Goal: Task Accomplishment & Management: Use online tool/utility

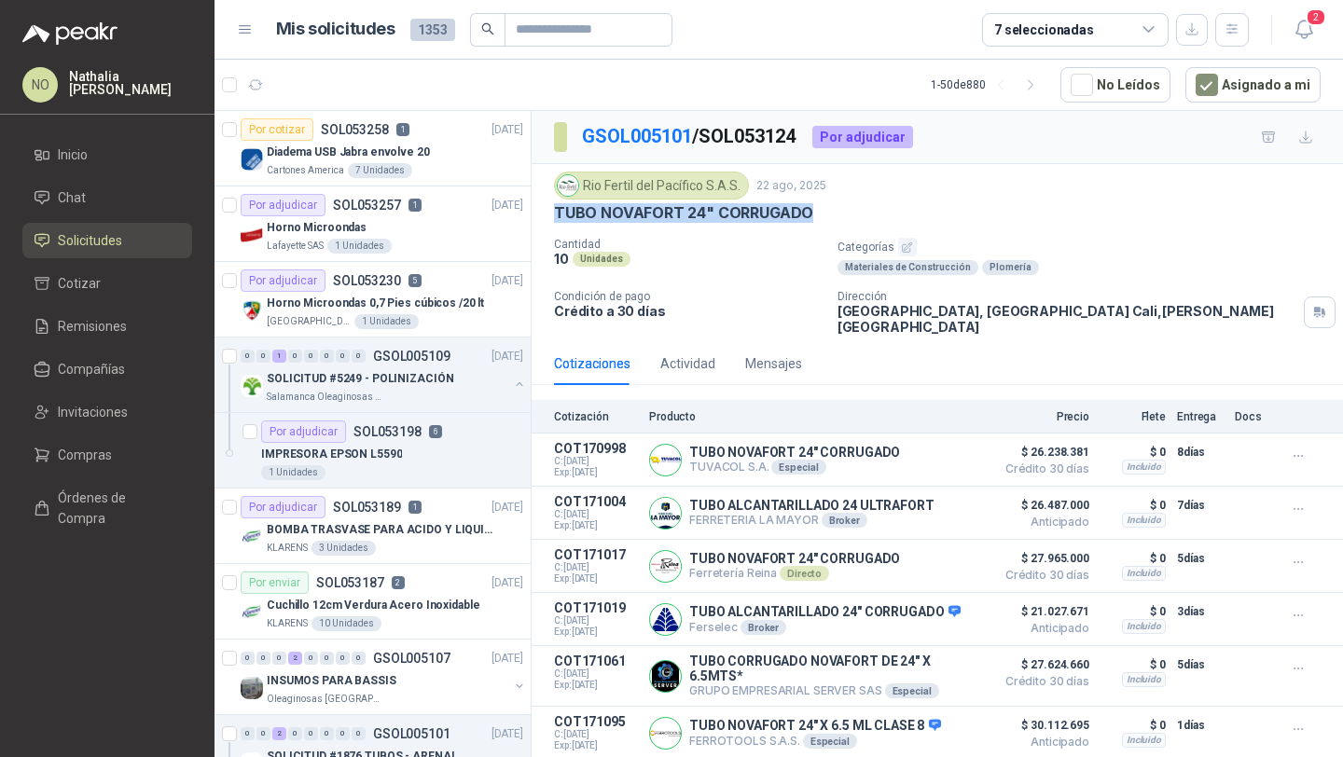
scroll to position [366, 0]
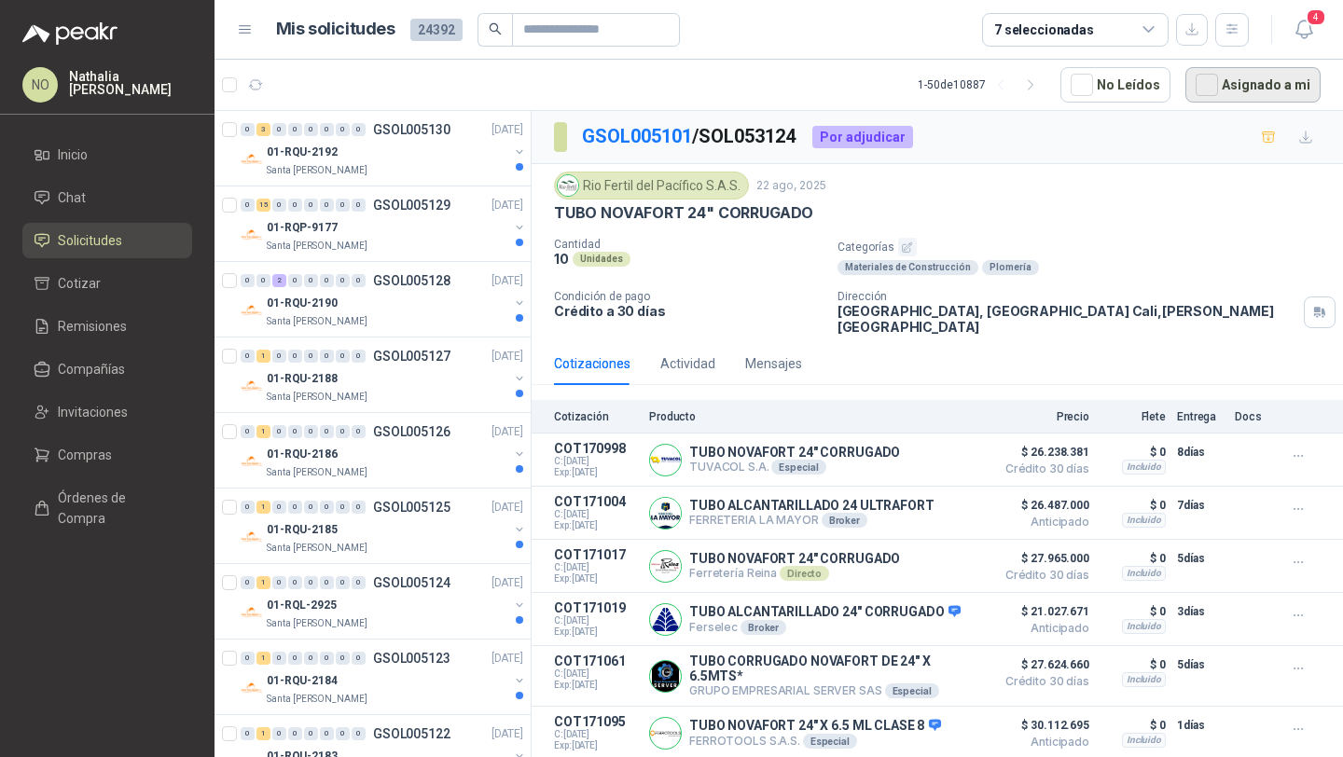
click at [1241, 90] on button "Asignado a mi" at bounding box center [1252, 84] width 135 height 35
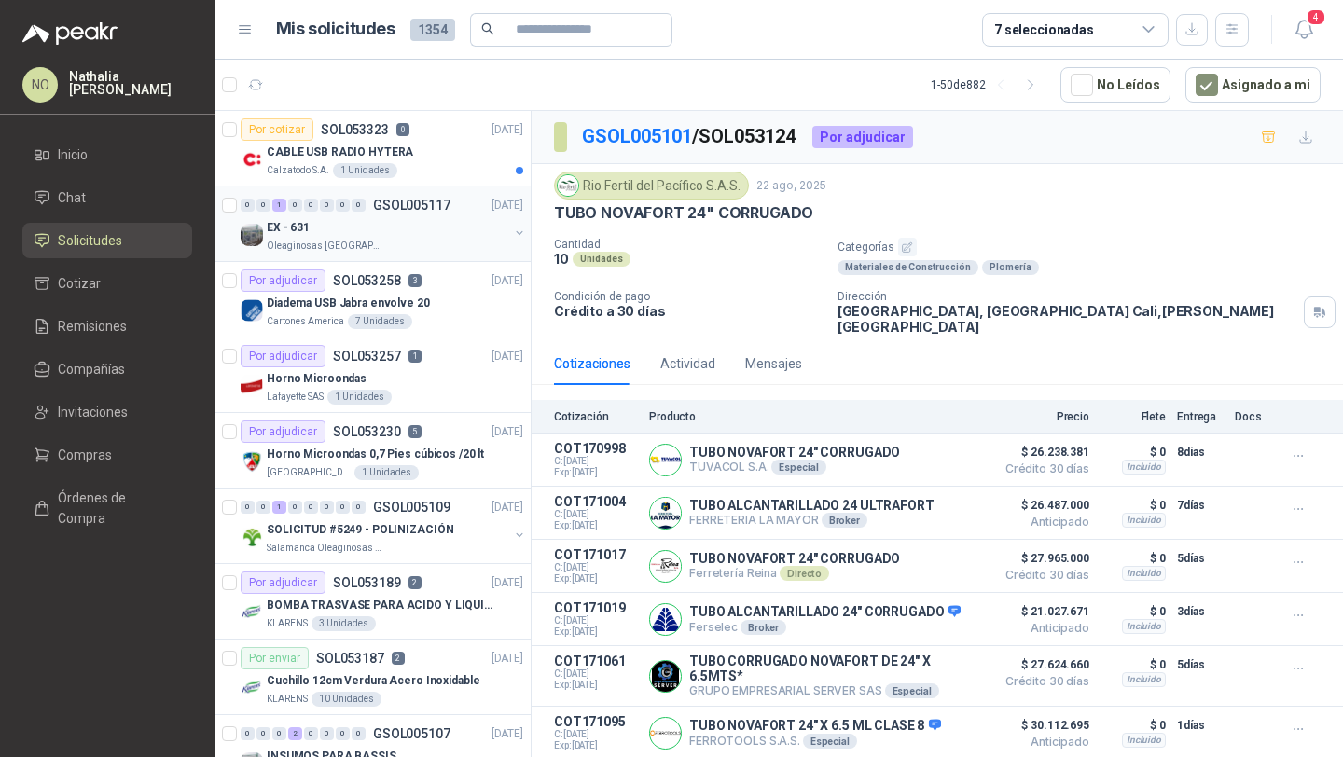
click at [371, 223] on div "EX - 631" at bounding box center [388, 227] width 242 height 22
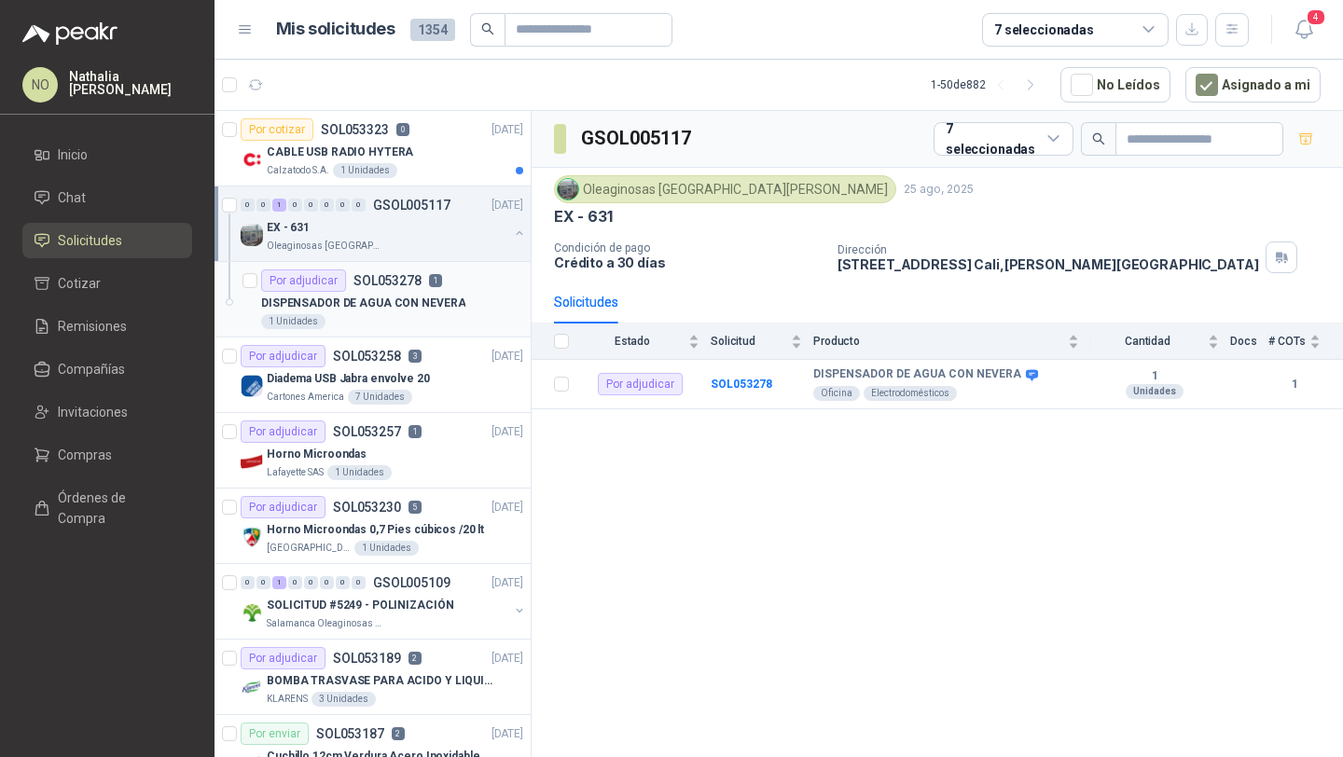
click at [381, 300] on p "DISPENSADOR DE AGUA CON NEVERA" at bounding box center [363, 304] width 204 height 18
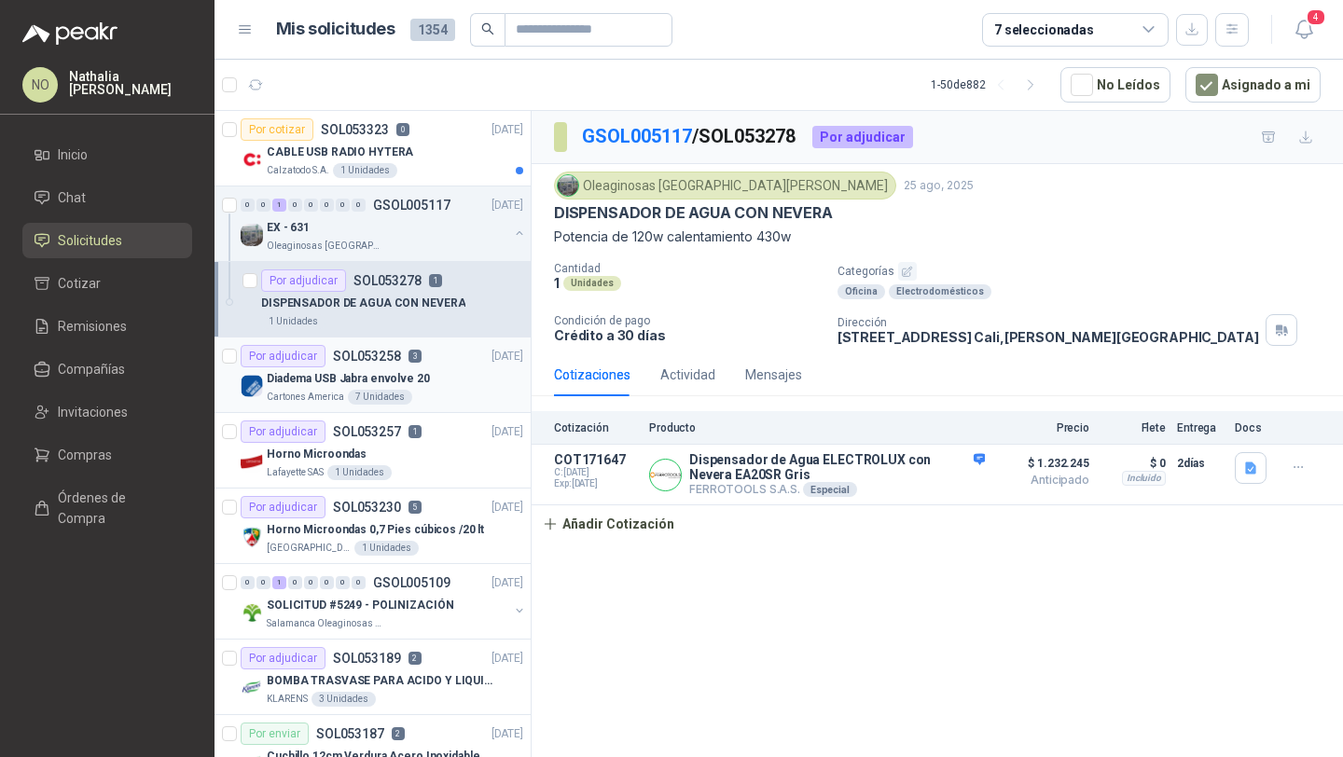
click at [409, 368] on div "Diadema USB Jabra envolve 20" at bounding box center [395, 378] width 256 height 22
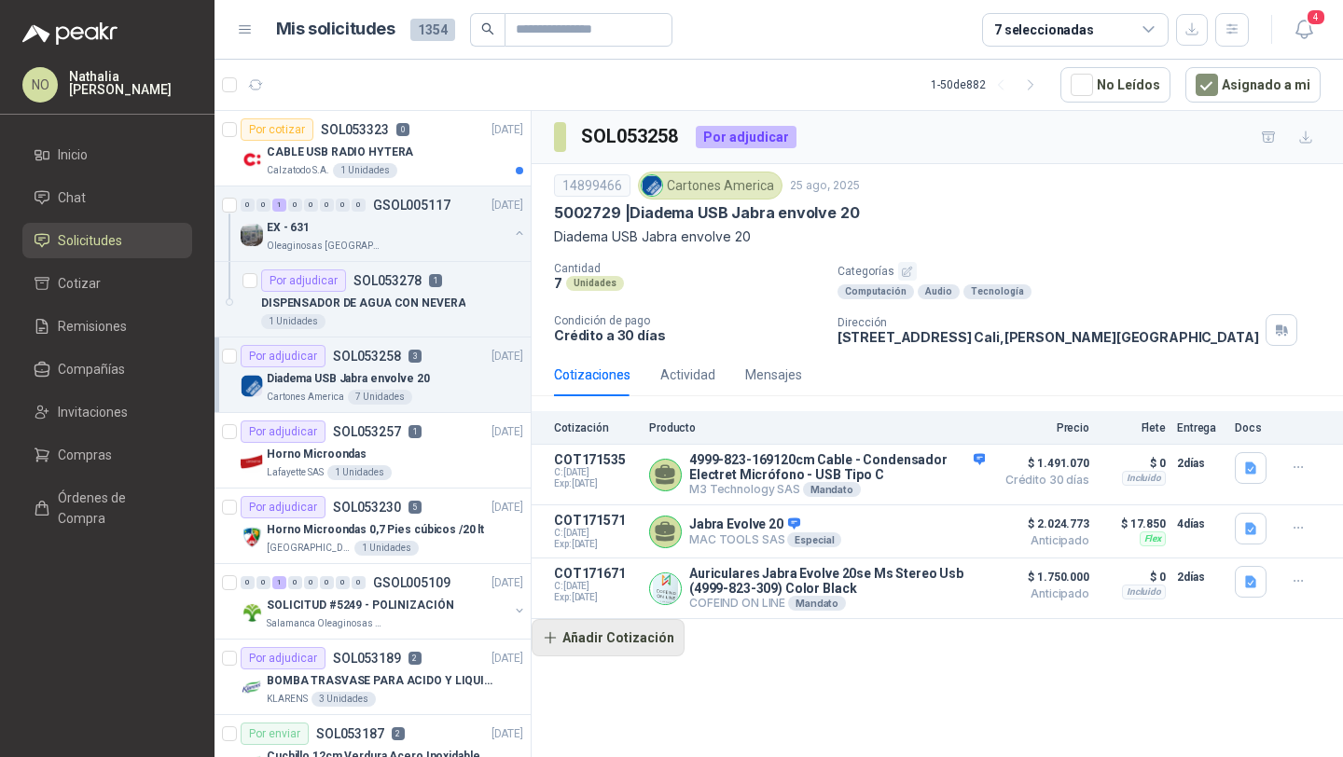
click at [578, 640] on button "Añadir Cotización" at bounding box center [608, 637] width 153 height 37
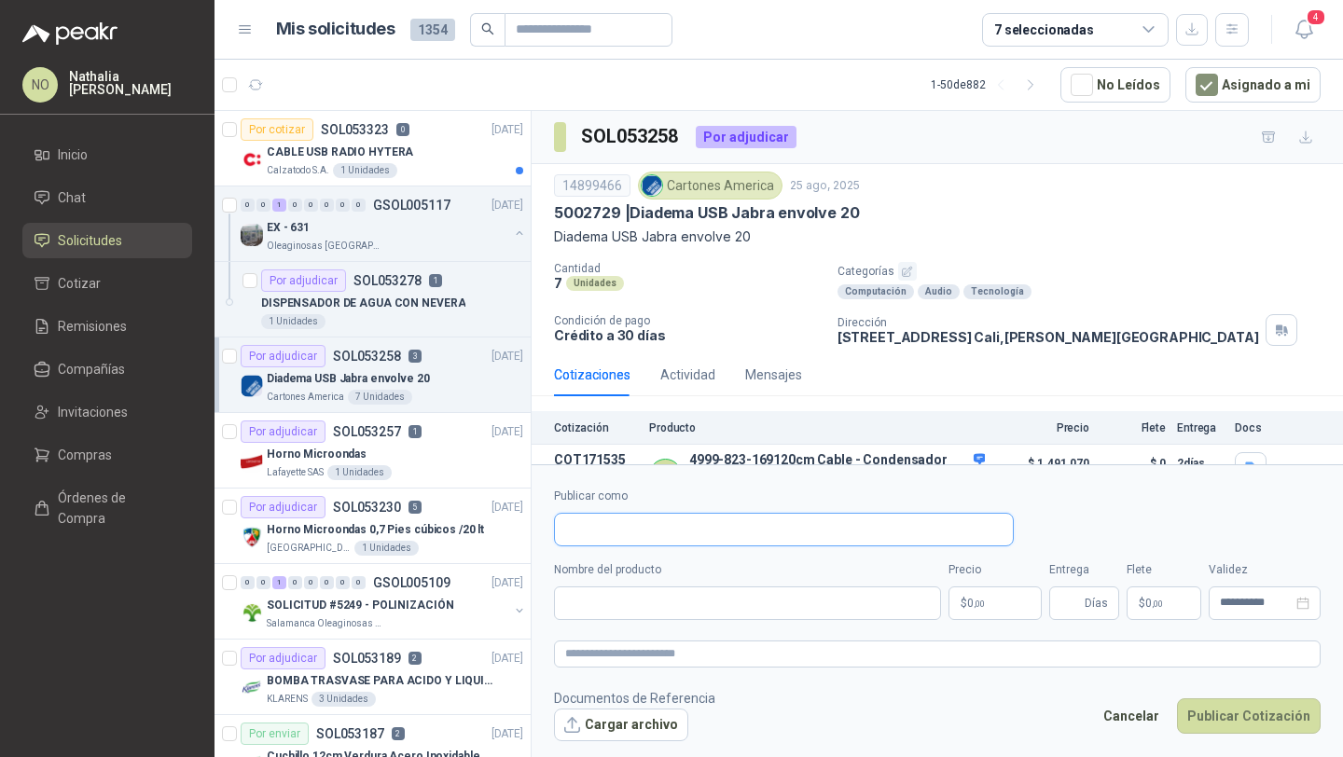
click at [642, 542] on input "Publicar como" at bounding box center [784, 530] width 458 height 32
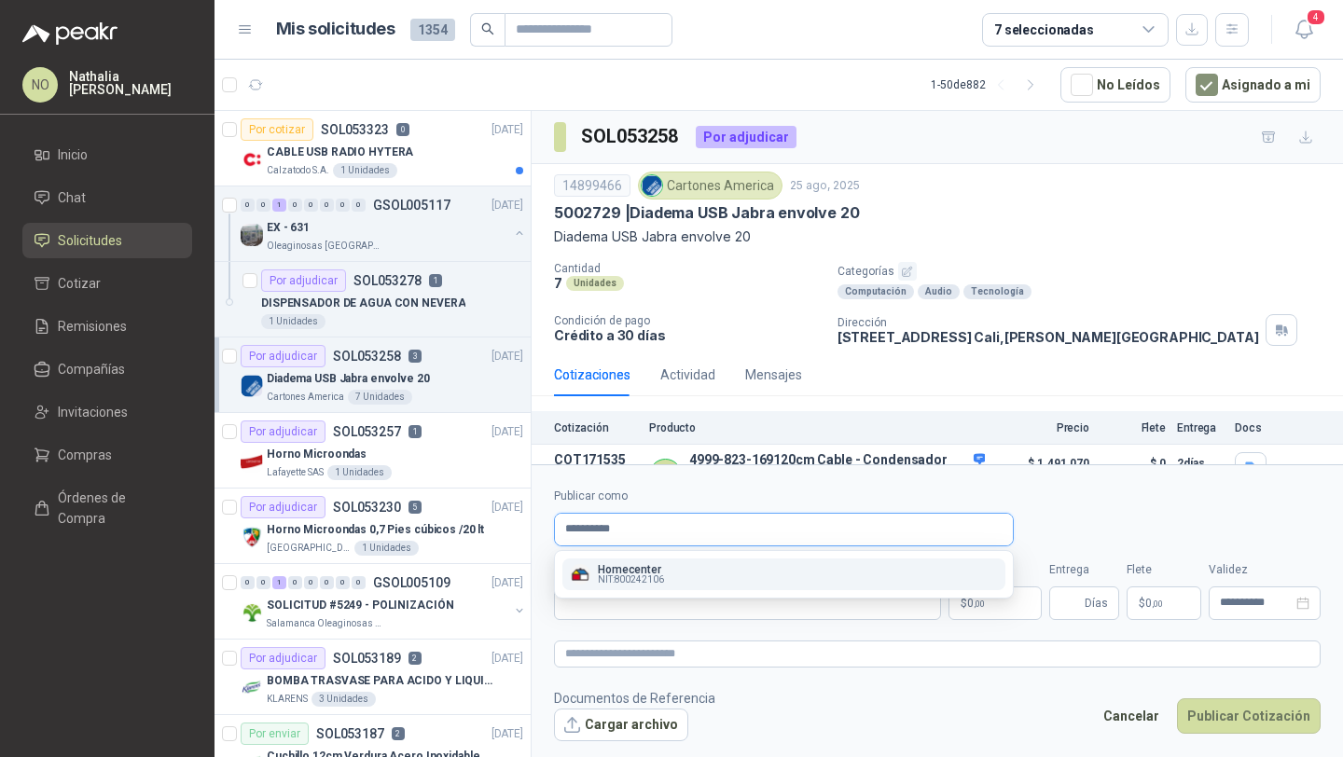
type input "**********"
click at [837, 572] on div "Homecenter NIT : 800242106" at bounding box center [784, 574] width 428 height 21
type input "**********"
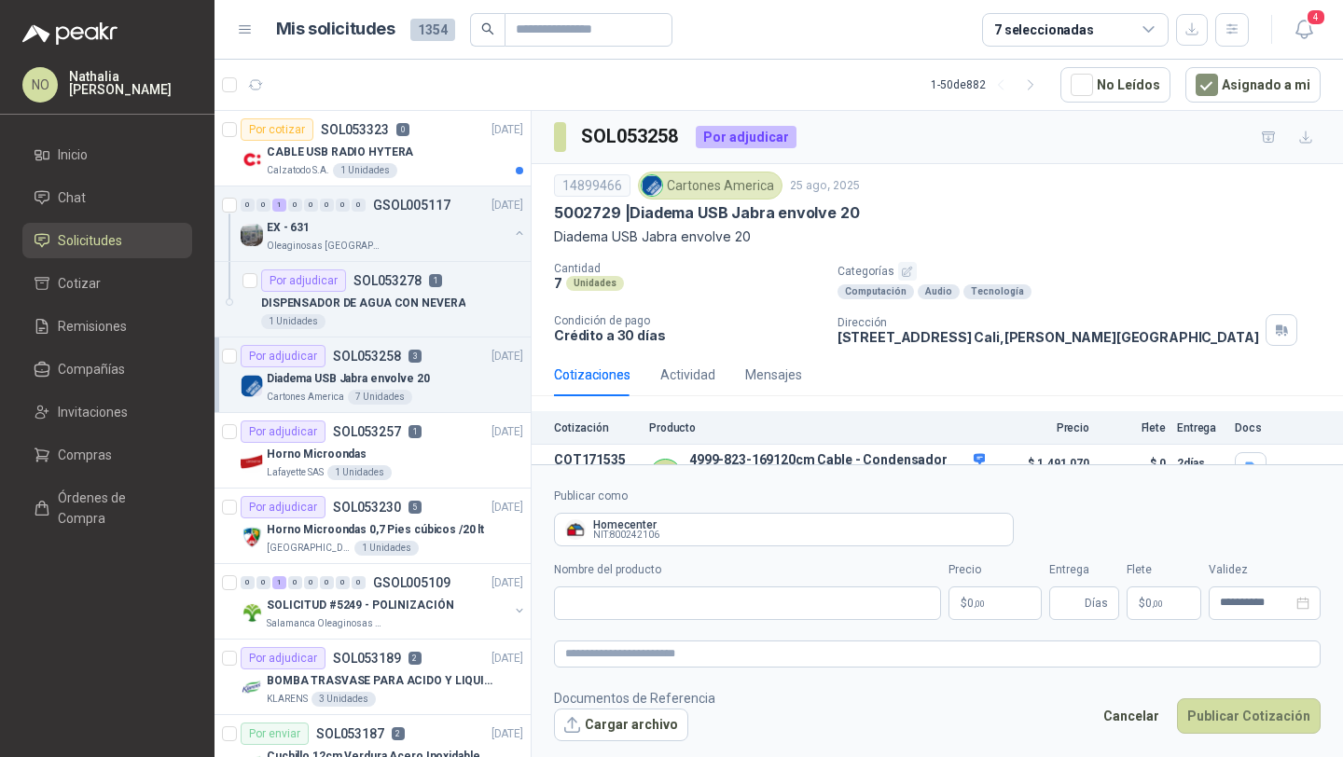
click at [1015, 593] on body "NO Nathalia Ortega Inicio Chat Solicitudes Cotizar Remisiones Compañías Invitac…" at bounding box center [671, 378] width 1343 height 757
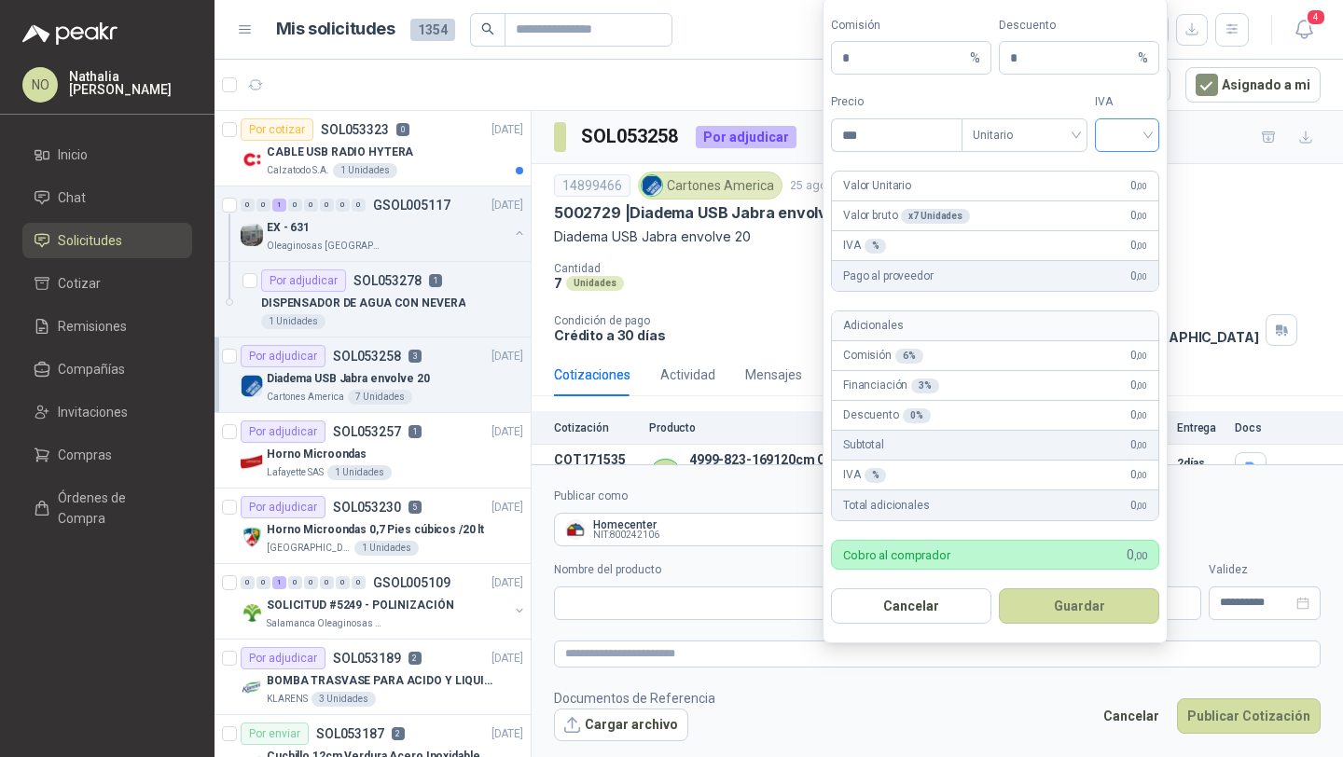
click at [1126, 119] on input "search" at bounding box center [1127, 133] width 42 height 28
click at [1126, 164] on div "19%" at bounding box center [1127, 174] width 35 height 21
click at [1046, 125] on span "Unitario" at bounding box center [1025, 135] width 104 height 28
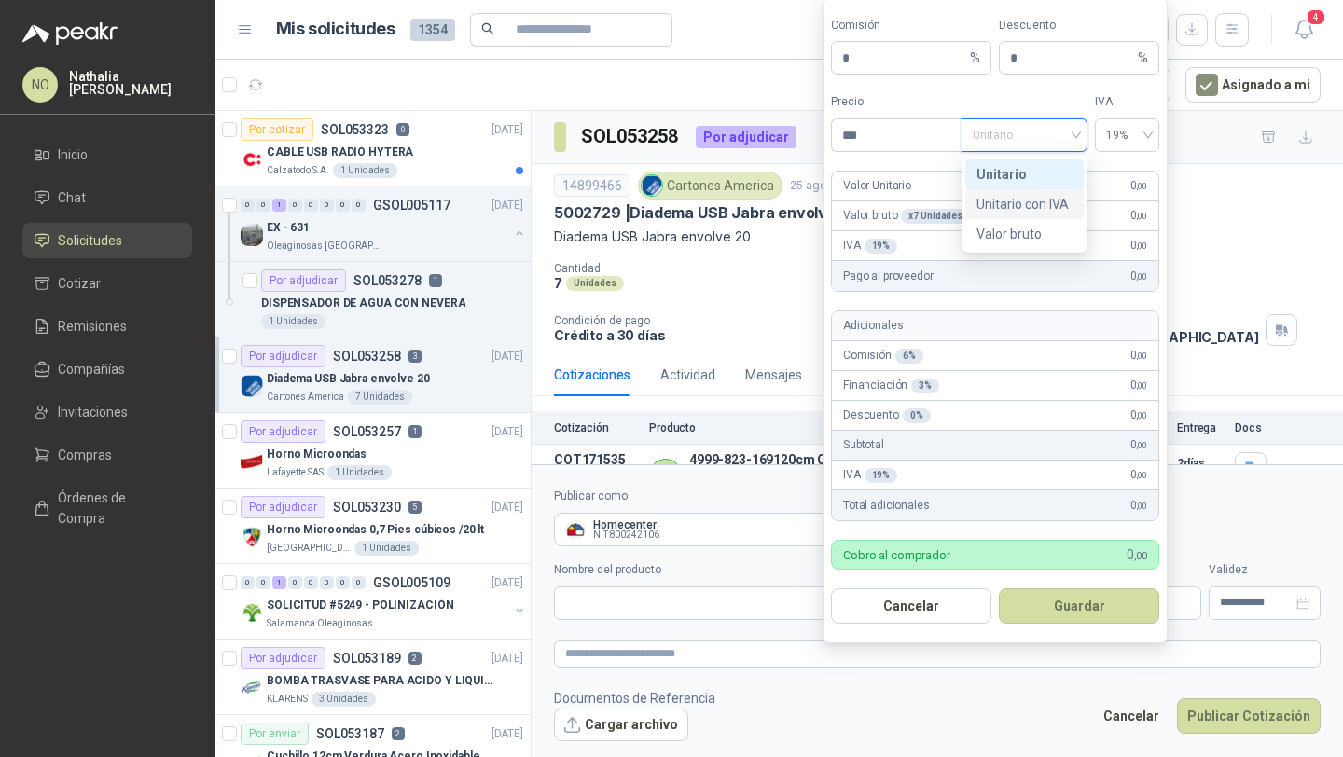
click at [1042, 200] on div "Unitario con IVA" at bounding box center [1024, 204] width 96 height 21
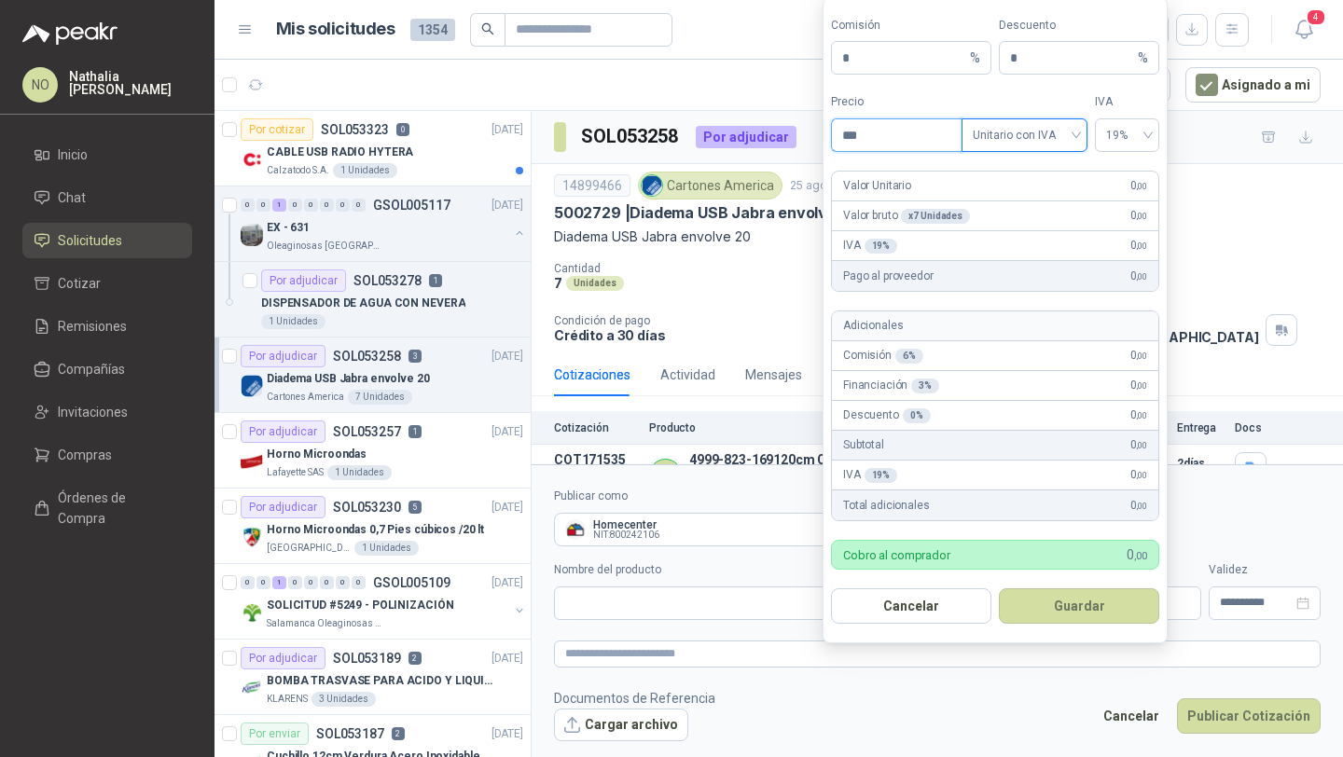
click at [901, 142] on input "***" at bounding box center [897, 135] width 130 height 32
type input "*"
type input "*********"
click at [919, 756] on form "**********" at bounding box center [937, 613] width 811 height 299
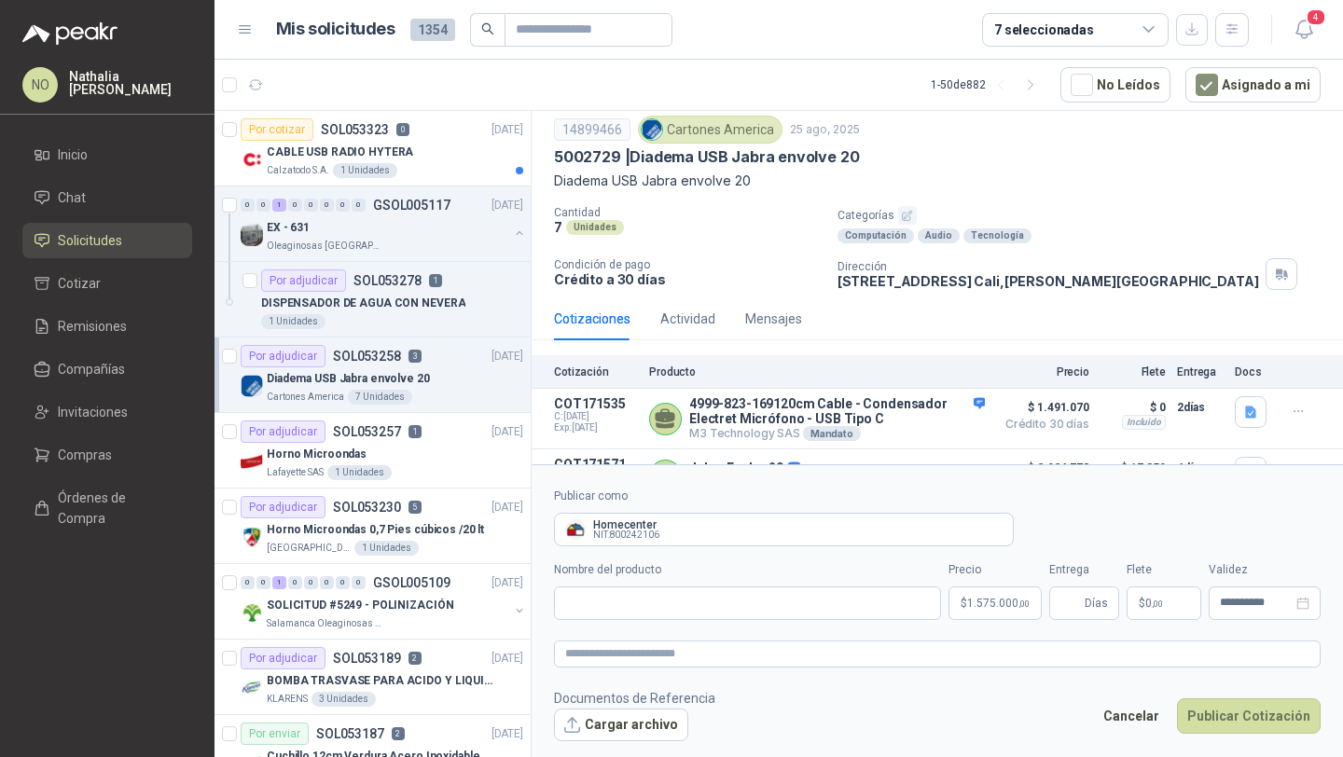
scroll to position [158, 0]
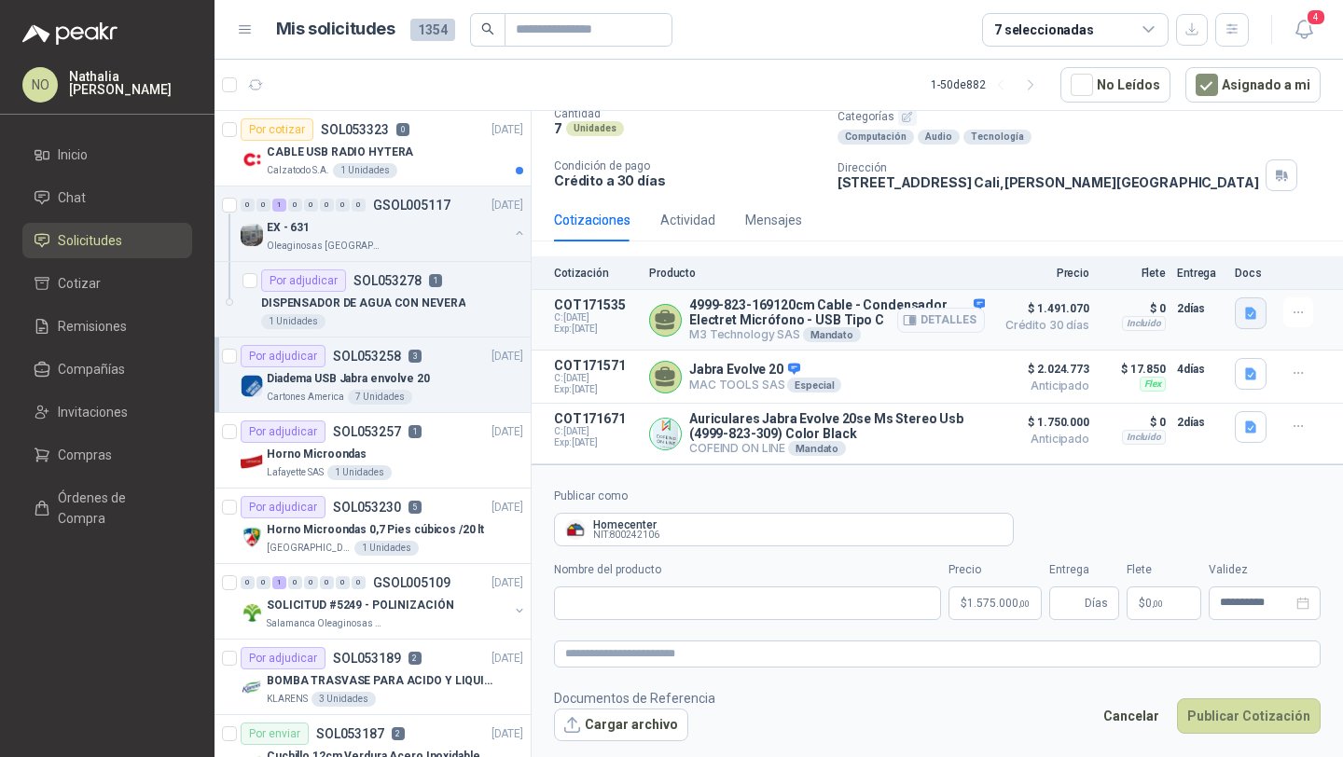
click at [1246, 314] on button "button" at bounding box center [1251, 313] width 32 height 32
click at [1185, 265] on button "jabra 20.pdf" at bounding box center [1195, 270] width 89 height 20
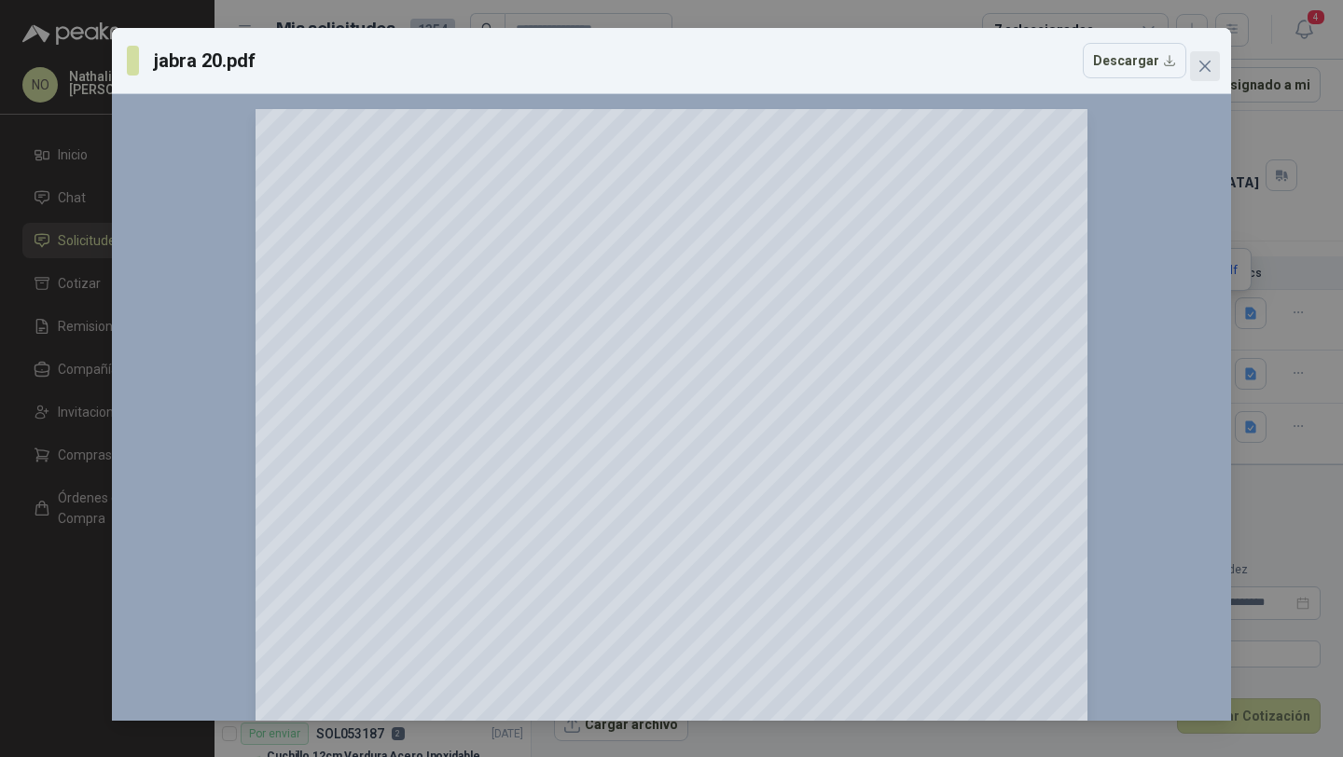
click at [1209, 62] on icon "close" at bounding box center [1204, 66] width 15 height 15
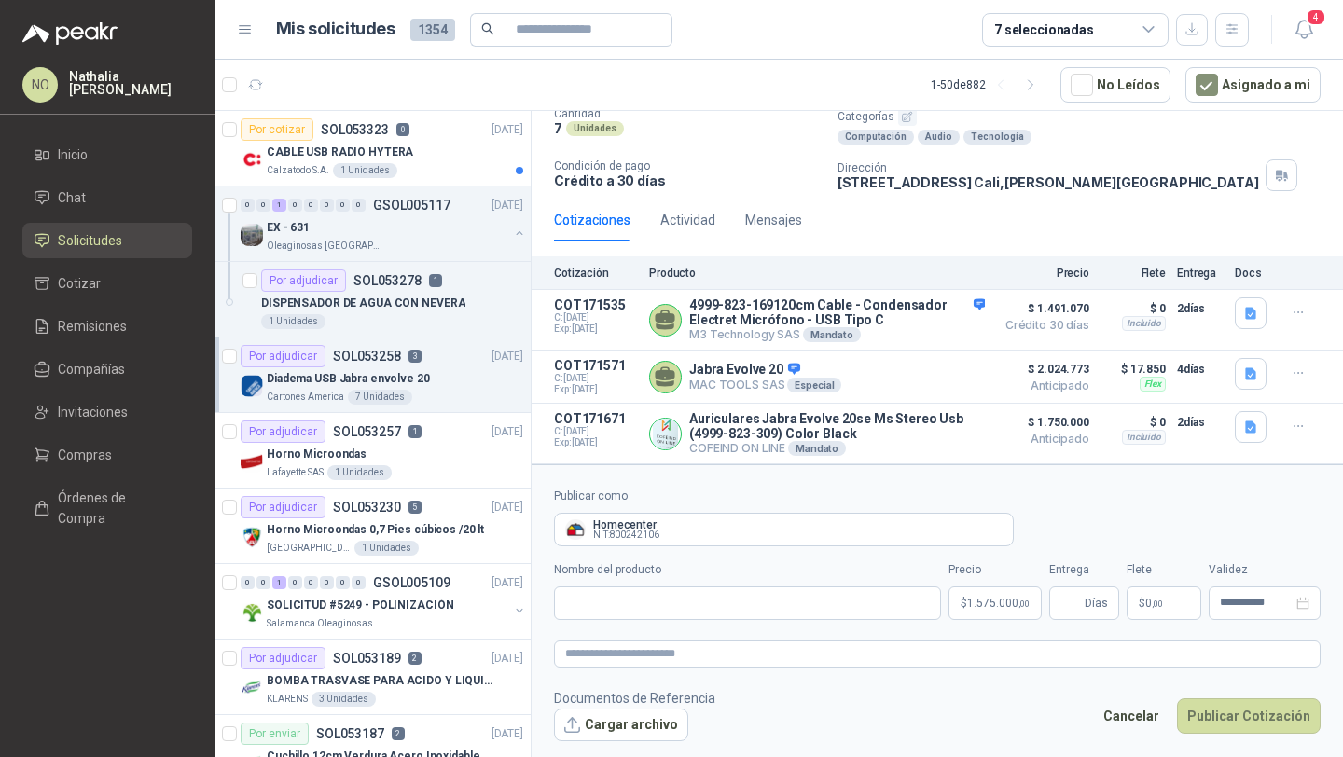
scroll to position [0, 0]
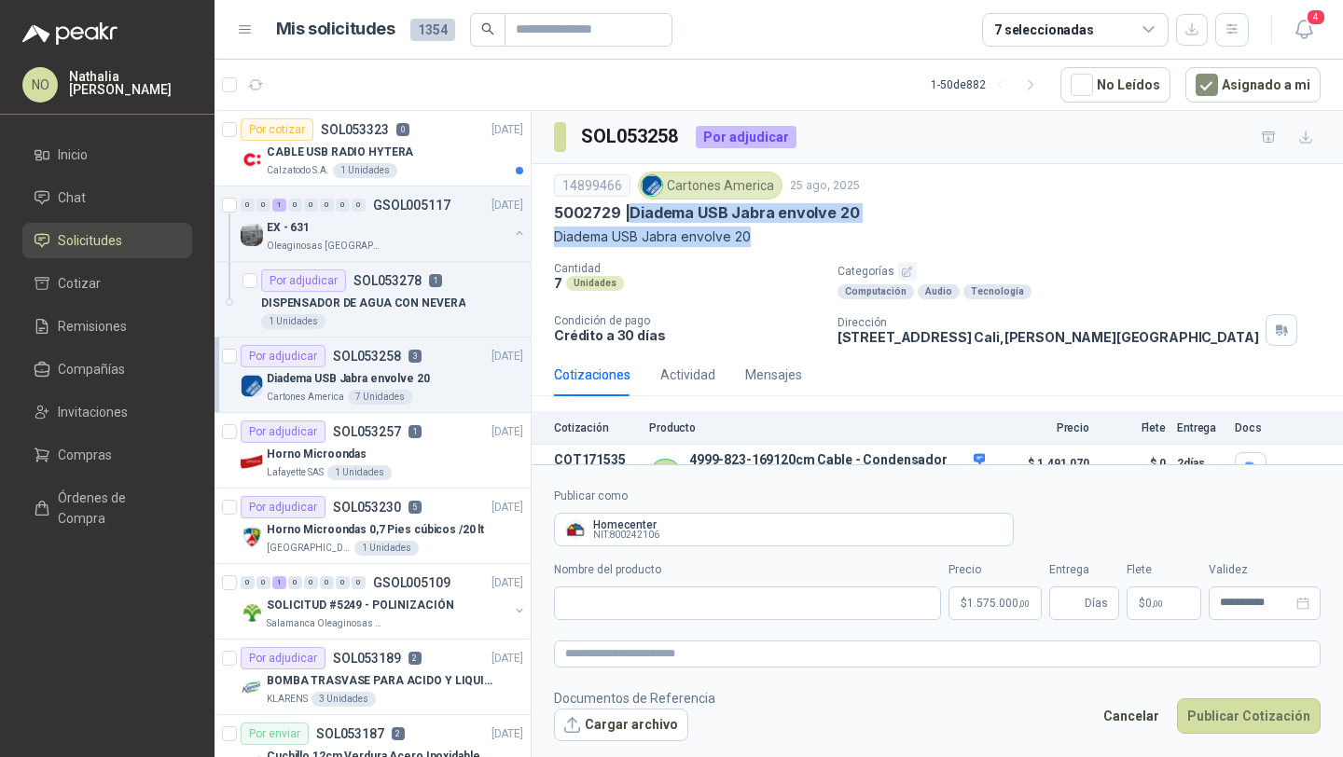
drag, startPoint x: 631, startPoint y: 212, endPoint x: 756, endPoint y: 246, distance: 129.6
click at [756, 246] on div "14899466 Cartones America 25 ago, 2025 5002729 | Diadema USB Jabra envolve 20 D…" at bounding box center [937, 210] width 766 height 76
copy div "Diadema USB Jabra envolve 20 Diadema USB Jabra envolve 20"
click at [1161, 708] on button "Cancelar" at bounding box center [1131, 715] width 76 height 35
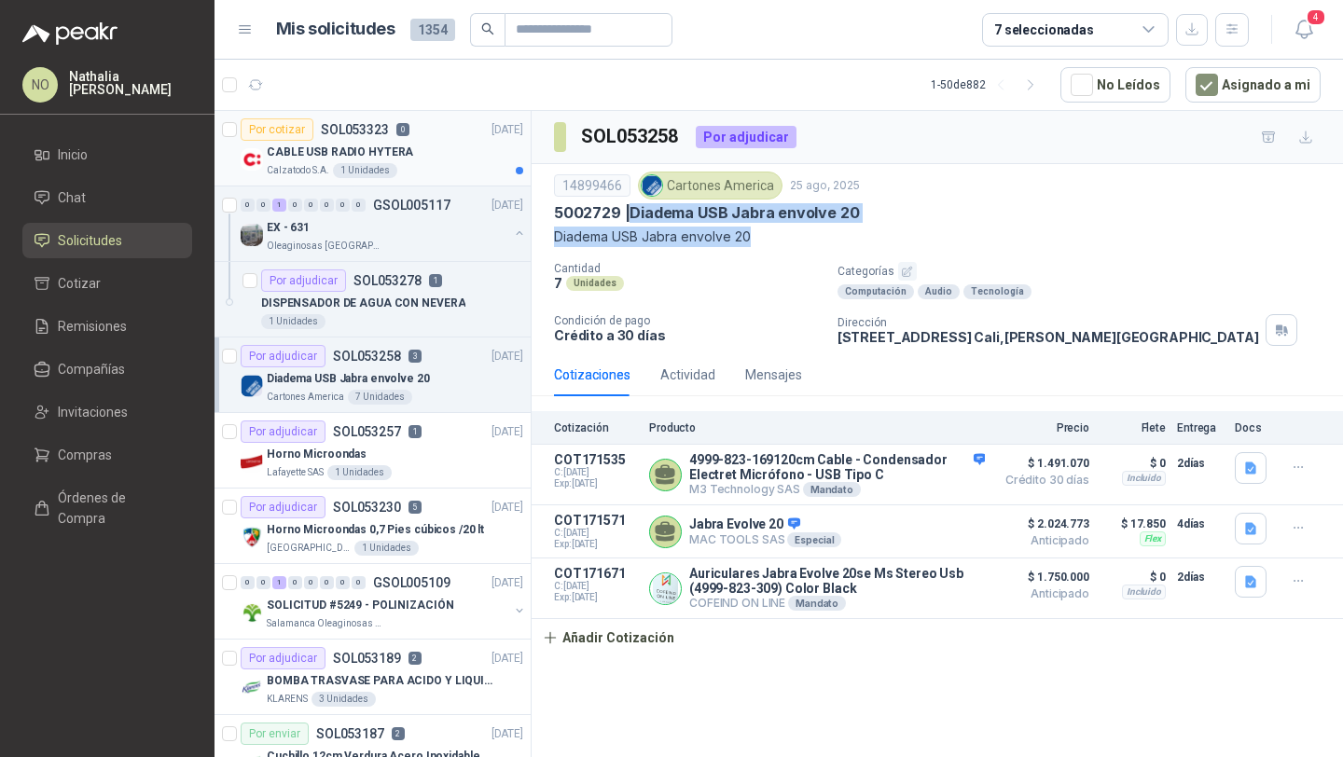
click at [447, 167] on div "Calzatodo S.A. 1 Unidades" at bounding box center [395, 170] width 256 height 15
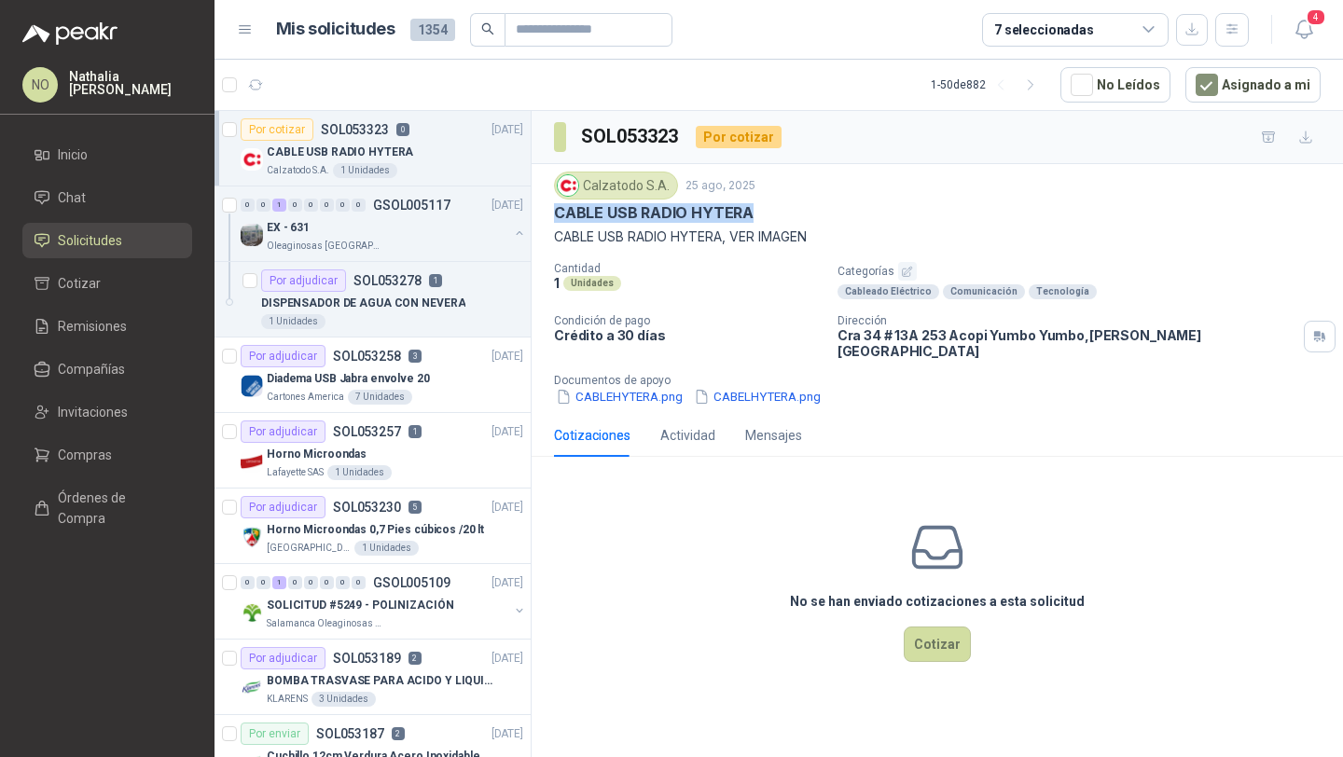
drag, startPoint x: 555, startPoint y: 214, endPoint x: 789, endPoint y: 213, distance: 234.1
click at [790, 214] on div "CABLE USB RADIO HYTERA" at bounding box center [937, 213] width 766 height 20
copy p "CABLE USB RADIO HYTERA"
click at [420, 305] on p "DISPENSADOR DE AGUA CON NEVERA" at bounding box center [363, 304] width 204 height 18
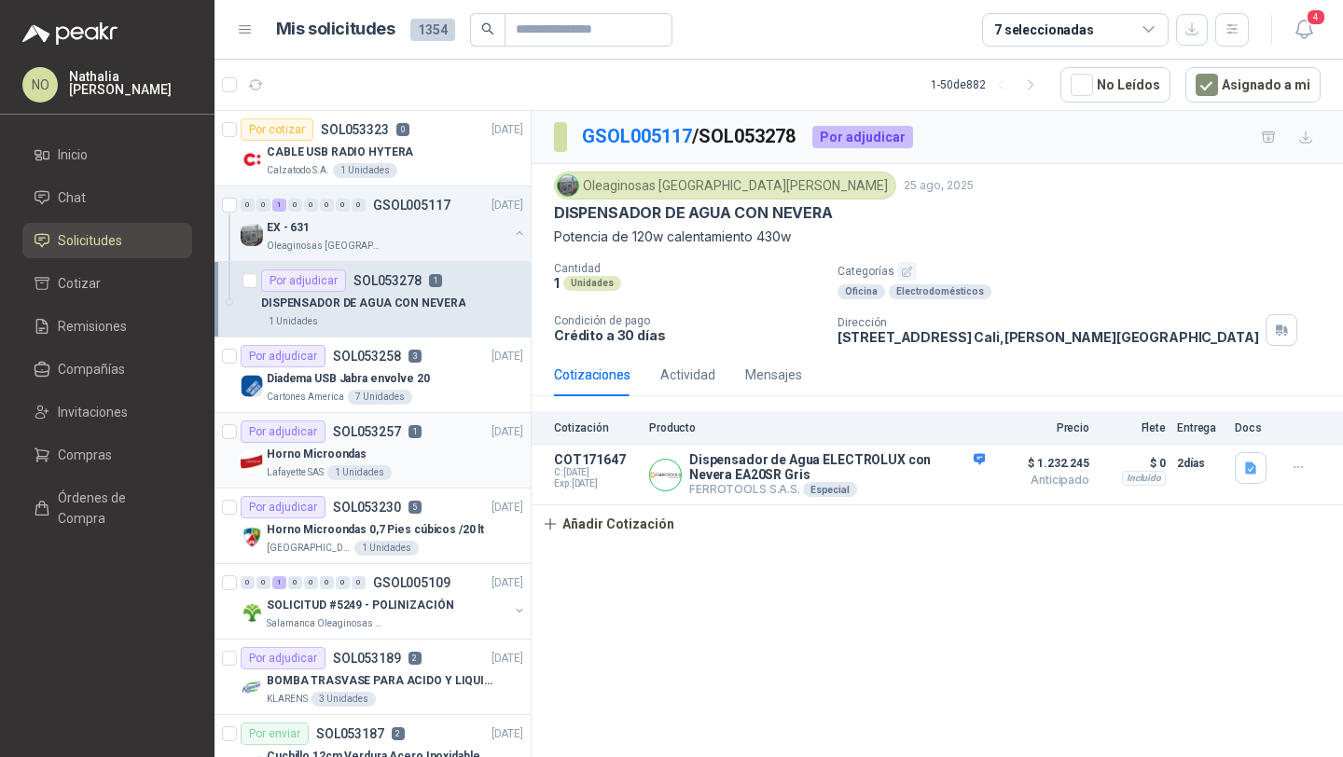
click at [422, 460] on div "Horno Microondas" at bounding box center [395, 454] width 256 height 22
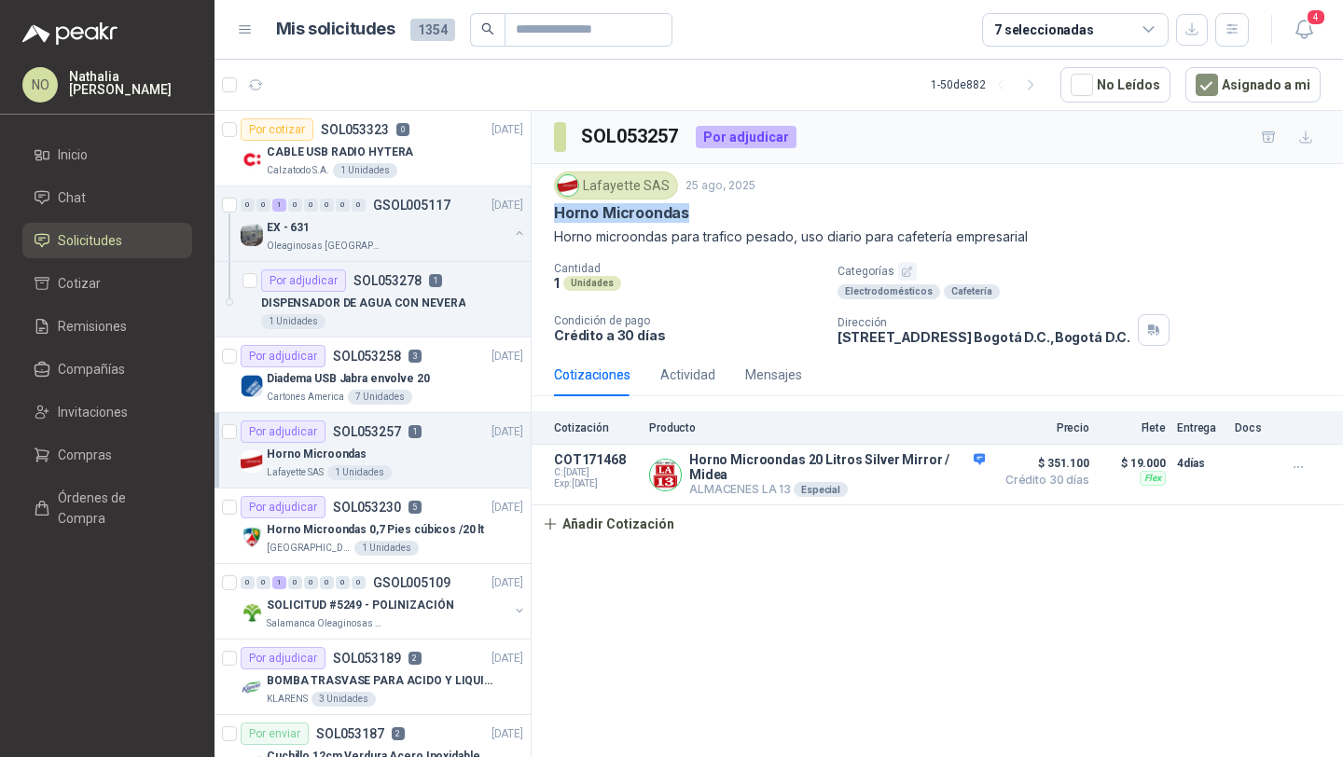
drag, startPoint x: 553, startPoint y: 212, endPoint x: 698, endPoint y: 212, distance: 145.5
click at [698, 212] on div "Lafayette SAS 25 ago, 2025 Horno Microondas Horno microondas para trafico pesad…" at bounding box center [937, 258] width 811 height 189
copy p "Horno Microondas"
click at [618, 529] on button "Añadir Cotización" at bounding box center [608, 523] width 153 height 37
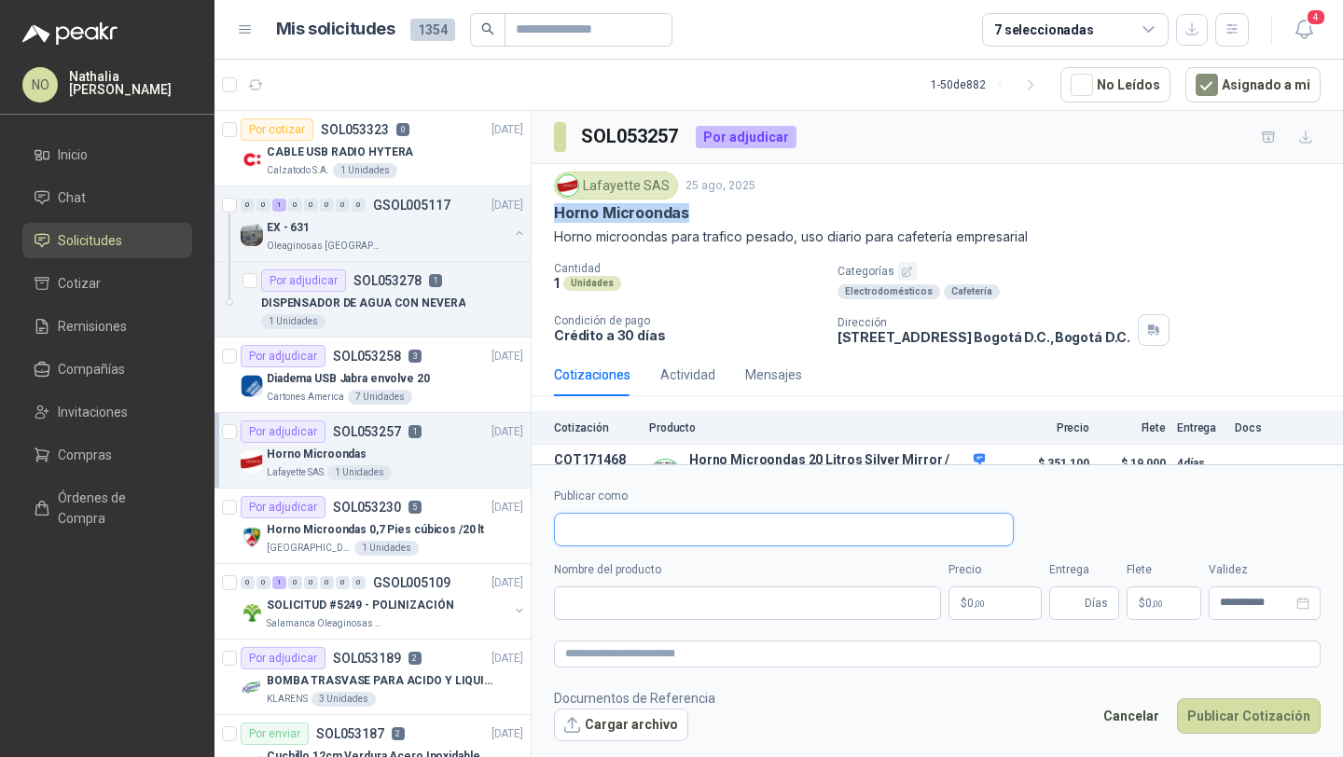
click at [628, 530] on input "Publicar como" at bounding box center [784, 530] width 458 height 32
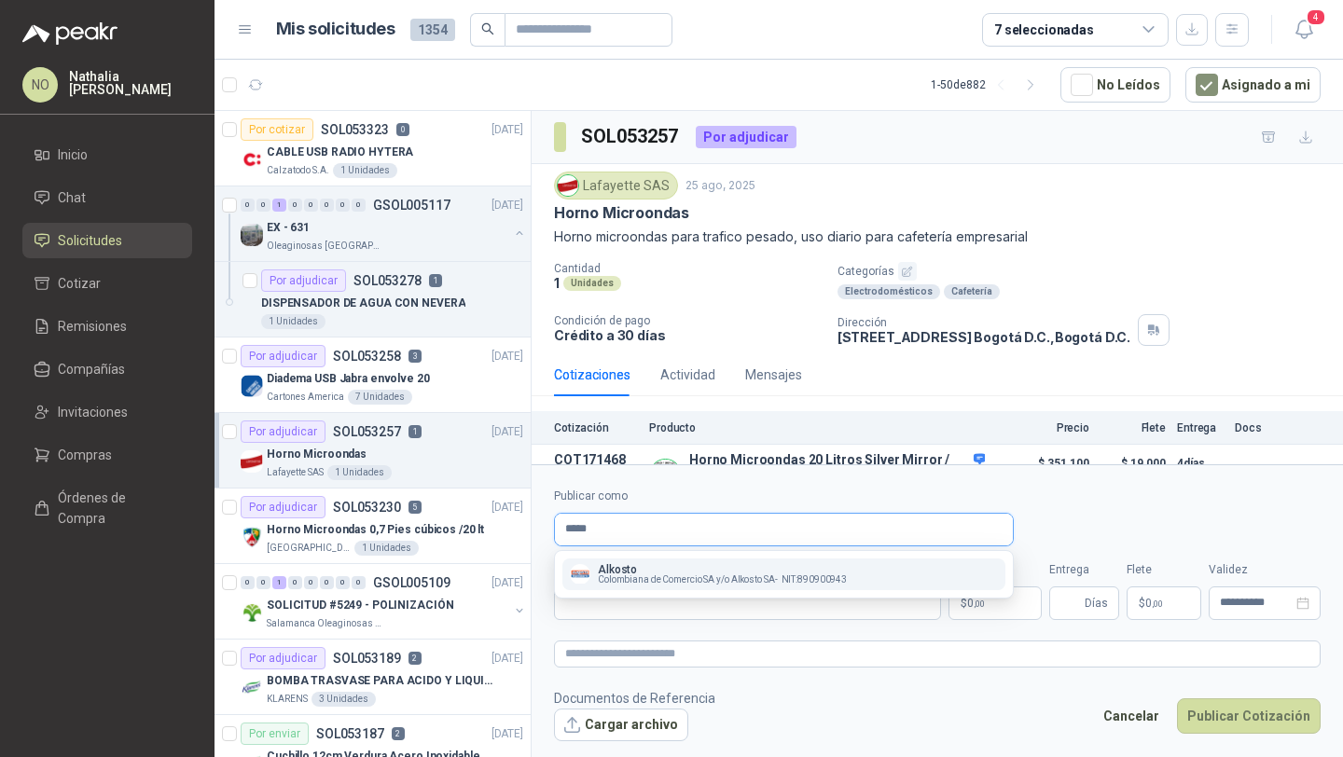
type input "*****"
click at [632, 568] on p "Alkosto" at bounding box center [722, 569] width 249 height 11
type input "**********"
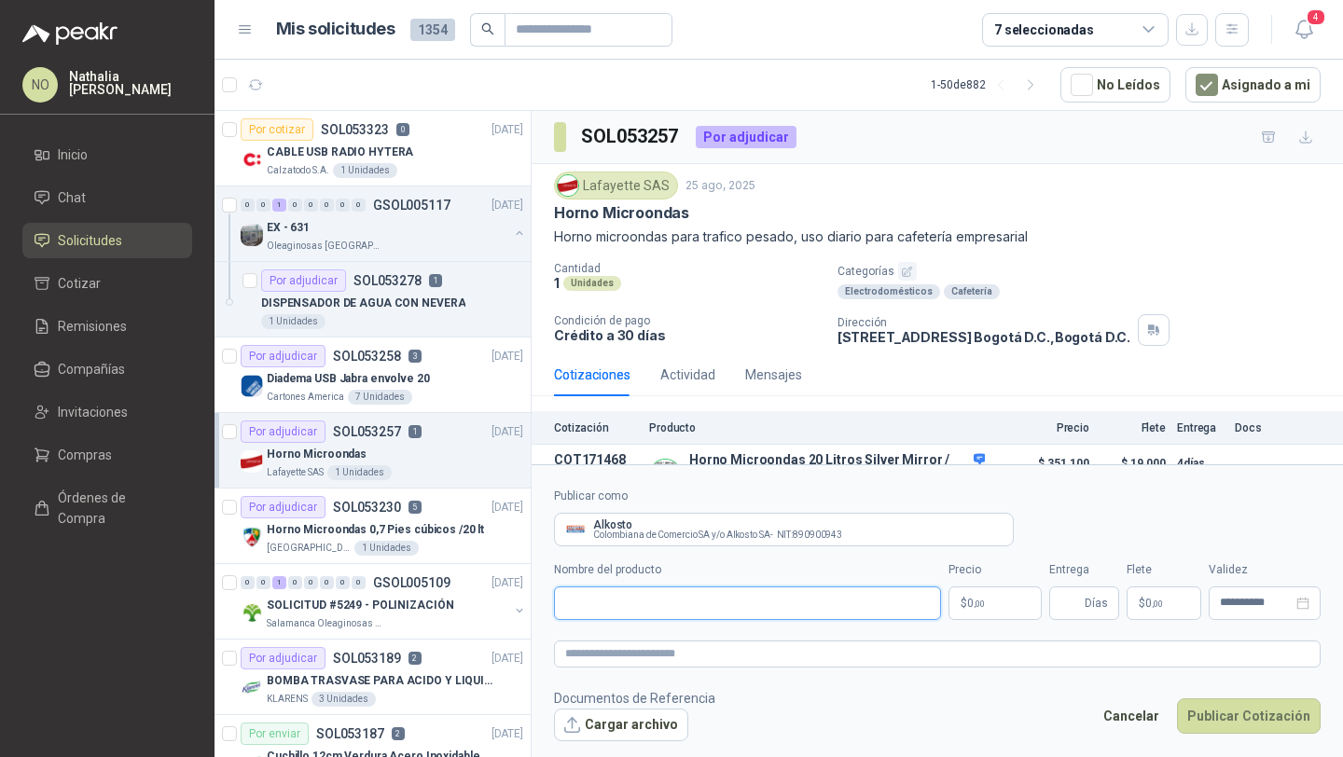
click at [648, 602] on input "Nombre del producto" at bounding box center [747, 604] width 387 height 34
paste input "**********"
type input "**********"
click at [975, 594] on body "NO Nathalia Ortega Inicio Chat Solicitudes Cotizar Remisiones Compañías Invitac…" at bounding box center [671, 378] width 1343 height 757
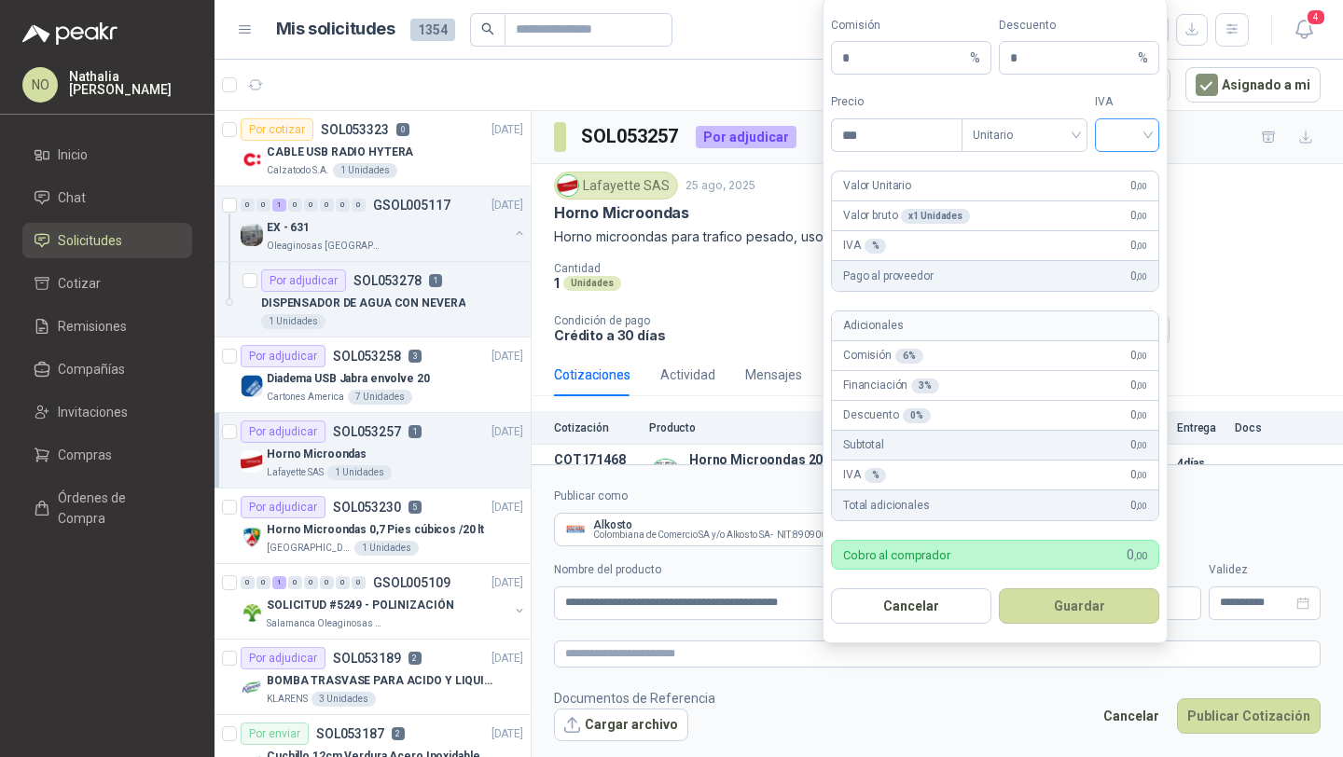
click at [1126, 127] on input "search" at bounding box center [1127, 133] width 42 height 28
click at [1125, 173] on div "19%" at bounding box center [1127, 174] width 35 height 21
click at [1004, 131] on span "Unitario" at bounding box center [1025, 135] width 104 height 28
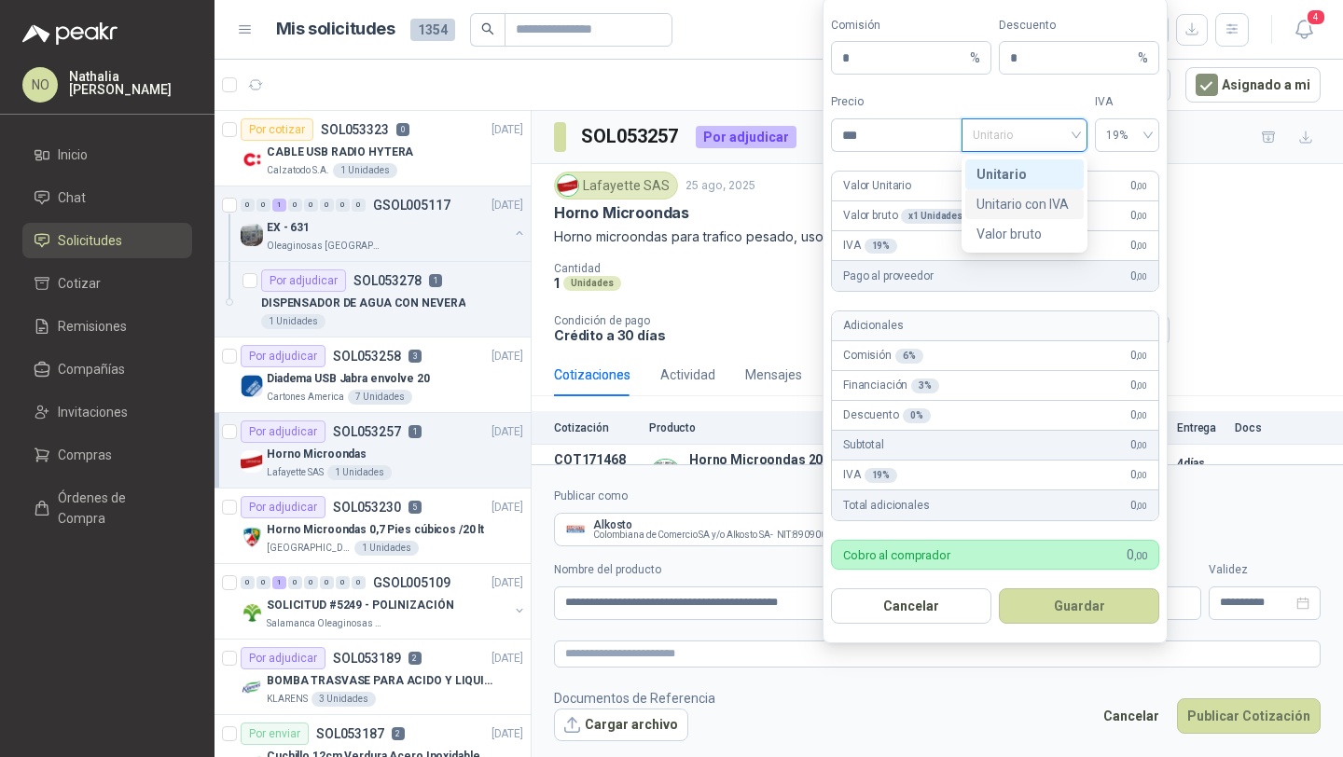
click at [1025, 200] on div "Unitario con IVA" at bounding box center [1024, 204] width 96 height 21
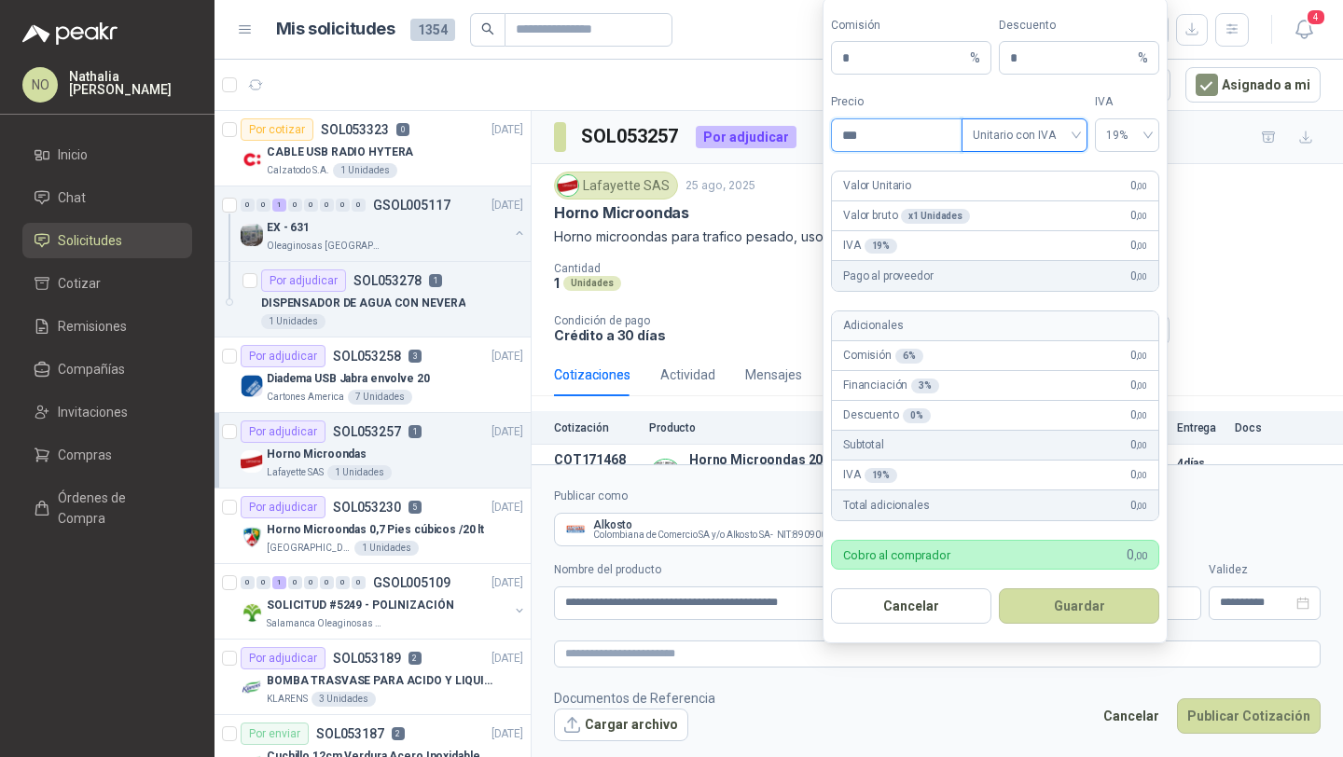
click at [871, 139] on input "***" at bounding box center [897, 135] width 130 height 32
type input "*"
type input "*********"
click at [1047, 59] on input "*" at bounding box center [1072, 58] width 124 height 32
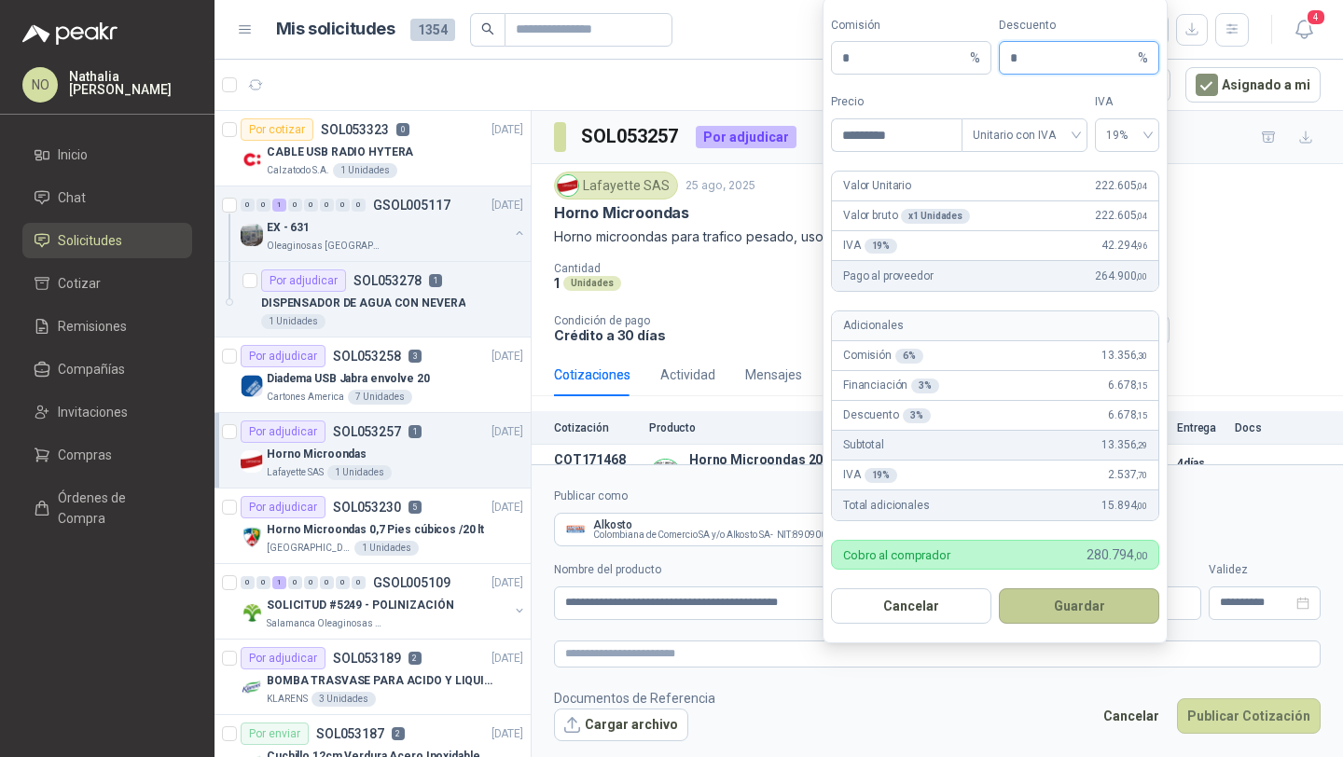
type input "*"
click at [1080, 609] on button "Guardar" at bounding box center [1079, 605] width 160 height 35
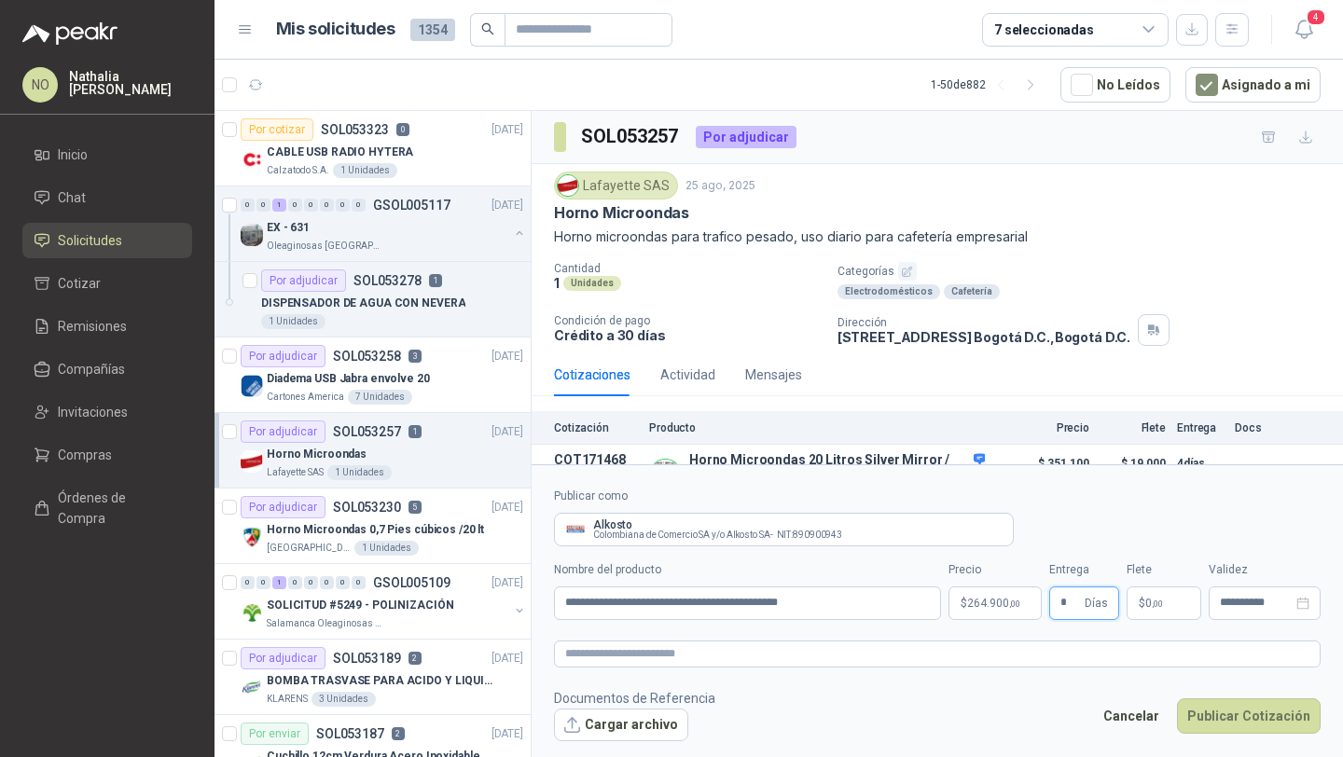
type input "*"
click at [1047, 685] on form "**********" at bounding box center [937, 613] width 811 height 299
click at [1147, 591] on p "$ 0 ,00" at bounding box center [1163, 604] width 75 height 34
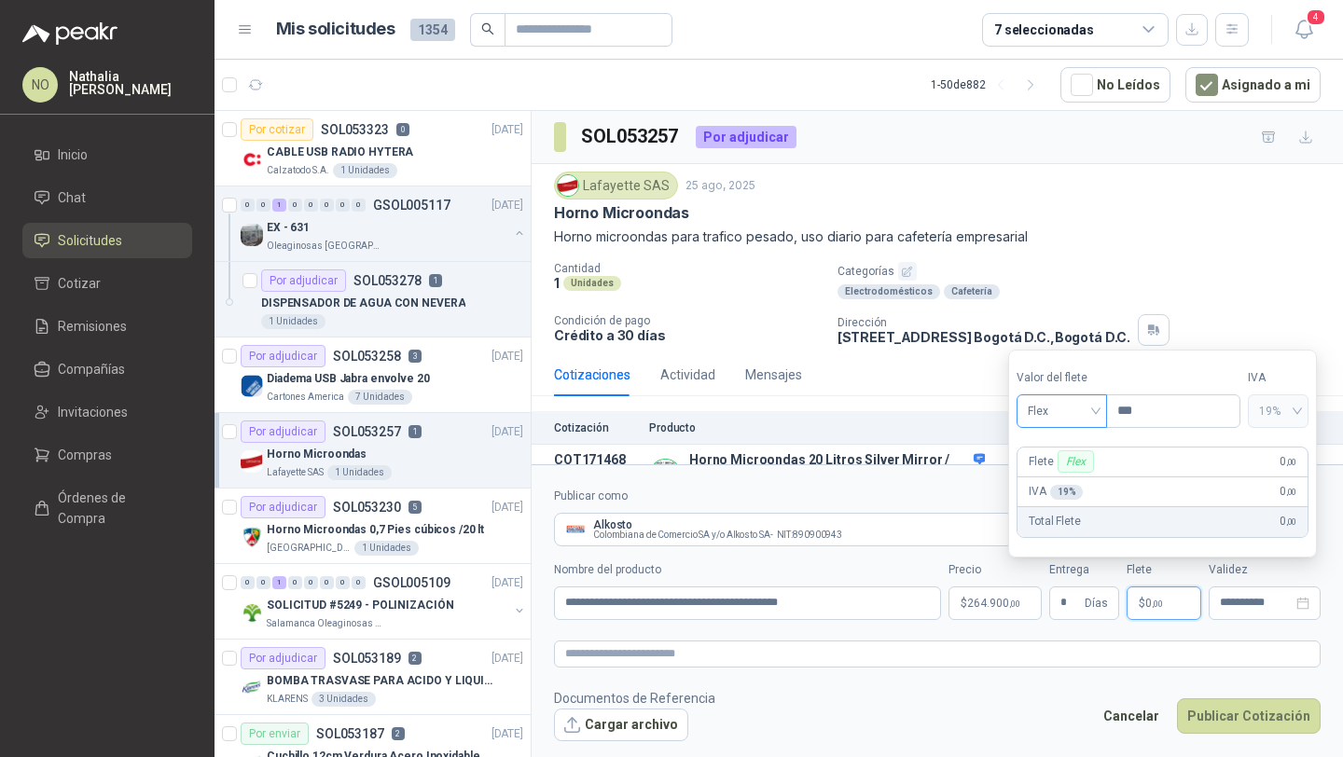
click at [1038, 421] on span "Flex" at bounding box center [1062, 411] width 68 height 28
click at [1053, 479] on div "Incluido" at bounding box center [1062, 480] width 62 height 21
click at [1250, 597] on input "**********" at bounding box center [1256, 603] width 73 height 12
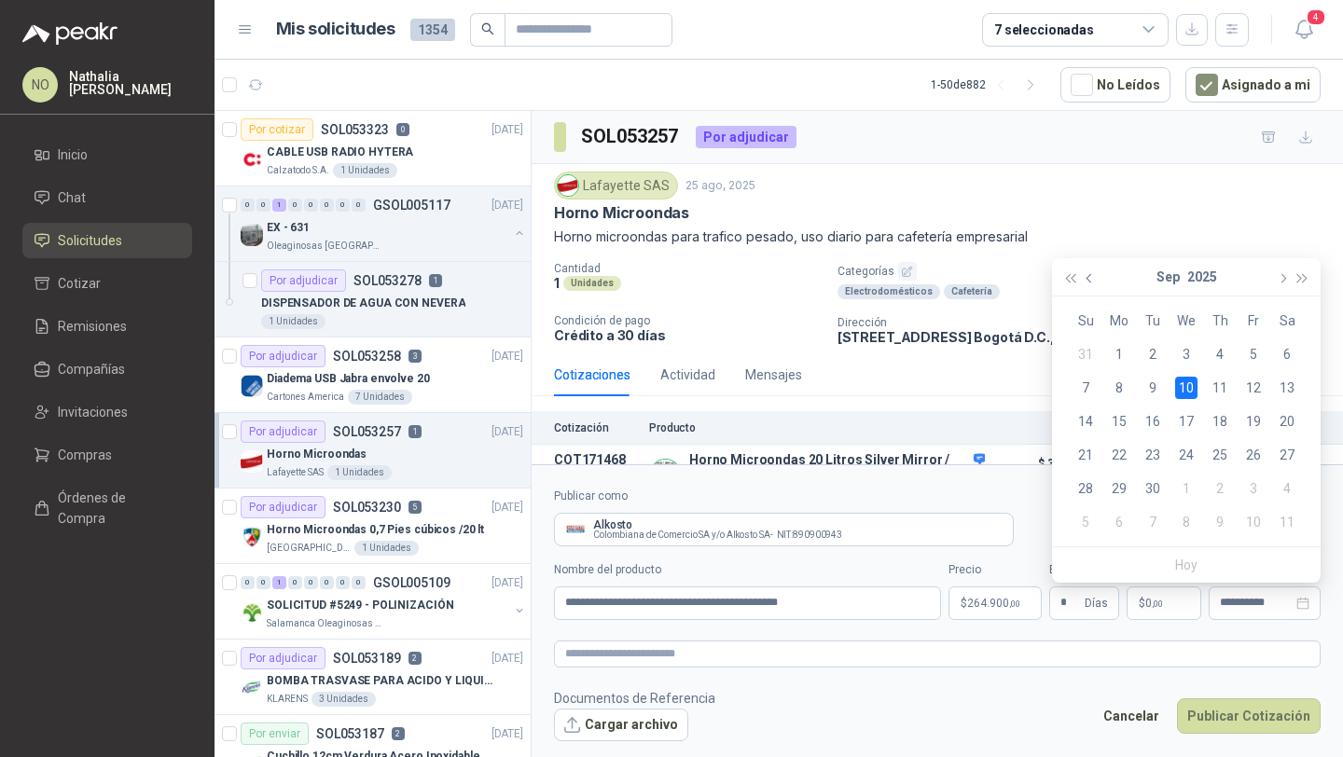
click at [1091, 285] on button "button" at bounding box center [1090, 276] width 21 height 37
click at [1277, 273] on button "button" at bounding box center [1281, 276] width 21 height 37
type input "**********"
click at [1252, 353] on div "5" at bounding box center [1253, 354] width 22 height 22
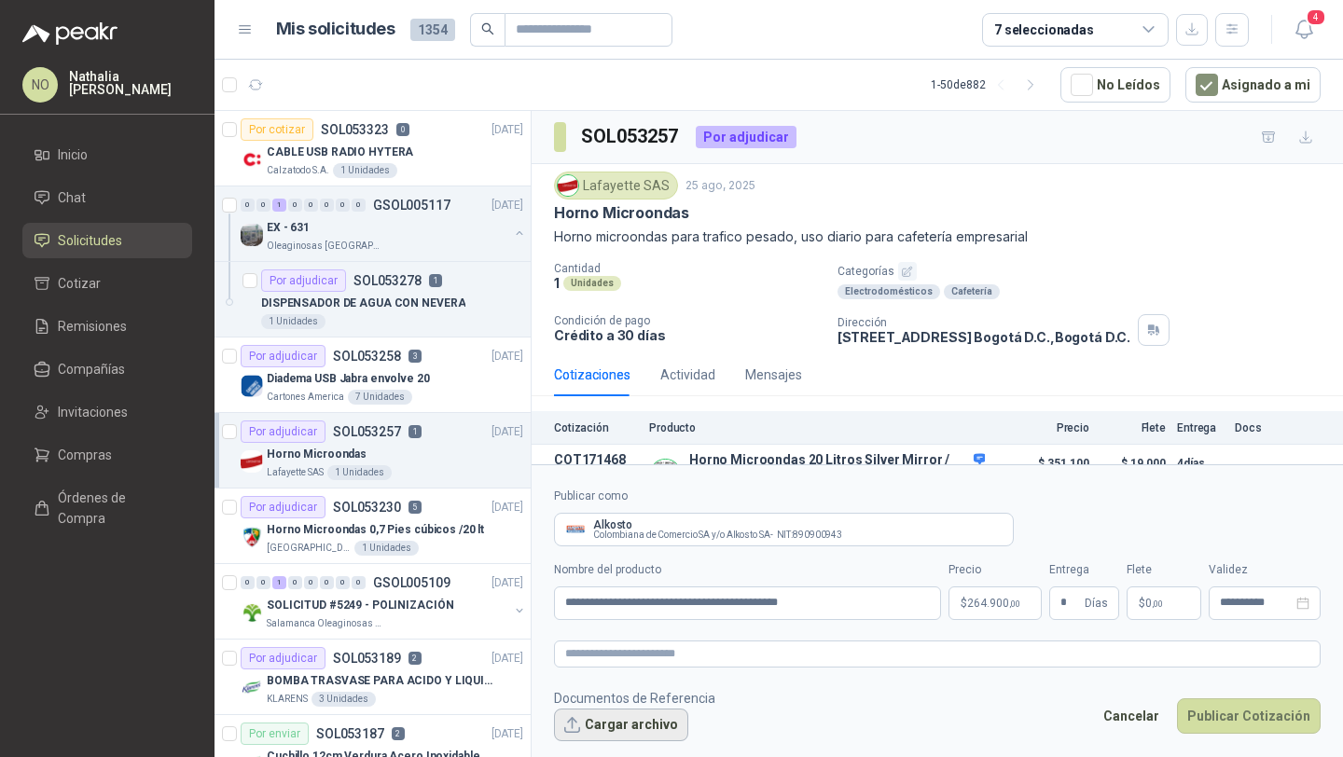
click at [614, 712] on button "Cargar archivo" at bounding box center [621, 726] width 134 height 34
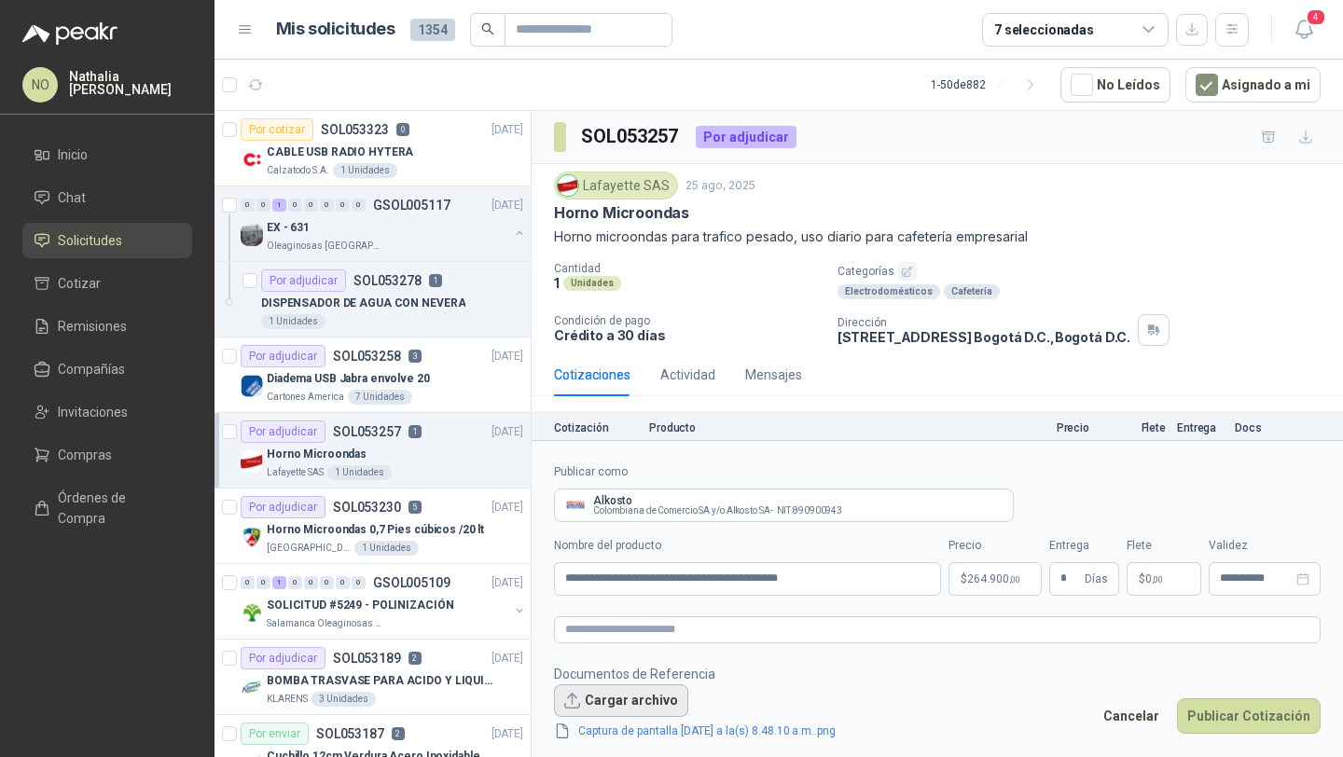
click at [635, 707] on button "Cargar archivo" at bounding box center [621, 701] width 134 height 34
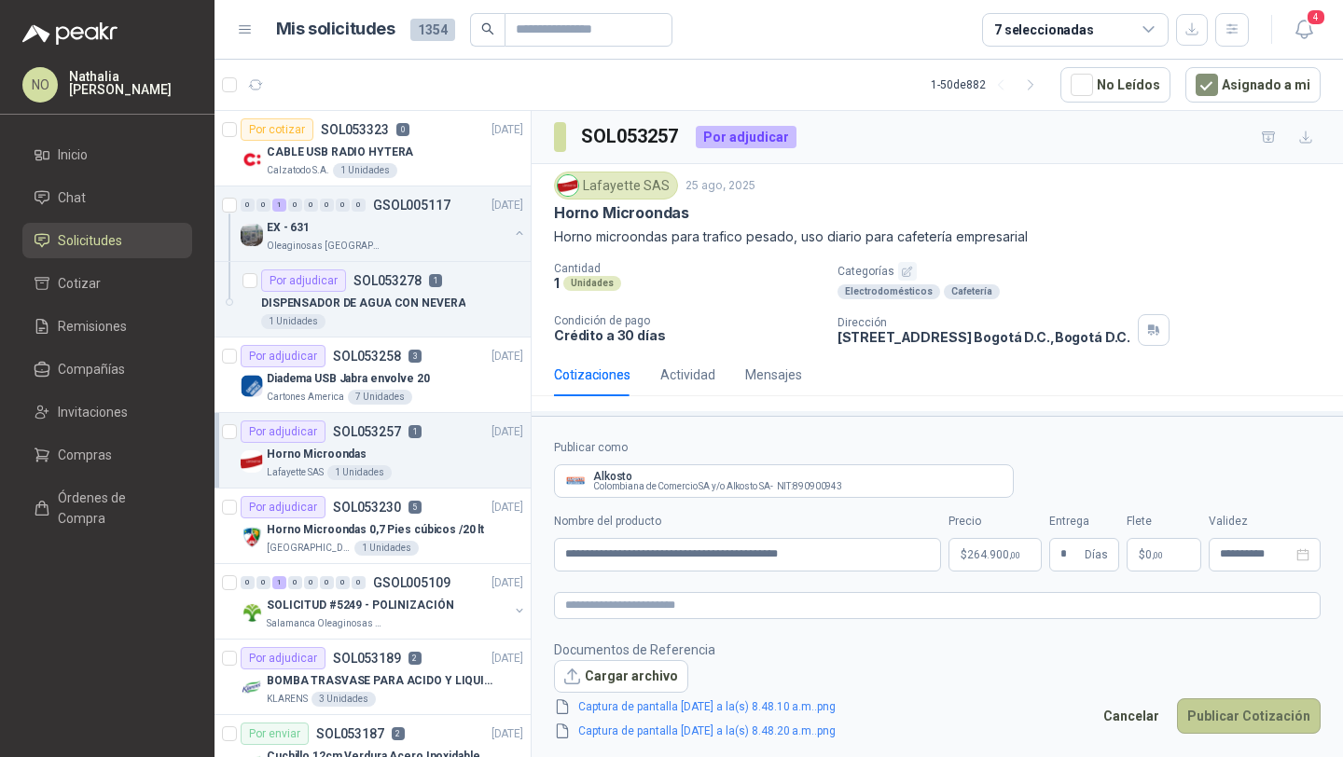
click at [1221, 713] on button "Publicar Cotización" at bounding box center [1249, 715] width 144 height 35
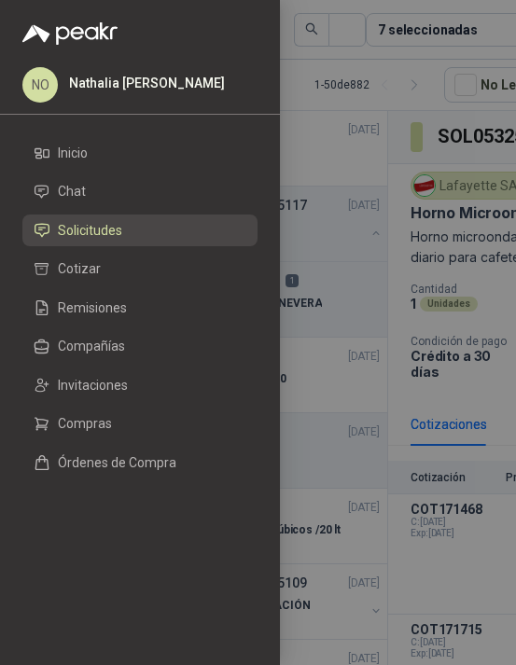
click at [394, 245] on div at bounding box center [258, 332] width 516 height 665
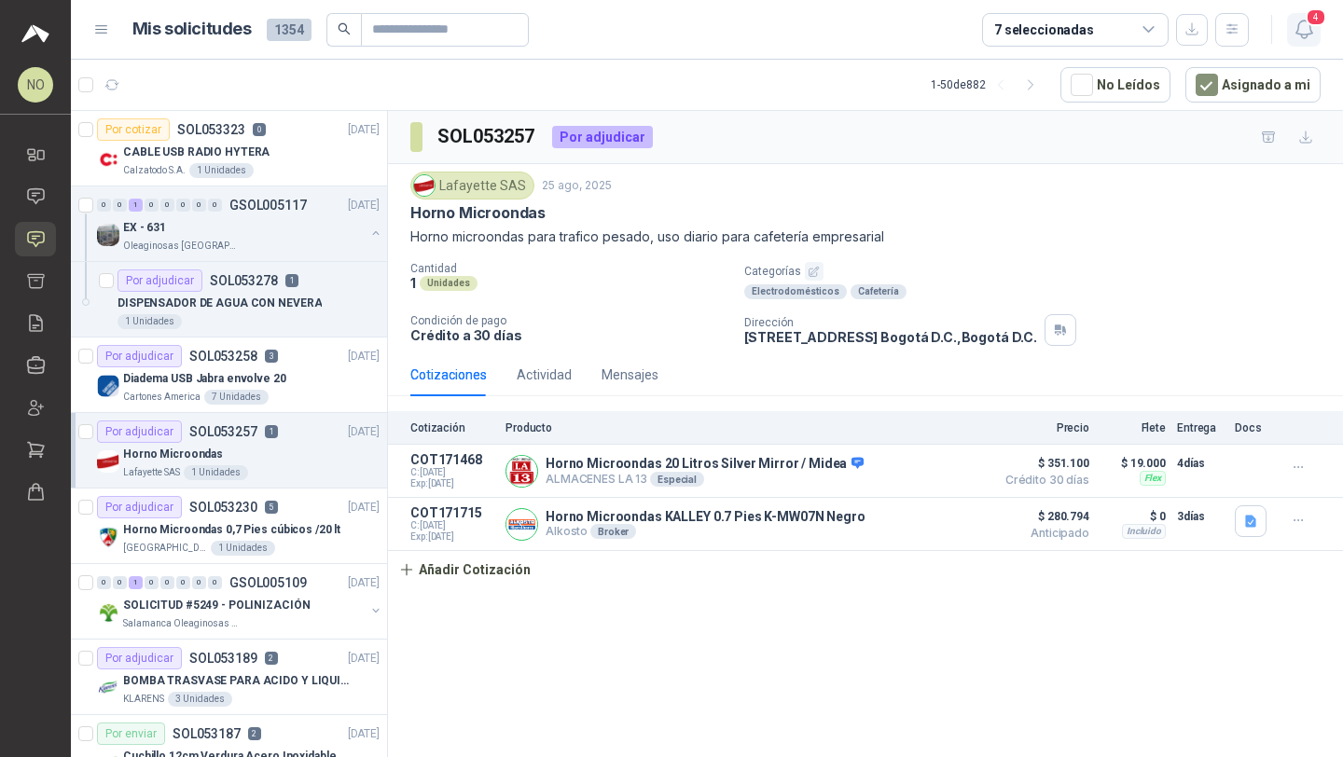
click at [1310, 21] on span "4" at bounding box center [1315, 17] width 21 height 18
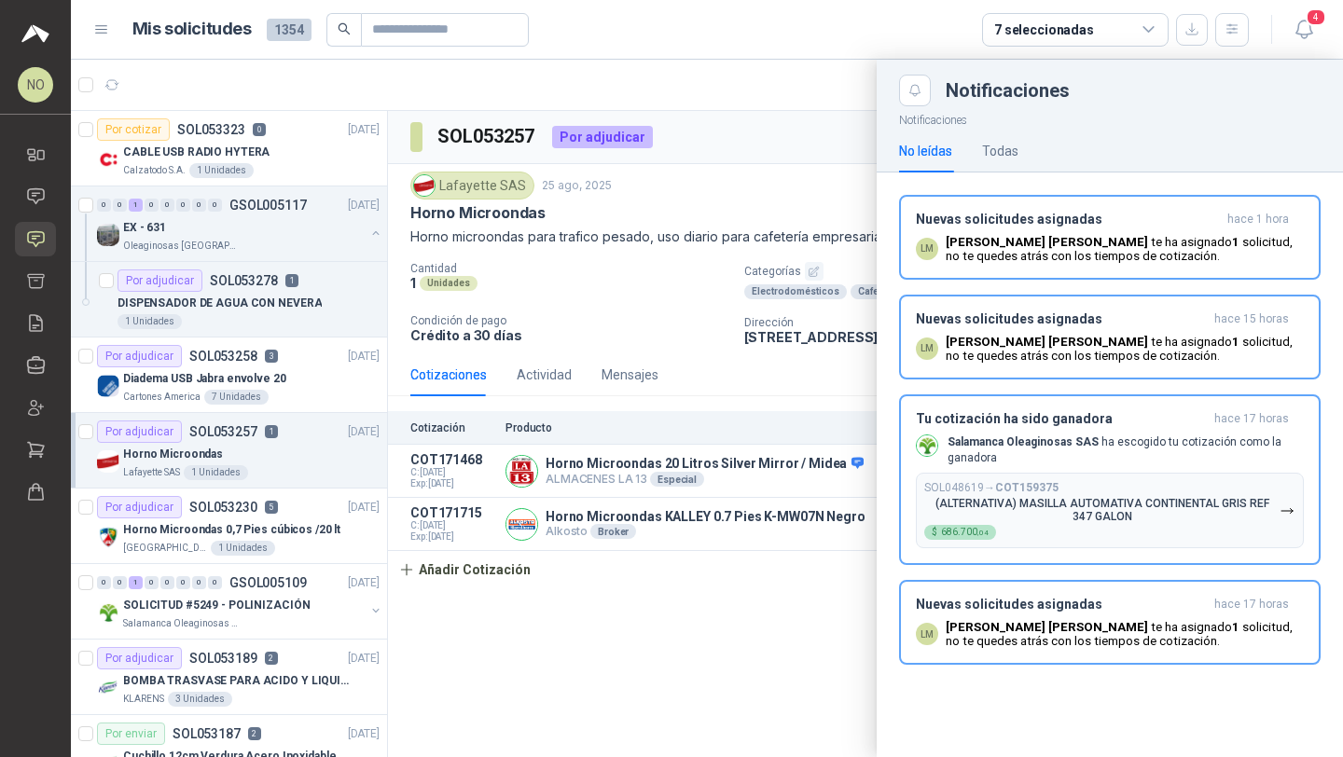
click at [849, 113] on div at bounding box center [707, 408] width 1272 height 697
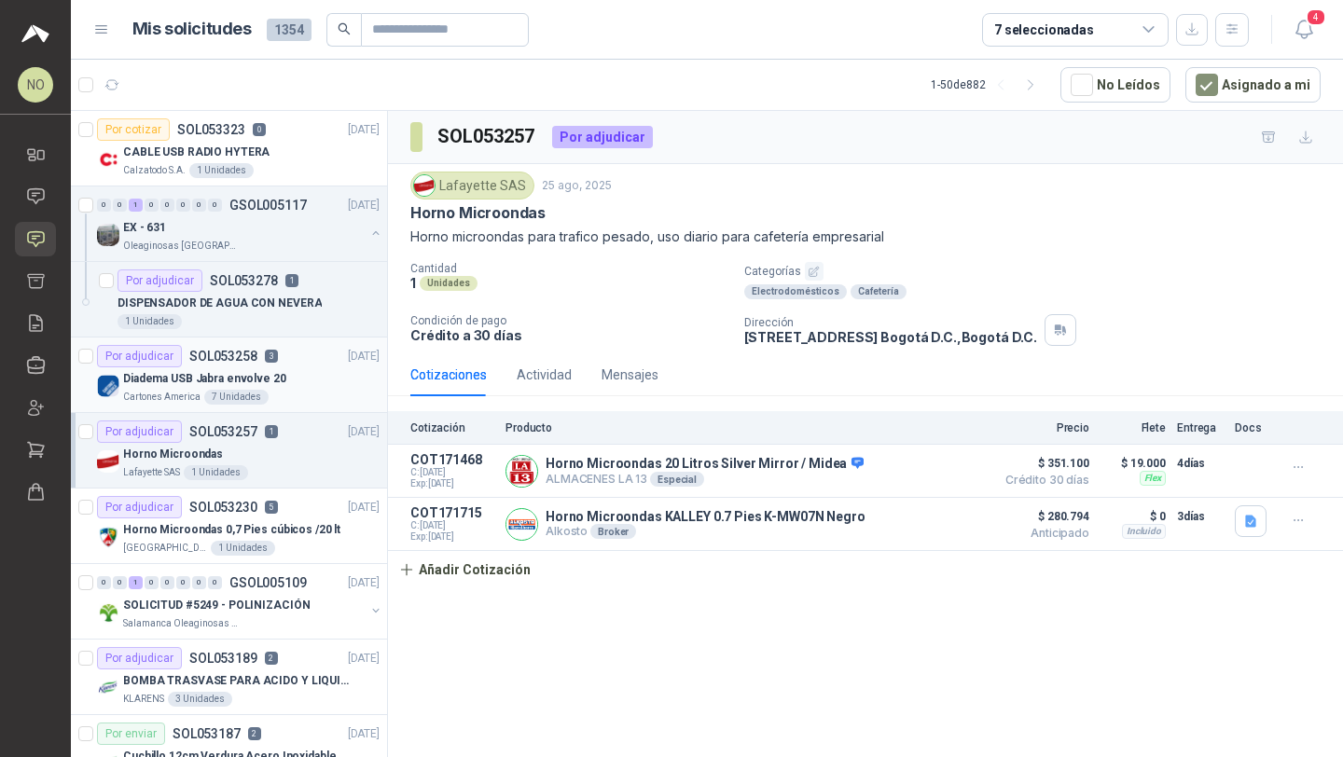
click at [306, 360] on div "Por adjudicar SOL053258 3 25/08/25" at bounding box center [238, 356] width 283 height 22
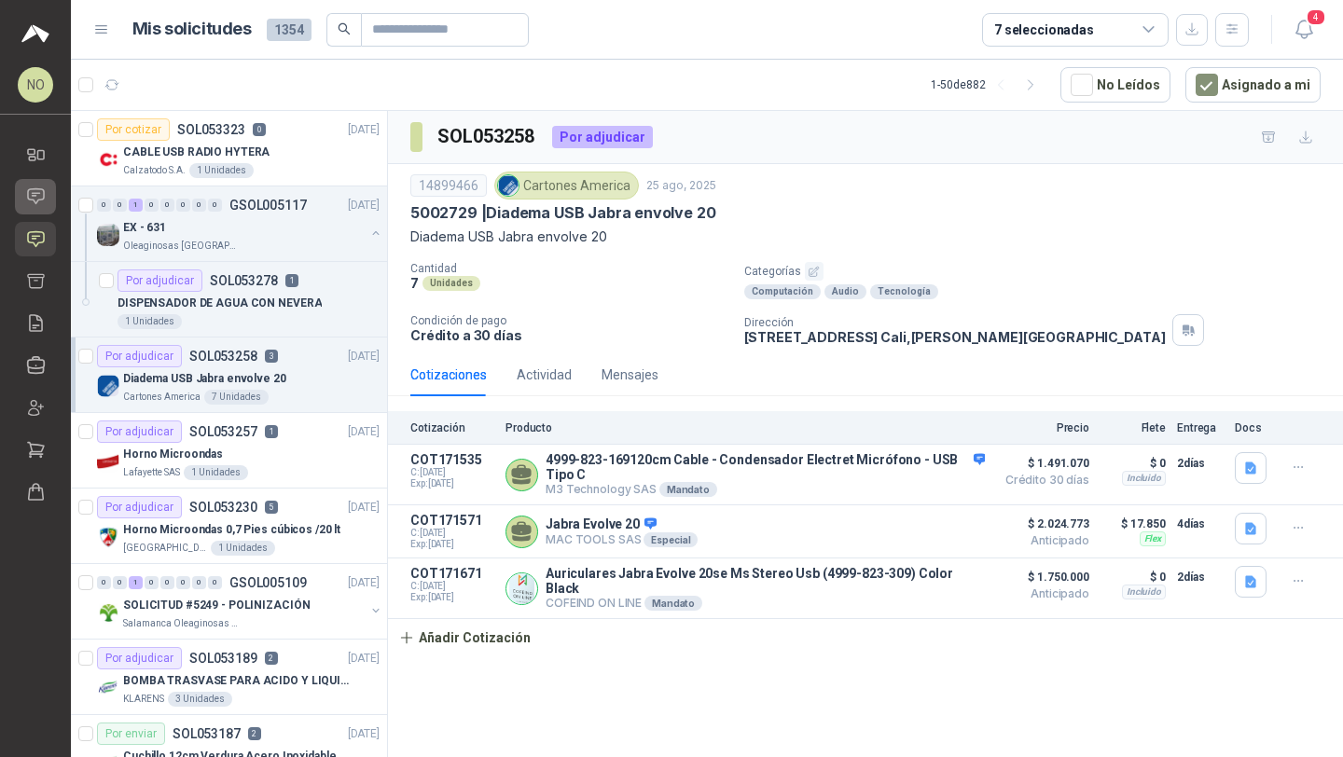
click at [35, 200] on icon at bounding box center [36, 196] width 20 height 20
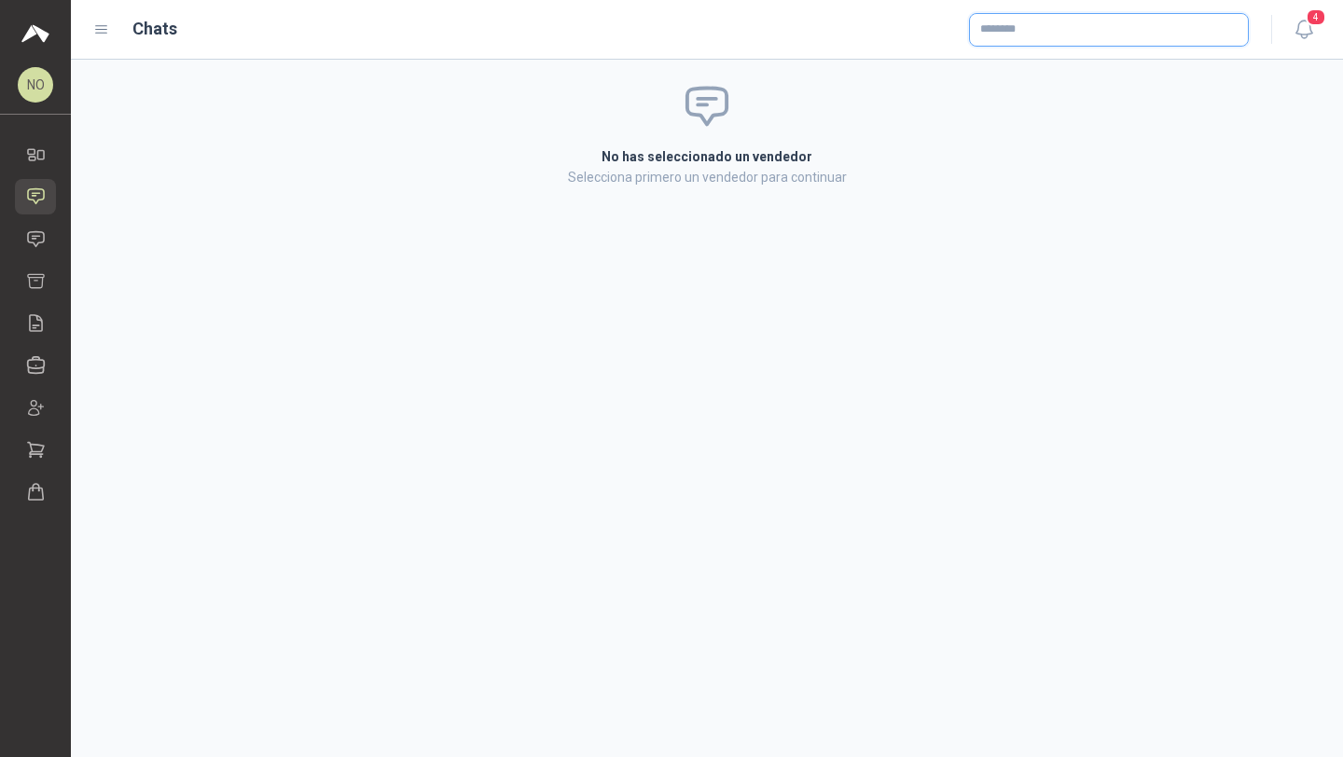
click at [1158, 34] on input "text" at bounding box center [1109, 30] width 278 height 32
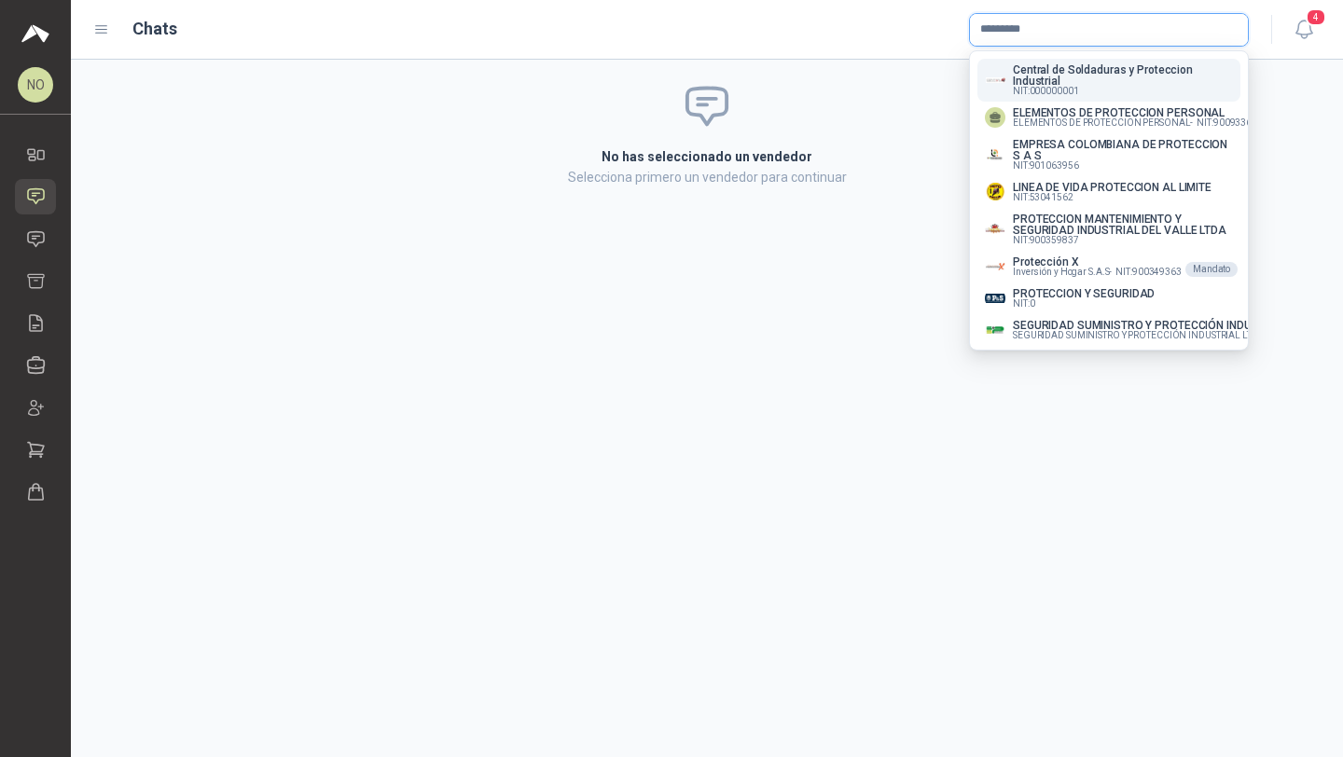
type input "*********"
click at [1041, 277] on span "Inversión y Hogar S.A.S -" at bounding box center [1062, 272] width 99 height 9
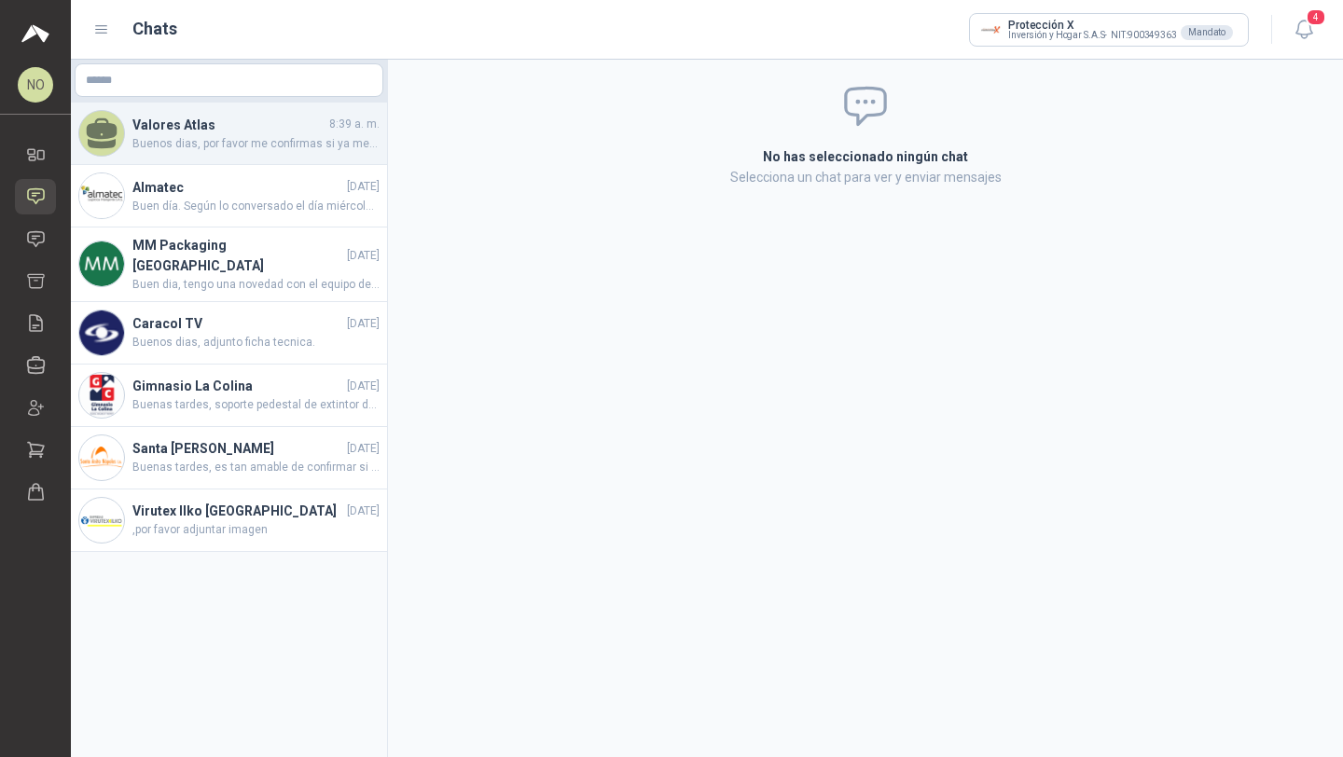
click at [277, 137] on span "Buenos dias, por favor me confirmas si ya me enviaste los elementos del botiqui…" at bounding box center [255, 144] width 247 height 18
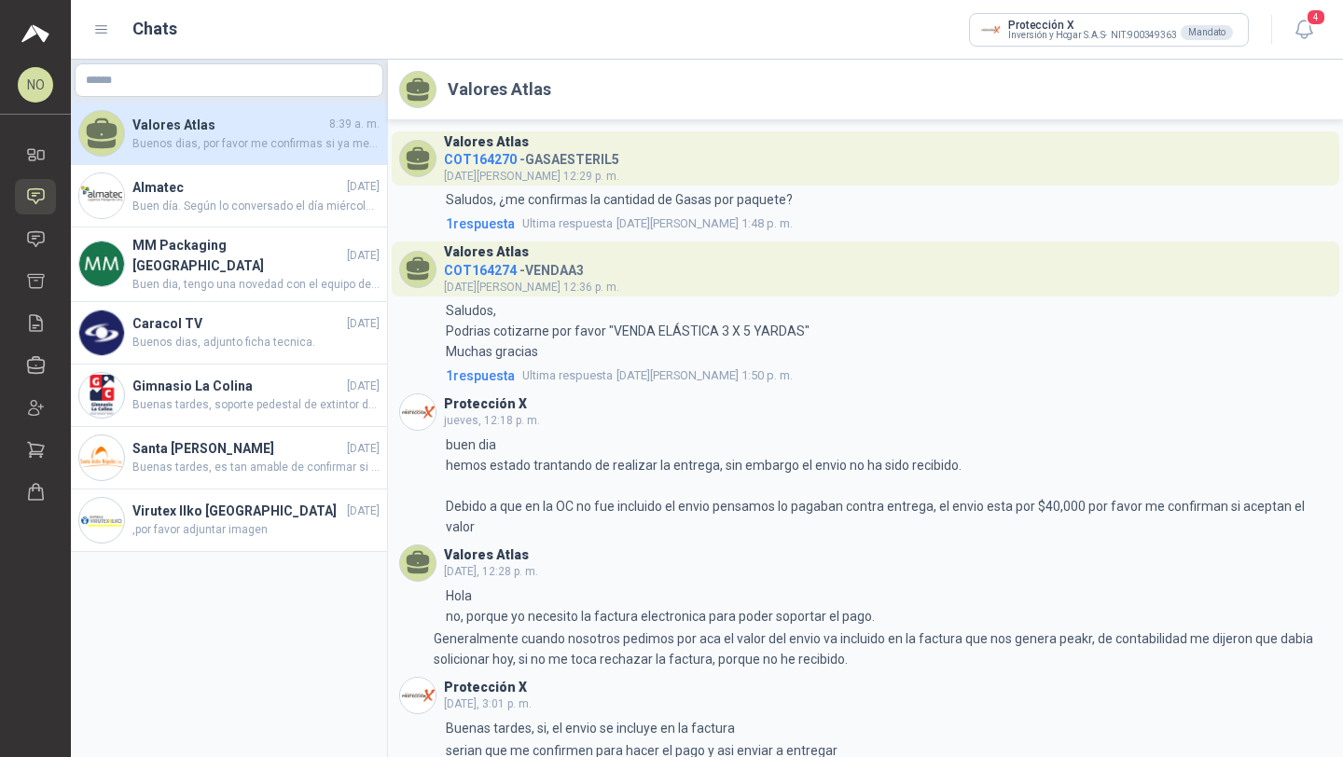
scroll to position [153, 0]
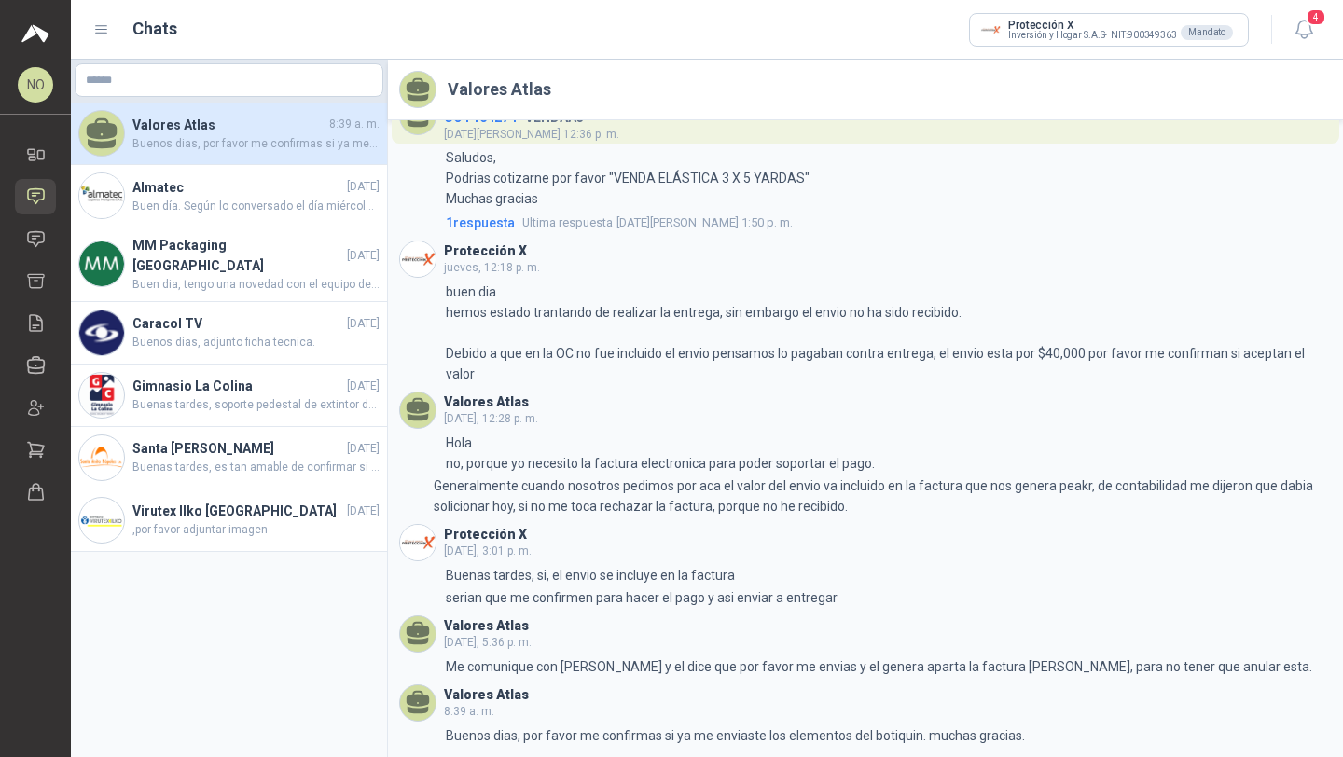
click at [44, 189] on icon at bounding box center [36, 196] width 20 height 20
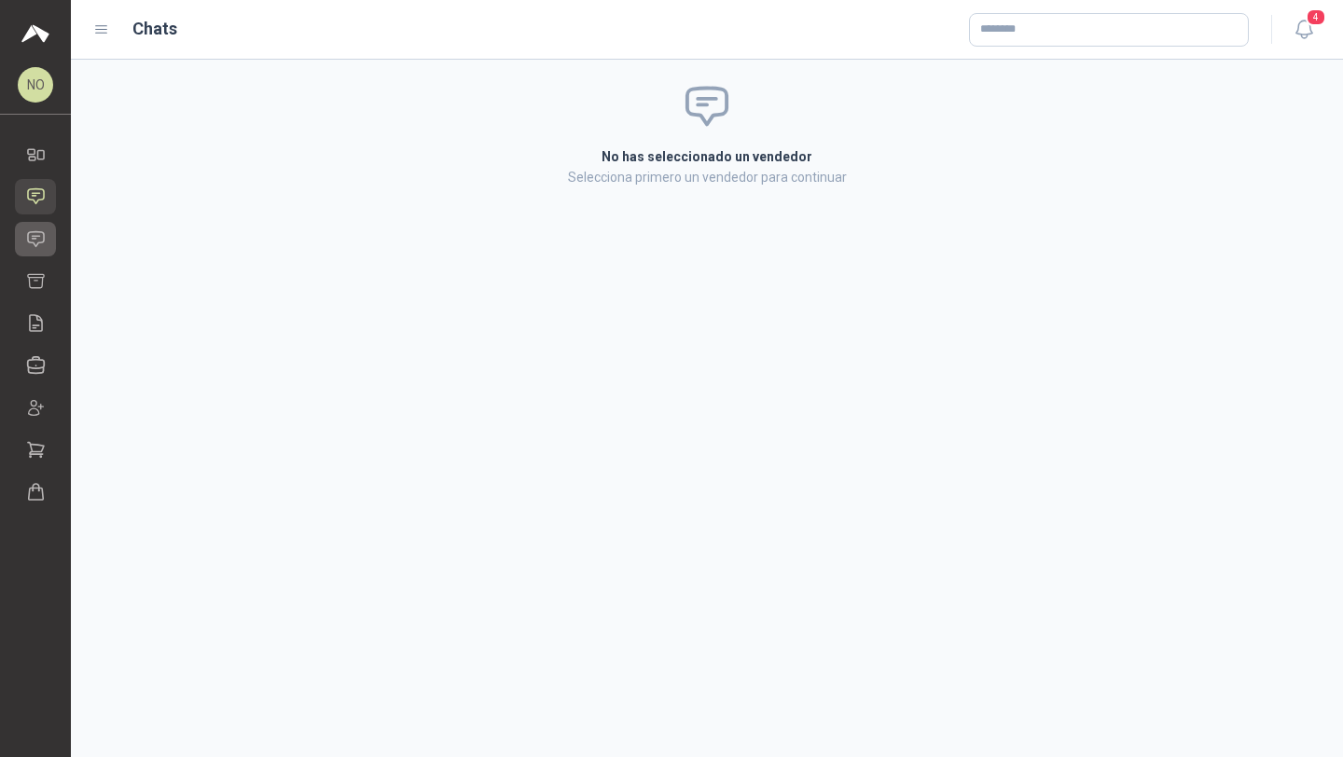
click at [28, 238] on icon at bounding box center [36, 238] width 16 height 15
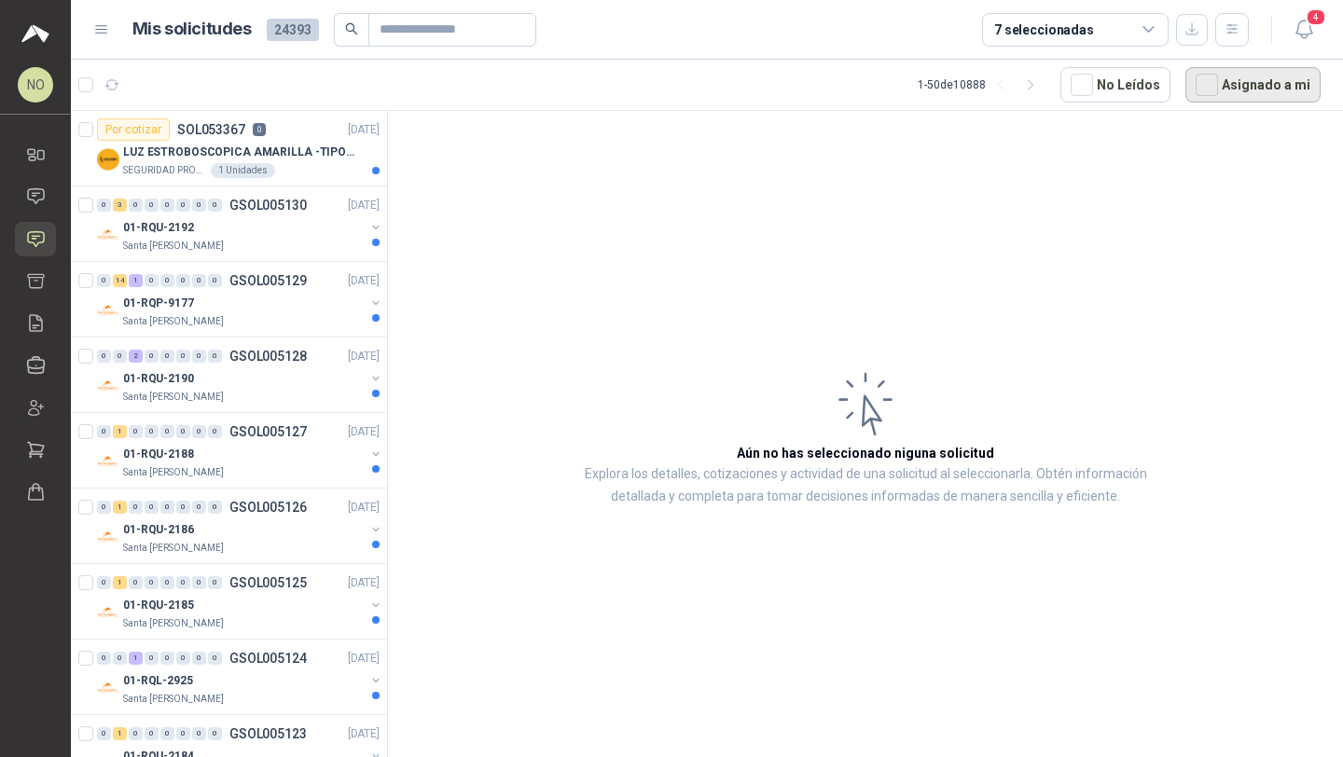
click at [1241, 86] on button "Asignado a mi" at bounding box center [1252, 84] width 135 height 35
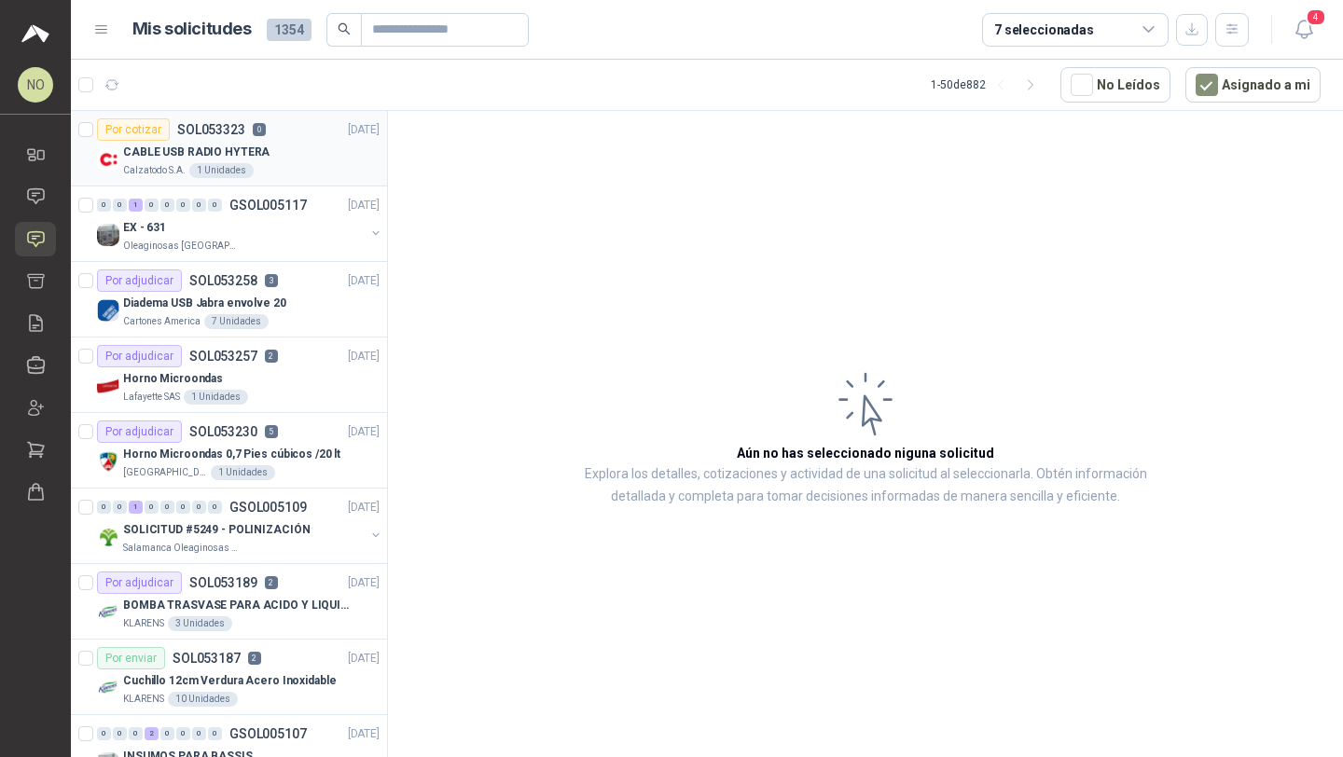
click at [303, 146] on div "CABLE USB RADIO HYTERA" at bounding box center [251, 152] width 256 height 22
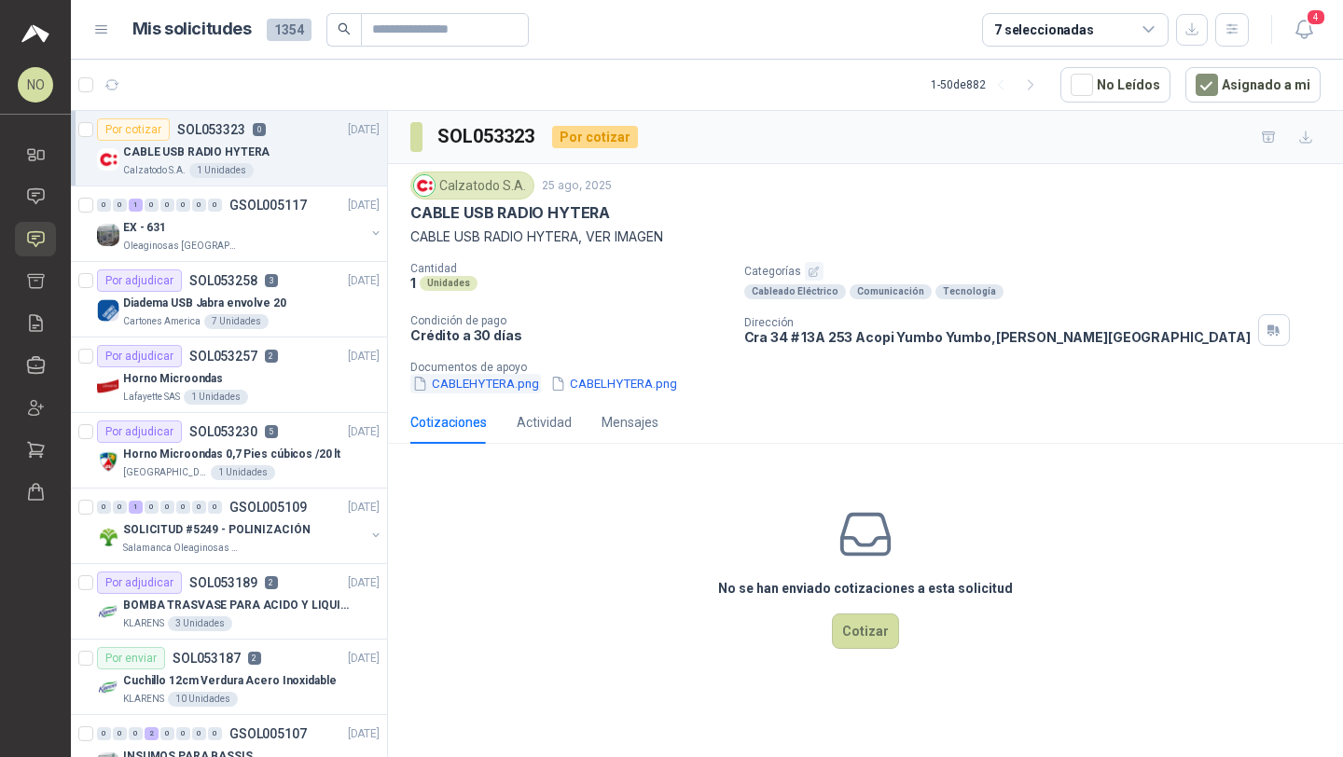
click at [478, 380] on button "CABLEHYTERA.png" at bounding box center [475, 384] width 131 height 20
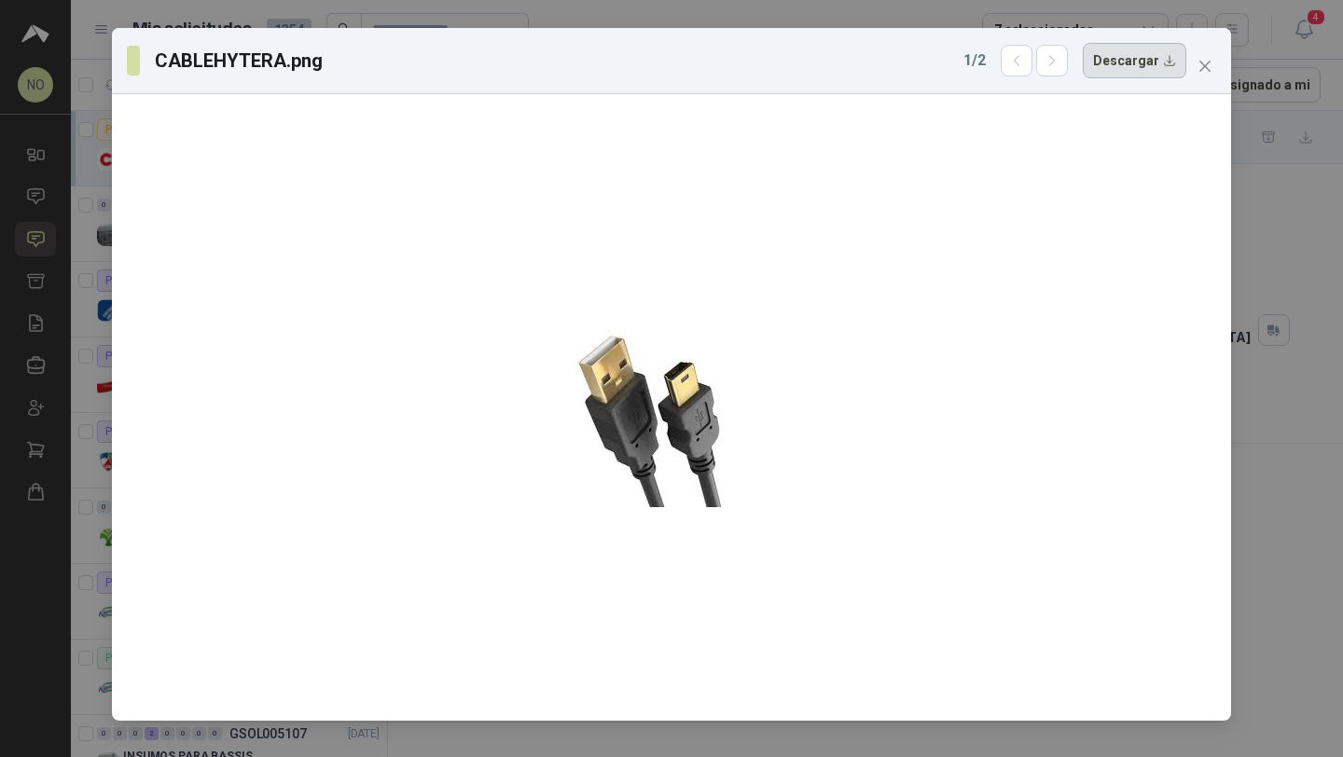
click at [1130, 60] on button "Descargar" at bounding box center [1135, 60] width 104 height 35
click at [1202, 68] on icon "close" at bounding box center [1204, 66] width 11 height 11
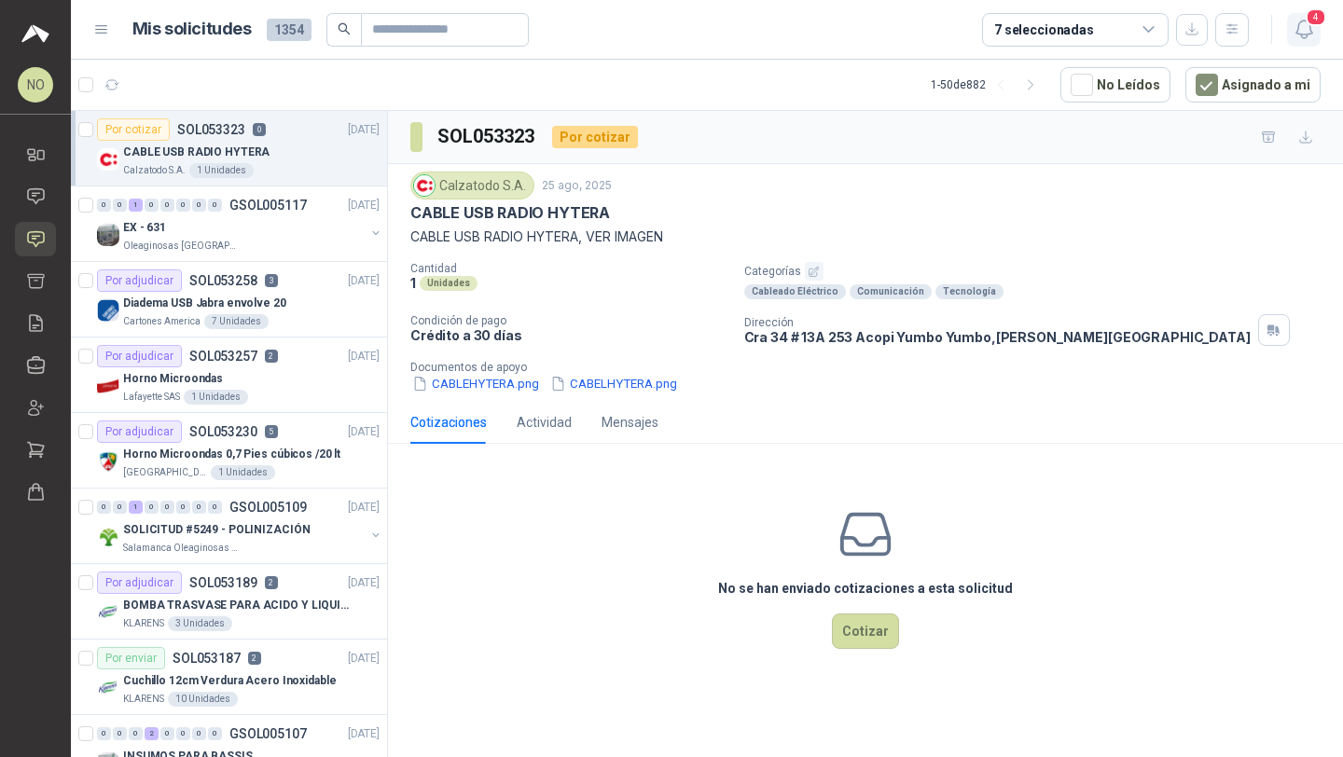
click at [1308, 22] on span "4" at bounding box center [1315, 17] width 21 height 18
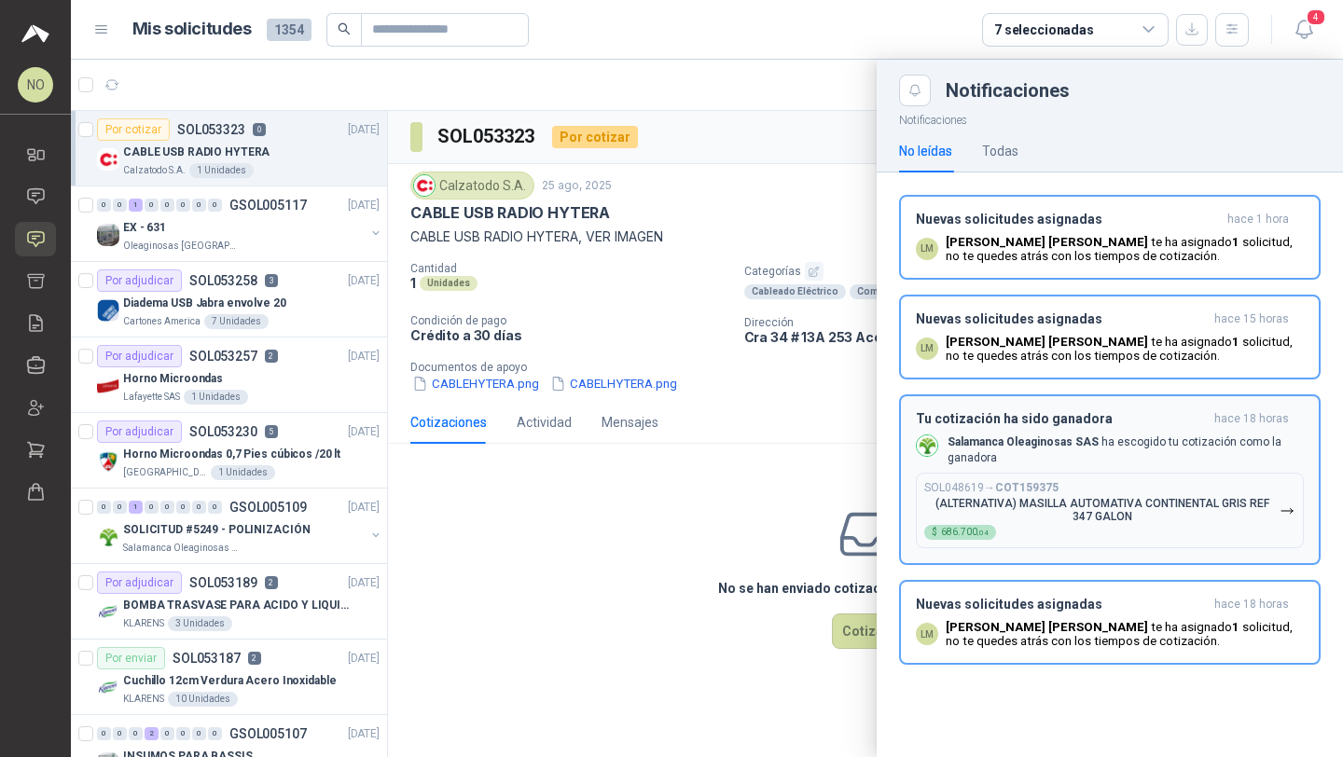
click at [1056, 486] on b "COT159375" at bounding box center [1026, 487] width 63 height 13
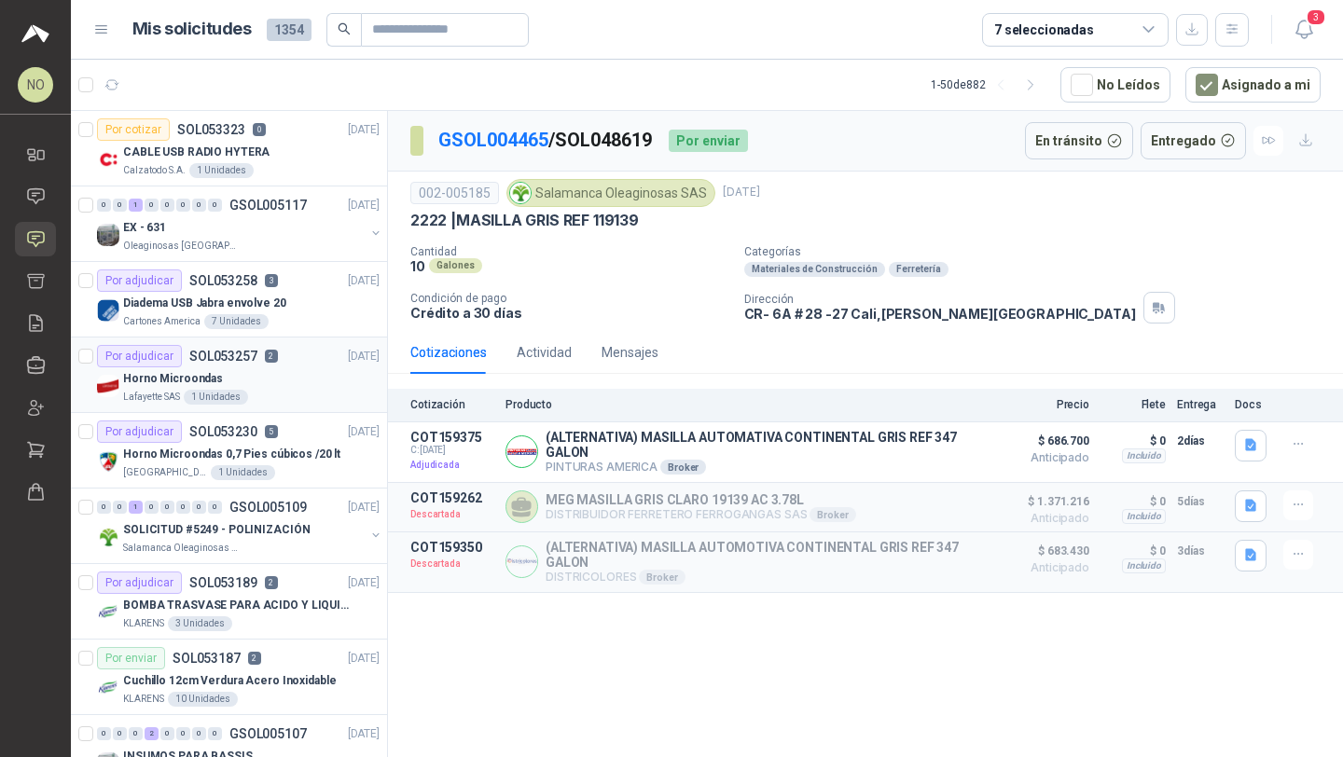
click at [290, 377] on div "Horno Microondas" at bounding box center [251, 378] width 256 height 22
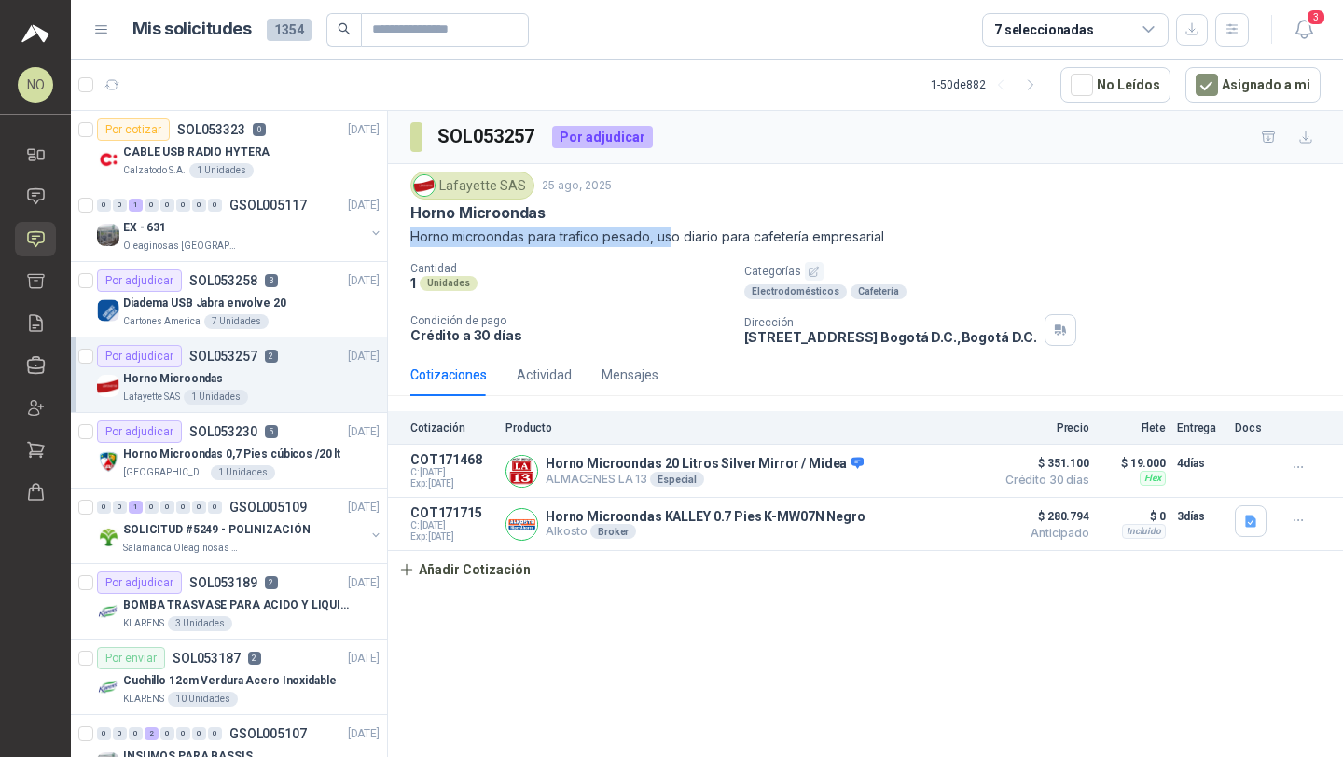
drag, startPoint x: 409, startPoint y: 242, endPoint x: 671, endPoint y: 241, distance: 262.0
click at [671, 241] on p "Horno microondas para trafico pesado, uso diario para cafetería empresarial" at bounding box center [865, 237] width 910 height 21
click at [259, 136] on div "Por cotizar SOL053323 0" at bounding box center [181, 129] width 169 height 22
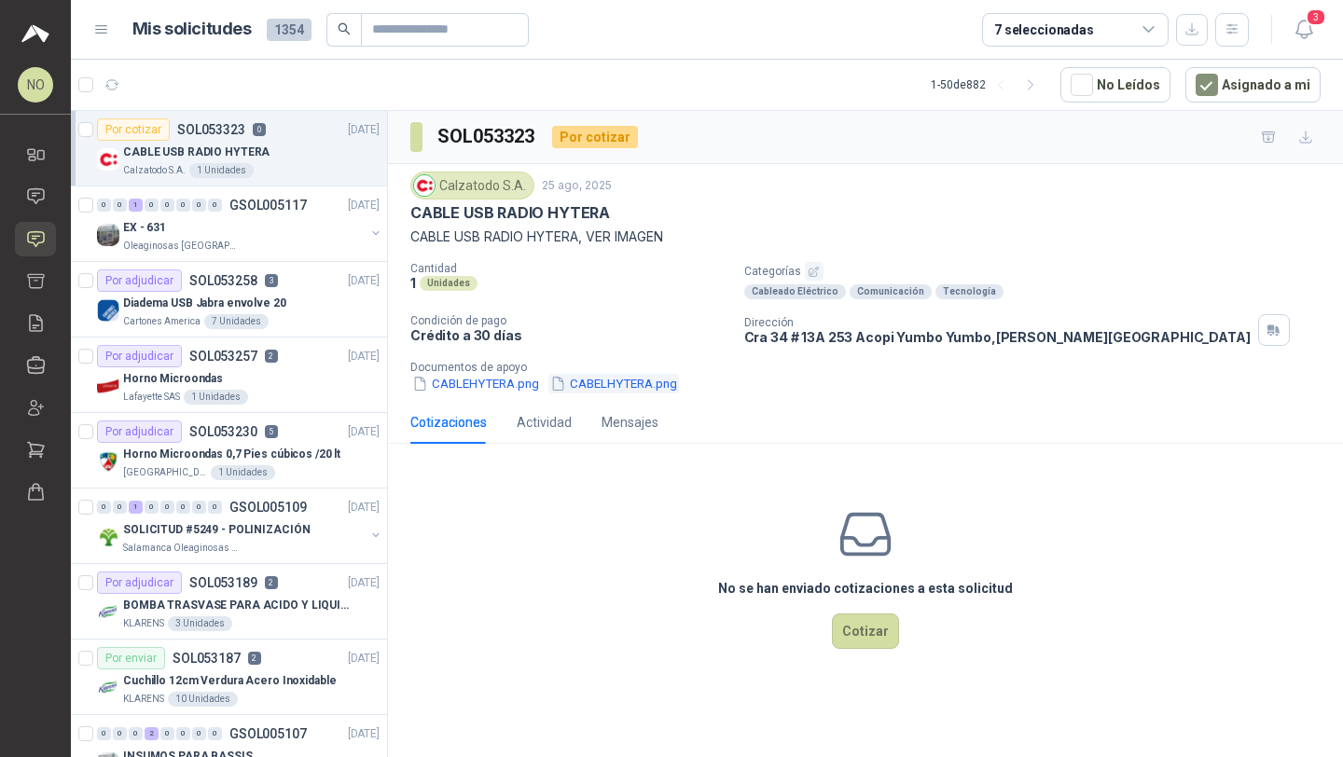
click at [614, 384] on button "CABELHYTERA.png" at bounding box center [613, 384] width 131 height 20
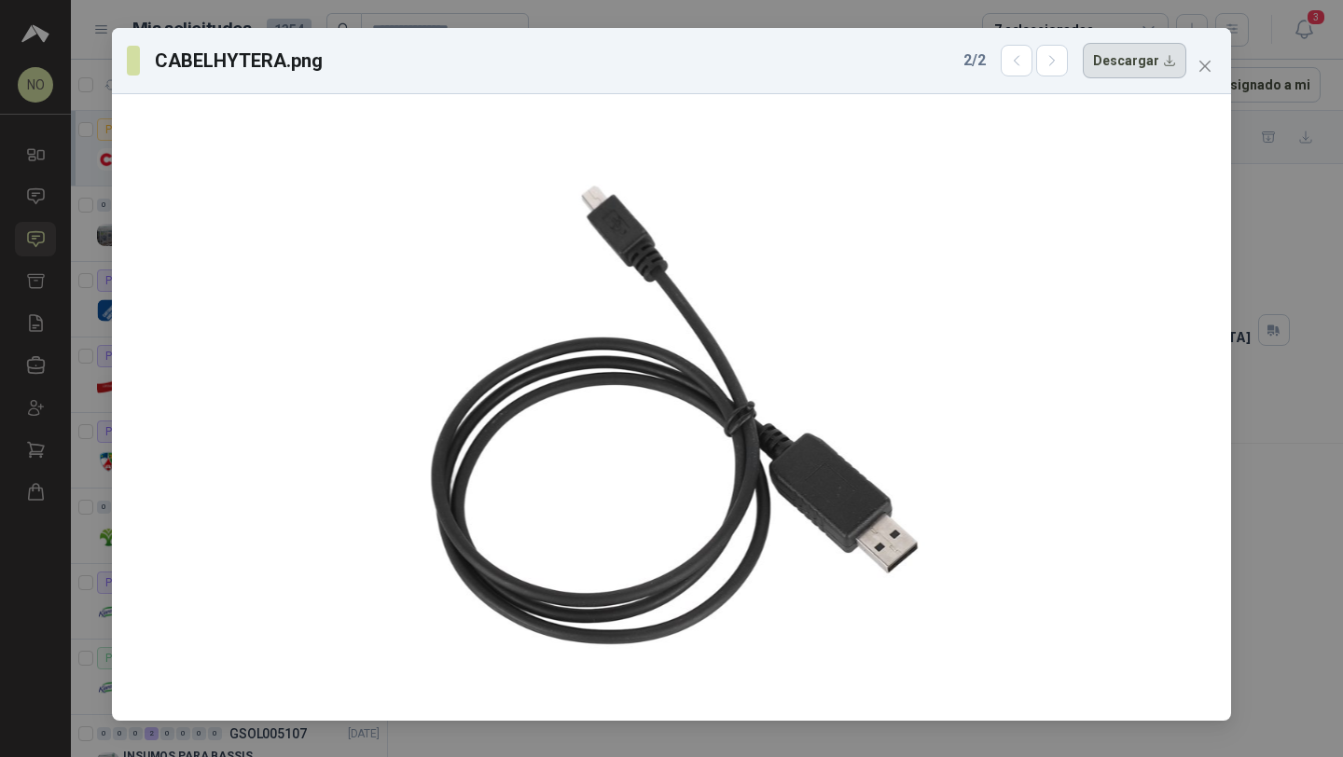
click at [1114, 67] on button "Descargar" at bounding box center [1135, 60] width 104 height 35
click at [1220, 66] on div "CABELHYTERA.png 2 / 2 Descargar" at bounding box center [671, 61] width 1119 height 66
click at [1202, 59] on icon "close" at bounding box center [1204, 66] width 15 height 15
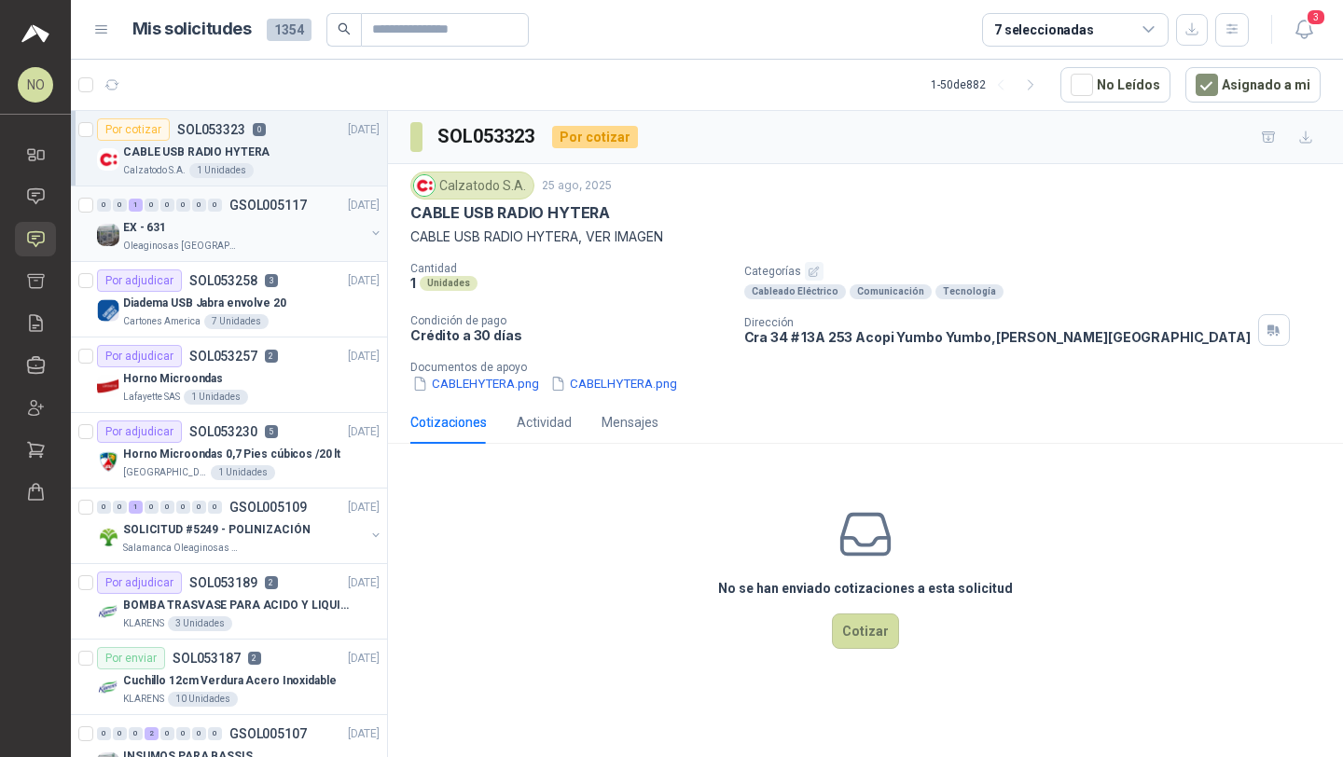
click at [284, 242] on div "Oleaginosas [GEOGRAPHIC_DATA][PERSON_NAME]" at bounding box center [244, 246] width 242 height 15
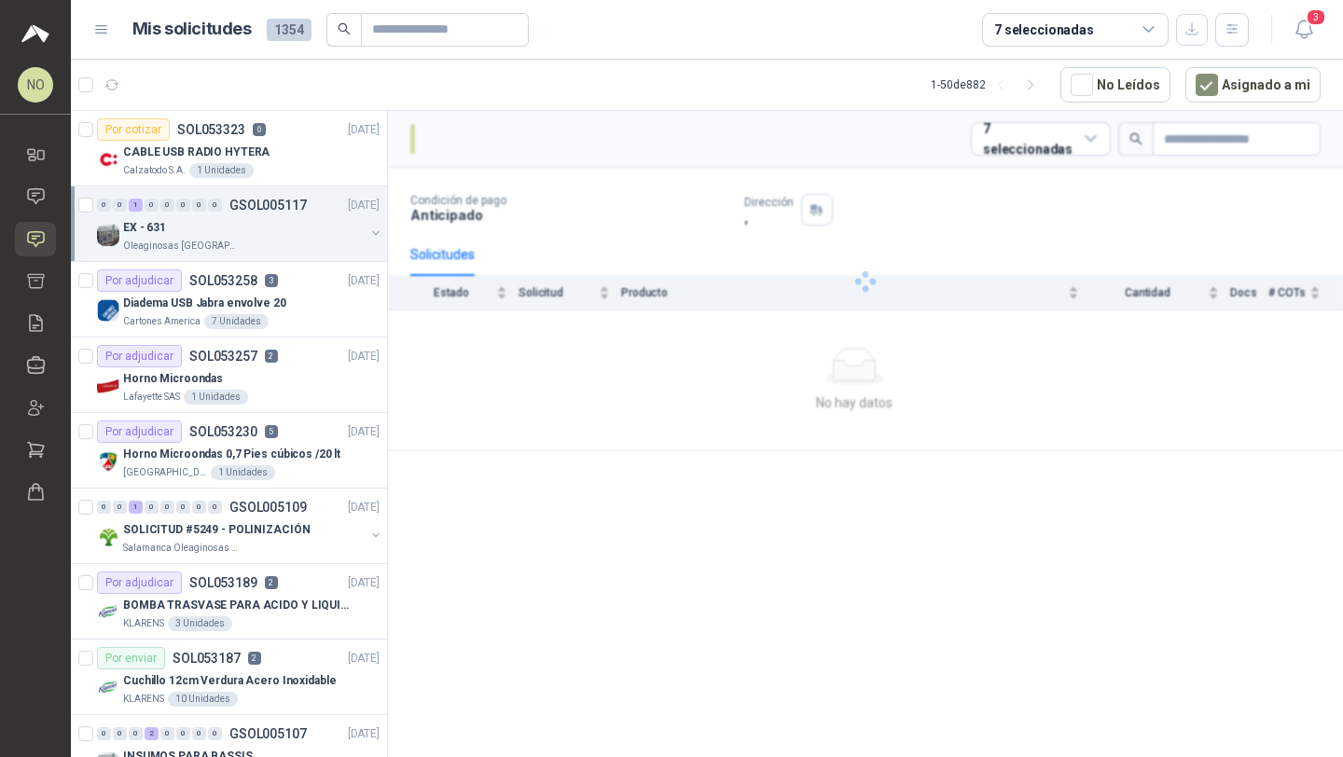
click at [284, 242] on div "Oleaginosas [GEOGRAPHIC_DATA][PERSON_NAME]" at bounding box center [244, 246] width 242 height 15
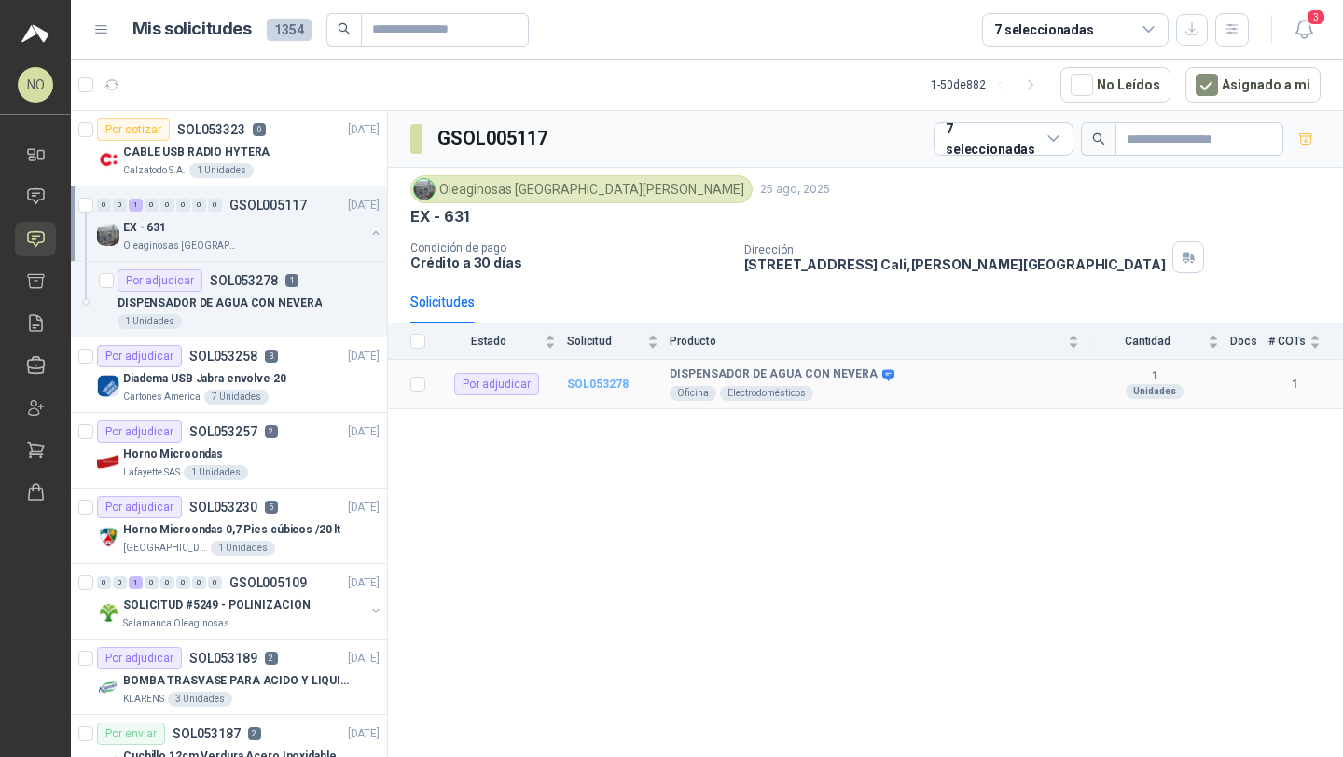
click at [606, 382] on b "SOL053278" at bounding box center [598, 384] width 62 height 13
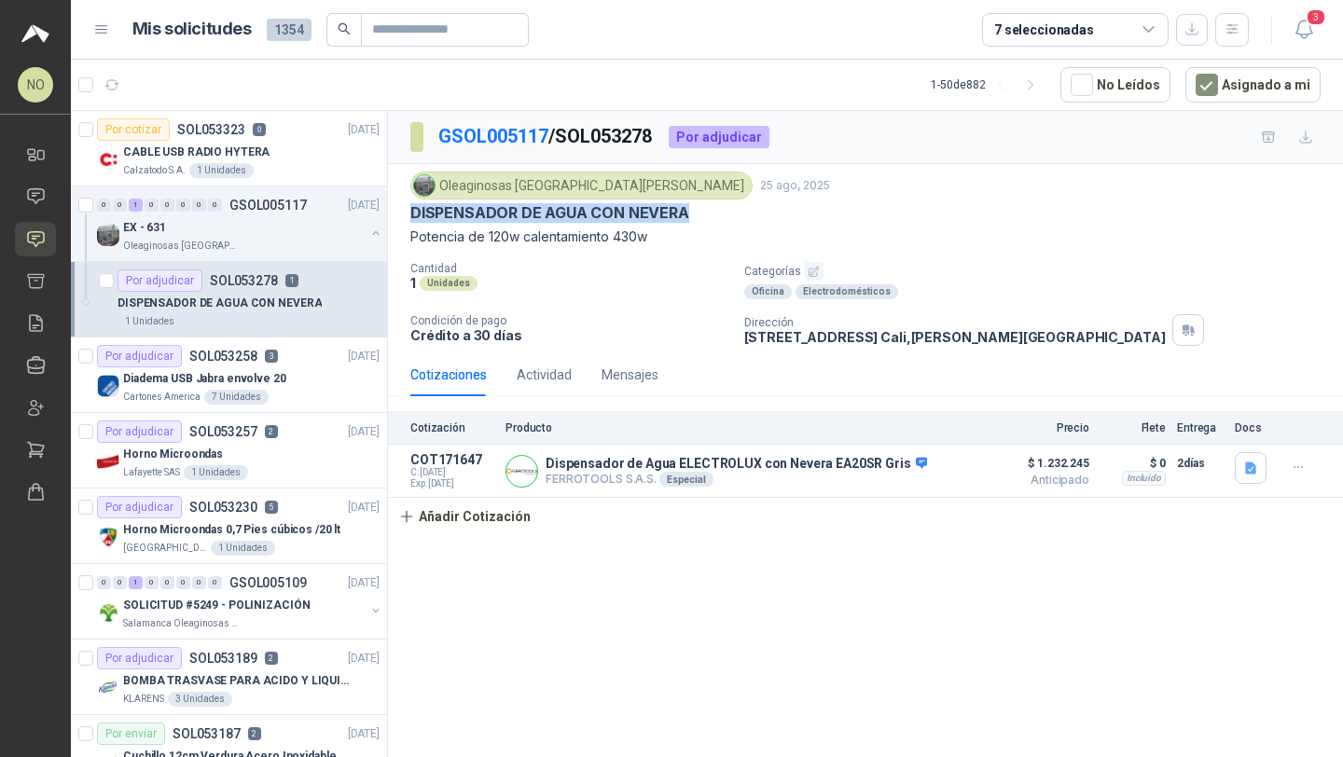
drag, startPoint x: 407, startPoint y: 213, endPoint x: 745, endPoint y: 208, distance: 337.6
click at [745, 208] on div "Oleaginosas San Fernando 25 ago, 2025 DISPENSADOR DE AGUA CON NEVERA Potencia …" at bounding box center [865, 258] width 955 height 189
copy p "DISPENSADOR DE AGUA CON NEVERA"
click at [305, 437] on div "Por adjudicar SOL053257 2 25/08/25" at bounding box center [238, 432] width 283 height 22
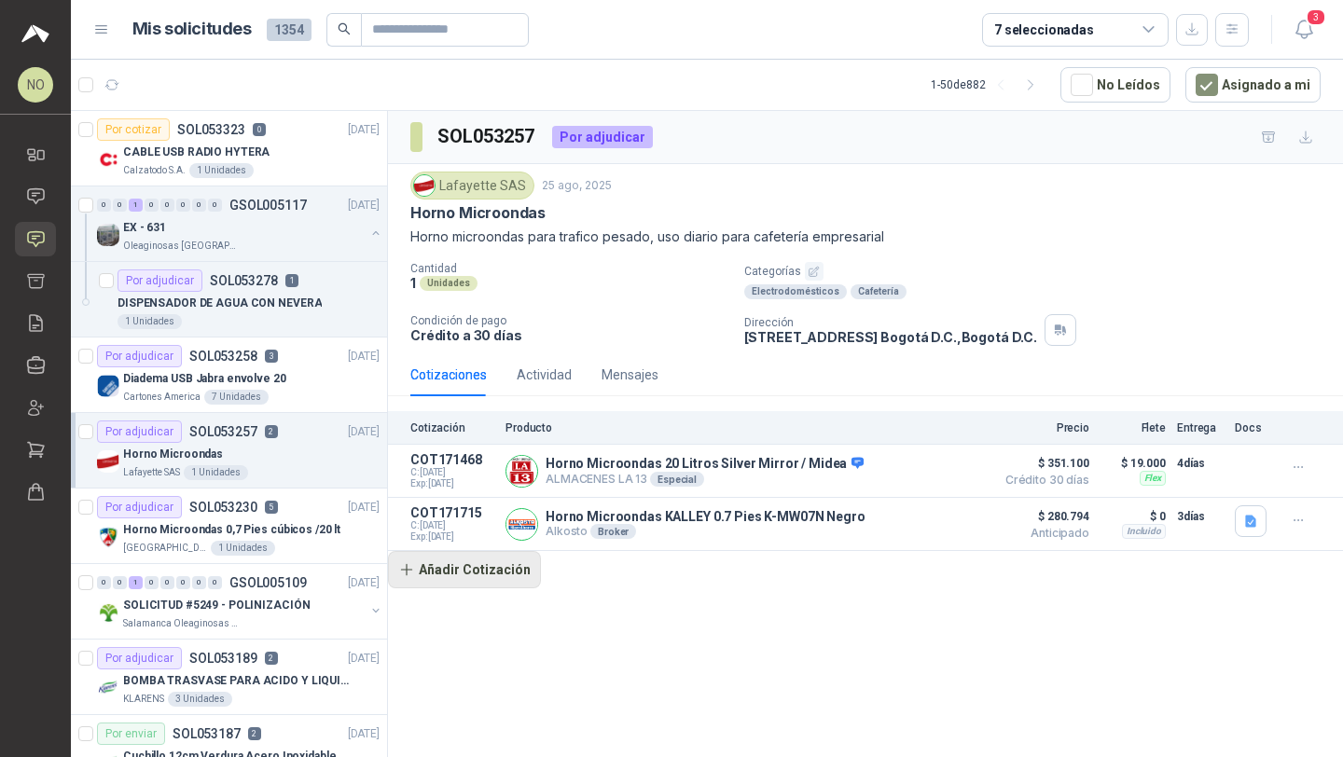
click at [485, 573] on button "Añadir Cotización" at bounding box center [464, 569] width 153 height 37
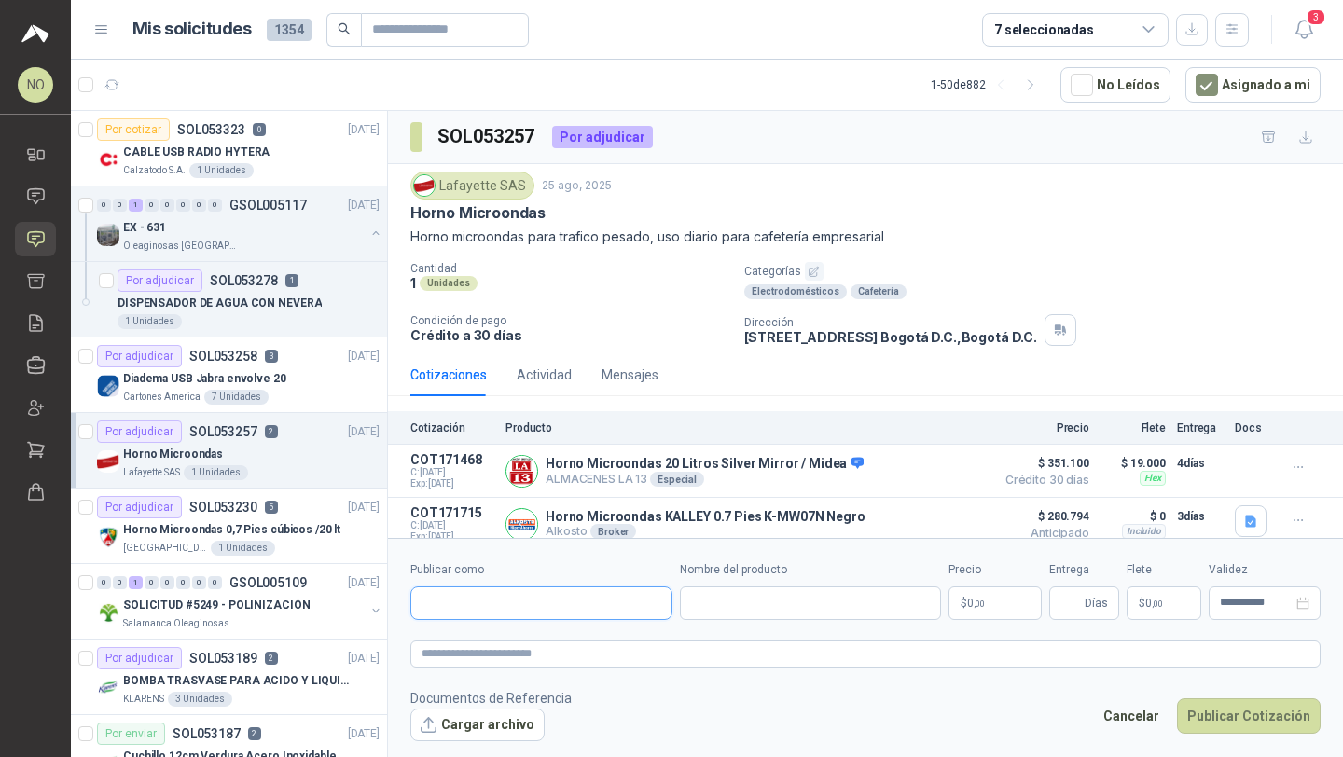
click at [492, 601] on input "Publicar como" at bounding box center [541, 603] width 260 height 32
type input "*******"
click at [509, 635] on button "Alkosto Colombiana de Comercio SA y/o Alkosto SA - NIT : 890900943" at bounding box center [541, 648] width 245 height 32
type input "**********"
click at [782, 588] on input "Nombre del producto" at bounding box center [829, 604] width 224 height 34
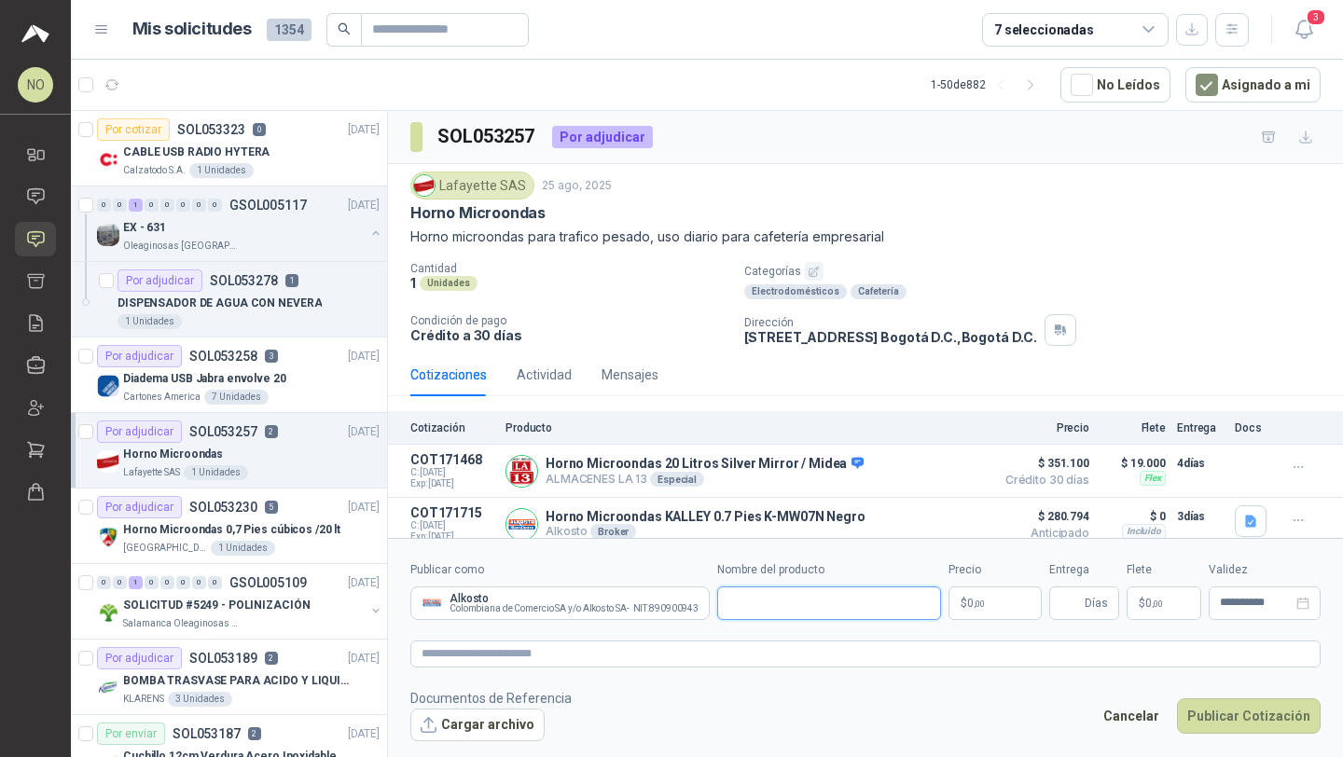
click at [782, 588] on input "Nombre del producto" at bounding box center [829, 604] width 224 height 34
paste input "**********"
type input "**********"
click at [993, 599] on body "NO Nathalia Ortega Inicio Chat Solicitudes Cotizar Remisiones Compañías Invitac…" at bounding box center [671, 378] width 1343 height 757
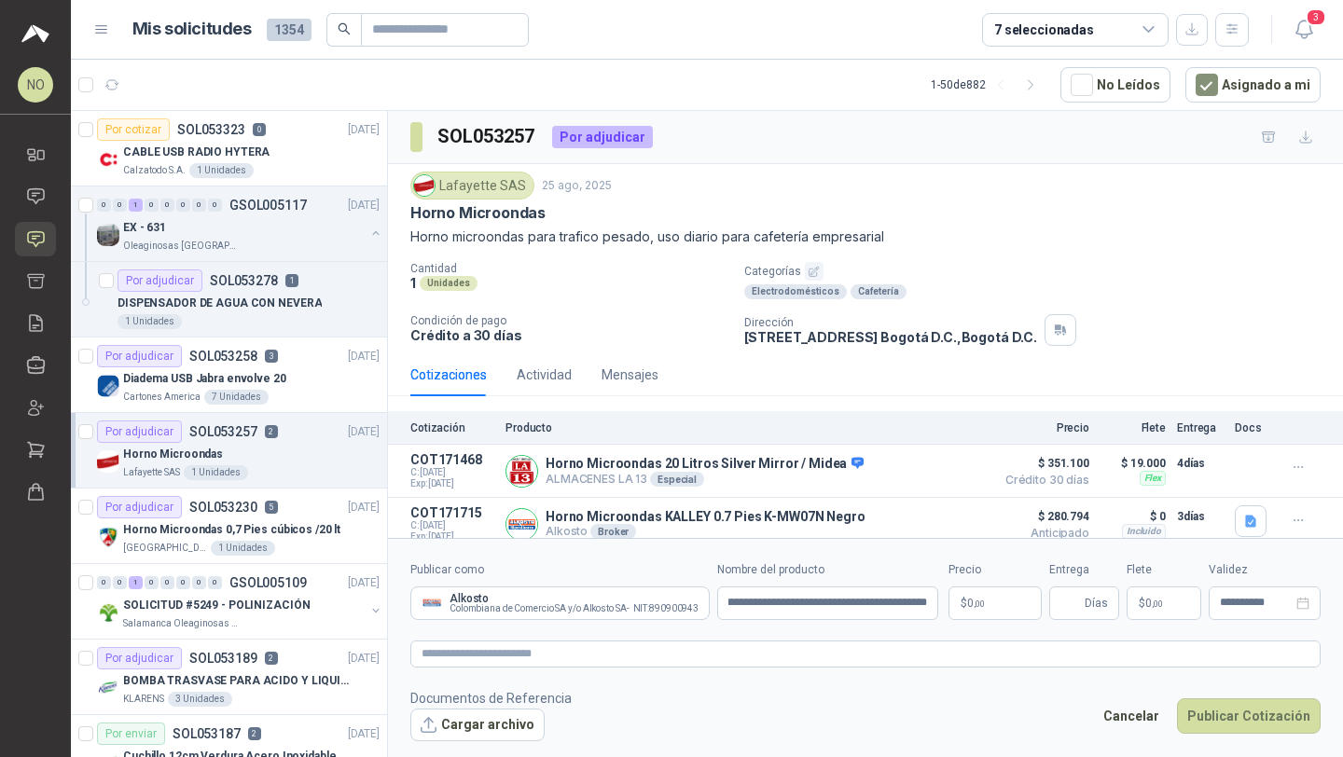
scroll to position [0, 0]
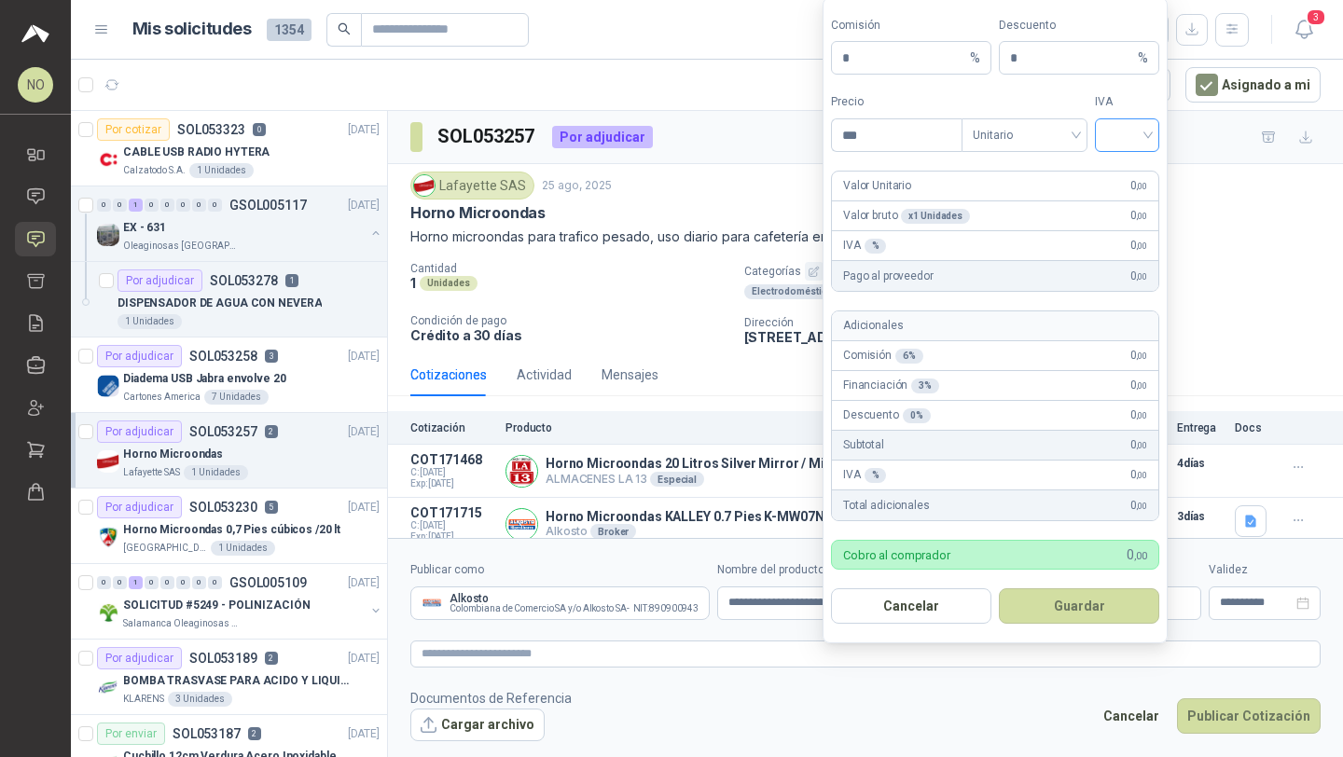
click at [1132, 139] on input "search" at bounding box center [1127, 133] width 42 height 28
click at [1127, 168] on div "19%" at bounding box center [1127, 174] width 35 height 21
click at [1029, 133] on span "Unitario" at bounding box center [1025, 135] width 104 height 28
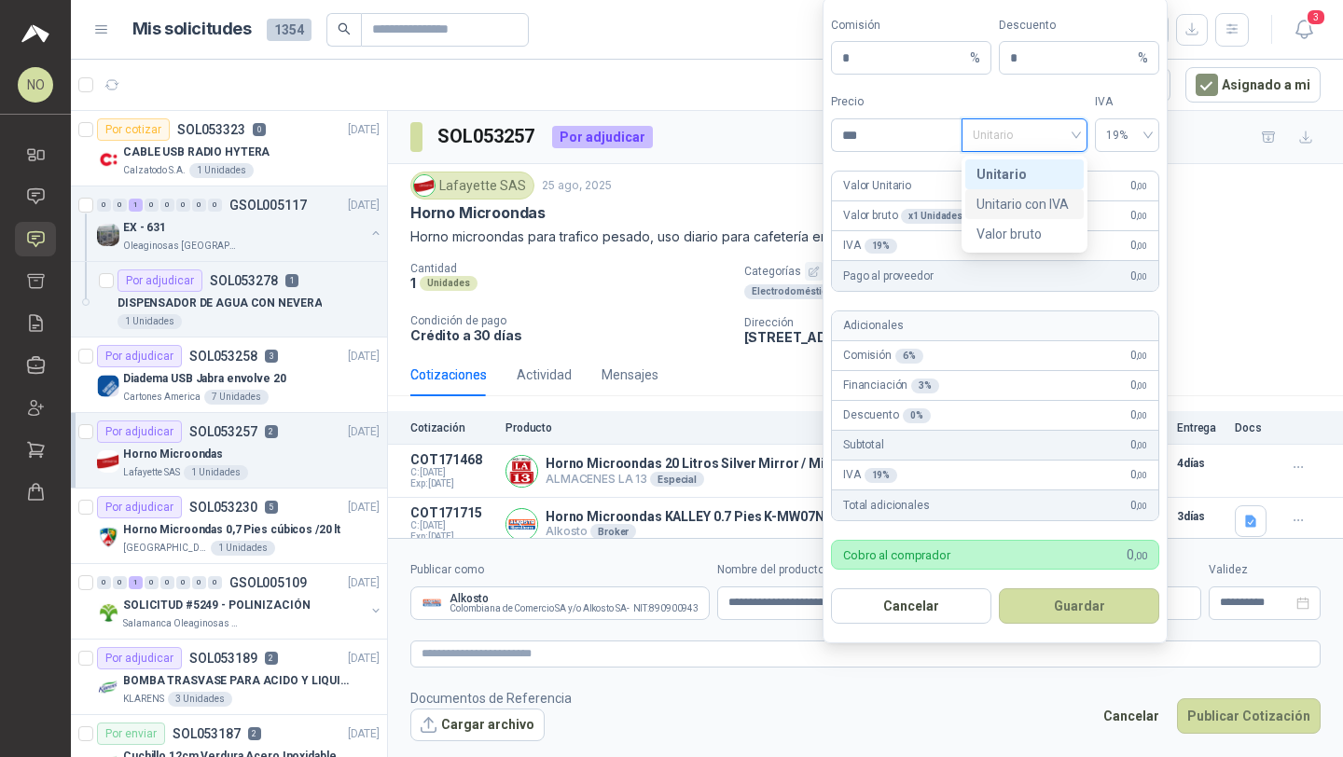
click at [1021, 215] on div "Unitario con IVA" at bounding box center [1024, 204] width 118 height 30
click at [904, 138] on input "***" at bounding box center [897, 135] width 130 height 32
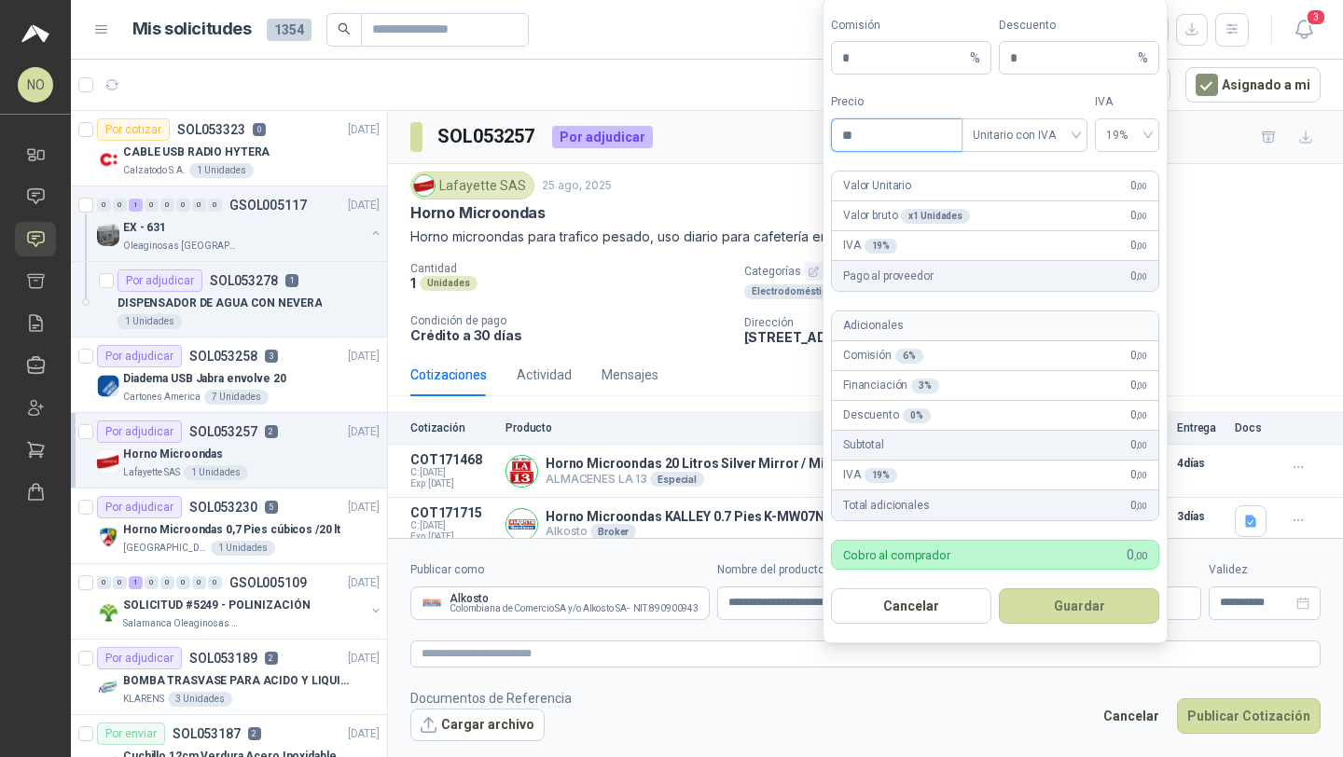
type input "*"
type input "*********"
click at [1031, 59] on input "*" at bounding box center [1072, 58] width 124 height 32
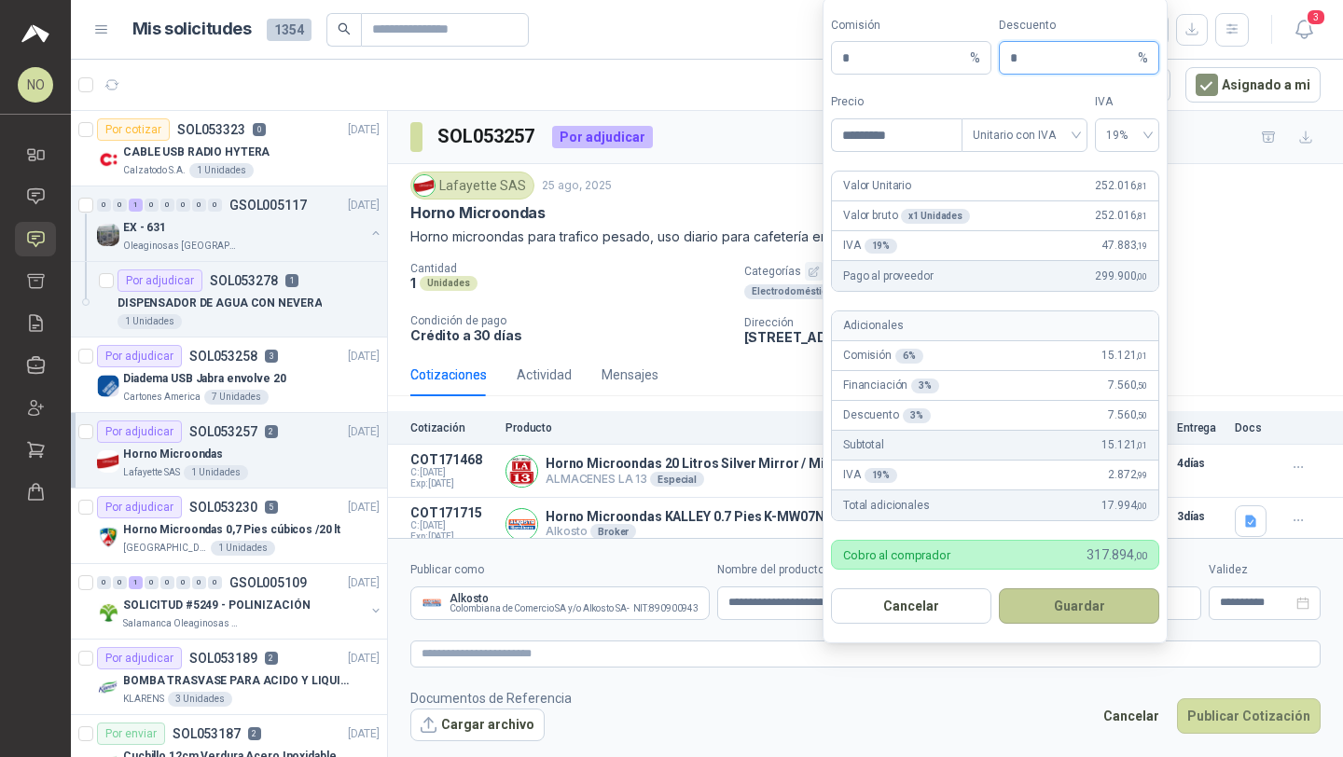
type input "*"
click at [1079, 611] on button "Guardar" at bounding box center [1079, 605] width 160 height 35
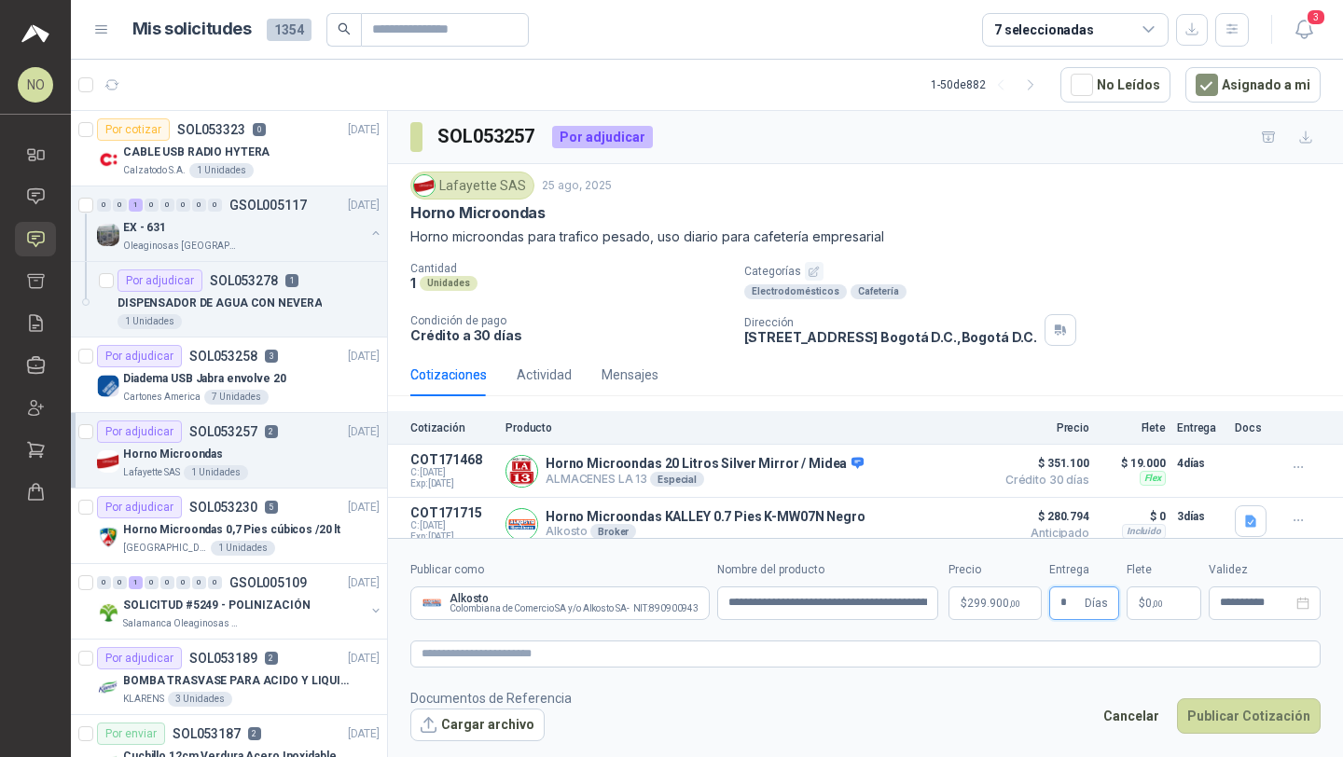
type input "*"
click at [1049, 716] on footer "Documentos de Referencia Cargar archivo Cancelar Publicar Cotización" at bounding box center [865, 715] width 910 height 54
click at [1170, 598] on p "$ 0 ,00" at bounding box center [1163, 604] width 75 height 34
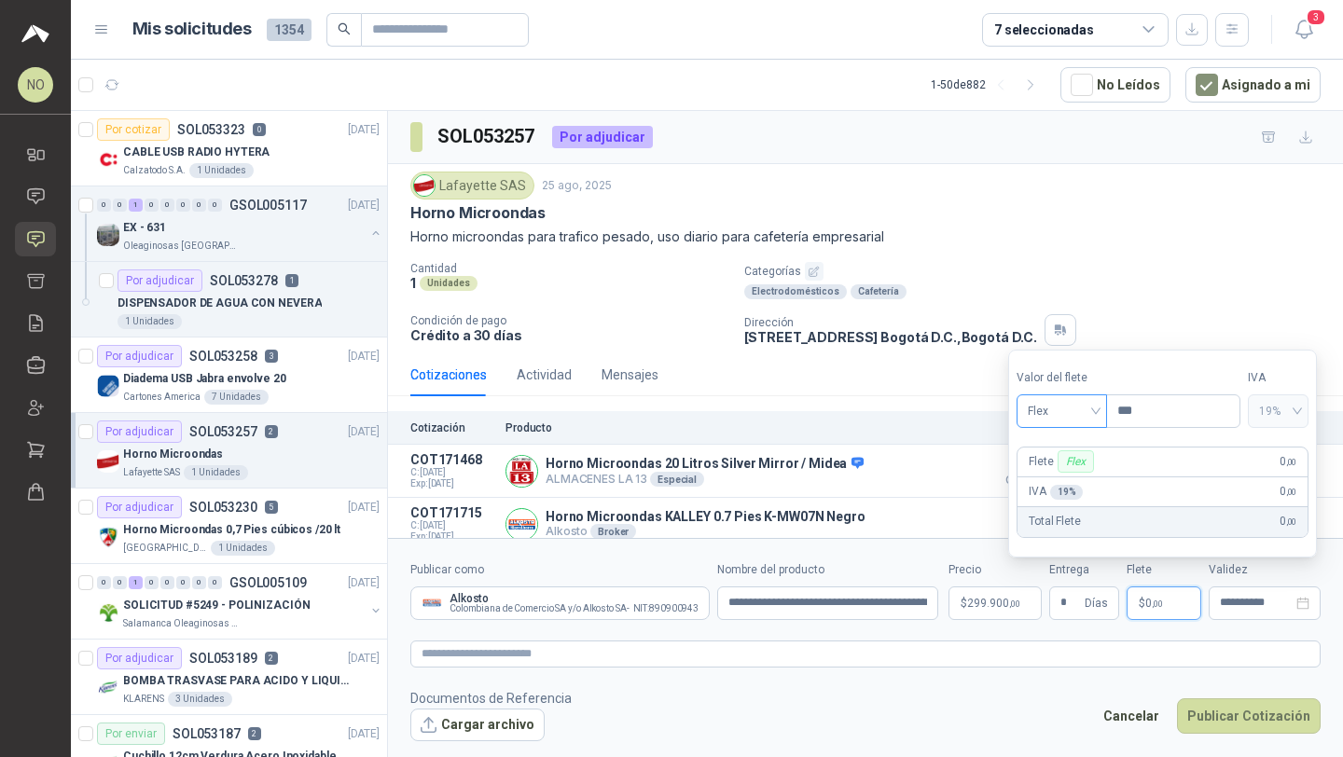
click at [1047, 417] on span "Flex" at bounding box center [1062, 411] width 68 height 28
click at [1045, 484] on div "Incluido" at bounding box center [1062, 480] width 62 height 21
click at [1225, 597] on input "**********" at bounding box center [1256, 603] width 73 height 12
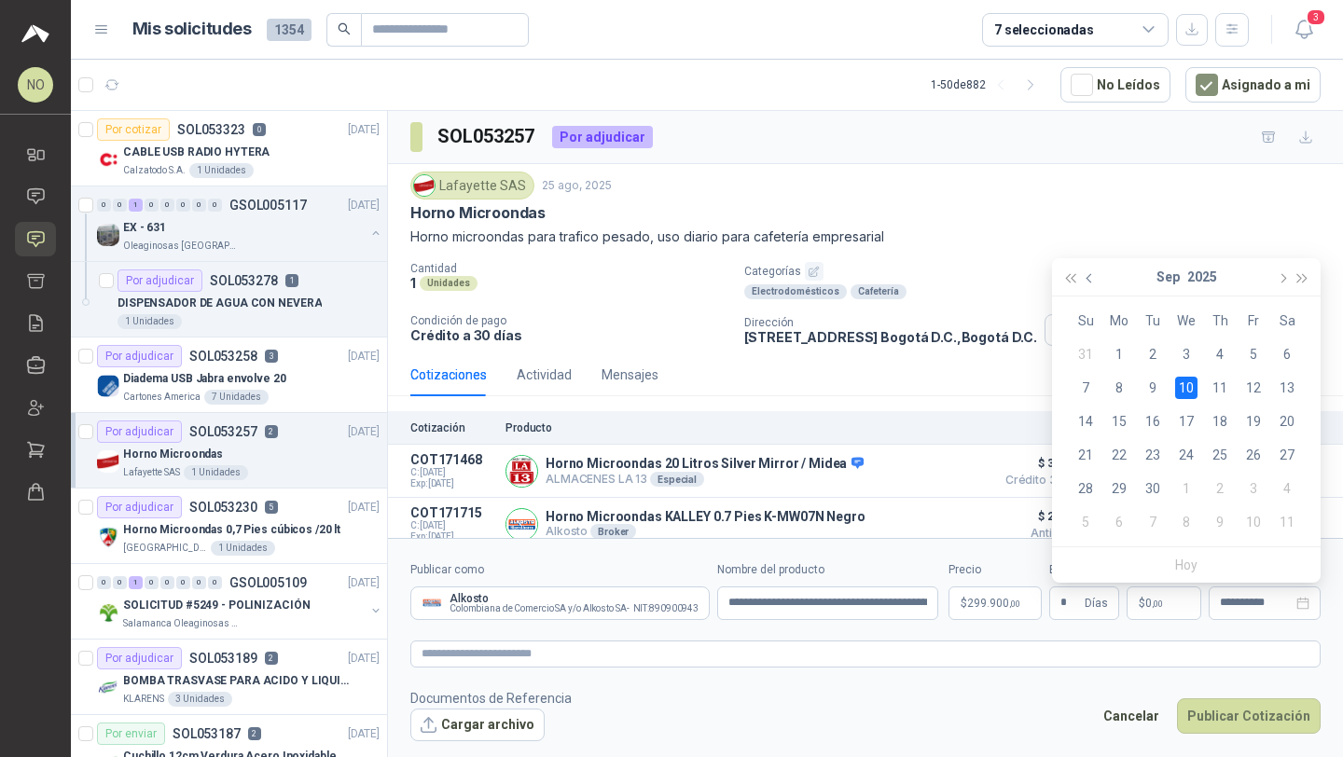
click at [1092, 278] on span "button" at bounding box center [1090, 277] width 9 height 9
type input "**********"
click at [1248, 483] on div "29" at bounding box center [1253, 488] width 22 height 22
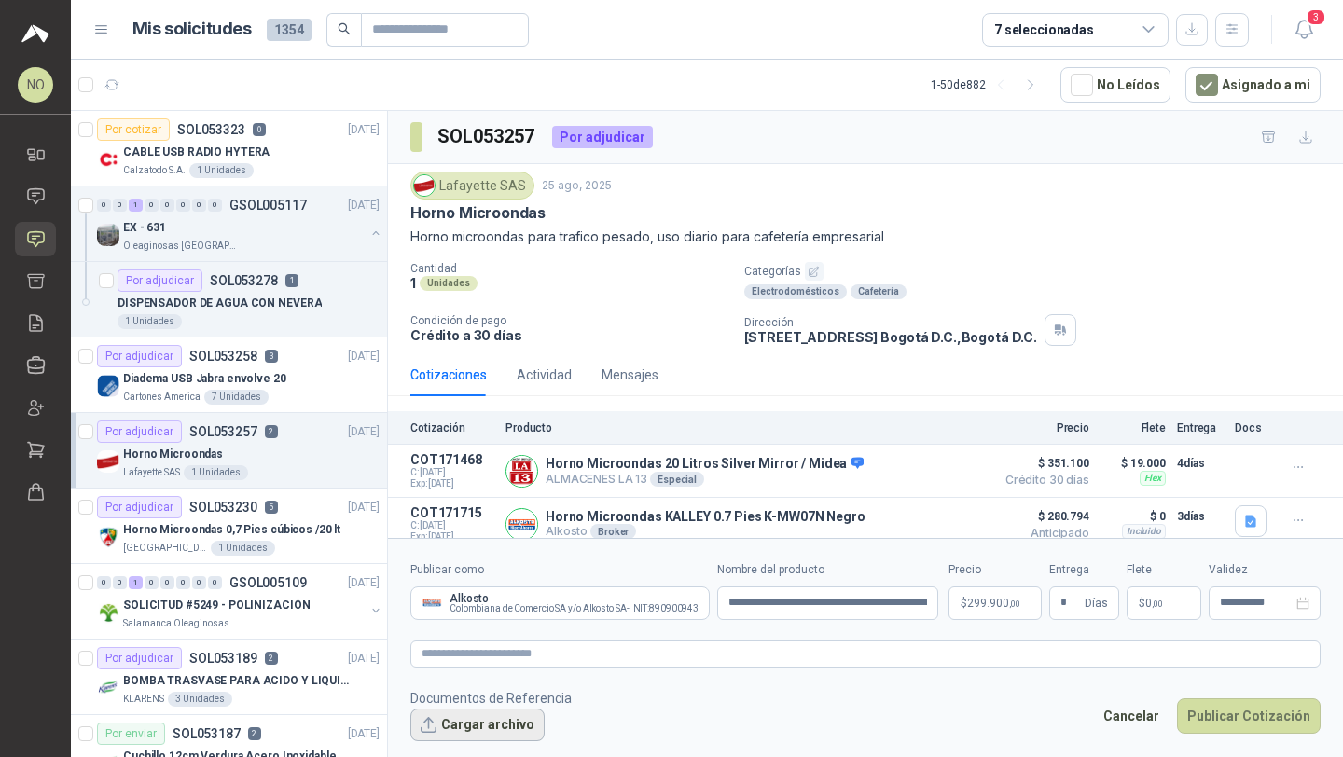
click at [463, 730] on button "Cargar archivo" at bounding box center [477, 726] width 134 height 34
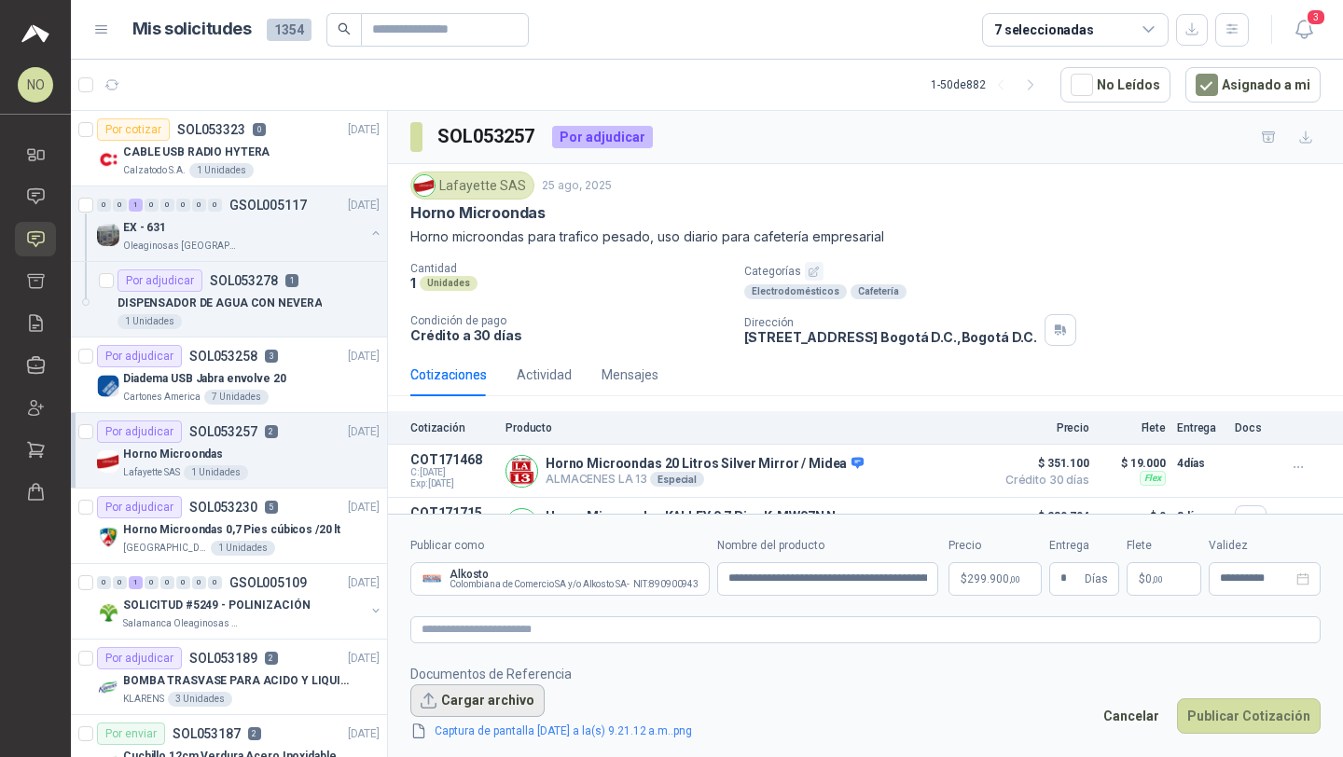
click at [461, 698] on button "Cargar archivo" at bounding box center [477, 701] width 134 height 34
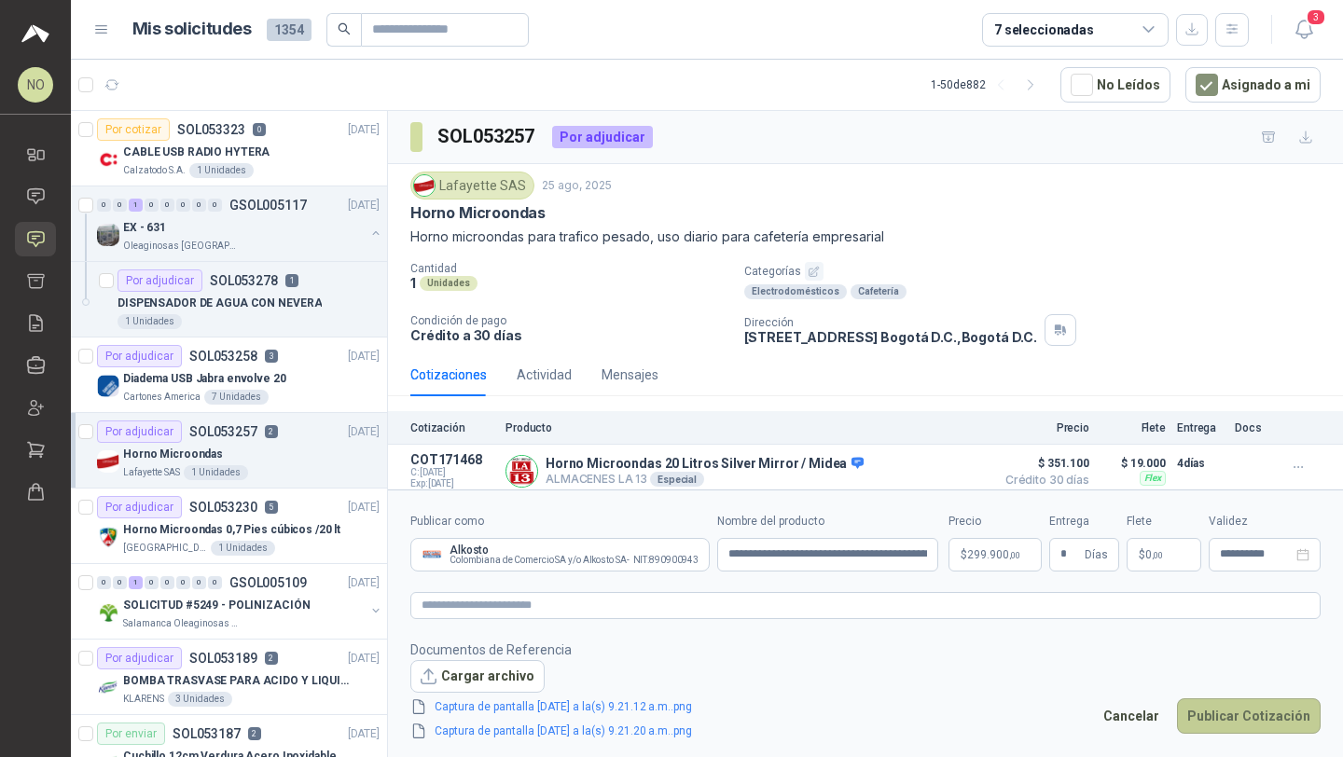
click at [1243, 721] on button "Publicar Cotización" at bounding box center [1249, 715] width 144 height 35
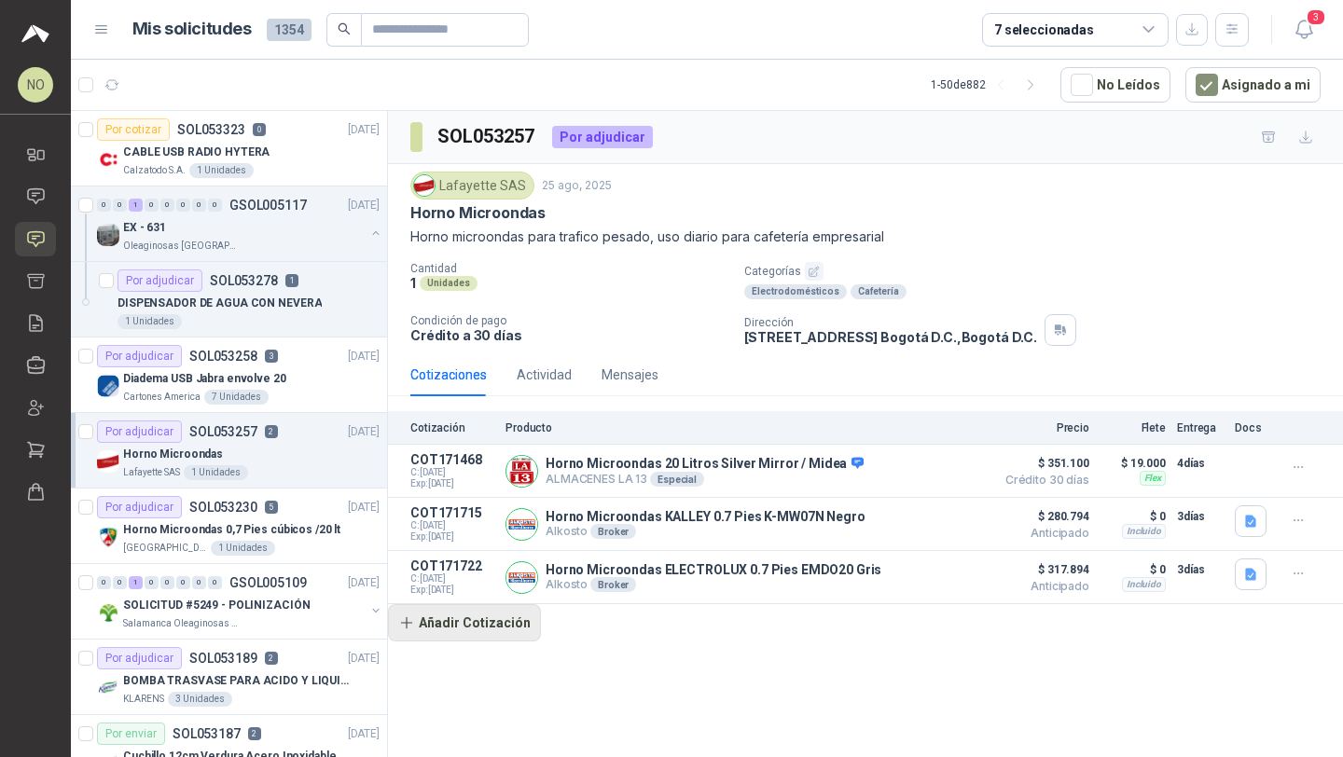
click at [493, 628] on button "Añadir Cotización" at bounding box center [464, 622] width 153 height 37
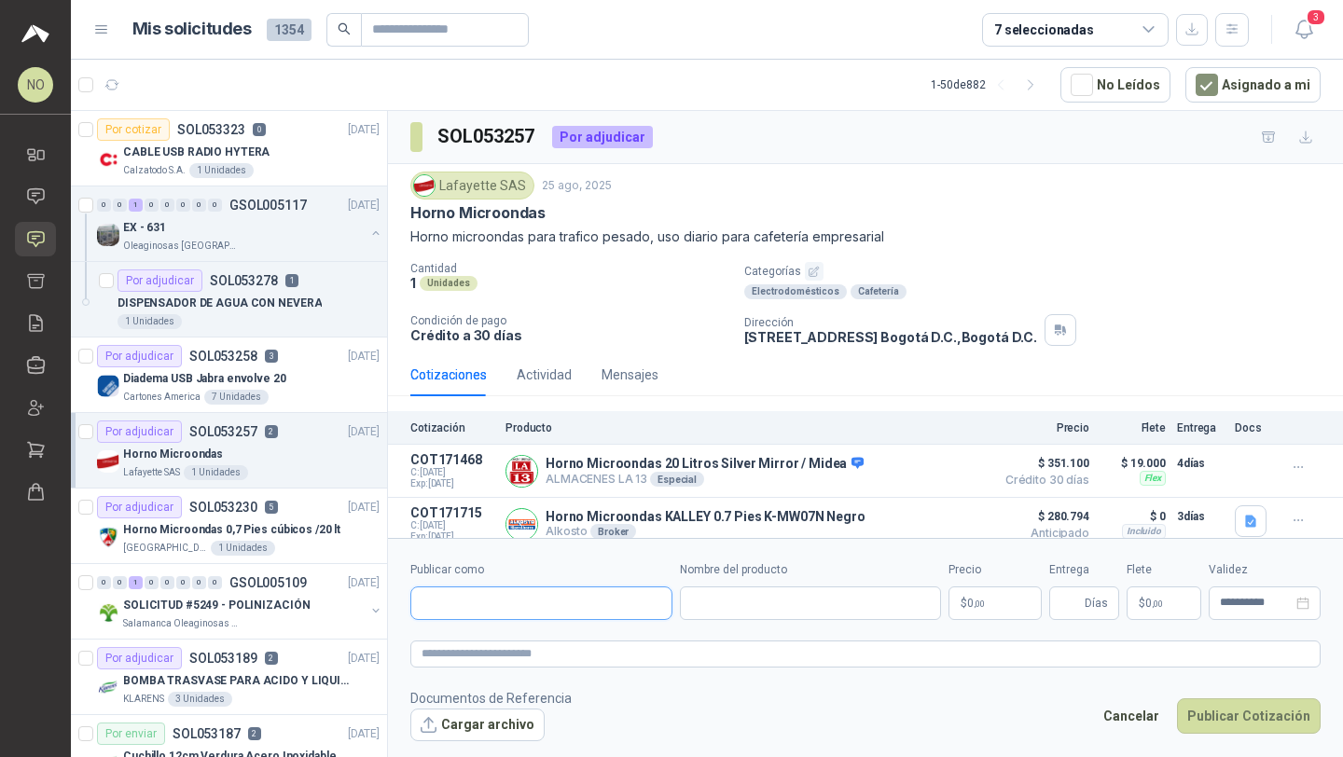
click at [545, 602] on input "Publicar como" at bounding box center [541, 603] width 260 height 32
type input "*******"
click at [544, 651] on span "Colombiana de Comercio SA y/o Alkosto SA -" at bounding box center [544, 653] width 180 height 9
type input "**********"
click at [771, 612] on input "Nombre del producto" at bounding box center [829, 604] width 224 height 34
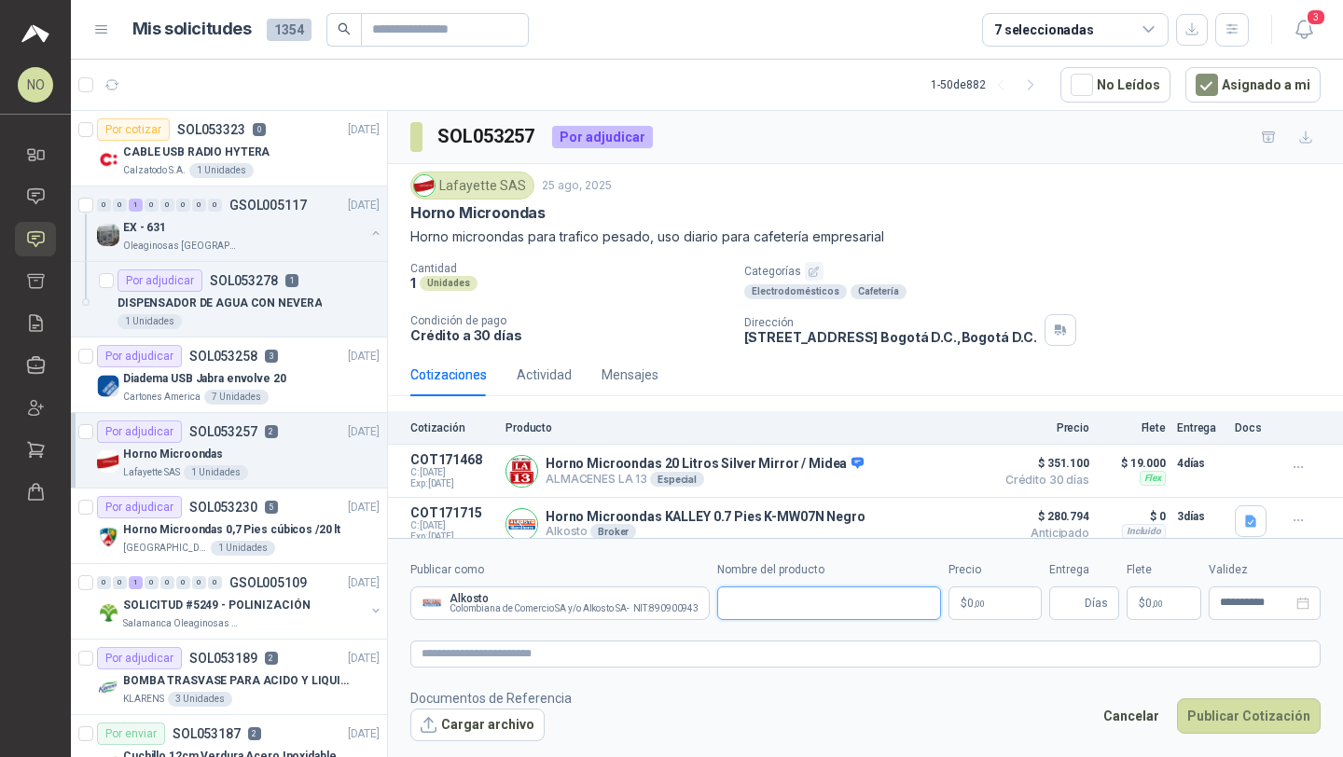
paste input "**********"
type input "**********"
click at [970, 613] on body "NO Nathalia Ortega Inicio Chat Solicitudes Cotizar Remisiones Compañías Invitac…" at bounding box center [671, 378] width 1343 height 757
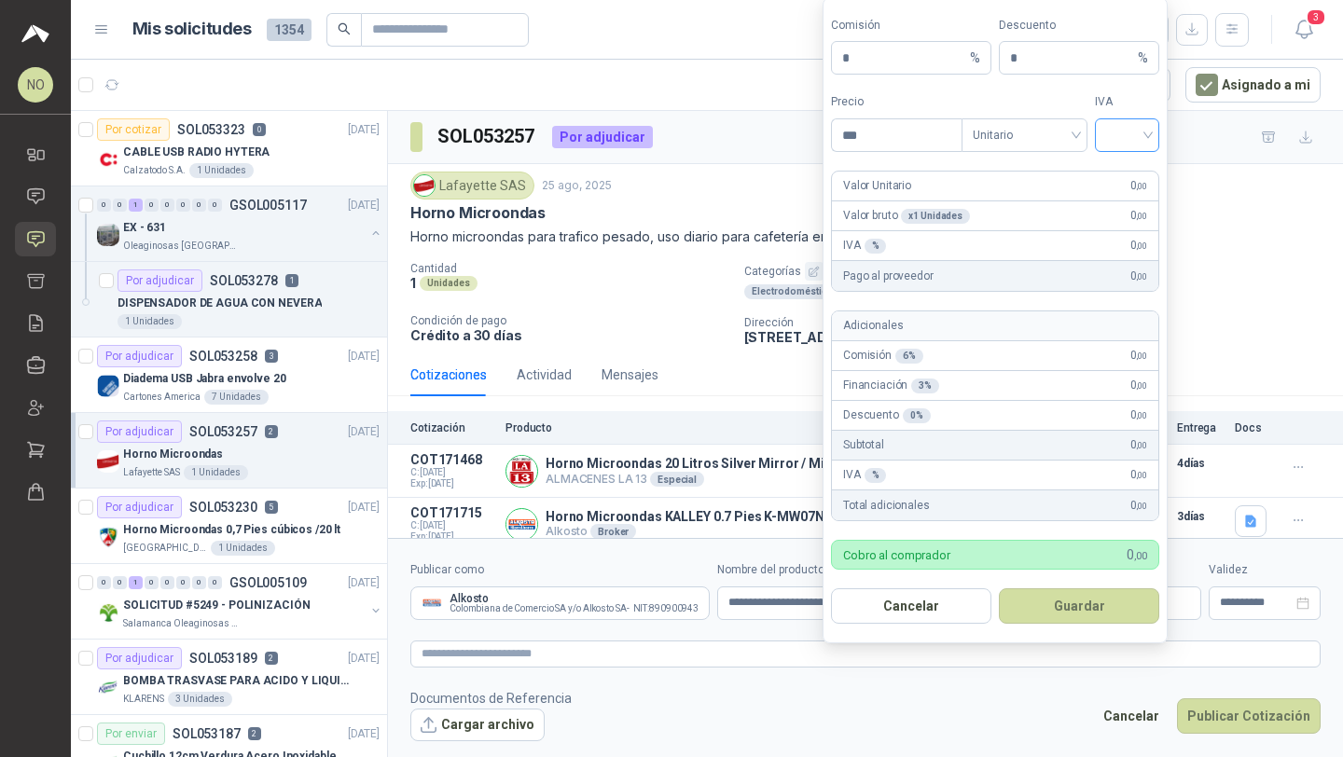
click at [1114, 126] on input "search" at bounding box center [1127, 133] width 42 height 28
click at [1121, 169] on div "19%" at bounding box center [1127, 174] width 35 height 21
click at [1028, 133] on span "Unitario" at bounding box center [1025, 135] width 104 height 28
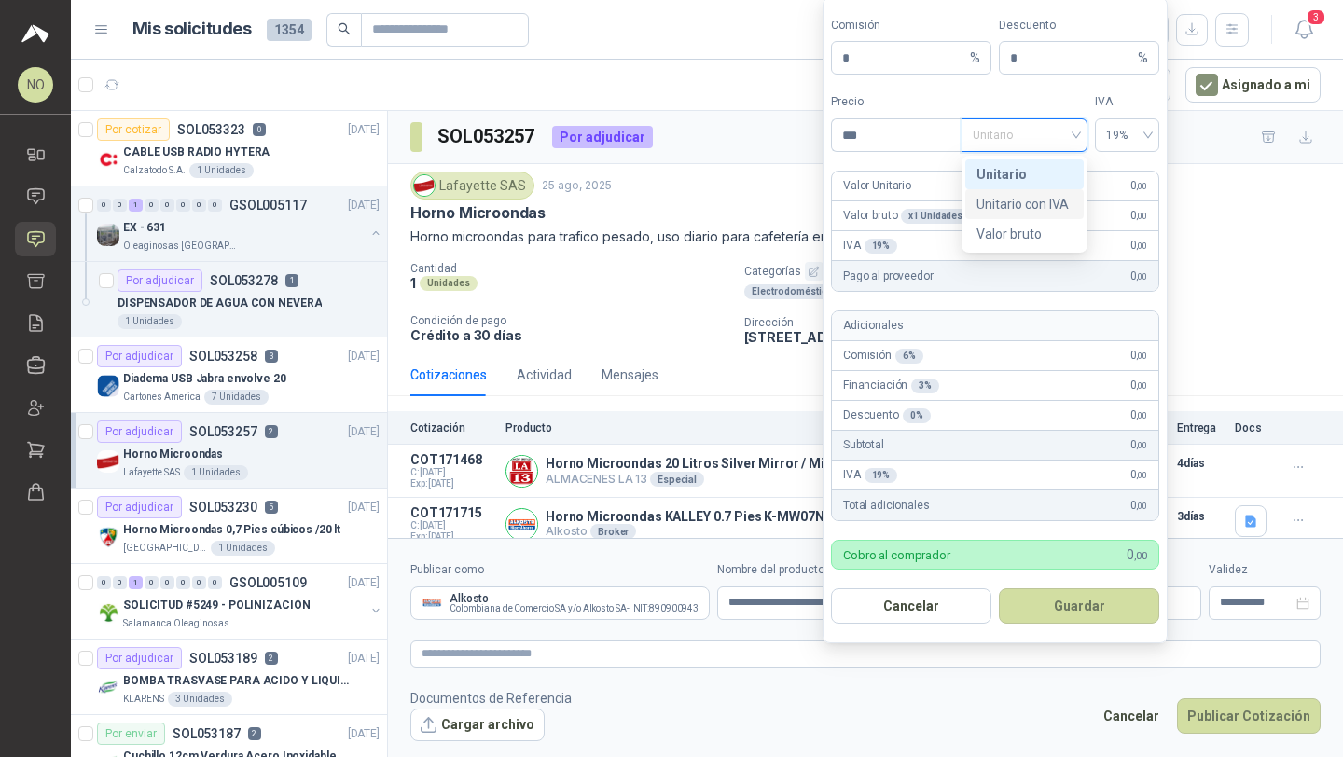
click at [1031, 203] on div "Unitario con IVA" at bounding box center [1024, 204] width 96 height 21
click at [885, 141] on input "***" at bounding box center [897, 135] width 130 height 32
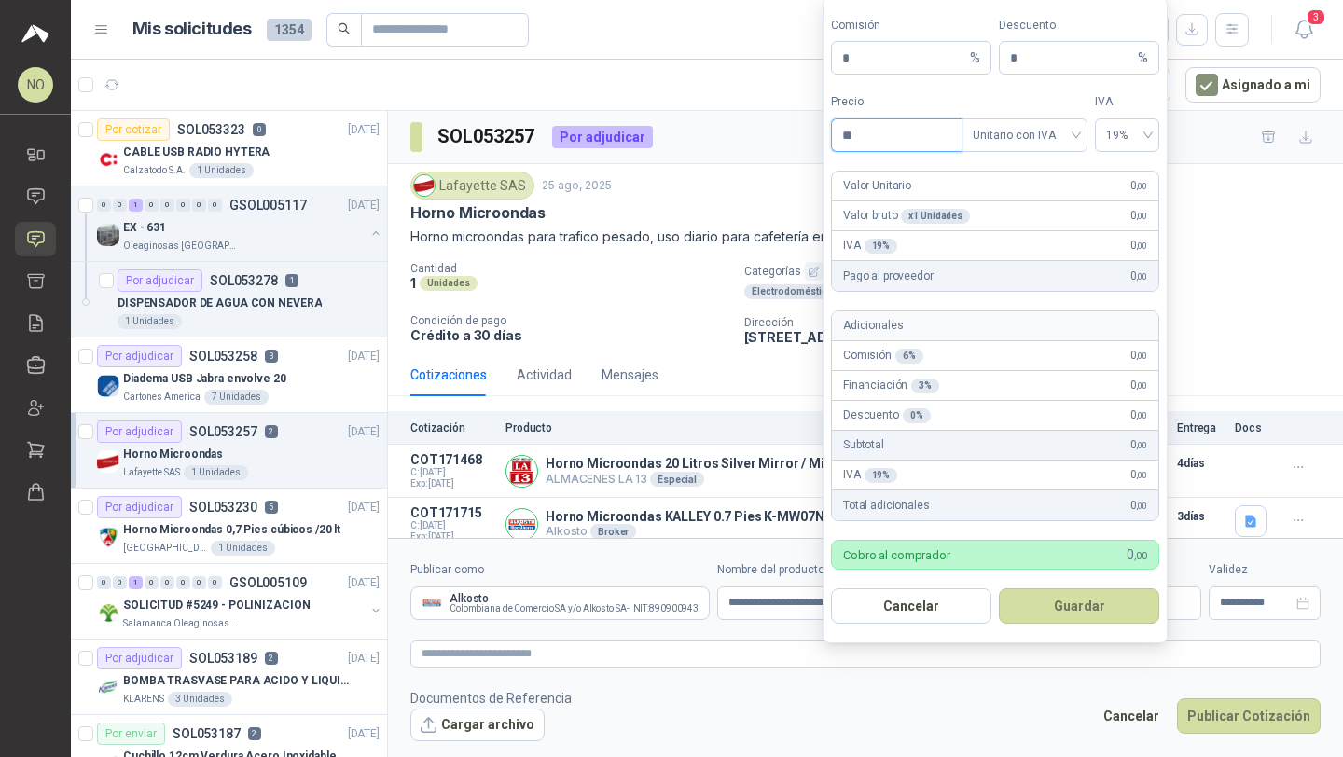
type input "*"
type input "*********"
click at [1038, 62] on input "*" at bounding box center [1072, 58] width 124 height 32
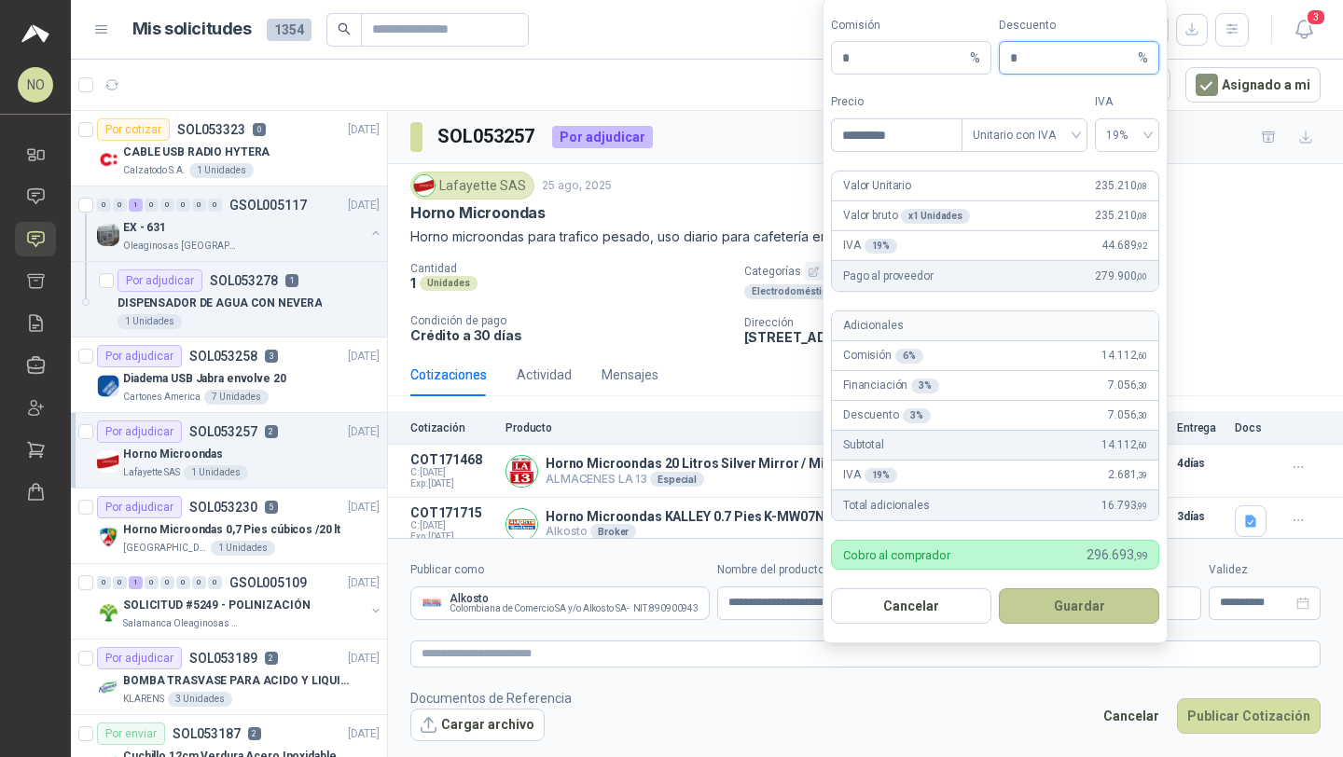
type input "*"
click at [1100, 604] on button "Guardar" at bounding box center [1079, 605] width 160 height 35
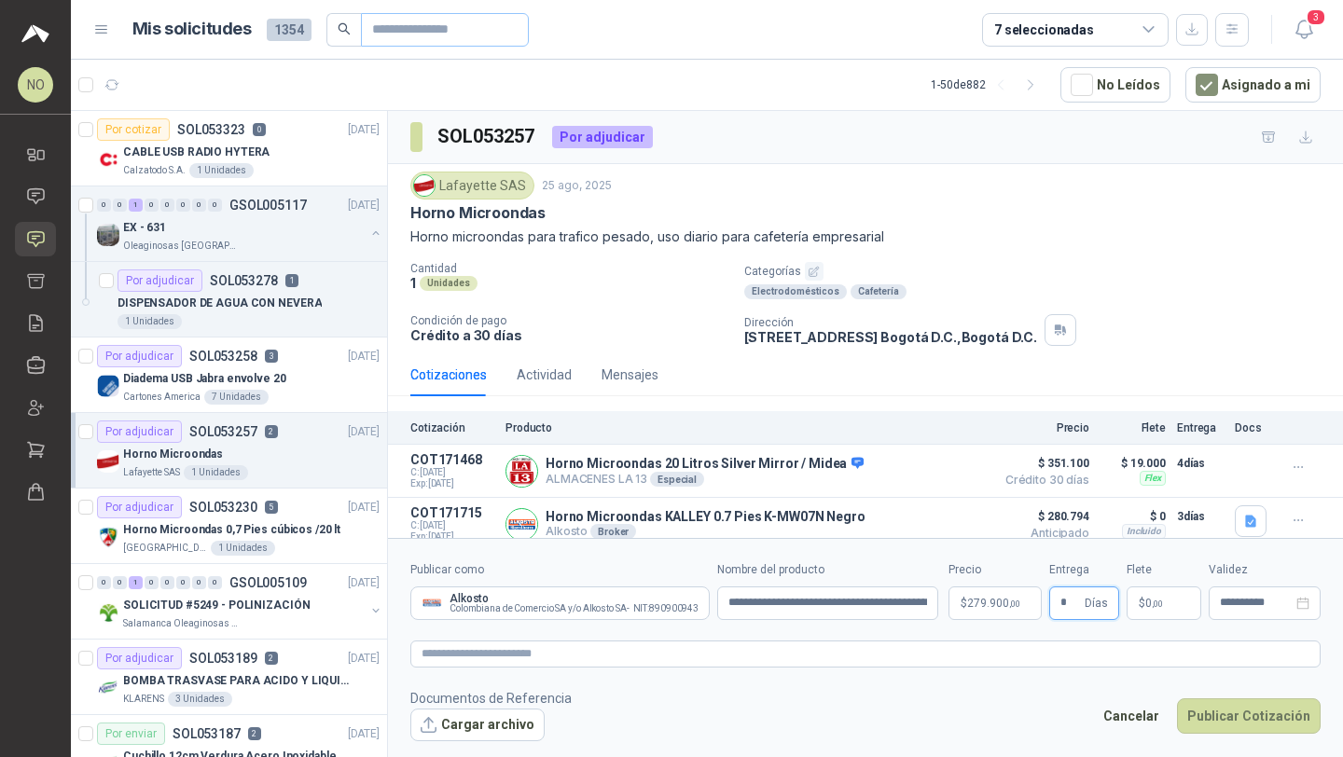
type input "*"
click at [1245, 604] on input "**********" at bounding box center [1256, 603] width 73 height 12
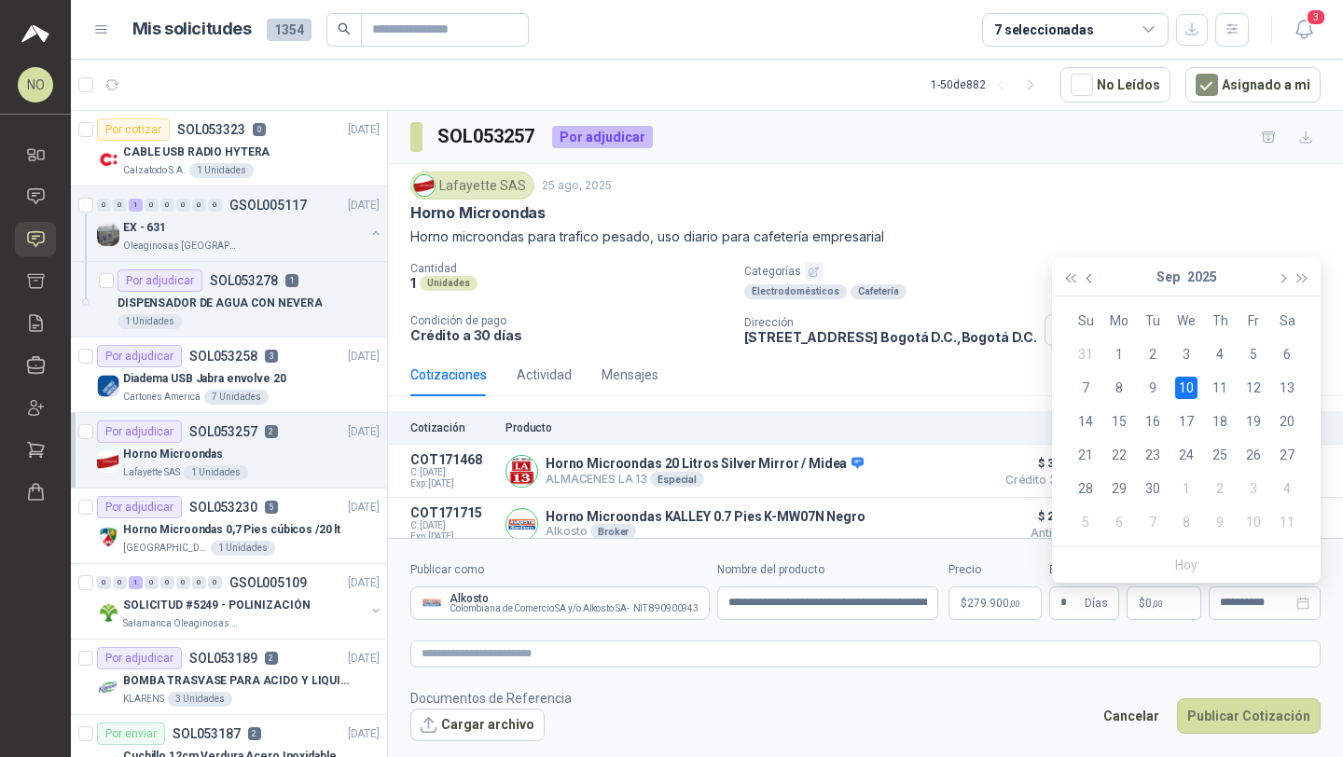
click at [1098, 274] on button "button" at bounding box center [1090, 276] width 21 height 37
click at [1251, 483] on div "29" at bounding box center [1253, 488] width 22 height 22
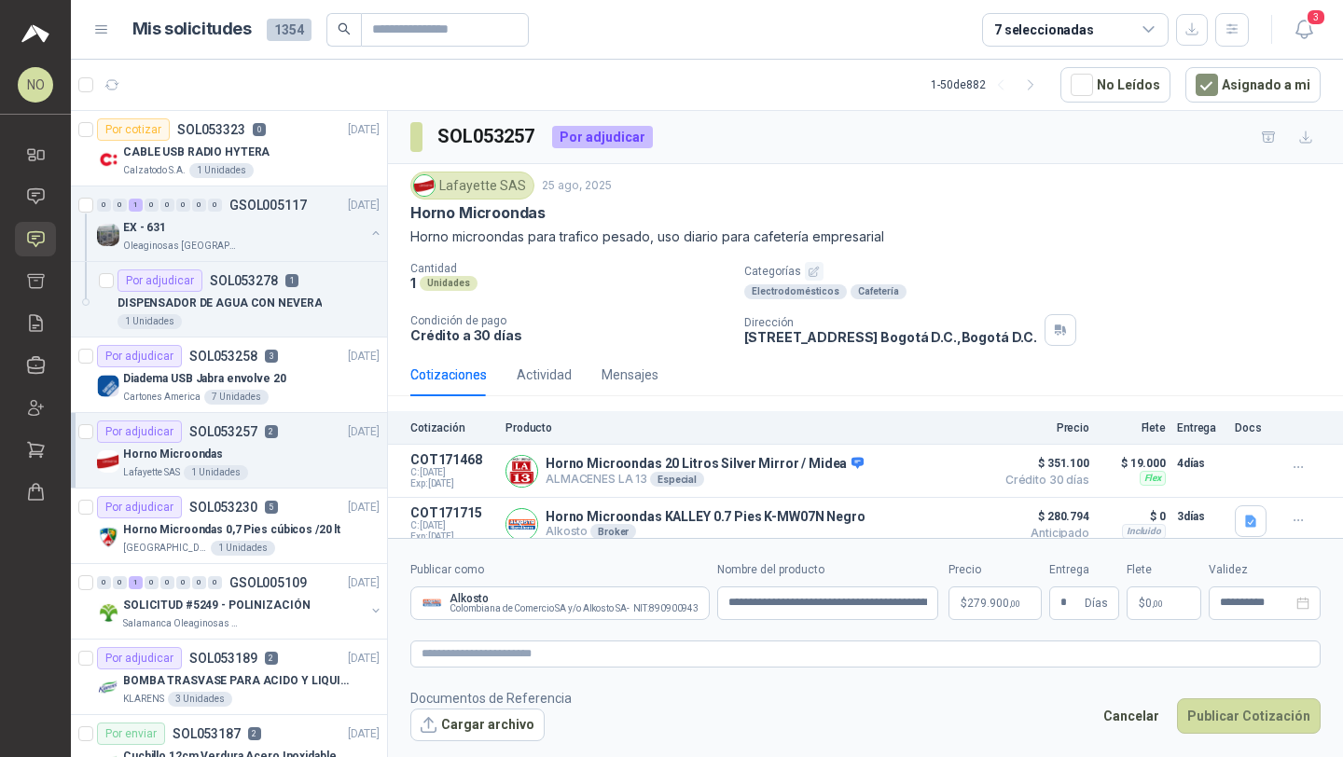
type input "**********"
click at [461, 725] on button "Cargar archivo" at bounding box center [477, 726] width 134 height 34
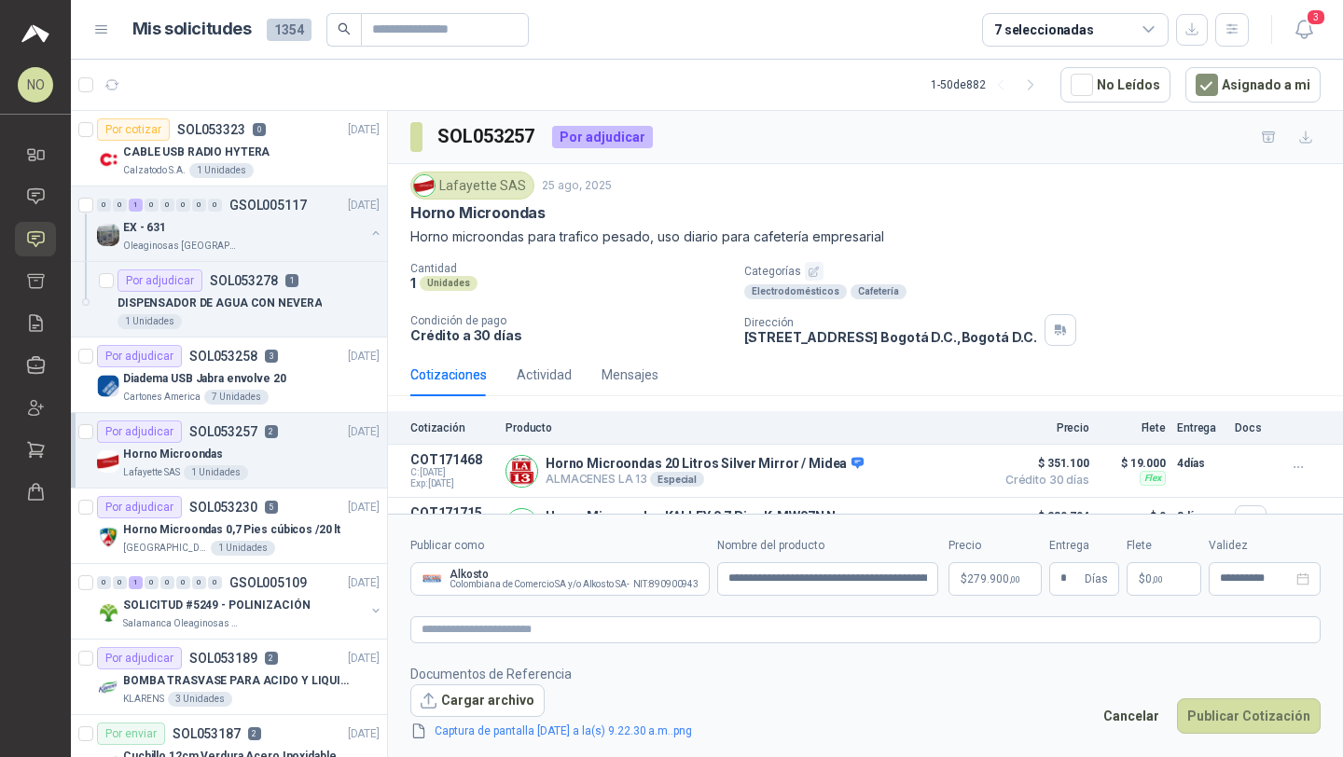
click at [487, 717] on div "Captura de pantalla 2025-08-26 a la(s) 9.22.30 a.m..png" at bounding box center [565, 729] width 311 height 24
click at [485, 713] on button "Cargar archivo" at bounding box center [477, 701] width 134 height 34
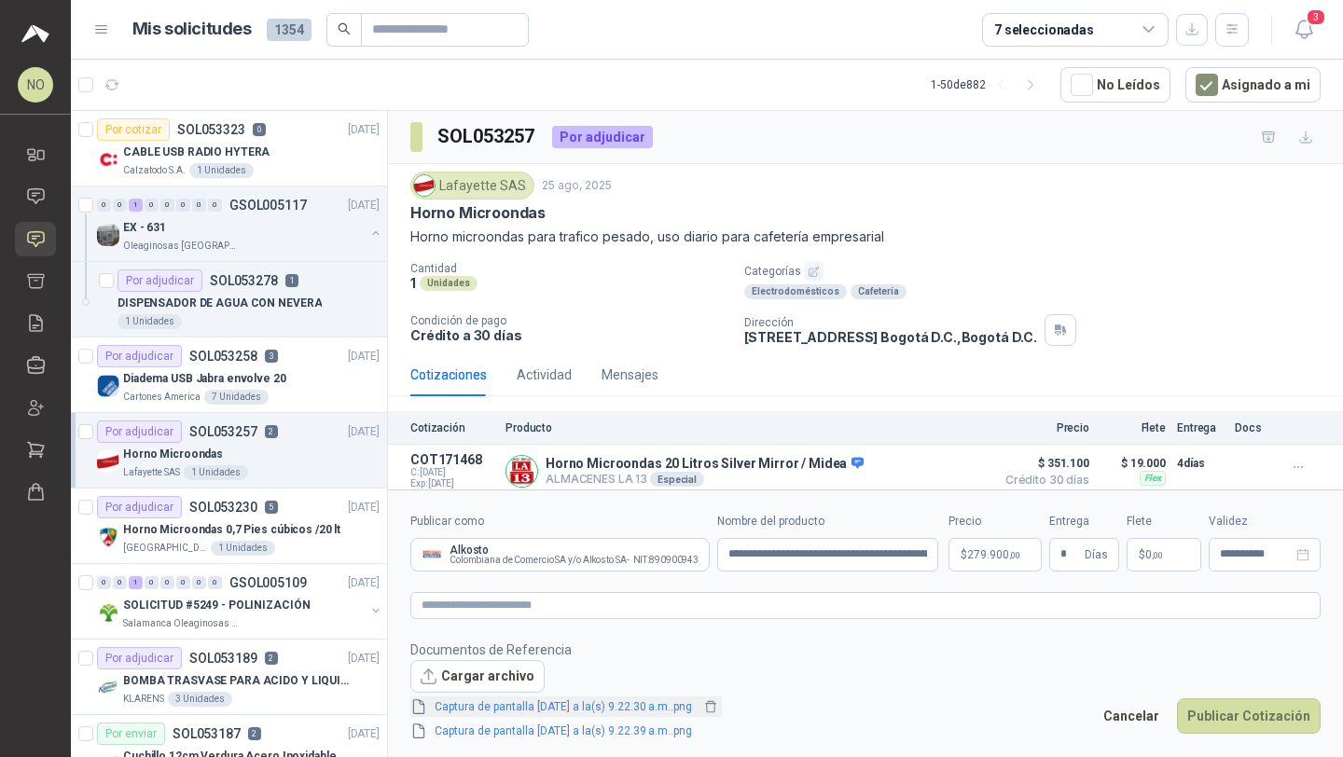
click at [648, 698] on link "Captura de pantalla 2025-08-26 a la(s) 9.22.30 a.m..png" at bounding box center [563, 707] width 272 height 18
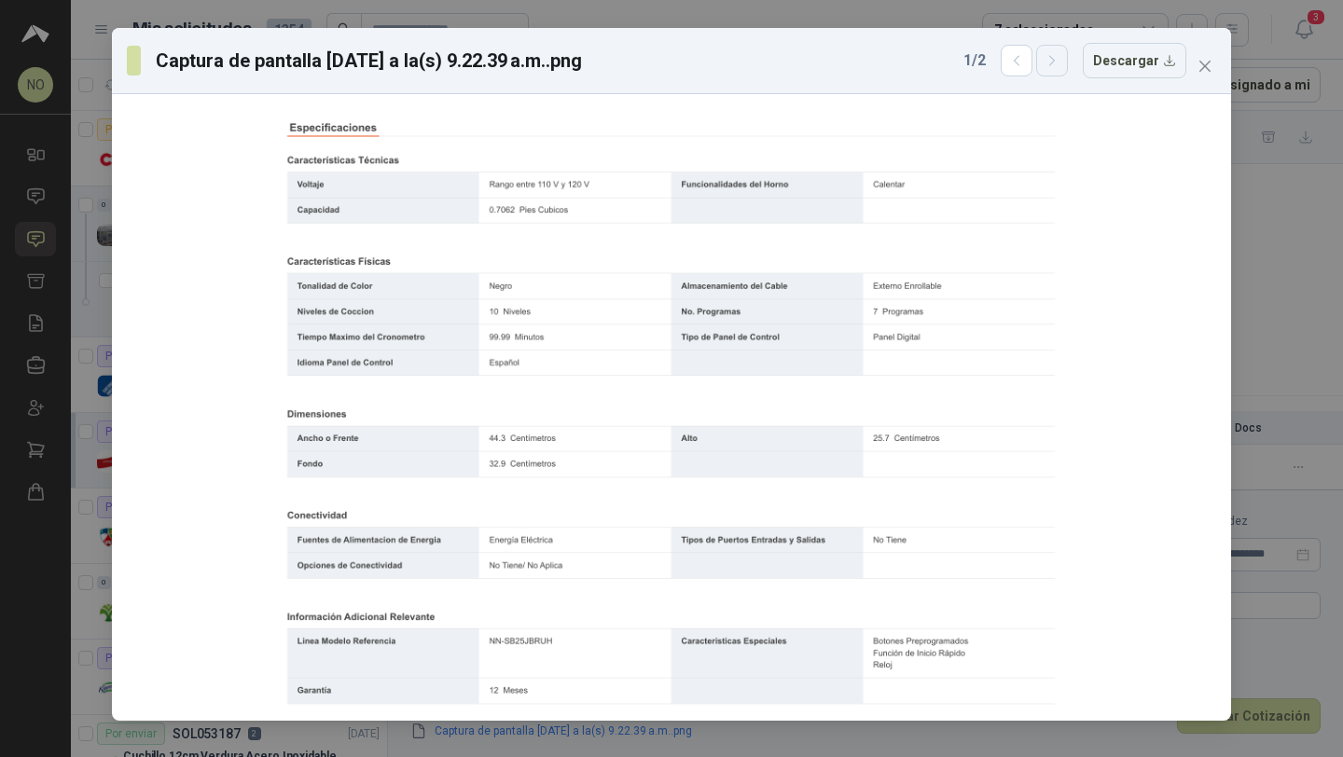
click at [1060, 62] on icon "button" at bounding box center [1052, 61] width 16 height 16
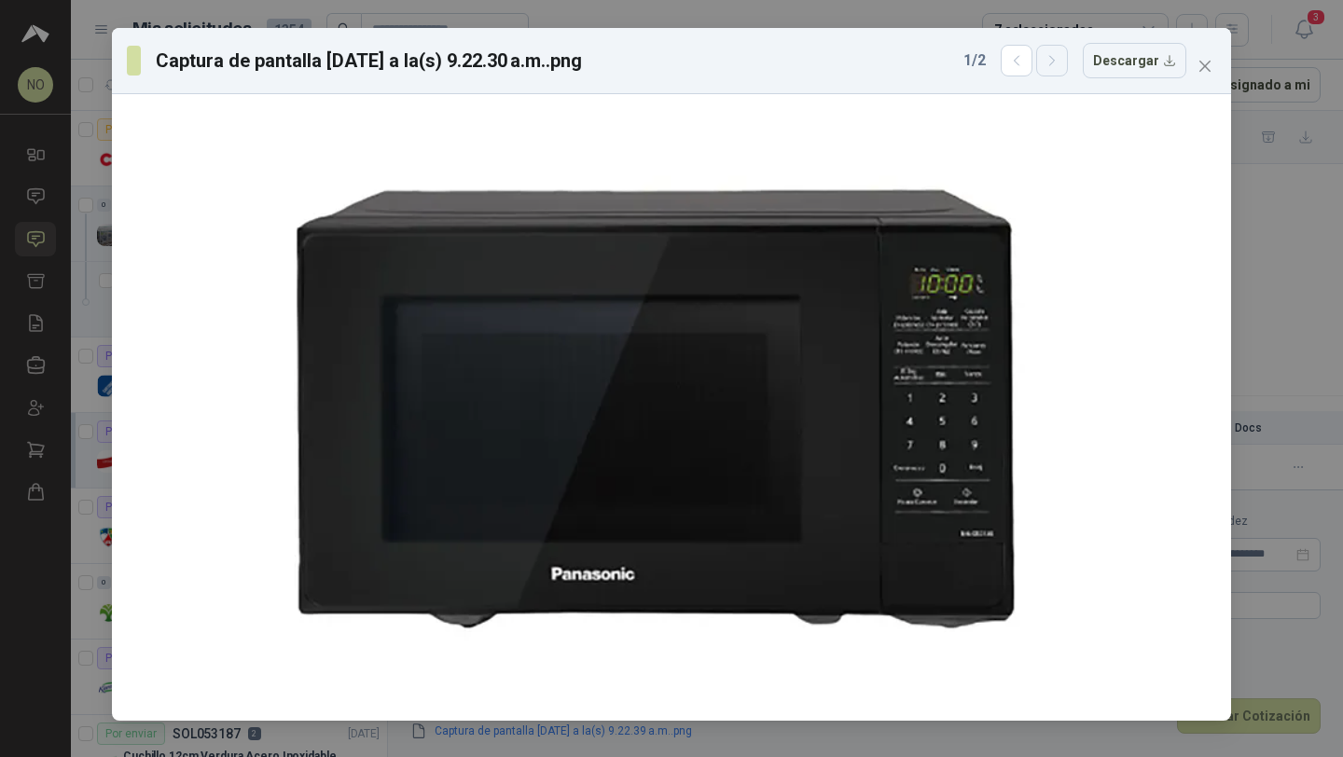
click at [1060, 62] on icon "button" at bounding box center [1052, 61] width 16 height 16
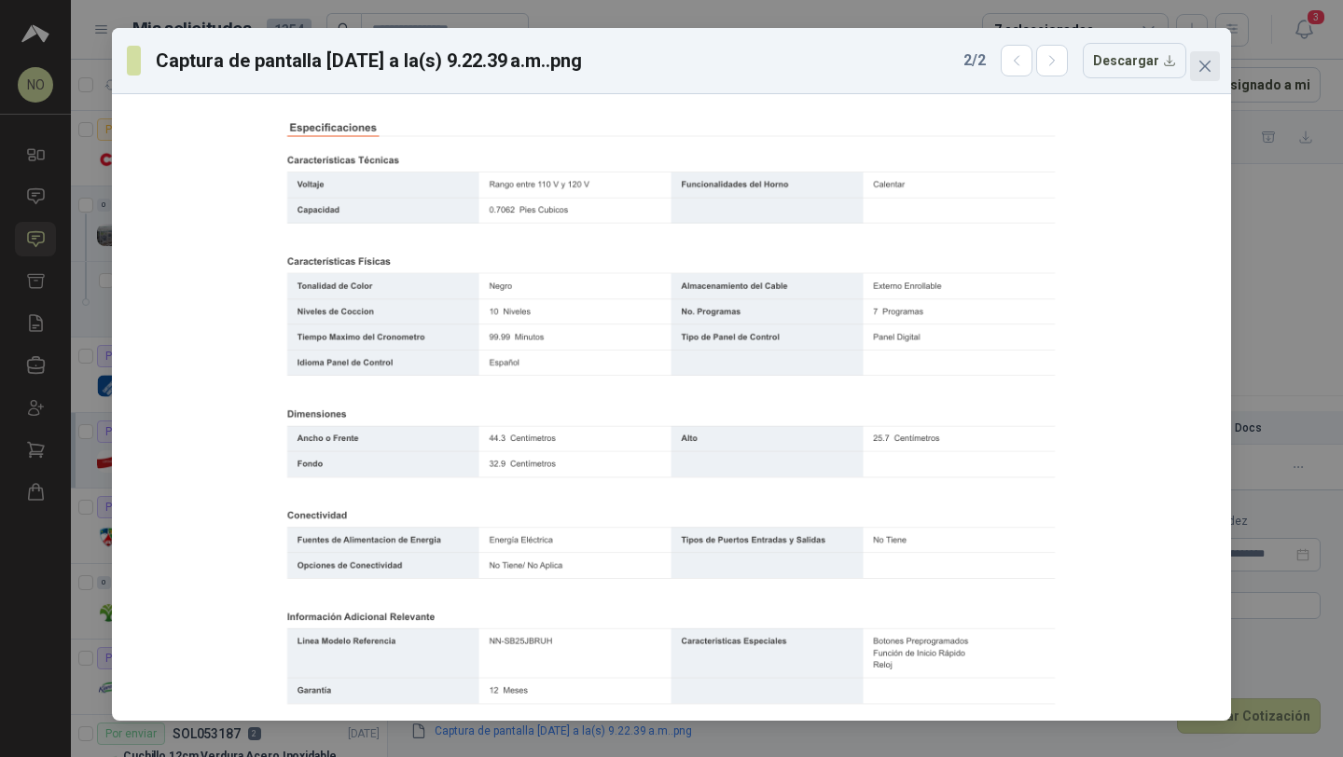
click at [1219, 71] on span "Close" at bounding box center [1205, 66] width 30 height 15
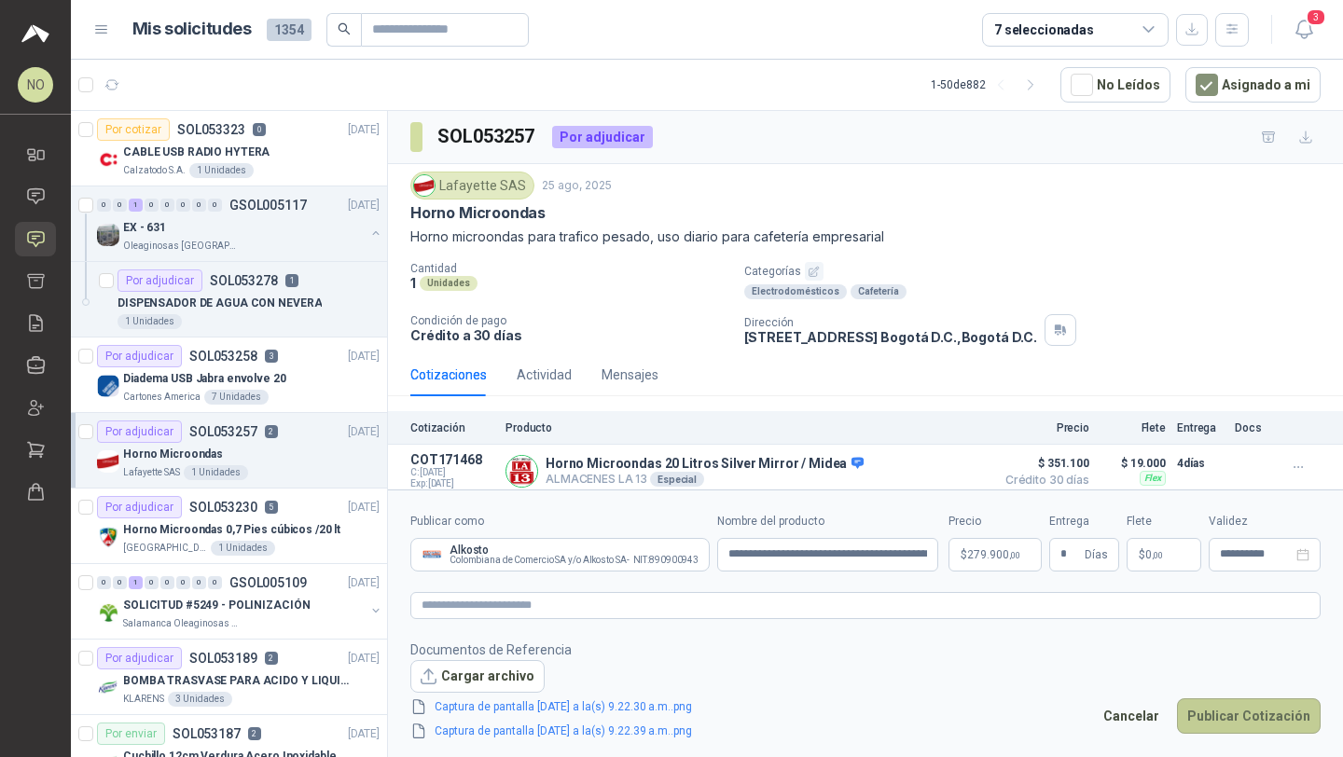
click at [1236, 713] on button "Publicar Cotización" at bounding box center [1249, 715] width 144 height 35
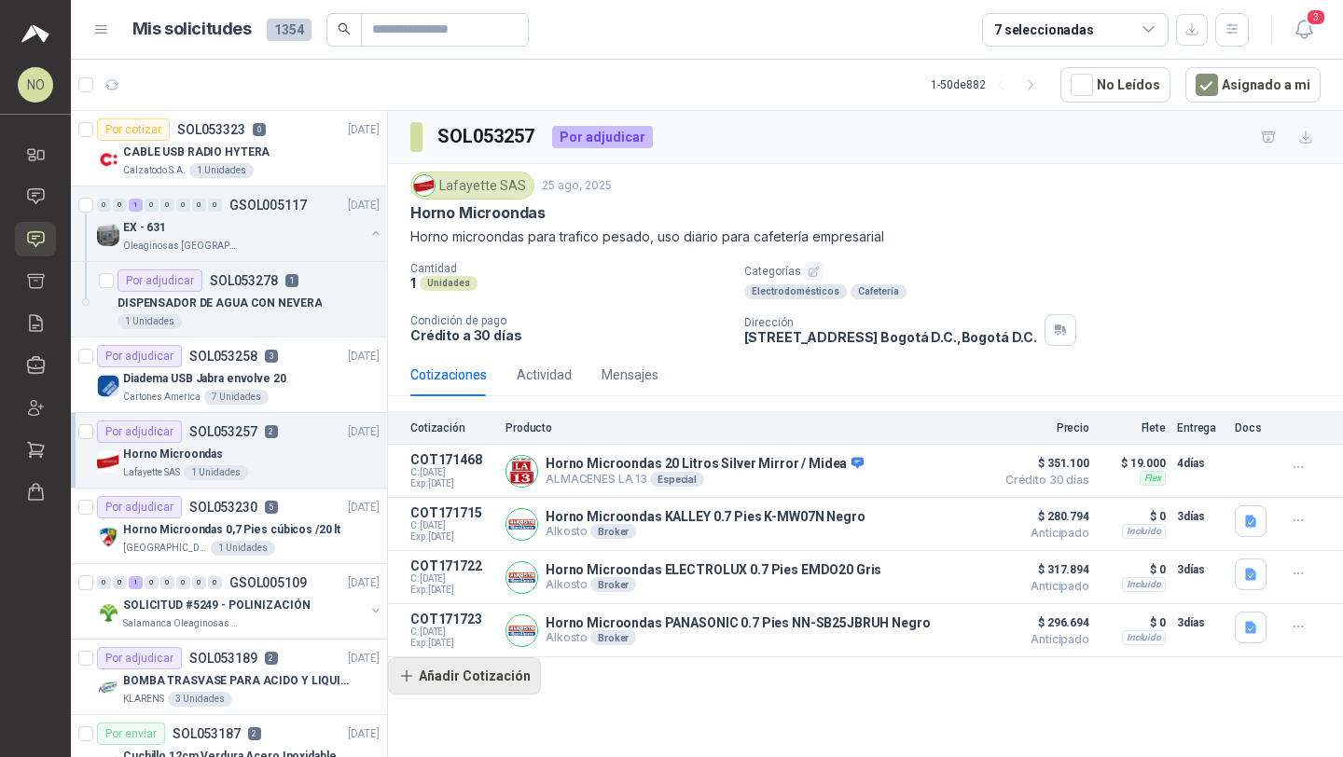
click at [469, 674] on button "Añadir Cotización" at bounding box center [464, 675] width 153 height 37
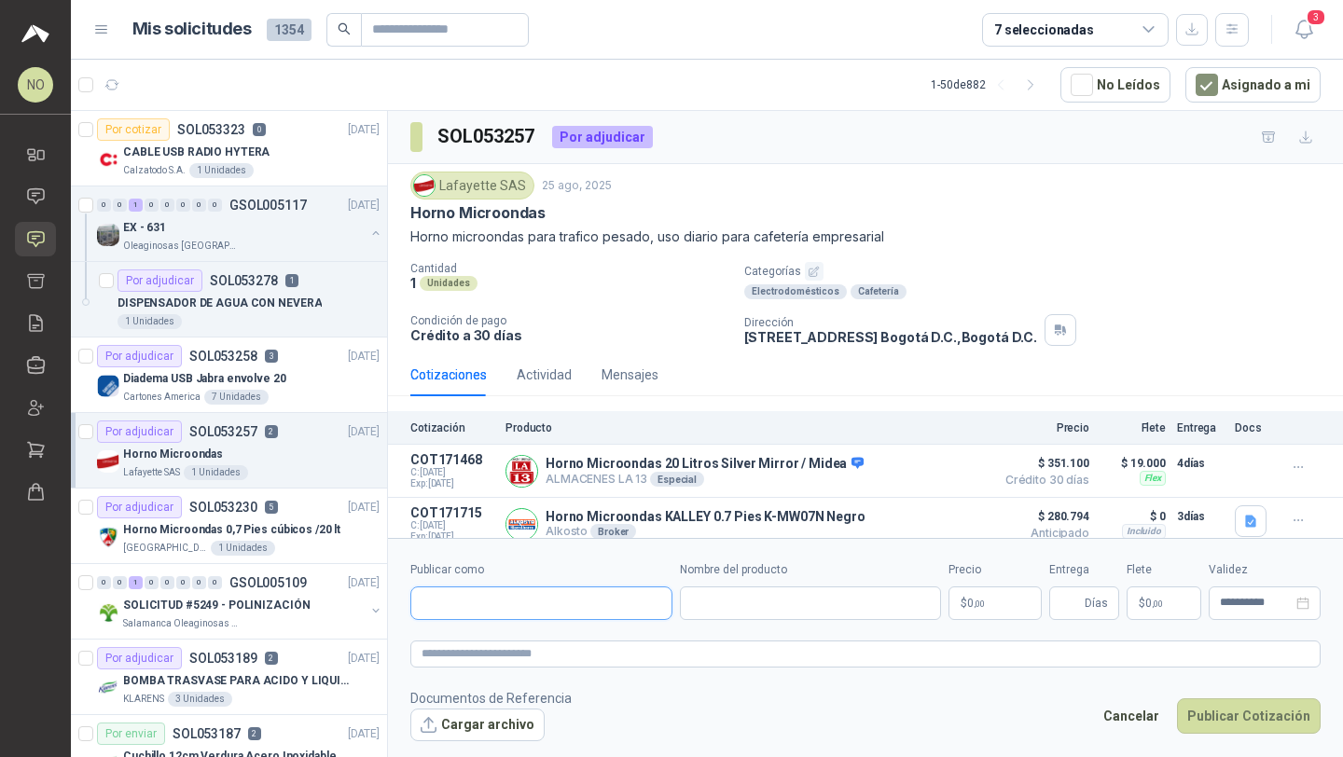
click at [506, 614] on input "Publicar como" at bounding box center [541, 603] width 260 height 32
type input "*******"
click at [515, 649] on span "Colombiana de Comercio SA y/o Alkosto SA -" at bounding box center [544, 653] width 180 height 9
type input "**********"
click at [748, 601] on input "Nombre del producto" at bounding box center [829, 604] width 224 height 34
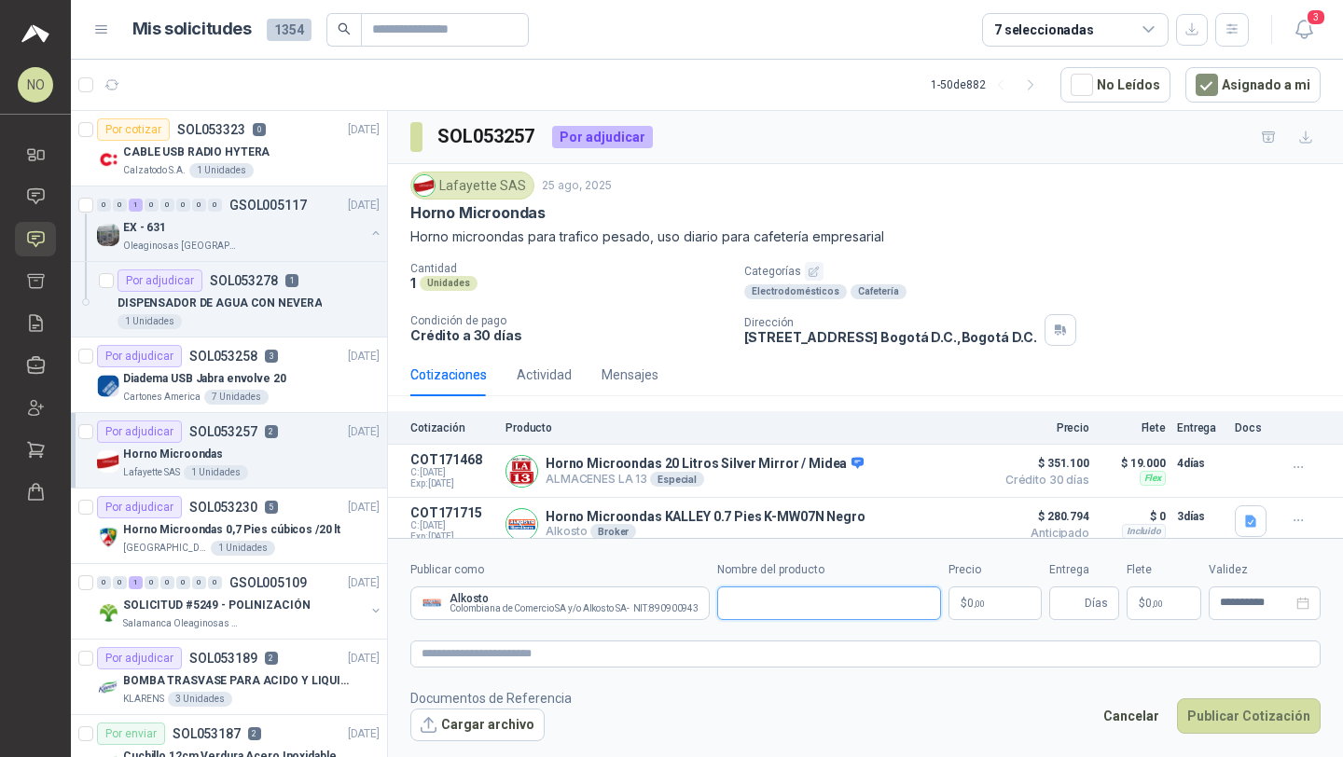
paste input "**********"
type input "**********"
click at [987, 600] on body "NO Nathalia Ortega Inicio Chat Solicitudes Cotizar Remisiones Compañías Invitac…" at bounding box center [671, 378] width 1343 height 757
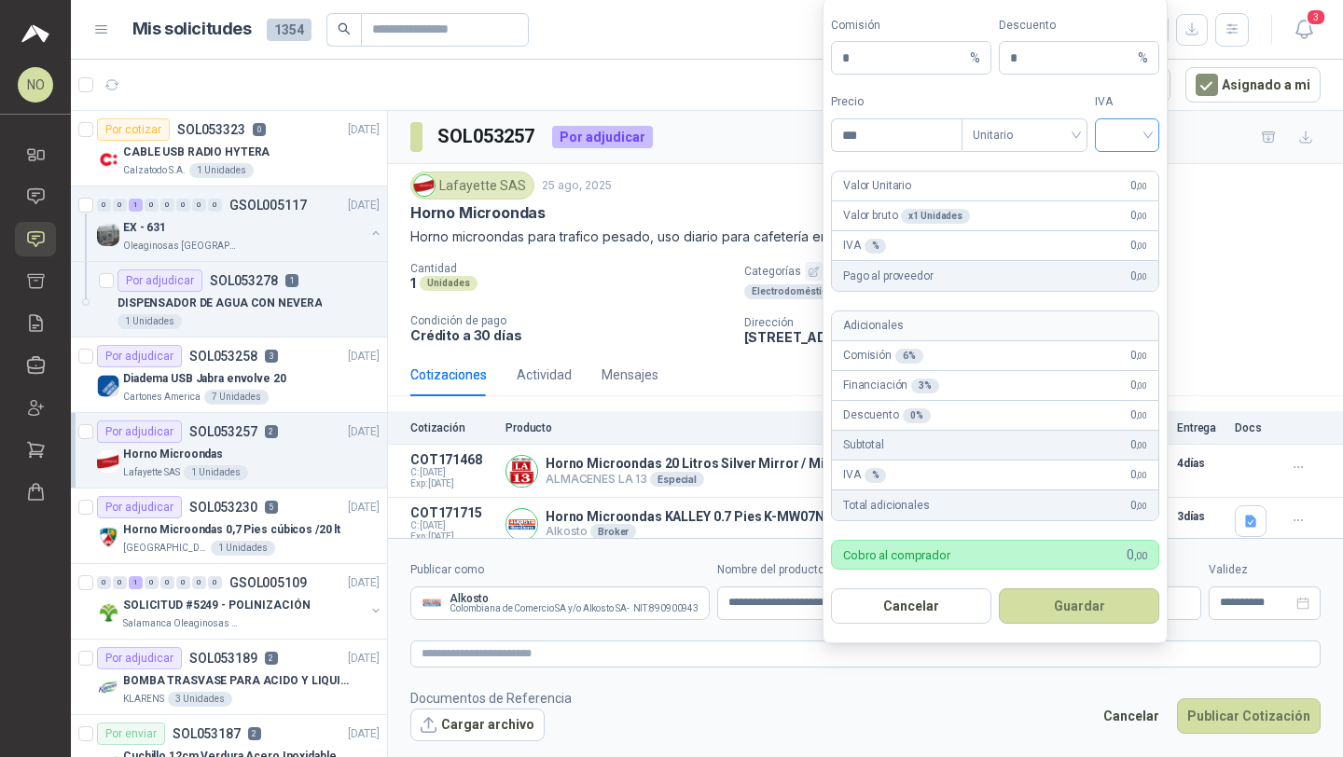
click at [1148, 136] on div at bounding box center [1127, 135] width 64 height 34
click at [1140, 164] on div "19%" at bounding box center [1127, 174] width 35 height 21
click at [1023, 131] on span "Unitario" at bounding box center [1025, 135] width 104 height 28
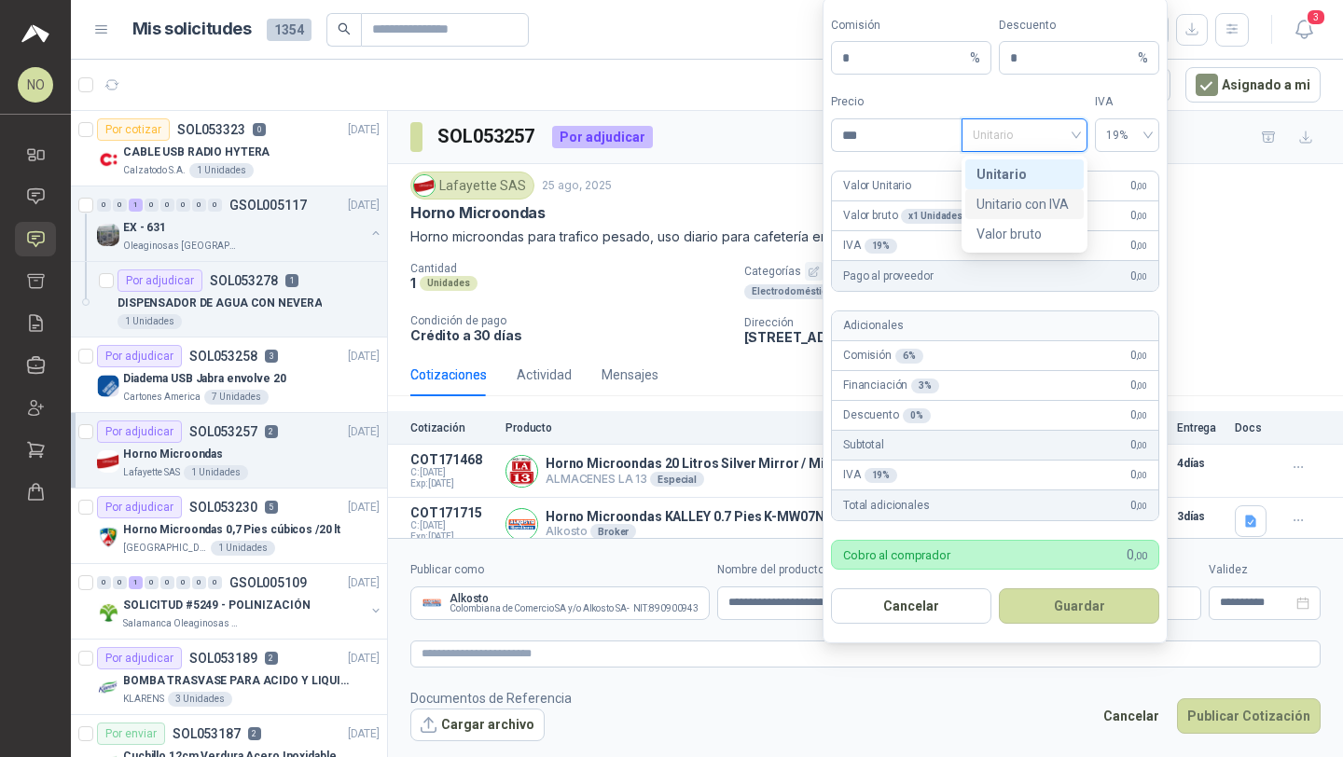
click at [1026, 198] on div "Unitario con IVA" at bounding box center [1024, 204] width 96 height 21
click at [879, 145] on input "***" at bounding box center [897, 135] width 130 height 32
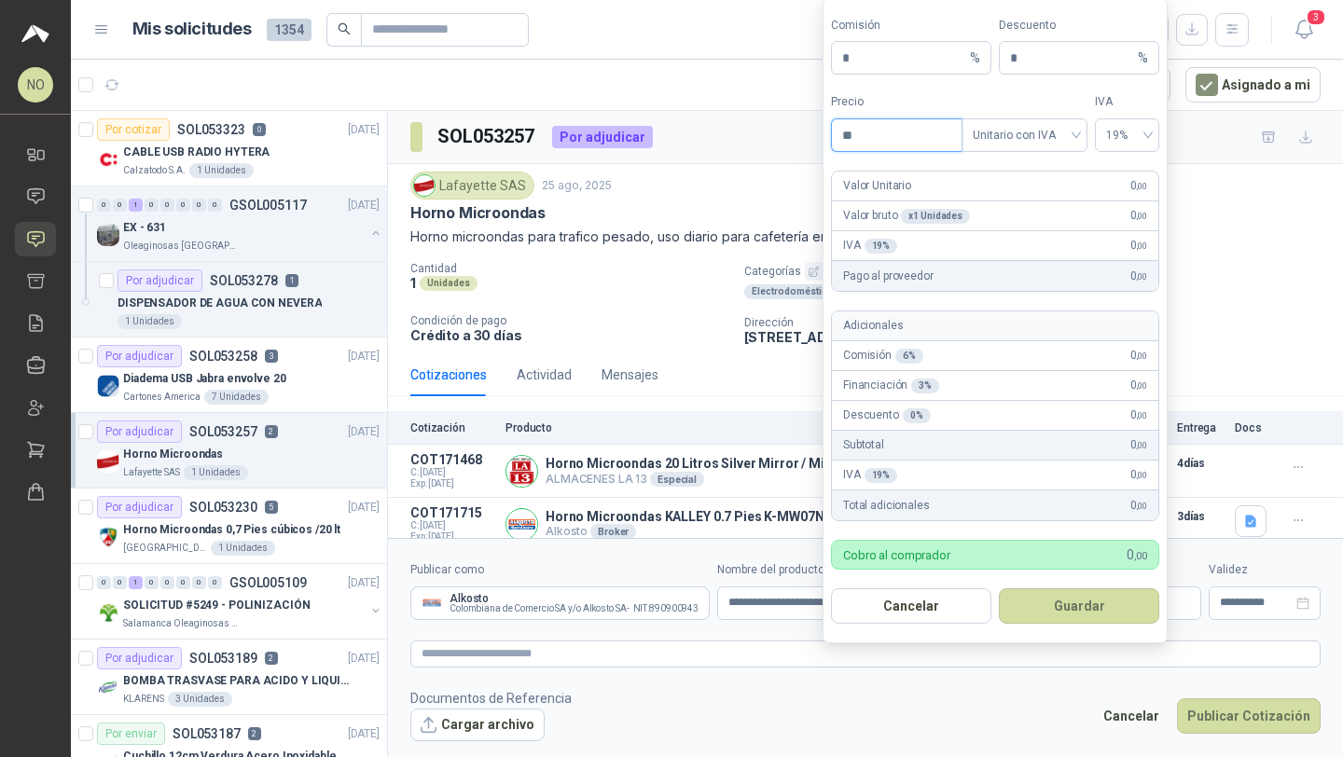
type input "*"
type input "*********"
click at [1061, 68] on input "*" at bounding box center [1072, 58] width 124 height 32
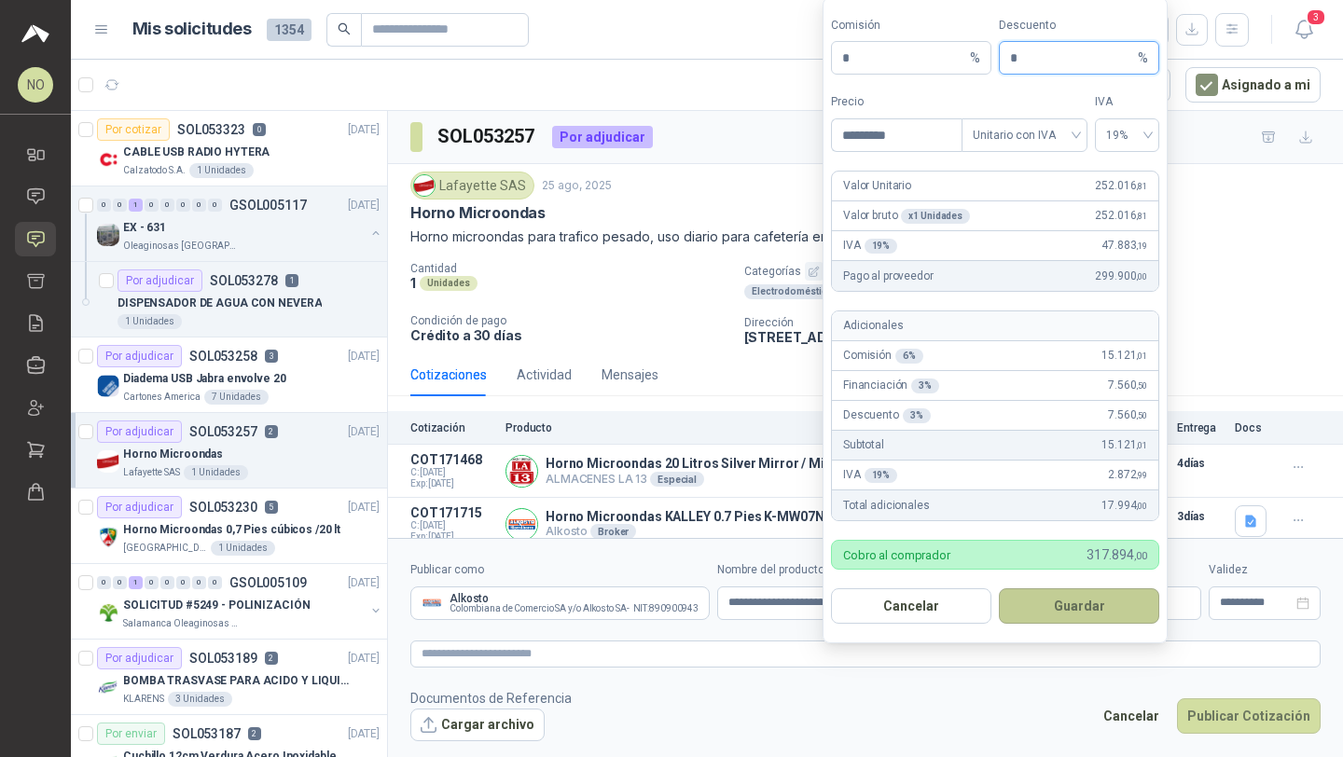
type input "*"
click at [1084, 610] on button "Guardar" at bounding box center [1079, 605] width 160 height 35
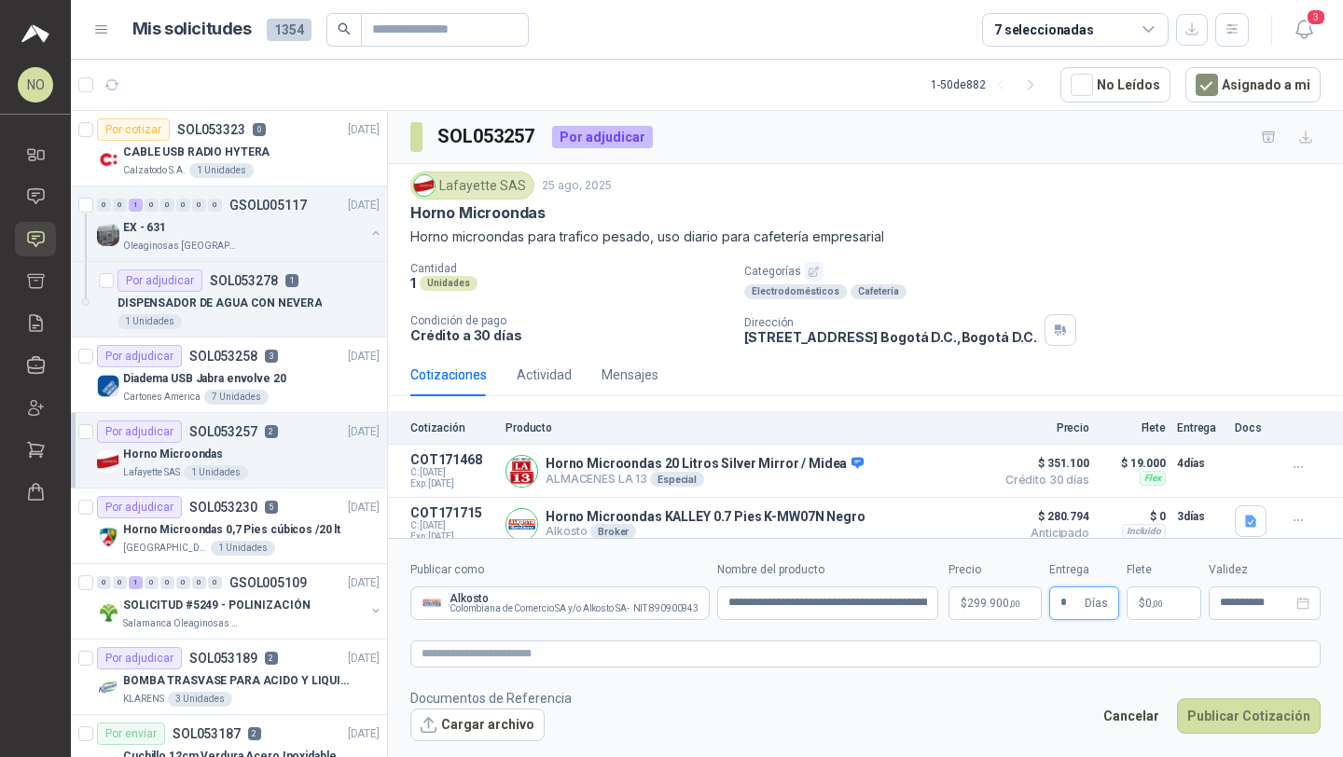
type input "*"
click at [1039, 708] on footer "Documentos de Referencia Cargar archivo Cancelar Publicar Cotización" at bounding box center [865, 715] width 910 height 54
click at [1166, 606] on p "$ 0 ,00" at bounding box center [1163, 604] width 75 height 34
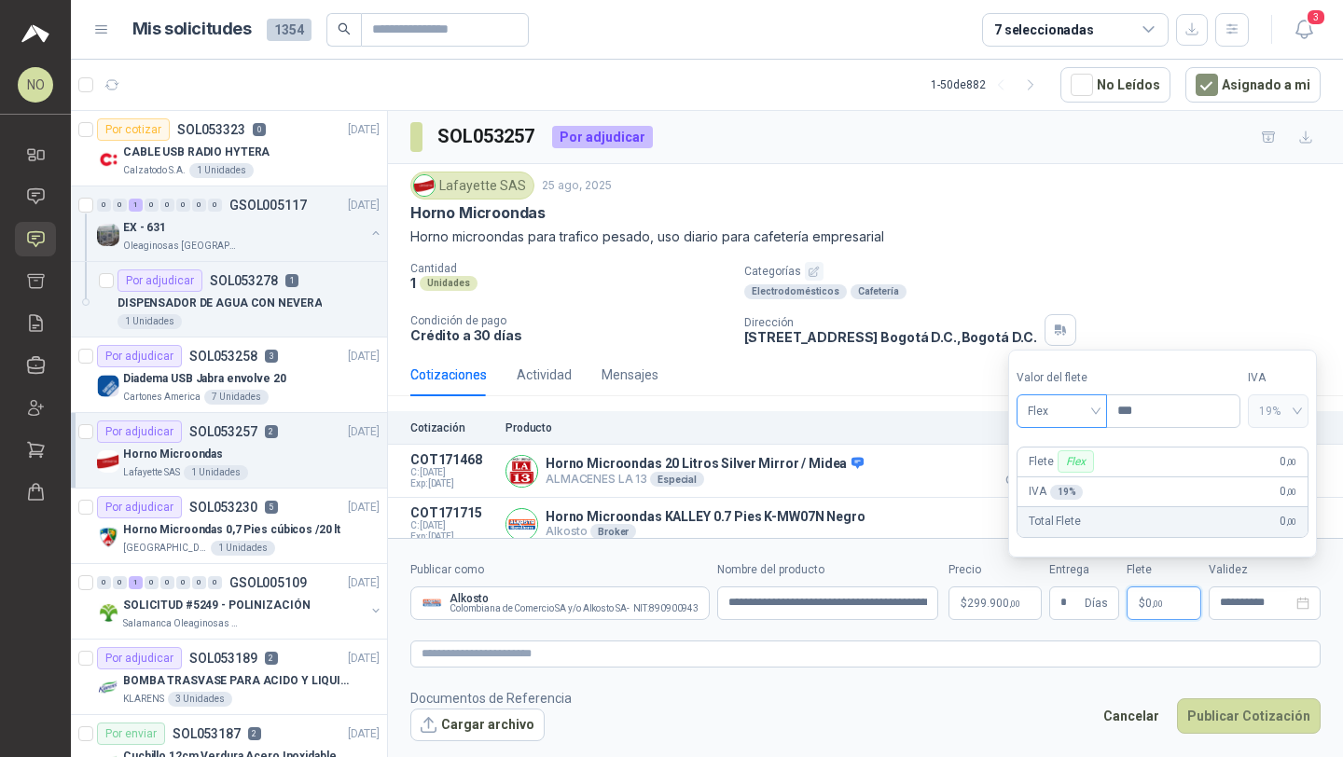
click at [1046, 415] on span "Flex" at bounding box center [1062, 411] width 68 height 28
click at [1058, 485] on div "Incluido" at bounding box center [1062, 480] width 62 height 21
click at [1235, 600] on input "**********" at bounding box center [1256, 603] width 73 height 12
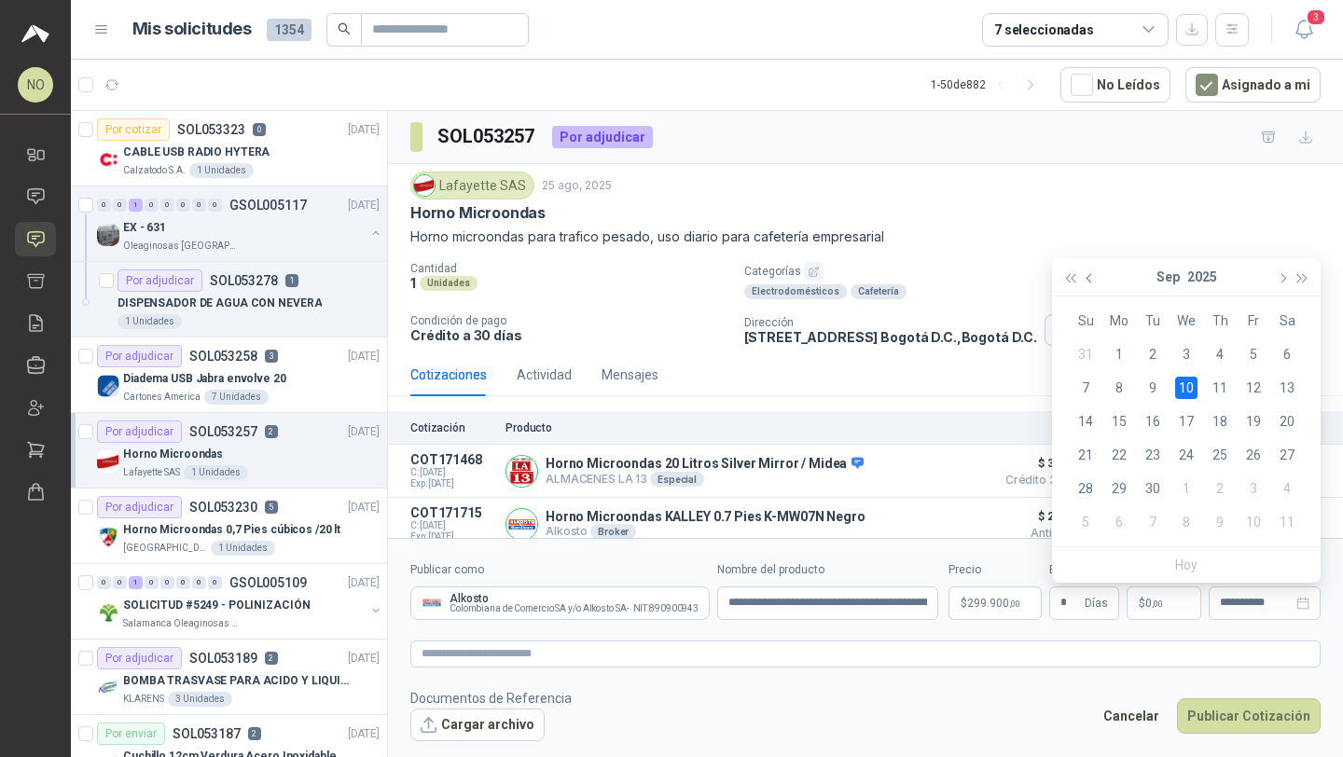
click at [1093, 277] on span "button" at bounding box center [1090, 277] width 9 height 9
type input "**********"
click at [1253, 486] on div "29" at bounding box center [1253, 488] width 22 height 22
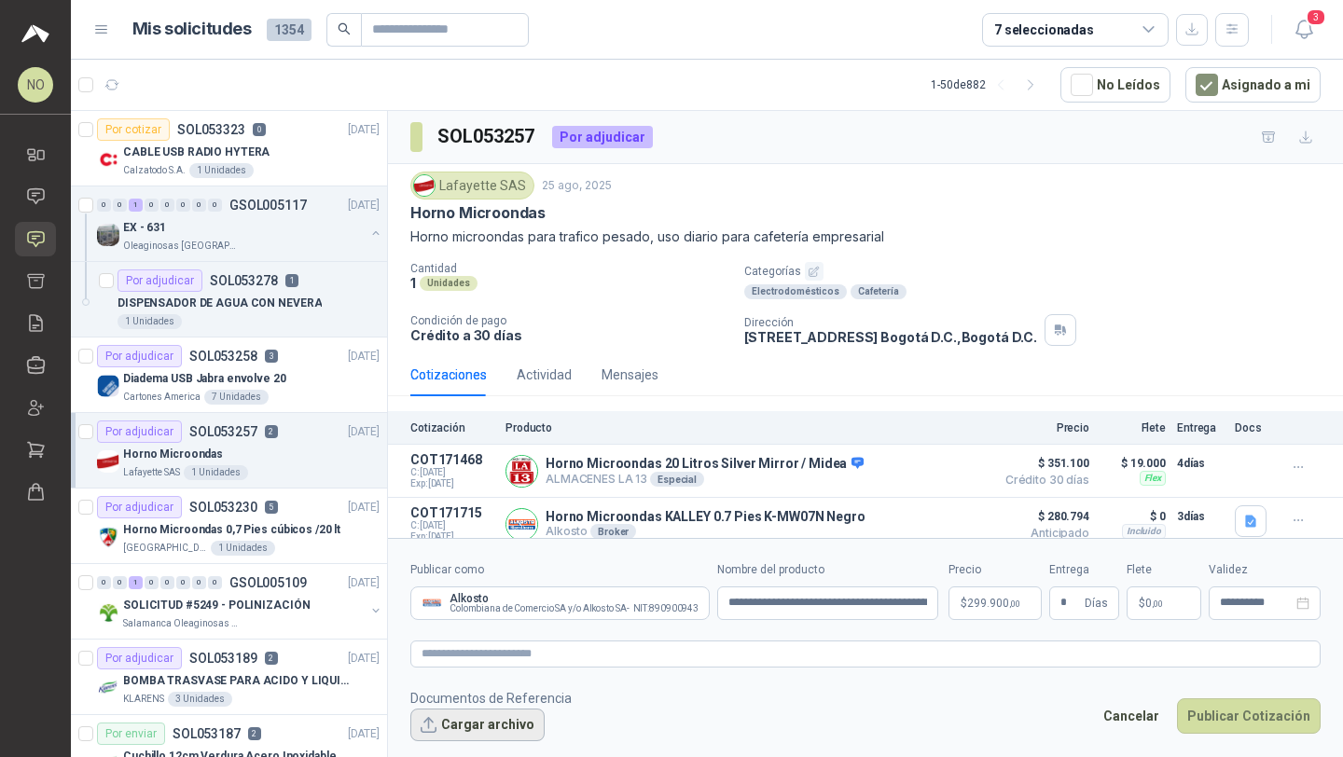
click at [506, 733] on button "Cargar archivo" at bounding box center [477, 726] width 134 height 34
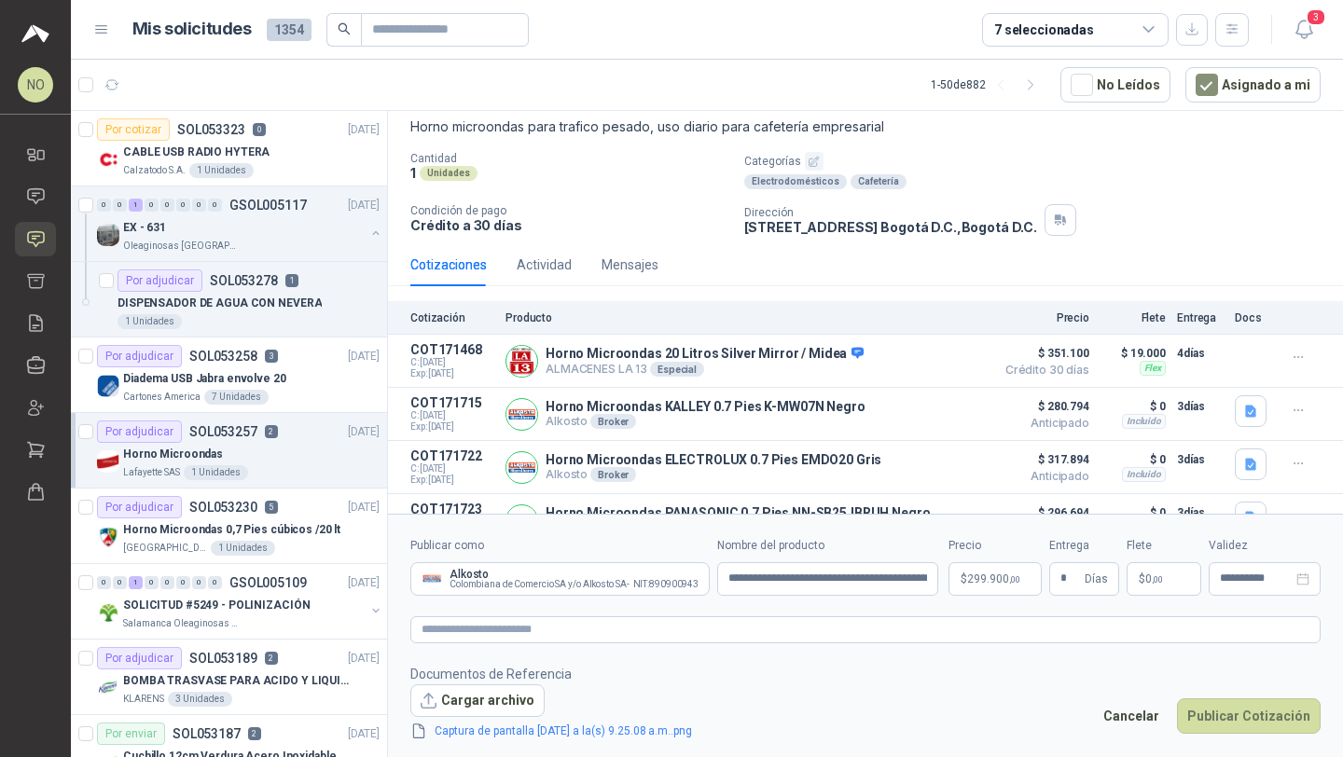
scroll to position [146, 0]
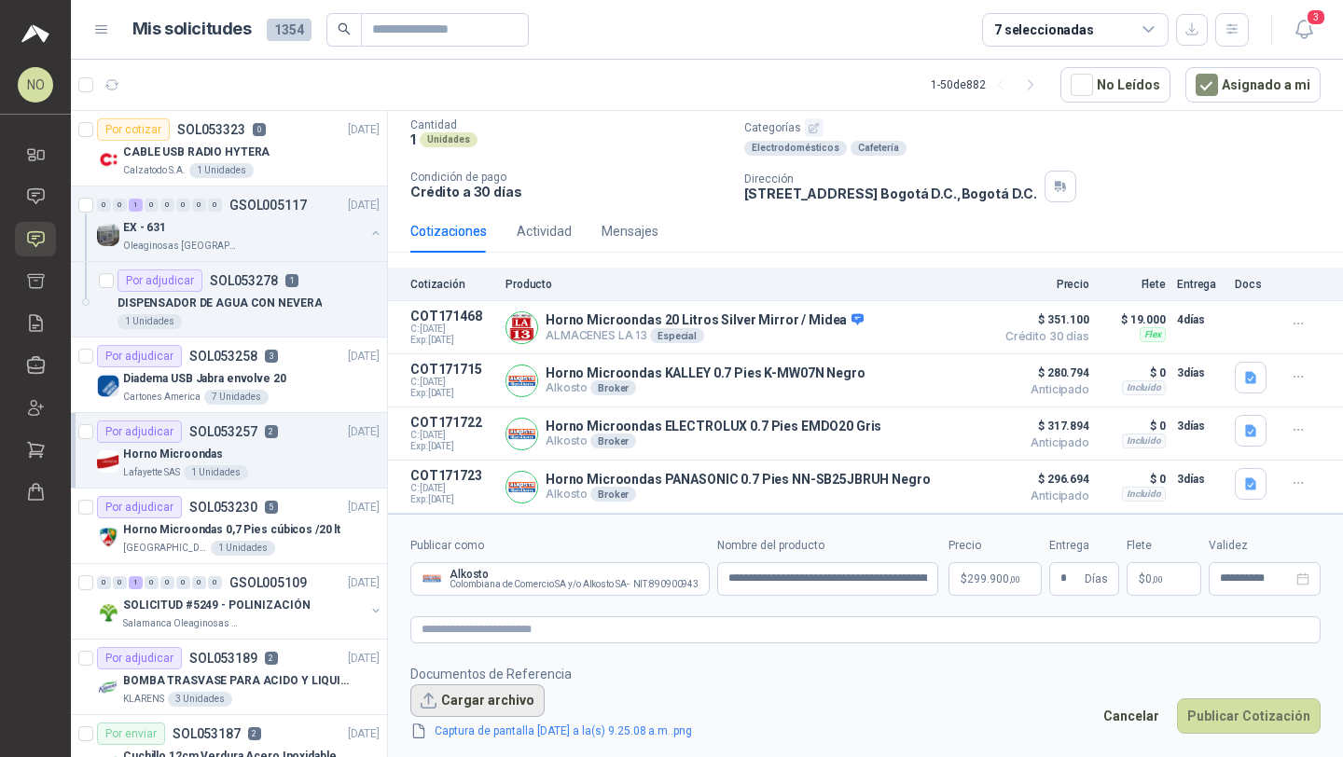
click at [509, 693] on button "Cargar archivo" at bounding box center [477, 701] width 134 height 34
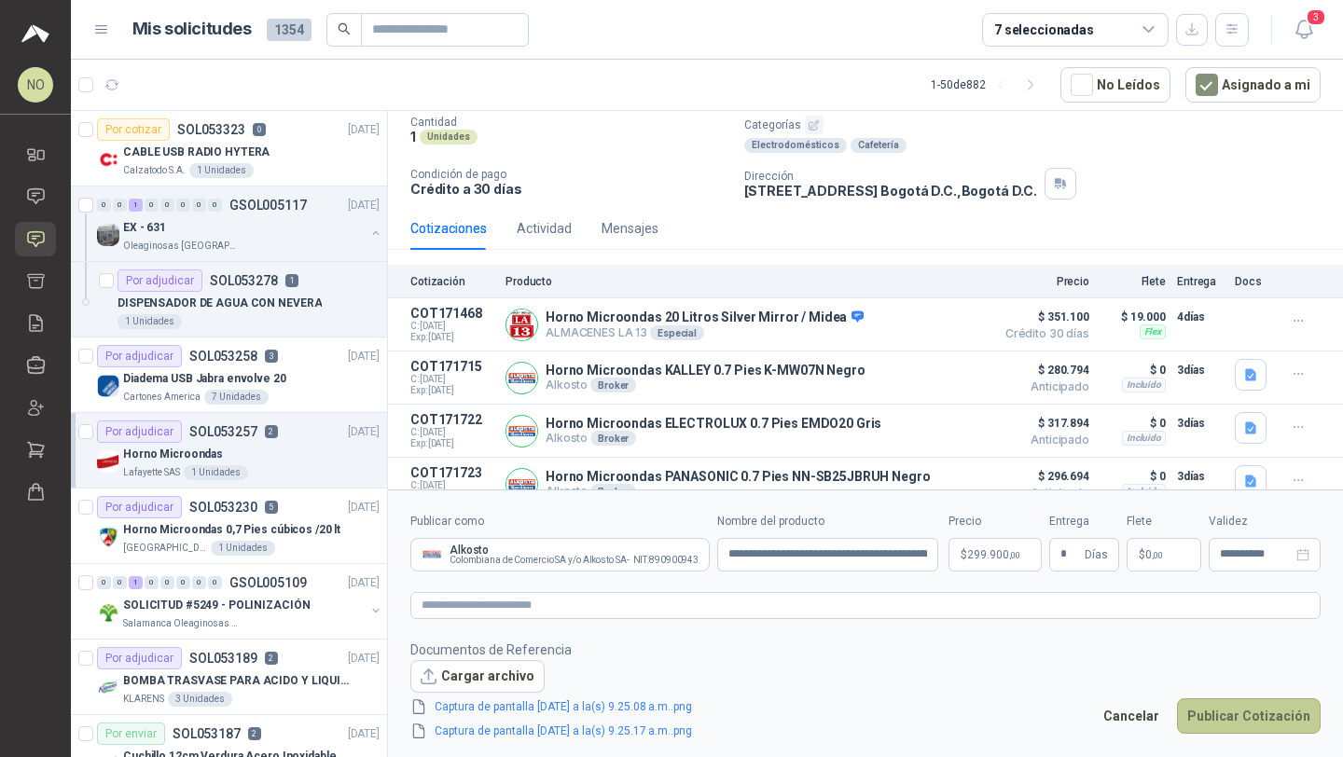
click at [1221, 721] on button "Publicar Cotización" at bounding box center [1249, 715] width 144 height 35
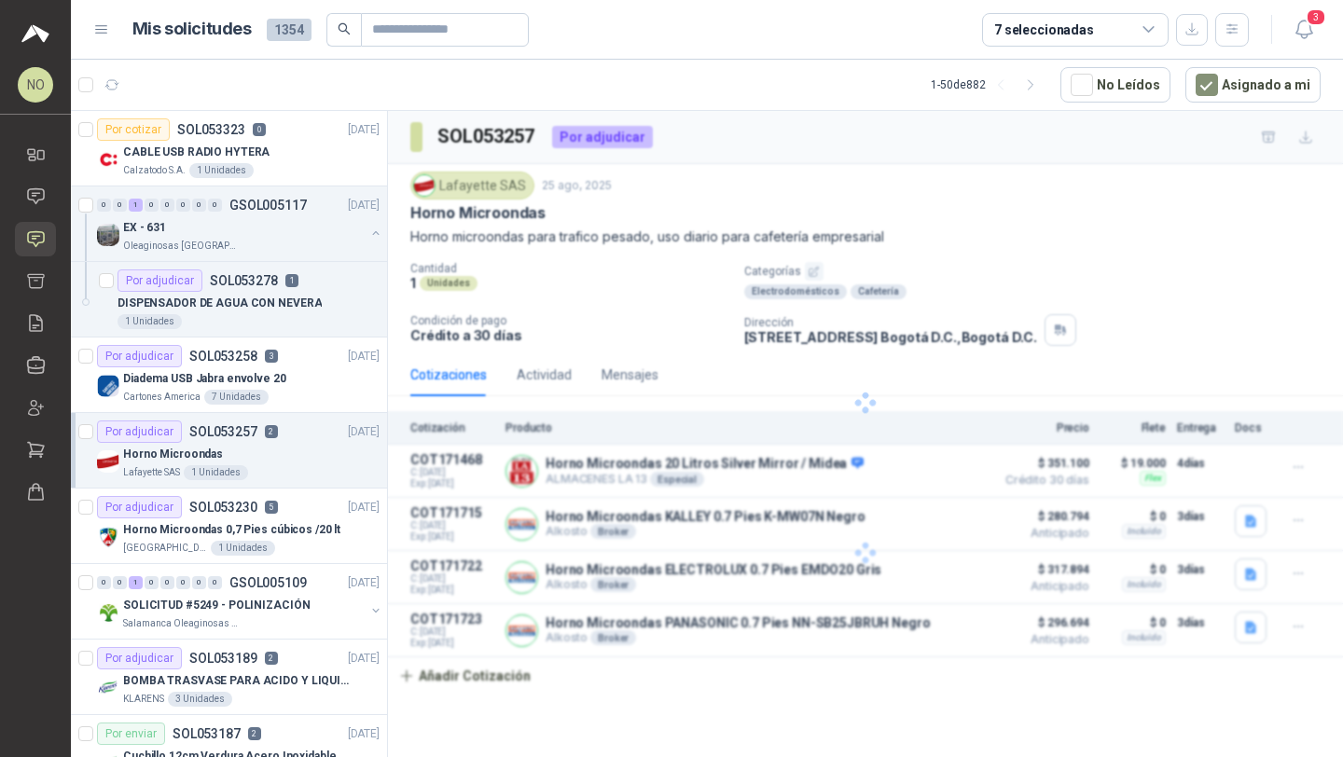
scroll to position [0, 0]
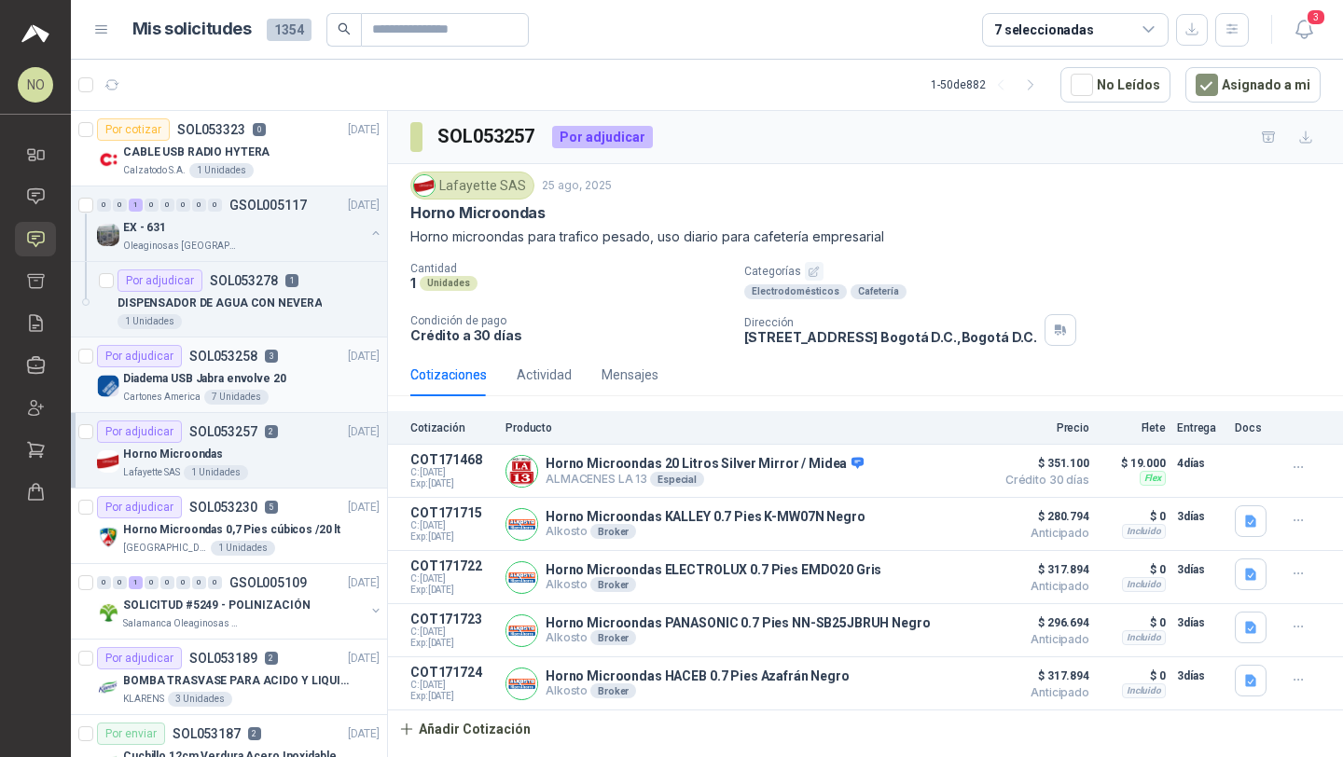
click at [295, 380] on div "Diadema USB Jabra envolve 20" at bounding box center [251, 378] width 256 height 22
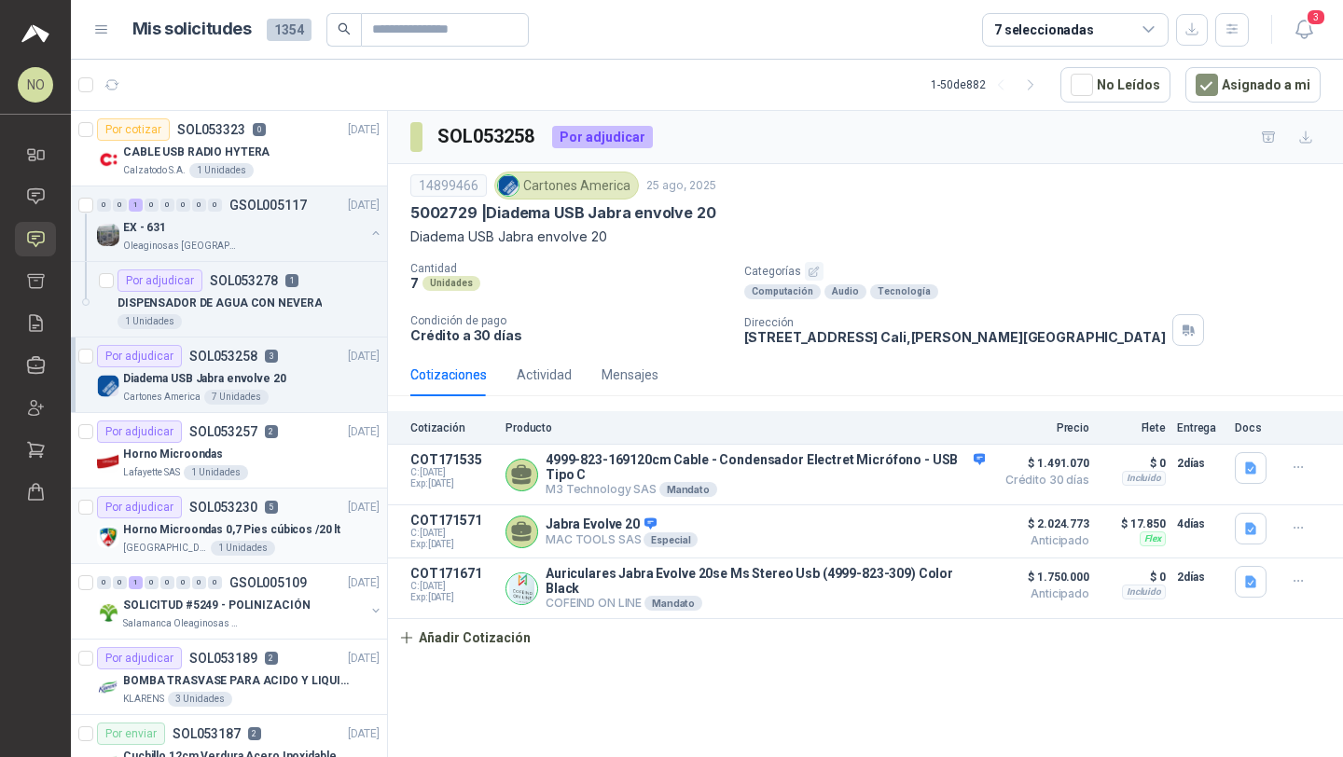
click at [268, 543] on div "Colegio Jefferson 1 Unidades" at bounding box center [251, 548] width 256 height 15
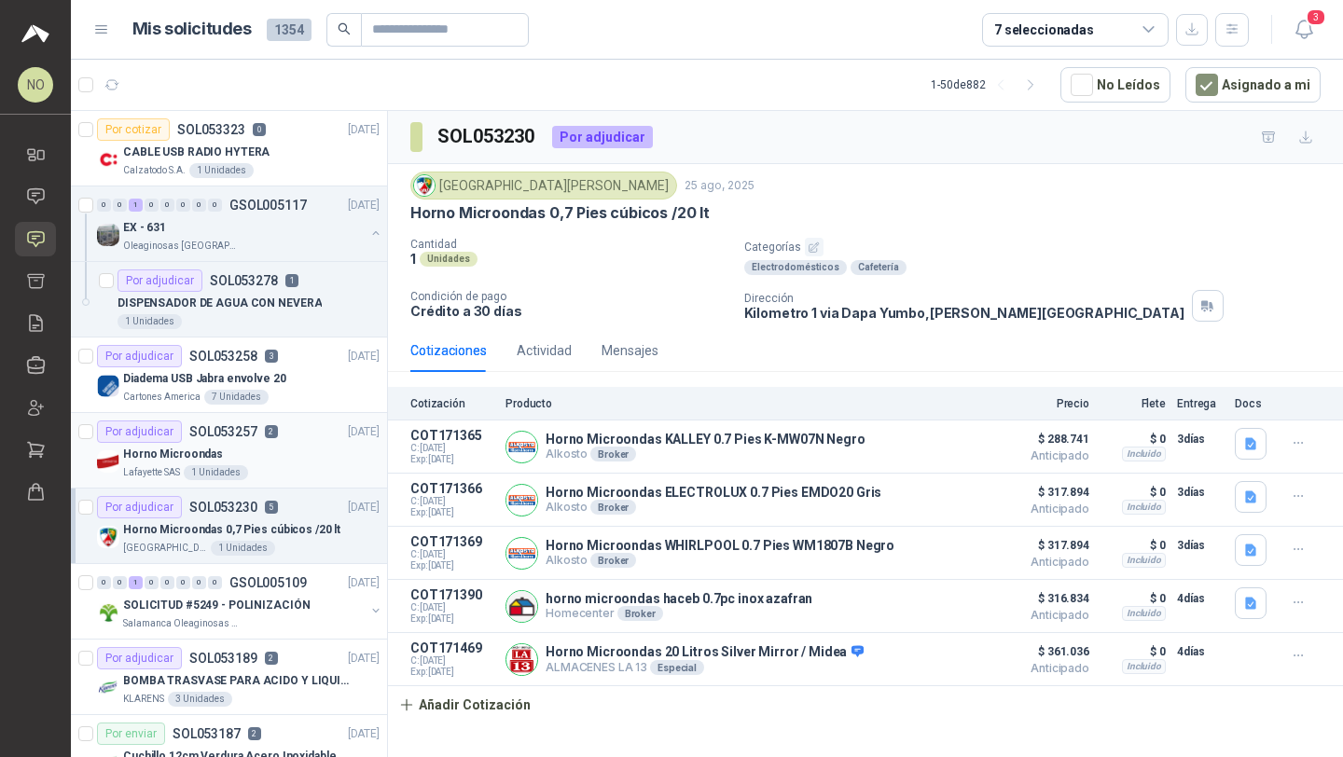
click at [253, 446] on div "Horno Microondas" at bounding box center [251, 454] width 256 height 22
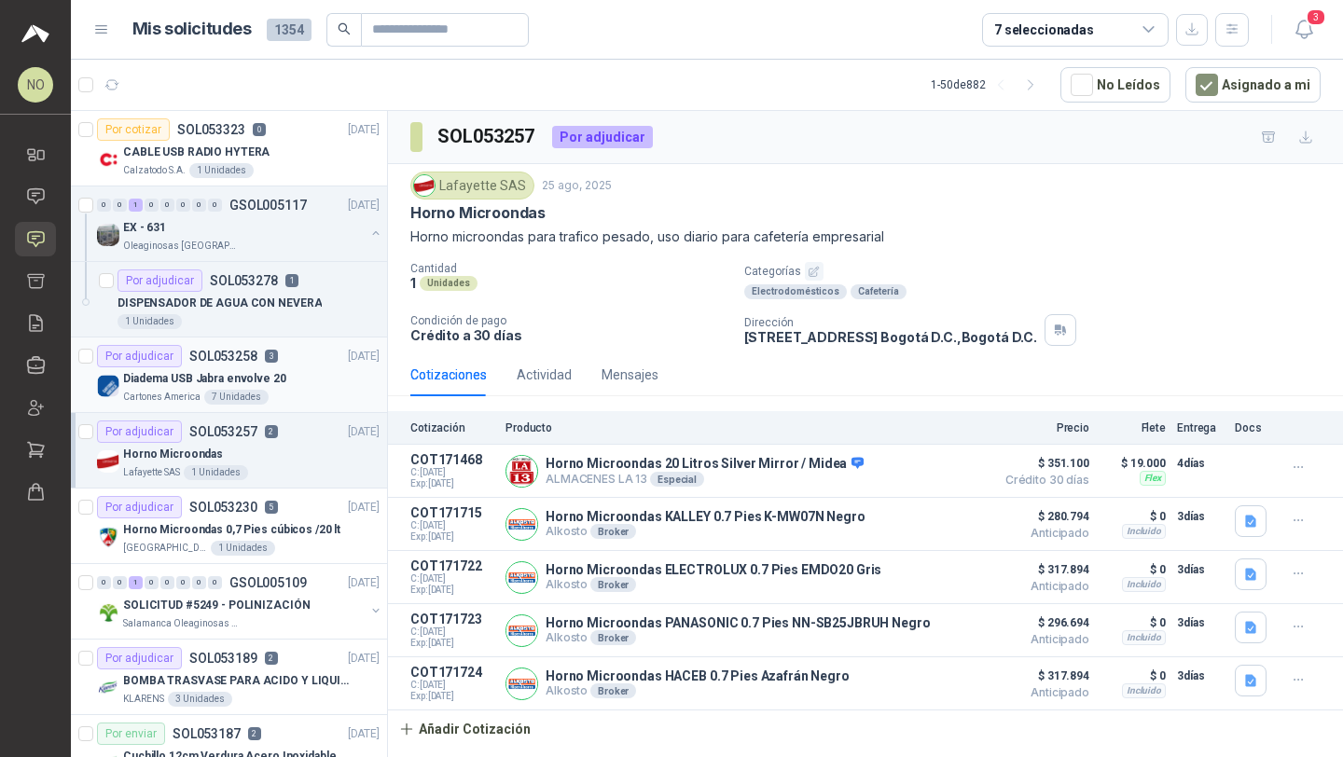
click at [285, 390] on div "Cartones America 7 Unidades" at bounding box center [251, 397] width 256 height 15
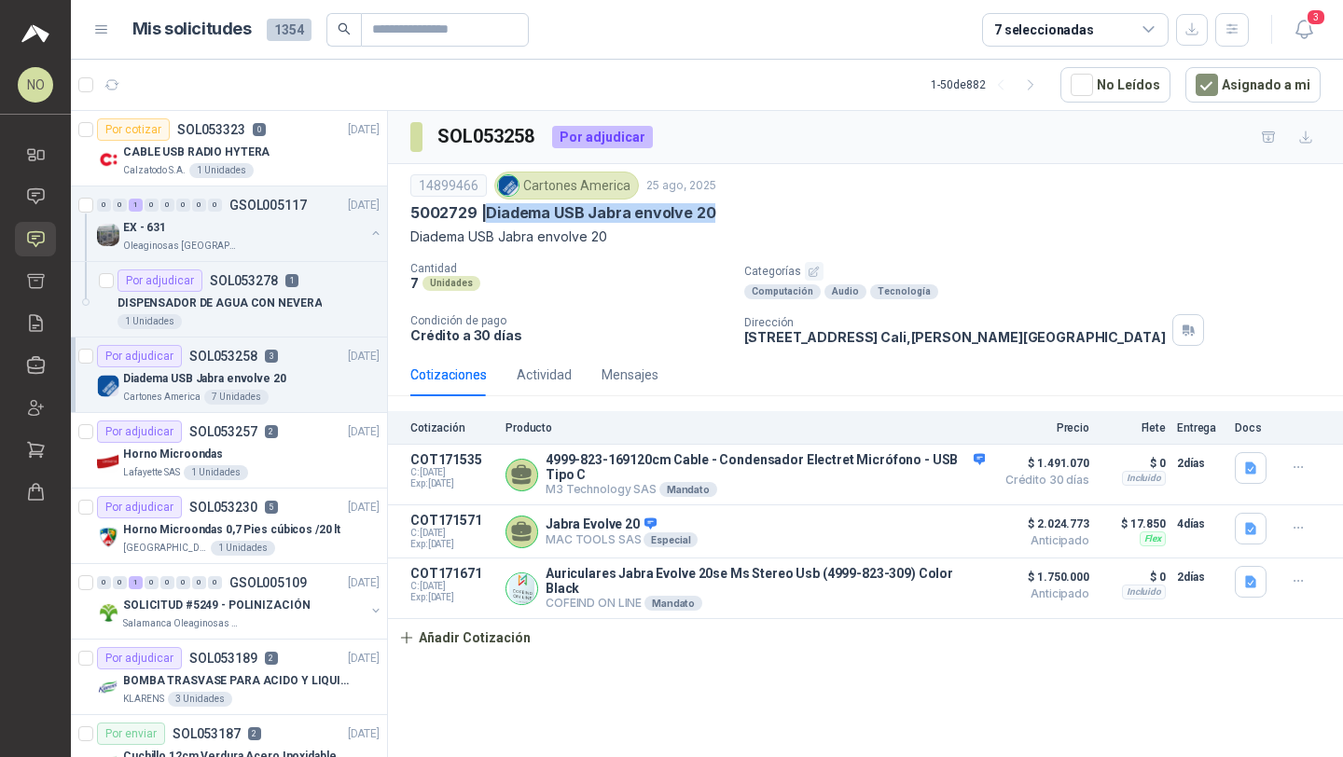
drag, startPoint x: 487, startPoint y: 214, endPoint x: 794, endPoint y: 217, distance: 307.7
click at [794, 217] on div "5002729 | Diadema USB Jabra envolve 20" at bounding box center [865, 213] width 910 height 20
copy p "Diadema USB Jabra envolve 20"
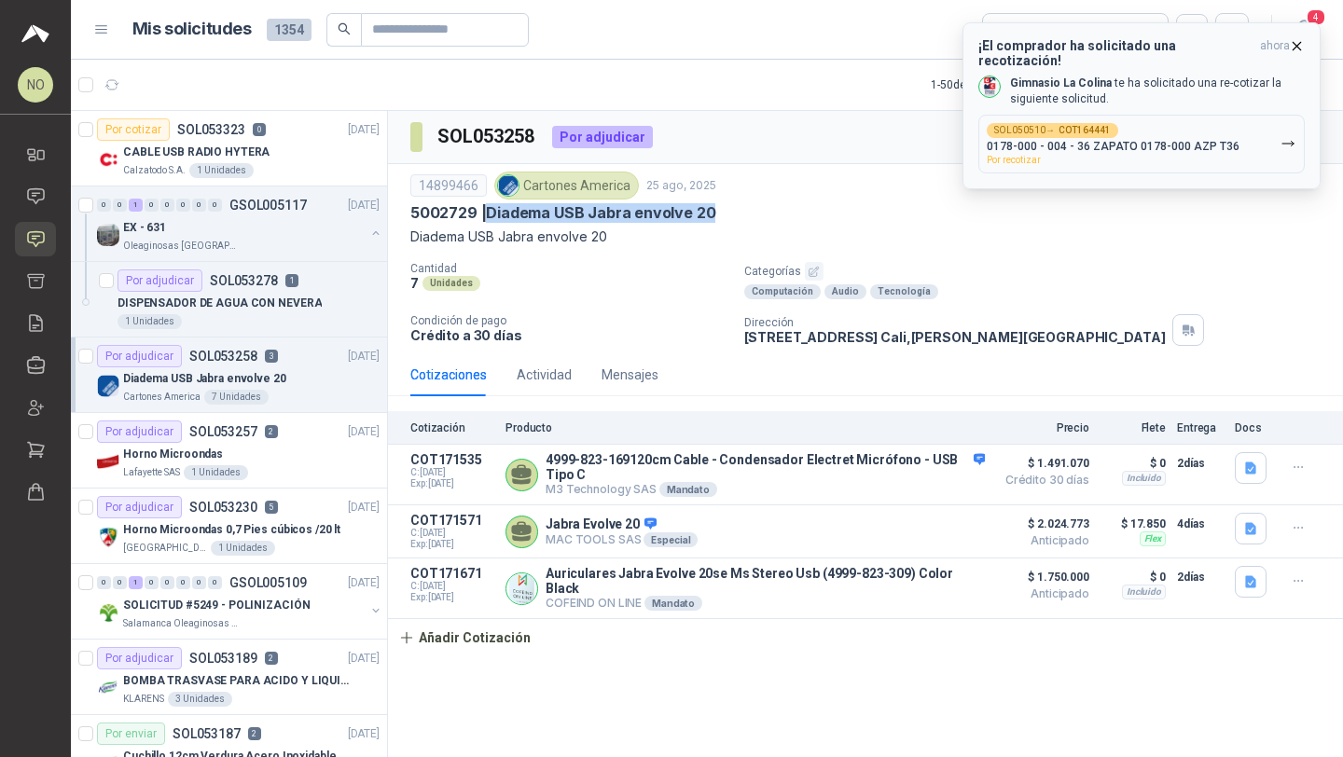
click at [1146, 123] on div "SOL050510 → COT164441 0178-000 - 004 - 36 ZAPATO 0178-000 AZP T36 Por recotizar" at bounding box center [1113, 144] width 253 height 42
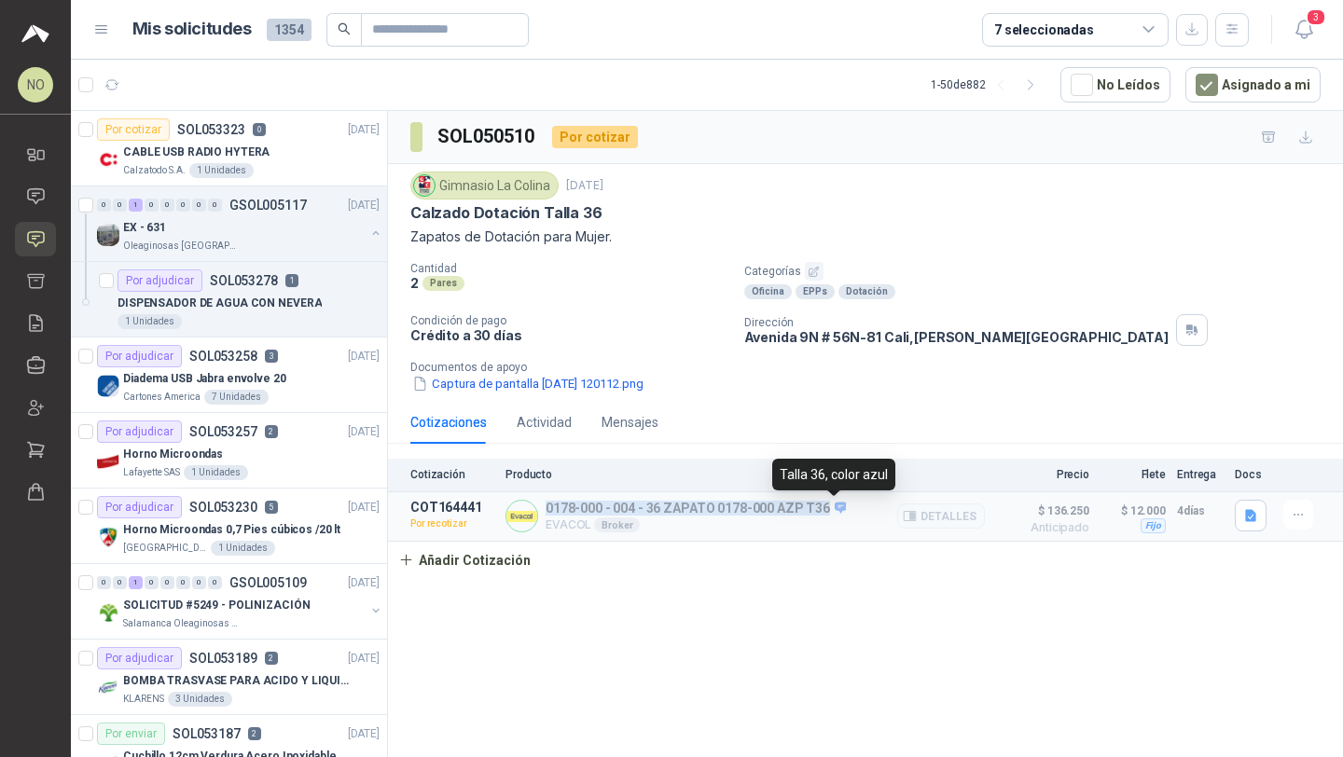
drag, startPoint x: 546, startPoint y: 506, endPoint x: 824, endPoint y: 513, distance: 278.0
click at [824, 513] on p "0178-000 - 004 - 36 ZAPATO 0178-000 AZP T36" at bounding box center [695, 509] width 300 height 17
copy p "0178-000 - 004 - 36 ZAPATO 0178-000 AZP T36"
click at [1298, 508] on icon "button" at bounding box center [1299, 515] width 16 height 16
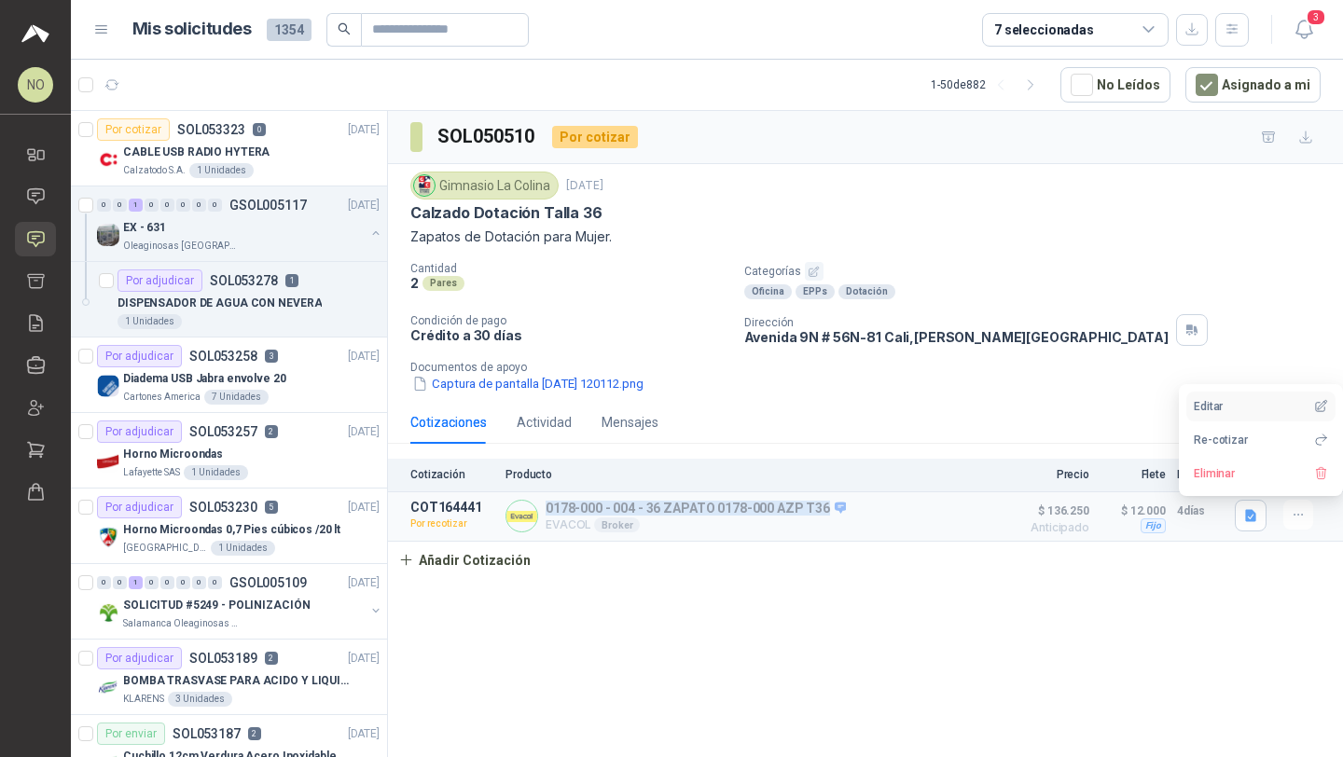
click at [1262, 405] on button "Editar" at bounding box center [1260, 407] width 149 height 30
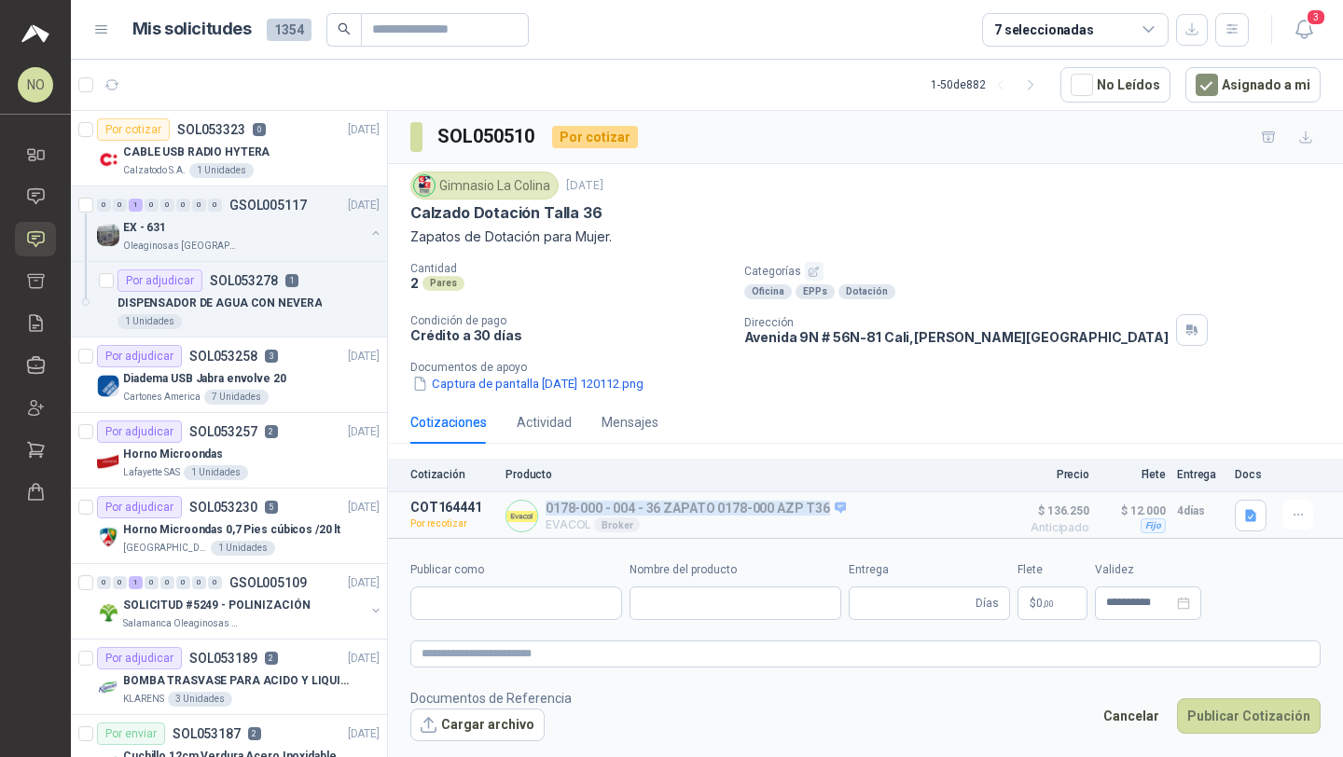
type input "**********"
type input "*"
type input "**********"
type textarea "**********"
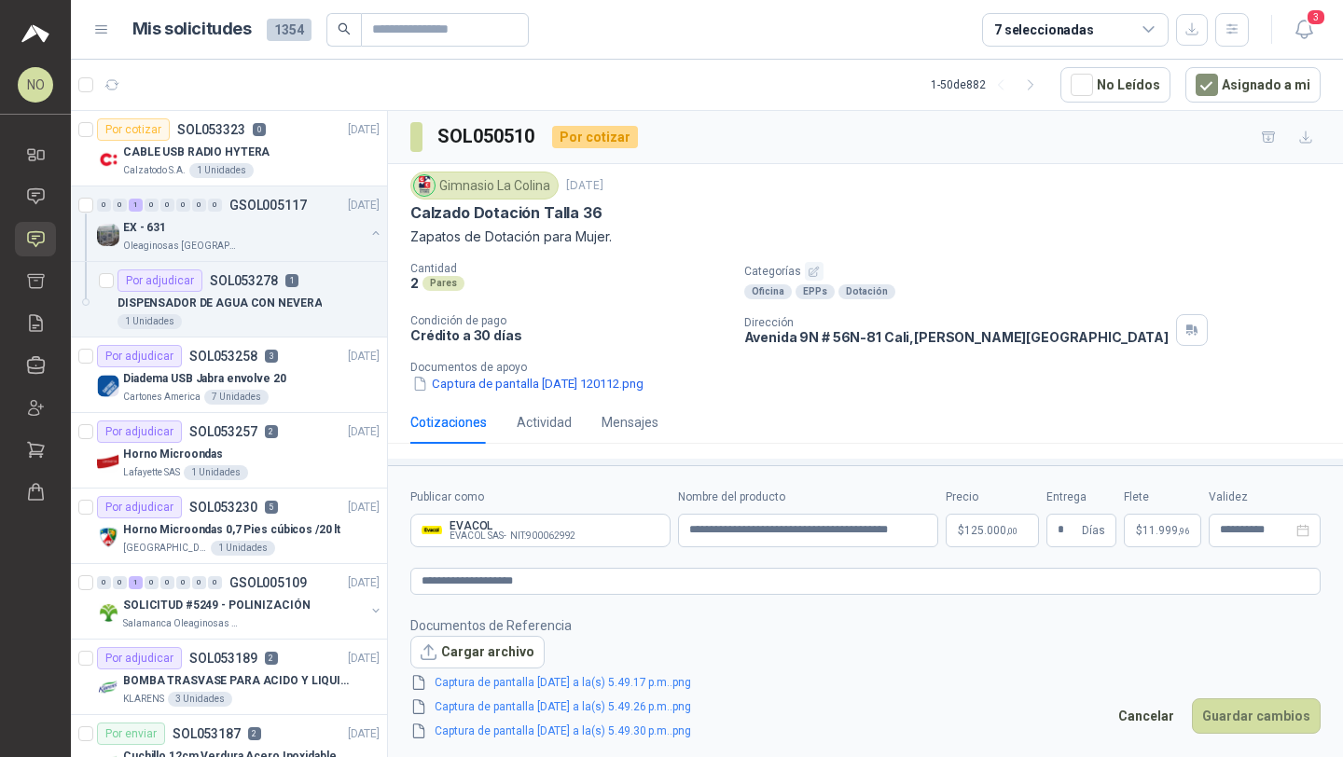
click at [1000, 536] on body "NO Nathalia Ortega Inicio Chat Solicitudes Cotizar Remisiones Compañías Invitac…" at bounding box center [671, 378] width 1343 height 757
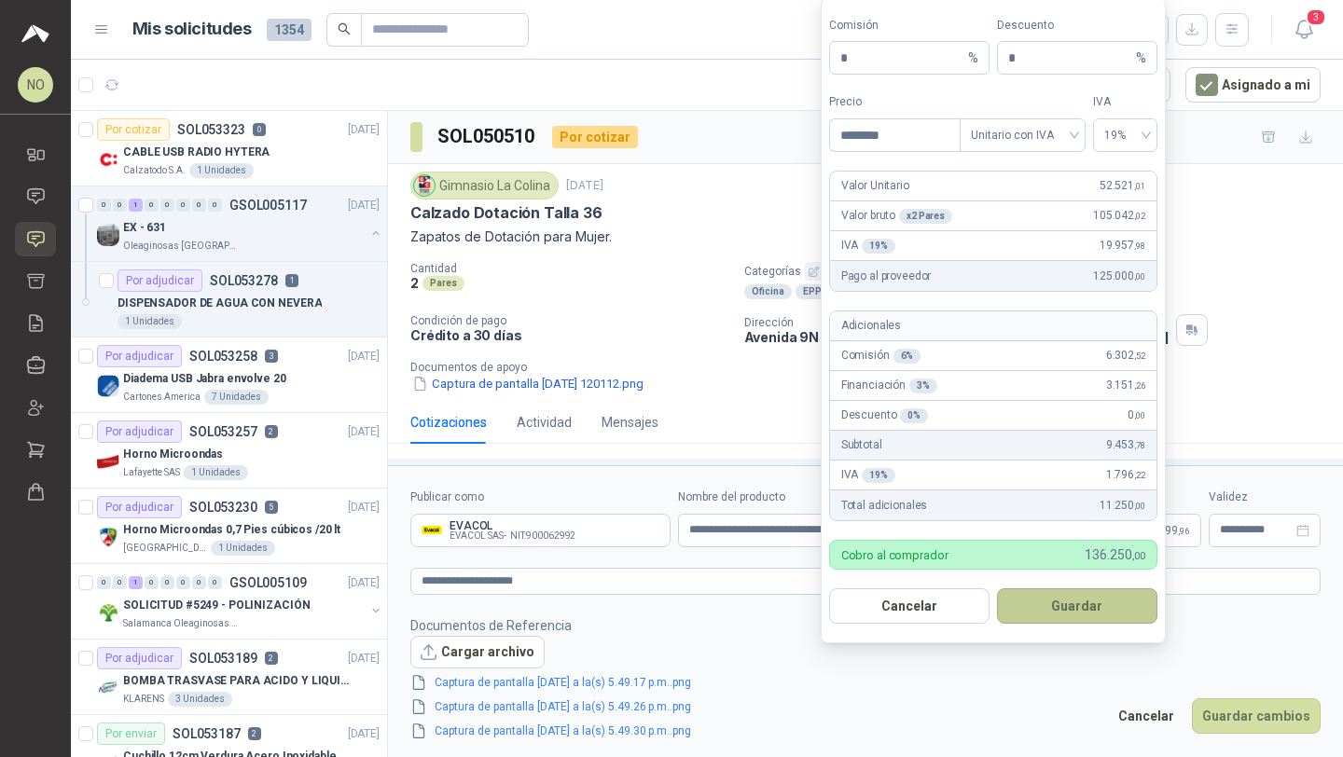
click at [1090, 602] on button "Guardar" at bounding box center [1077, 605] width 160 height 35
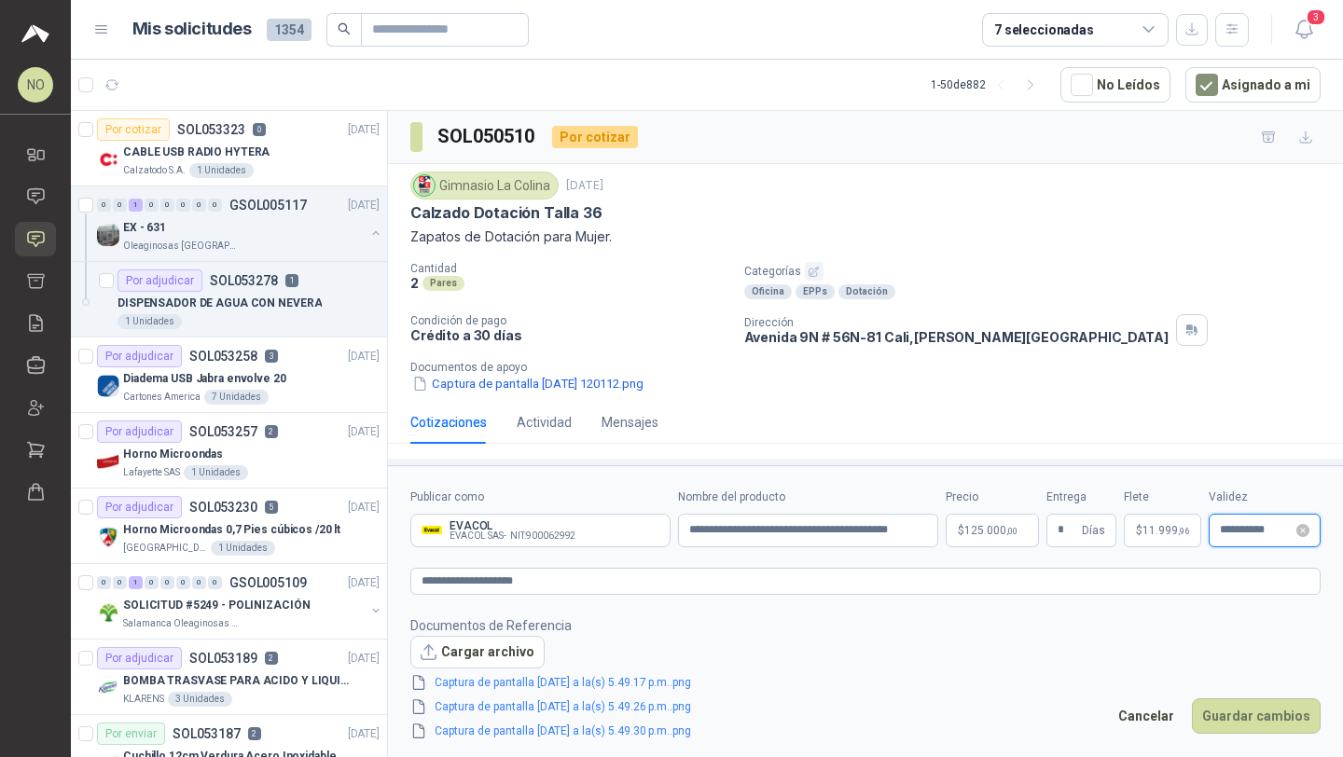
click at [1245, 524] on input "**********" at bounding box center [1256, 530] width 73 height 12
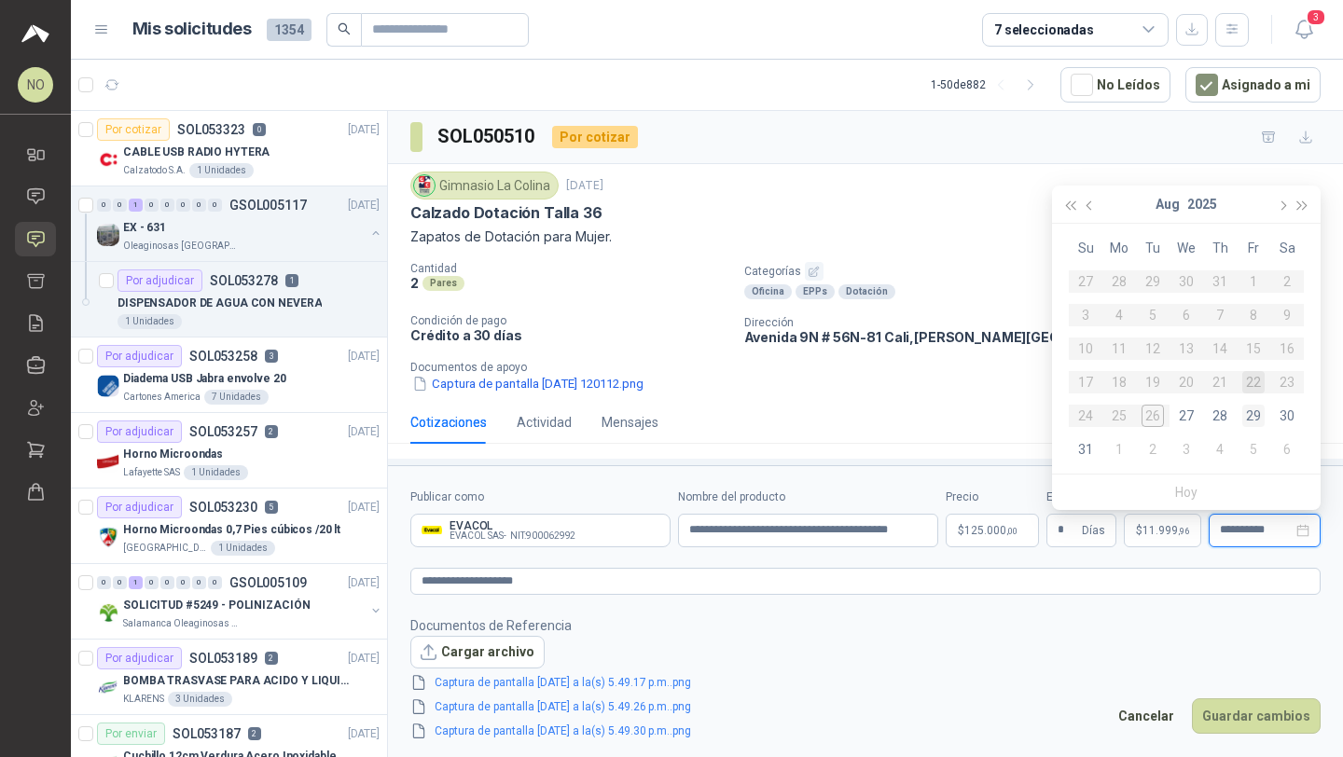
type input "**********"
click at [1260, 412] on div "29" at bounding box center [1253, 416] width 22 height 22
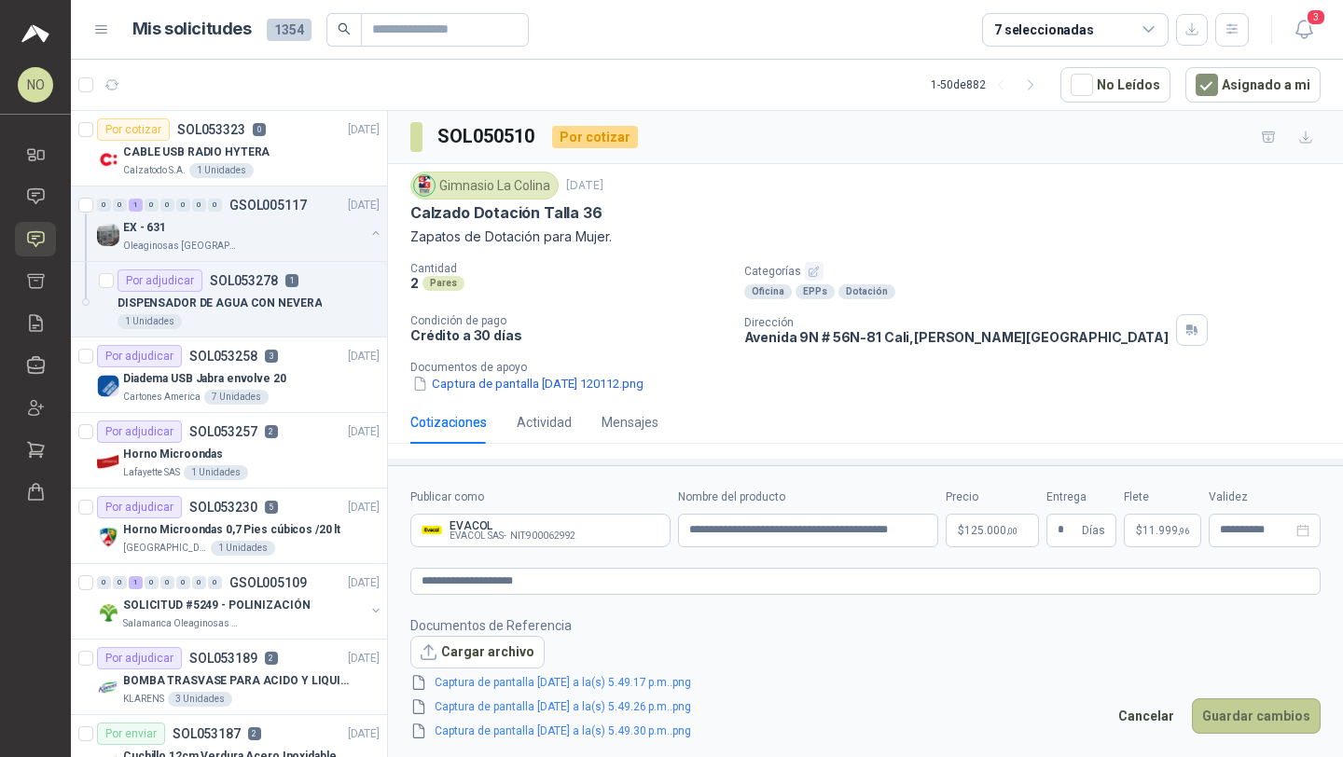
click at [1235, 707] on button "Guardar cambios" at bounding box center [1256, 715] width 129 height 35
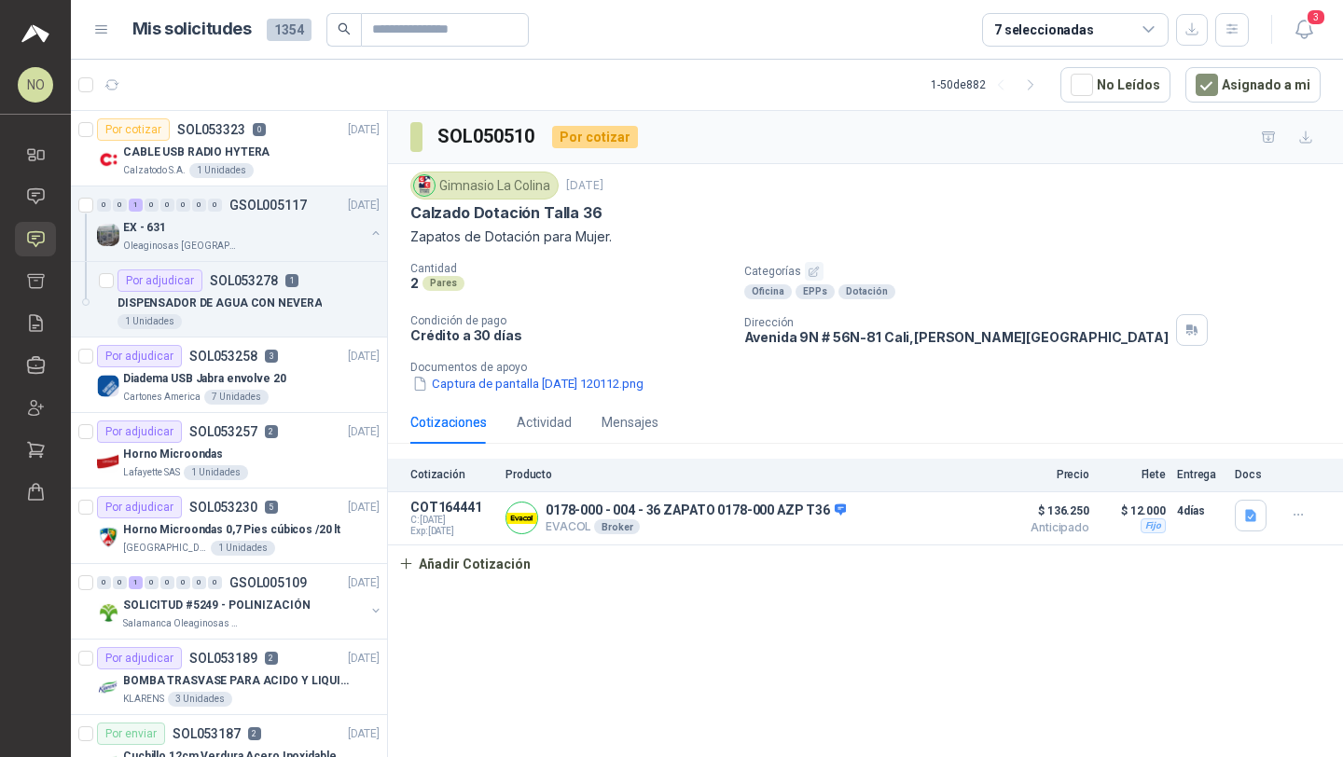
click at [1283, 21] on div "3" at bounding box center [1285, 29] width 72 height 29
click at [1303, 26] on icon "button" at bounding box center [1303, 29] width 23 height 23
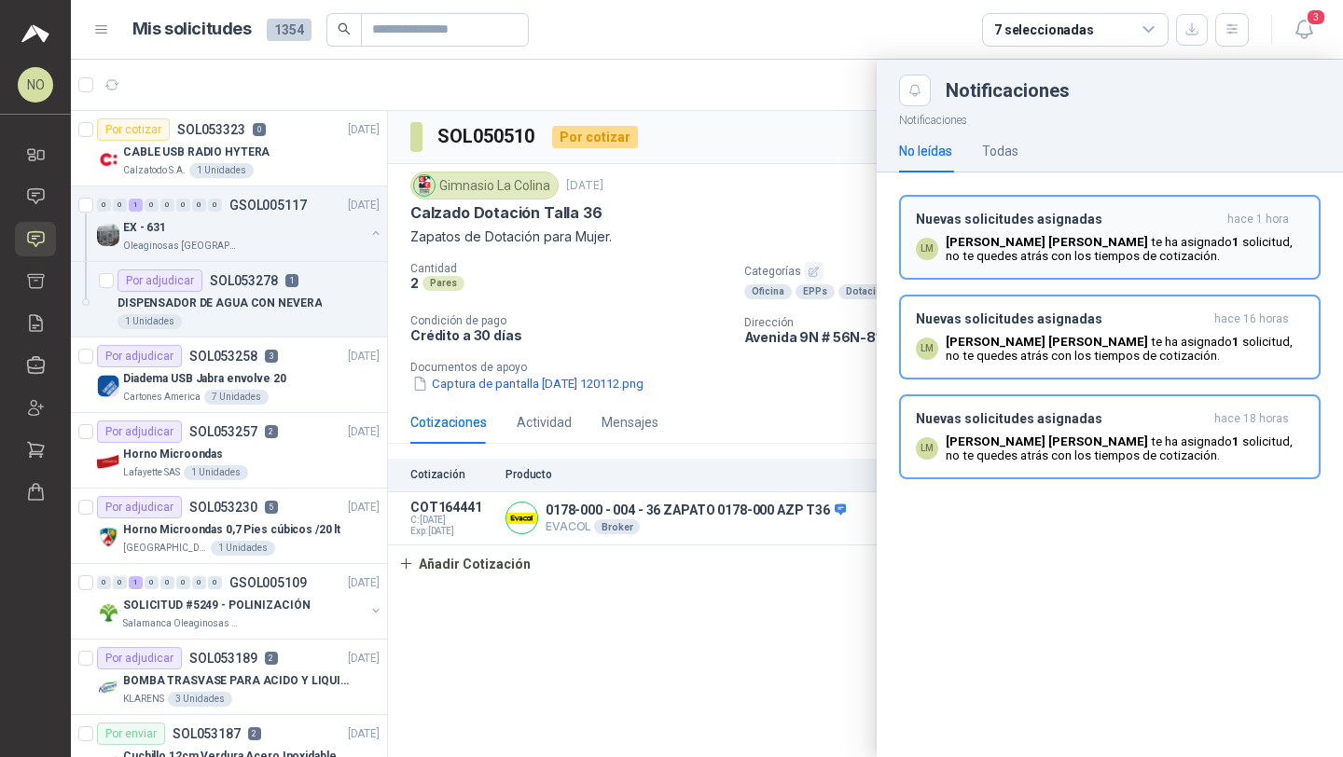
click at [1127, 221] on h3 "Nuevas solicitudes asignadas" at bounding box center [1068, 220] width 304 height 16
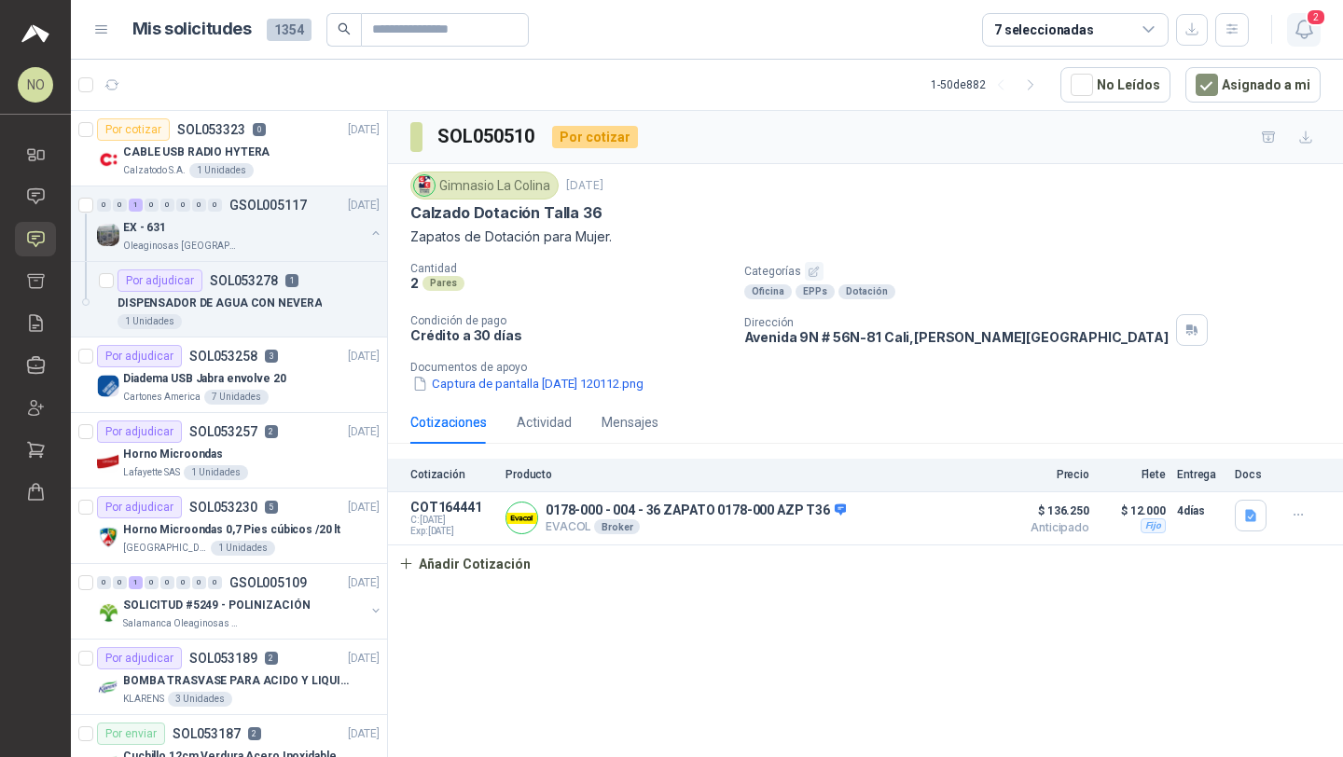
click at [1309, 23] on span "2" at bounding box center [1315, 17] width 21 height 18
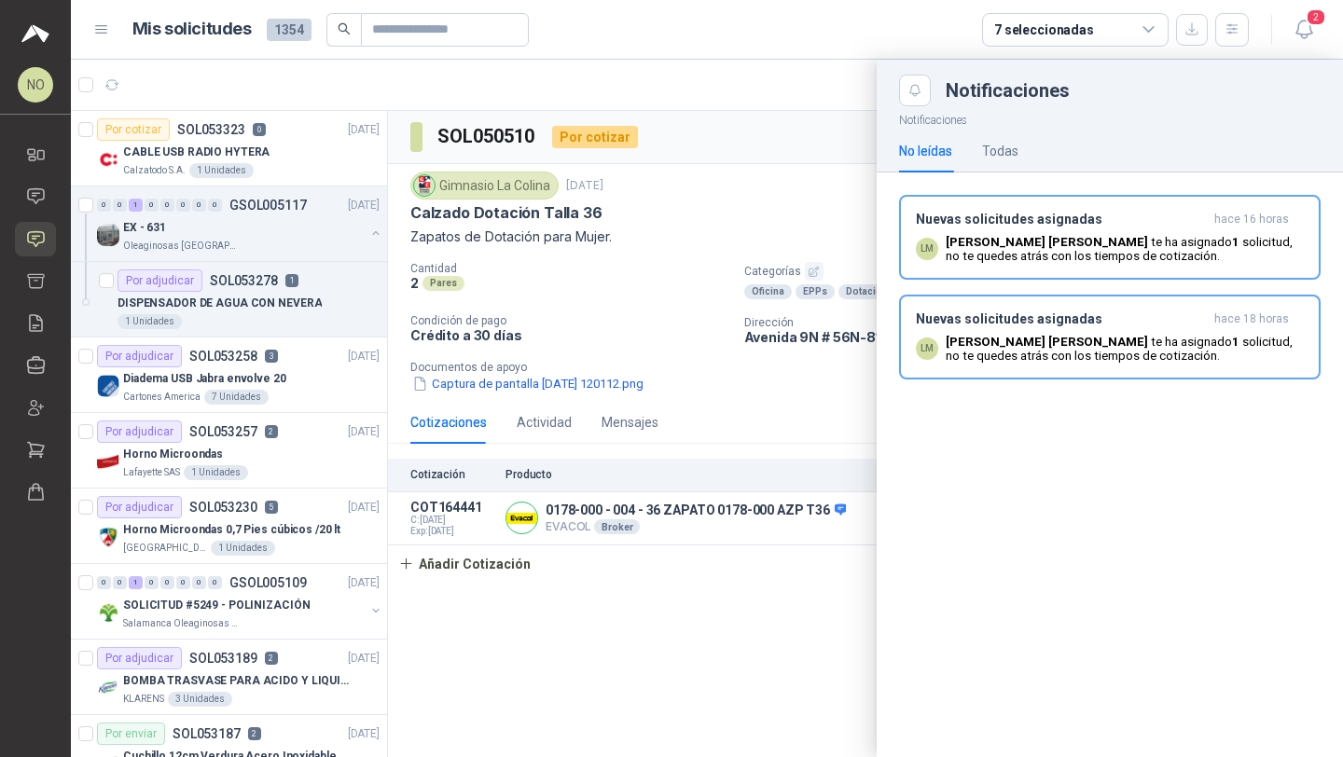
click at [1211, 233] on div "Nuevas solicitudes asignadas hace 16 horas LM Luis Miguel Martinez te ha asigna…" at bounding box center [1110, 237] width 388 height 51
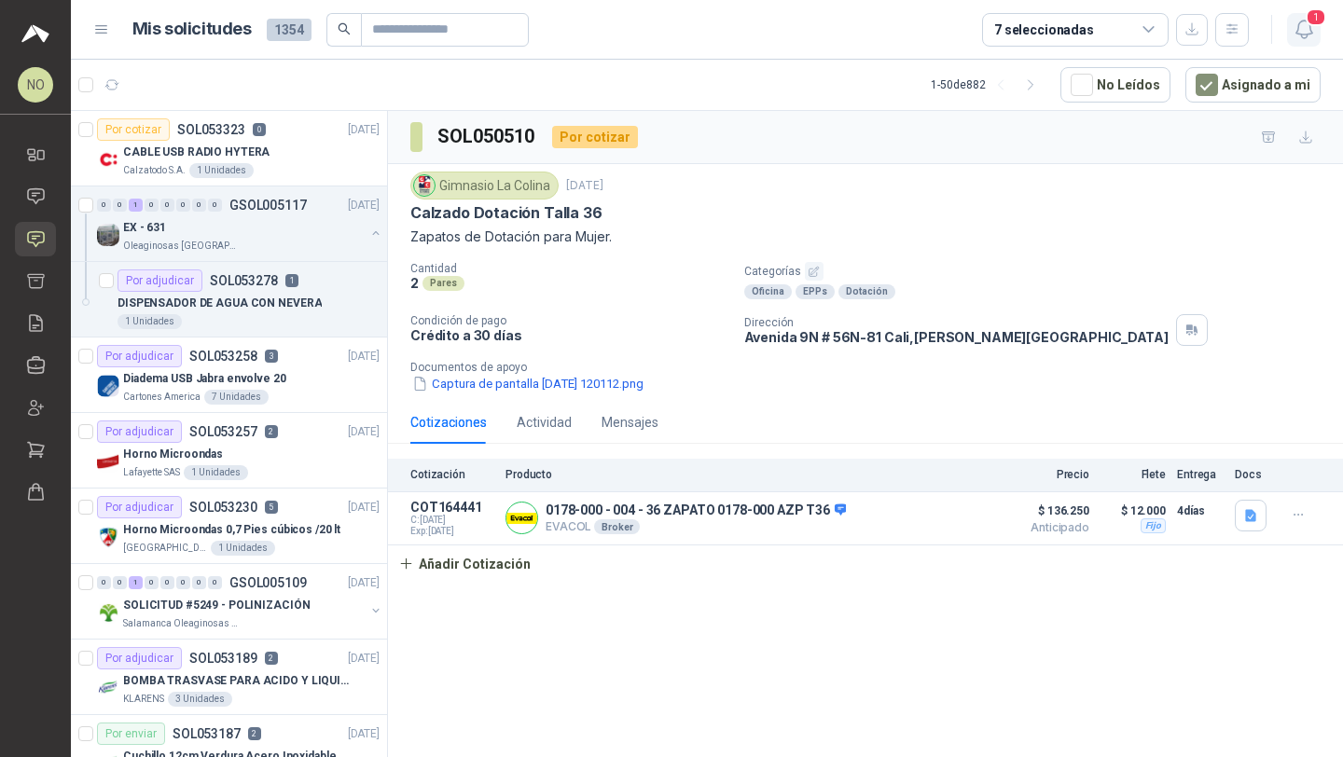
click at [1307, 20] on span "1" at bounding box center [1315, 17] width 21 height 18
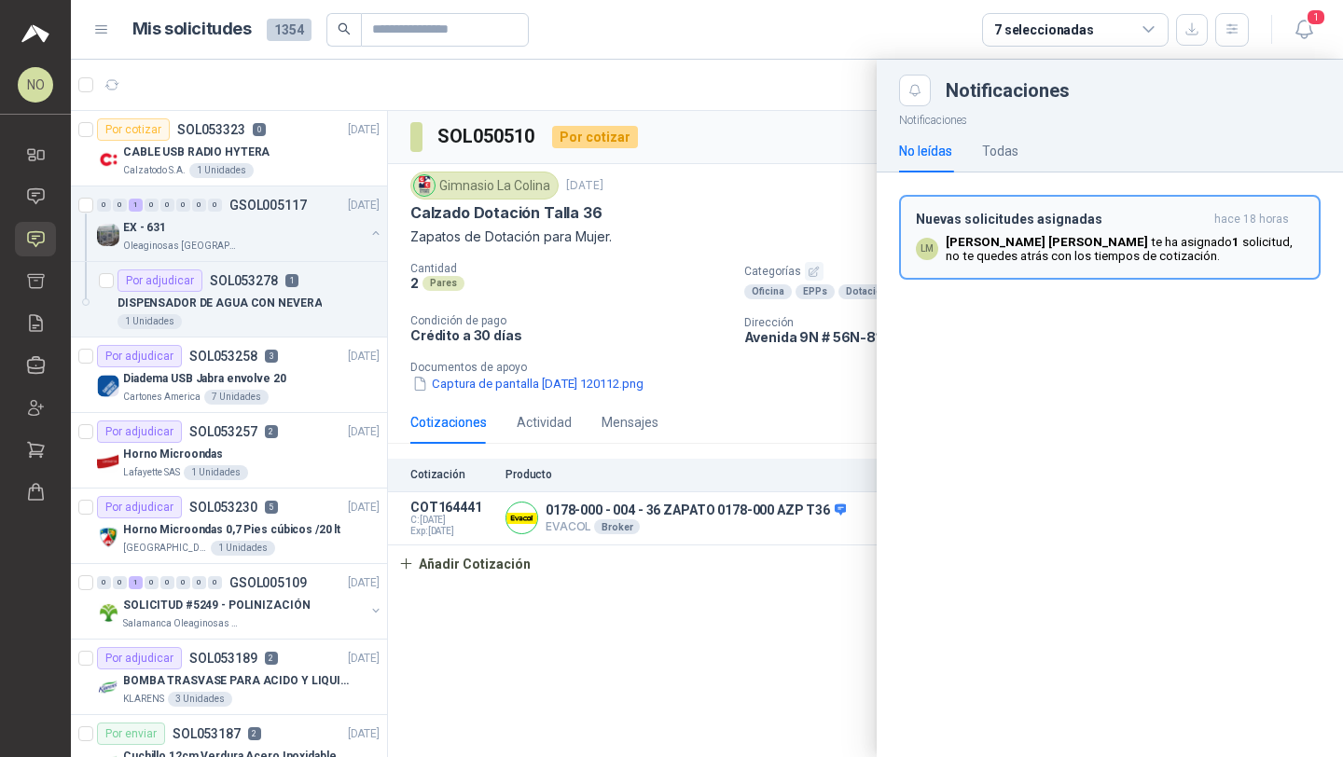
click at [1222, 262] on p "Luis Miguel Martinez te ha asignado 1 solicitud , no te quedes atrás con los ti…" at bounding box center [1125, 249] width 358 height 28
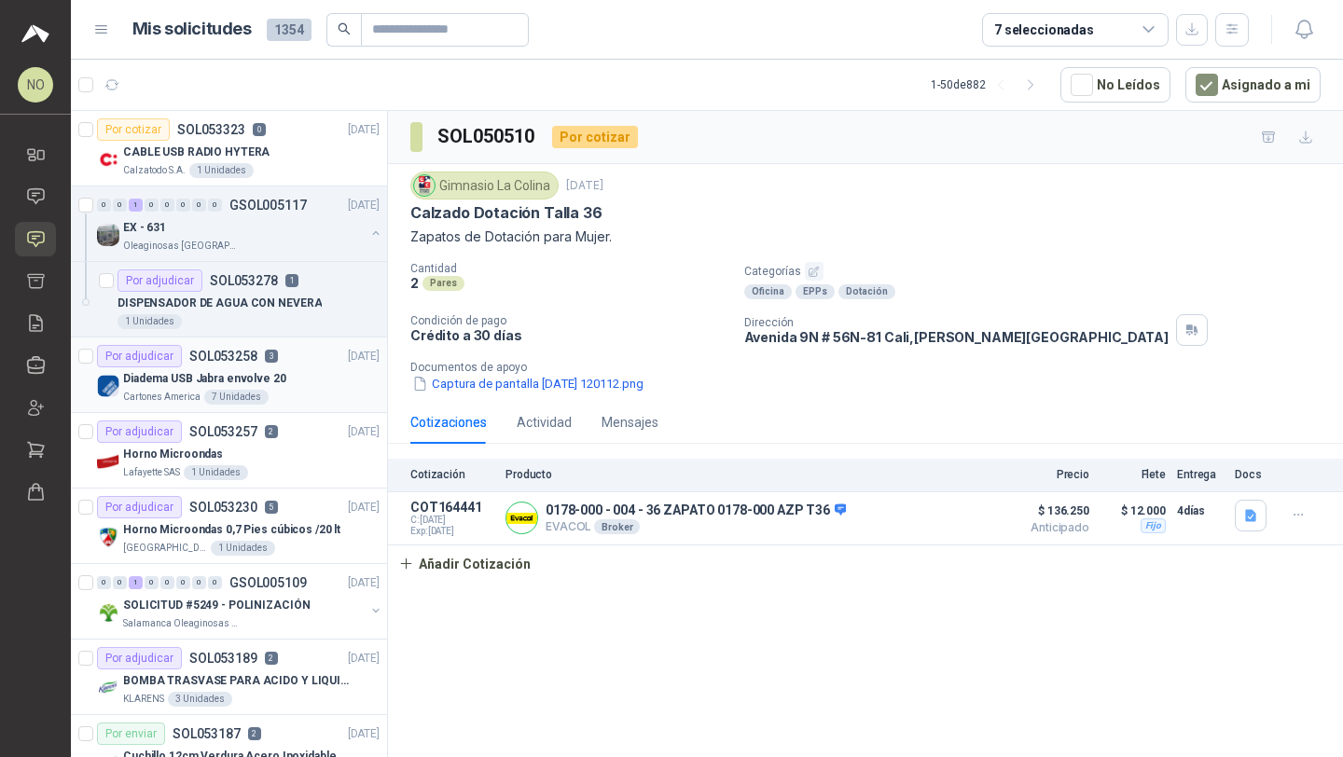
click at [280, 393] on div "Cartones America 7 Unidades" at bounding box center [251, 397] width 256 height 15
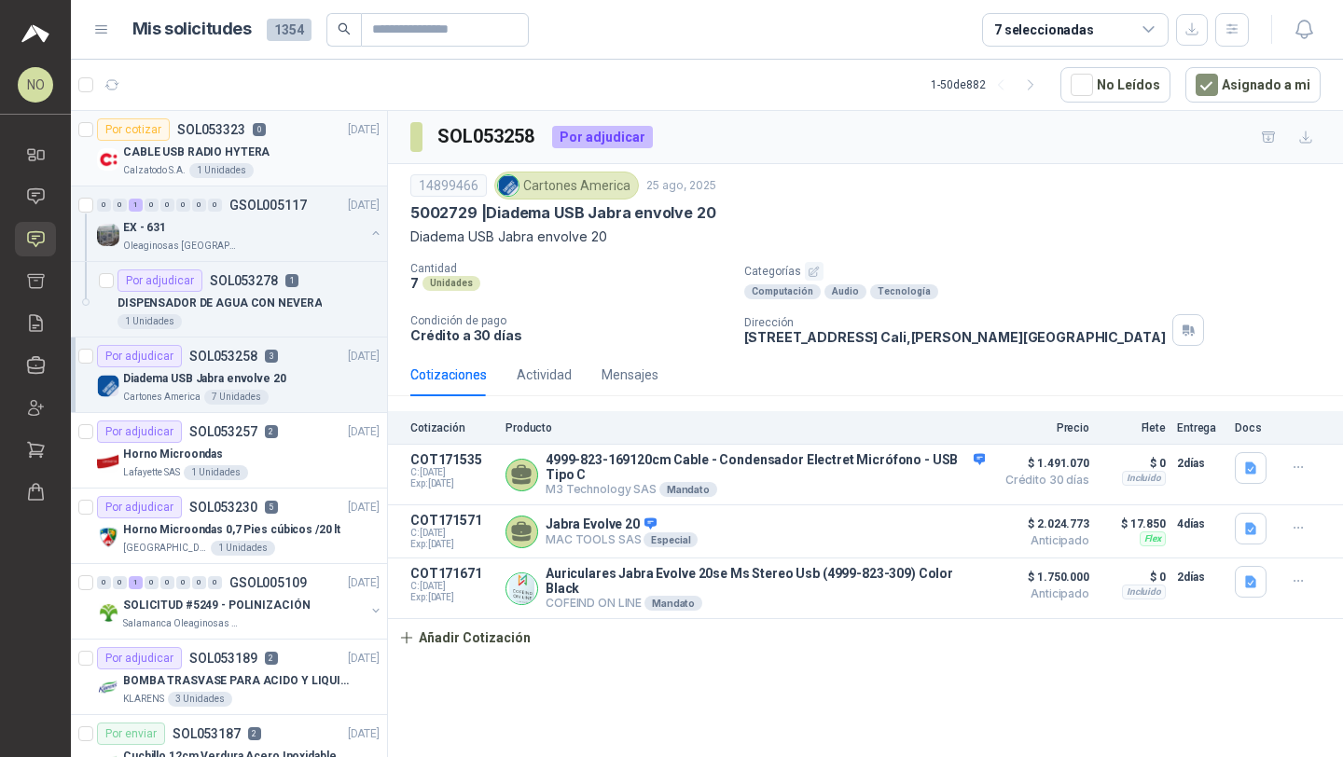
click at [303, 148] on div "CABLE USB RADIO HYTERA" at bounding box center [251, 152] width 256 height 22
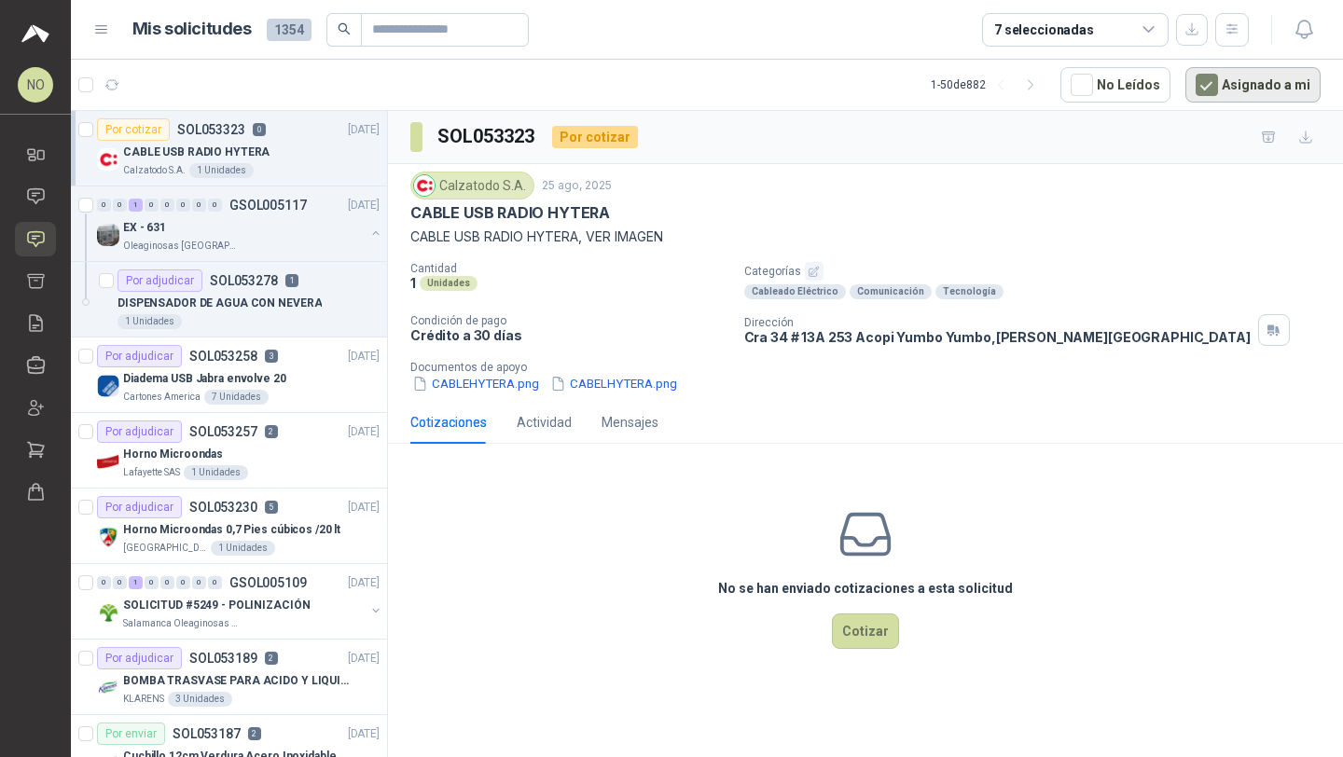
click at [1228, 89] on button "Asignado a mi" at bounding box center [1252, 84] width 135 height 35
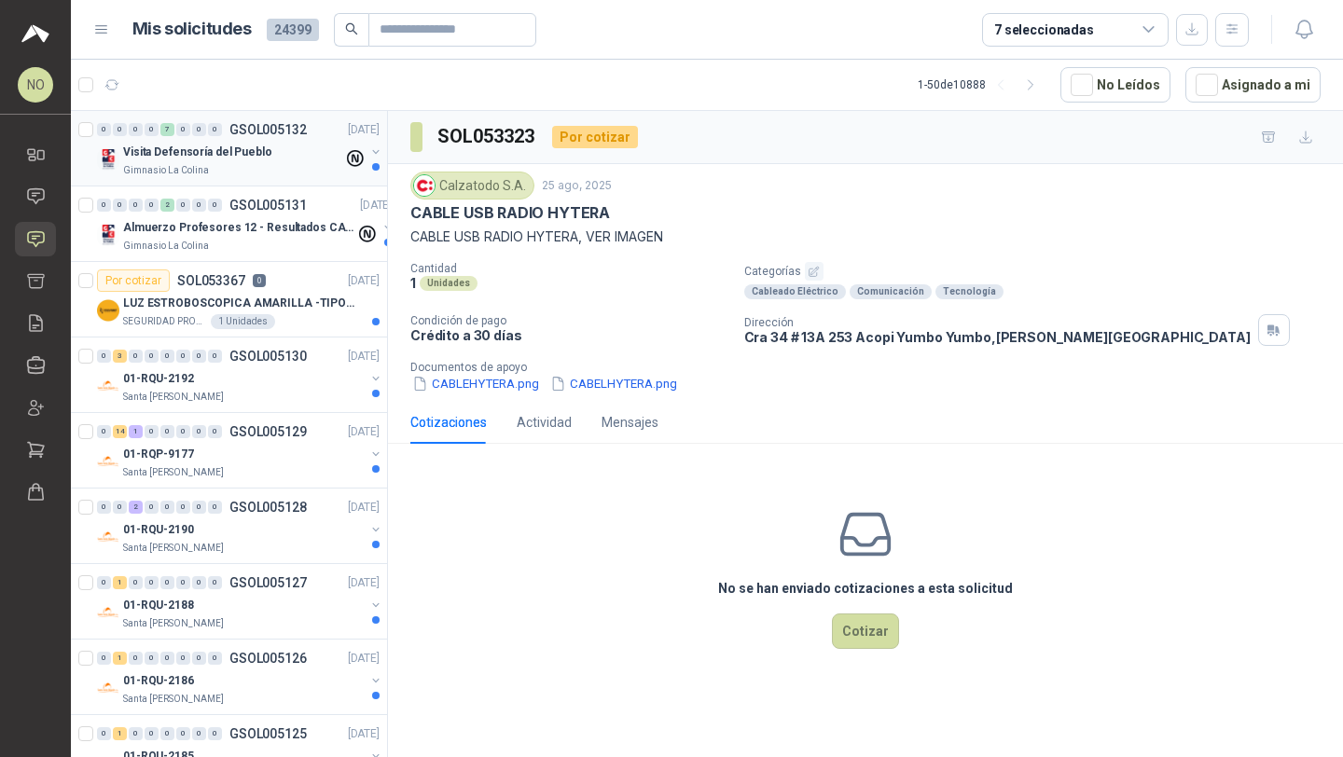
click at [249, 157] on p "Visita Defensoría del Pueblo" at bounding box center [197, 153] width 149 height 18
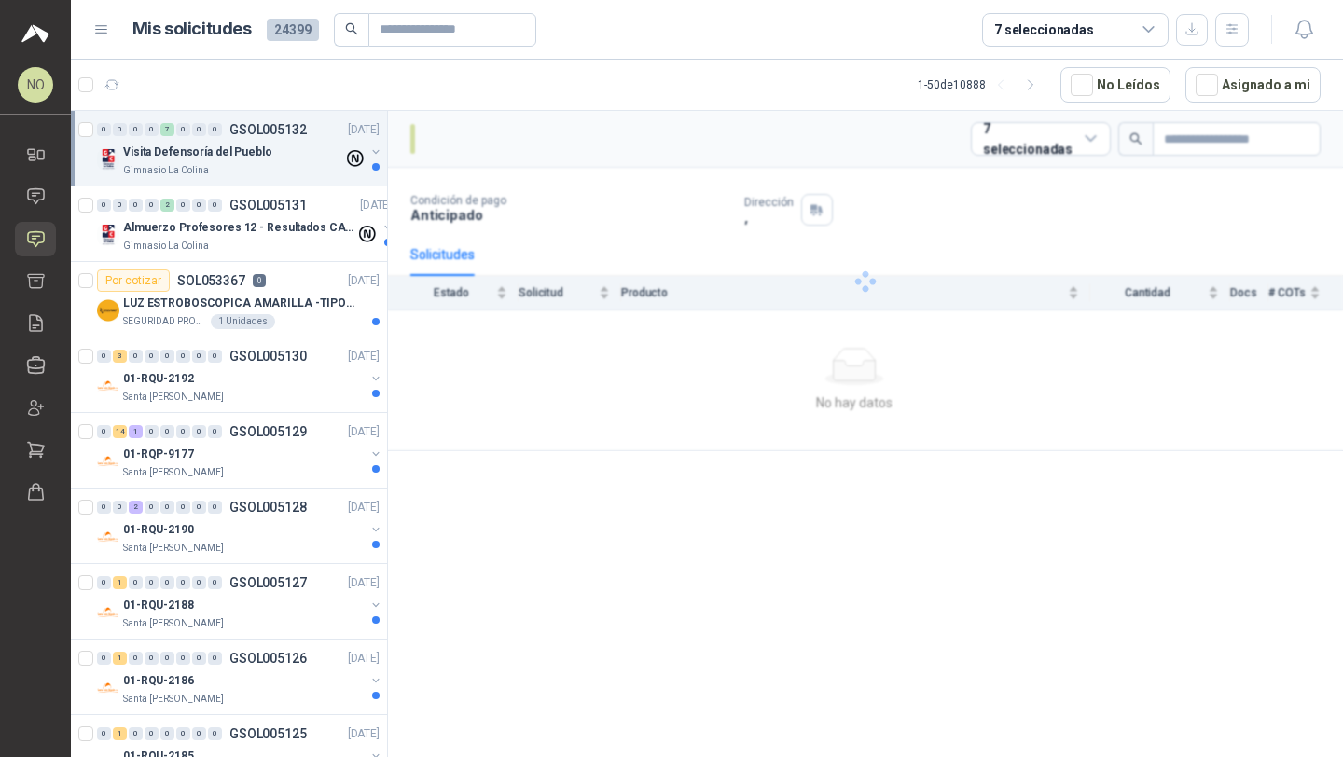
click at [249, 157] on p "Visita Defensoría del Pueblo" at bounding box center [197, 153] width 149 height 18
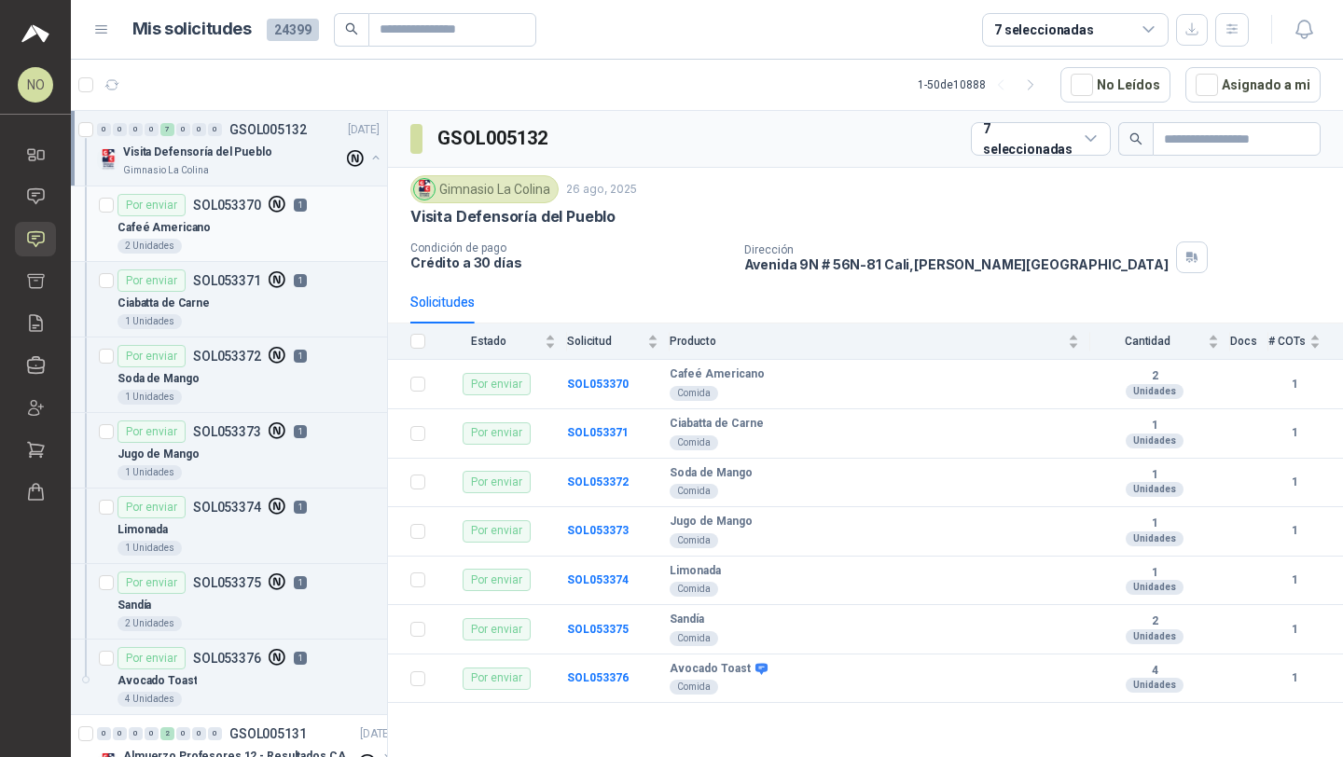
click at [228, 223] on div "Cafeé Americano" at bounding box center [248, 227] width 262 height 22
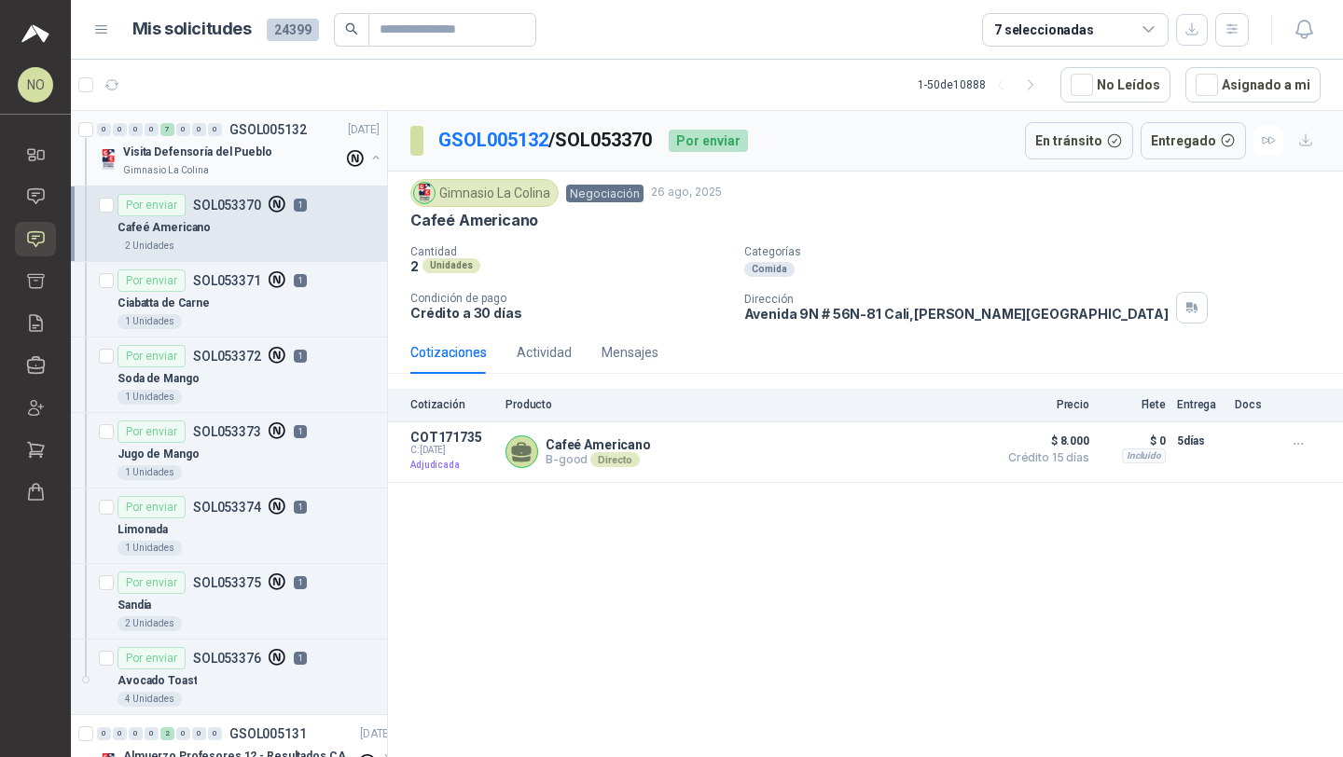
click at [263, 141] on div "Visita Defensoría del Pueblo" at bounding box center [233, 152] width 220 height 22
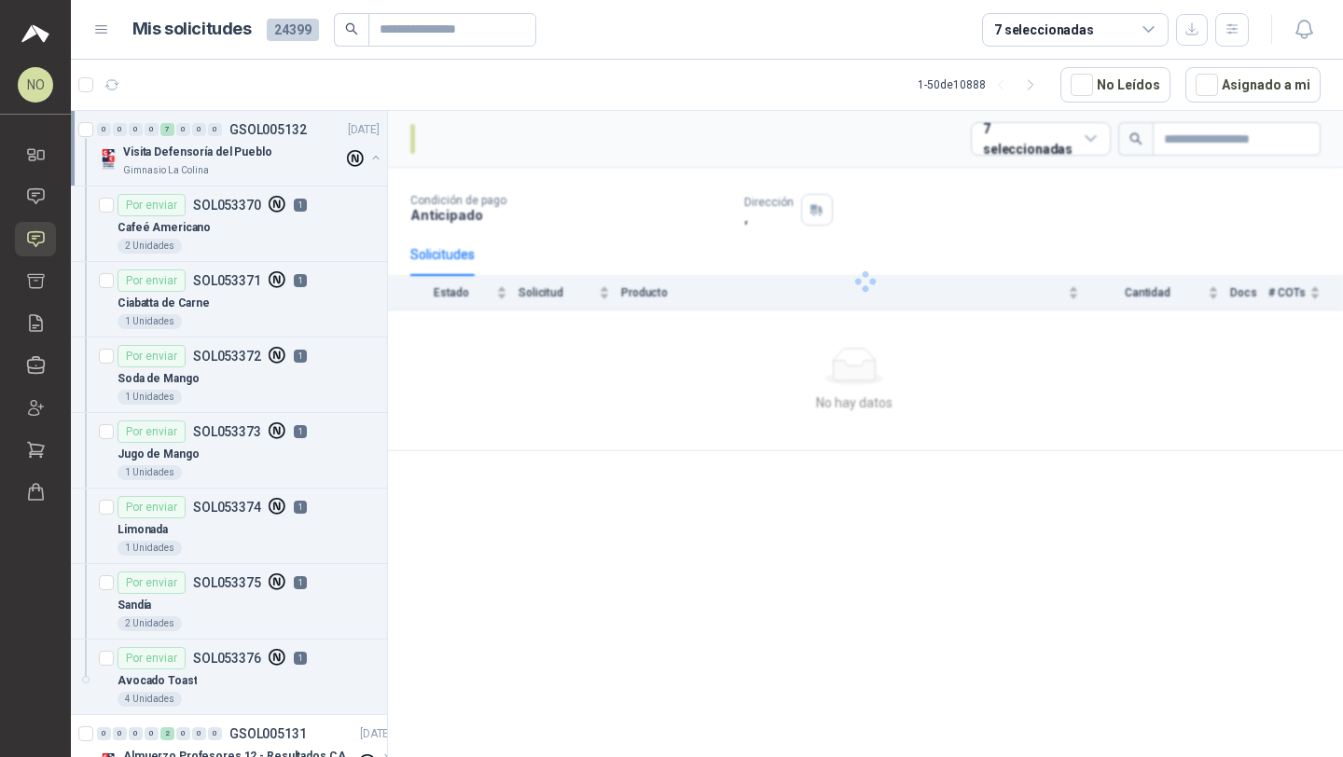
click at [263, 141] on div "Visita Defensoría del Pueblo" at bounding box center [233, 152] width 220 height 22
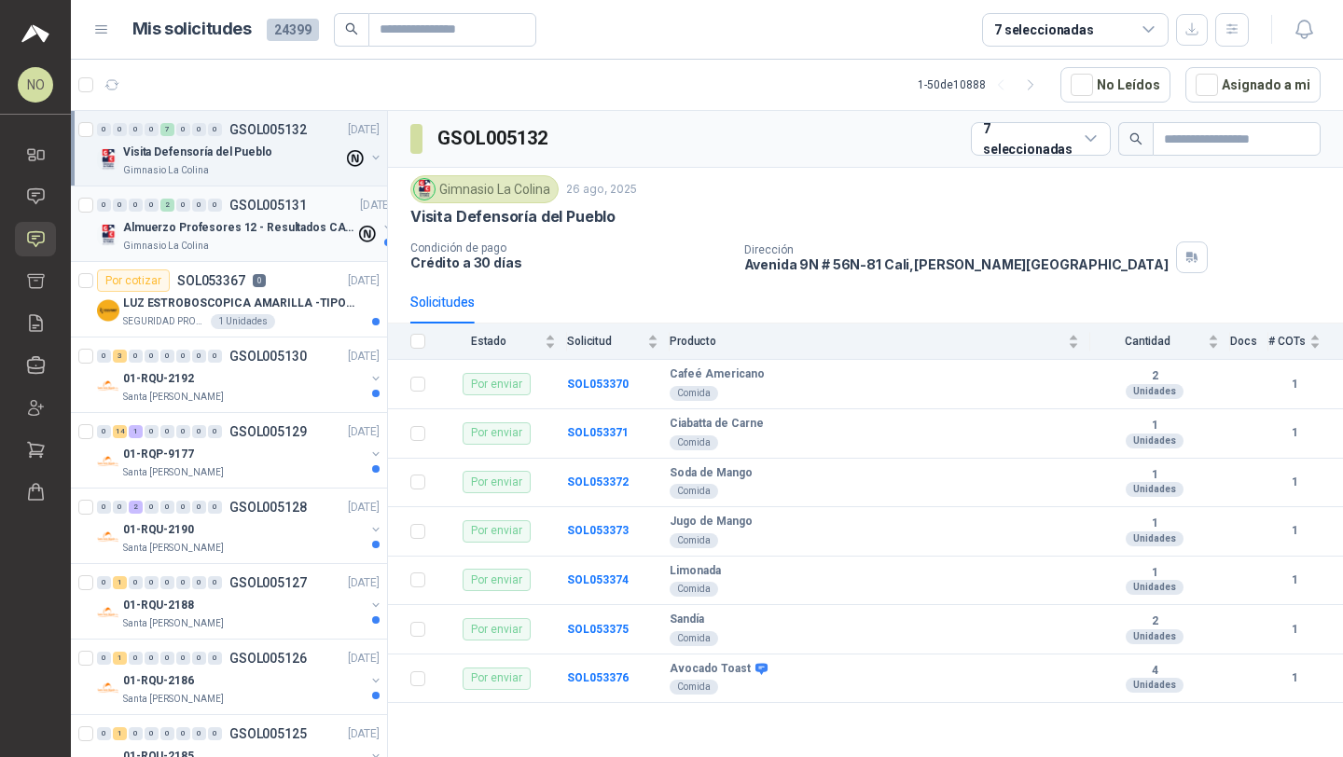
click at [250, 219] on p "Almuerzo Profesores 12 - Resultados CAmbridge" at bounding box center [239, 228] width 232 height 18
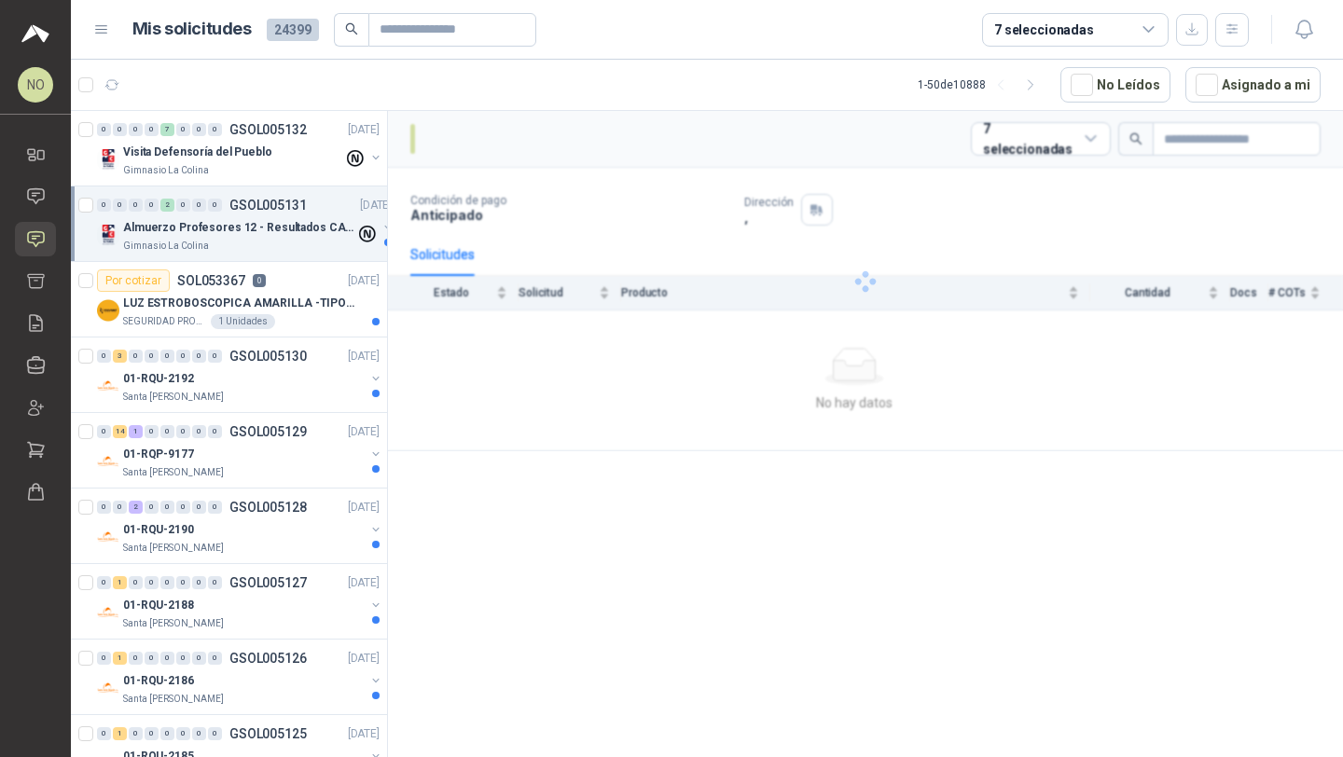
click at [250, 219] on p "Almuerzo Profesores 12 - Resultados CAmbridge" at bounding box center [239, 228] width 232 height 18
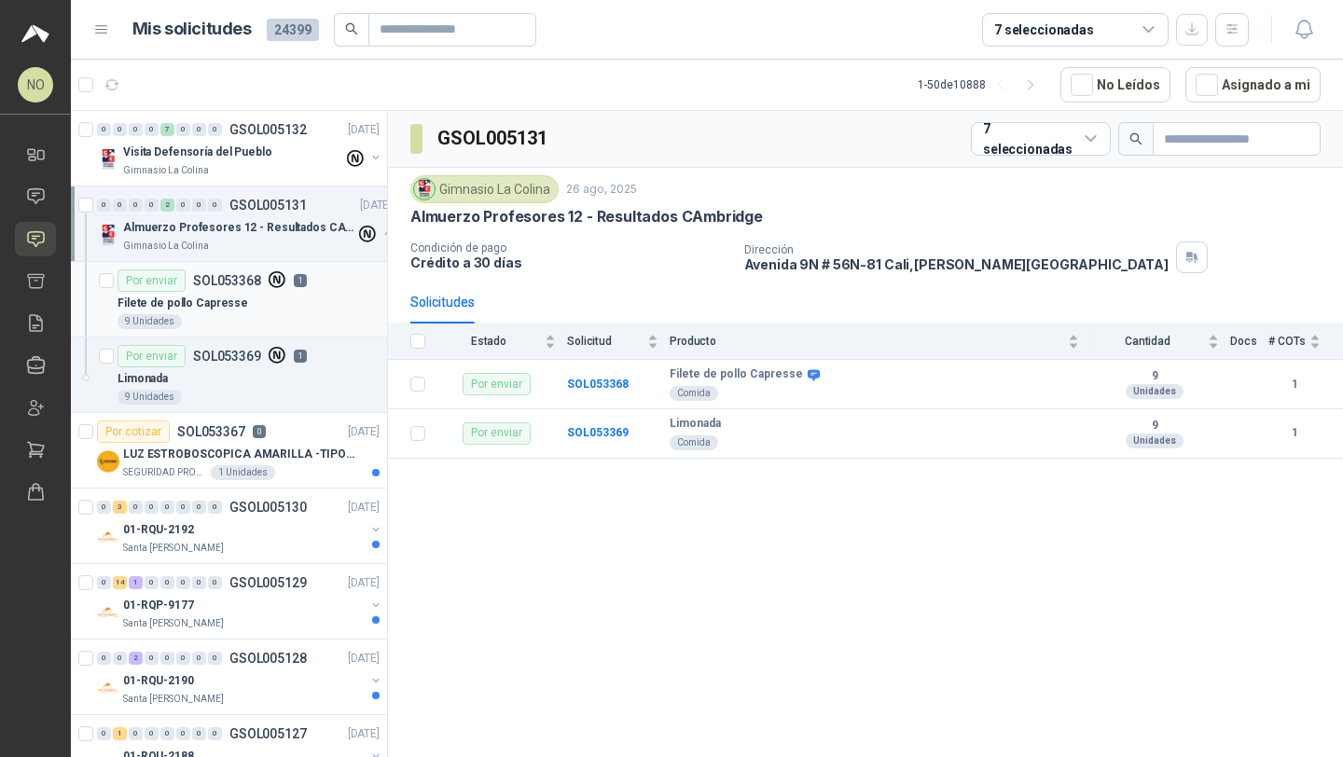
click at [241, 305] on div "Filete de pollo Capresse" at bounding box center [248, 303] width 262 height 22
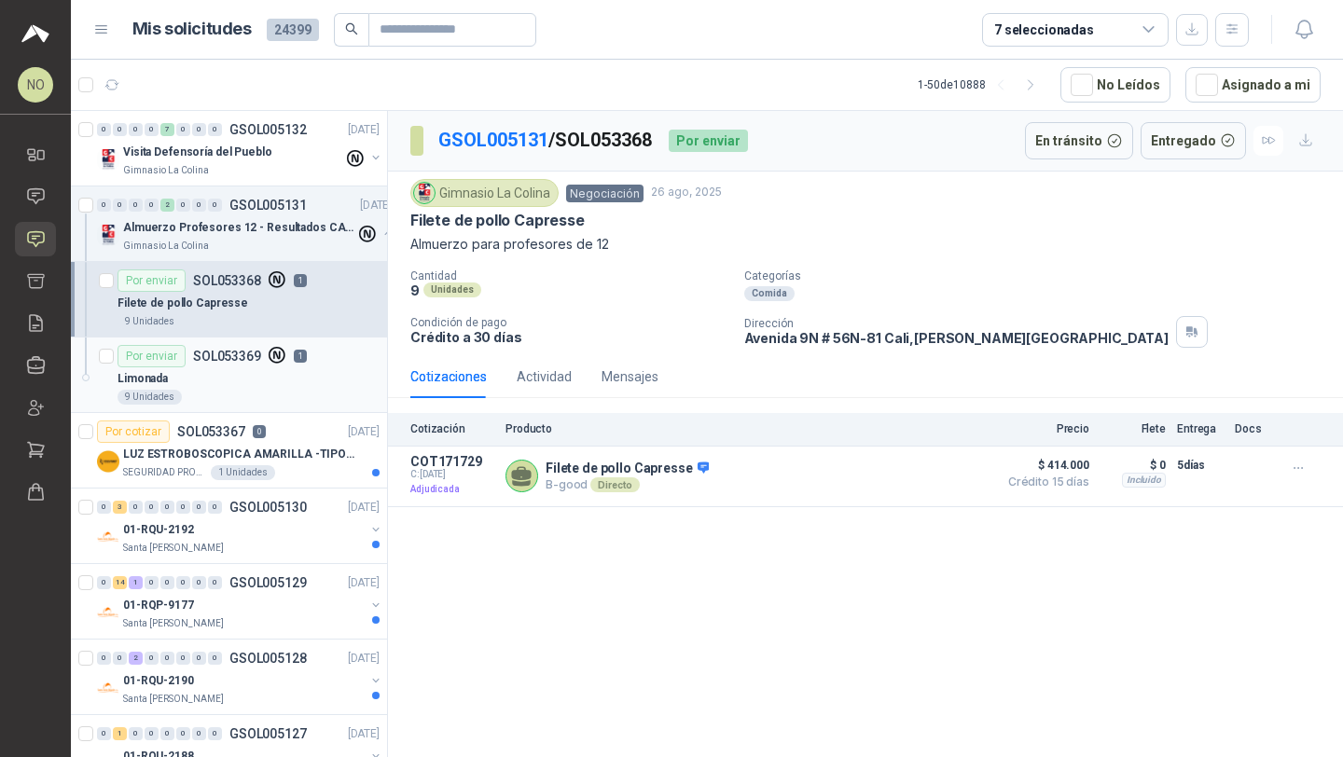
click at [232, 375] on div "Limonada" at bounding box center [248, 378] width 262 height 22
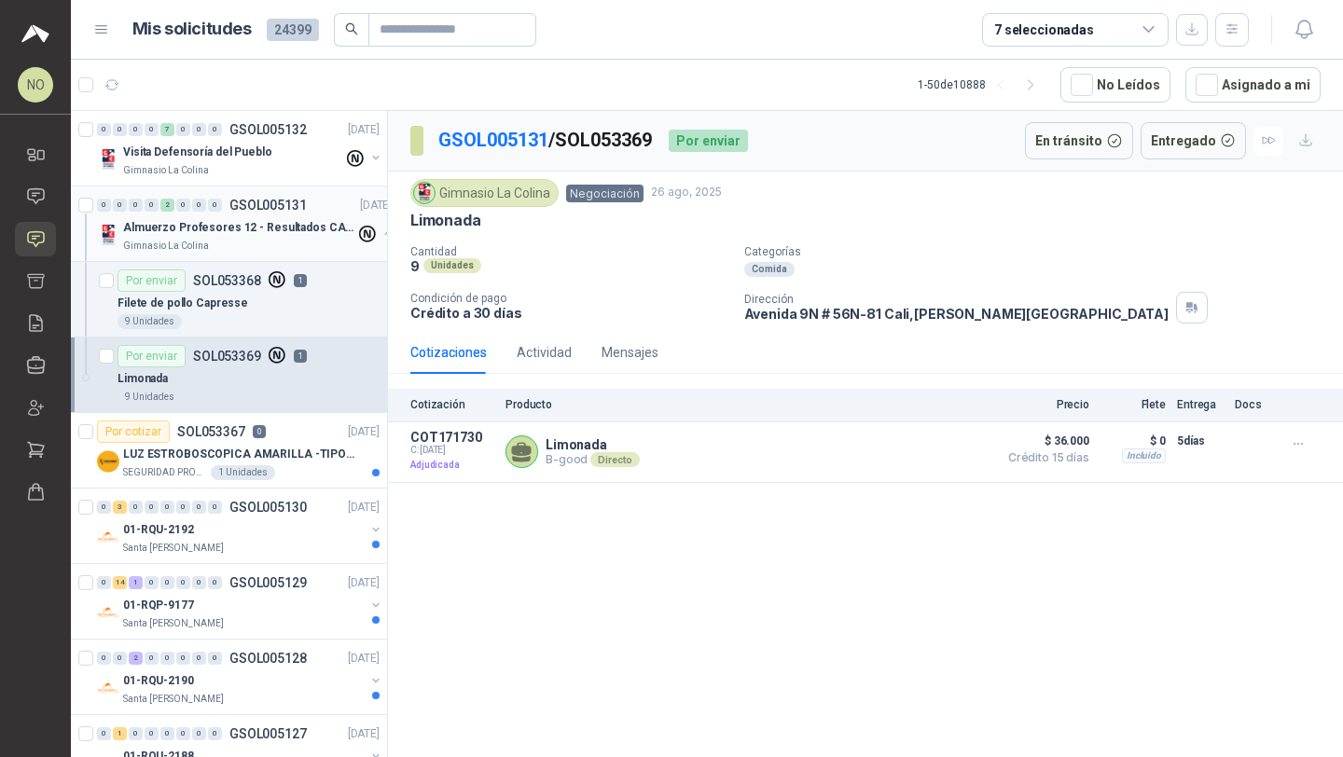
click at [271, 219] on p "Almuerzo Profesores 12 - Resultados CAmbridge" at bounding box center [239, 228] width 232 height 18
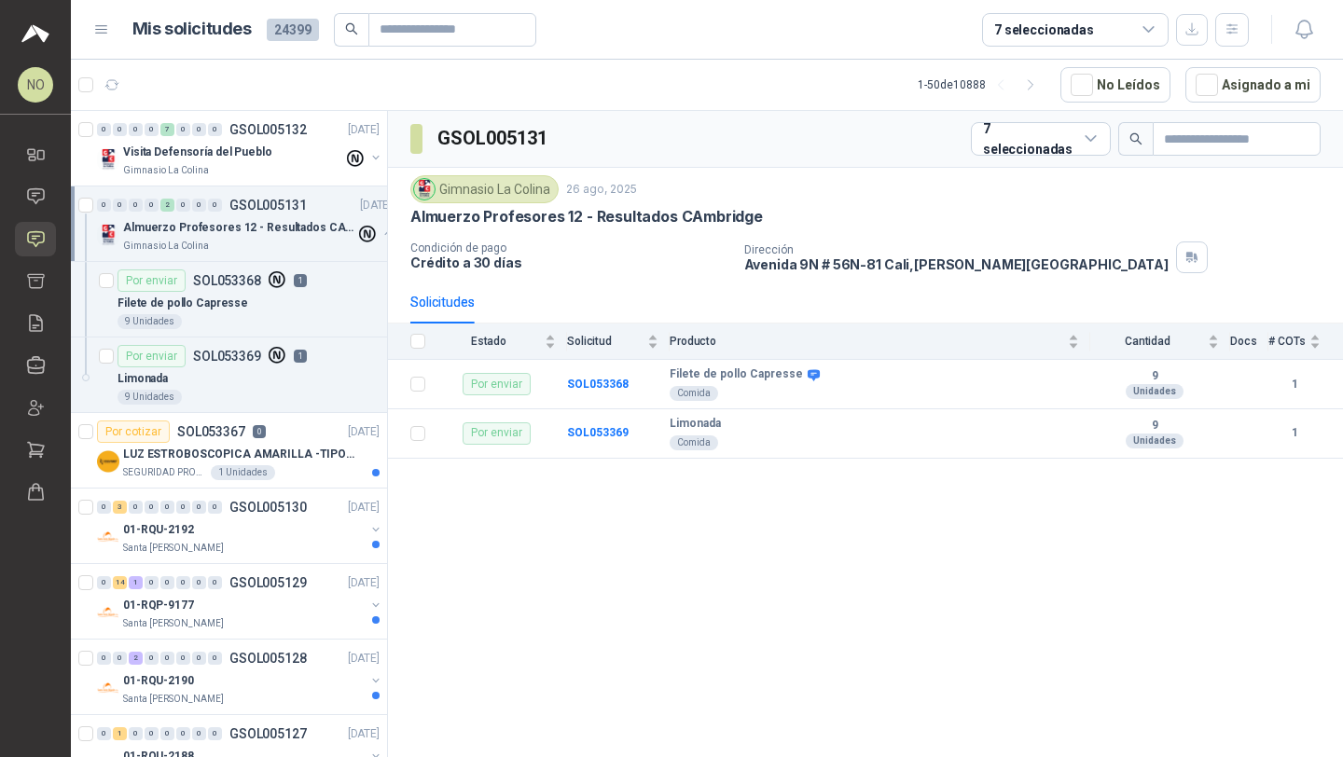
click at [271, 219] on p "Almuerzo Profesores 12 - Resultados CAmbridge" at bounding box center [239, 228] width 232 height 18
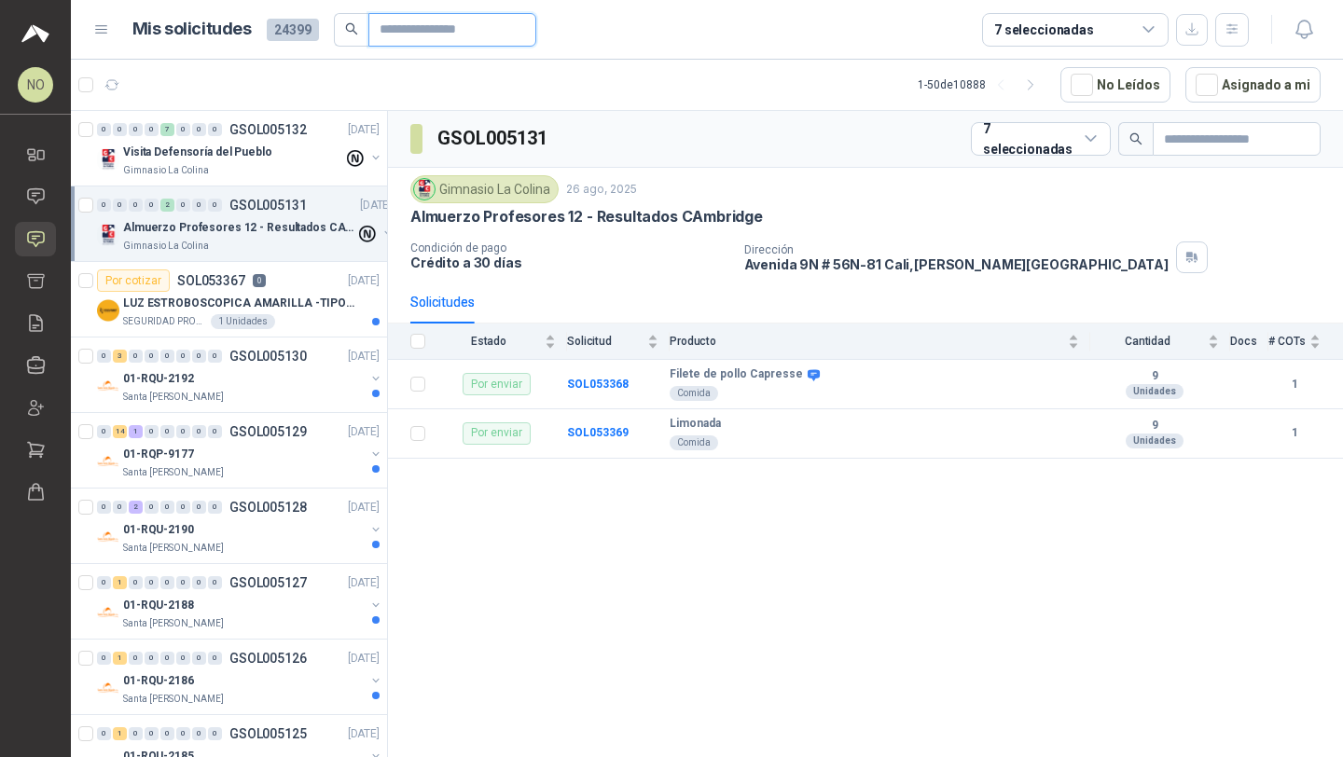
click at [449, 39] on input "text" at bounding box center [445, 30] width 131 height 32
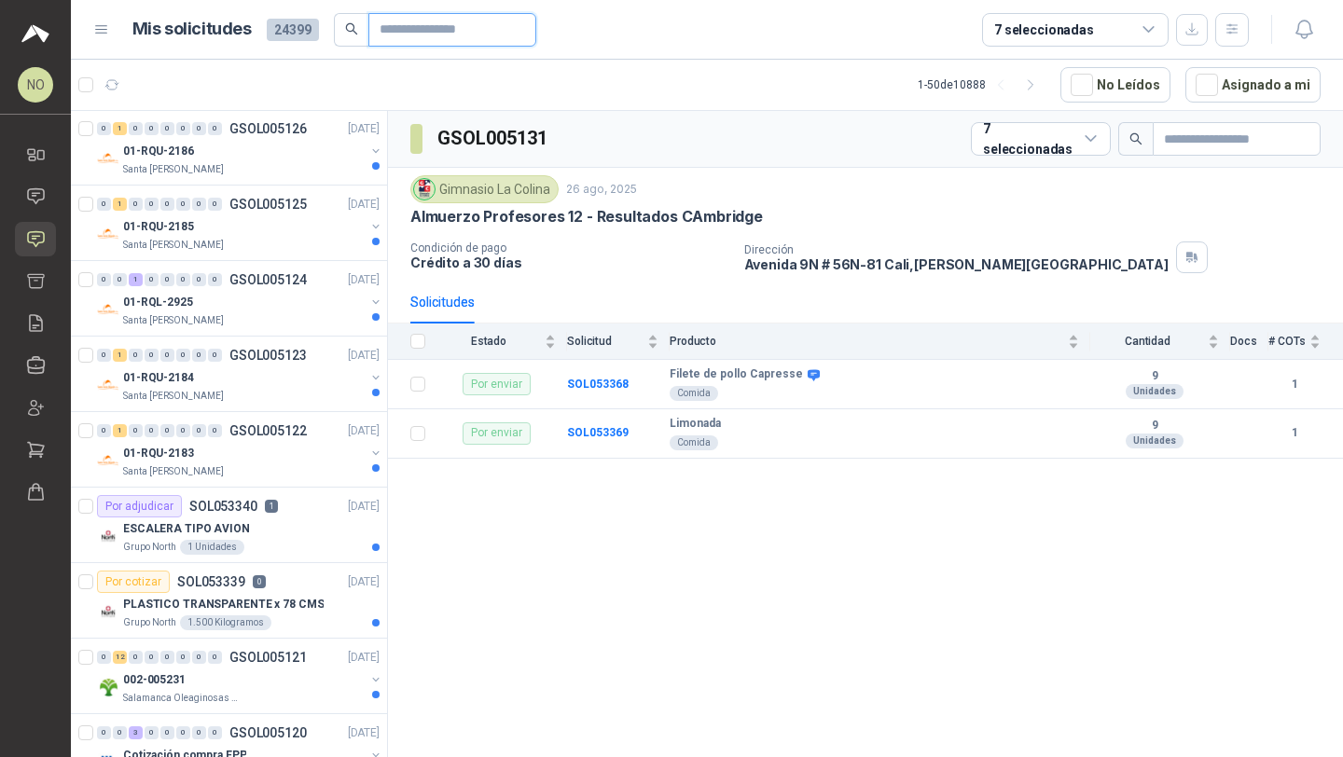
scroll to position [537, 0]
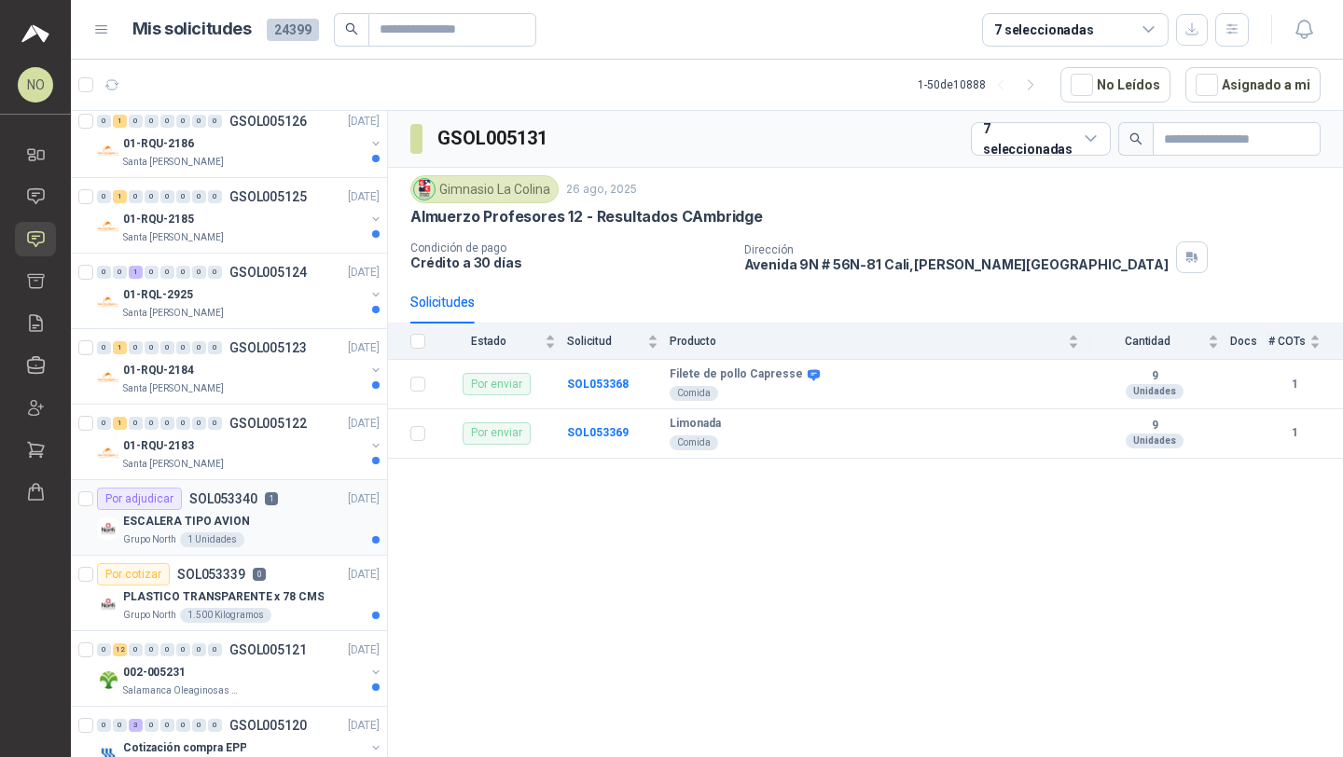
click at [280, 518] on div "ESCALERA TIPO AVION" at bounding box center [251, 521] width 256 height 22
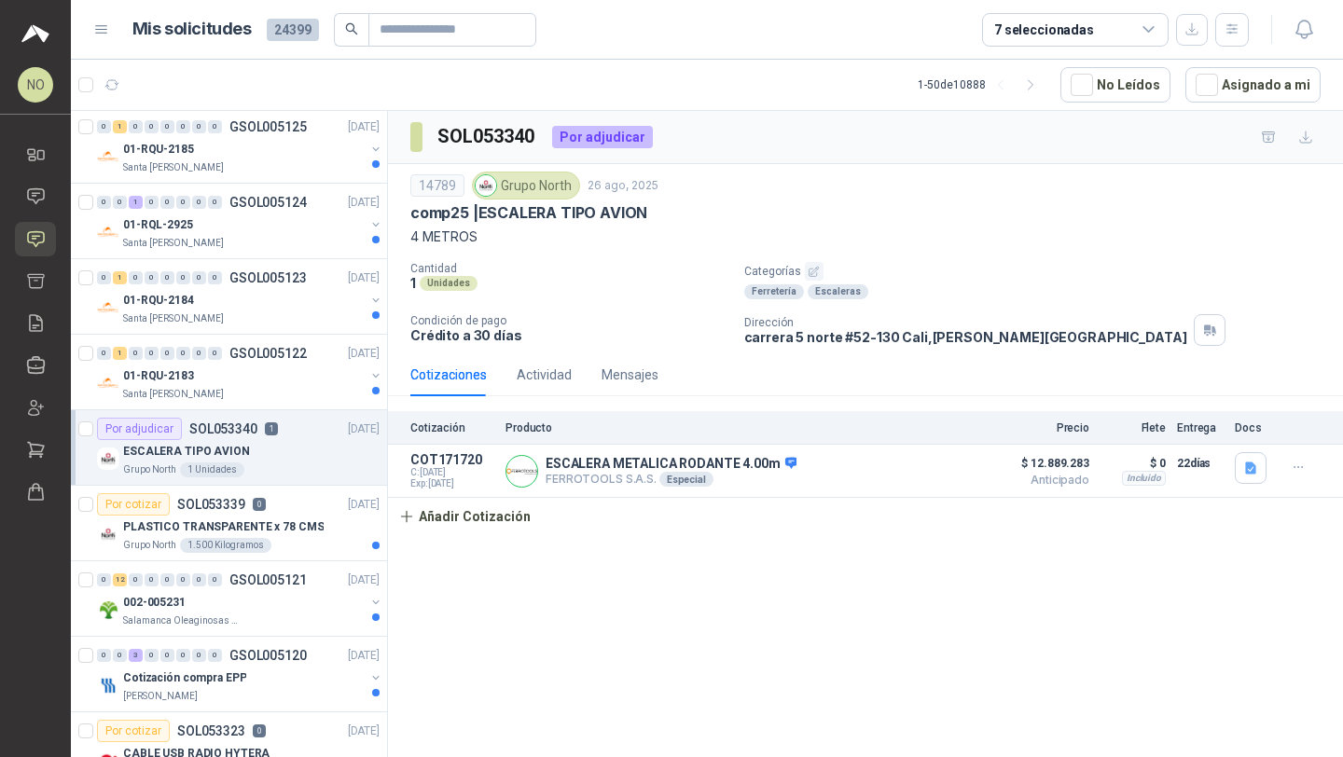
scroll to position [611, 0]
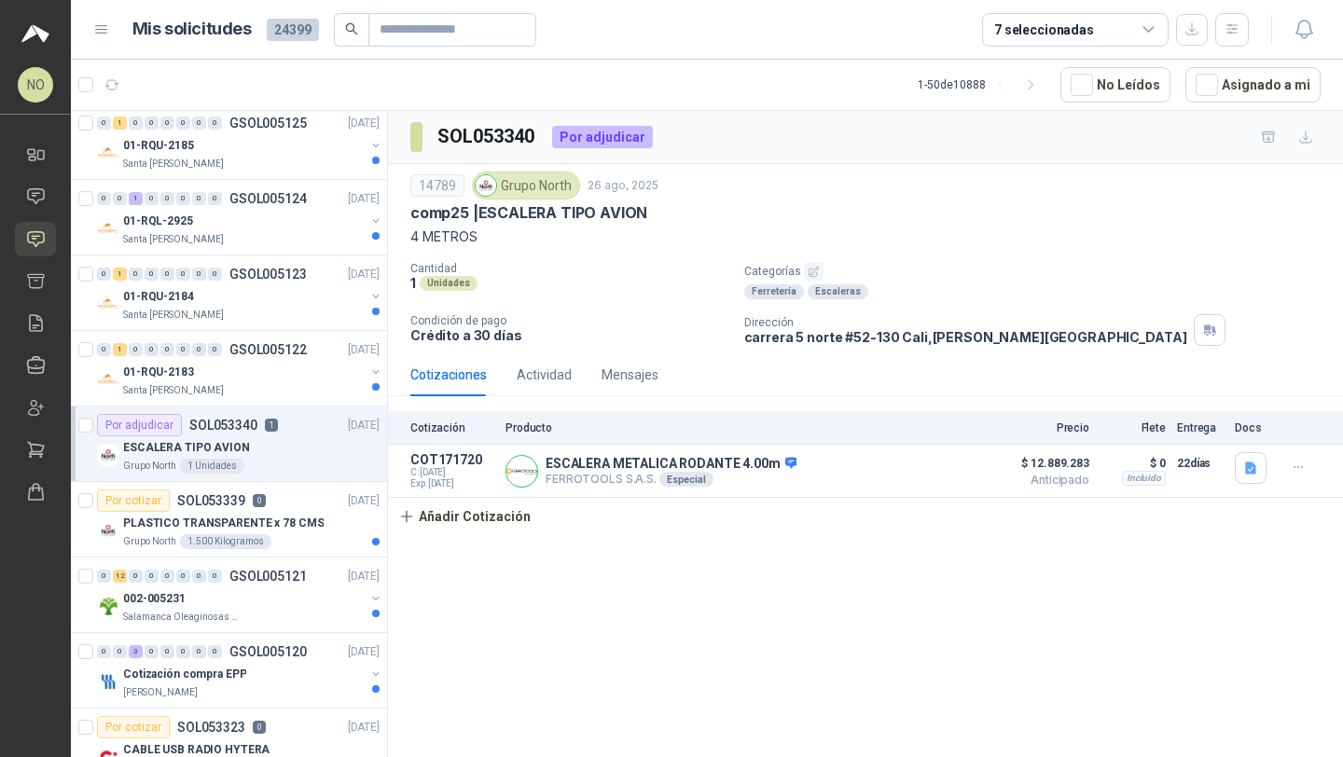
click at [280, 518] on p "PLASTICO TRANSPARENTE x 78 CMS" at bounding box center [223, 524] width 200 height 18
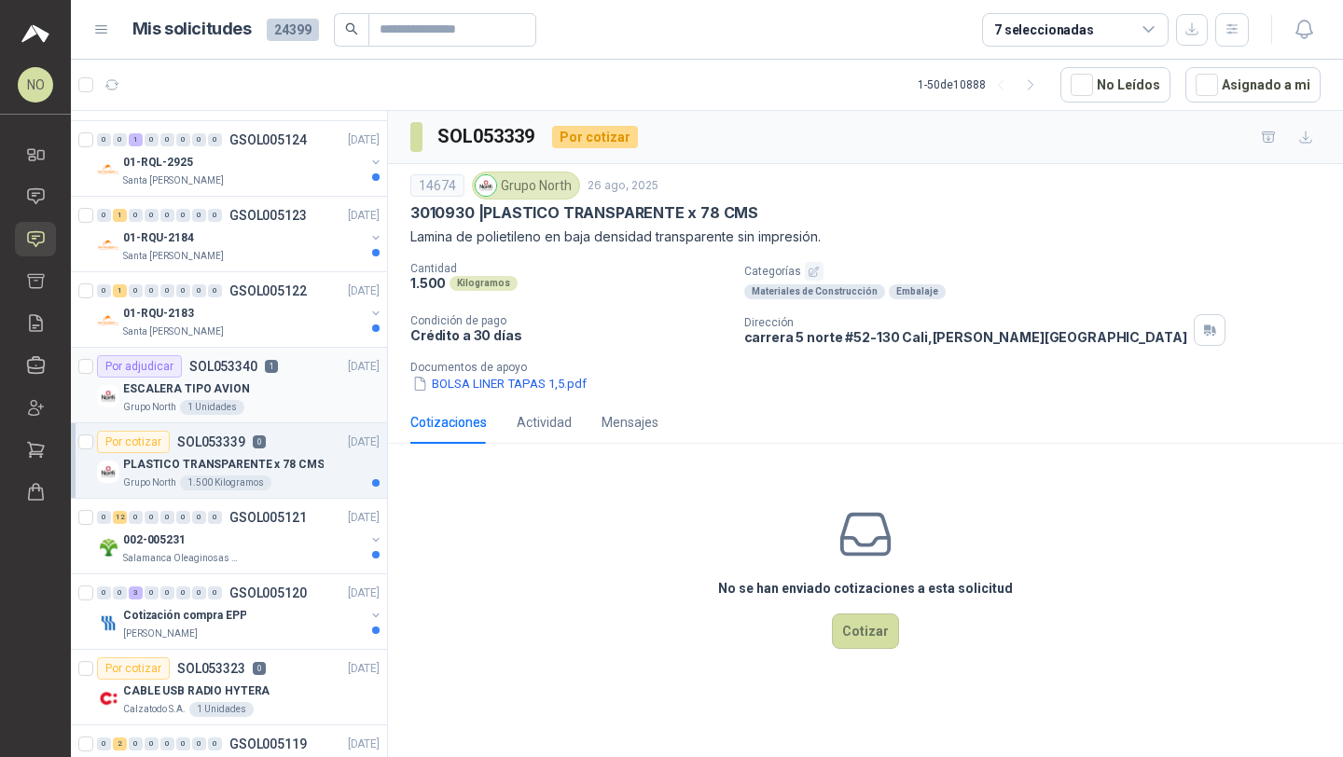
scroll to position [712, 0]
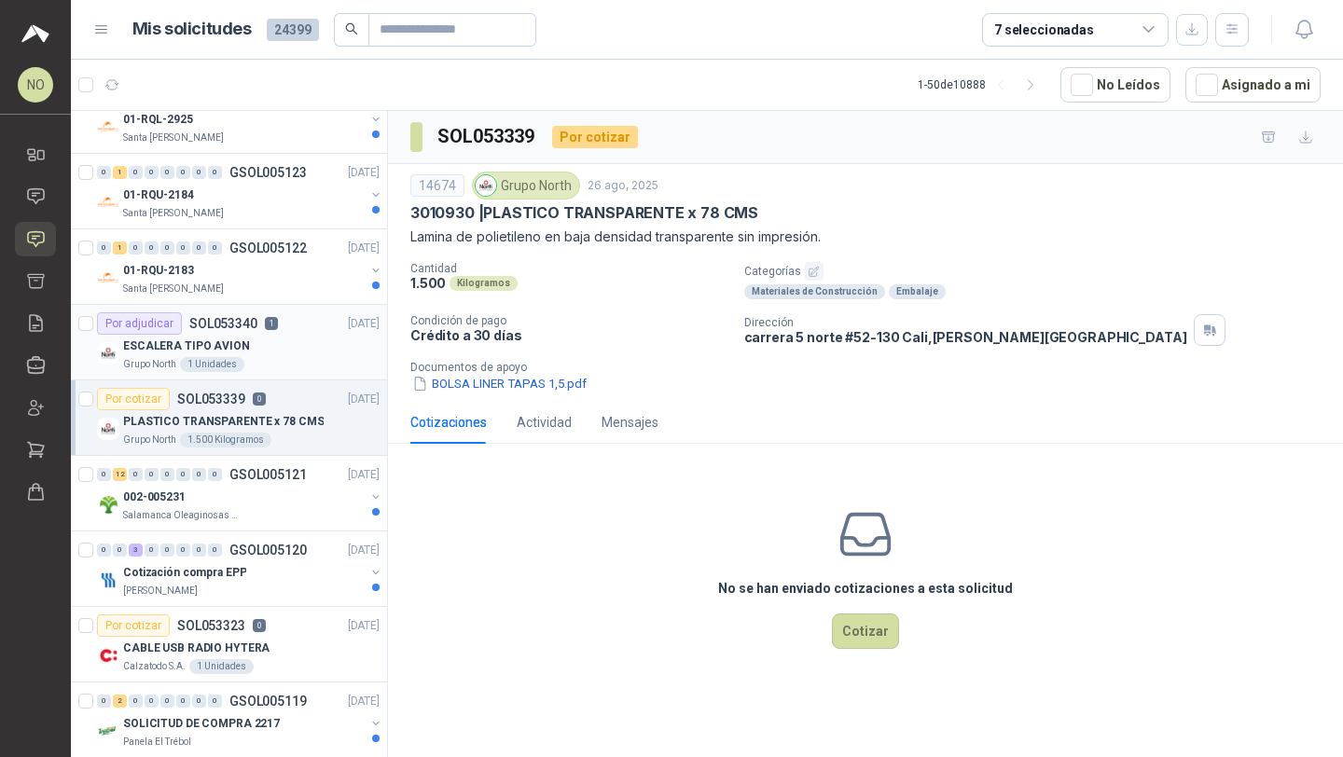
click at [280, 518] on div "Salamanca Oleaginosas SAS" at bounding box center [244, 515] width 242 height 15
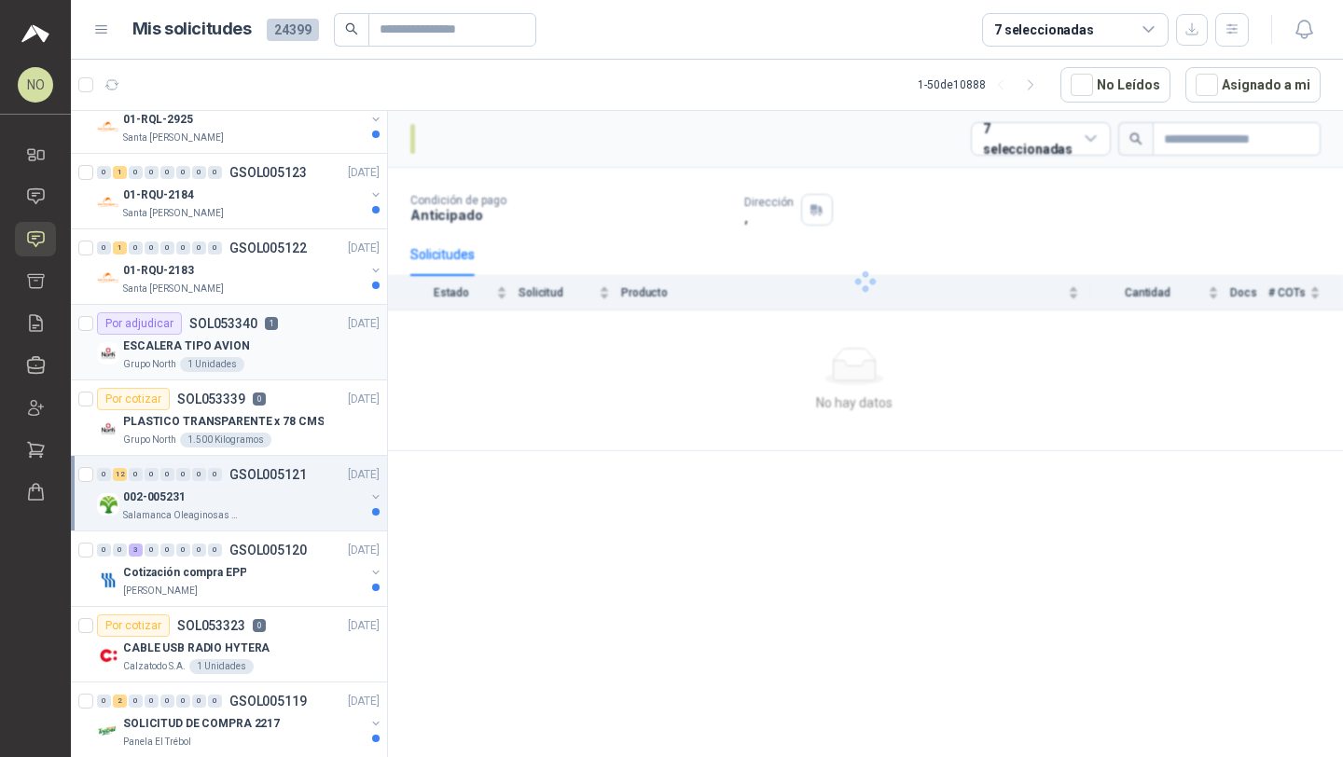
click at [280, 518] on div "Salamanca Oleaginosas SAS" at bounding box center [244, 515] width 242 height 15
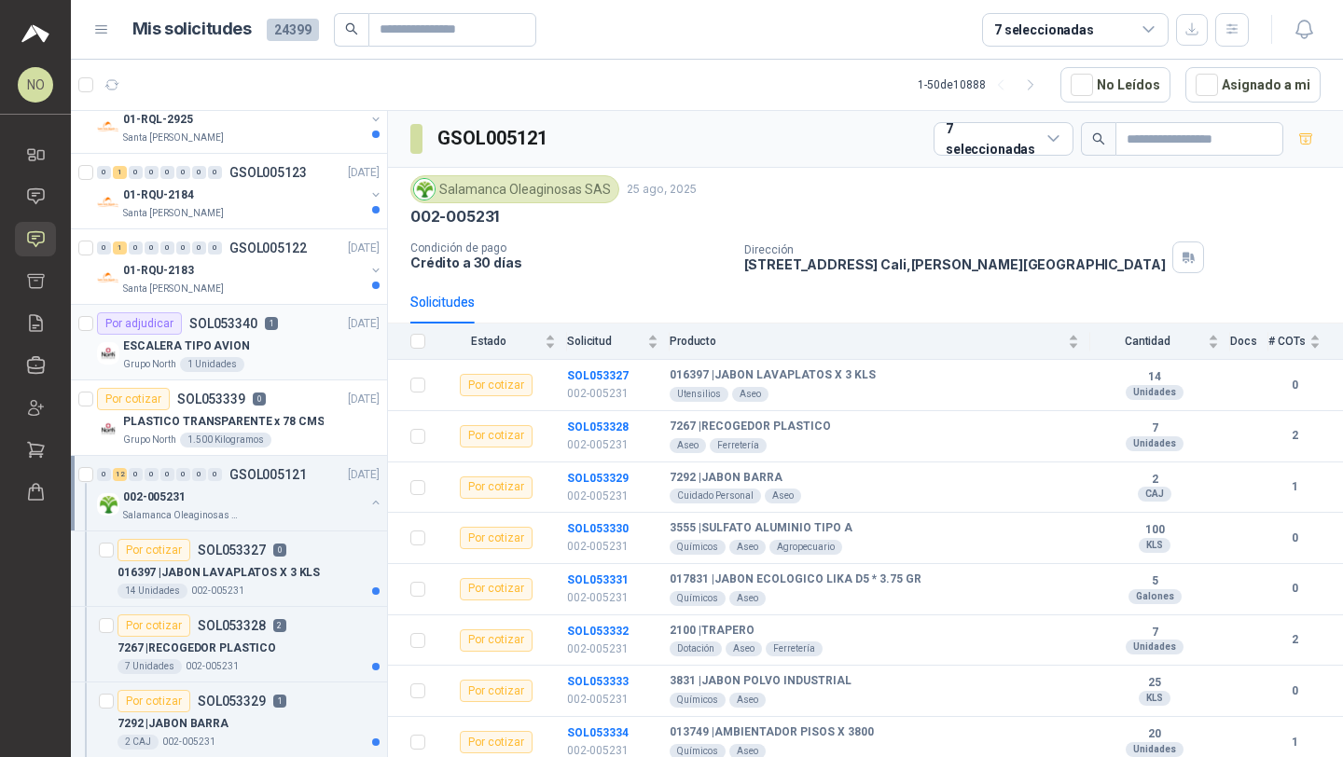
scroll to position [7, 0]
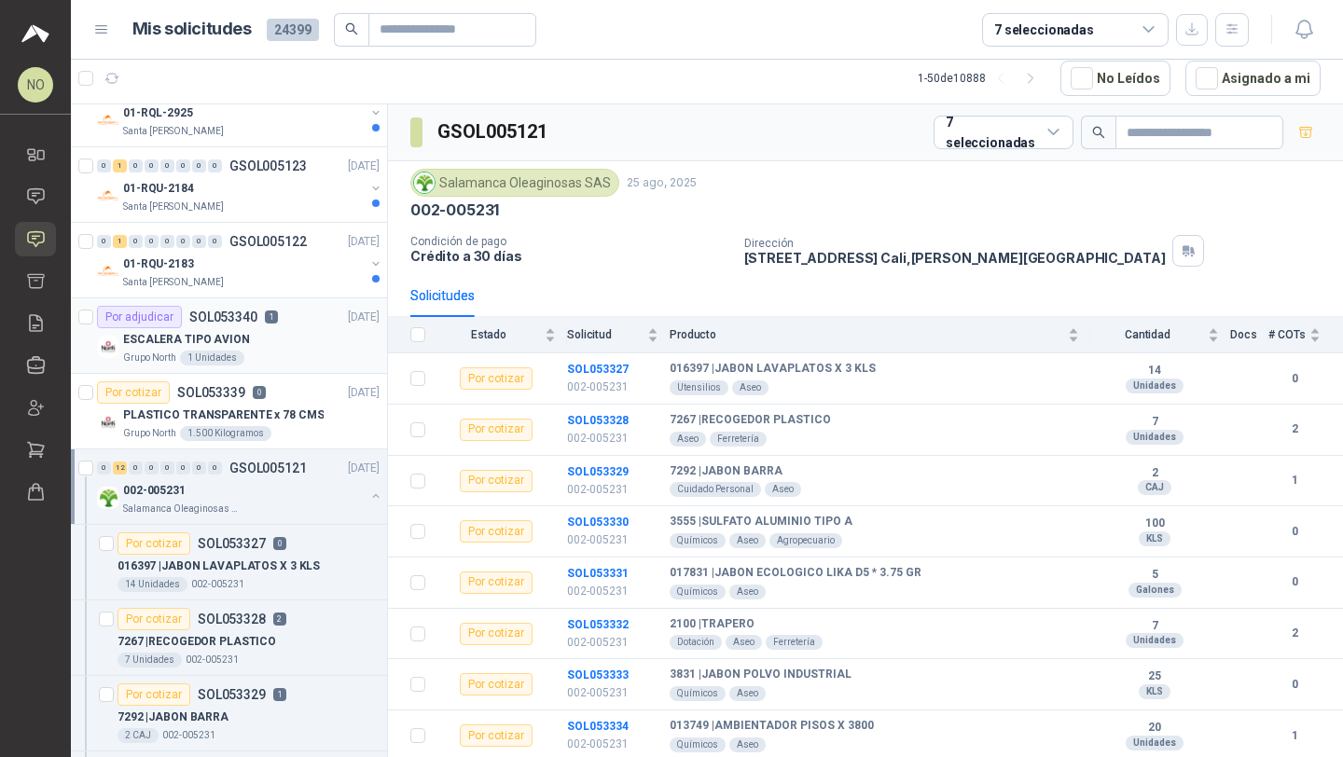
click at [280, 518] on div "0 12 0 0 0 0 0 0 GSOL005121 25/08/25 002-005231 Salamanca Oleaginosas SAS" at bounding box center [229, 487] width 316 height 76
click at [295, 473] on p "GSOL005121" at bounding box center [267, 468] width 77 height 13
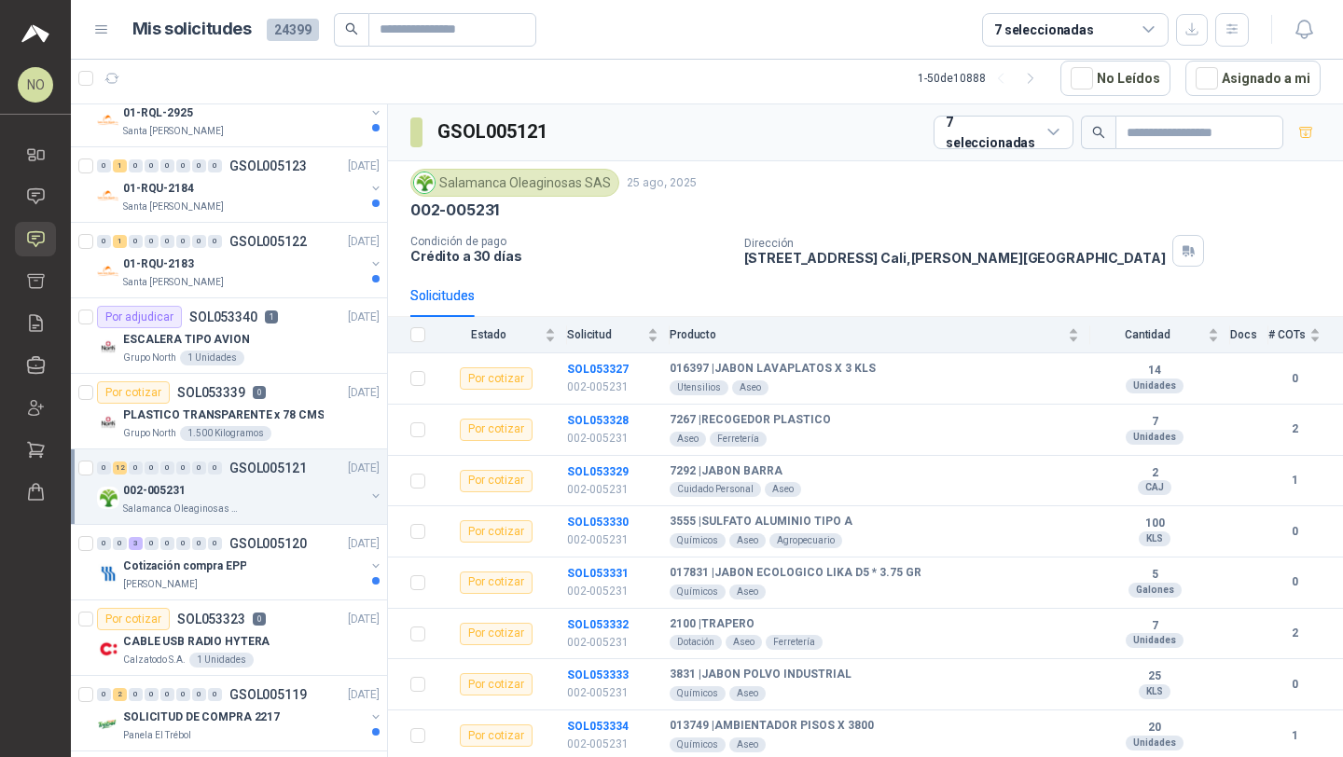
click at [295, 473] on p "GSOL005121" at bounding box center [267, 468] width 77 height 13
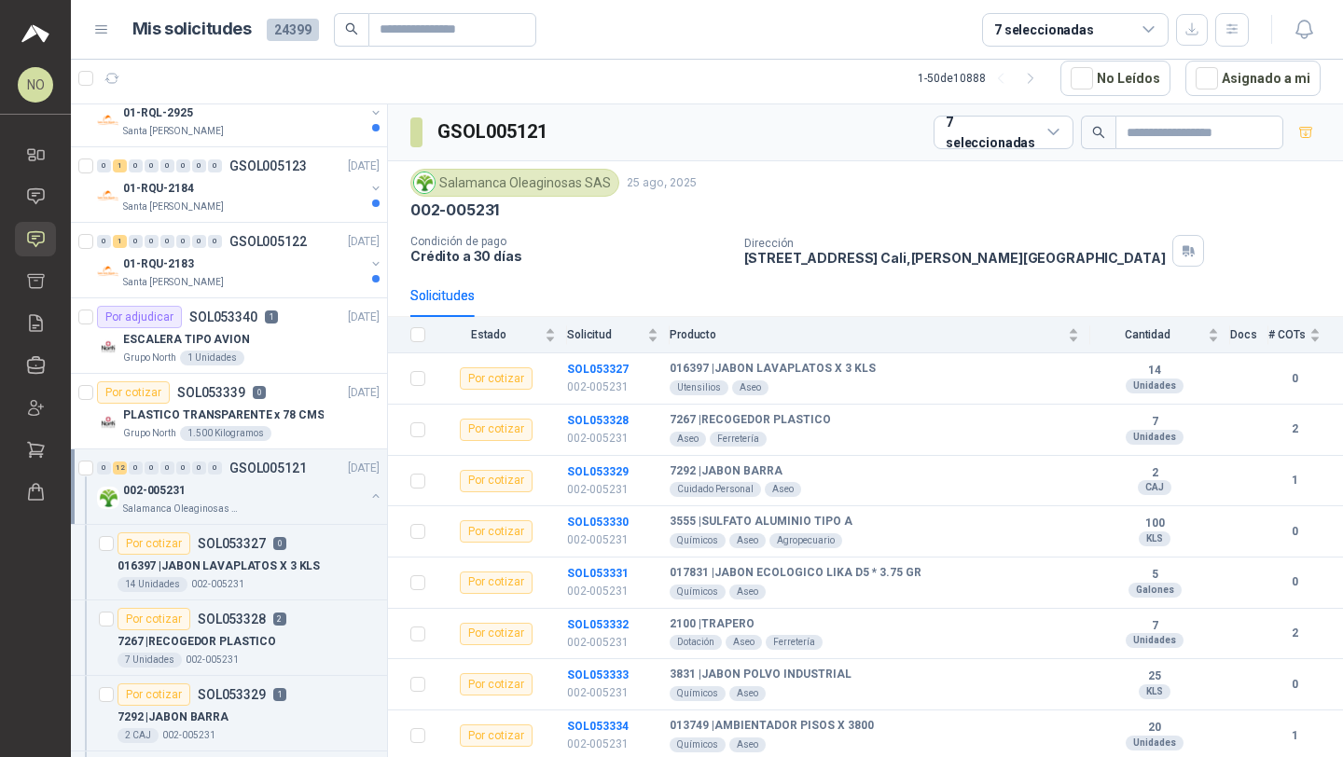
click at [295, 473] on p "GSOL005121" at bounding box center [267, 468] width 77 height 13
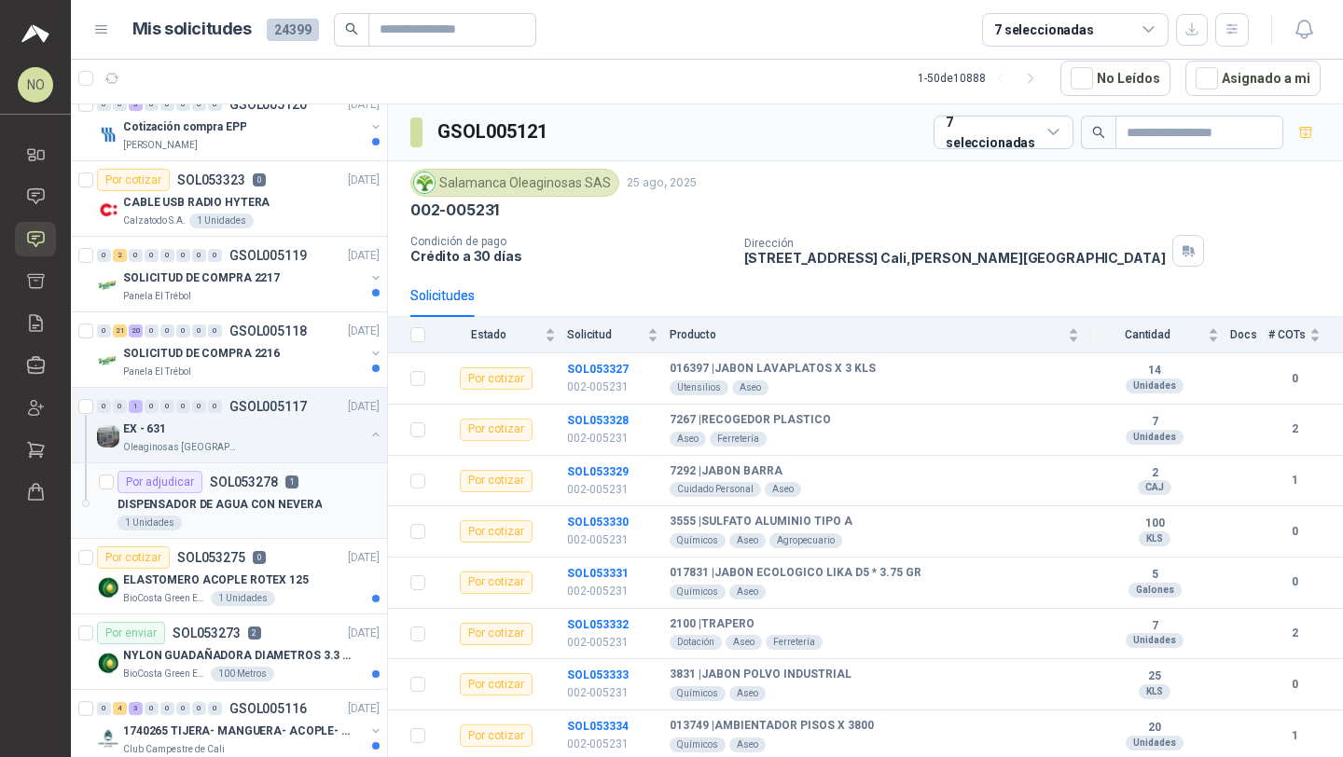
scroll to position [1241, 0]
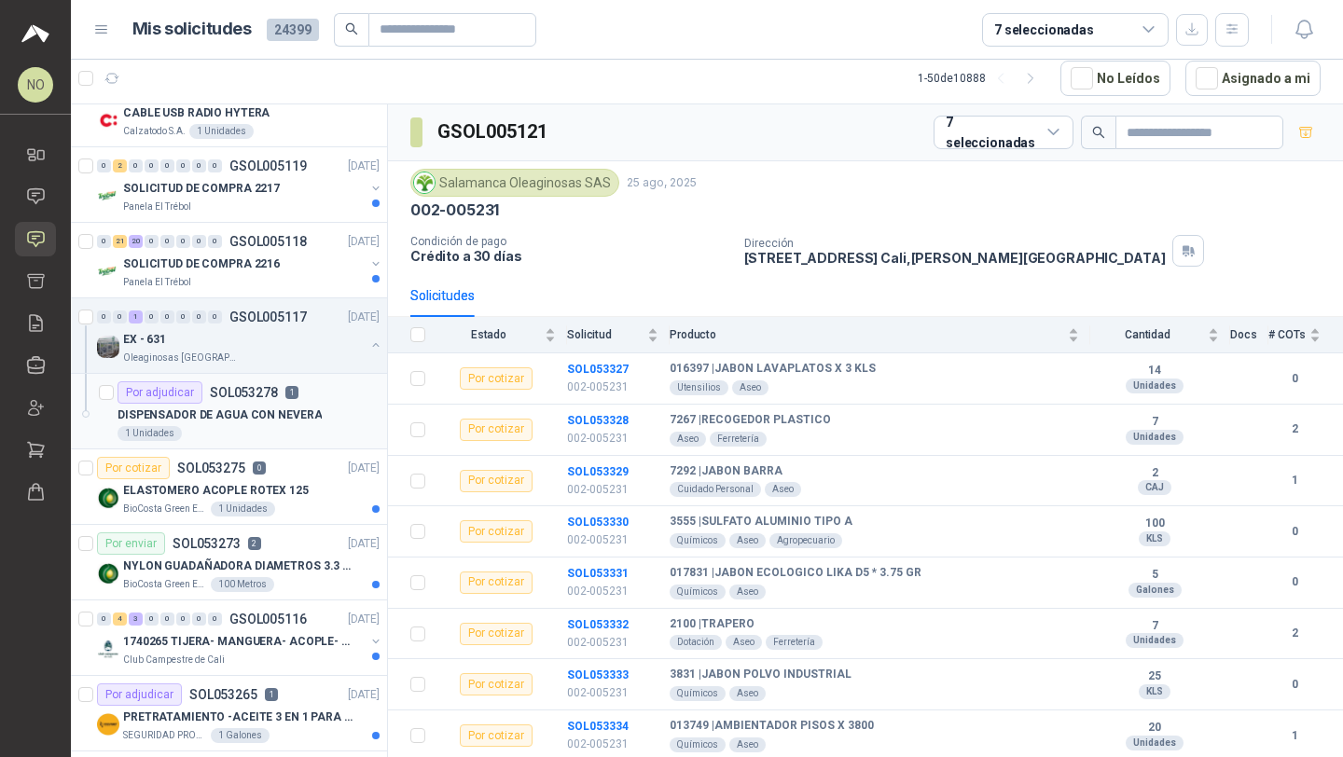
click at [264, 396] on p "SOL053278" at bounding box center [244, 392] width 68 height 13
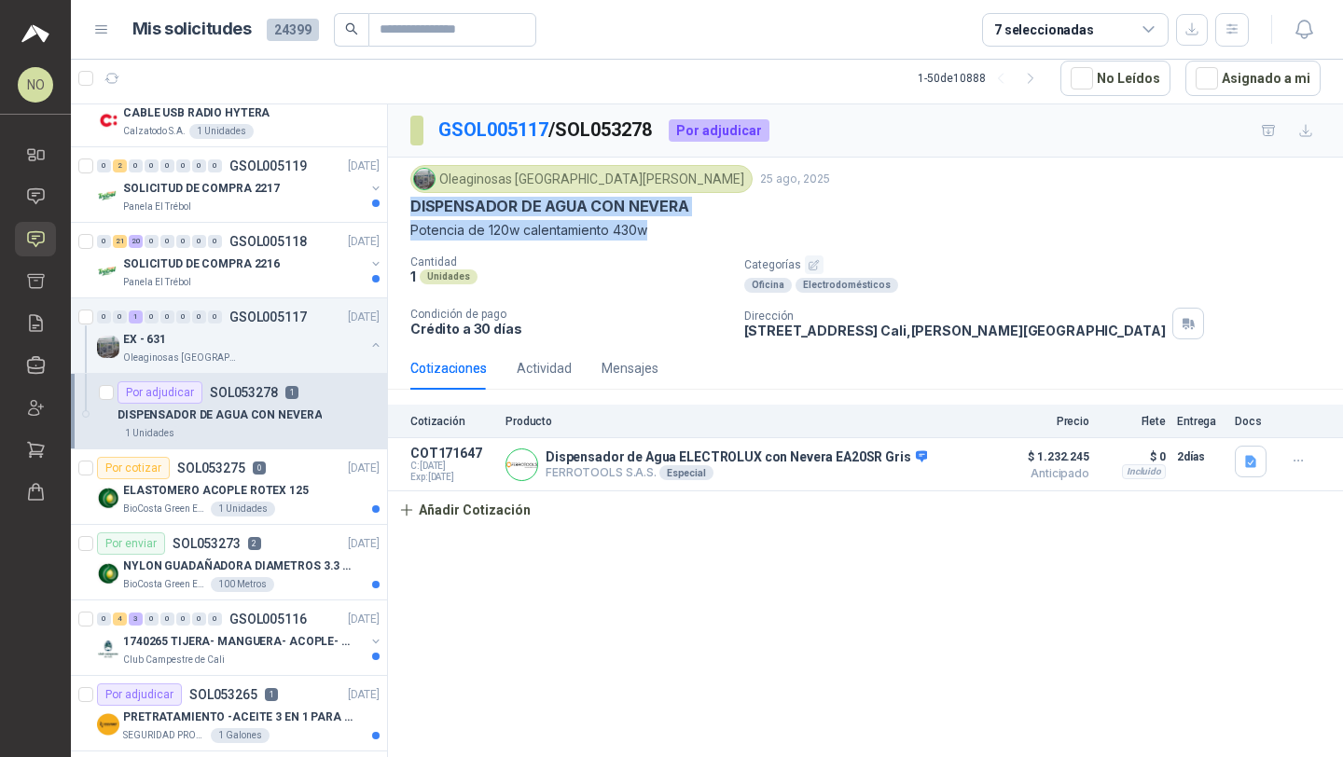
drag, startPoint x: 412, startPoint y: 209, endPoint x: 694, endPoint y: 240, distance: 283.3
click at [694, 240] on div "Oleaginosas San Fernando 25 ago, 2025 DISPENSADOR DE AGUA CON NEVERA Potencia …" at bounding box center [865, 203] width 910 height 76
copy div "DISPENSADOR DE AGUA CON NEVERA Potencia de 120w calentamiento 430w"
click at [489, 512] on button "Añadir Cotización" at bounding box center [464, 509] width 153 height 37
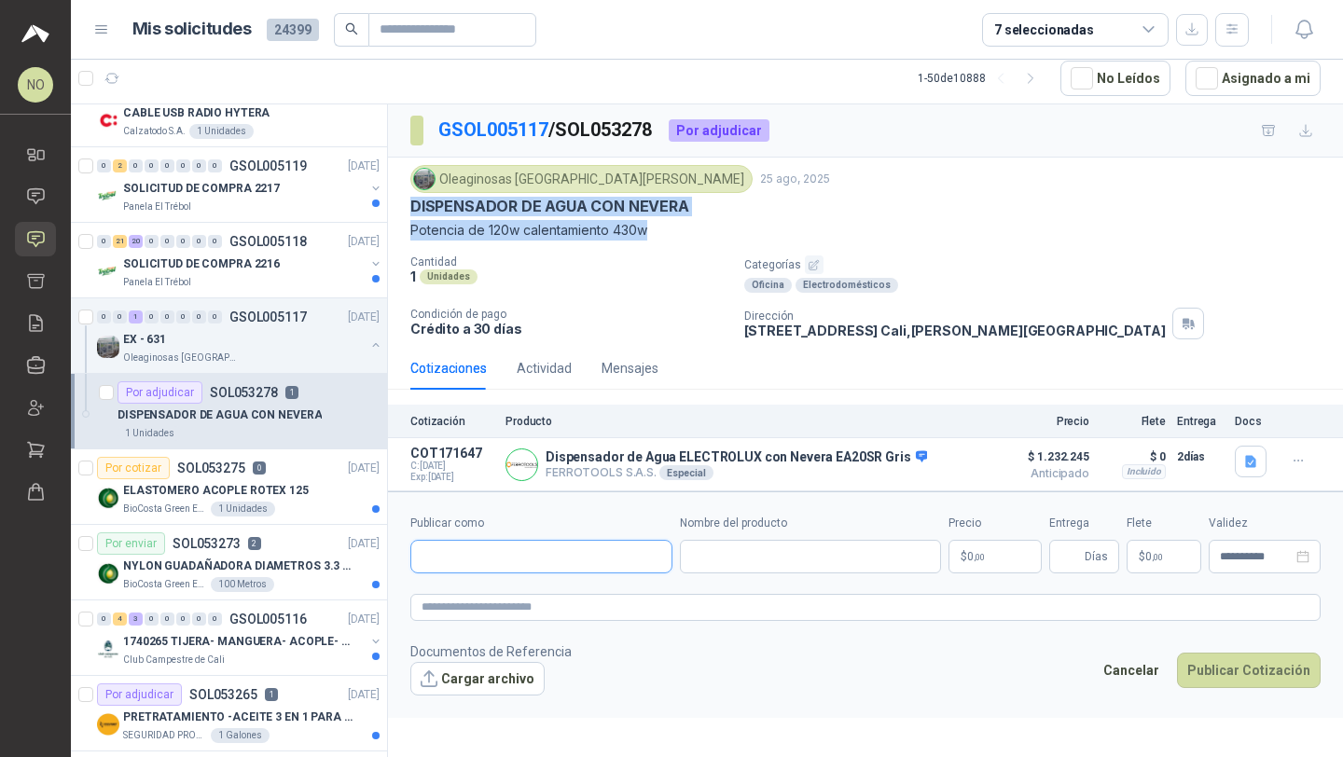
click at [487, 545] on input "Publicar como" at bounding box center [541, 557] width 260 height 32
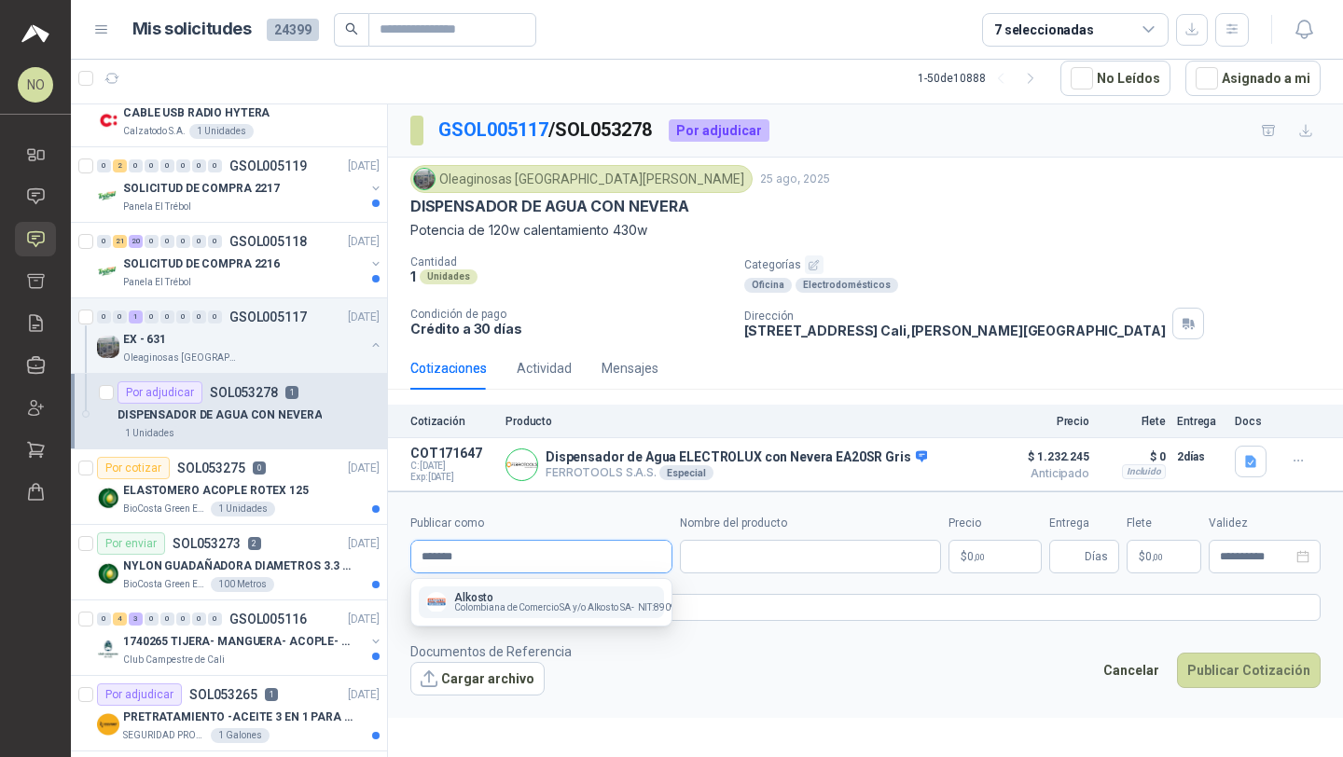
type input "*******"
click at [506, 603] on span "Colombiana de Comercio SA y/o Alkosto SA -" at bounding box center [544, 607] width 180 height 9
type input "**********"
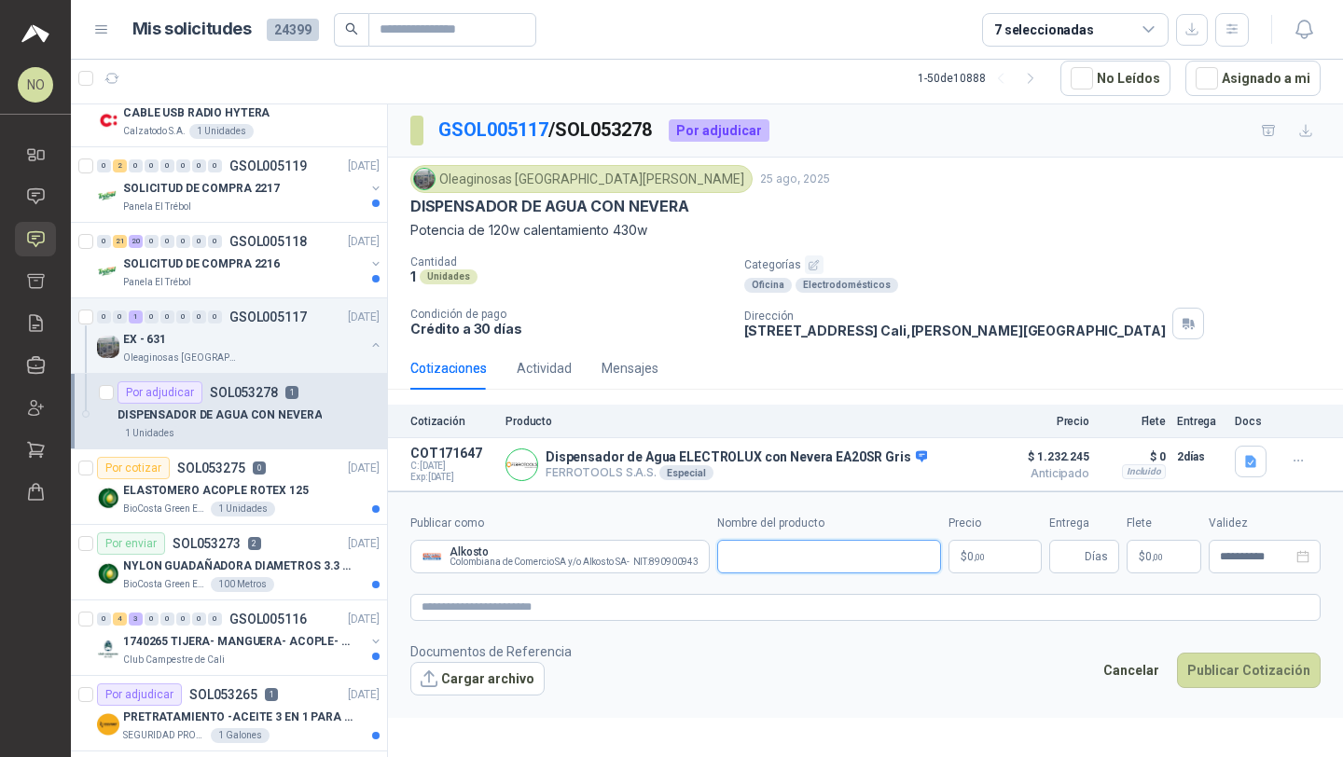
click at [805, 552] on input "Nombre del producto" at bounding box center [829, 557] width 224 height 34
paste input "**********"
type input "**********"
click at [1006, 557] on body "NO Nathalia Ortega Inicio Chat Solicitudes Cotizar Remisiones Compañías Invitac…" at bounding box center [671, 378] width 1343 height 757
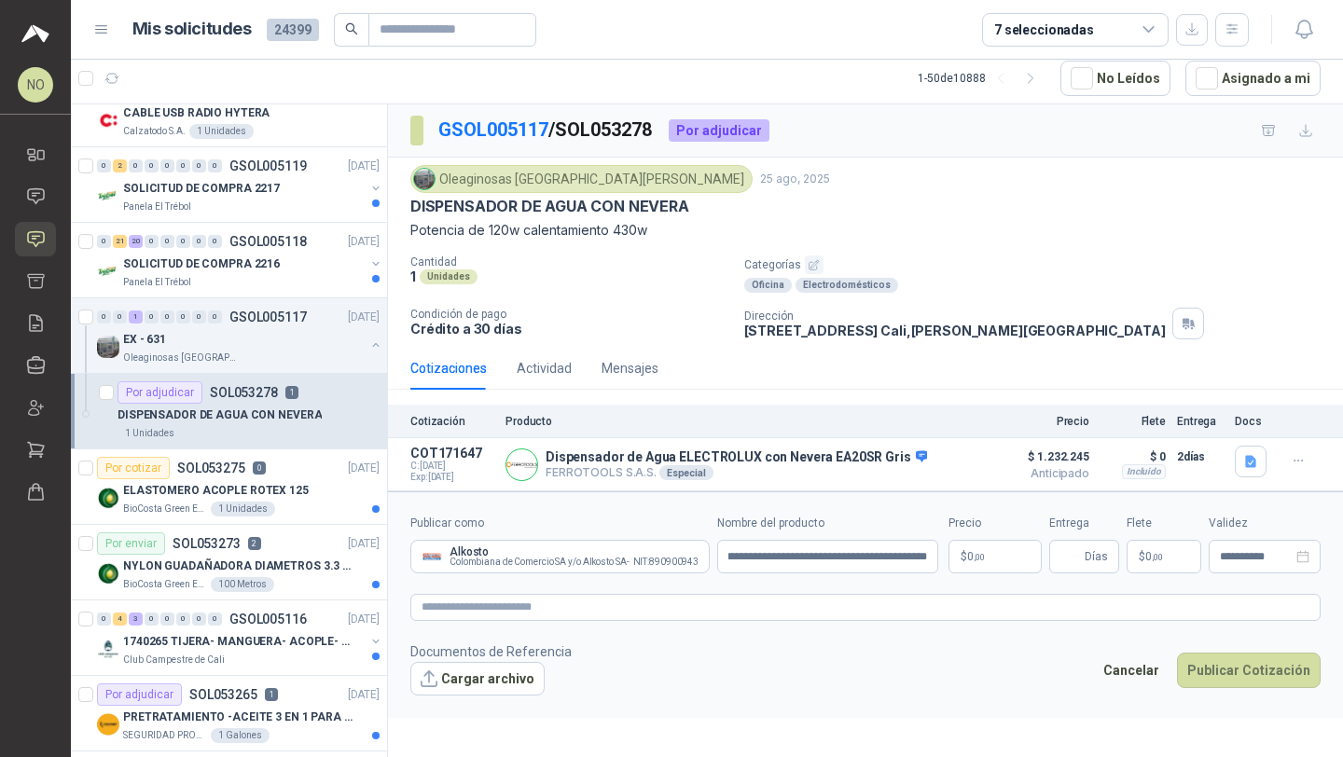
scroll to position [0, 0]
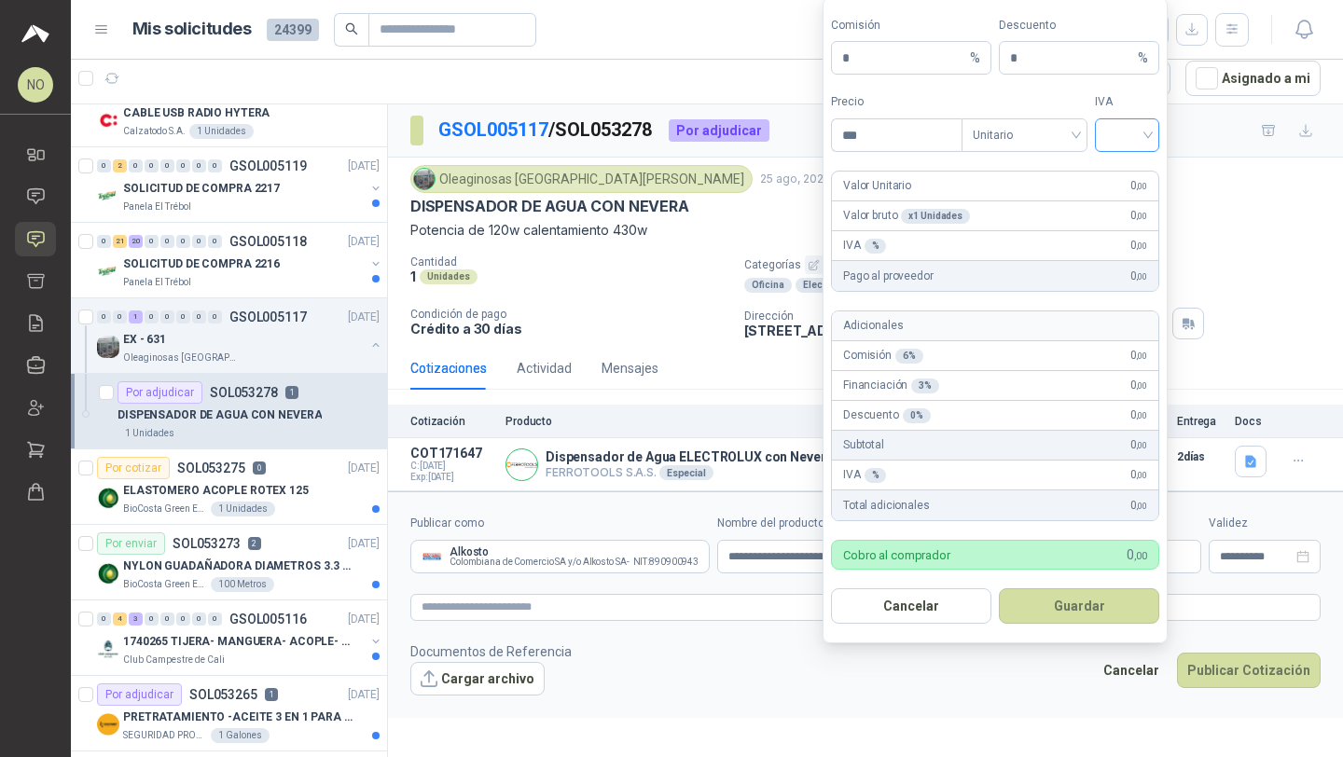
click at [1122, 140] on input "search" at bounding box center [1127, 133] width 42 height 28
click at [1116, 170] on div "19%" at bounding box center [1127, 174] width 35 height 21
click at [1025, 139] on span "Unitario" at bounding box center [1025, 135] width 104 height 28
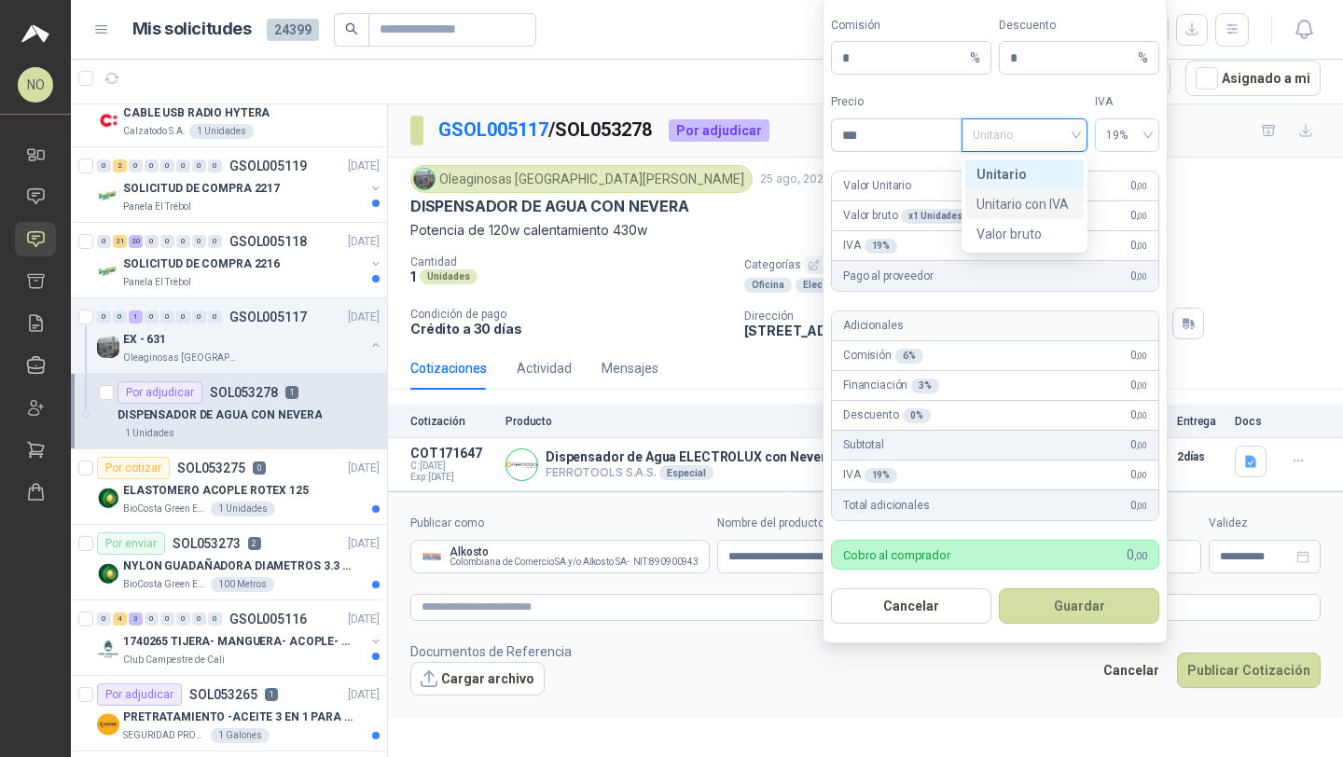
click at [1018, 200] on div "Unitario con IVA" at bounding box center [1024, 204] width 96 height 21
click at [901, 131] on input "***" at bounding box center [897, 135] width 130 height 32
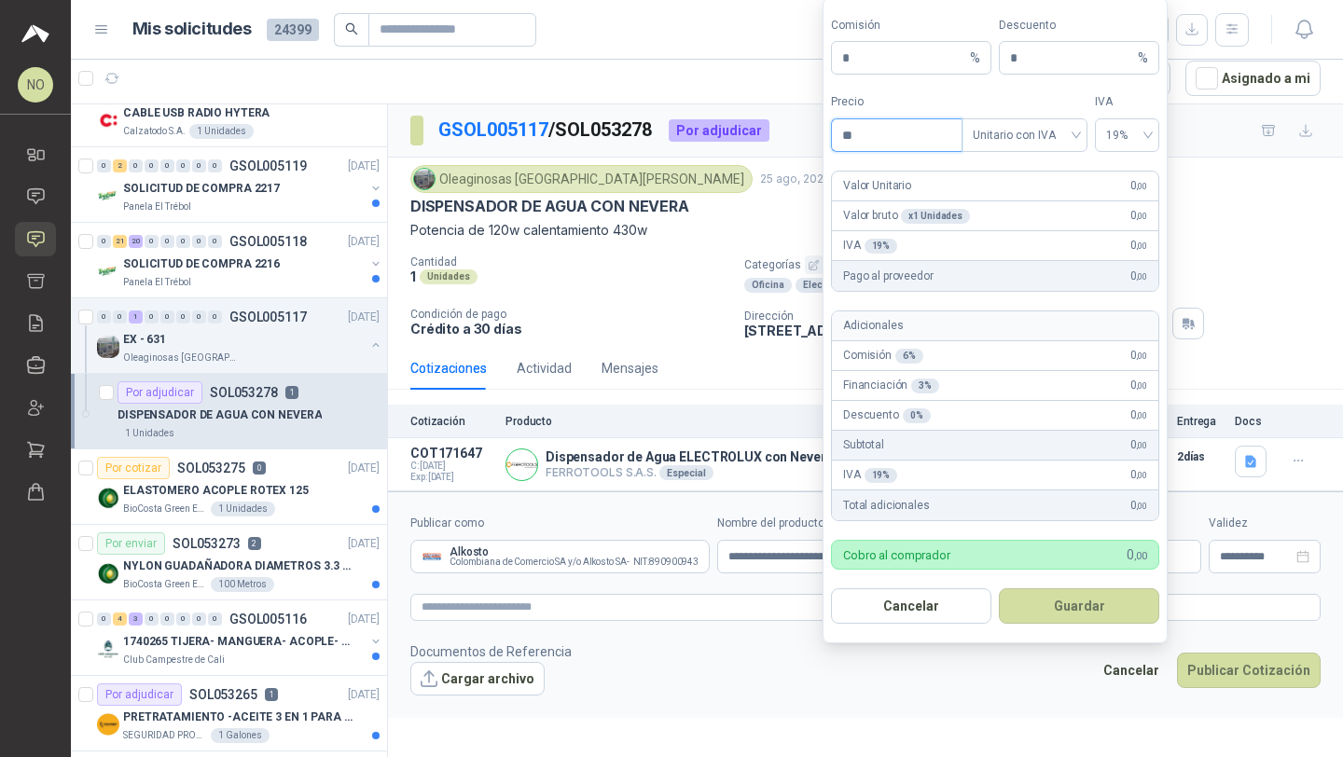
type input "*"
type input "*********"
click at [1047, 63] on input "*" at bounding box center [1072, 58] width 124 height 32
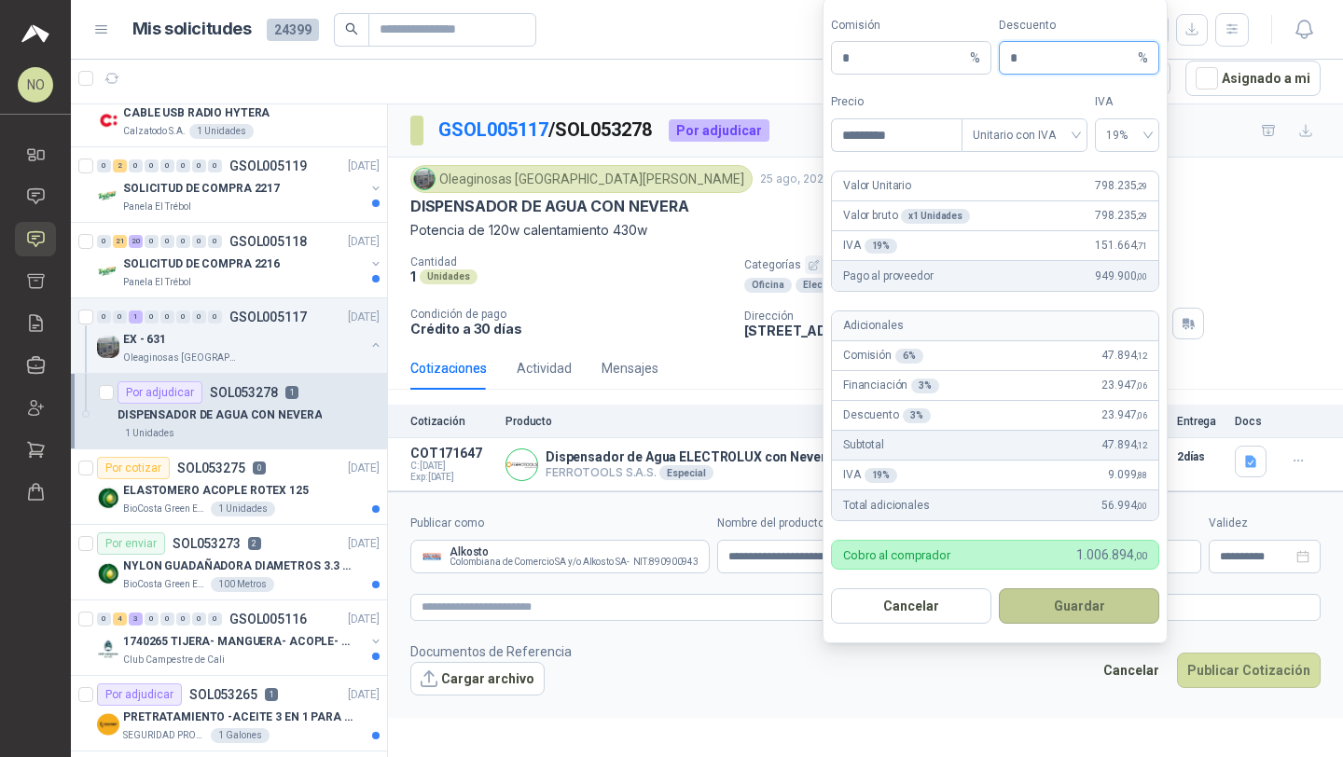
type input "*"
click at [1077, 610] on button "Guardar" at bounding box center [1079, 605] width 160 height 35
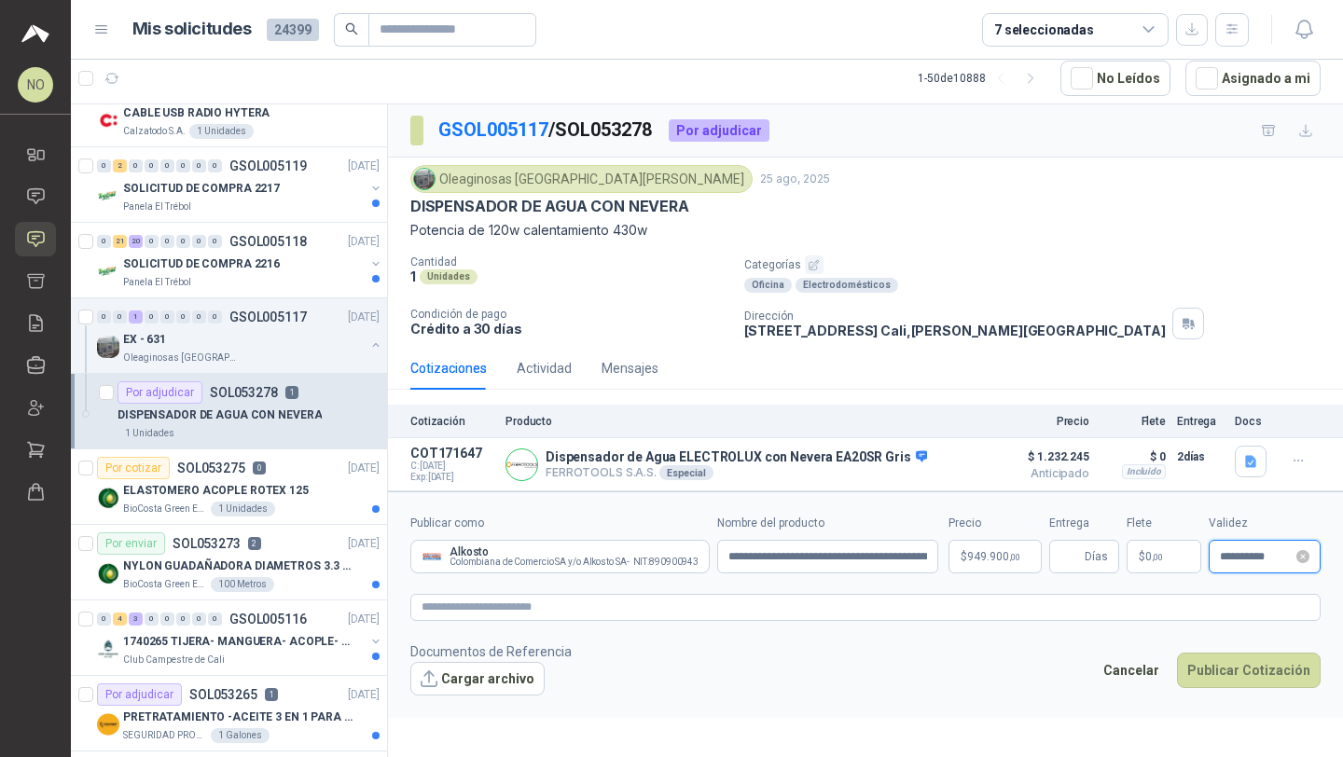
click at [1232, 559] on input "**********" at bounding box center [1256, 557] width 73 height 12
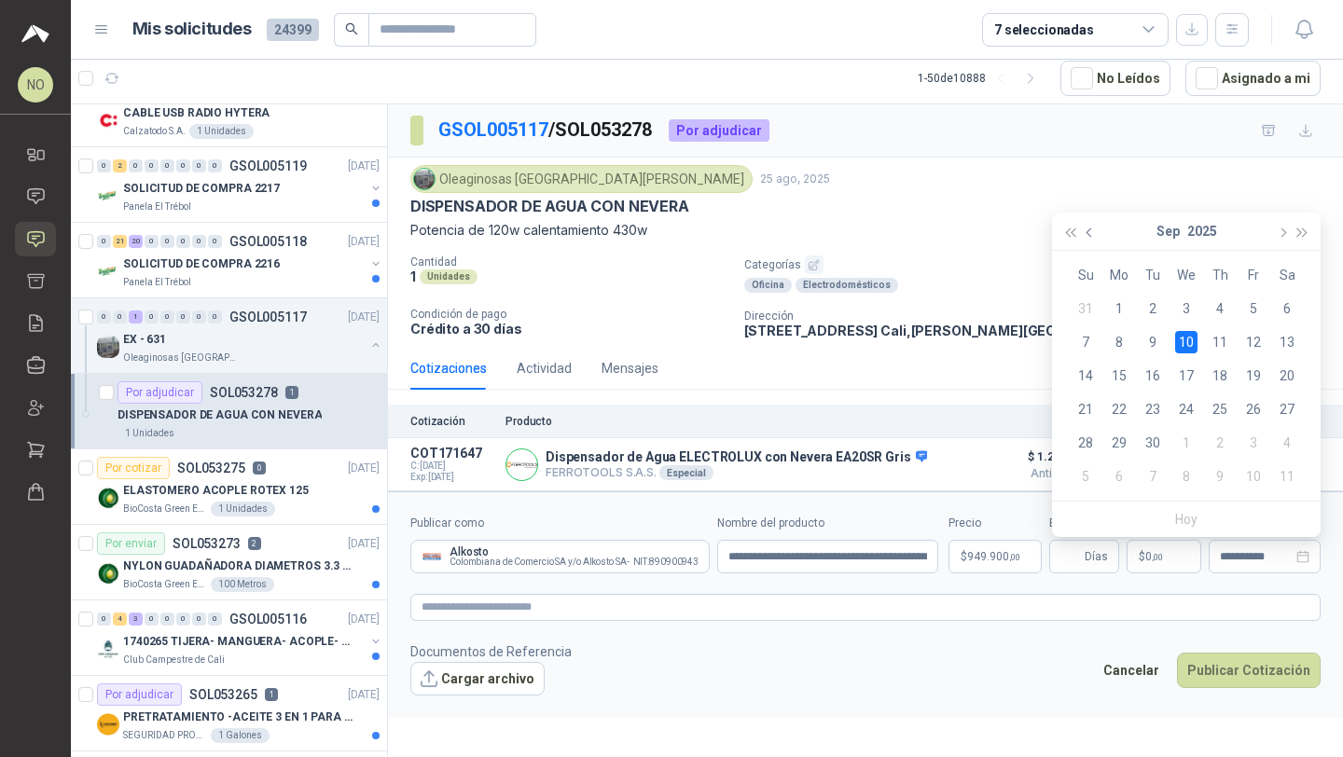
click at [1088, 244] on button "button" at bounding box center [1090, 231] width 21 height 37
click at [1251, 435] on div "29" at bounding box center [1253, 443] width 22 height 22
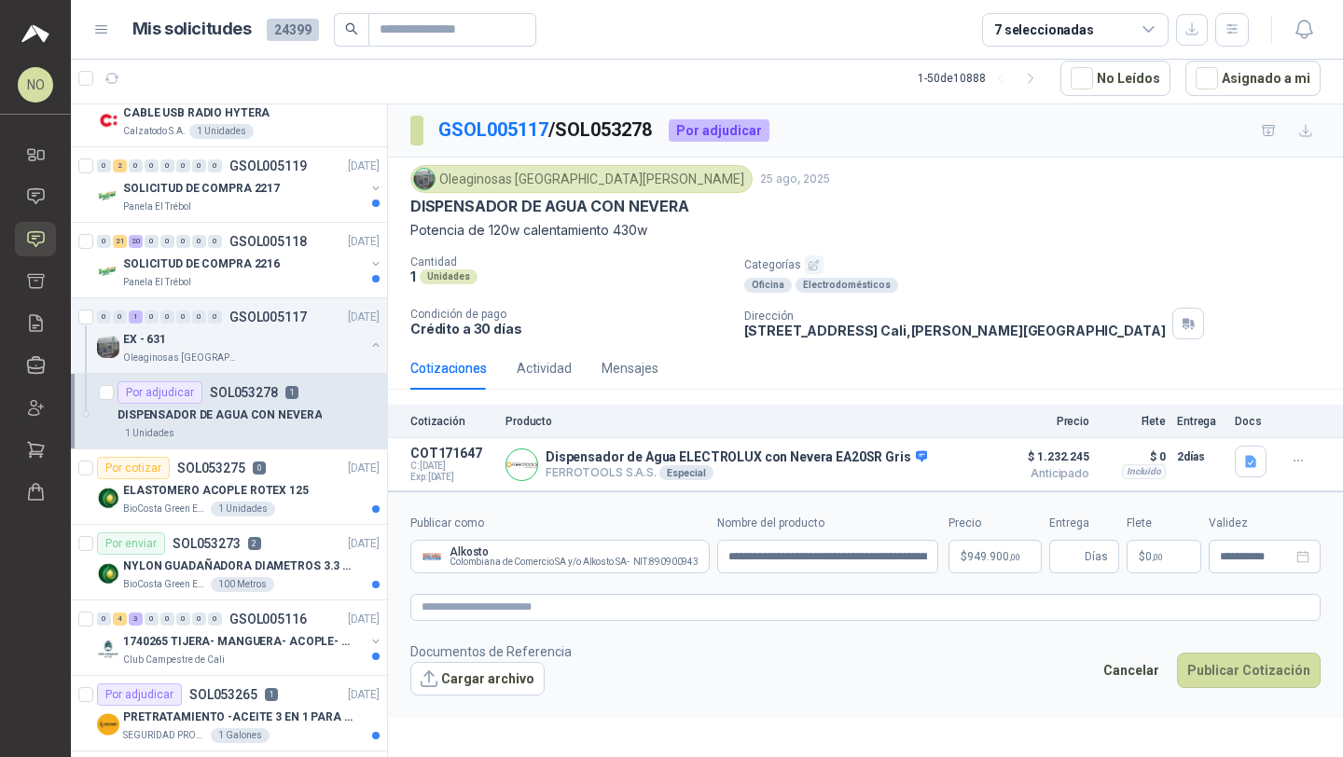
type input "**********"
click at [1083, 543] on span "Días" at bounding box center [1084, 557] width 70 height 34
type input "*"
click at [1031, 652] on footer "Documentos de Referencia Cargar archivo Cancelar Publicar Cotización" at bounding box center [865, 669] width 910 height 54
click at [1188, 542] on p "$ 0 ,00" at bounding box center [1163, 557] width 75 height 34
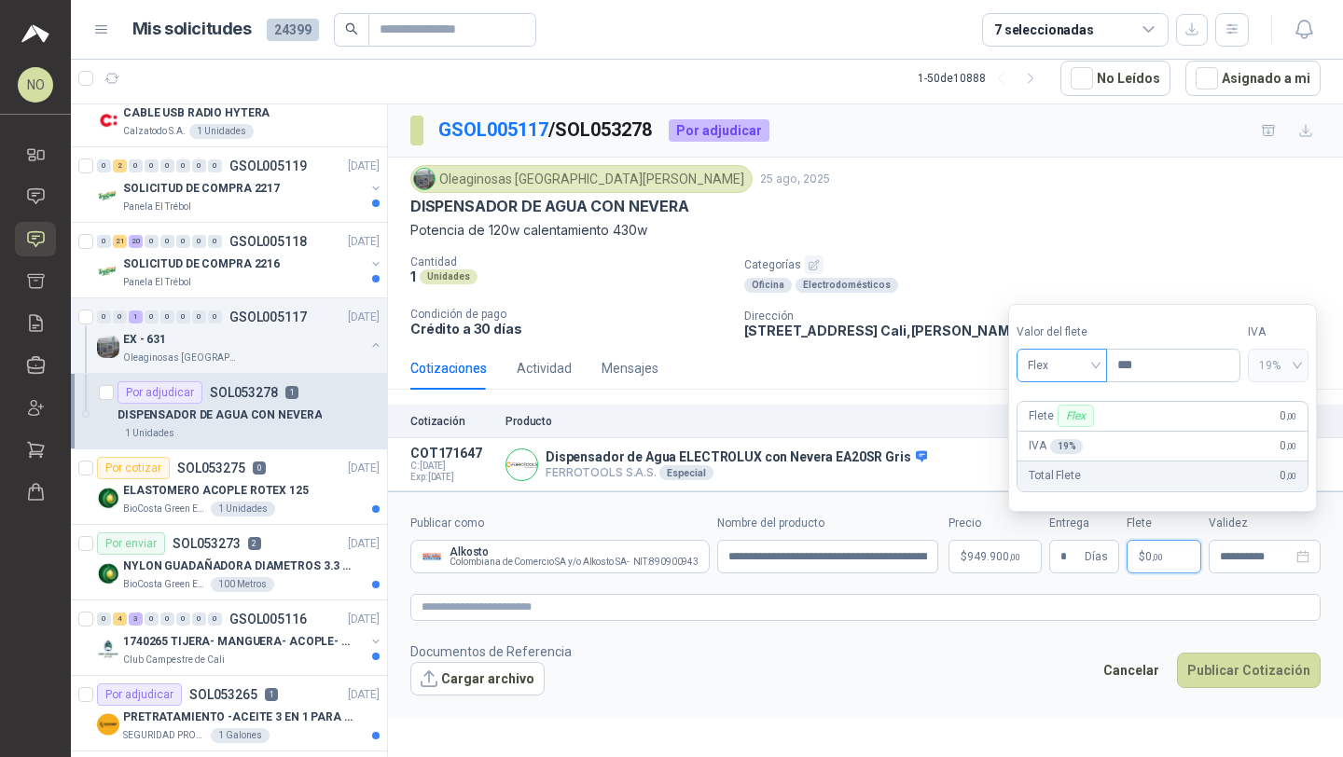
click at [1056, 365] on span "Flex" at bounding box center [1062, 366] width 68 height 28
click at [1056, 439] on div "Incluido" at bounding box center [1062, 434] width 62 height 21
click at [498, 667] on button "Cargar archivo" at bounding box center [477, 679] width 134 height 34
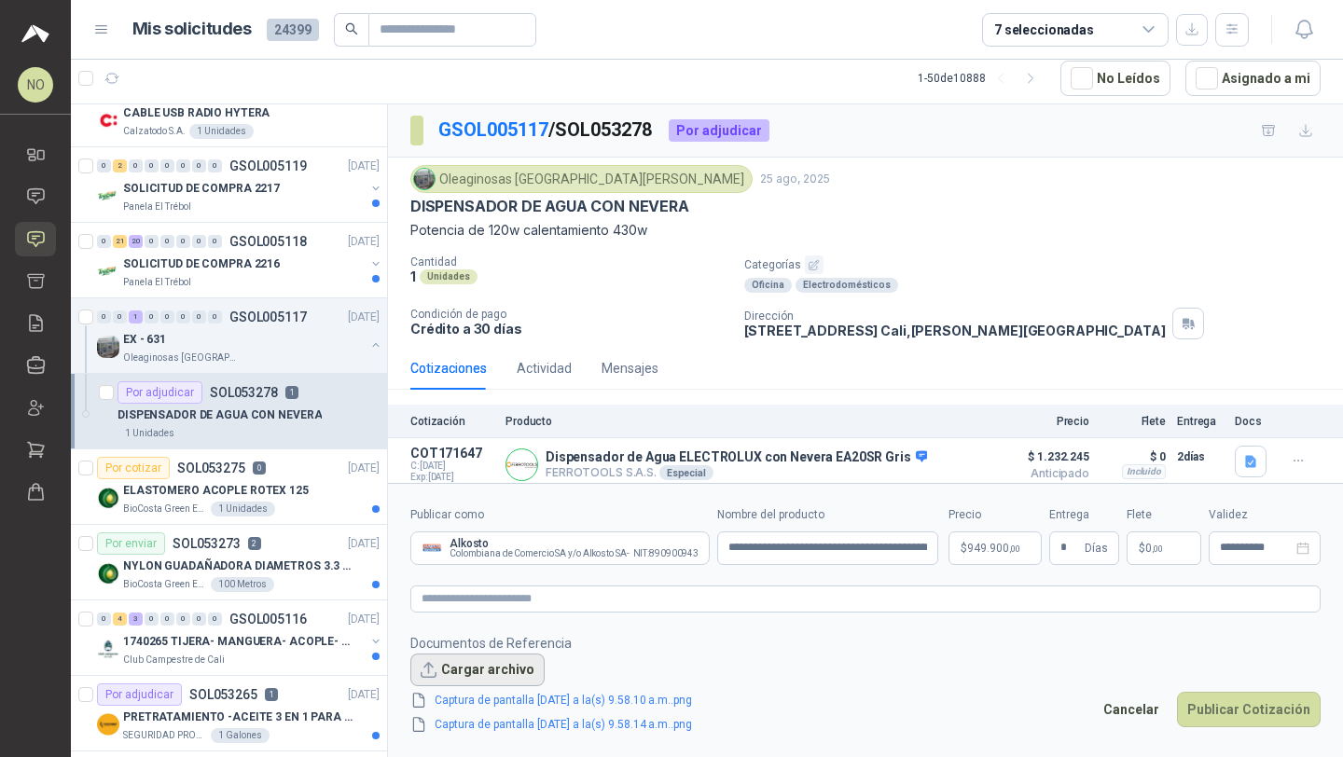
click at [445, 669] on button "Cargar archivo" at bounding box center [477, 671] width 134 height 34
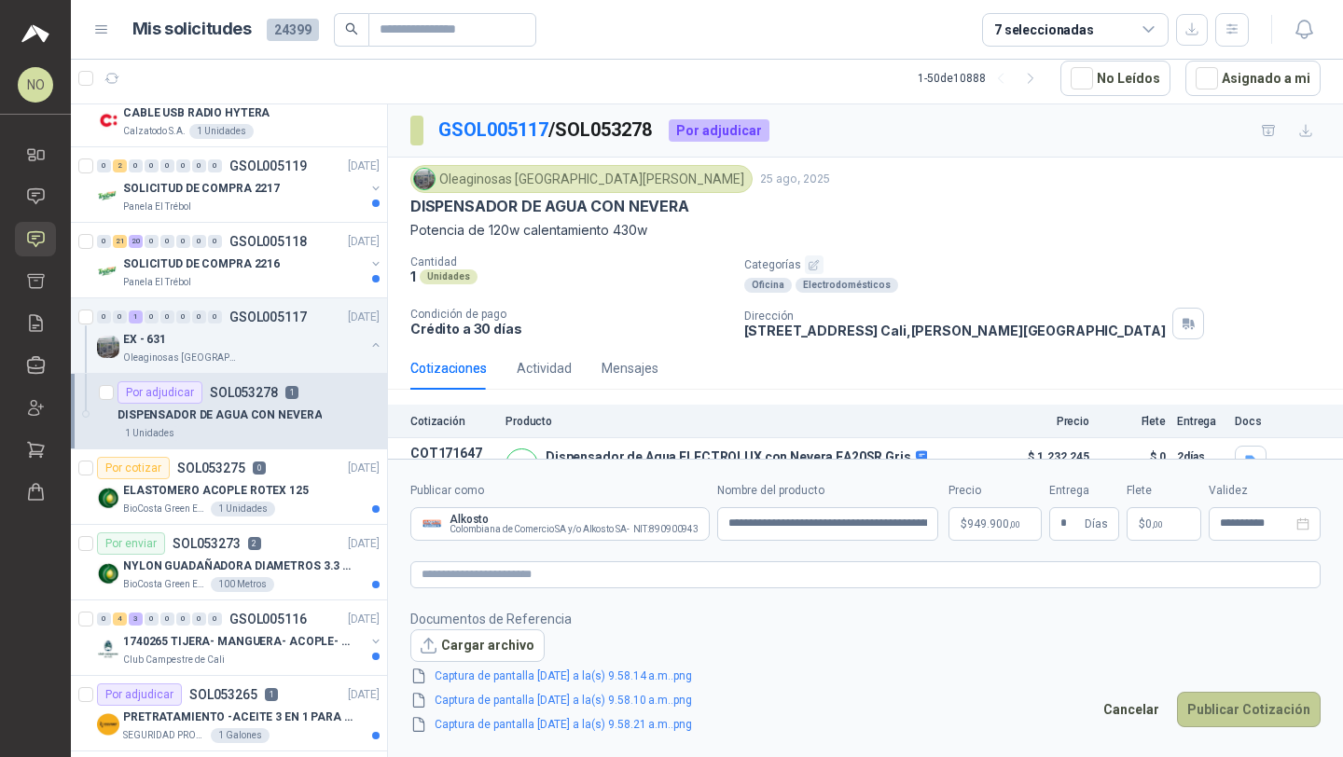
click at [1247, 709] on button "Publicar Cotización" at bounding box center [1249, 709] width 144 height 35
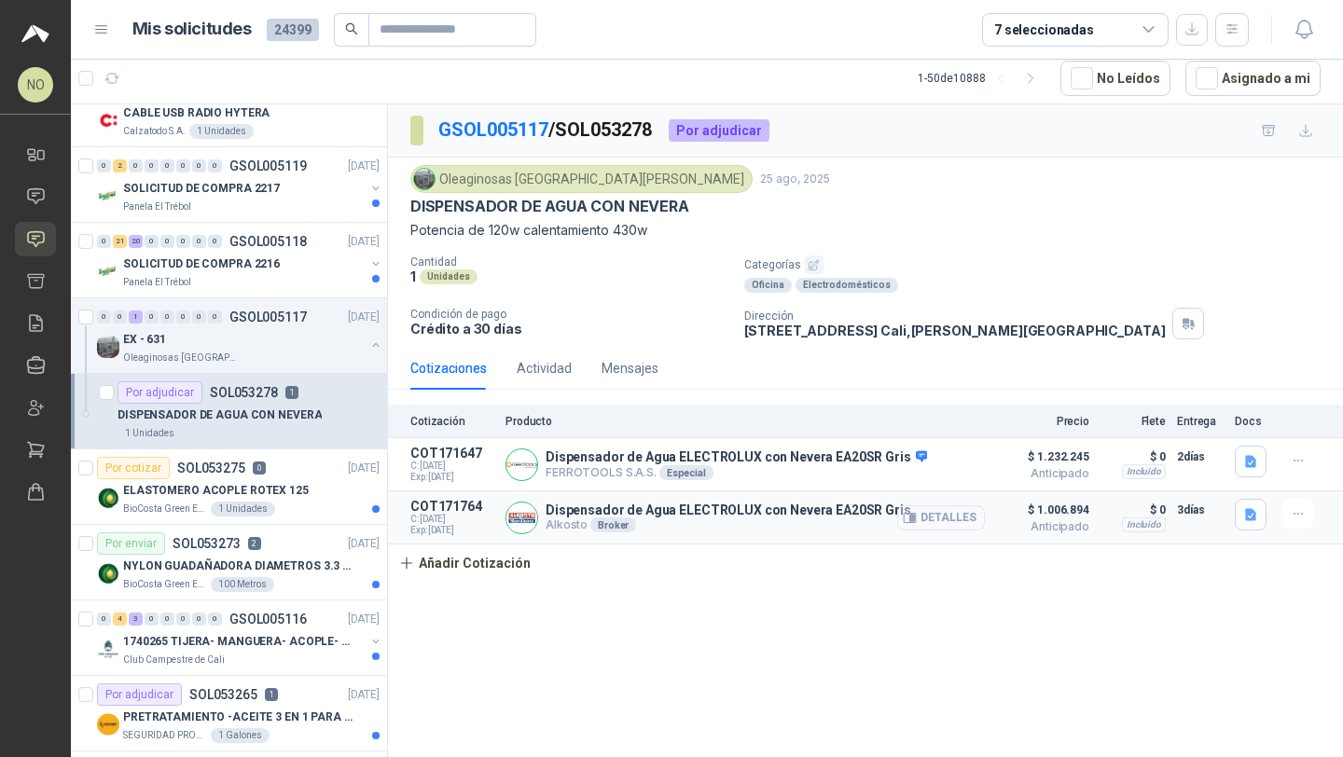
click at [938, 512] on button "Detalles" at bounding box center [941, 517] width 88 height 25
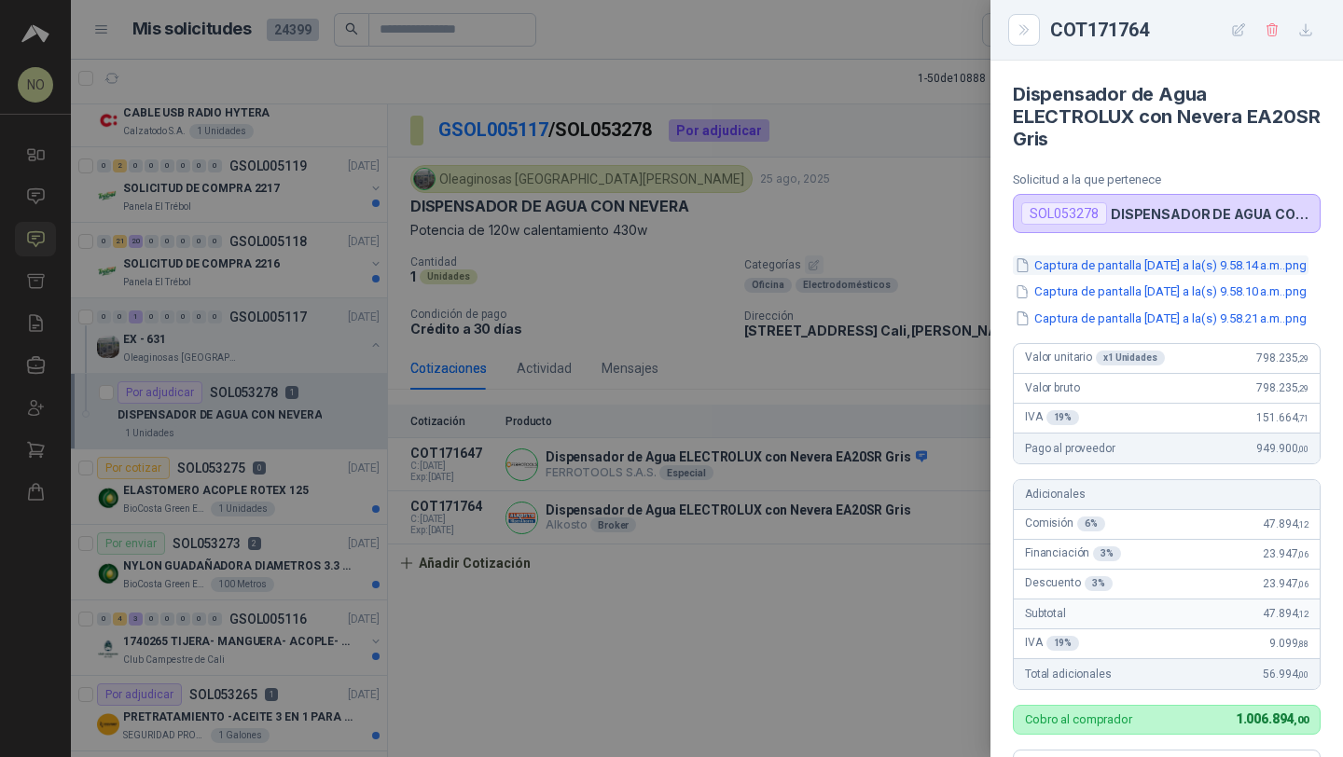
click at [1165, 275] on button "Captura de pantalla 2025-08-26 a la(s) 9.58.14 a.m..png" at bounding box center [1161, 265] width 296 height 20
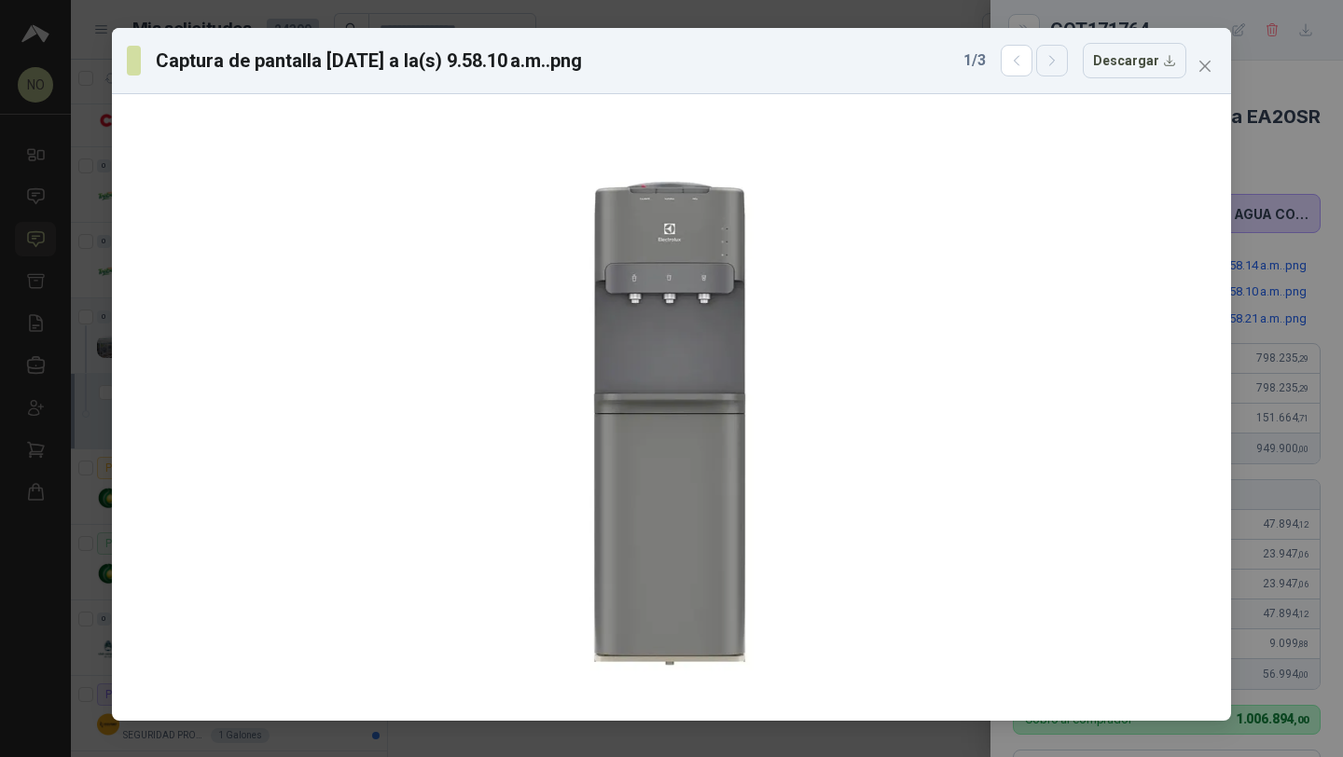
click at [1051, 68] on icon "button" at bounding box center [1052, 61] width 16 height 16
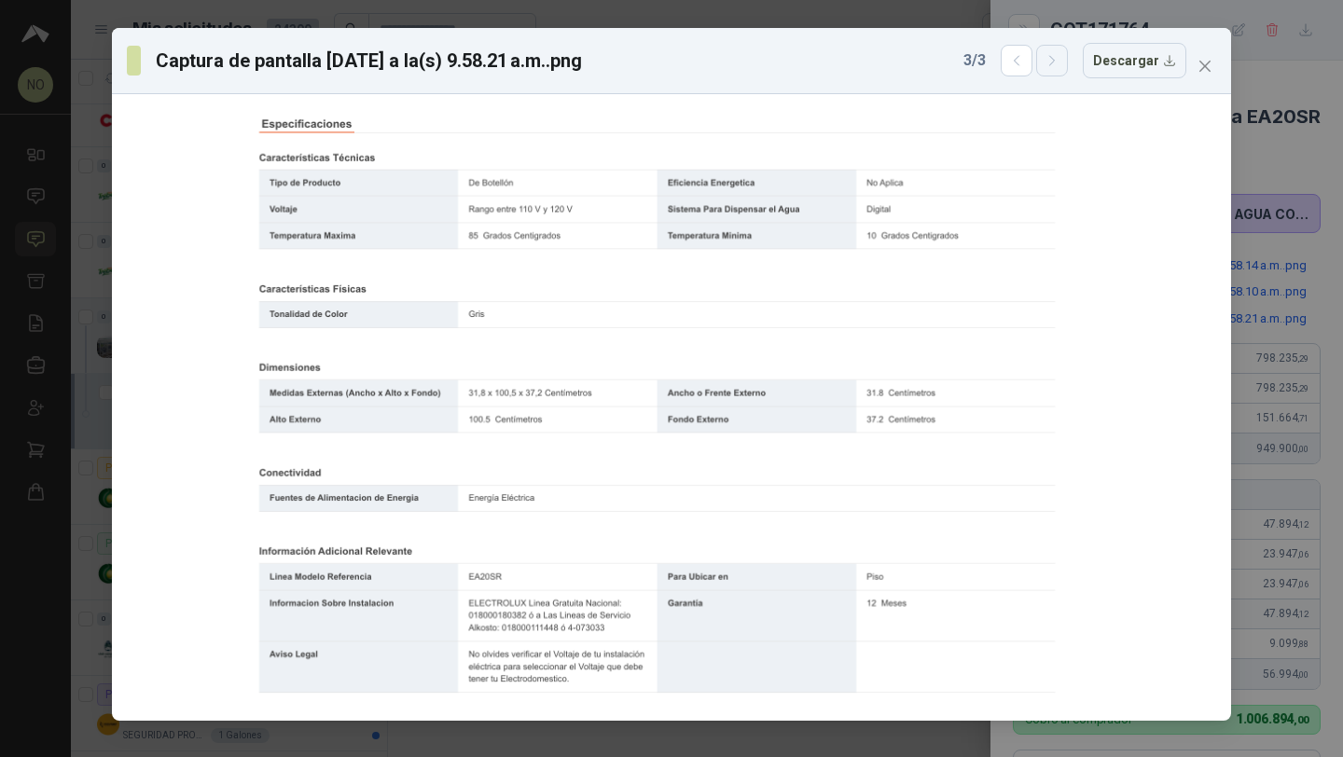
click at [1051, 68] on icon "button" at bounding box center [1052, 61] width 16 height 16
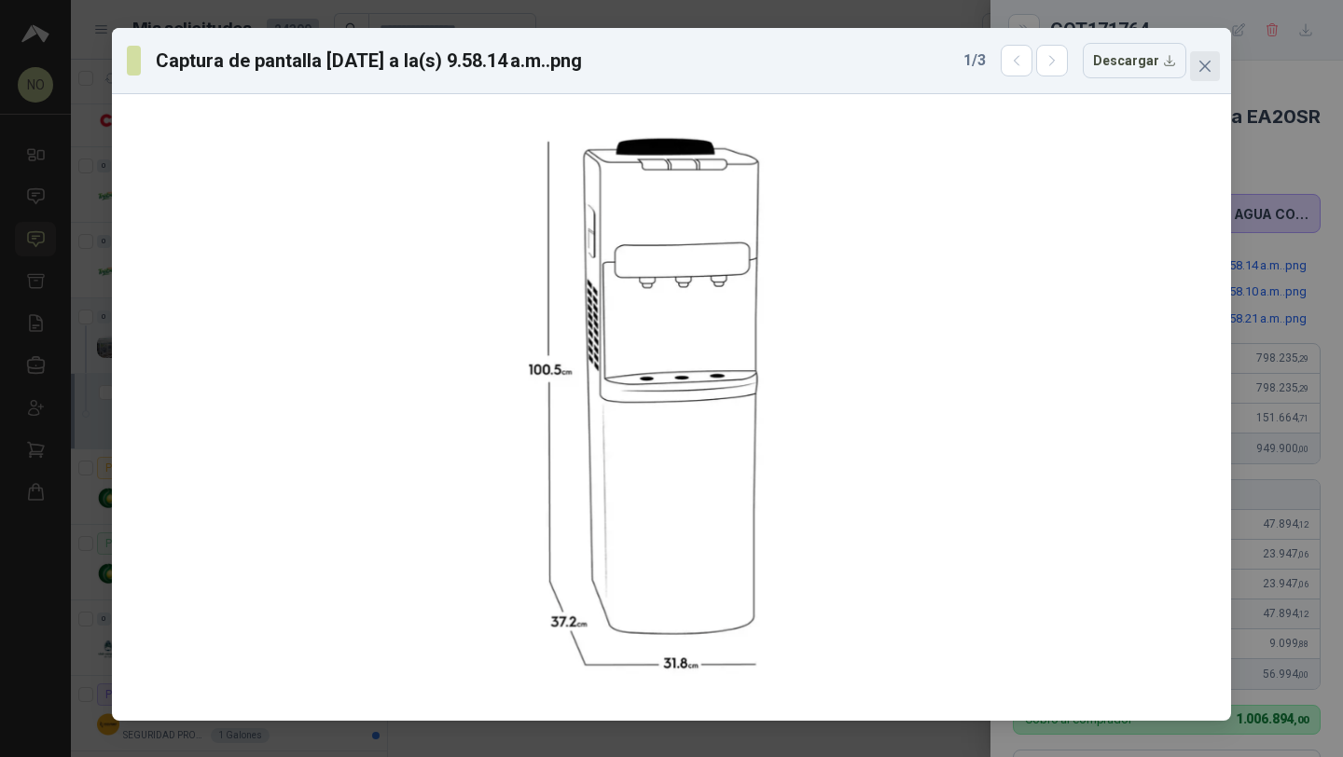
click at [1212, 63] on span "Close" at bounding box center [1205, 66] width 30 height 15
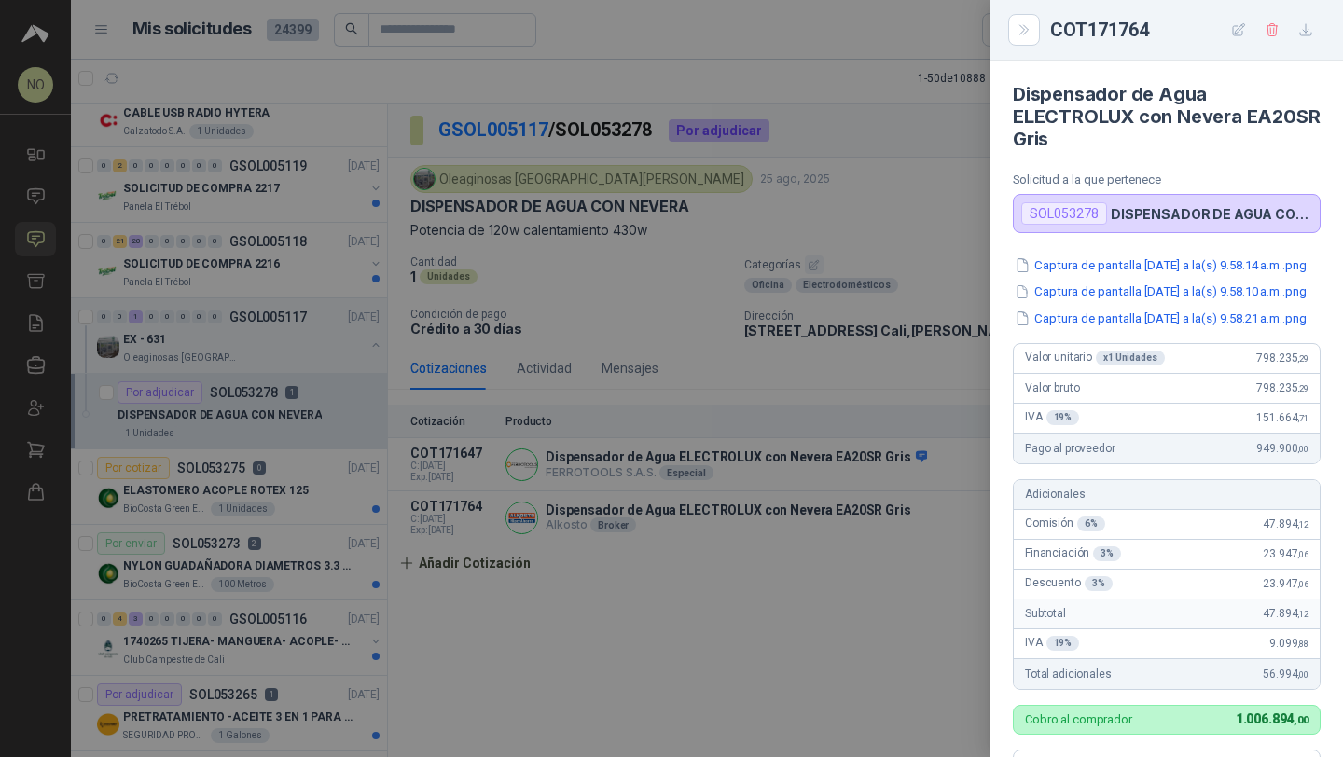
click at [785, 631] on div at bounding box center [671, 378] width 1343 height 757
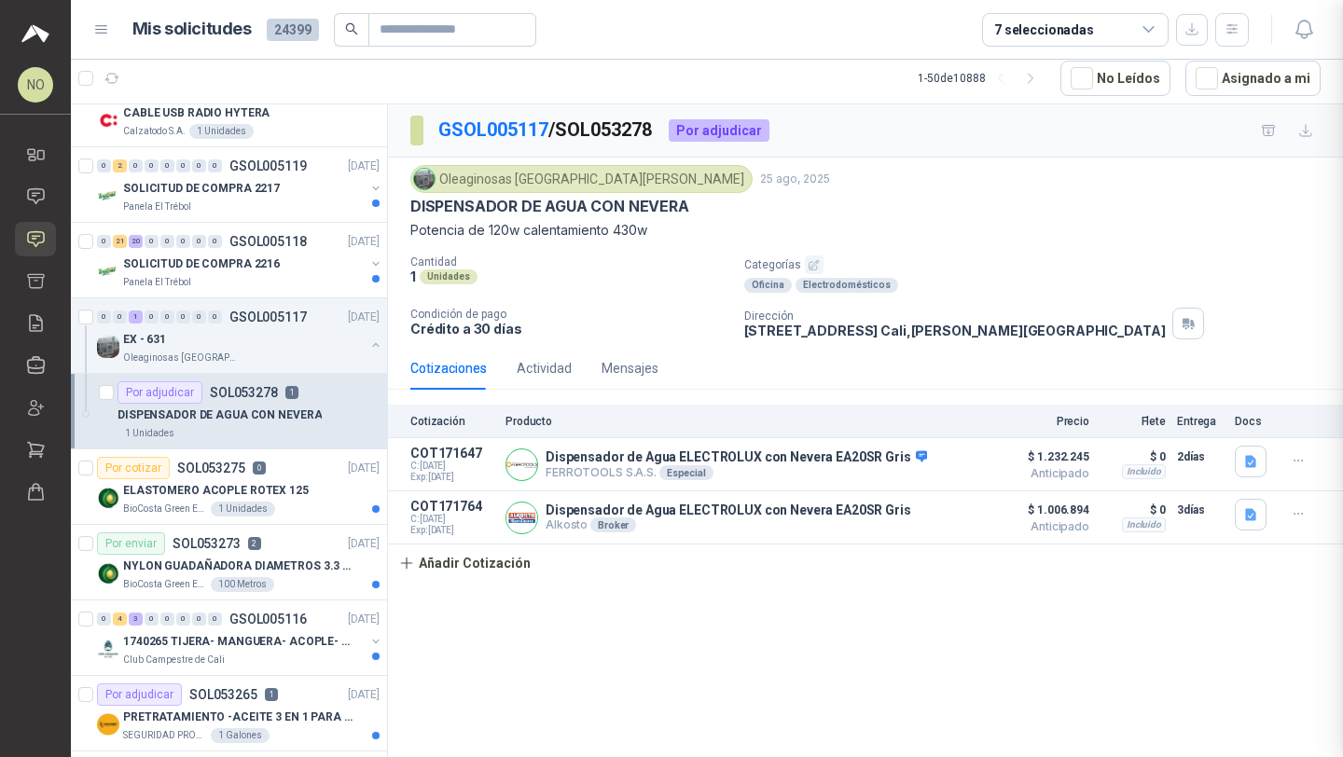
scroll to position [585, 0]
click at [1297, 519] on icon "button" at bounding box center [1299, 514] width 16 height 16
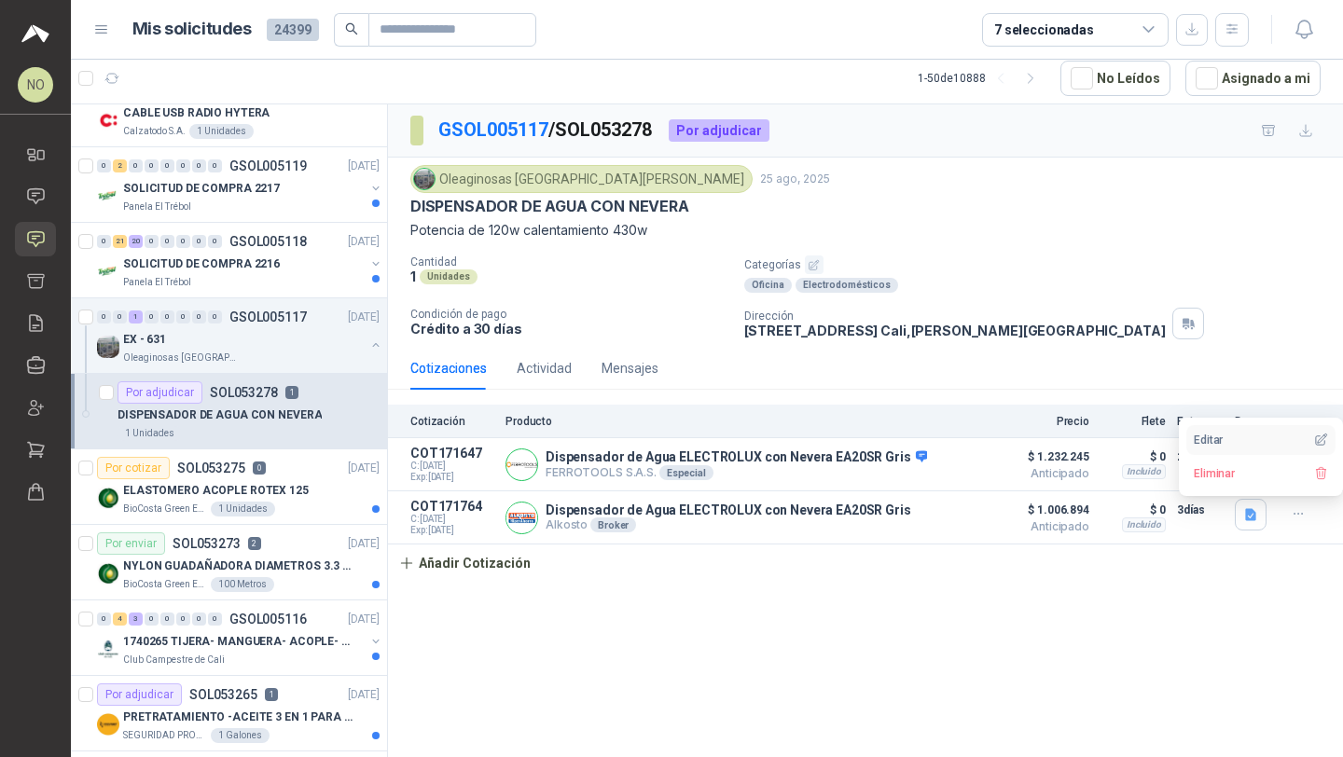
click at [1226, 441] on button "Editar" at bounding box center [1260, 440] width 149 height 30
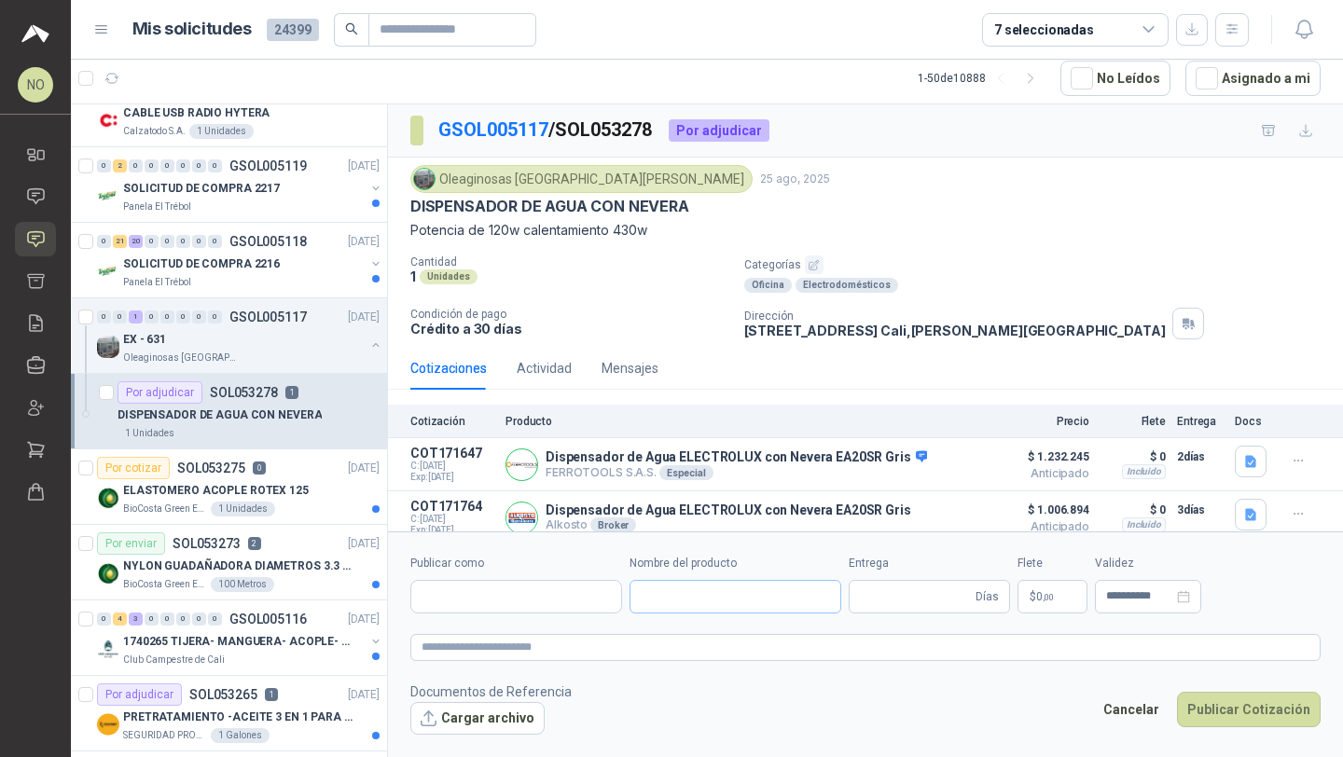
type input "**********"
type input "*"
type input "**********"
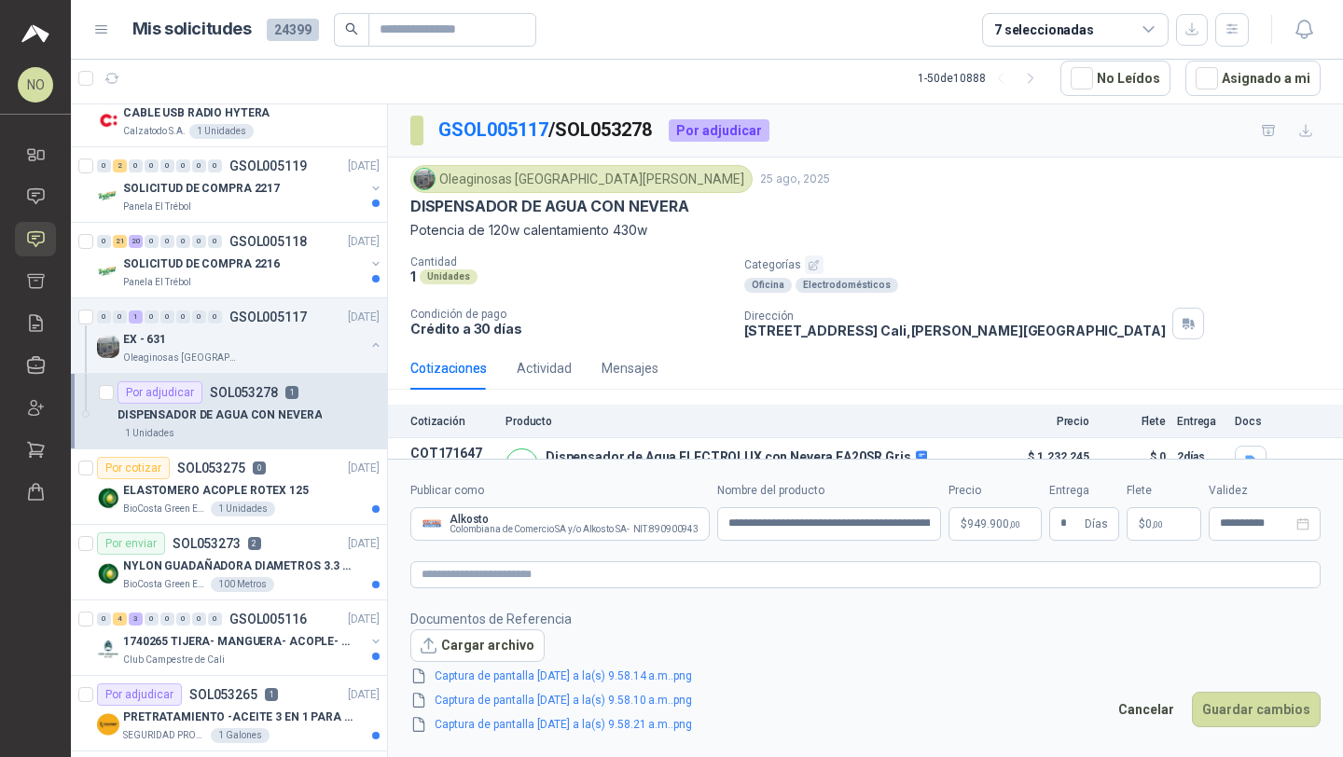
click at [496, 628] on p "Documentos de Referencia" at bounding box center [565, 619] width 311 height 21
click at [491, 637] on button "Cargar archivo" at bounding box center [477, 646] width 134 height 34
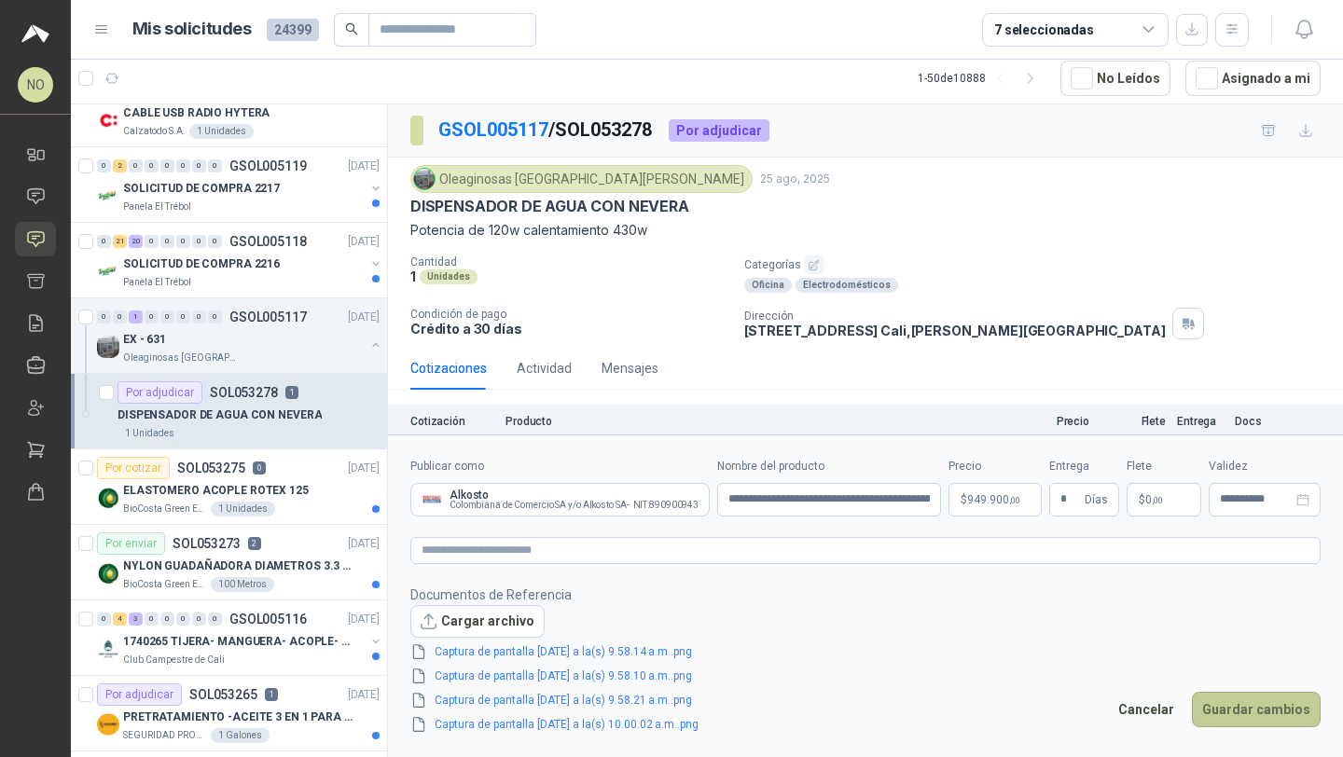
click at [1267, 706] on button "Guardar cambios" at bounding box center [1256, 709] width 129 height 35
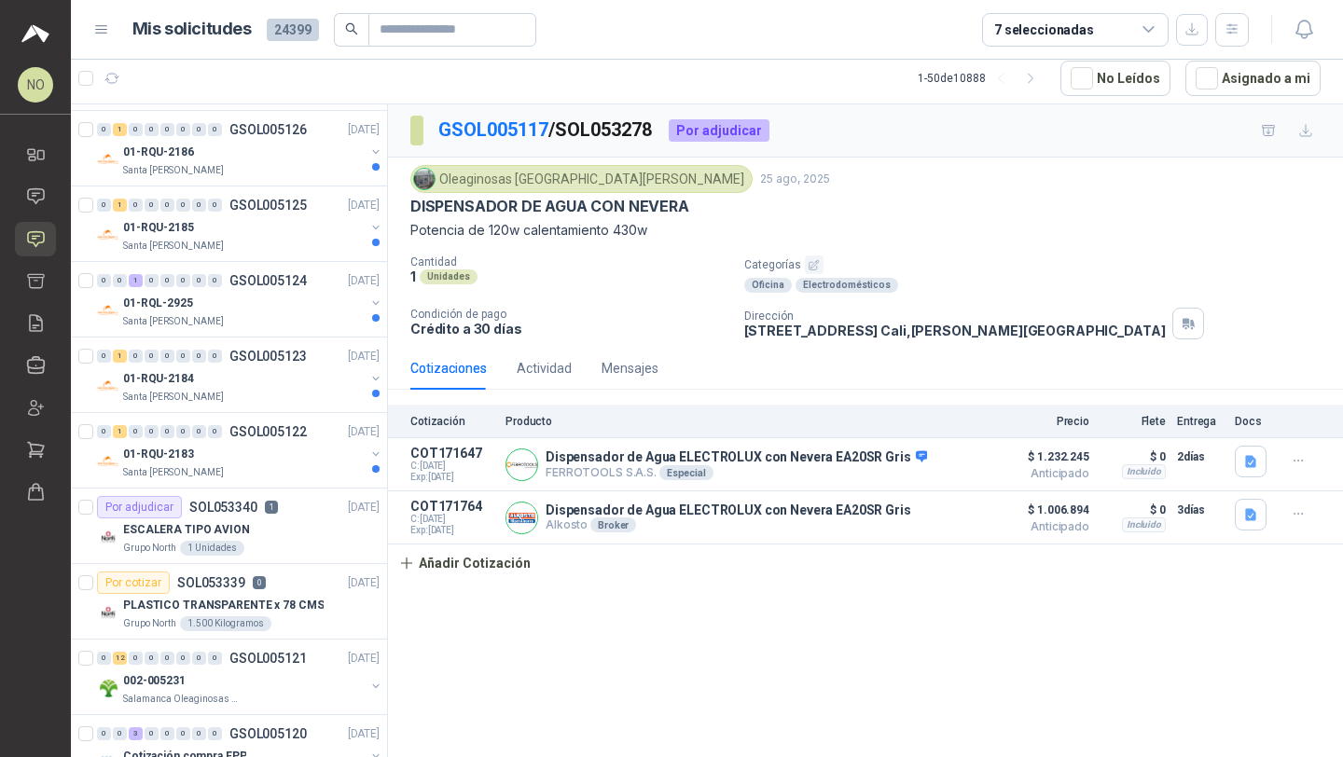
scroll to position [0, 0]
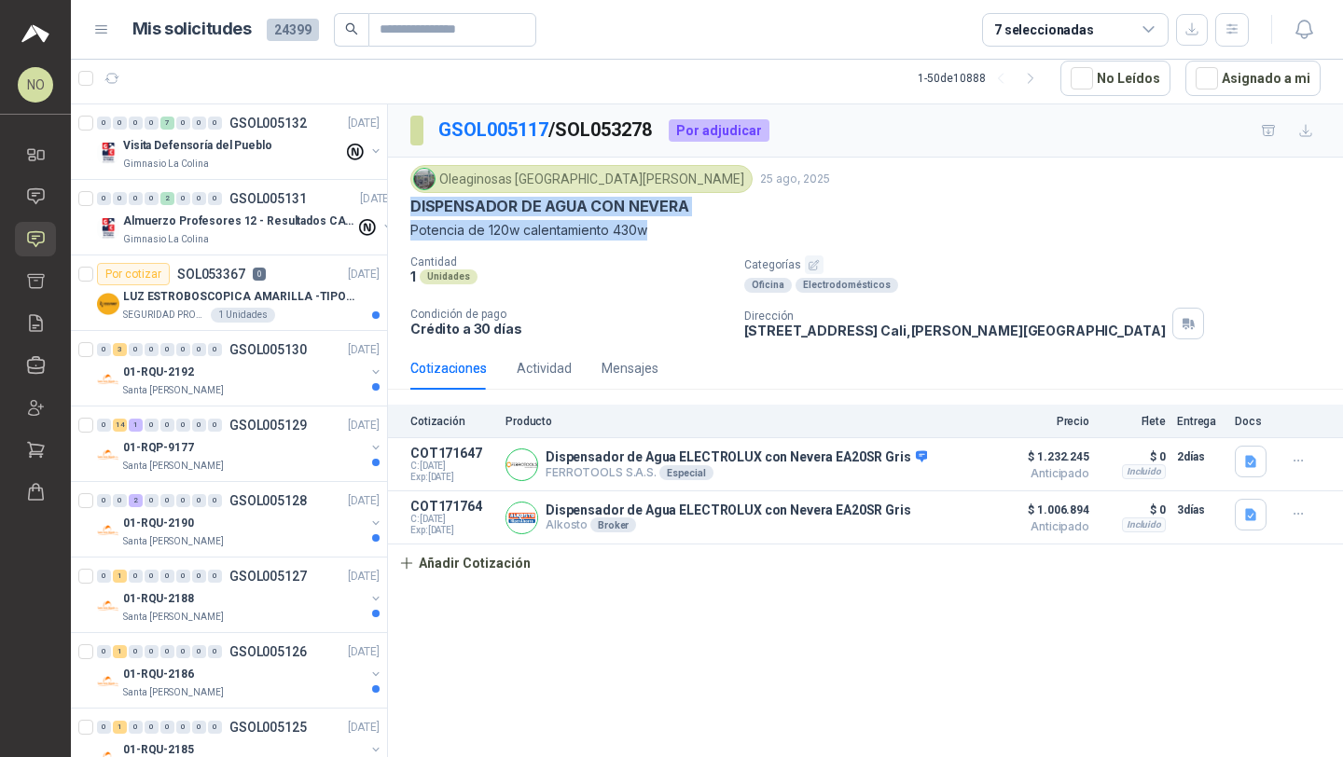
drag, startPoint x: 410, startPoint y: 200, endPoint x: 660, endPoint y: 236, distance: 252.4
click at [664, 236] on div "Oleaginosas San Fernando 25 ago, 2025 DISPENSADOR DE AGUA CON NEVERA Potencia …" at bounding box center [865, 203] width 910 height 76
copy div "DISPENSADOR DE AGUA CON NEVERA Potencia de 120w calentamiento 430w"
click at [175, 387] on p "Santa [PERSON_NAME]" at bounding box center [173, 390] width 101 height 15
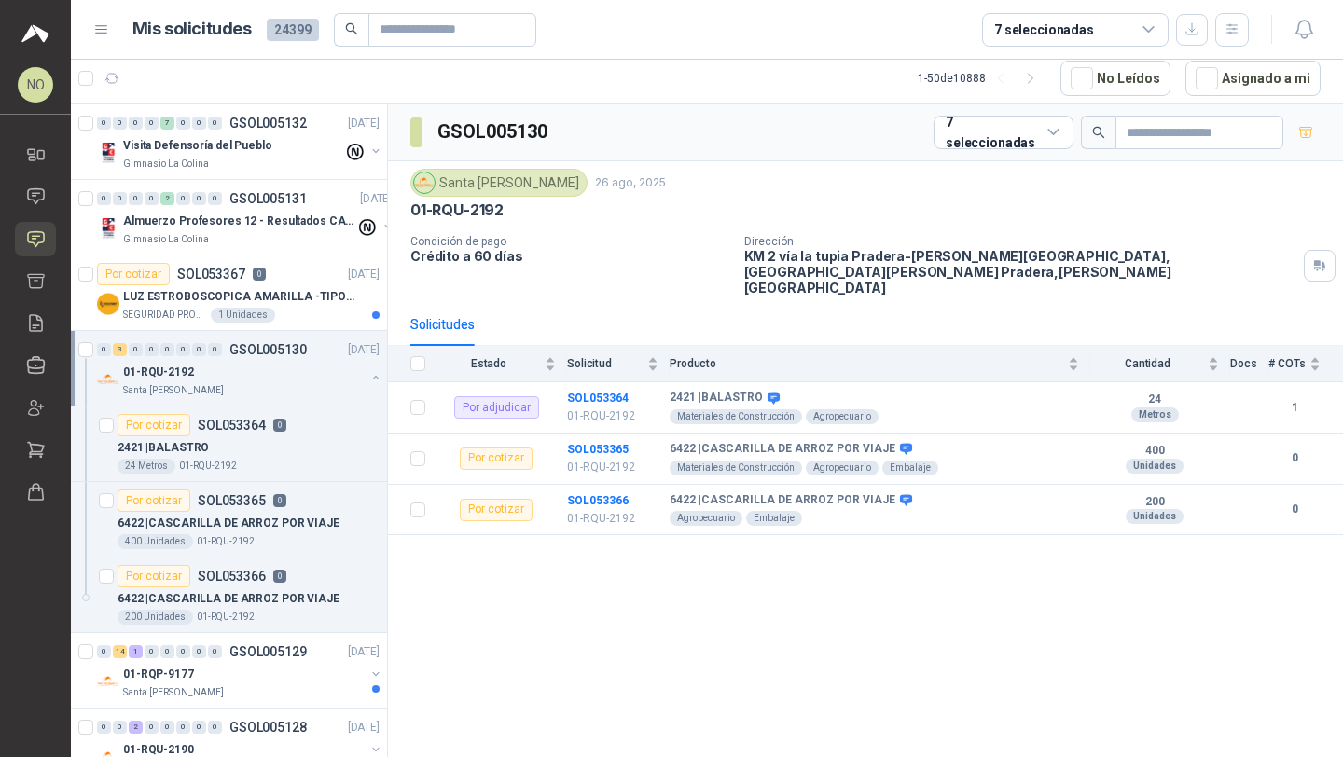
click at [175, 387] on p "Santa [PERSON_NAME]" at bounding box center [173, 390] width 101 height 15
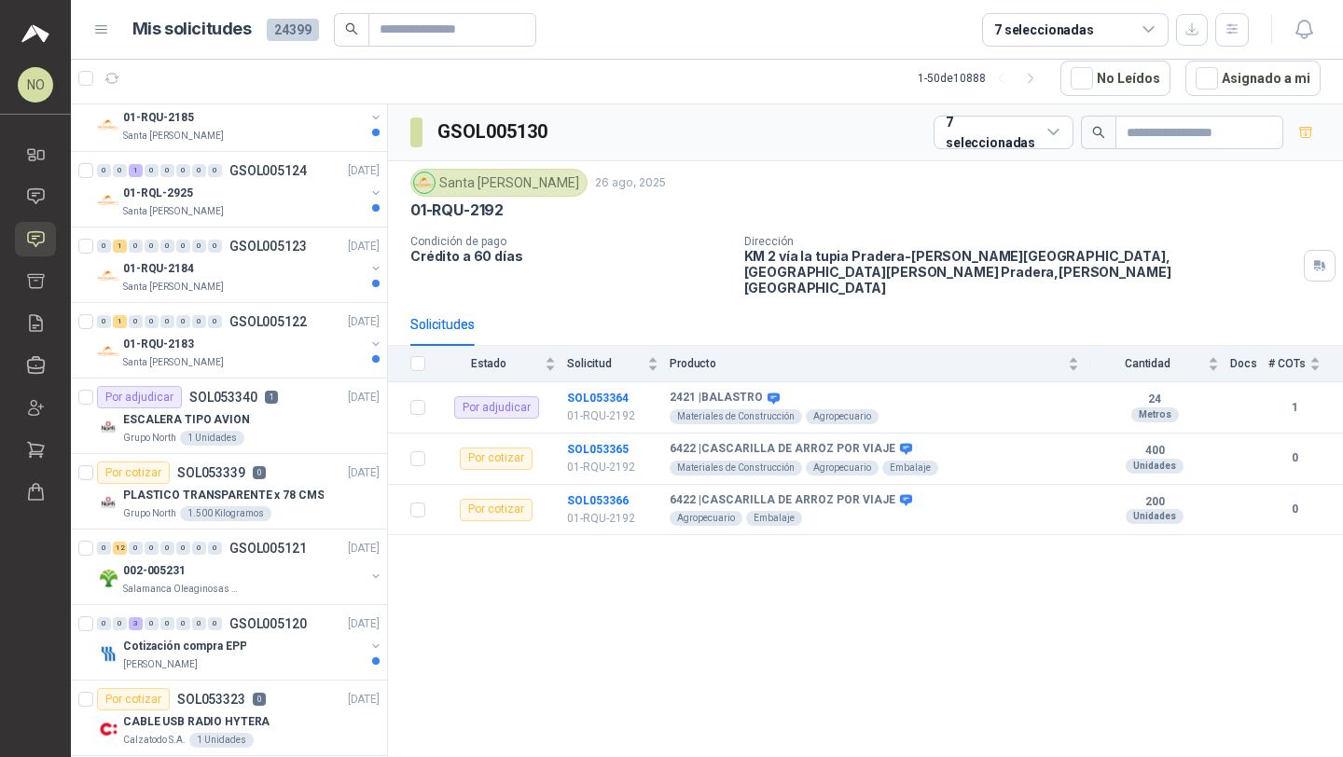
scroll to position [645, 0]
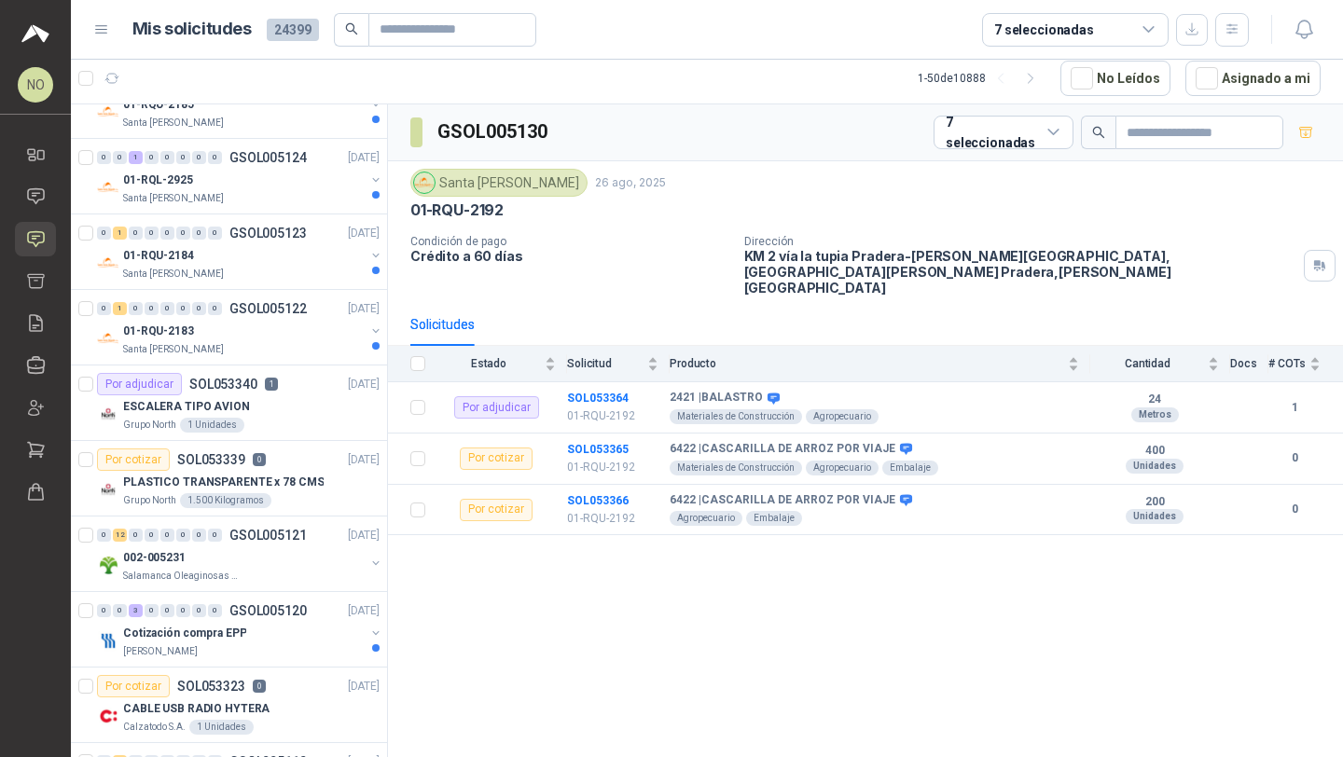
click at [175, 387] on div "Por adjudicar" at bounding box center [139, 384] width 85 height 22
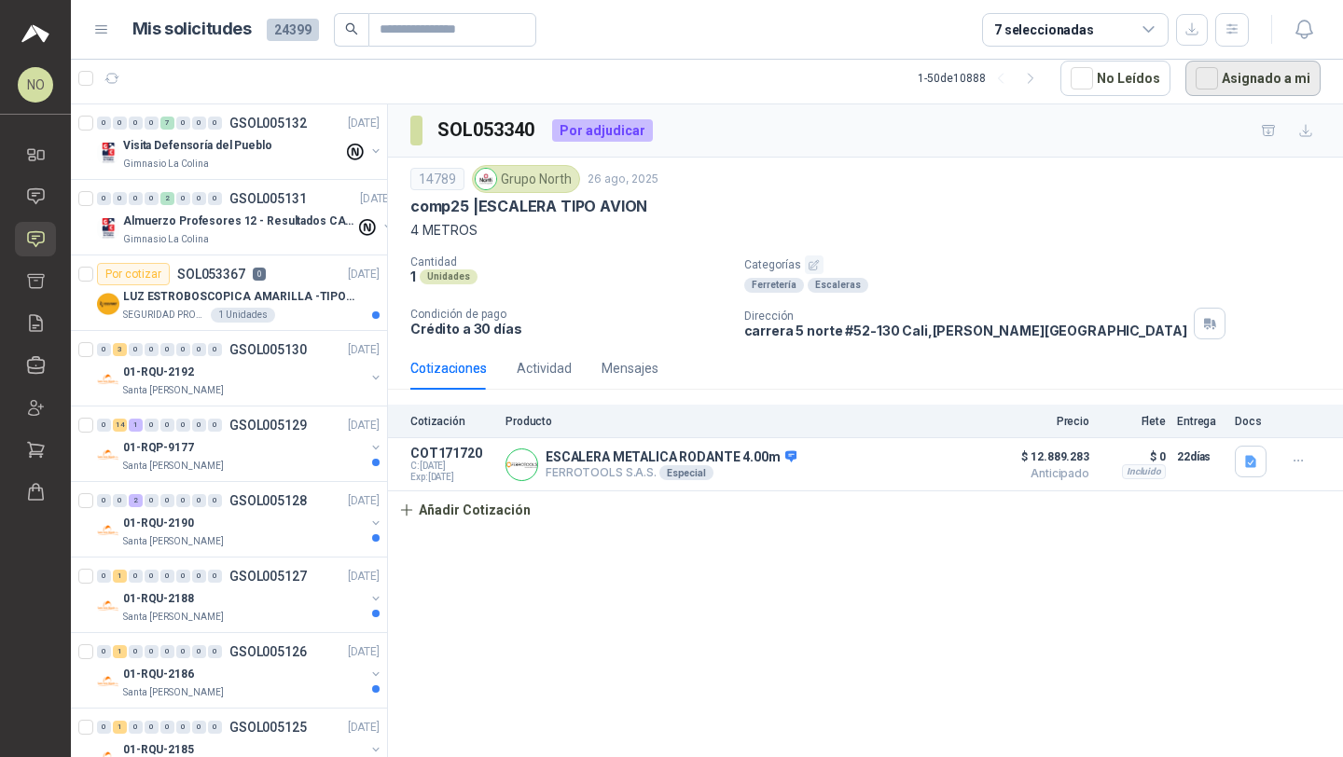
click at [1222, 90] on button "Asignado a mi" at bounding box center [1252, 78] width 135 height 35
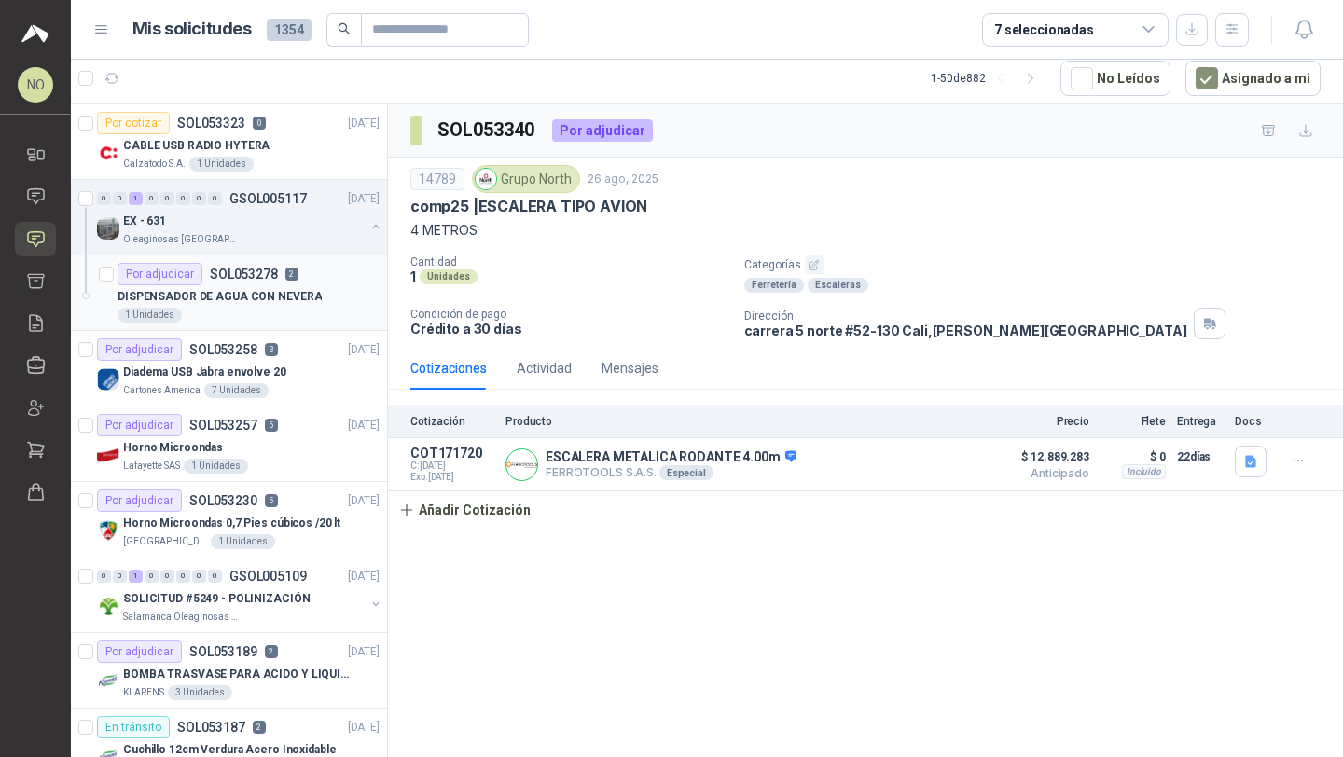
click at [305, 319] on div "1 Unidades" at bounding box center [248, 315] width 262 height 15
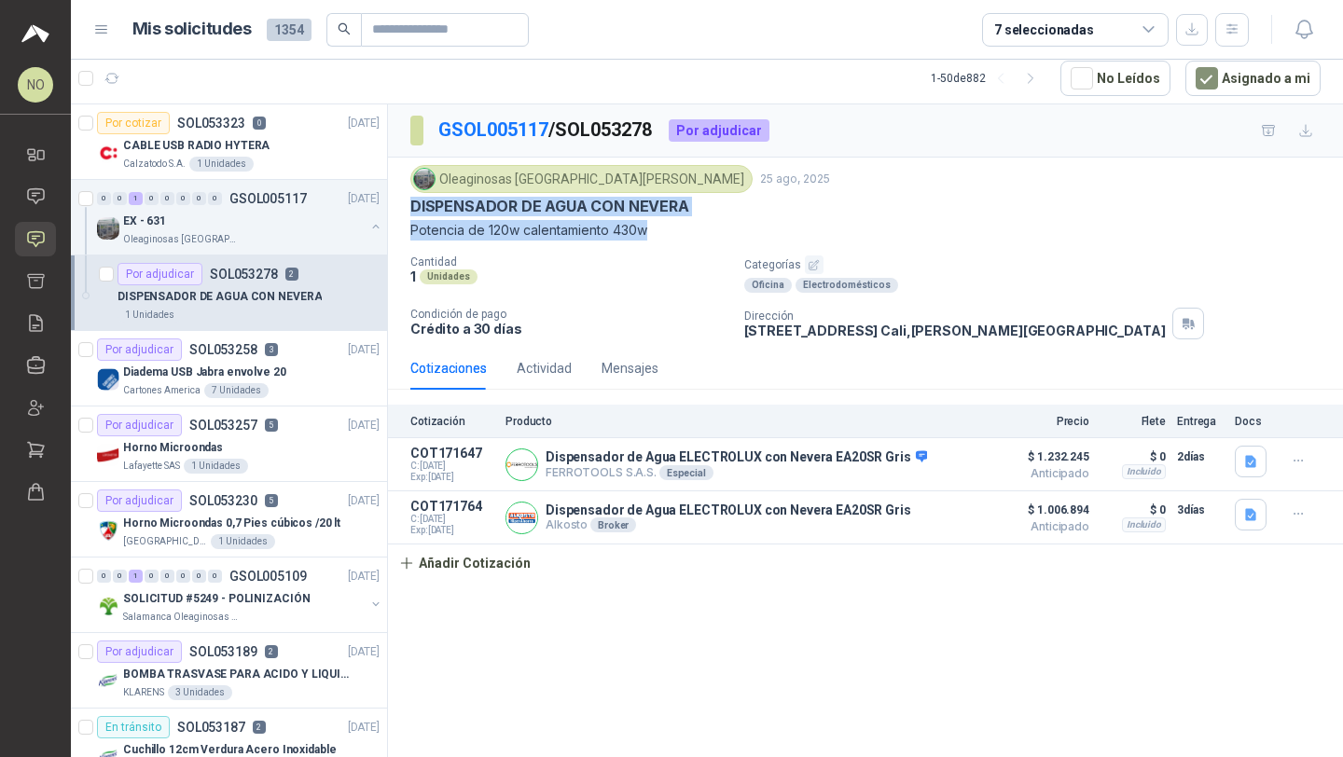
drag, startPoint x: 408, startPoint y: 199, endPoint x: 694, endPoint y: 228, distance: 286.9
click at [695, 228] on div "Oleaginosas San Fernando 25 ago, 2025 DISPENSADOR DE AGUA CON NEVERA Potencia …" at bounding box center [865, 252] width 955 height 189
copy div "DISPENSADOR DE AGUA CON NEVERA Potencia de 120w calentamiento 430w"
click at [446, 569] on button "Añadir Cotización" at bounding box center [464, 563] width 153 height 37
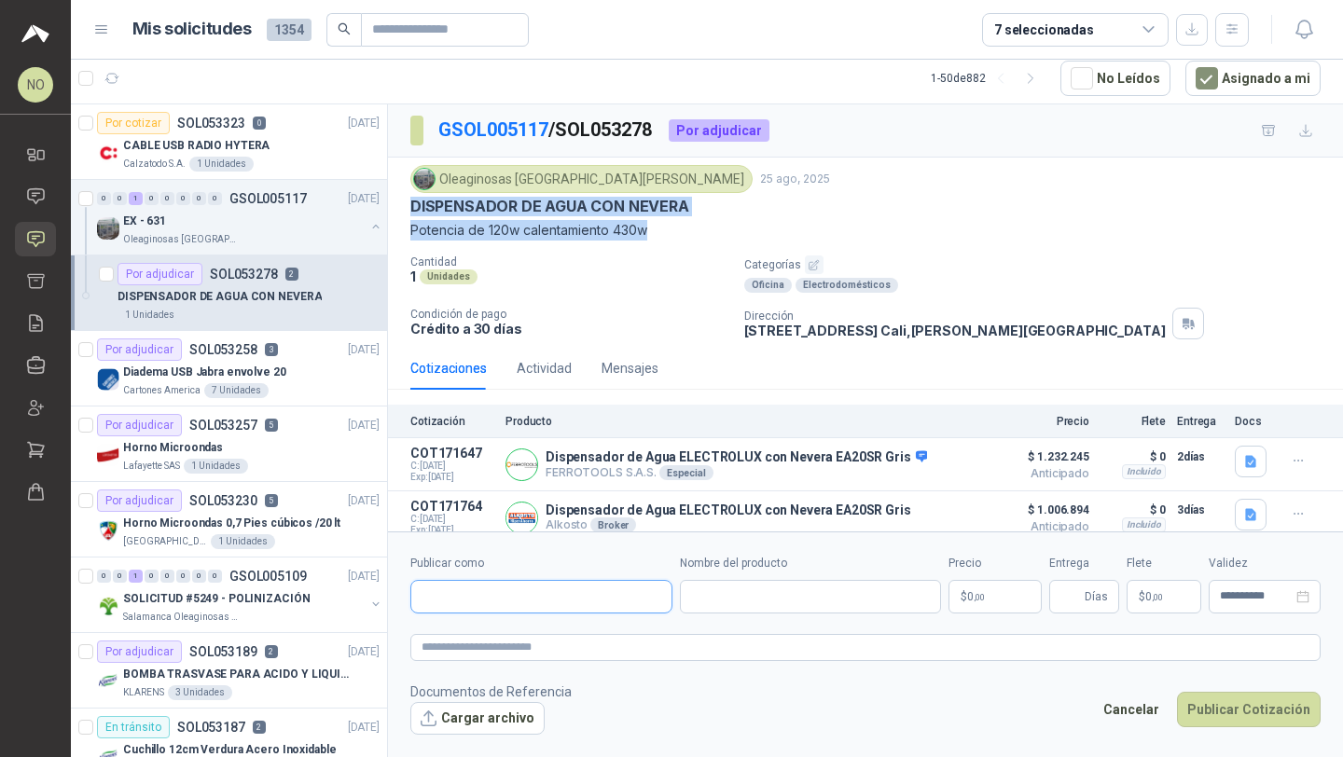
click at [495, 606] on input "Publicar como" at bounding box center [541, 597] width 260 height 32
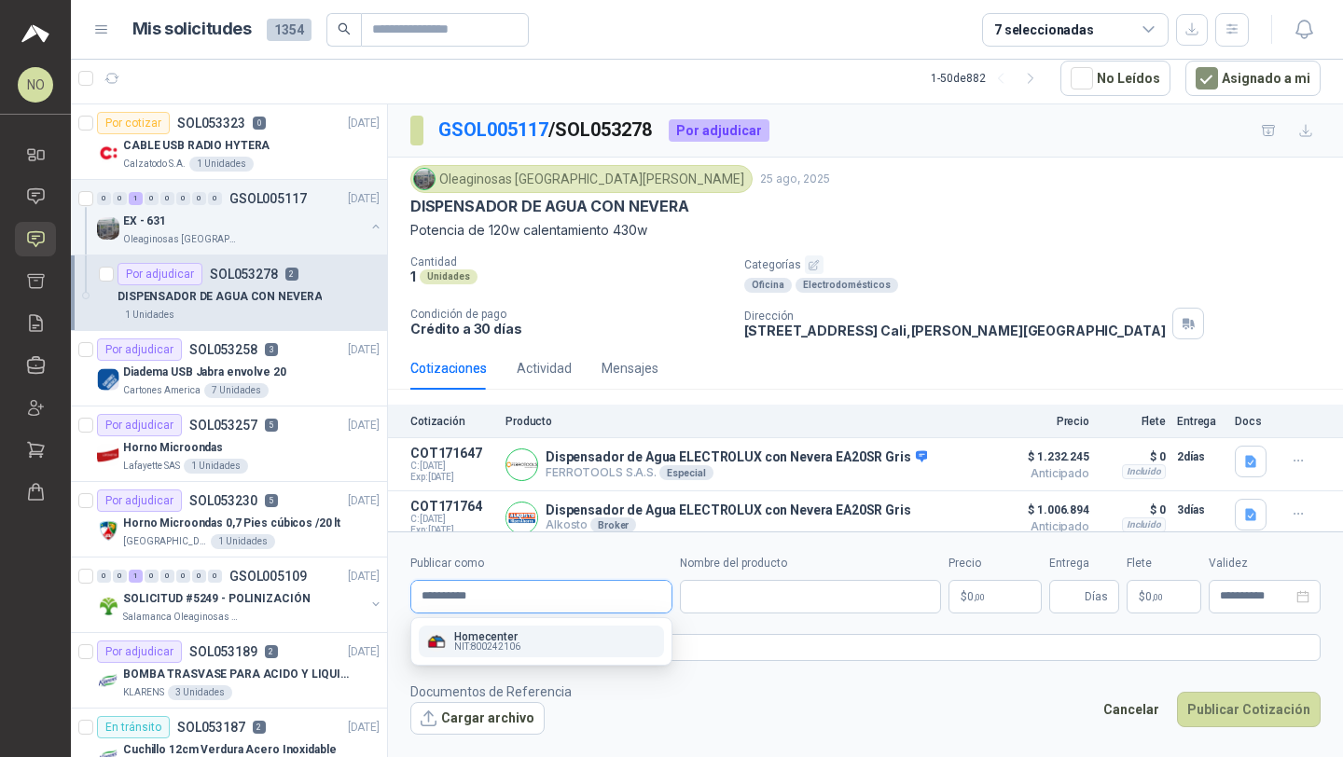
type input "**********"
click at [490, 643] on span "NIT : 800242106" at bounding box center [487, 646] width 66 height 9
type input "**********"
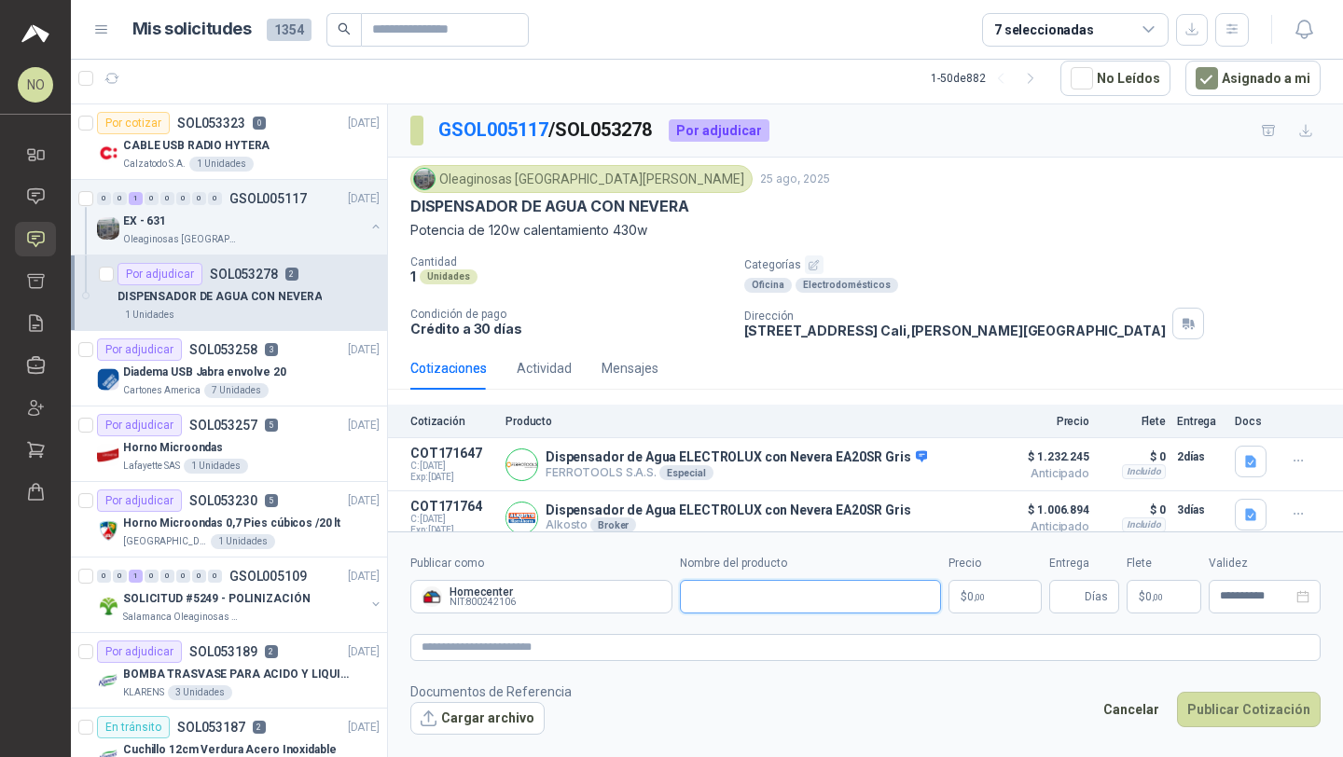
click at [739, 603] on input "Nombre del producto" at bounding box center [811, 597] width 262 height 34
paste input "**********"
type input "**********"
click at [984, 599] on body "NO Nathalia Ortega Inicio Chat Solicitudes Cotizar Remisiones Compañías Invitac…" at bounding box center [671, 378] width 1343 height 757
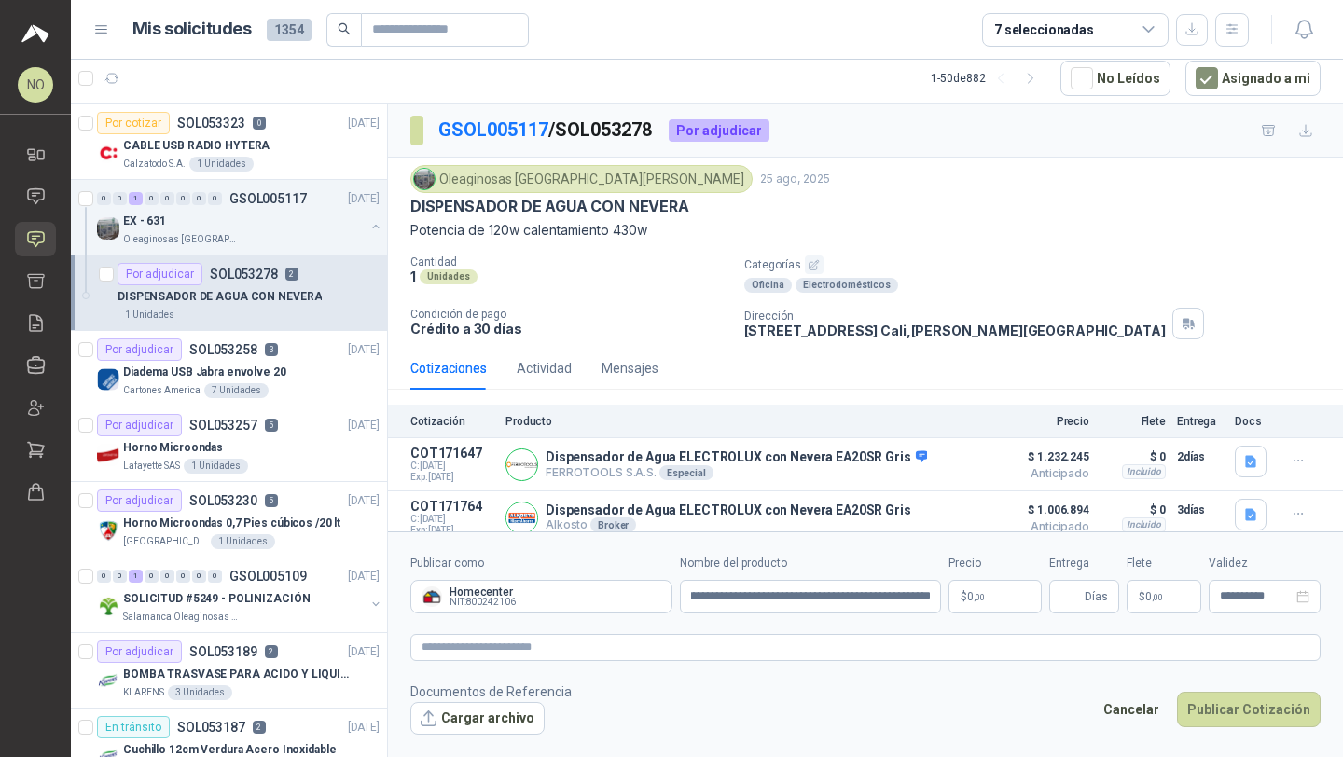
scroll to position [0, 0]
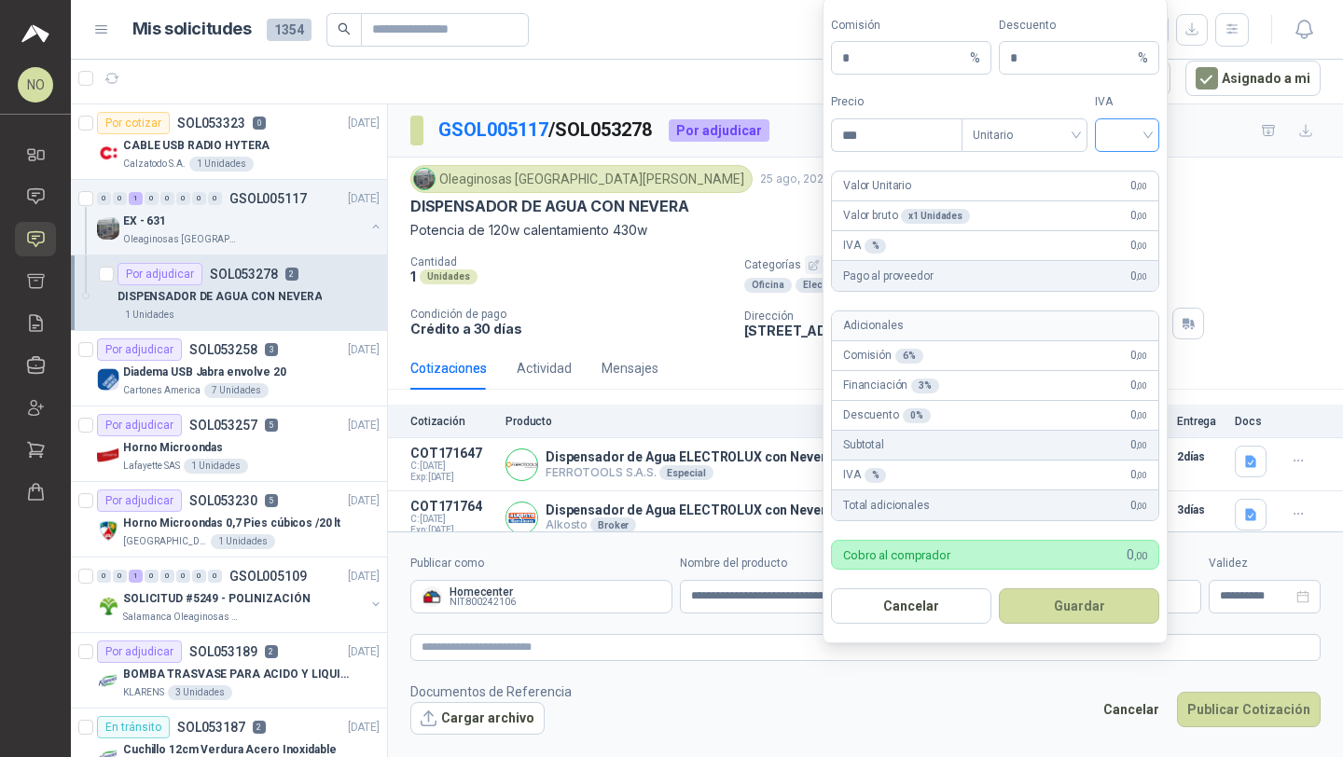
click at [1136, 133] on input "search" at bounding box center [1127, 133] width 42 height 28
click at [1125, 184] on div "19%" at bounding box center [1127, 174] width 35 height 21
click at [1030, 127] on span "Unitario" at bounding box center [1025, 135] width 104 height 28
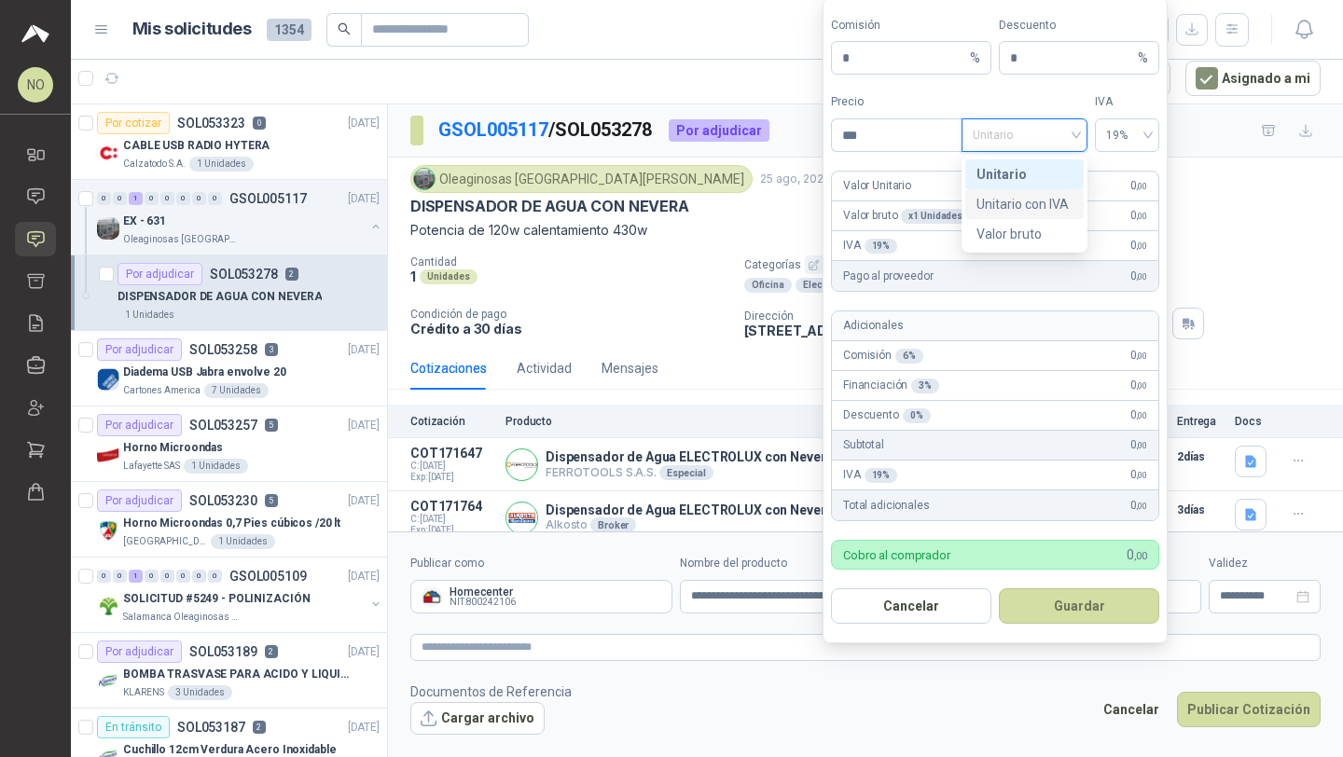
click at [1027, 211] on div "Unitario con IVA" at bounding box center [1024, 204] width 96 height 21
click at [907, 146] on input "***" at bounding box center [897, 135] width 130 height 32
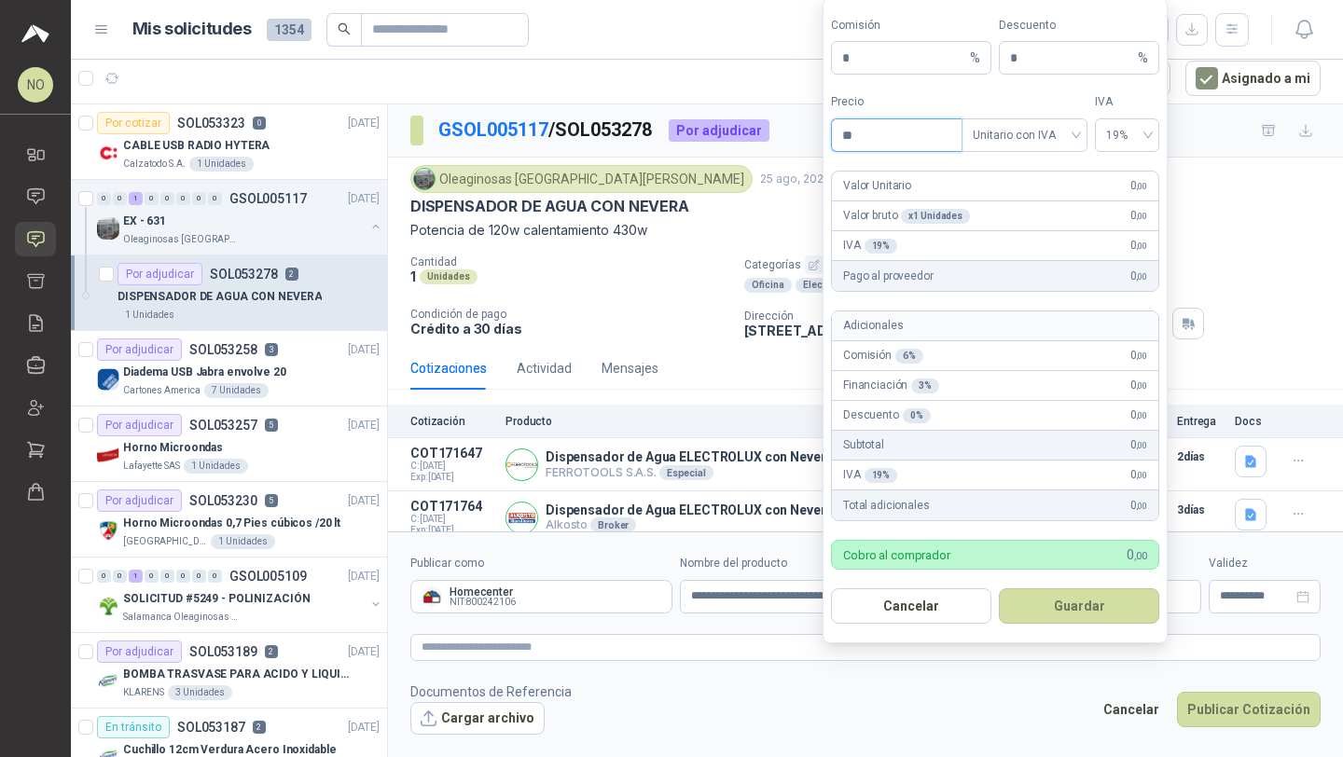
type input "*"
type input "*********"
click at [1048, 58] on input "*" at bounding box center [1072, 58] width 124 height 32
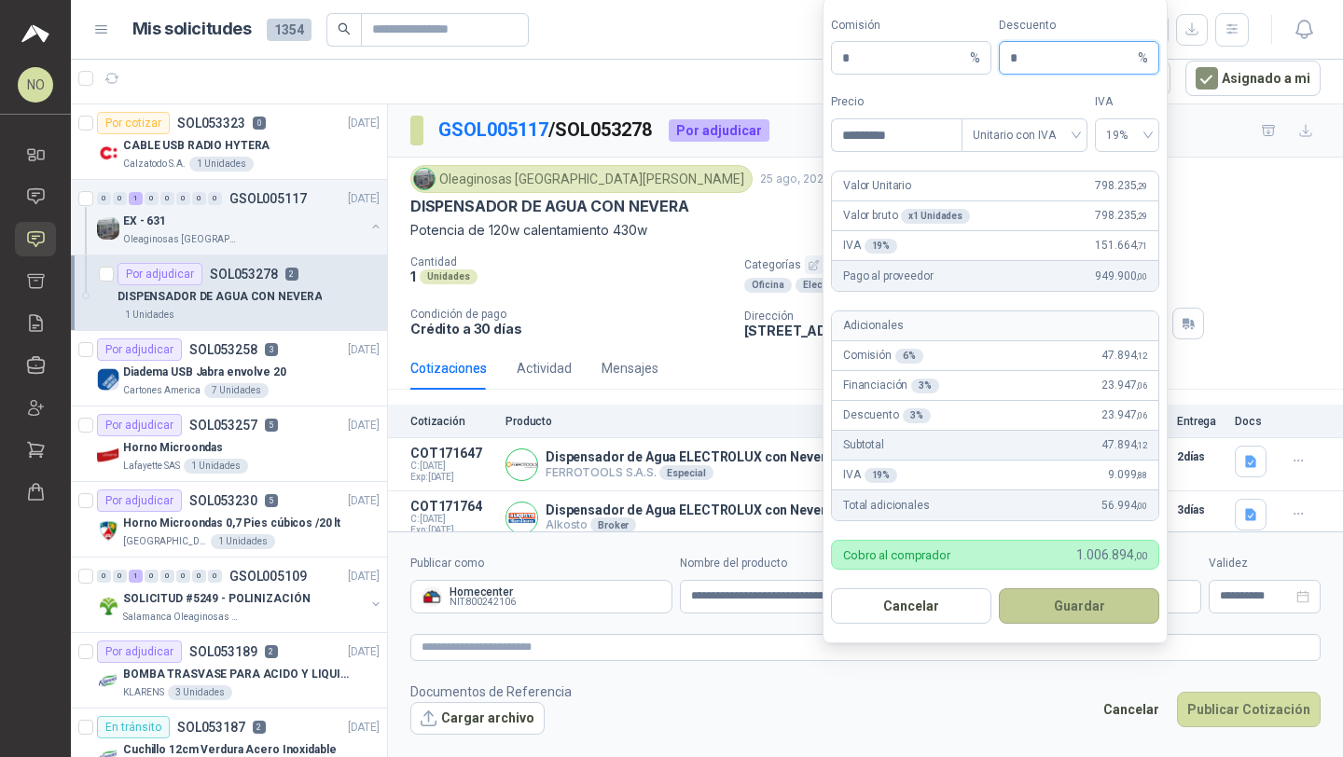
type input "*"
click at [1094, 602] on button "Guardar" at bounding box center [1079, 605] width 160 height 35
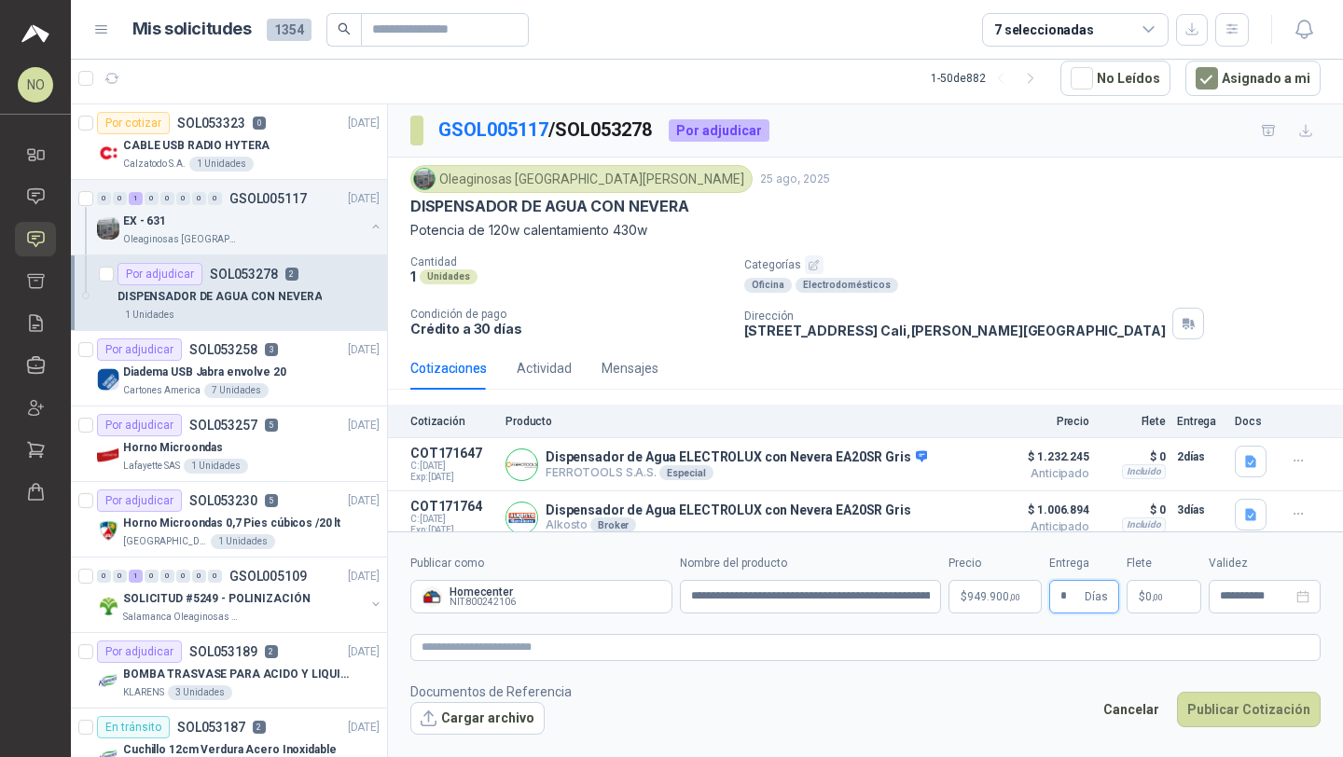
type input "*"
click at [1033, 689] on footer "Documentos de Referencia Cargar archivo Cancelar Publicar Cotización" at bounding box center [865, 709] width 910 height 54
click at [1153, 610] on p "$ 0 ,00" at bounding box center [1163, 597] width 75 height 34
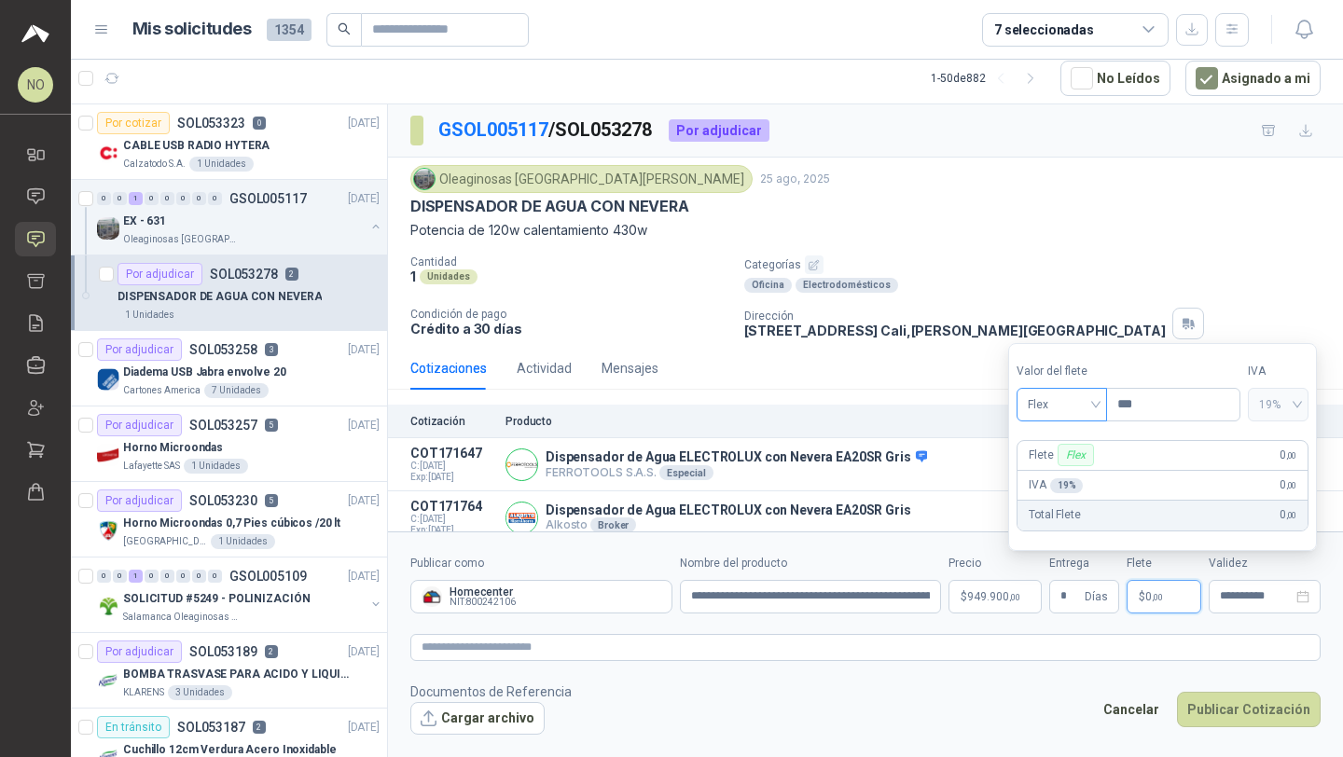
click at [1051, 408] on span "Flex" at bounding box center [1062, 405] width 68 height 28
click at [1050, 498] on div "Fijo" at bounding box center [1062, 503] width 62 height 21
click at [1149, 401] on input "***" at bounding box center [1173, 405] width 132 height 32
type input "*"
type input "*******"
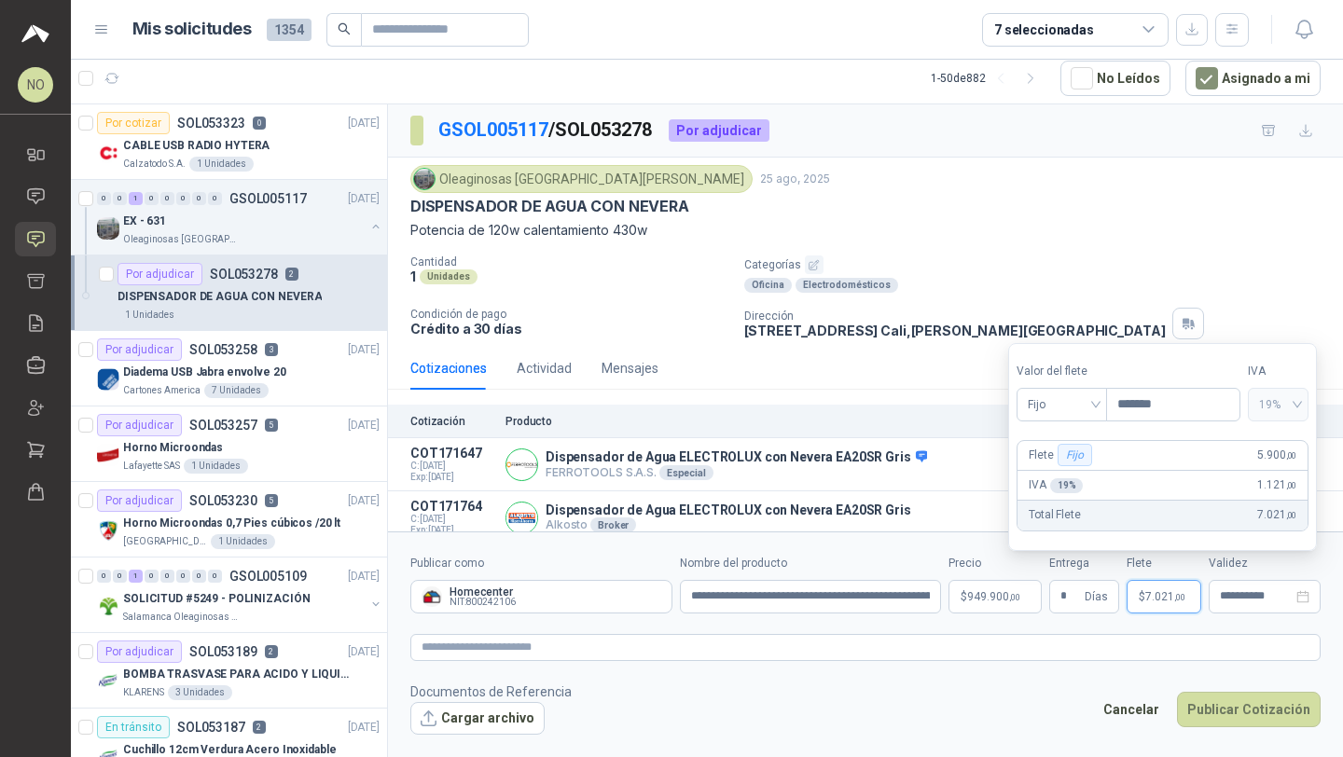
click at [812, 725] on footer "Documentos de Referencia Cargar archivo Cancelar Publicar Cotización" at bounding box center [865, 709] width 910 height 54
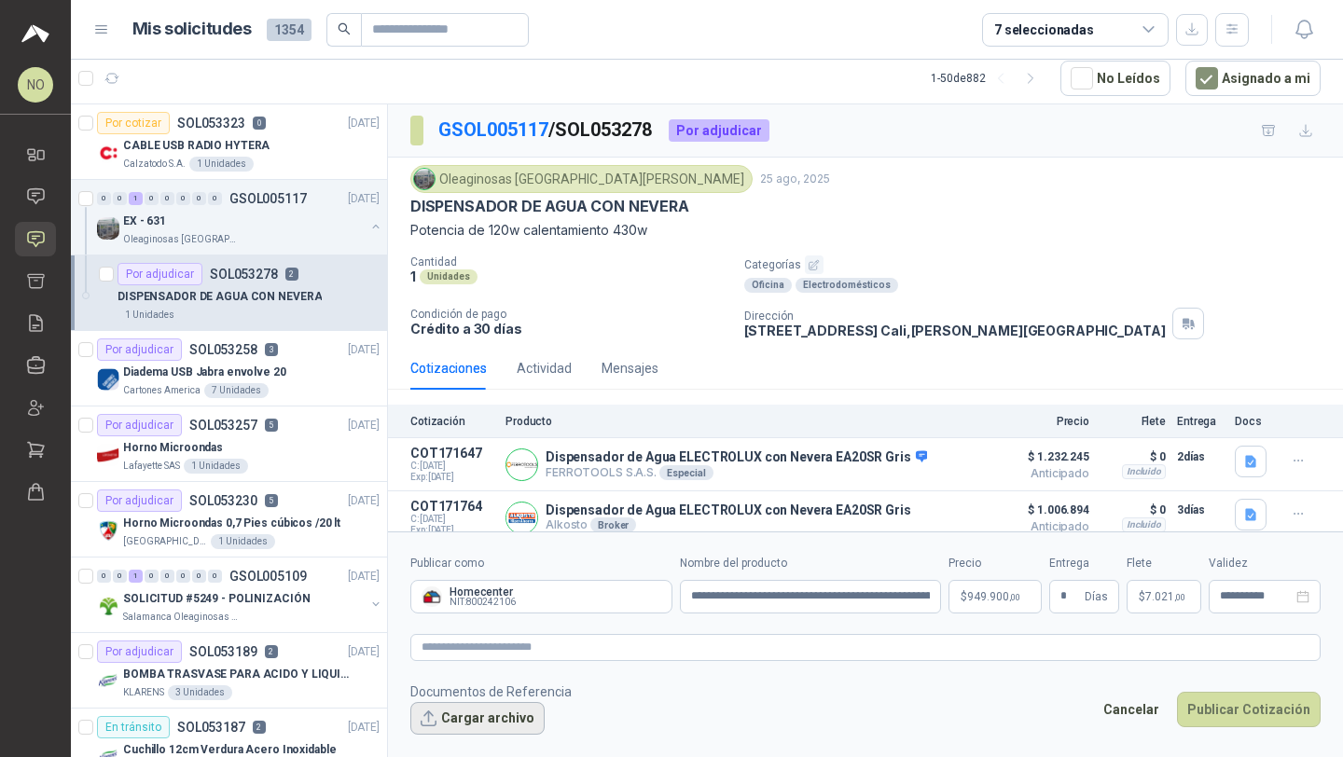
click at [461, 713] on button "Cargar archivo" at bounding box center [477, 719] width 134 height 34
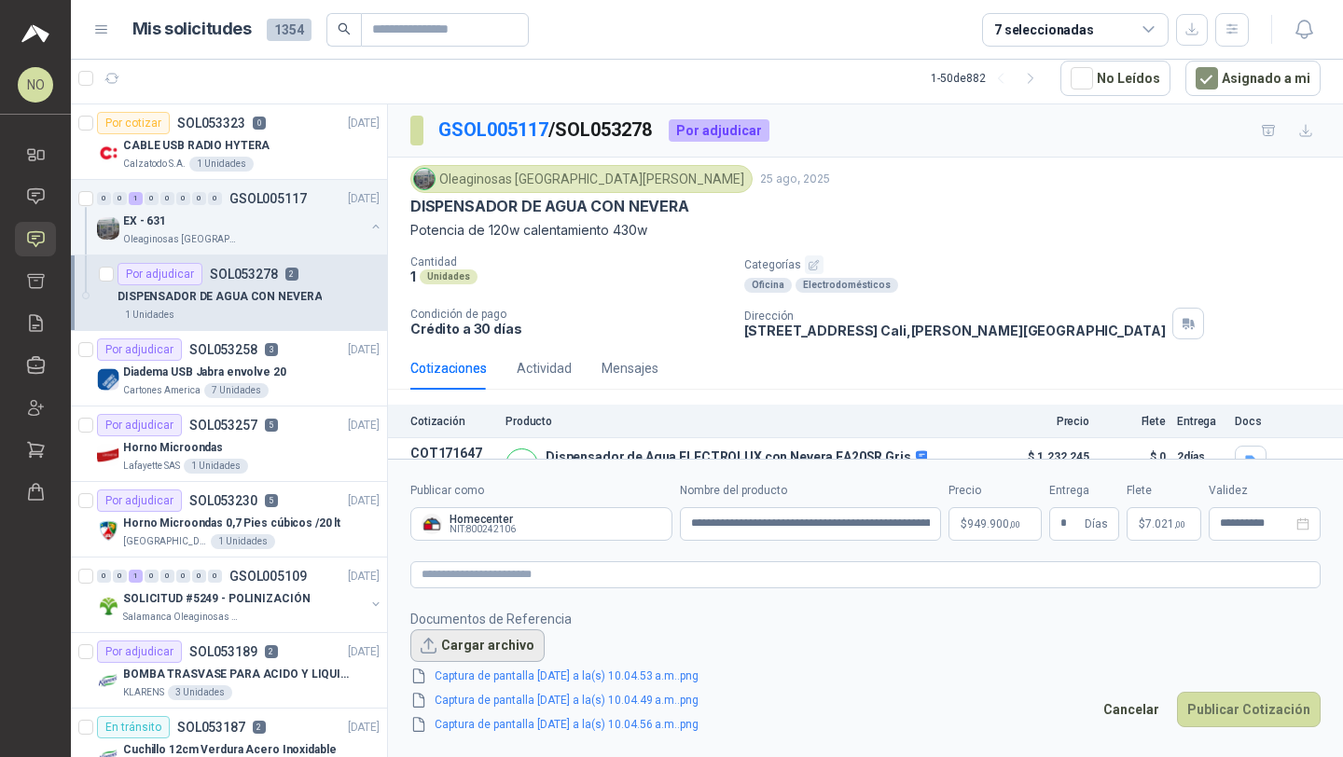
click at [475, 645] on button "Cargar archivo" at bounding box center [477, 646] width 134 height 34
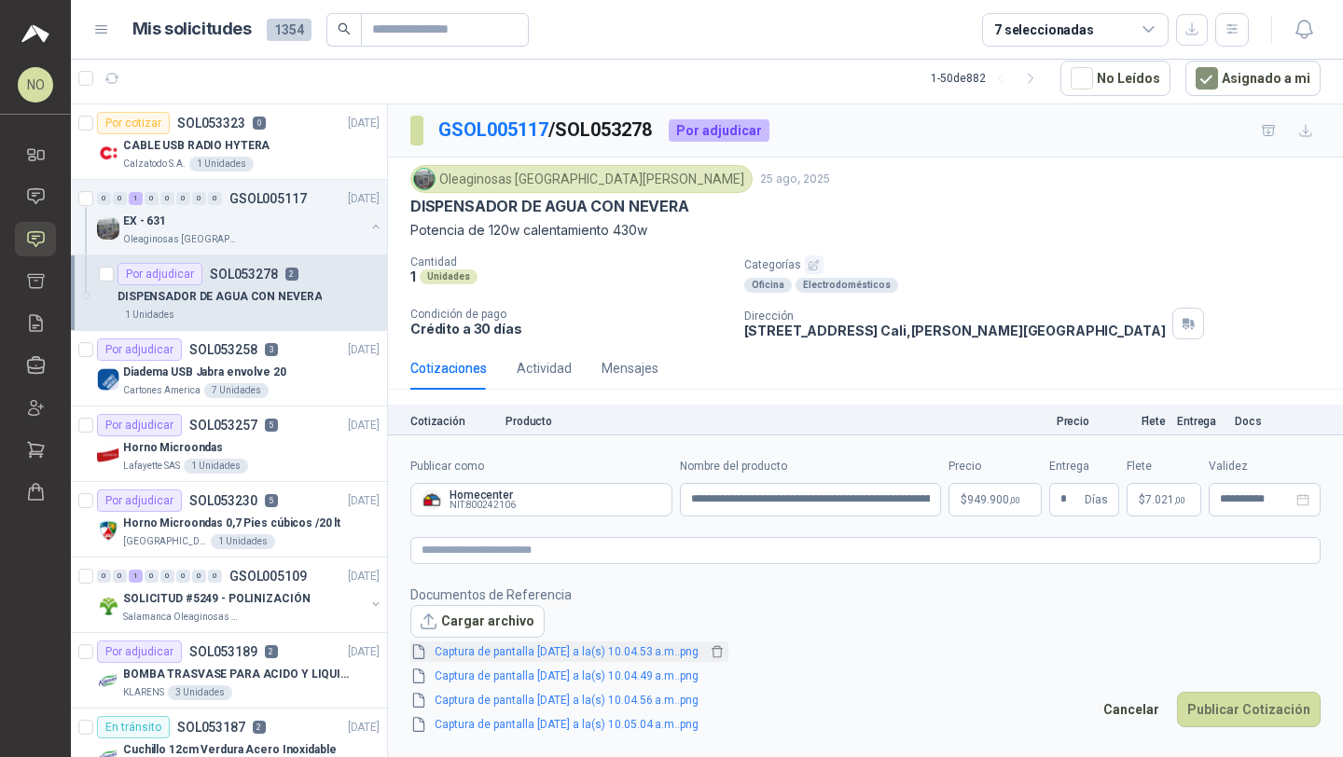
click at [677, 656] on link "Captura de pantalla 2025-08-26 a la(s) 10.04.53 a.m..png" at bounding box center [566, 652] width 279 height 18
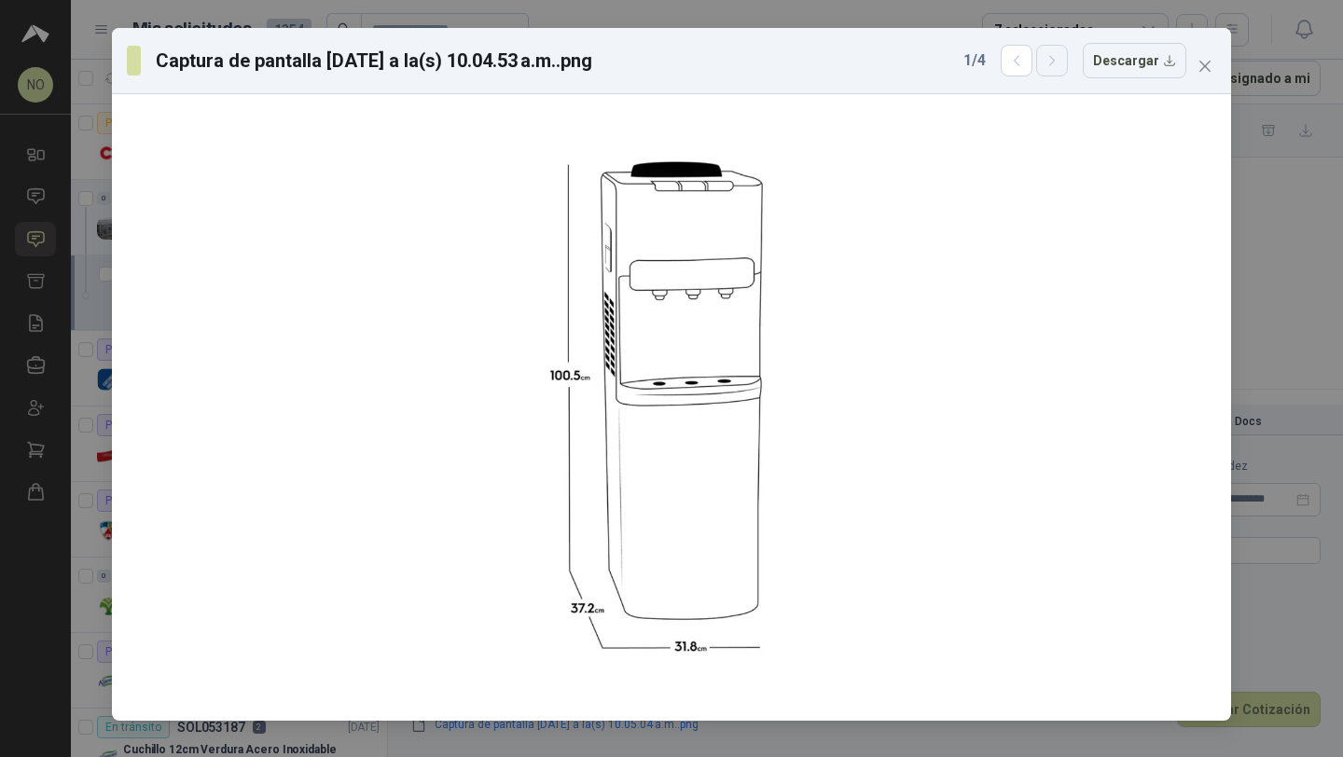
click at [1046, 58] on button "button" at bounding box center [1052, 61] width 32 height 32
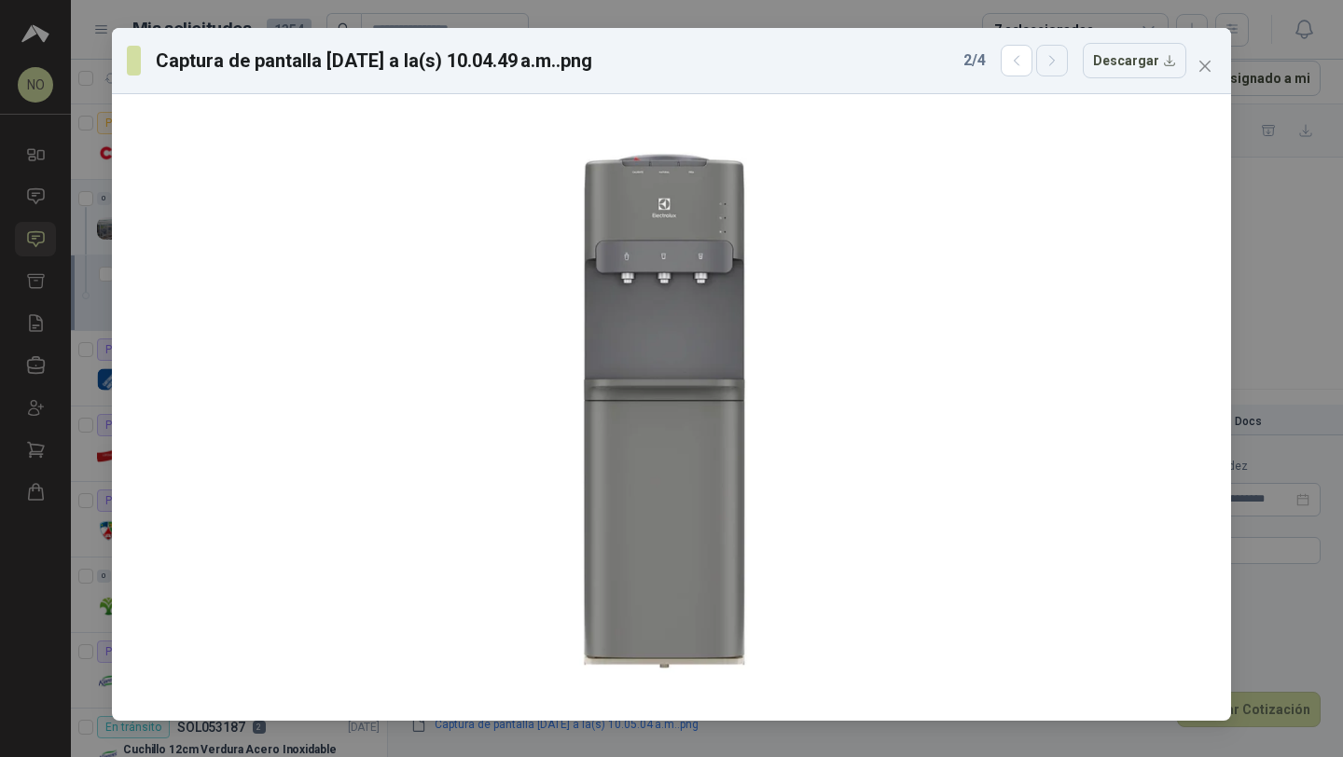
click at [1046, 58] on button "button" at bounding box center [1052, 61] width 32 height 32
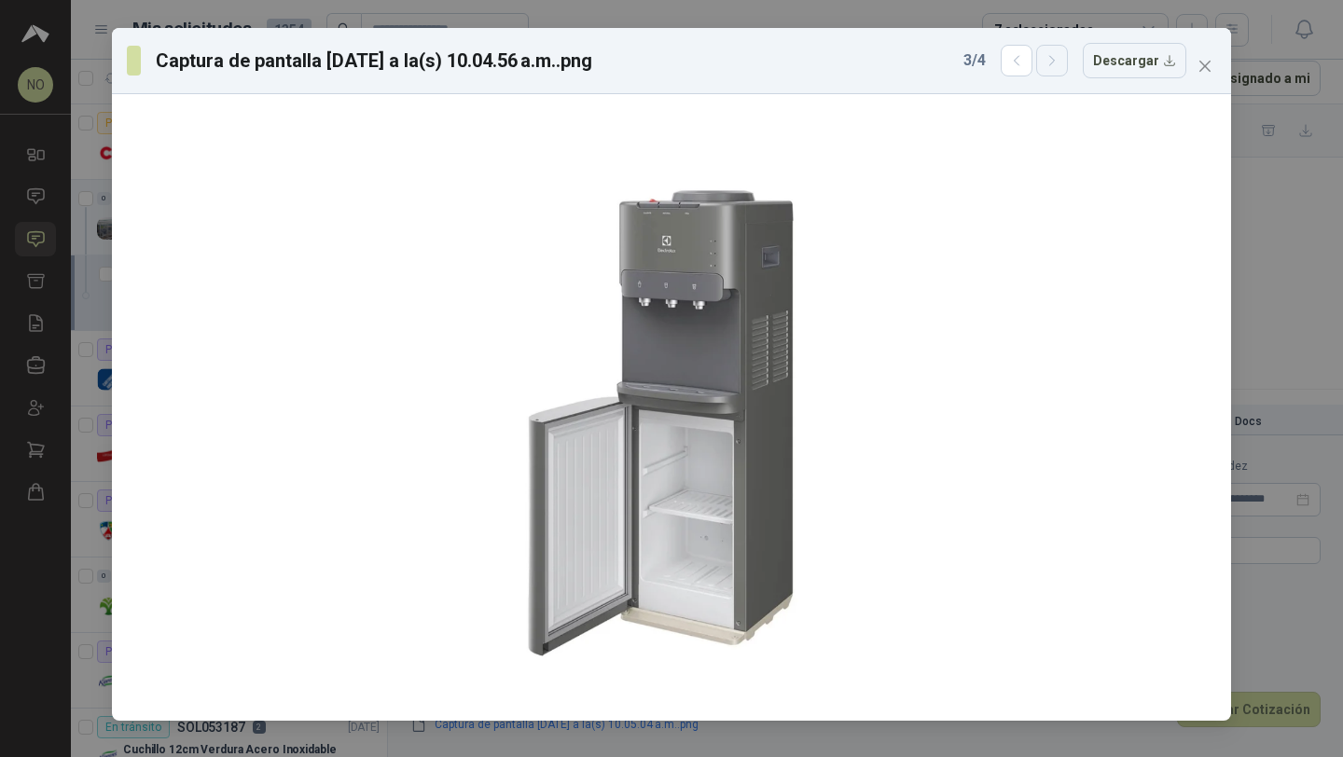
click at [1046, 58] on button "button" at bounding box center [1052, 61] width 32 height 32
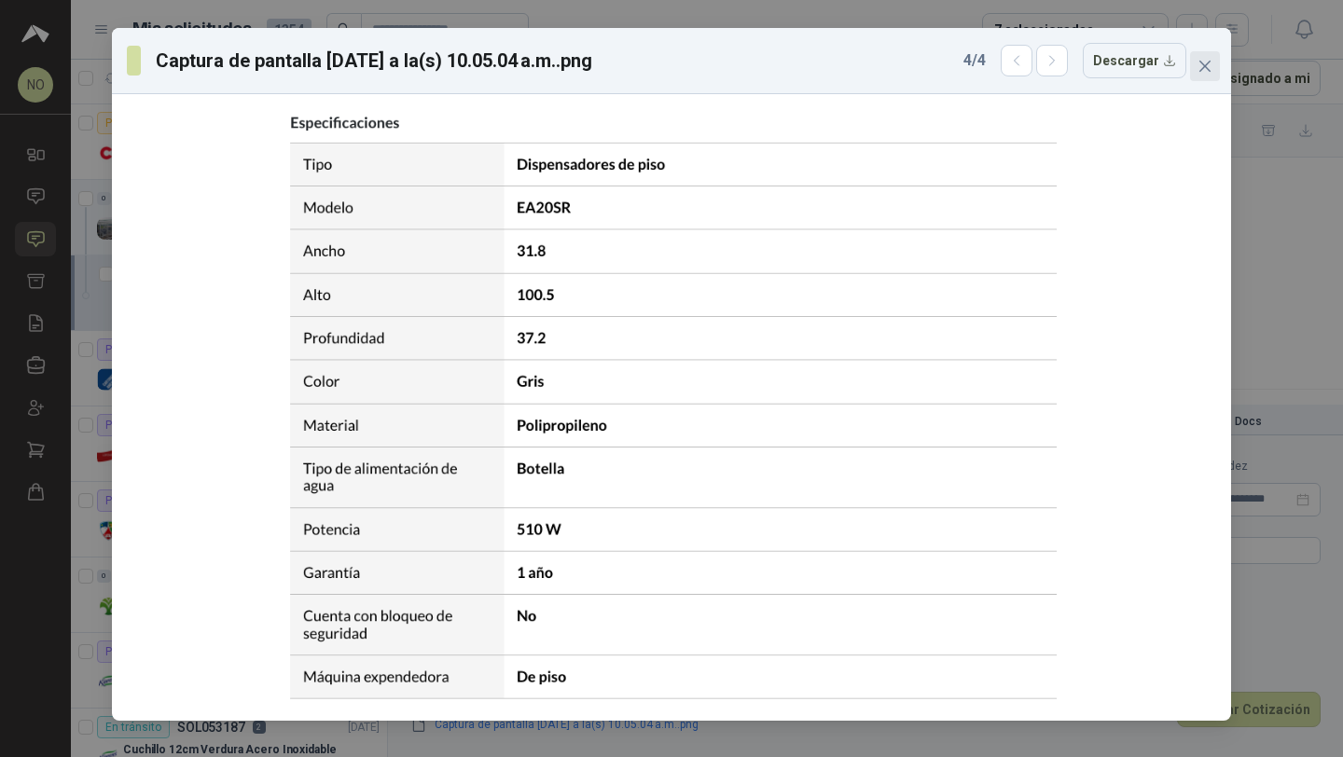
click at [1207, 69] on icon "close" at bounding box center [1204, 66] width 11 height 11
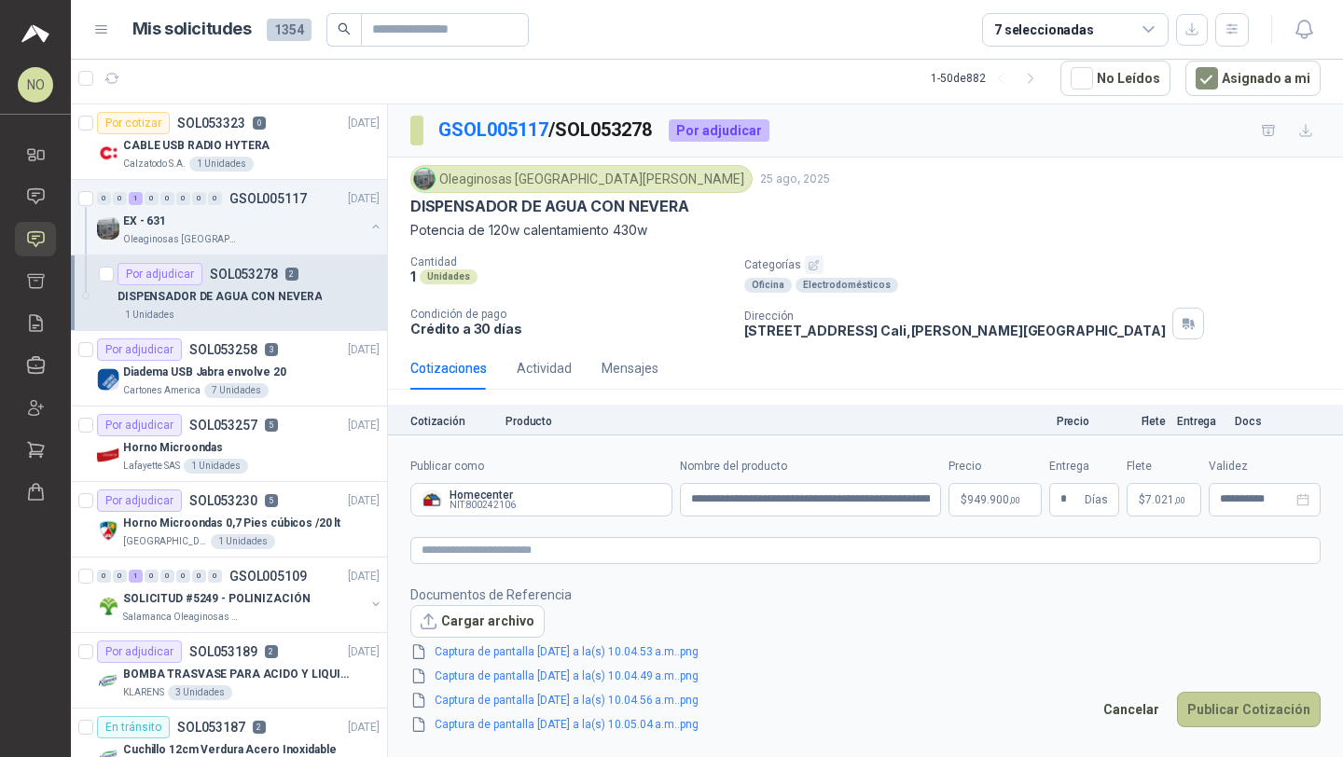
click at [1238, 709] on button "Publicar Cotización" at bounding box center [1249, 709] width 144 height 35
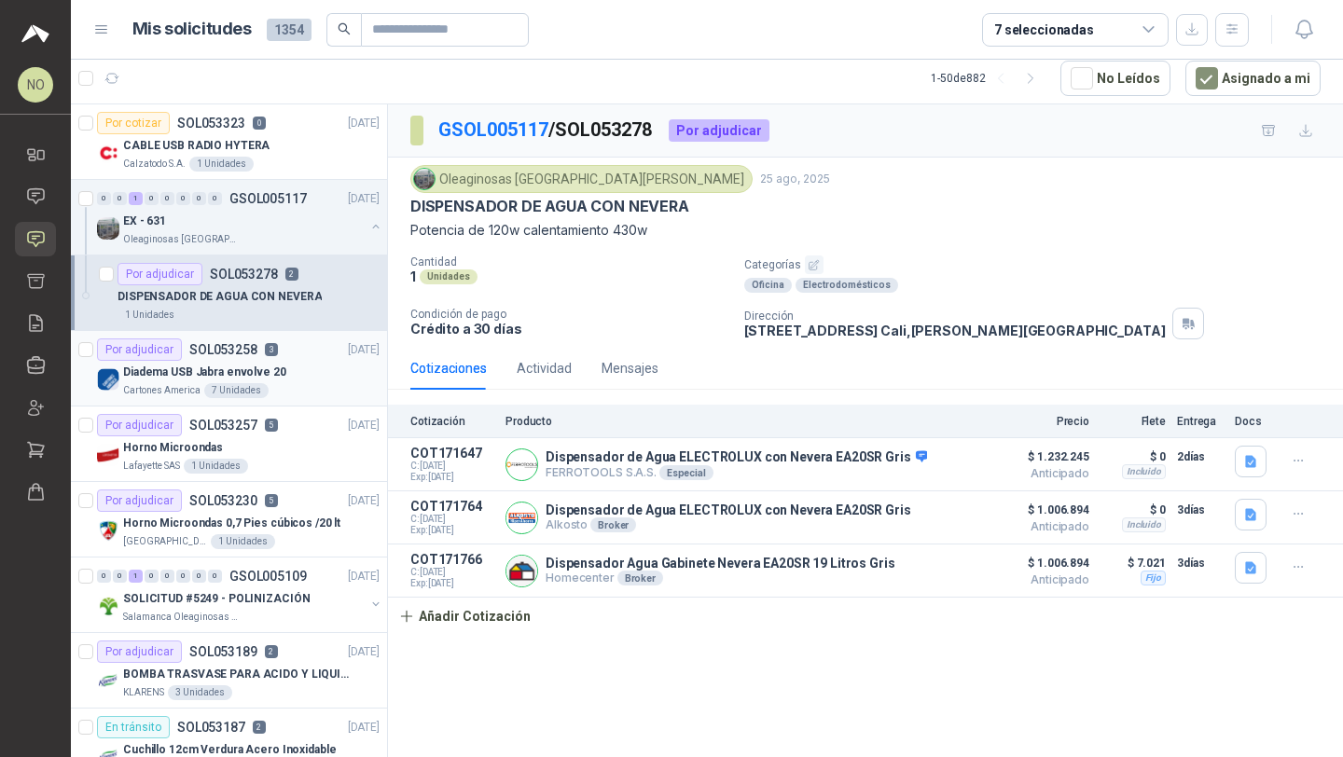
click at [294, 387] on div "Cartones America 7 Unidades" at bounding box center [251, 390] width 256 height 15
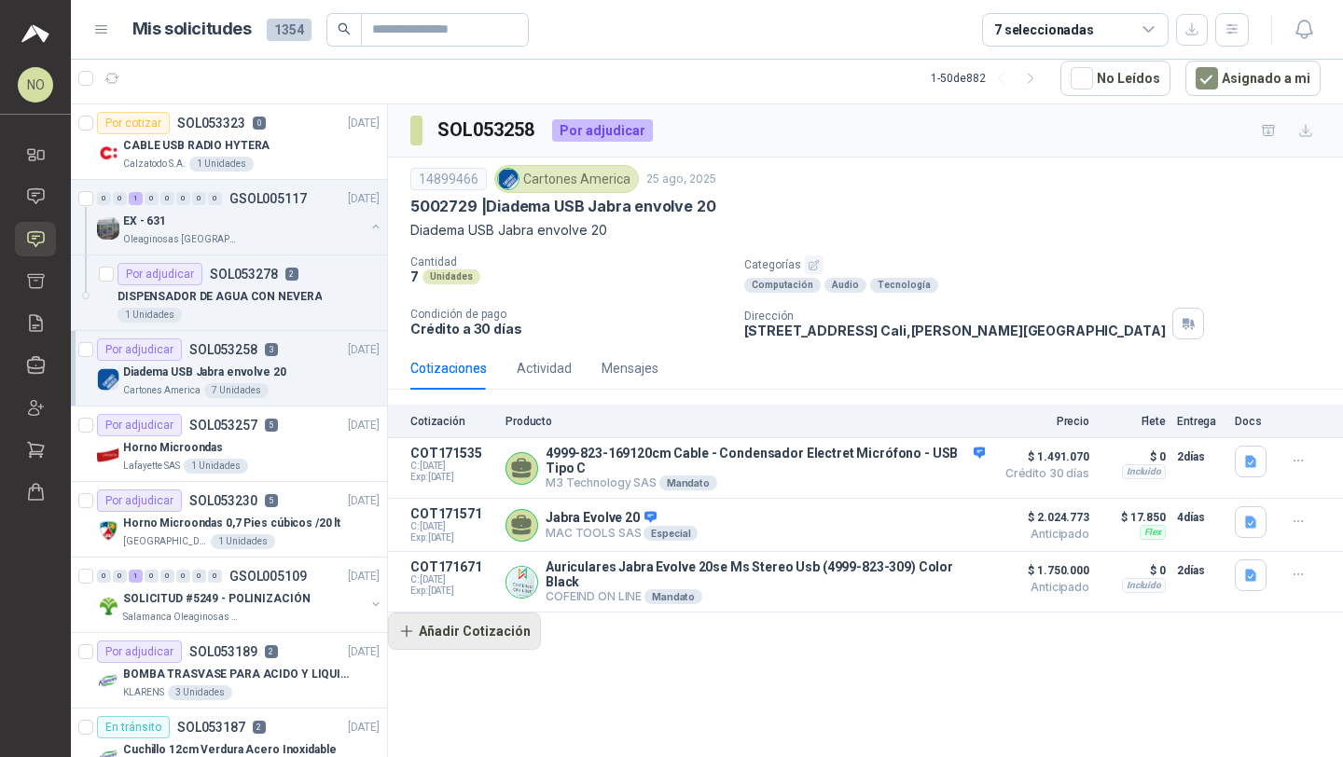
click at [490, 624] on button "Añadir Cotización" at bounding box center [464, 631] width 153 height 37
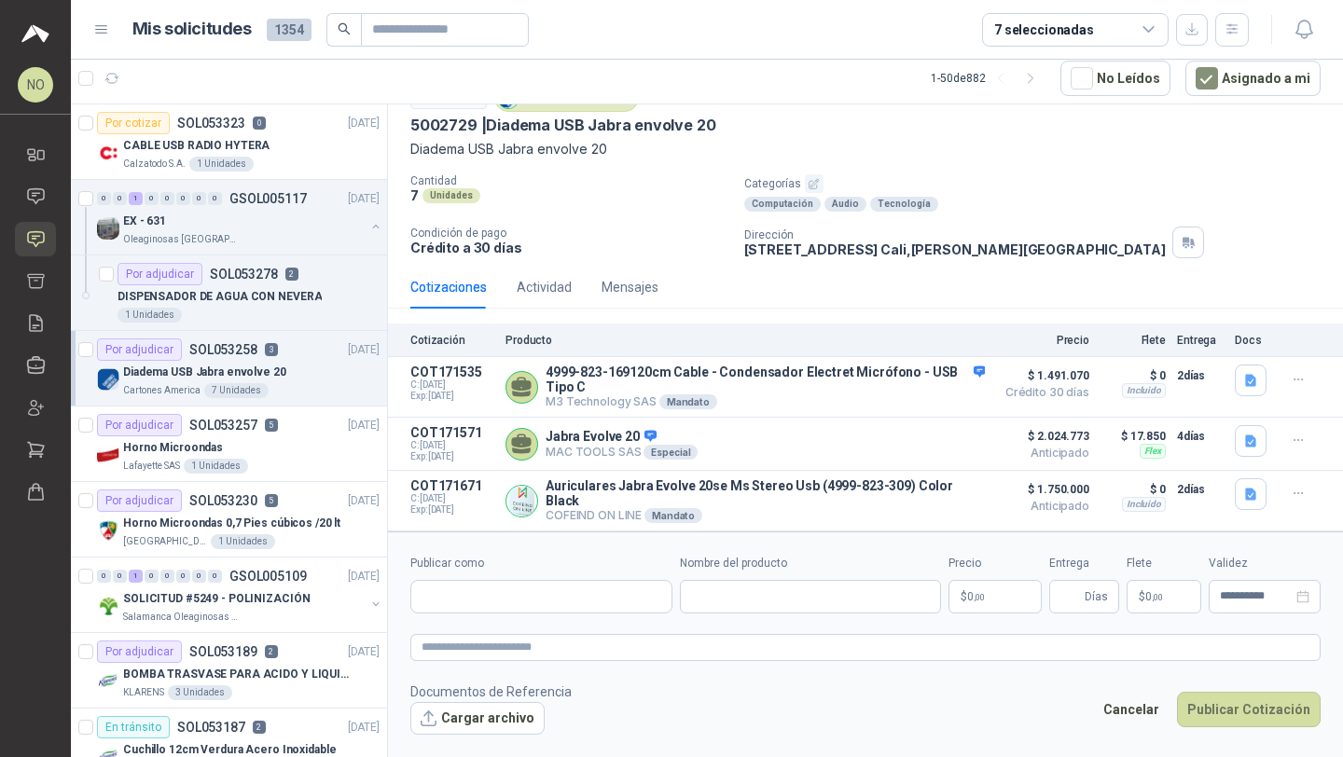
scroll to position [82, 0]
click at [550, 599] on input "Publicar como" at bounding box center [541, 597] width 260 height 32
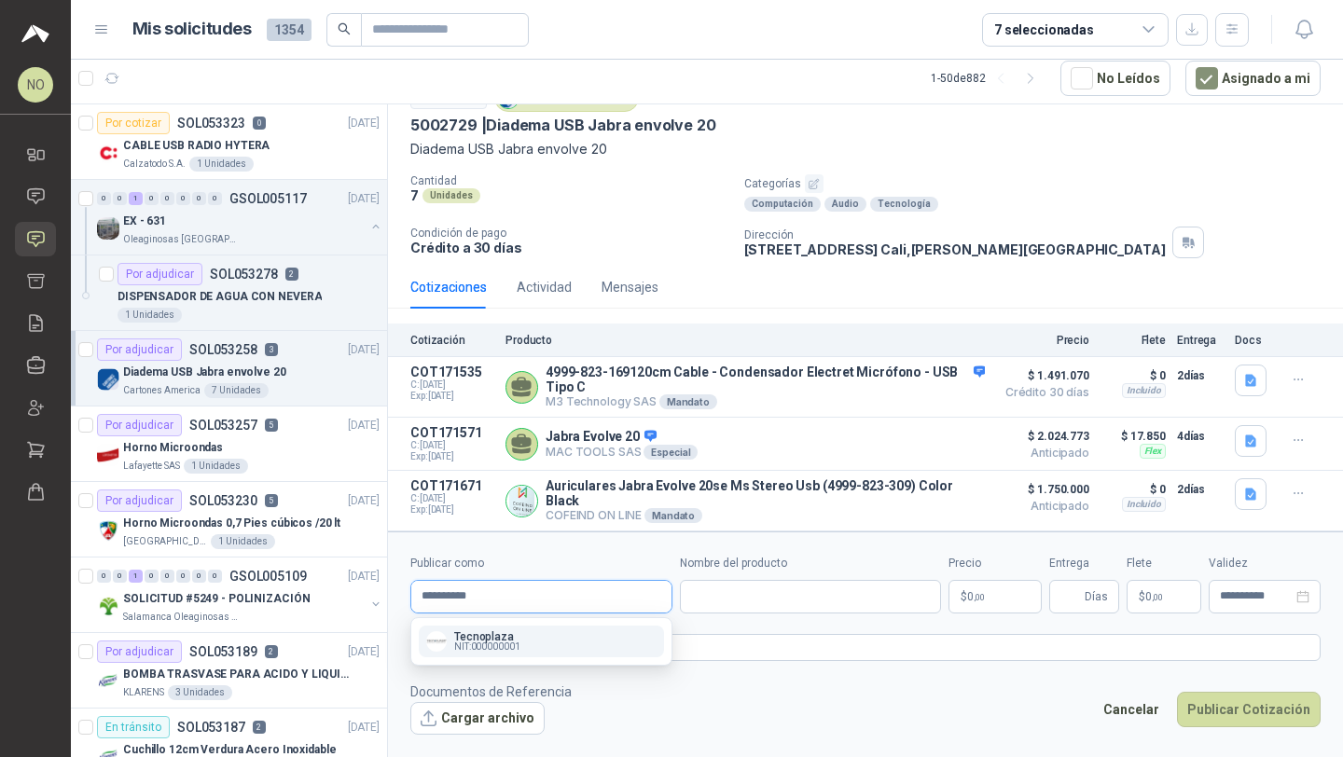
type input "**********"
click at [514, 644] on span "NIT : 000000001" at bounding box center [487, 646] width 66 height 9
type input "**********"
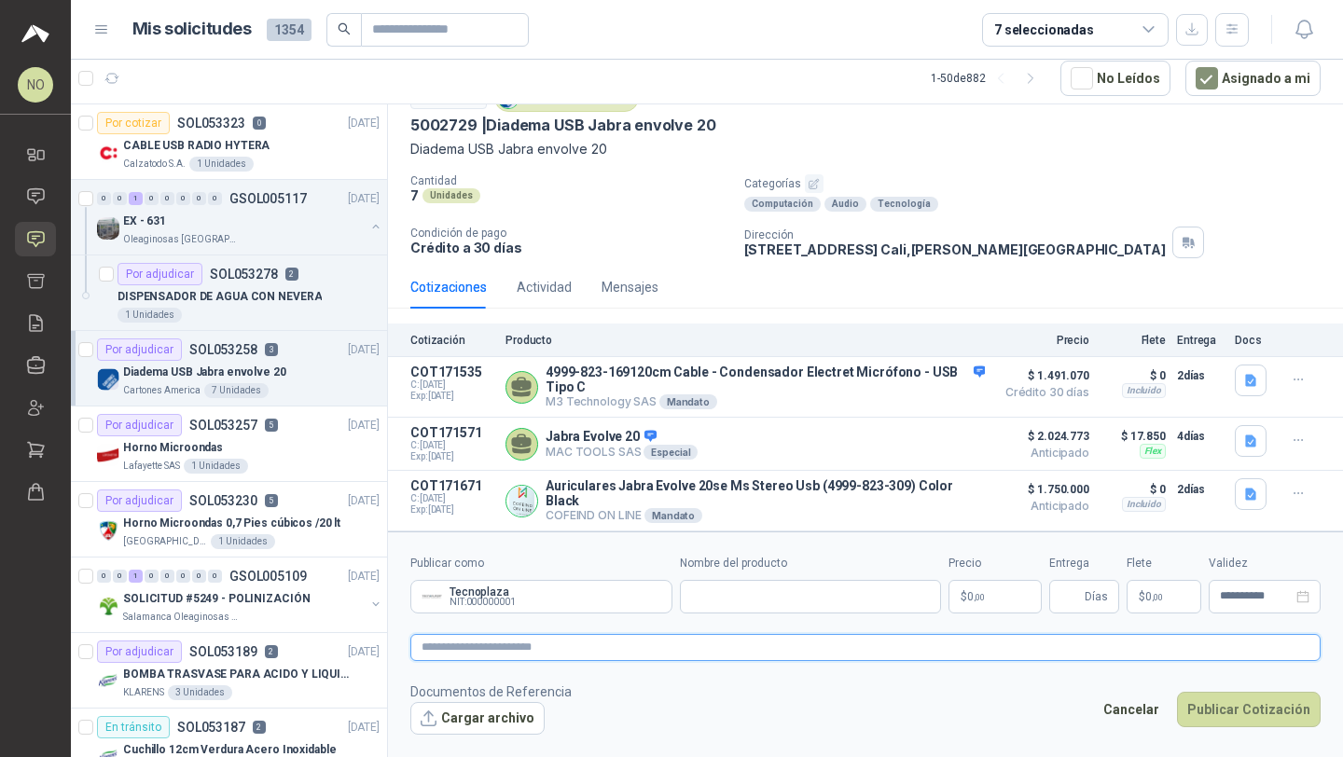
click at [651, 648] on textarea at bounding box center [865, 647] width 910 height 27
paste textarea "**********"
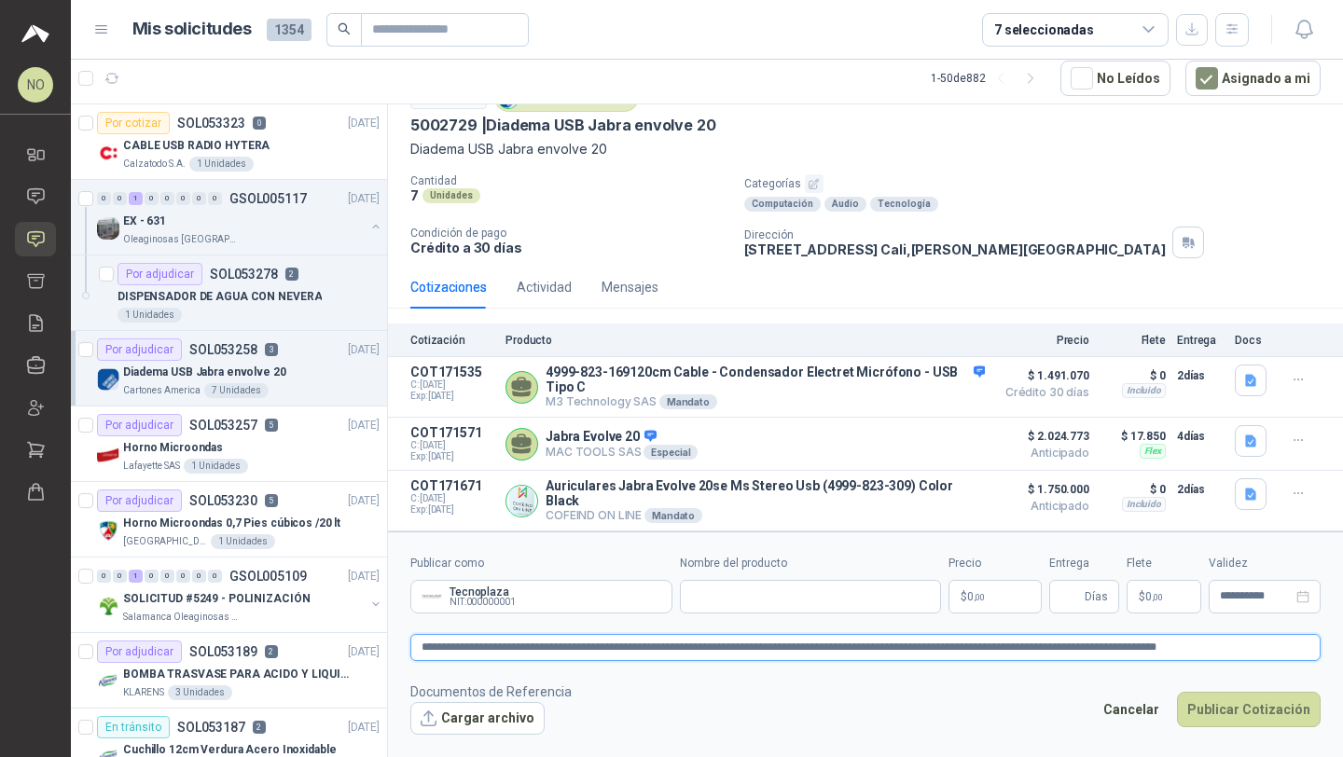
drag, startPoint x: 421, startPoint y: 646, endPoint x: 772, endPoint y: 650, distance: 350.6
click at [772, 650] on textarea "**********" at bounding box center [865, 647] width 910 height 27
type textarea "**********"
click at [816, 595] on input "Nombre del producto" at bounding box center [811, 597] width 262 height 34
paste input "**********"
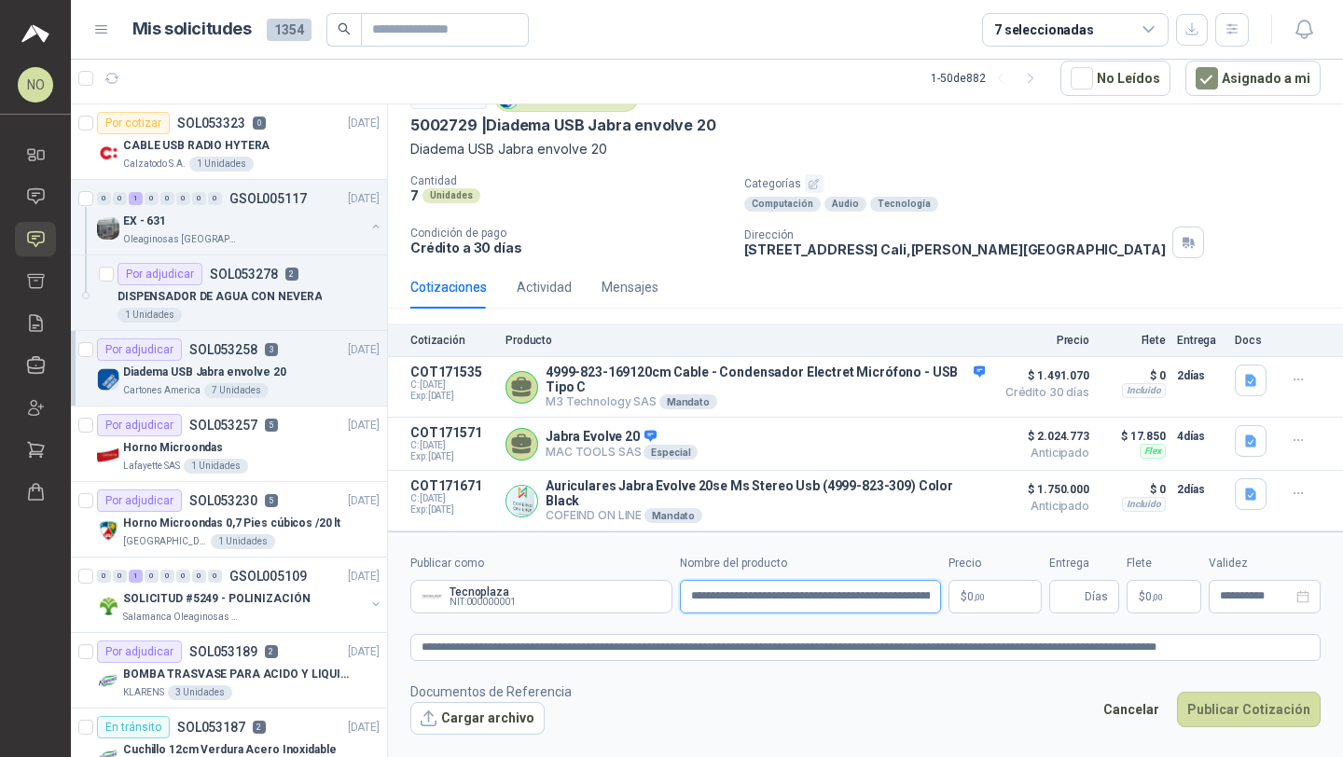
scroll to position [0, 111]
type input "**********"
click at [985, 607] on body "NO Nathalia Ortega Inicio Chat Solicitudes Cotizar Remisiones Compañías Invitac…" at bounding box center [671, 378] width 1343 height 757
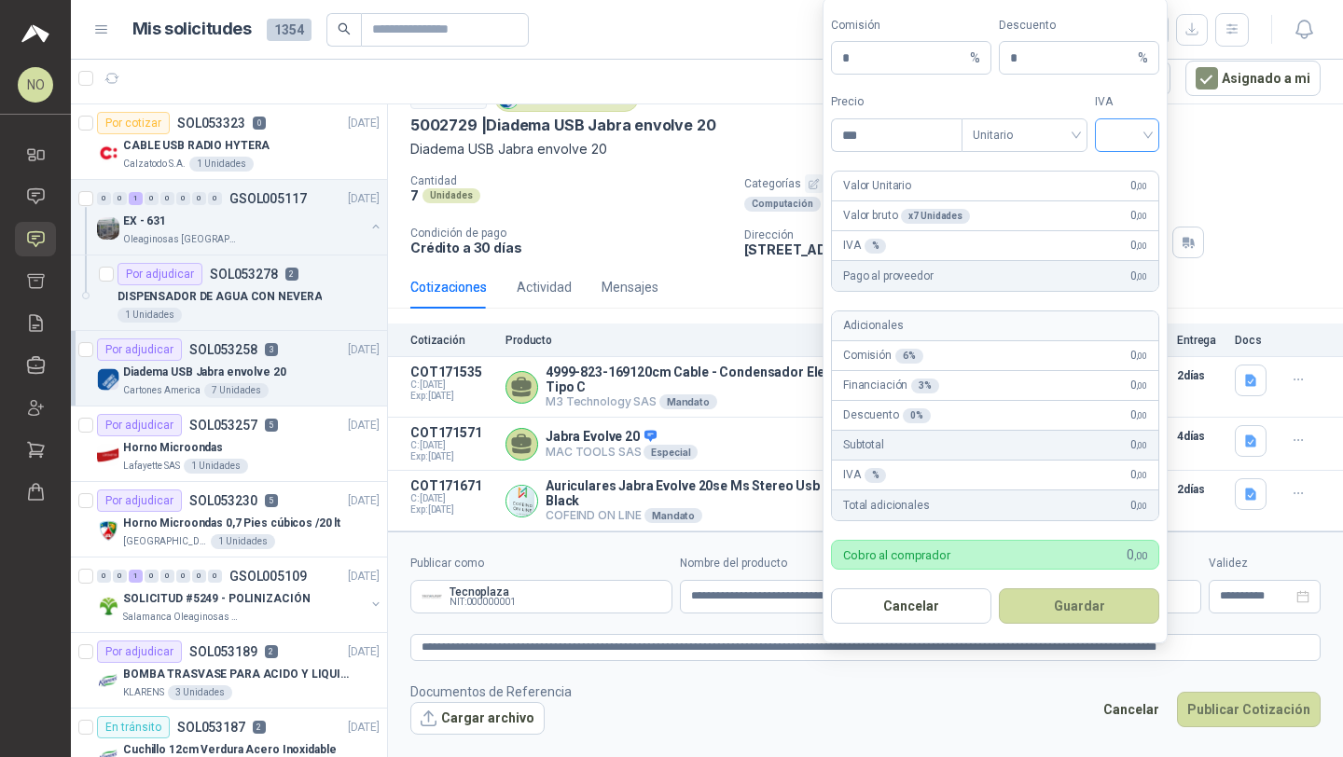
click at [1132, 123] on input "search" at bounding box center [1127, 133] width 42 height 28
click at [1125, 173] on div "19%" at bounding box center [1127, 174] width 35 height 21
click at [887, 137] on input "***" at bounding box center [897, 135] width 130 height 32
type input "*"
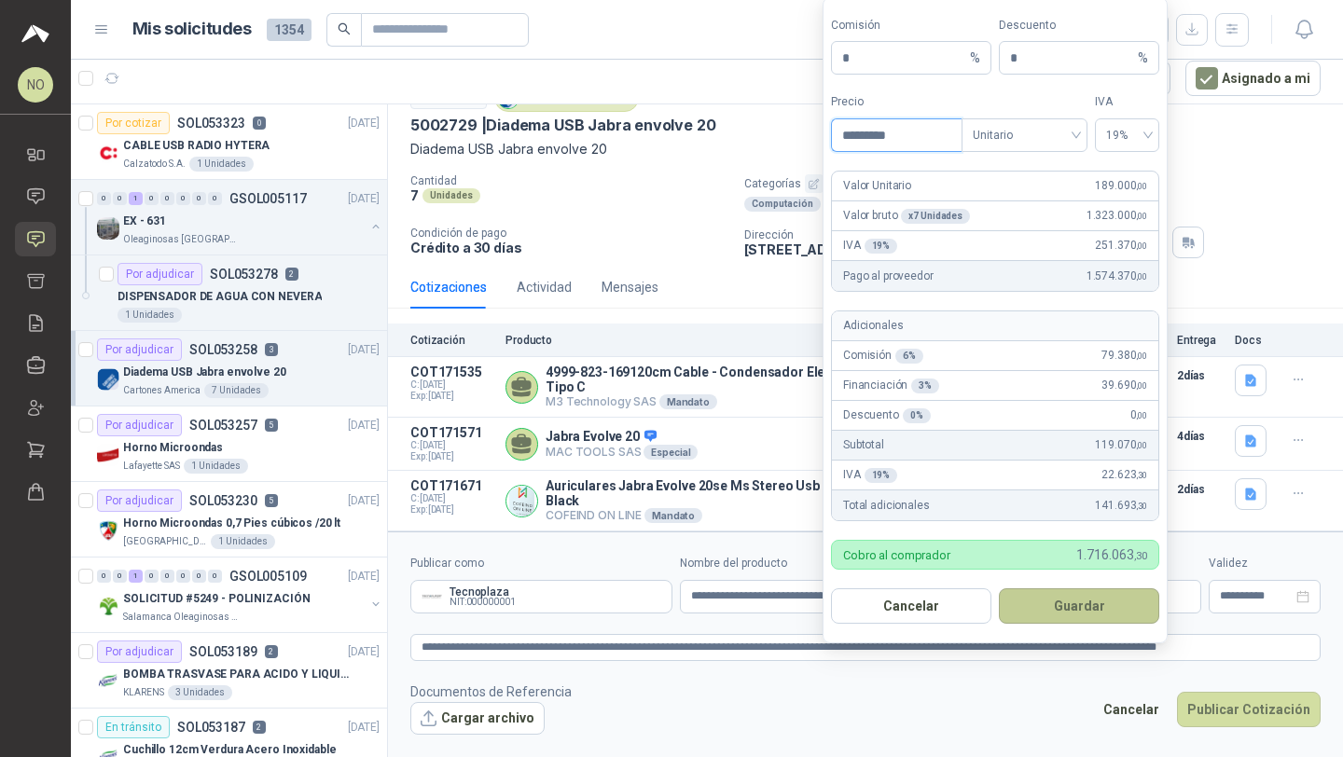
type input "*********"
click at [1065, 603] on button "Guardar" at bounding box center [1079, 605] width 160 height 35
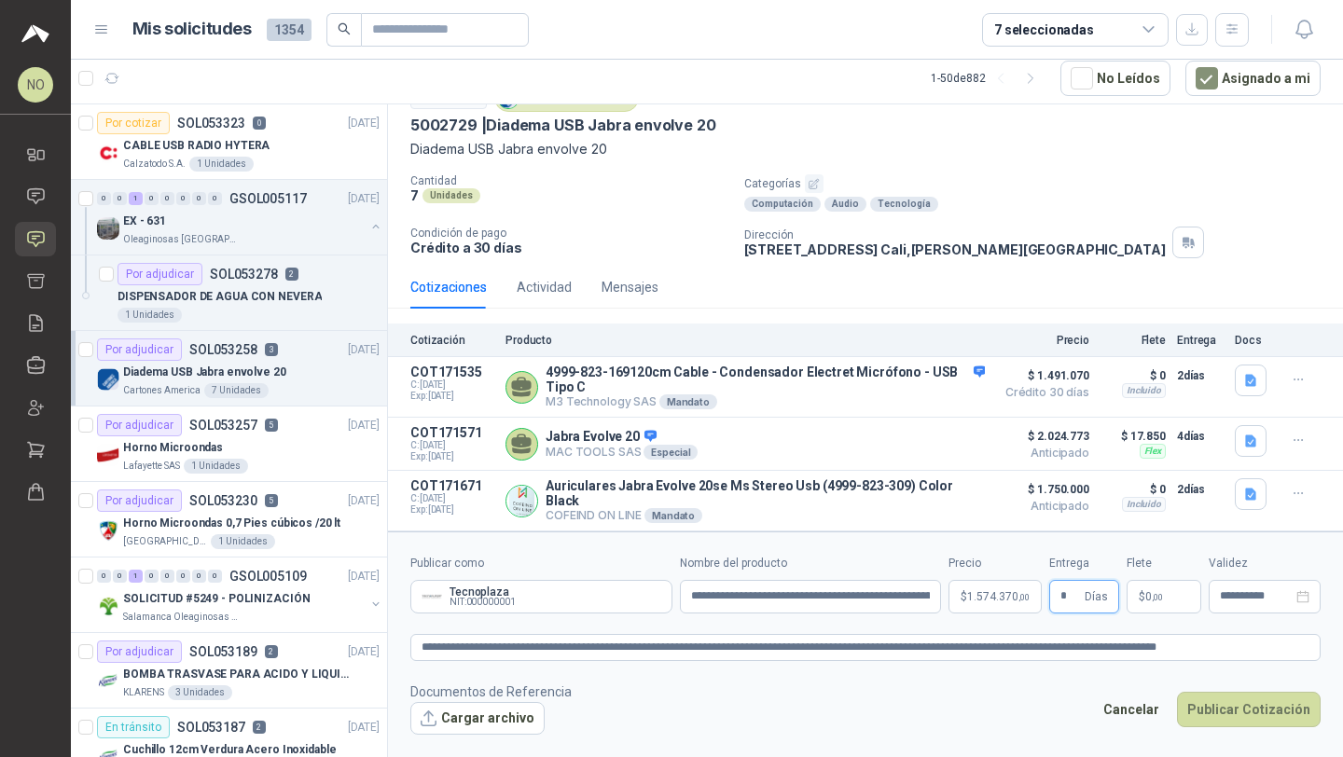
type input "*"
click at [922, 725] on footer "Documentos de Referencia Cargar archivo Cancelar Publicar Cotización" at bounding box center [865, 709] width 910 height 54
click at [1164, 590] on p "$ 0 ,00" at bounding box center [1163, 597] width 75 height 34
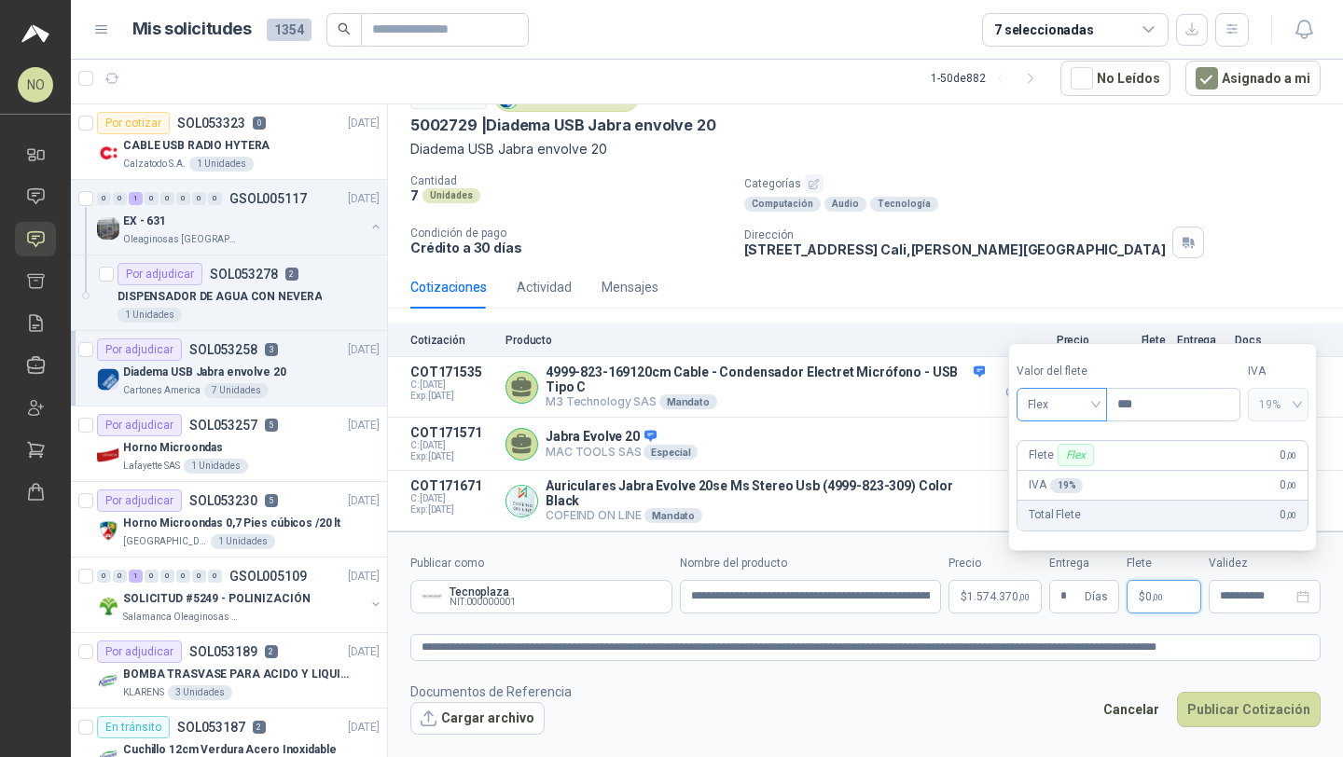
click at [1045, 393] on span "Flex" at bounding box center [1062, 405] width 68 height 28
click at [1055, 505] on div "Fijo" at bounding box center [1062, 503] width 62 height 21
click at [1149, 417] on input "***" at bounding box center [1173, 405] width 132 height 32
type input "*"
type input "********"
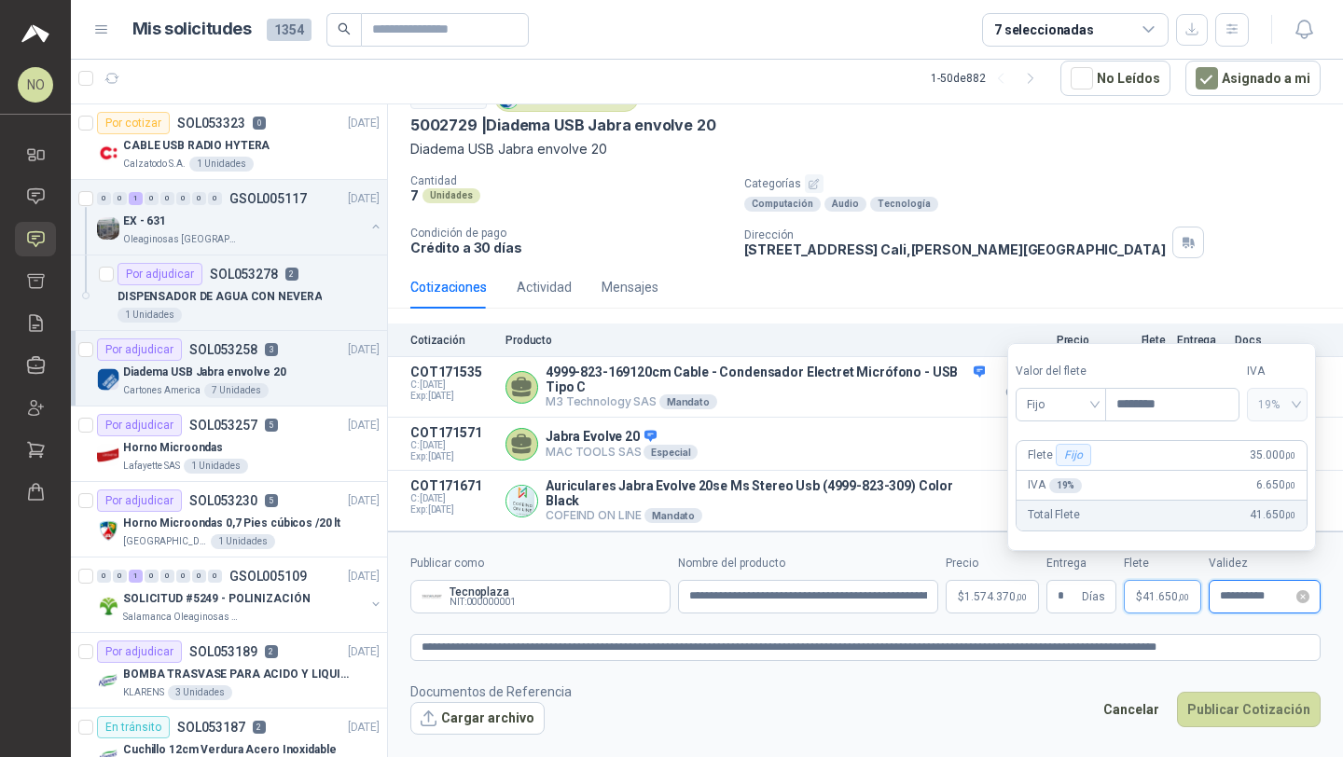
click at [1227, 596] on input "**********" at bounding box center [1256, 596] width 73 height 12
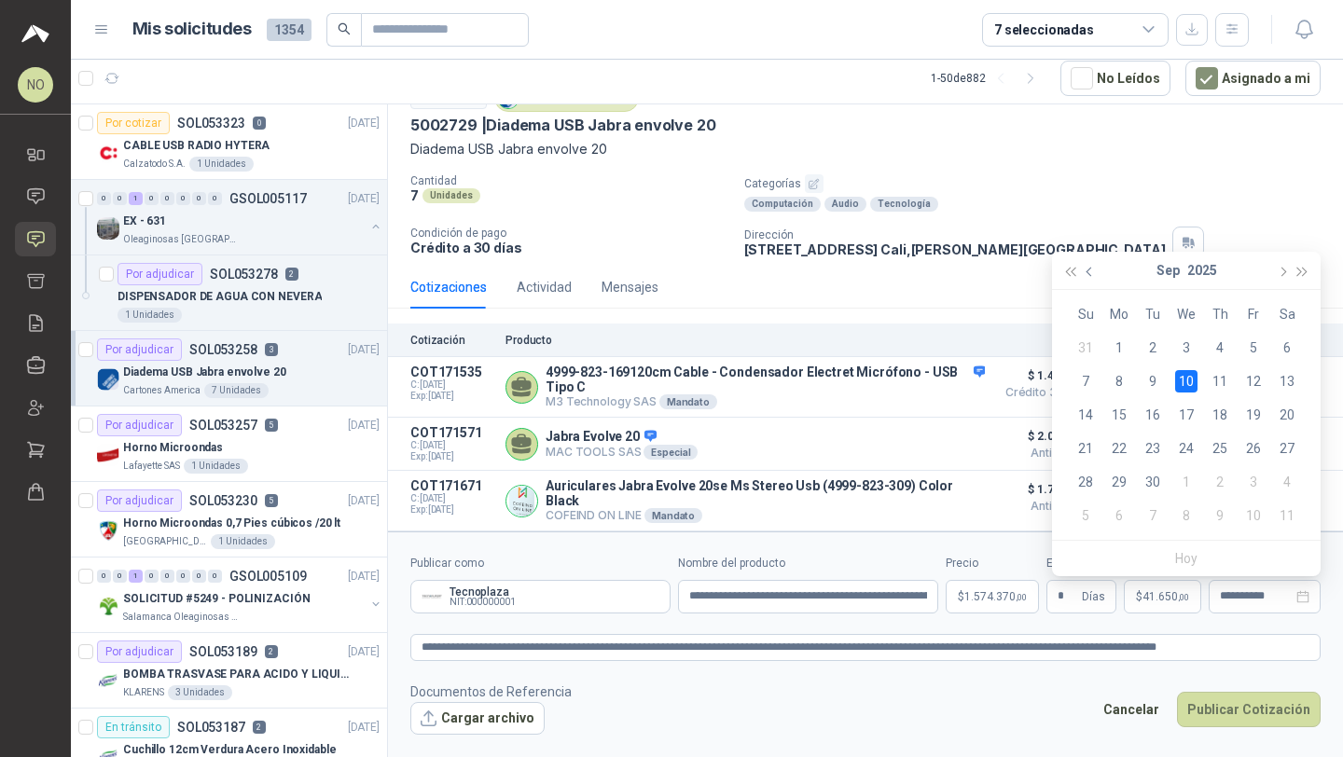
click at [1096, 266] on button "button" at bounding box center [1090, 270] width 21 height 37
type input "**********"
click at [1253, 480] on div "29" at bounding box center [1253, 482] width 22 height 22
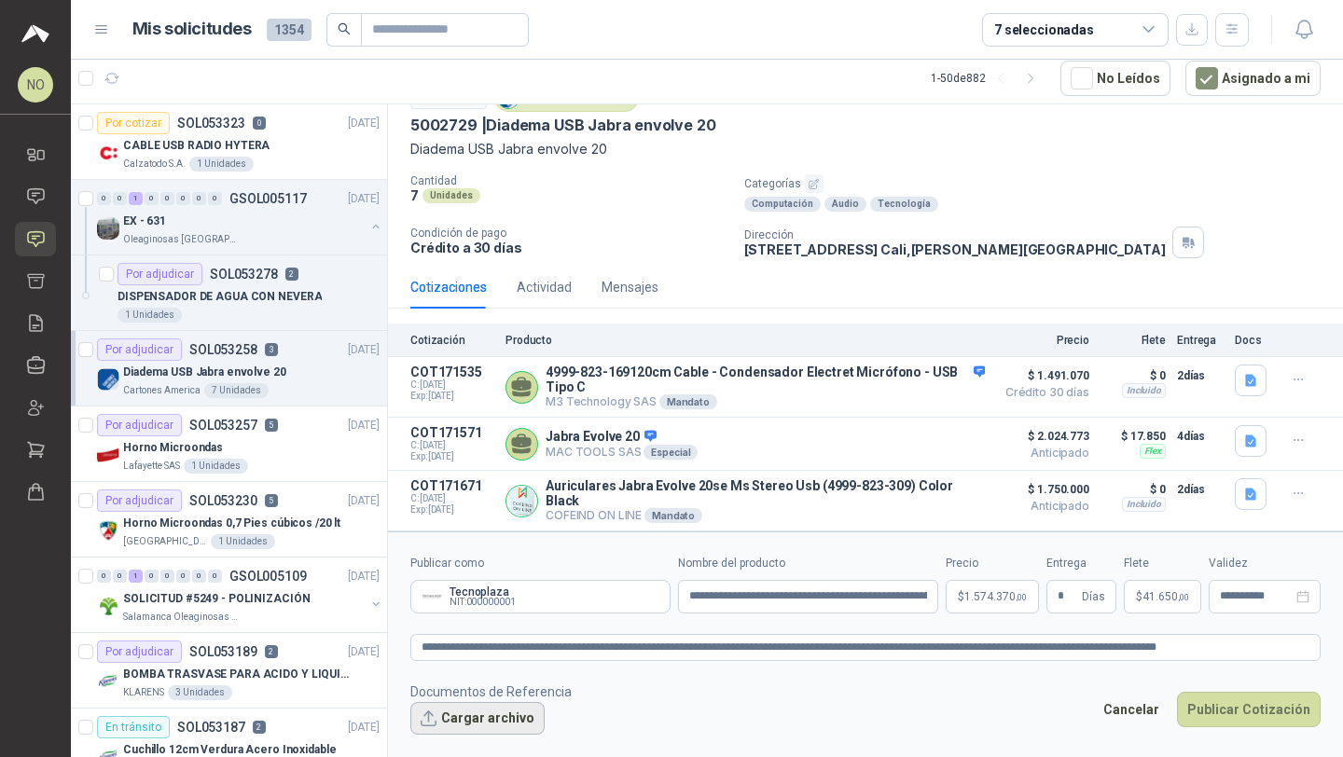
click at [469, 707] on button "Cargar archivo" at bounding box center [477, 719] width 134 height 34
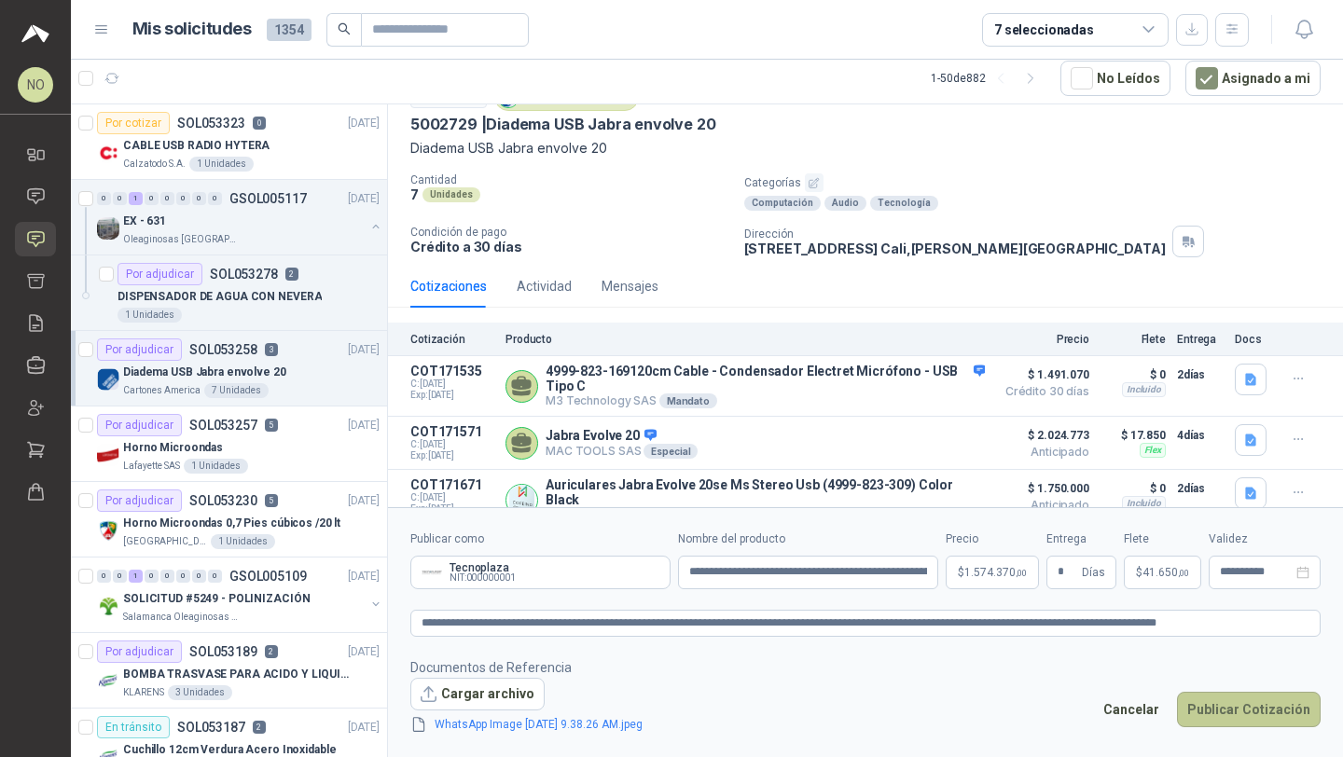
click at [1235, 696] on button "Publicar Cotización" at bounding box center [1249, 709] width 144 height 35
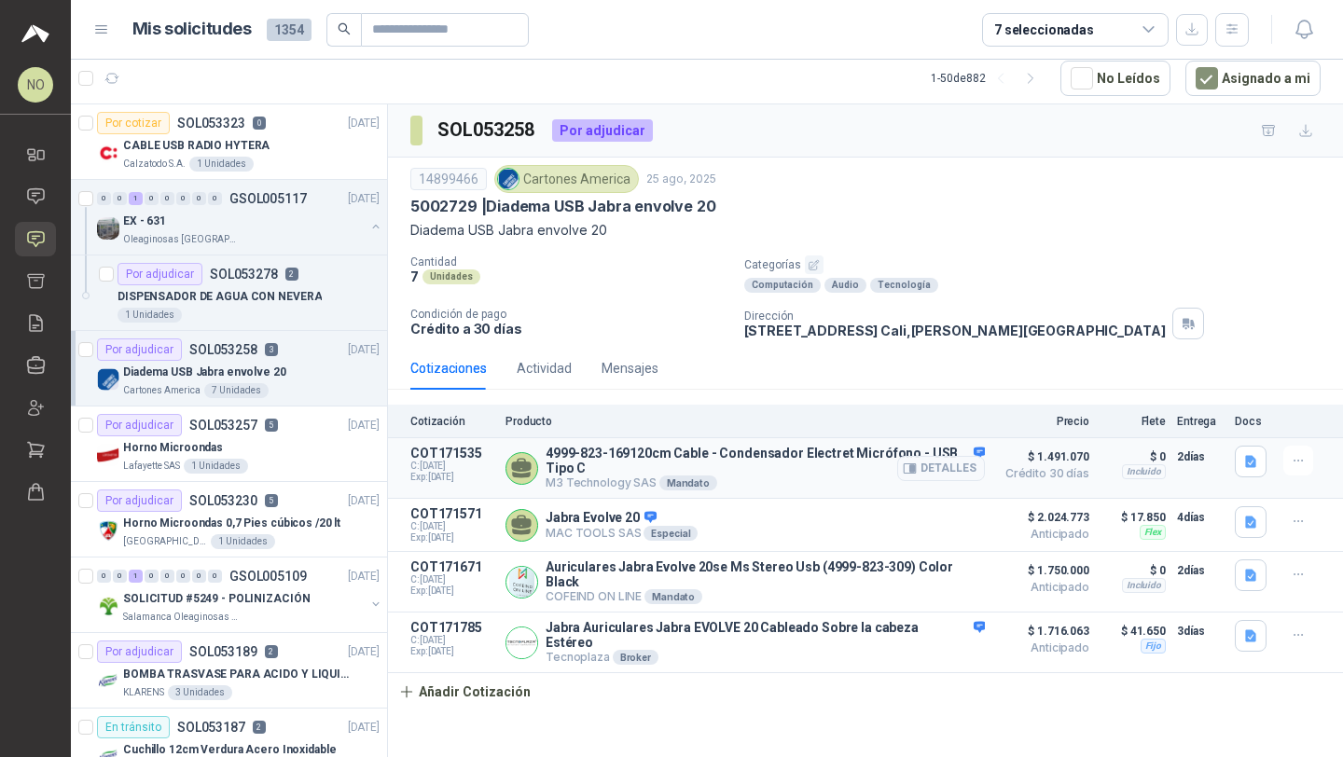
click at [1234, 460] on article "COT171535 C: 25/08/2025 Exp: 08/09/2025 4999-823-169120cm Cable - Condensador E…" at bounding box center [865, 468] width 955 height 61
click at [1239, 461] on button "button" at bounding box center [1251, 462] width 32 height 32
click at [1209, 421] on button "jabra 20.pdf" at bounding box center [1210, 421] width 89 height 20
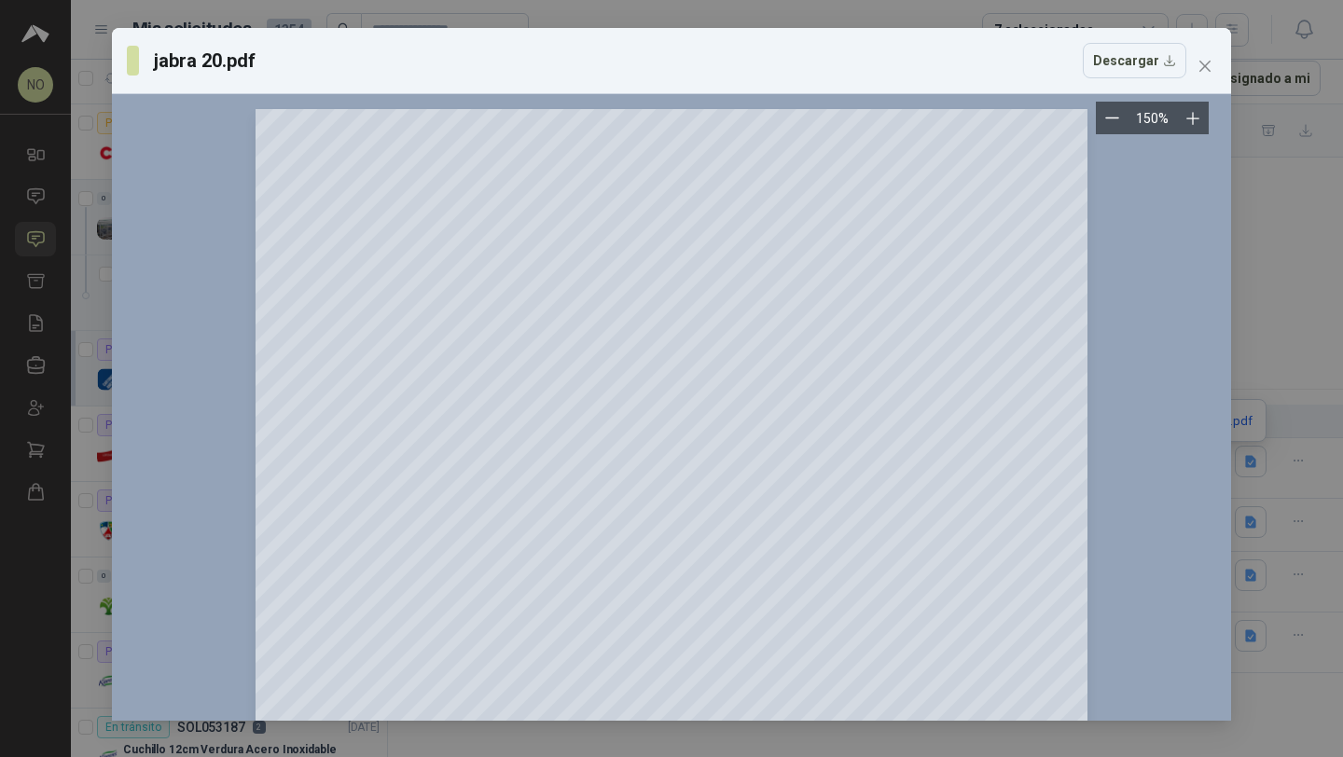
scroll to position [156, 0]
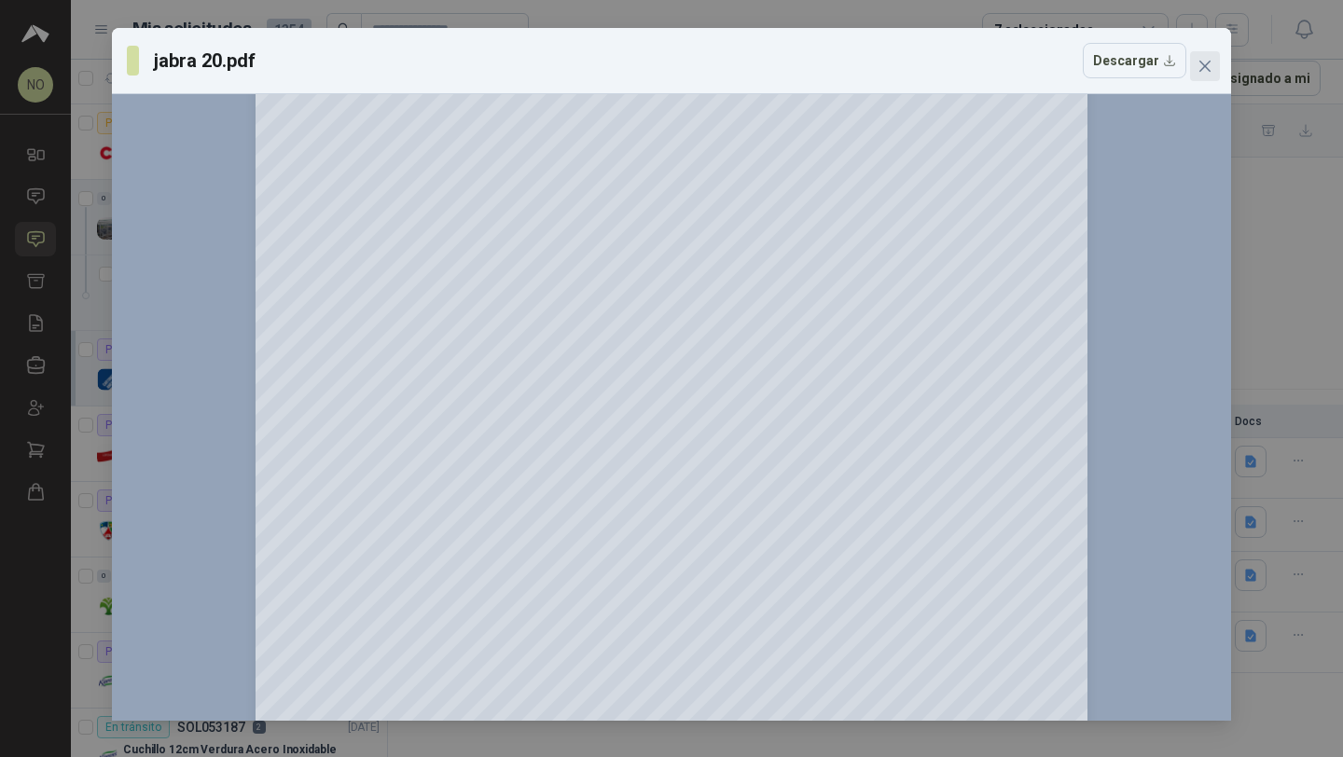
click at [1201, 62] on icon "close" at bounding box center [1204, 66] width 15 height 15
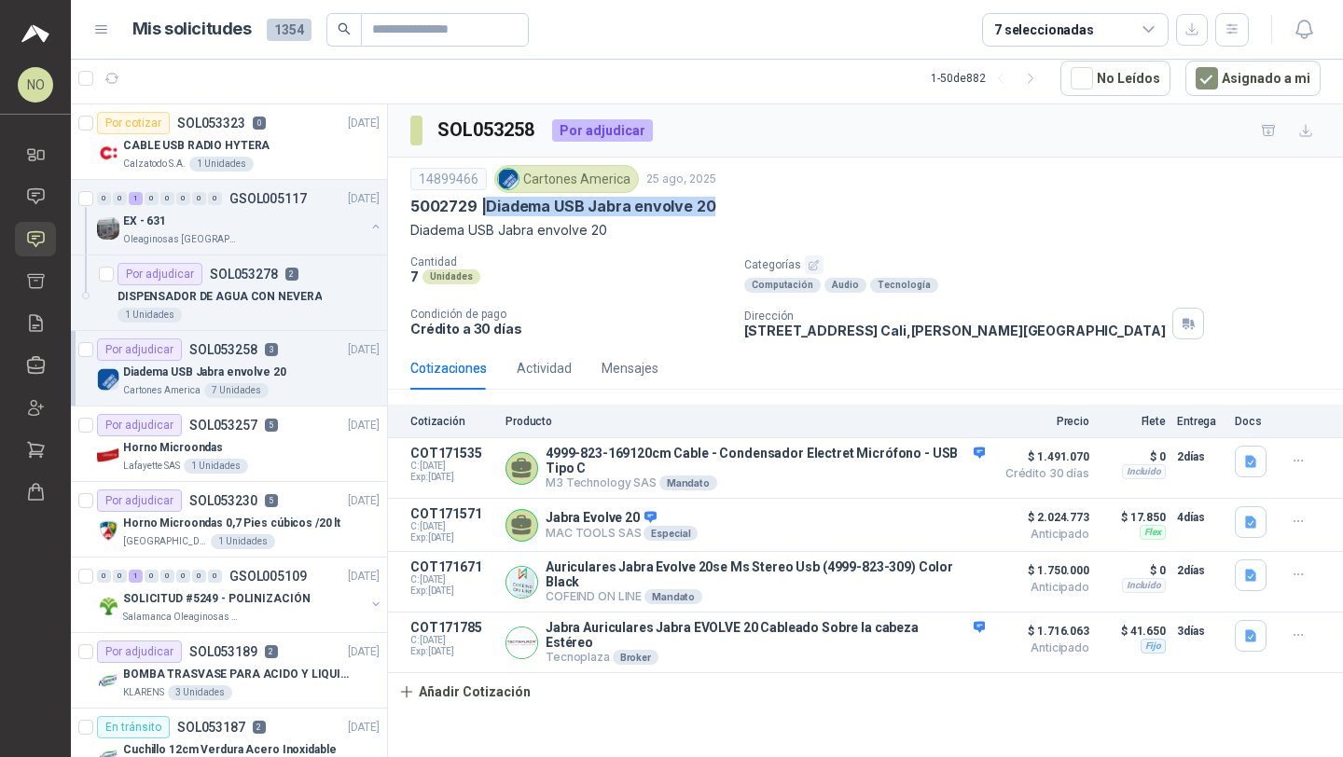
drag, startPoint x: 490, startPoint y: 207, endPoint x: 738, endPoint y: 208, distance: 247.1
click at [738, 208] on div "5002729 | Diadema USB Jabra envolve 20" at bounding box center [865, 207] width 910 height 20
copy p "Diadema USB Jabra envolve 20"
click at [490, 211] on p "5002729 | Diadema USB Jabra envolve 20" at bounding box center [562, 207] width 305 height 20
drag, startPoint x: 490, startPoint y: 211, endPoint x: 732, endPoint y: 212, distance: 242.4
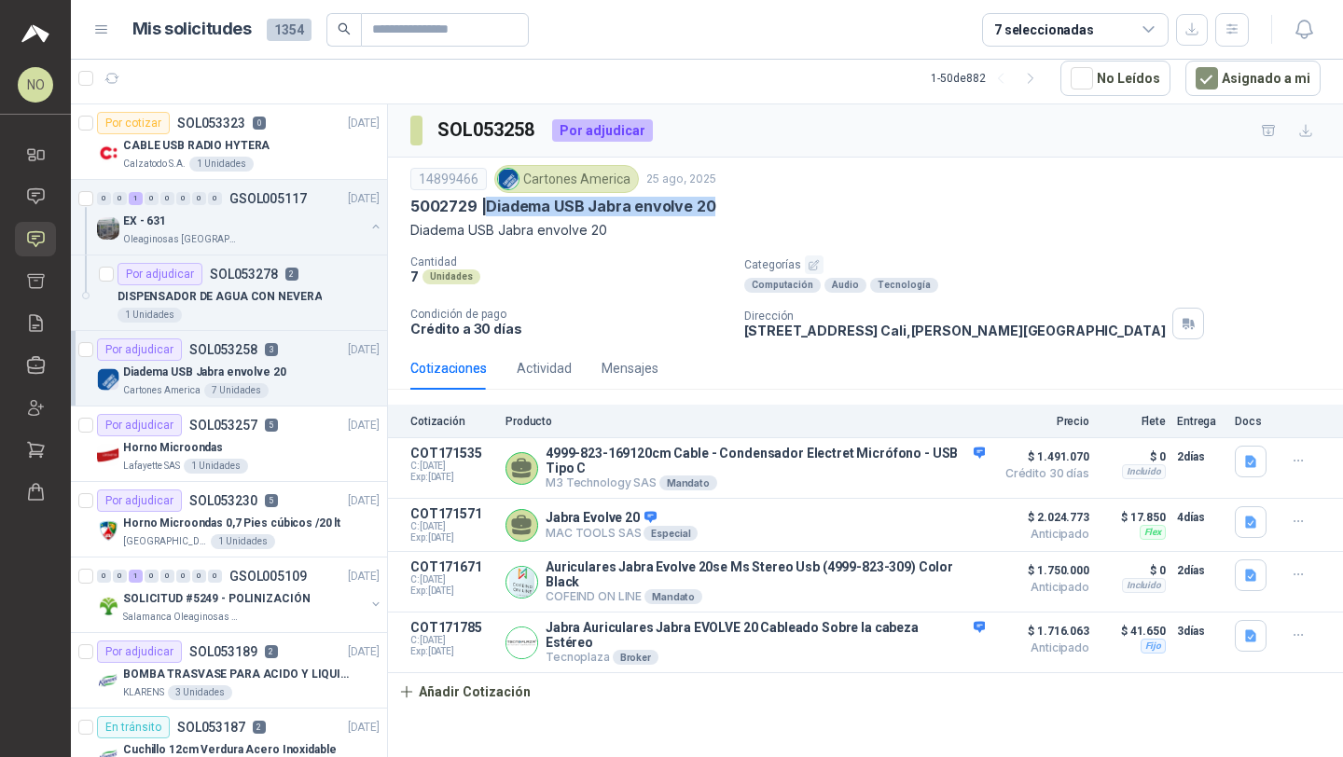
click at [732, 212] on div "5002729 | Diadema USB Jabra envolve 20" at bounding box center [865, 207] width 910 height 20
click at [1295, 43] on button "button" at bounding box center [1304, 30] width 34 height 34
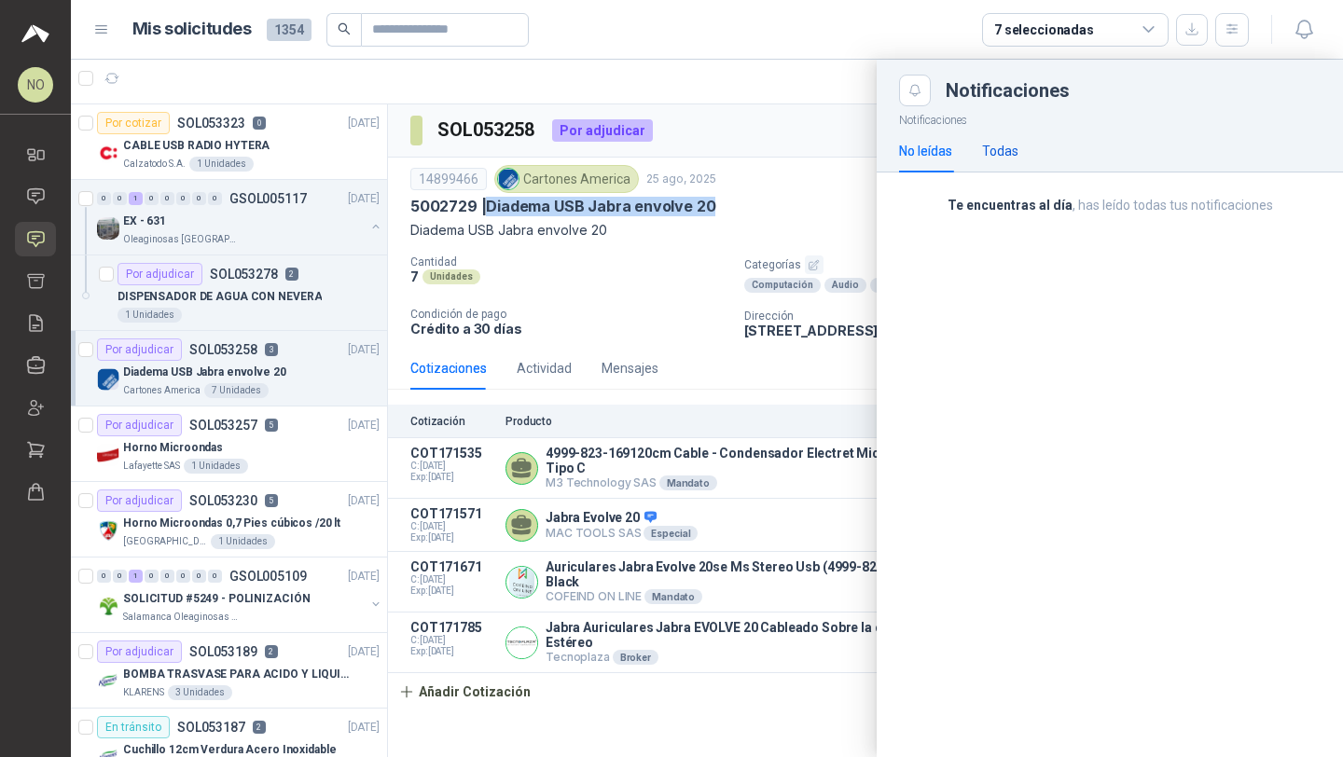
click at [999, 153] on div "Todas" at bounding box center [1000, 151] width 36 height 21
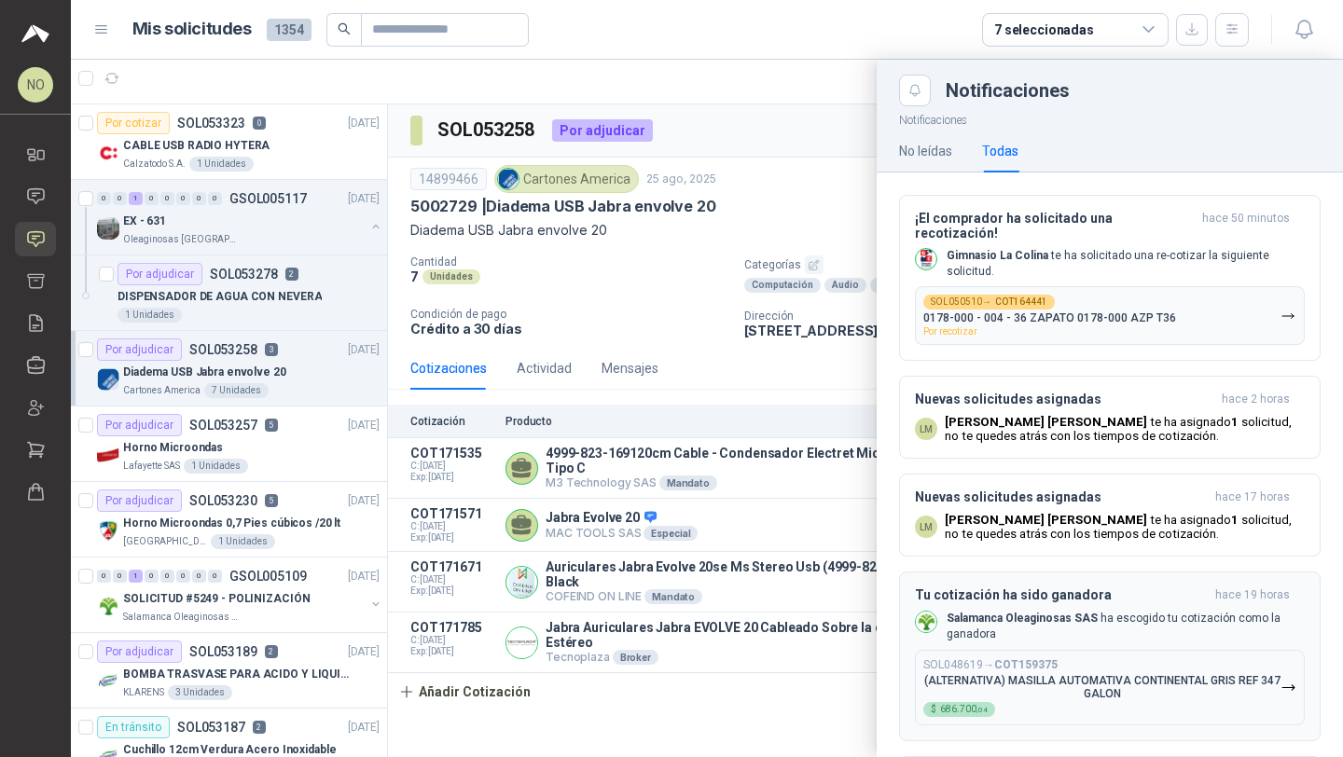
click at [1030, 658] on b "COT159375" at bounding box center [1025, 664] width 63 height 13
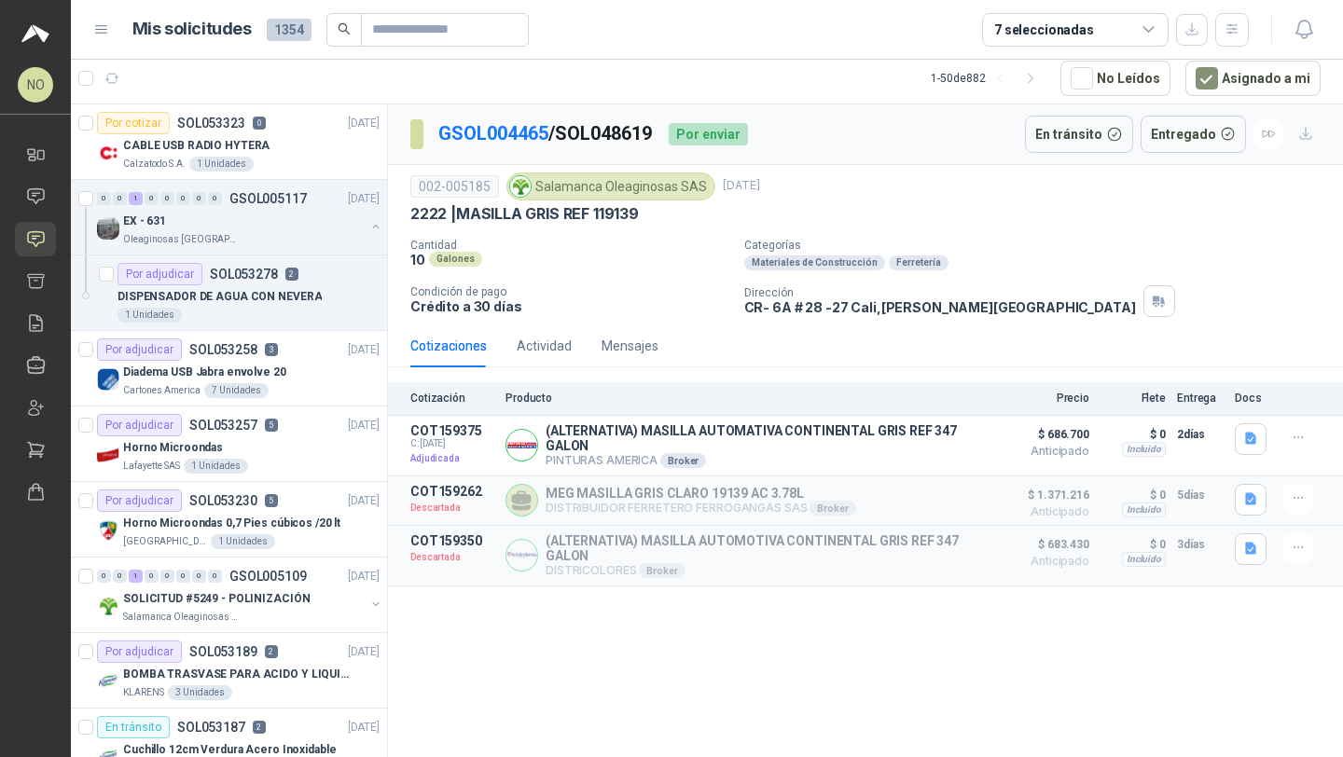
drag, startPoint x: 562, startPoint y: 139, endPoint x: 668, endPoint y: 135, distance: 105.4
click at [668, 135] on div "GSOL004465 / SOL048619 Por enviar" at bounding box center [579, 134] width 338 height 37
click at [917, 440] on icon "button" at bounding box center [910, 445] width 14 height 14
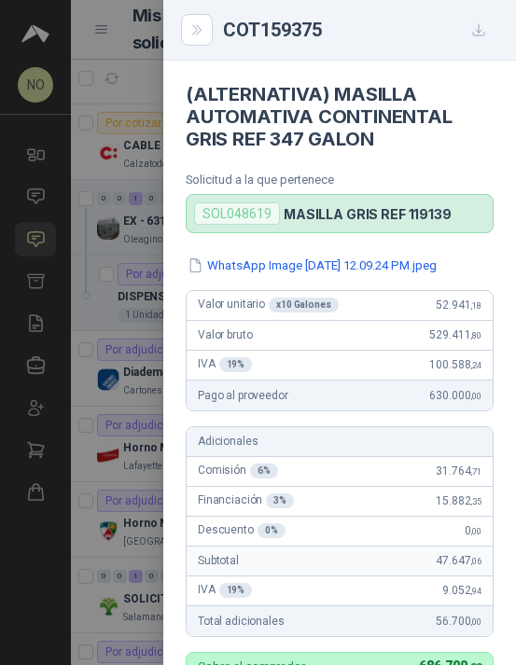
click at [111, 273] on div at bounding box center [258, 332] width 516 height 665
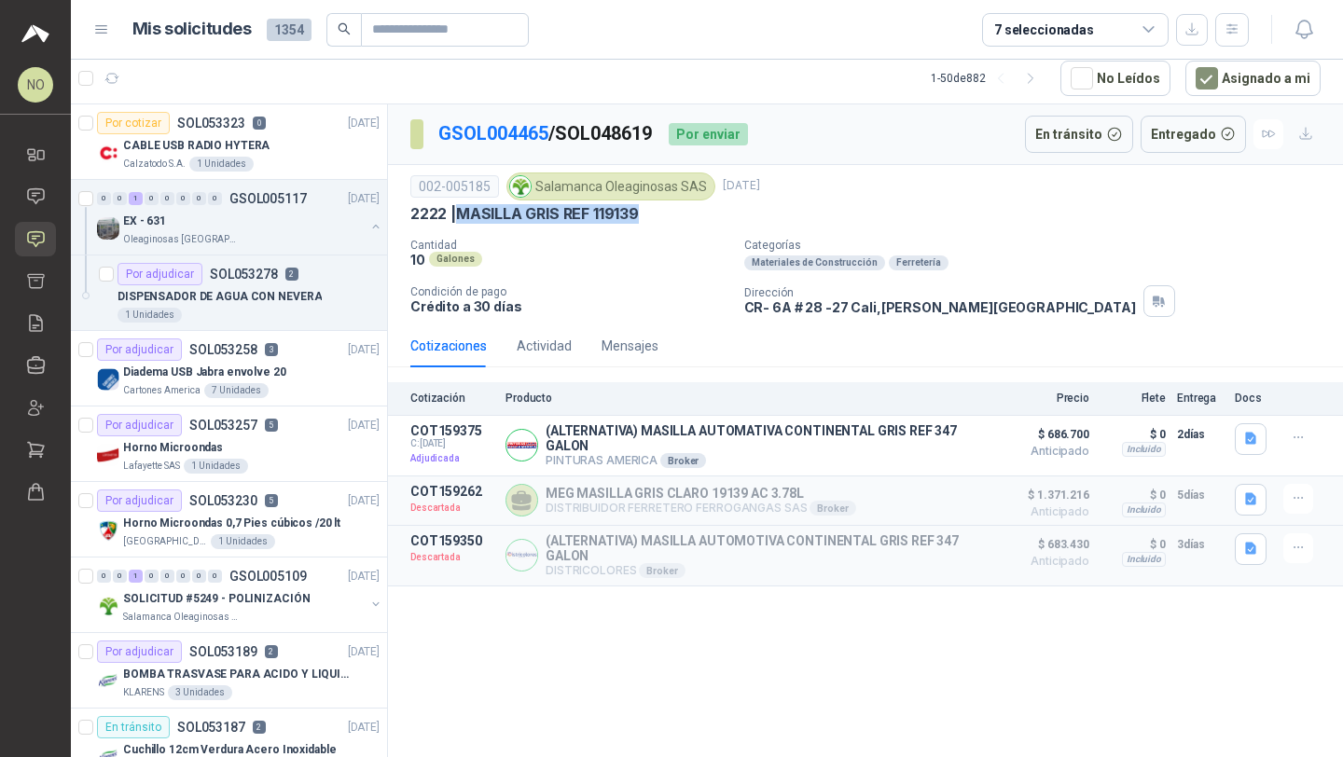
drag, startPoint x: 463, startPoint y: 216, endPoint x: 648, endPoint y: 216, distance: 185.6
click at [648, 216] on div "2222 | MASILLA GRIS REF 119139" at bounding box center [865, 214] width 910 height 20
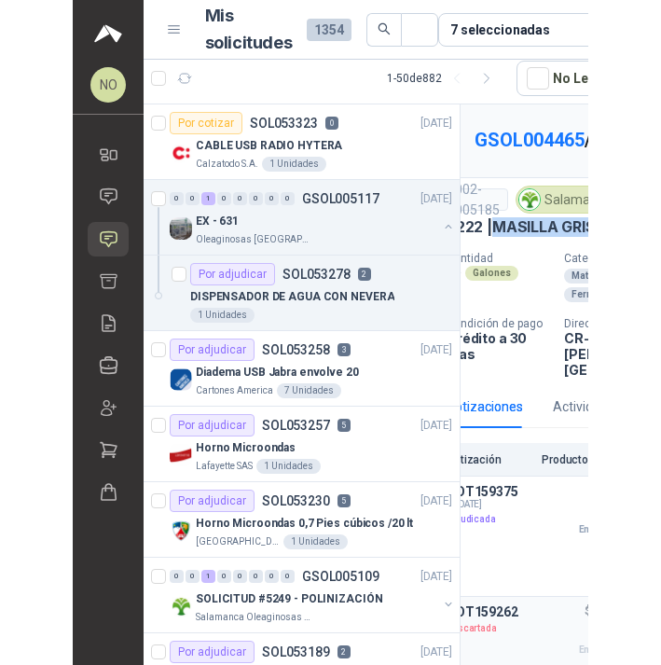
scroll to position [0, 35]
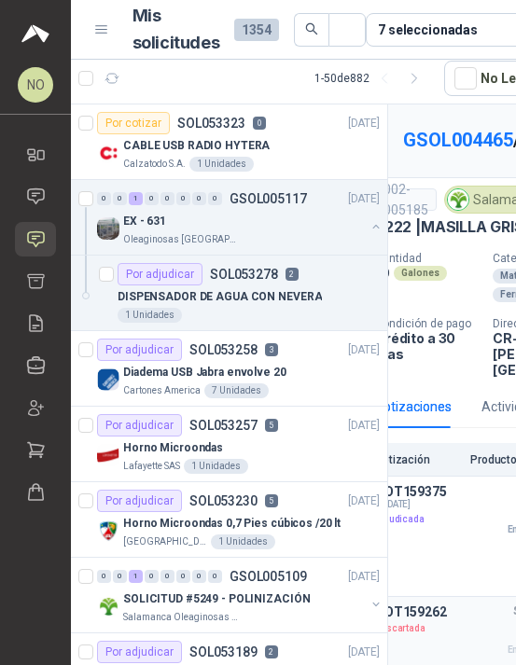
drag, startPoint x: 415, startPoint y: 158, endPoint x: 506, endPoint y: 159, distance: 91.4
click at [506, 155] on p "GSOL004465 / SOL048619" at bounding box center [510, 140] width 215 height 29
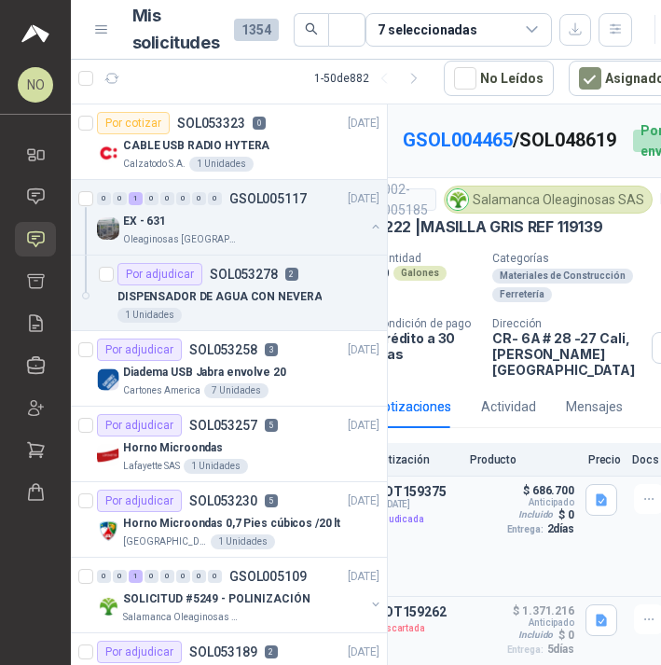
click at [523, 507] on div "Incluido" at bounding box center [536, 514] width 42 height 15
drag, startPoint x: 488, startPoint y: 345, endPoint x: 586, endPoint y: 366, distance: 100.2
click at [586, 366] on p "CR- 6A # 28 -27 Cali , Valle del Cauca" at bounding box center [568, 354] width 152 height 48
drag, startPoint x: 472, startPoint y: 205, endPoint x: 636, endPoint y: 209, distance: 164.2
click at [636, 209] on div "Salamanca Oleaginosas SAS" at bounding box center [548, 200] width 209 height 28
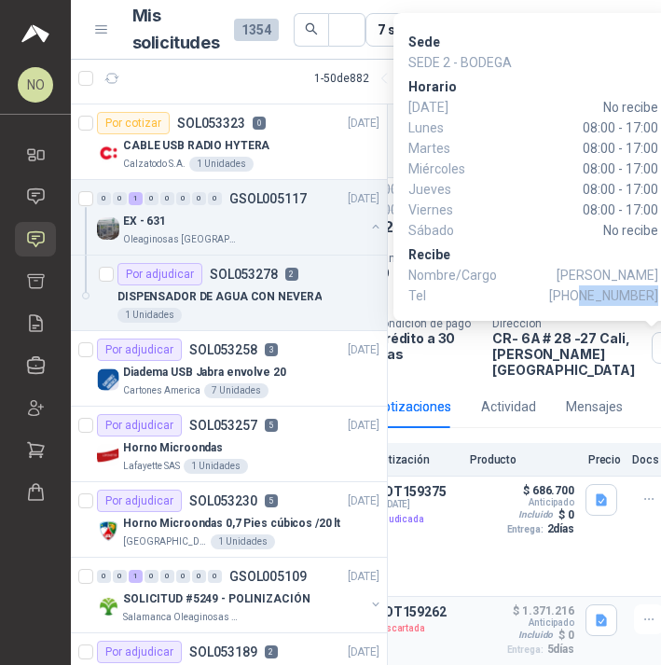
drag, startPoint x: 583, startPoint y: 297, endPoint x: 656, endPoint y: 299, distance: 72.8
click at [656, 299] on span "+57 3135967831" at bounding box center [603, 295] width 109 height 21
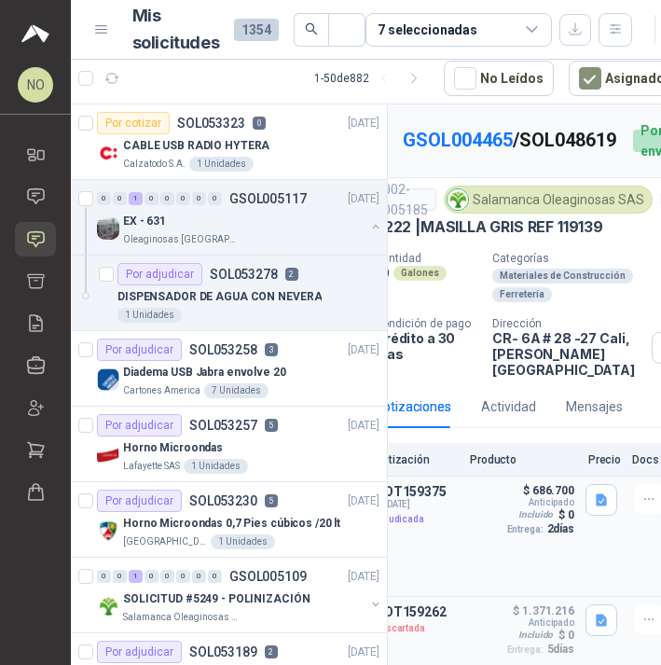
click at [444, 485] on p "COT159375" at bounding box center [417, 491] width 84 height 15
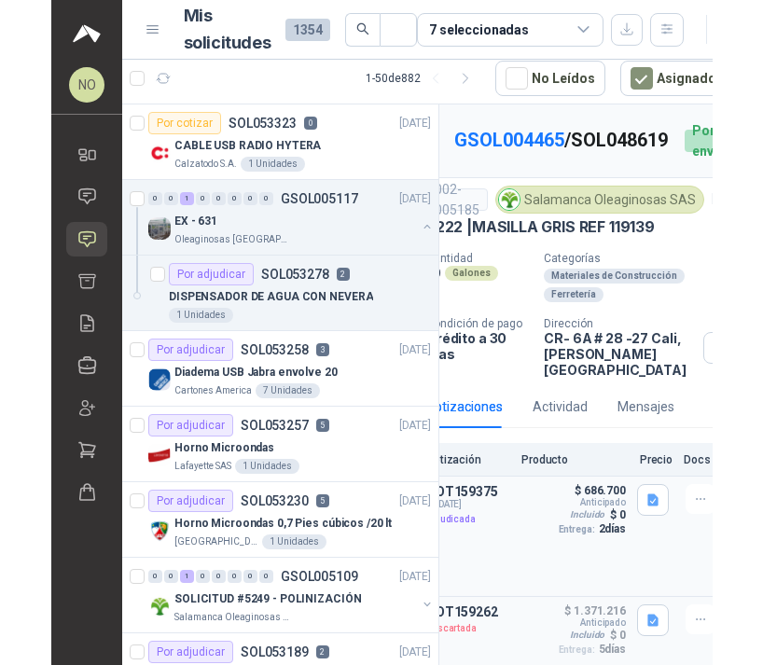
scroll to position [0, 0]
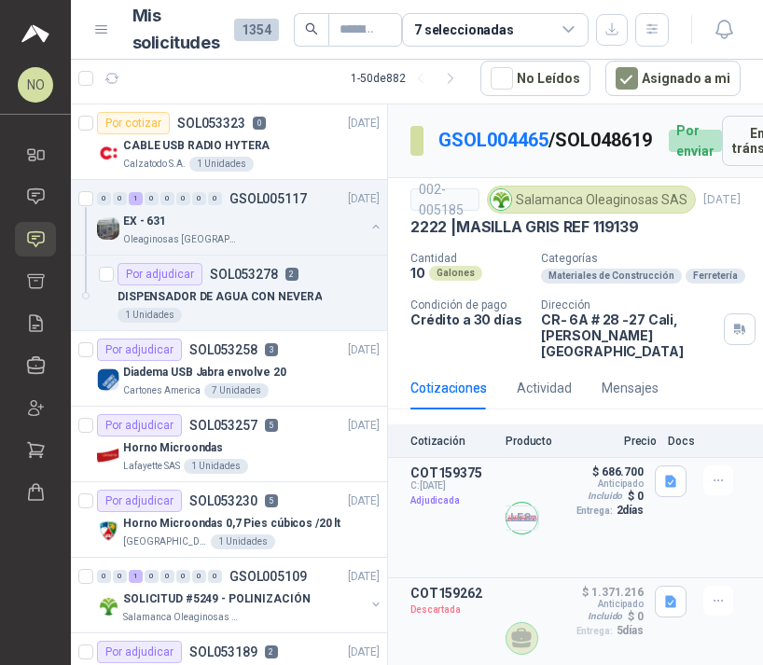
click at [507, 507] on button "Detalles" at bounding box center [495, 517] width 88 height 25
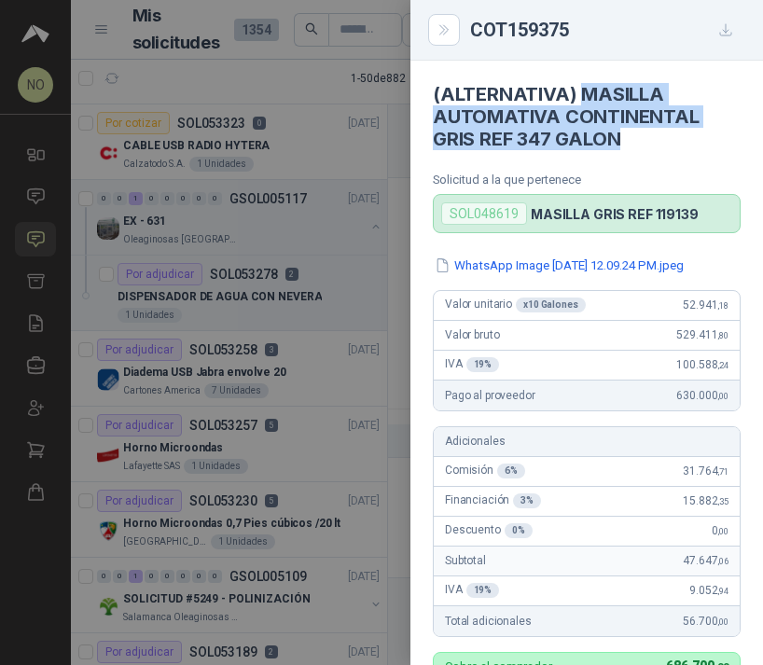
drag, startPoint x: 580, startPoint y: 86, endPoint x: 623, endPoint y: 137, distance: 66.9
click at [623, 137] on h4 "(ALTERNATIVA) MASILLA AUTOMATIVA CONTINENTAL GRIS REF 347 GALON" at bounding box center [587, 116] width 308 height 67
click at [398, 206] on div at bounding box center [381, 332] width 763 height 665
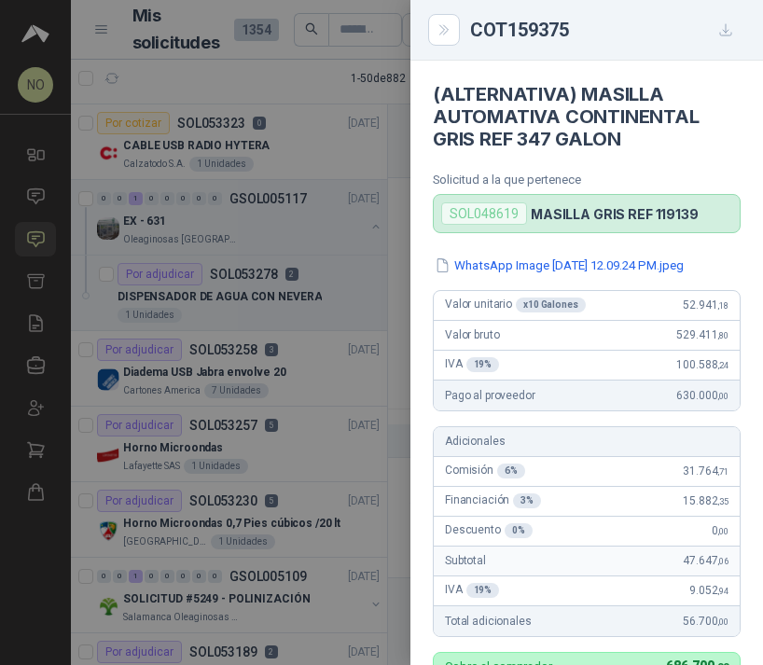
scroll to position [714, 0]
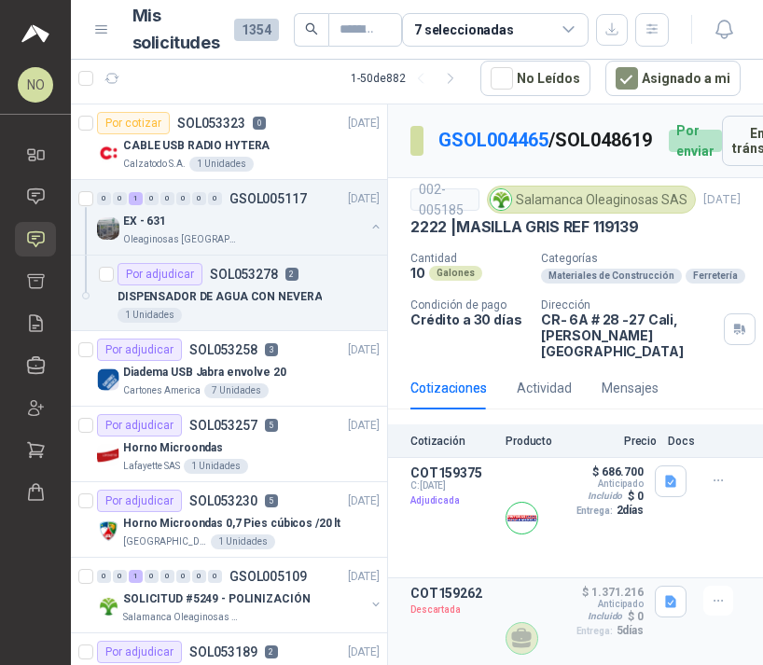
drag, startPoint x: 446, startPoint y: 162, endPoint x: 543, endPoint y: 162, distance: 97.0
click at [543, 155] on p "GSOL004465 / SOL048619" at bounding box center [545, 140] width 215 height 29
click at [504, 155] on p "GSOL004465 / SOL048619" at bounding box center [545, 140] width 215 height 29
click at [365, 41] on input "text" at bounding box center [357, 30] width 36 height 32
paste input "*********"
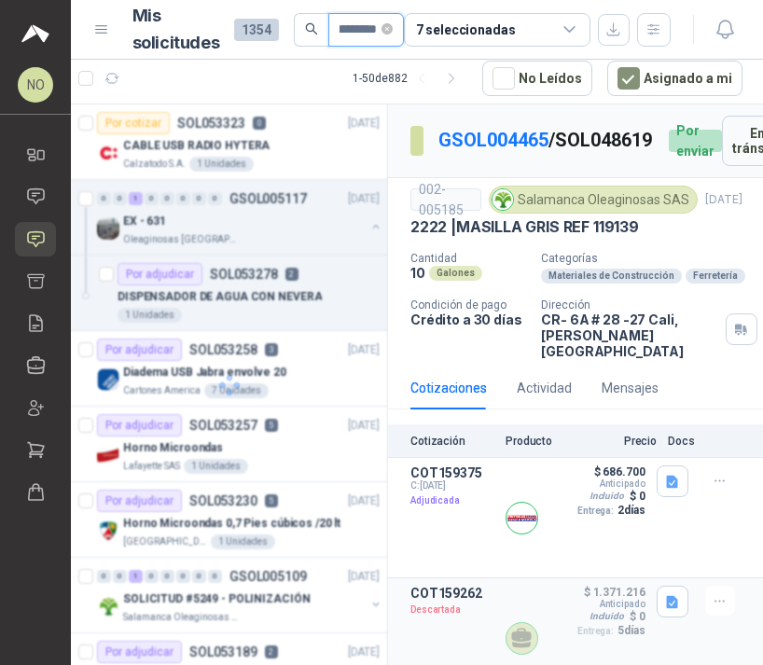
scroll to position [0, 7]
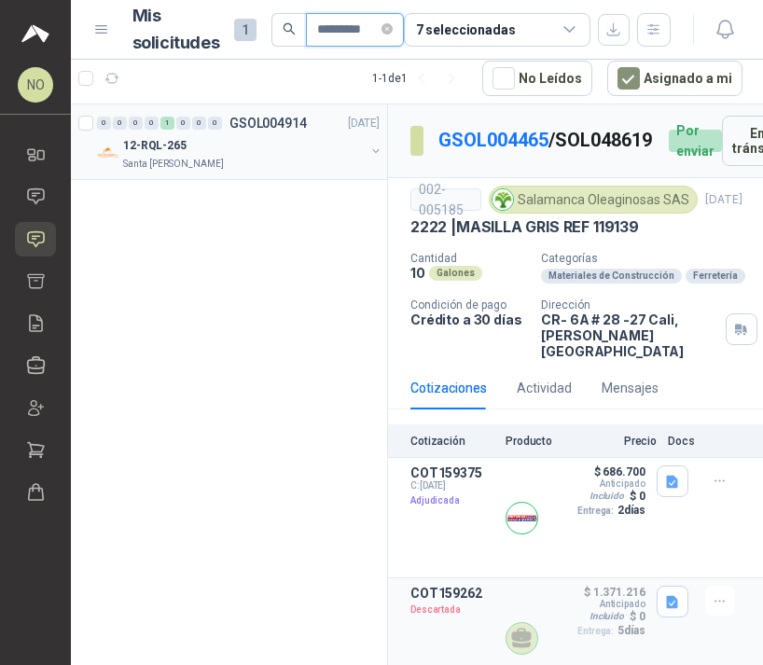
type input "*********"
click at [239, 138] on div "12-RQL-265" at bounding box center [244, 145] width 242 height 22
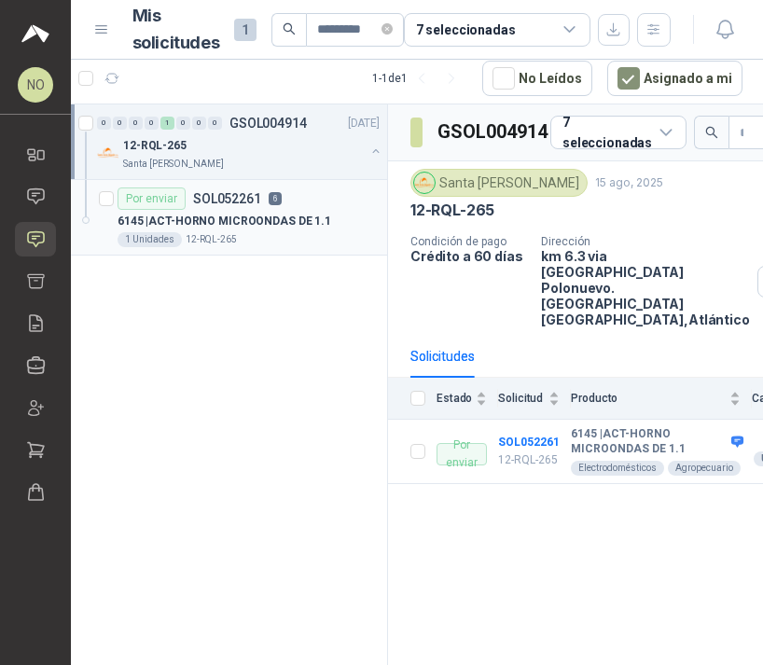
click at [261, 221] on p "6145 | ACT-HORNO MICROONDAS DE 1.1" at bounding box center [224, 222] width 214 height 18
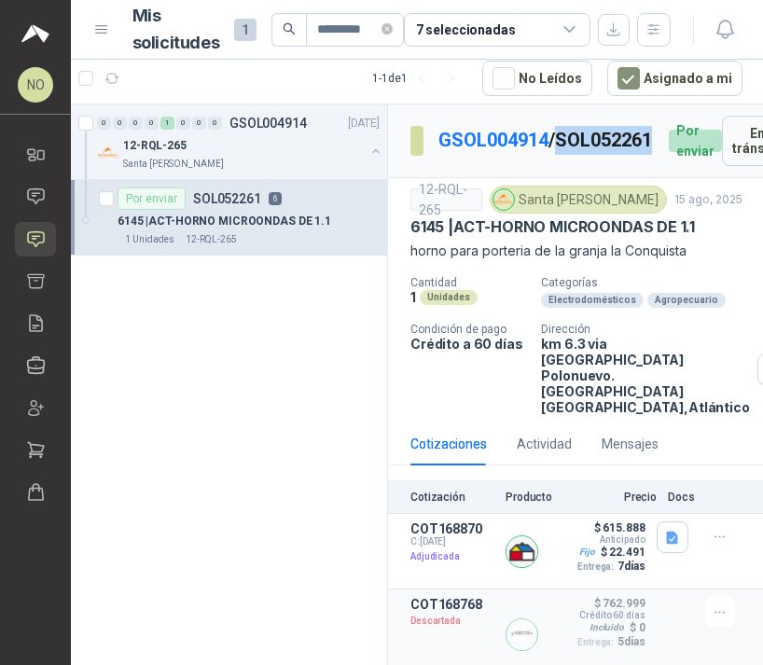
drag, startPoint x: 451, startPoint y: 156, endPoint x: 547, endPoint y: 156, distance: 96.0
click at [547, 155] on p "GSOL004914 / SOL052261" at bounding box center [545, 140] width 215 height 29
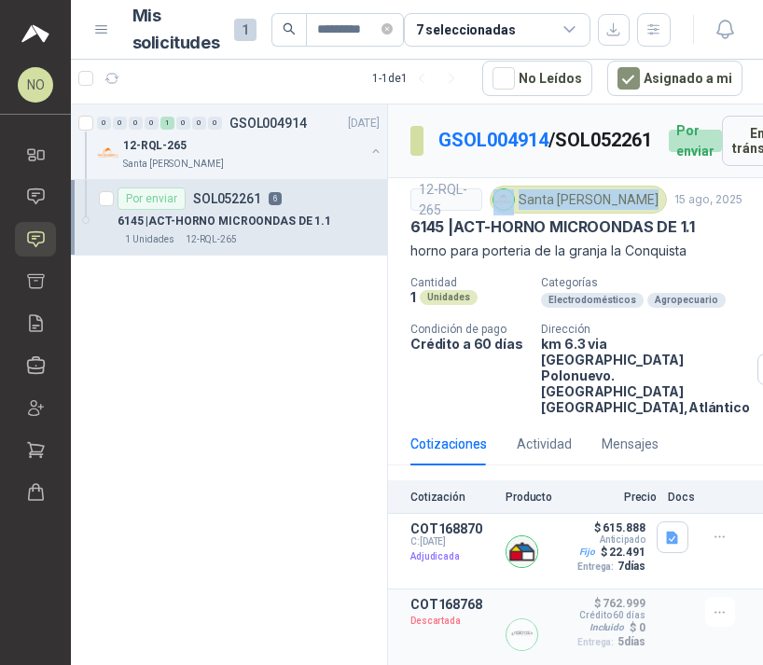
drag, startPoint x: 521, startPoint y: 209, endPoint x: 641, endPoint y: 210, distance: 119.4
click at [641, 210] on div "Santa [PERSON_NAME]" at bounding box center [578, 200] width 177 height 28
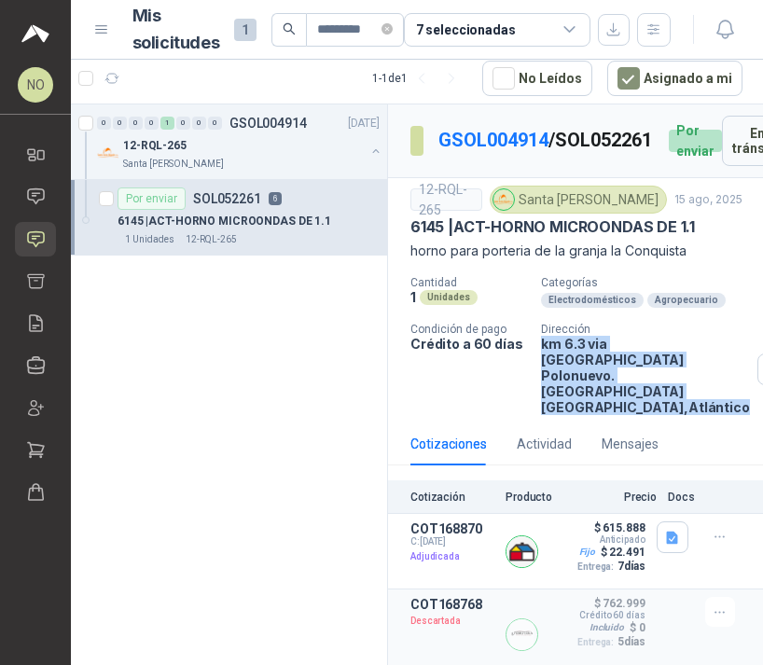
drag, startPoint x: 530, startPoint y: 348, endPoint x: 673, endPoint y: 383, distance: 147.9
click at [673, 383] on div "Cantidad 1 Unidades Categorías Electrodomésticos Agropecuario Condición de pago…" at bounding box center [576, 345] width 332 height 139
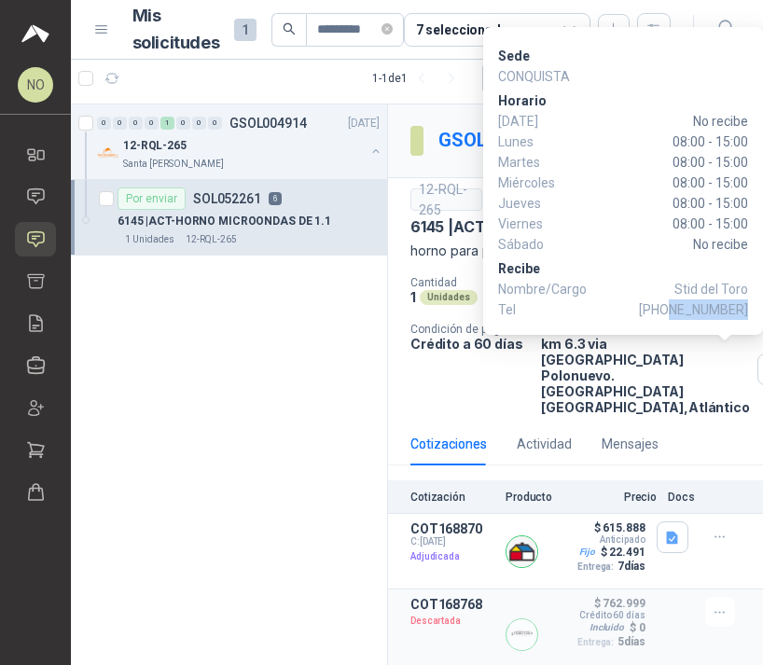
drag, startPoint x: 674, startPoint y: 311, endPoint x: 746, endPoint y: 311, distance: 71.8
click at [746, 311] on span "+57 3117530819" at bounding box center [693, 309] width 109 height 21
drag, startPoint x: 674, startPoint y: 287, endPoint x: 746, endPoint y: 288, distance: 71.8
click at [746, 288] on p "Nombre/Cargo Stid del Toro" at bounding box center [623, 289] width 250 height 21
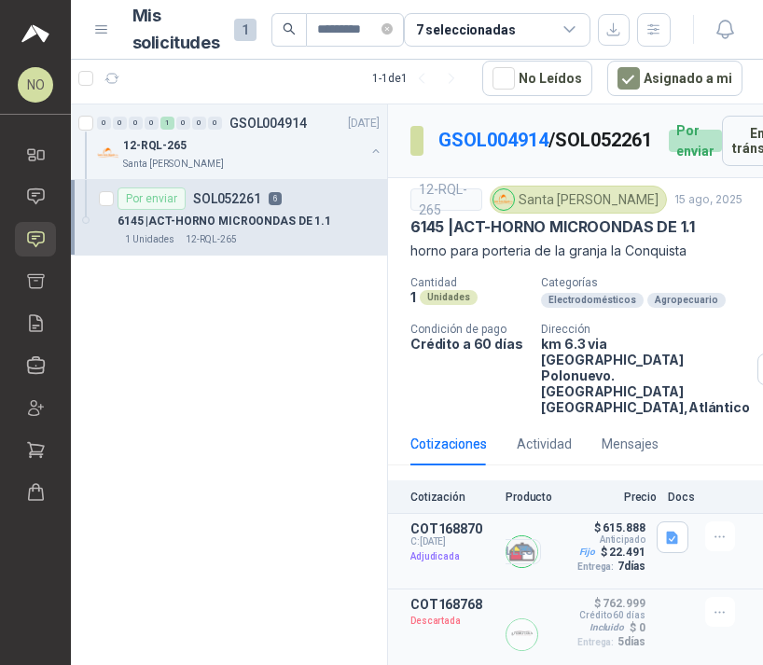
click at [507, 539] on button "Detalles" at bounding box center [497, 551] width 88 height 25
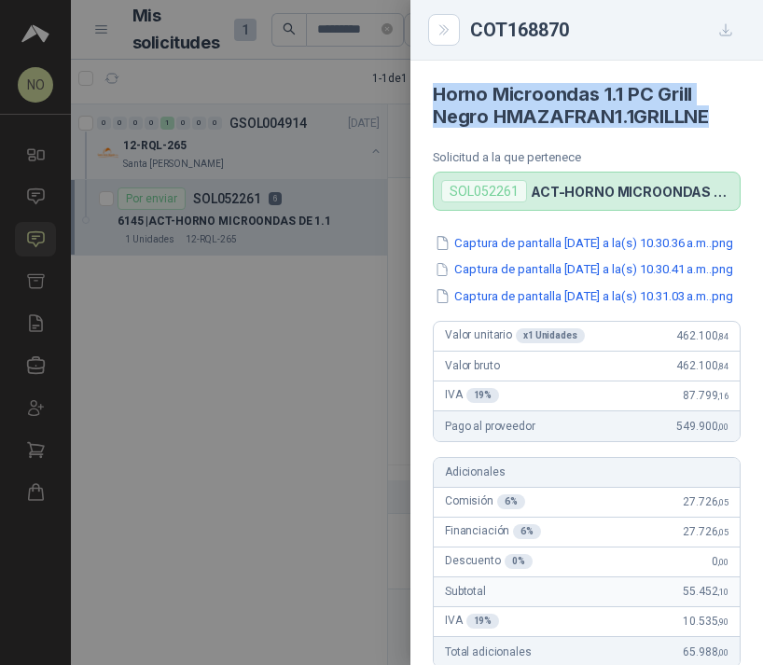
drag, startPoint x: 434, startPoint y: 89, endPoint x: 730, endPoint y: 112, distance: 297.4
click at [730, 112] on article "Horno Microondas 1.1 PC Grill Negro HMAZAFRAN1.1GRILLNE Solicitud a la que pert…" at bounding box center [586, 136] width 352 height 150
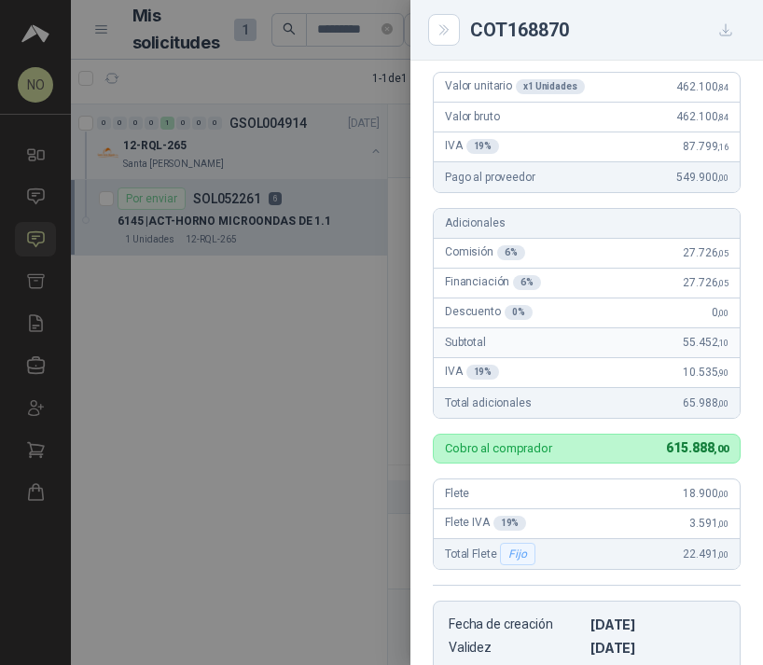
scroll to position [239, 0]
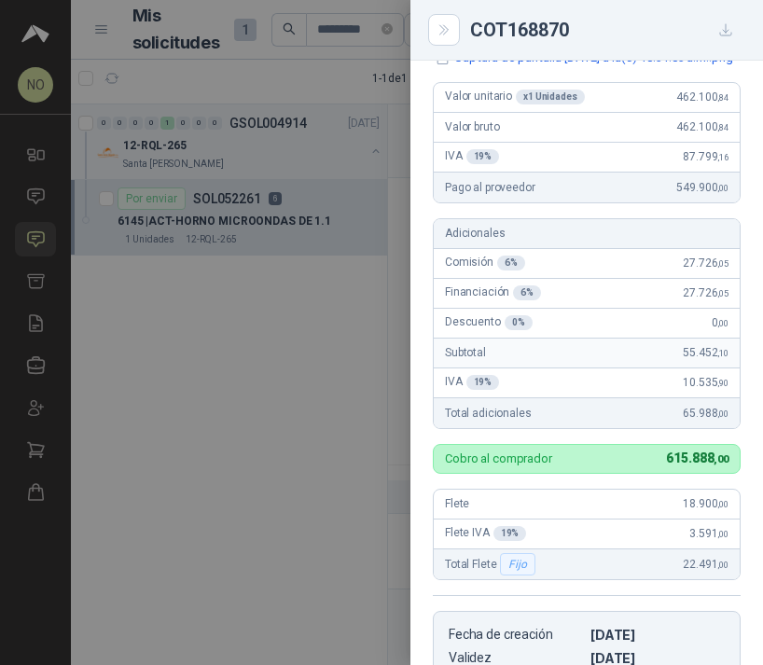
click at [371, 364] on div at bounding box center [381, 332] width 763 height 665
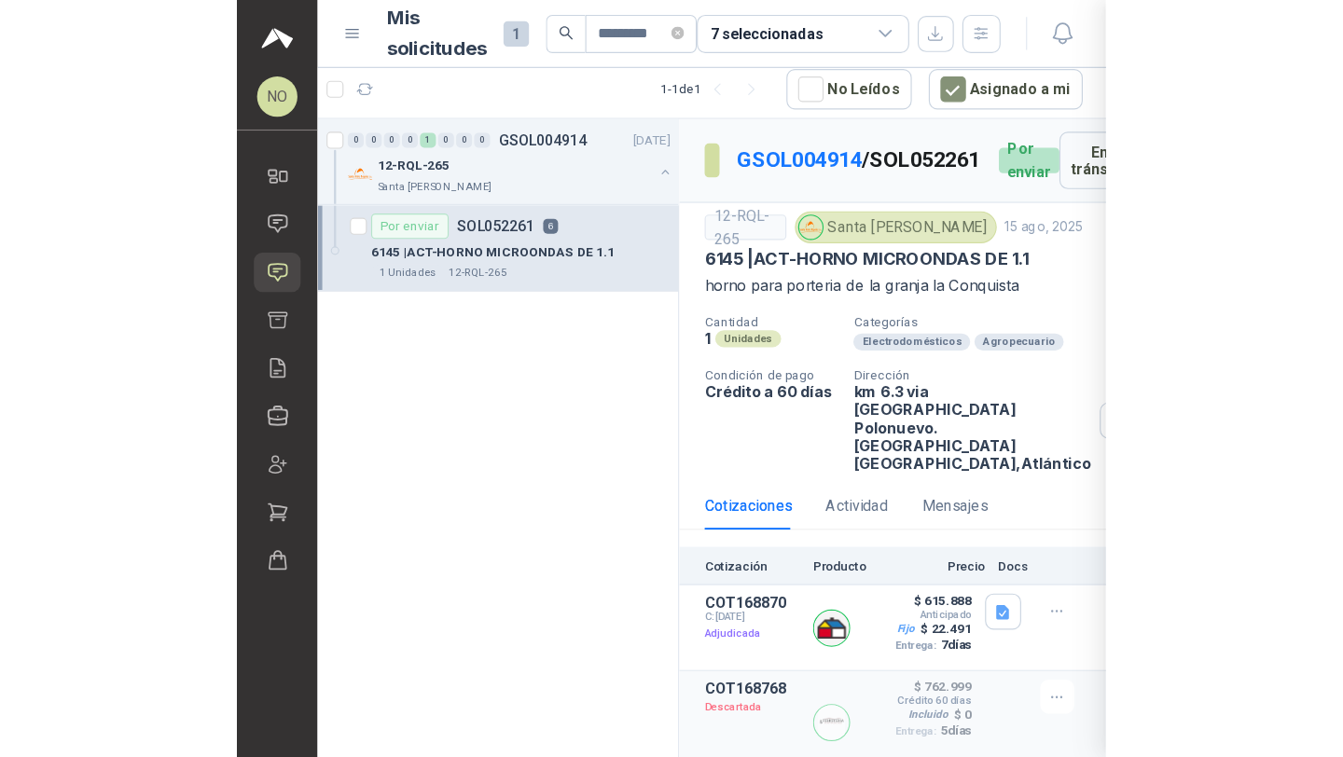
scroll to position [655, 0]
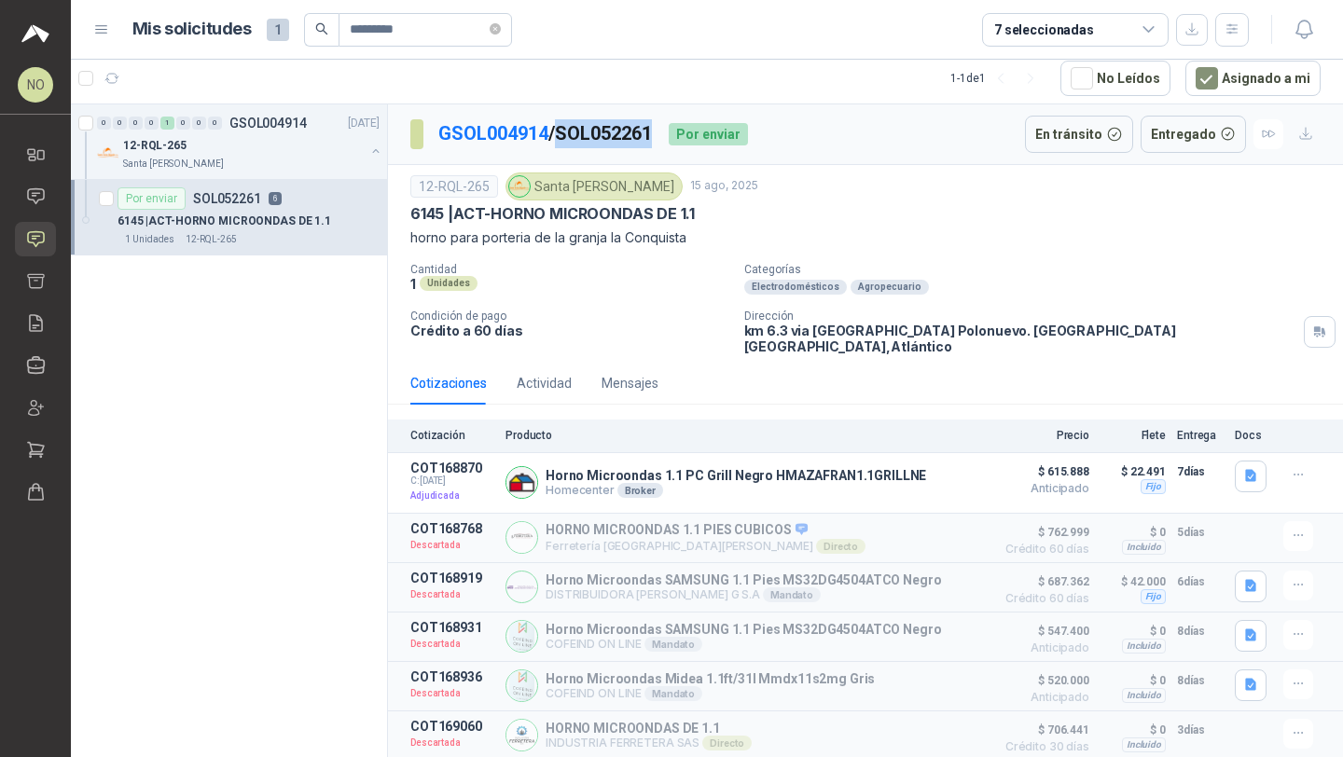
drag, startPoint x: 567, startPoint y: 131, endPoint x: 665, endPoint y: 133, distance: 97.9
click at [654, 133] on p "GSOL004914 / SOL052261" at bounding box center [545, 133] width 215 height 29
click at [490, 30] on icon "close-circle" at bounding box center [495, 28] width 11 height 11
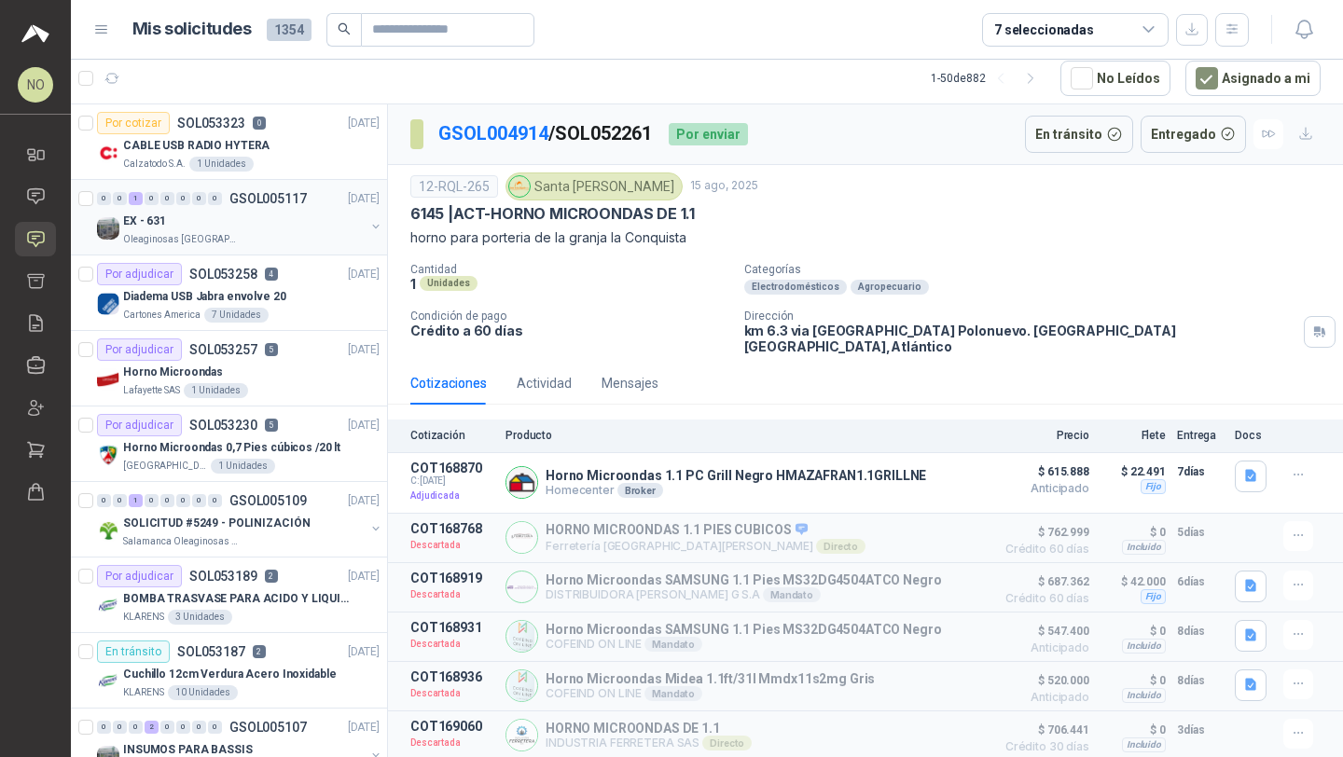
click at [297, 227] on div "EX - 631" at bounding box center [244, 221] width 242 height 22
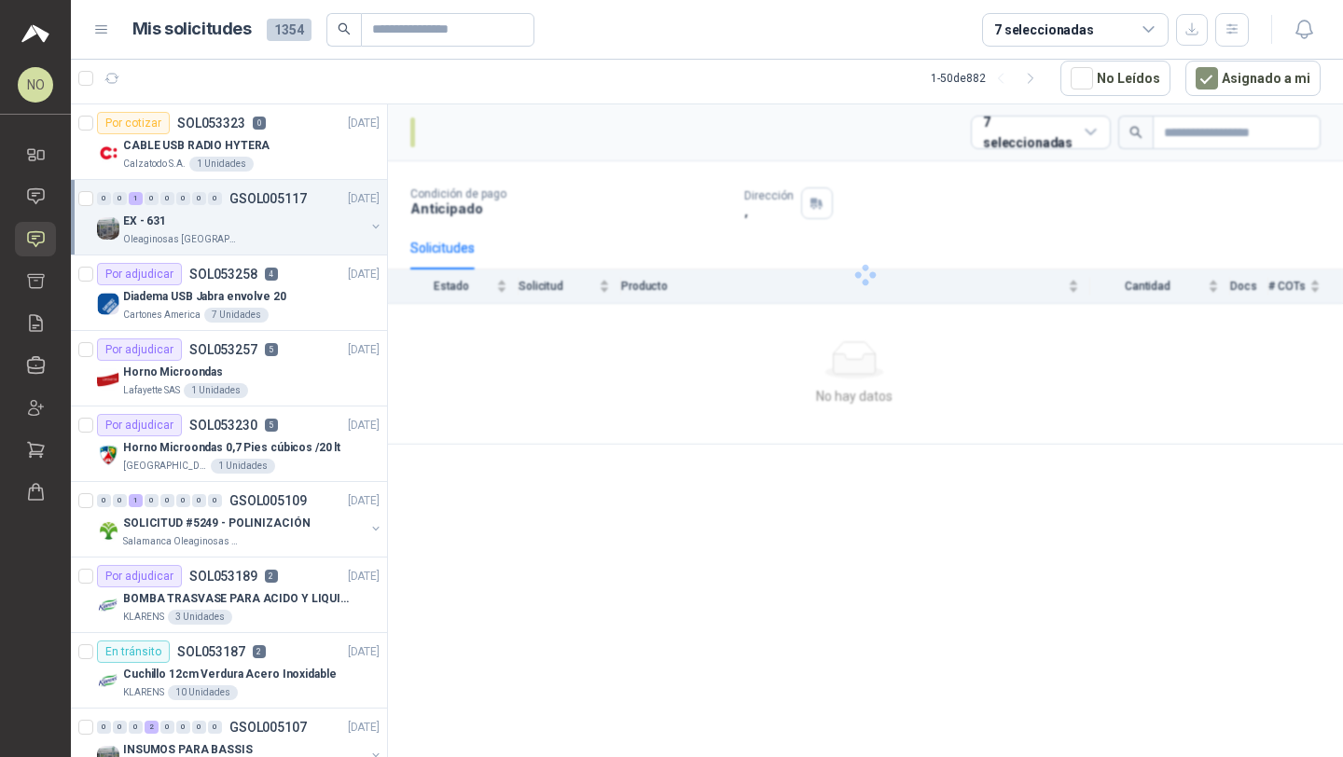
click at [297, 227] on div "EX - 631" at bounding box center [244, 221] width 242 height 22
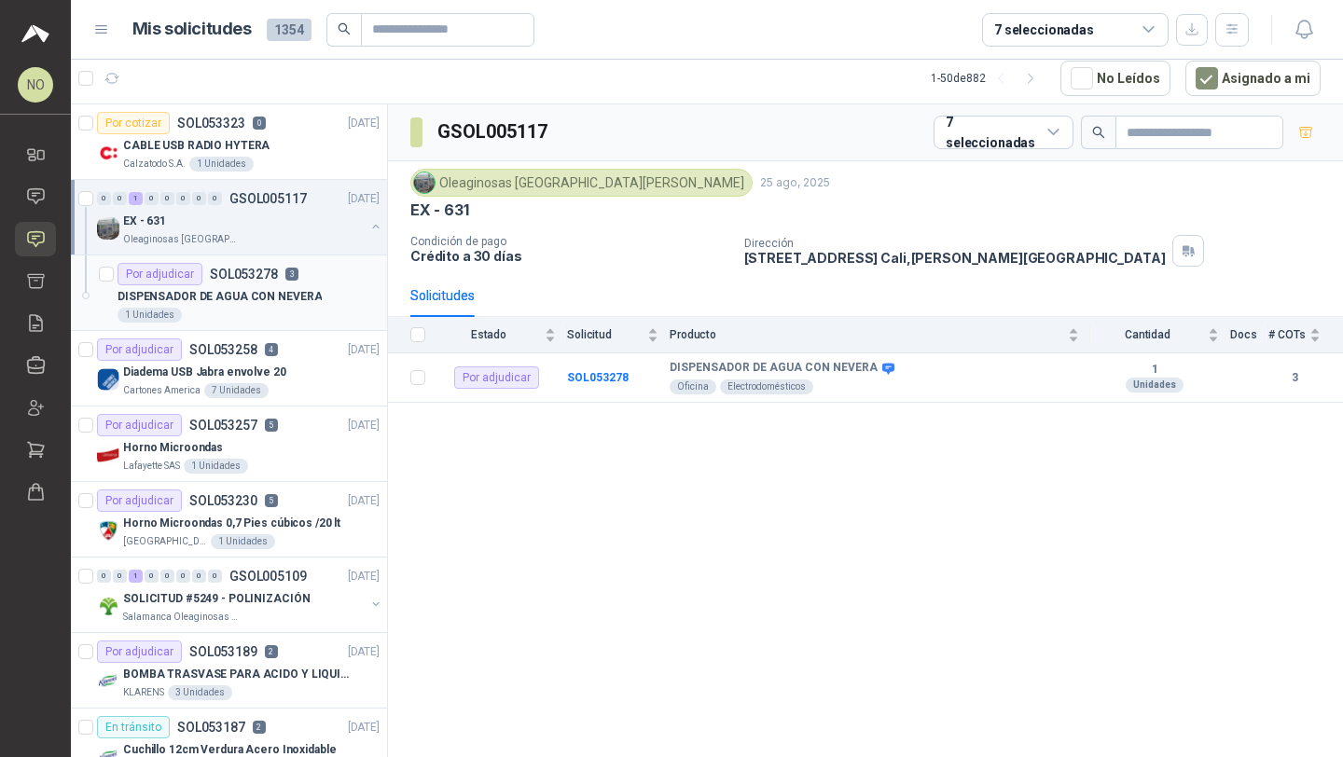
click at [283, 299] on p "DISPENSADOR DE AGUA CON NEVERA" at bounding box center [219, 297] width 204 height 18
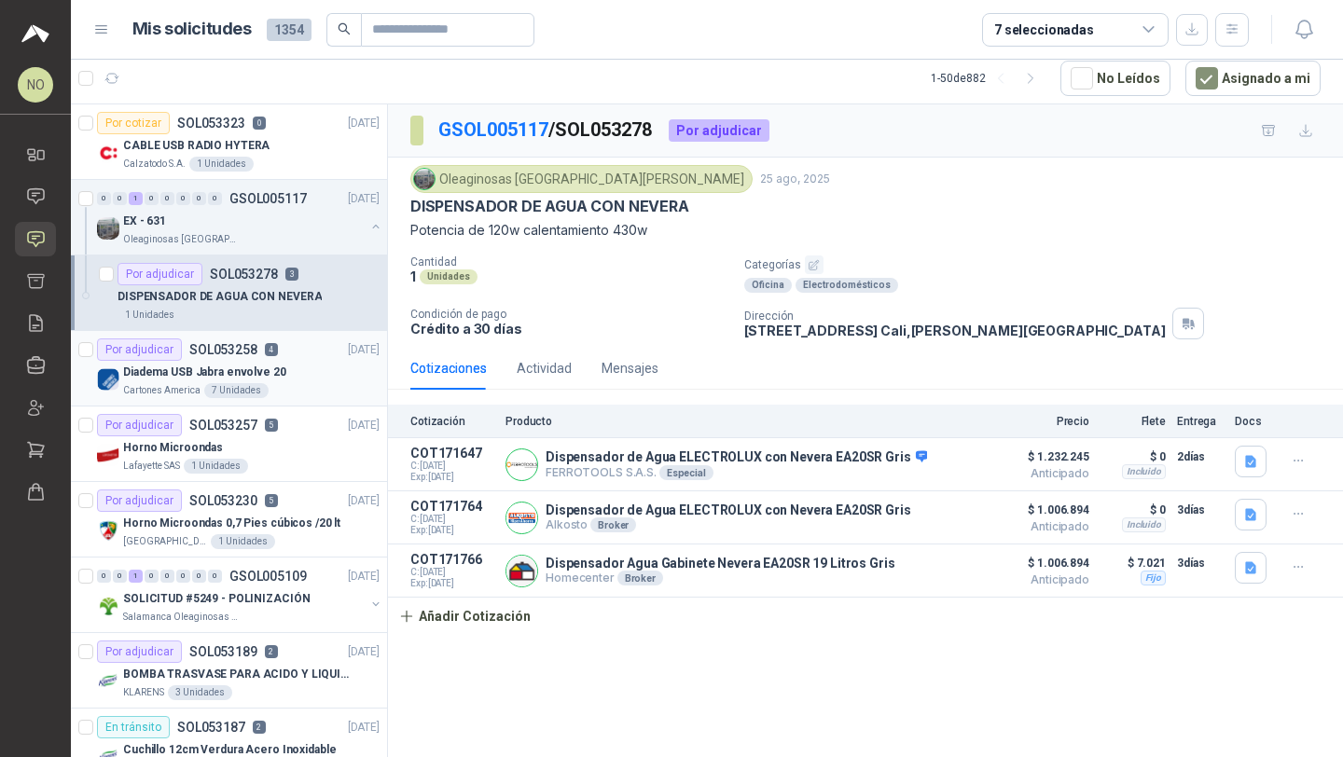
click at [279, 349] on div "Por adjudicar SOL053258 4 25/08/25" at bounding box center [238, 349] width 283 height 22
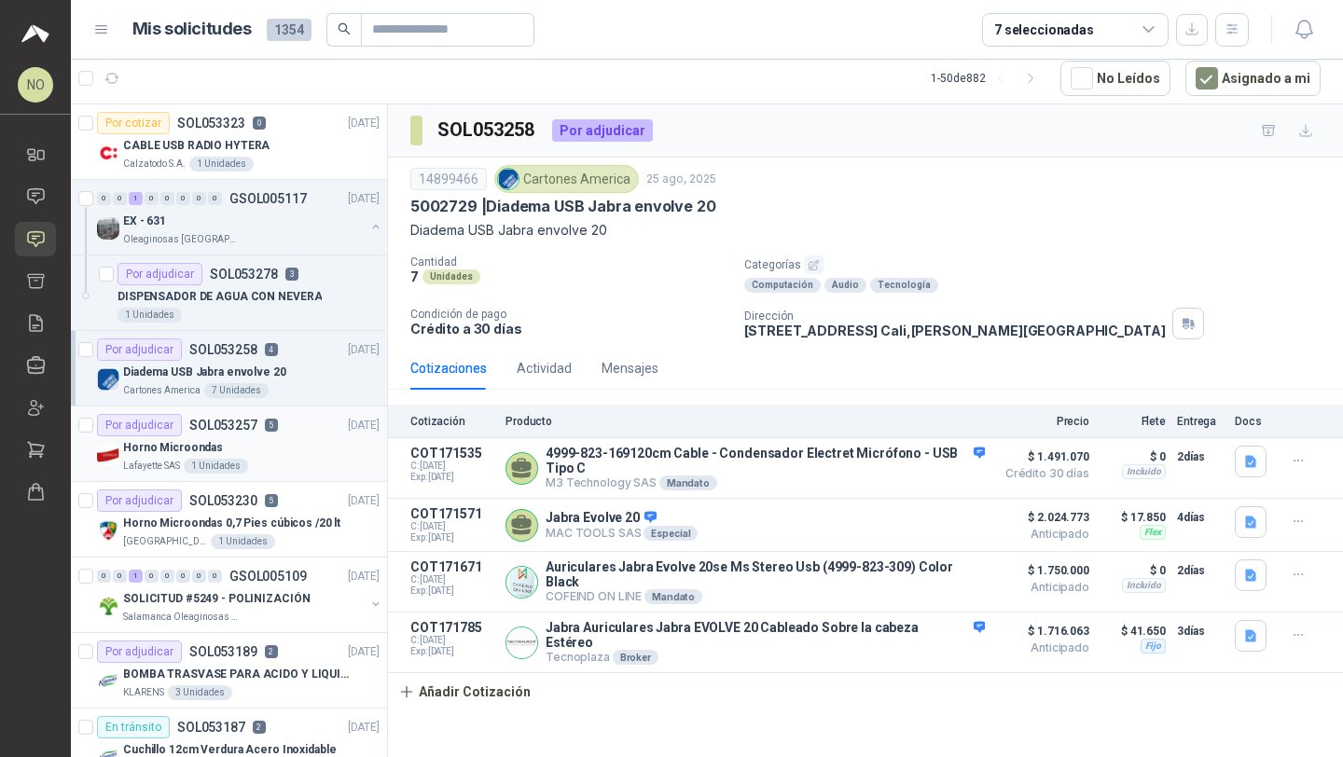
click at [289, 436] on div "Horno Microondas" at bounding box center [251, 447] width 256 height 22
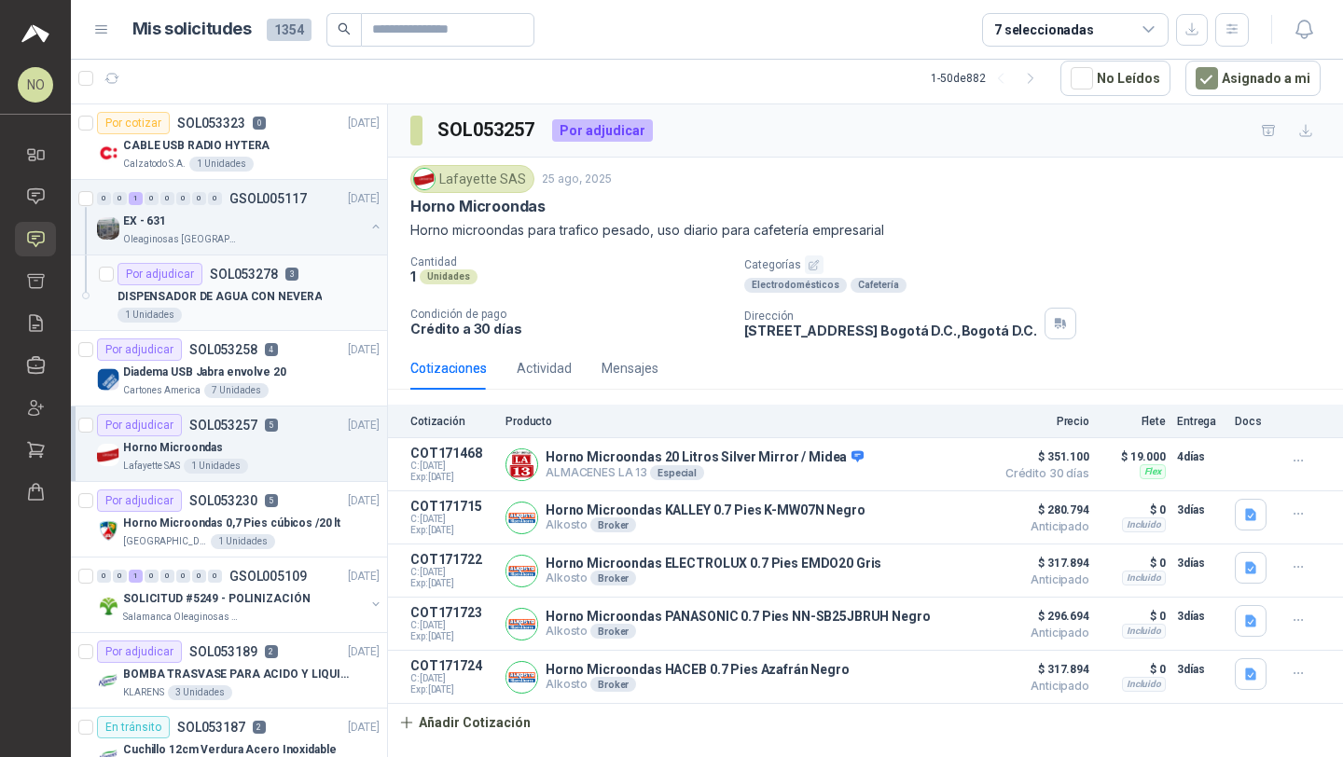
click at [269, 317] on div "1 Unidades" at bounding box center [248, 315] width 262 height 15
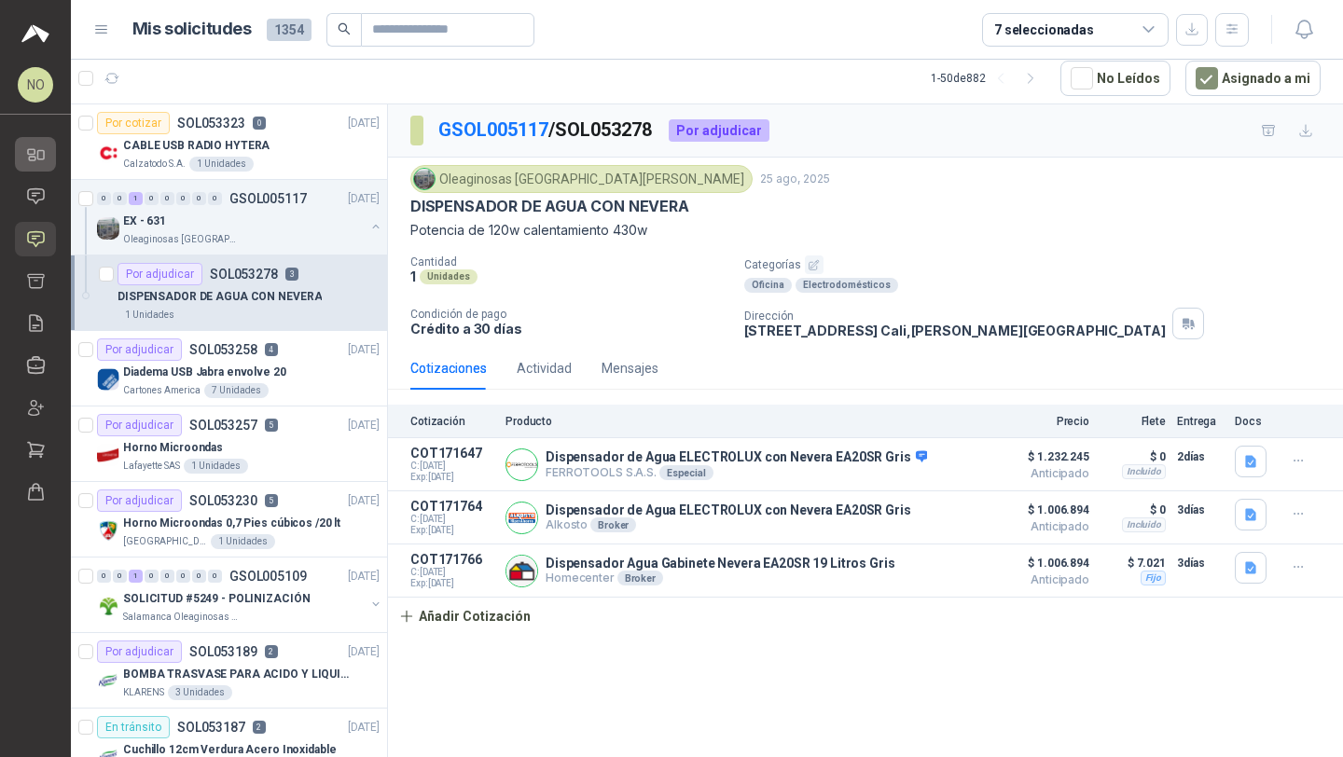
click at [35, 169] on link "Inicio" at bounding box center [35, 154] width 41 height 35
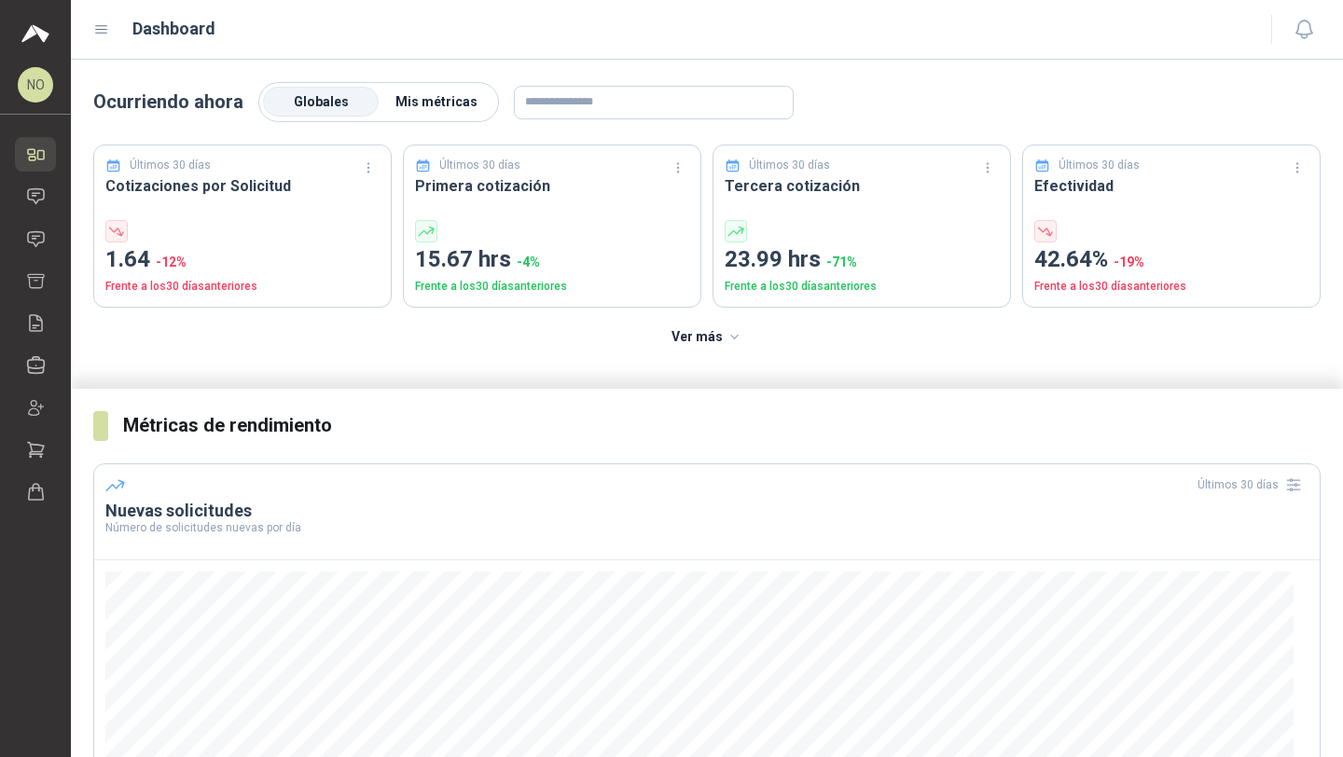
click at [450, 109] on label "Mis métricas" at bounding box center [437, 103] width 116 height 30
click at [352, 105] on label "Globales" at bounding box center [321, 103] width 116 height 30
click at [34, 200] on icon at bounding box center [36, 196] width 16 height 15
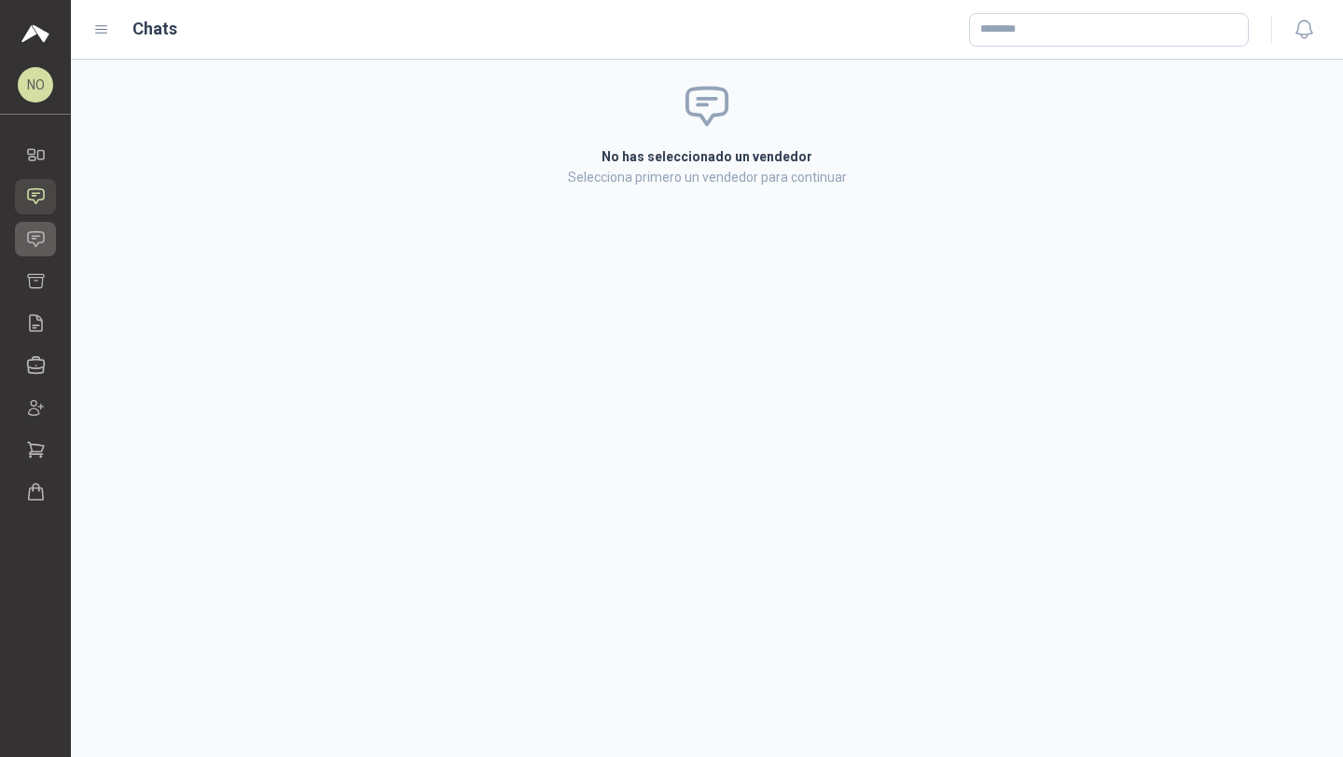
click at [34, 232] on icon at bounding box center [36, 239] width 20 height 20
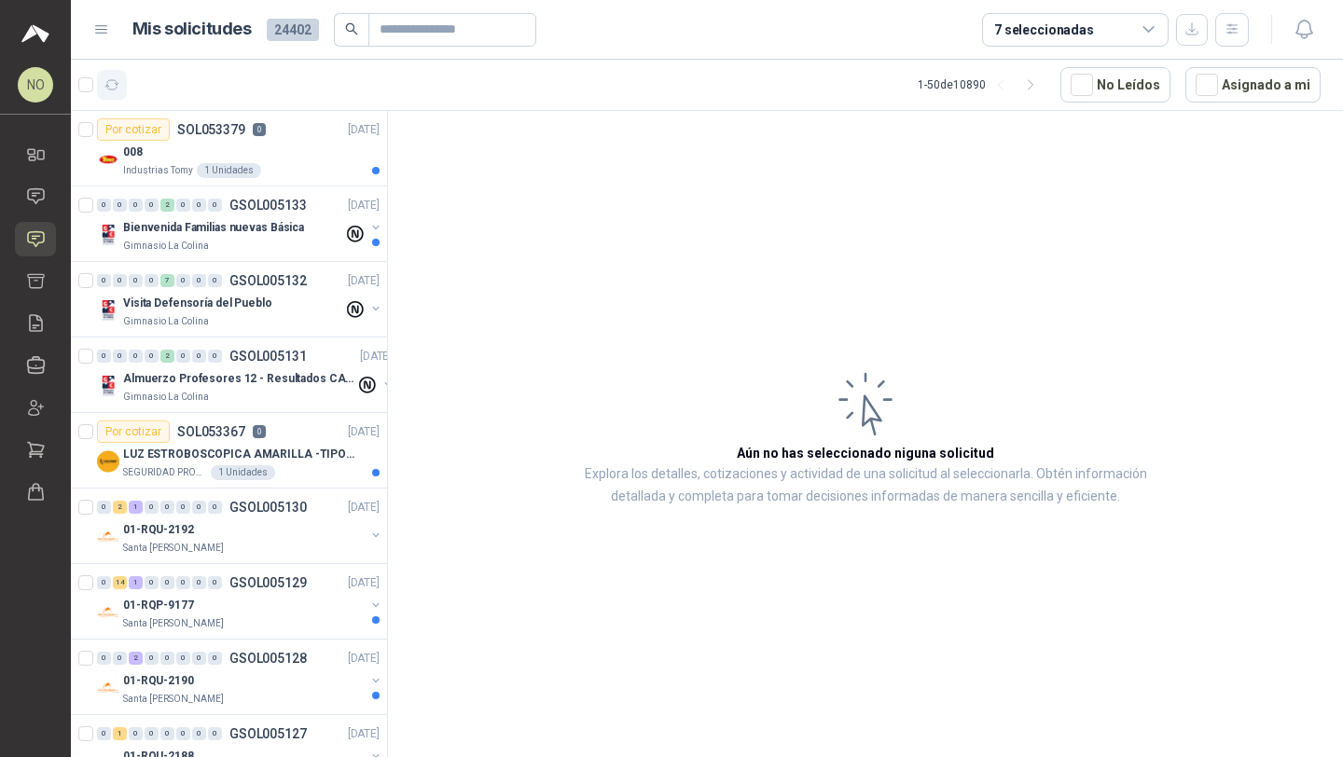
click at [119, 79] on button "button" at bounding box center [112, 85] width 30 height 30
click at [275, 145] on div "008" at bounding box center [251, 152] width 256 height 22
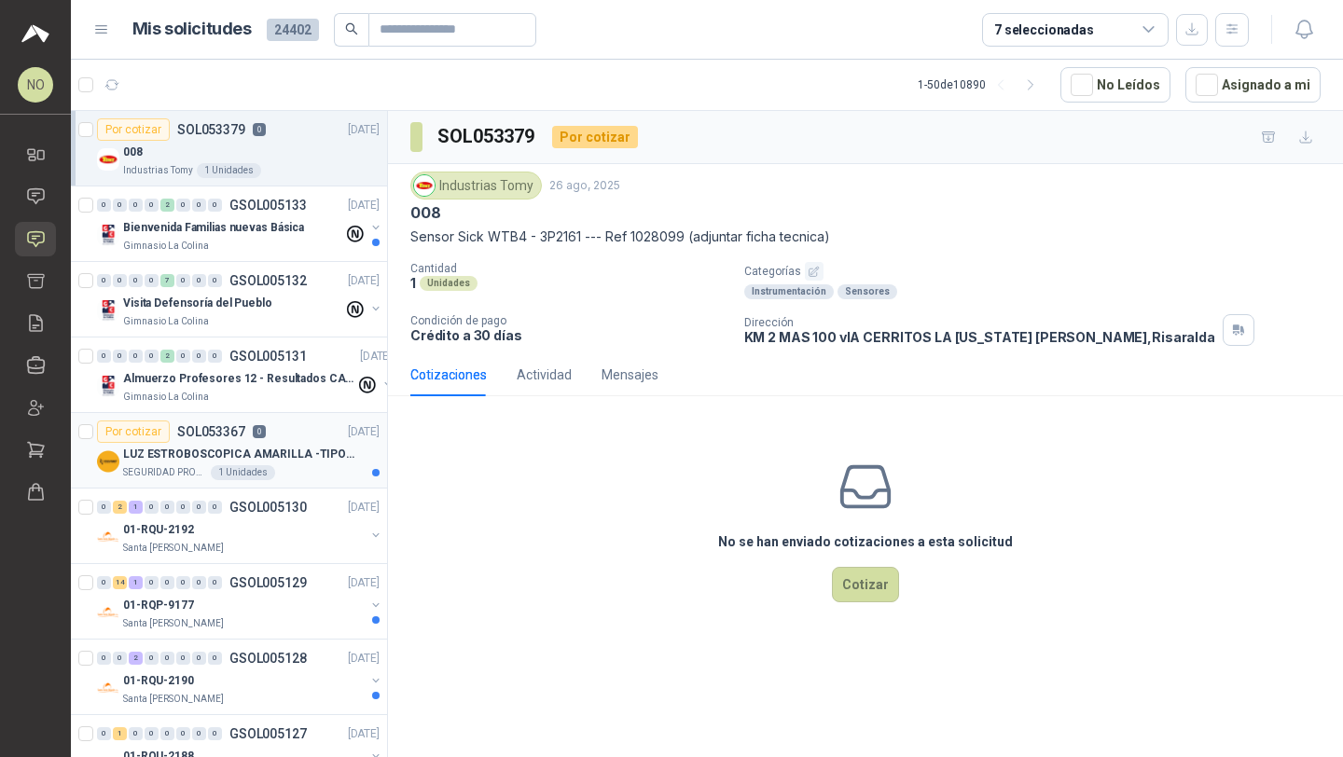
click at [247, 443] on div "LUZ ESTROBOSCOPICA AMARILLA -TIPO BALA" at bounding box center [251, 454] width 256 height 22
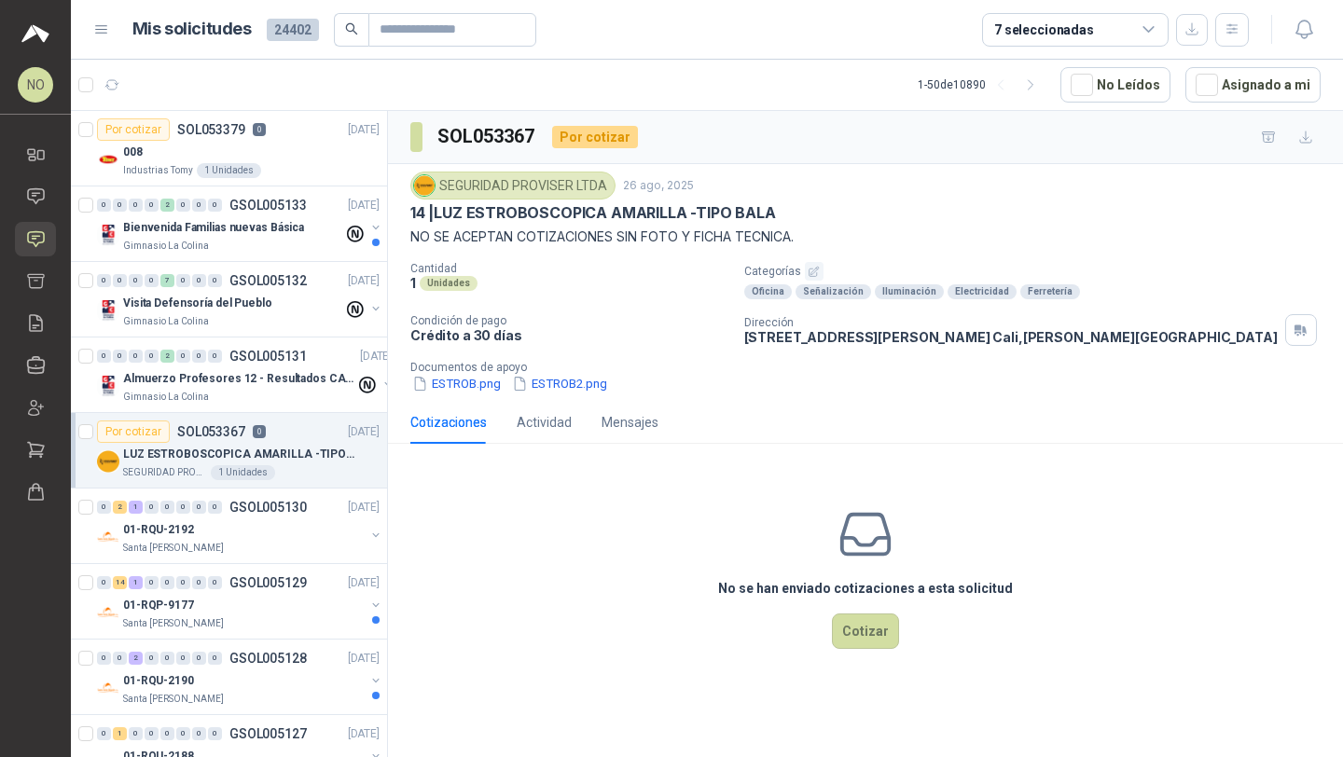
scroll to position [179, 0]
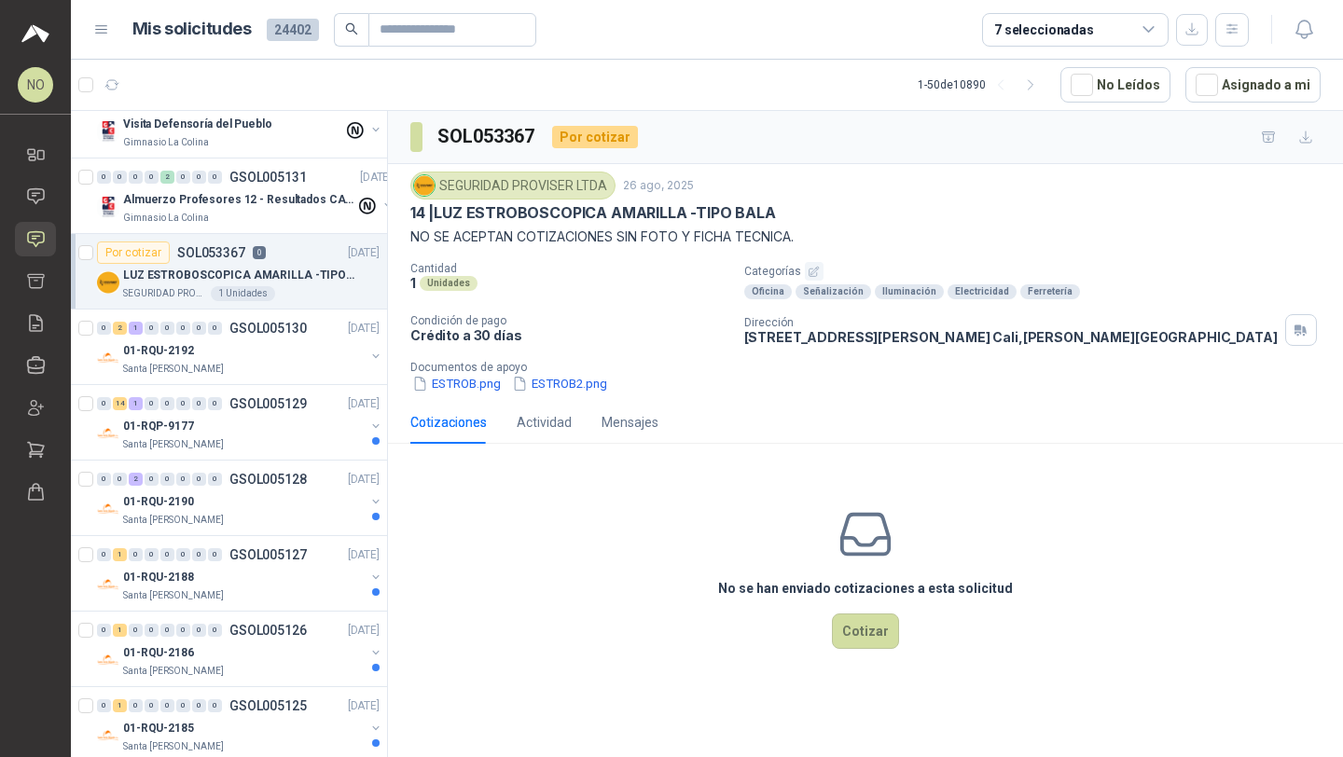
click at [247, 443] on div "Santa [PERSON_NAME]" at bounding box center [244, 444] width 242 height 15
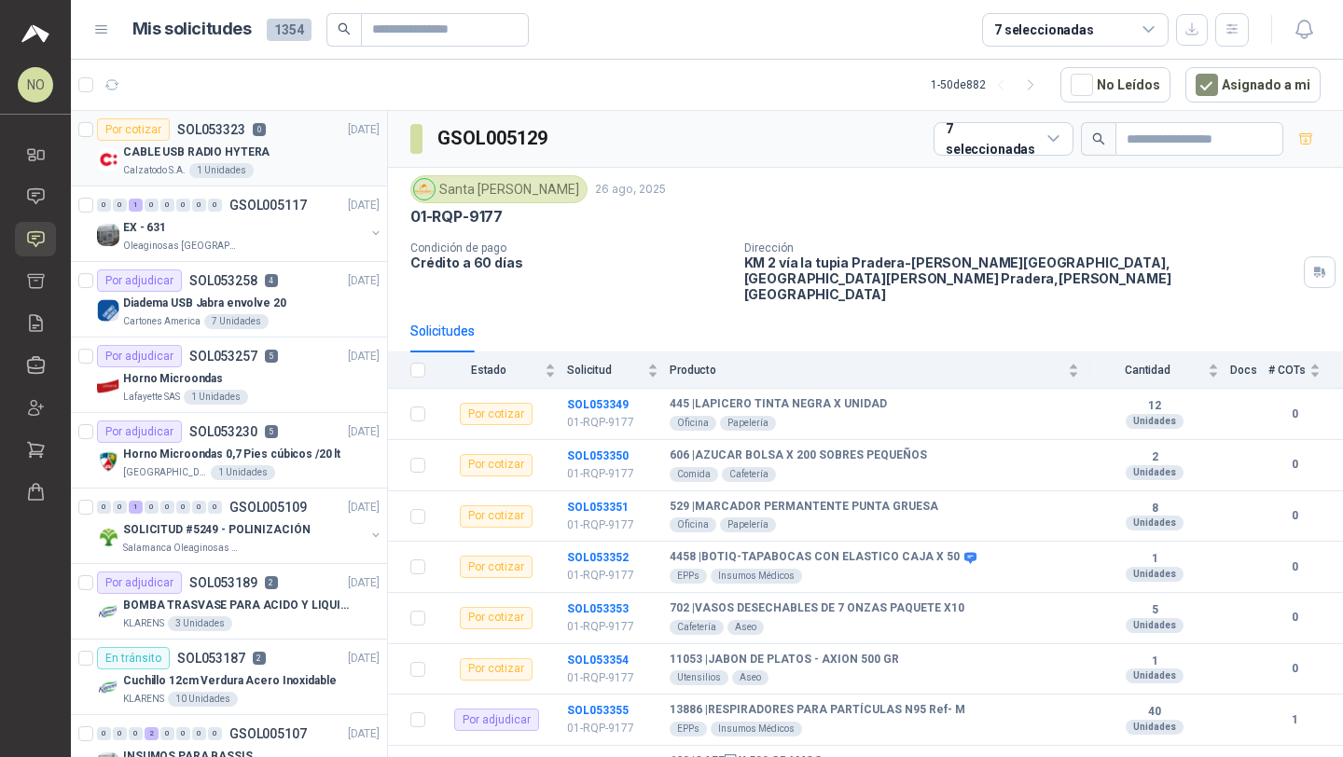
click at [289, 174] on div "Calzatodo S.A. 1 Unidades" at bounding box center [251, 170] width 256 height 15
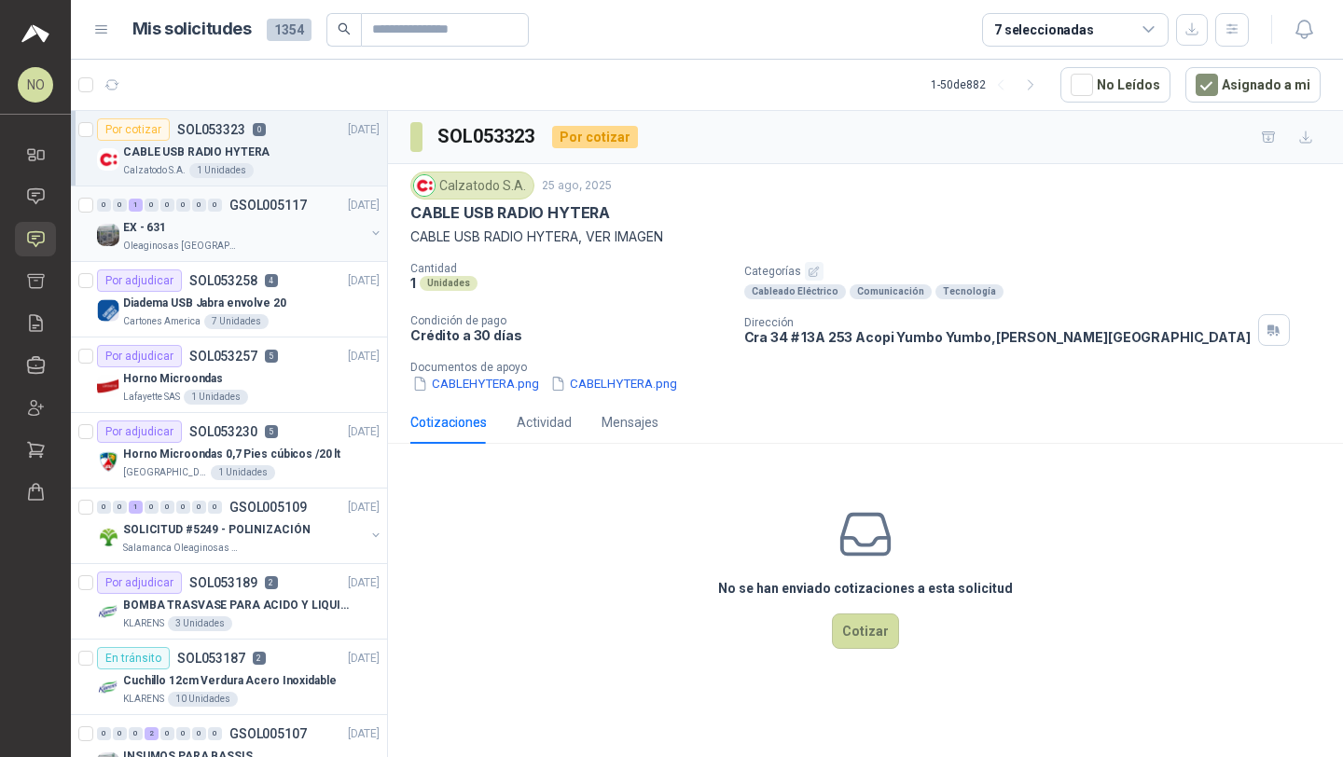
click at [206, 237] on div "EX - 631" at bounding box center [244, 227] width 242 height 22
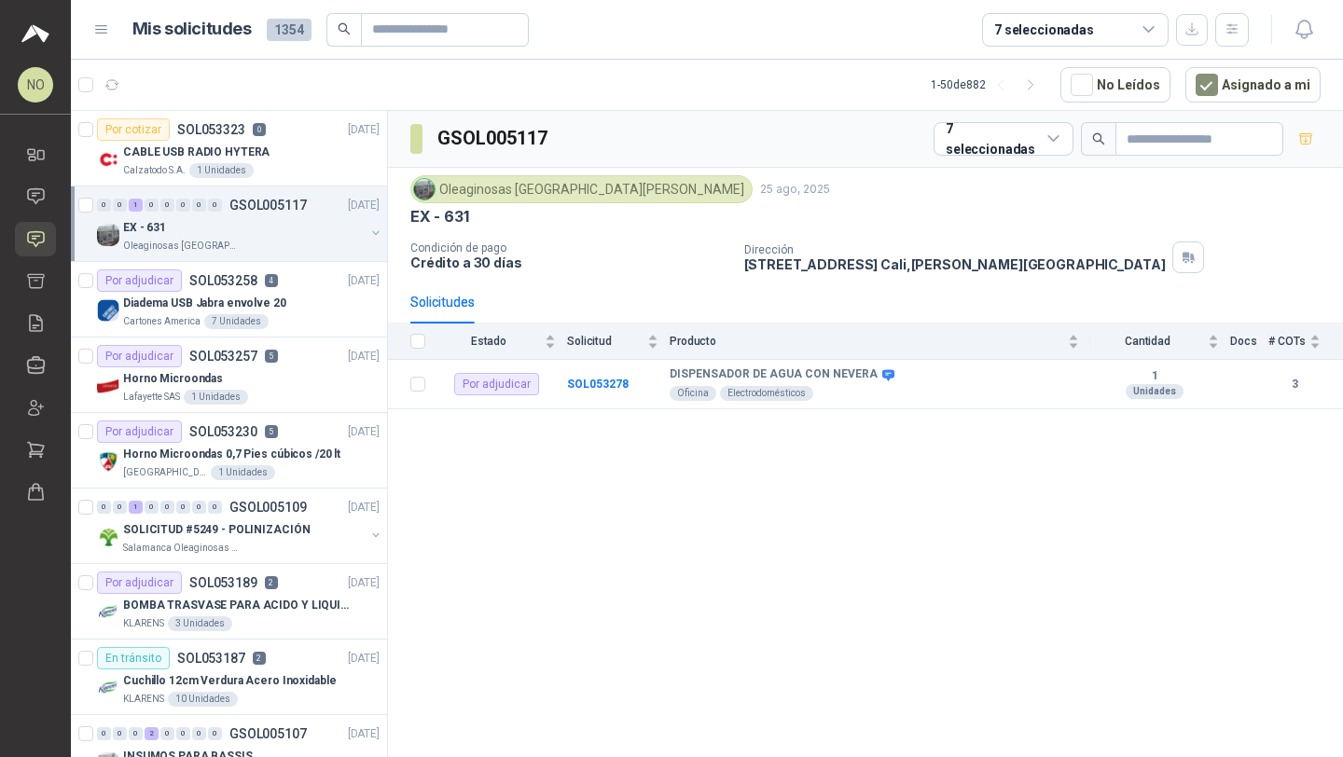
click at [254, 229] on div "EX - 631" at bounding box center [244, 227] width 242 height 22
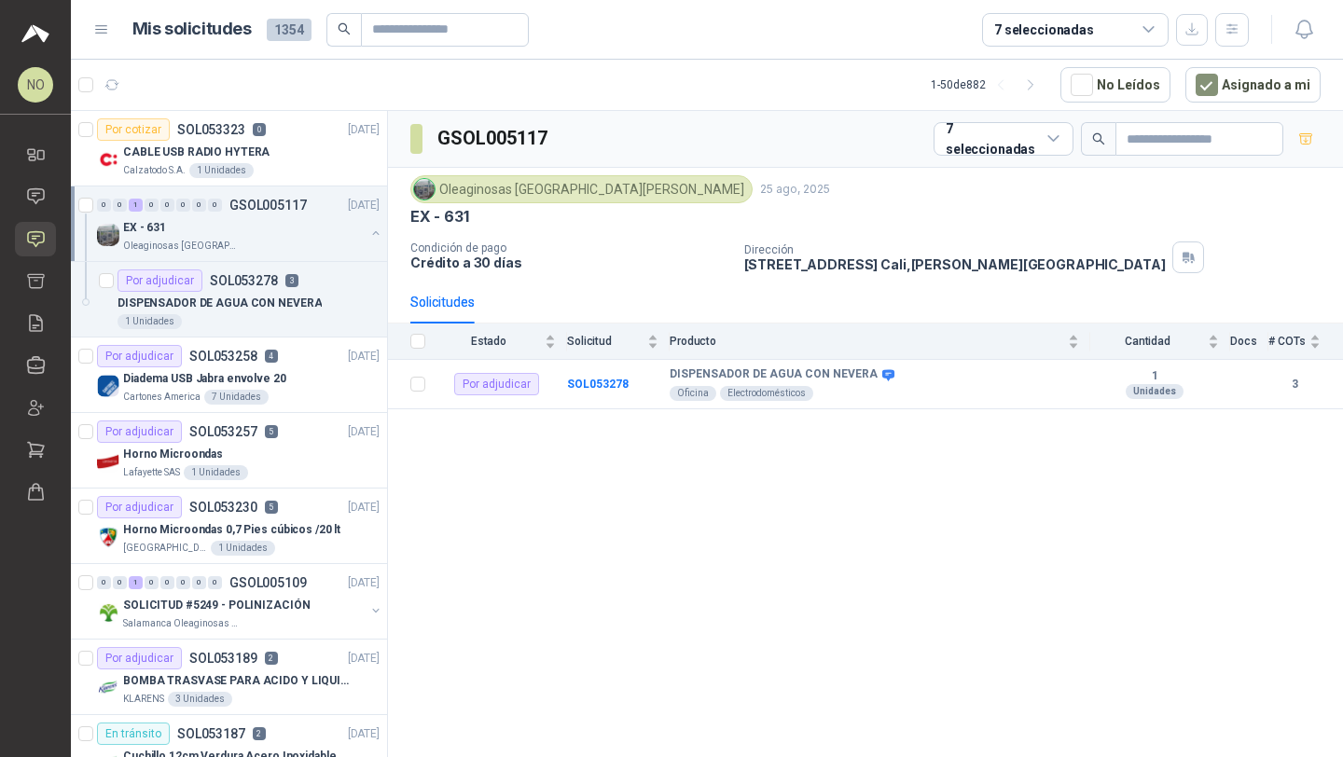
click at [254, 229] on div "EX - 631" at bounding box center [244, 227] width 242 height 22
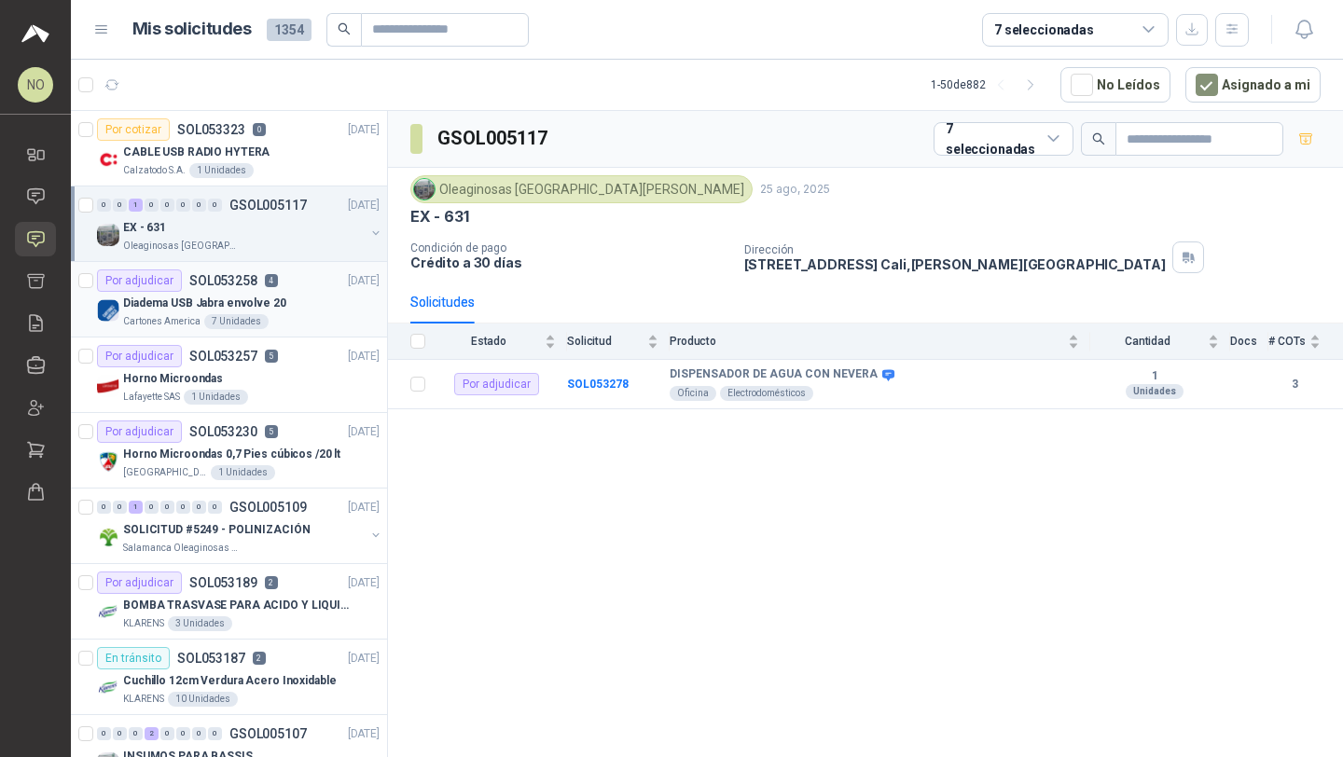
click at [265, 319] on div "Cartones America 7 Unidades" at bounding box center [251, 321] width 256 height 15
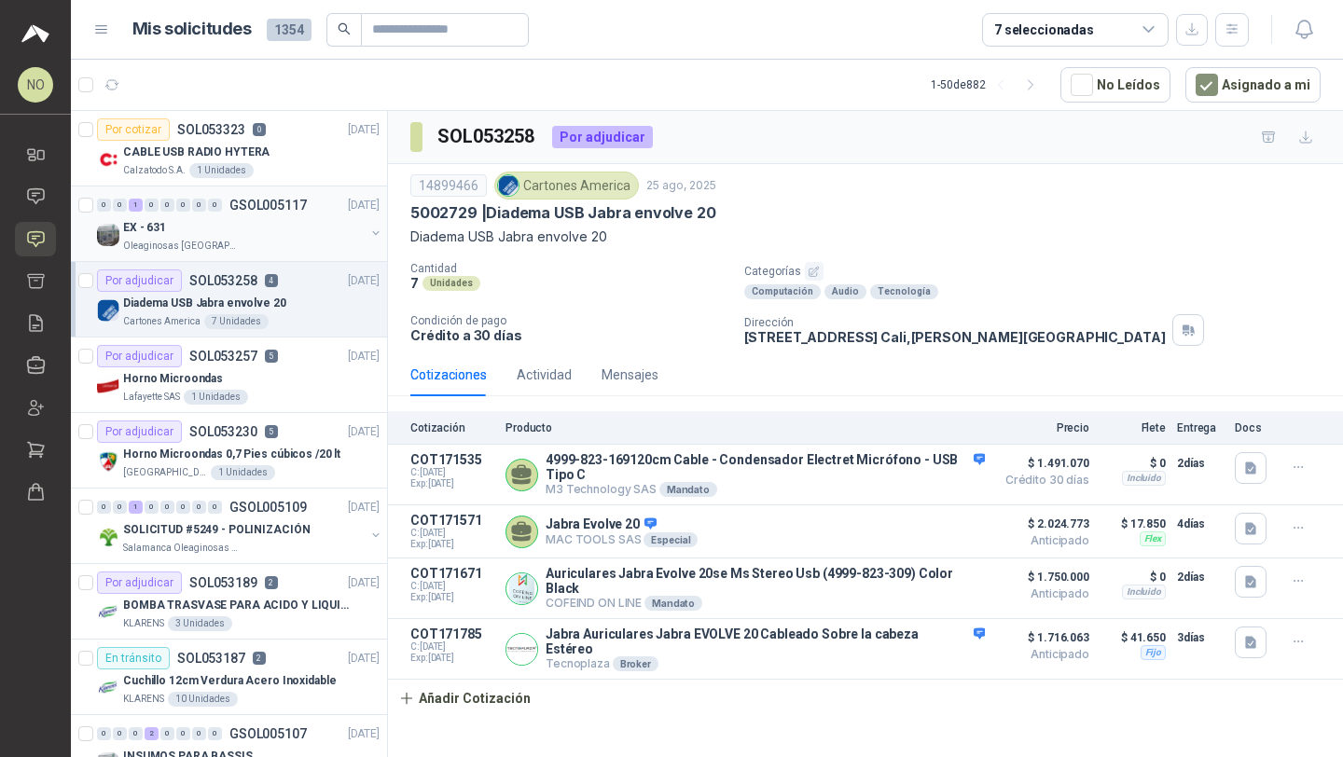
click at [299, 242] on div "Oleaginosas [GEOGRAPHIC_DATA][PERSON_NAME]" at bounding box center [244, 246] width 242 height 15
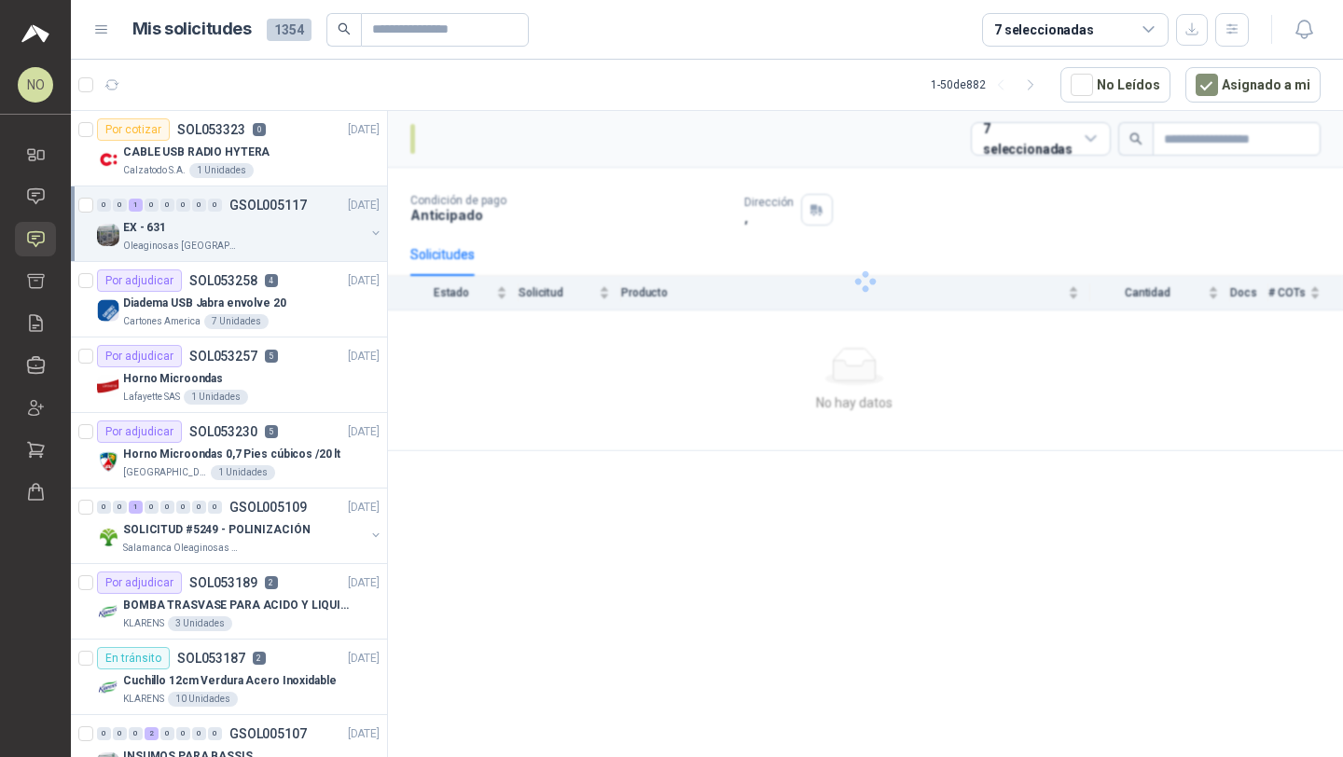
click at [299, 242] on div "Oleaginosas [GEOGRAPHIC_DATA][PERSON_NAME]" at bounding box center [244, 246] width 242 height 15
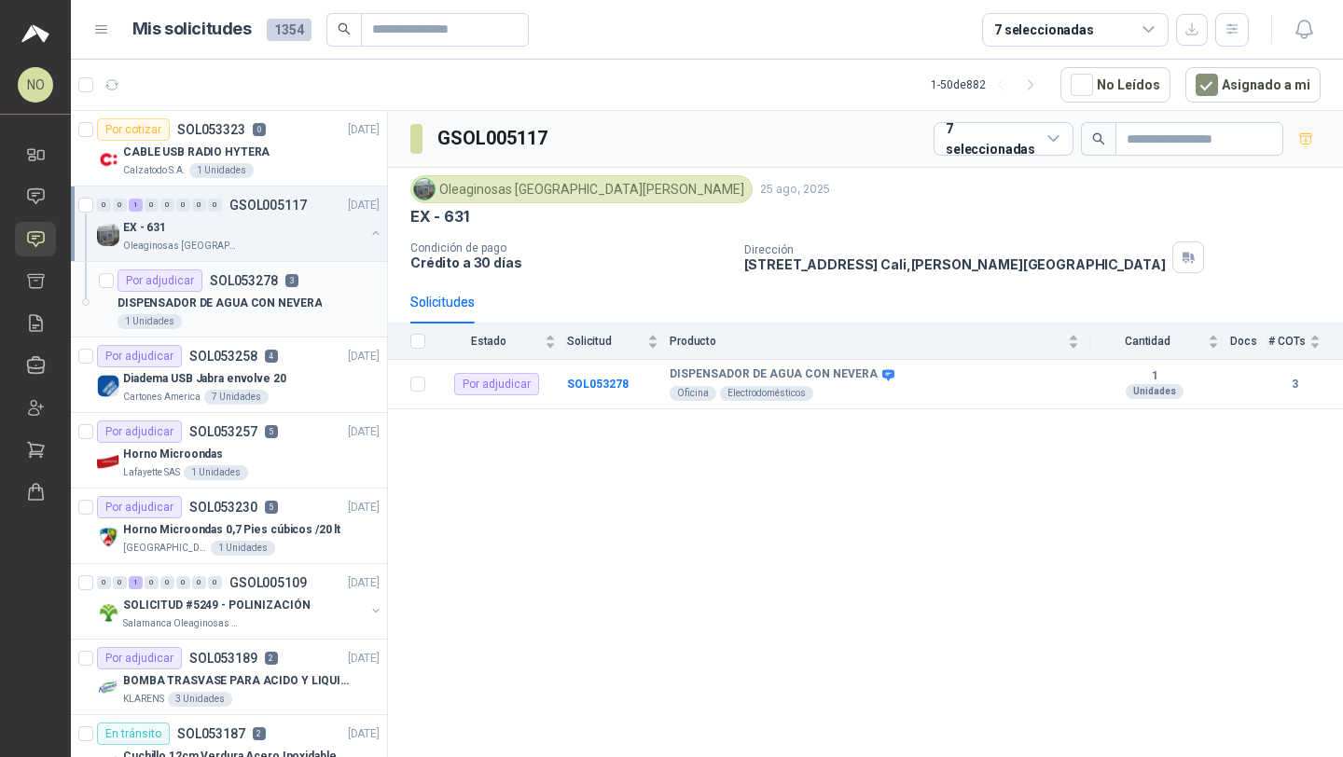
click at [280, 301] on p "DISPENSADOR DE AGUA CON NEVERA" at bounding box center [219, 304] width 204 height 18
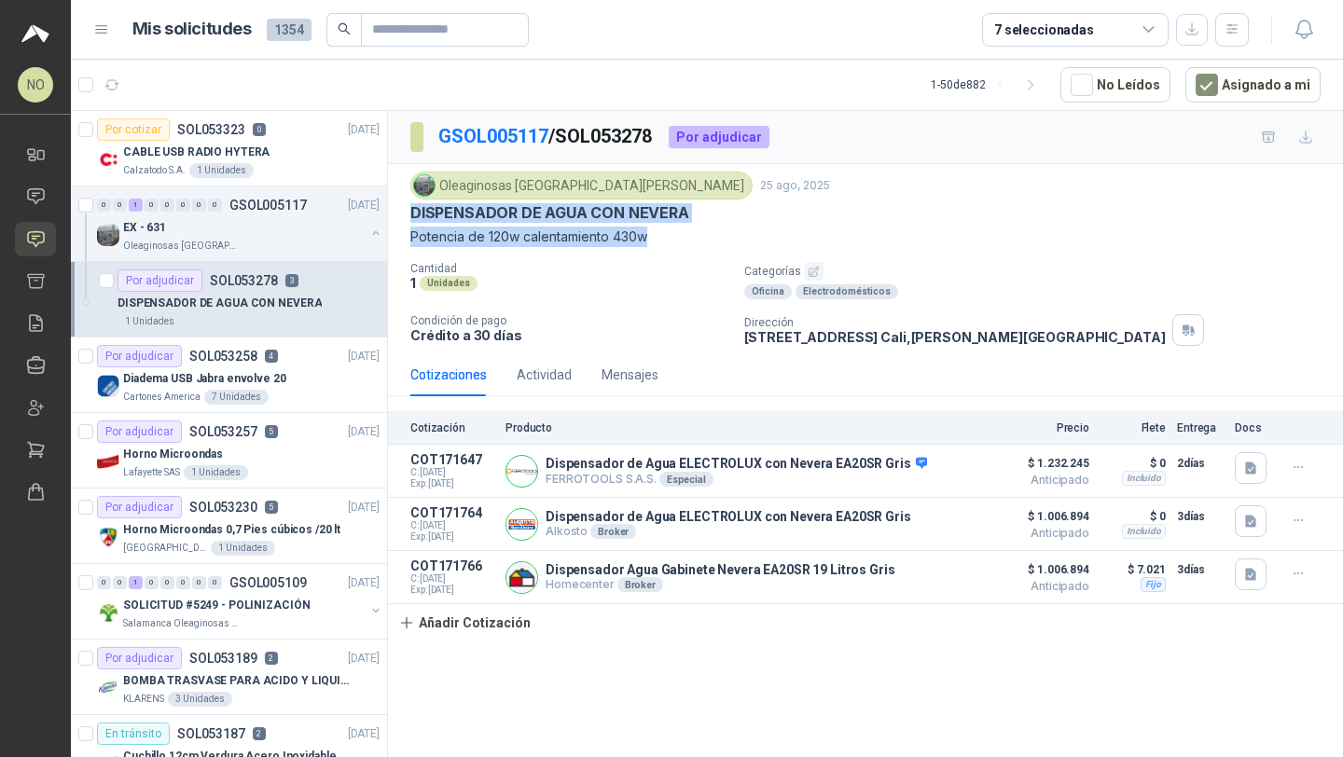
drag, startPoint x: 412, startPoint y: 210, endPoint x: 683, endPoint y: 246, distance: 272.8
click at [683, 246] on div "Oleaginosas San Fernando 25 ago, 2025 DISPENSADOR DE AGUA CON NEVERA Potencia …" at bounding box center [865, 210] width 910 height 76
click at [113, 85] on icon "button" at bounding box center [112, 85] width 16 height 16
click at [304, 131] on div "Por cotizar SOL053323 0 25/08/25" at bounding box center [238, 129] width 283 height 22
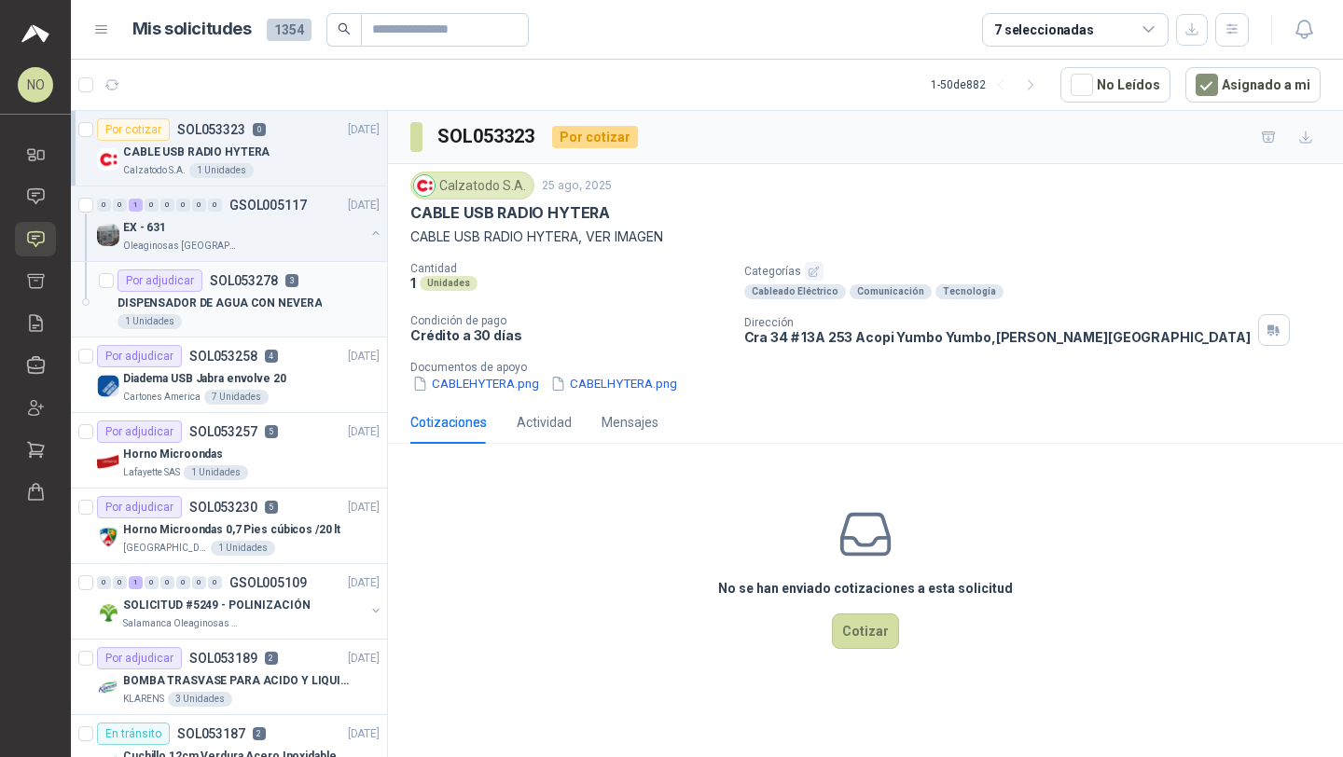
click at [255, 324] on div "1 Unidades" at bounding box center [248, 321] width 262 height 15
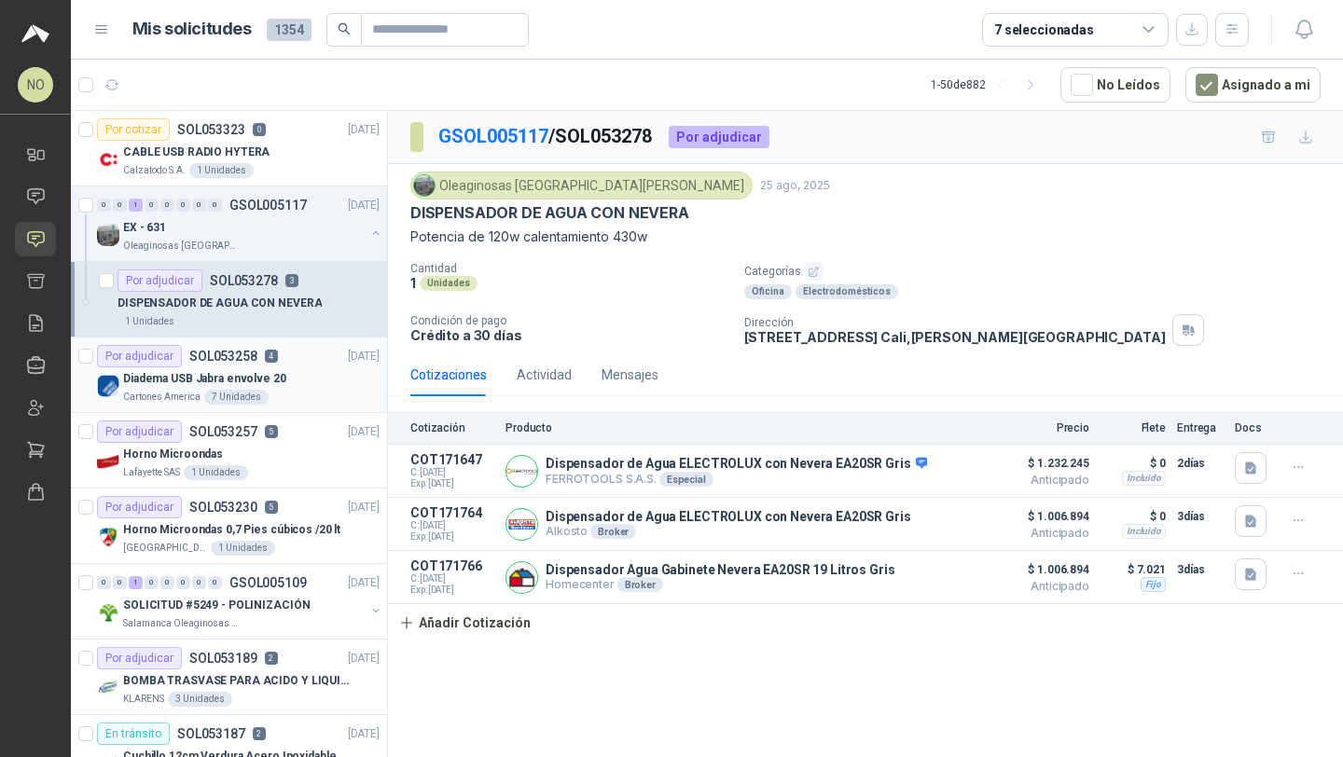
click at [289, 389] on div "Diadema USB Jabra envolve 20" at bounding box center [251, 378] width 256 height 22
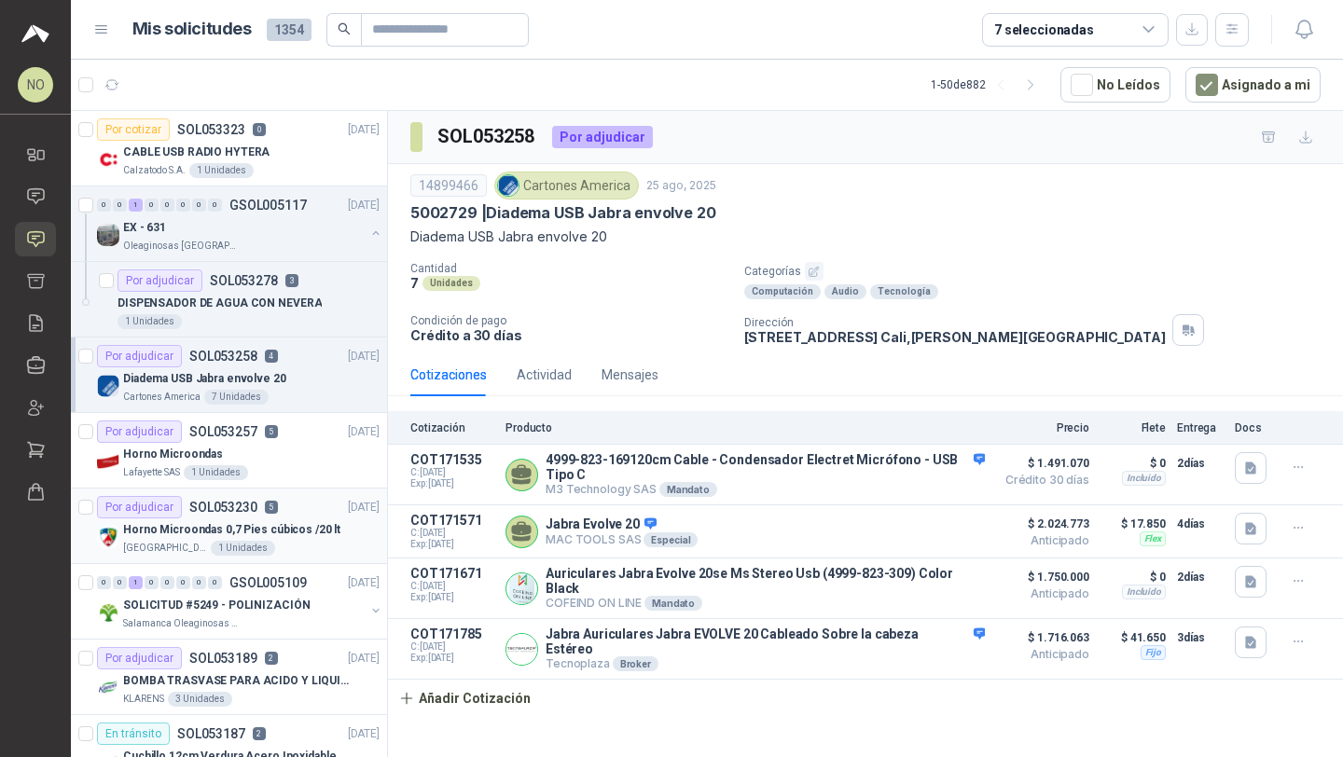
click at [269, 491] on article "Por adjudicar SOL053230 5 25/08/25 Horno Microondas 0,7 Pies cúbicos /20 lt Col…" at bounding box center [229, 527] width 316 height 76
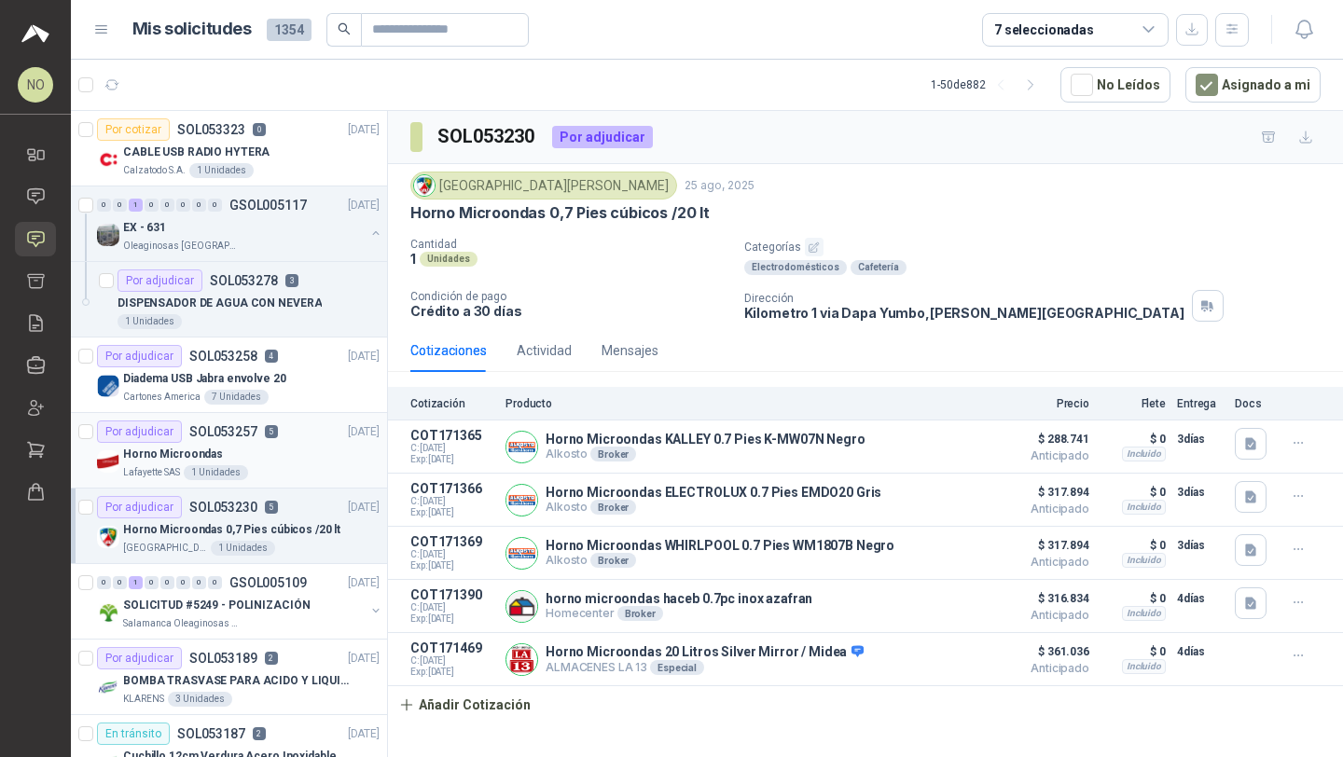
click at [295, 456] on div "Horno Microondas" at bounding box center [251, 454] width 256 height 22
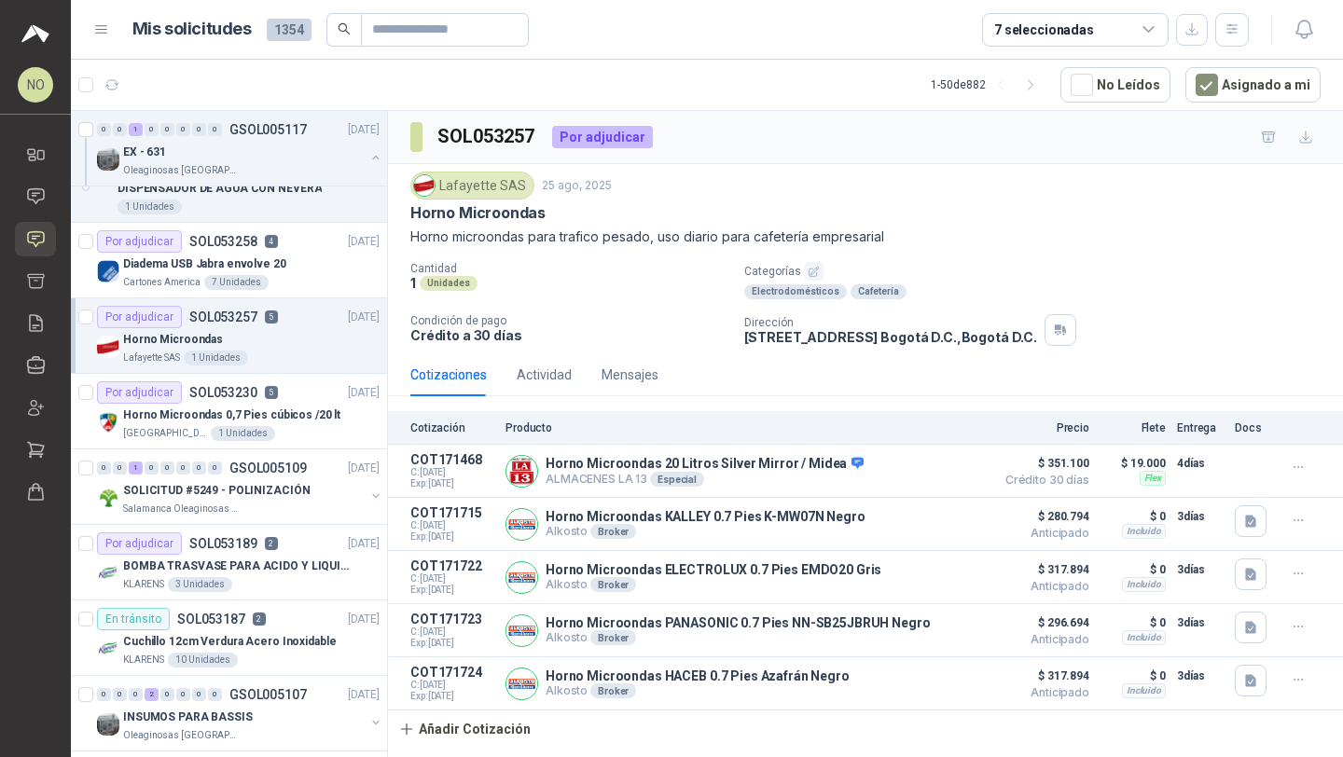
scroll to position [116, 0]
click at [288, 557] on p "BOMBA TRASVASE PARA ACIDO Y LIQUIDOS CORROSIVO" at bounding box center [239, 566] width 232 height 18
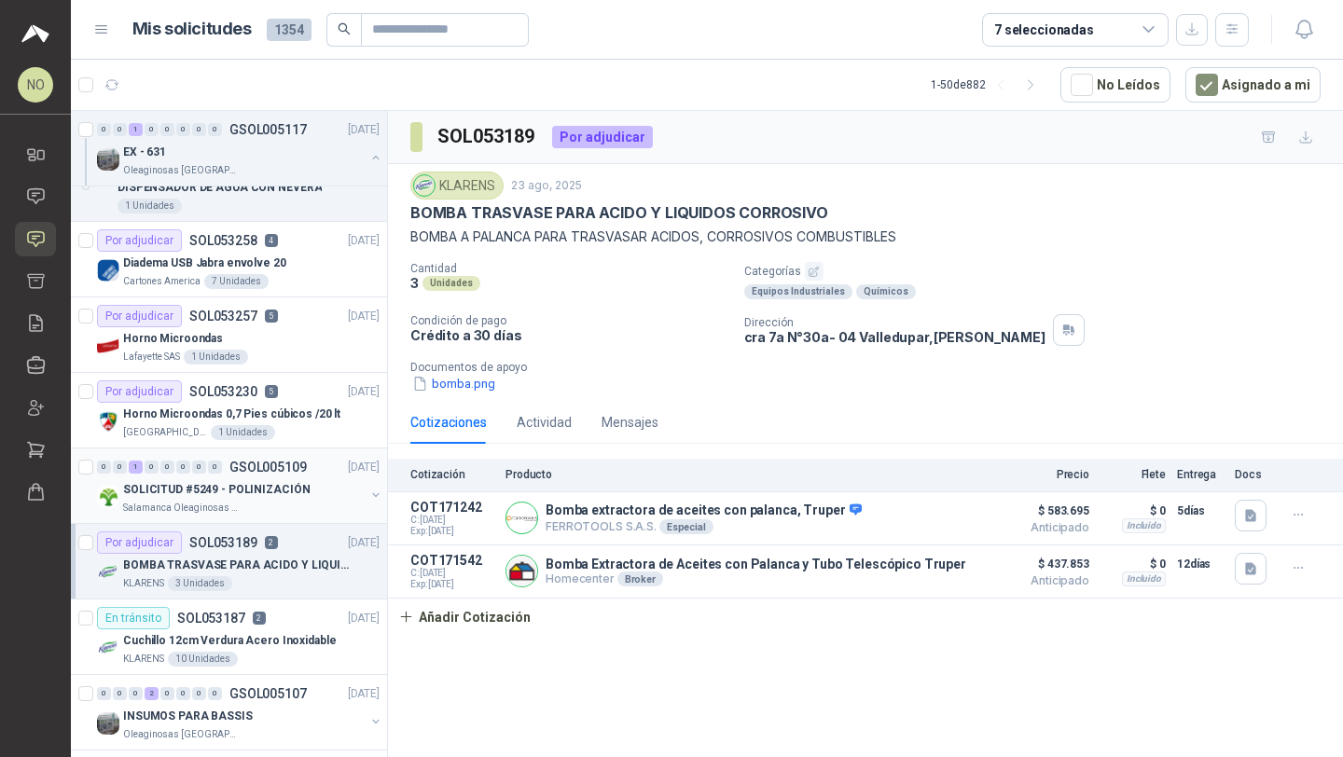
click at [328, 505] on div "Salamanca Oleaginosas SAS" at bounding box center [244, 508] width 242 height 15
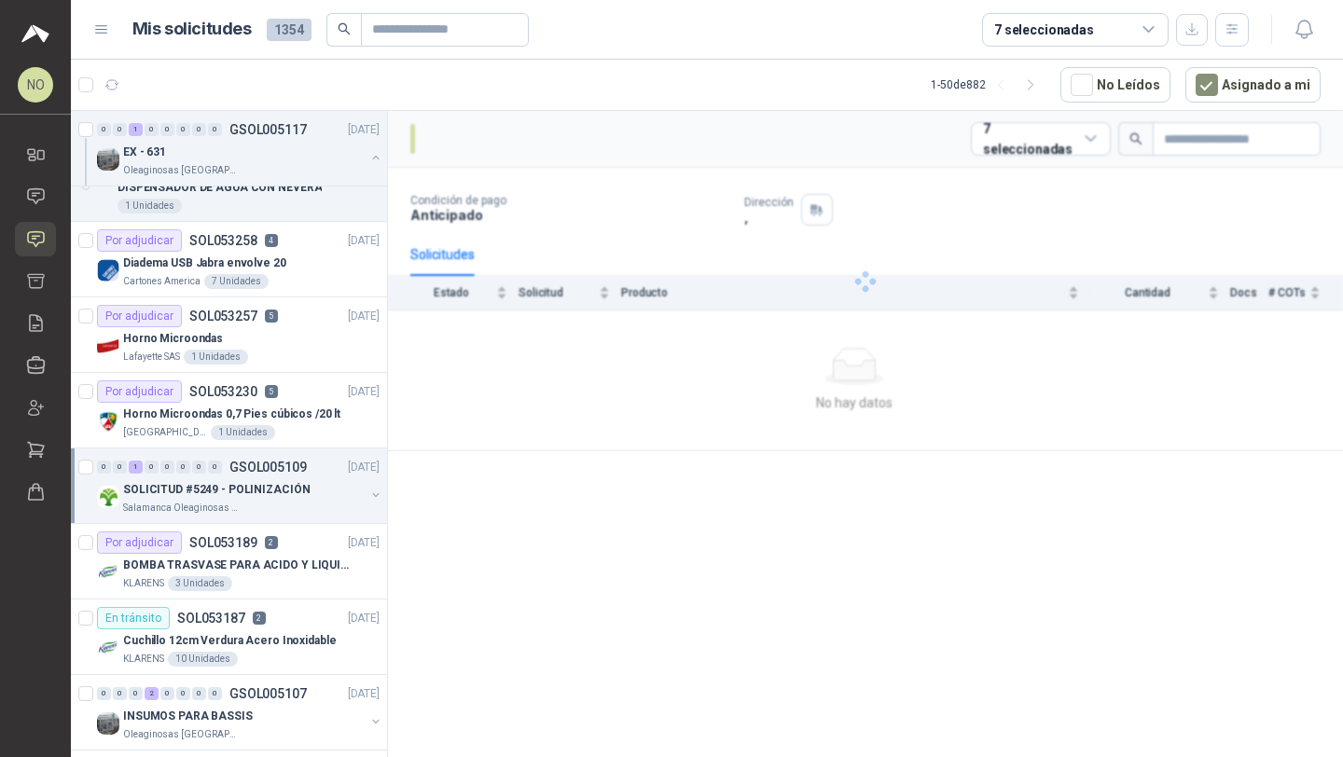
click at [328, 505] on div "Salamanca Oleaginosas SAS" at bounding box center [244, 508] width 242 height 15
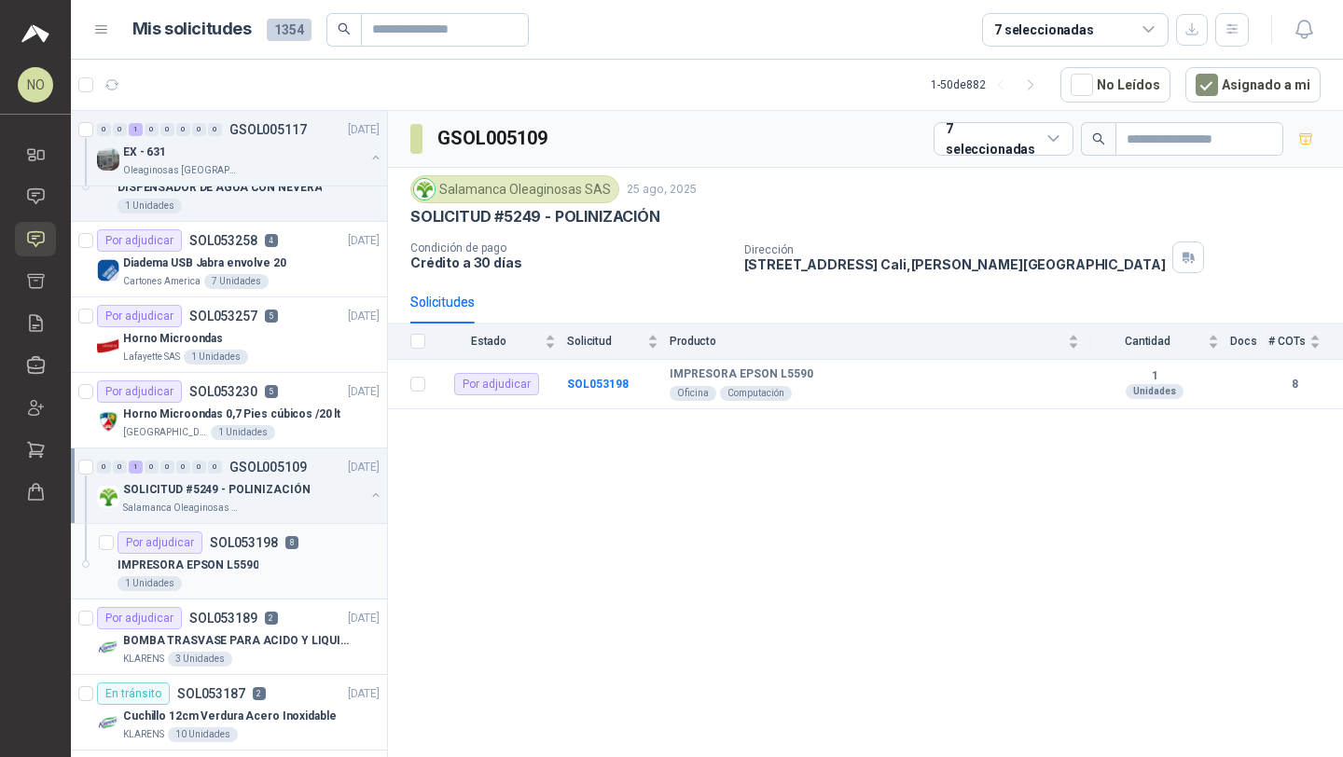
click at [296, 555] on div "IMPRESORA EPSON L5590" at bounding box center [248, 565] width 262 height 22
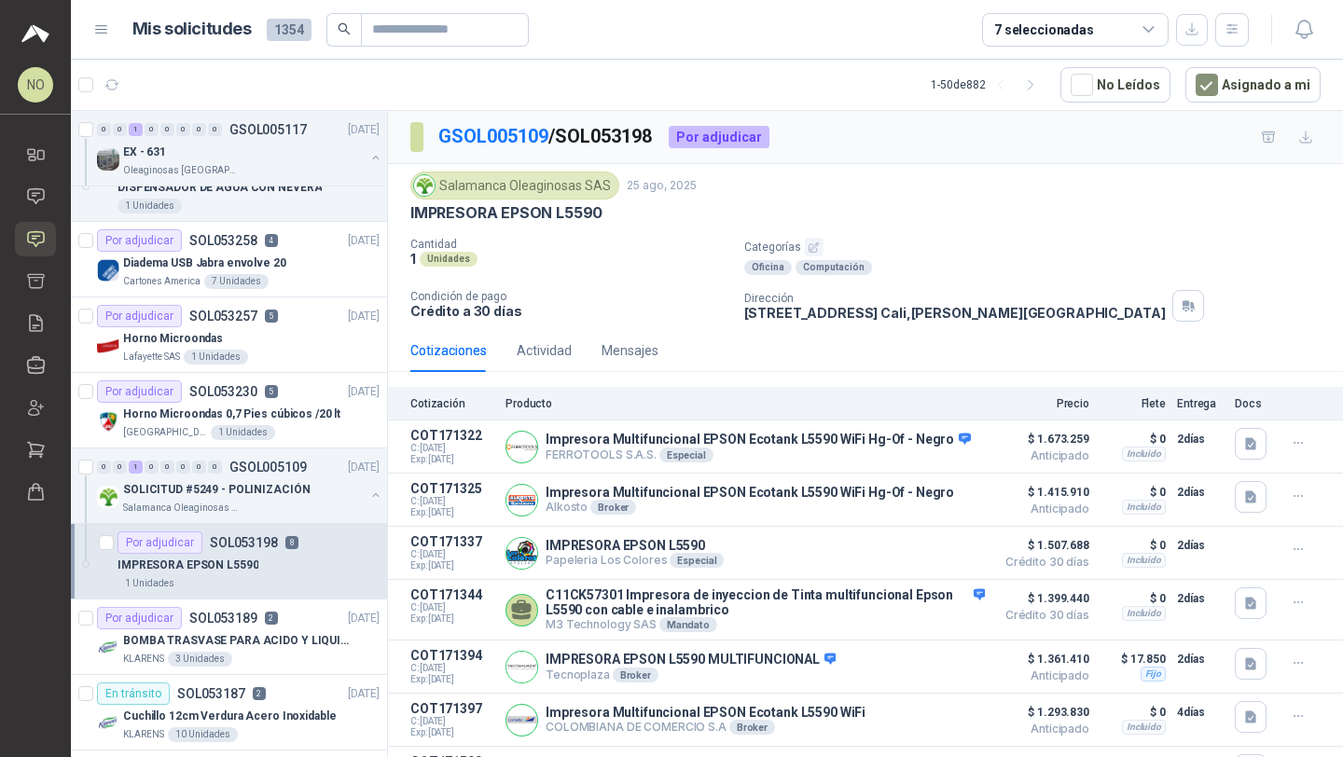
scroll to position [131, 0]
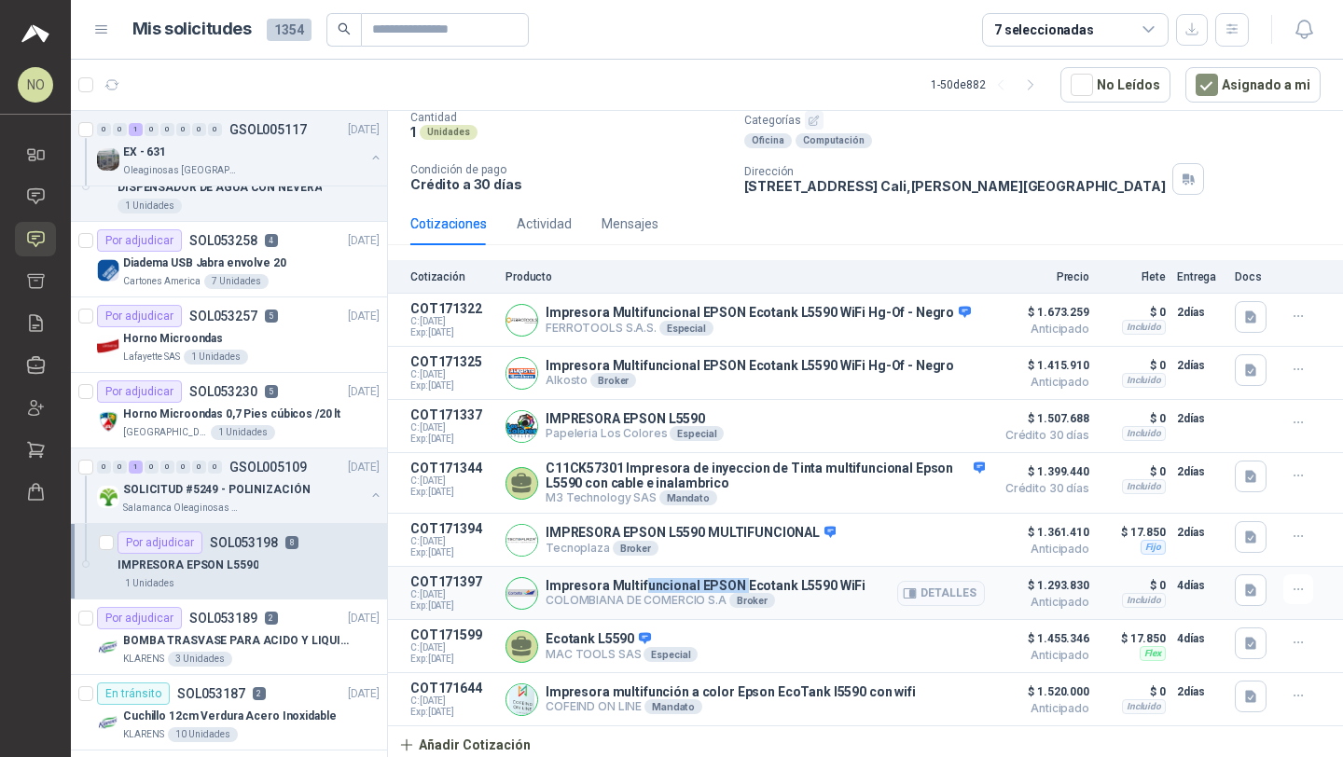
drag, startPoint x: 644, startPoint y: 583, endPoint x: 751, endPoint y: 583, distance: 106.3
click at [751, 583] on p "Impresora Multifuncional EPSON Ecotank L5590 WiFi" at bounding box center [705, 585] width 320 height 15
click at [921, 590] on button "Detalles" at bounding box center [941, 593] width 88 height 25
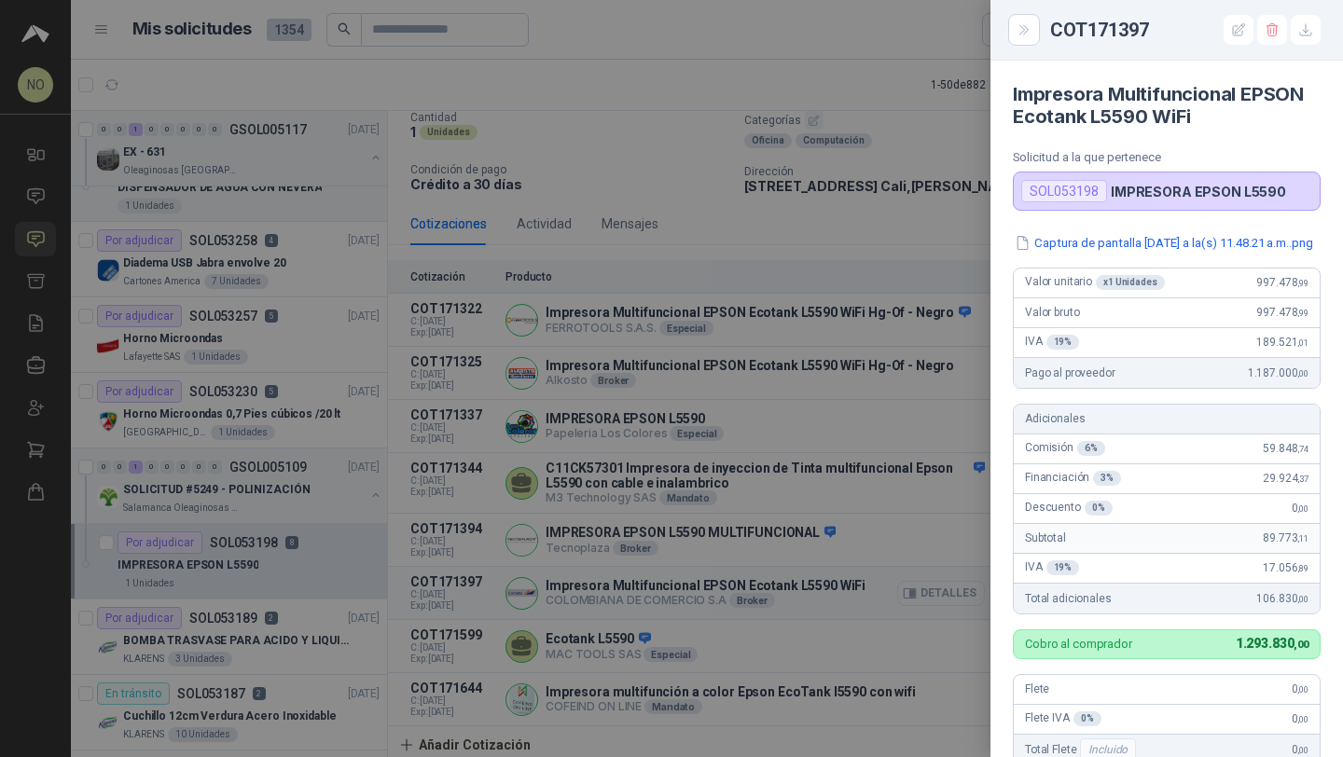
scroll to position [471, 0]
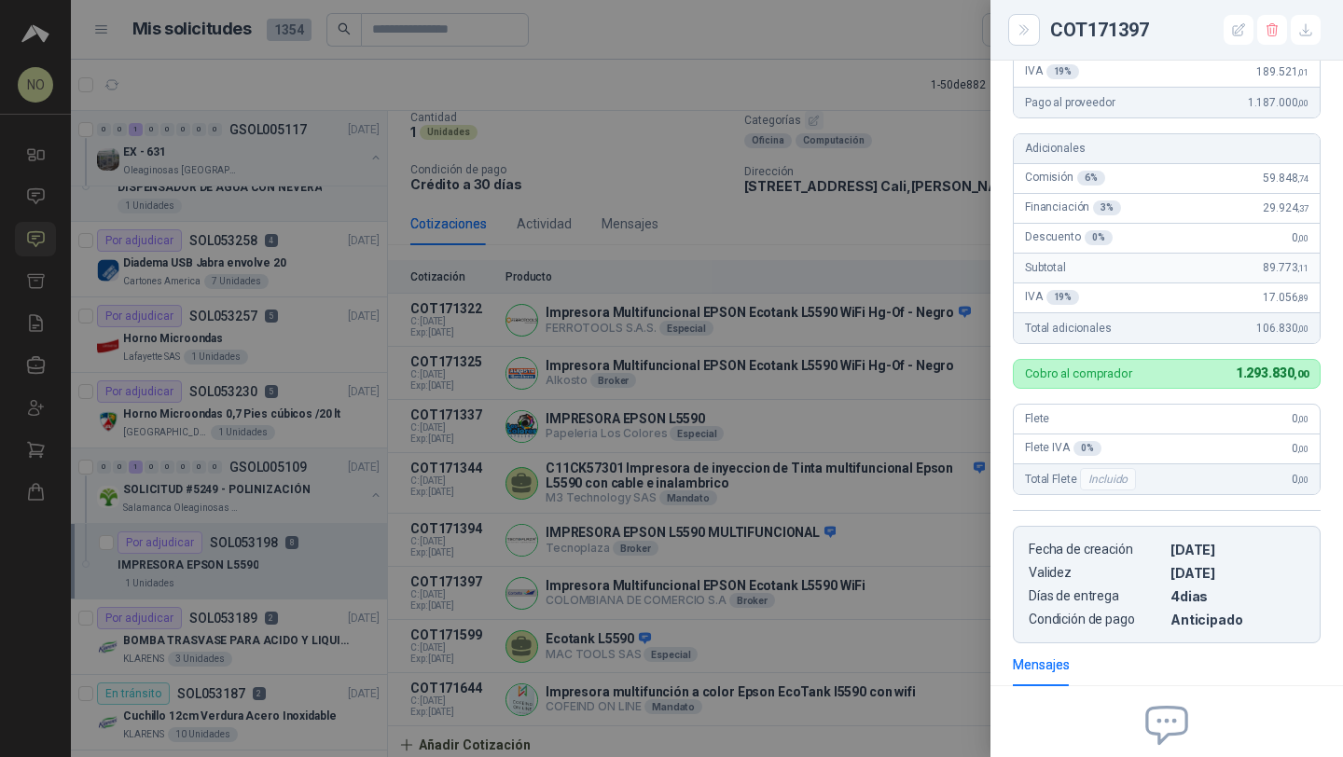
click at [662, 316] on div at bounding box center [671, 378] width 1343 height 757
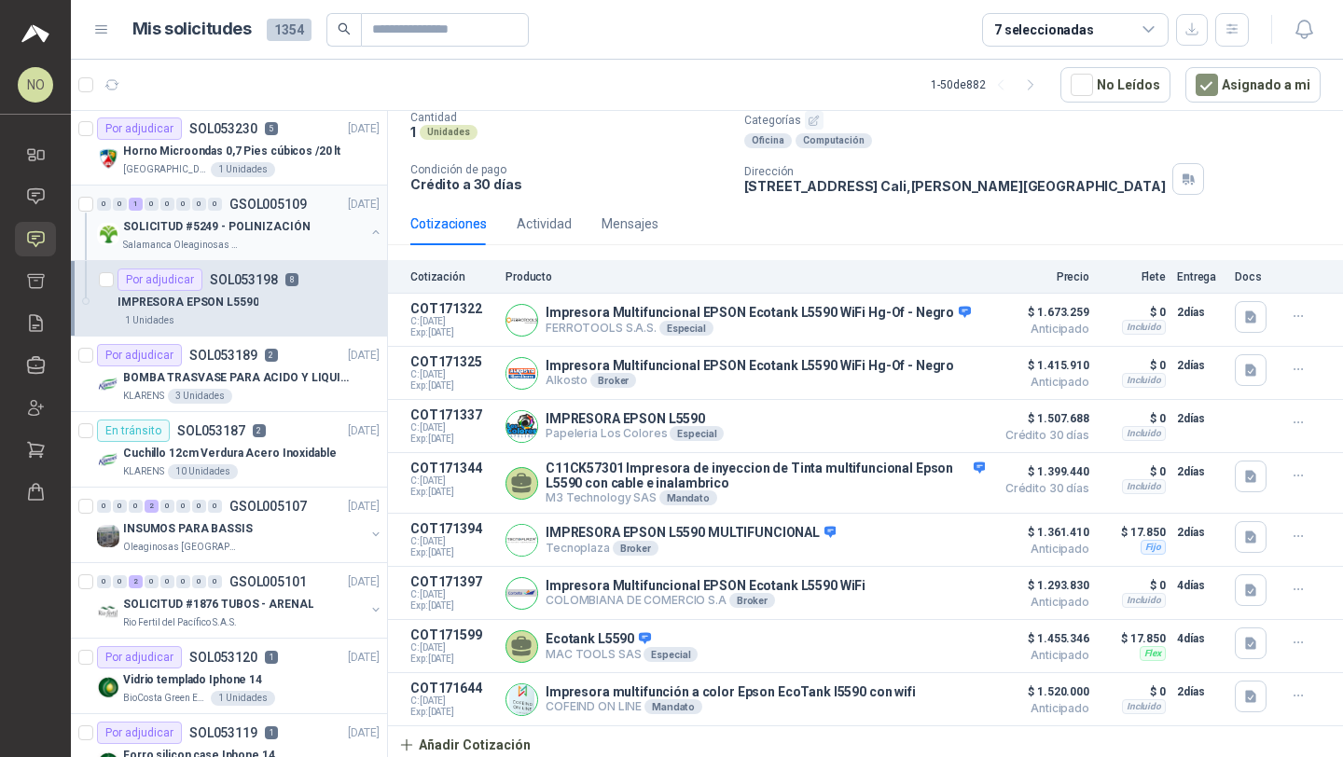
scroll to position [380, 0]
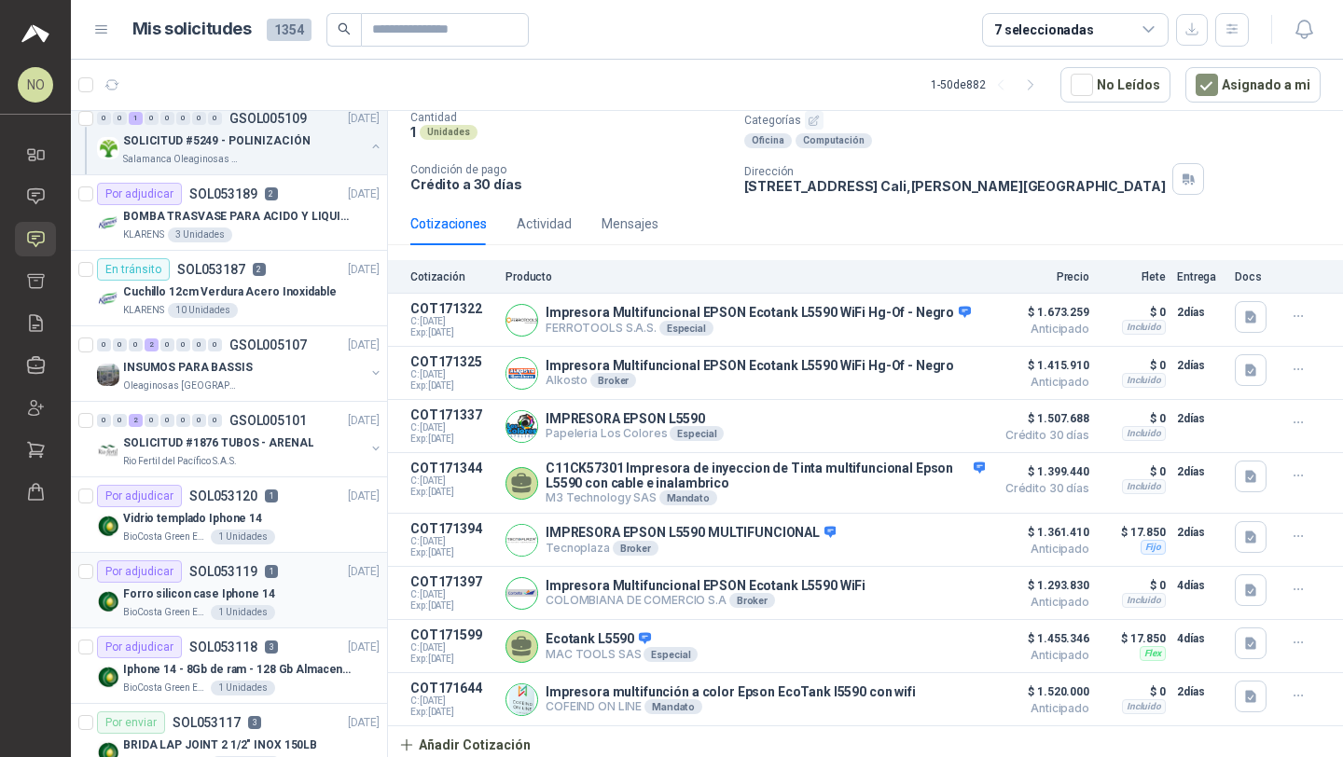
click at [283, 600] on div "Forro silicon case Iphone 14" at bounding box center [251, 594] width 256 height 22
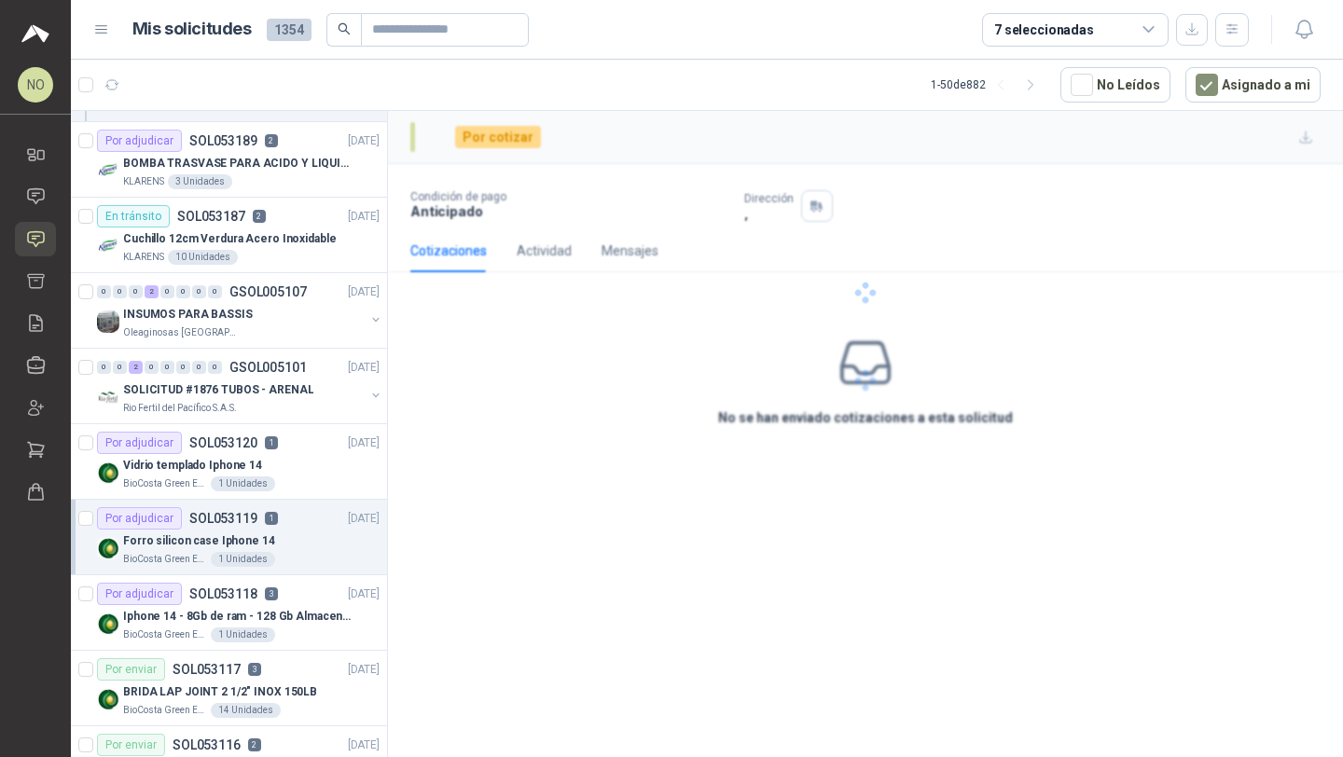
scroll to position [595, 0]
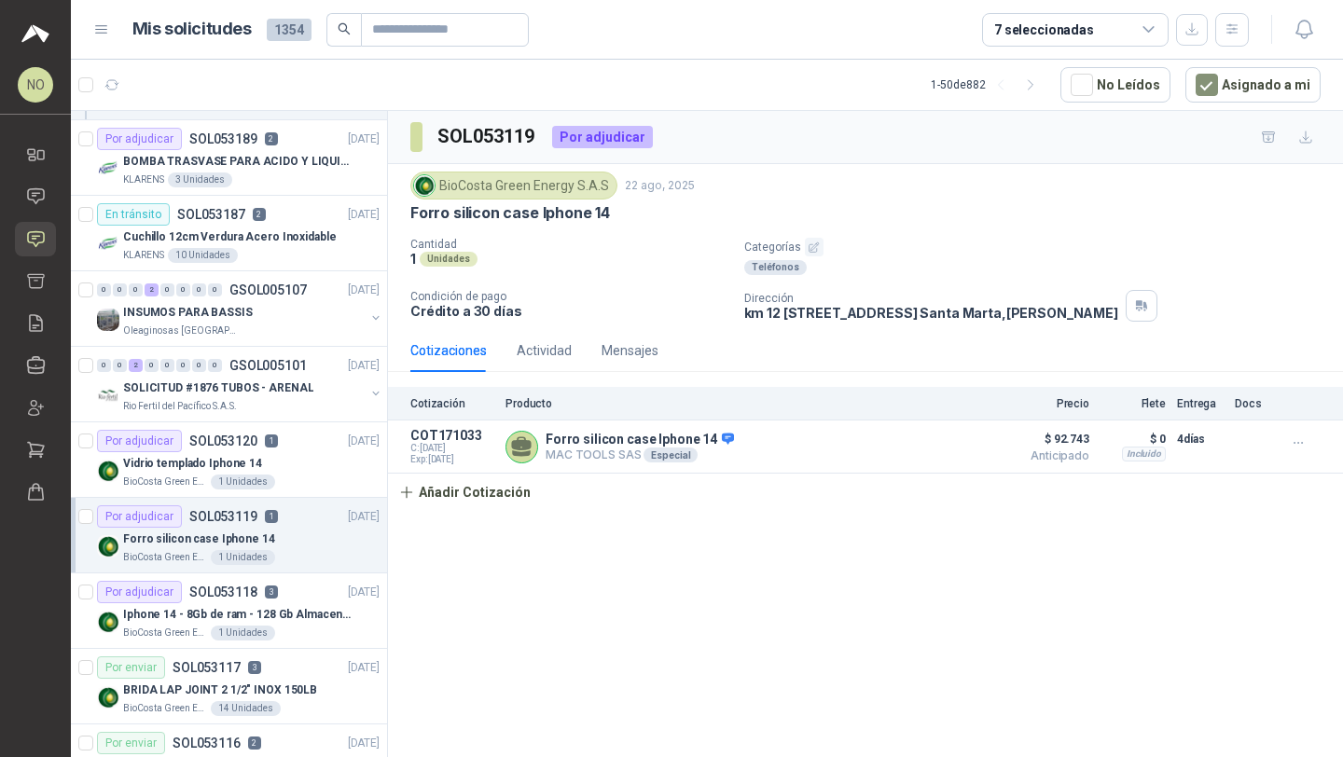
click at [283, 600] on div "Por adjudicar SOL053118 3 22/08/25" at bounding box center [238, 592] width 283 height 22
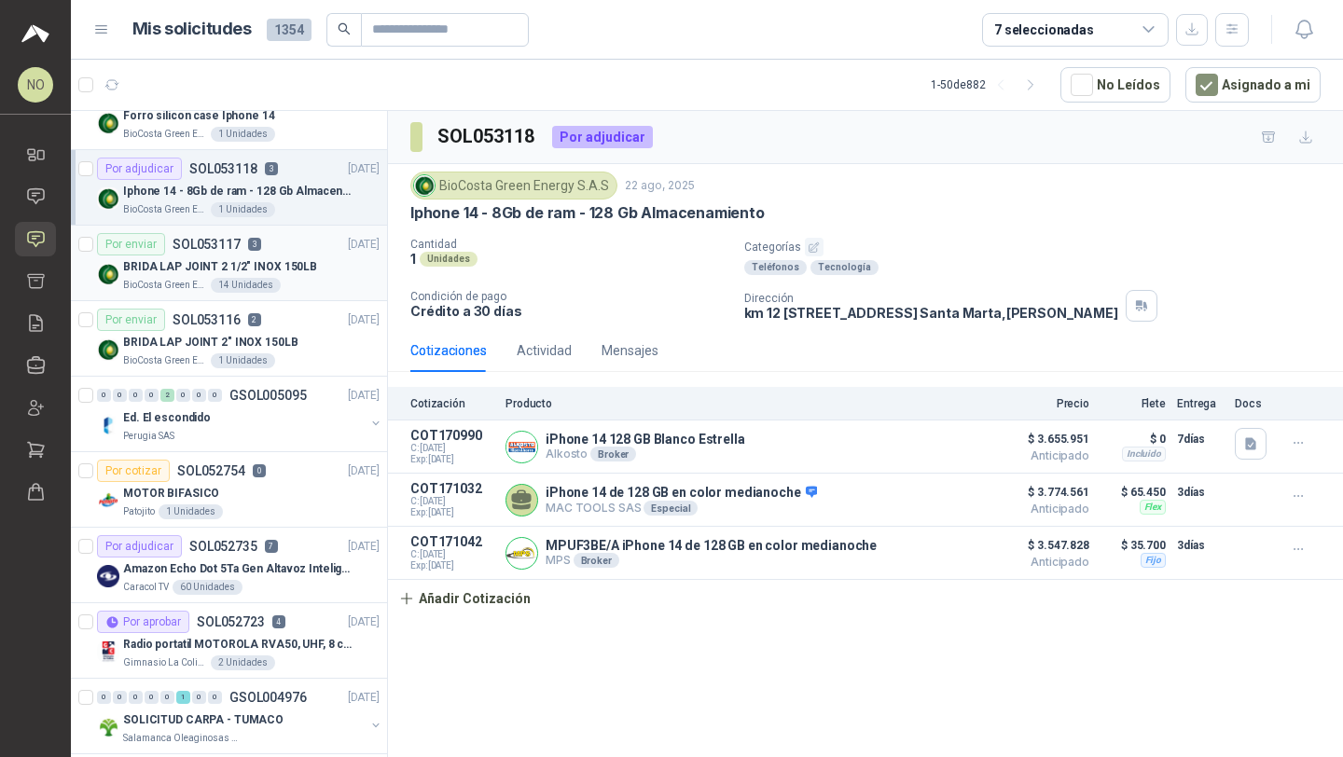
scroll to position [1019, 0]
click at [254, 473] on p "0" at bounding box center [259, 469] width 13 height 13
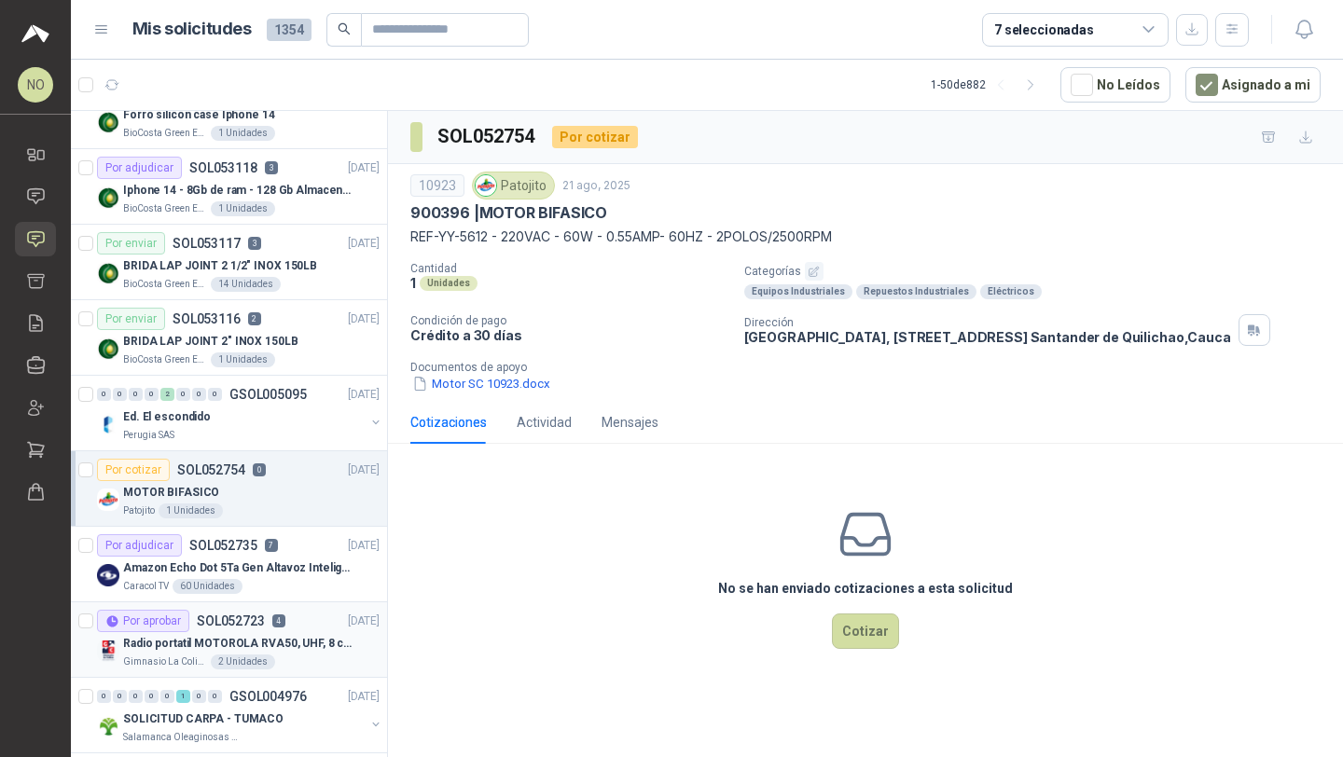
click at [255, 651] on p "Radio portatil MOTOROLA RVA50, UHF, 8 canales, 500MW" at bounding box center [239, 644] width 232 height 18
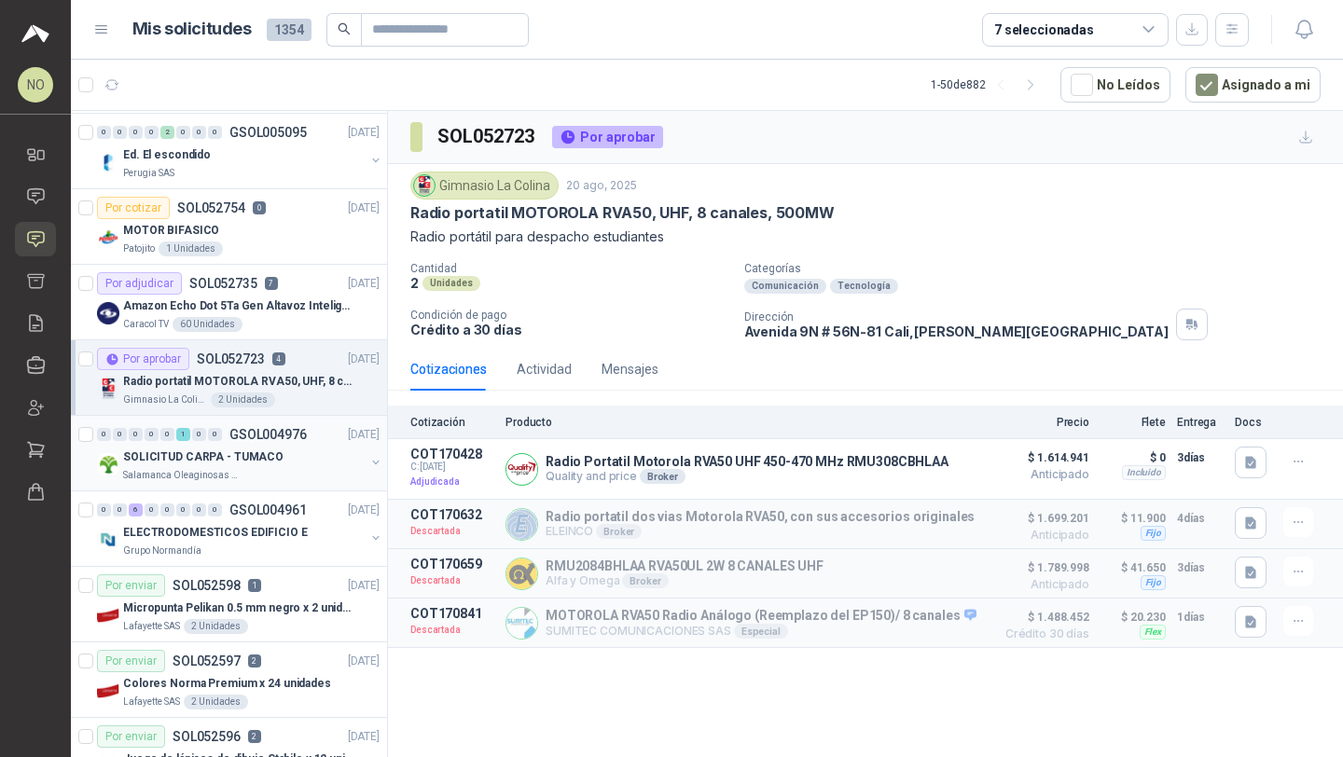
scroll to position [1282, 0]
click at [306, 512] on div "0 0 6 0 0 0 0 0 GSOL004961 19/08/25" at bounding box center [240, 509] width 286 height 22
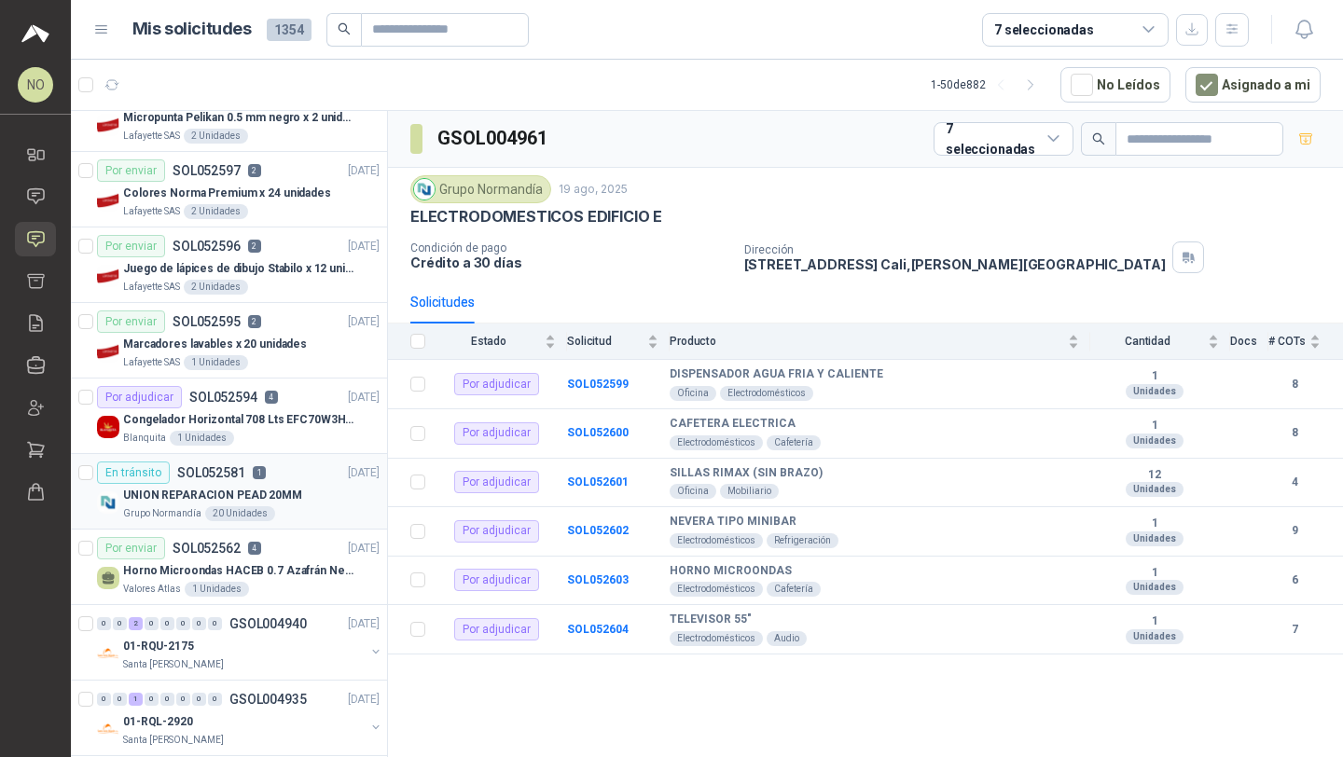
scroll to position [1780, 0]
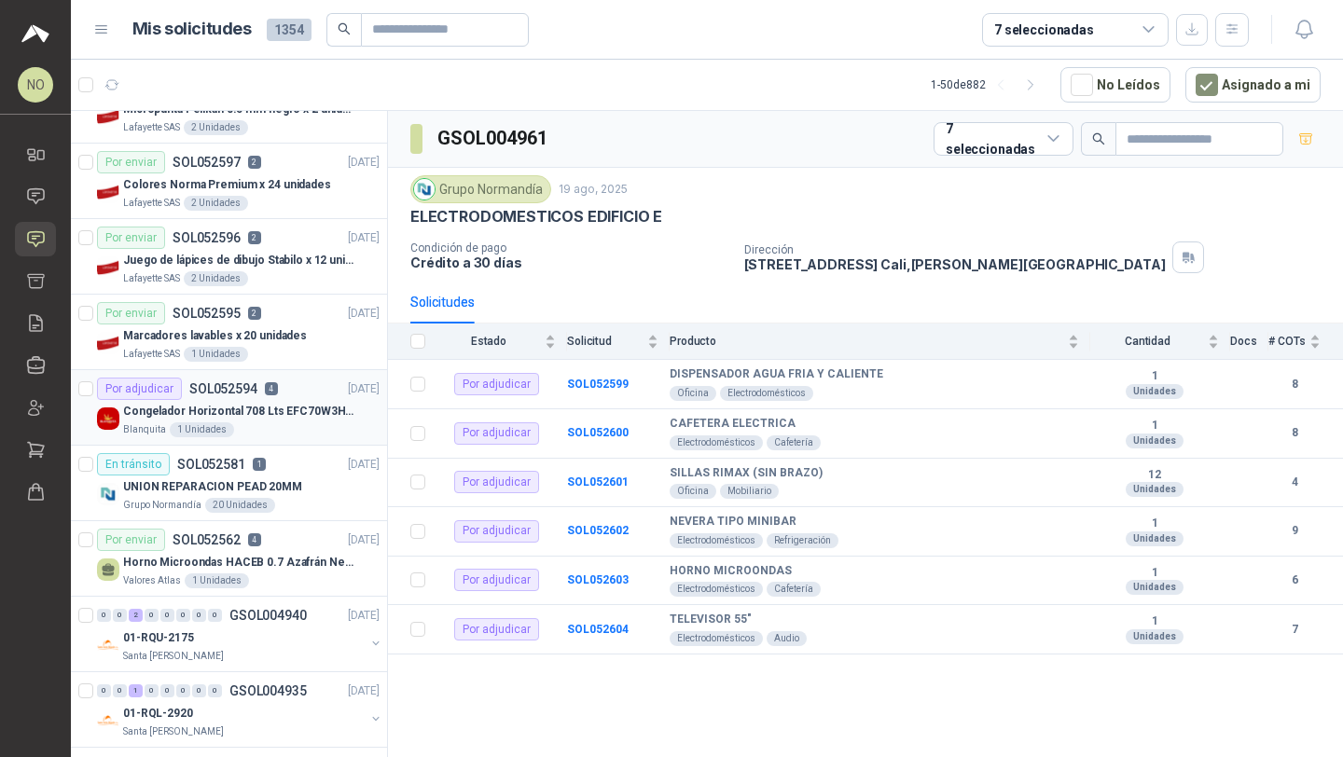
click at [273, 413] on p "Congelador Horizontal 708 Lts EFC70W3HTW Blanco Modelo EFC70W3HTW Código 501967" at bounding box center [239, 412] width 232 height 18
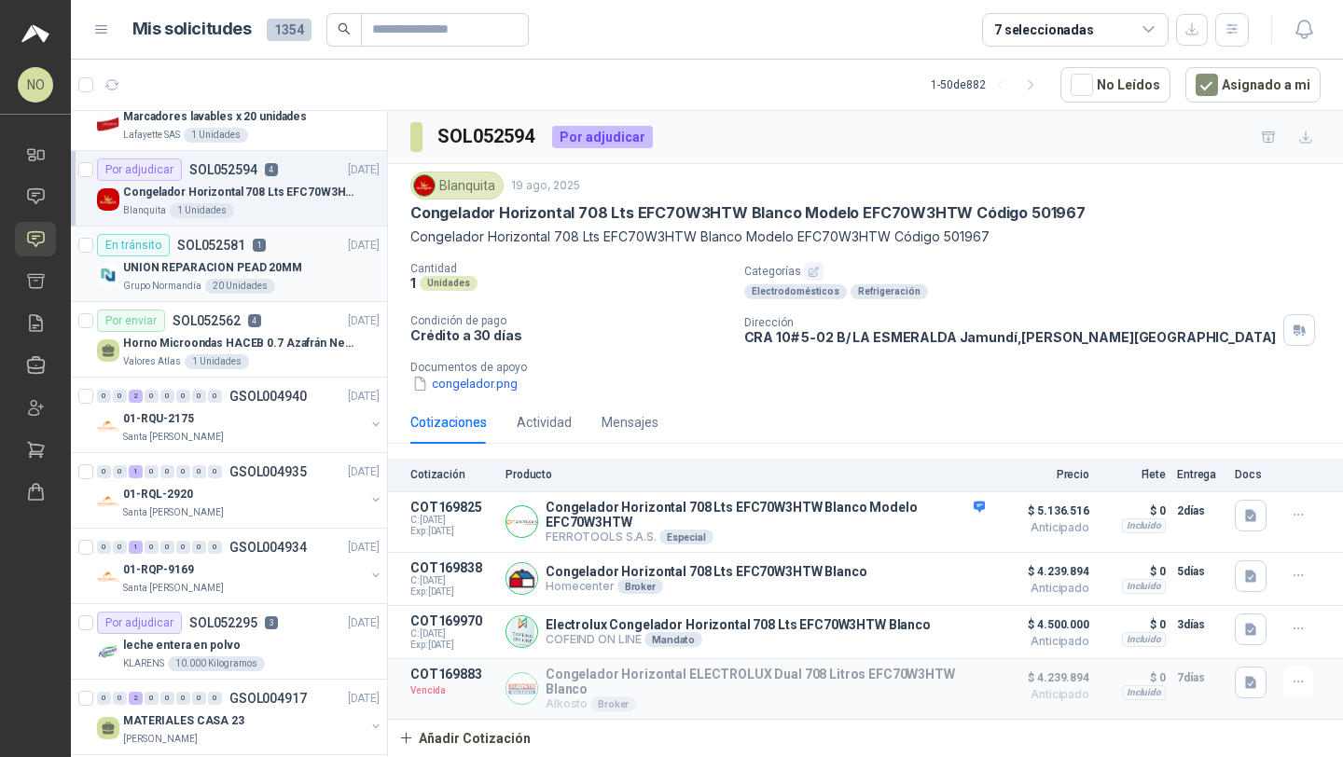
scroll to position [2038, 0]
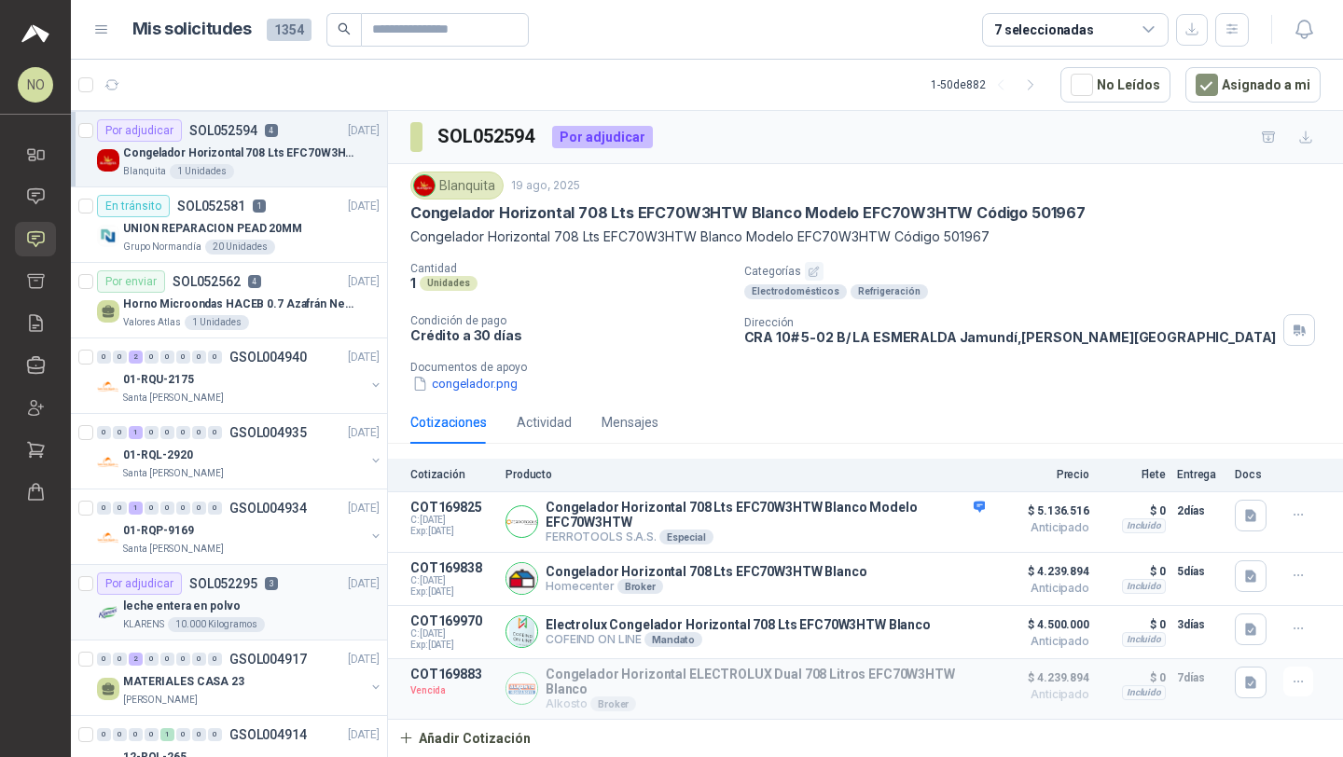
click at [256, 601] on div "leche entera en polvo" at bounding box center [251, 606] width 256 height 22
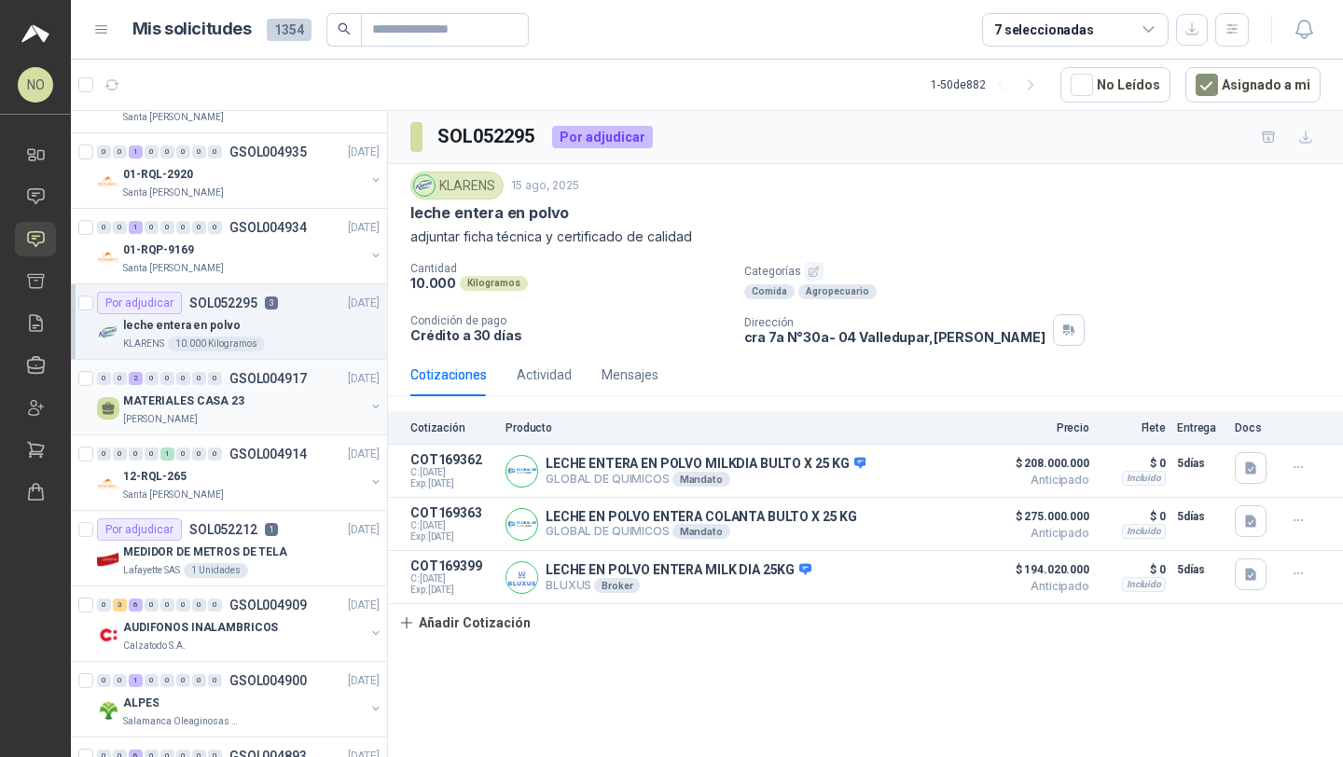
scroll to position [2354, 0]
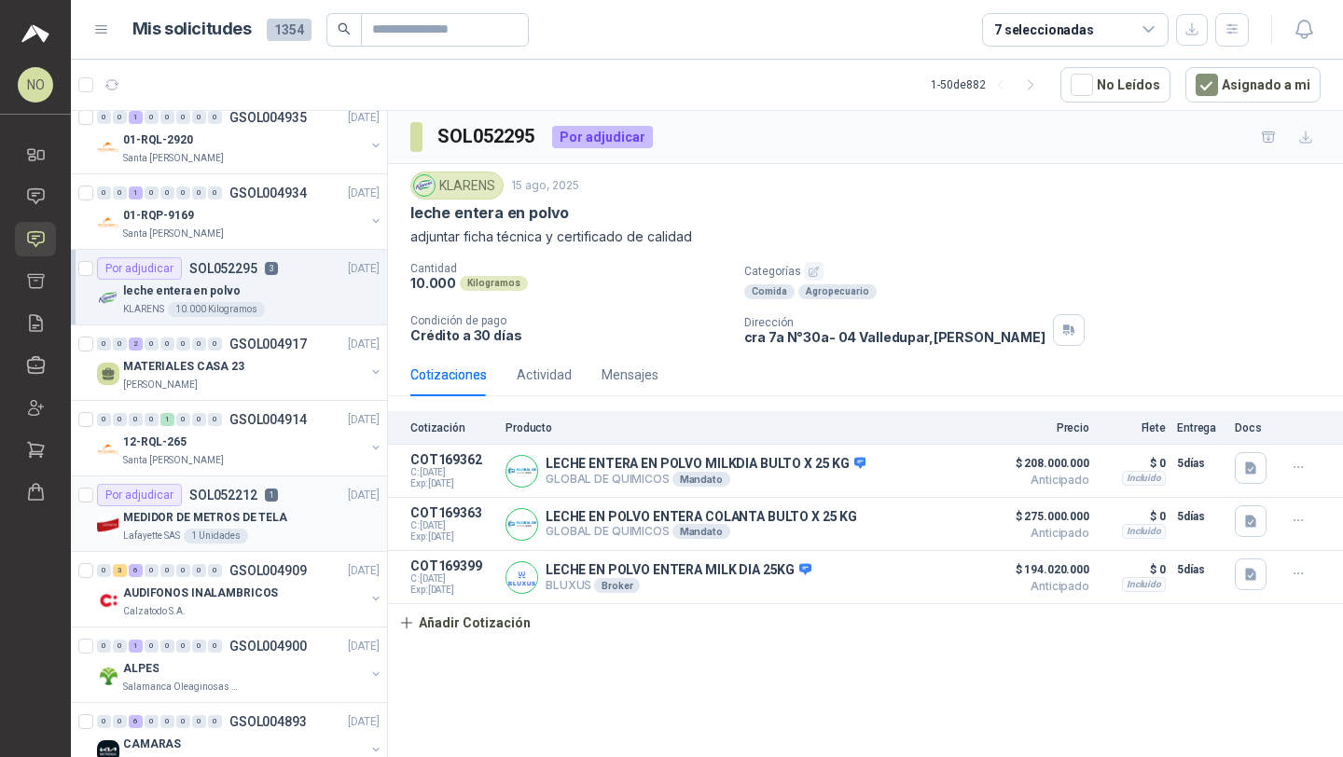
click at [283, 522] on div "MEDIDOR DE METROS DE TELA" at bounding box center [251, 517] width 256 height 22
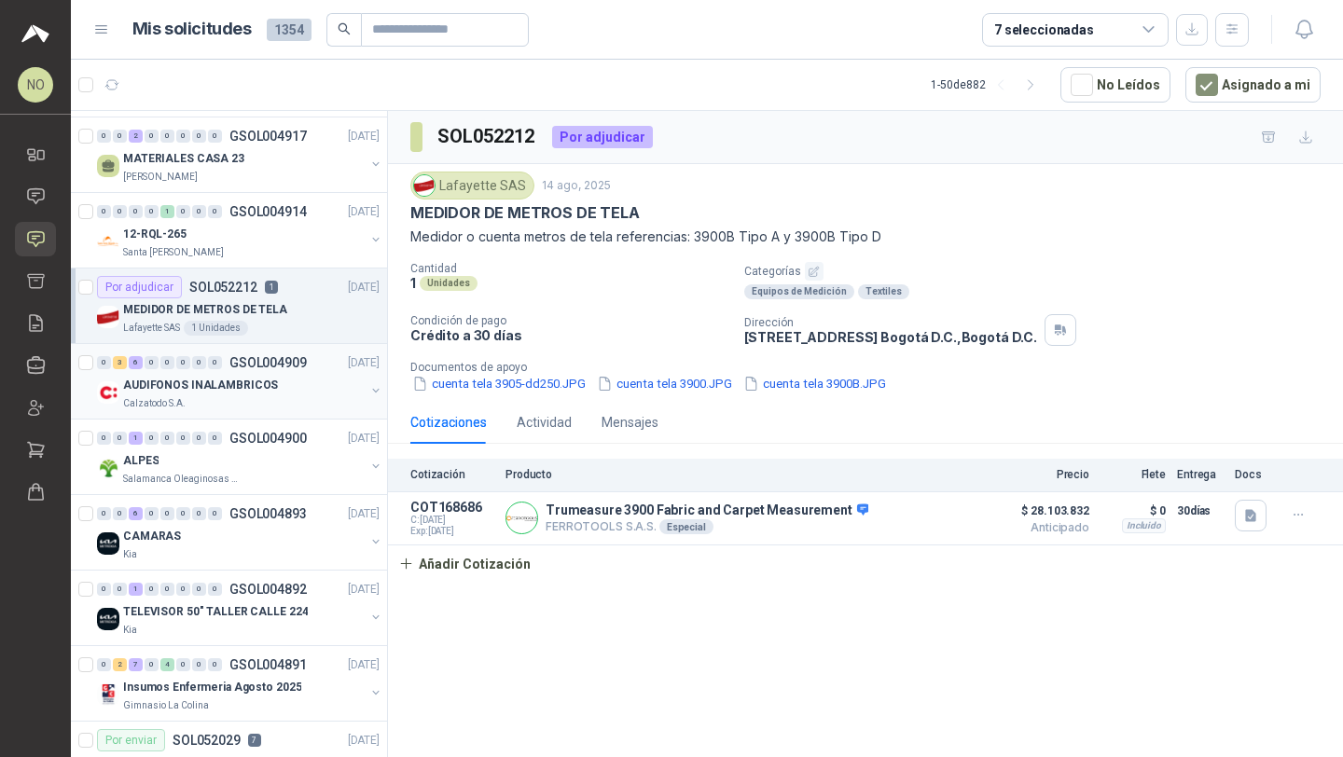
scroll to position [2581, 0]
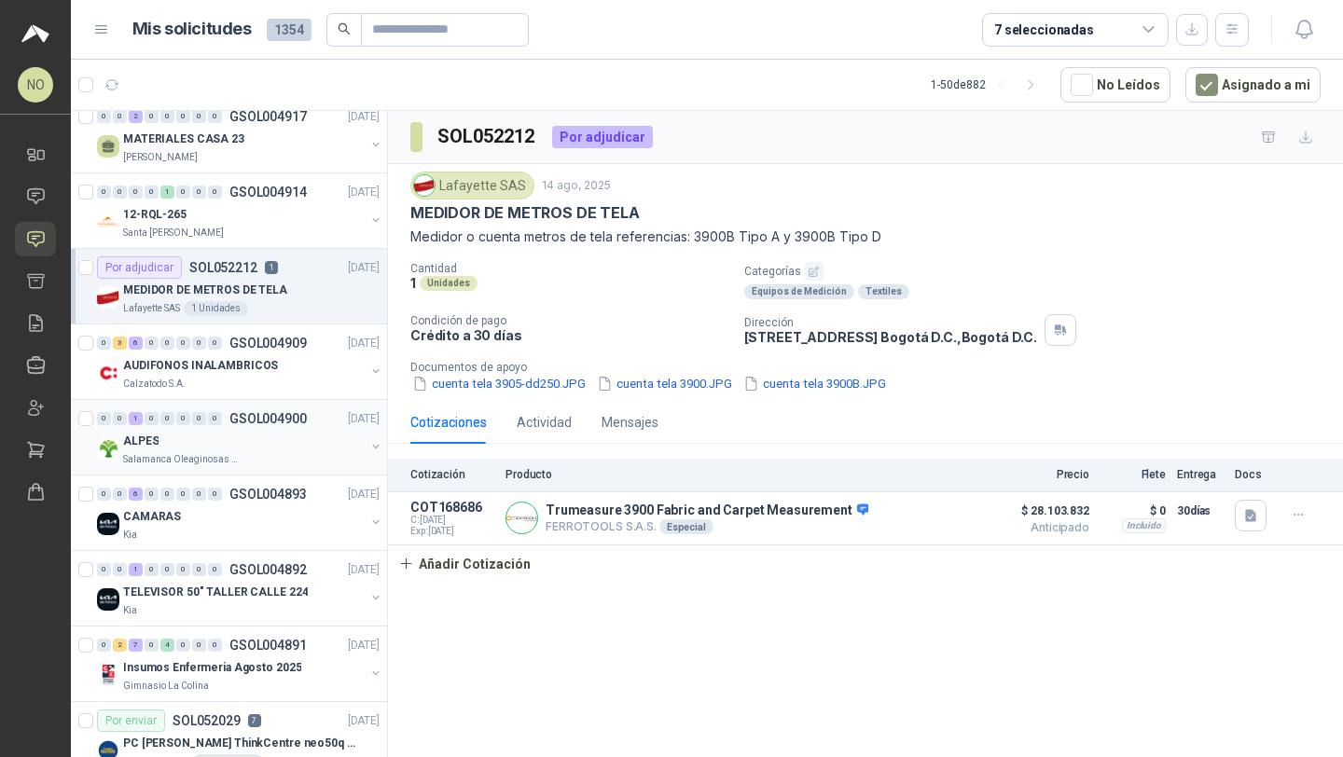
click at [289, 450] on div "ALPES" at bounding box center [244, 441] width 242 height 22
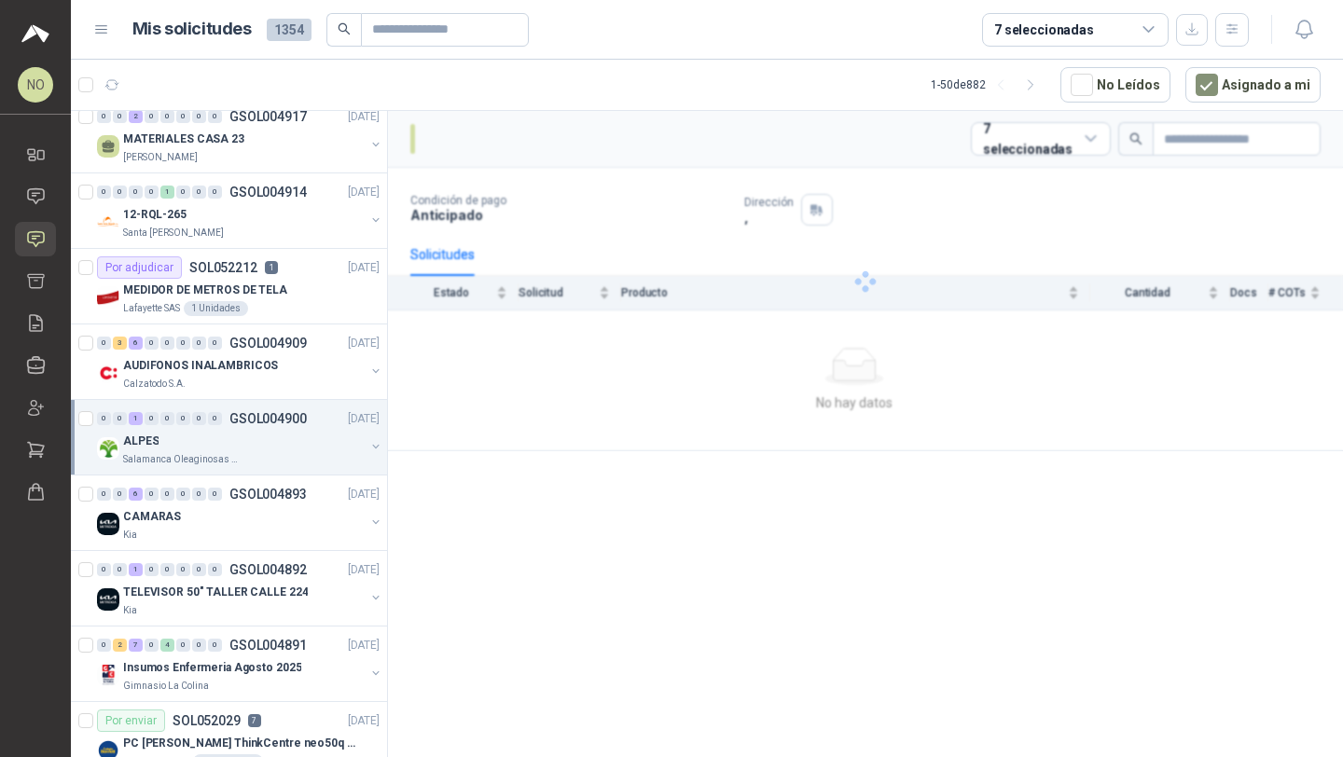
click at [289, 450] on div "ALPES" at bounding box center [244, 441] width 242 height 22
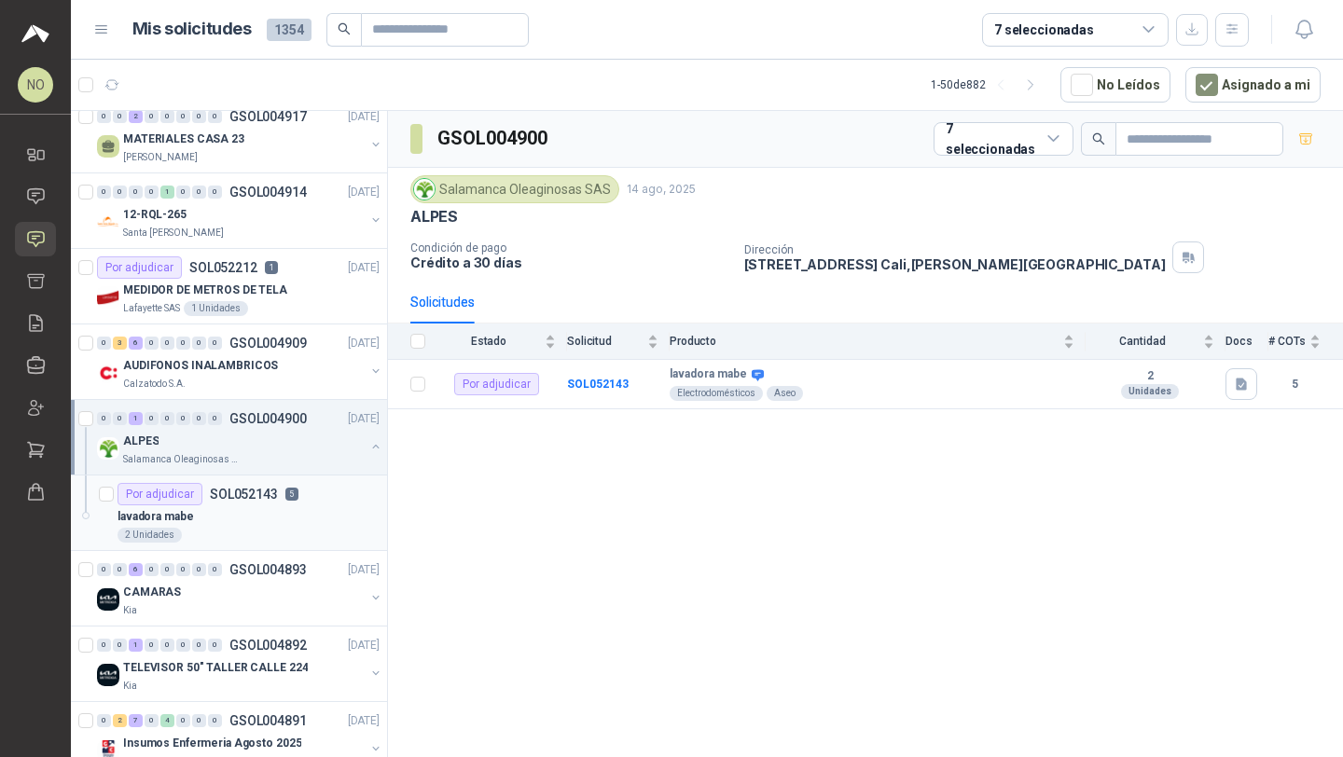
click at [253, 534] on div "2 Unidades" at bounding box center [248, 535] width 262 height 15
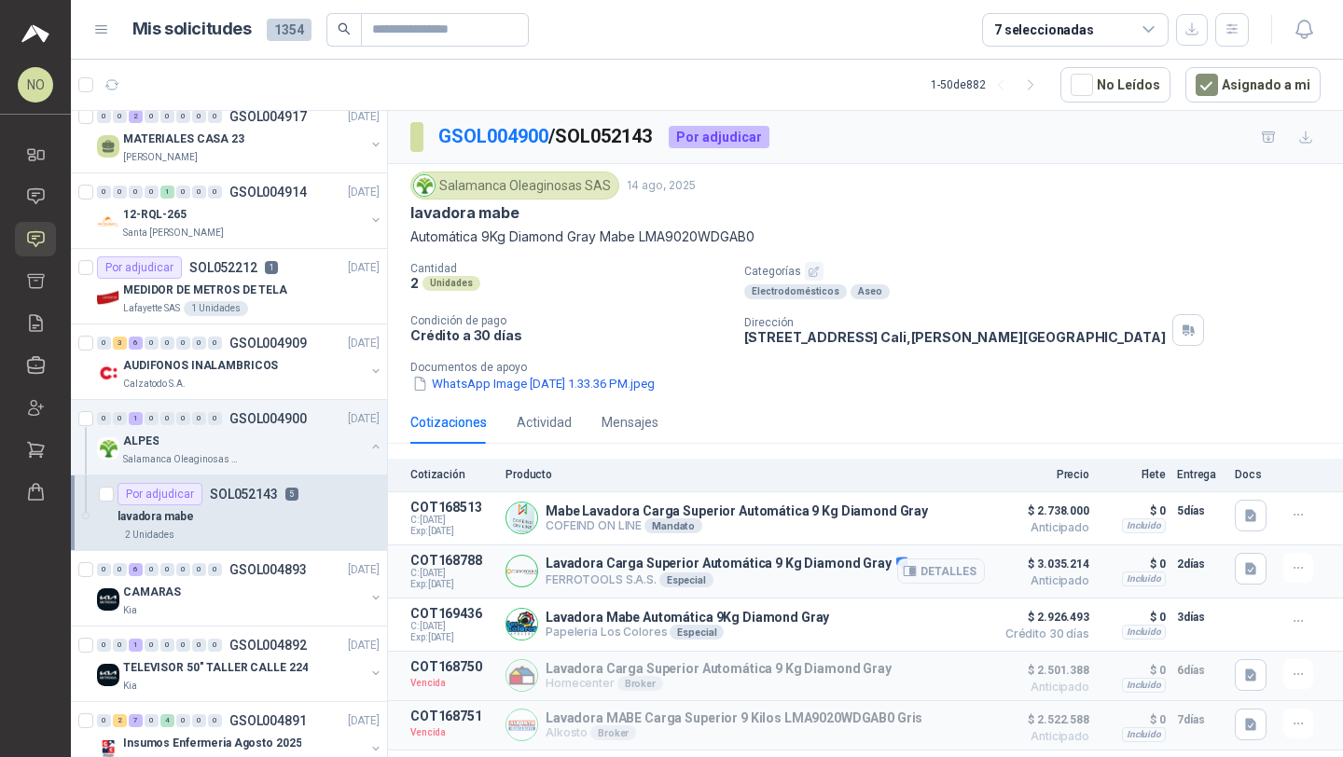
scroll to position [26, 0]
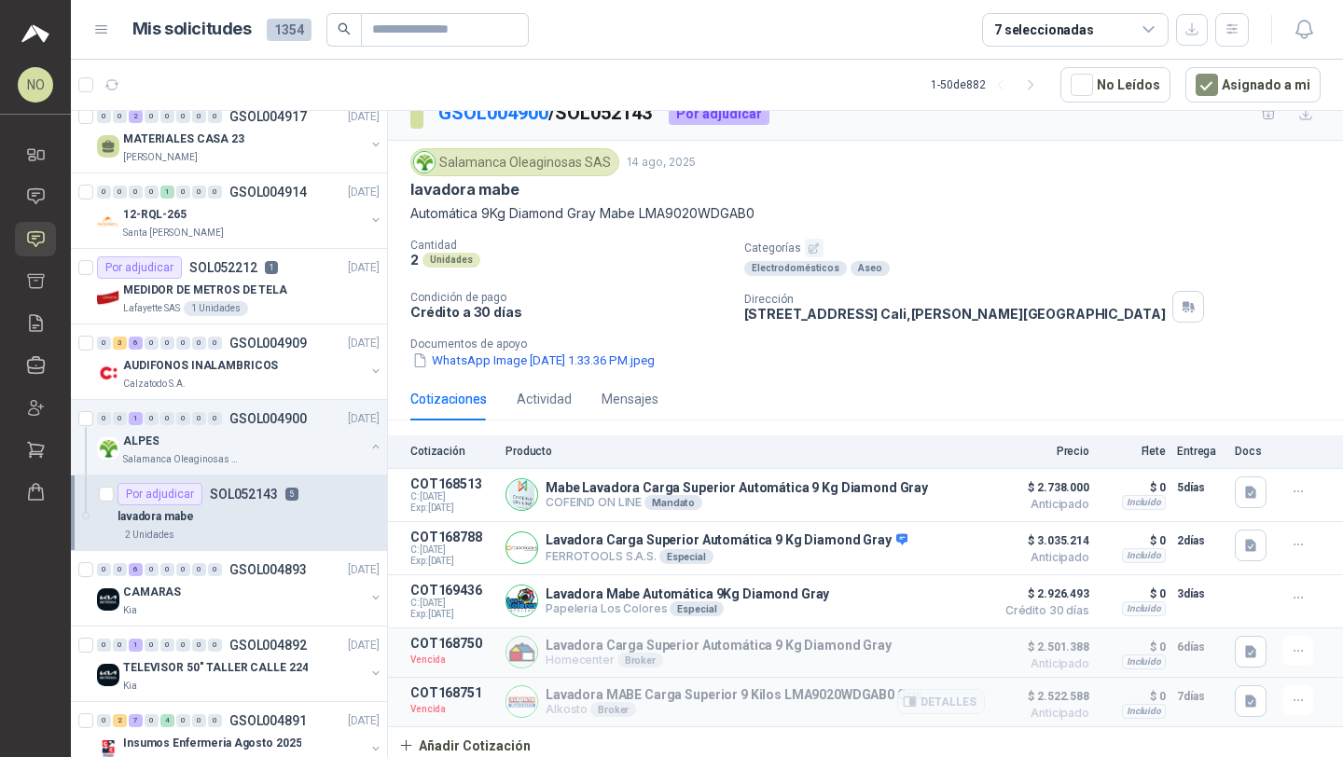
drag, startPoint x: 545, startPoint y: 694, endPoint x: 915, endPoint y: 680, distance: 369.5
click at [915, 680] on article "COT168751 Vencida Lavadora MABE Carga Superior 9 Kilos LMA9020WDGAB0 Gris Alkos…" at bounding box center [865, 702] width 955 height 49
click at [920, 691] on button "Detalles" at bounding box center [941, 701] width 88 height 25
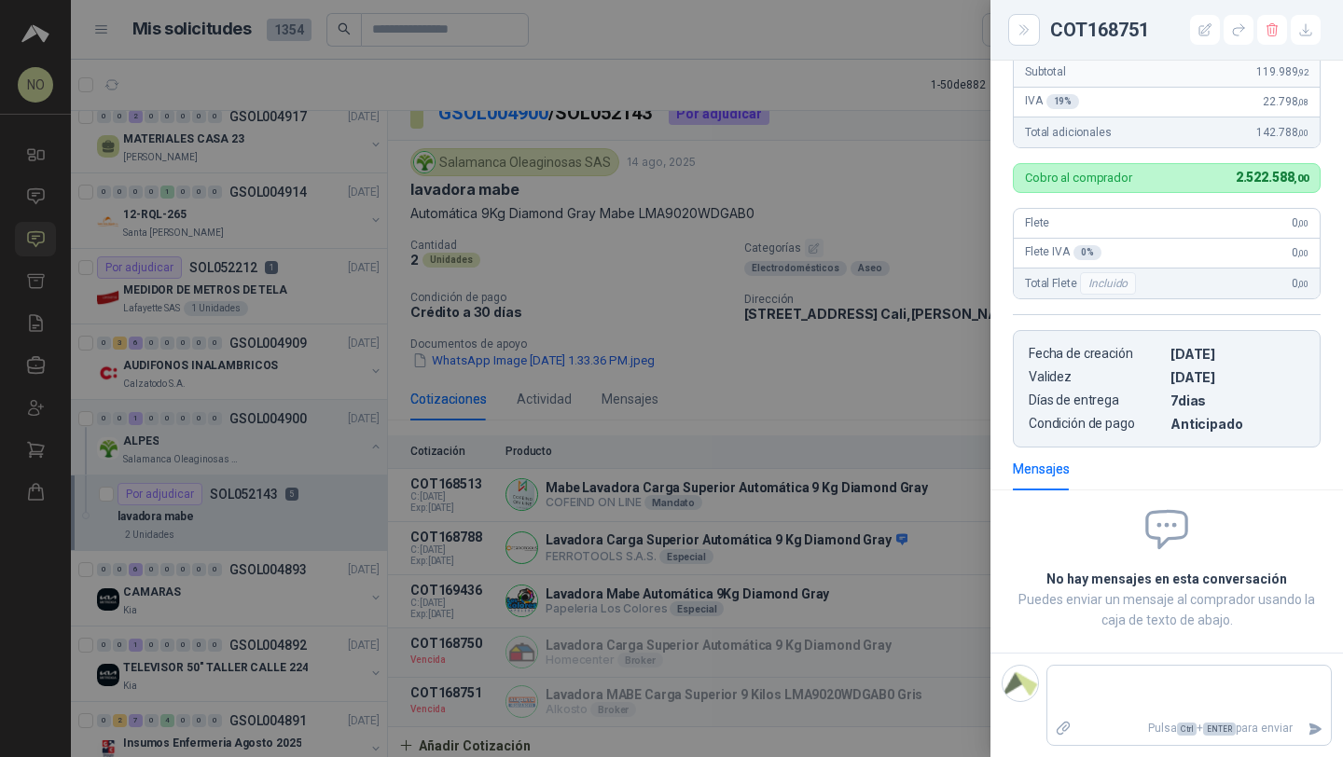
scroll to position [0, 0]
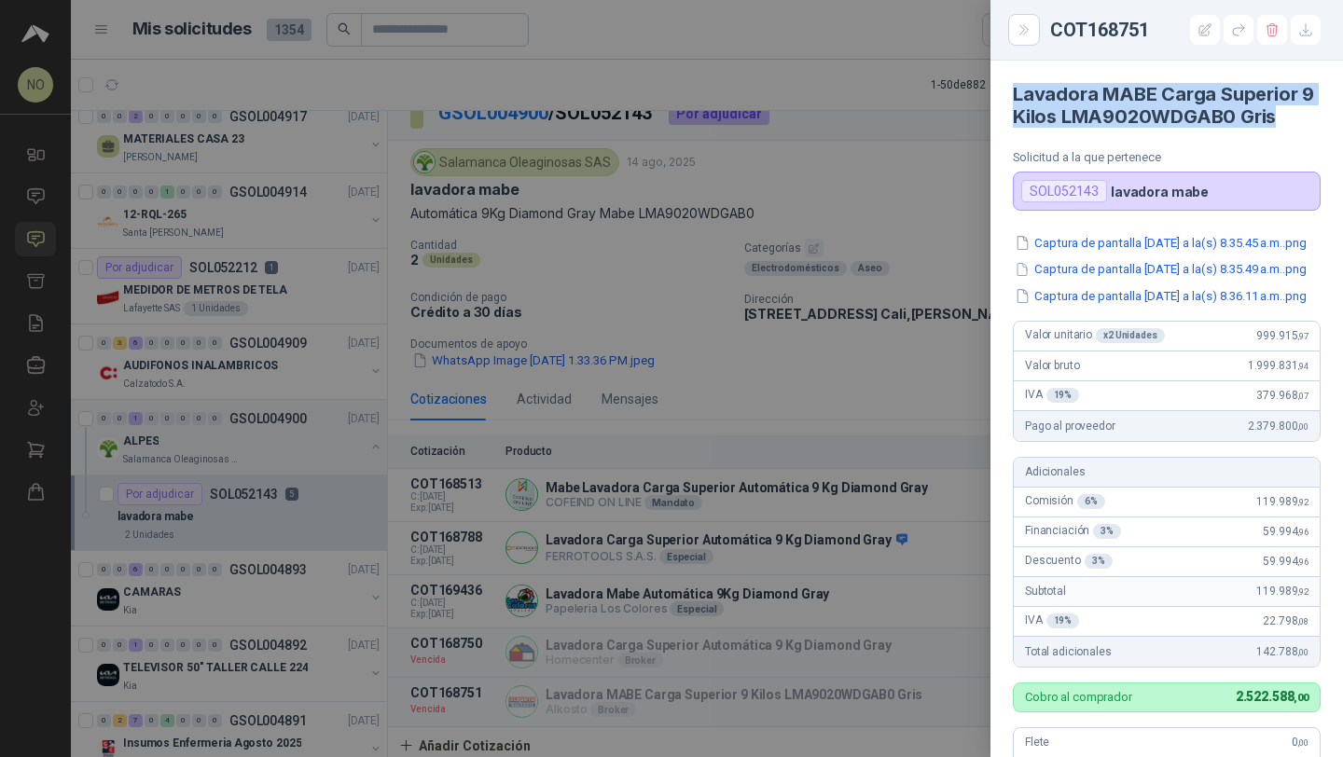
drag, startPoint x: 1011, startPoint y: 95, endPoint x: 1296, endPoint y: 126, distance: 287.0
click at [1296, 126] on article "Lavadora MABE Carga Superior 9 Kilos LMA9020WDGAB0 Gris Solicitud a la que pert…" at bounding box center [1166, 136] width 352 height 150
click at [528, 336] on div at bounding box center [671, 378] width 1343 height 757
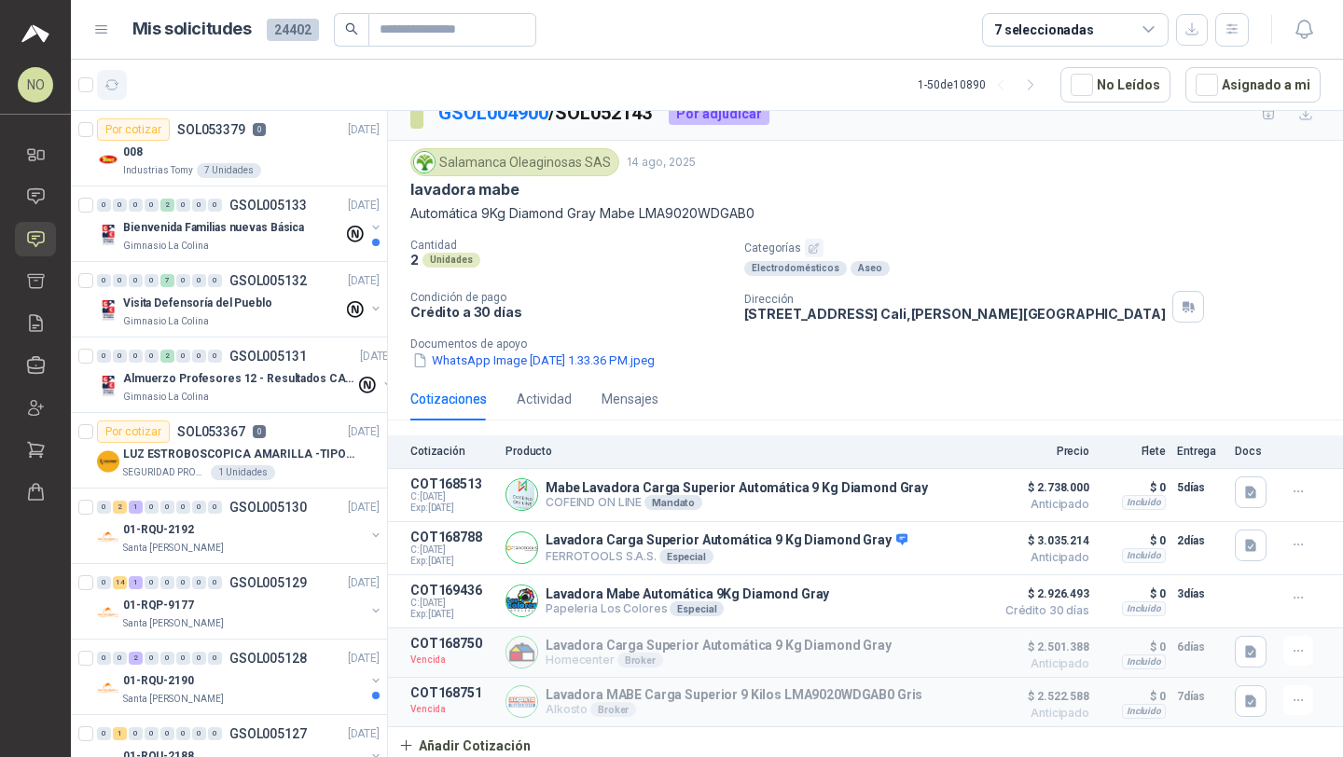
click at [113, 93] on button "button" at bounding box center [112, 85] width 30 height 30
click at [1227, 91] on button "Asignado a mi" at bounding box center [1252, 84] width 135 height 35
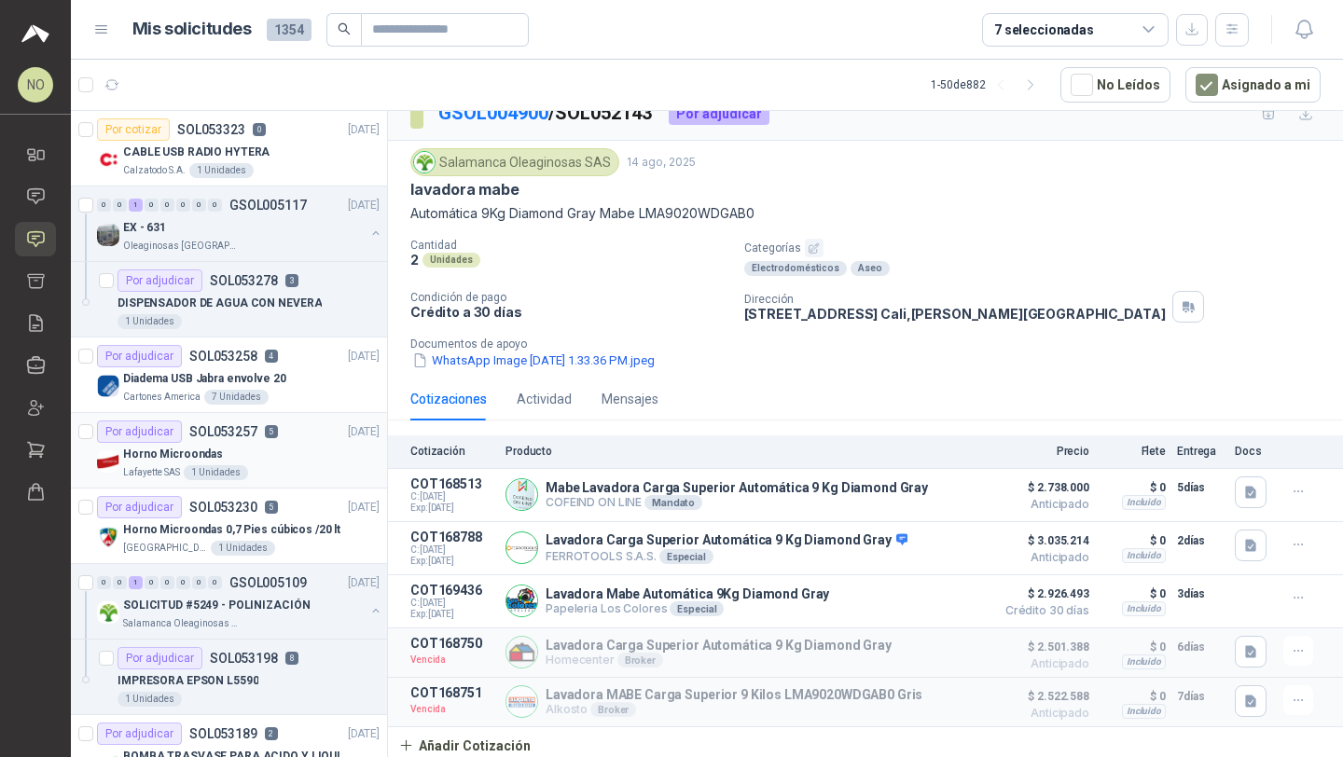
click at [259, 444] on div "Horno Microondas" at bounding box center [251, 454] width 256 height 22
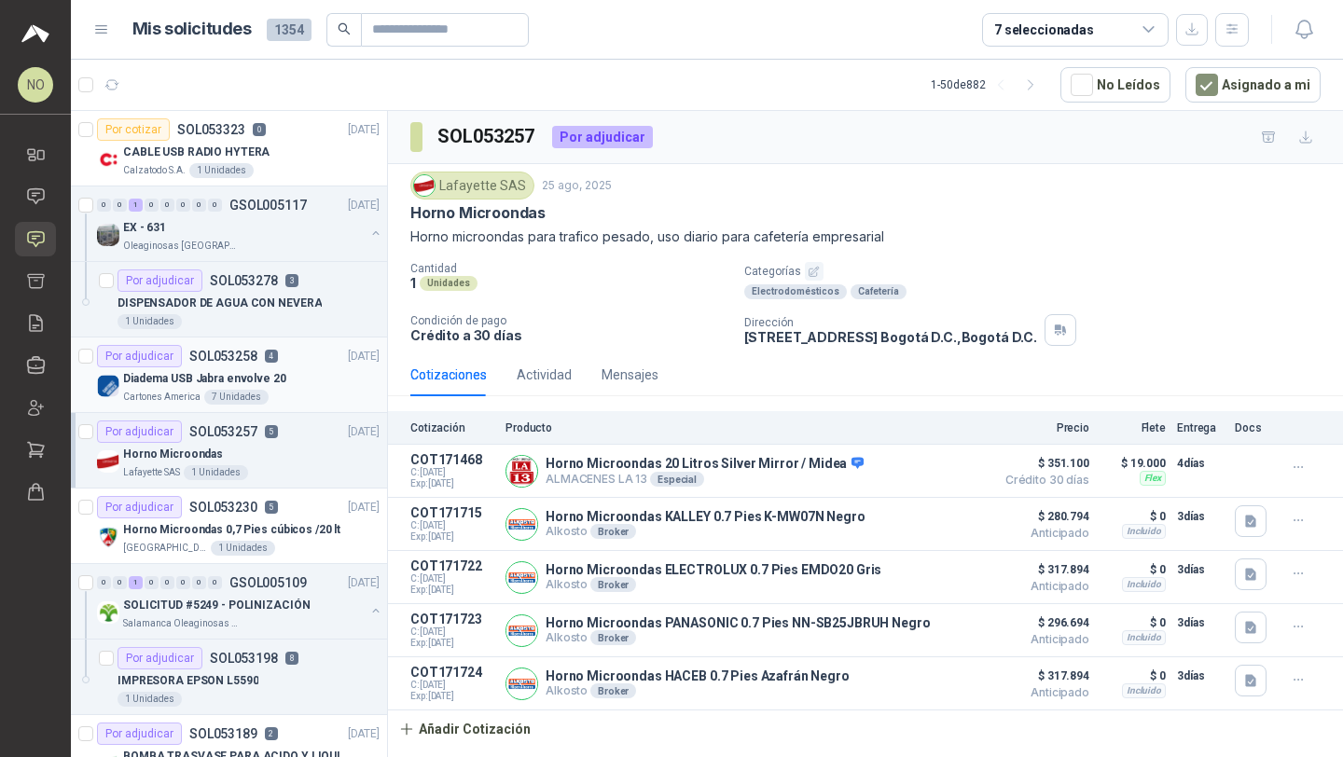
click at [297, 379] on div "Diadema USB Jabra envolve 20" at bounding box center [251, 378] width 256 height 22
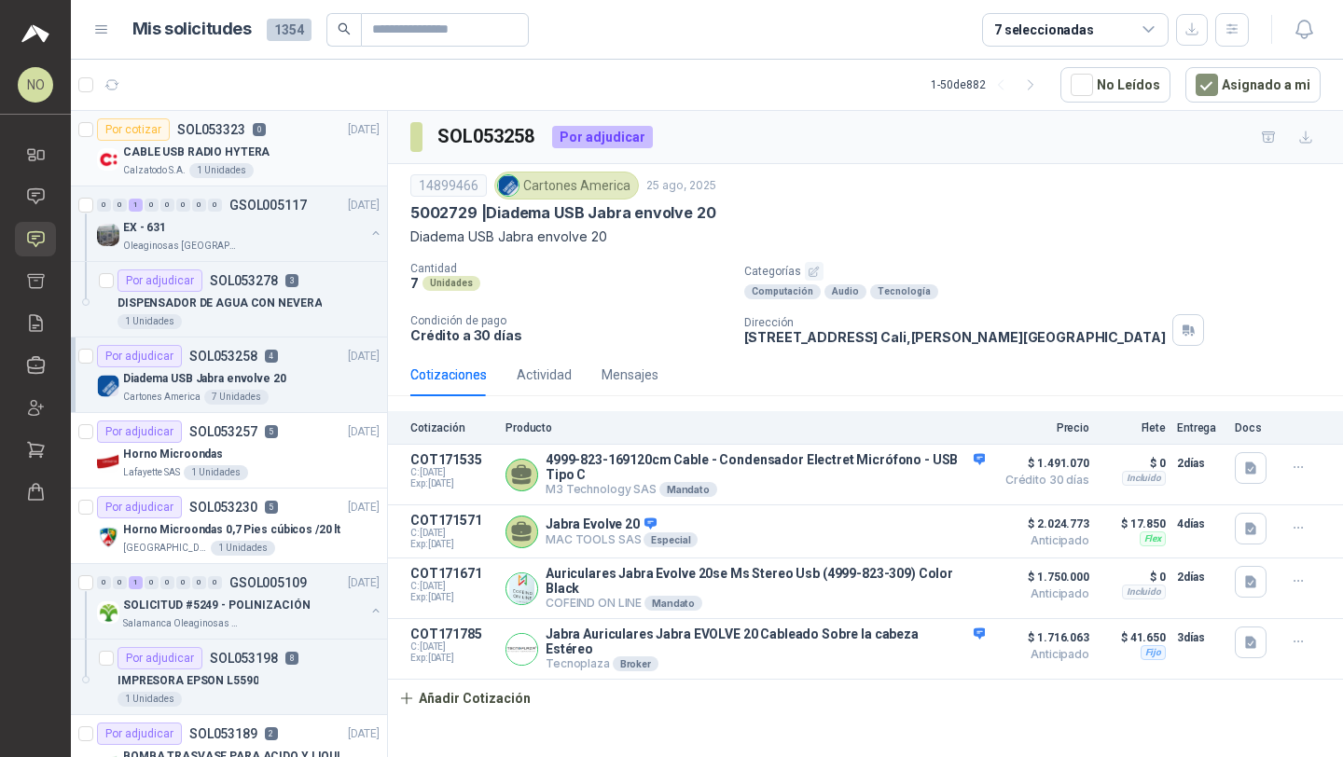
click at [282, 135] on div "Por cotizar SOL053323 0 25/08/25" at bounding box center [238, 129] width 283 height 22
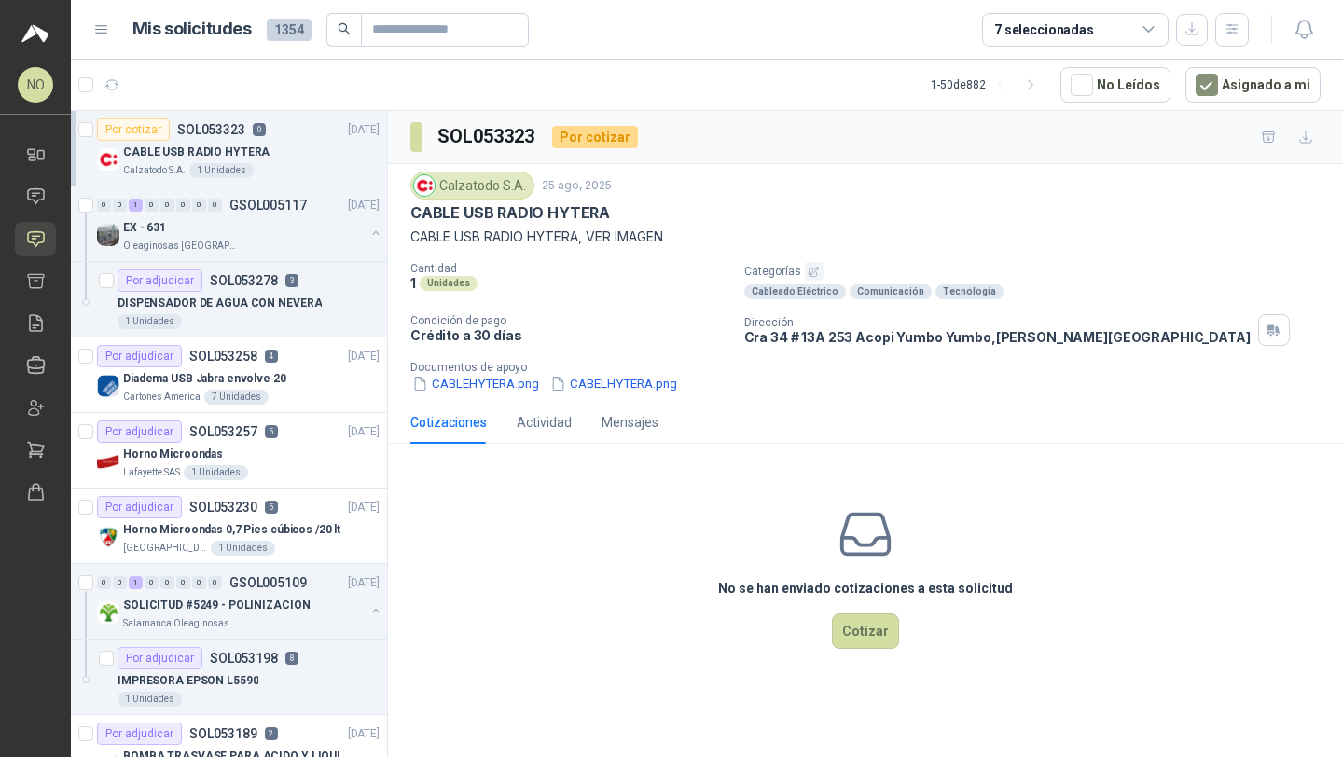
click at [622, 394] on div "Calzatodo S.A. 25 ago, 2025 CABLE USB RADIO HYTERA CABLE USB RADIO HYTERA, VER …" at bounding box center [865, 282] width 955 height 237
click at [622, 391] on button "CABELHYTERA.png" at bounding box center [613, 384] width 131 height 20
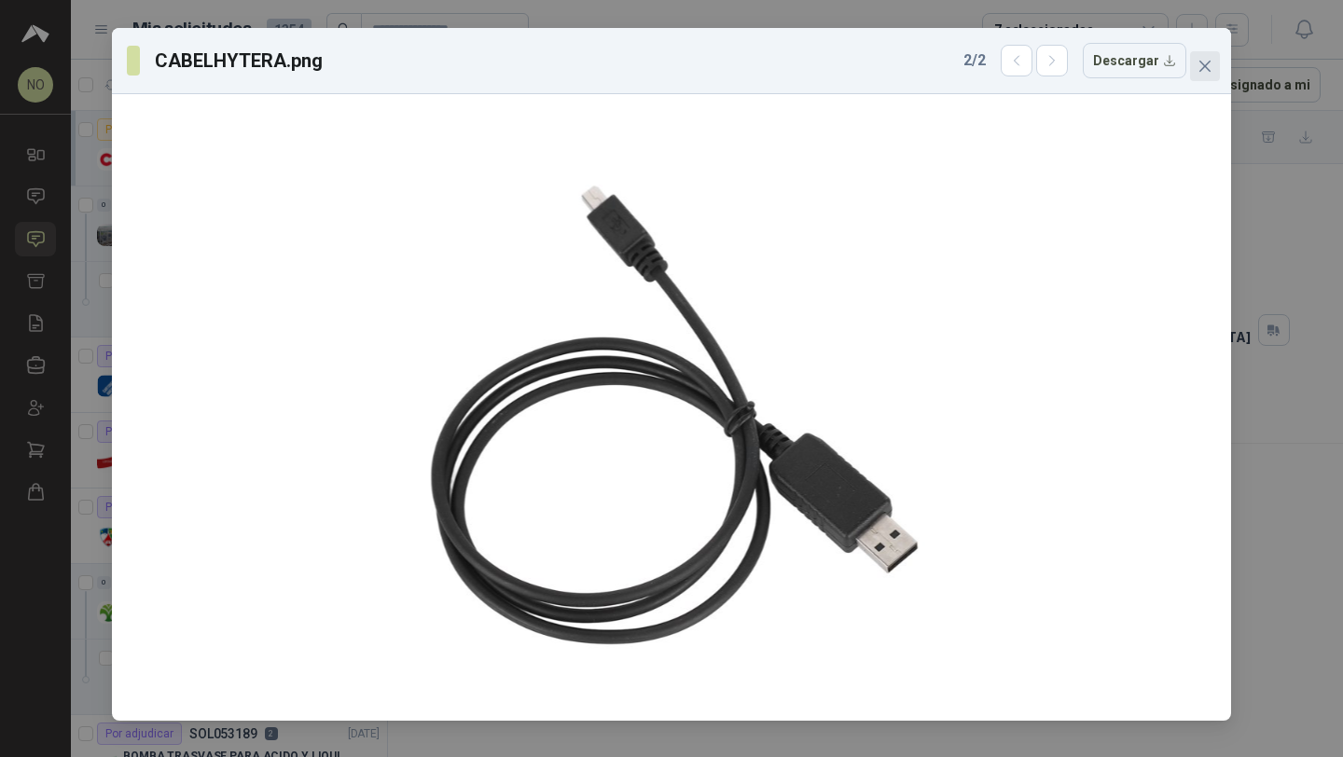
click at [1197, 67] on icon "close" at bounding box center [1204, 66] width 15 height 15
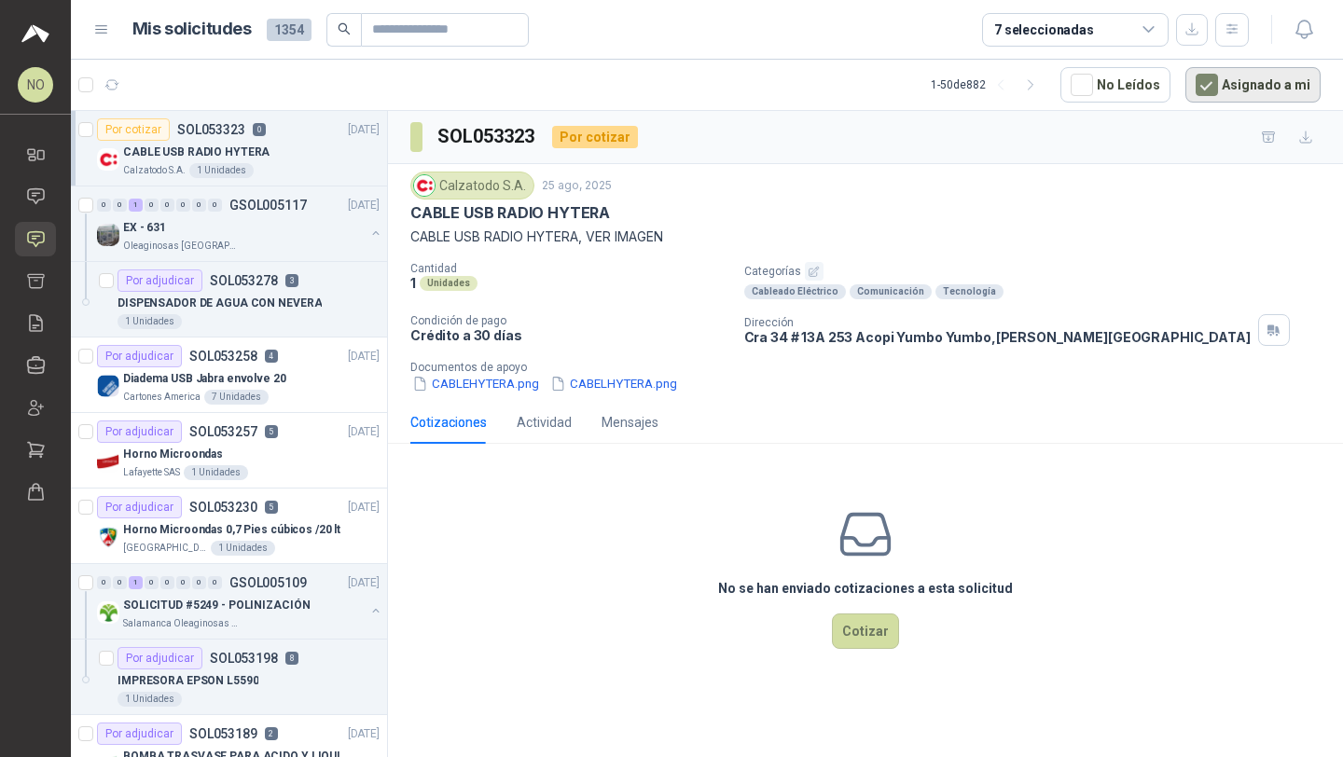
click at [1236, 88] on button "Asignado a mi" at bounding box center [1252, 84] width 135 height 35
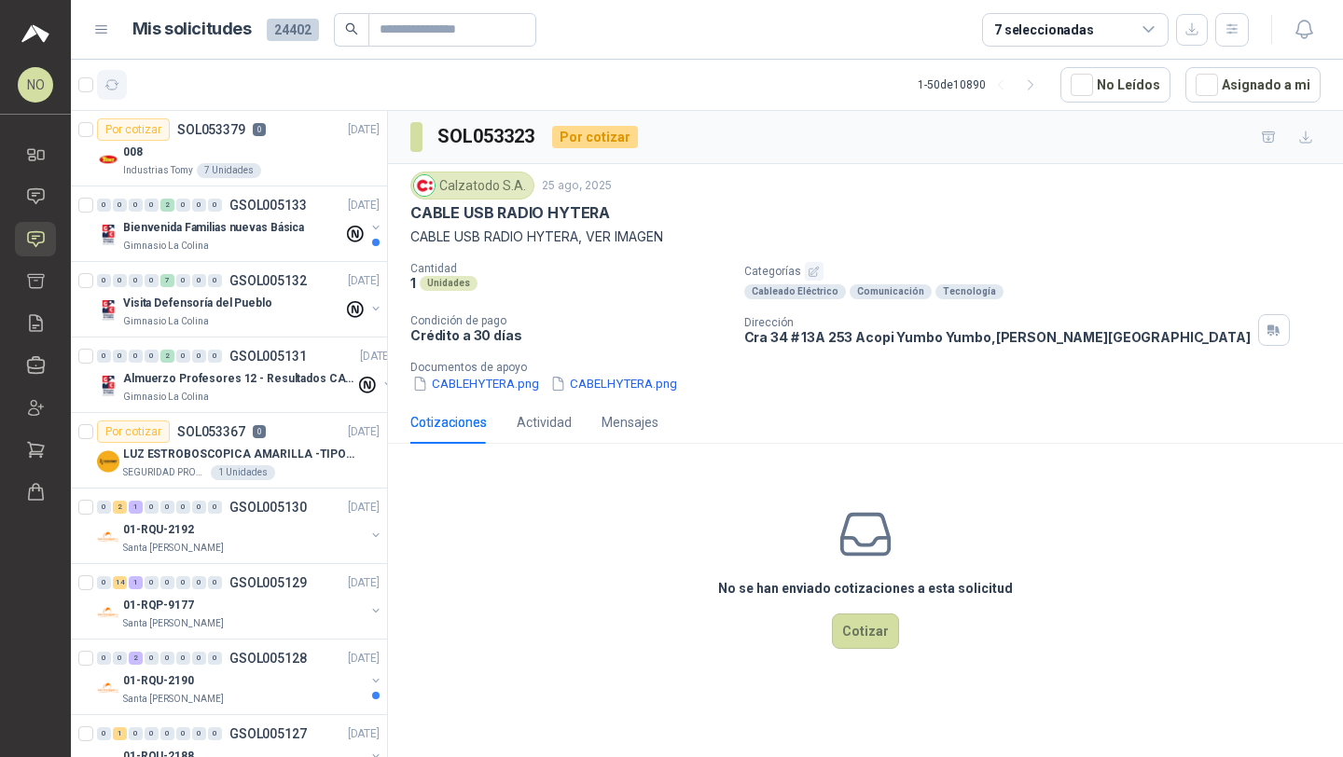
click at [117, 75] on button "button" at bounding box center [112, 85] width 30 height 30
click at [1244, 95] on button "Asignado a mi" at bounding box center [1252, 84] width 135 height 35
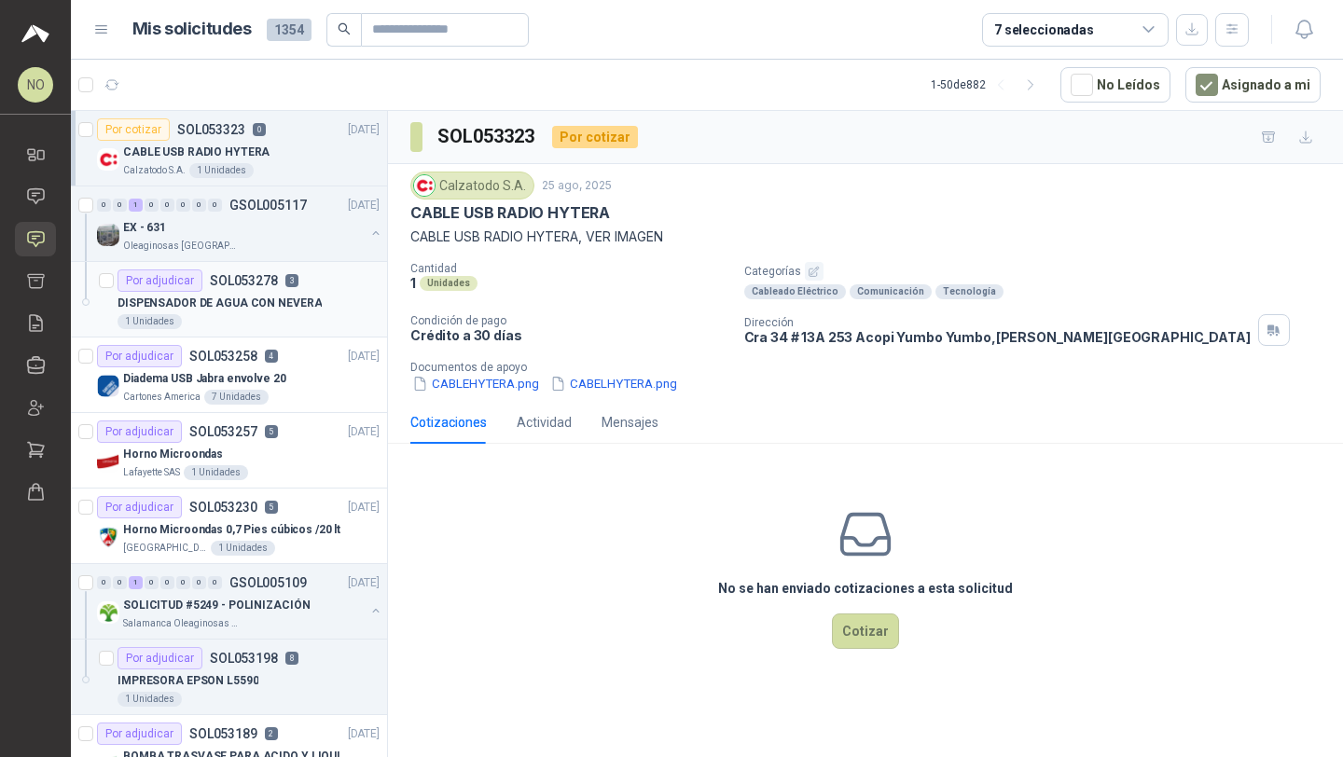
click at [268, 298] on p "DISPENSADOR DE AGUA CON NEVERA" at bounding box center [219, 304] width 204 height 18
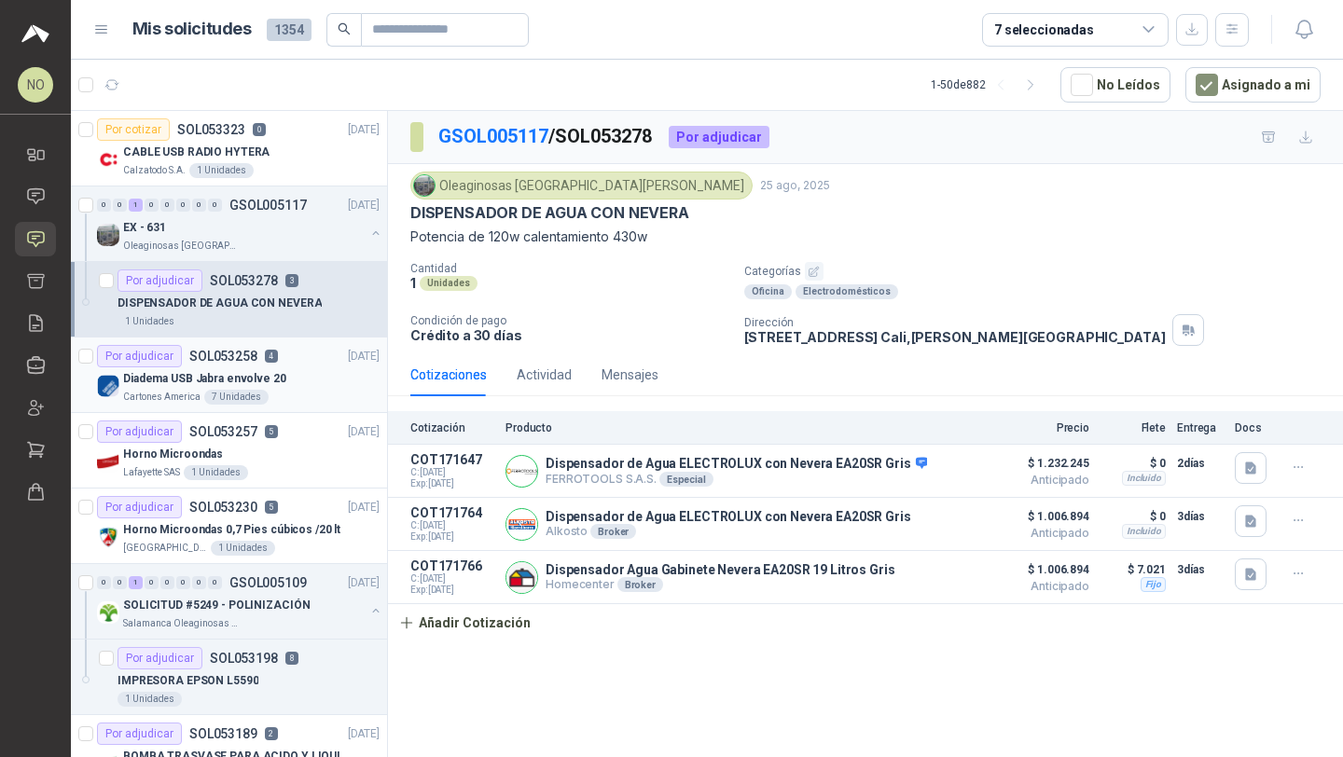
click at [261, 408] on article "Por adjudicar SOL053258 4 25/08/25 Diadema USB Jabra envolve 20 Cartones Americ…" at bounding box center [229, 376] width 316 height 76
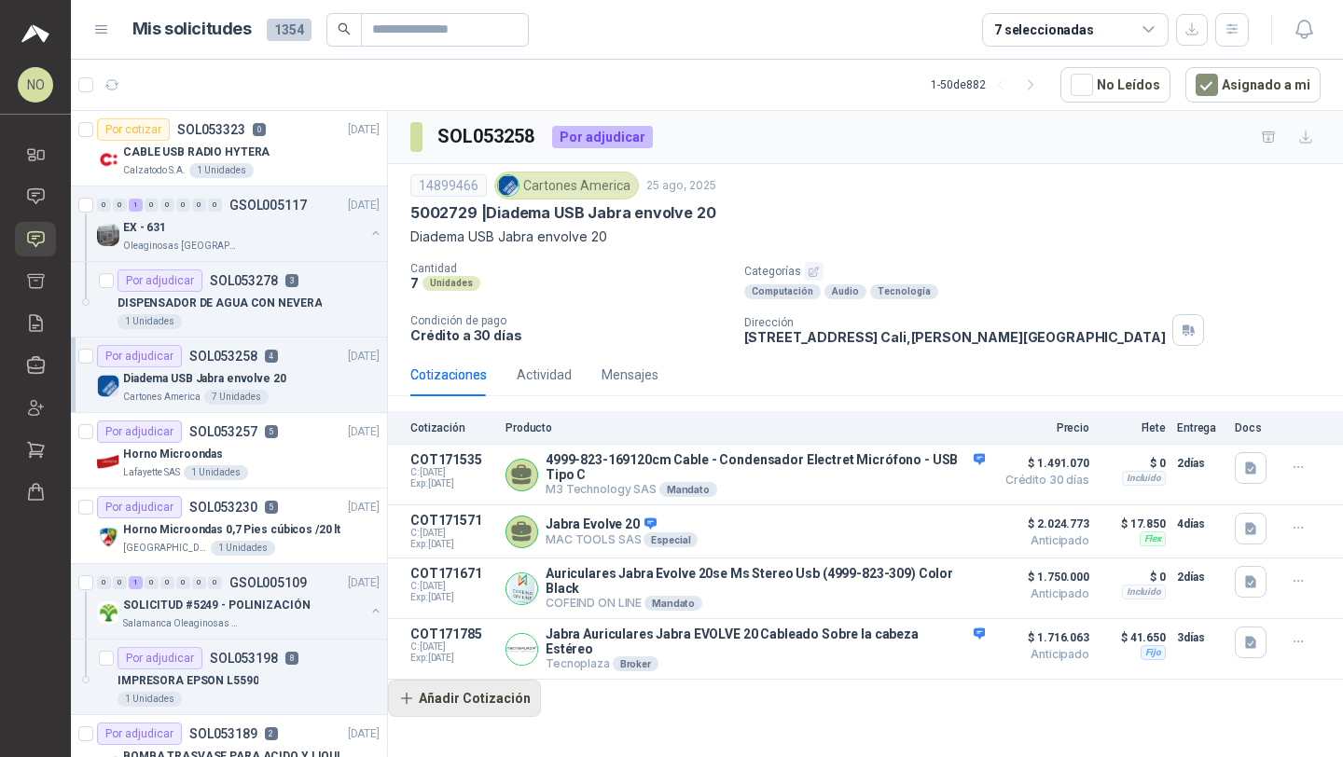
click at [510, 687] on button "Añadir Cotización" at bounding box center [464, 698] width 153 height 37
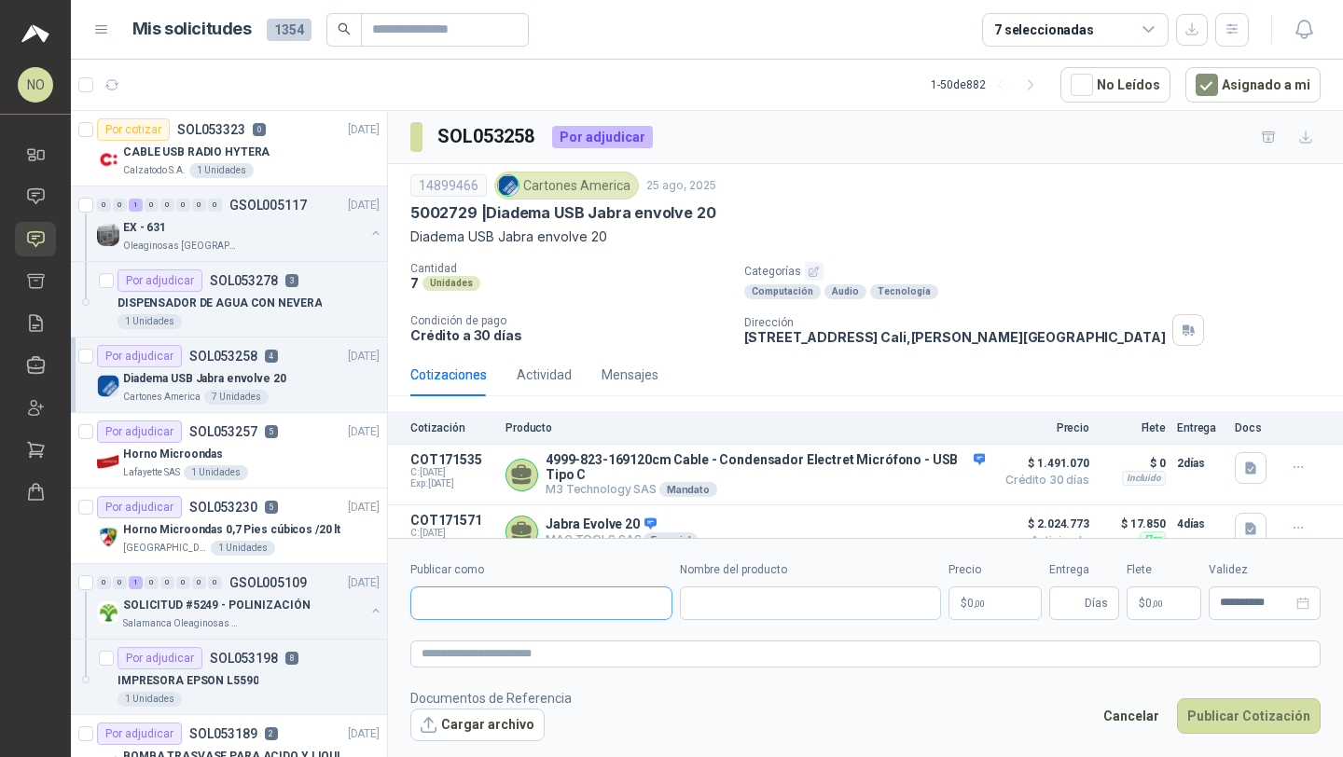
click at [532, 601] on input "Publicar como" at bounding box center [541, 603] width 260 height 32
type input "****"
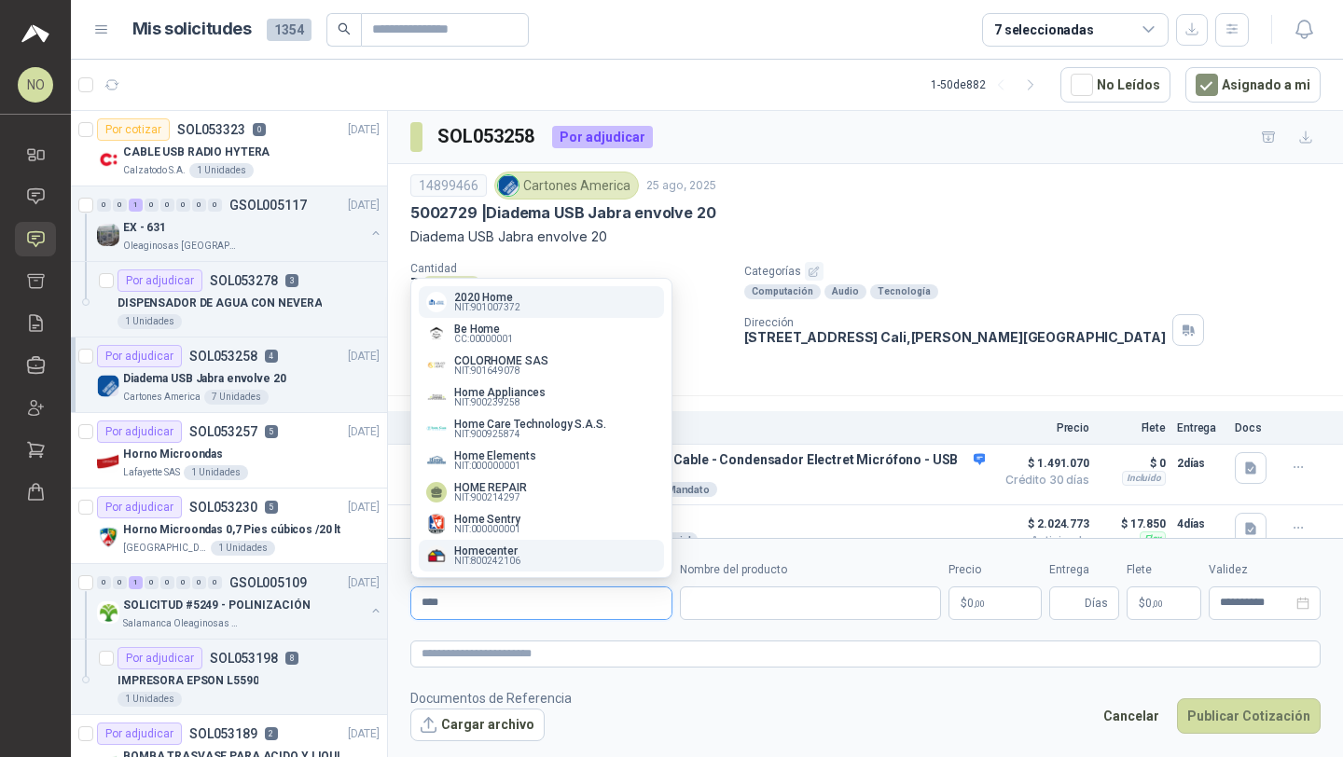
type input "****"
click at [555, 563] on div "Homecenter NIT : 800242106" at bounding box center [541, 555] width 230 height 21
type input "**********"
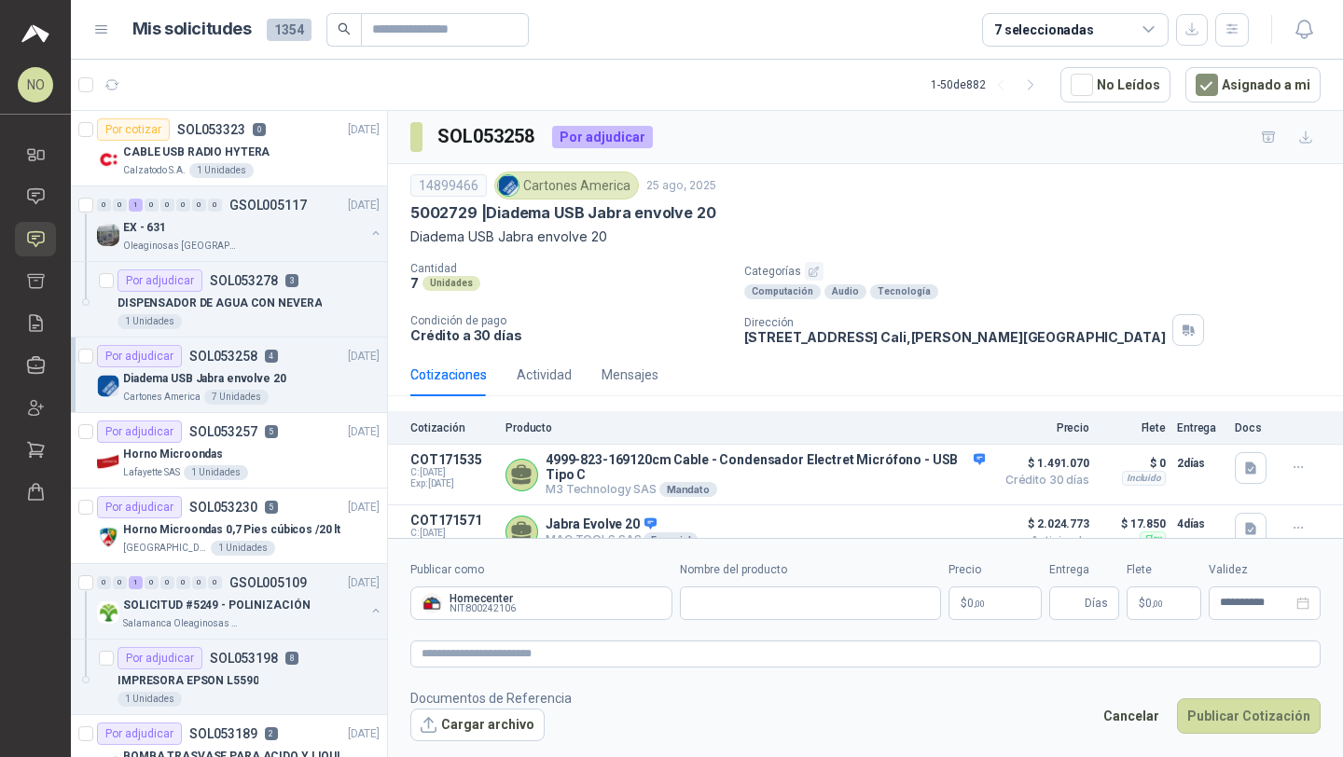
click at [964, 600] on body "NO Nathalia Ortega Inicio Chat Solicitudes Cotizar Remisiones Compañías Invitac…" at bounding box center [671, 378] width 1343 height 757
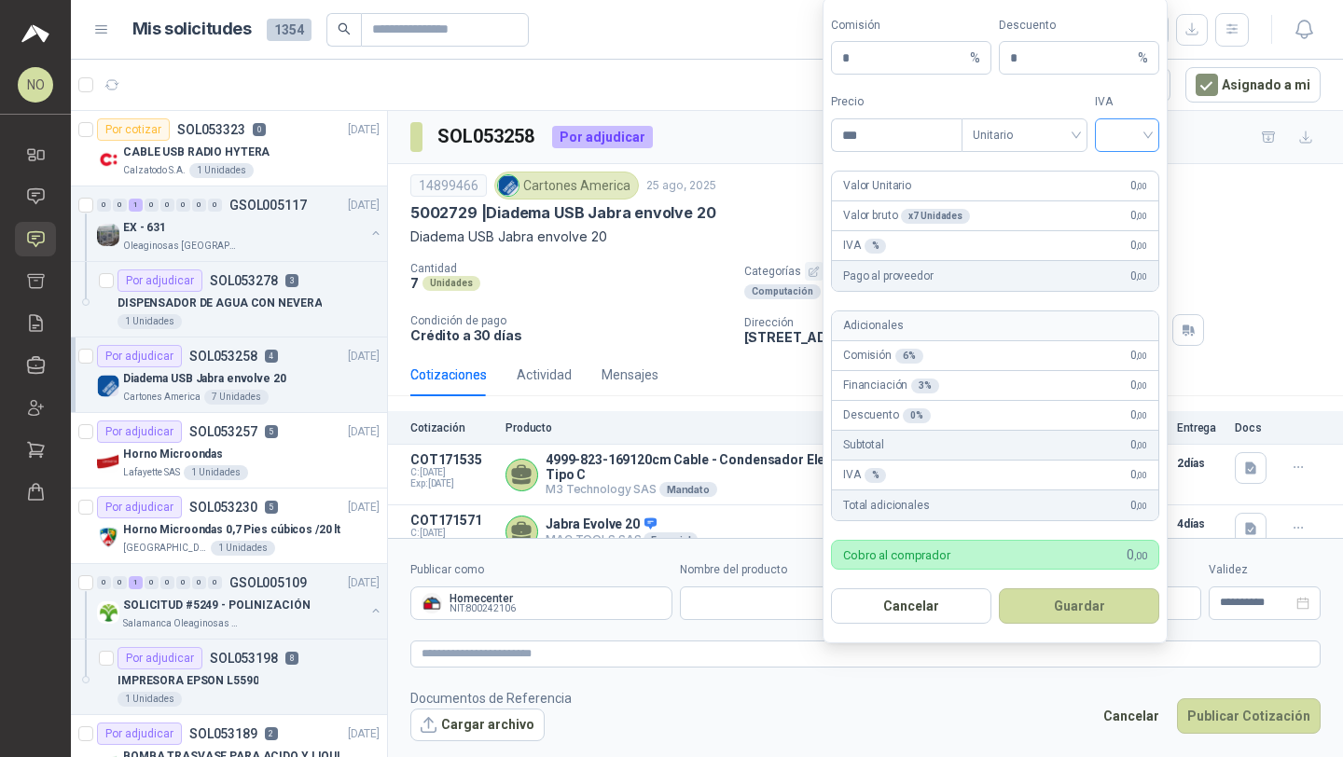
click at [1114, 139] on input "search" at bounding box center [1127, 133] width 42 height 28
click at [1117, 169] on div "19%" at bounding box center [1127, 174] width 35 height 21
click at [1039, 144] on span "Unitario" at bounding box center [1025, 135] width 104 height 28
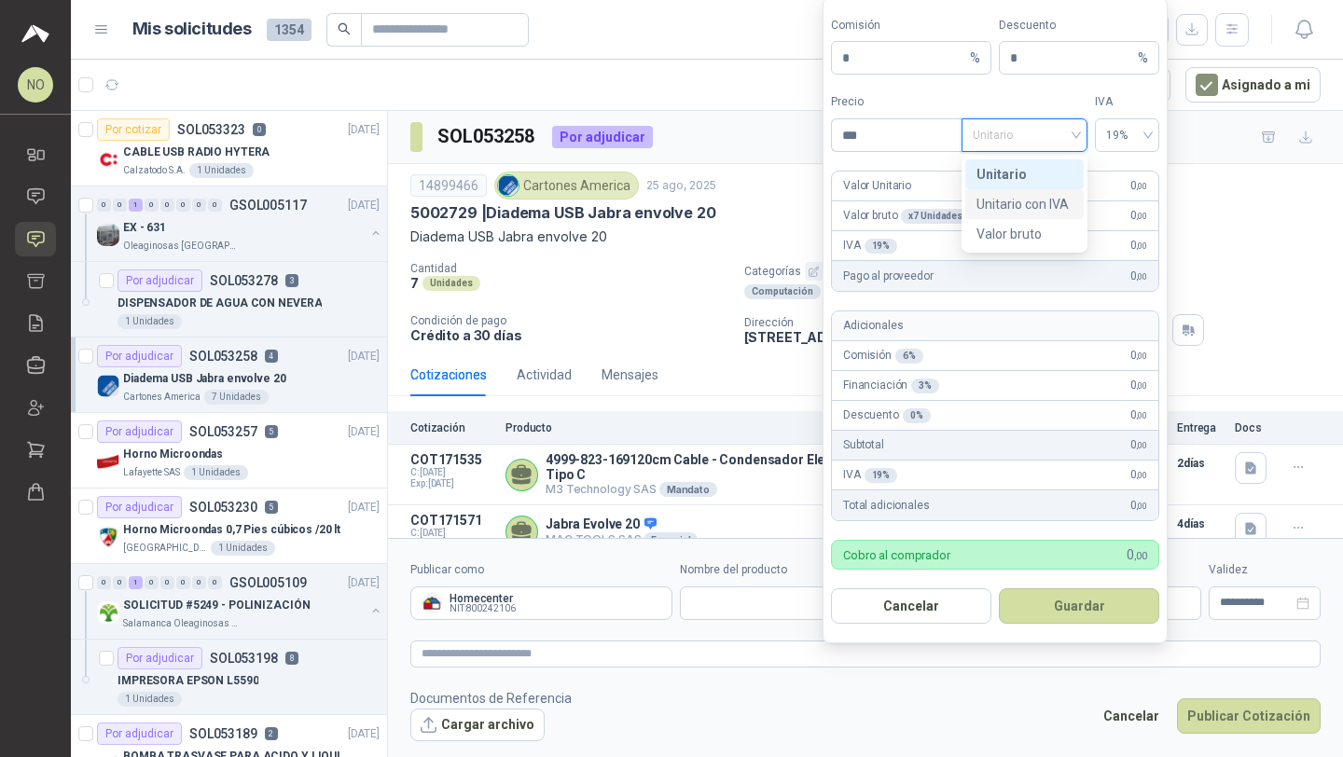
click at [1031, 207] on div "Unitario con IVA" at bounding box center [1024, 204] width 96 height 21
click at [881, 138] on input "***" at bounding box center [897, 135] width 130 height 32
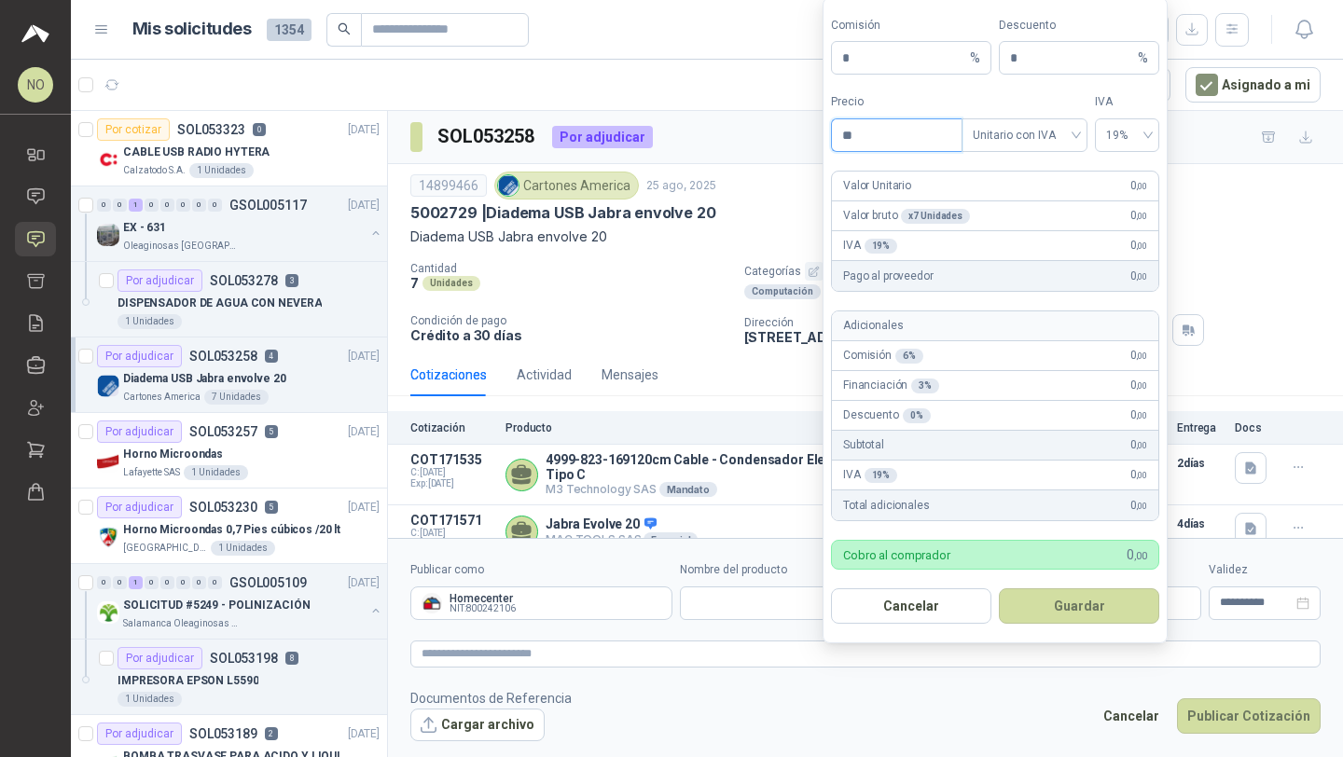
type input "*"
click at [1001, 142] on span "Unitario con IVA" at bounding box center [1025, 135] width 104 height 28
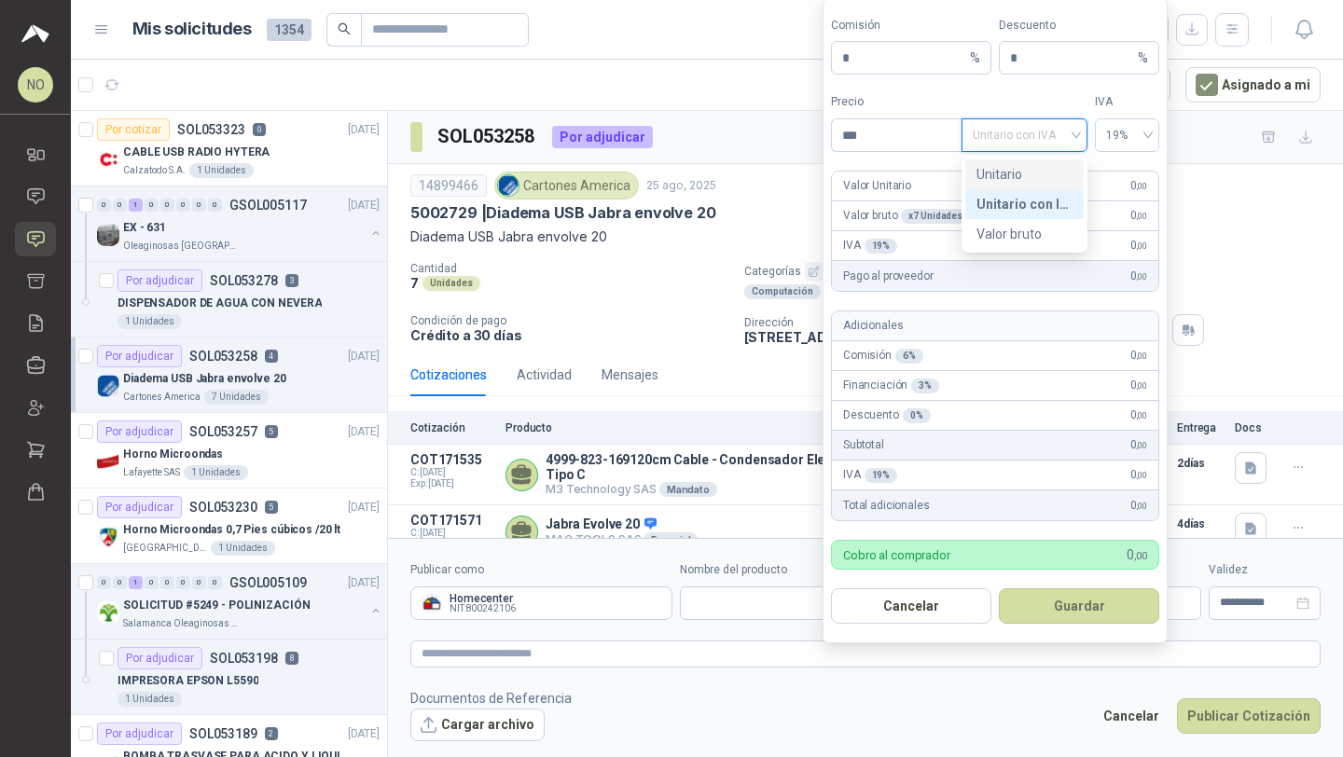
click at [1004, 174] on div "Unitario" at bounding box center [1024, 174] width 96 height 21
click at [870, 138] on input "***" at bounding box center [897, 135] width 130 height 32
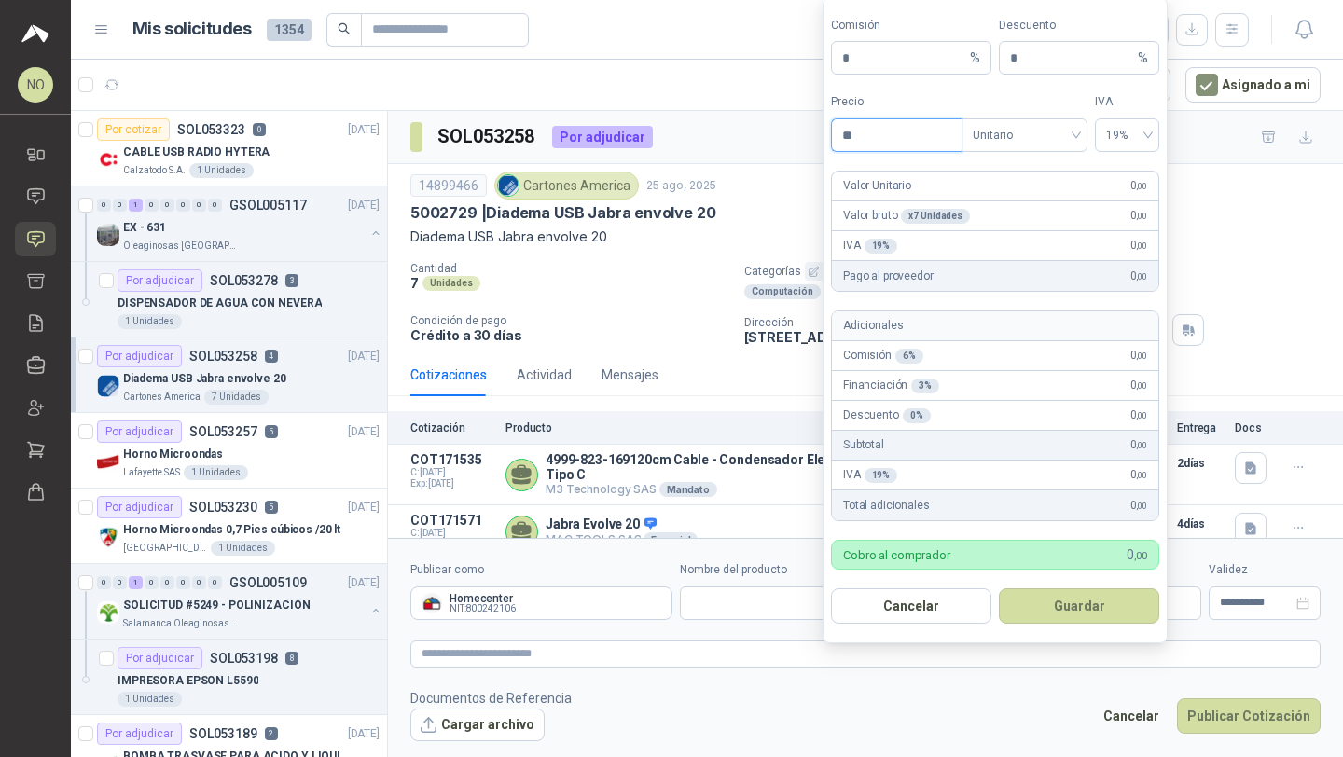
type input "*"
type input "*********"
click at [774, 398] on div "Cotizaciones Actividad Mensajes Cotización Producto Precio Flete Entrega Docs C…" at bounding box center [865, 516] width 955 height 326
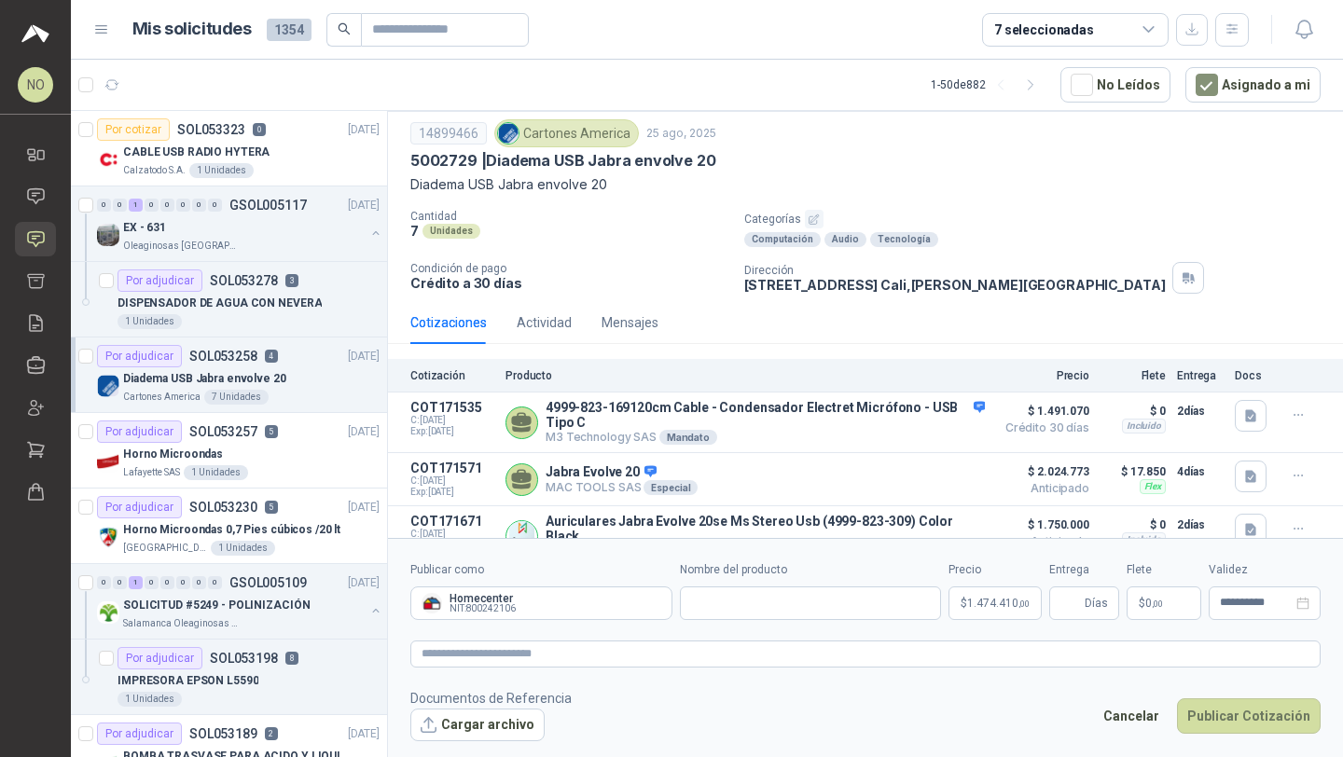
scroll to position [65, 0]
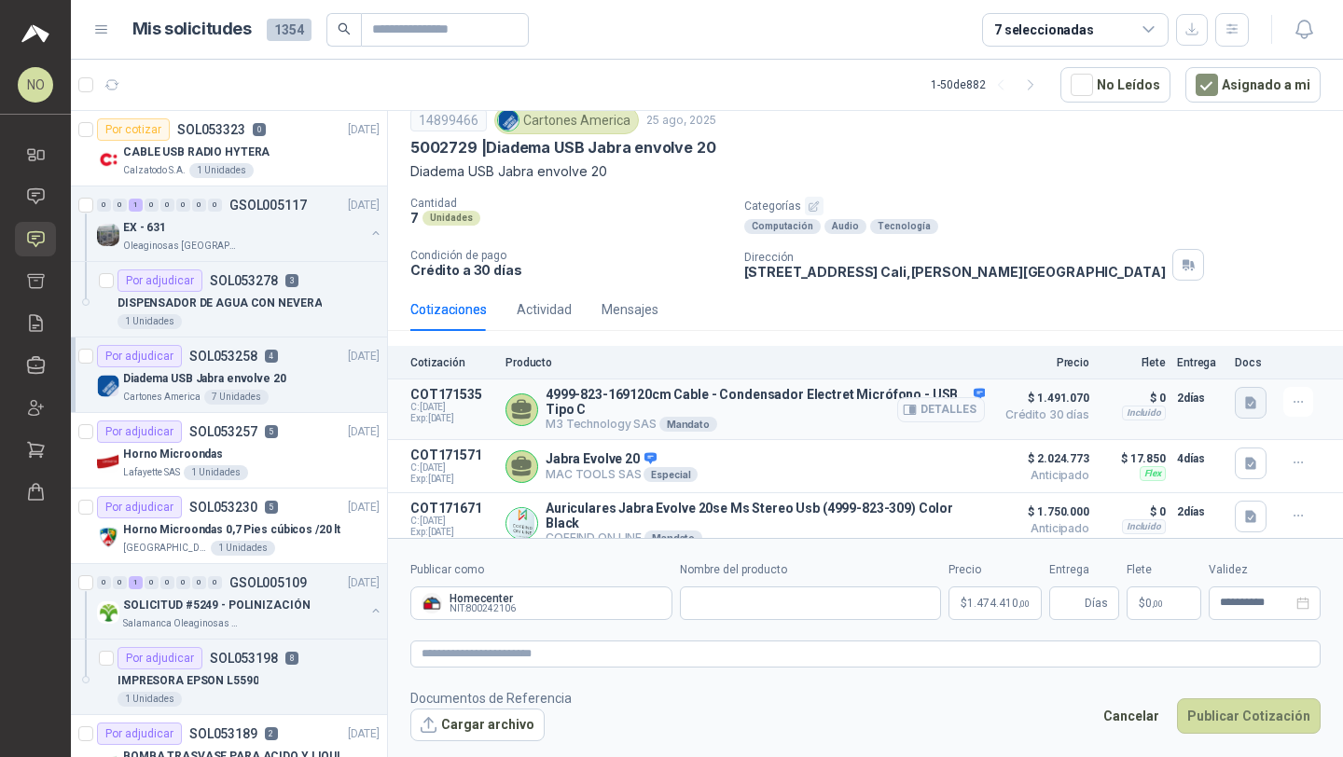
click at [1245, 402] on icon "button" at bounding box center [1250, 403] width 11 height 12
click at [1203, 368] on button "jabra 20.pdf" at bounding box center [1195, 362] width 89 height 20
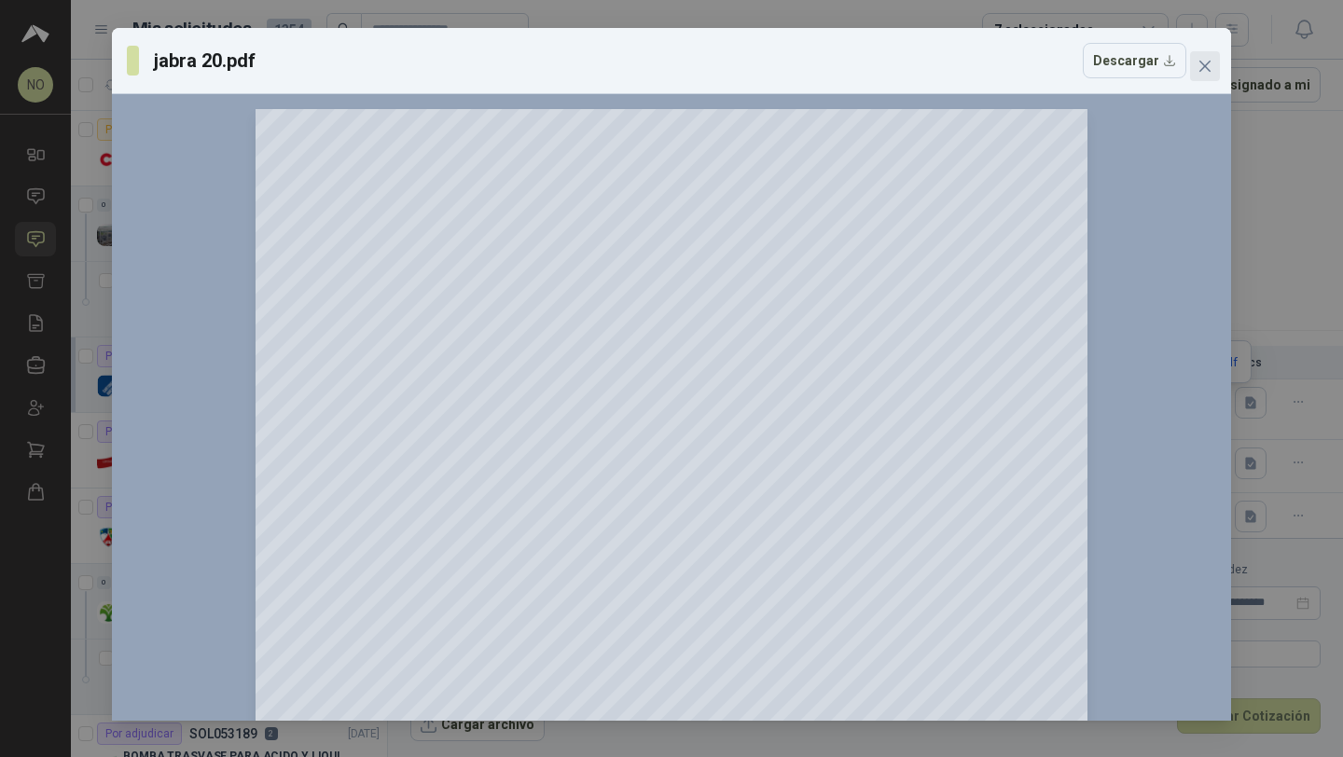
click at [1204, 59] on icon "close" at bounding box center [1204, 66] width 15 height 15
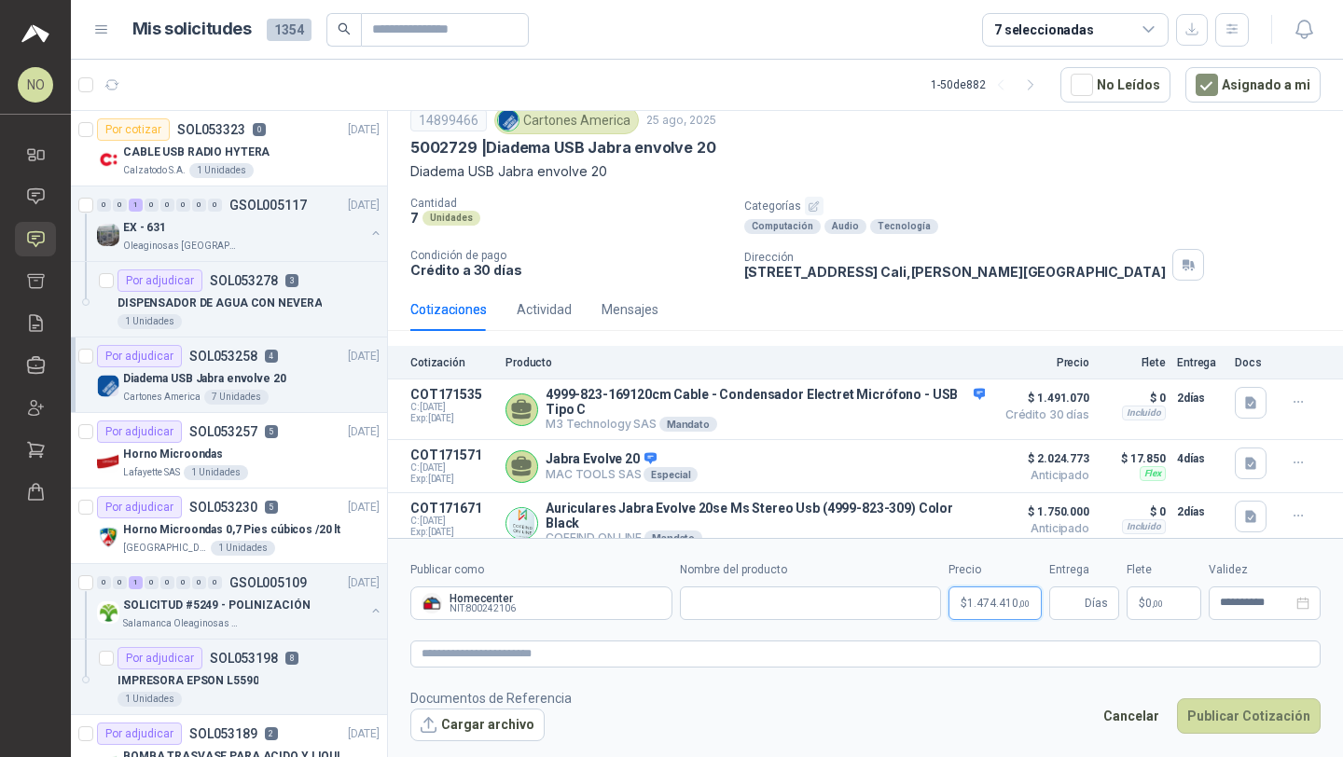
click at [989, 603] on body "NO Nathalia Ortega Inicio Chat Solicitudes Cotizar Remisiones Compañías Invitac…" at bounding box center [671, 378] width 1343 height 757
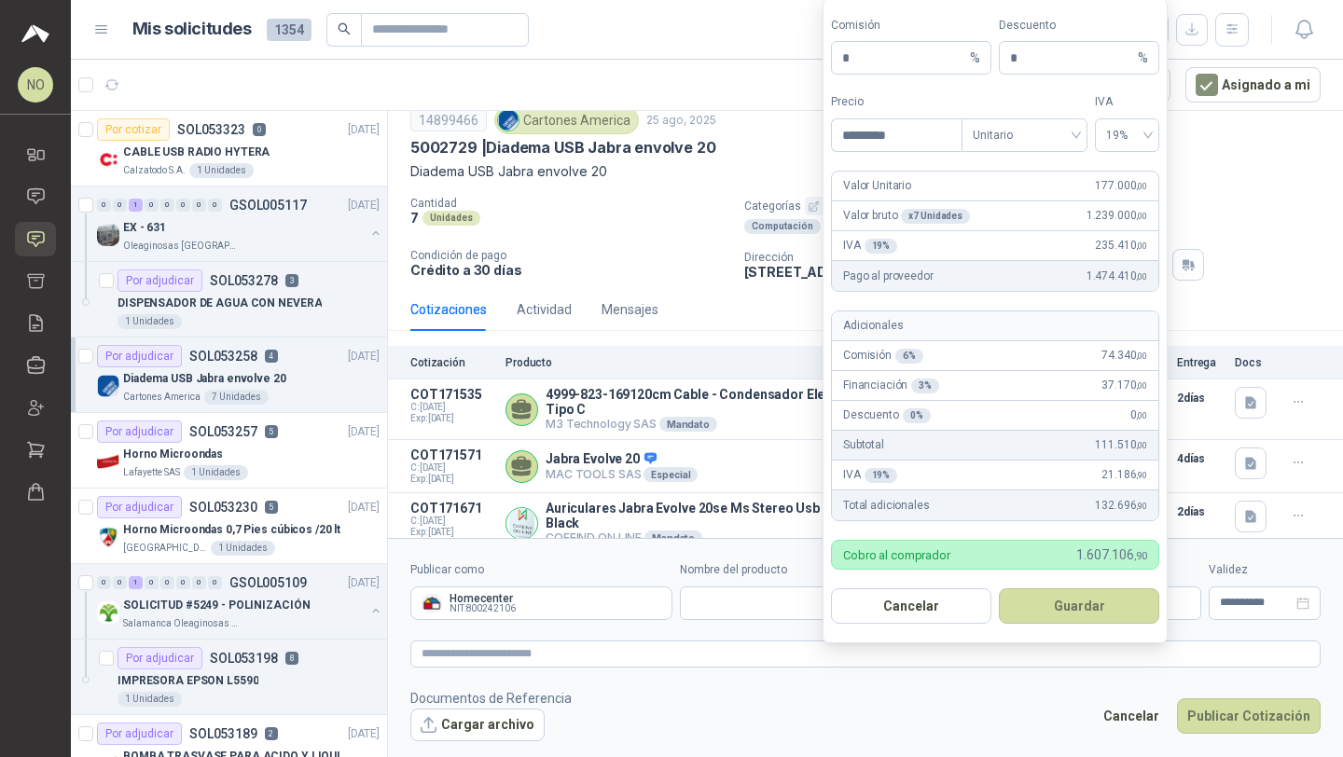
click at [850, 696] on footer "Documentos de Referencia Cargar archivo Cancelar Publicar Cotización" at bounding box center [865, 715] width 910 height 54
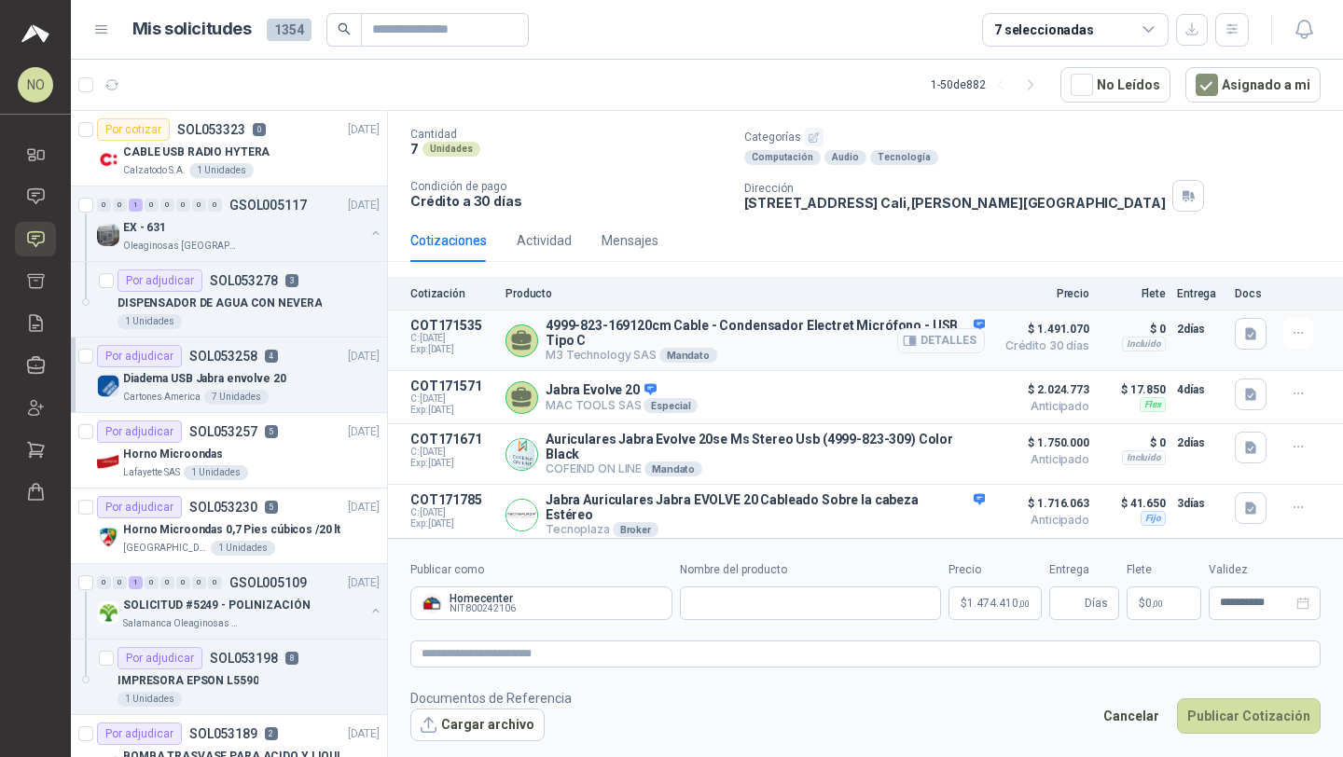
scroll to position [138, 0]
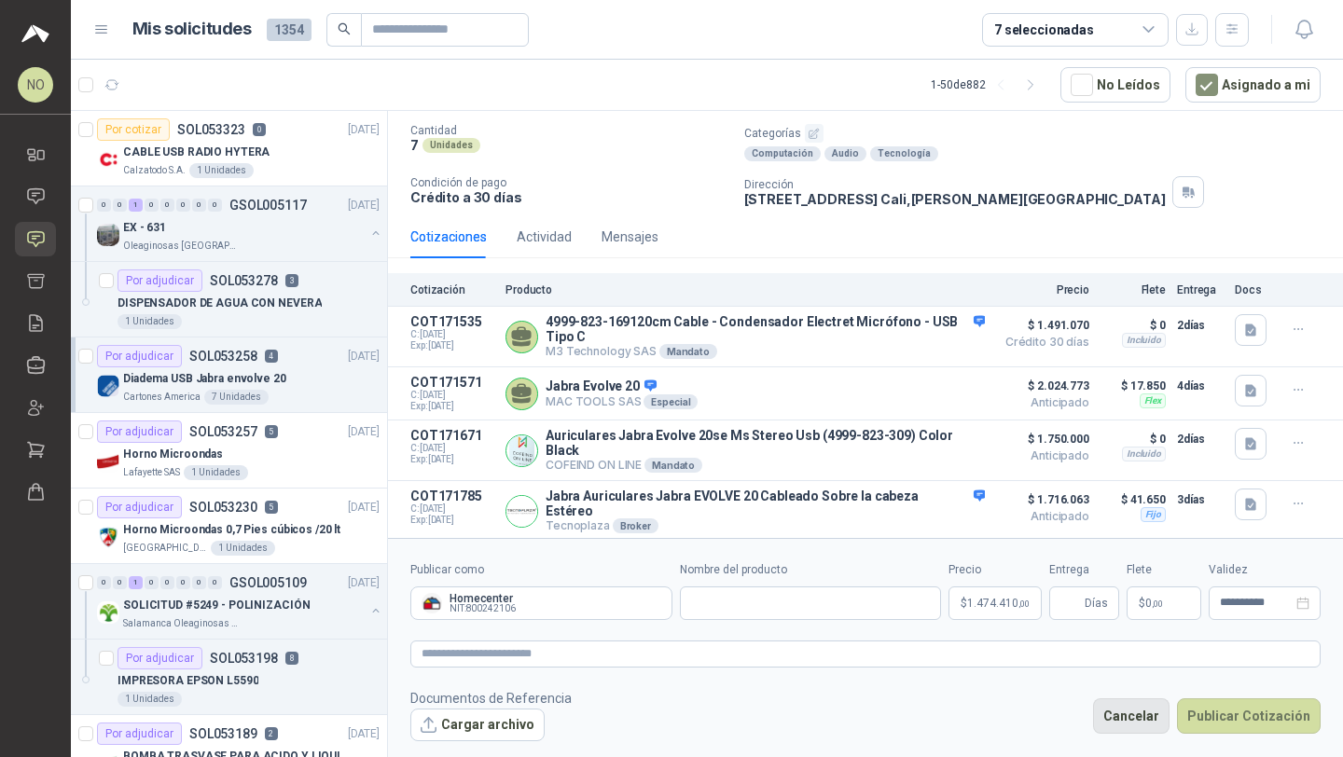
click at [1117, 698] on button "Cancelar" at bounding box center [1131, 715] width 76 height 35
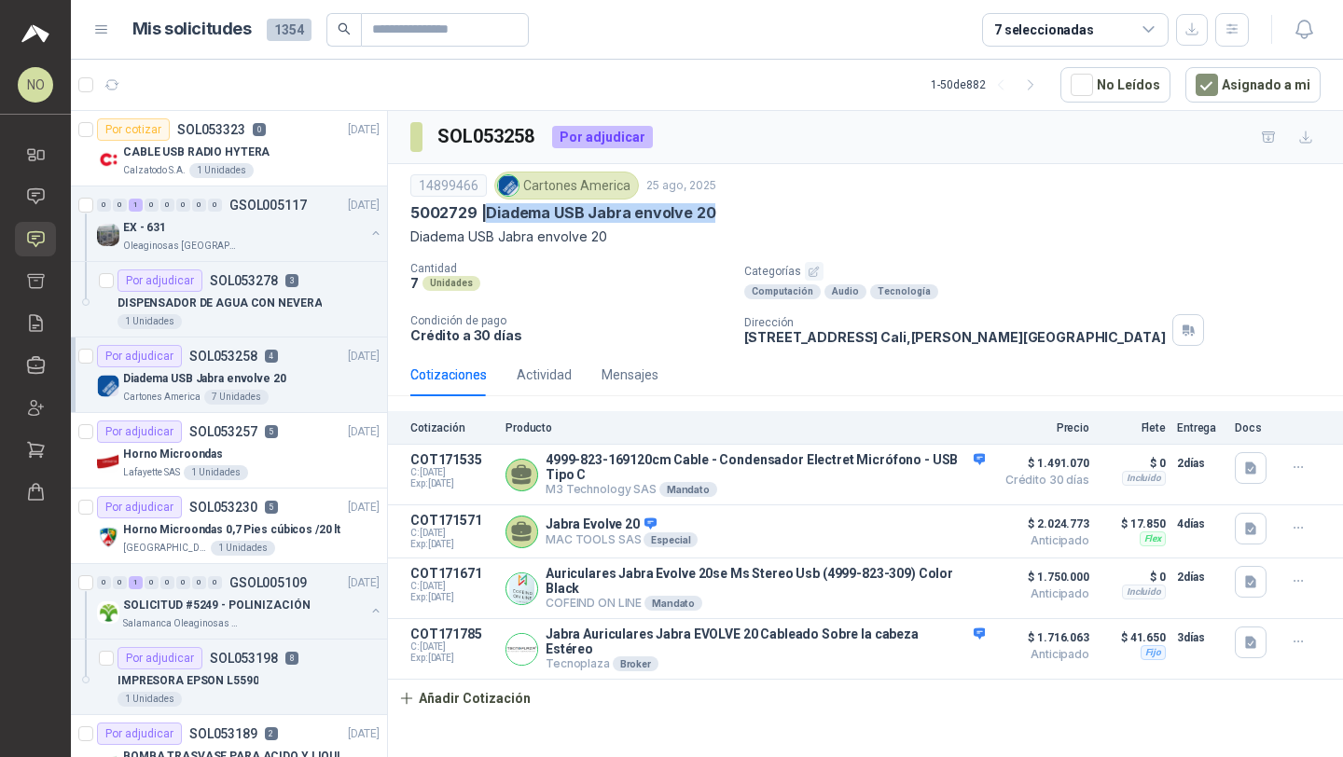
drag, startPoint x: 483, startPoint y: 215, endPoint x: 735, endPoint y: 215, distance: 251.8
click at [736, 215] on div "5002729 | Diadema USB Jabra envolve 20" at bounding box center [865, 213] width 910 height 20
click at [1311, 41] on button "button" at bounding box center [1304, 30] width 34 height 34
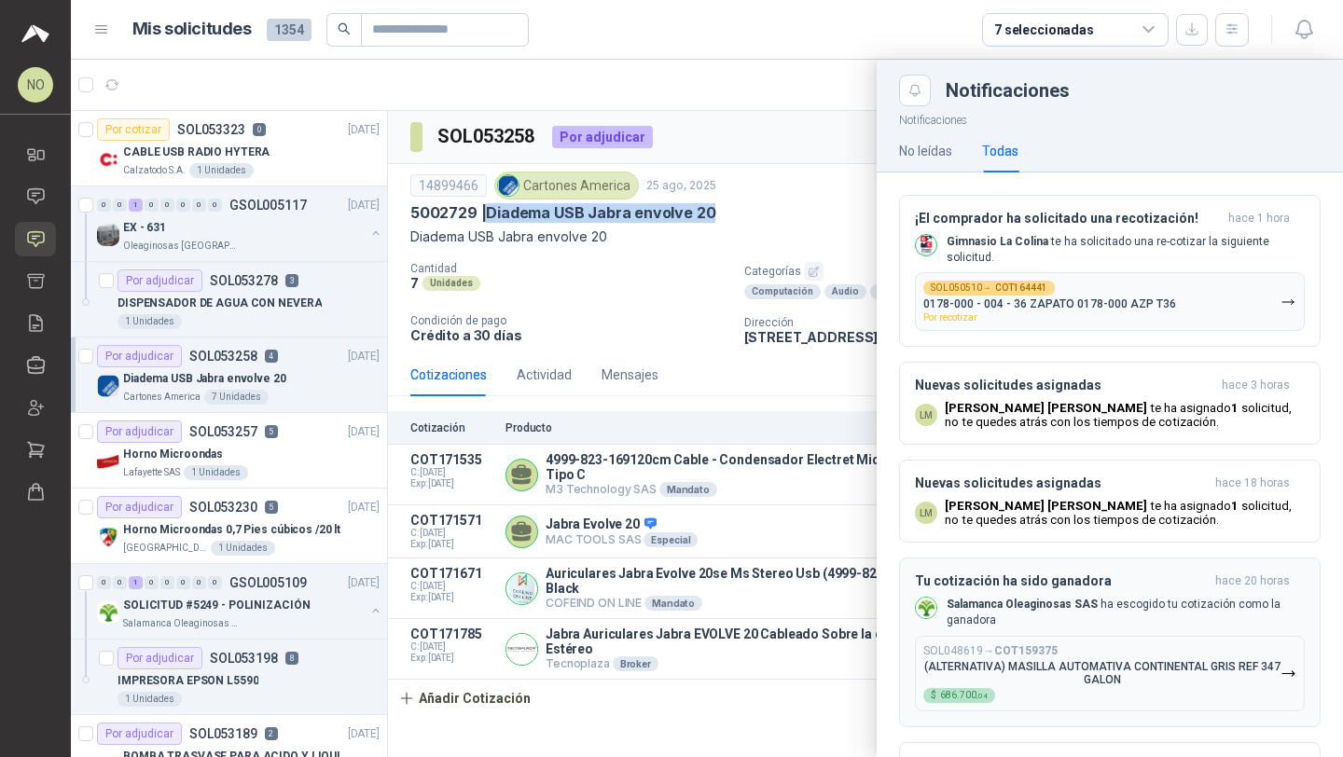
click at [1040, 692] on div "SOL048619 → COT159375 (ALTERNATIVA) MASILLA AUTOMATIVA CONTINENTAL GRIS REF 347…" at bounding box center [1101, 673] width 357 height 59
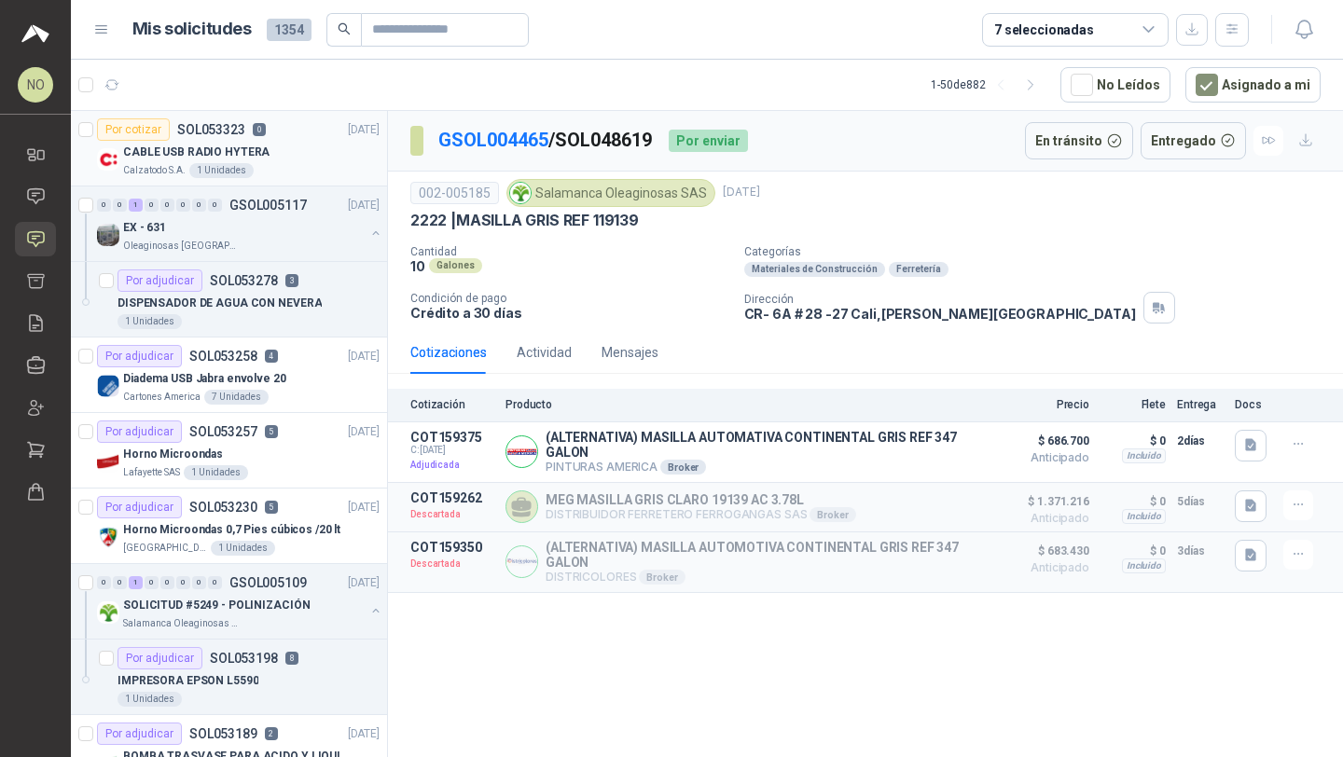
click at [231, 155] on p "CABLE USB RADIO HYTERA" at bounding box center [196, 153] width 146 height 18
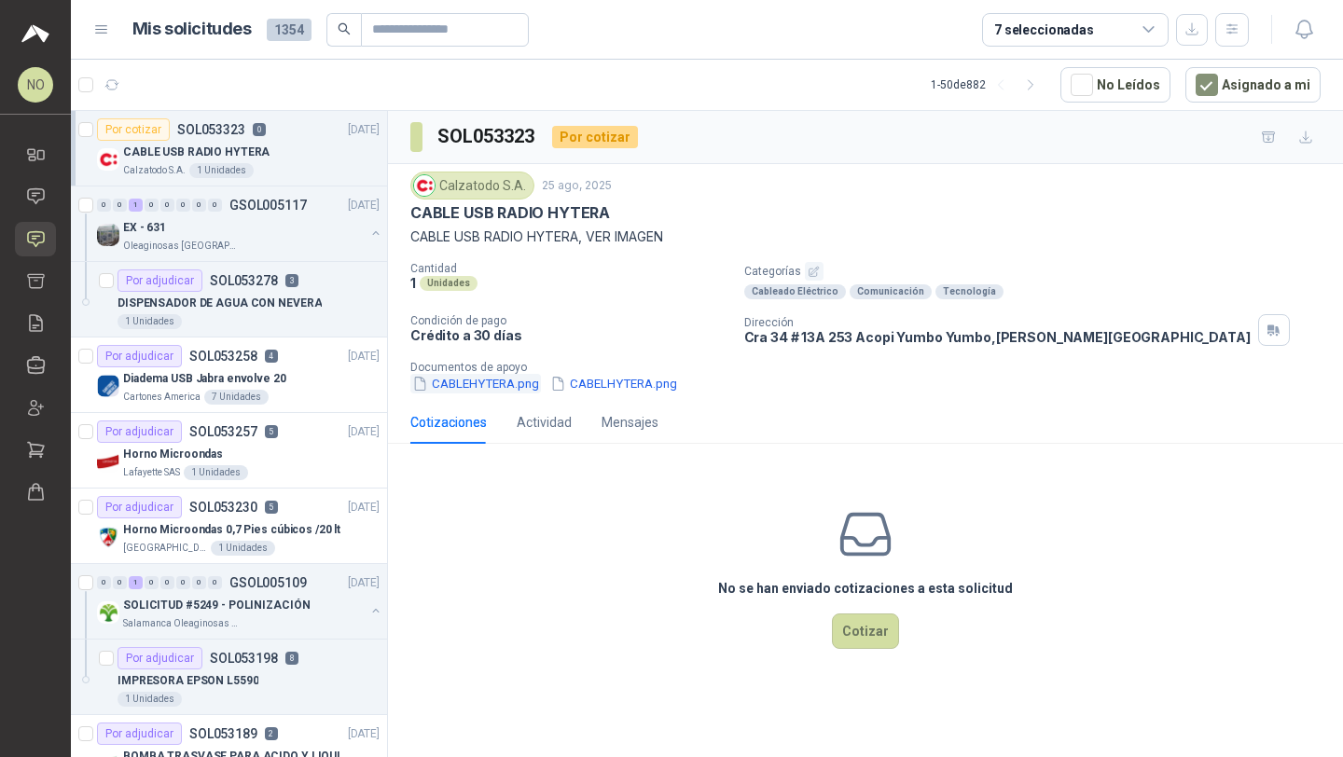
click at [464, 386] on button "CABLEHYTERA.png" at bounding box center [475, 384] width 131 height 20
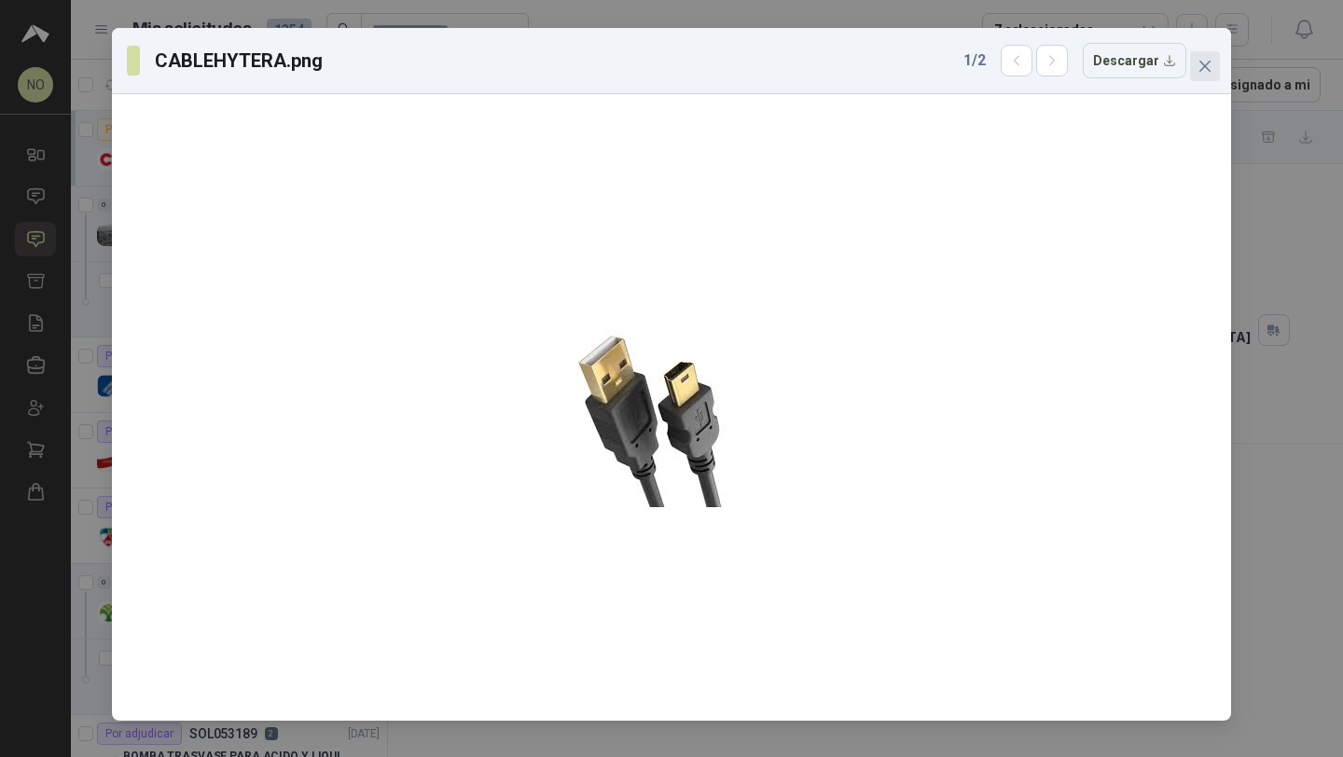
click at [1208, 73] on icon "close" at bounding box center [1204, 66] width 15 height 15
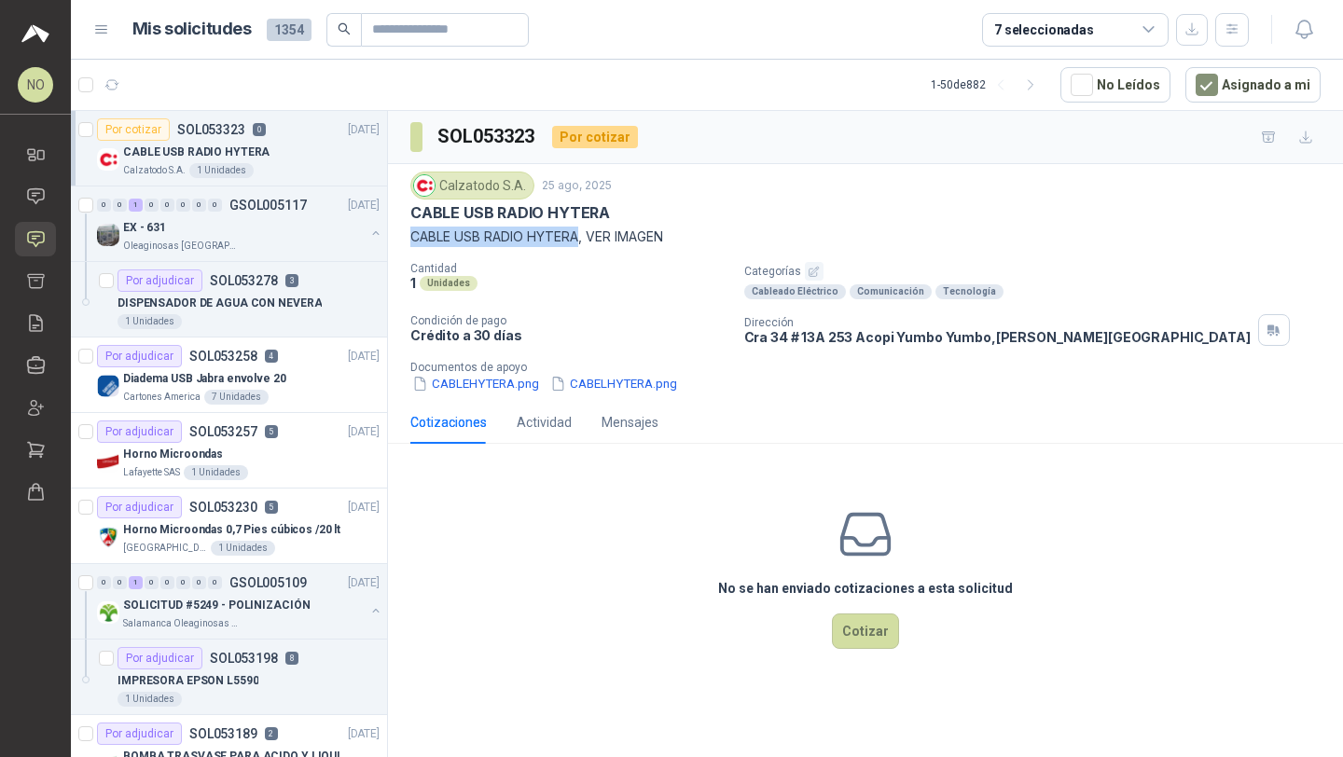
drag, startPoint x: 409, startPoint y: 237, endPoint x: 584, endPoint y: 233, distance: 174.4
click at [583, 232] on div "Calzatodo S.A. 25 ago, 2025 CABLE USB RADIO HYTERA CABLE USB RADIO HYTERA, VER …" at bounding box center [865, 282] width 955 height 237
click at [576, 234] on p "CABLE USB RADIO HYTERA, VER IMAGEN" at bounding box center [865, 237] width 910 height 21
click at [260, 299] on p "DISPENSADOR DE AGUA CON NEVERA" at bounding box center [219, 304] width 204 height 18
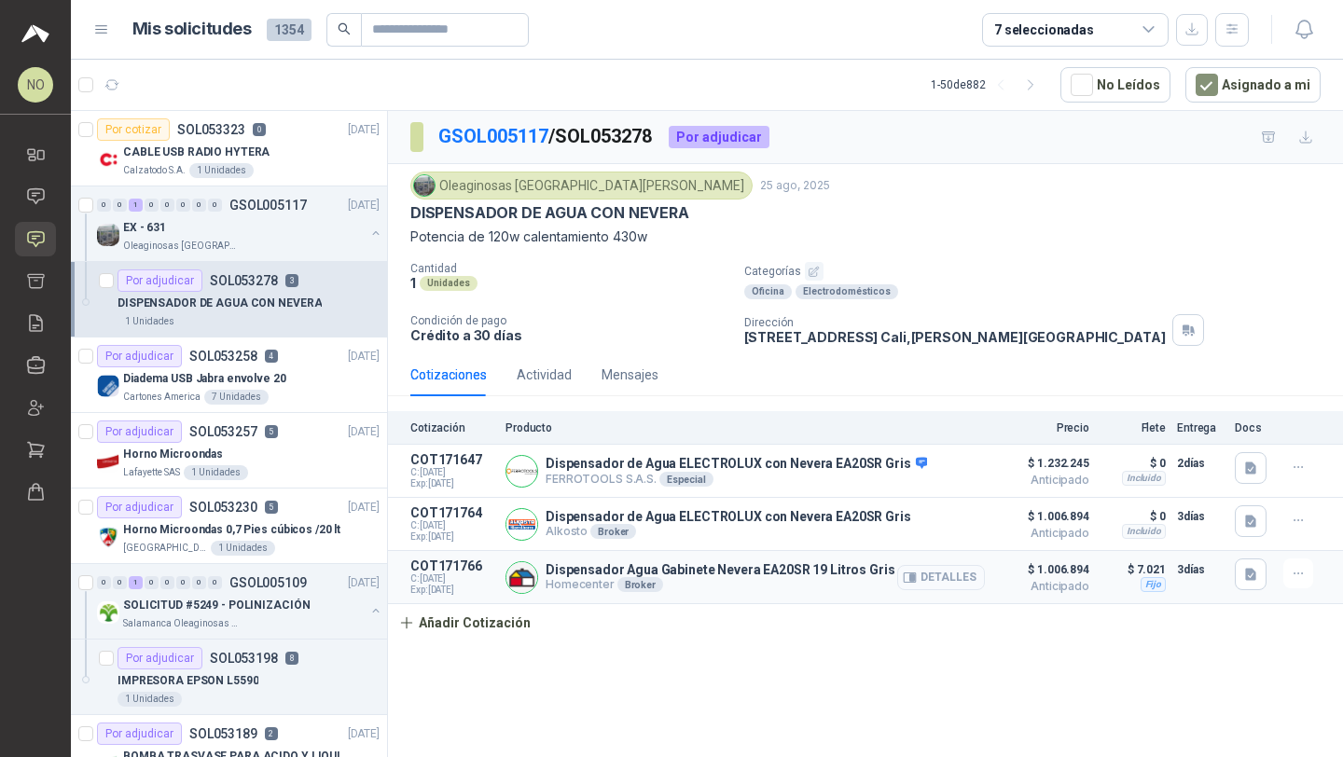
click at [952, 568] on button "Detalles" at bounding box center [941, 577] width 88 height 25
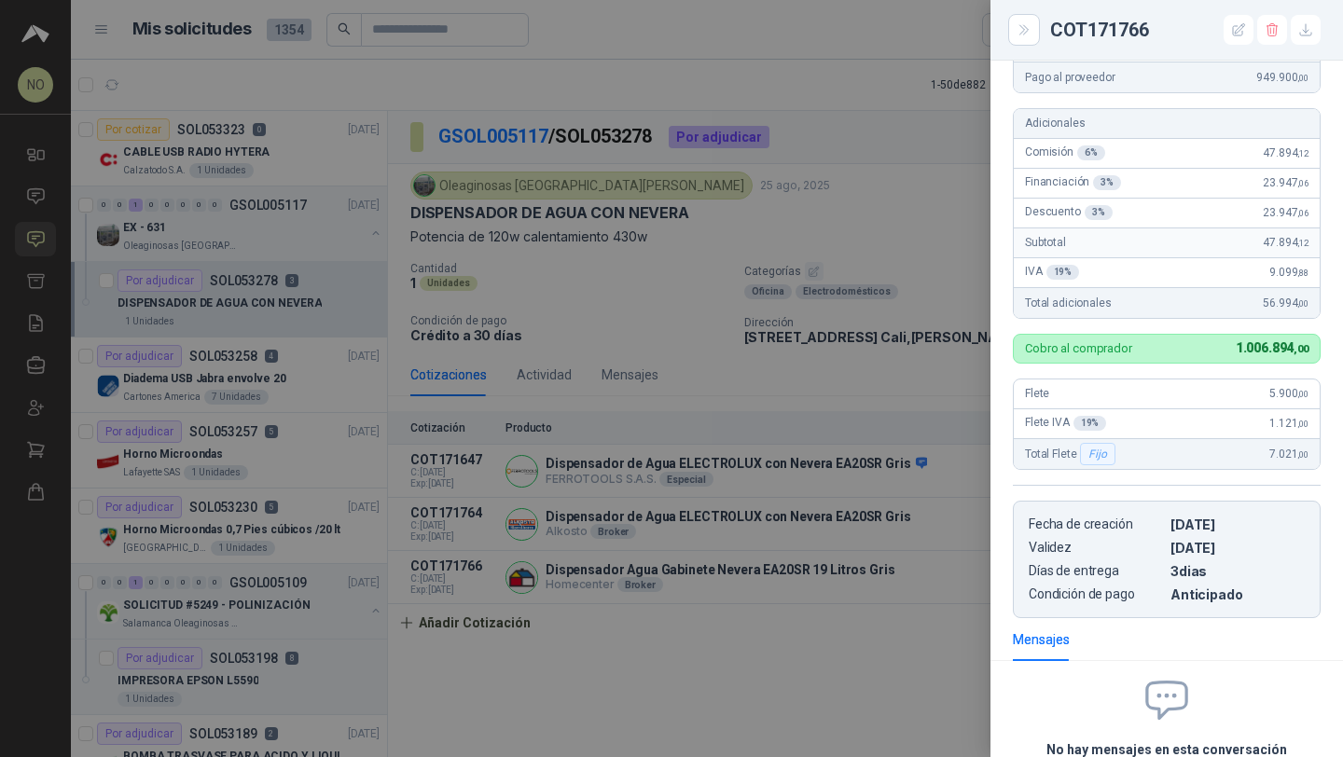
scroll to position [337, 0]
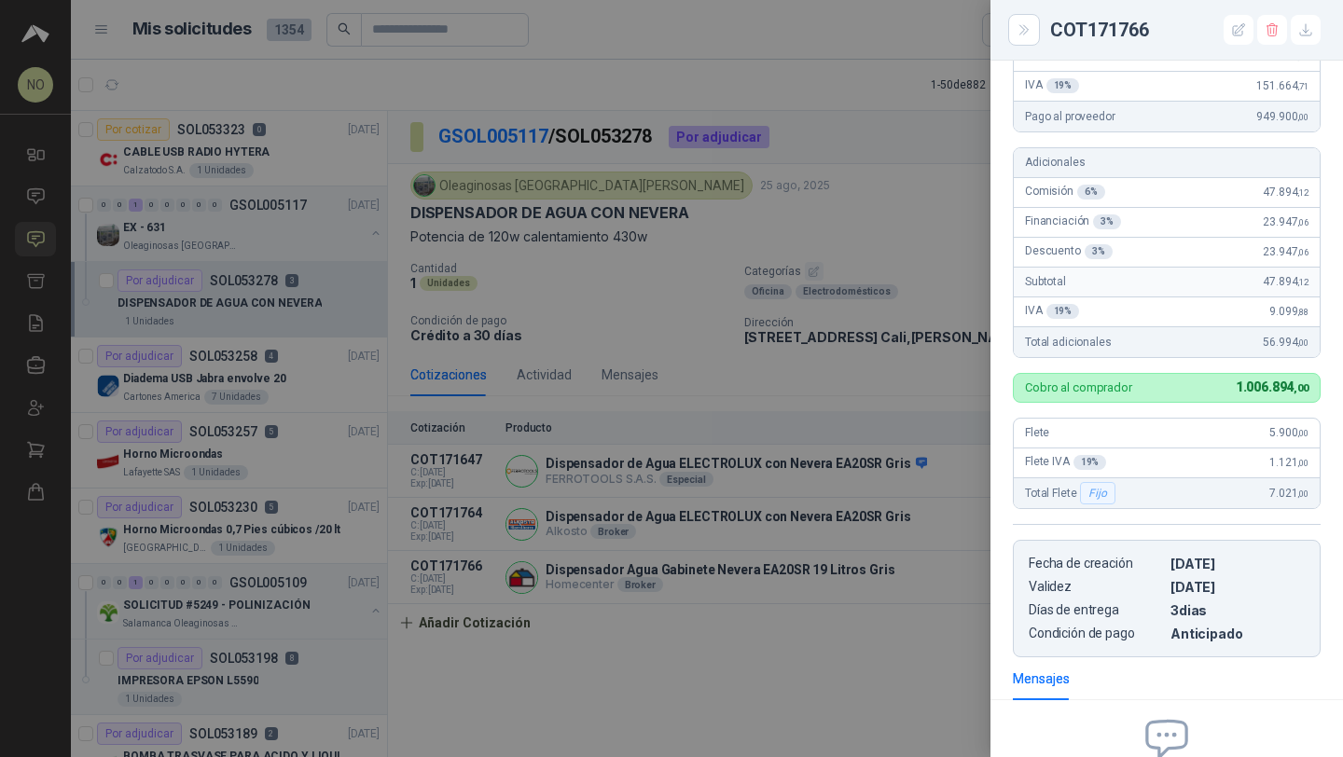
click at [609, 189] on div at bounding box center [671, 378] width 1343 height 757
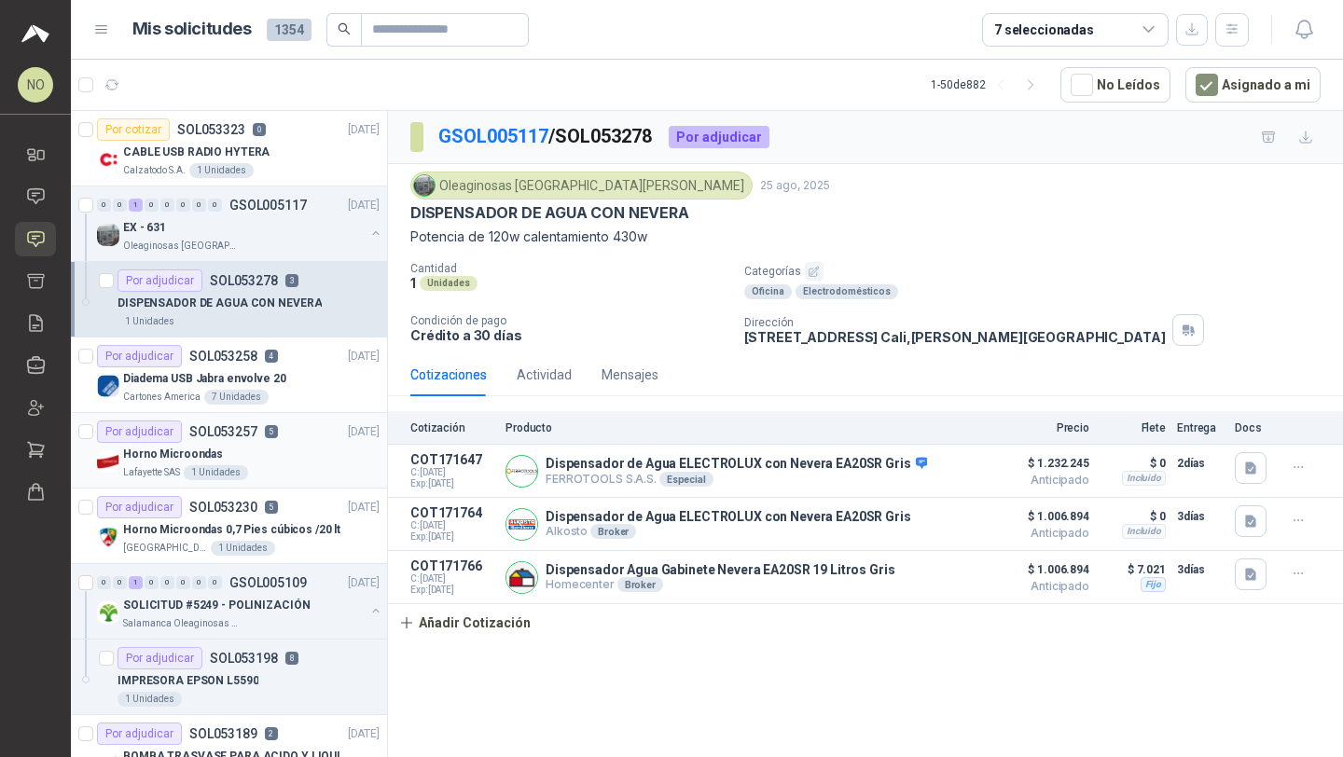
click at [290, 453] on div "Horno Microondas" at bounding box center [251, 454] width 256 height 22
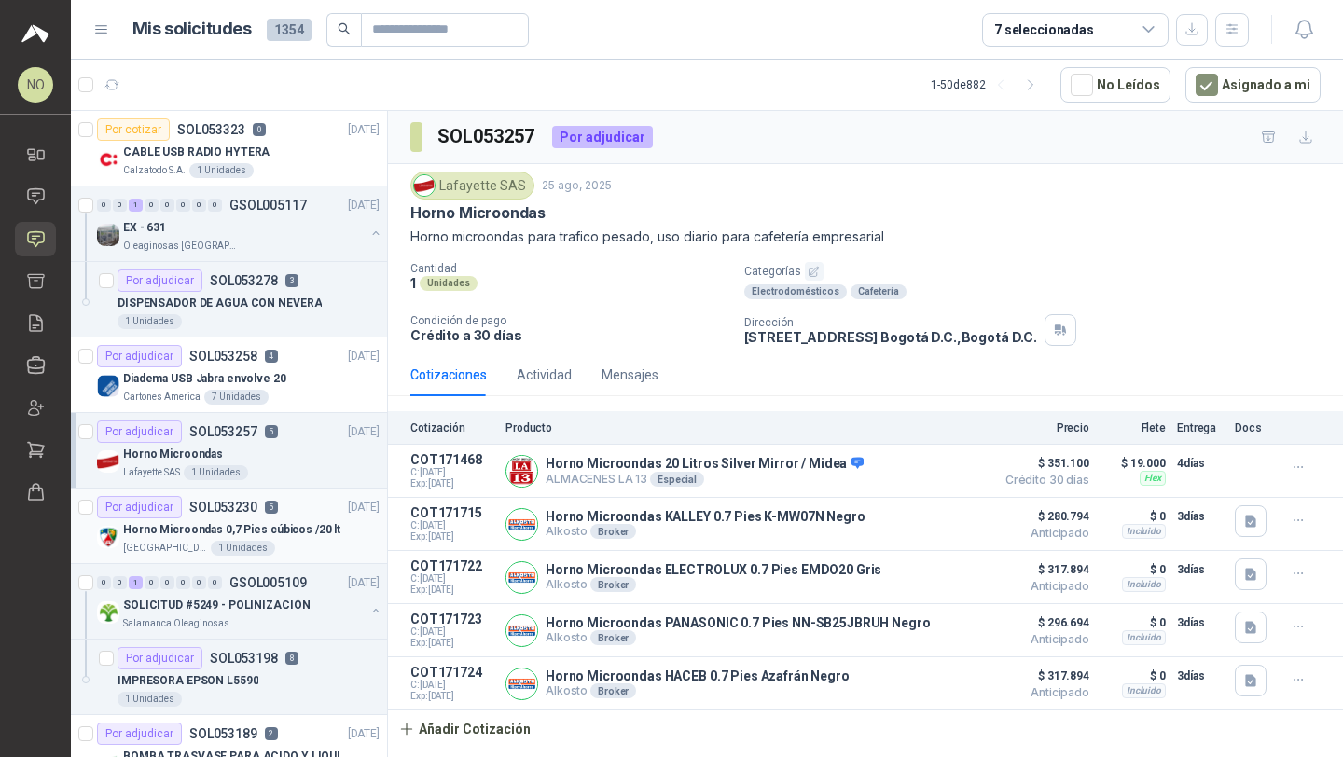
click at [263, 551] on div "Colegio Jefferson 1 Unidades" at bounding box center [251, 548] width 256 height 15
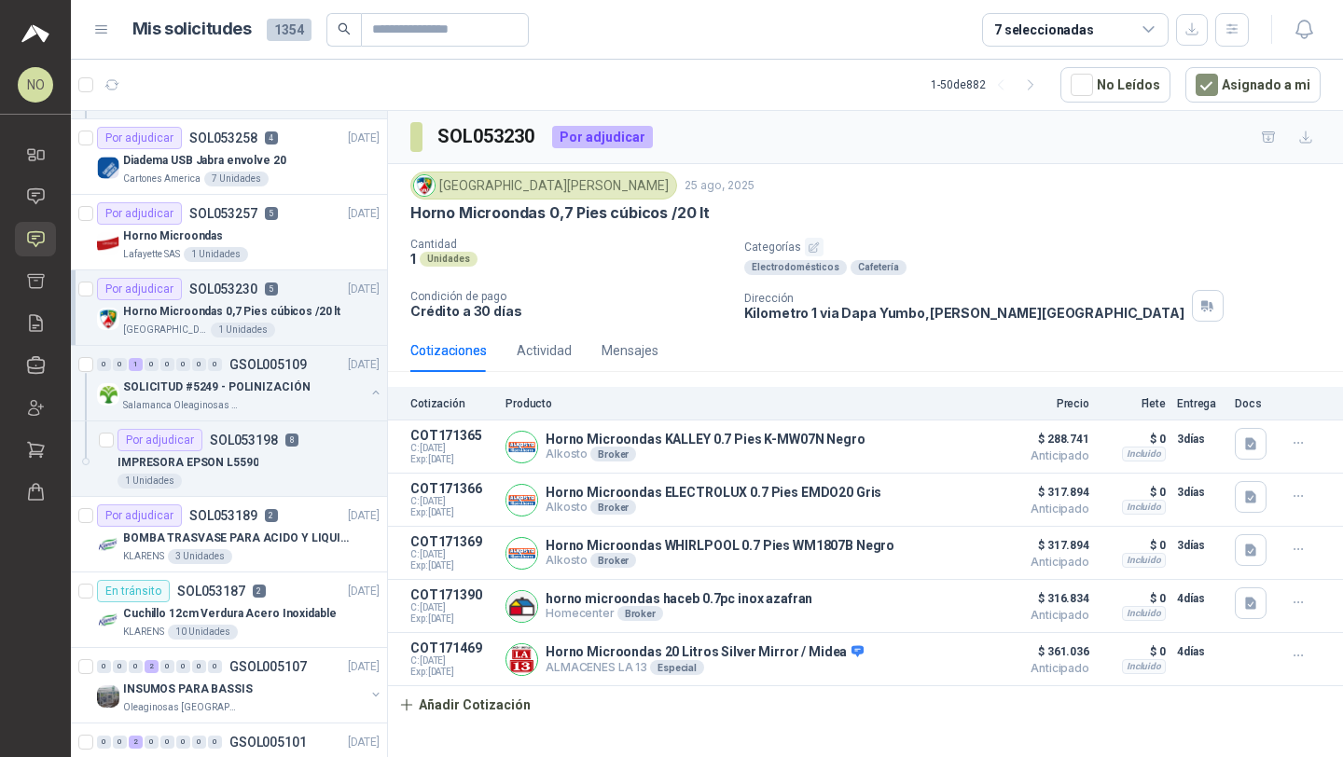
scroll to position [228, 0]
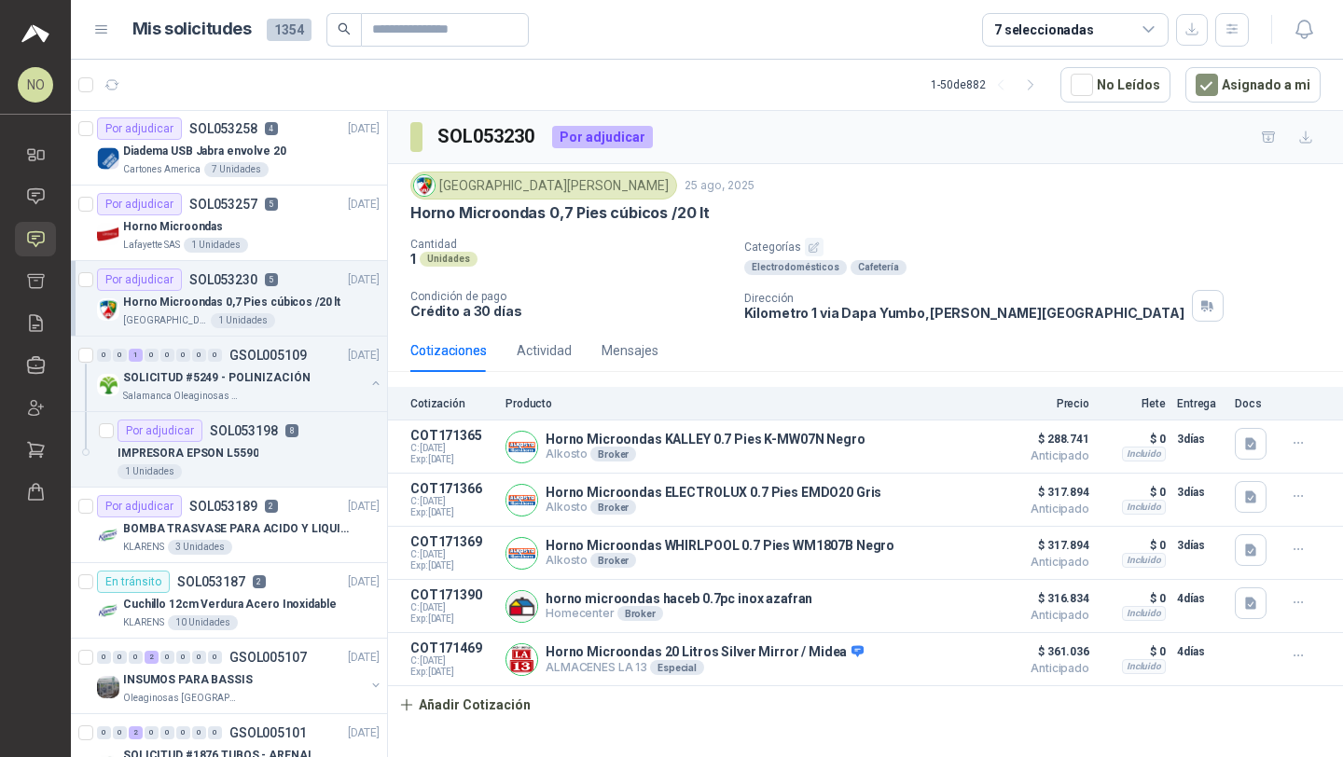
click at [302, 297] on p "Horno Microondas 0,7 Pies cúbicos /20 lt" at bounding box center [231, 303] width 217 height 18
click at [265, 369] on p "SOLICITUD #5249 - POLINIZACIÓN" at bounding box center [216, 378] width 186 height 18
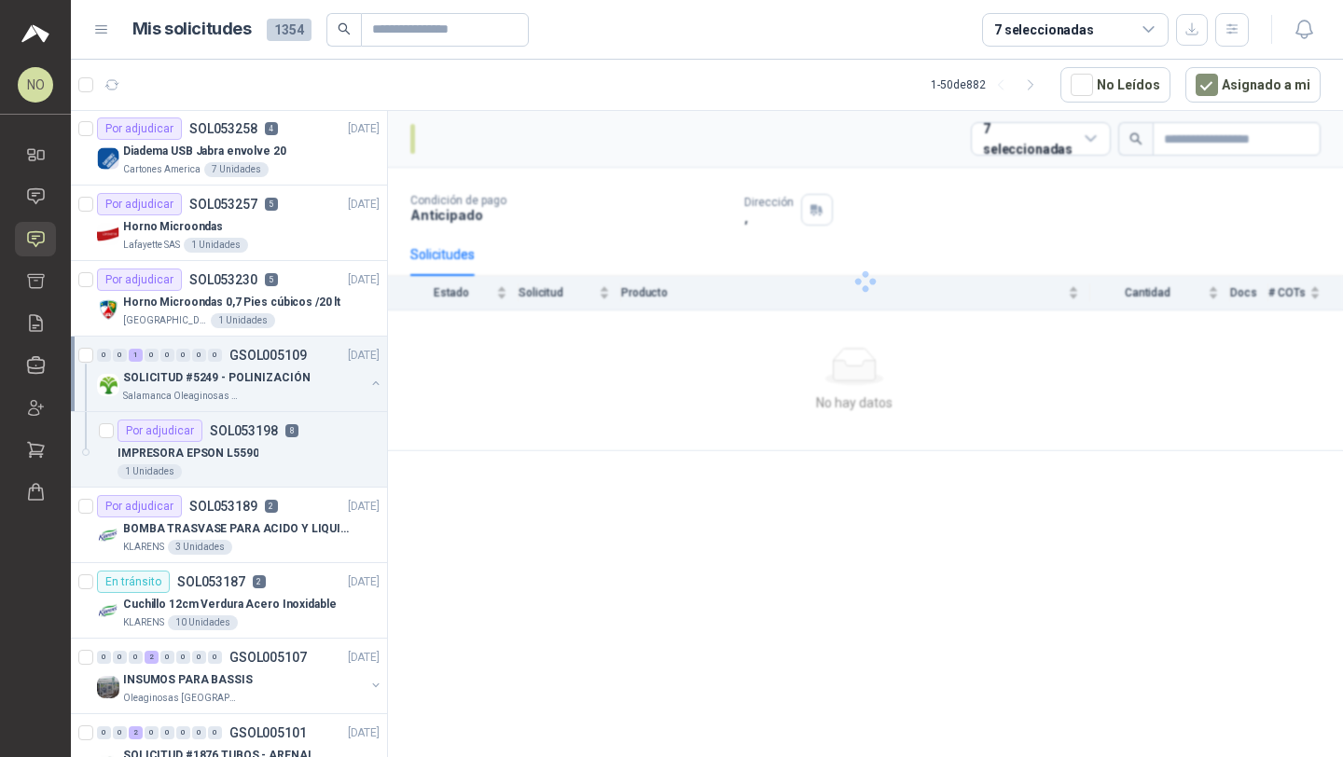
click at [265, 369] on p "SOLICITUD #5249 - POLINIZACIÓN" at bounding box center [216, 378] width 186 height 18
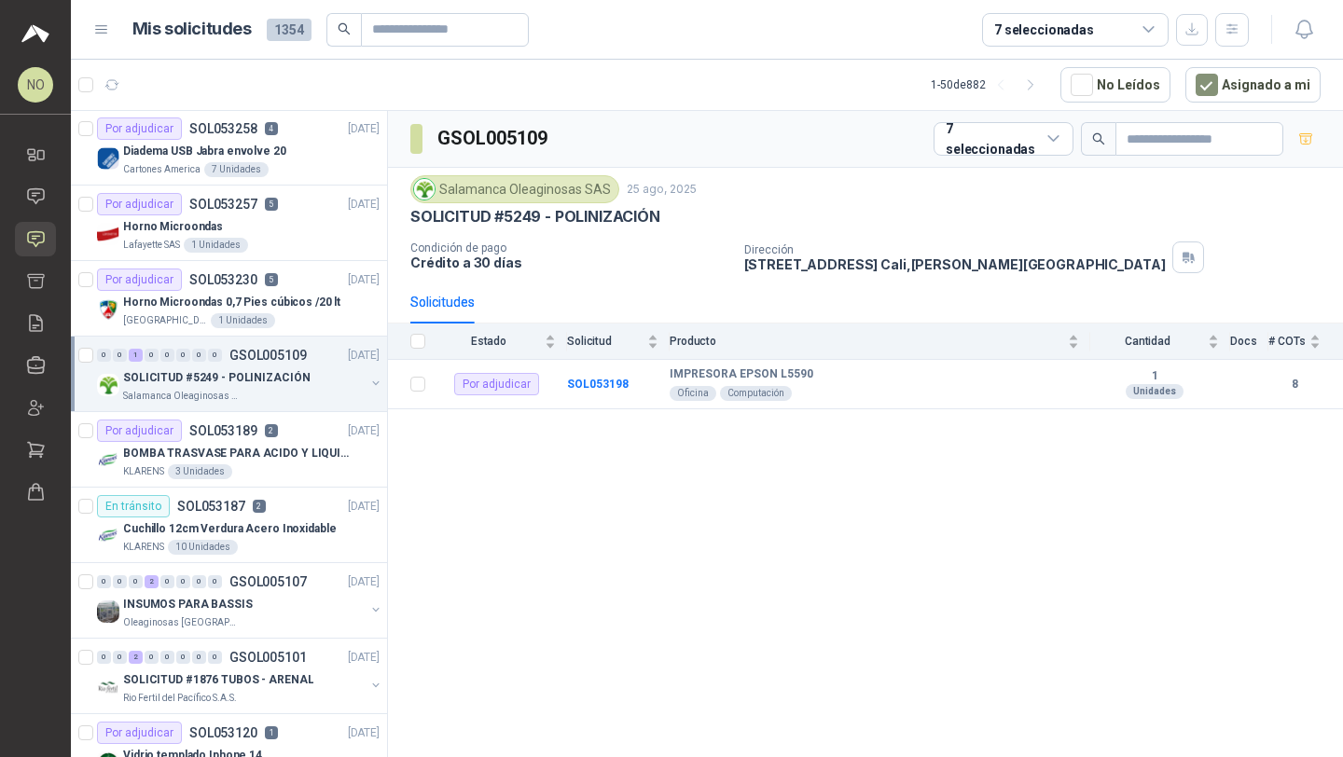
scroll to position [378, 0]
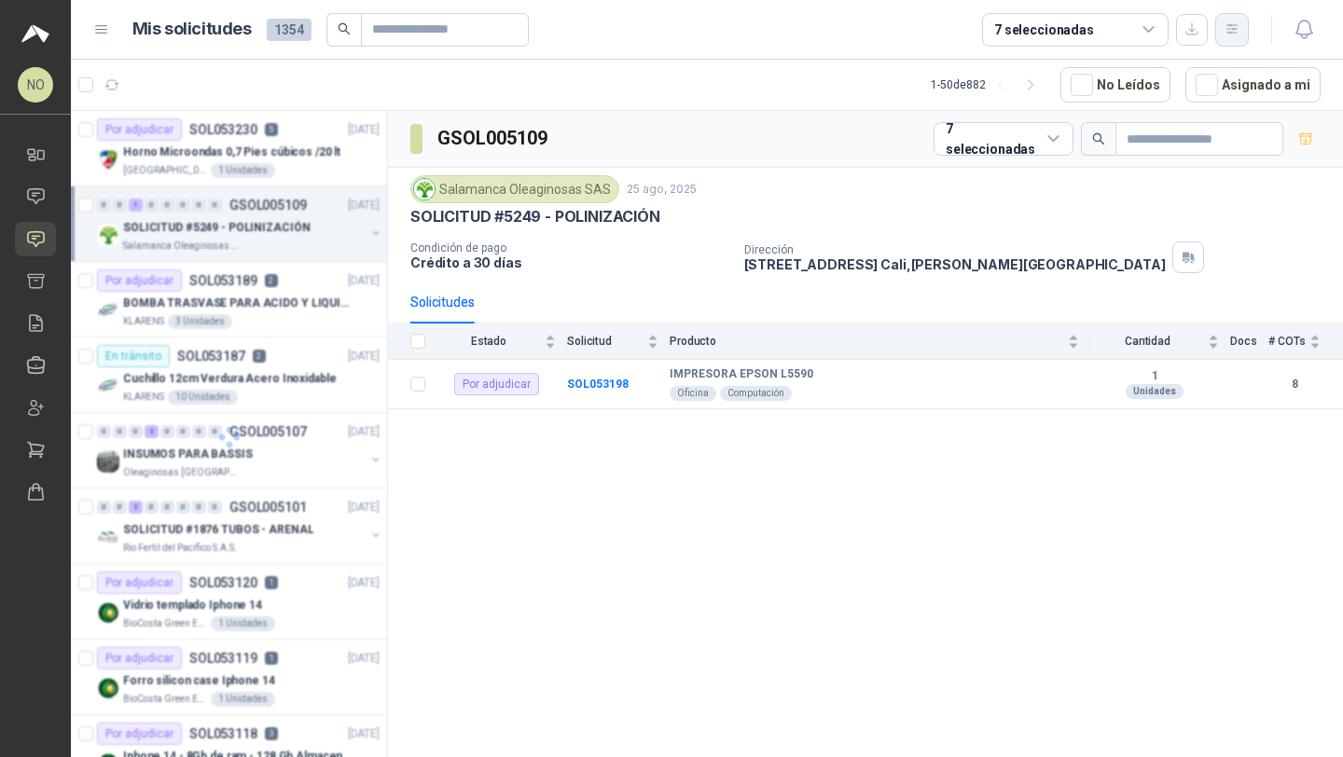
click at [1224, 28] on icon "button" at bounding box center [1232, 29] width 16 height 16
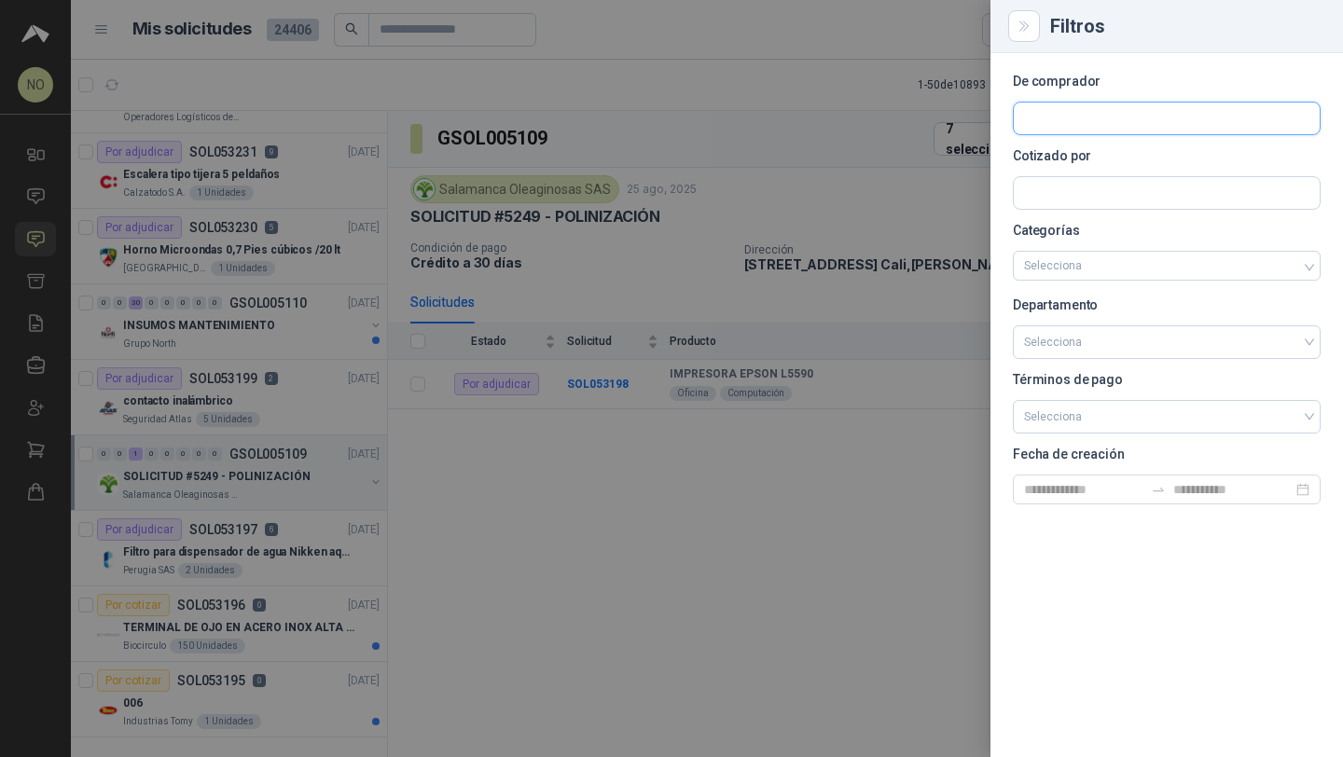
click at [1042, 119] on input "text" at bounding box center [1167, 119] width 306 height 32
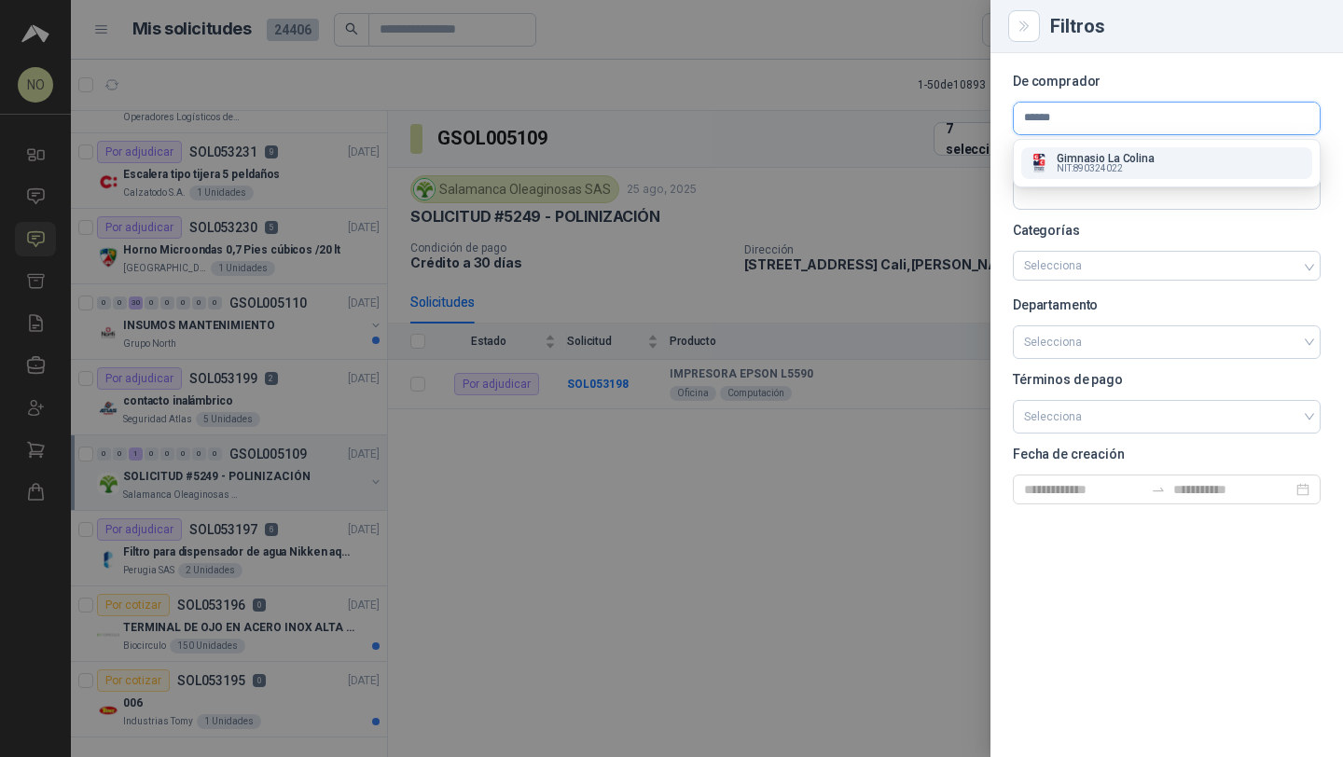
type input "******"
click at [1107, 164] on span "NIT : 890324022" at bounding box center [1089, 168] width 66 height 9
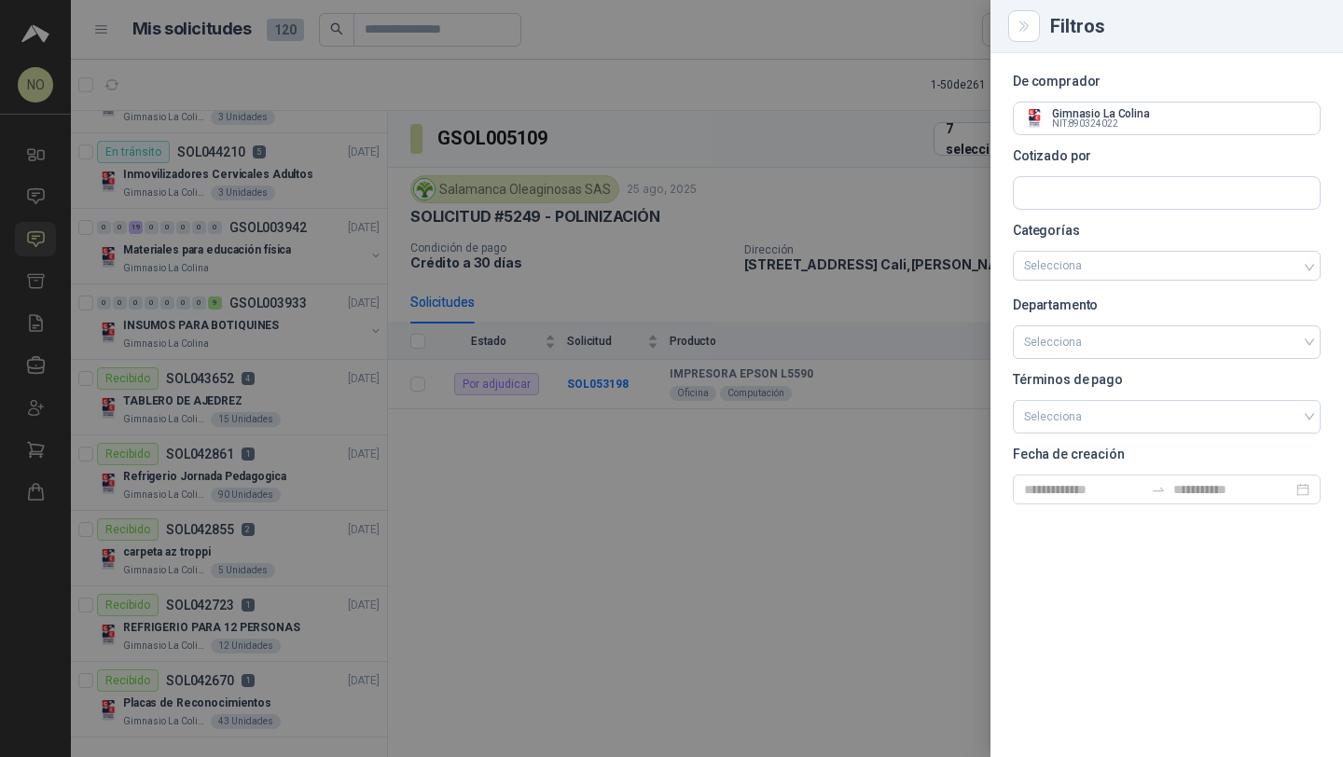
scroll to position [3165, 0]
click at [154, 173] on div at bounding box center [671, 378] width 1343 height 757
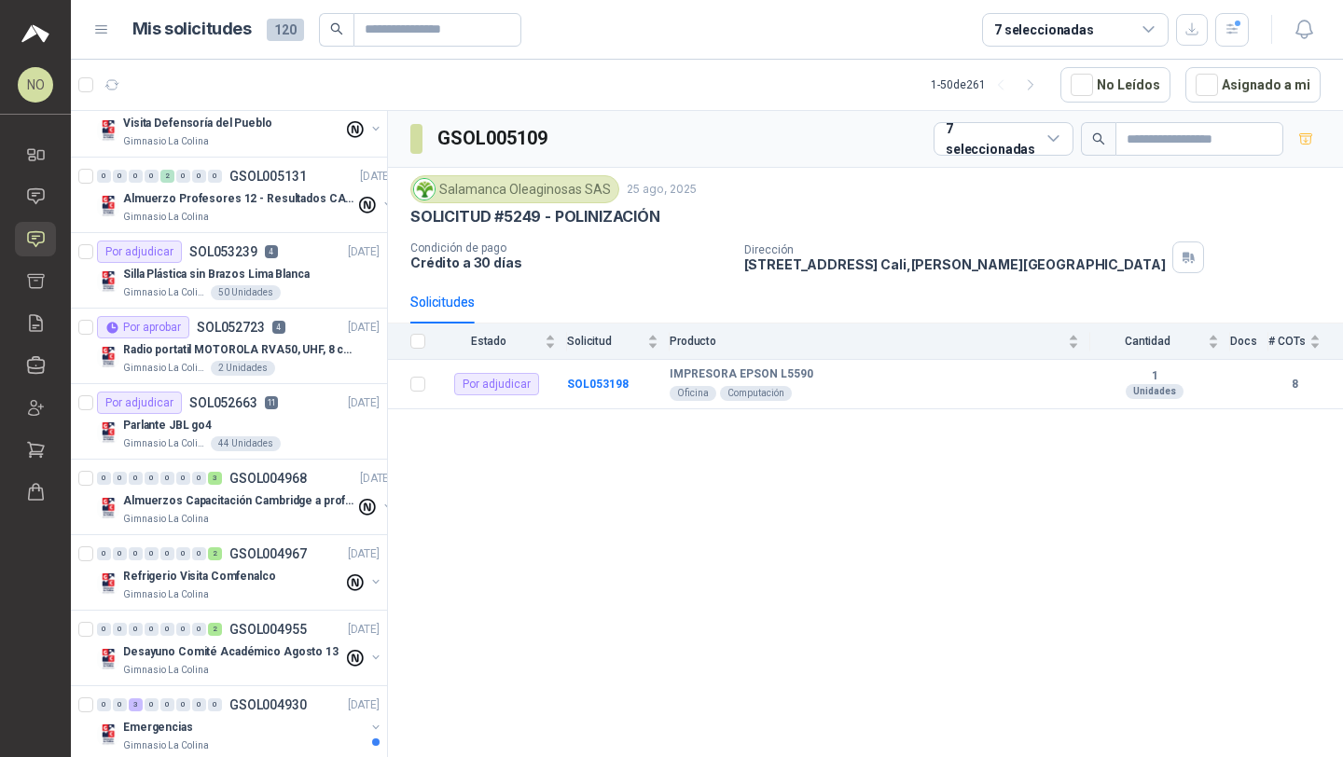
scroll to position [0, 0]
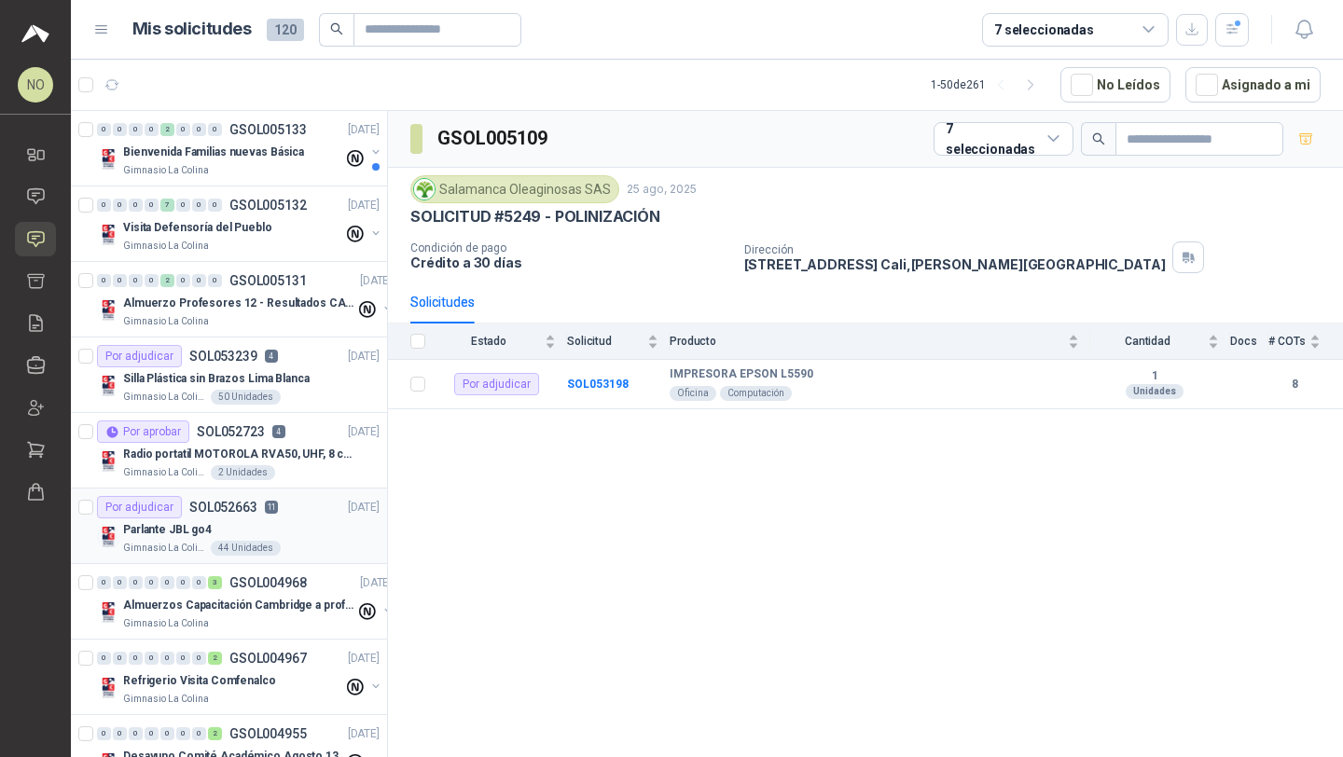
click at [231, 510] on p "SOL052663" at bounding box center [223, 507] width 68 height 13
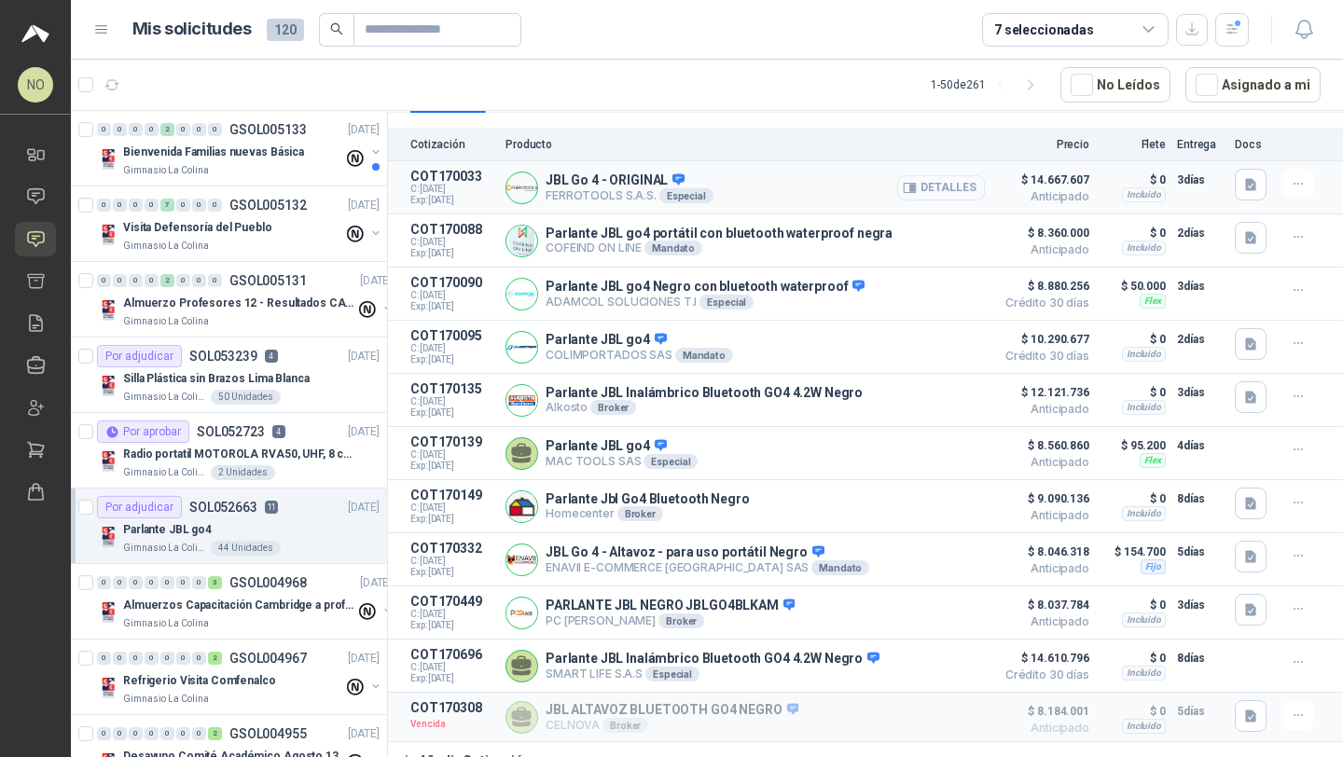
scroll to position [277, 0]
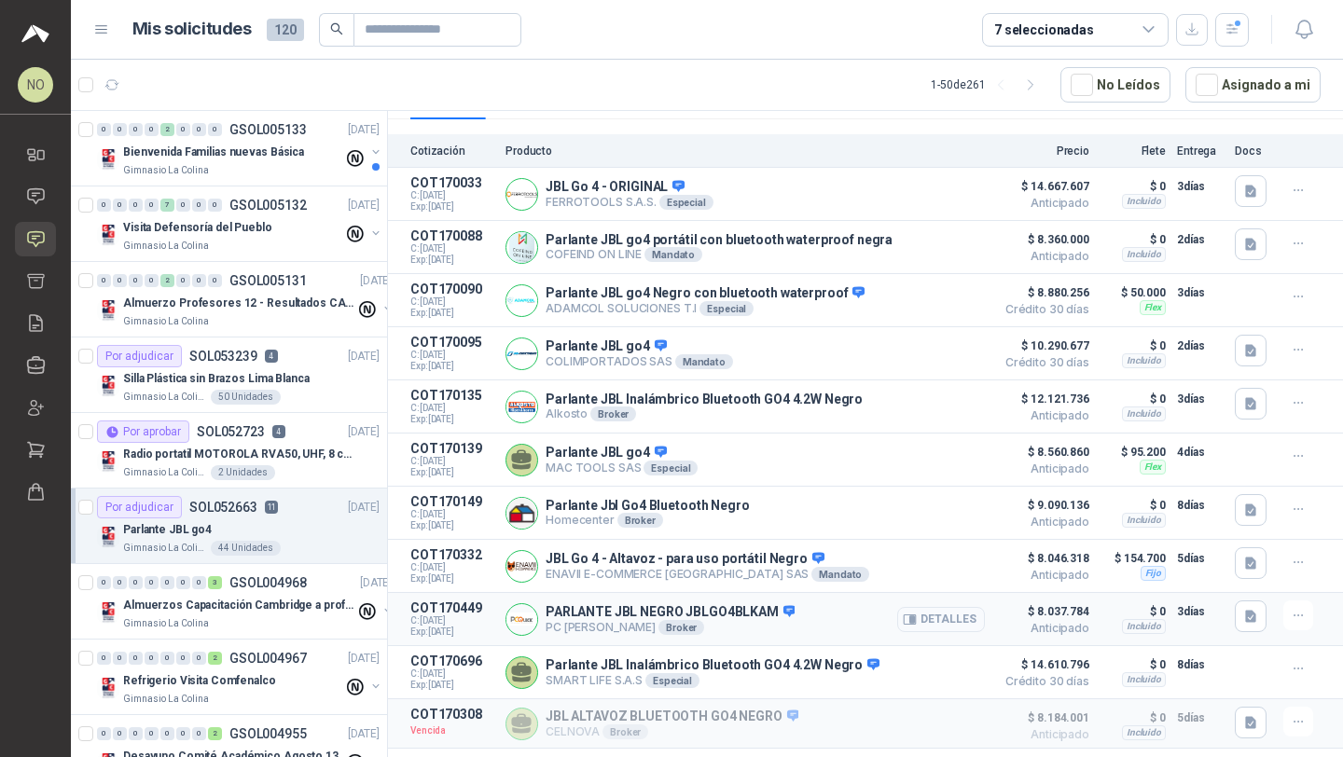
click at [937, 621] on button "Detalles" at bounding box center [941, 619] width 88 height 25
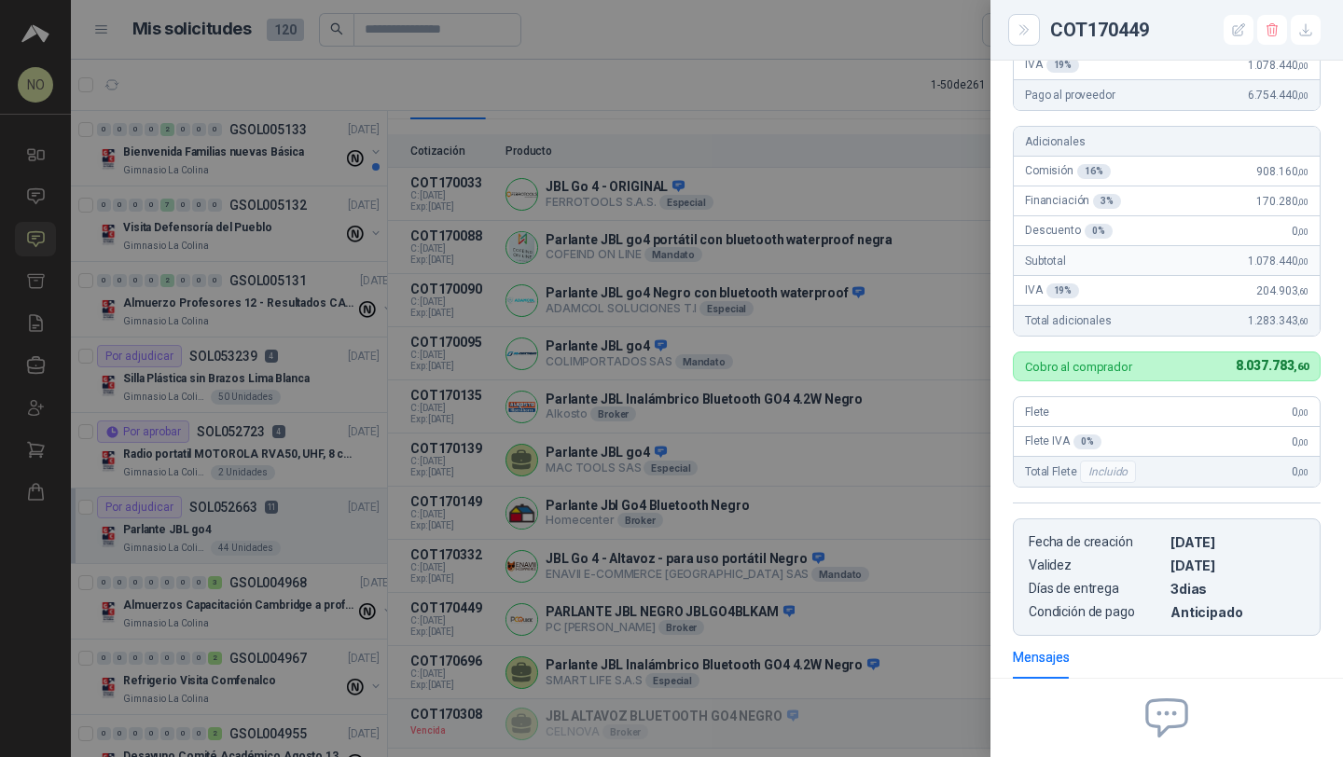
scroll to position [352, 0]
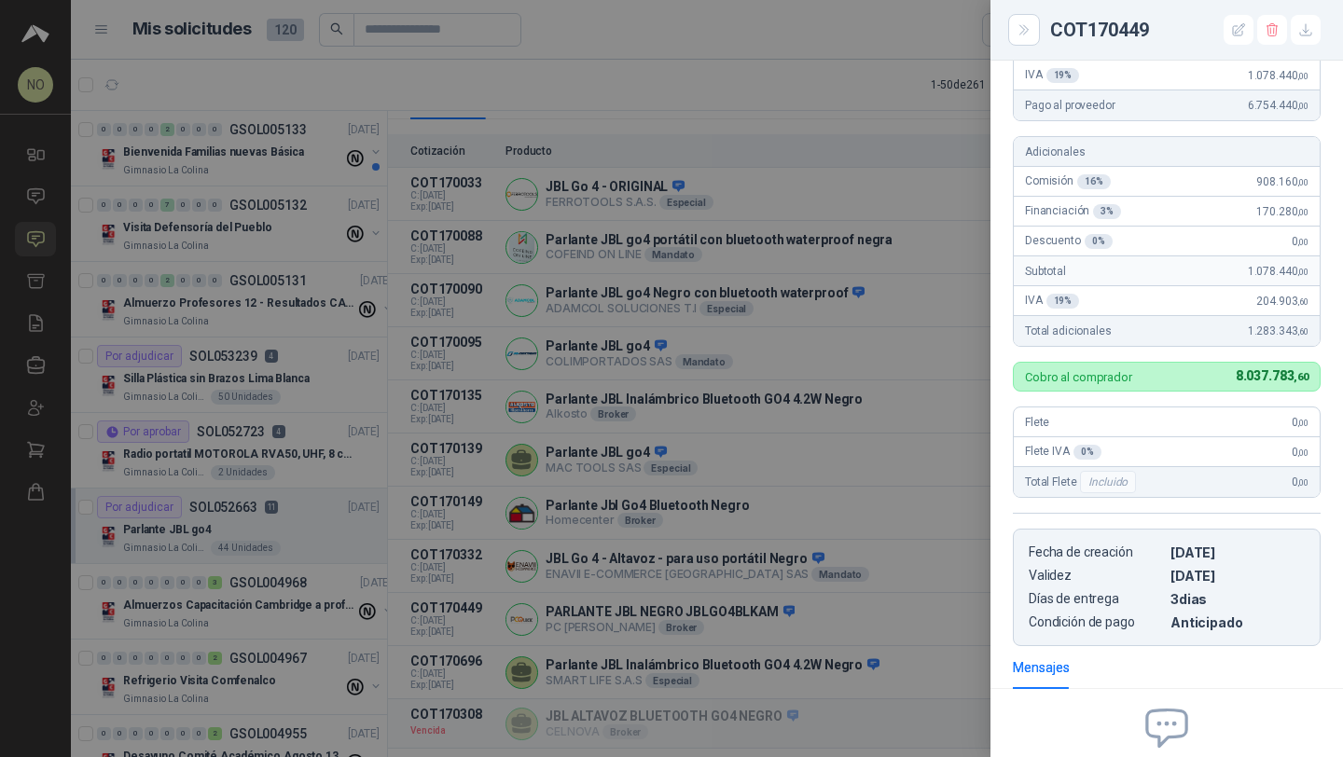
click at [830, 242] on div at bounding box center [671, 378] width 1343 height 757
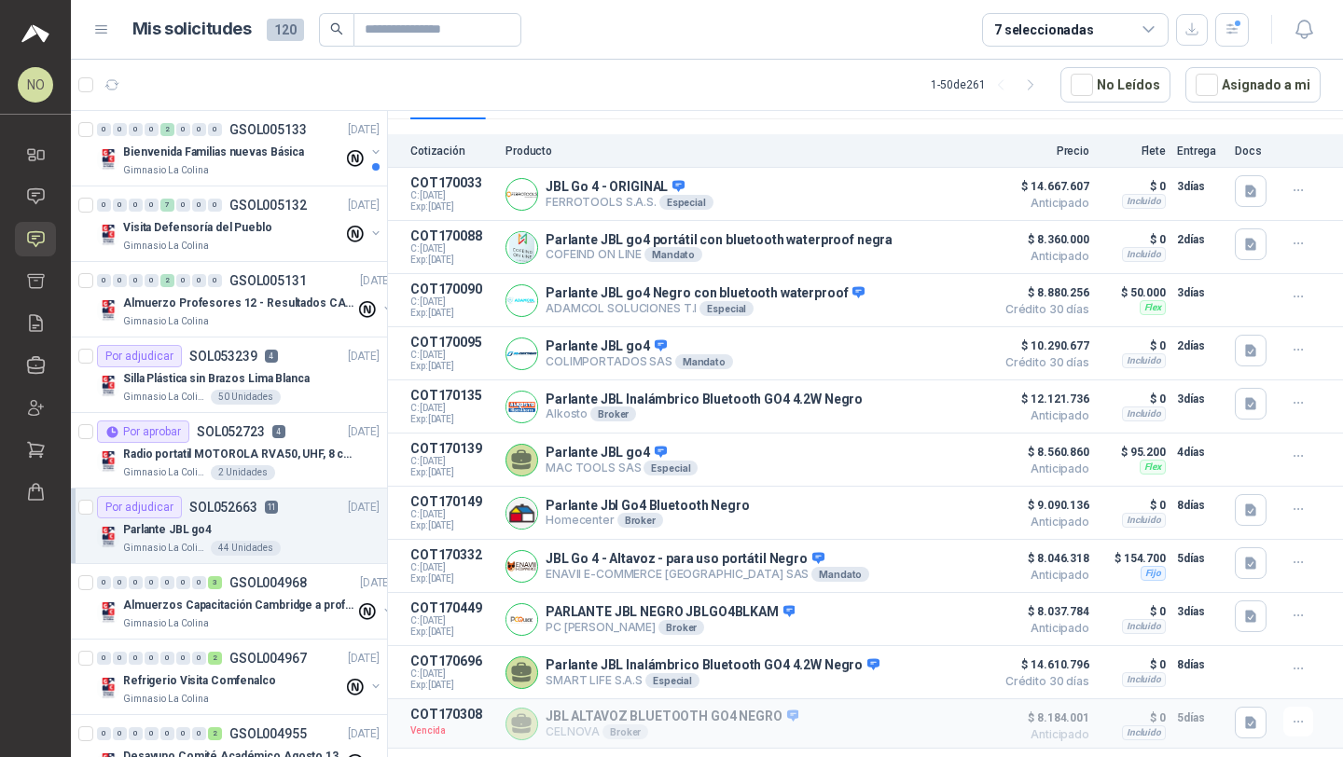
scroll to position [0, 0]
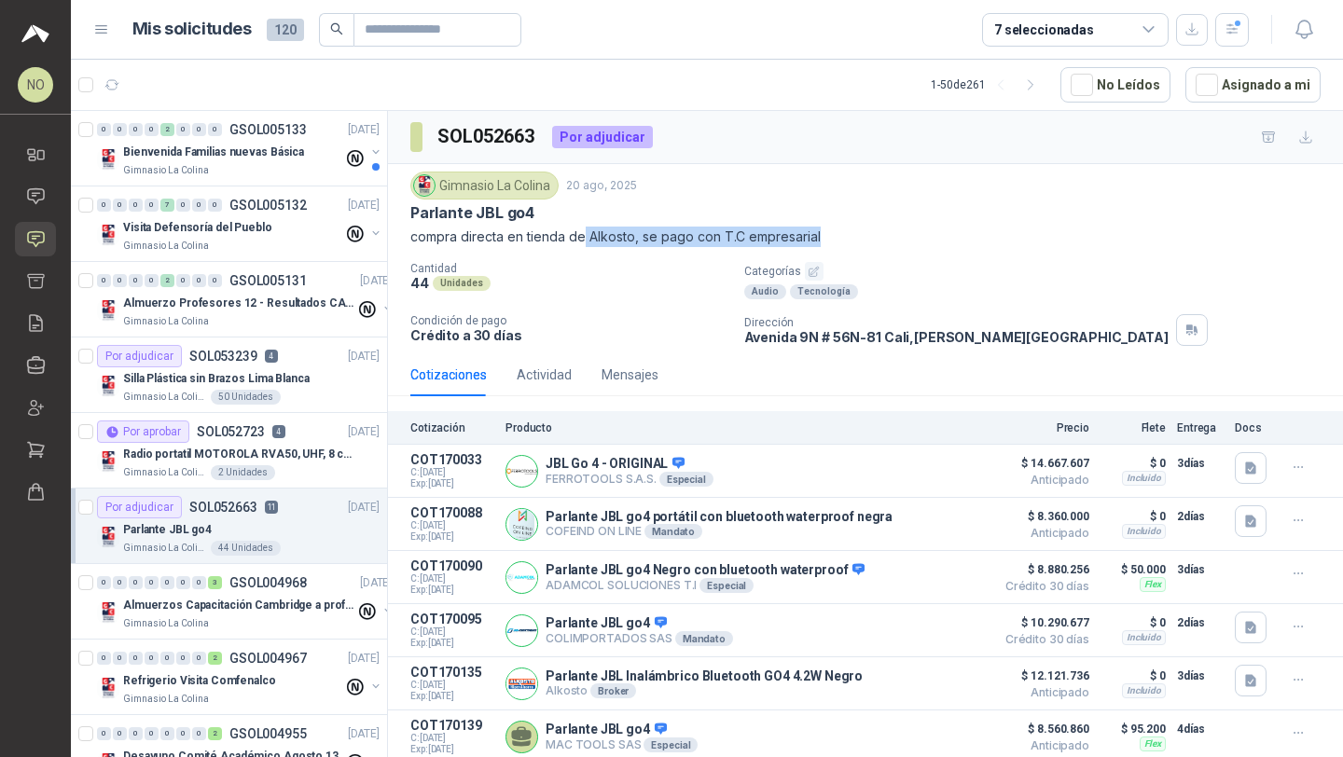
drag, startPoint x: 584, startPoint y: 229, endPoint x: 849, endPoint y: 237, distance: 264.9
click at [849, 237] on p "compra directa en tienda de Alkosto, se pago con T.C empresarial" at bounding box center [865, 237] width 910 height 21
drag, startPoint x: 504, startPoint y: 243, endPoint x: 559, endPoint y: 243, distance: 55.0
click at [548, 243] on p "compra directa en tienda de Alkosto, se pago con T.C empresarial" at bounding box center [865, 237] width 910 height 21
click at [615, 252] on div "Gimnasio La Colina 20 ago, 2025 Parlante JBL go4 compra directa en tienda de Al…" at bounding box center [865, 259] width 910 height 174
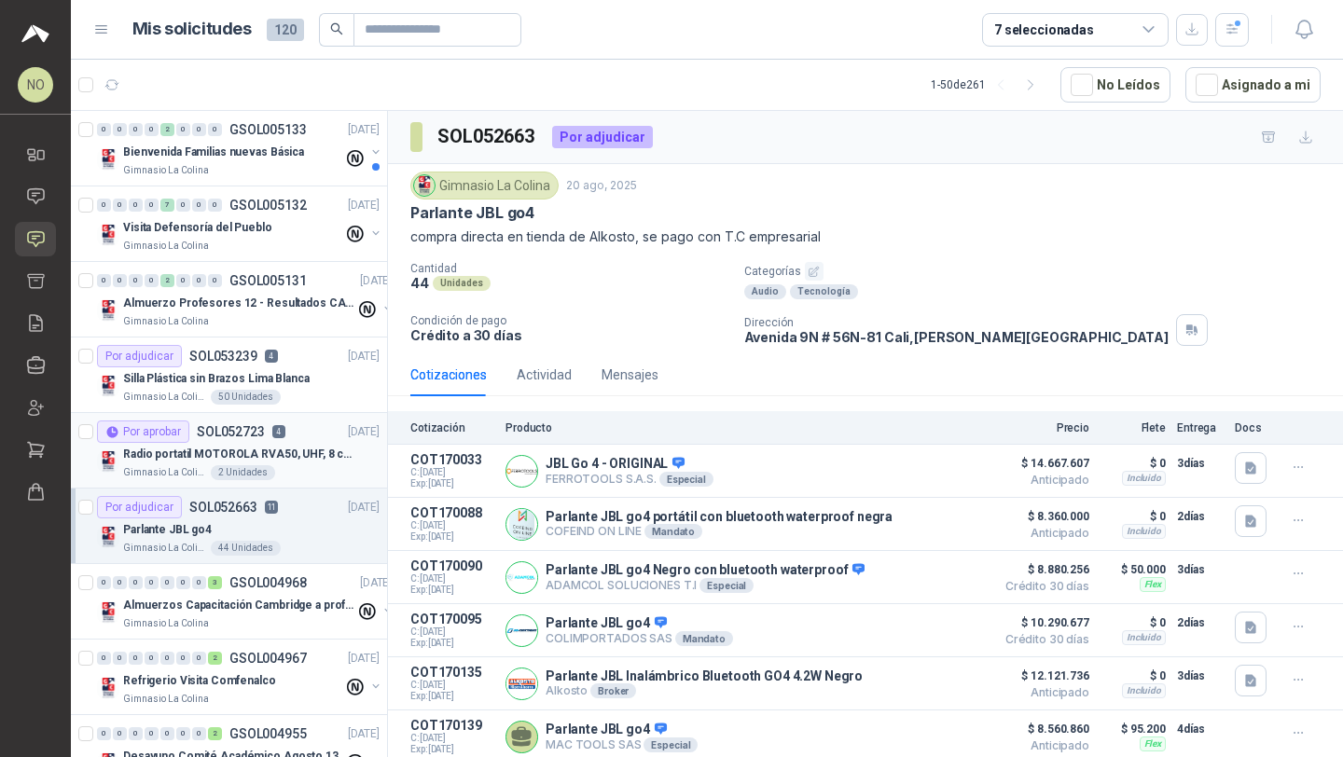
click at [263, 476] on div "2 Unidades" at bounding box center [243, 472] width 64 height 15
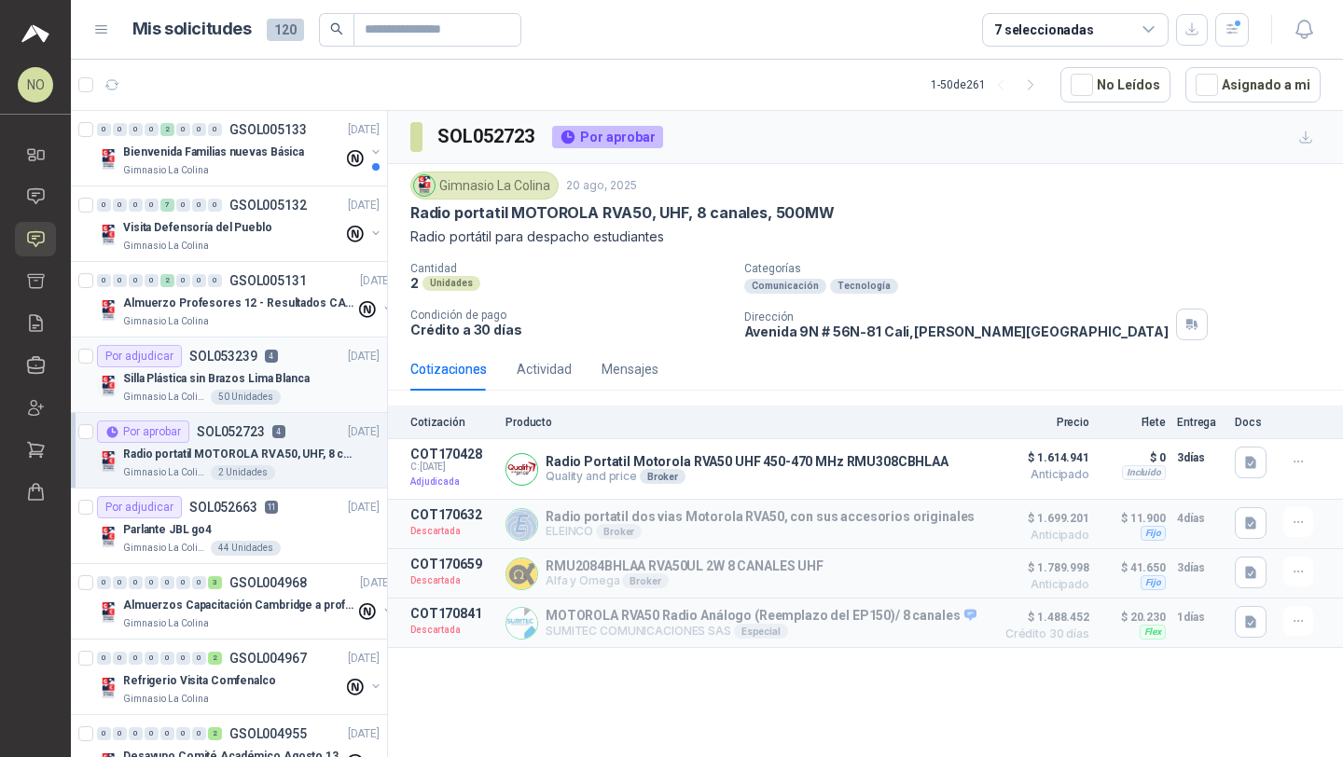
click at [298, 375] on p "Silla Plástica sin Brazos Lima Blanca" at bounding box center [216, 379] width 186 height 18
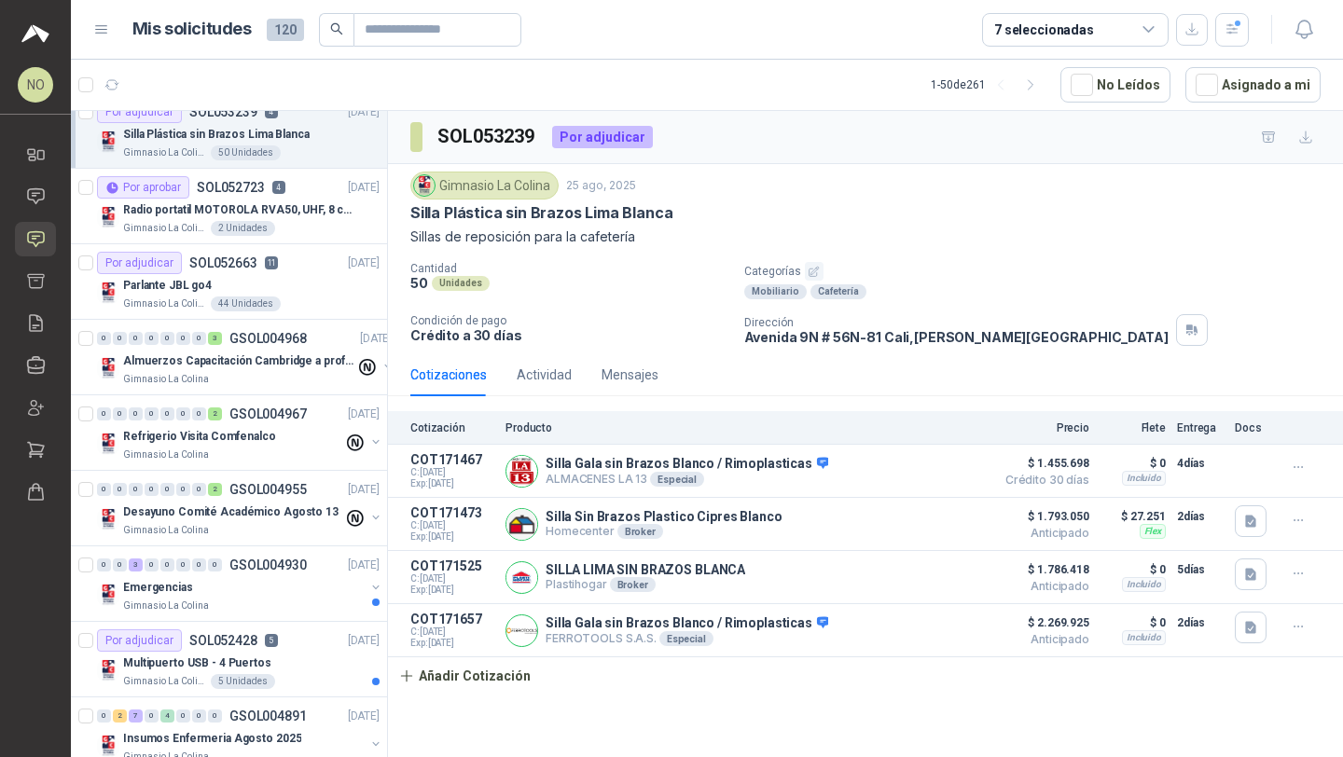
scroll to position [249, 0]
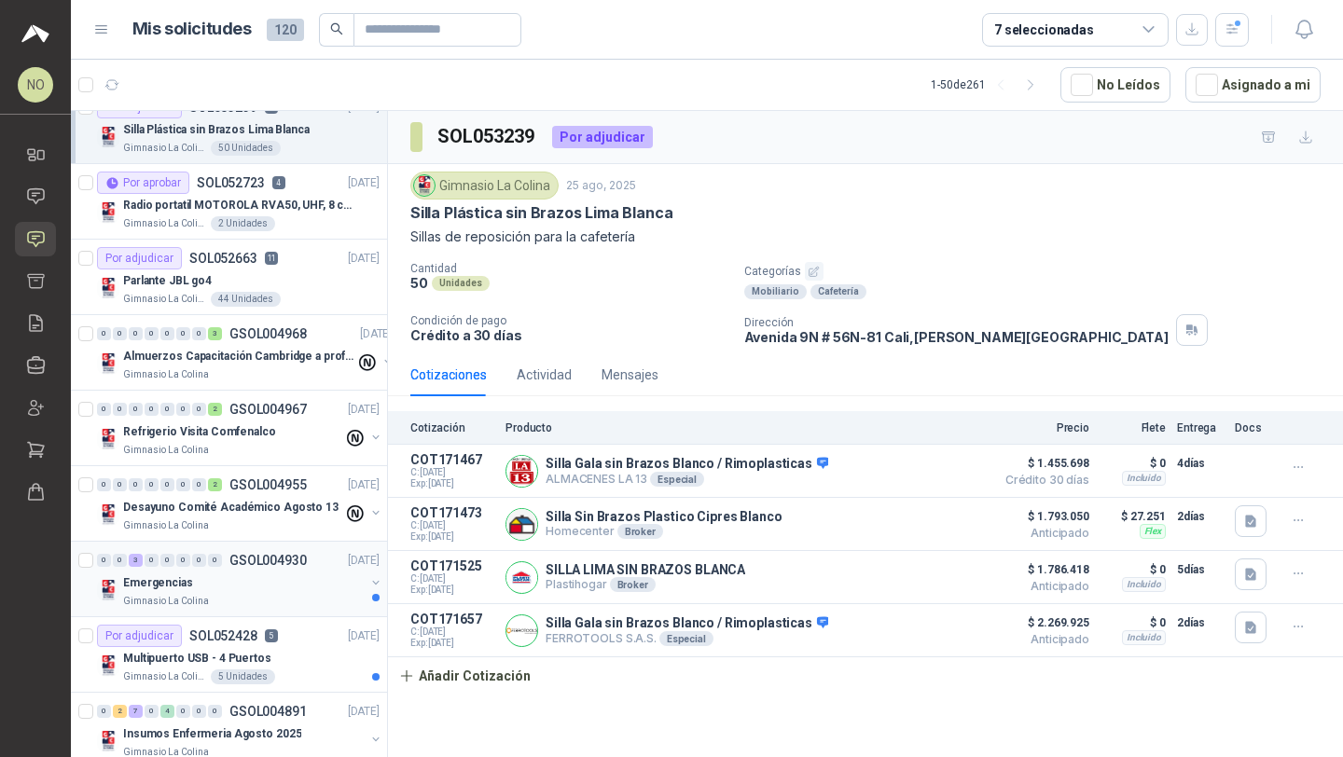
click at [226, 579] on div "Emergencias" at bounding box center [244, 583] width 242 height 22
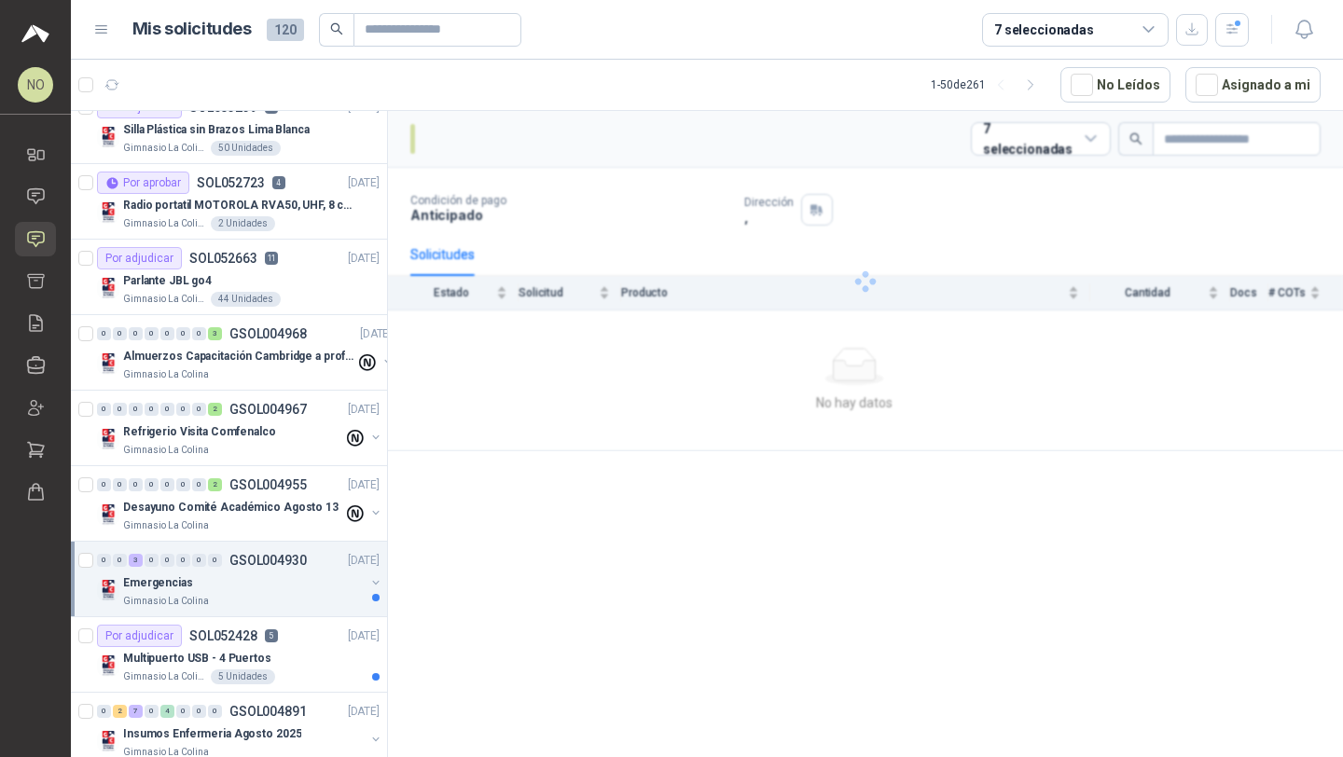
click at [226, 579] on div "Emergencias" at bounding box center [244, 583] width 242 height 22
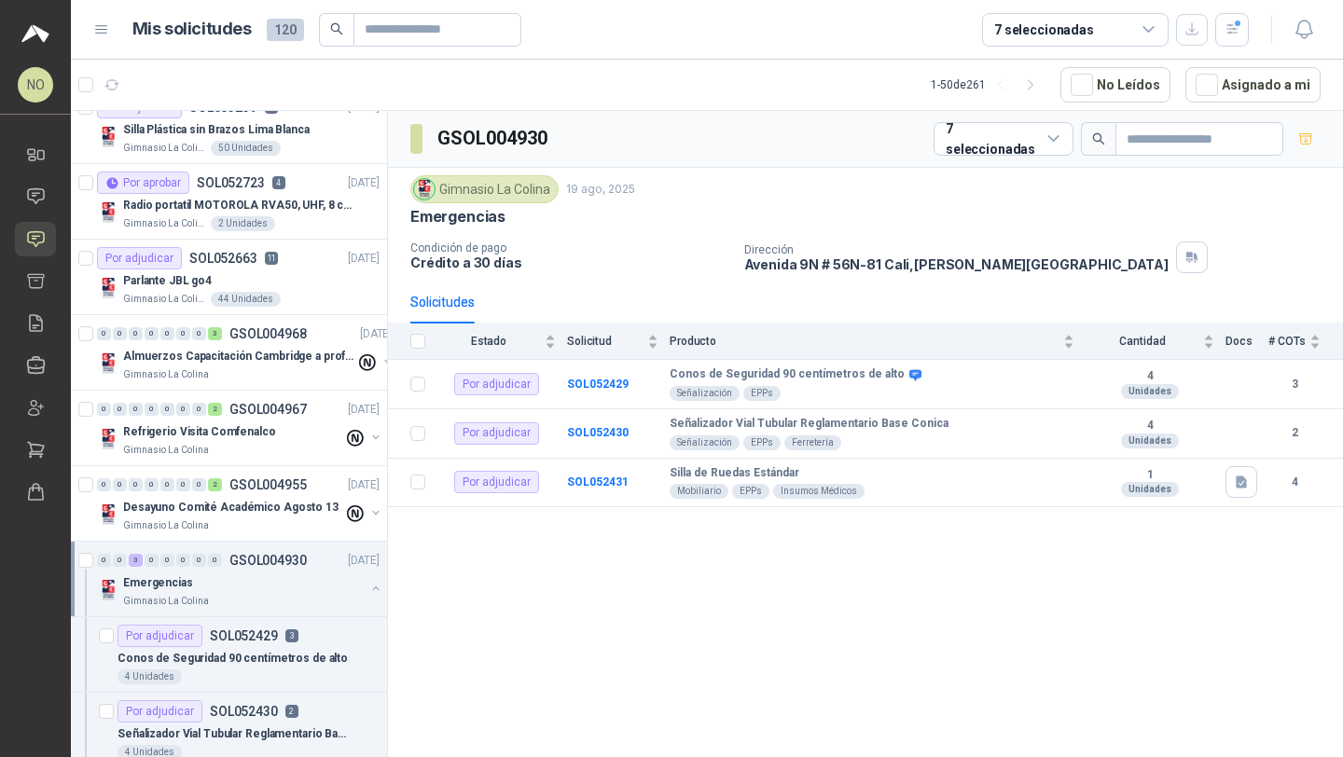
click at [228, 581] on div "Emergencias" at bounding box center [244, 583] width 242 height 22
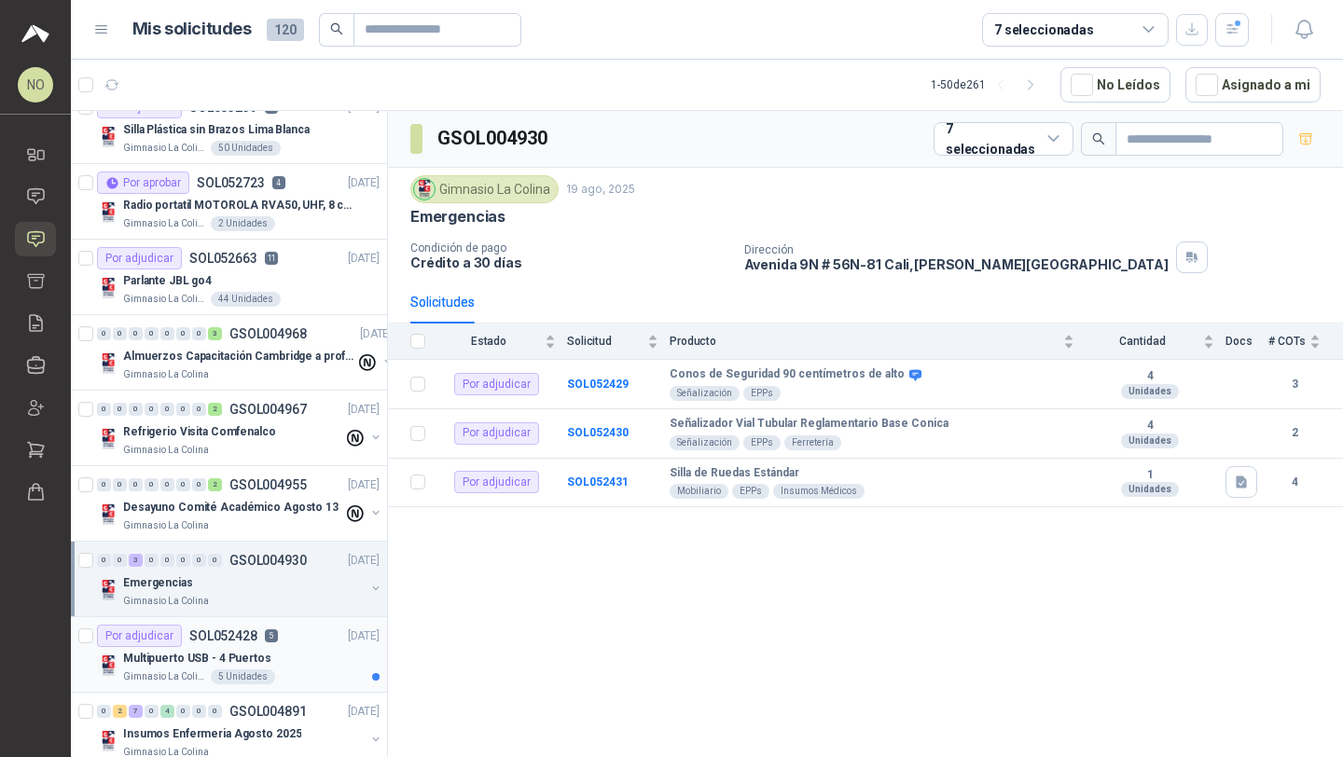
click at [222, 650] on p "Multipuerto USB - 4 Puertos" at bounding box center [197, 659] width 148 height 18
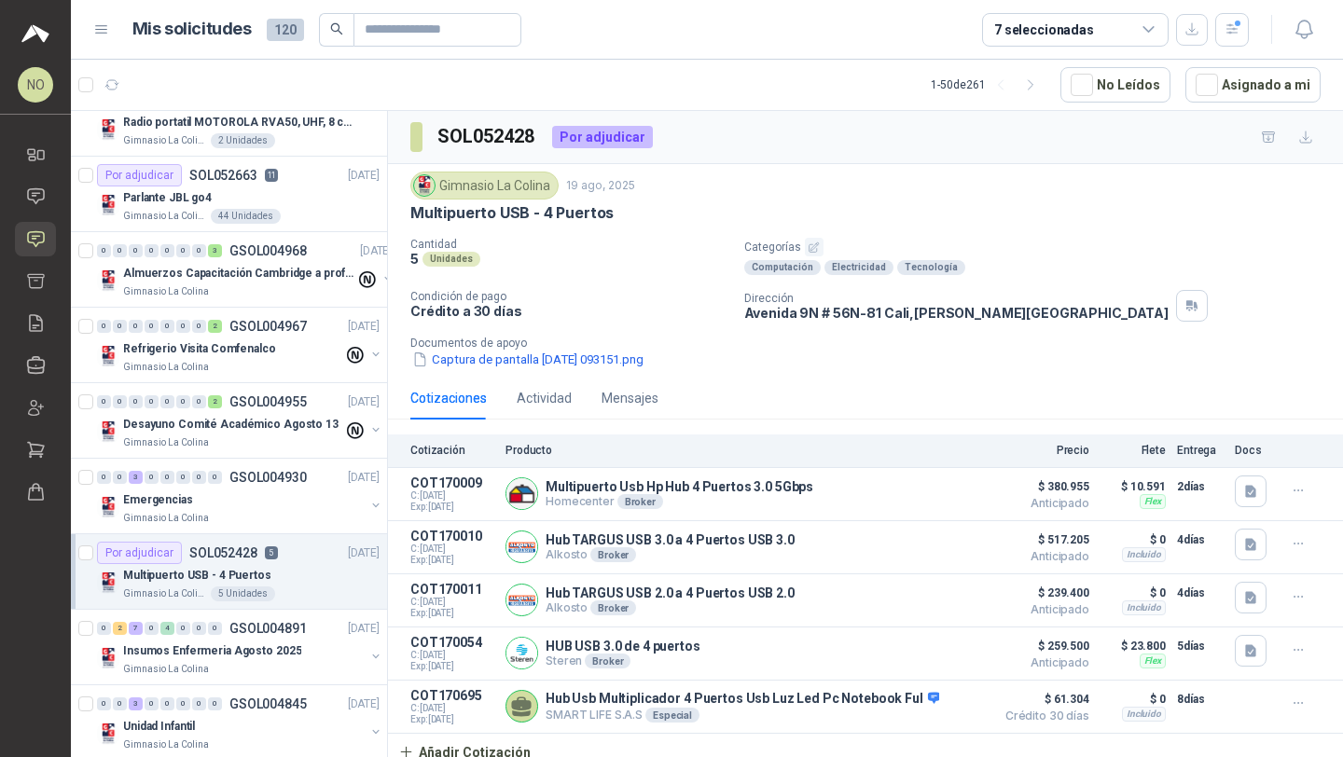
scroll to position [334, 0]
click at [547, 415] on div "Actividad" at bounding box center [544, 398] width 55 height 43
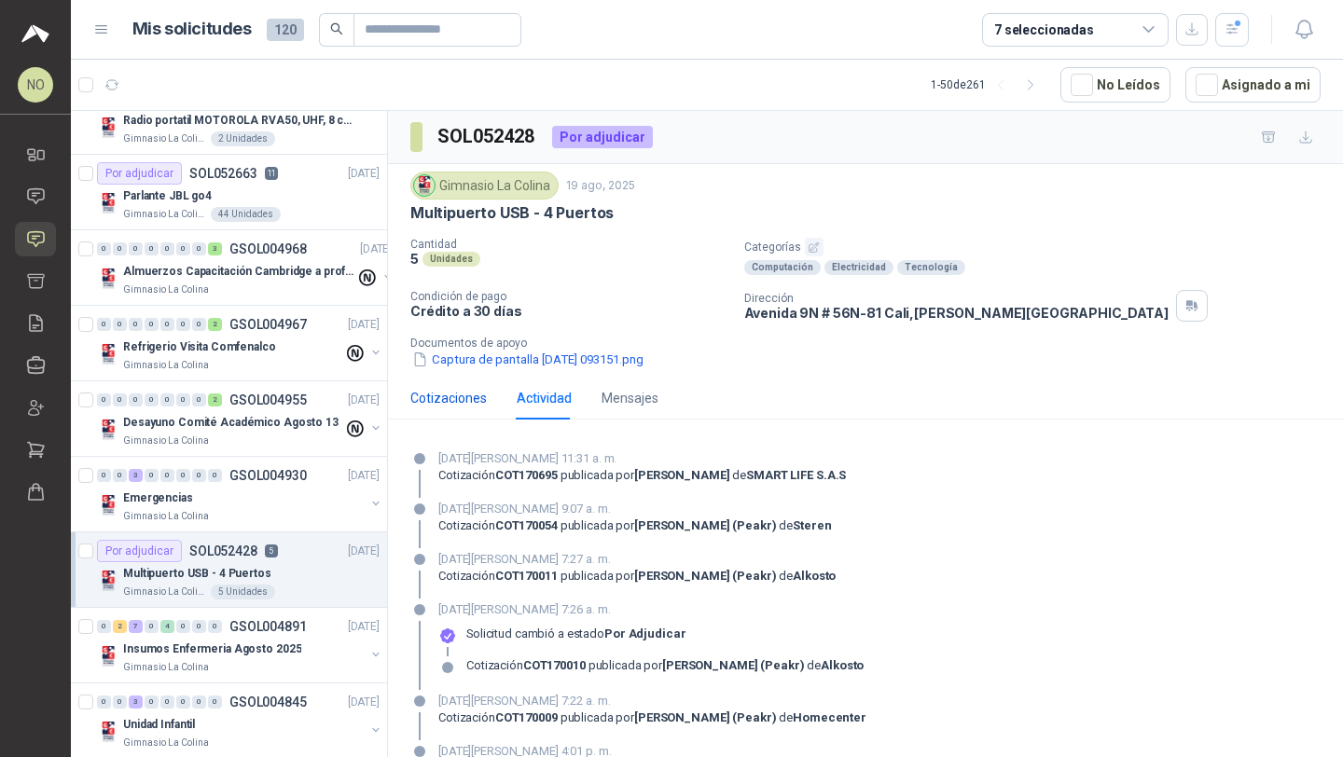
click at [461, 396] on div "Cotizaciones" at bounding box center [448, 398] width 76 height 21
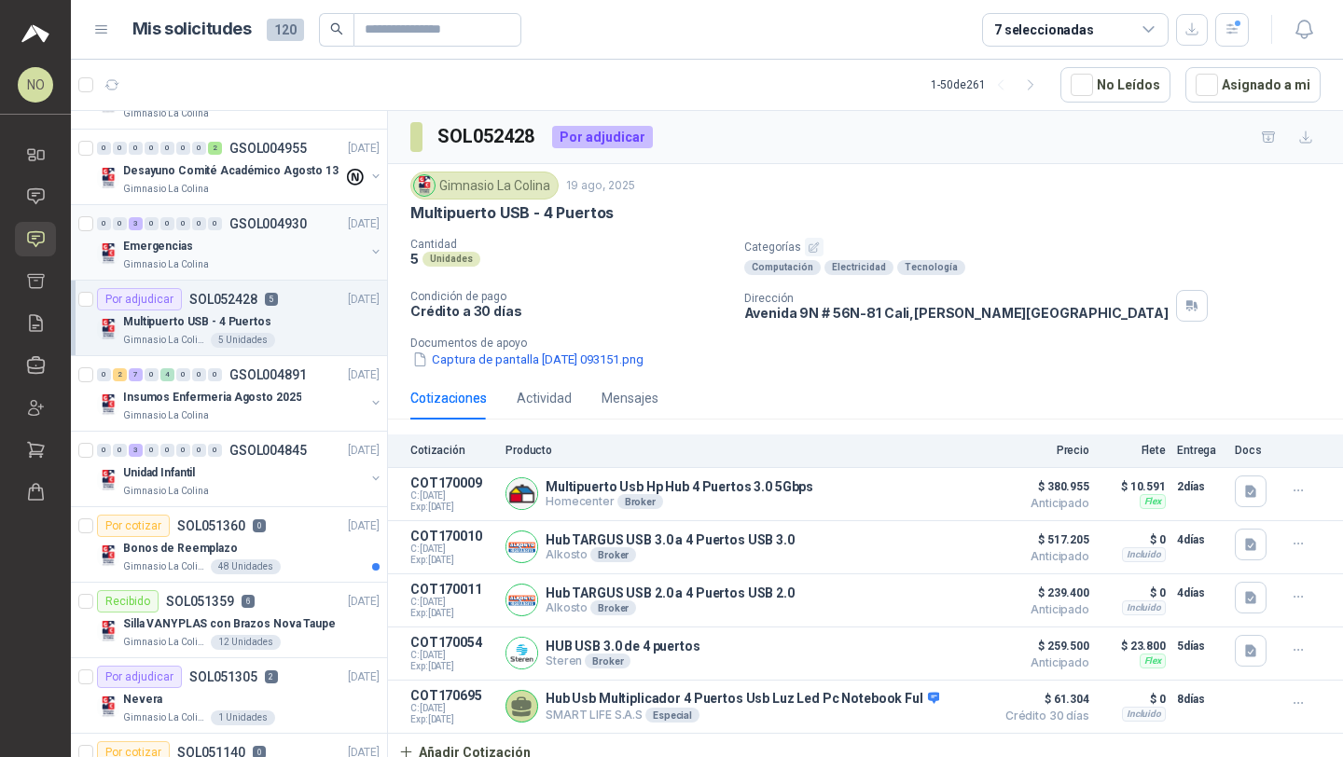
scroll to position [583, 0]
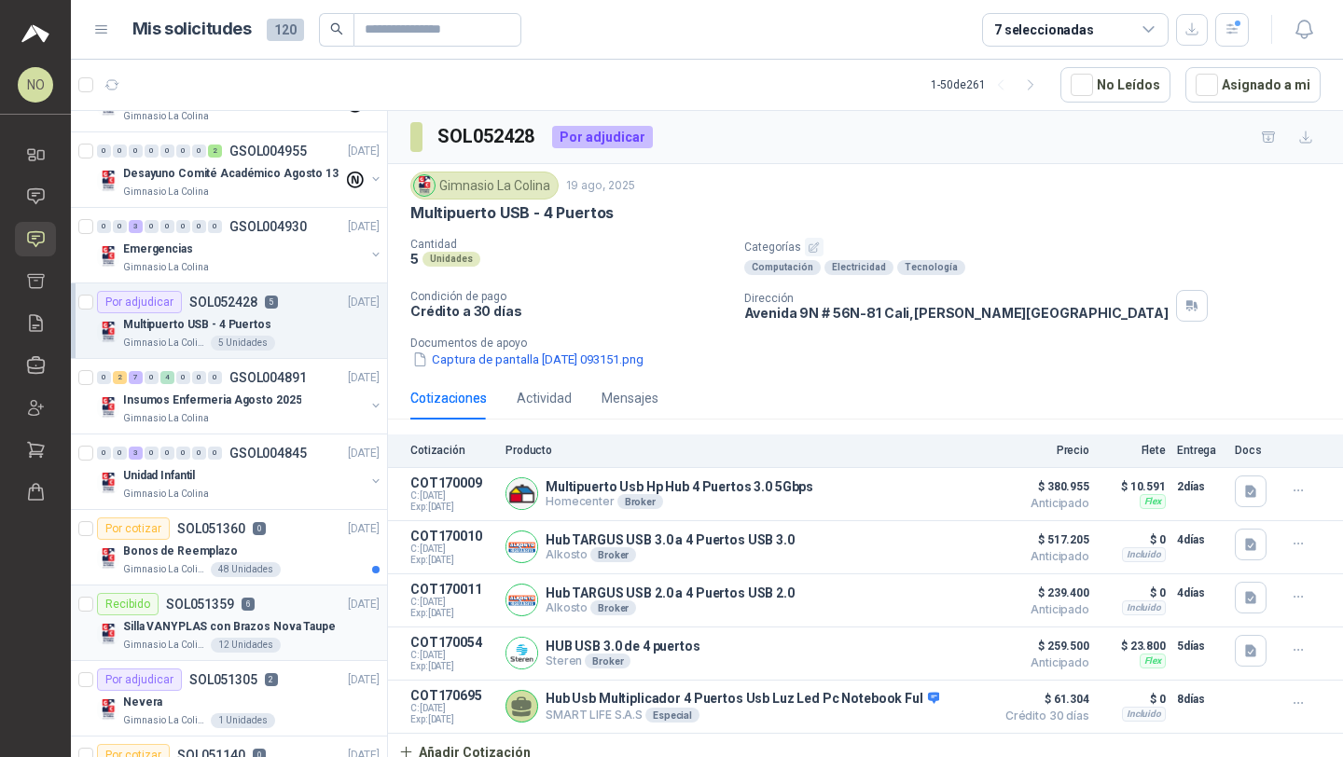
click at [274, 631] on p "Silla VANYPLAS con Brazos Nova Taupe" at bounding box center [229, 627] width 213 height 18
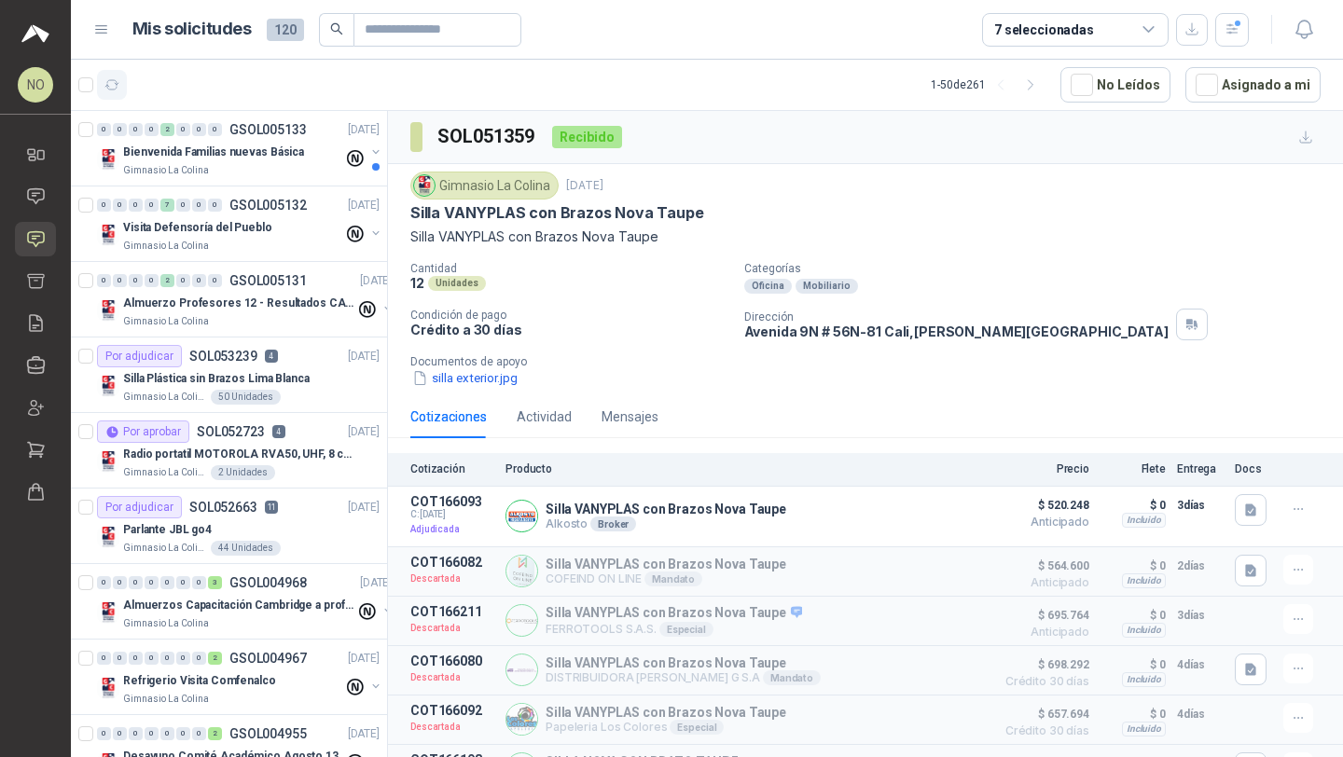
click at [113, 82] on icon "button" at bounding box center [112, 85] width 16 height 16
click at [1223, 41] on button "button" at bounding box center [1232, 30] width 34 height 34
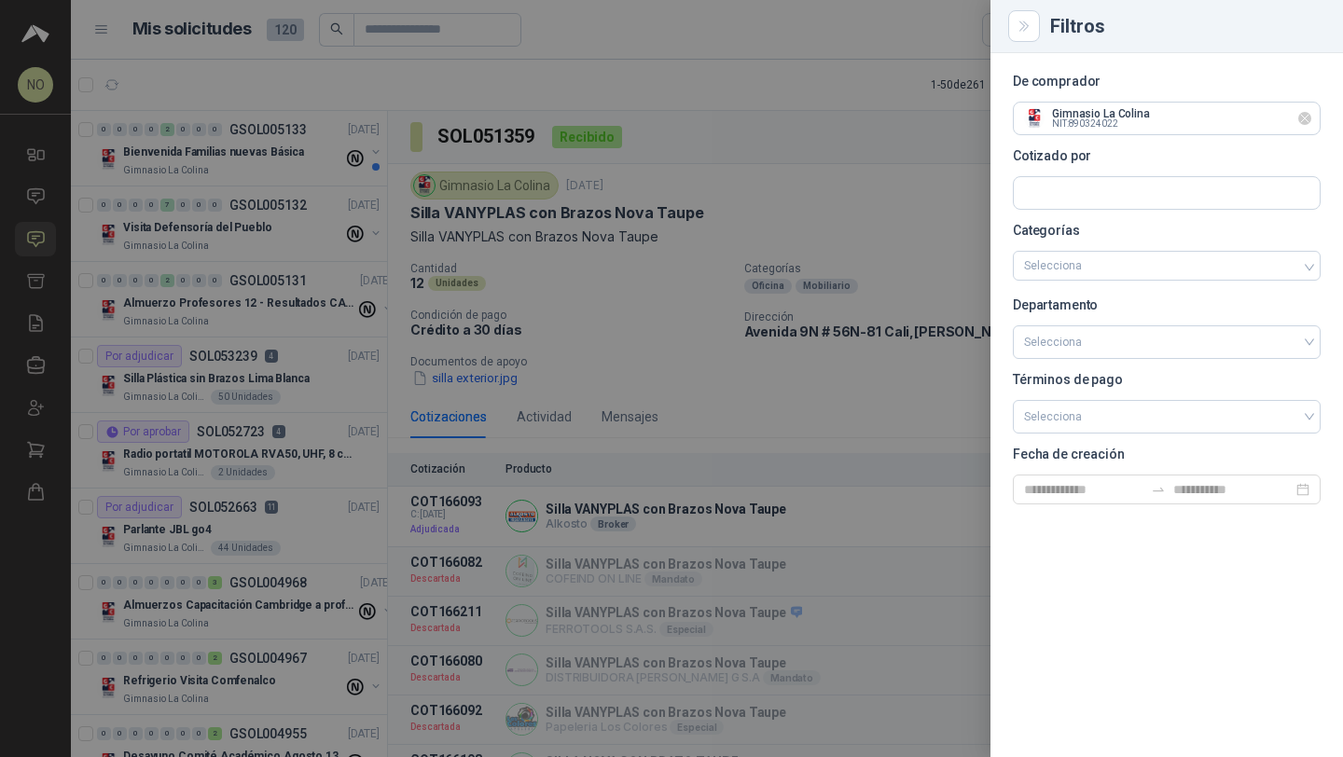
click at [1305, 120] on icon "Limpiar" at bounding box center [1305, 119] width 16 height 16
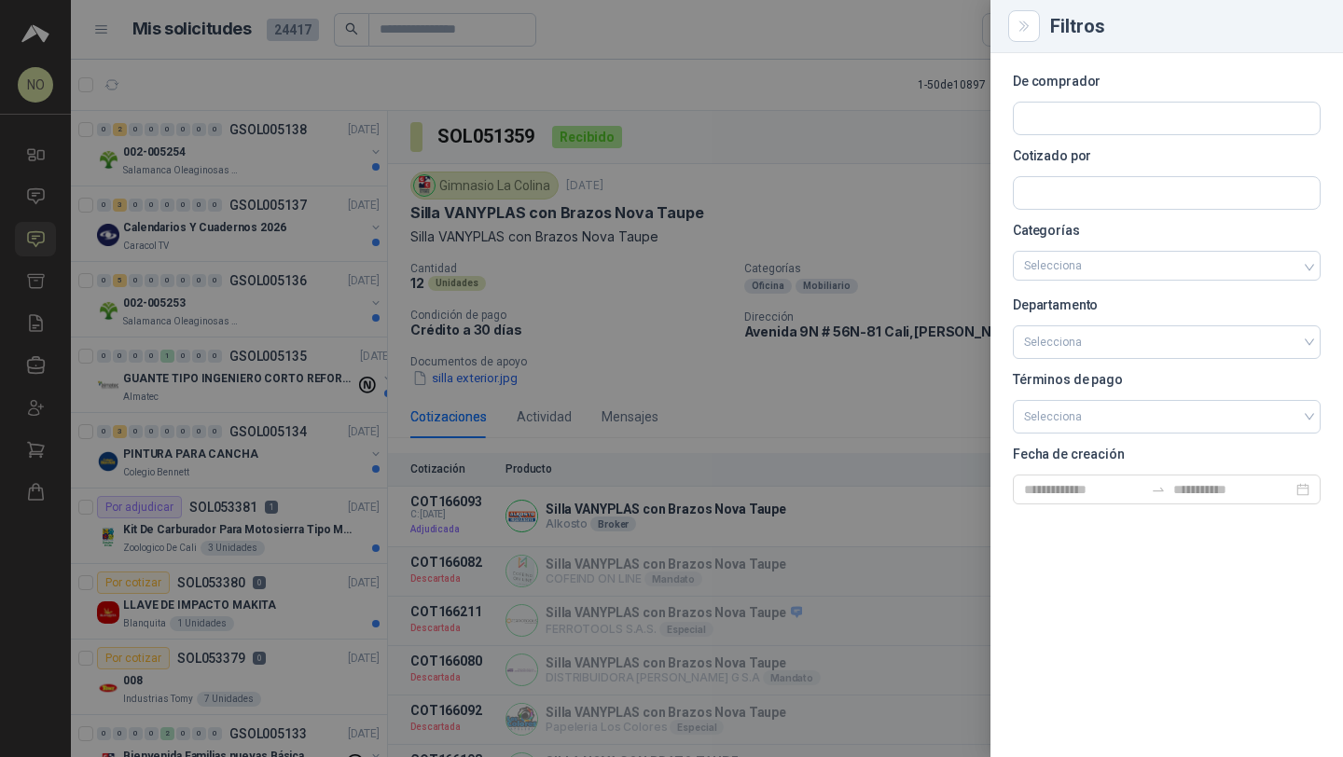
click at [584, 235] on div at bounding box center [671, 378] width 1343 height 757
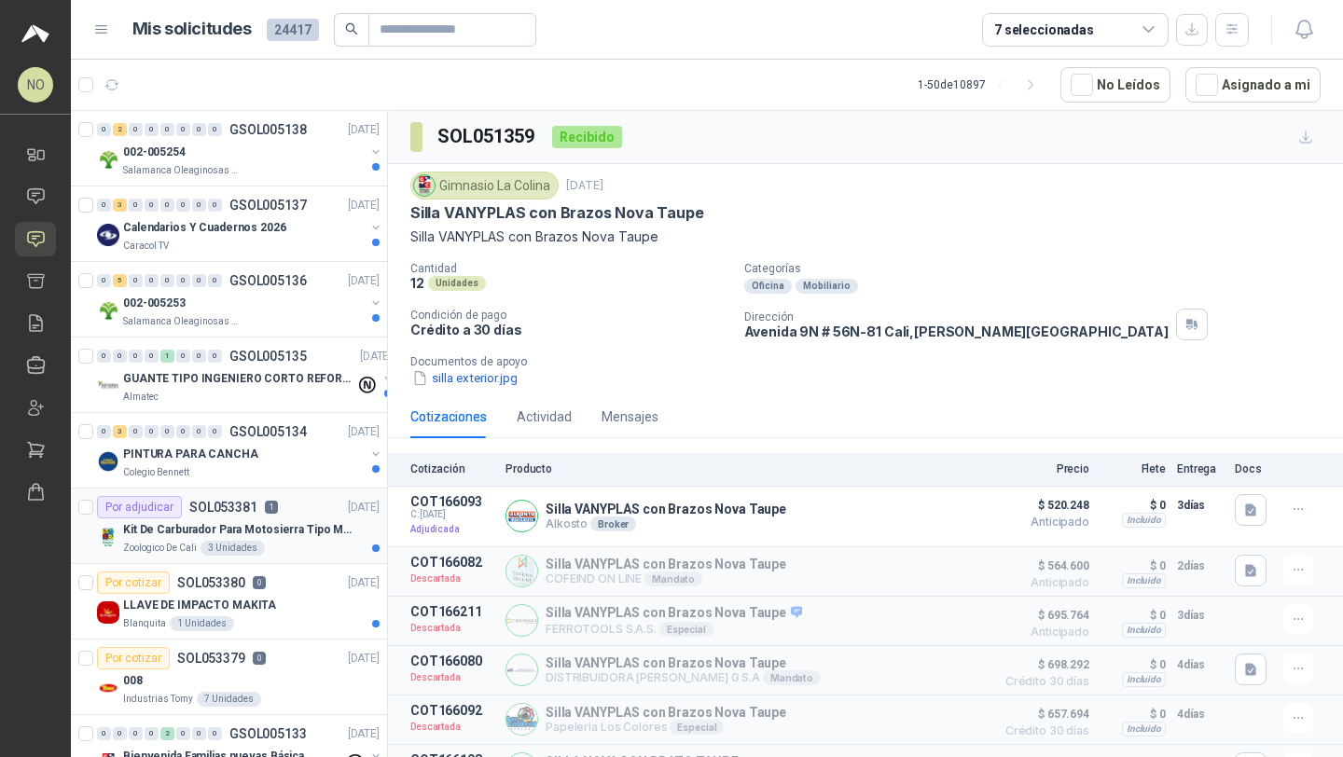
click at [255, 514] on div "Por adjudicar SOL053381 1" at bounding box center [187, 507] width 181 height 22
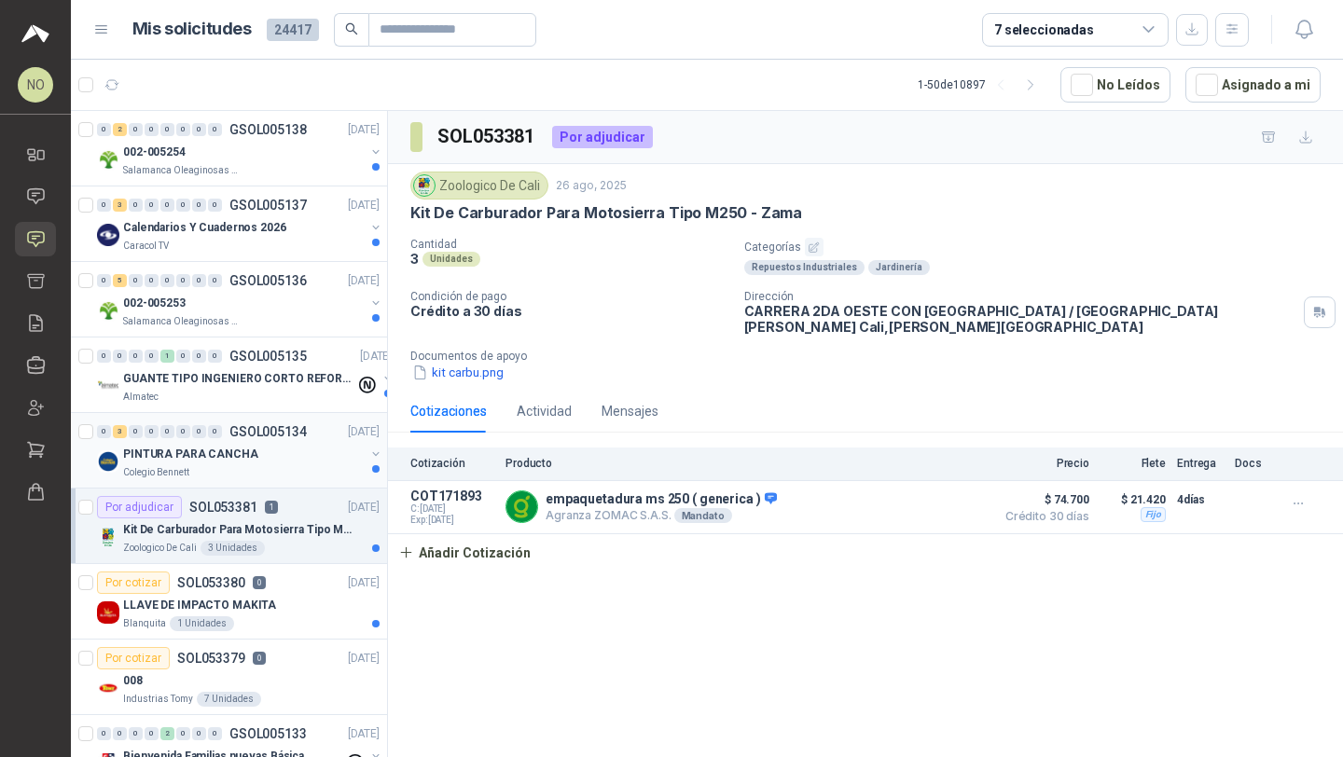
click at [279, 469] on div "Colegio Bennett" at bounding box center [244, 472] width 242 height 15
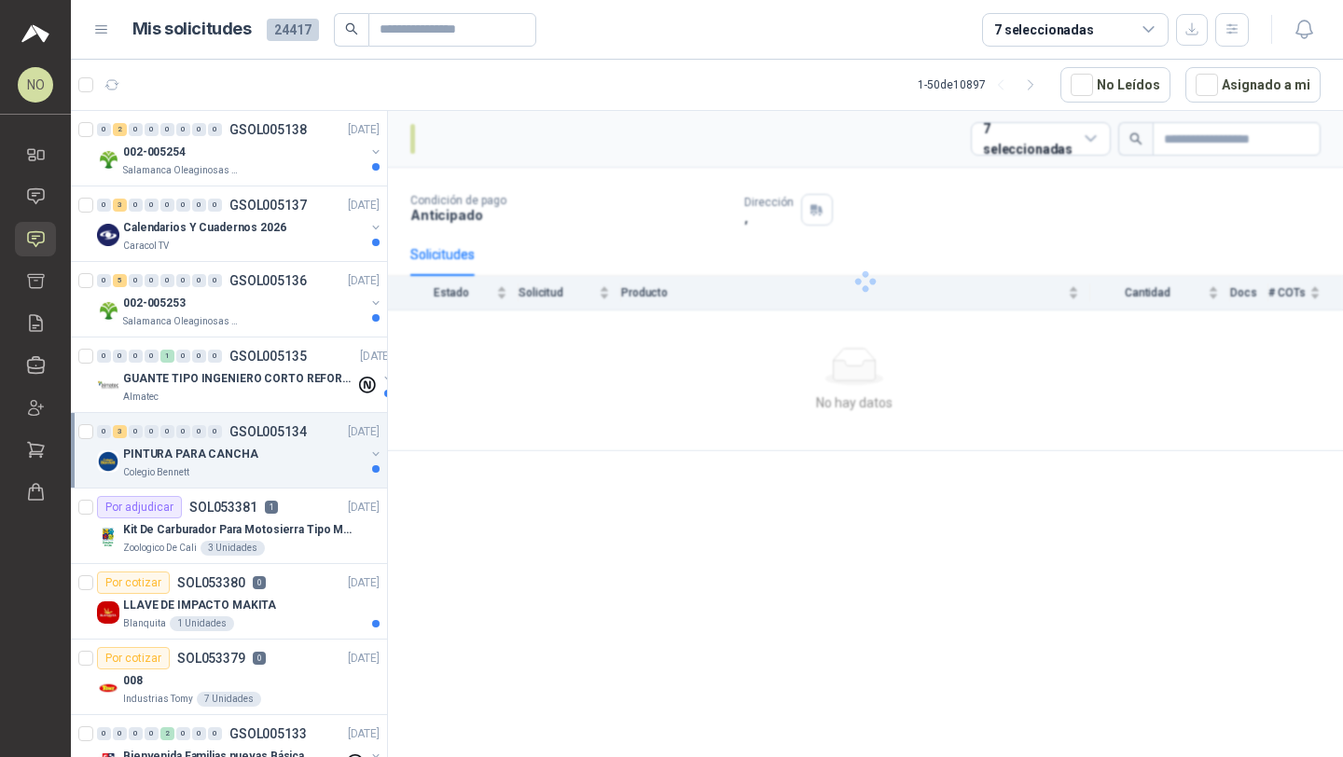
click at [279, 469] on div "Colegio Bennett" at bounding box center [244, 472] width 242 height 15
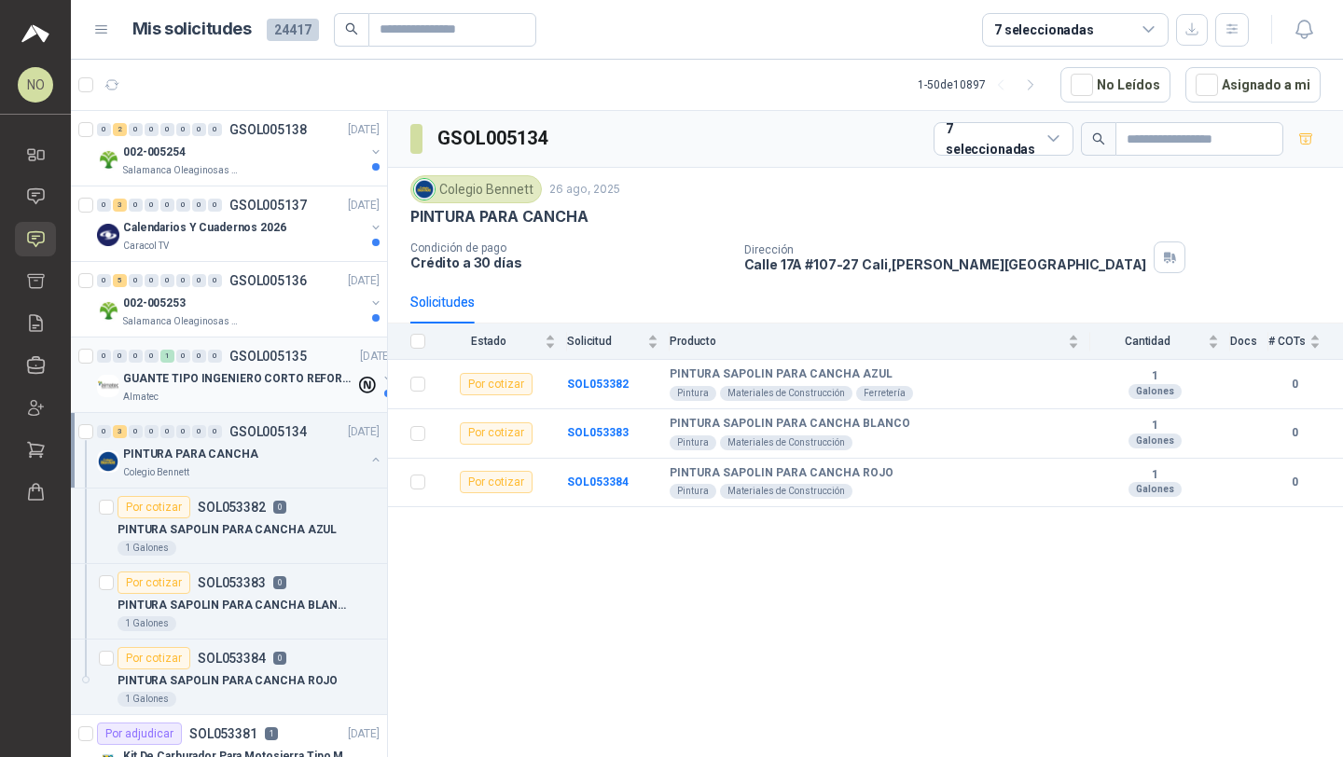
click at [301, 367] on div "GUANTE TIPO INGENIERO CORTO REFORZADO" at bounding box center [239, 378] width 232 height 22
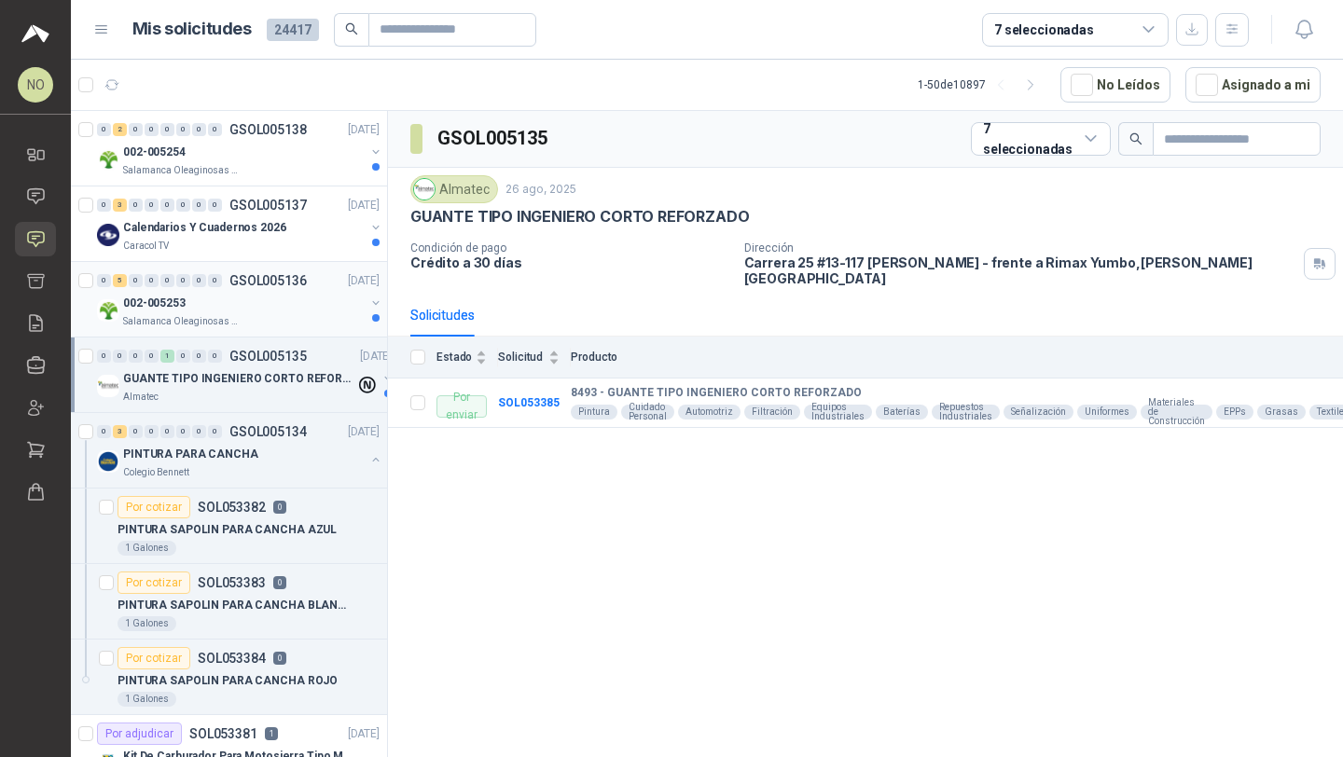
click at [309, 312] on div "002-005253" at bounding box center [244, 303] width 242 height 22
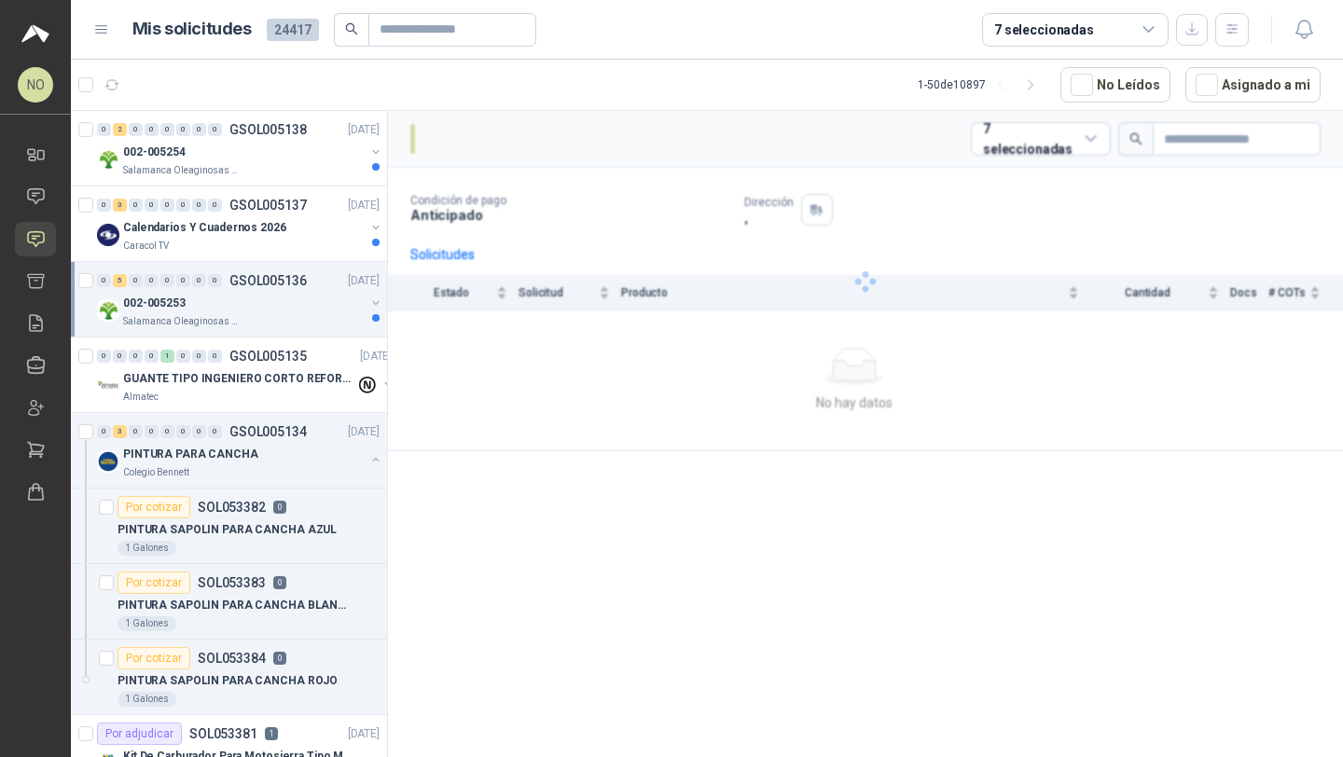
click at [309, 312] on div "002-005253" at bounding box center [244, 303] width 242 height 22
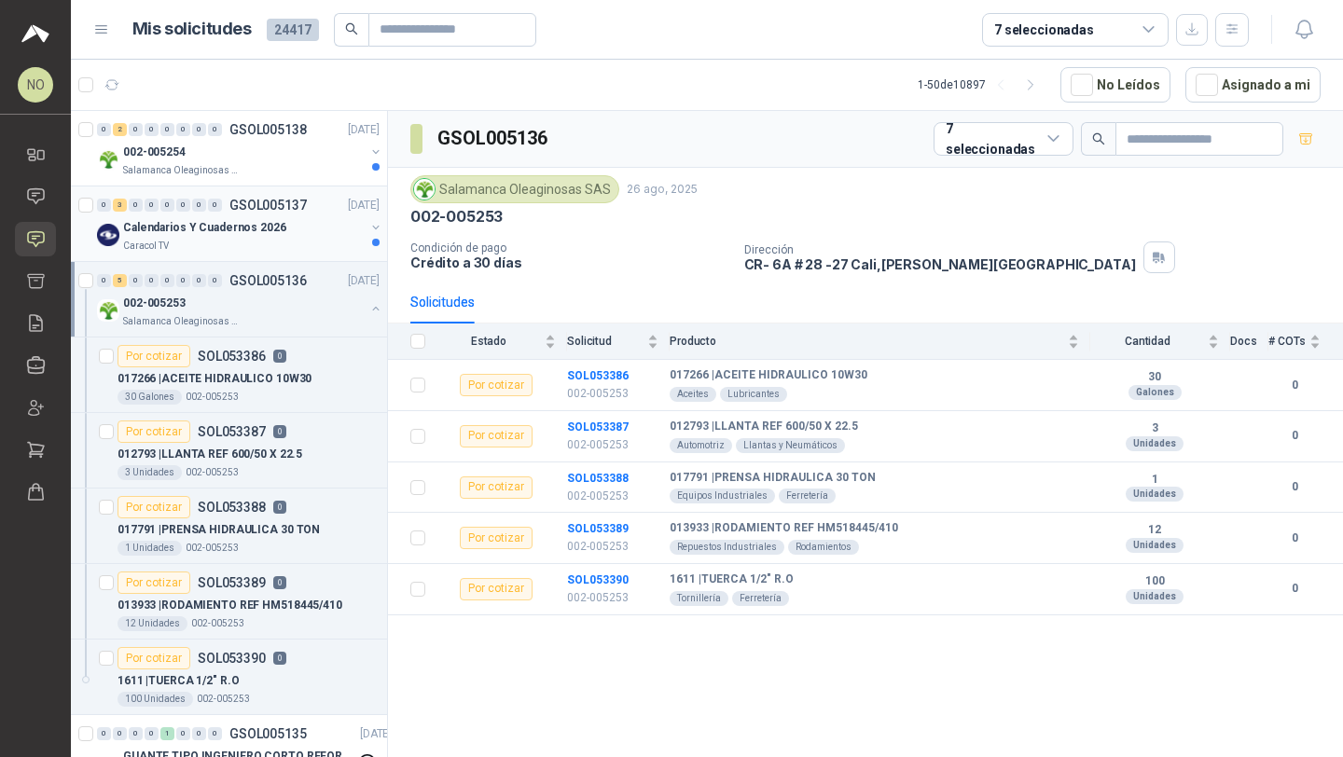
click at [279, 231] on div "Calendarios Y Cuadernos 2026" at bounding box center [244, 227] width 242 height 22
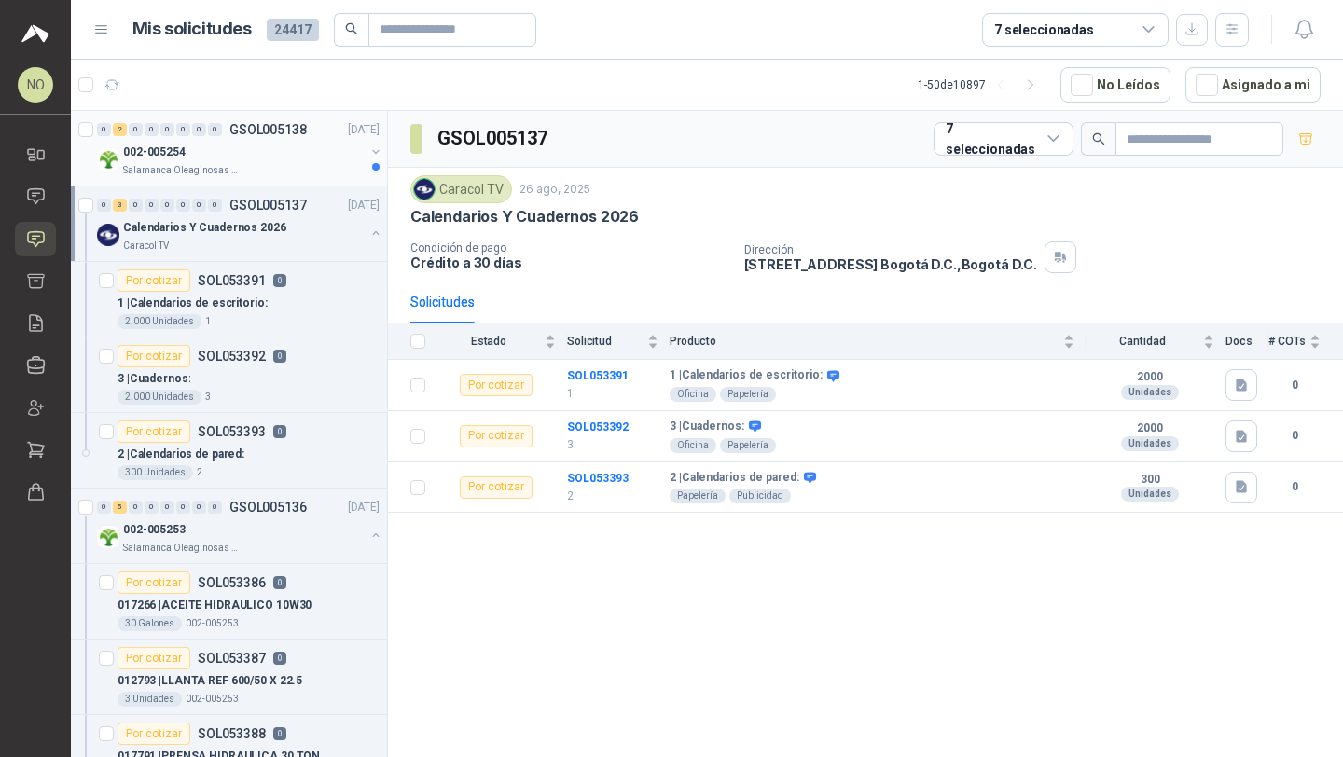
click at [305, 159] on div "002-005254" at bounding box center [244, 152] width 242 height 22
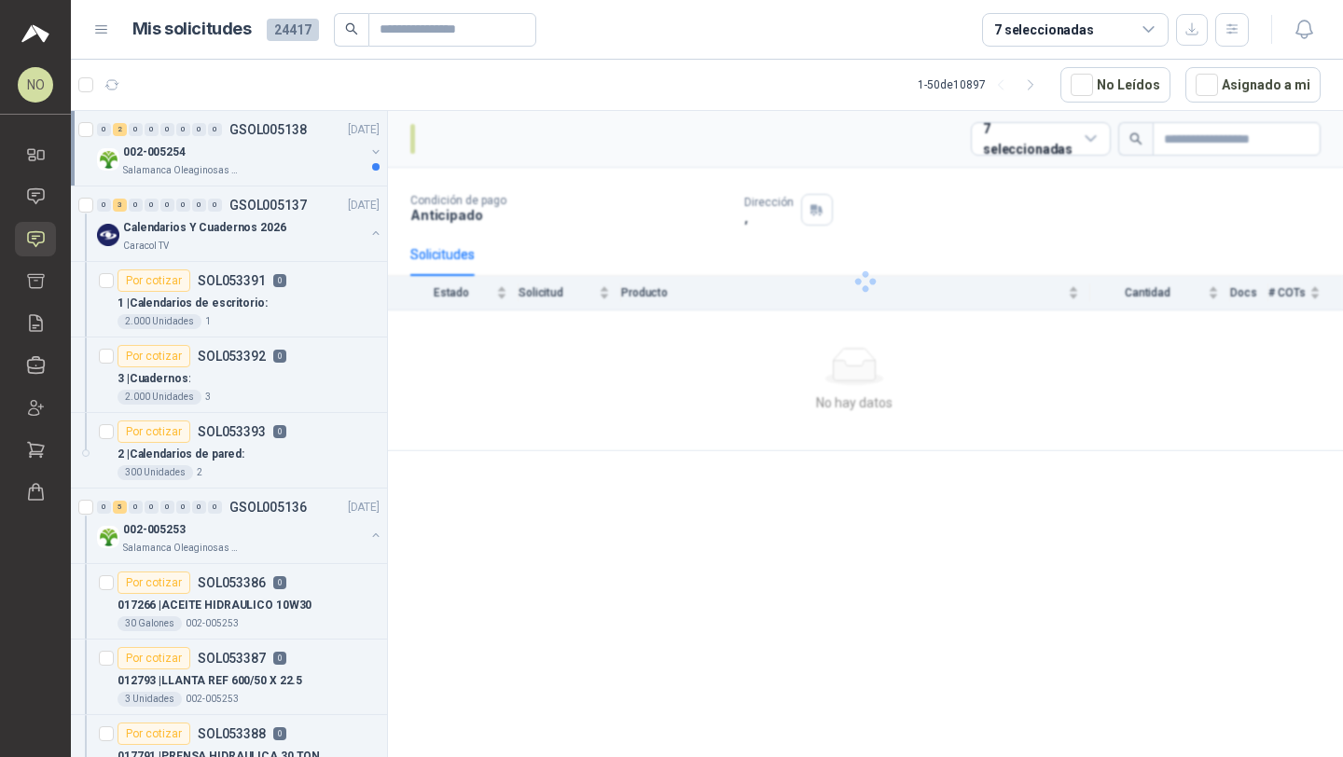
click at [305, 159] on div "002-005254" at bounding box center [244, 152] width 242 height 22
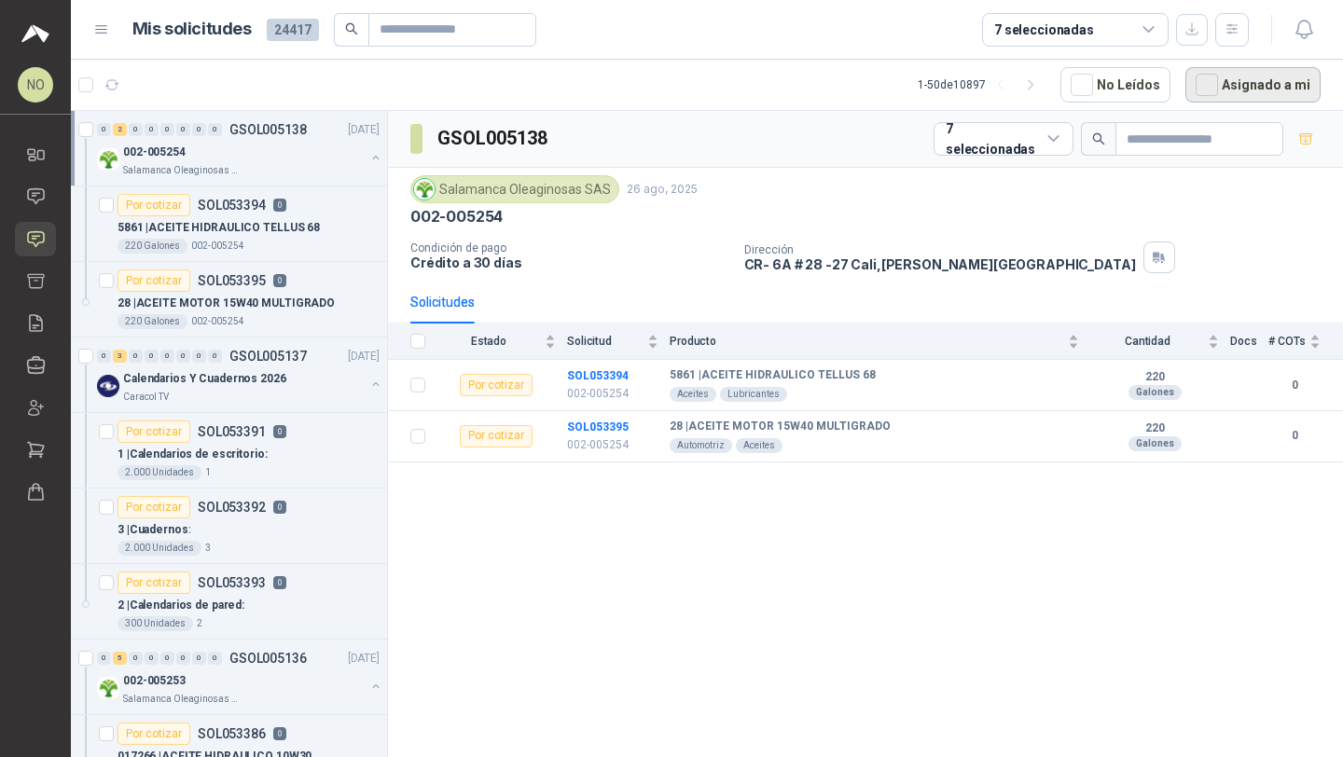
click at [1254, 94] on button "Asignado a mi" at bounding box center [1252, 84] width 135 height 35
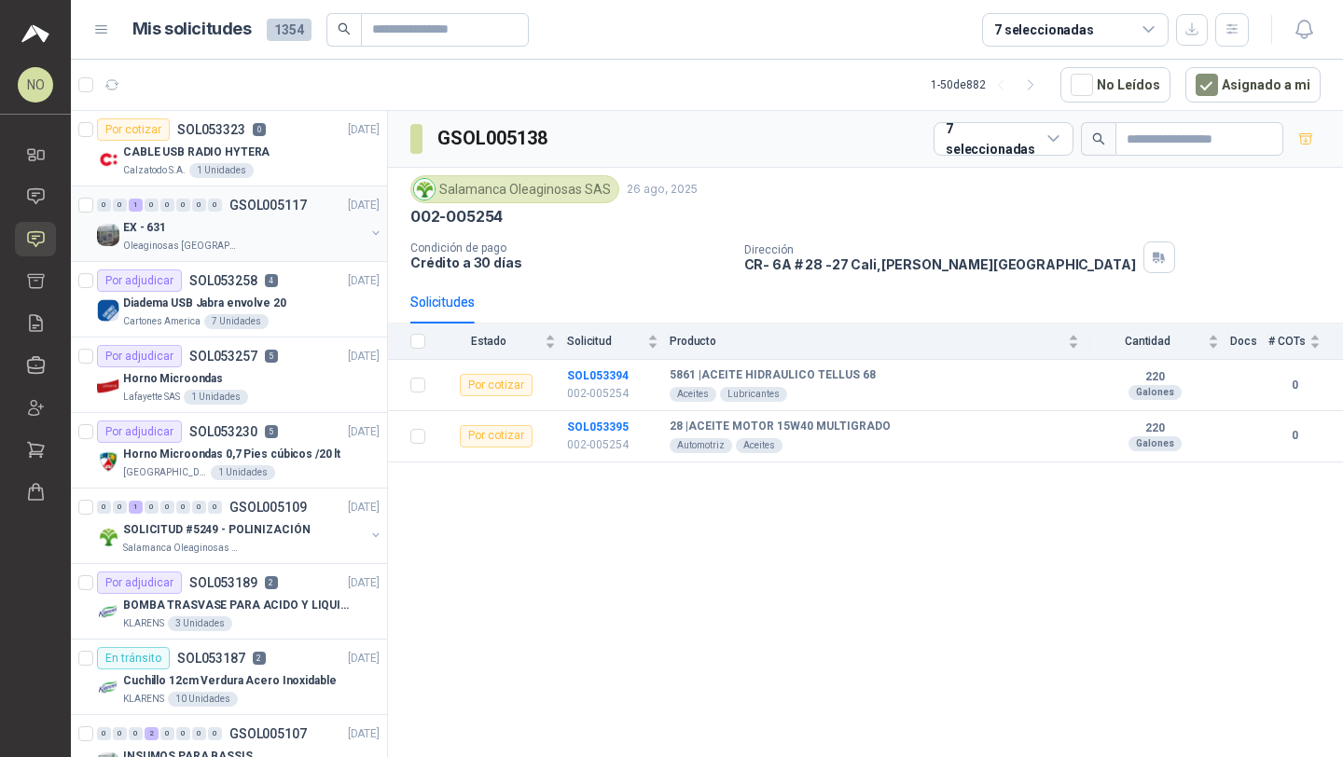
click at [238, 229] on div "EX - 631" at bounding box center [244, 227] width 242 height 22
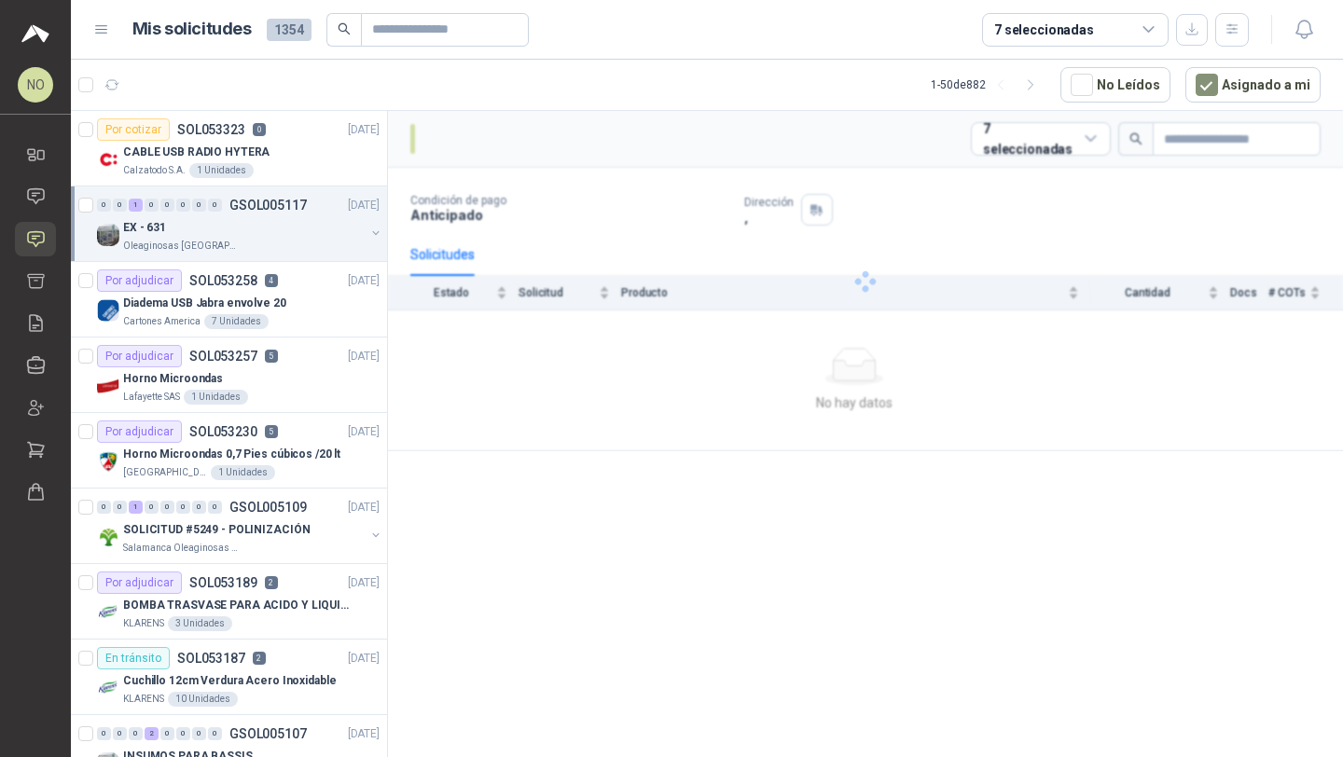
click at [238, 229] on div "EX - 631" at bounding box center [244, 227] width 242 height 22
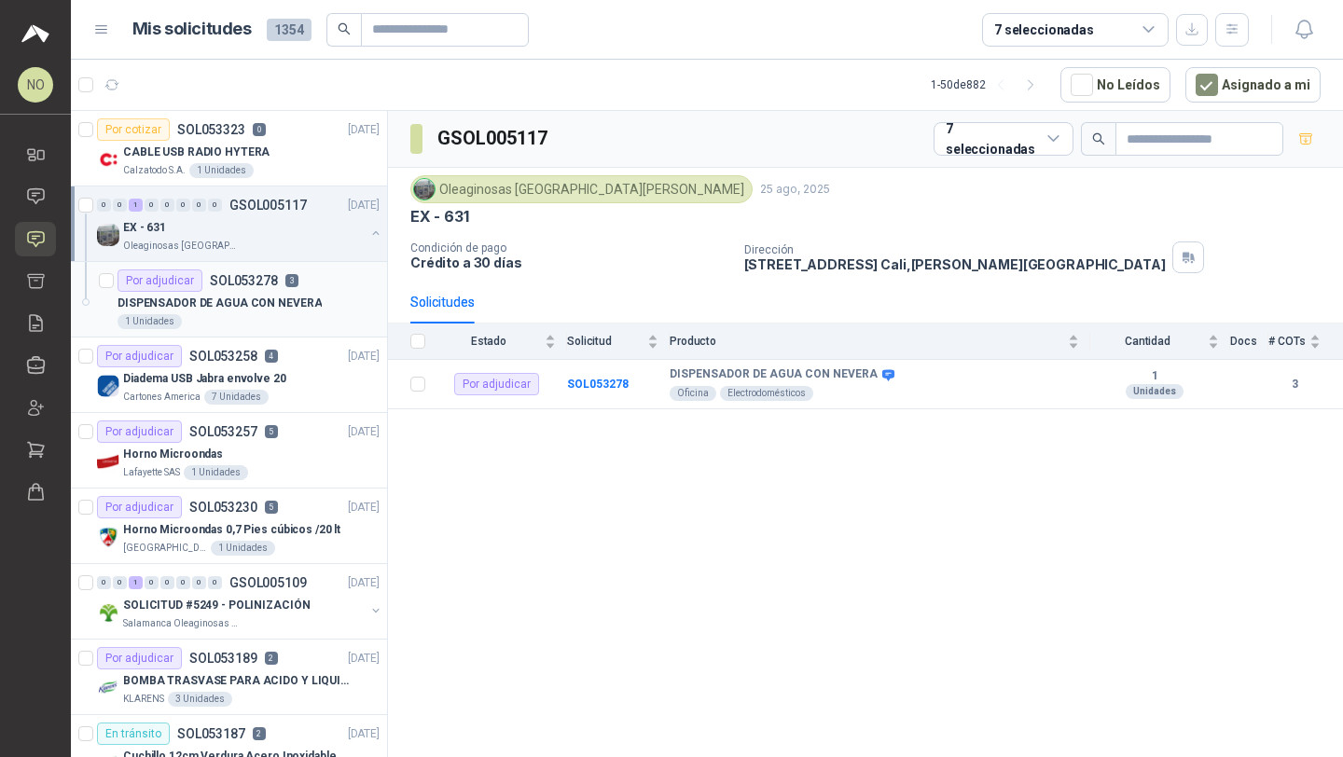
click at [219, 297] on p "DISPENSADOR DE AGUA CON NEVERA" at bounding box center [219, 304] width 204 height 18
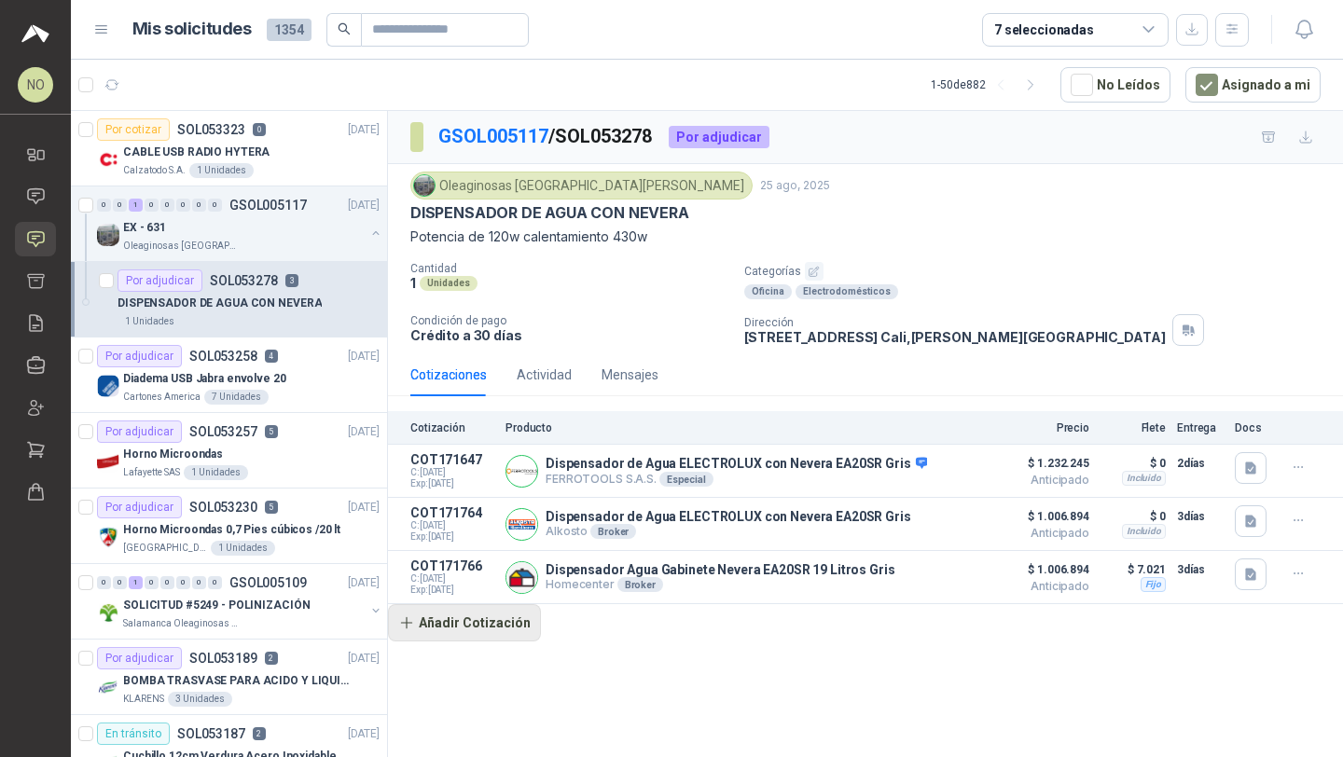
click at [476, 618] on button "Añadir Cotización" at bounding box center [464, 622] width 153 height 37
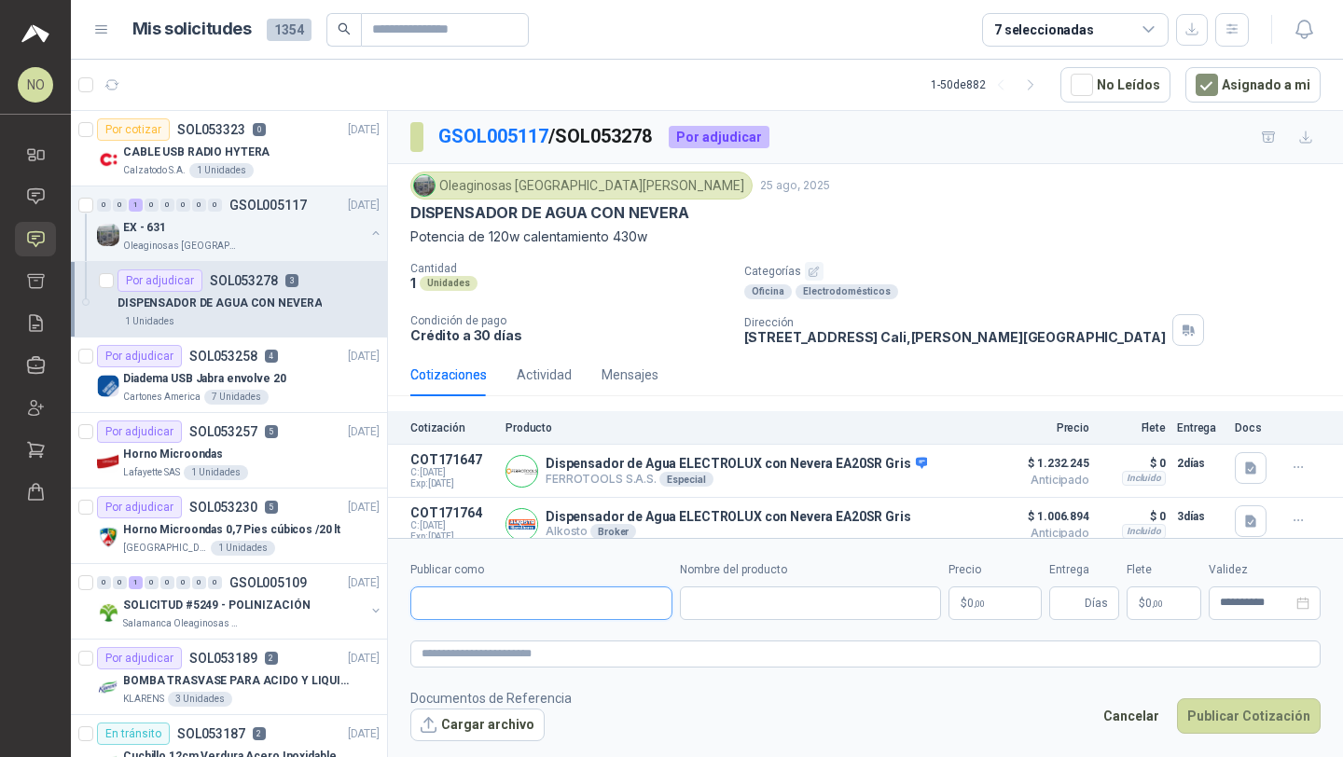
click at [535, 588] on input "Publicar como" at bounding box center [541, 603] width 260 height 32
type input "**********"
click at [554, 638] on div "Electrojaponesa NIT : 890306372" at bounding box center [541, 648] width 230 height 21
type input "**********"
click at [701, 614] on input "Nombre del producto" at bounding box center [811, 604] width 262 height 34
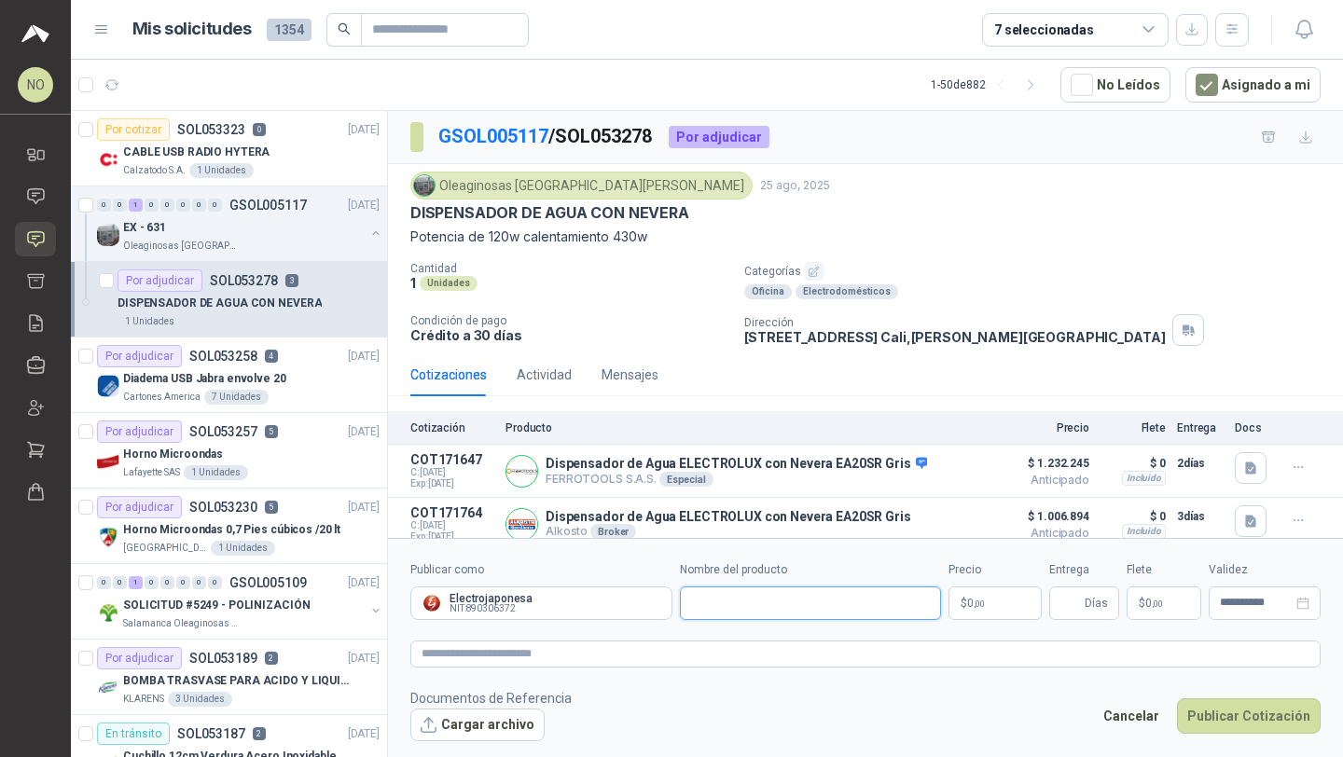
click at [756, 596] on input "Nombre del producto" at bounding box center [811, 604] width 262 height 34
paste input "**********"
drag, startPoint x: 772, startPoint y: 601, endPoint x: 687, endPoint y: 601, distance: 84.9
click at [687, 601] on input "**********" at bounding box center [811, 604] width 262 height 34
type input "**********"
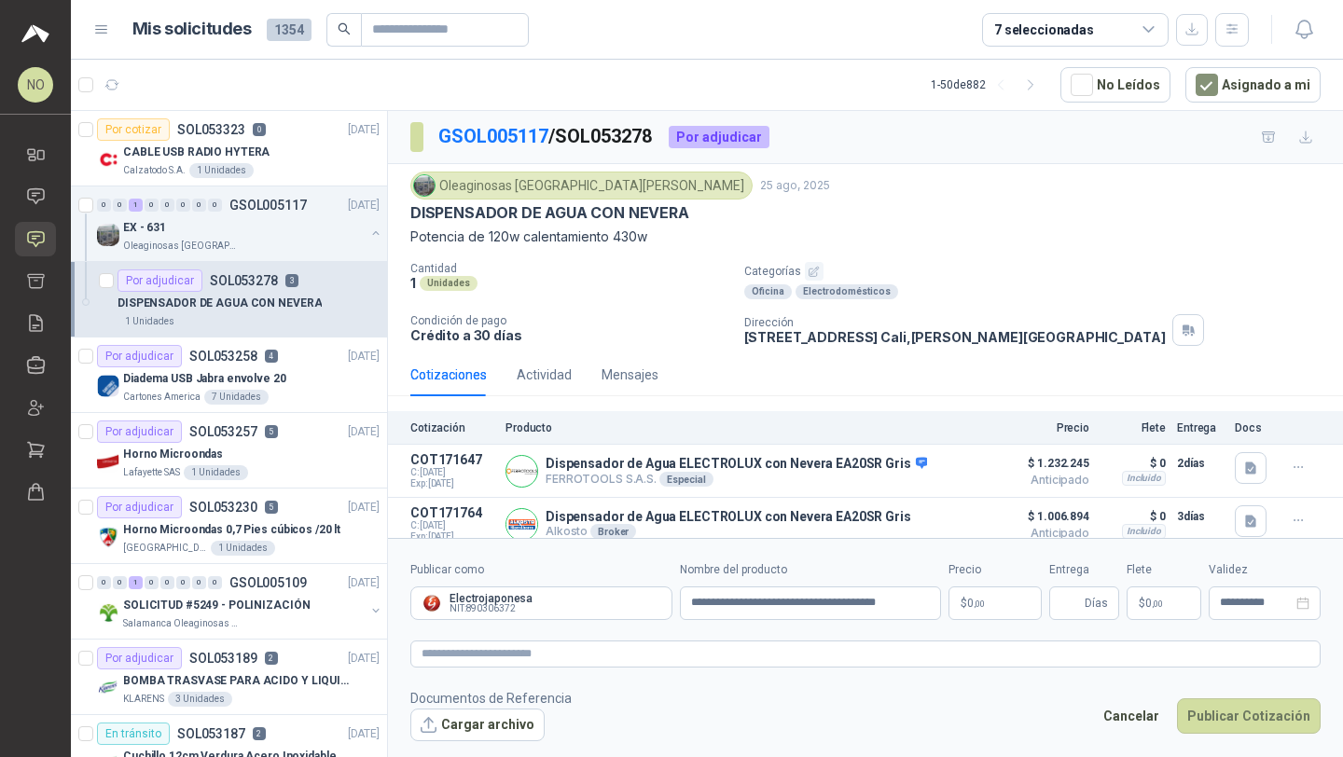
click at [985, 596] on body "NO Nathalia Ortega Inicio Chat Solicitudes Cotizar Remisiones Compañías Invitac…" at bounding box center [671, 378] width 1343 height 757
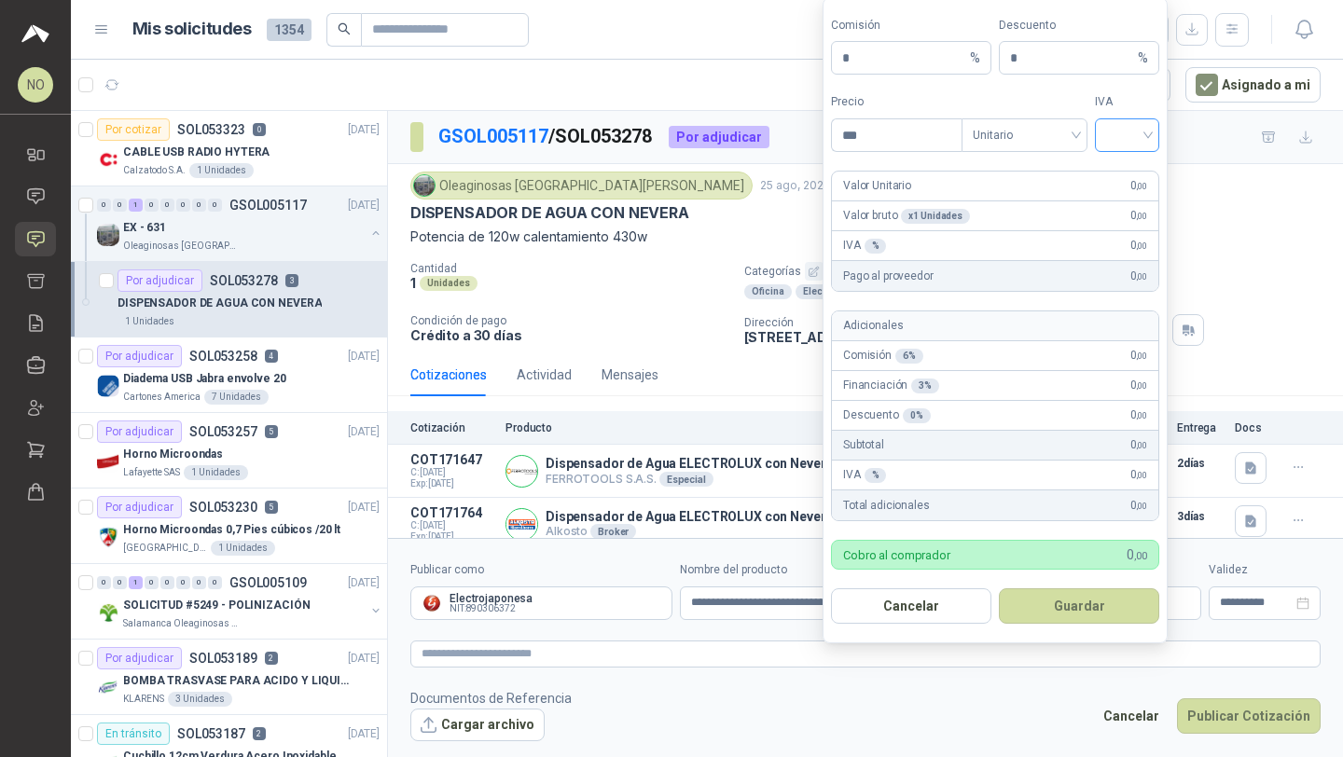
click at [1103, 118] on div at bounding box center [1127, 135] width 64 height 34
click at [1125, 170] on div "19%" at bounding box center [1127, 174] width 35 height 21
click at [1022, 140] on span "Unitario" at bounding box center [1025, 135] width 104 height 28
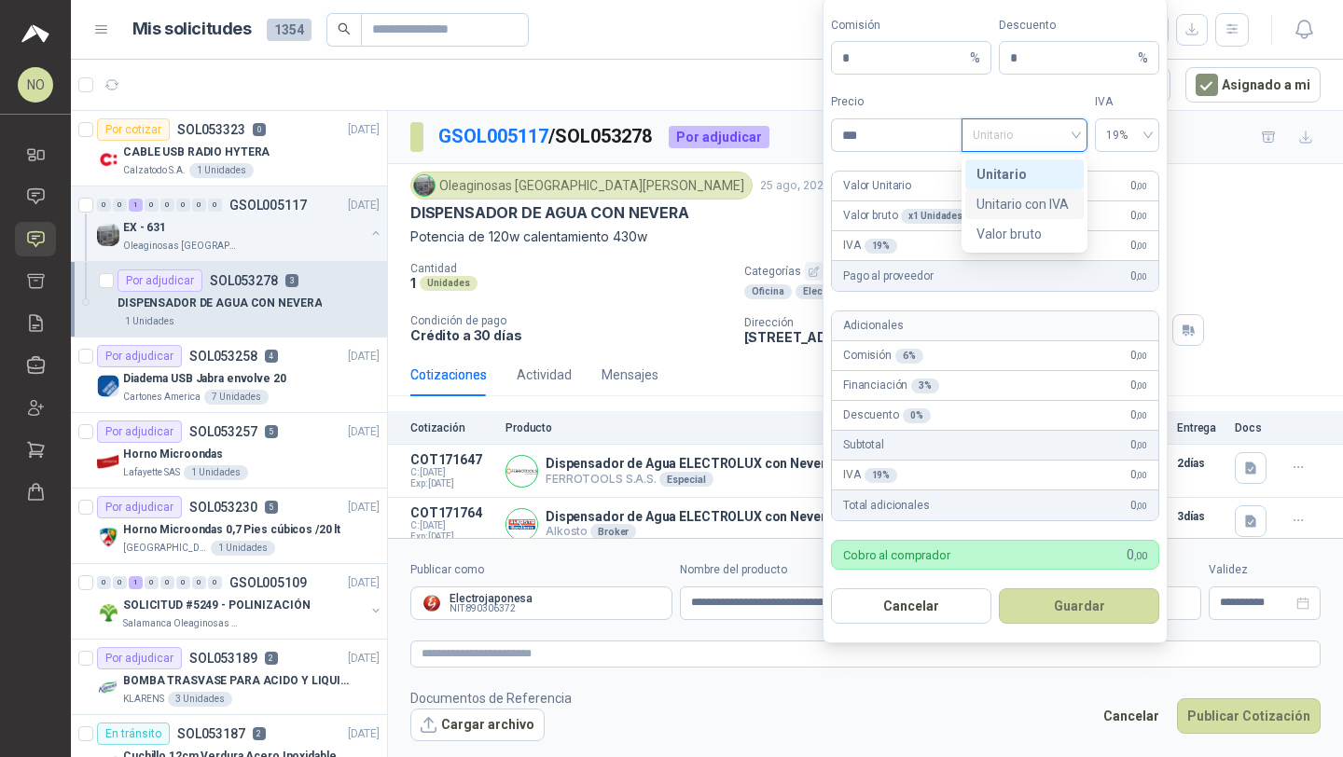
click at [1023, 198] on div "Unitario con IVA" at bounding box center [1024, 204] width 96 height 21
click at [923, 144] on input "***" at bounding box center [897, 135] width 130 height 32
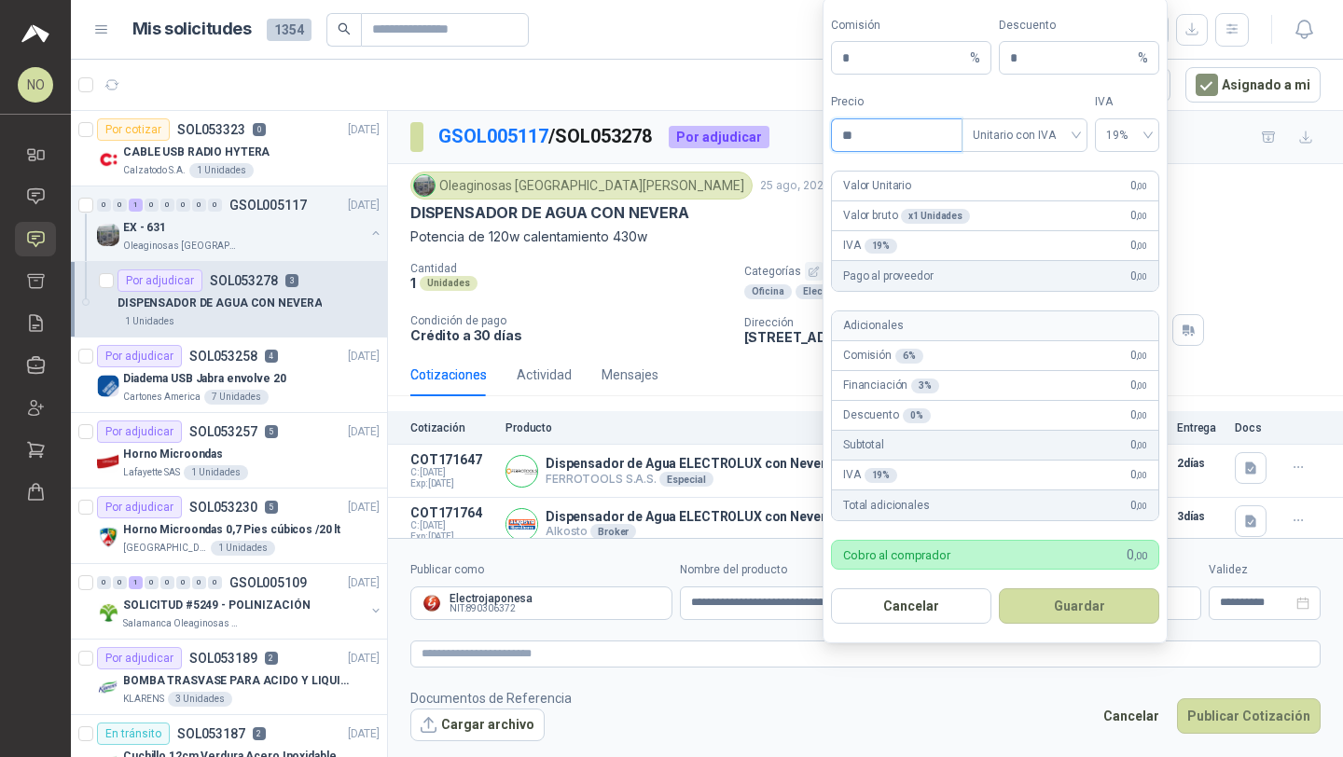
type input "*"
type input "*********"
click at [1032, 75] on form "Comisión * % Descuento * % Precio ********* Tipo Unitario con IVA IVA 19% Valor…" at bounding box center [994, 320] width 345 height 647
click at [1031, 66] on input "*" at bounding box center [1072, 58] width 124 height 32
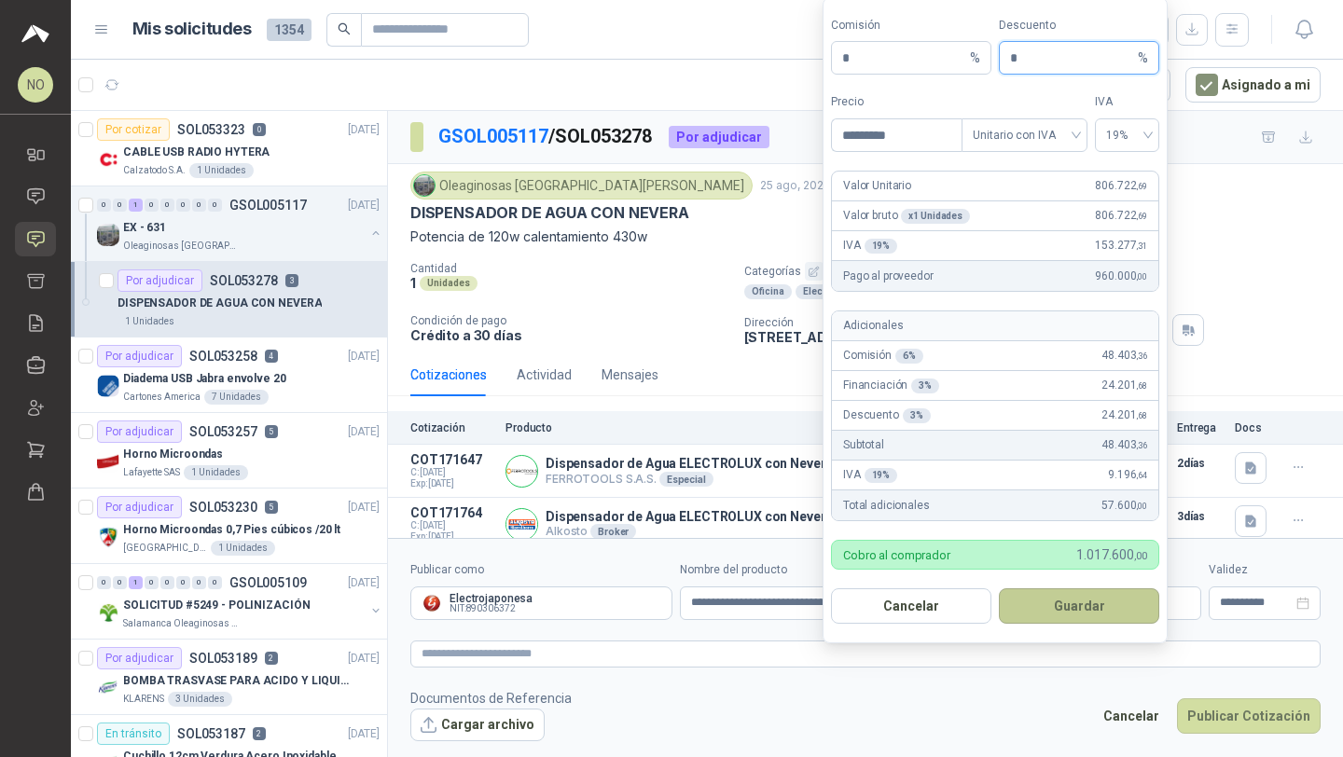
type input "*"
click at [1102, 605] on button "Guardar" at bounding box center [1079, 605] width 160 height 35
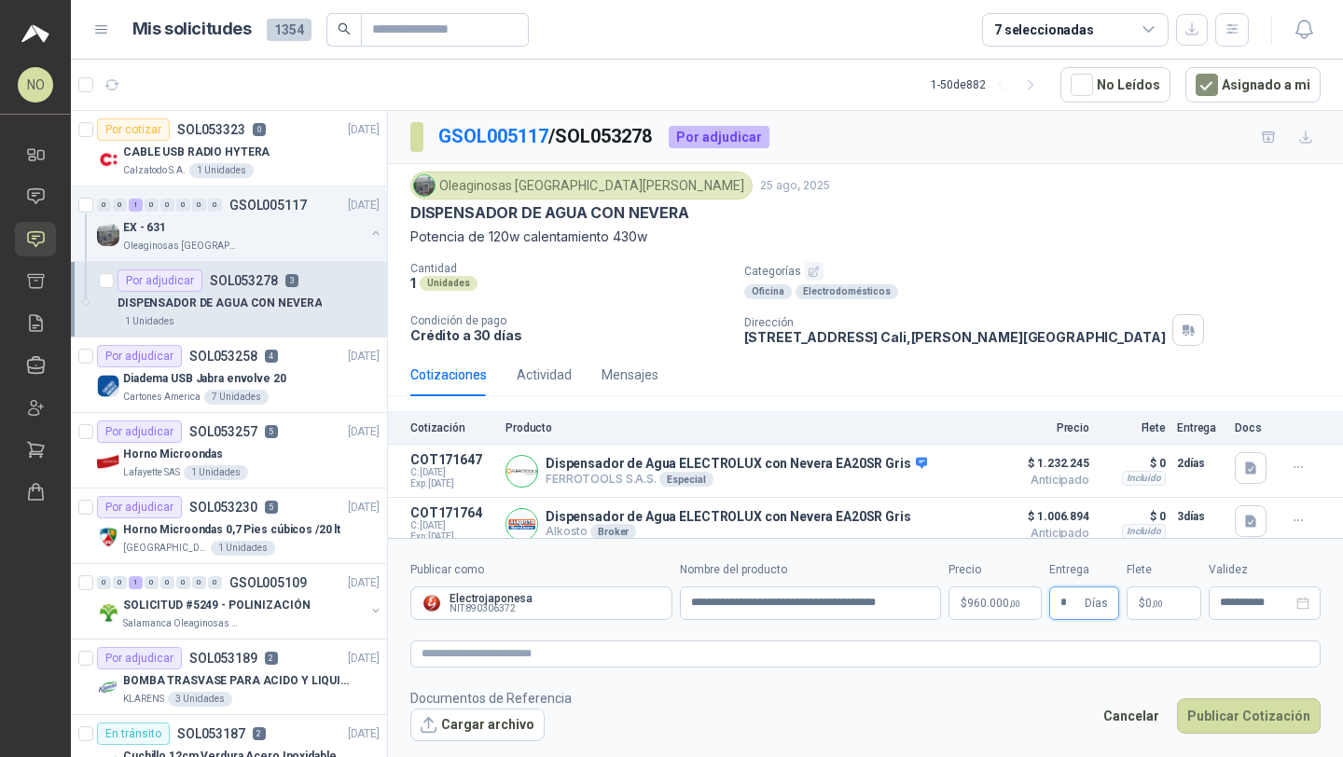
type input "*"
click at [993, 711] on footer "Documentos de Referencia Cargar archivo Cancelar Publicar Cotización" at bounding box center [865, 715] width 910 height 54
click at [1183, 587] on p "$ 0 ,00" at bounding box center [1163, 604] width 75 height 34
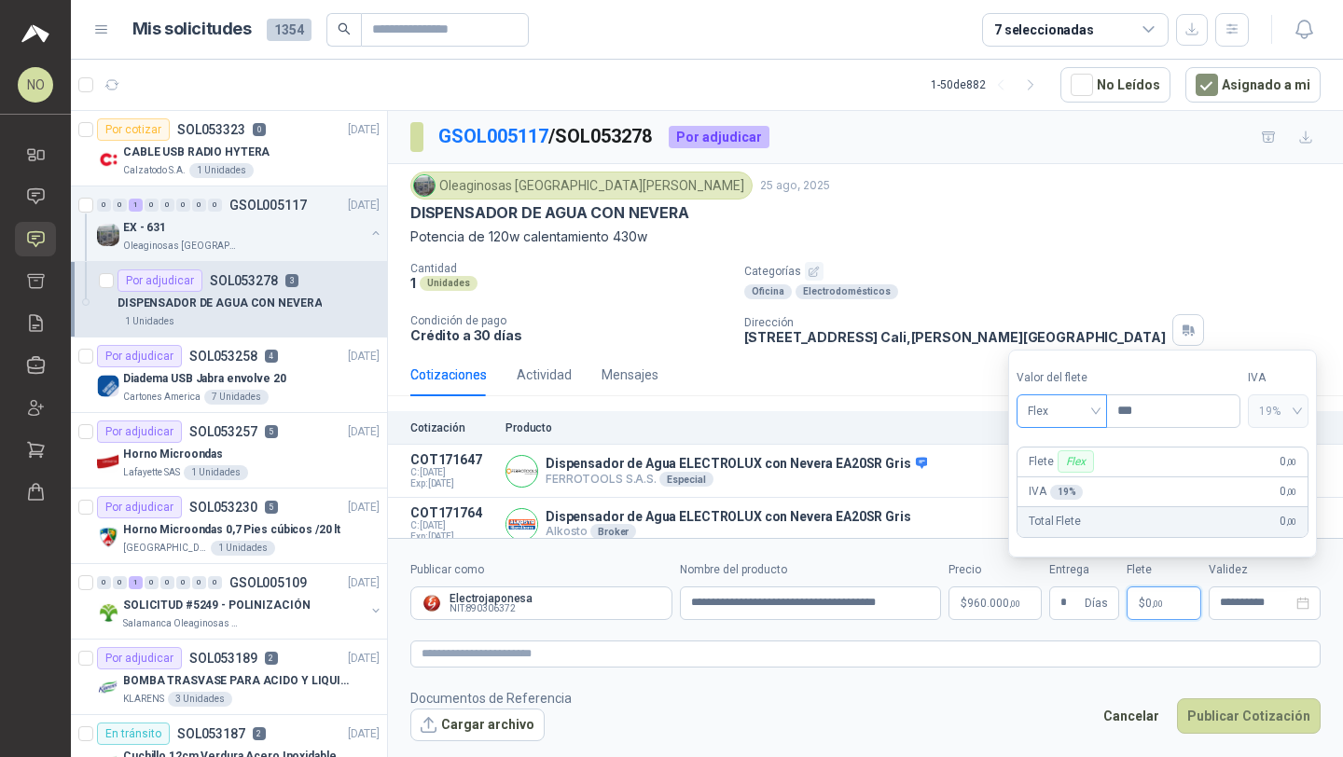
click at [1080, 415] on span "Flex" at bounding box center [1062, 411] width 68 height 28
click at [1070, 475] on div "Incluido" at bounding box center [1062, 480] width 62 height 21
click at [1237, 597] on input "**********" at bounding box center [1256, 603] width 73 height 12
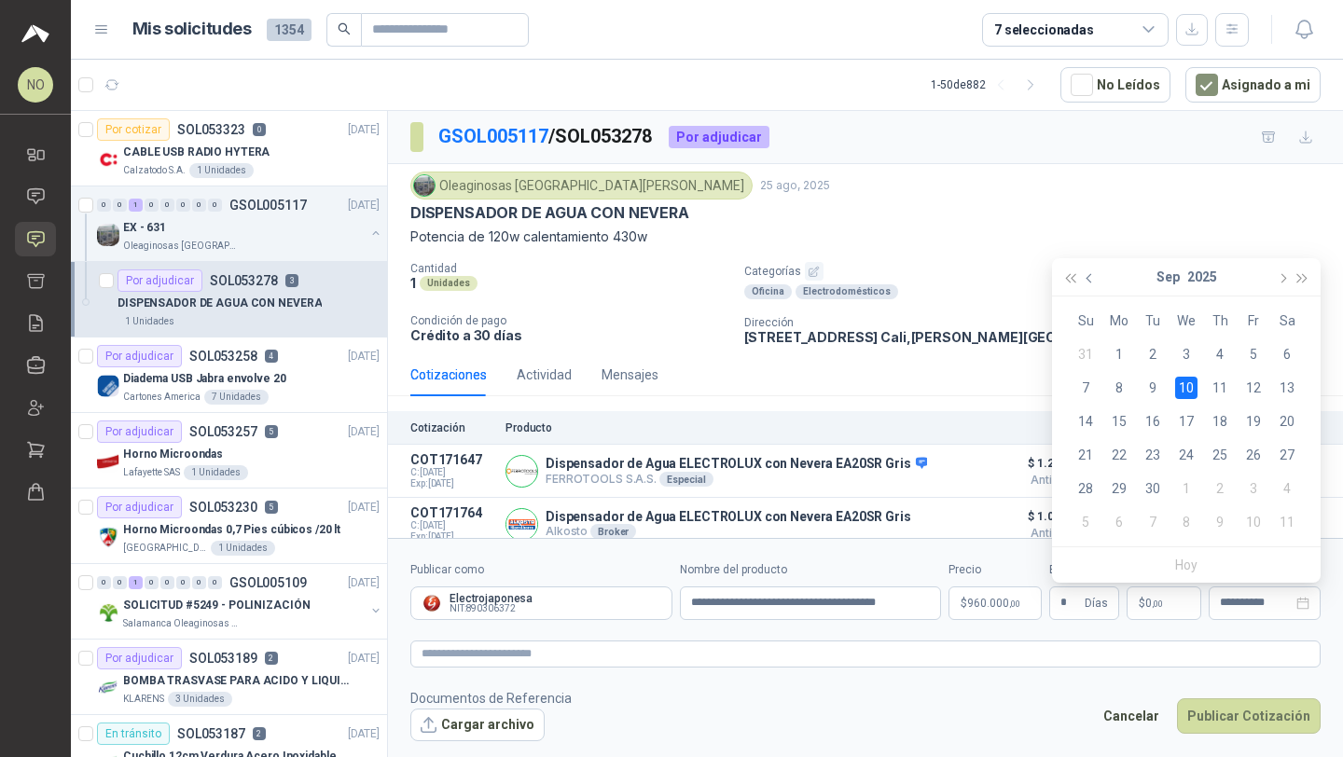
click at [1089, 281] on span "button" at bounding box center [1090, 277] width 9 height 9
type input "**********"
click at [1258, 495] on div "29" at bounding box center [1253, 488] width 22 height 22
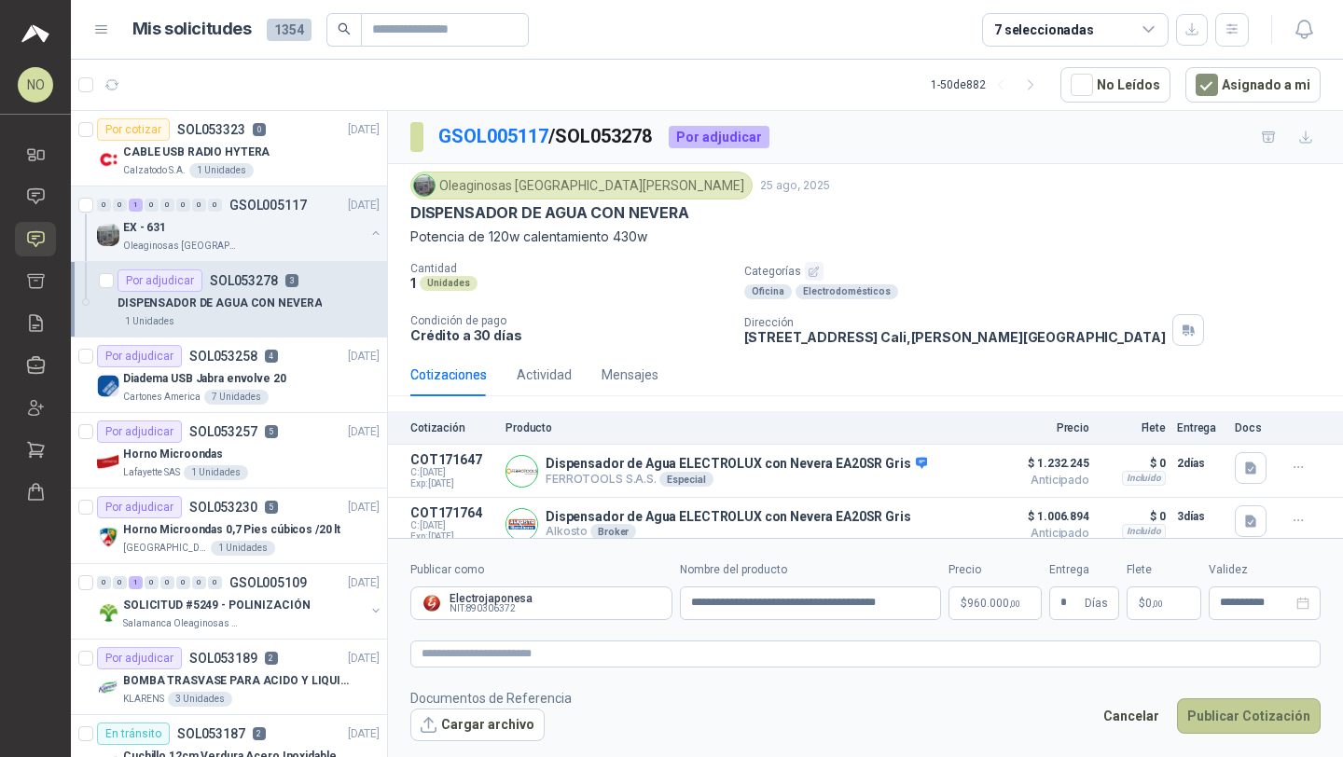
click at [1265, 711] on button "Publicar Cotización" at bounding box center [1249, 715] width 144 height 35
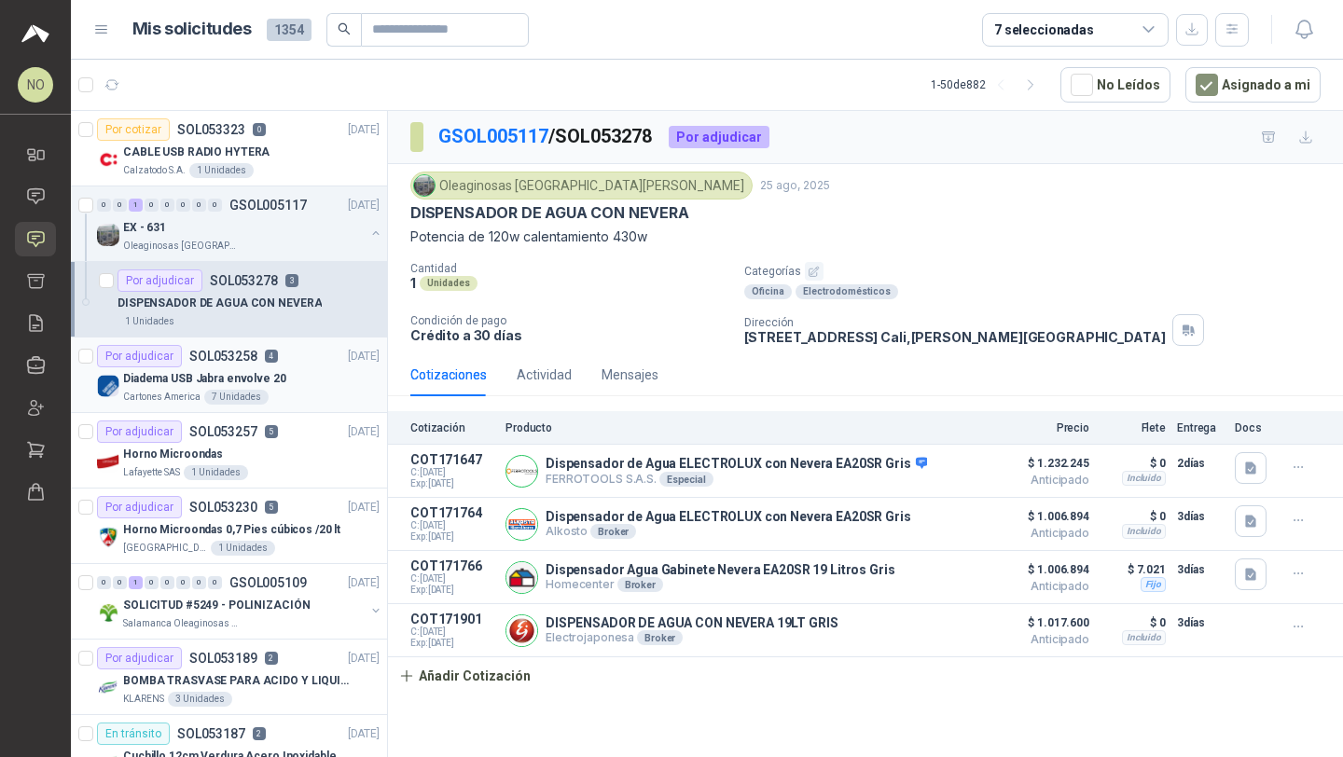
click at [289, 355] on div "Por adjudicar SOL053258 4 25/08/25" at bounding box center [238, 356] width 283 height 22
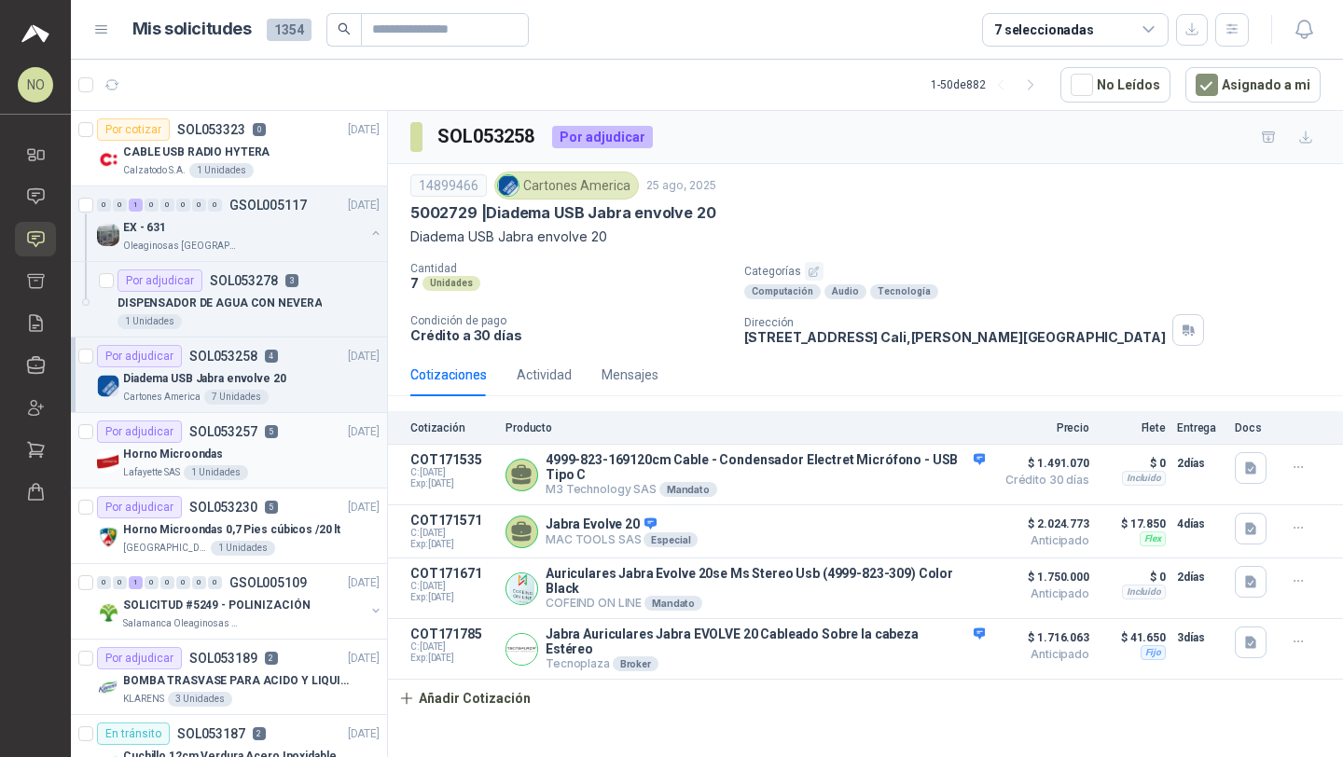
click at [299, 425] on div "Por adjudicar SOL053257 5 25/08/25" at bounding box center [238, 432] width 283 height 22
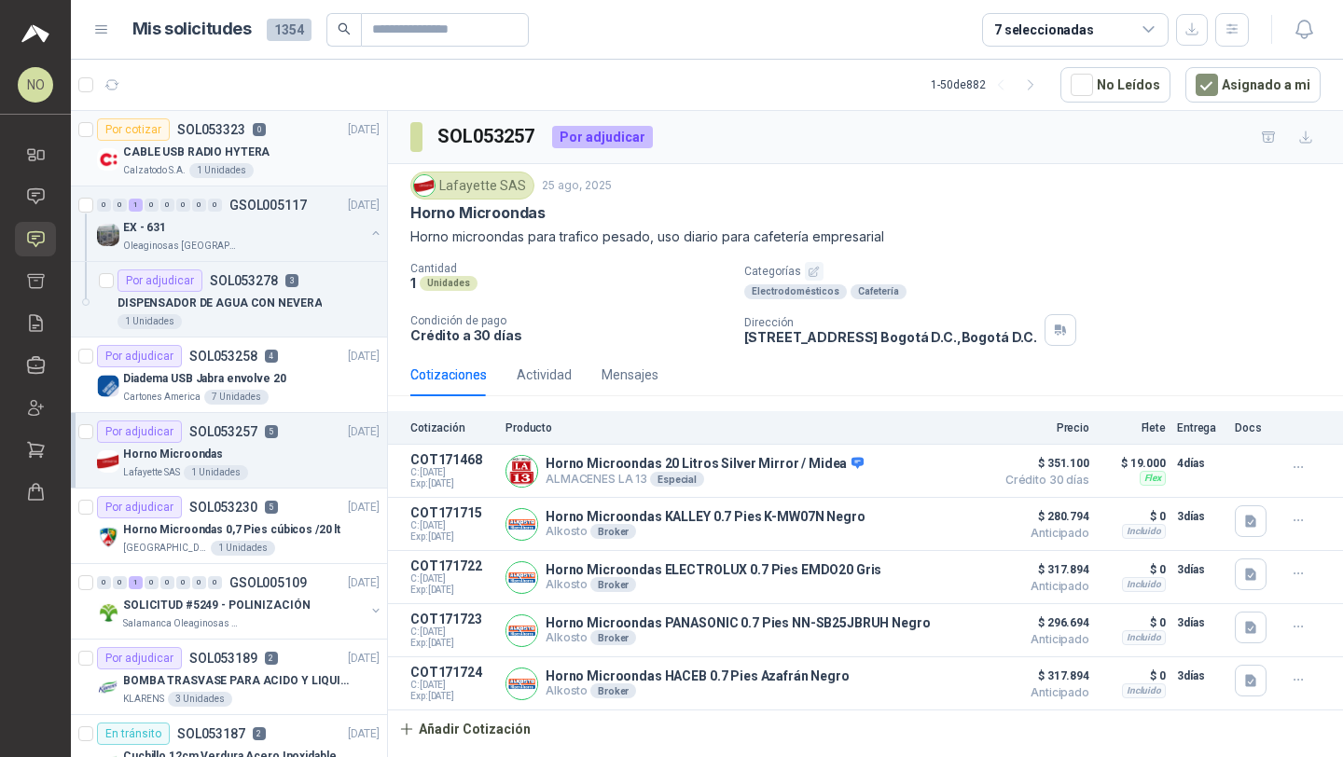
click at [286, 138] on div "Por cotizar SOL053323 0 25/08/25" at bounding box center [238, 129] width 283 height 22
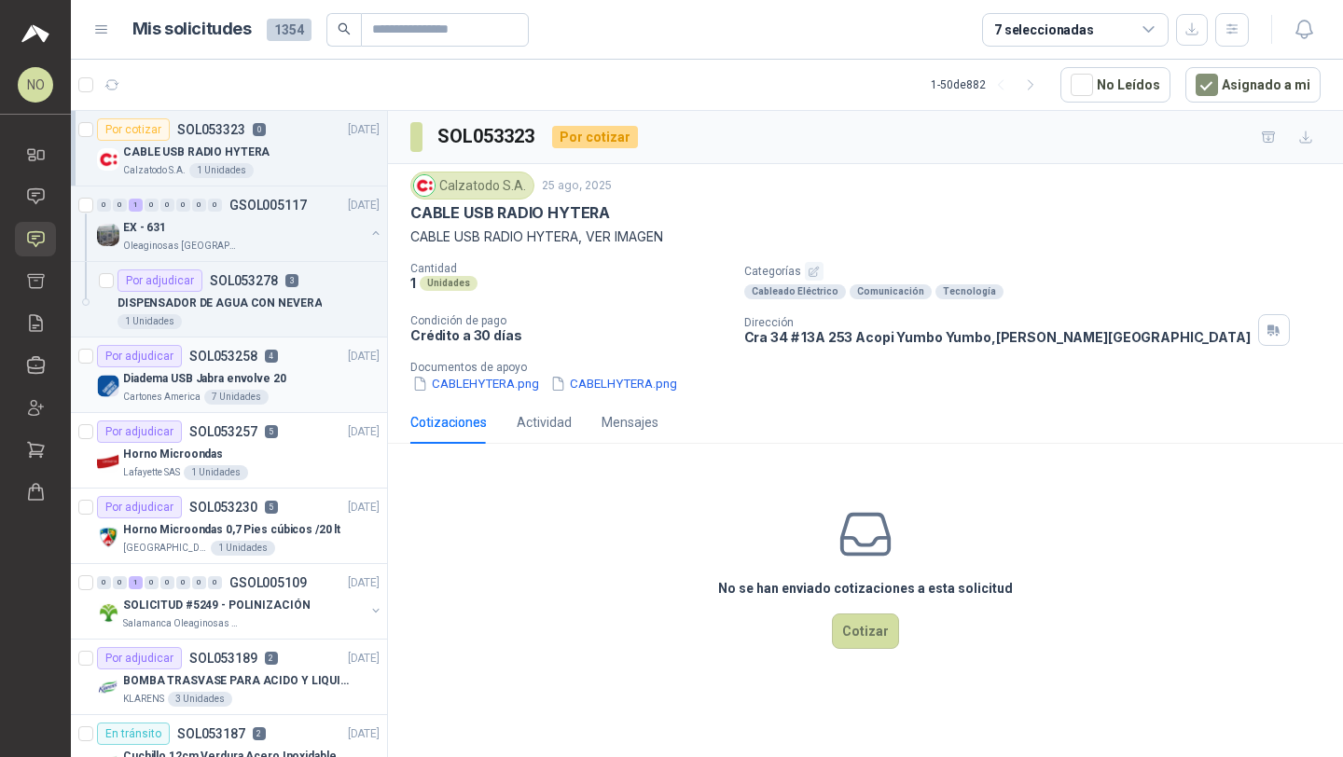
click at [283, 383] on div "Diadema USB Jabra envolve 20" at bounding box center [251, 378] width 256 height 22
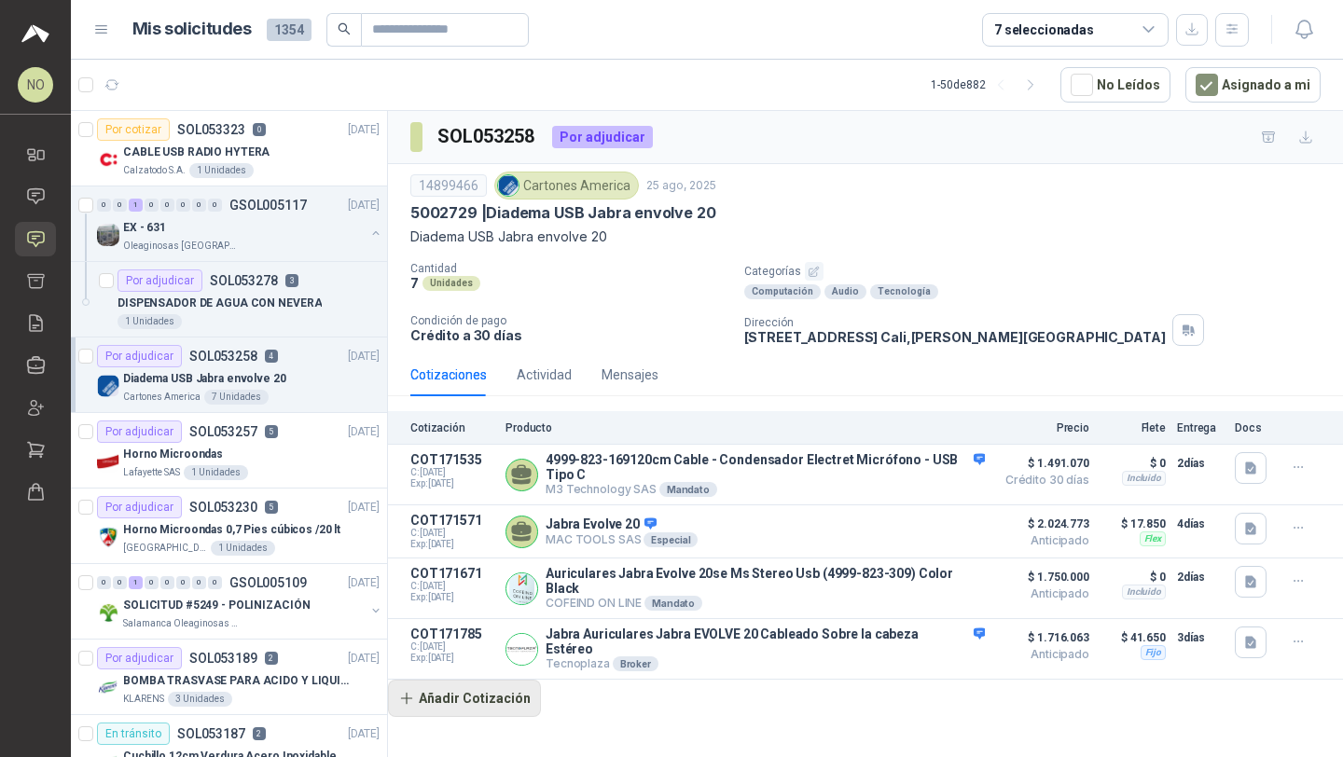
click at [509, 683] on button "Añadir Cotización" at bounding box center [464, 698] width 153 height 37
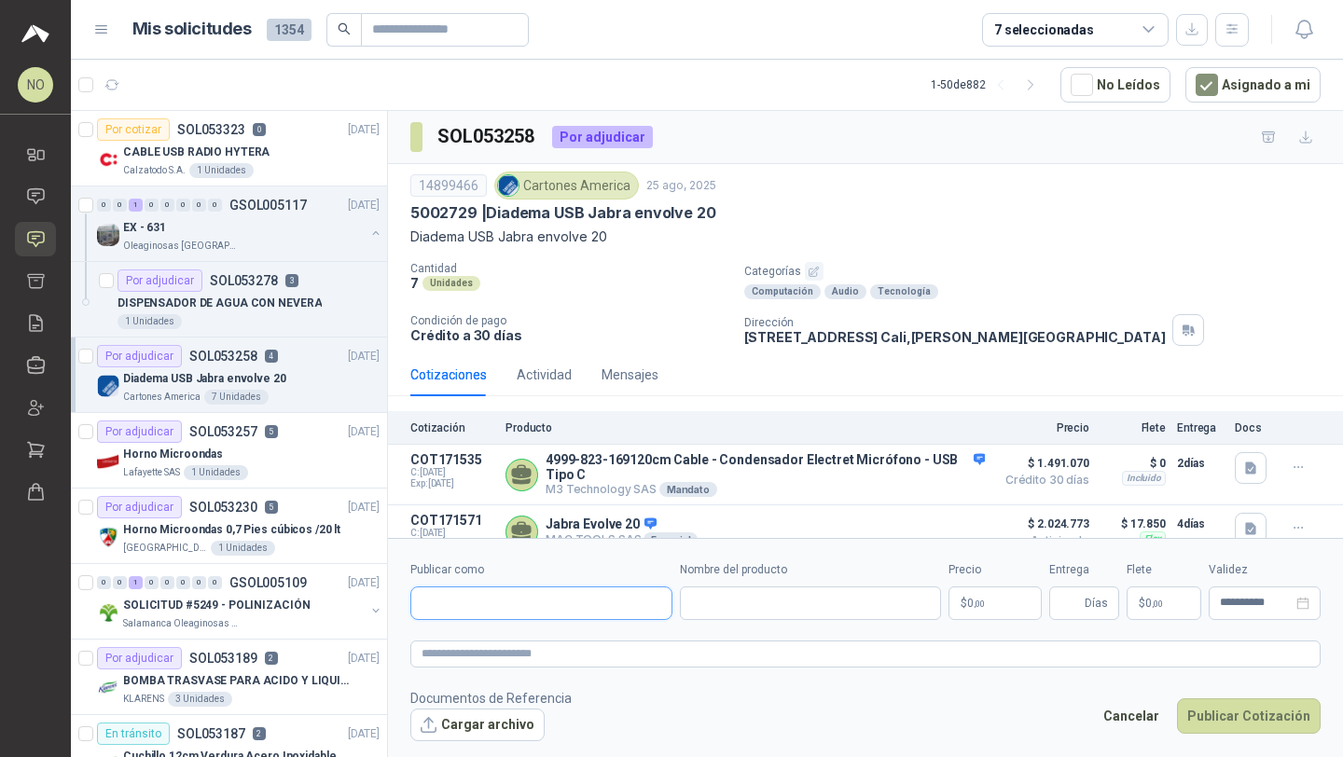
click at [488, 608] on input "Publicar como" at bounding box center [541, 603] width 260 height 32
type input "*"
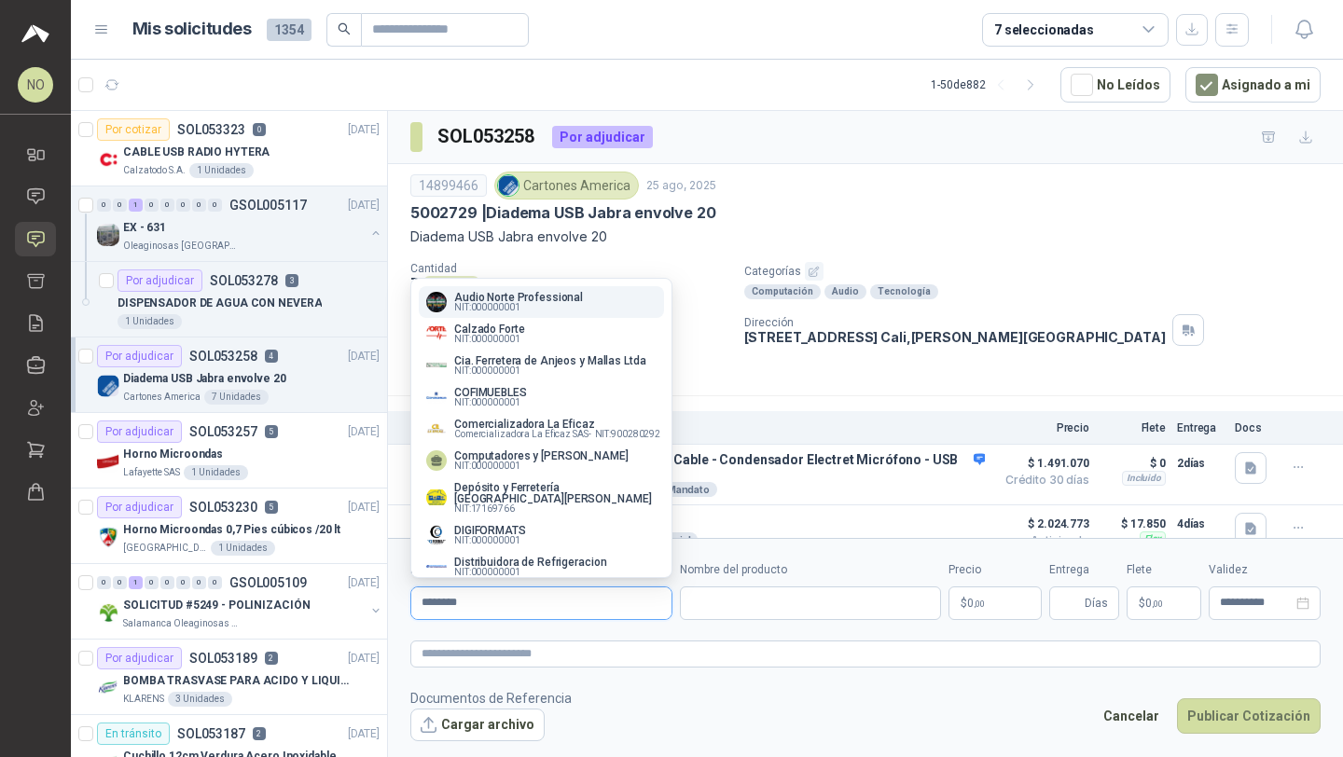
type input "*********"
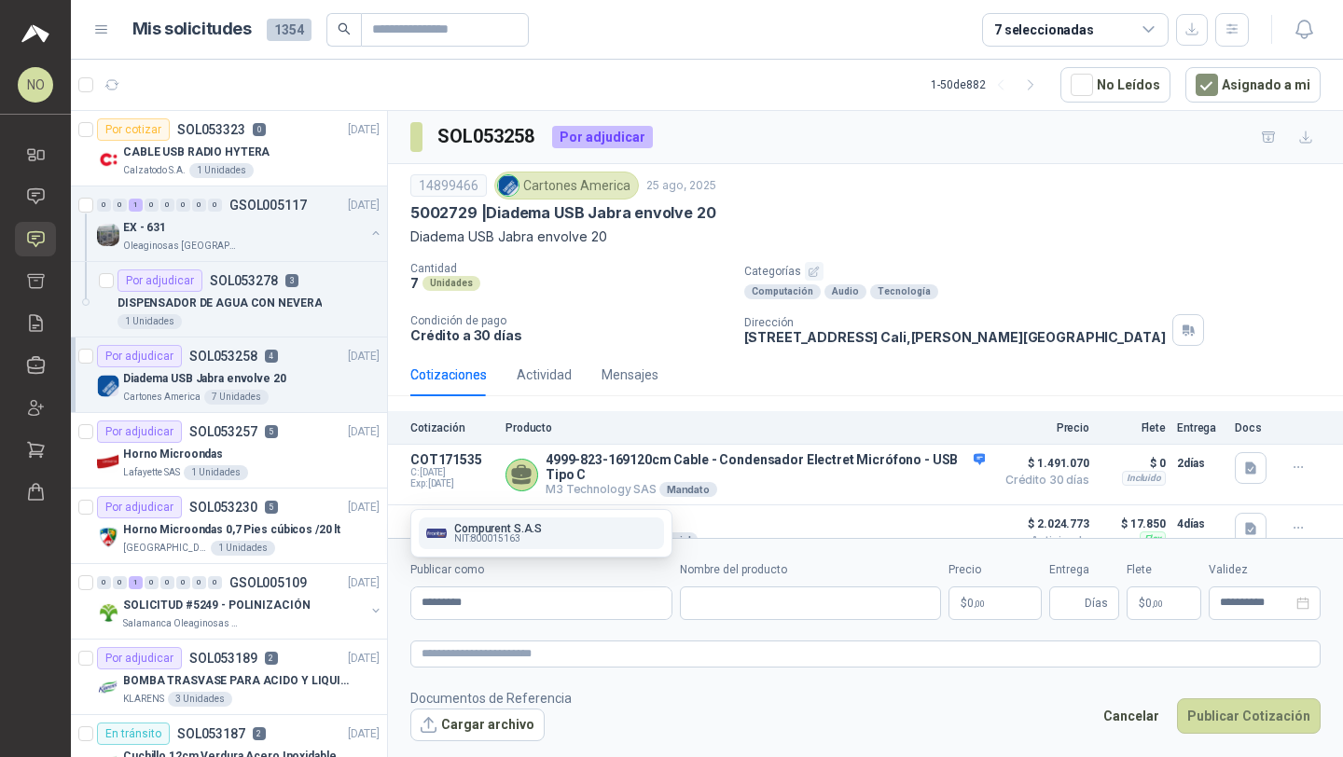
type input "*********"
click at [562, 537] on div "[PERSON_NAME] S.A.S NIT : 800015163" at bounding box center [541, 533] width 230 height 21
type input "**********"
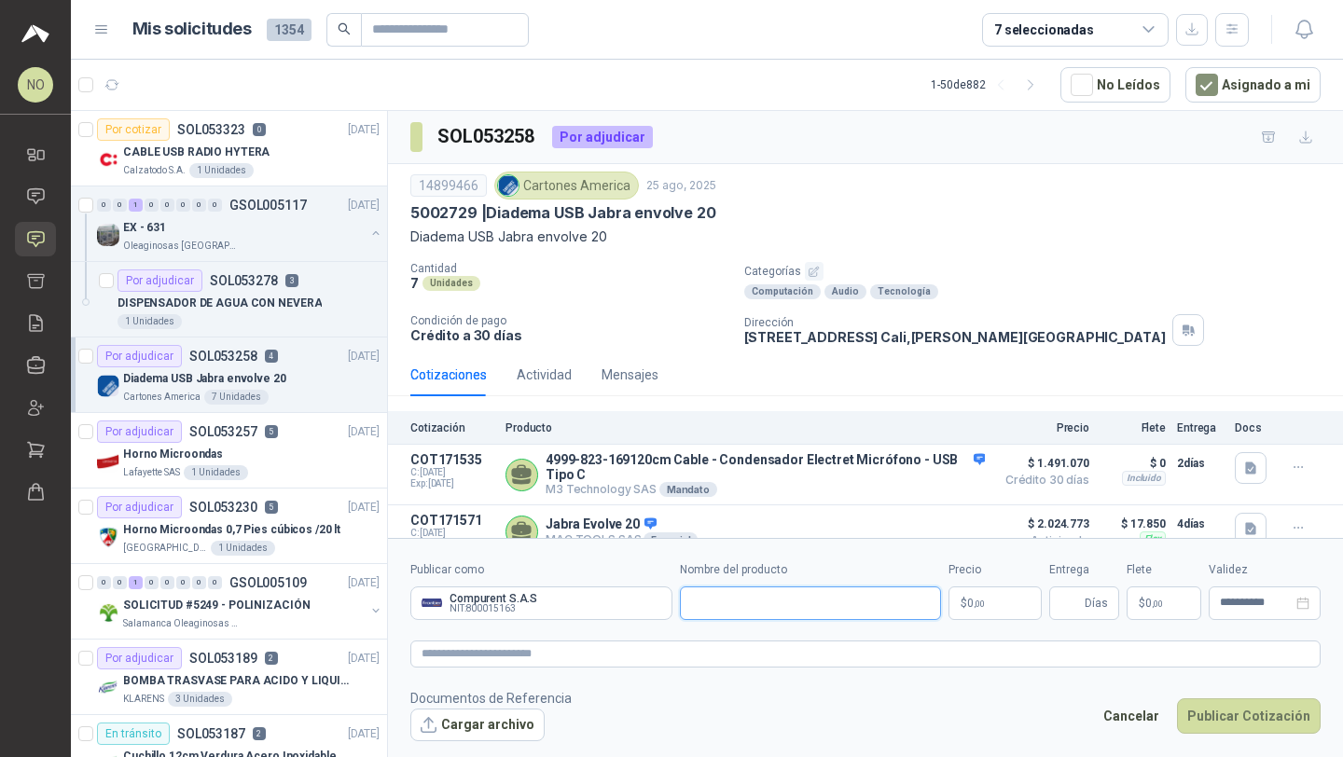
click at [720, 594] on input "Nombre del producto" at bounding box center [811, 604] width 262 height 34
paste input "**********"
type input "**********"
click at [993, 599] on body "NO [PERSON_NAME] Inicio Chat Solicitudes Cotizar Remisiones Compañías Invitacio…" at bounding box center [671, 378] width 1343 height 757
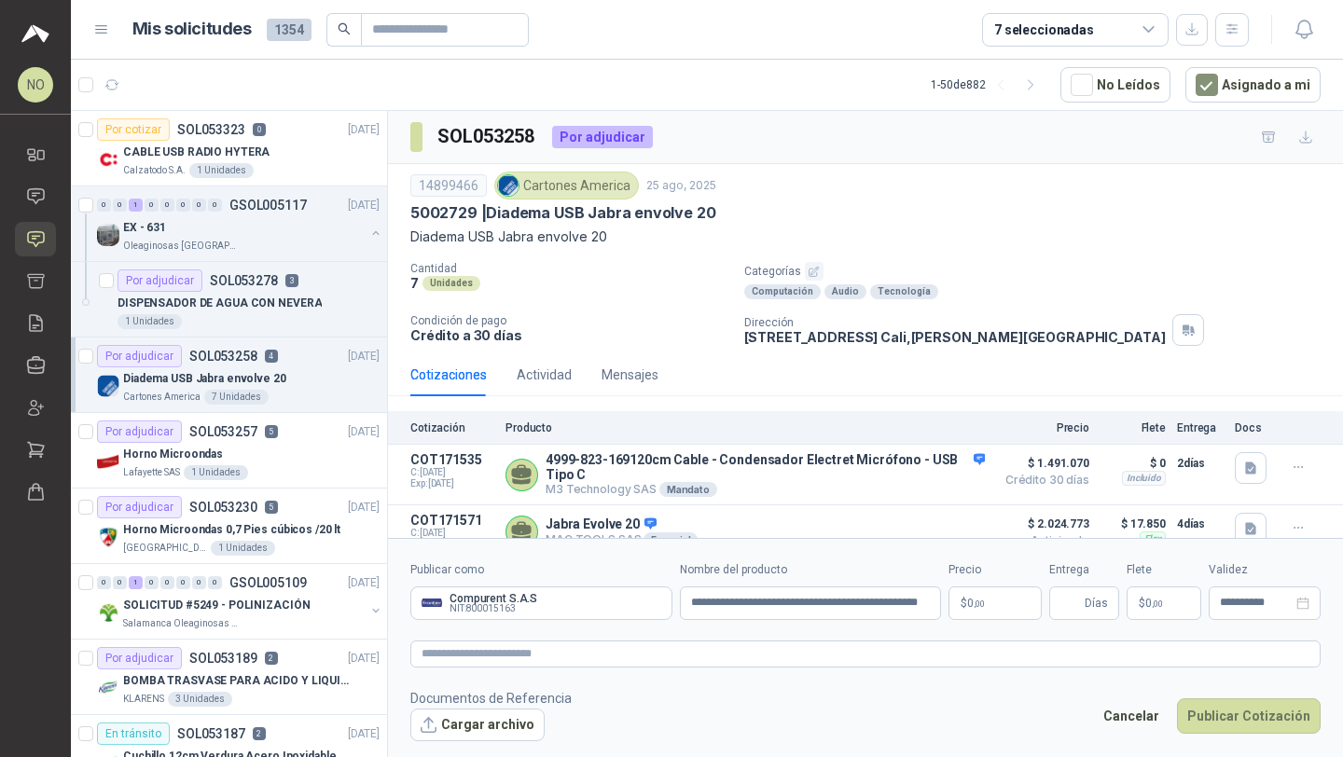
scroll to position [0, 0]
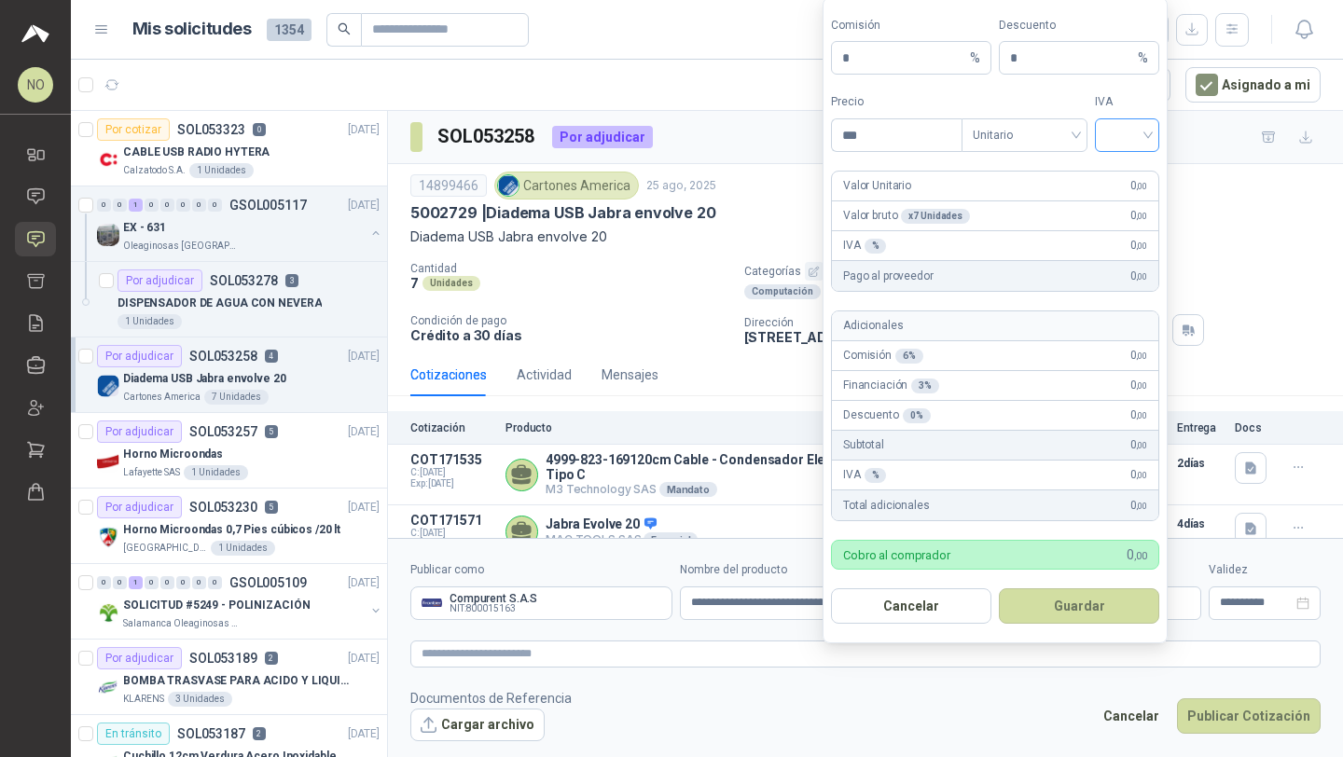
click at [1111, 137] on input "search" at bounding box center [1127, 133] width 42 height 28
click at [1121, 178] on div "19%" at bounding box center [1127, 174] width 35 height 21
click at [1020, 138] on span "Unitario" at bounding box center [1025, 135] width 104 height 28
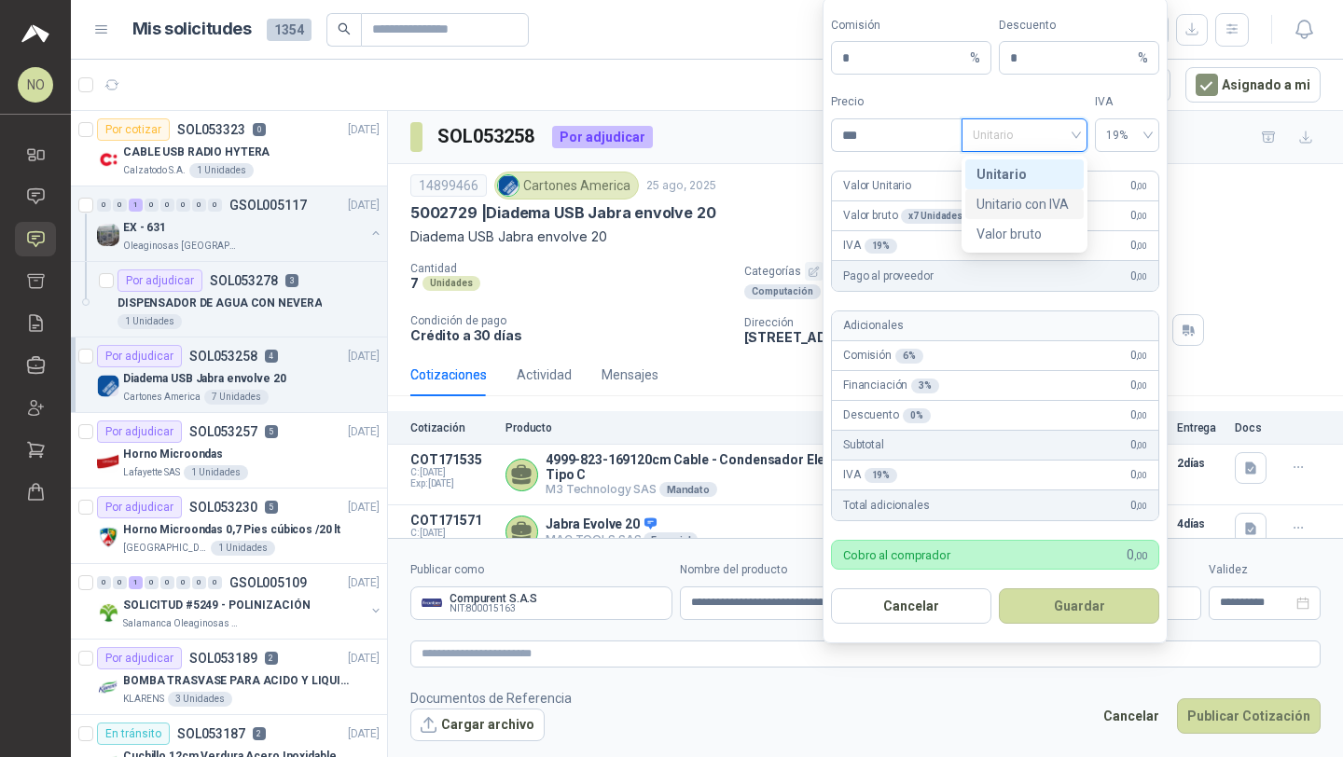
click at [1020, 204] on div "Unitario con IVA" at bounding box center [1024, 204] width 96 height 21
click at [893, 141] on input "***" at bounding box center [897, 135] width 130 height 32
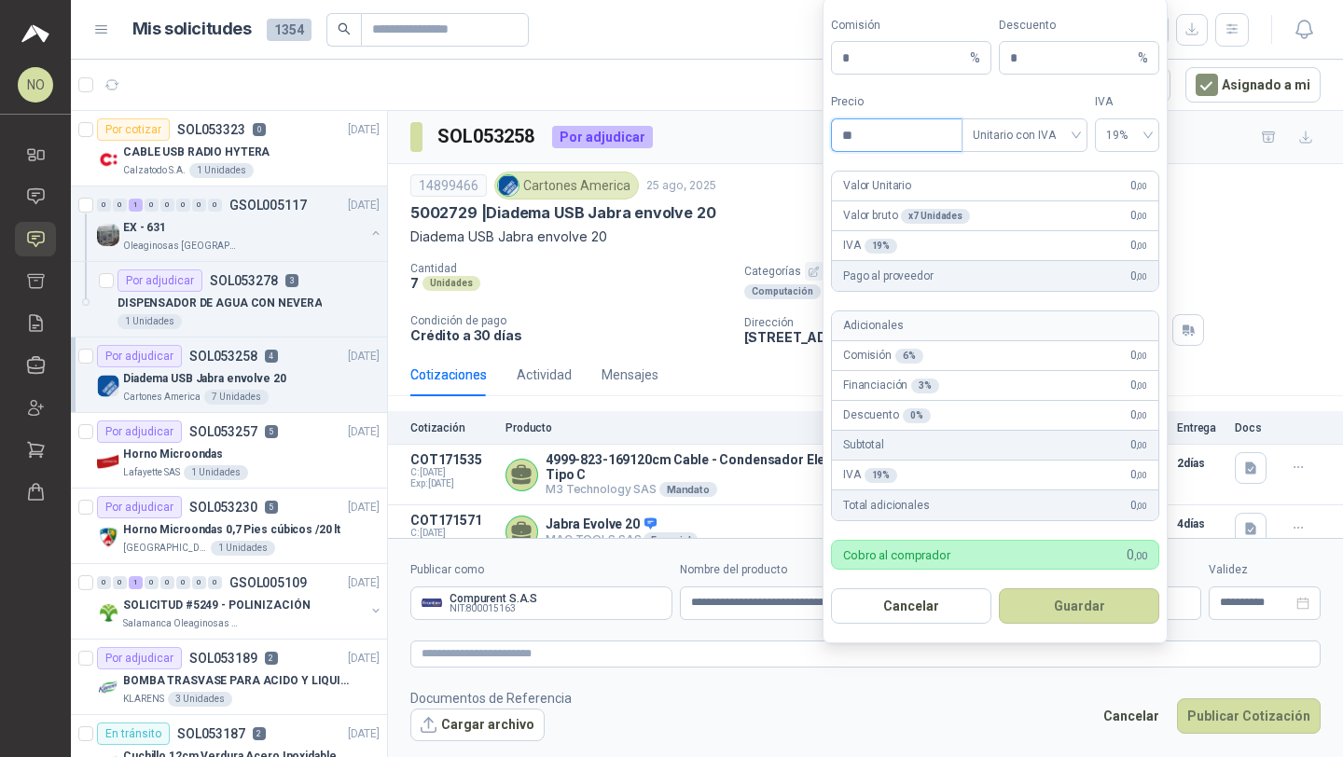
type input "*"
type input "*********"
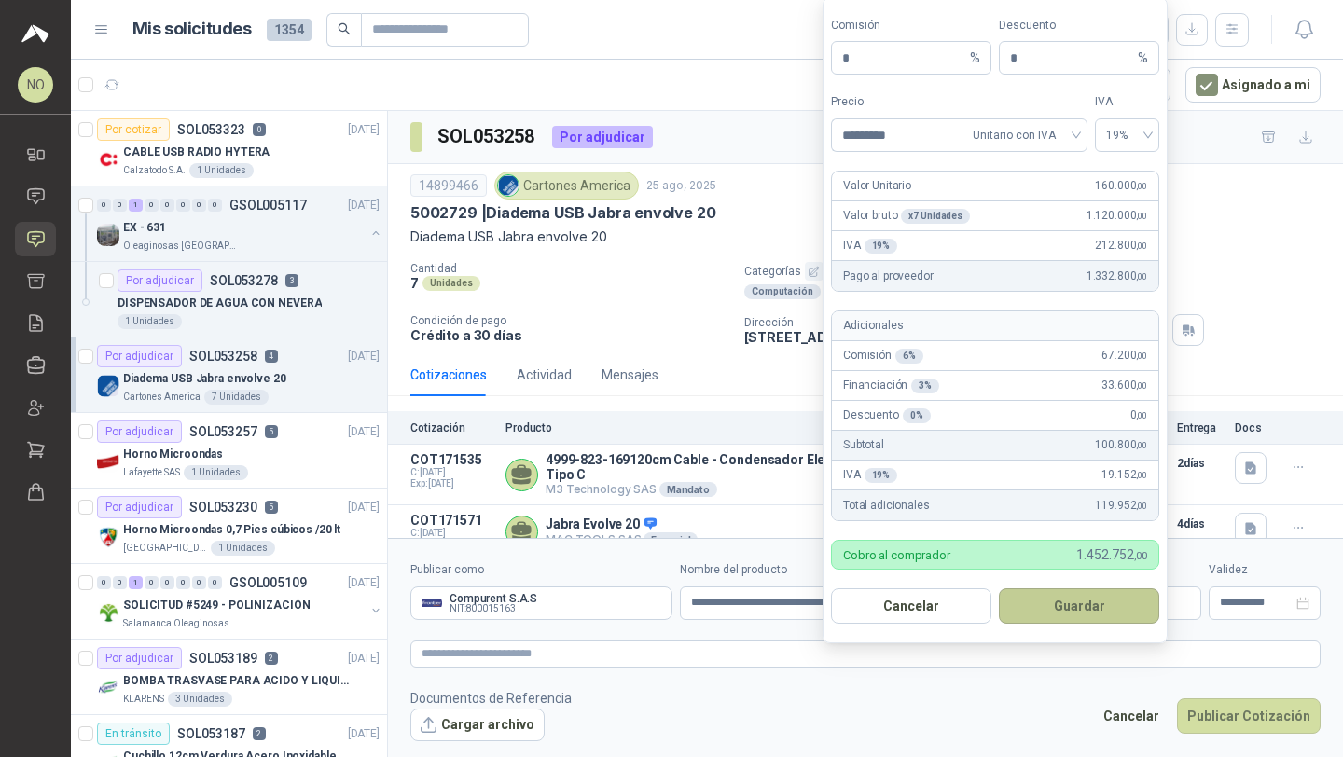
click at [1094, 610] on button "Guardar" at bounding box center [1079, 605] width 160 height 35
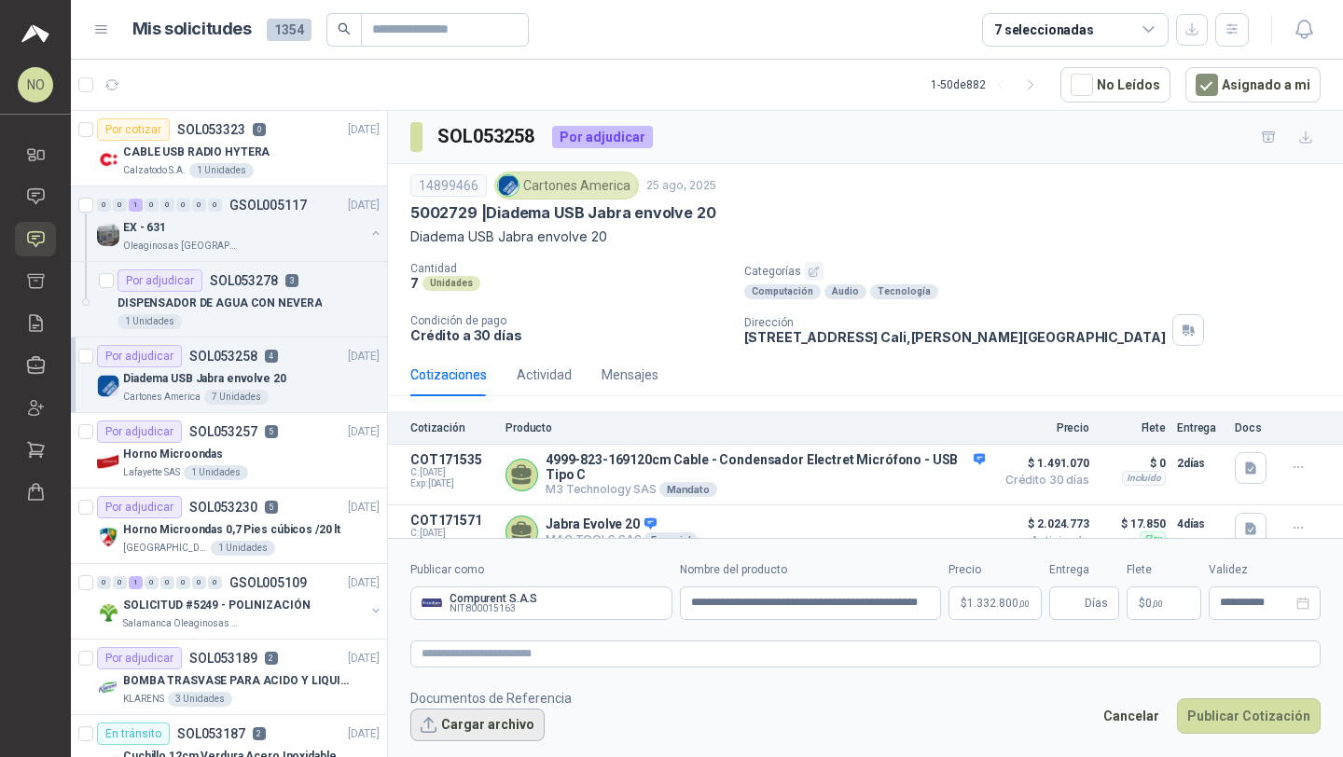
click at [492, 730] on button "Cargar archivo" at bounding box center [477, 726] width 134 height 34
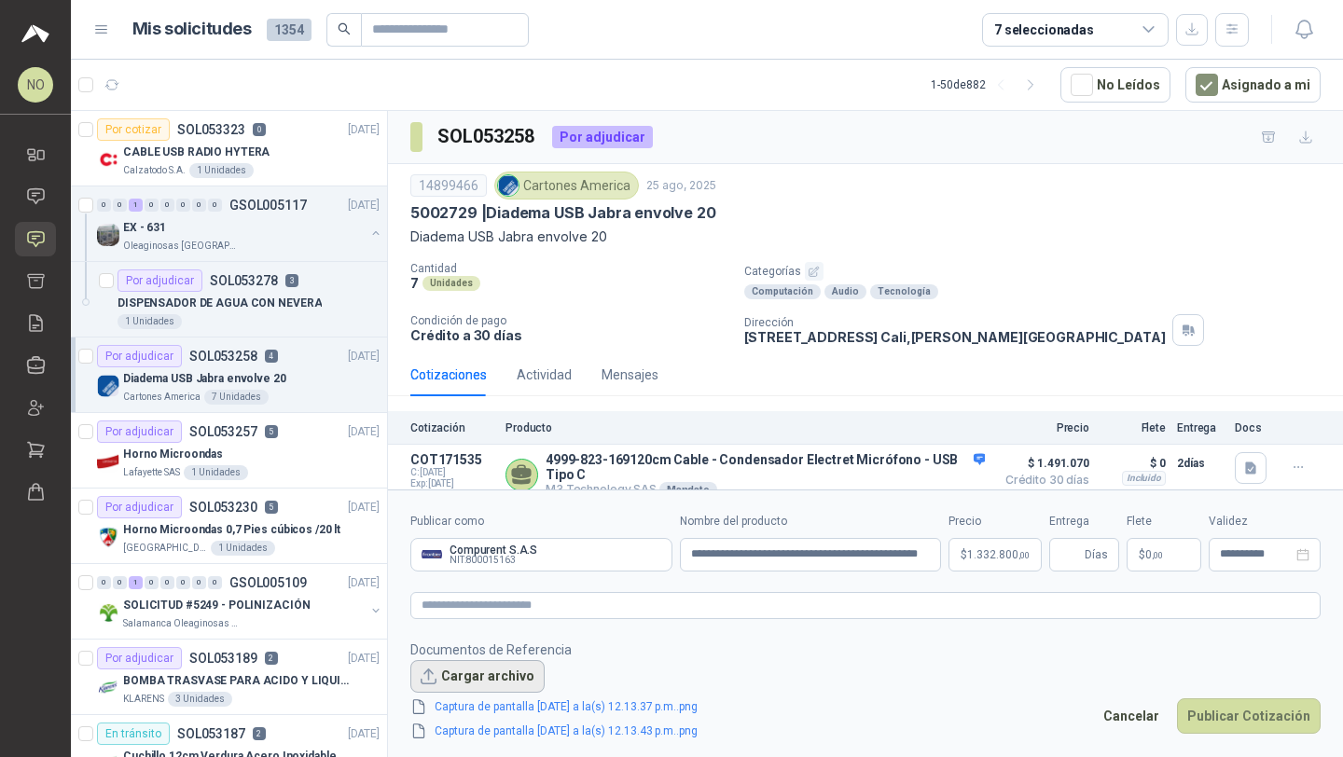
click at [481, 680] on button "Cargar archivo" at bounding box center [477, 677] width 134 height 34
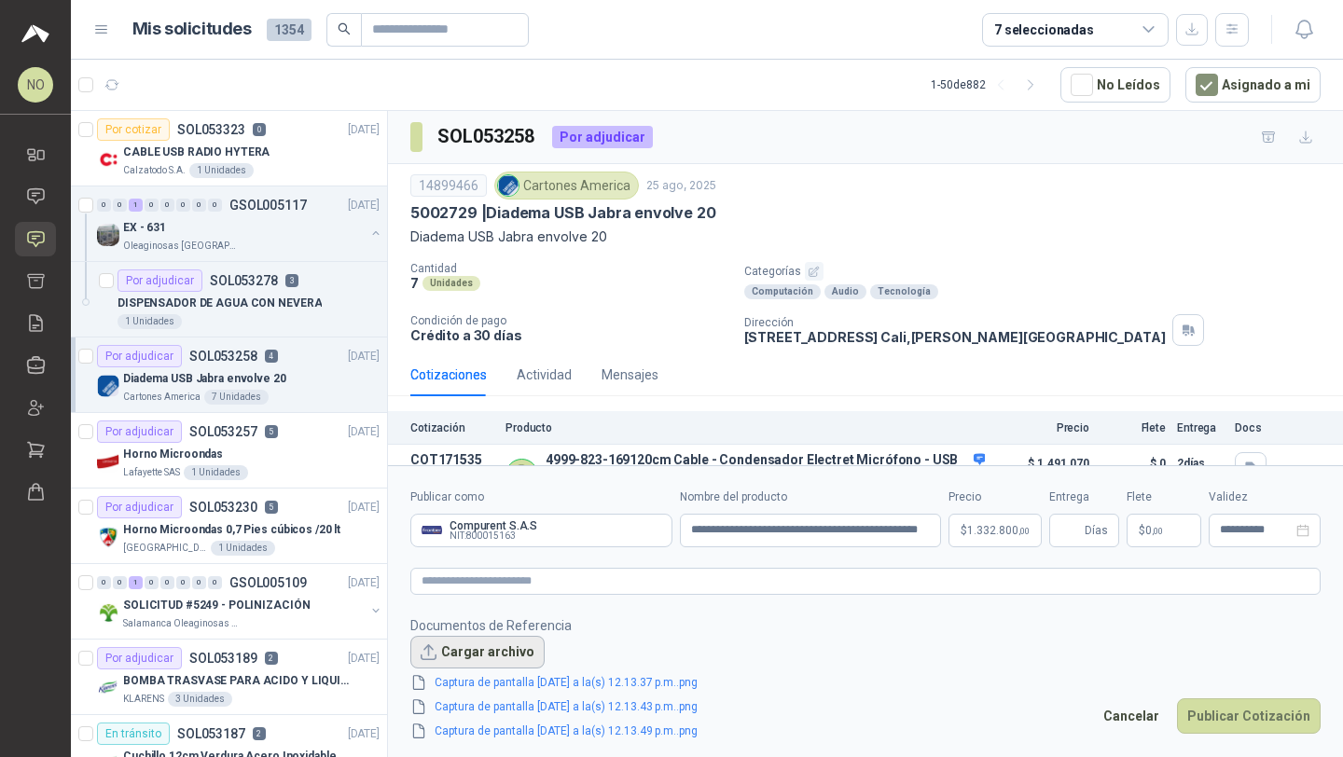
click at [471, 646] on button "Cargar archivo" at bounding box center [477, 653] width 134 height 34
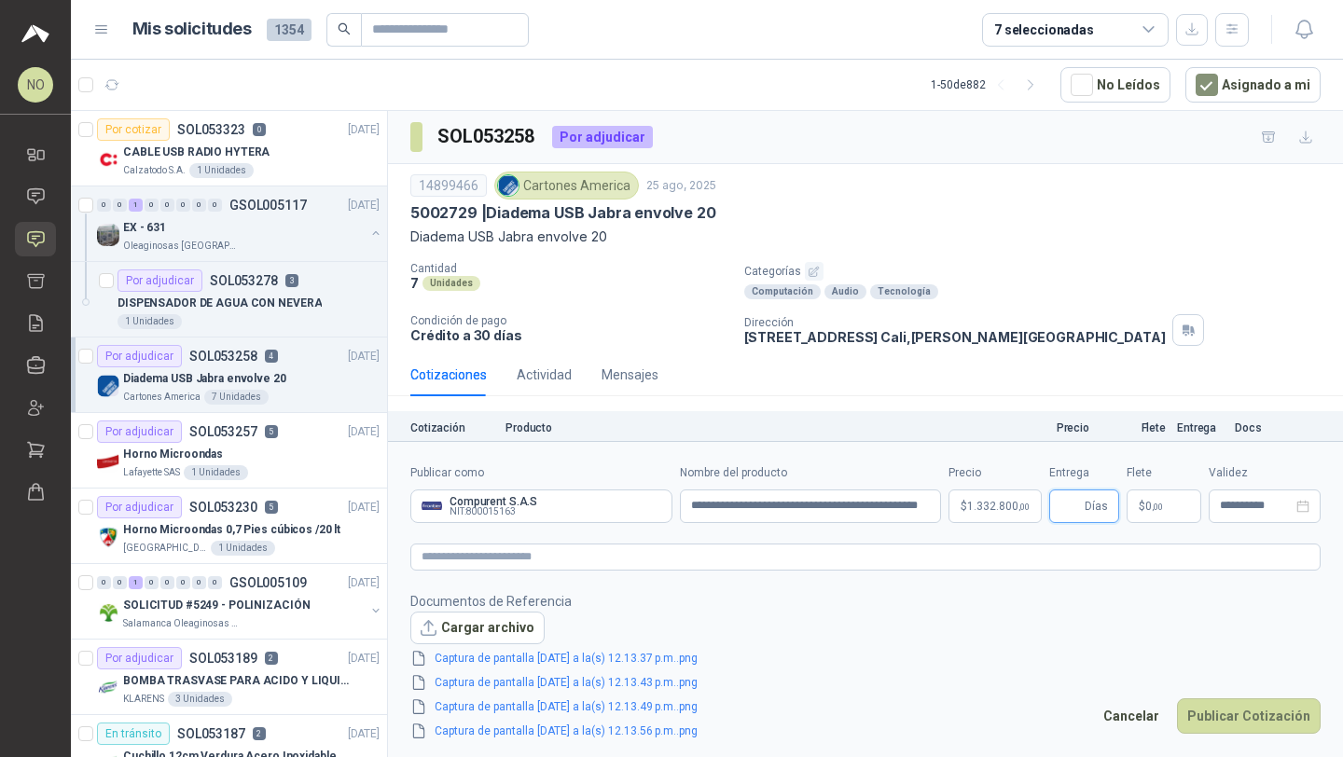
click at [1067, 508] on input "Entrega" at bounding box center [1070, 506] width 21 height 32
type input "*"
click at [1143, 508] on span "$" at bounding box center [1142, 506] width 7 height 11
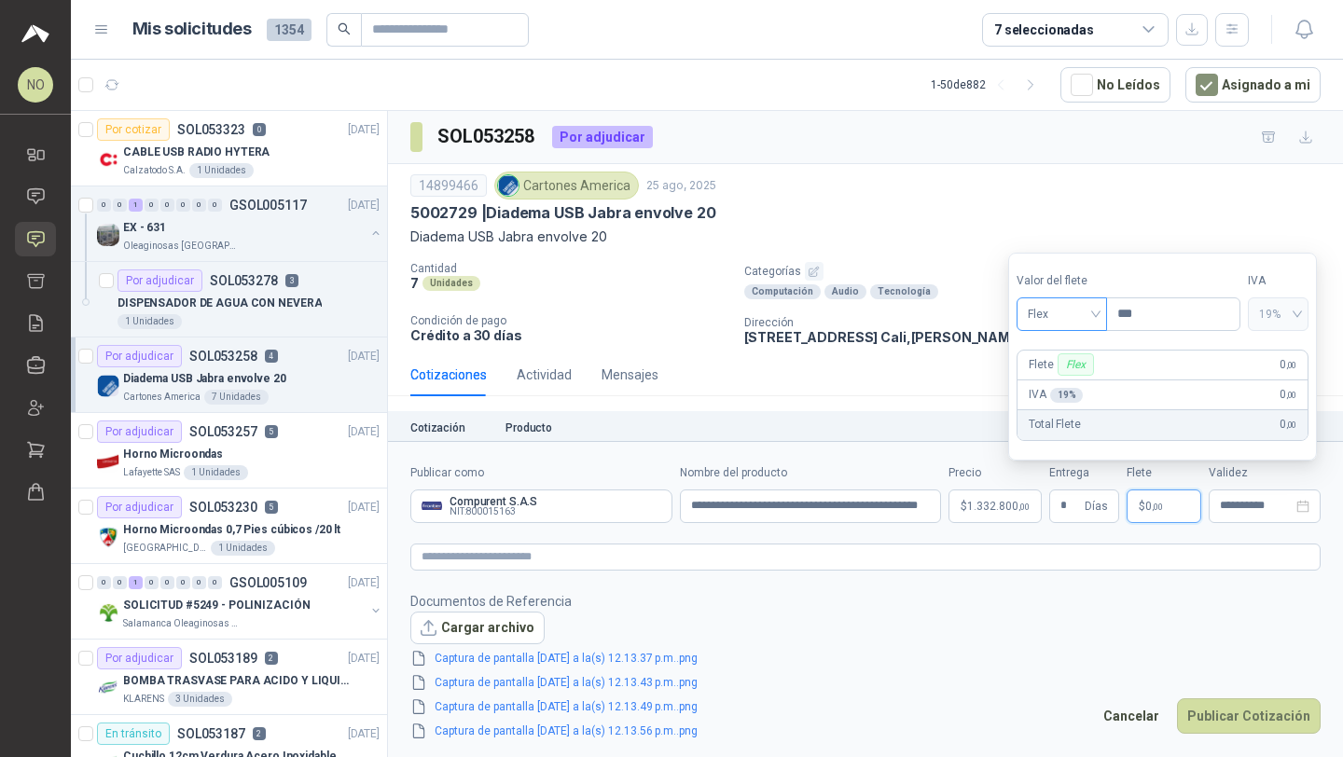
click at [1057, 307] on span "Flex" at bounding box center [1062, 314] width 68 height 28
click at [1067, 374] on div "Incluido" at bounding box center [1062, 383] width 62 height 21
click at [1242, 498] on div "**********" at bounding box center [1264, 507] width 112 height 34
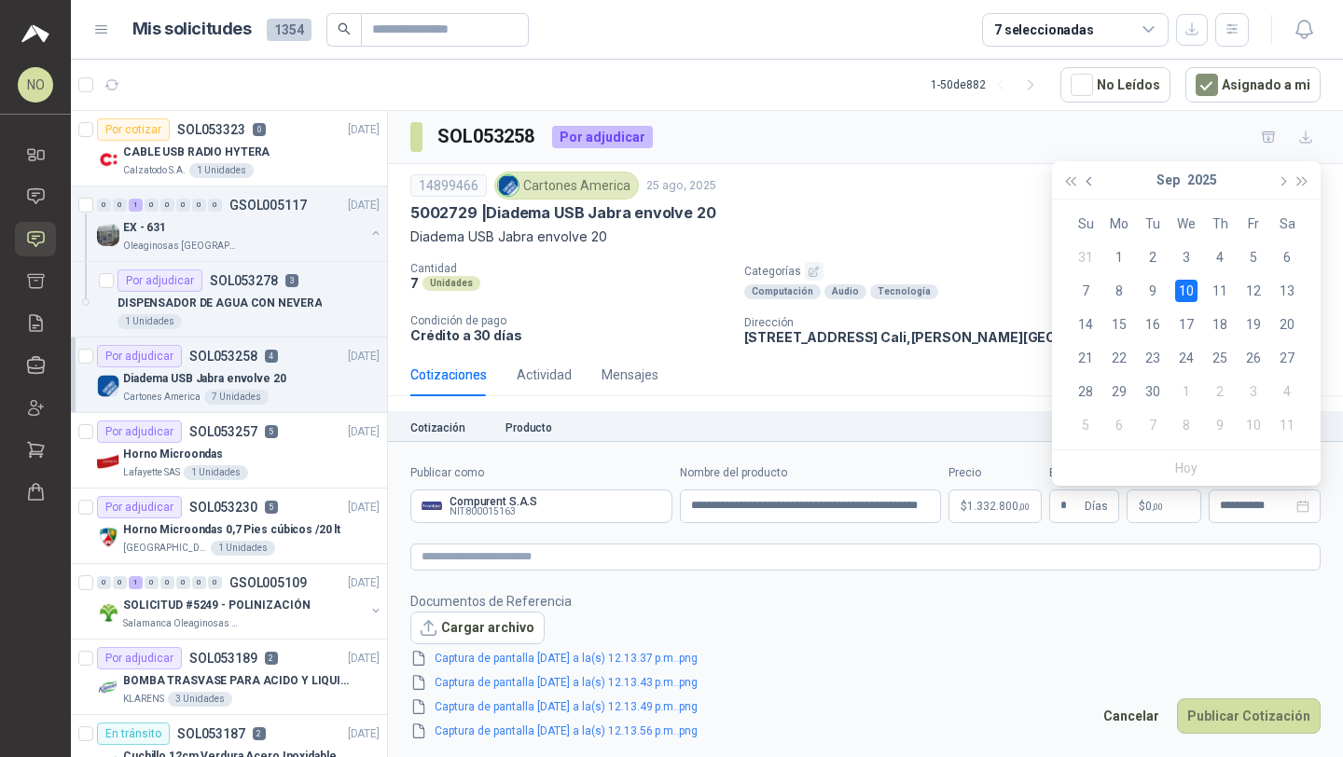
click at [1088, 183] on span "button" at bounding box center [1090, 180] width 9 height 9
type input "**********"
click at [1255, 397] on div "29" at bounding box center [1253, 391] width 22 height 22
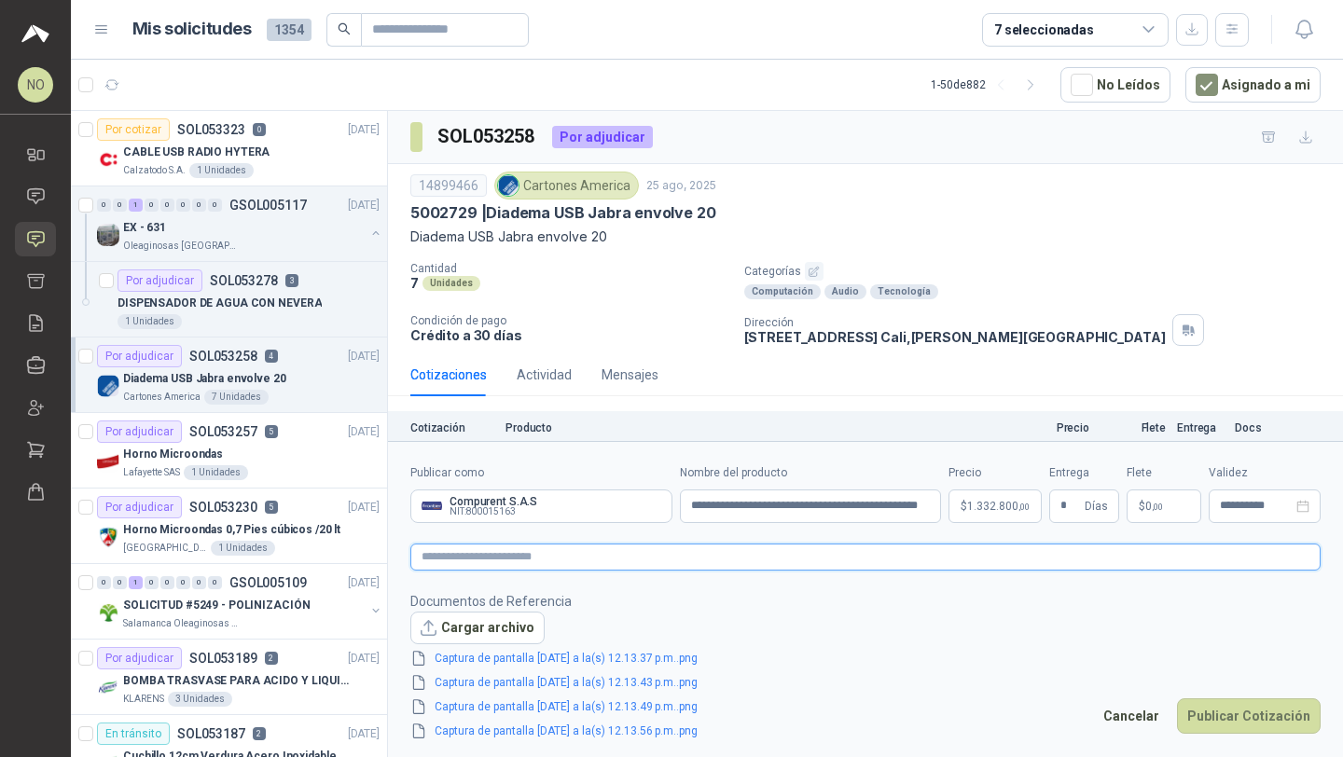
click at [520, 544] on textarea at bounding box center [865, 557] width 910 height 27
paste textarea "**********"
type textarea "**********"
click at [974, 518] on body "NO Nathalia Ortega Inicio Chat Solicitudes Cotizar Remisiones Compañías Invitac…" at bounding box center [671, 378] width 1343 height 757
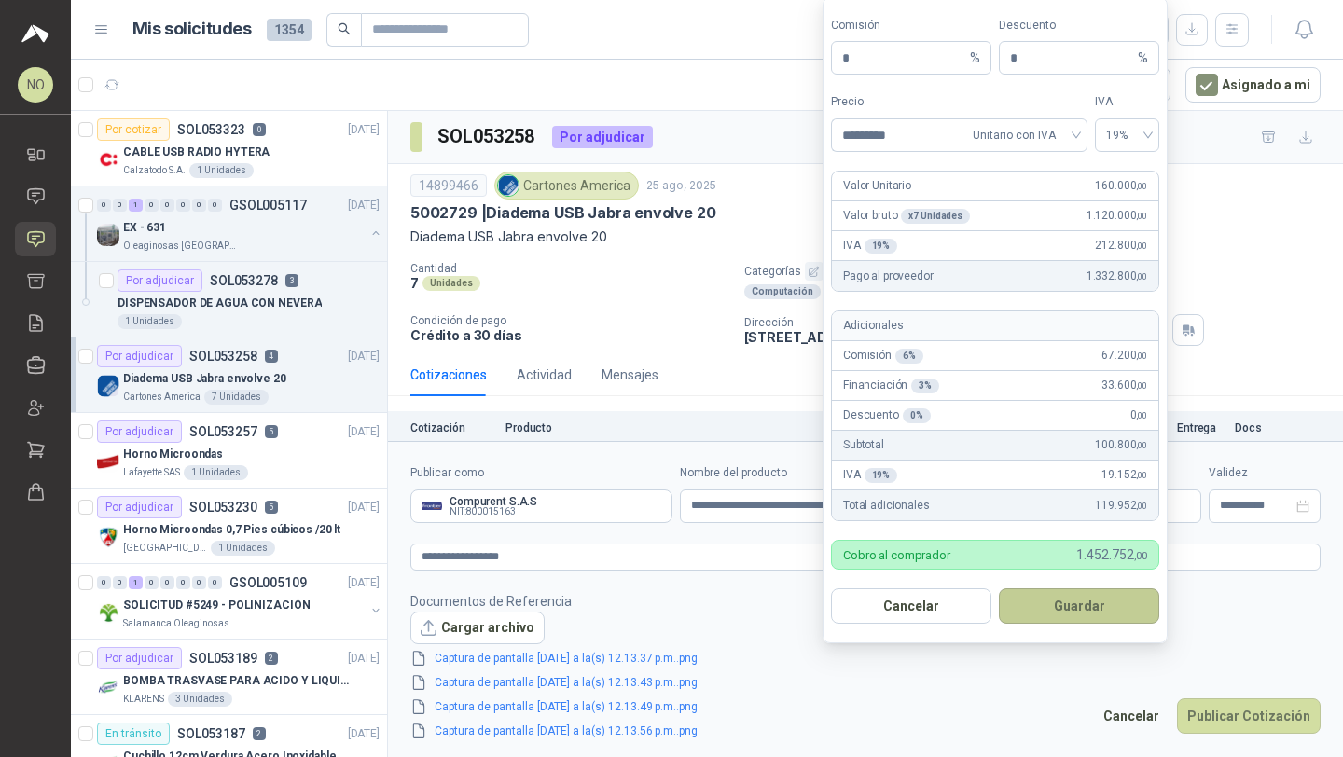
click at [1117, 618] on button "Guardar" at bounding box center [1079, 605] width 160 height 35
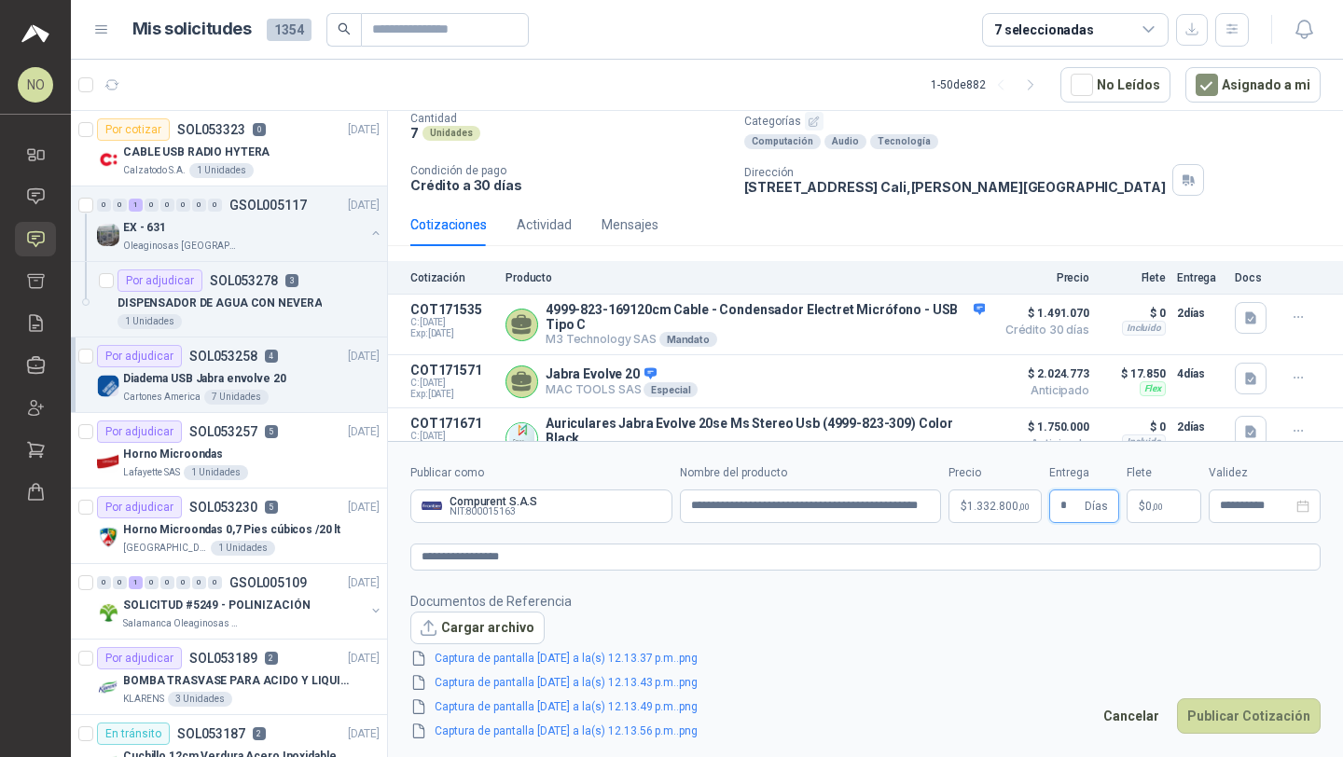
scroll to position [157, 0]
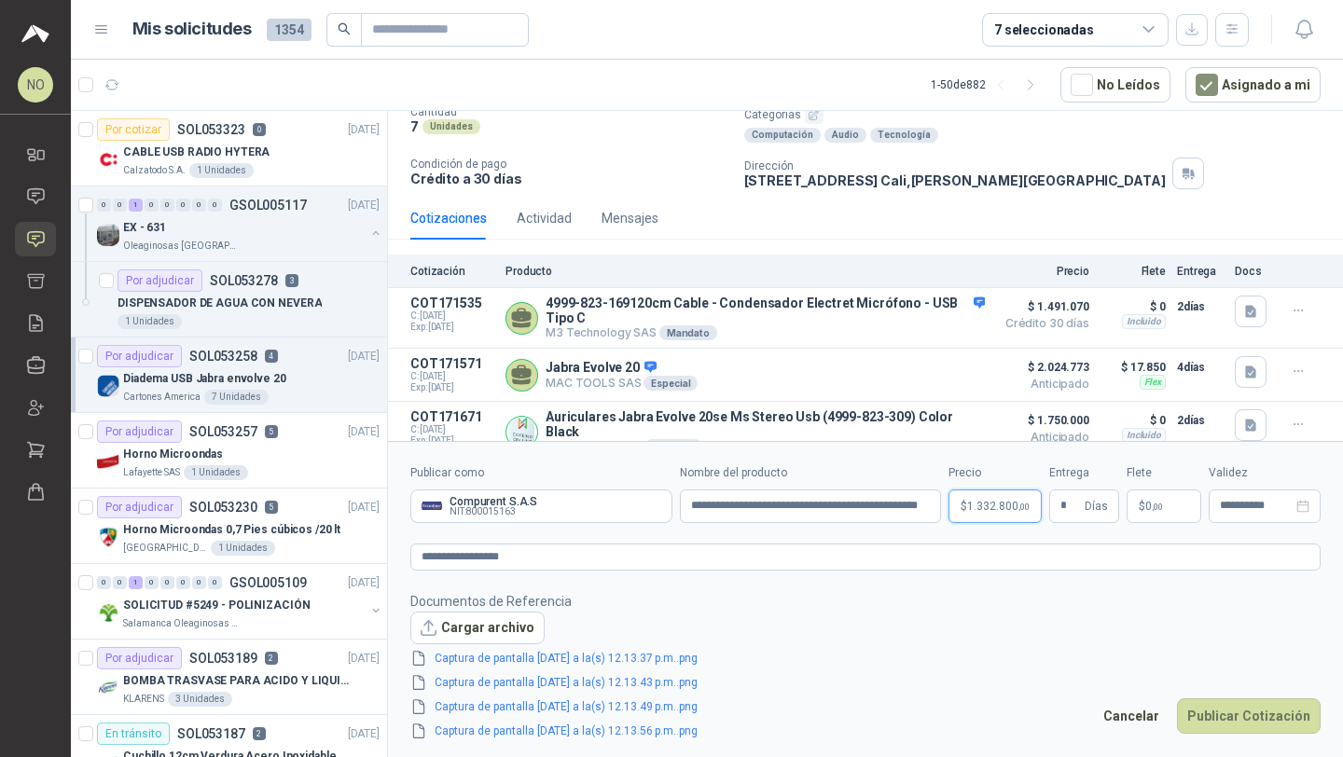
click at [993, 509] on body "NO Nathalia Ortega Inicio Chat Solicitudes Cotizar Remisiones Compañías Invitac…" at bounding box center [671, 378] width 1343 height 757
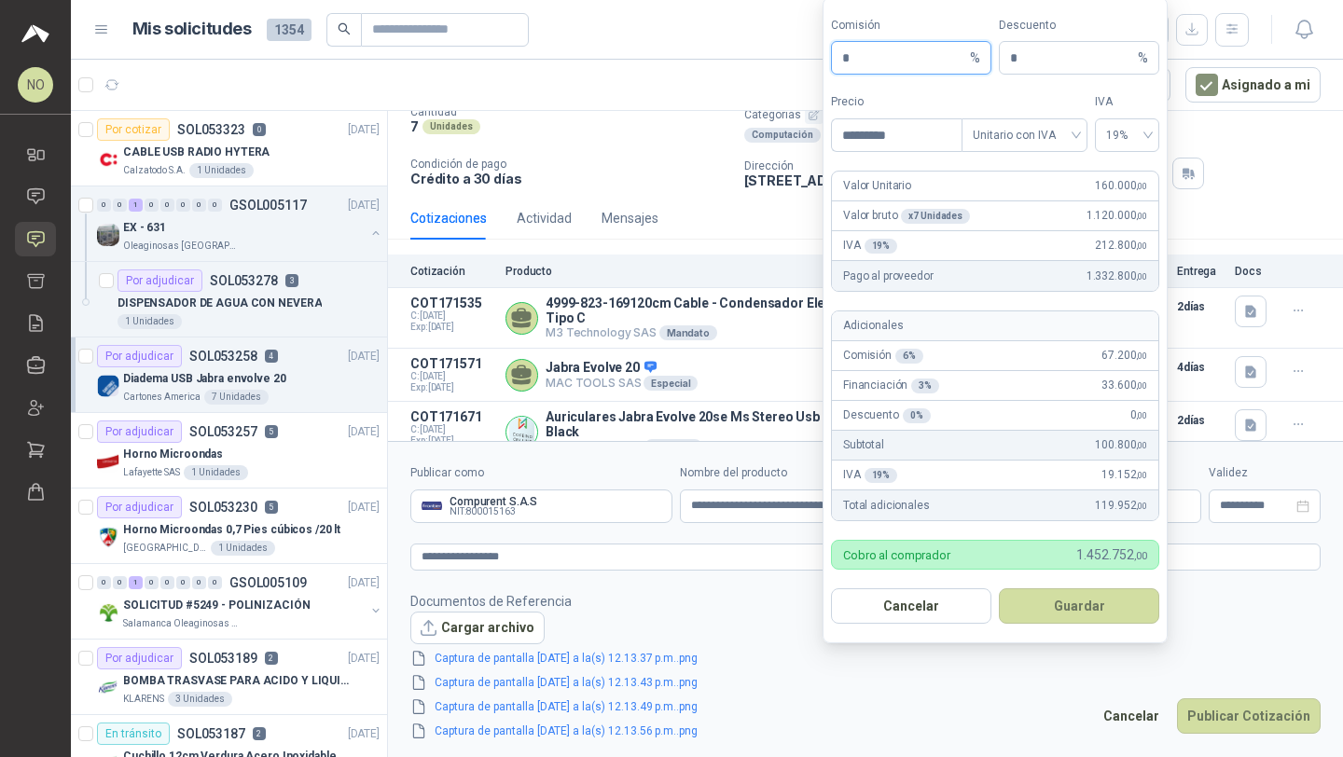
click at [871, 61] on input "*" at bounding box center [904, 58] width 124 height 32
type input "*"
click at [1084, 601] on button "Guardar" at bounding box center [1079, 605] width 160 height 35
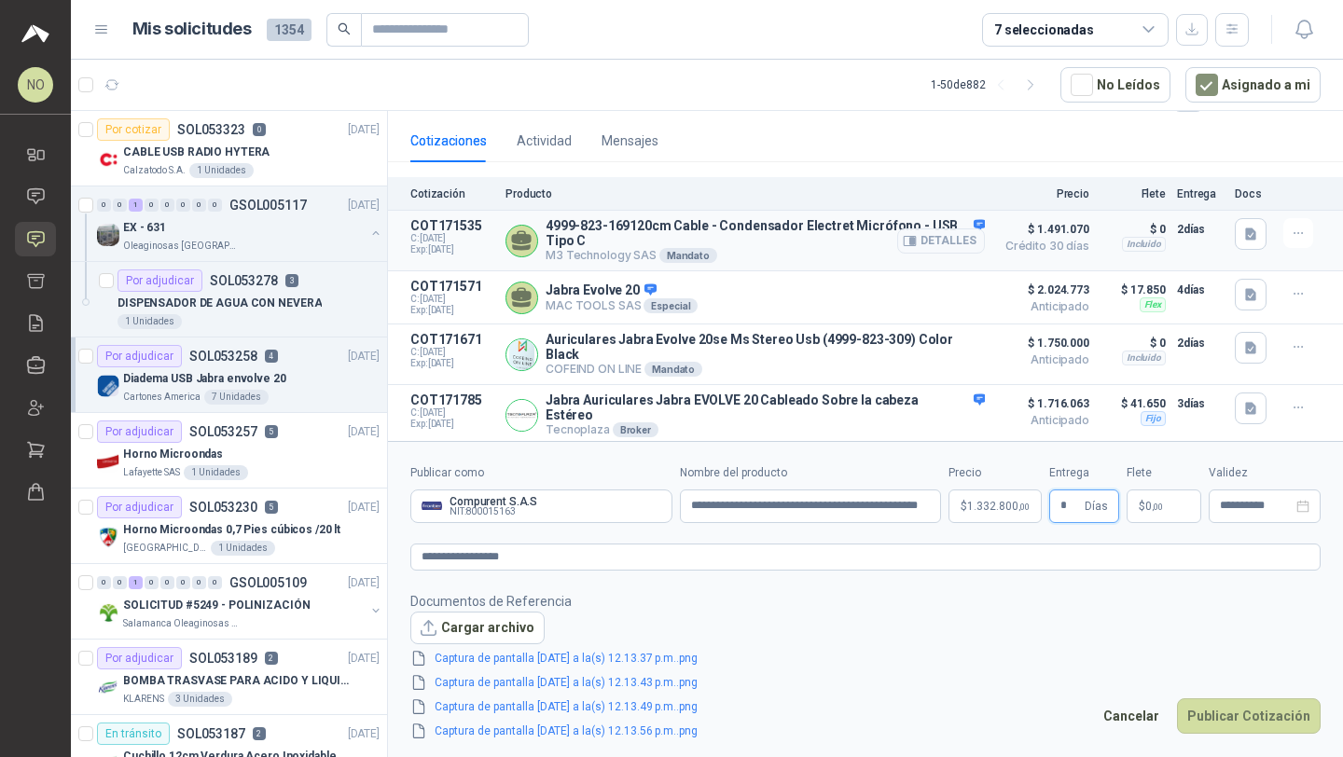
scroll to position [235, 0]
type input "*"
click at [937, 710] on footer "Documentos de Referencia Cargar archivo Captura de pantalla 2025-08-26 a la(s) …" at bounding box center [865, 666] width 910 height 151
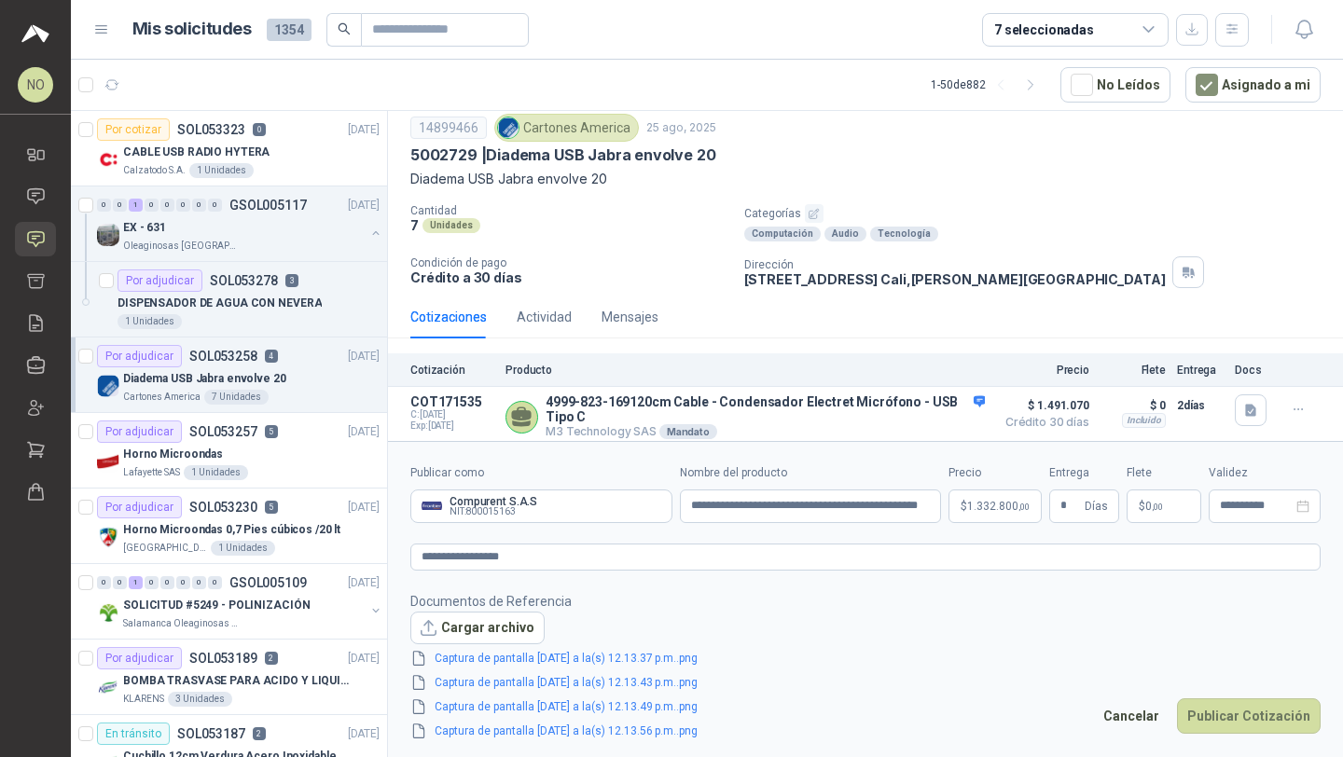
scroll to position [57, 0]
click at [1268, 517] on div "**********" at bounding box center [1264, 507] width 112 height 34
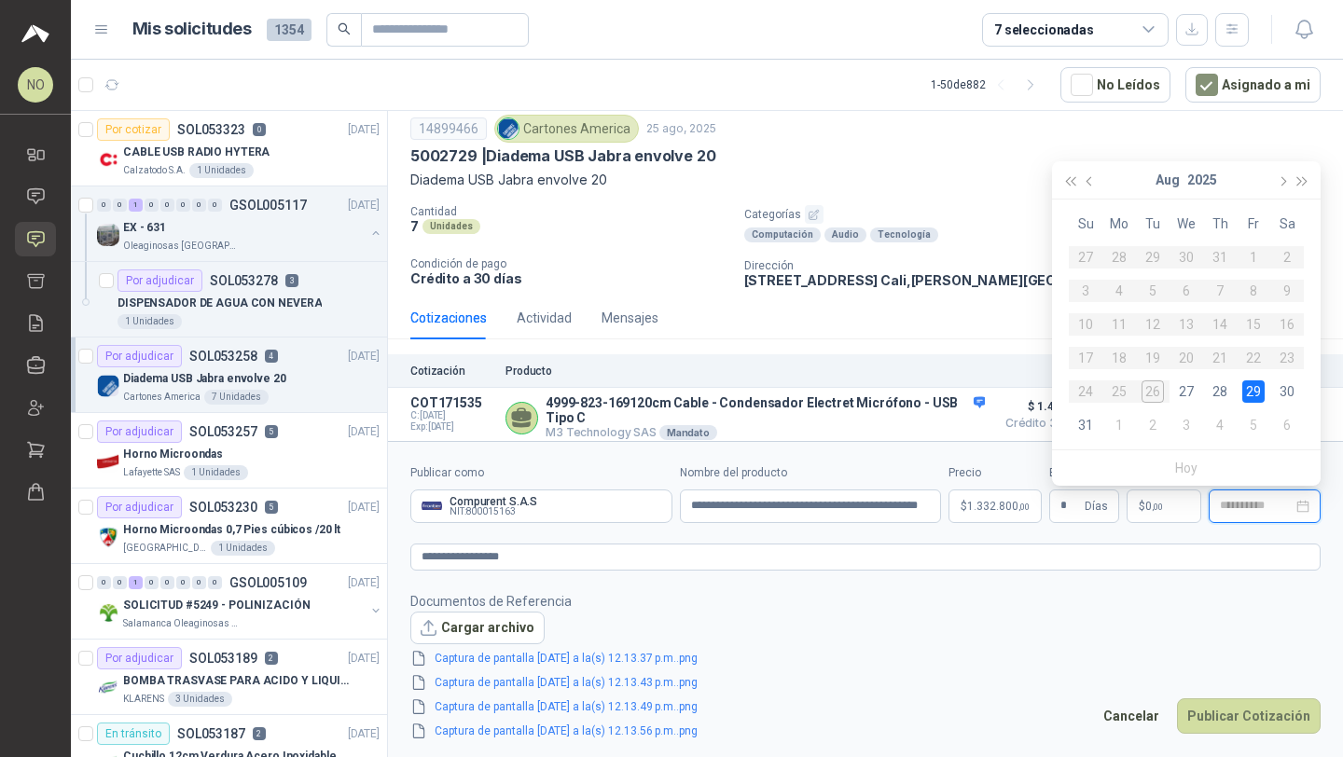
type input "**********"
click at [1255, 391] on div "29" at bounding box center [1253, 391] width 22 height 22
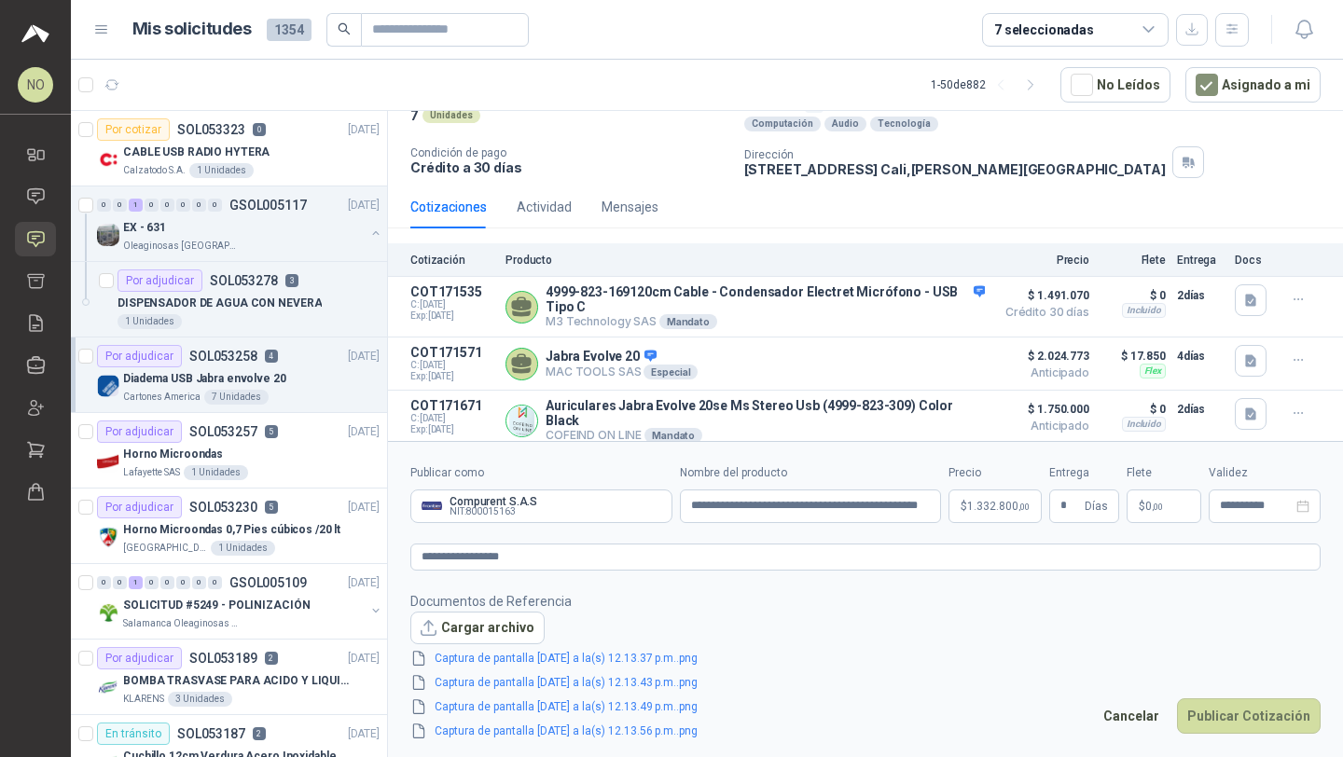
scroll to position [235, 0]
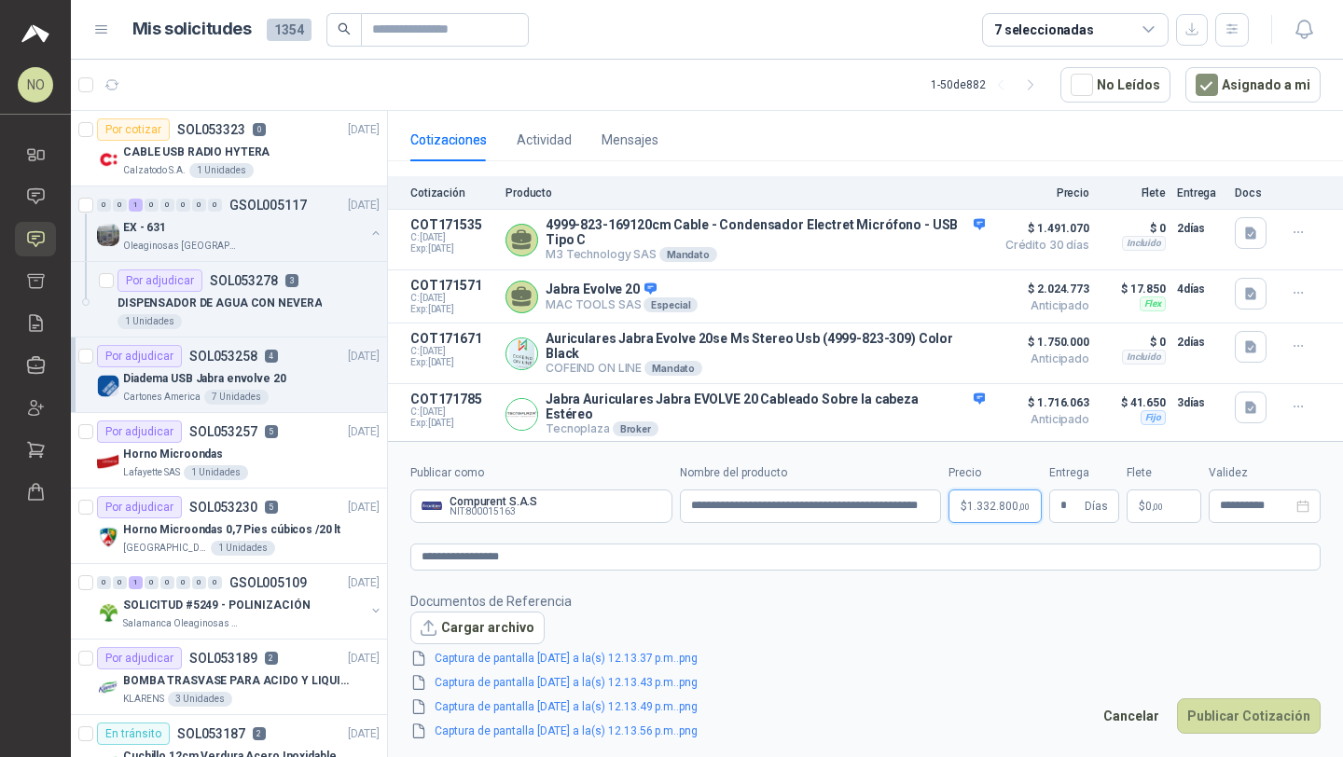
click at [986, 505] on body "NO Nathalia Ortega Inicio Chat Solicitudes Cotizar Remisiones Compañías Invitac…" at bounding box center [671, 378] width 1343 height 757
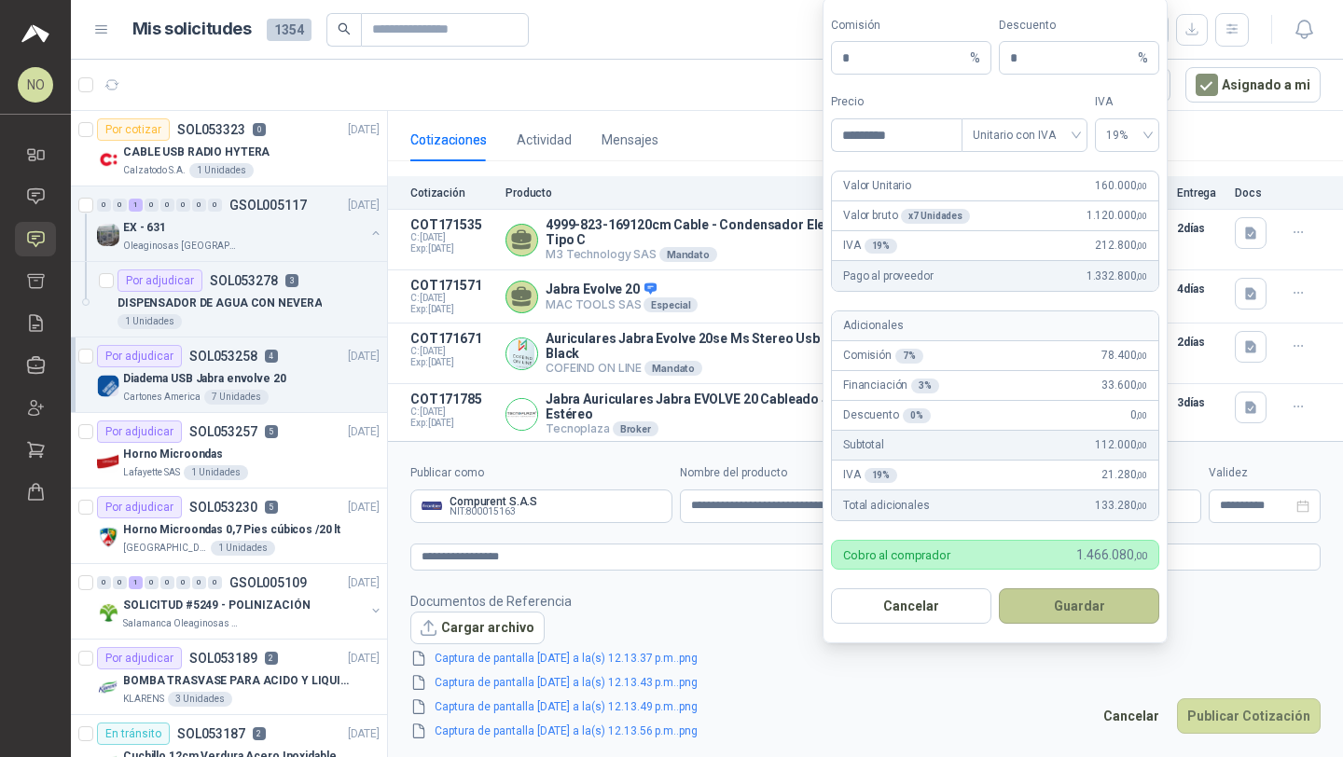
click at [1106, 603] on button "Guardar" at bounding box center [1079, 605] width 160 height 35
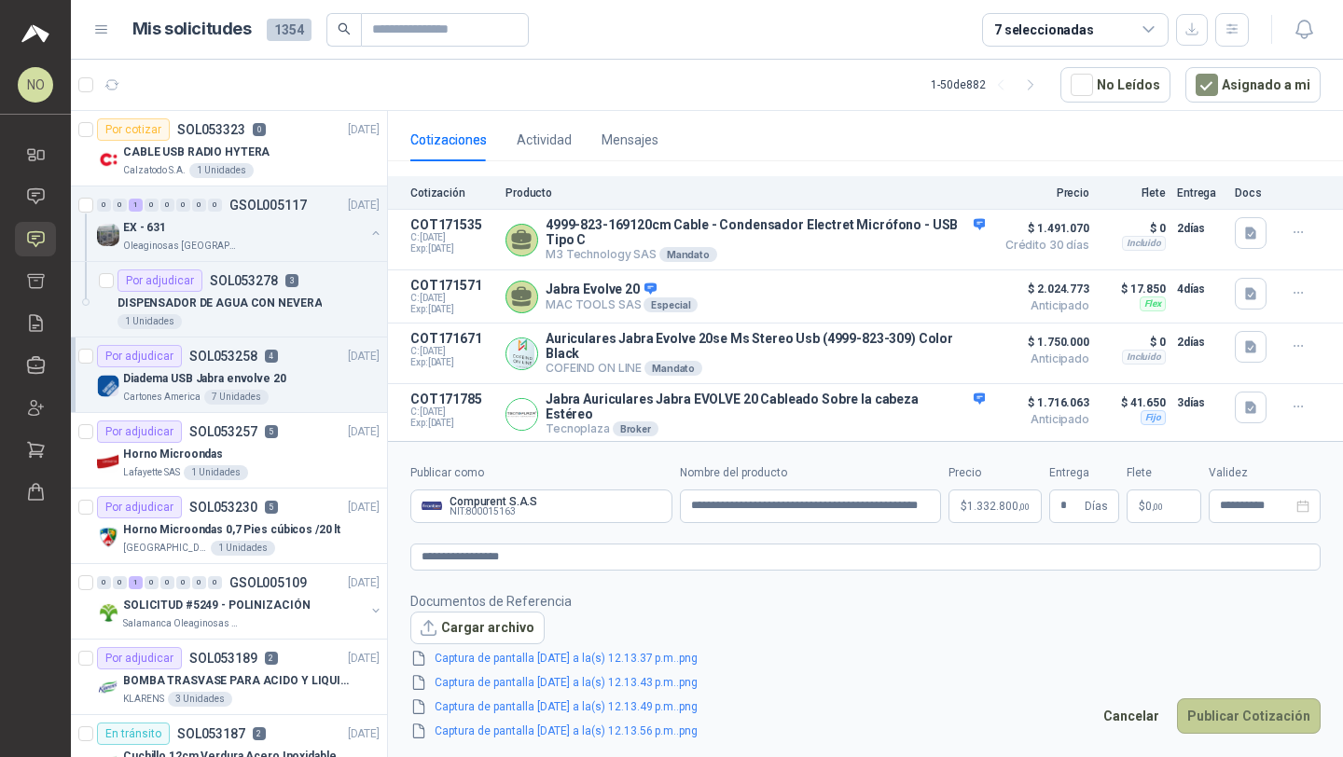
click at [1255, 729] on button "Publicar Cotización" at bounding box center [1249, 715] width 144 height 35
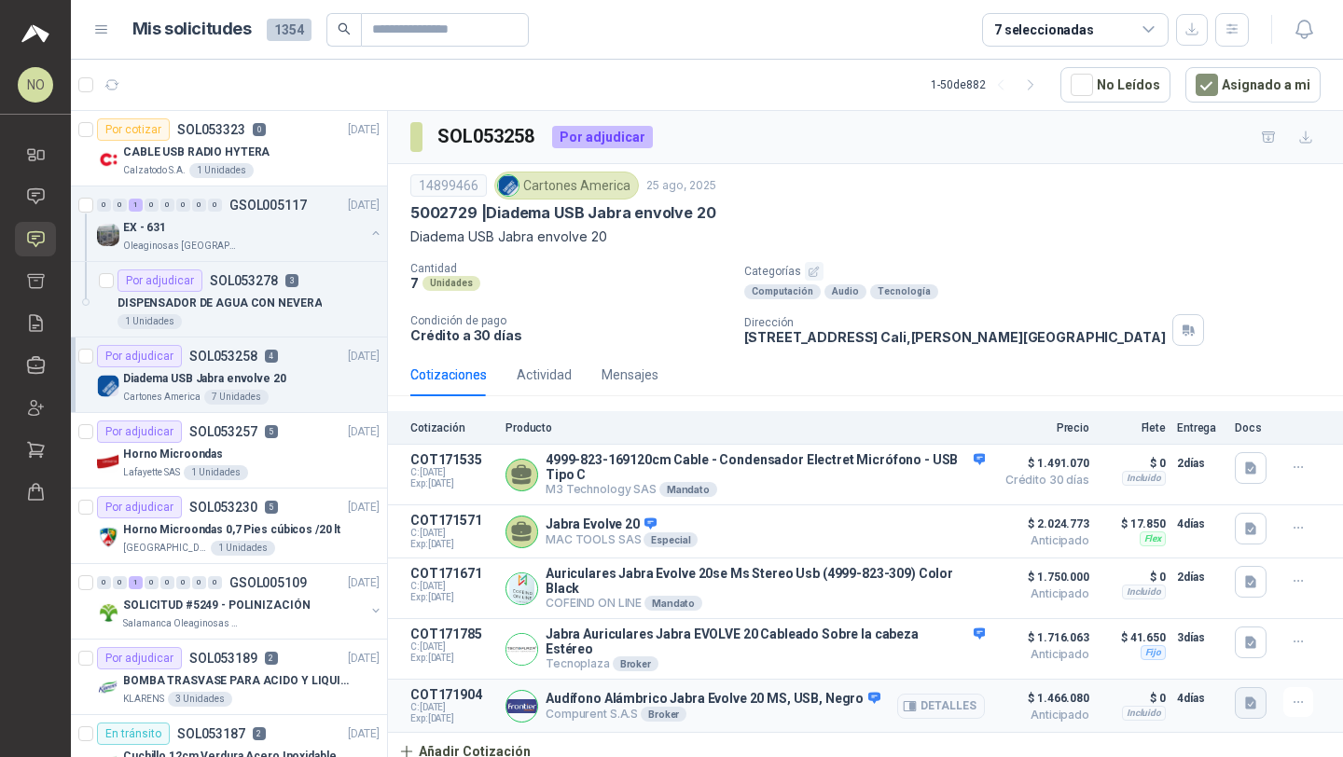
click at [1251, 697] on icon "button" at bounding box center [1251, 704] width 16 height 16
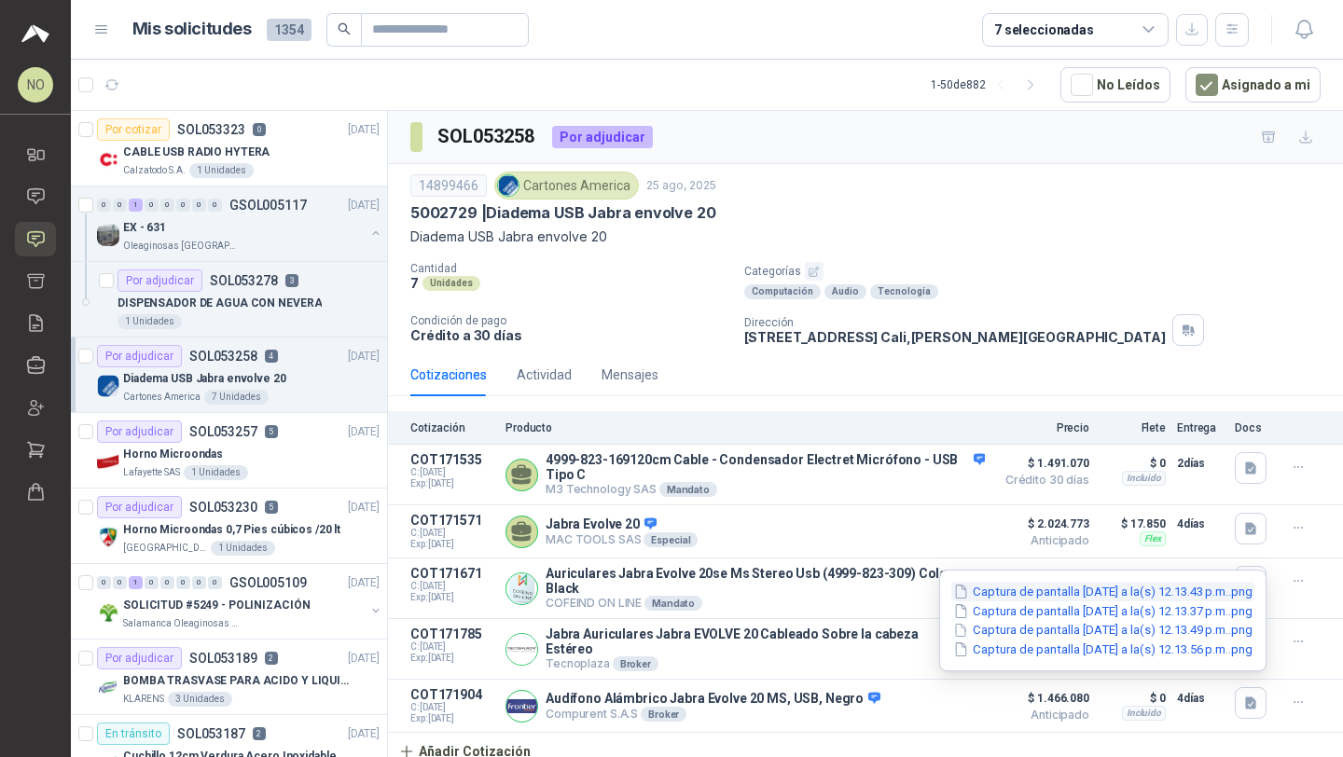
click at [1178, 591] on button "Captura de pantalla 2025-08-26 a la(s) 12.13.43 p.m..png" at bounding box center [1102, 592] width 303 height 20
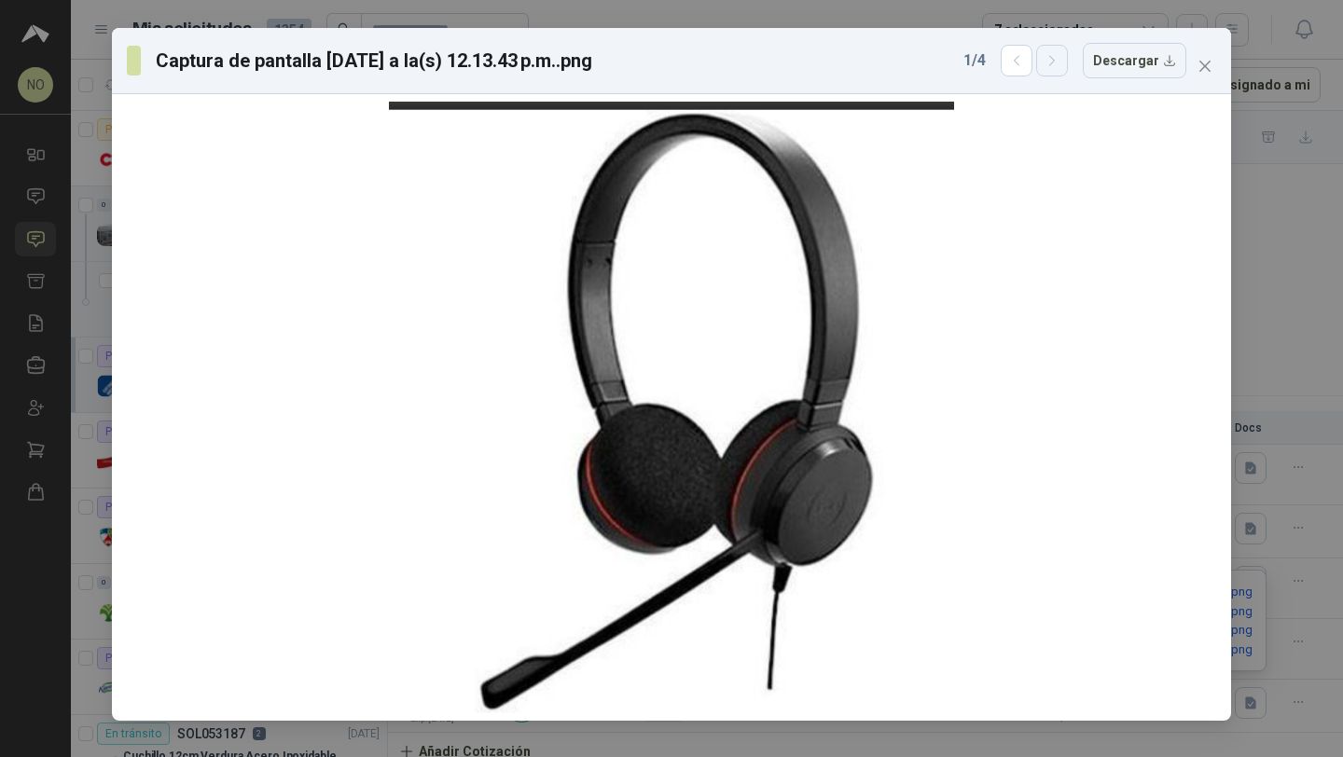
click at [1055, 56] on icon "button" at bounding box center [1052, 61] width 16 height 16
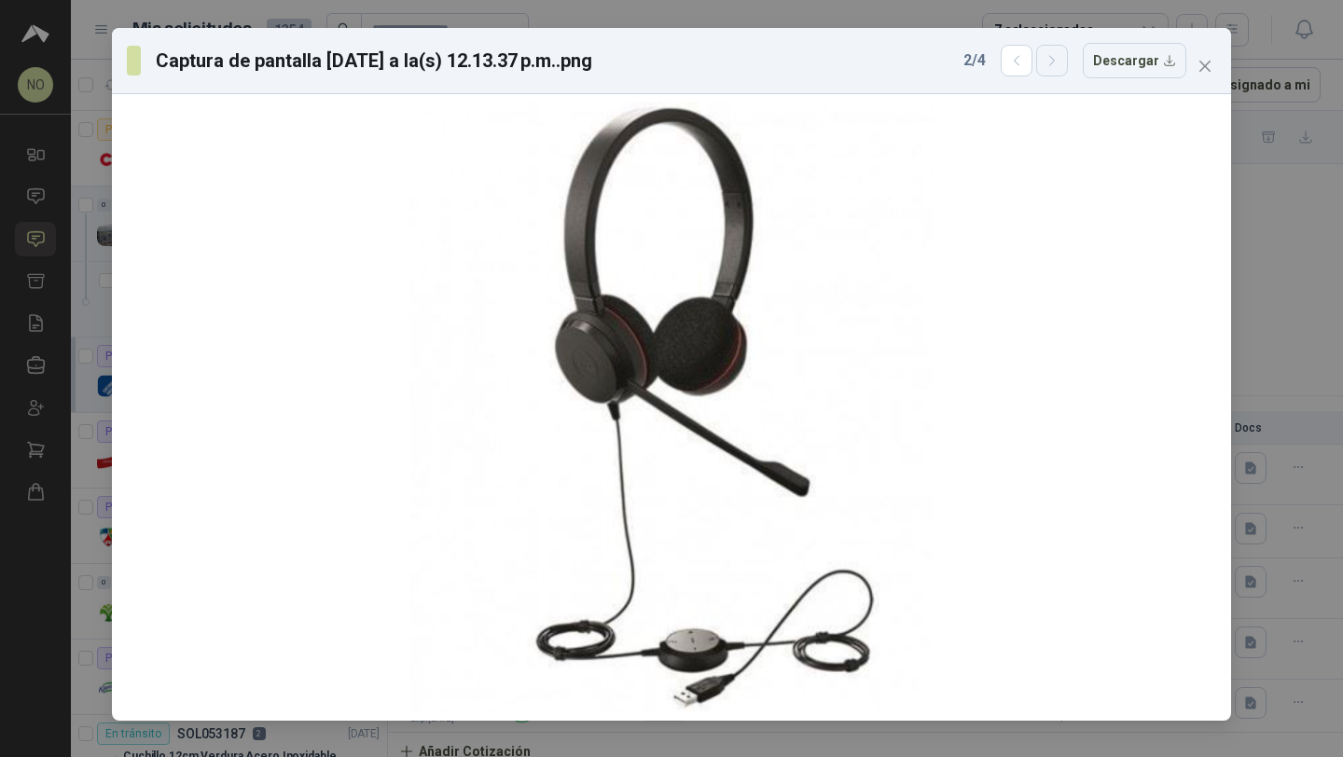
click at [1055, 56] on icon "button" at bounding box center [1052, 61] width 16 height 16
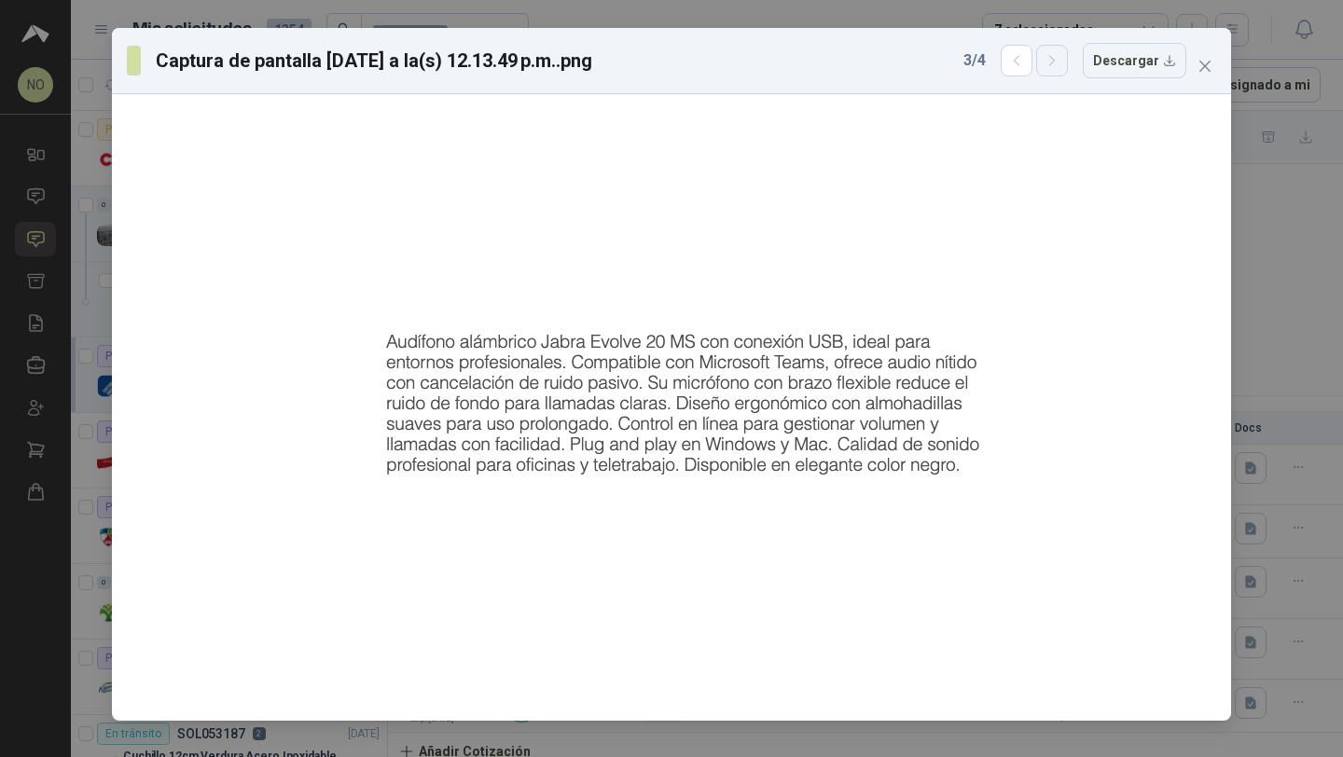
click at [1055, 56] on icon "button" at bounding box center [1052, 61] width 16 height 16
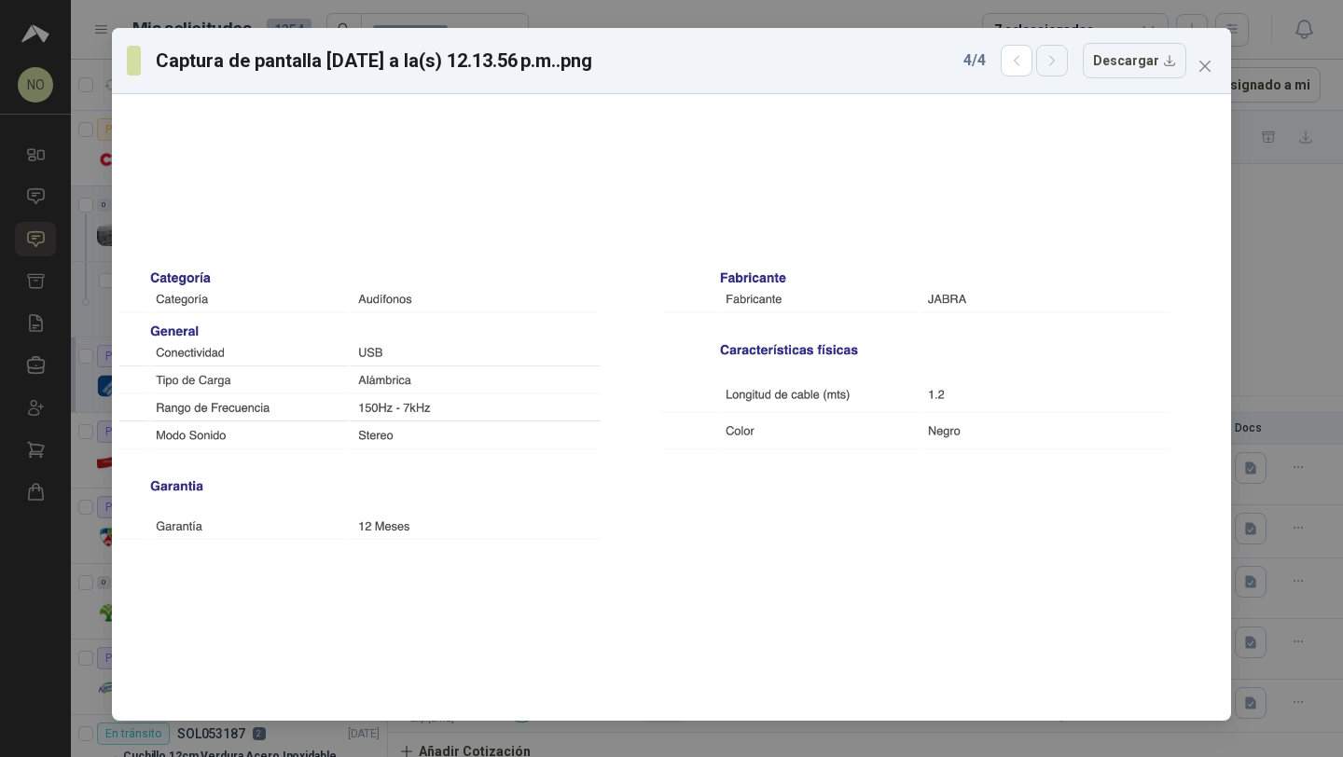
click at [1055, 56] on icon "button" at bounding box center [1052, 61] width 16 height 16
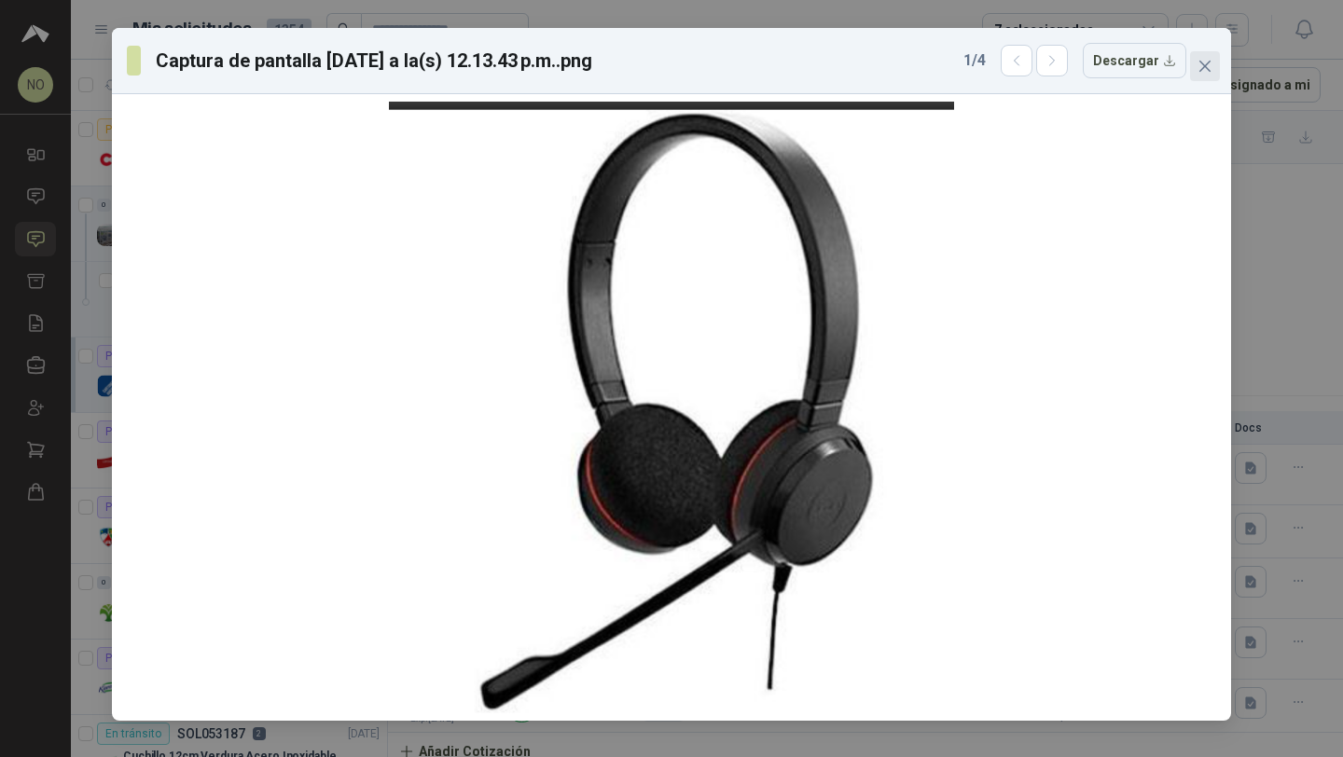
click at [1207, 65] on icon "close" at bounding box center [1204, 66] width 15 height 15
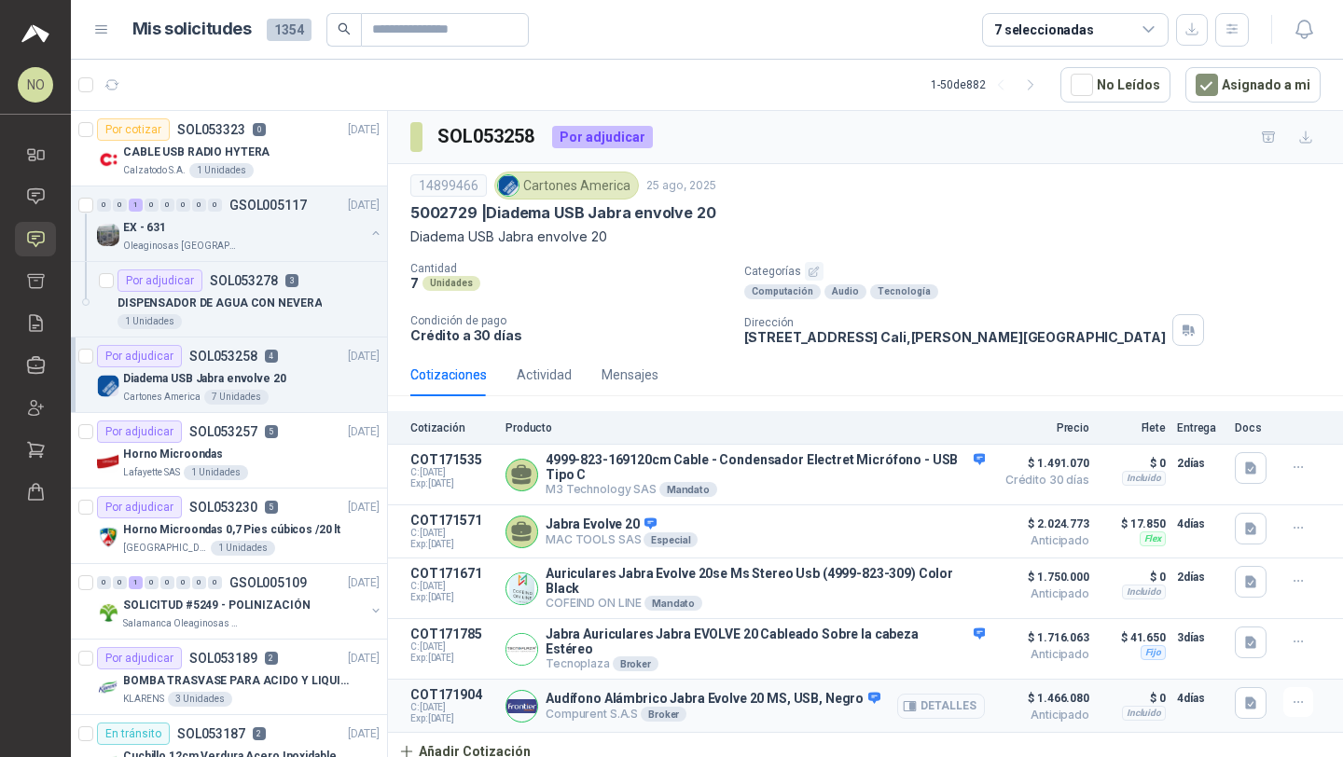
click at [933, 694] on button "Detalles" at bounding box center [941, 706] width 88 height 25
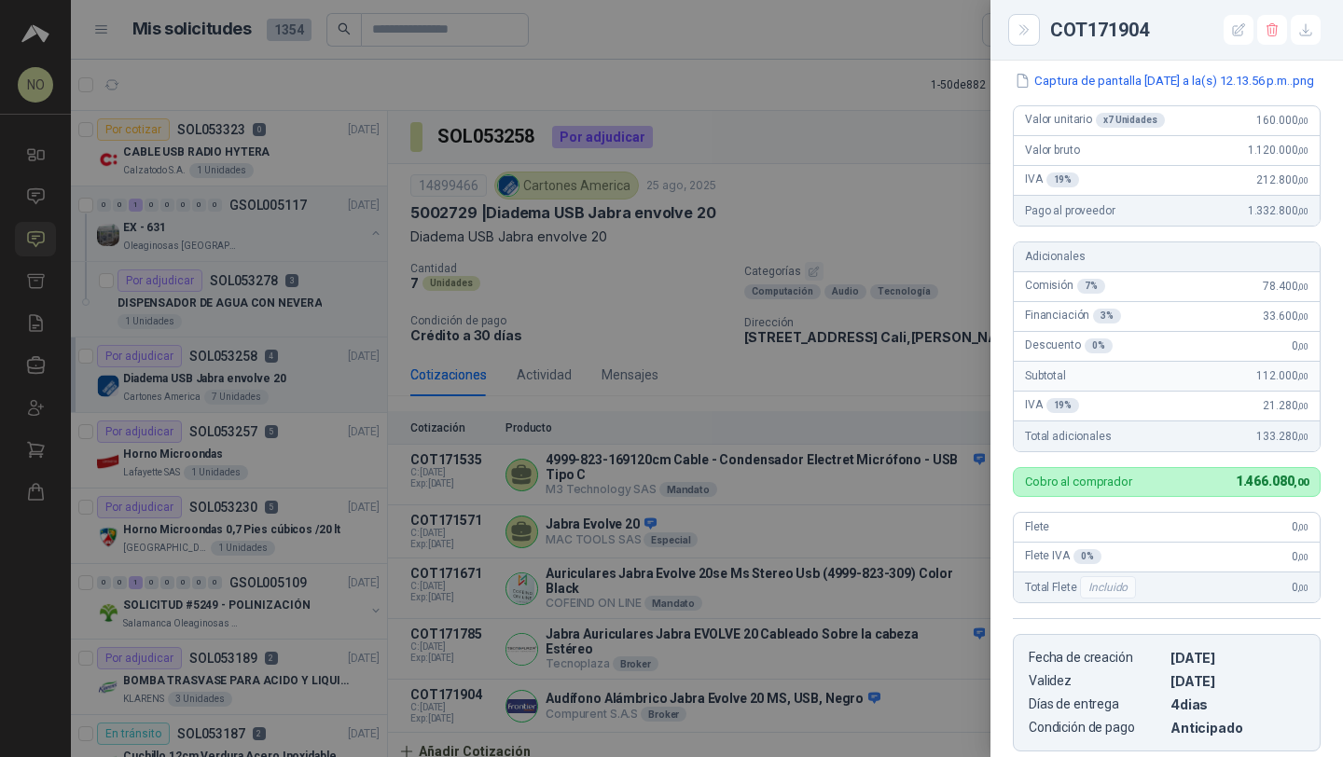
scroll to position [299, 0]
click at [713, 294] on div at bounding box center [671, 378] width 1343 height 757
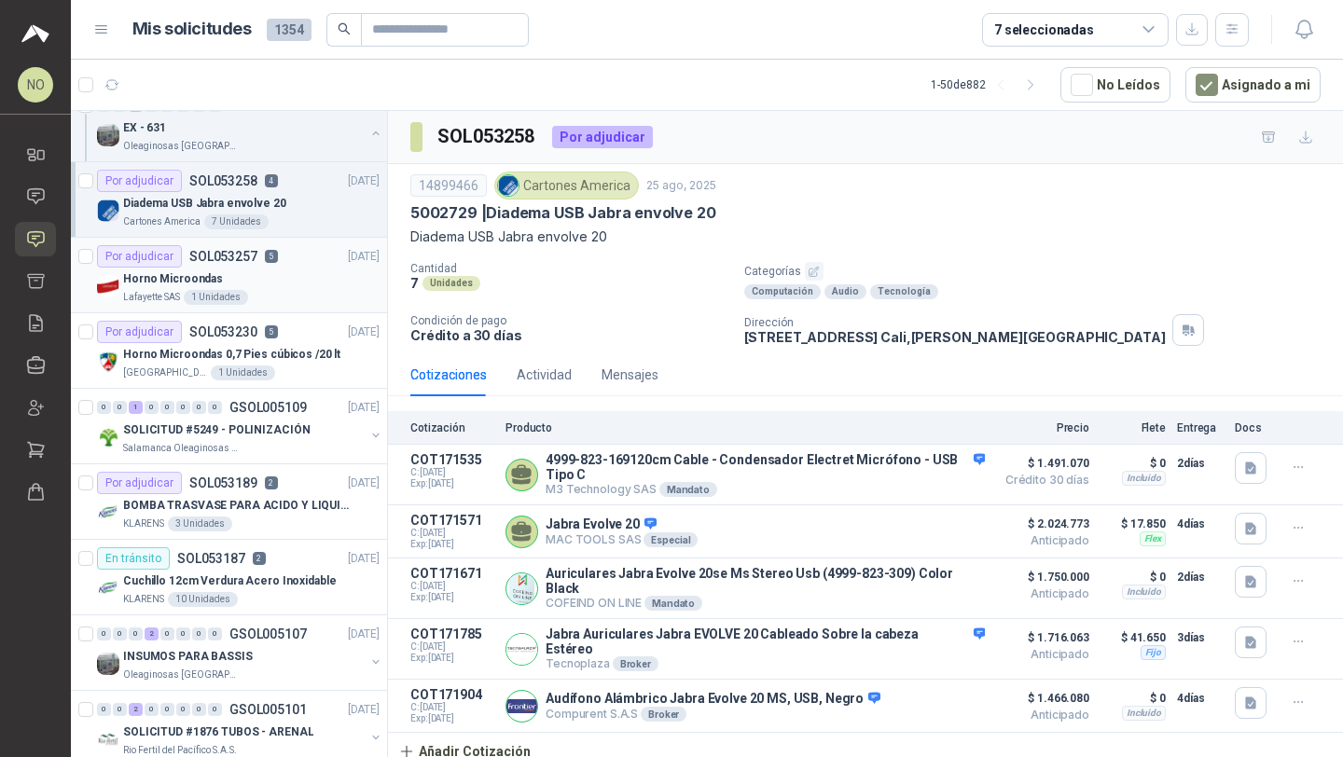
scroll to position [187, 0]
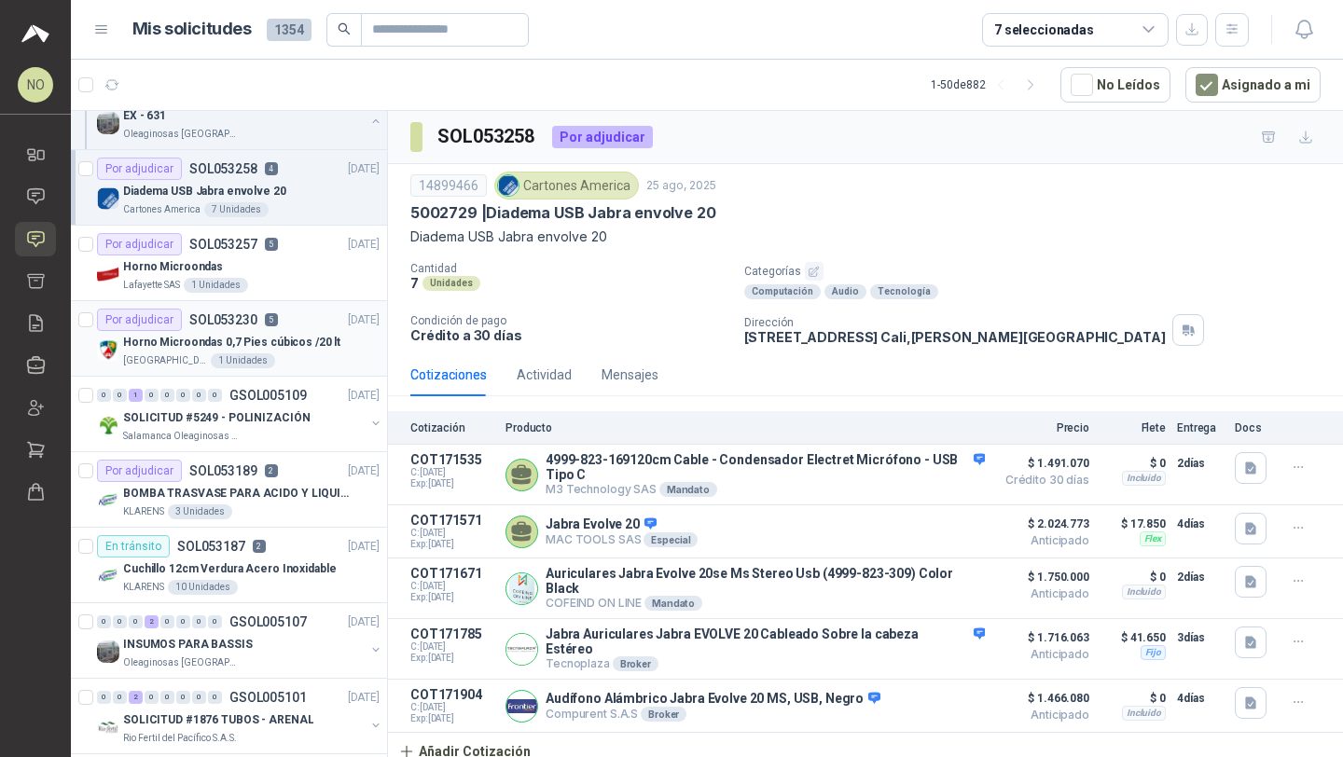
click at [305, 346] on p "Horno Microondas 0,7 Pies cúbicos /20 lt" at bounding box center [231, 343] width 217 height 18
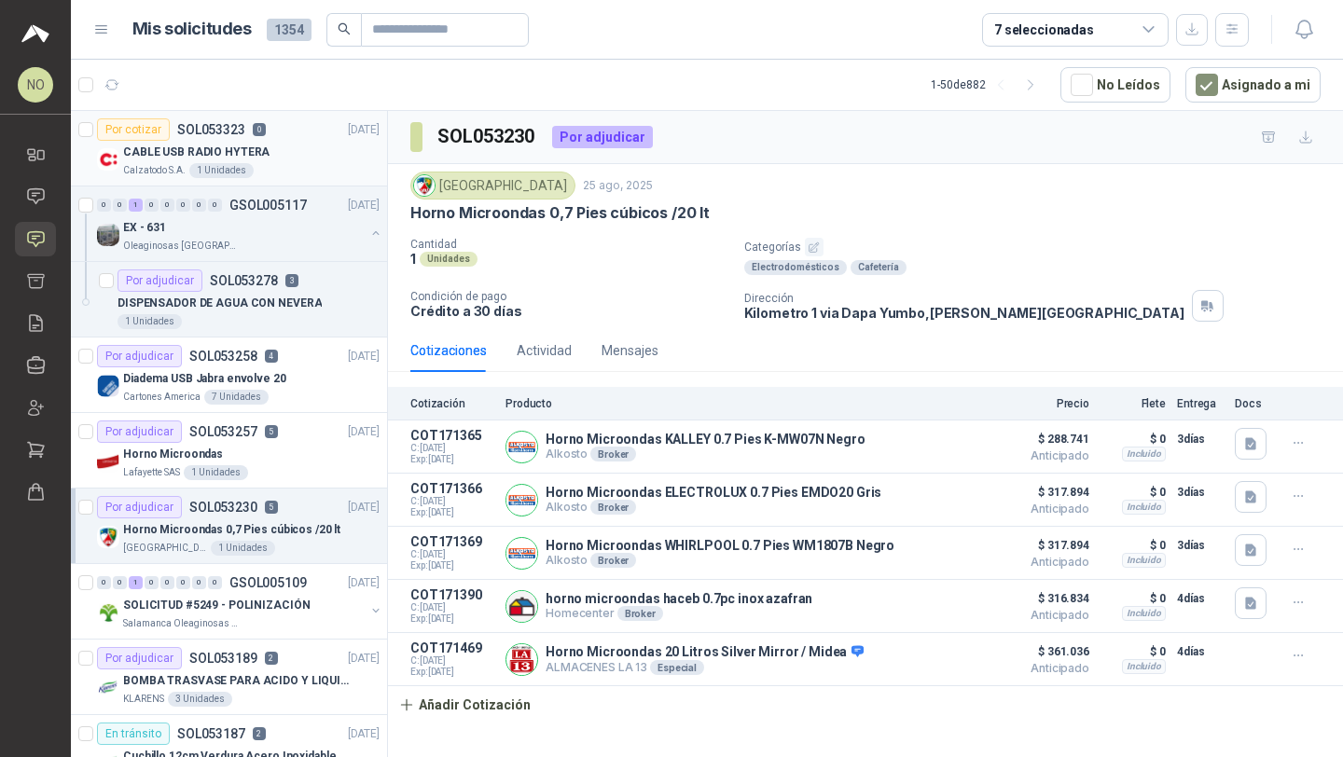
click at [297, 153] on div "CABLE USB RADIO HYTERA" at bounding box center [251, 152] width 256 height 22
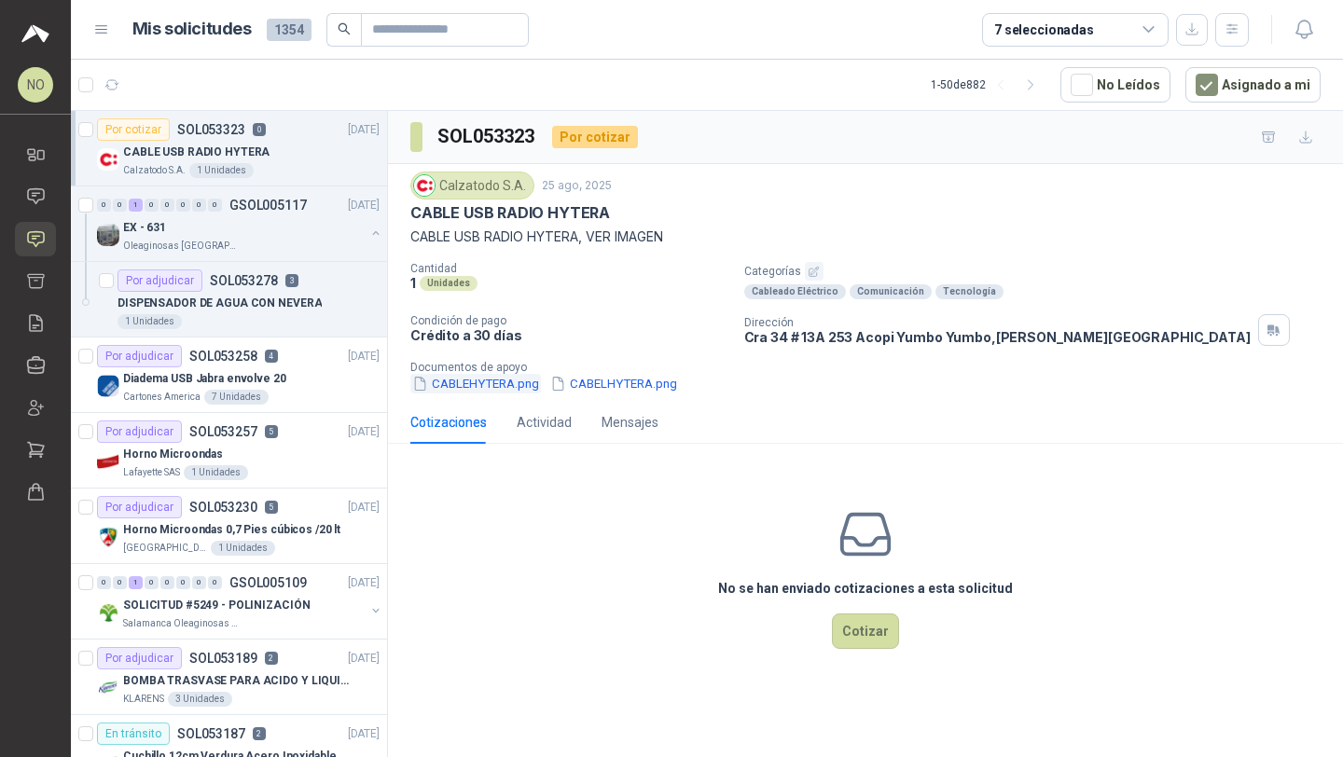
click at [505, 390] on button "CABLEHYTERA.png" at bounding box center [475, 384] width 131 height 20
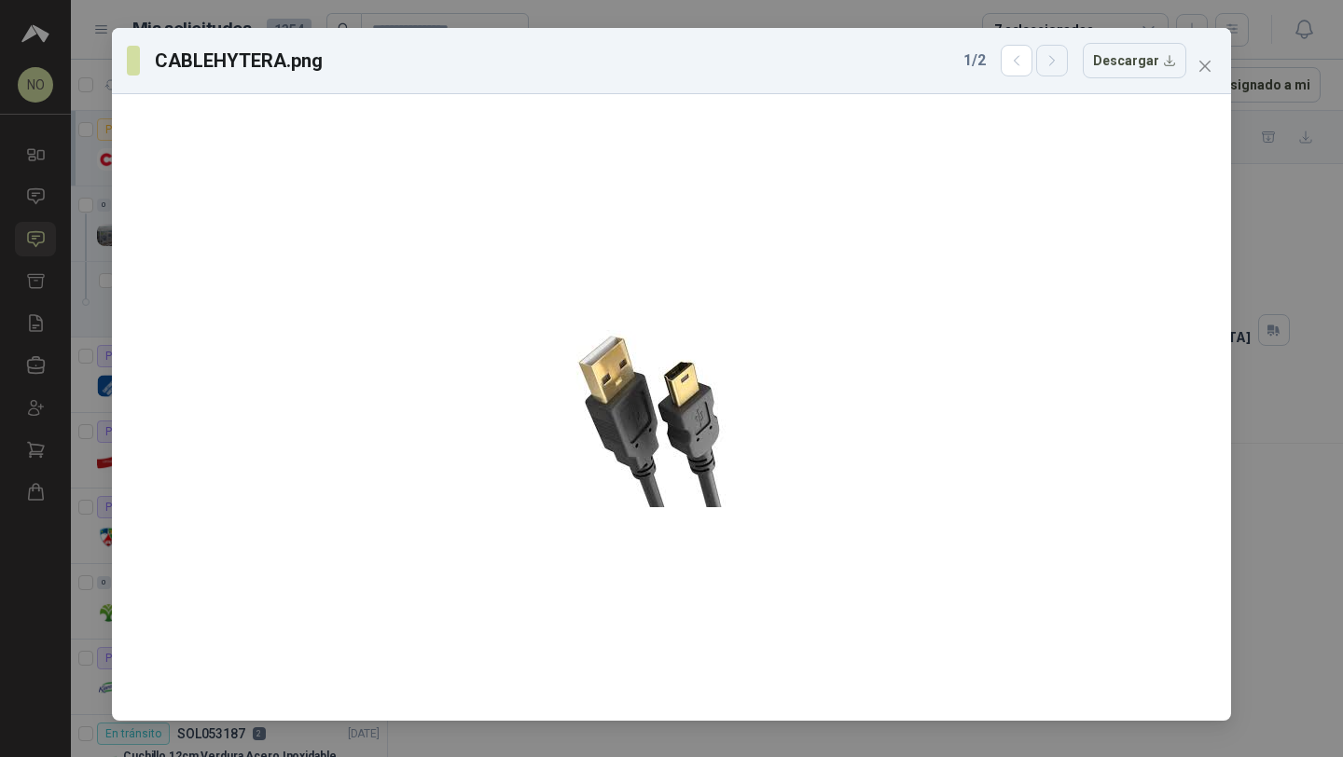
click at [1068, 65] on button "button" at bounding box center [1052, 61] width 32 height 32
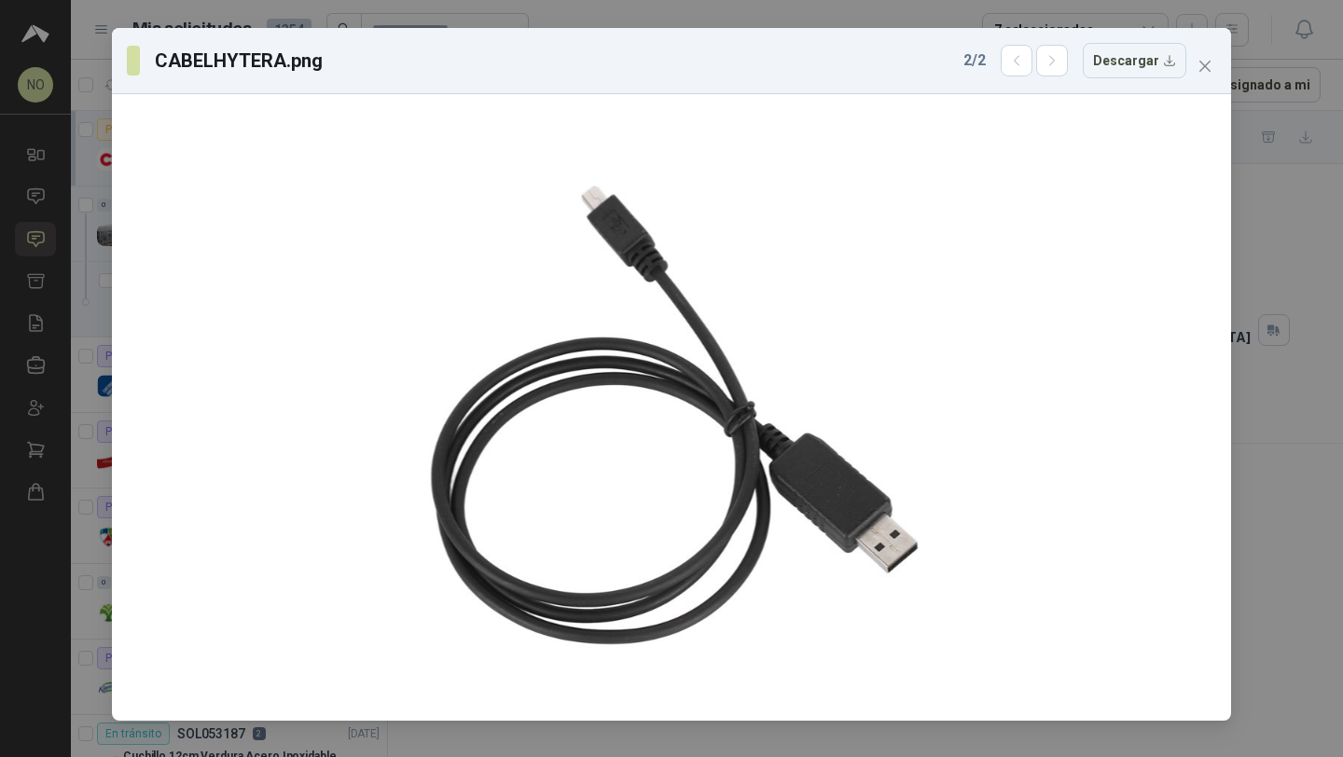
click at [1222, 66] on div "CABELHYTERA.png 2 / 2 Descargar" at bounding box center [671, 61] width 1119 height 66
click at [1201, 66] on icon "close" at bounding box center [1204, 66] width 15 height 15
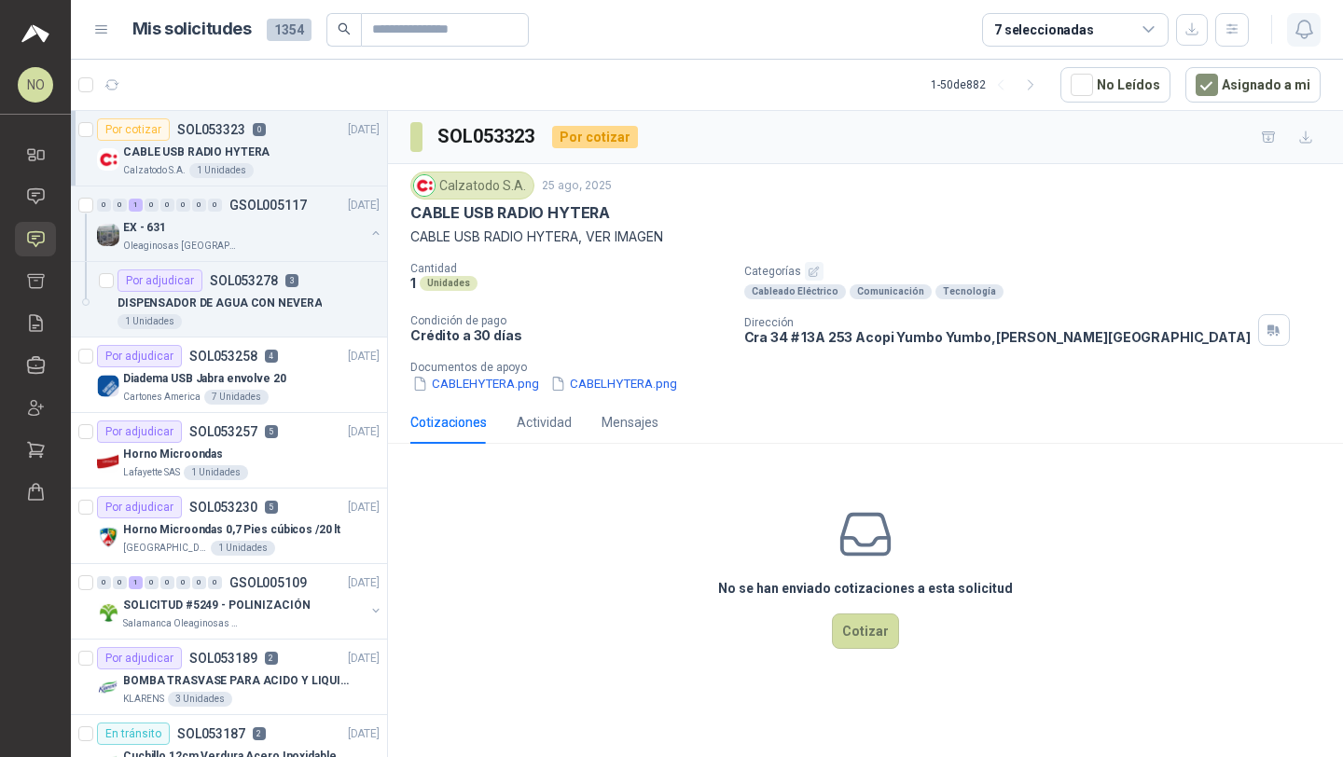
click at [1292, 33] on icon "button" at bounding box center [1303, 29] width 23 height 23
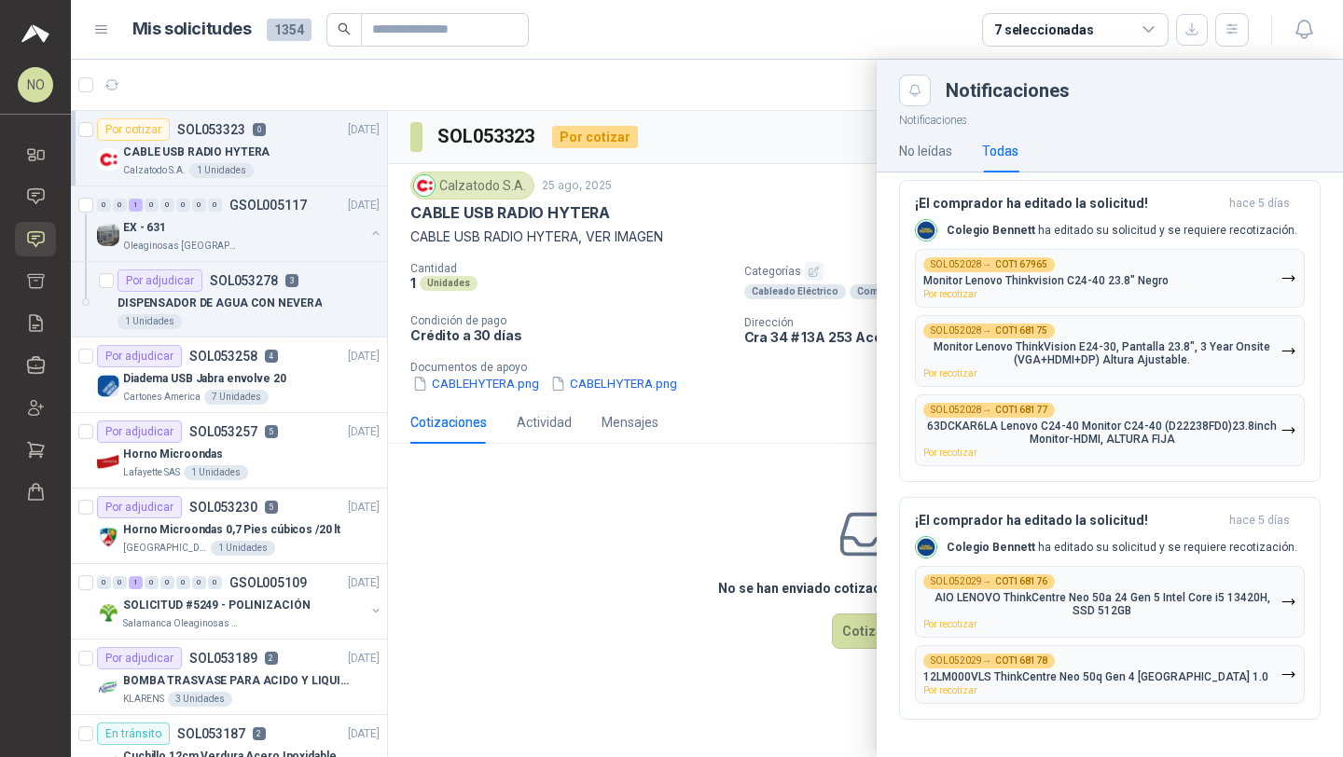
scroll to position [2340, 0]
click at [582, 174] on div at bounding box center [707, 408] width 1272 height 697
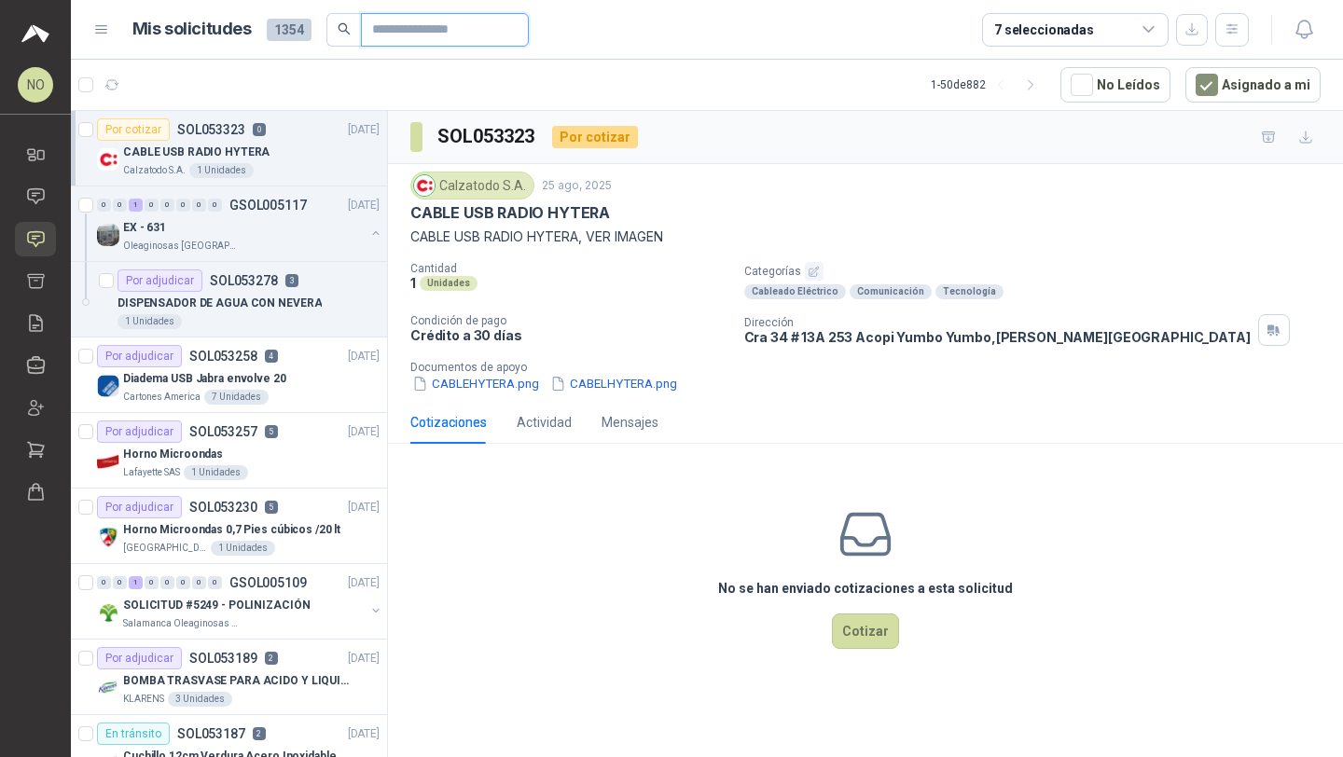
click at [469, 44] on input "text" at bounding box center [437, 30] width 131 height 32
paste input "*********"
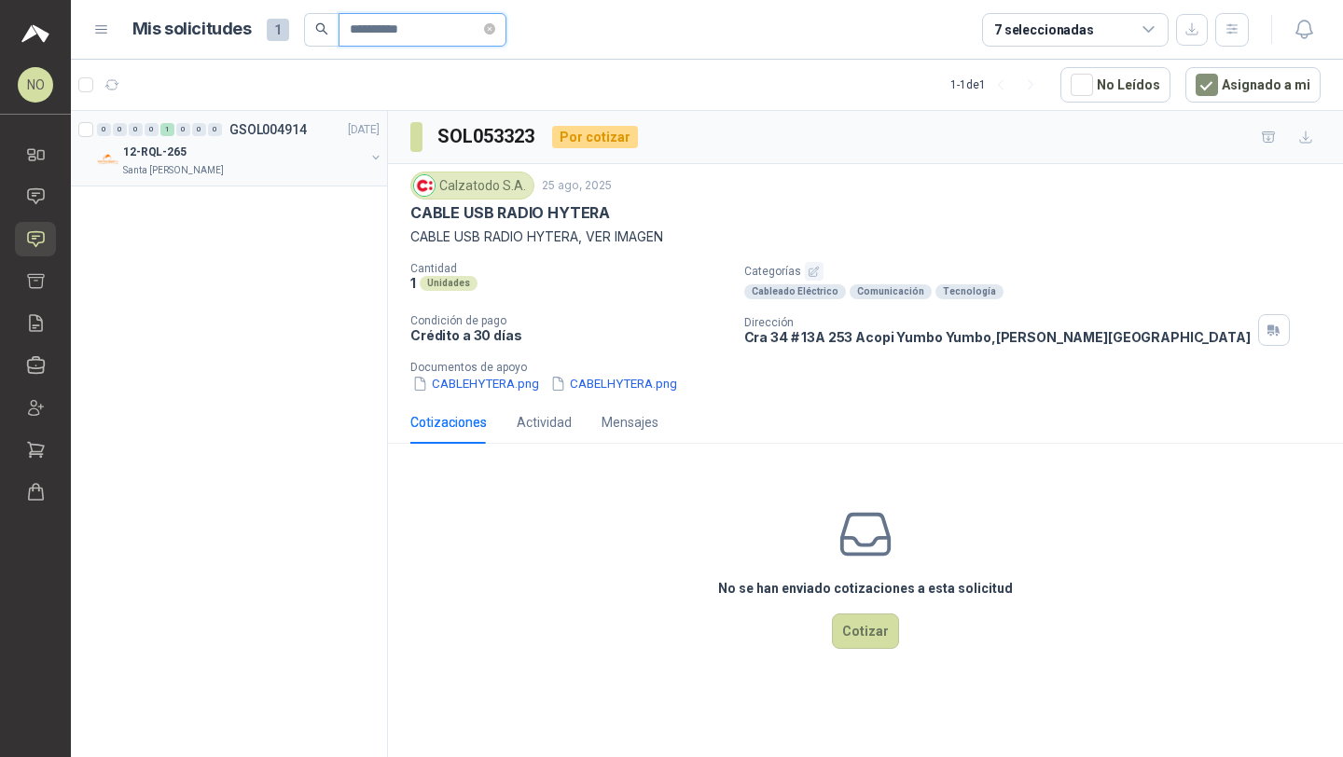
type input "*********"
click at [260, 152] on div "12-RQL-265" at bounding box center [244, 152] width 242 height 22
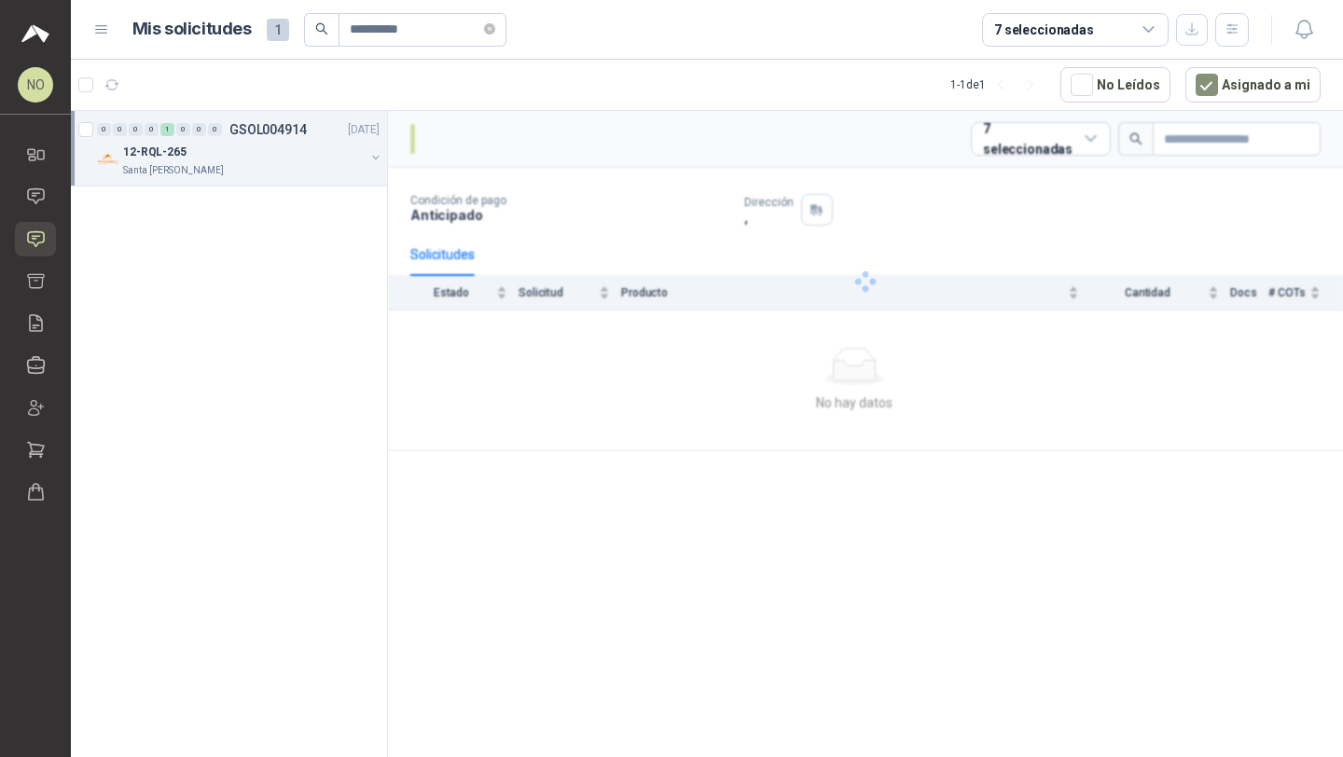
click at [260, 152] on div "12-RQL-265" at bounding box center [244, 152] width 242 height 22
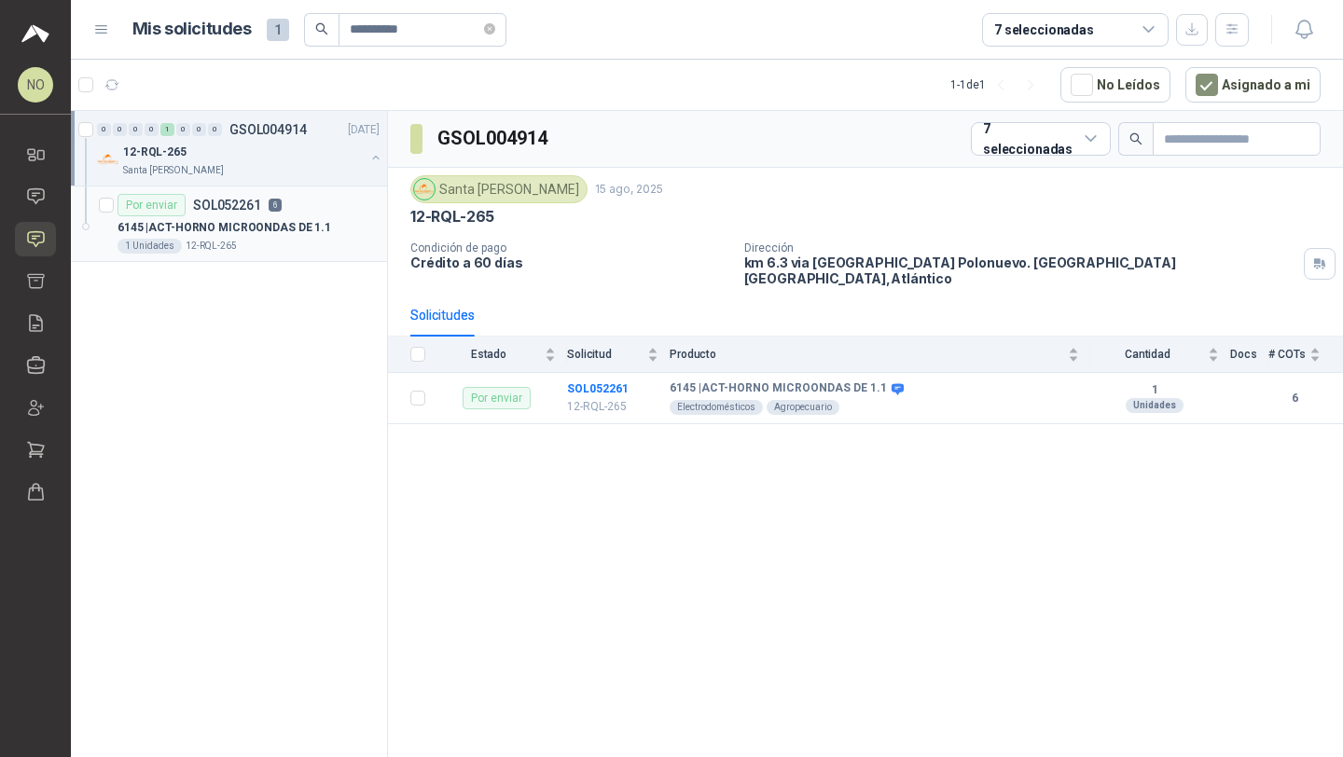
click at [262, 228] on p "6145 | ACT-HORNO MICROONDAS DE 1.1" at bounding box center [224, 228] width 214 height 18
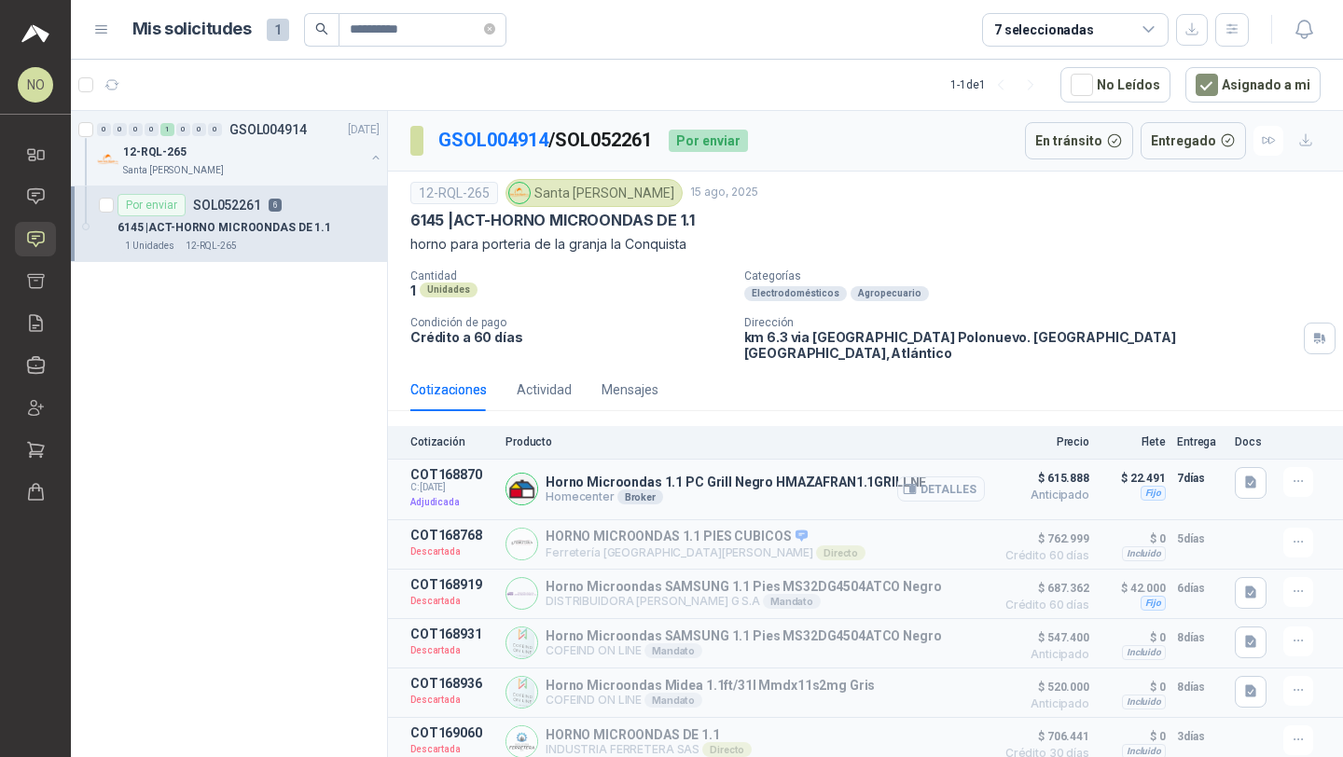
click at [955, 476] on button "Detalles" at bounding box center [941, 488] width 88 height 25
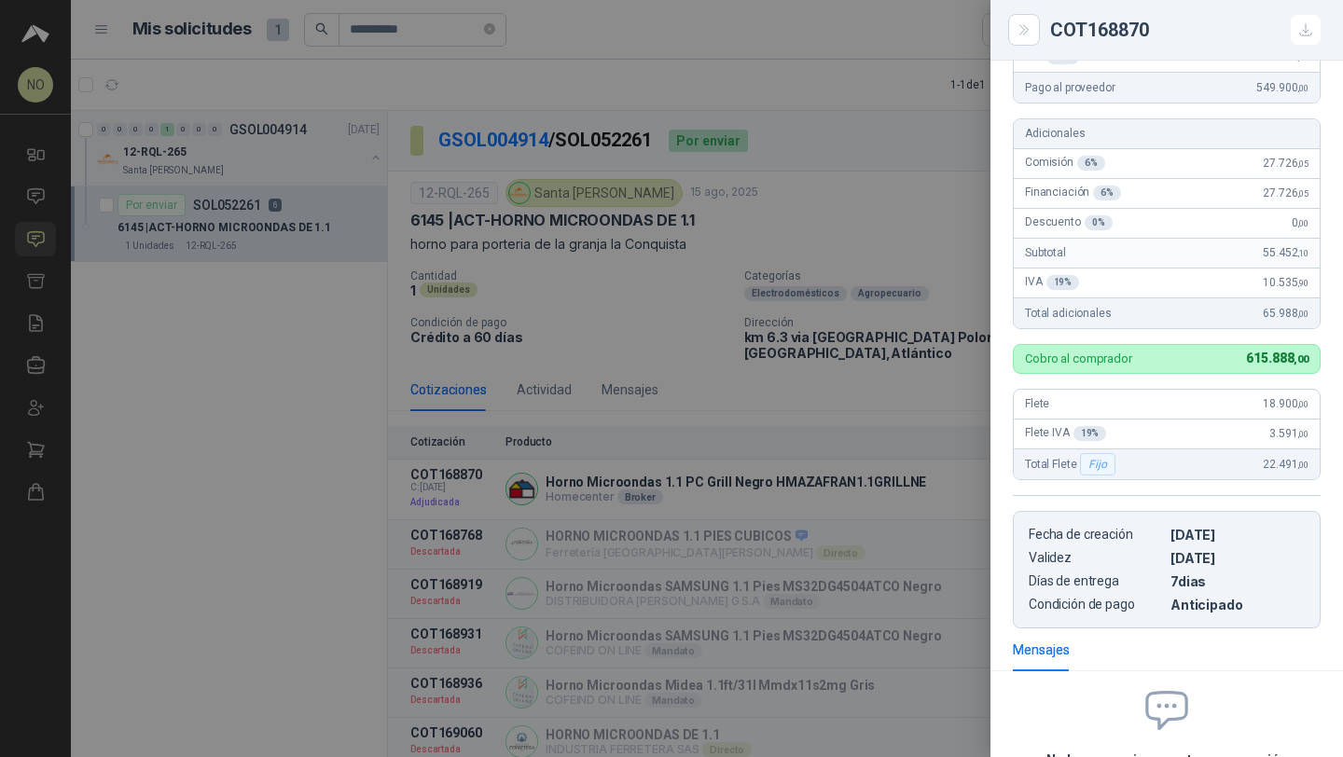
scroll to position [338, 0]
click at [848, 263] on div at bounding box center [671, 378] width 1343 height 757
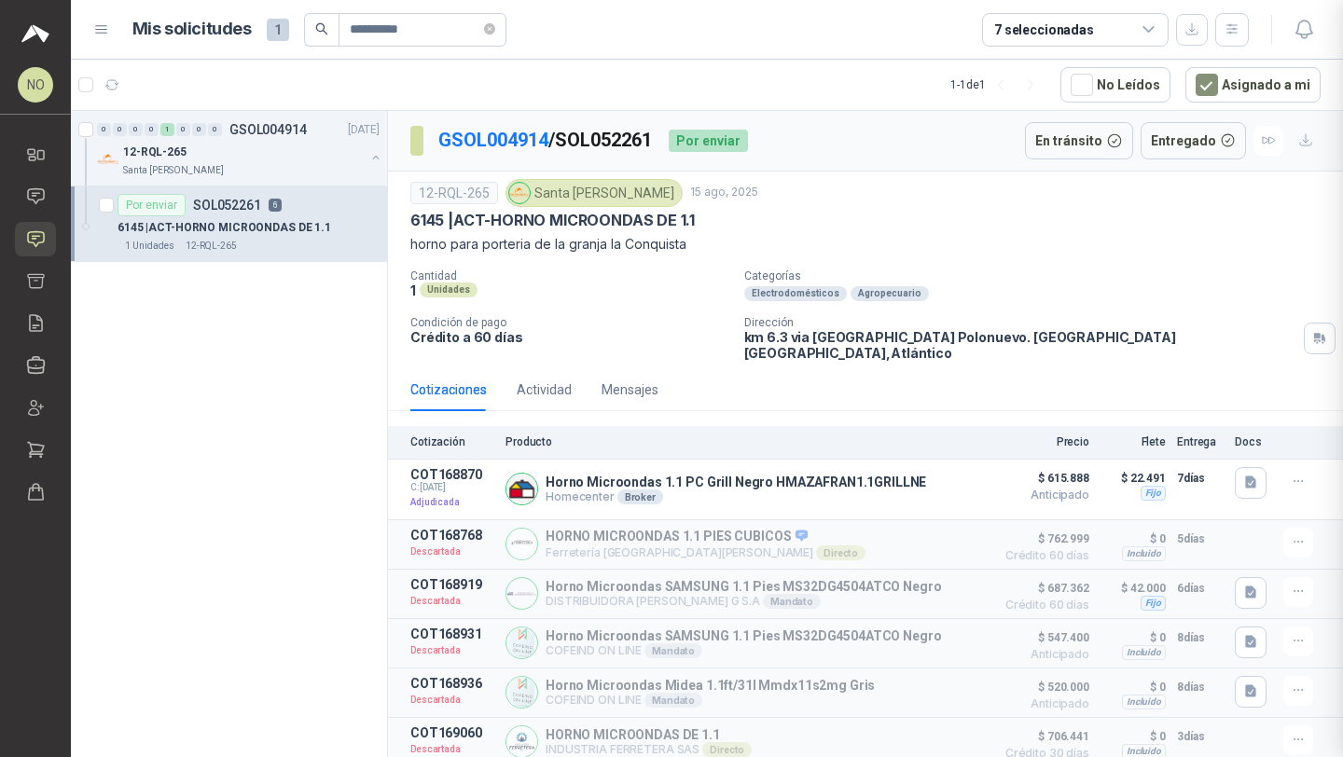
scroll to position [562, 0]
click at [490, 29] on icon "close-circle" at bounding box center [489, 28] width 11 height 11
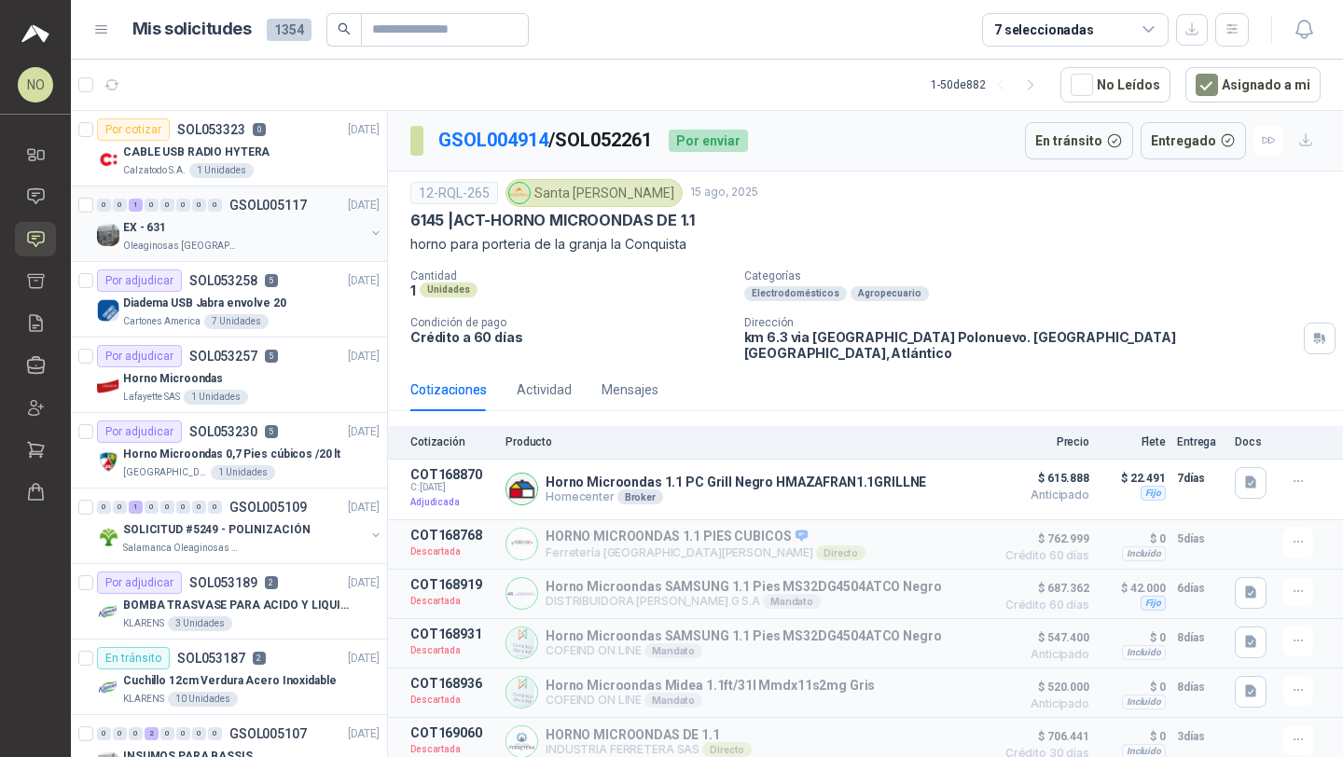
click at [261, 234] on div "EX - 631" at bounding box center [244, 227] width 242 height 22
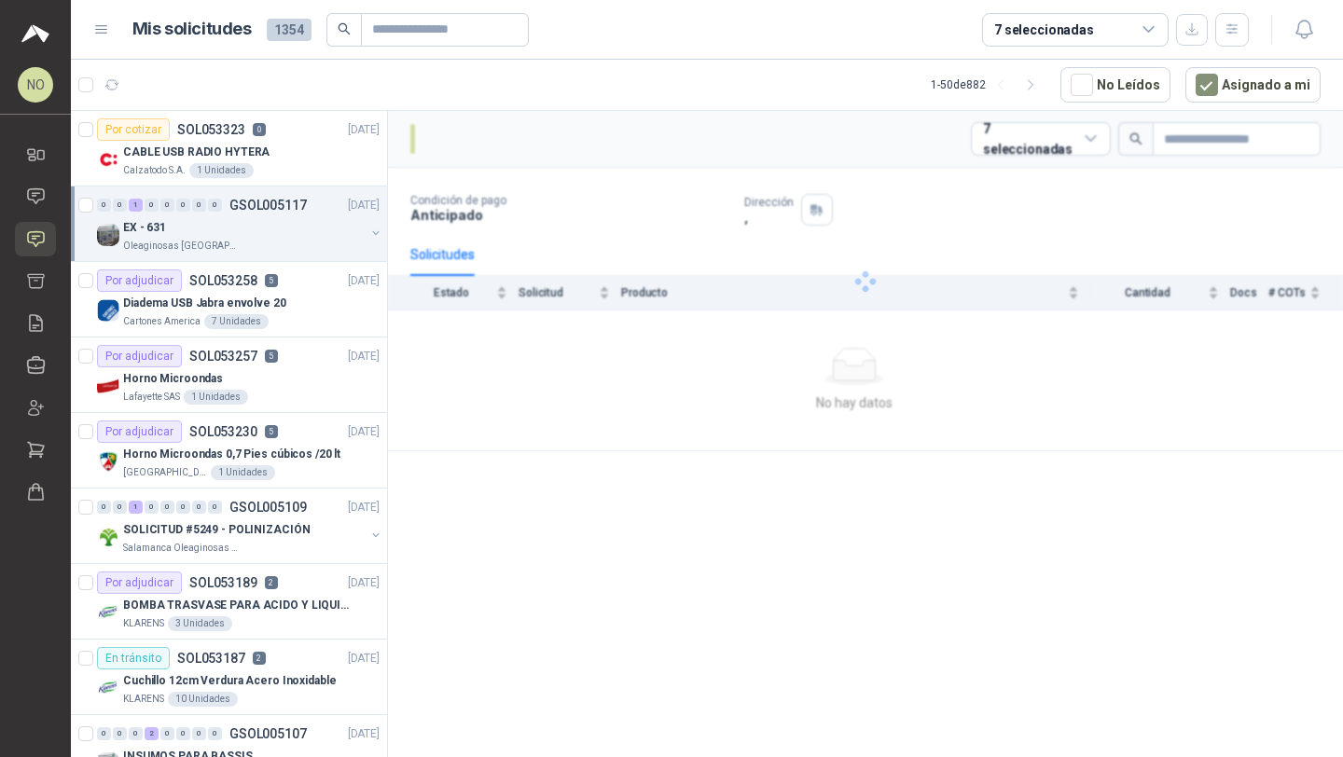
click at [261, 234] on div "EX - 631" at bounding box center [244, 227] width 242 height 22
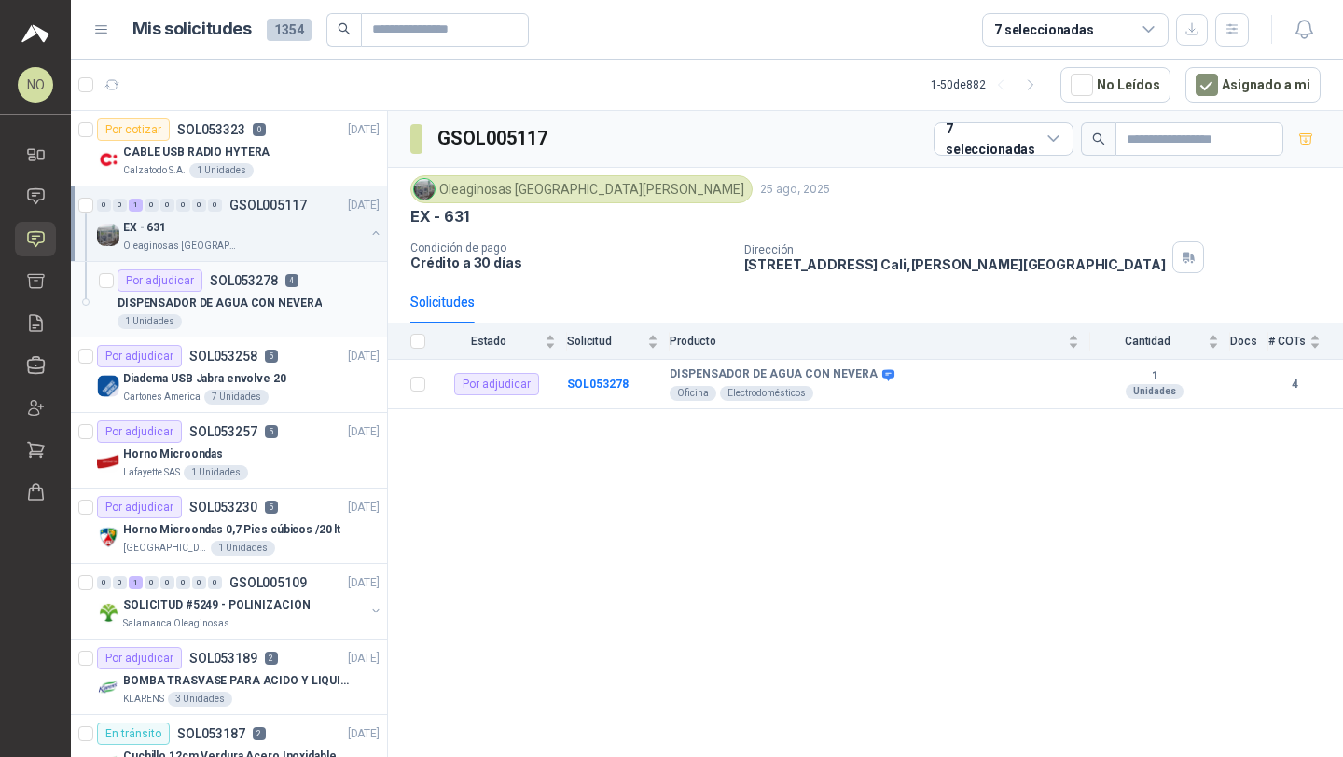
click at [253, 282] on p "SOL053278" at bounding box center [244, 280] width 68 height 13
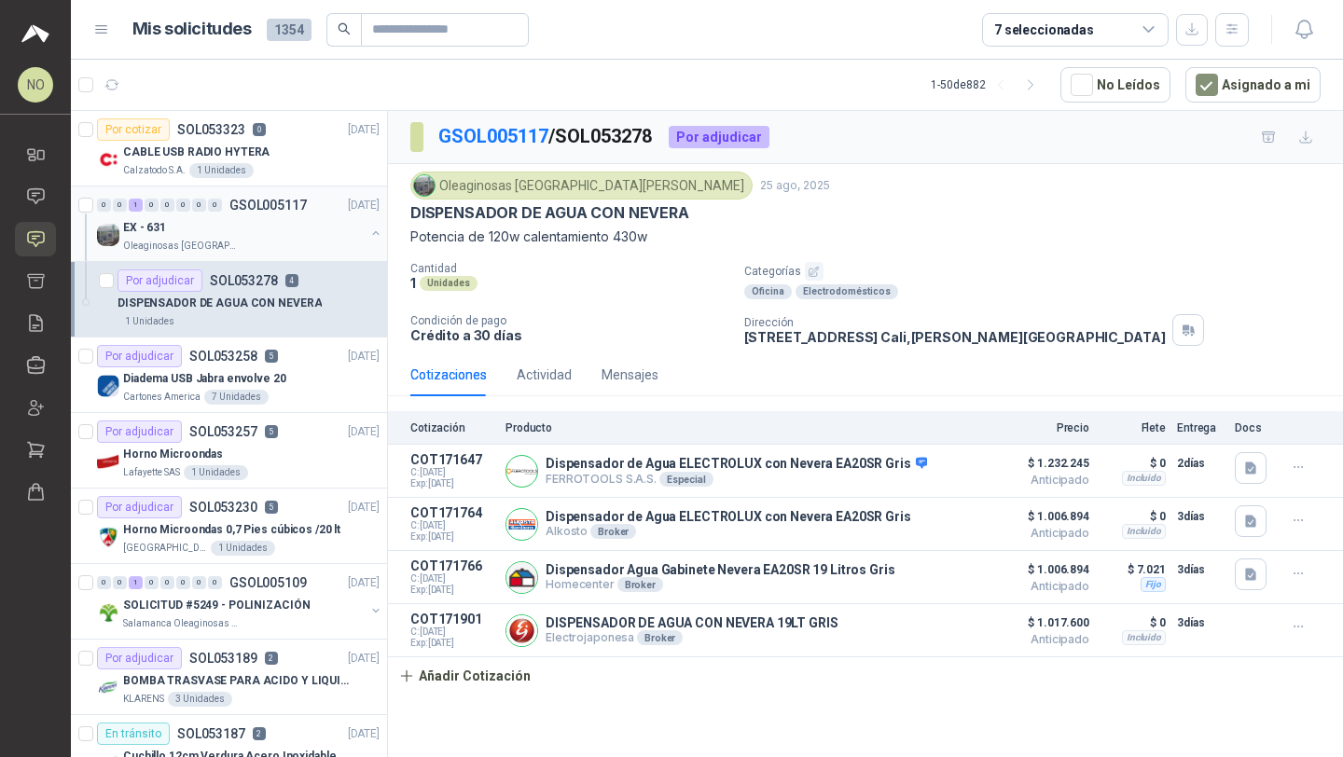
click at [285, 226] on div "EX - 631" at bounding box center [244, 227] width 242 height 22
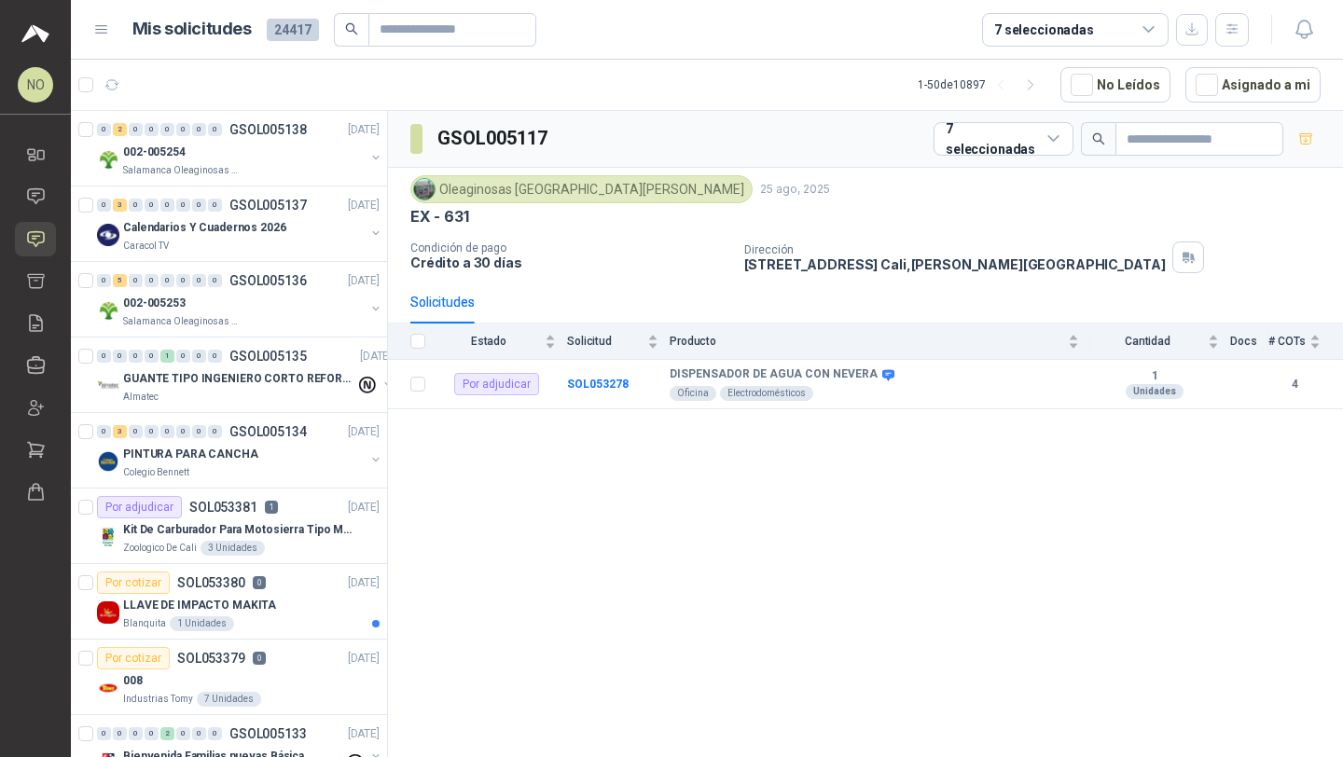
click at [228, 145] on div "002-005254" at bounding box center [244, 152] width 242 height 22
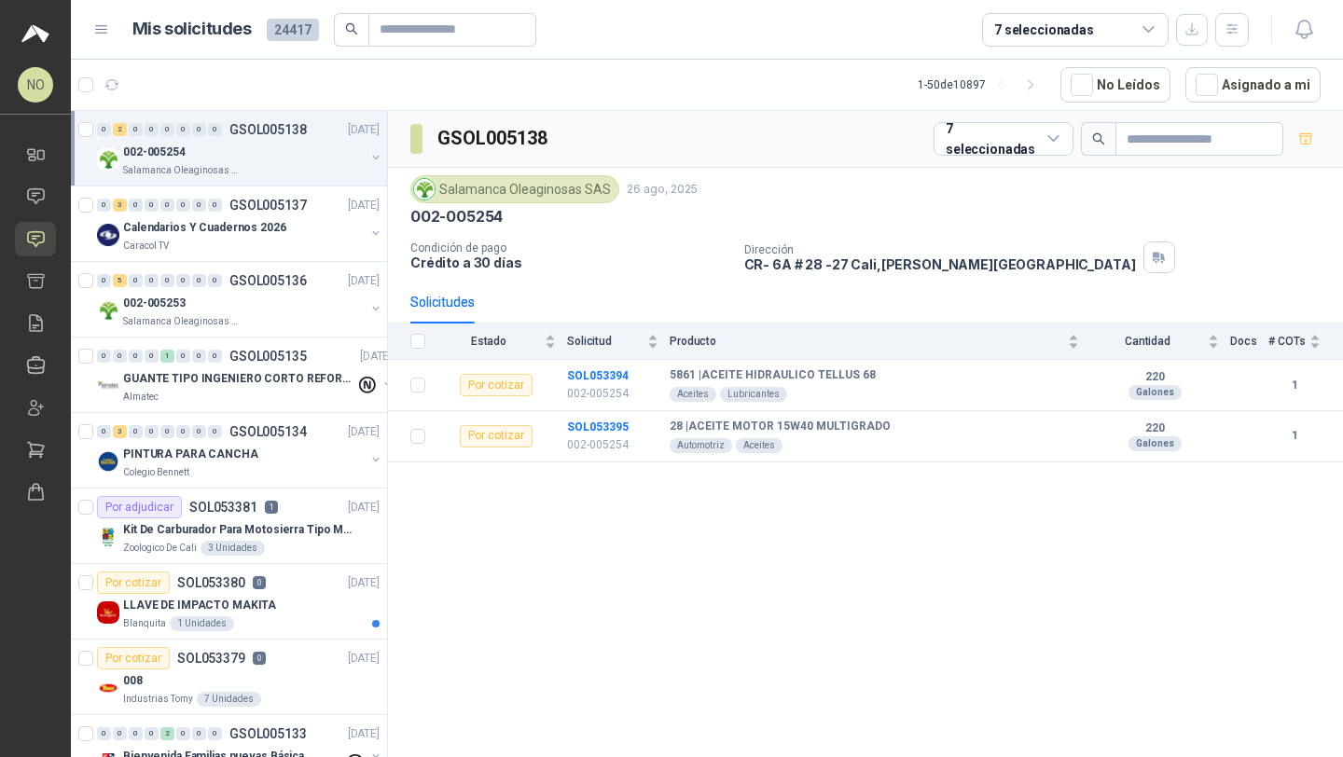
click at [228, 145] on div "002-005254" at bounding box center [244, 152] width 242 height 22
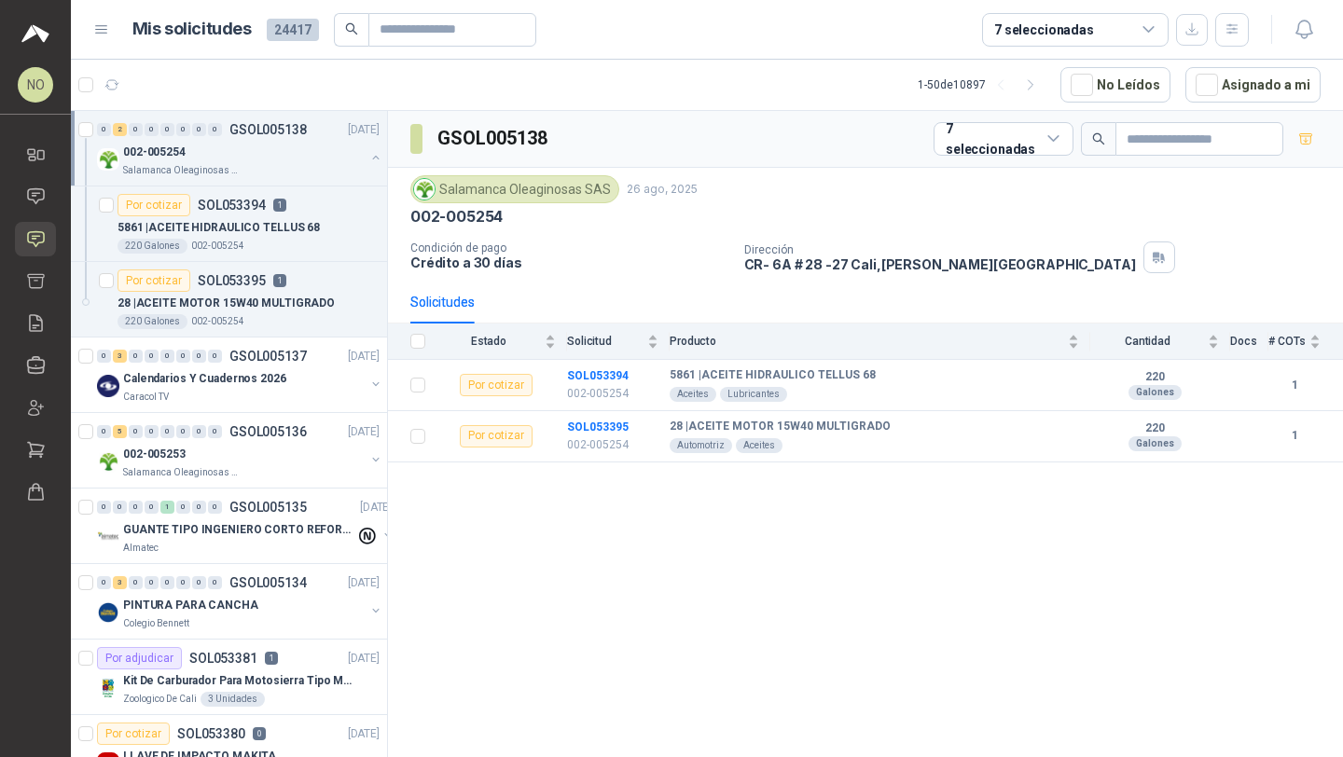
click at [228, 145] on div "002-005254" at bounding box center [244, 152] width 242 height 22
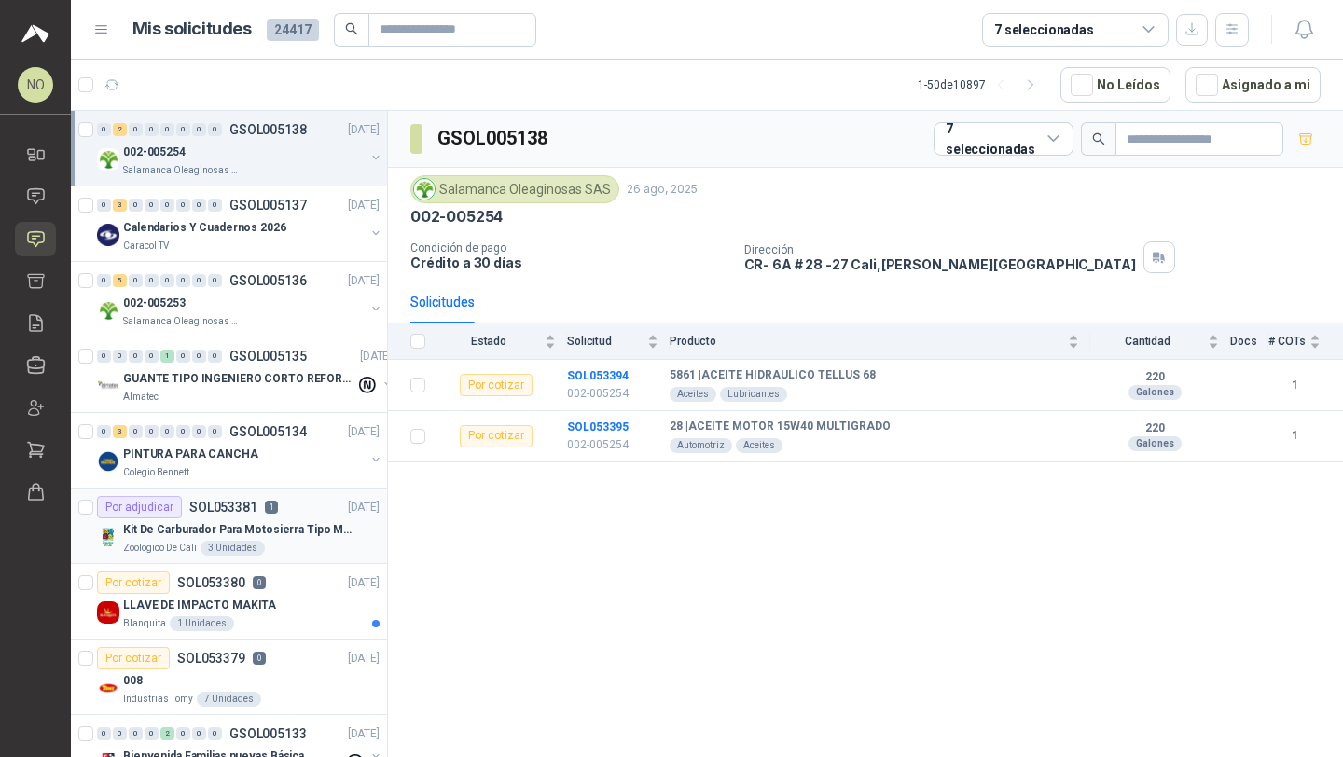
click at [287, 511] on div "Por adjudicar SOL053381 1 26/08/25" at bounding box center [238, 507] width 283 height 22
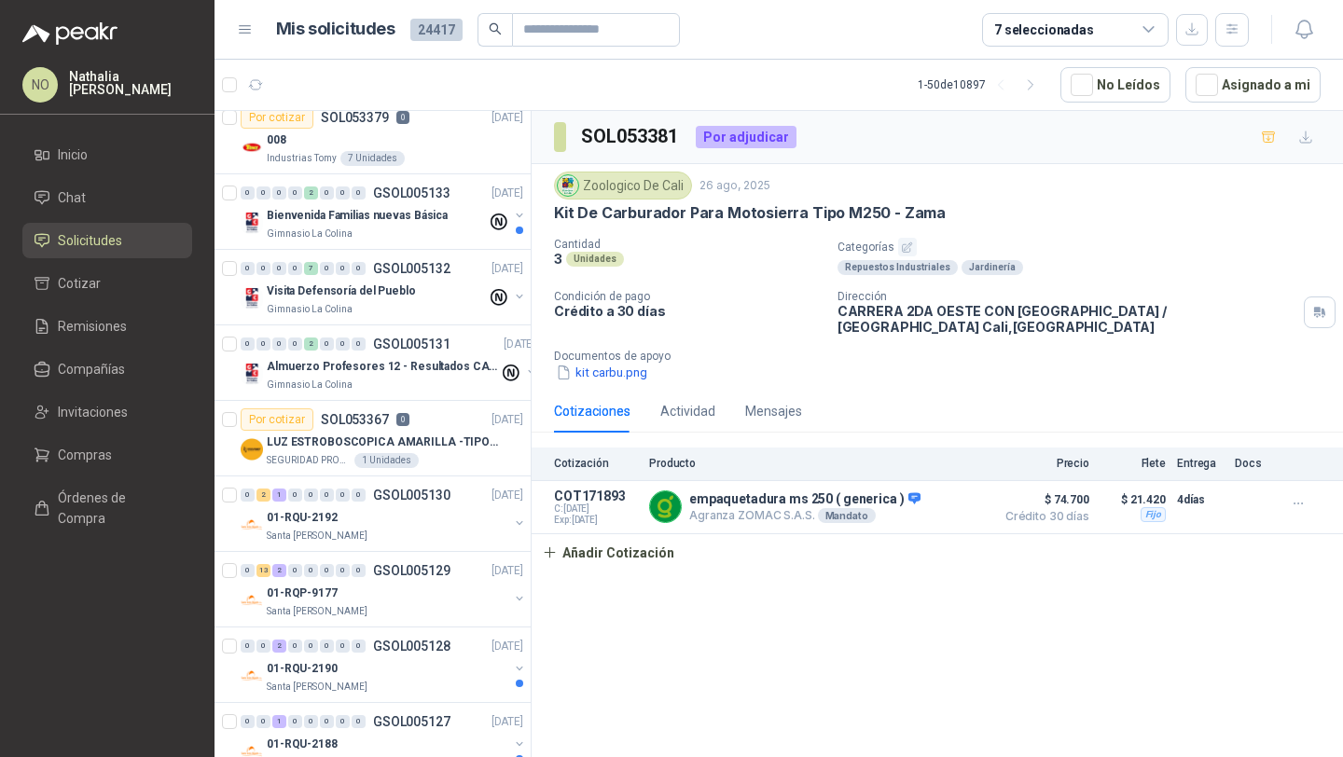
scroll to position [541, 3]
click at [301, 535] on p "Santa [PERSON_NAME]" at bounding box center [314, 536] width 101 height 15
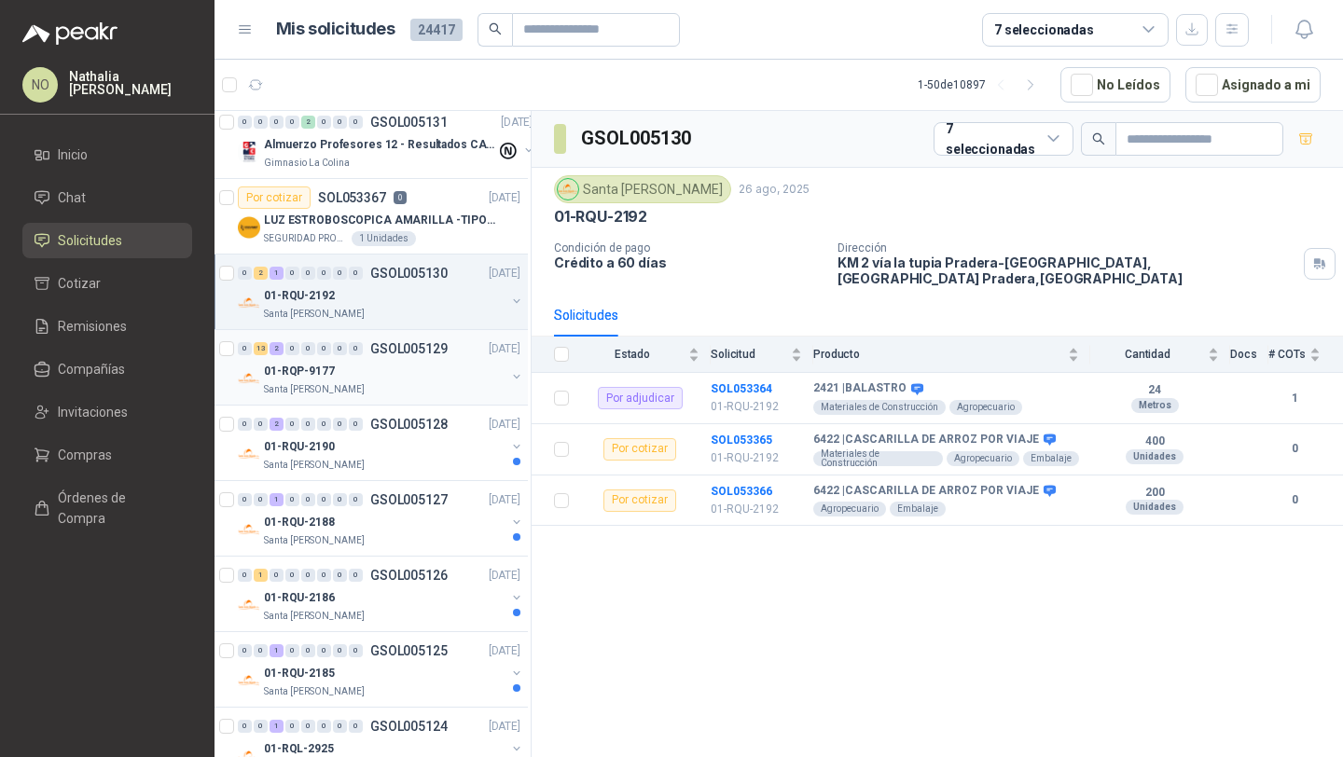
scroll to position [780, 3]
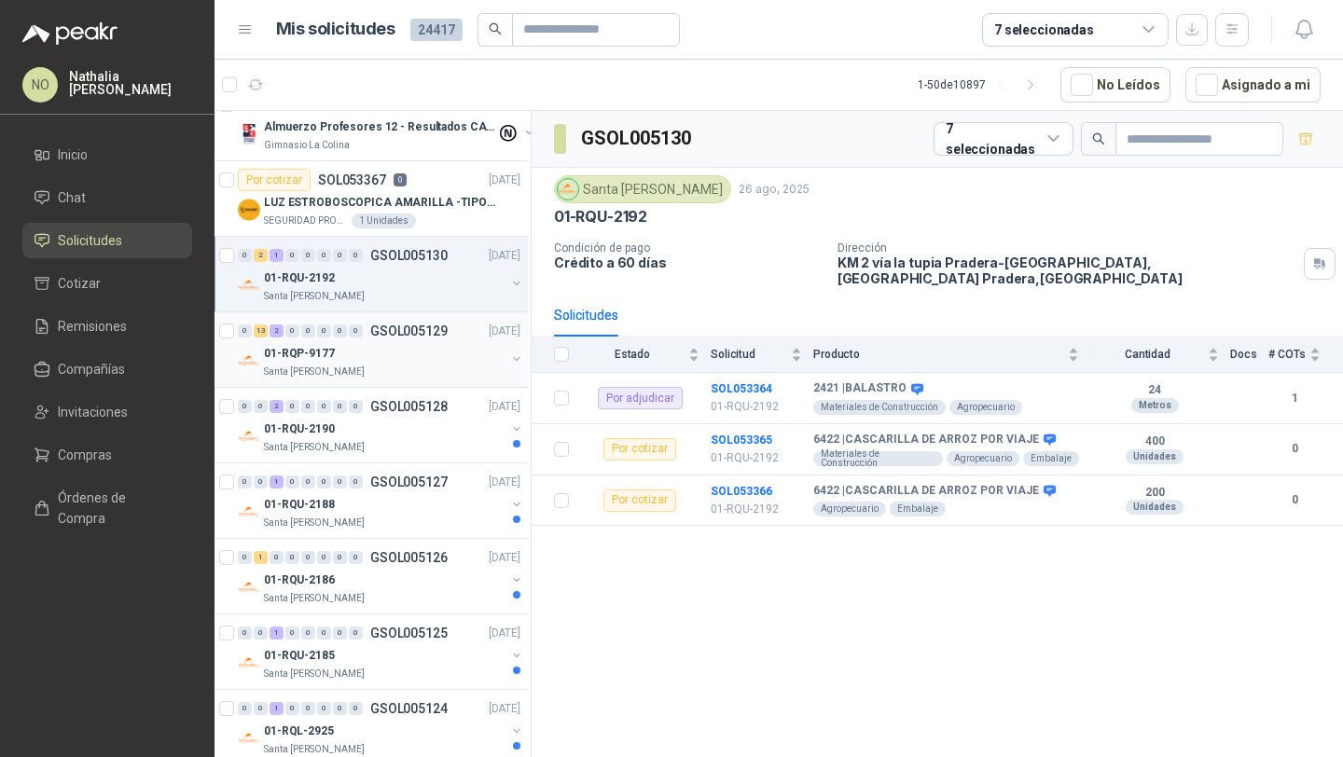
click at [366, 589] on div "01-RQU-2186" at bounding box center [385, 580] width 242 height 22
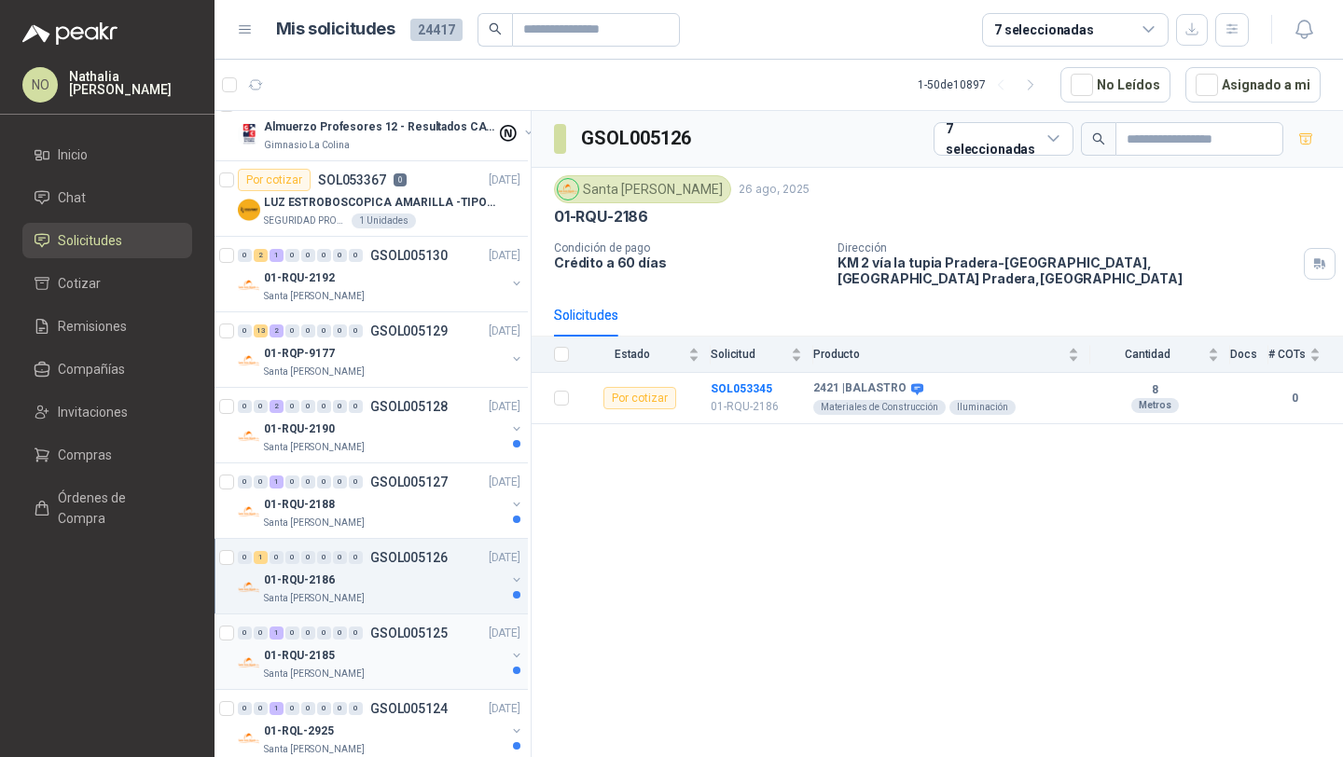
click at [362, 655] on div "01-RQU-2185" at bounding box center [385, 655] width 242 height 22
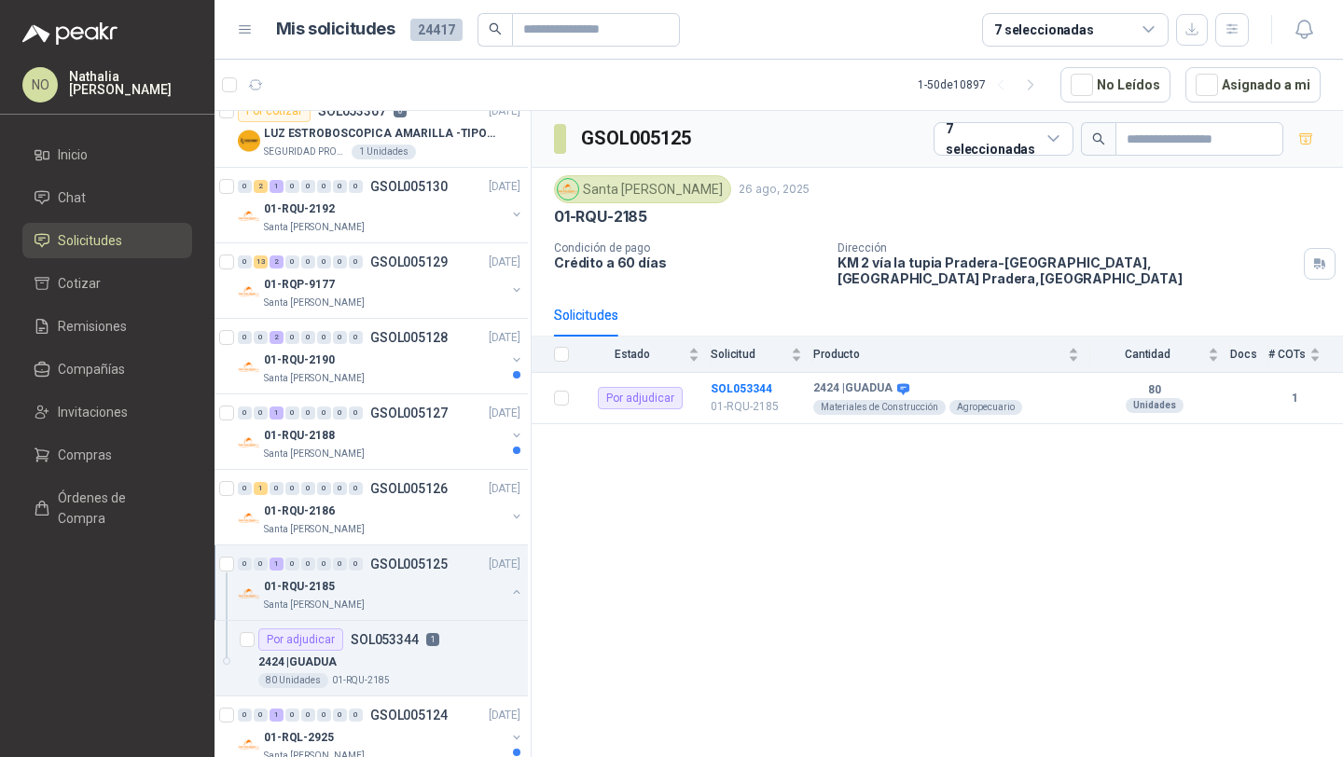
scroll to position [905, 3]
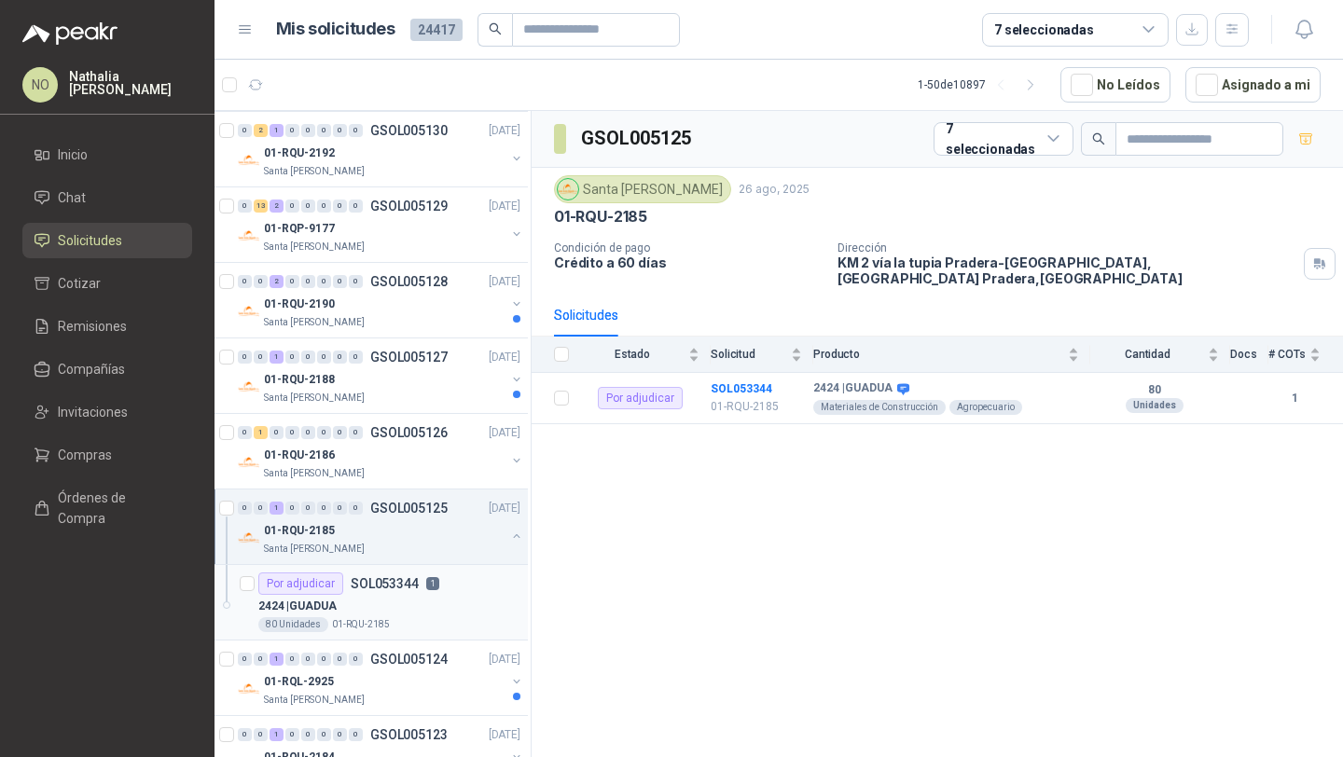
click at [408, 592] on div "Por adjudicar SOL053344 1" at bounding box center [348, 584] width 181 height 22
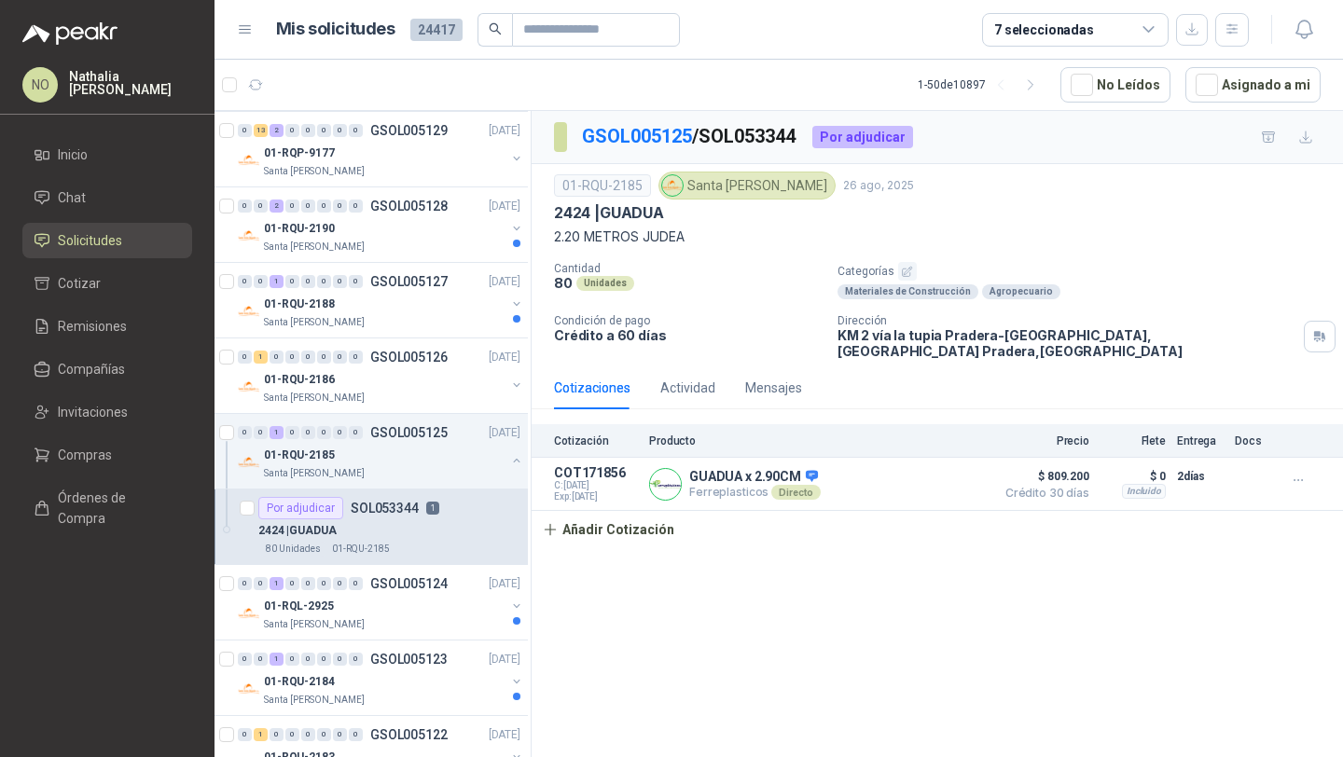
scroll to position [997, 3]
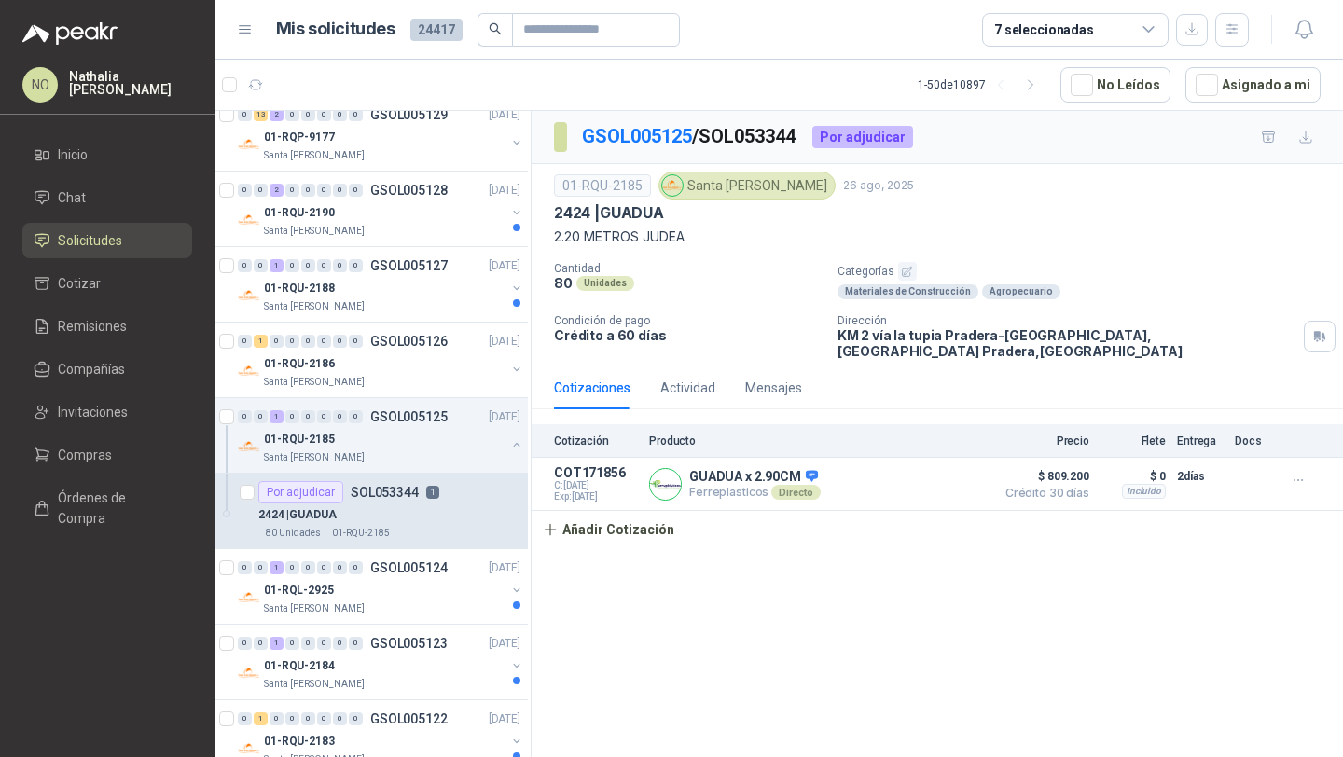
click at [408, 592] on div "01-RQL-2925" at bounding box center [385, 590] width 242 height 22
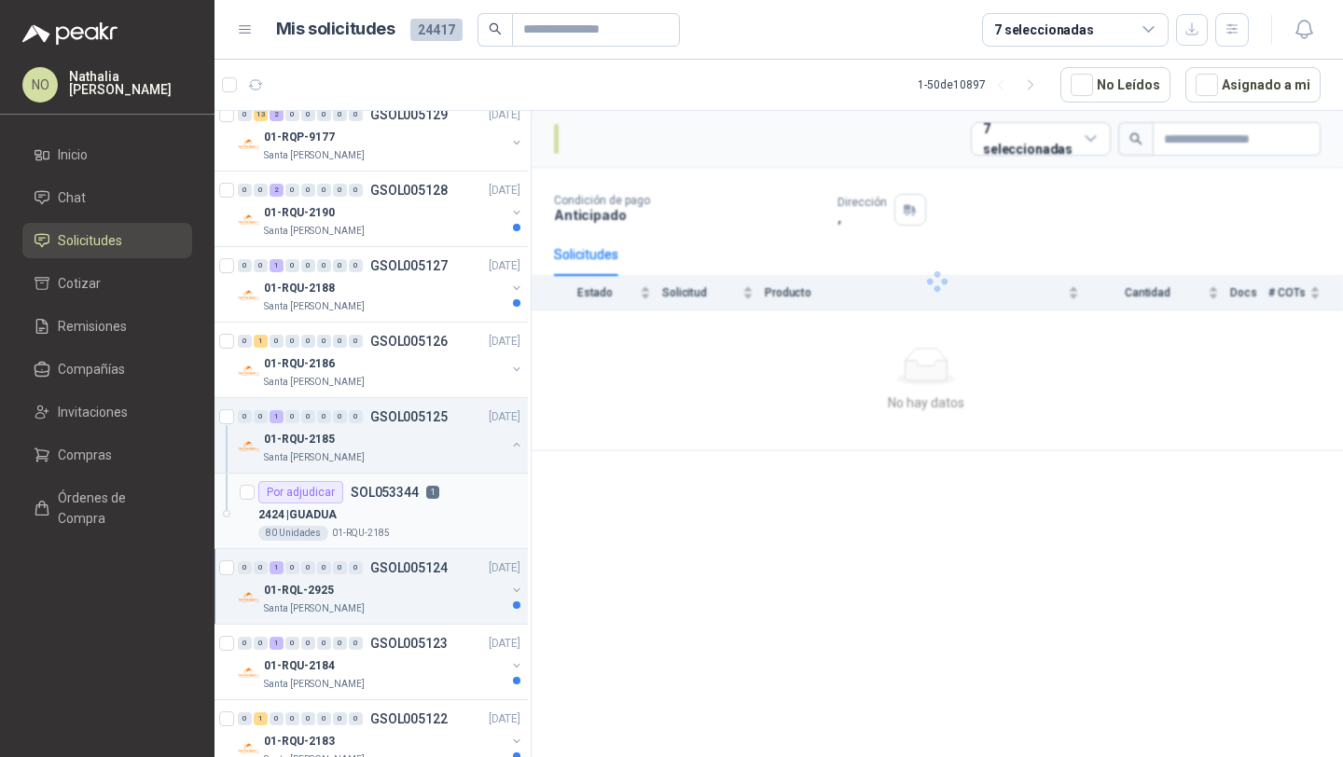
click at [408, 592] on div "01-RQL-2925" at bounding box center [385, 590] width 242 height 22
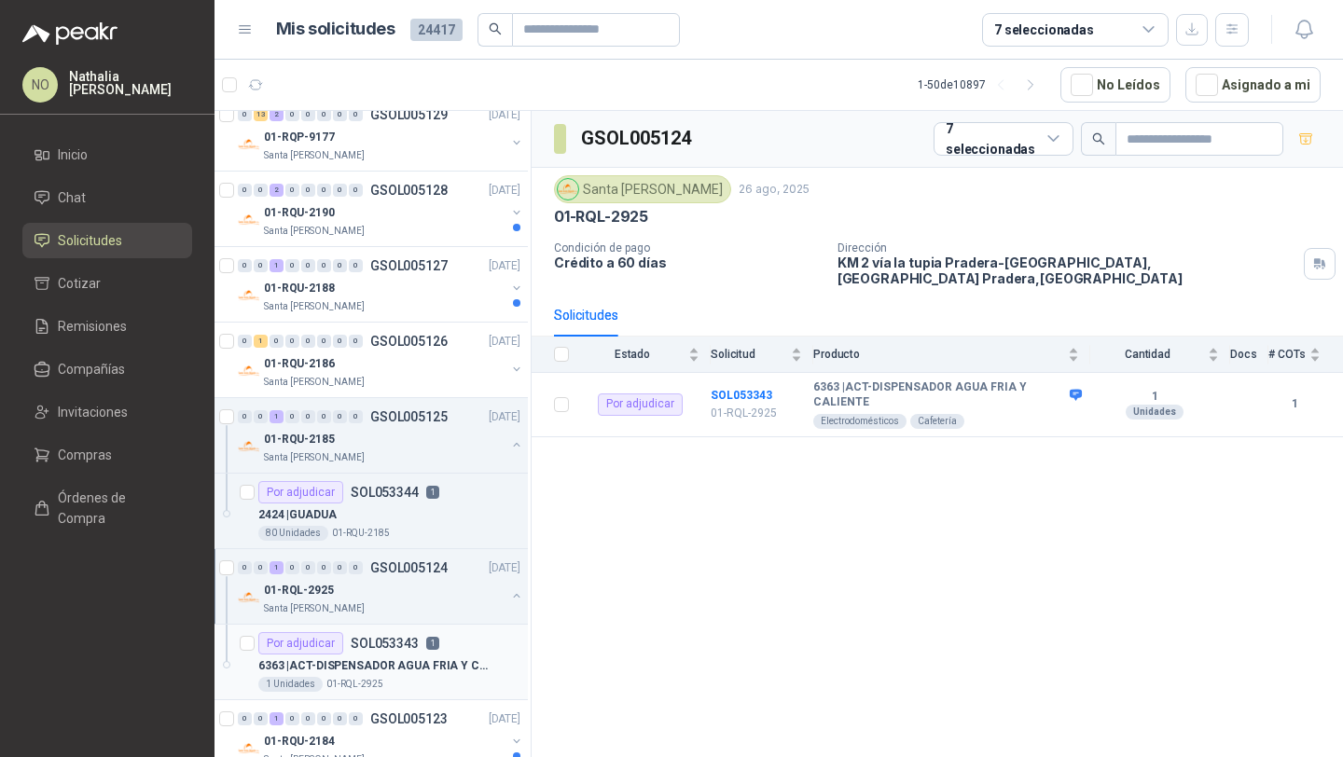
click at [342, 670] on p "6363 | ACT-DISPENSADOR AGUA FRIA Y CALIENTE" at bounding box center [374, 666] width 232 height 18
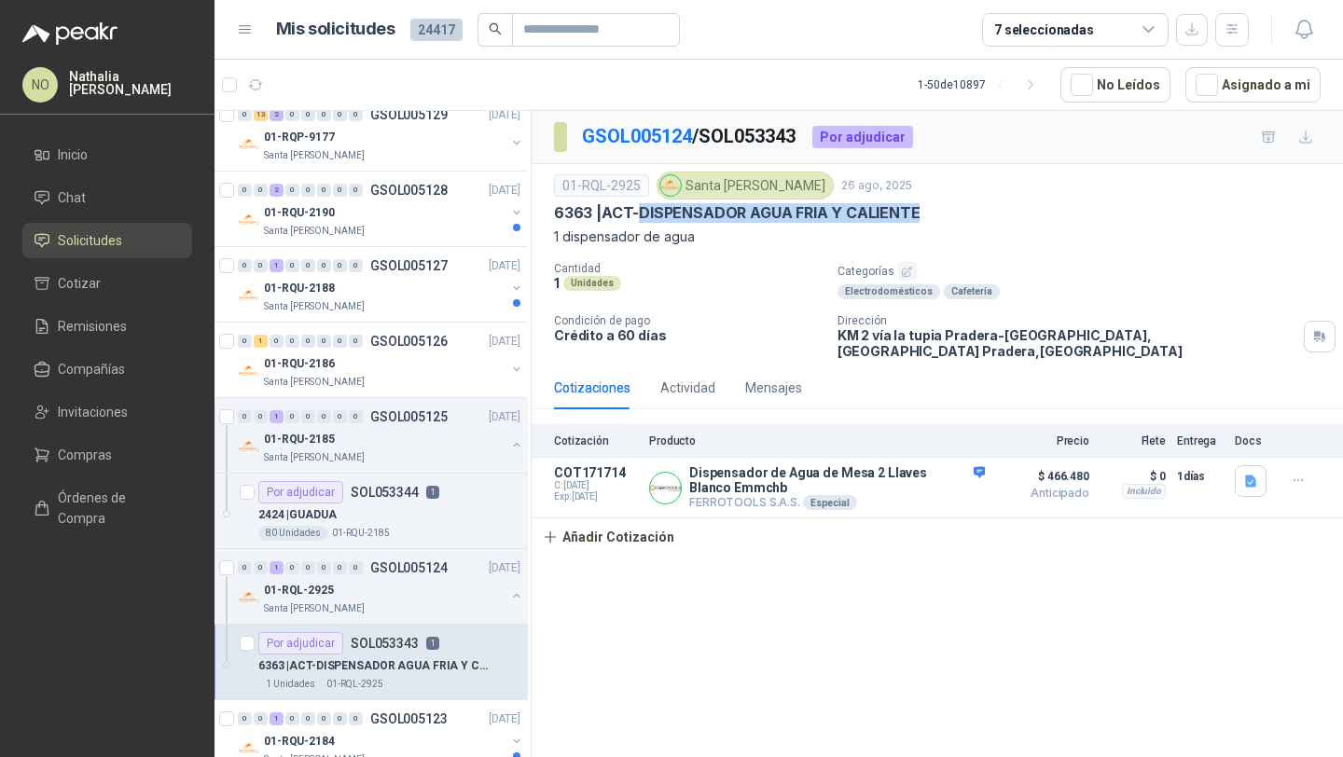
drag, startPoint x: 647, startPoint y: 213, endPoint x: 944, endPoint y: 219, distance: 296.6
click at [944, 219] on div "6363 | ACT-DISPENSADOR AGUA FRIA Y CALIENTE" at bounding box center [937, 213] width 766 height 20
copy p "DISPENSADOR AGUA FRIA Y CALIENTE"
click at [599, 28] on input "text" at bounding box center [588, 30] width 131 height 32
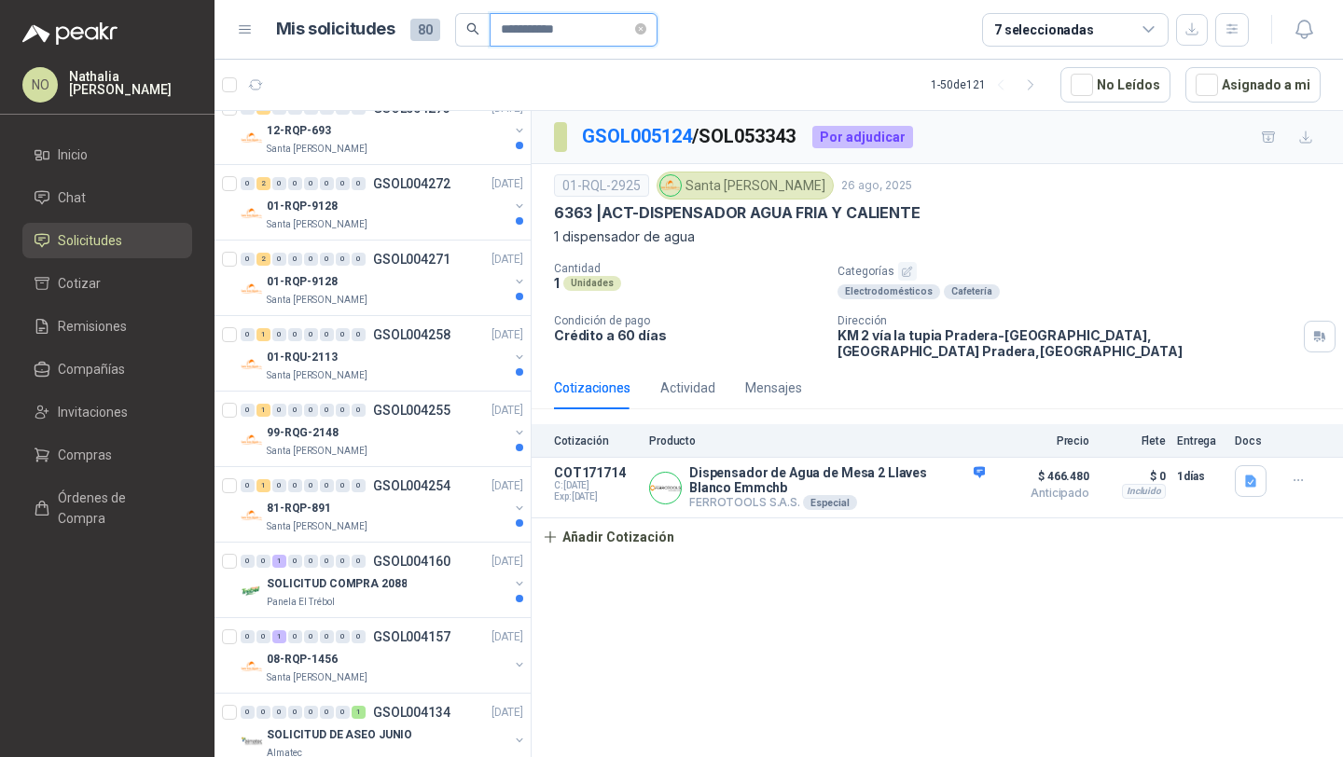
scroll to position [1924, 0]
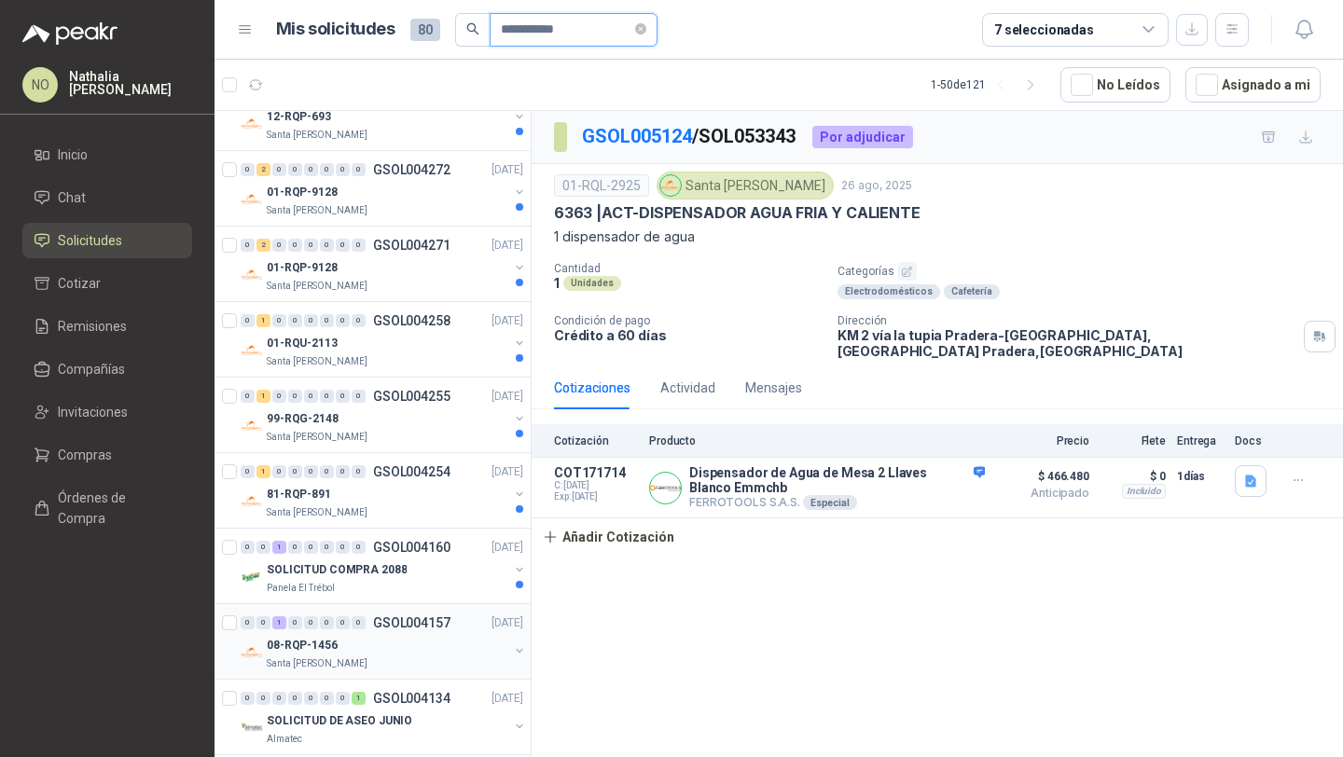
type input "**********"
click at [402, 620] on p "GSOL004157" at bounding box center [411, 622] width 77 height 13
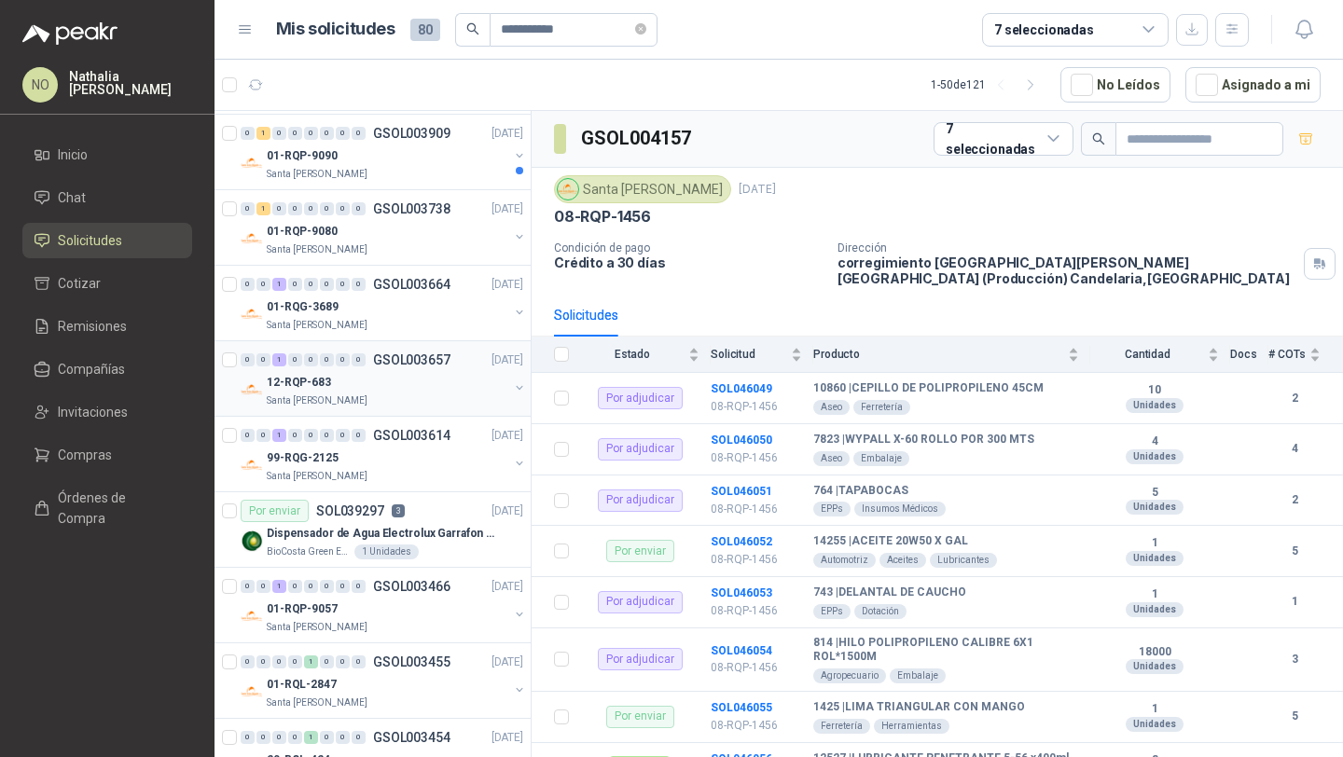
scroll to position [2807, 0]
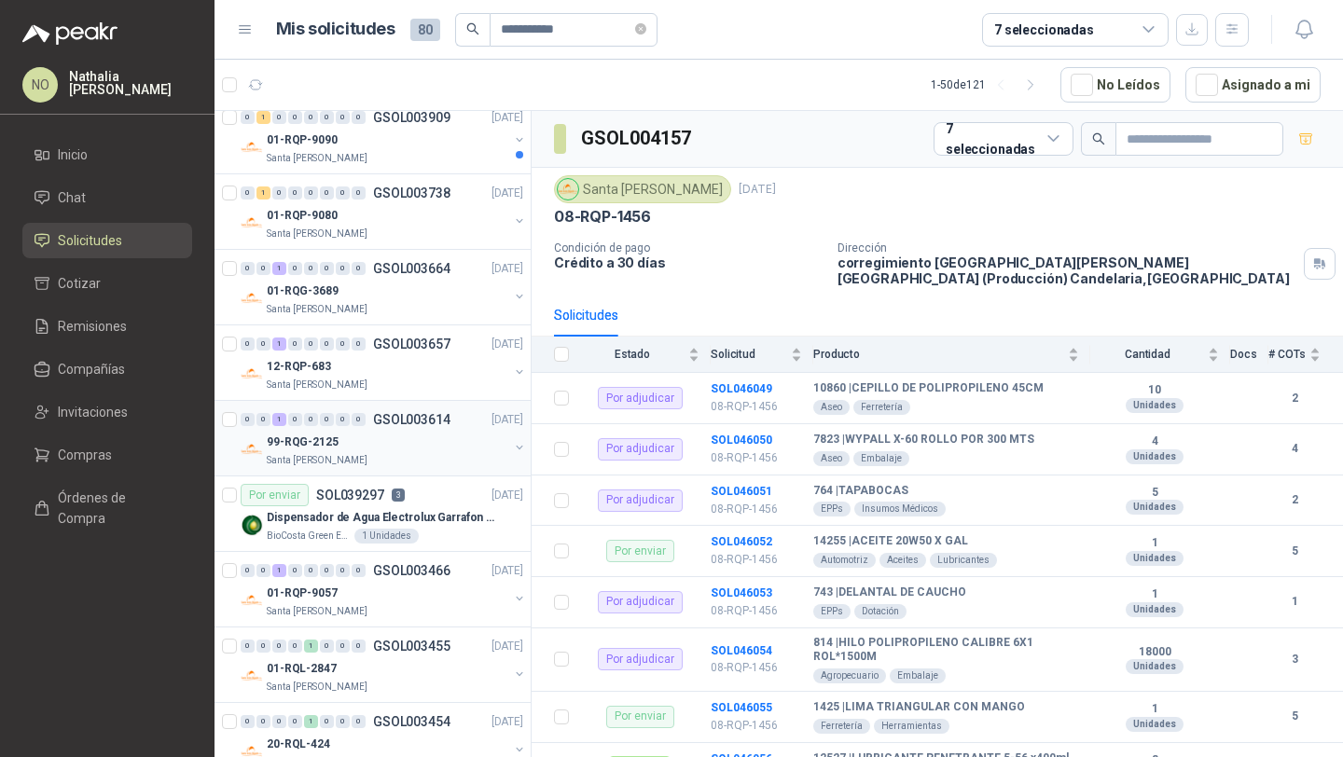
click at [399, 425] on p "GSOL003614" at bounding box center [411, 419] width 77 height 13
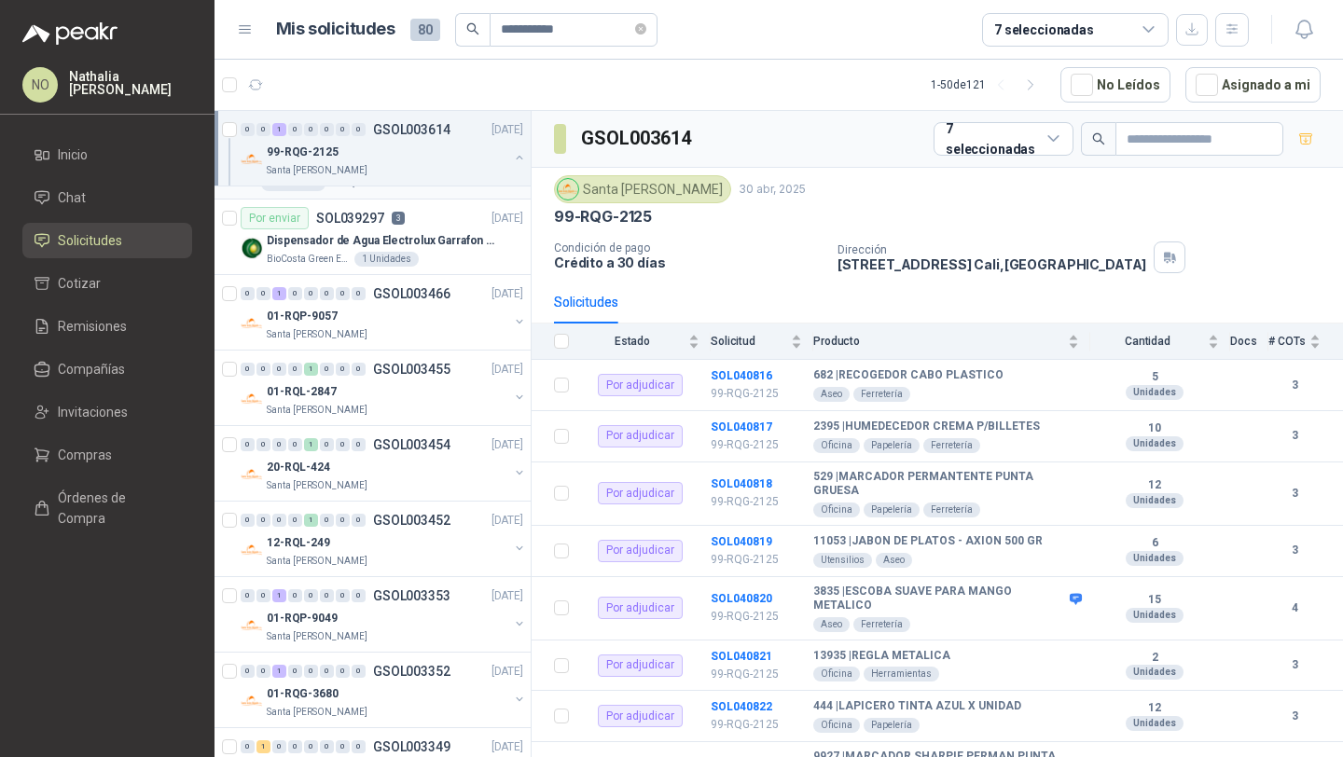
scroll to position [3179, 0]
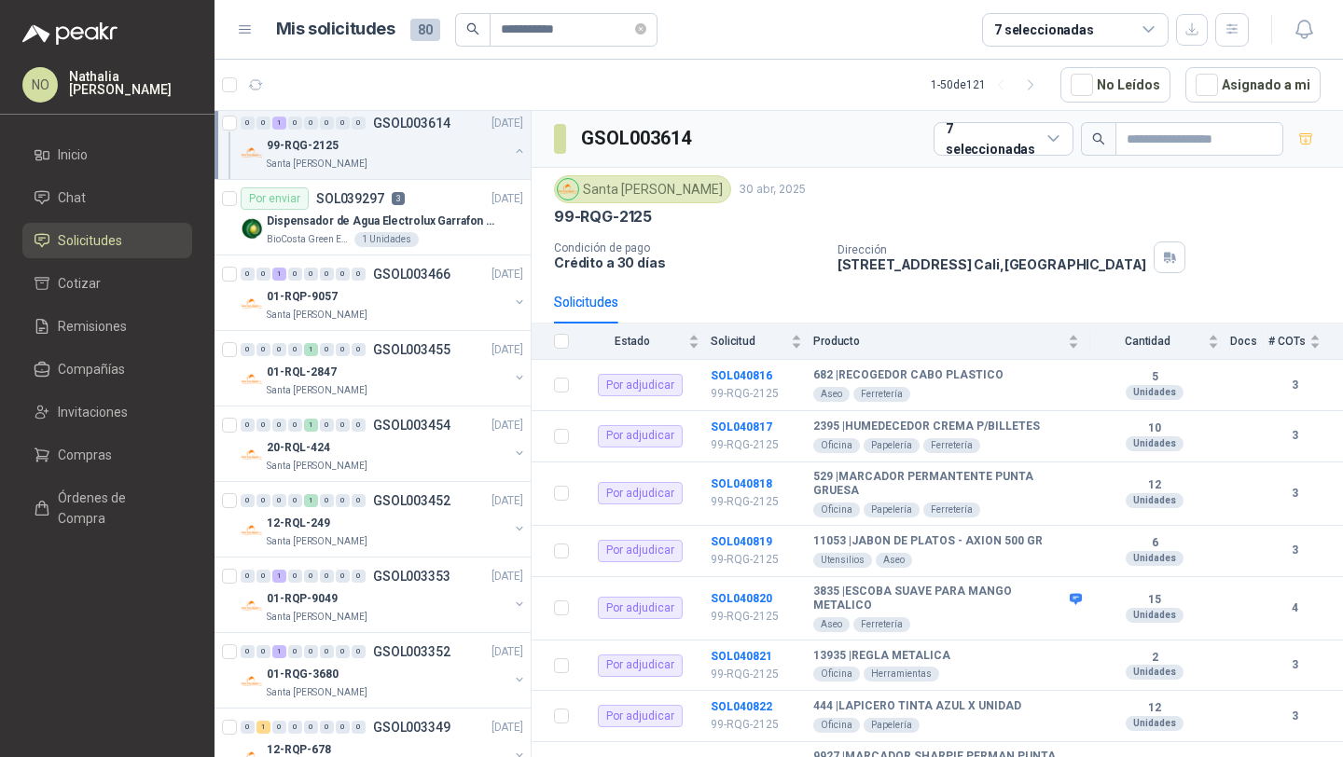
click at [428, 502] on p "GSOL003452" at bounding box center [411, 500] width 77 height 13
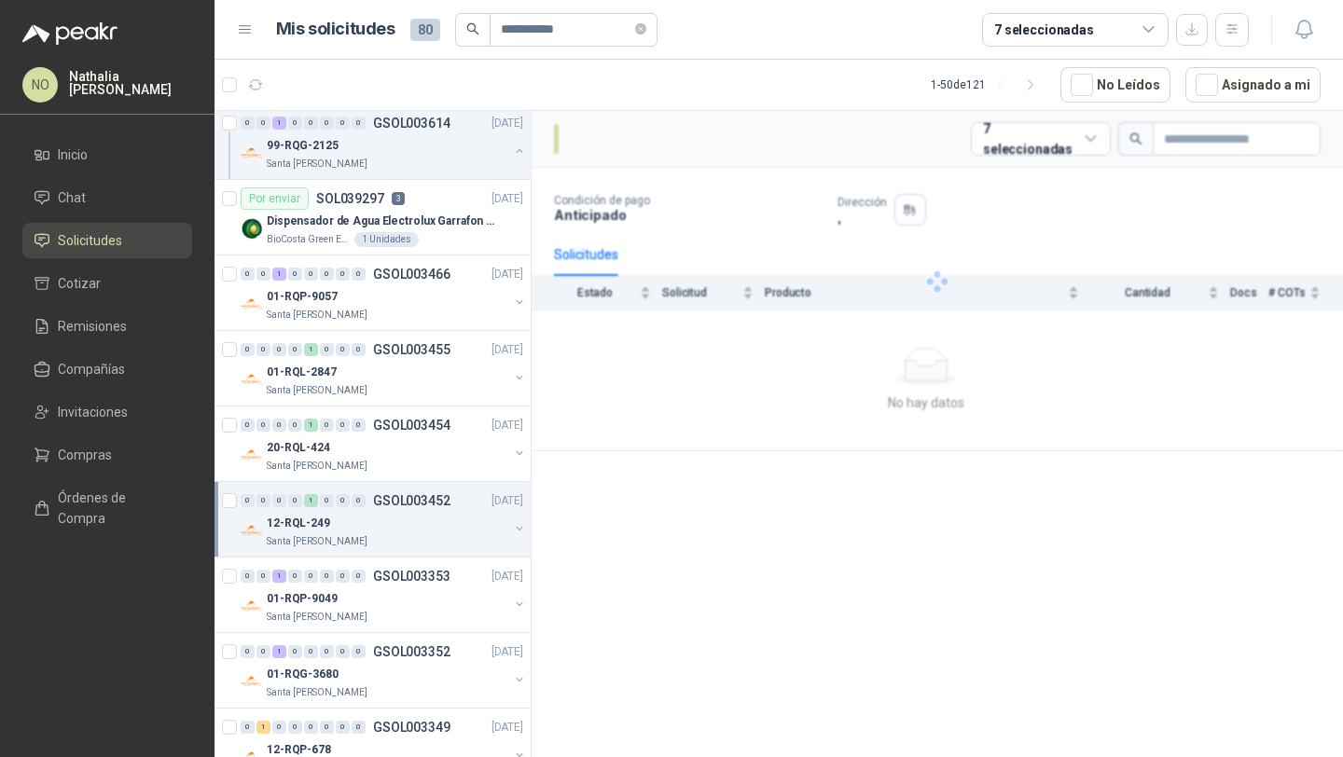
click at [428, 502] on p "GSOL003452" at bounding box center [411, 500] width 77 height 13
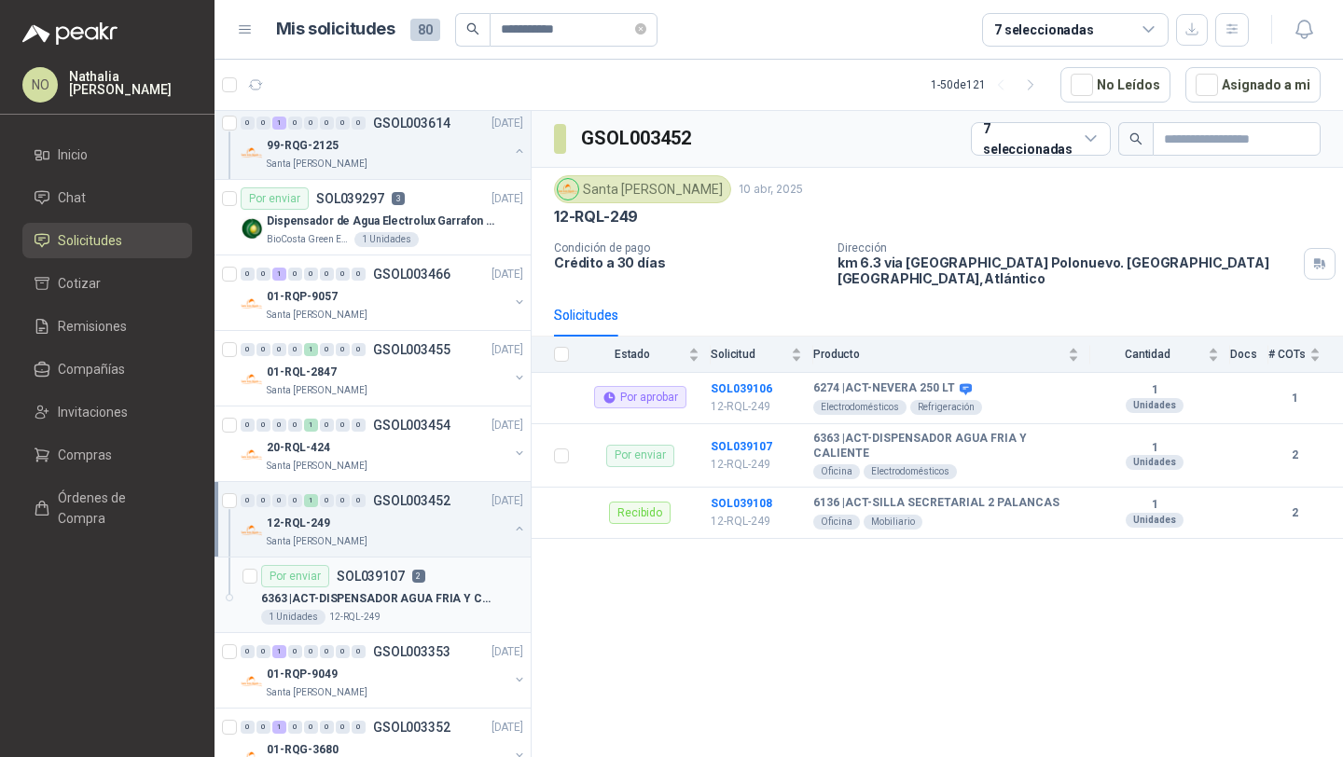
click at [410, 622] on div "1 Unidades 12-RQL-249" at bounding box center [392, 617] width 262 height 15
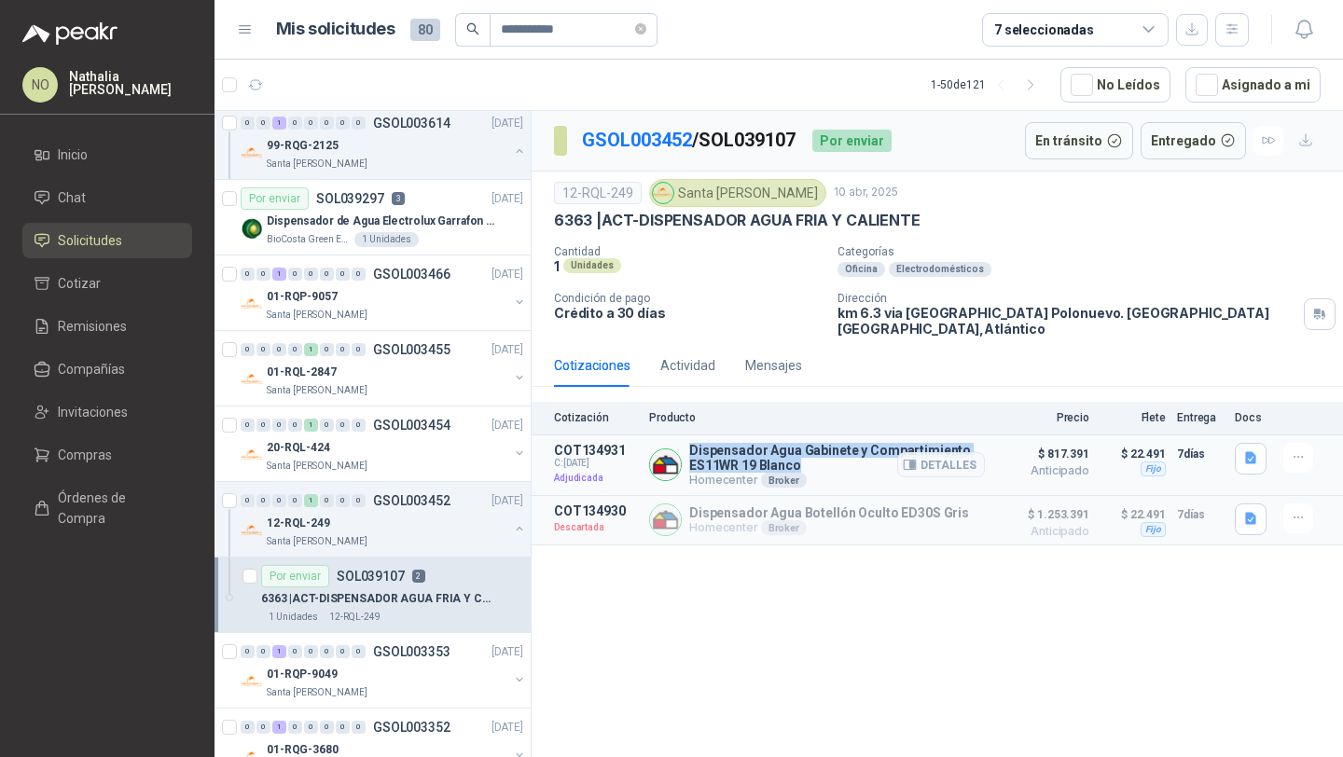
drag, startPoint x: 686, startPoint y: 434, endPoint x: 824, endPoint y: 457, distance: 140.0
click at [824, 457] on div "Dispensador Agua Gabinete y Compartimiento ES11WR 19 Blanco Homecenter Broker D…" at bounding box center [817, 465] width 336 height 45
copy p "Dispensador Agua Gabinete y Compartimiento ES11WR 19 Blanco"
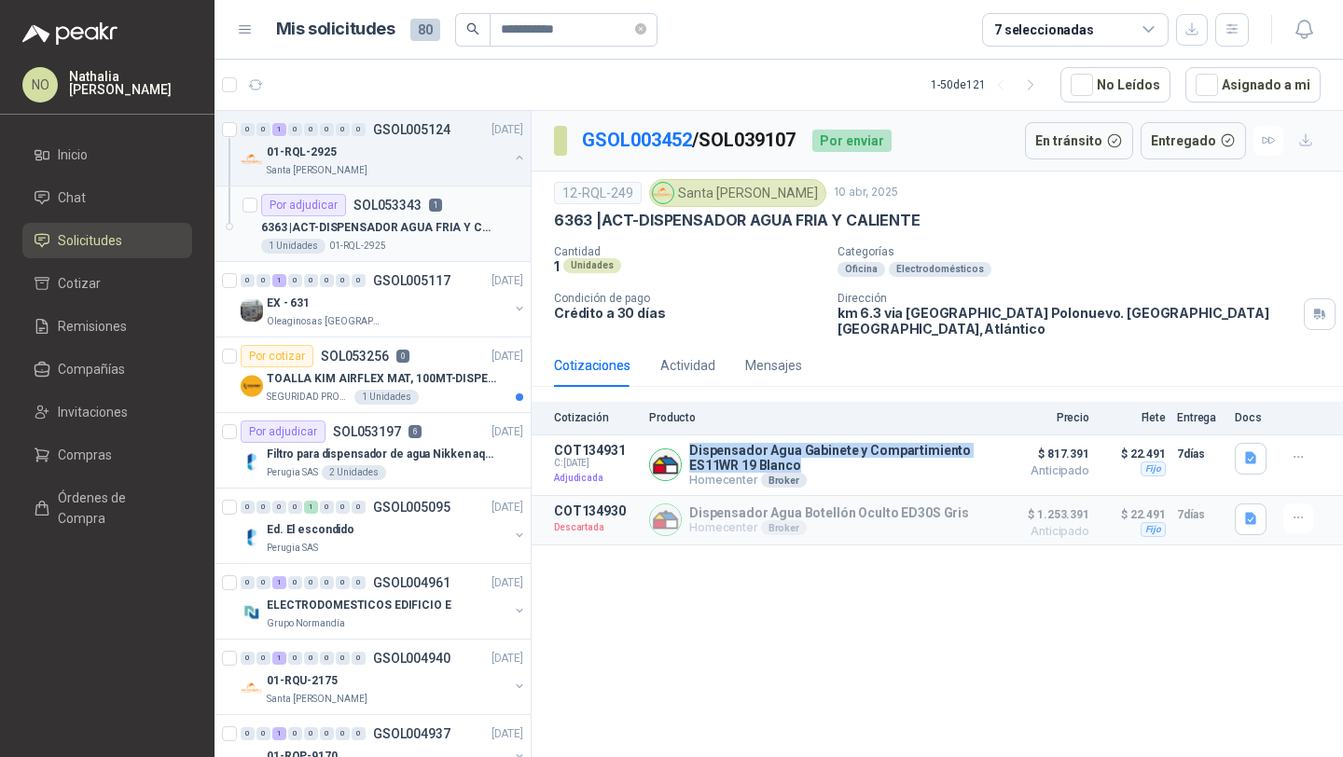
click at [392, 227] on p "6363 | ACT-DISPENSADOR AGUA FRIA Y CALIENTE" at bounding box center [377, 228] width 232 height 18
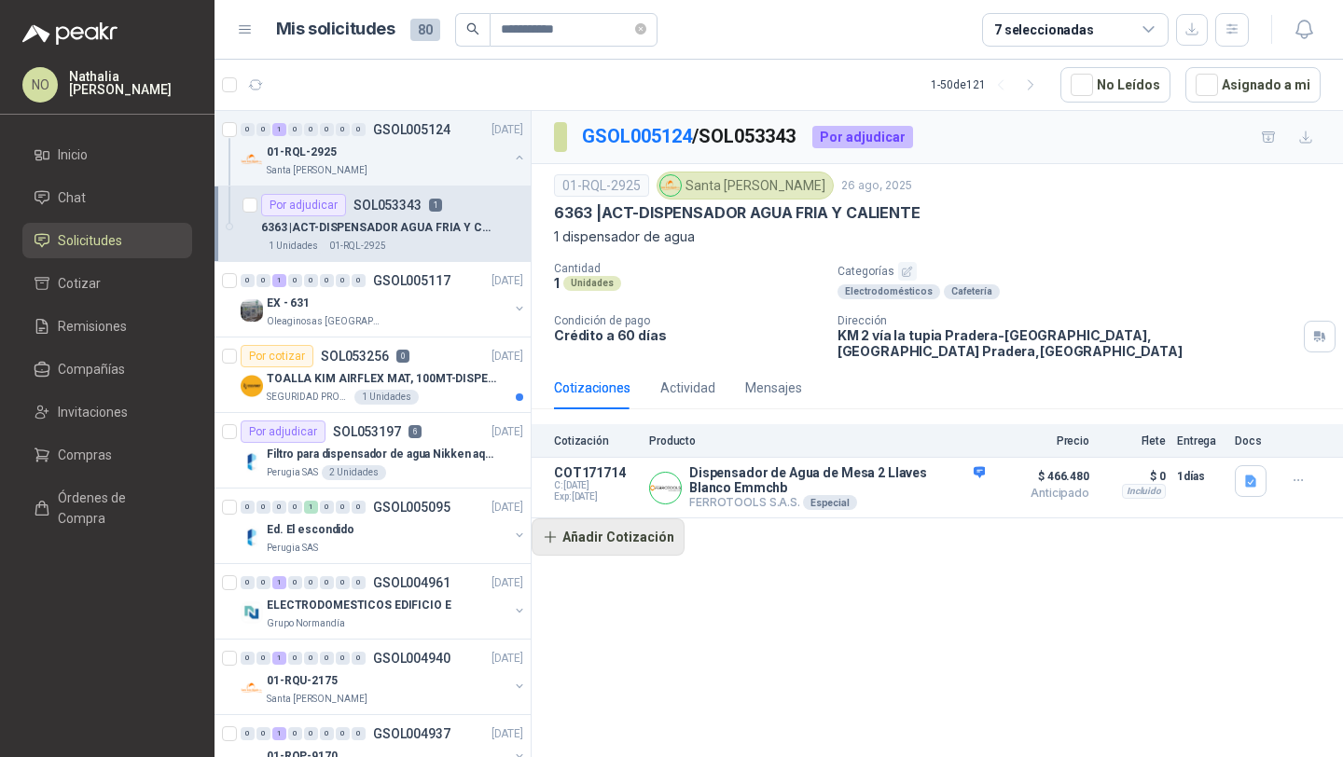
click at [604, 541] on button "Añadir Cotización" at bounding box center [608, 536] width 153 height 37
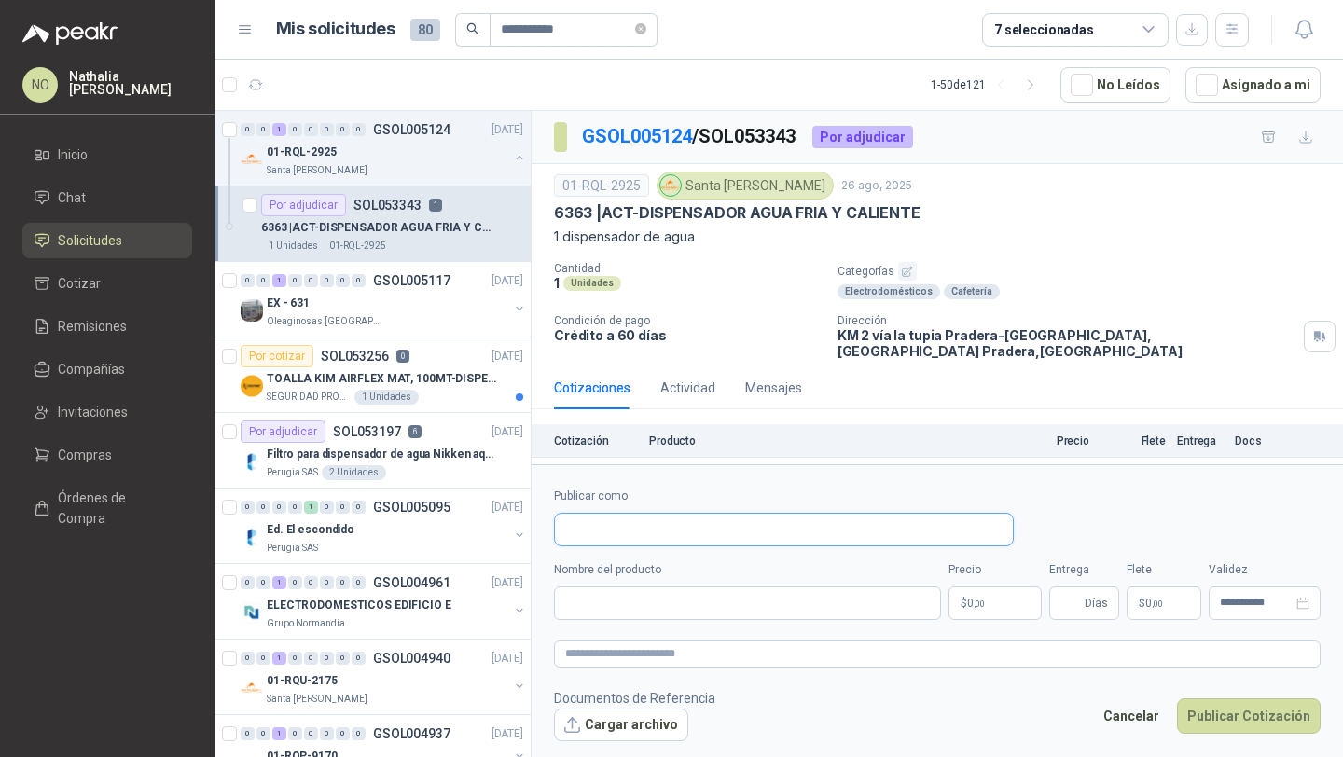
click at [614, 539] on input "Publicar como" at bounding box center [784, 530] width 458 height 32
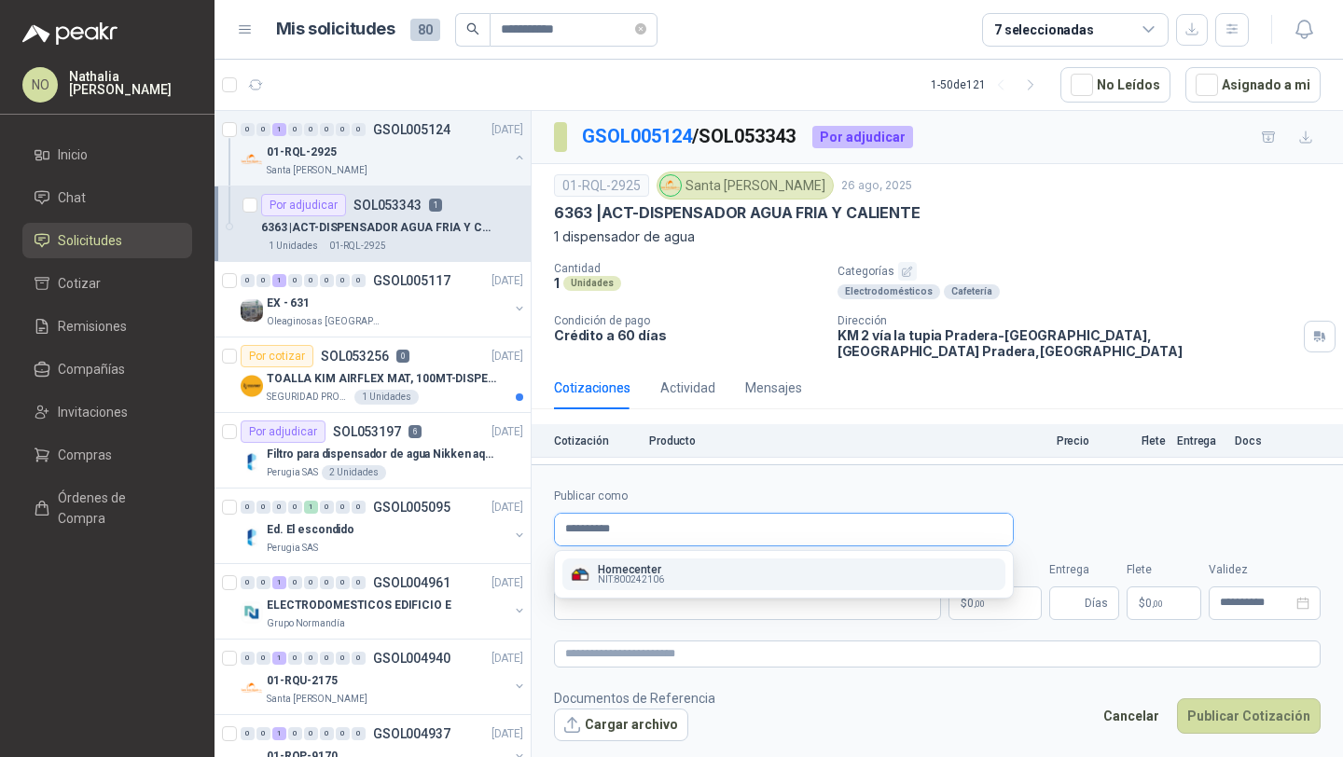
type input "**********"
click at [725, 577] on div "Homecenter NIT : 800242106" at bounding box center [784, 574] width 428 height 21
type input "**********"
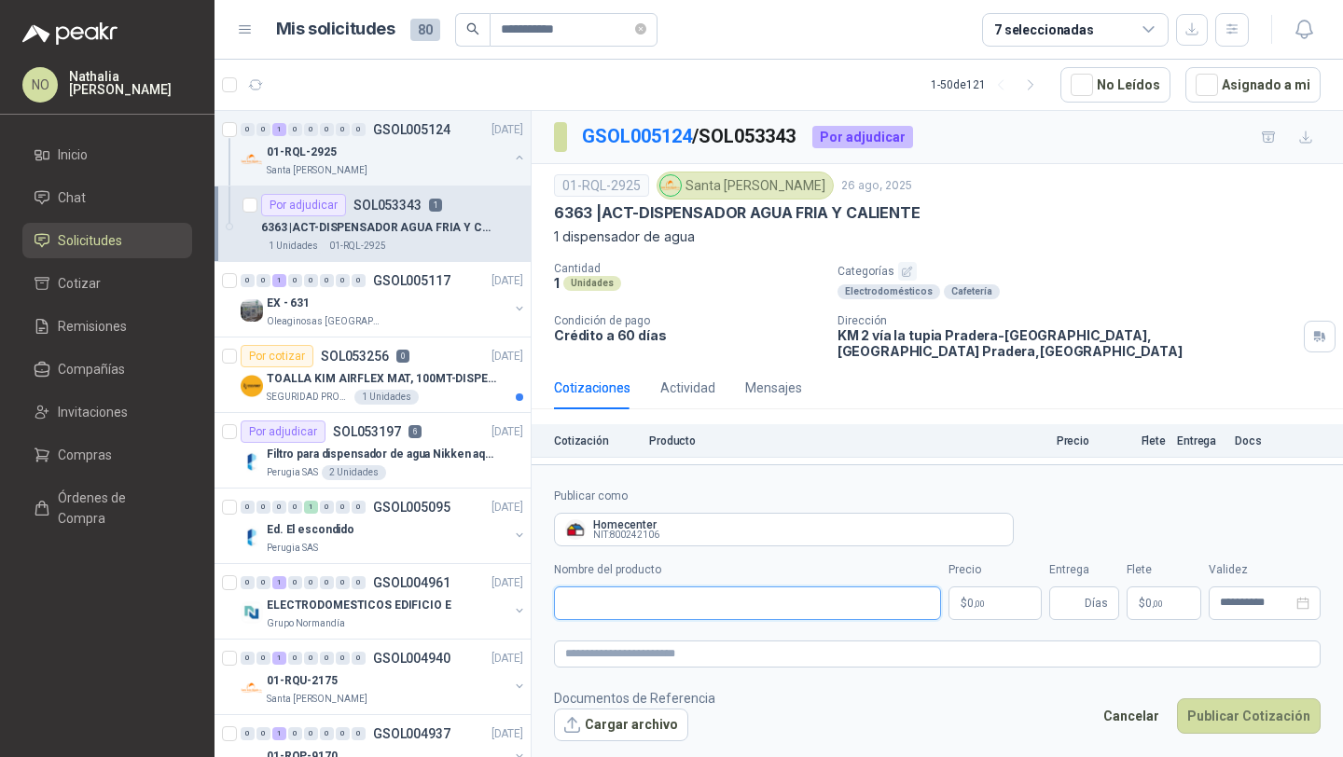
click at [723, 601] on input "Nombre del producto" at bounding box center [747, 604] width 387 height 34
paste input "**********"
type input "**********"
click at [978, 615] on body "**********" at bounding box center [671, 378] width 1343 height 757
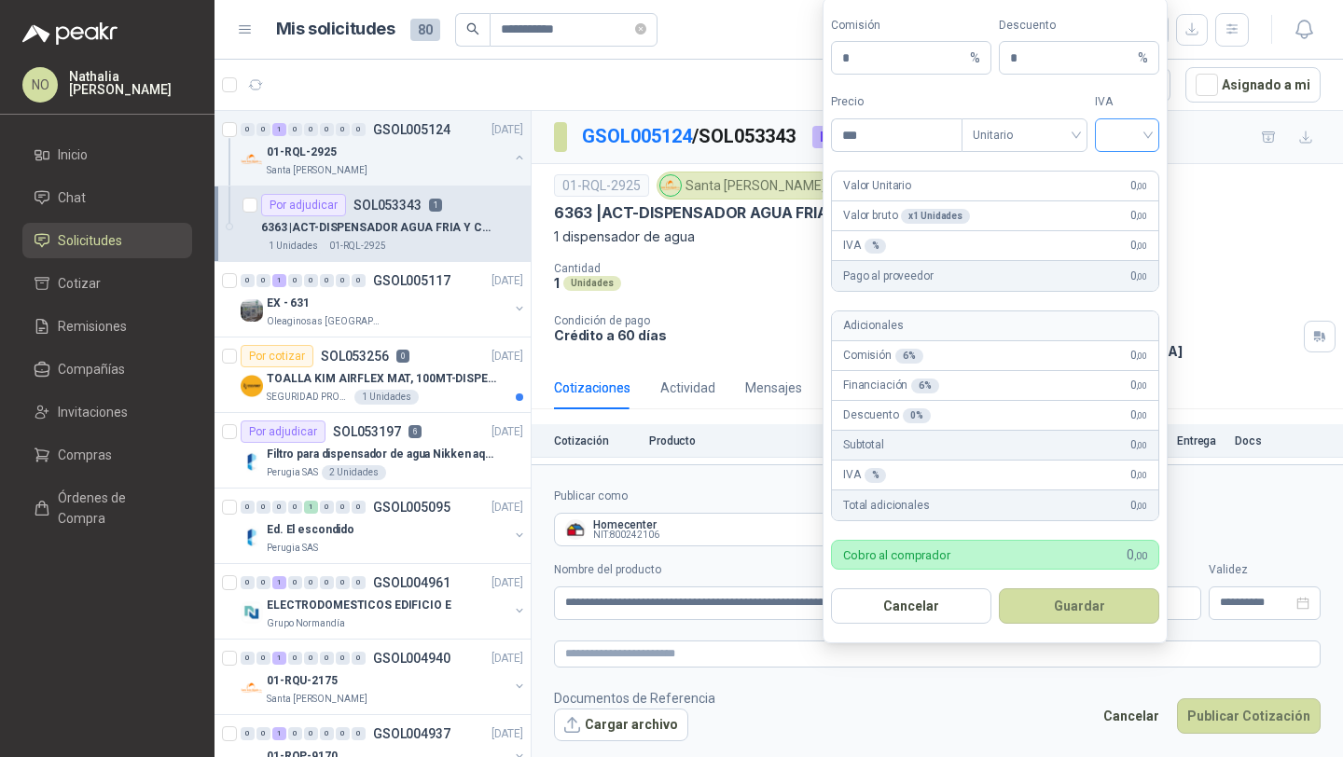
click at [1103, 131] on div at bounding box center [1127, 135] width 64 height 34
click at [1127, 171] on div "19%" at bounding box center [1127, 174] width 35 height 21
click at [1051, 147] on span "Unitario" at bounding box center [1025, 135] width 104 height 28
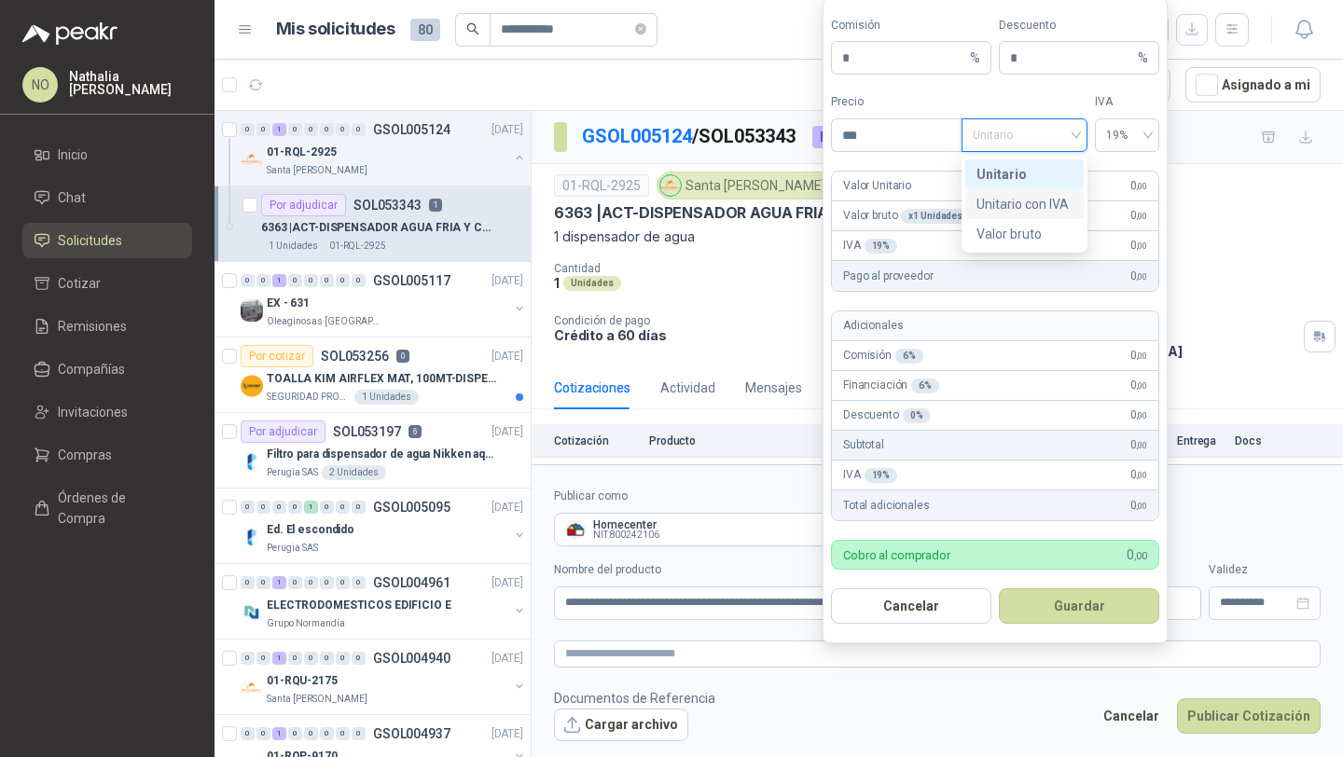
click at [1042, 199] on div "Unitario con IVA" at bounding box center [1024, 204] width 96 height 21
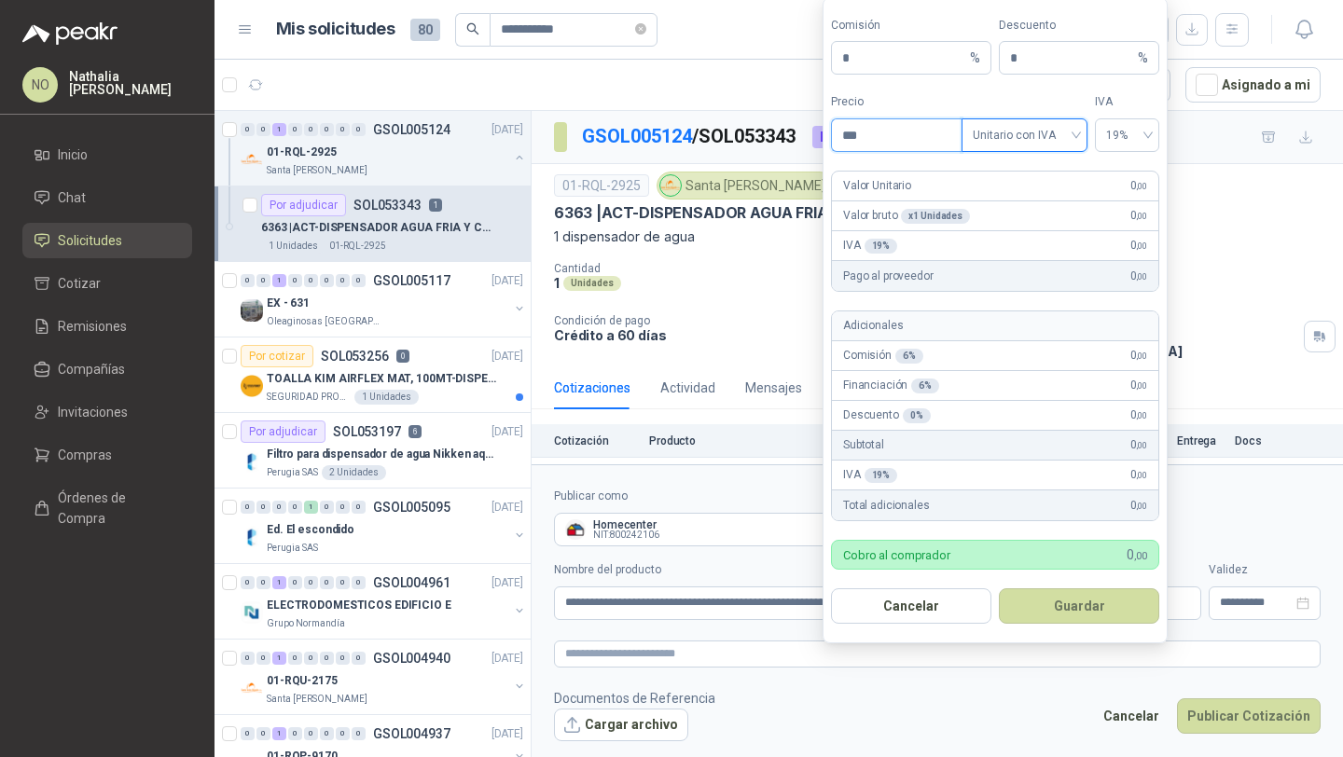
click at [933, 140] on input "***" at bounding box center [897, 135] width 130 height 32
type input "*"
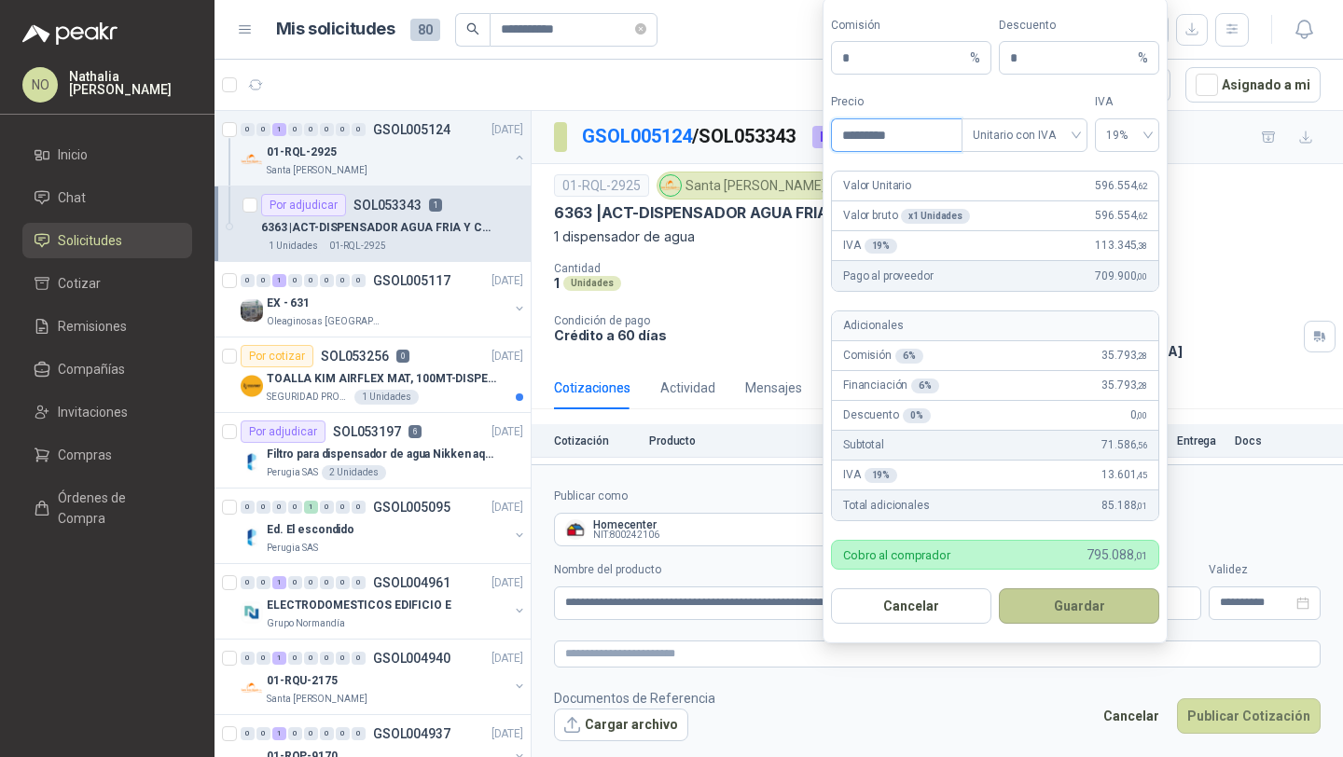
type input "*********"
click at [1072, 601] on button "Guardar" at bounding box center [1079, 605] width 160 height 35
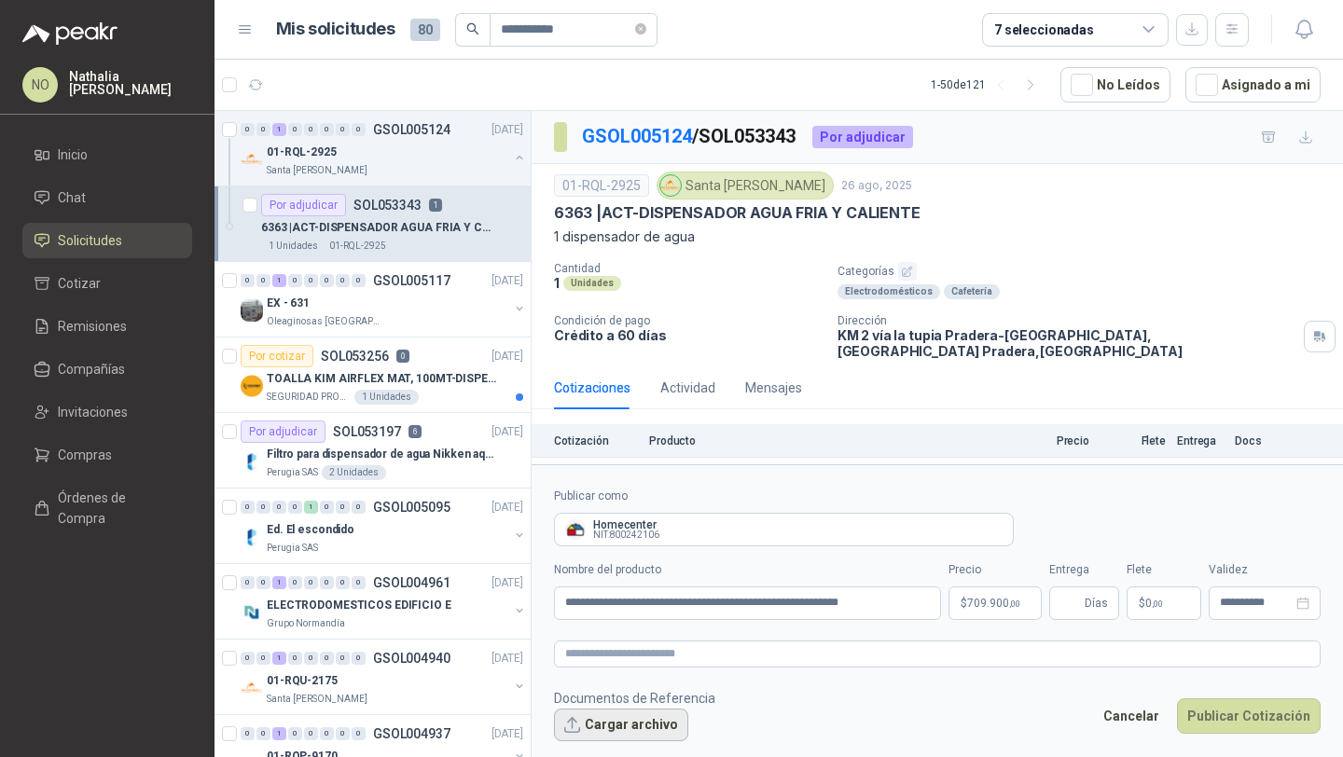
click at [628, 712] on button "Cargar archivo" at bounding box center [621, 726] width 134 height 34
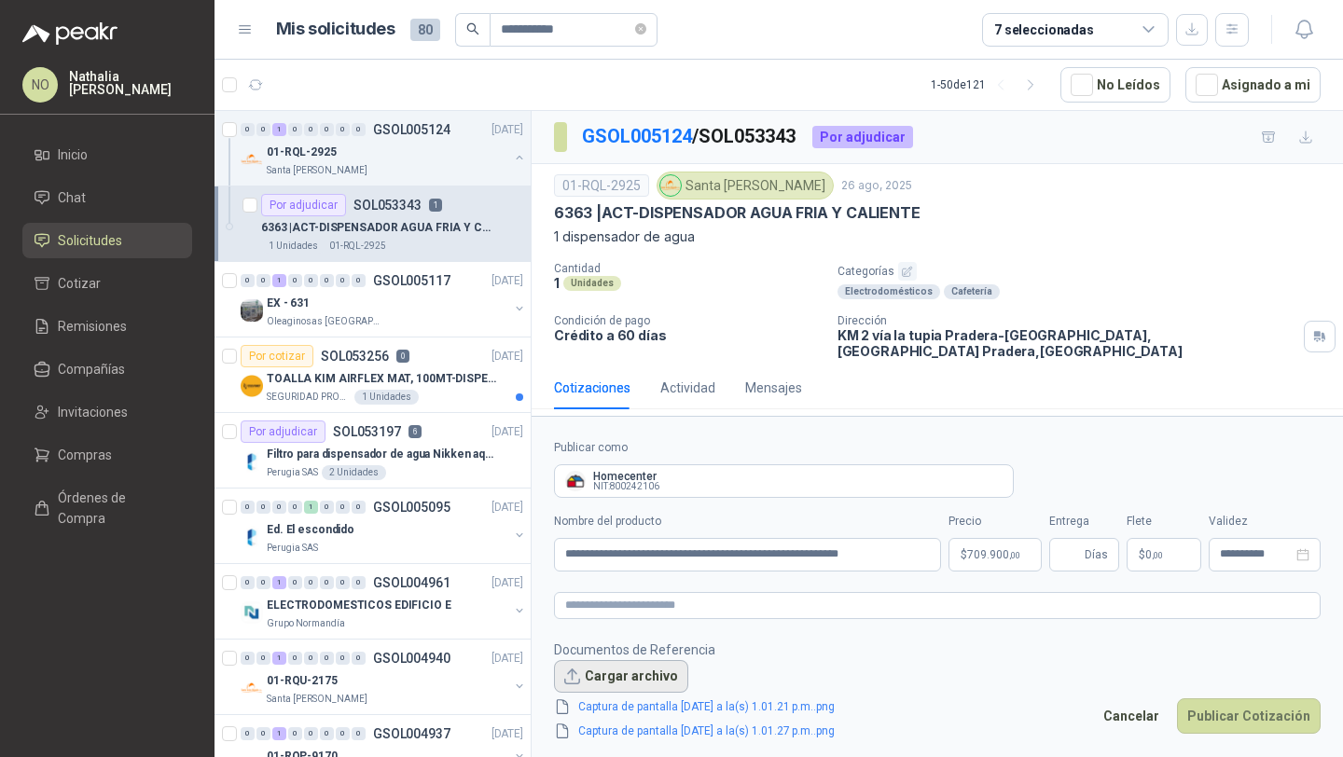
click at [597, 682] on button "Cargar archivo" at bounding box center [621, 677] width 134 height 34
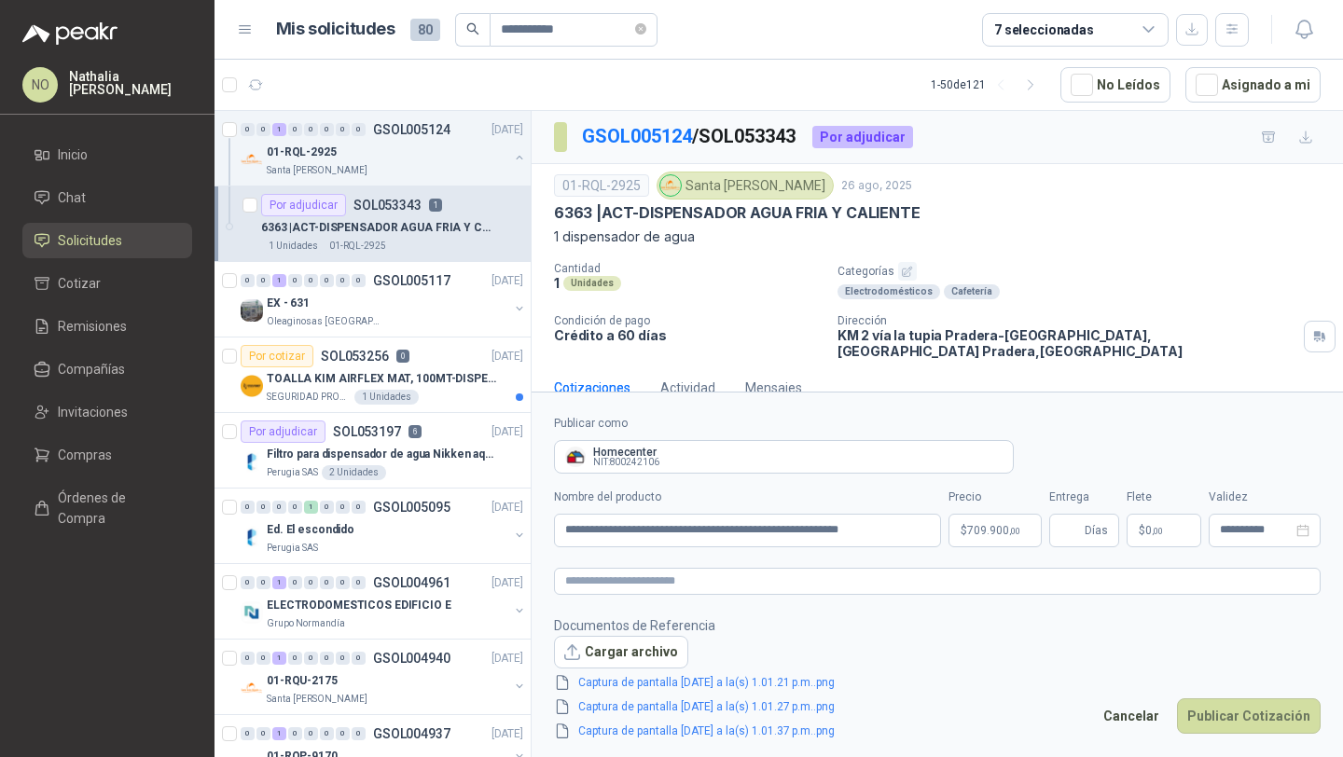
click at [1271, 512] on div "**********" at bounding box center [1264, 518] width 112 height 59
click at [1261, 526] on input "**********" at bounding box center [1256, 530] width 73 height 12
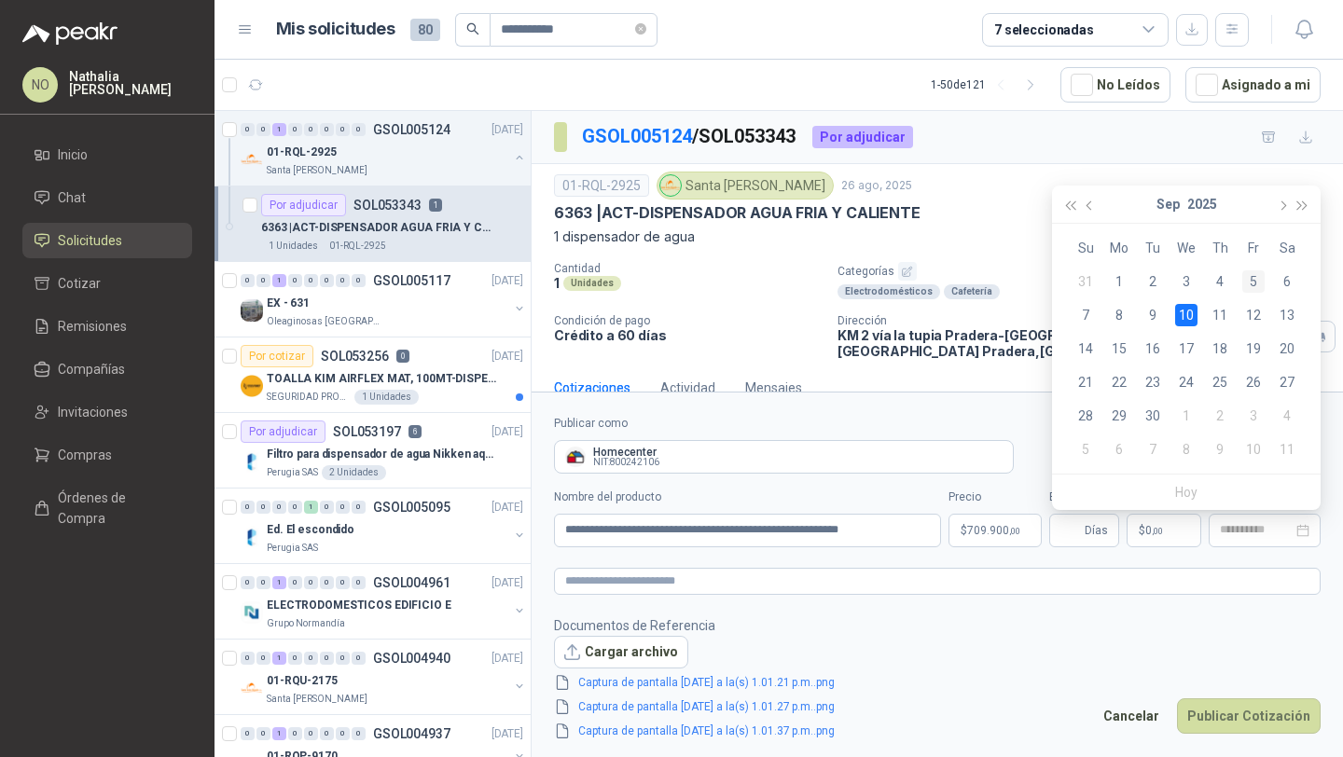
click at [1250, 283] on div "5" at bounding box center [1253, 281] width 22 height 22
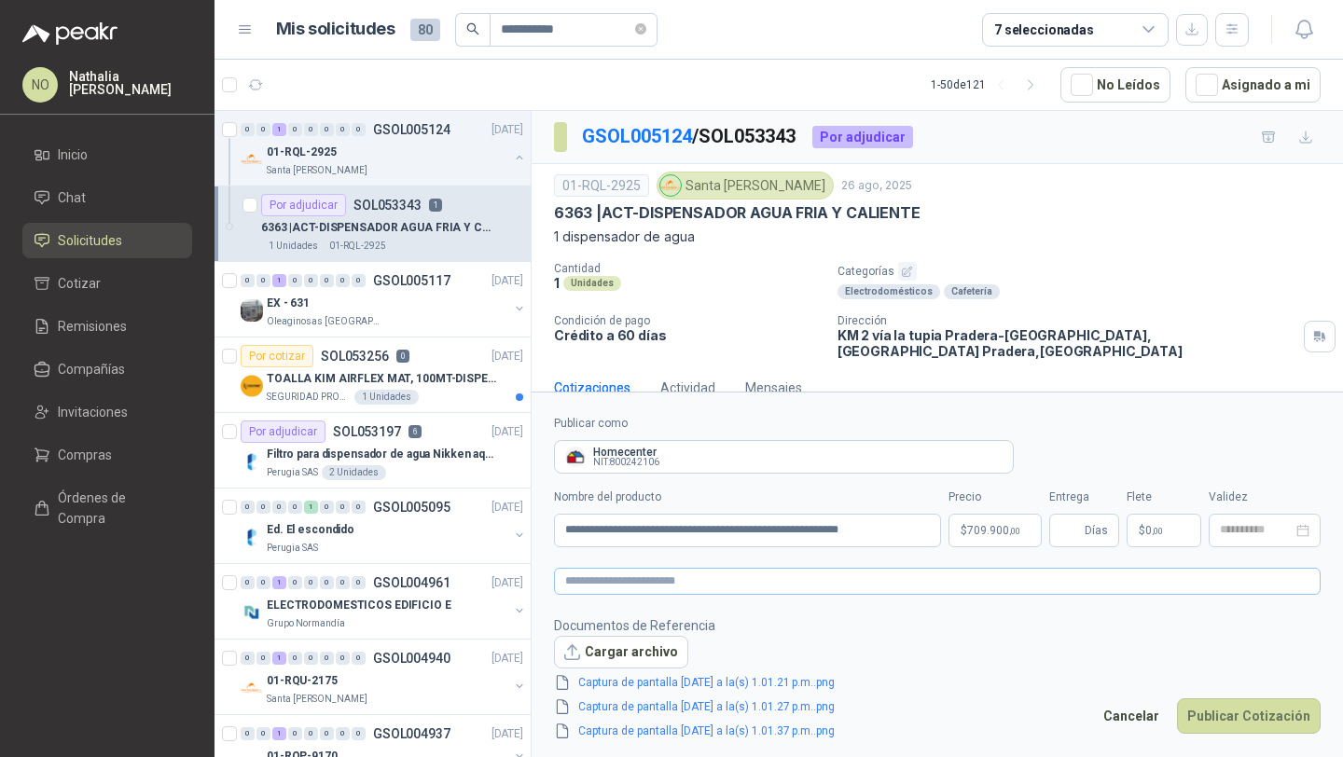
type input "**********"
click at [1067, 533] on input "Entrega" at bounding box center [1070, 531] width 21 height 32
type input "**"
click at [1009, 635] on footer "Documentos de Referencia Cargar archivo Captura de pantalla 2025-08-26 a la(s) …" at bounding box center [937, 678] width 766 height 127
click at [1156, 529] on span ",00" at bounding box center [1157, 531] width 11 height 10
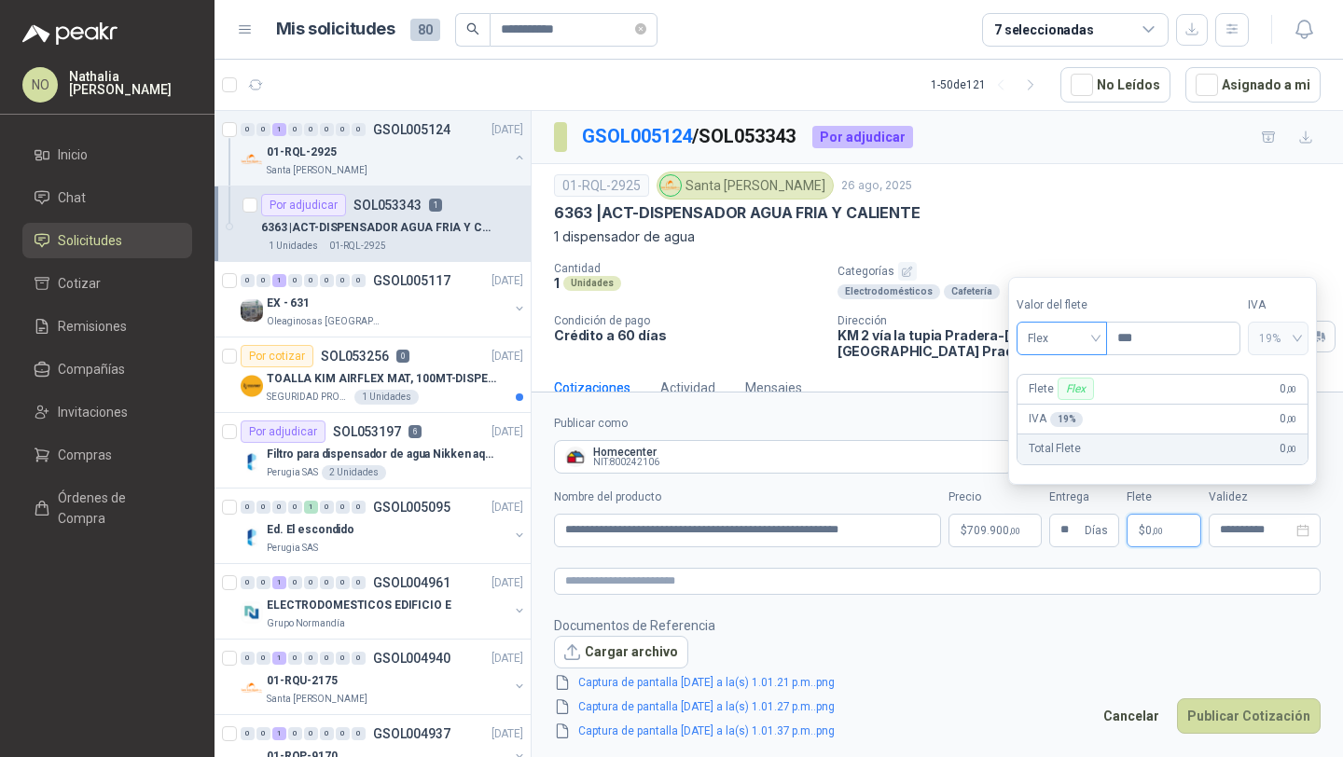
click at [1070, 334] on span "Flex" at bounding box center [1062, 338] width 68 height 28
click at [1067, 408] on div "Incluido" at bounding box center [1062, 407] width 62 height 21
click at [982, 647] on footer "Documentos de Referencia Cargar archivo Captura de pantalla 2025-08-26 a la(s) …" at bounding box center [937, 678] width 766 height 127
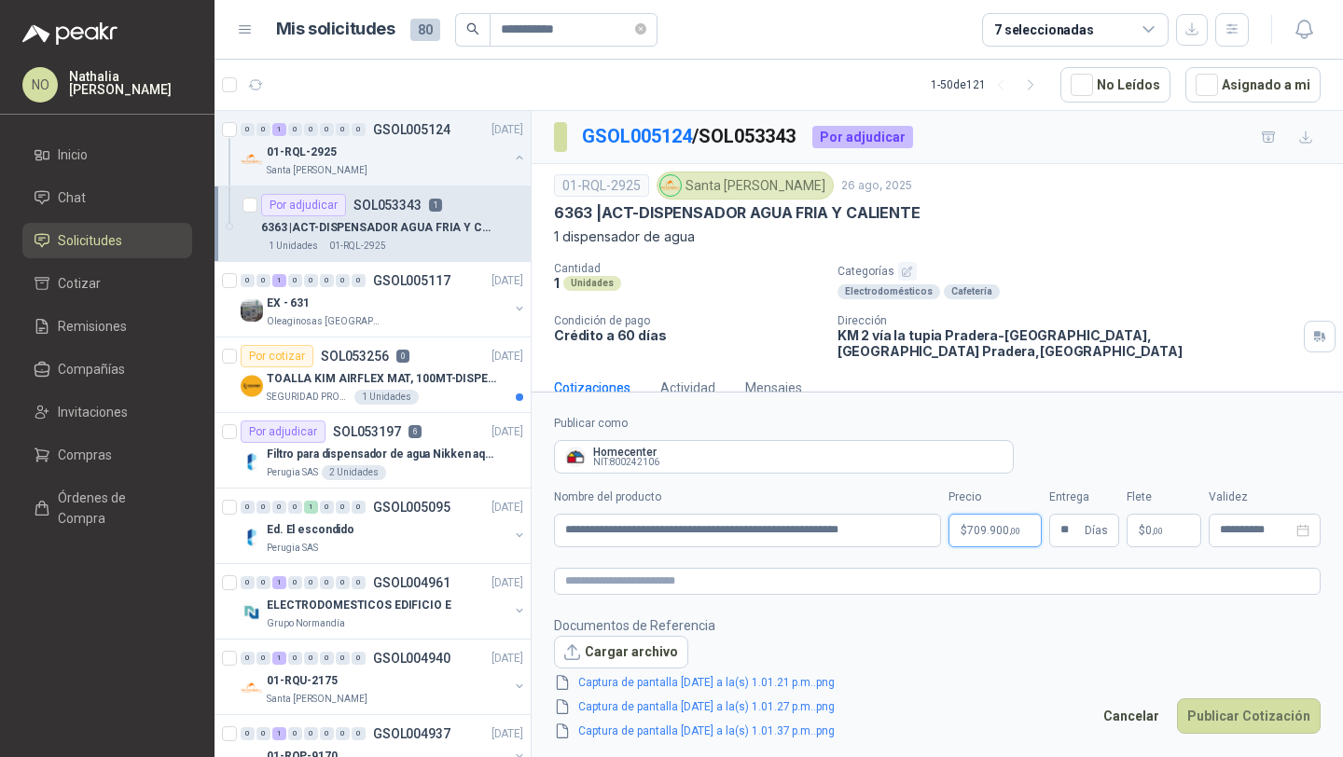
click at [982, 533] on body "**********" at bounding box center [671, 378] width 1343 height 757
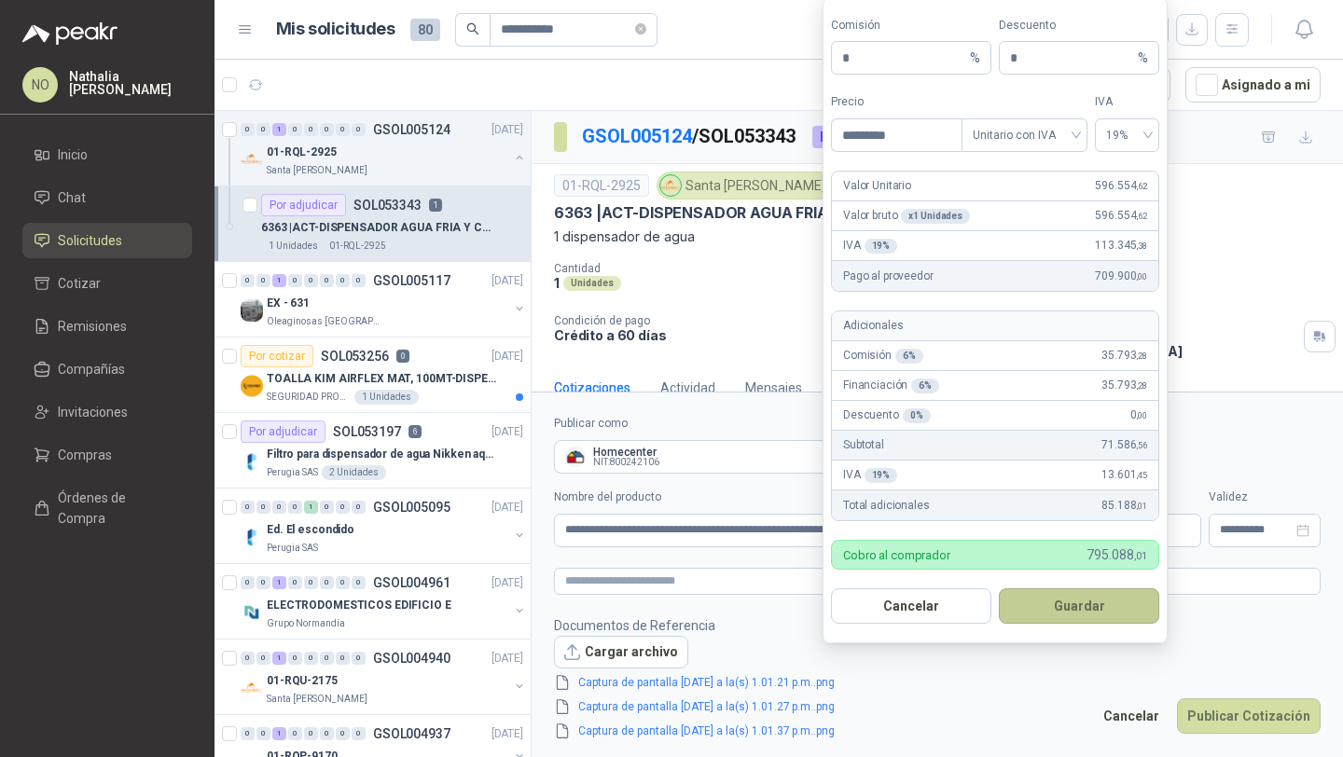
click at [1114, 604] on button "Guardar" at bounding box center [1079, 605] width 160 height 35
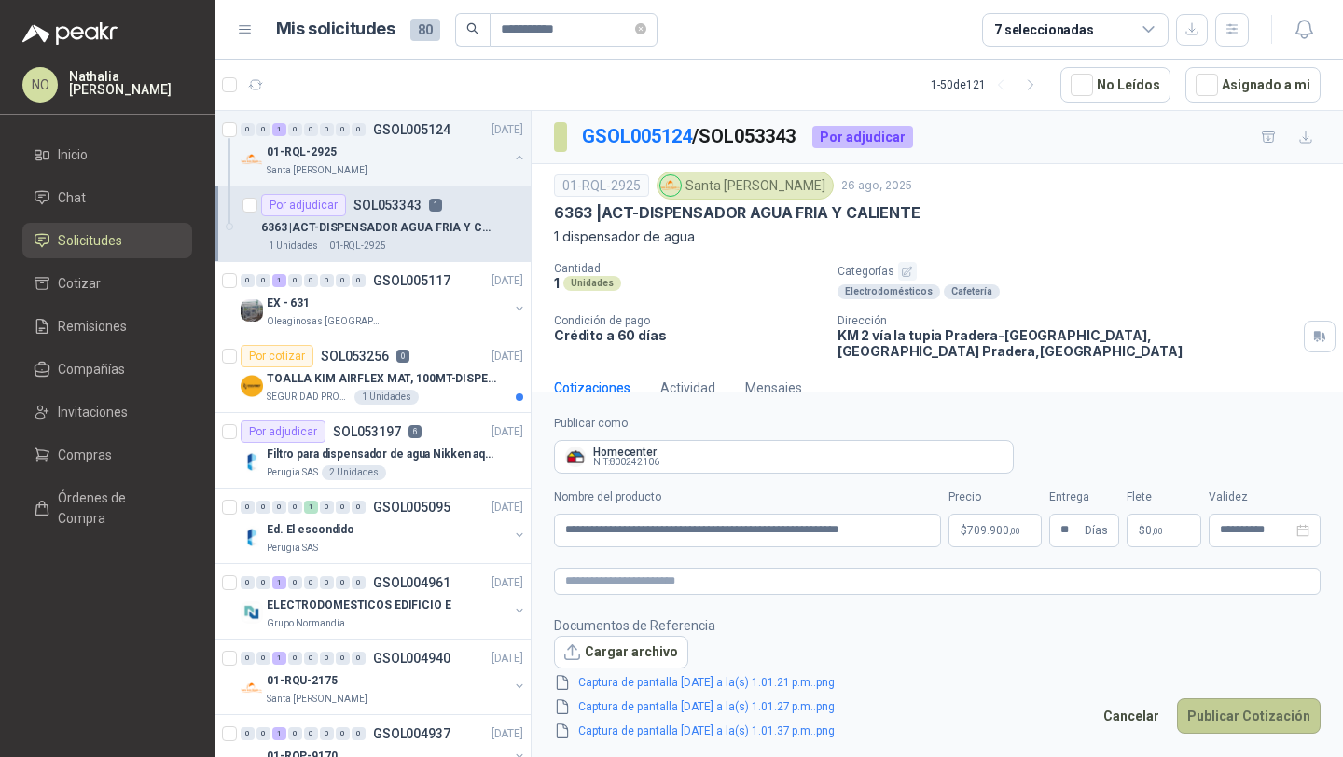
click at [1217, 712] on button "Publicar Cotización" at bounding box center [1249, 715] width 144 height 35
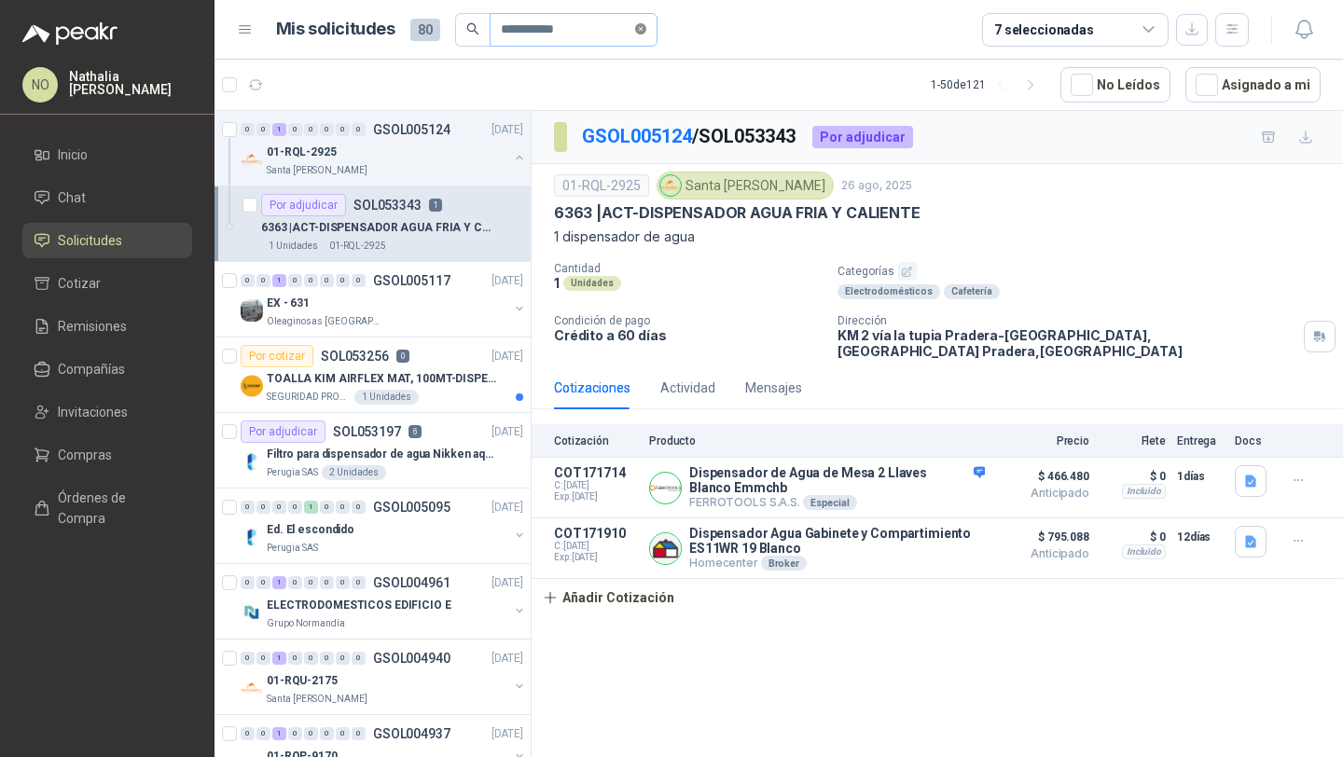
click at [642, 29] on icon "close-circle" at bounding box center [640, 28] width 11 height 11
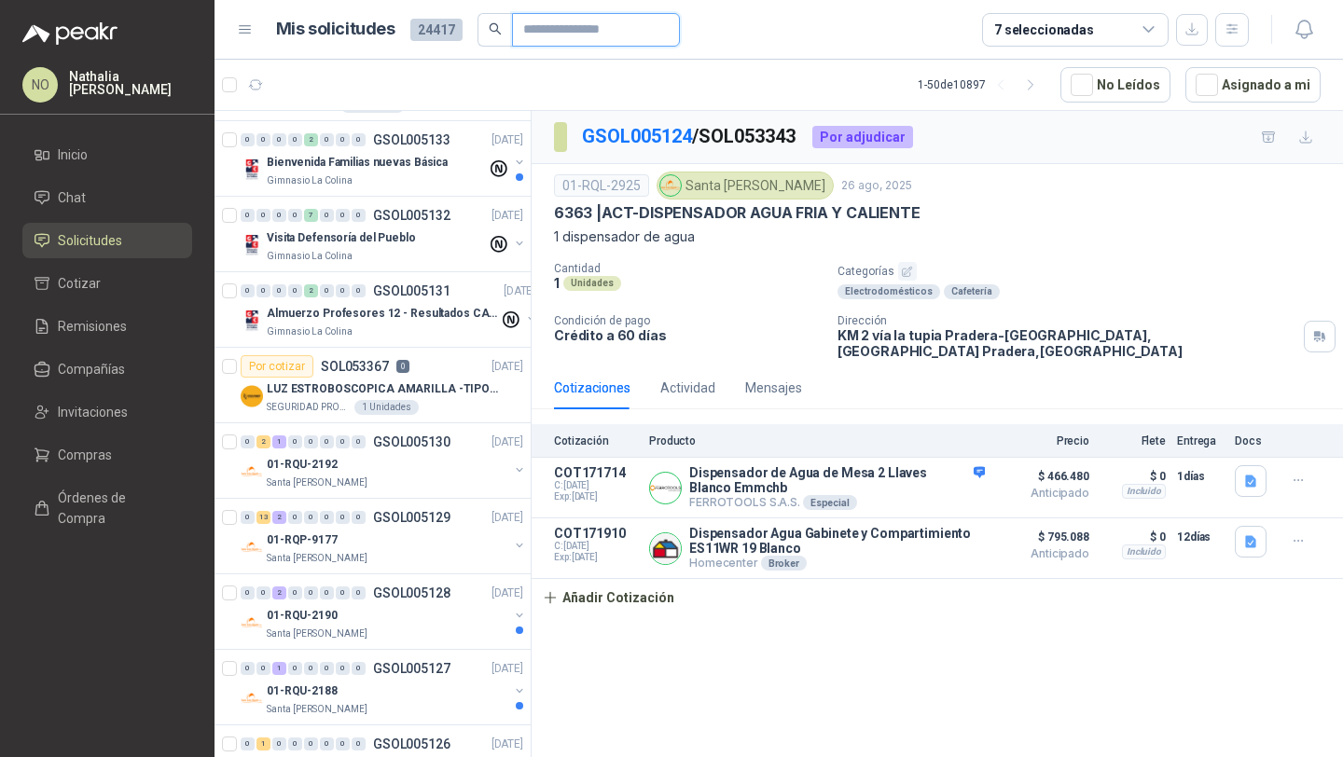
scroll to position [602, 0]
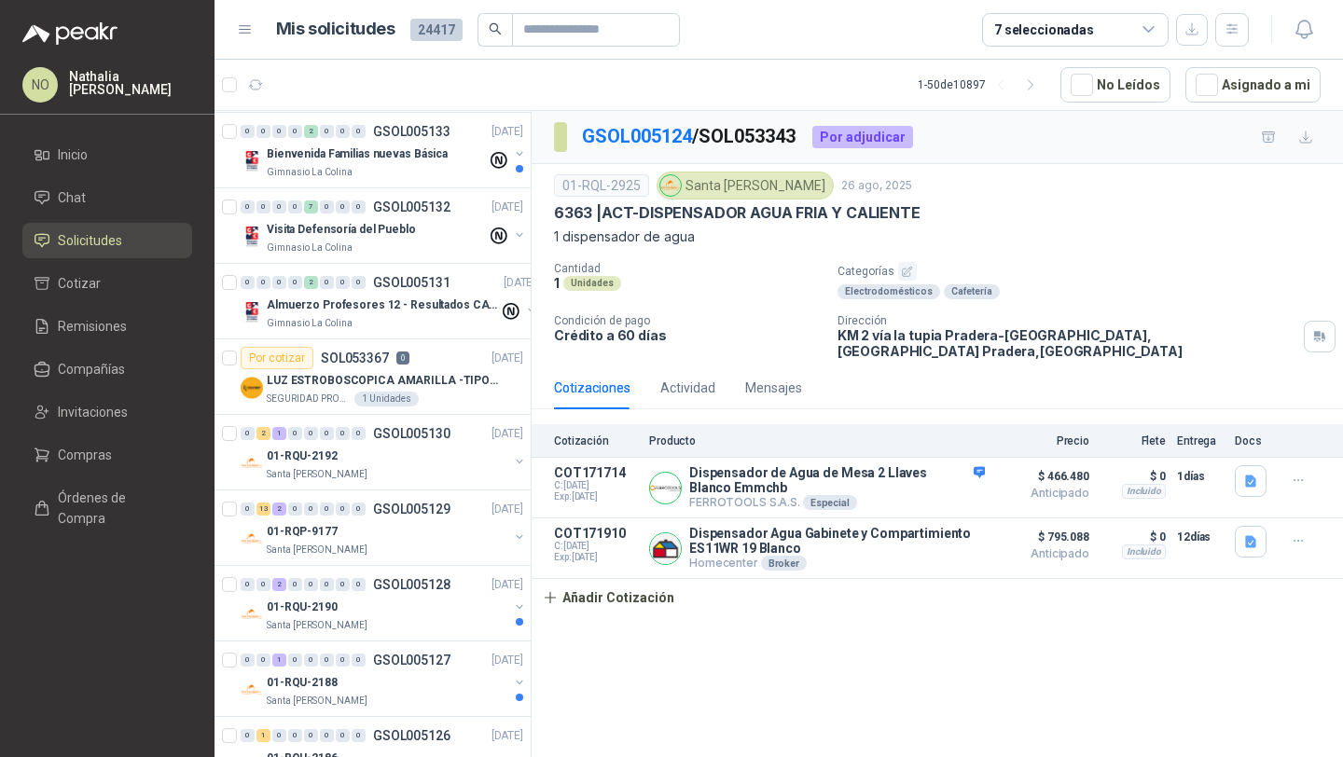
click at [327, 515] on div "0" at bounding box center [327, 509] width 14 height 13
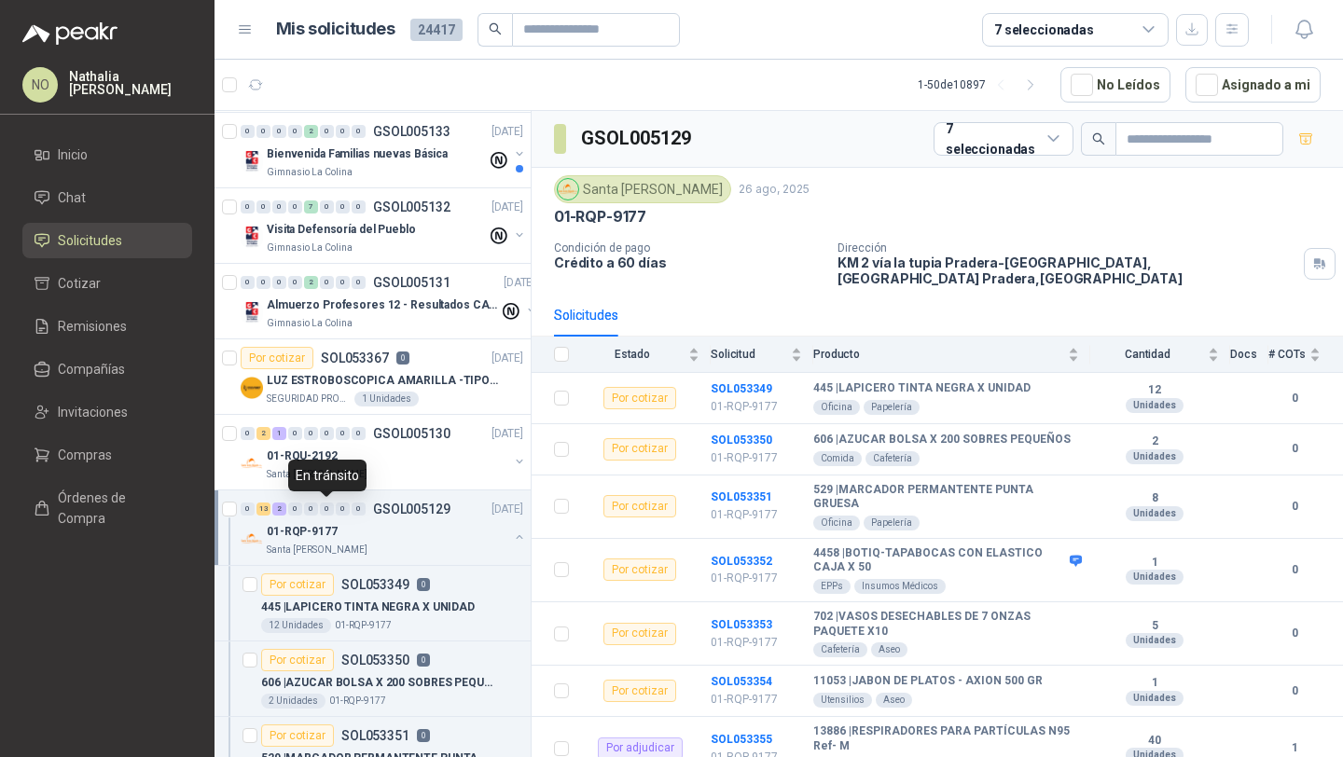
click at [327, 515] on div "0" at bounding box center [327, 509] width 14 height 13
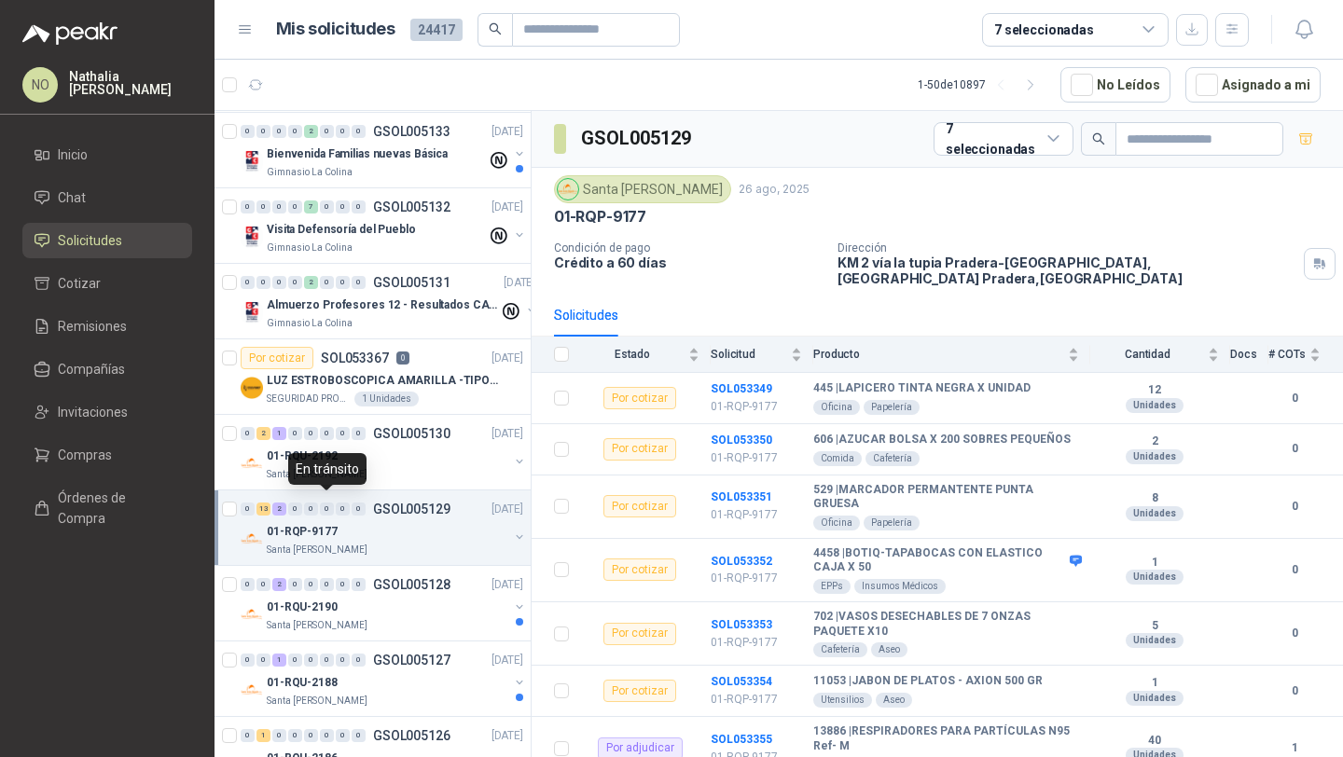
scroll to position [7, 0]
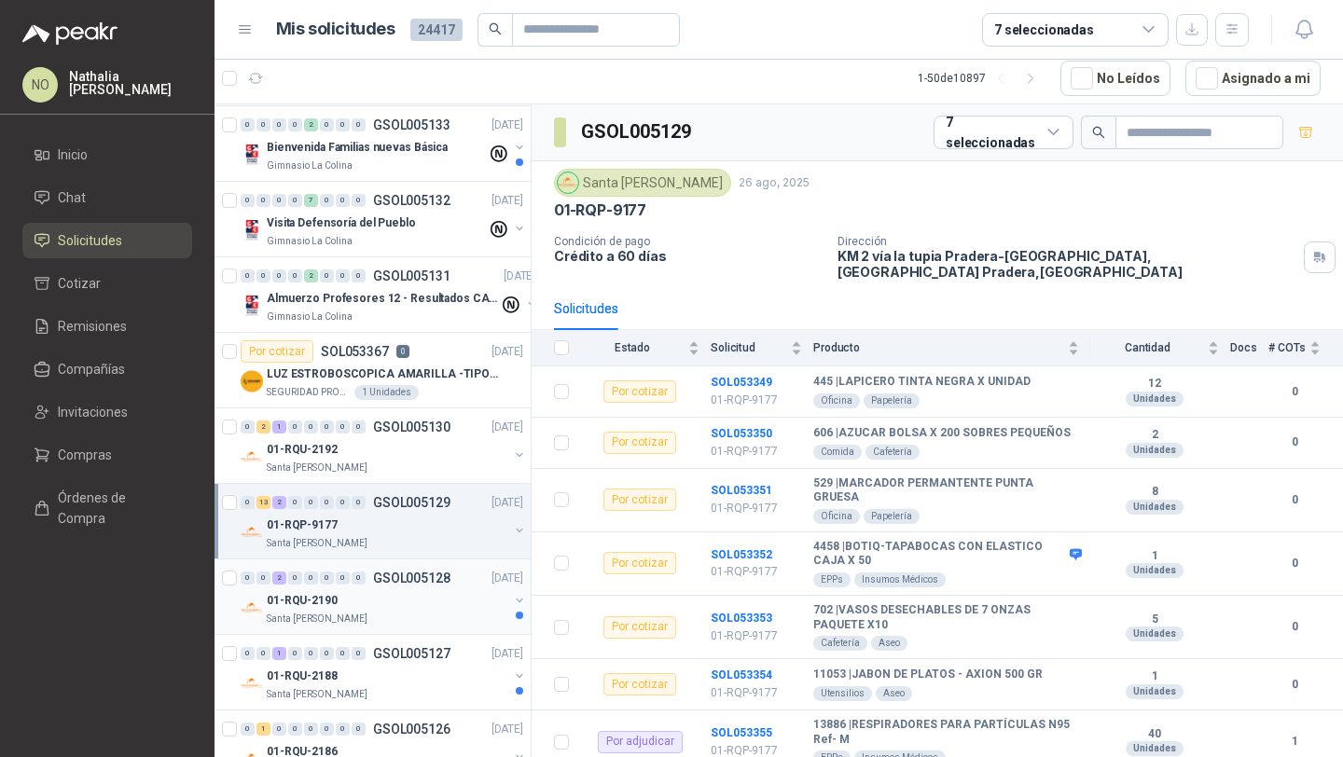
click at [350, 607] on div "01-RQU-2190" at bounding box center [388, 600] width 242 height 22
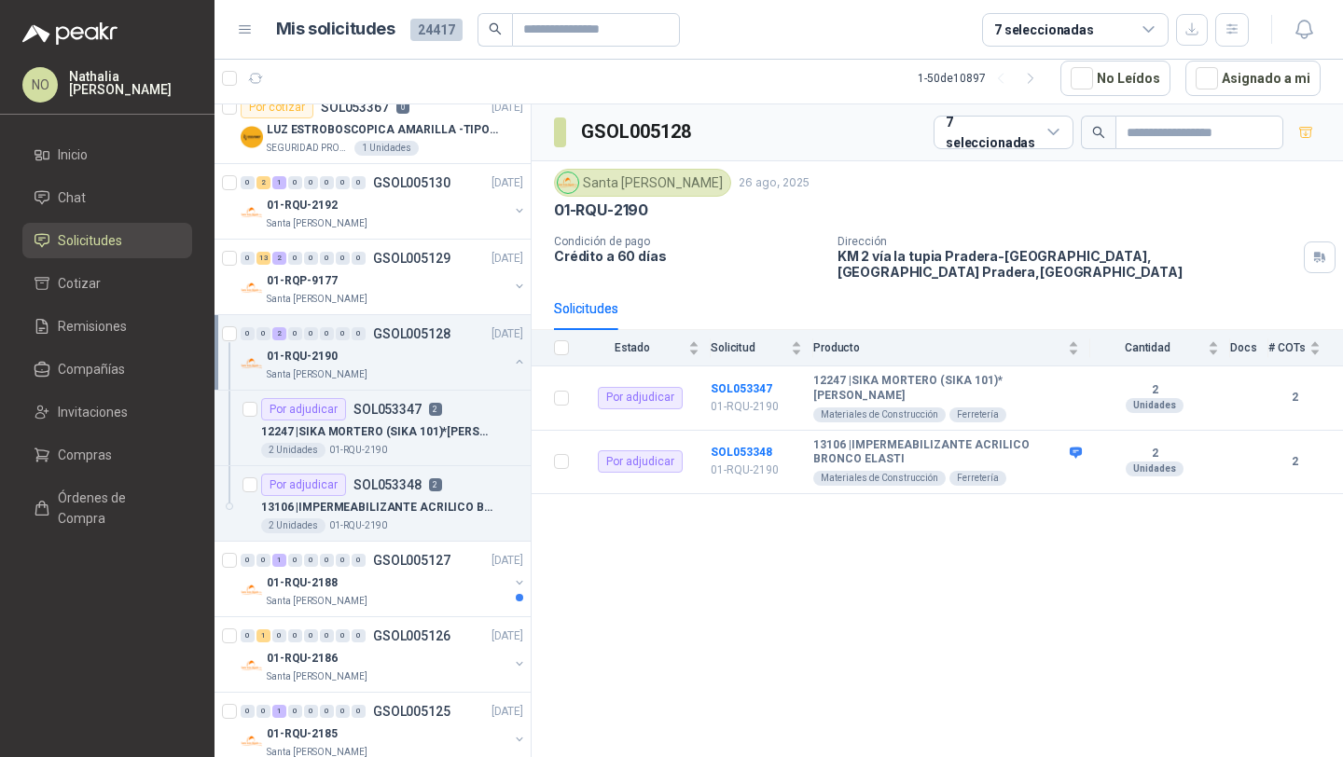
scroll to position [851, 0]
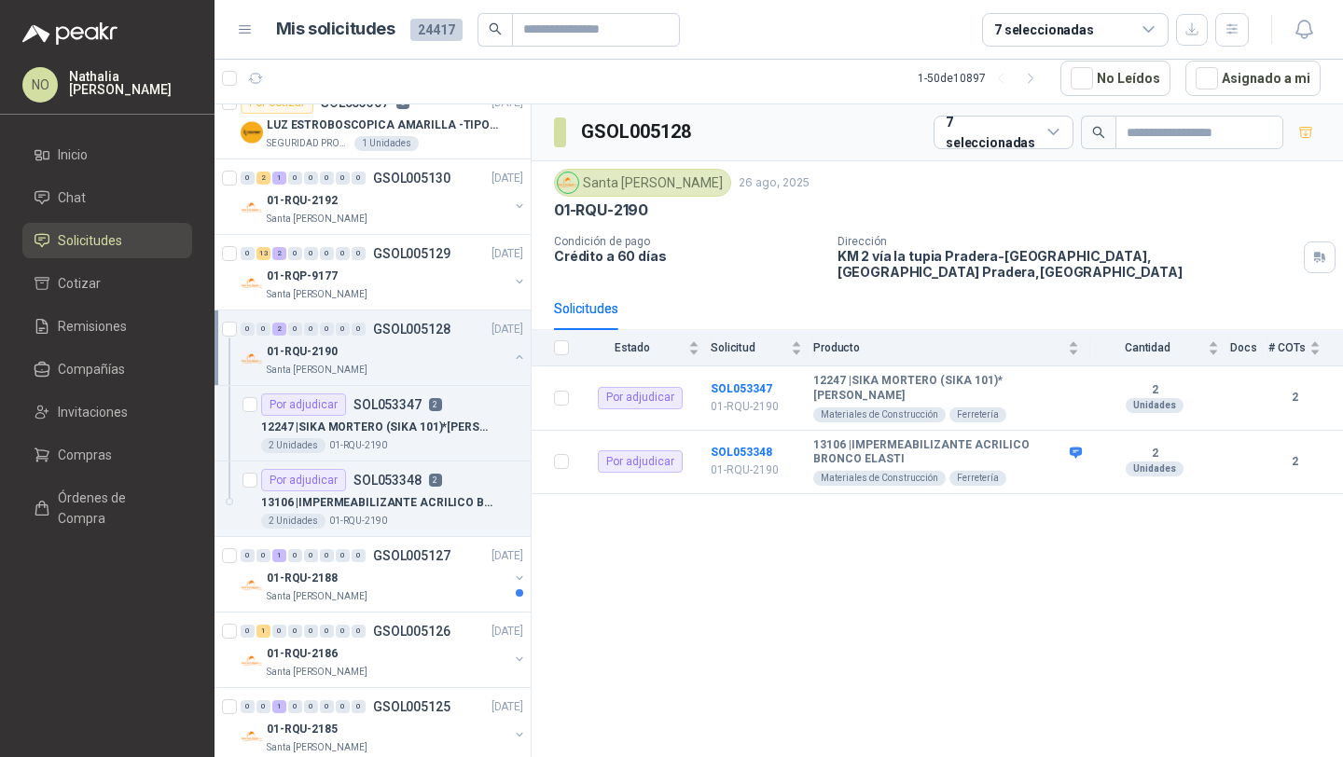
click at [415, 338] on div "0 0 2 0 0 0 0 0 GSOL005128 26/08/25" at bounding box center [384, 329] width 286 height 22
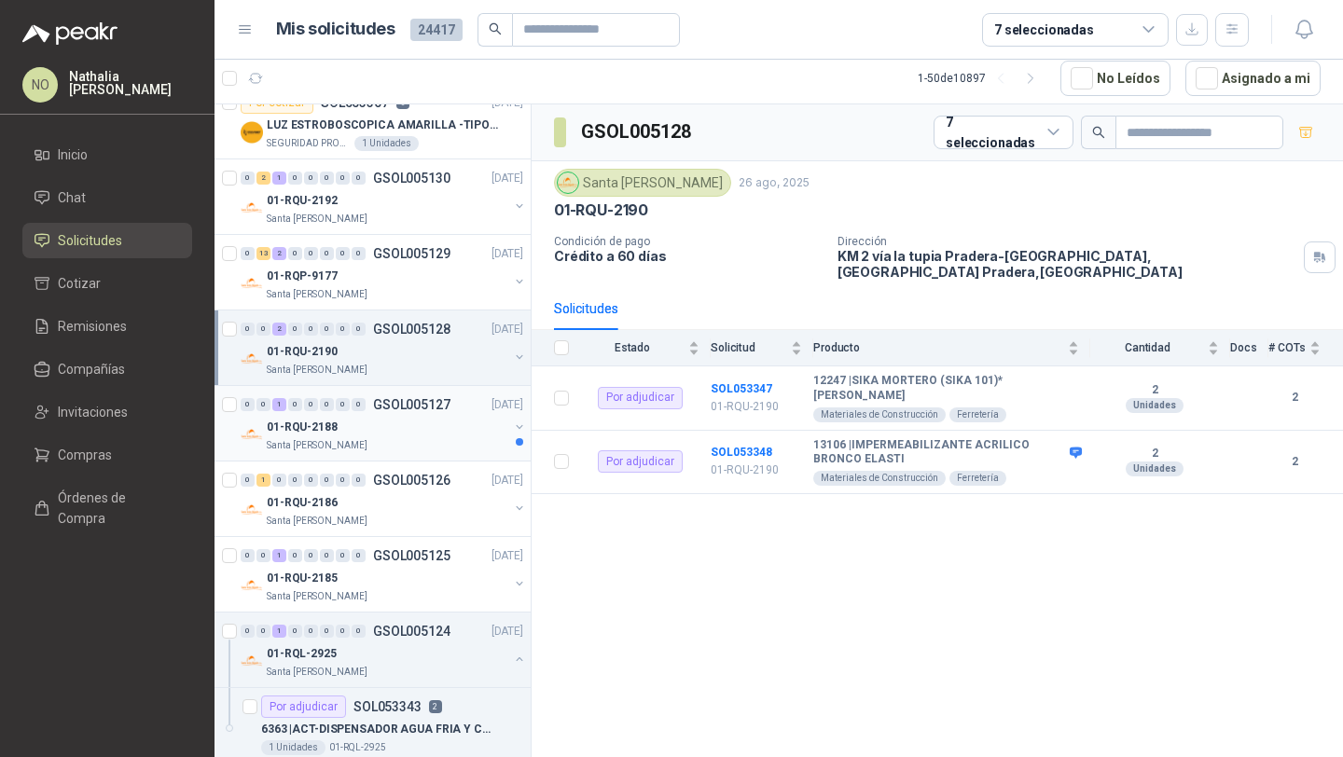
click at [387, 425] on div "01-RQU-2188" at bounding box center [388, 427] width 242 height 22
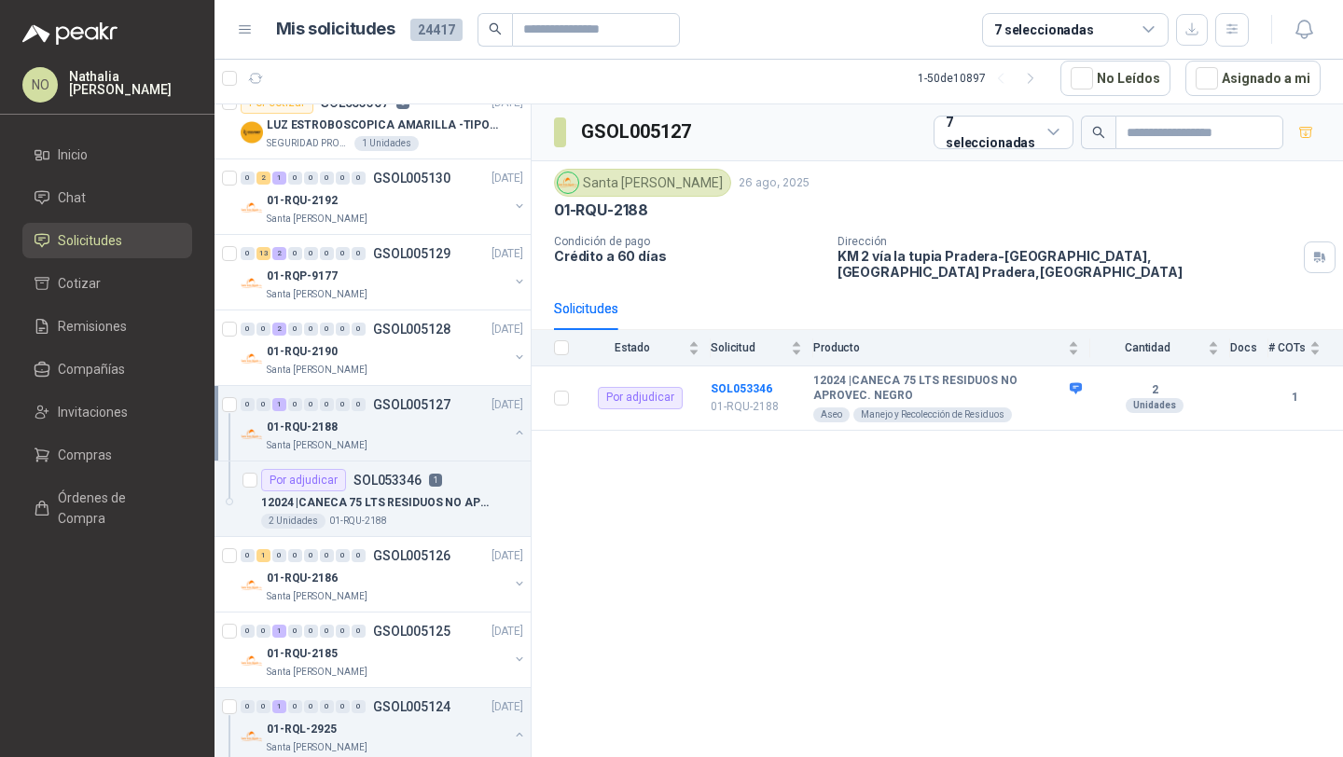
click at [387, 425] on div "01-RQU-2188" at bounding box center [388, 427] width 242 height 22
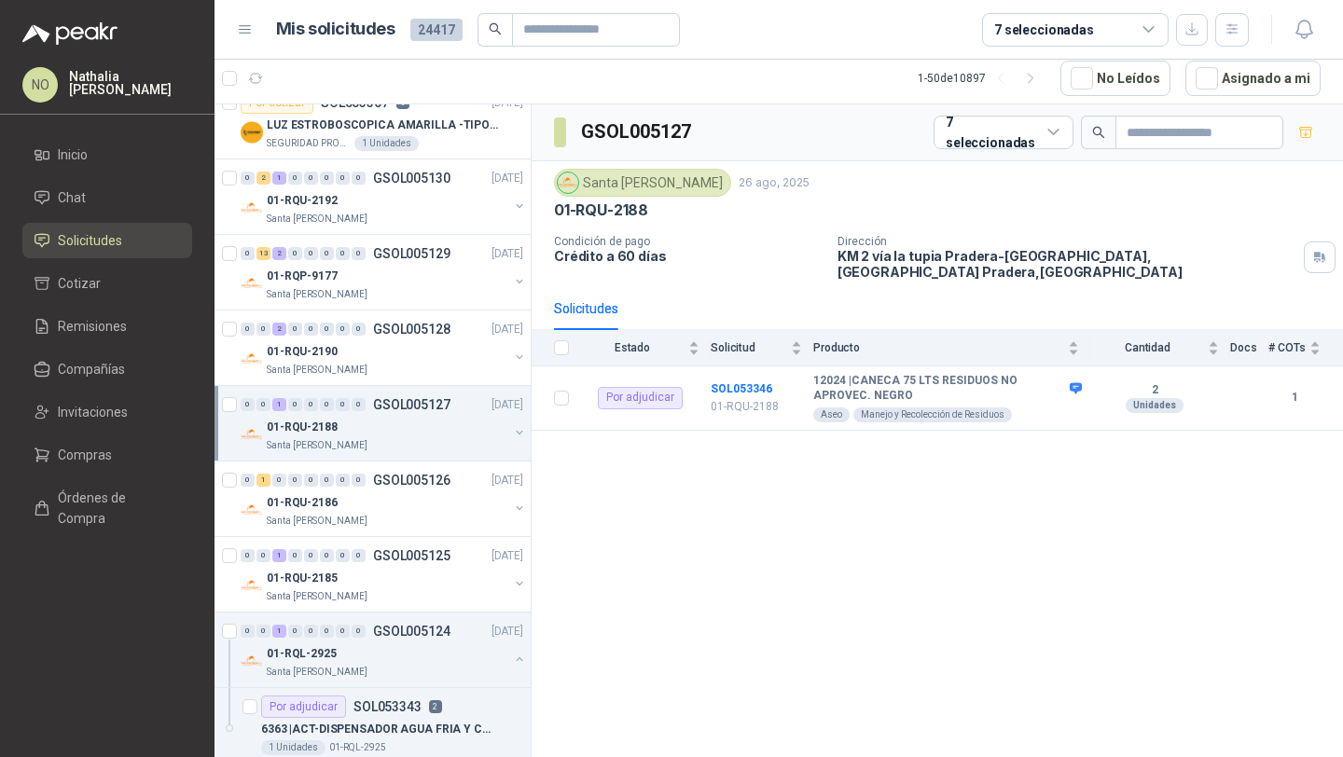
click at [387, 425] on div "01-RQU-2188" at bounding box center [388, 427] width 242 height 22
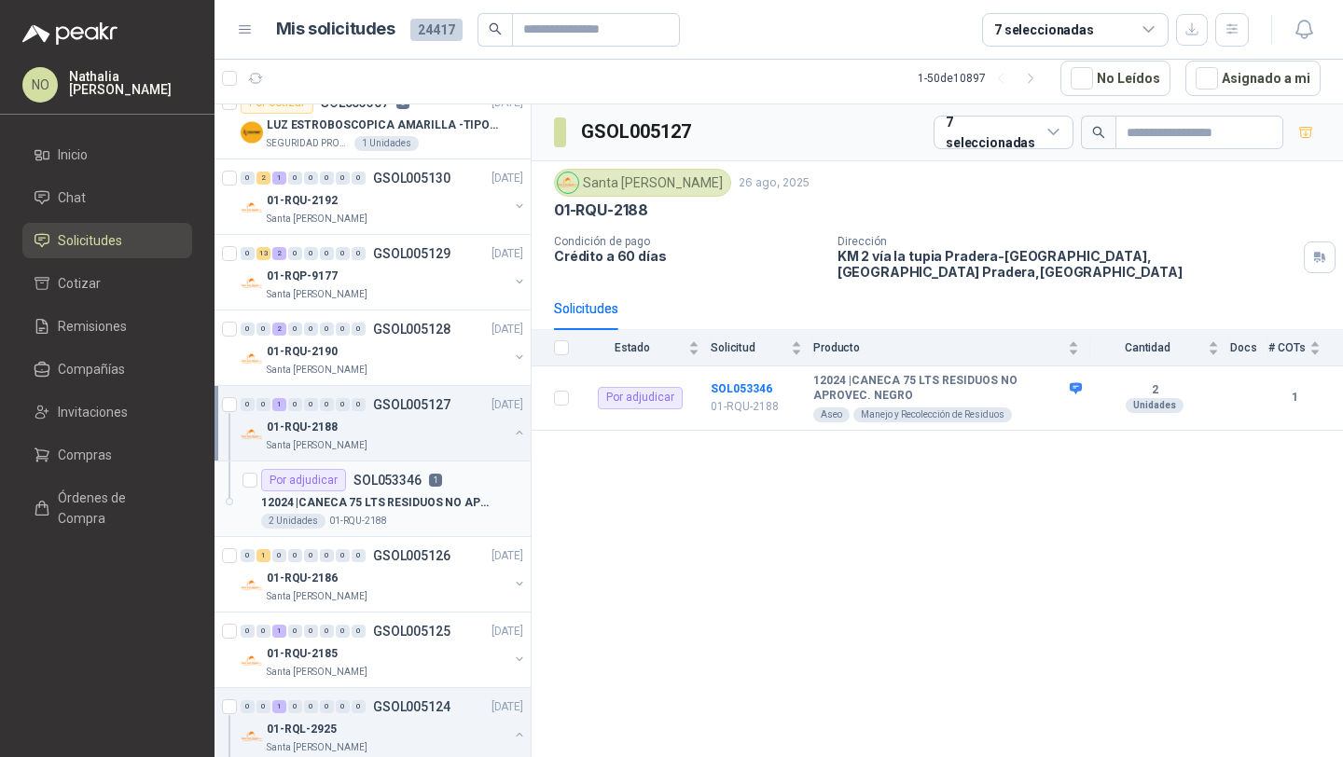
click at [382, 475] on p "SOL053346" at bounding box center [387, 480] width 68 height 13
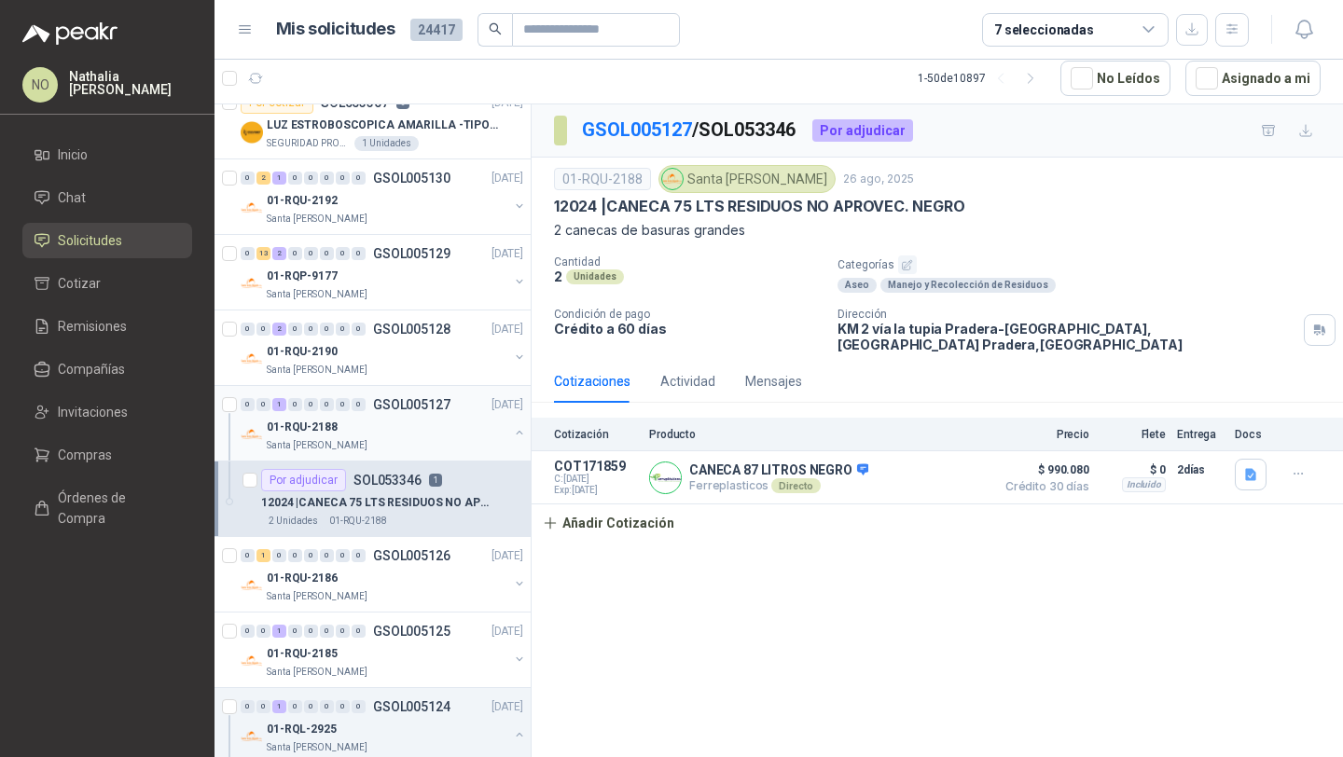
click at [421, 420] on div "01-RQU-2188" at bounding box center [388, 427] width 242 height 22
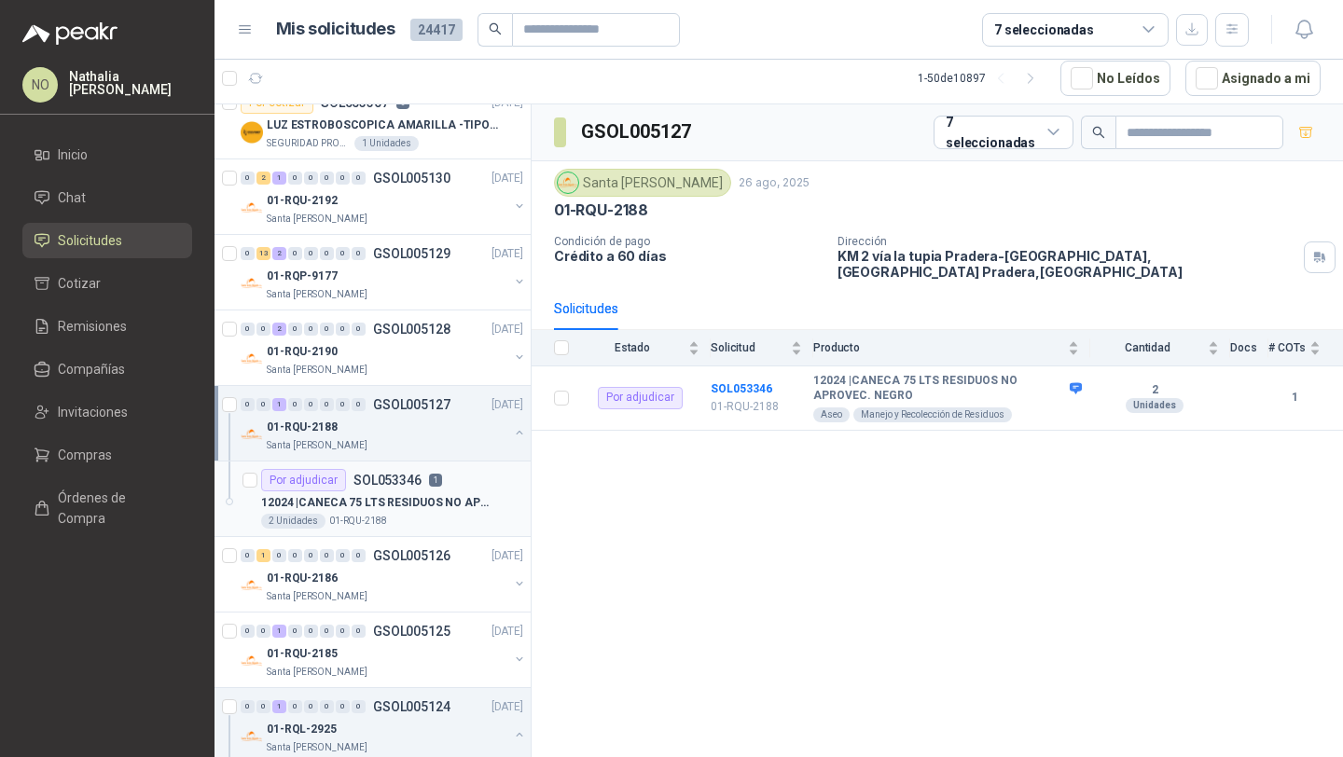
click at [414, 484] on p "SOL053346" at bounding box center [387, 480] width 68 height 13
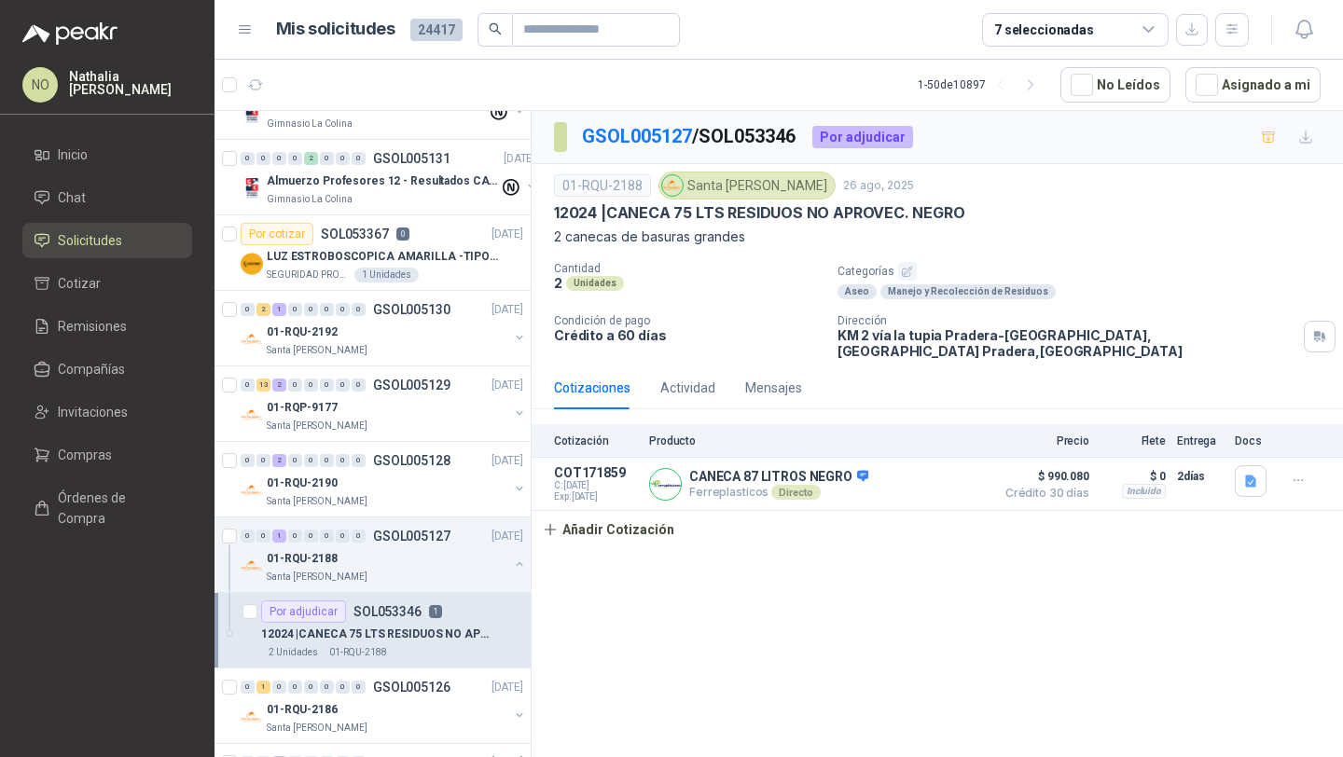
scroll to position [832, 0]
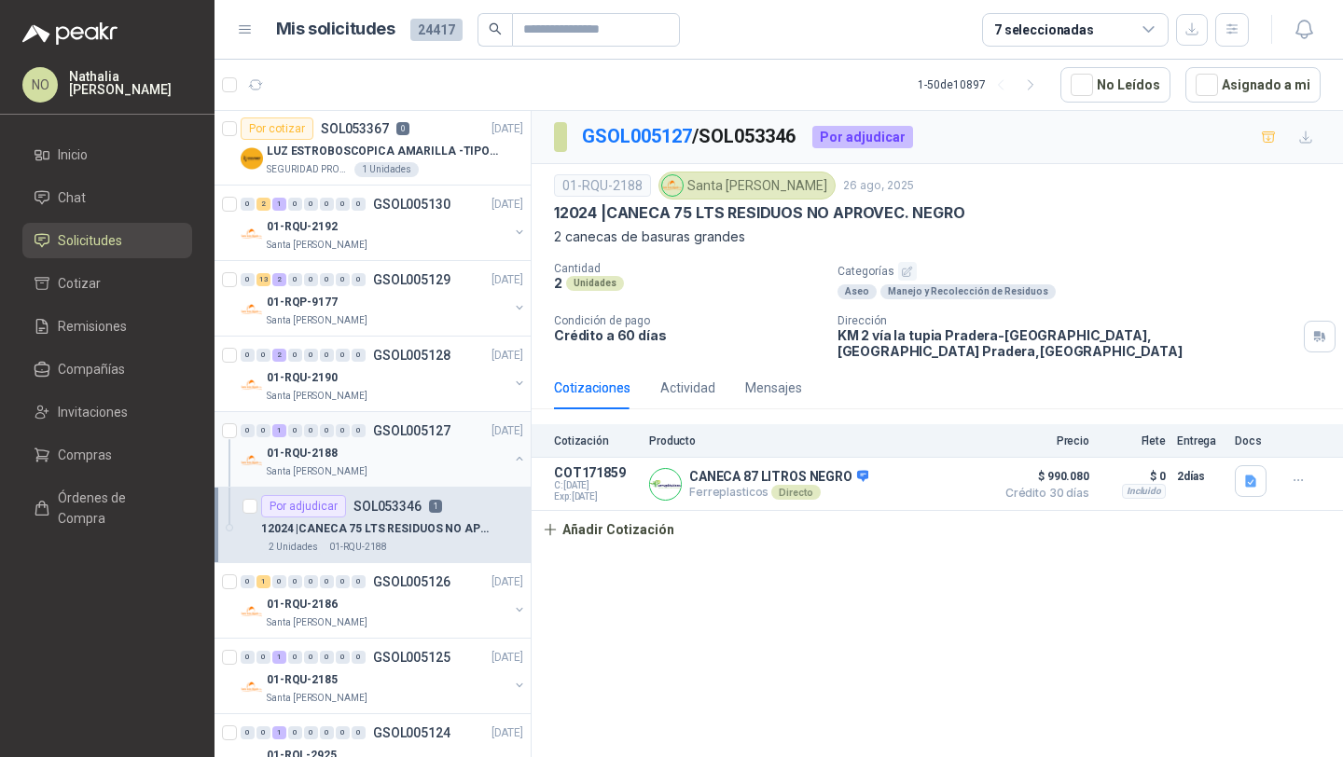
click at [445, 463] on div "01-RQU-2188" at bounding box center [388, 453] width 242 height 22
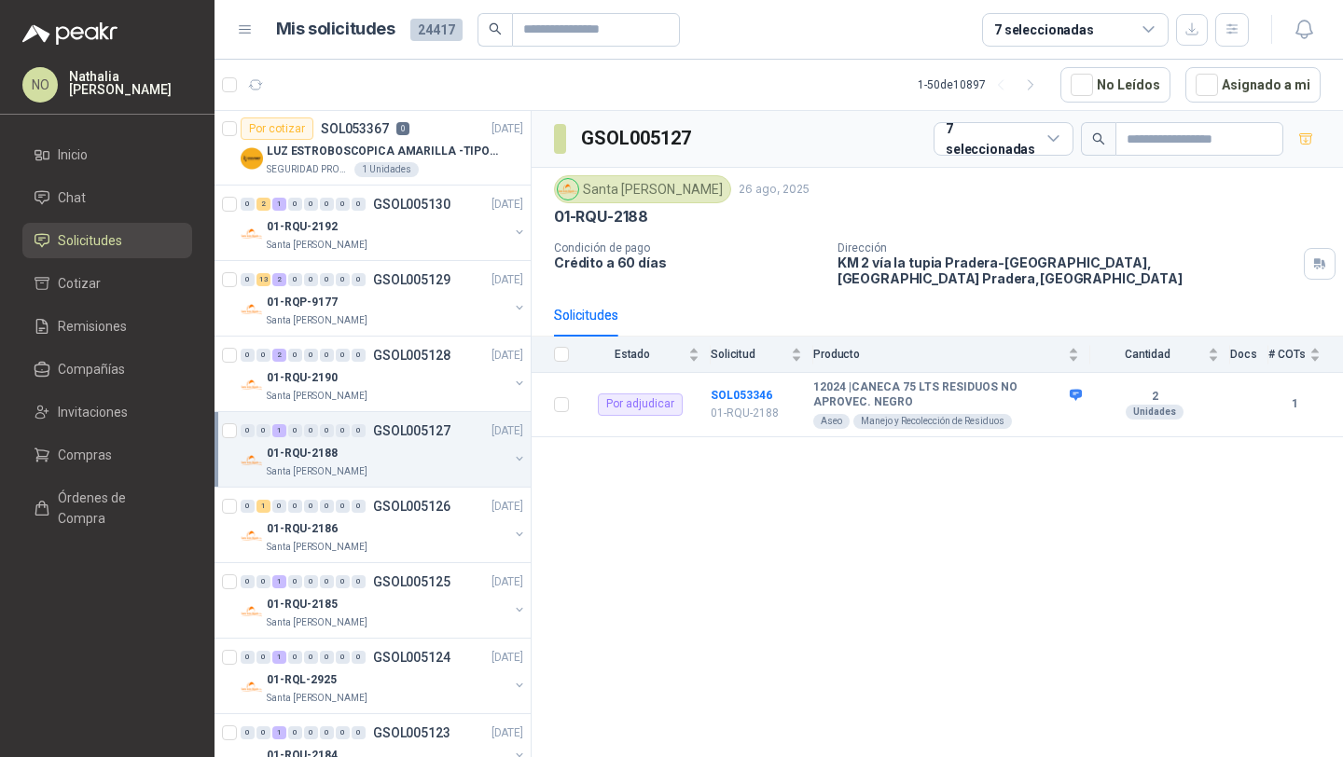
click at [445, 429] on p "GSOL005127" at bounding box center [411, 430] width 77 height 13
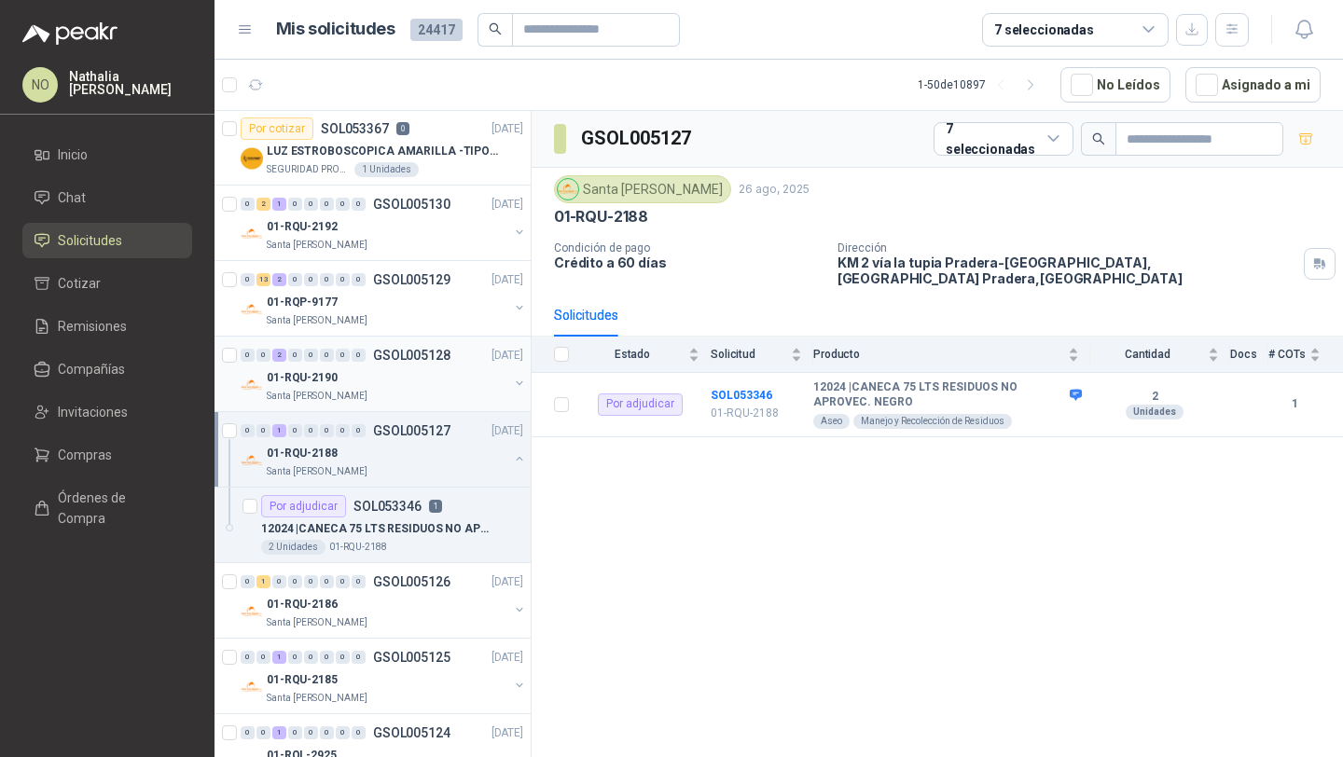
click at [428, 383] on div "01-RQU-2190" at bounding box center [388, 377] width 242 height 22
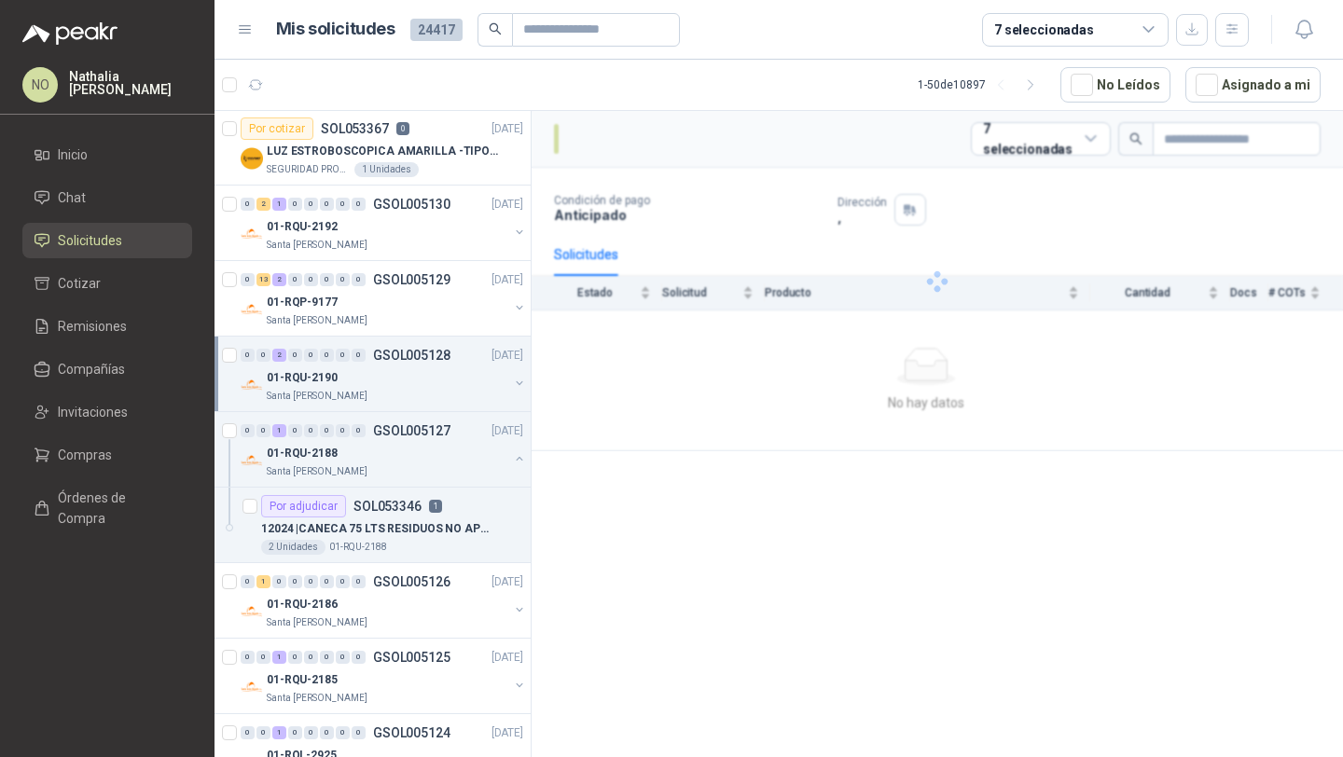
click at [428, 383] on div "01-RQU-2190" at bounding box center [388, 377] width 242 height 22
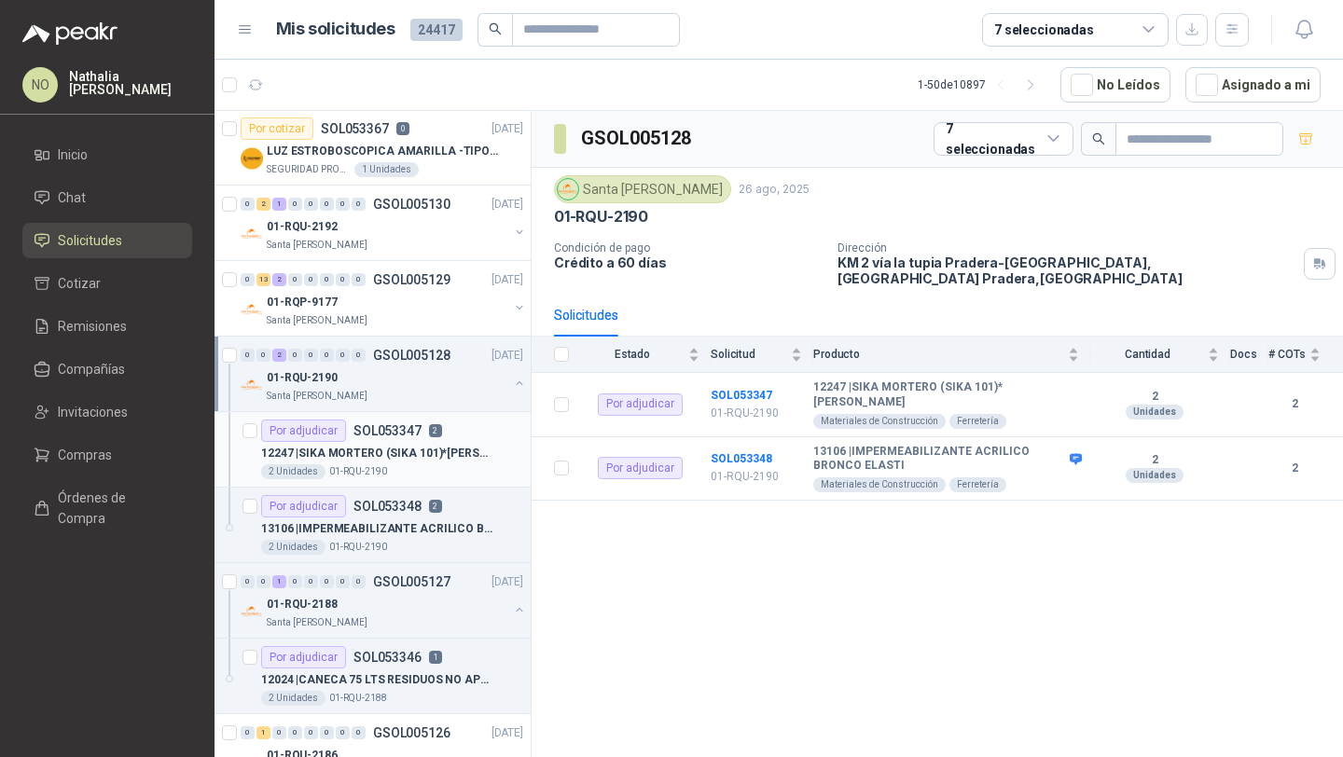
click at [431, 467] on div "2 Unidades 01-RQU-2190" at bounding box center [392, 471] width 262 height 15
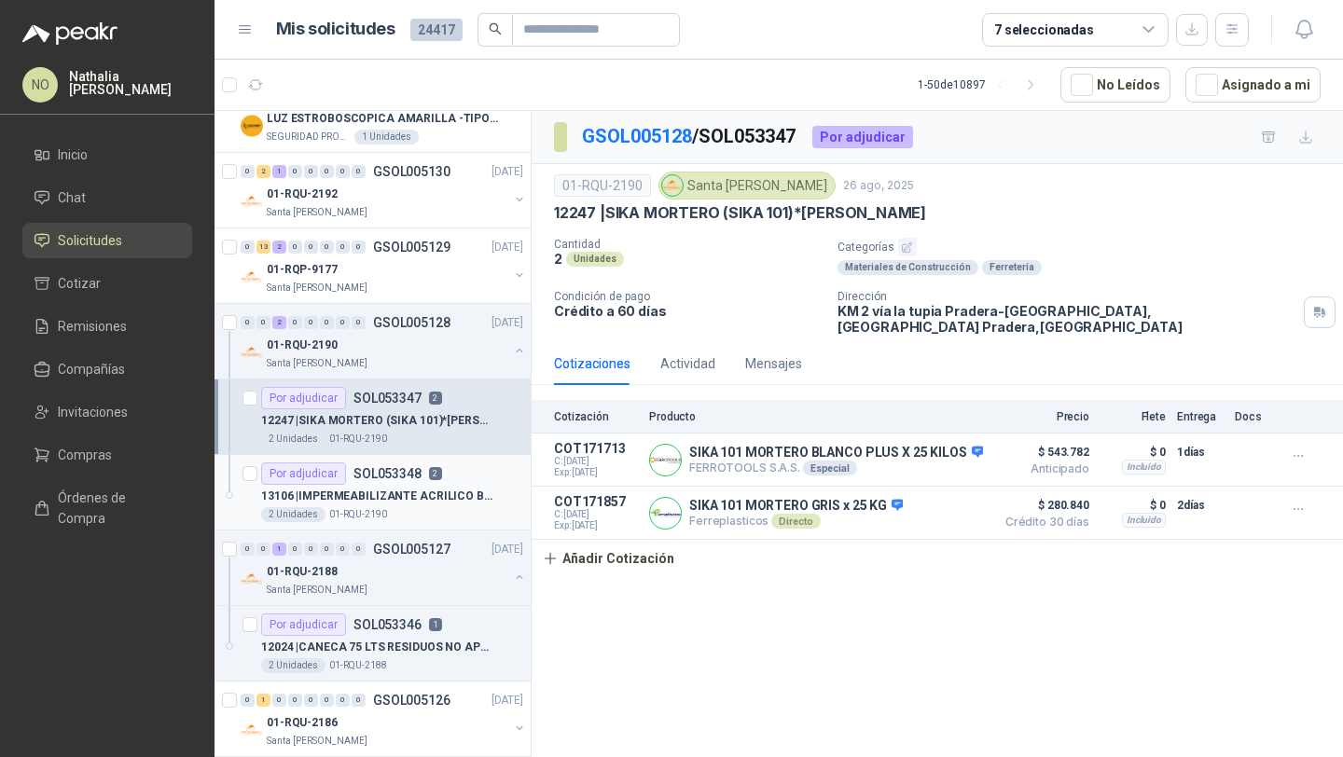
scroll to position [872, 0]
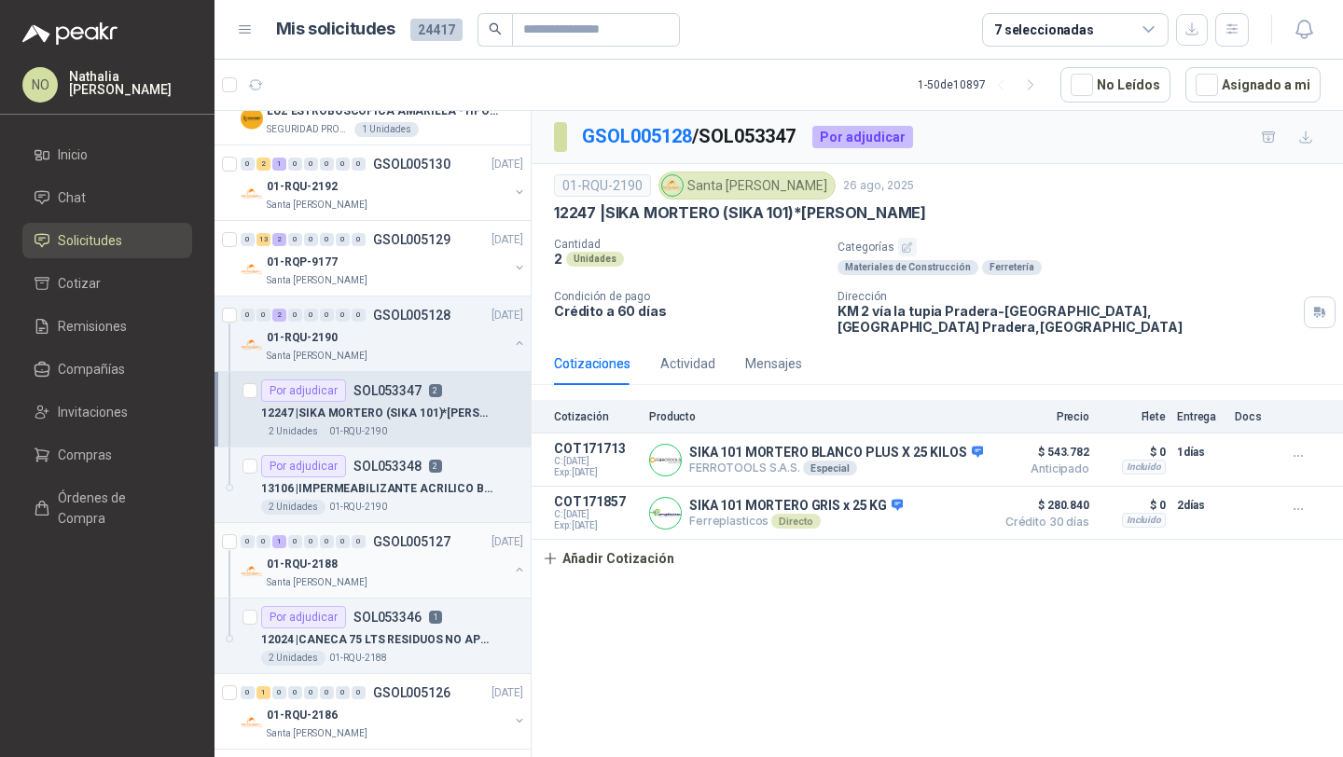
click at [455, 597] on div "0 0 1 0 0 0 0 0 GSOL005127 [DATE] 01-RQU-2188 Santa [PERSON_NAME]" at bounding box center [372, 561] width 316 height 76
click at [453, 633] on p "12024 | CANECA 75 LTS RESIDUOS NO APROVEC. NEGRO" at bounding box center [377, 640] width 232 height 18
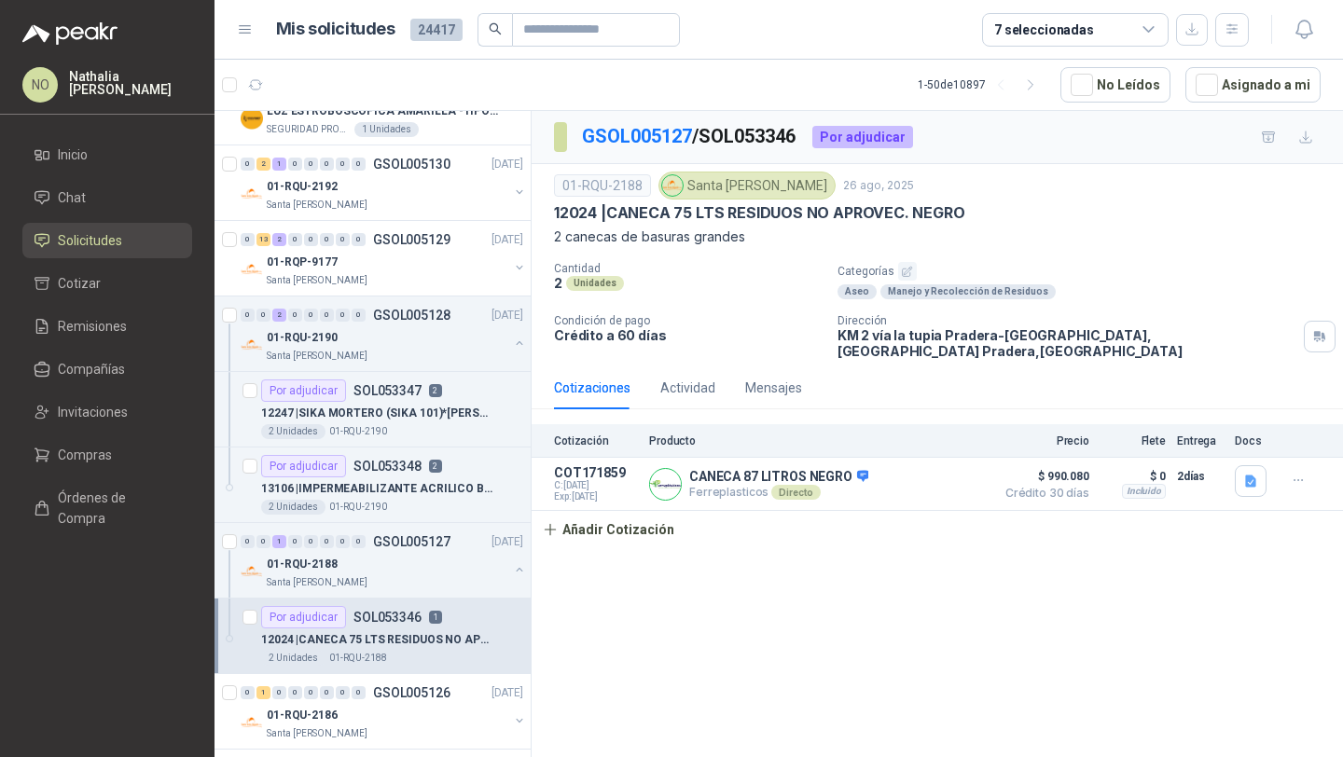
scroll to position [973, 0]
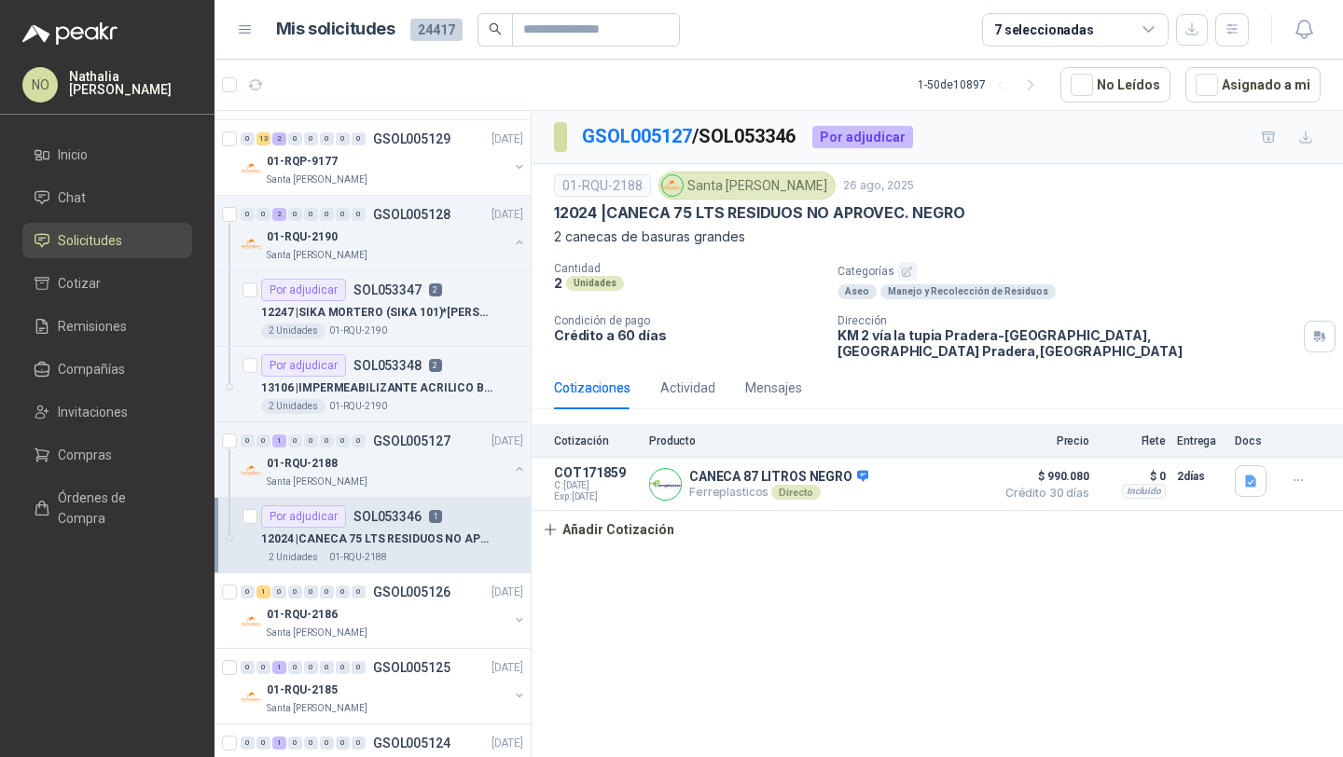
click at [453, 633] on div "Santa [PERSON_NAME]" at bounding box center [388, 633] width 242 height 15
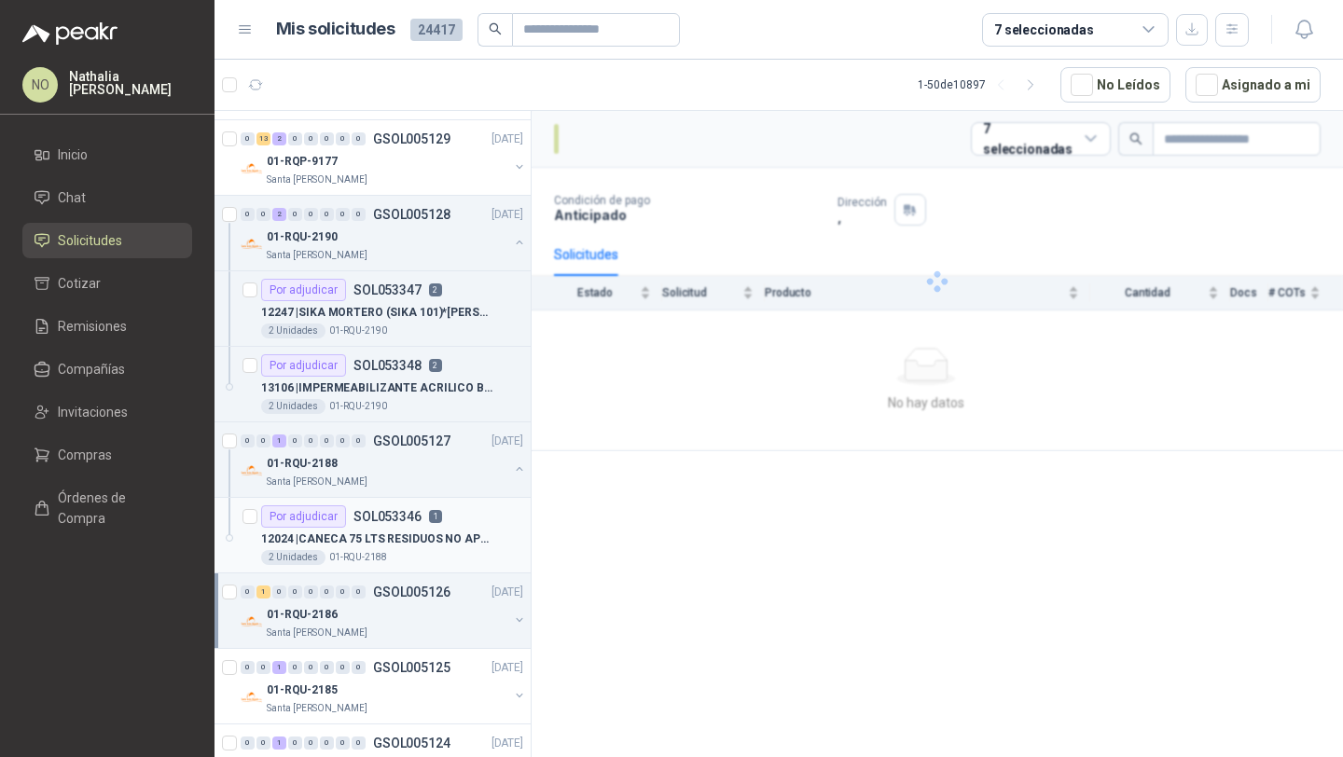
click at [453, 633] on div "Santa [PERSON_NAME]" at bounding box center [388, 633] width 242 height 15
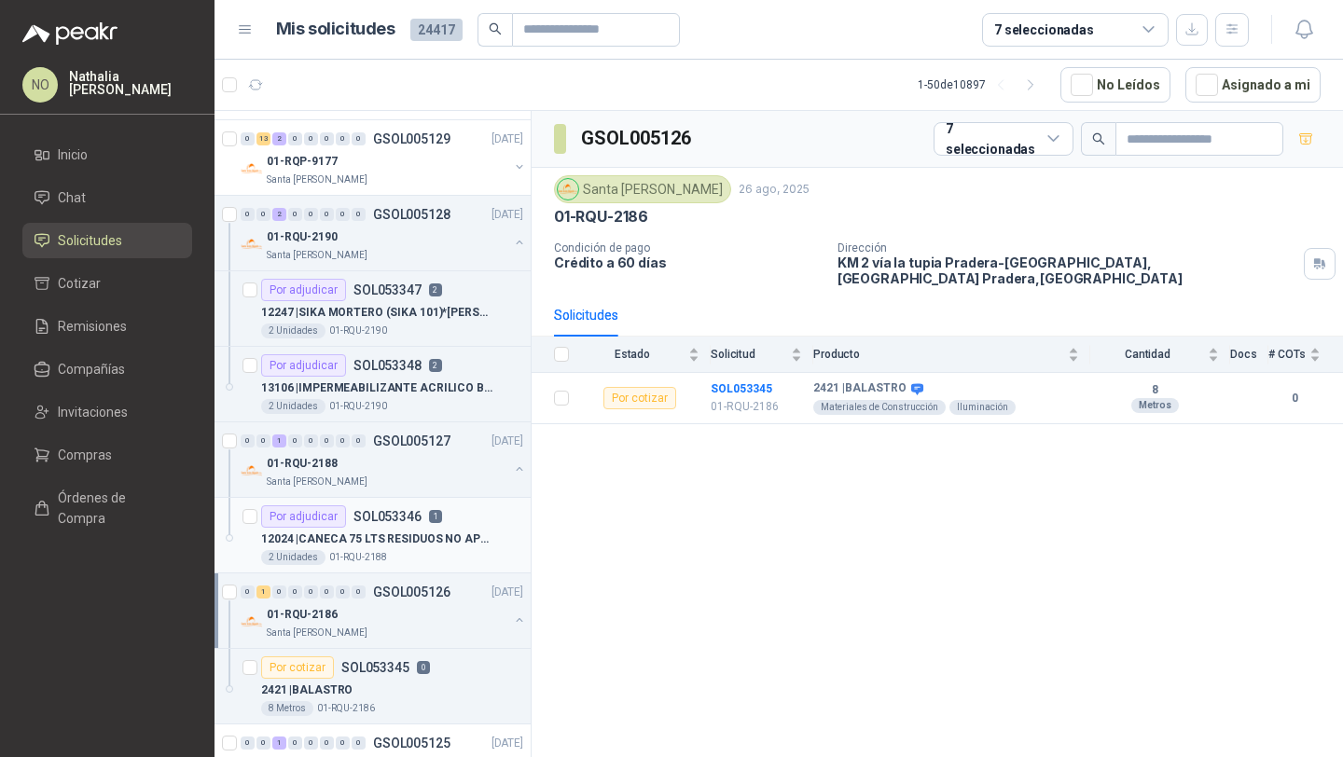
click at [453, 633] on div "Santa [PERSON_NAME]" at bounding box center [388, 633] width 242 height 15
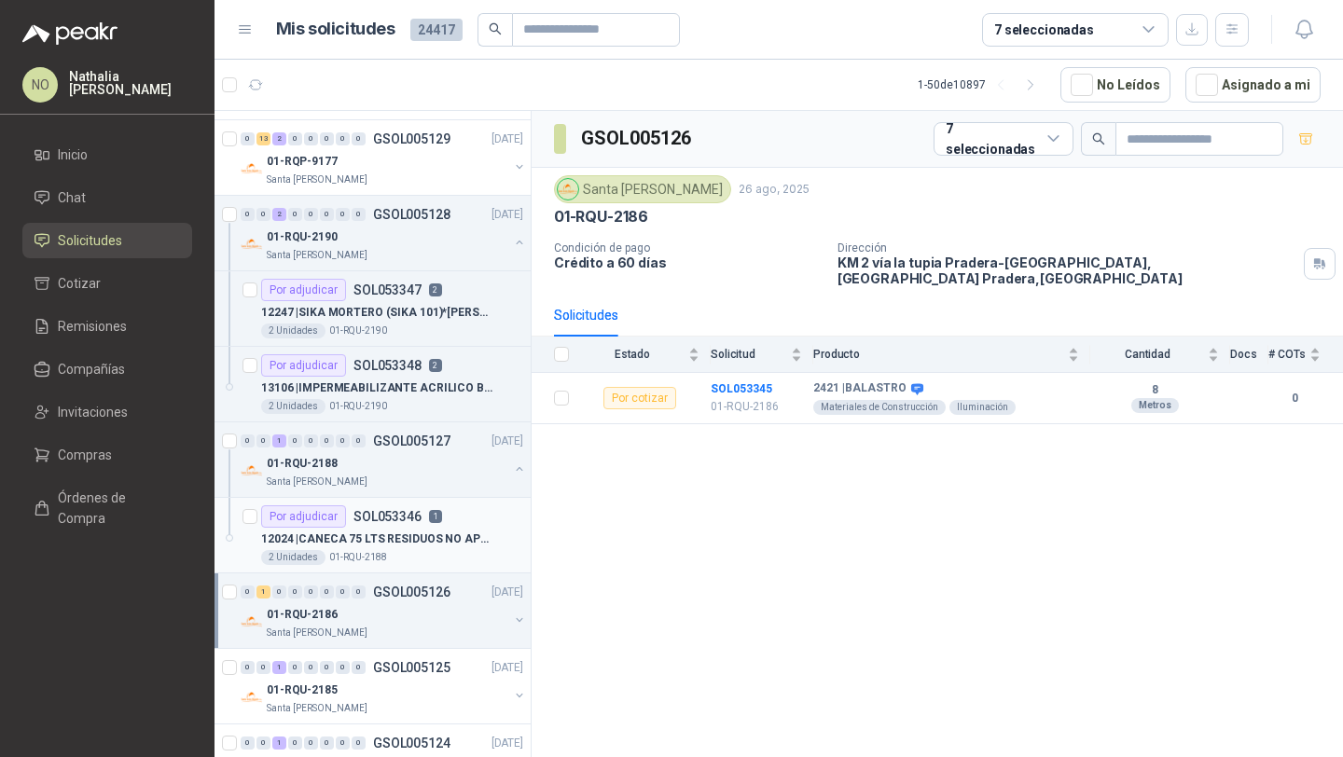
scroll to position [1045, 0]
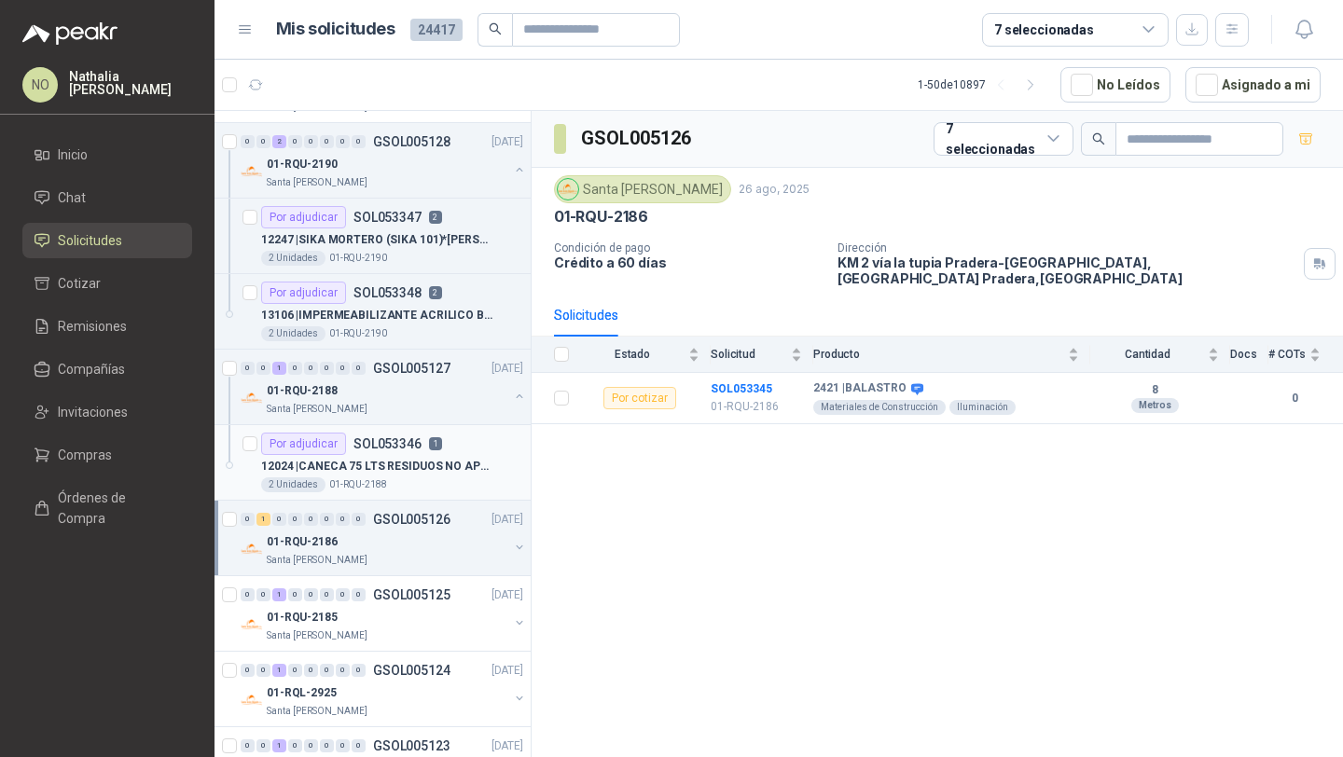
click at [453, 633] on div "Santa [PERSON_NAME]" at bounding box center [388, 635] width 242 height 15
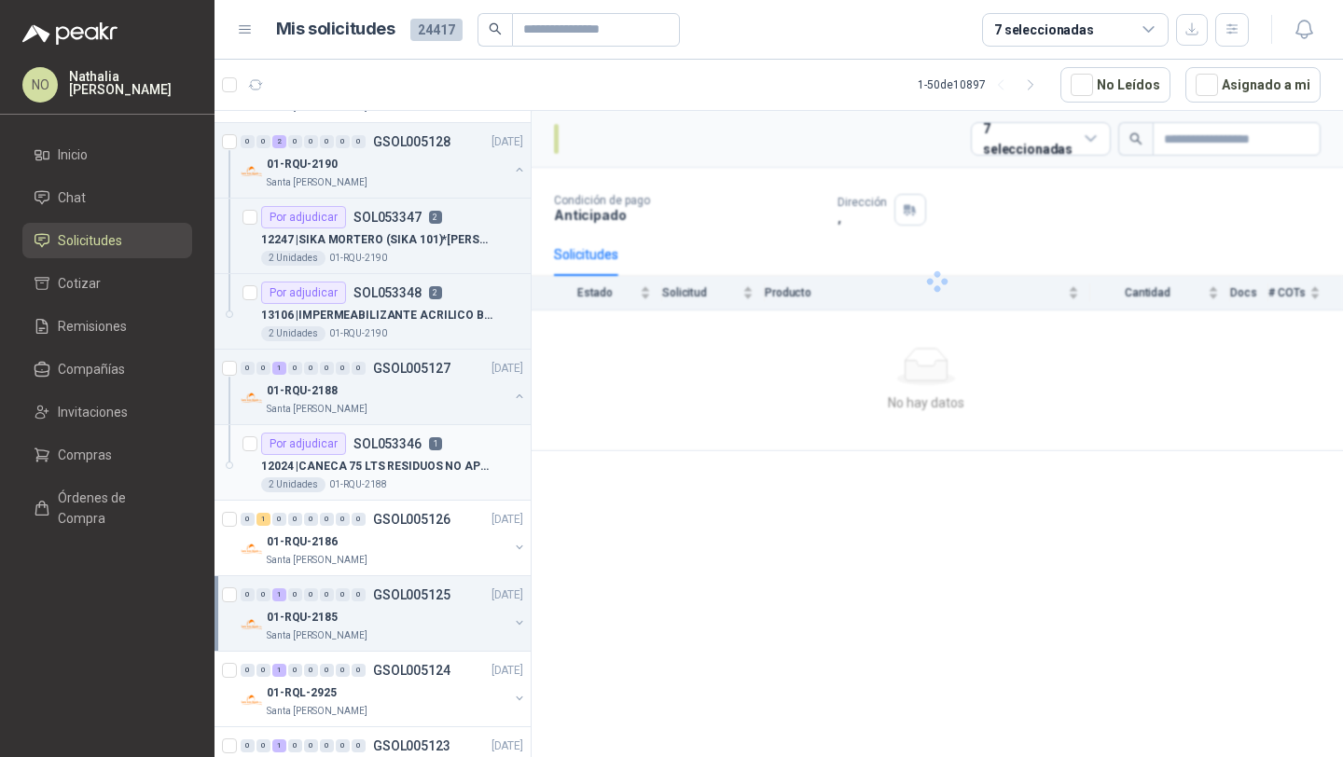
click at [453, 633] on div "Santa [PERSON_NAME]" at bounding box center [388, 635] width 242 height 15
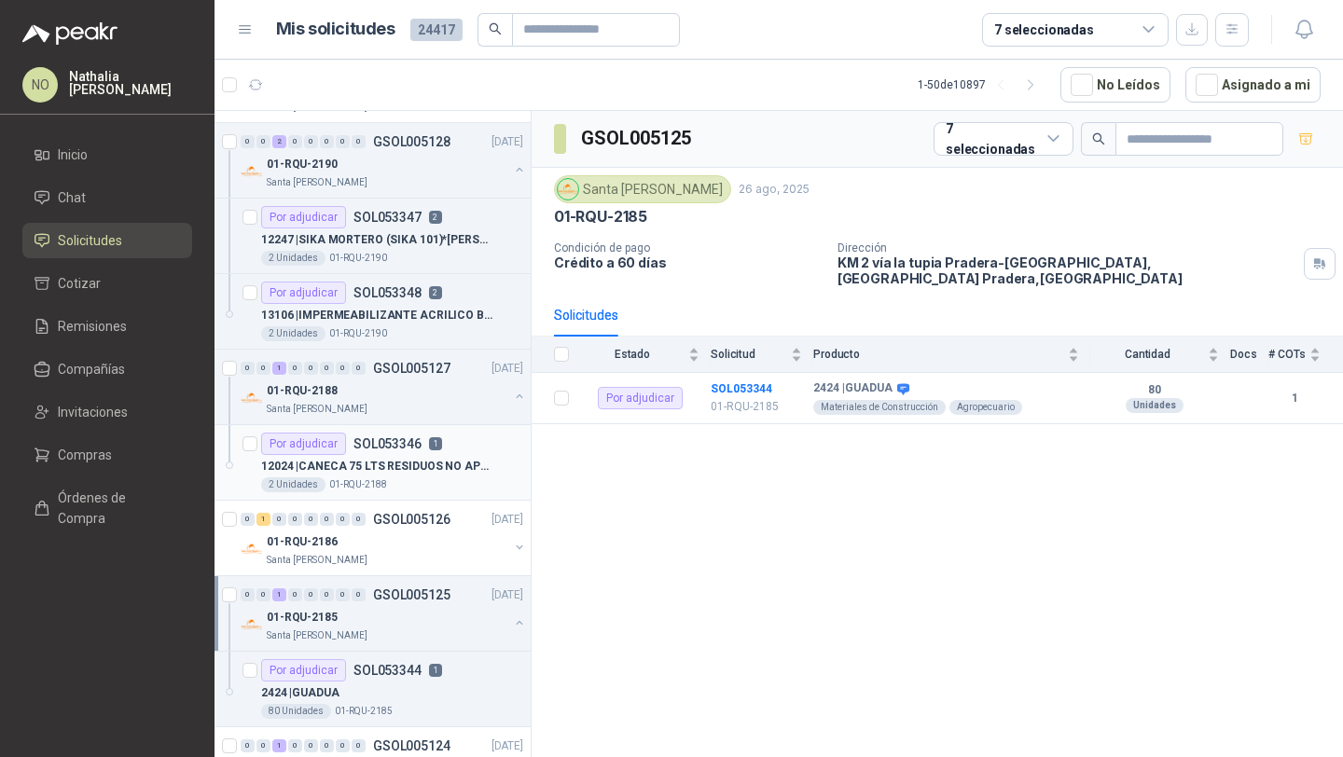
click at [453, 633] on div "Santa [PERSON_NAME]" at bounding box center [388, 635] width 242 height 15
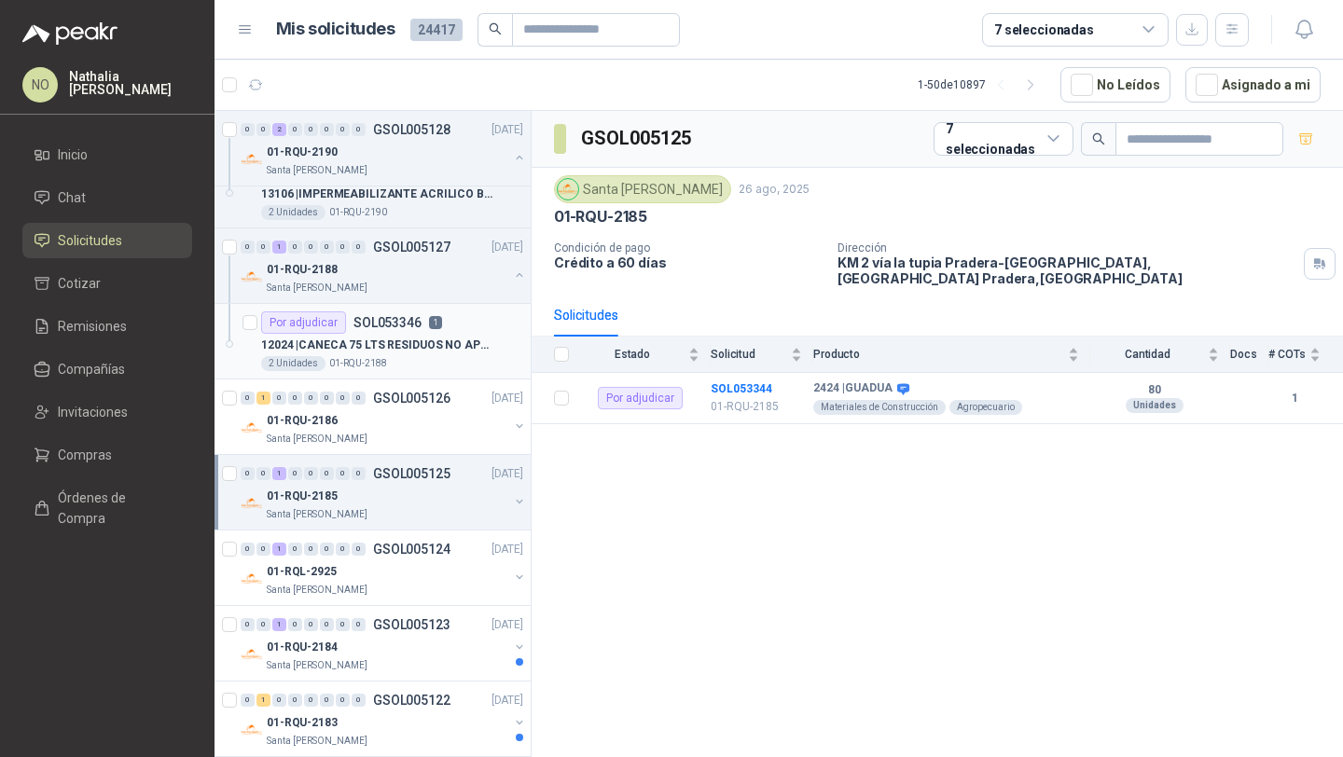
scroll to position [1186, 0]
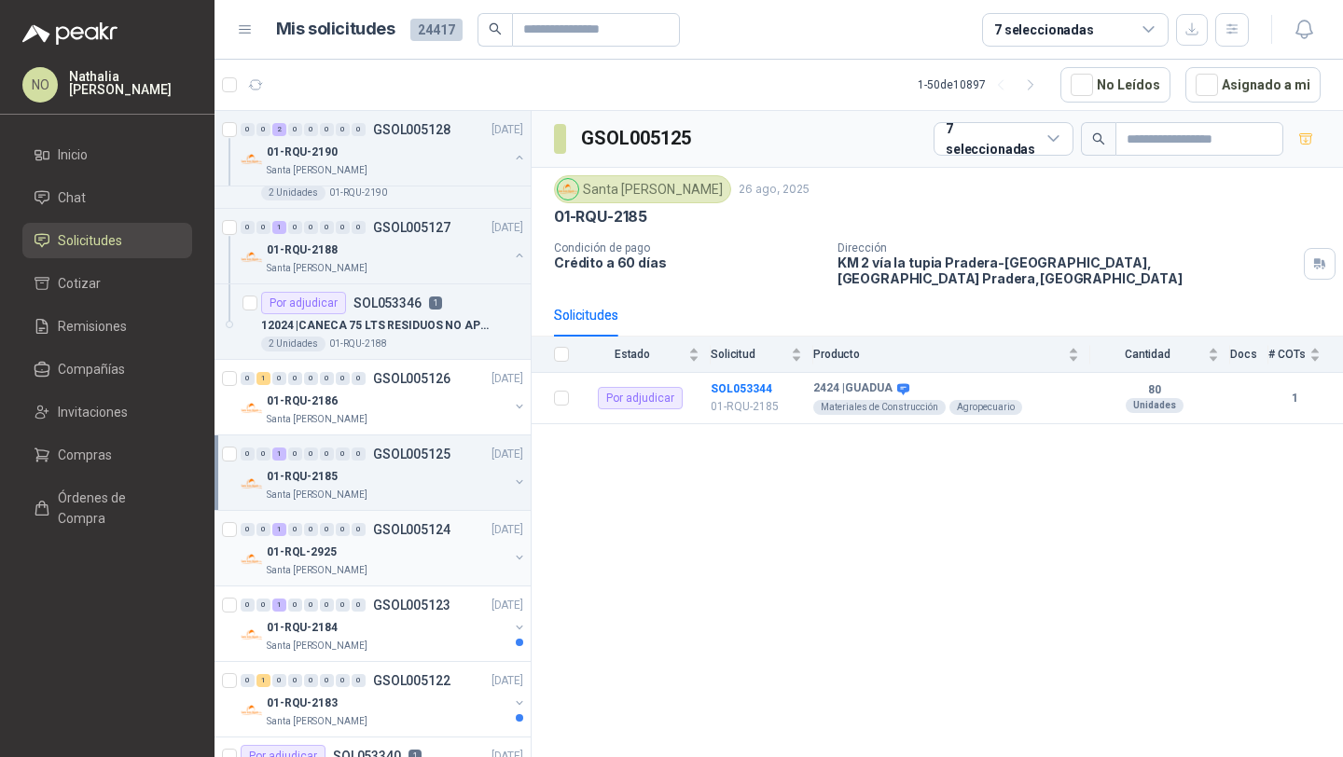
click at [445, 573] on div "Santa [PERSON_NAME]" at bounding box center [388, 570] width 242 height 15
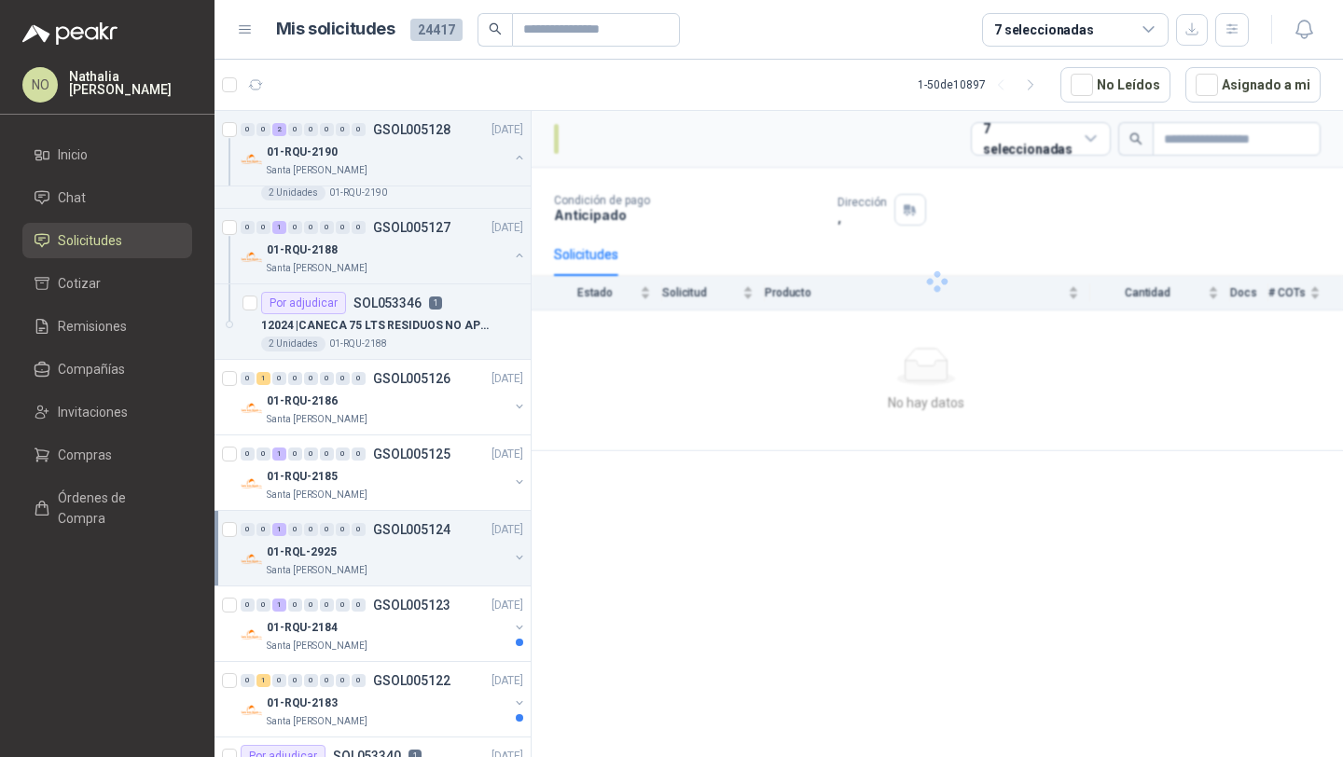
click at [445, 573] on div "Santa [PERSON_NAME]" at bounding box center [388, 570] width 242 height 15
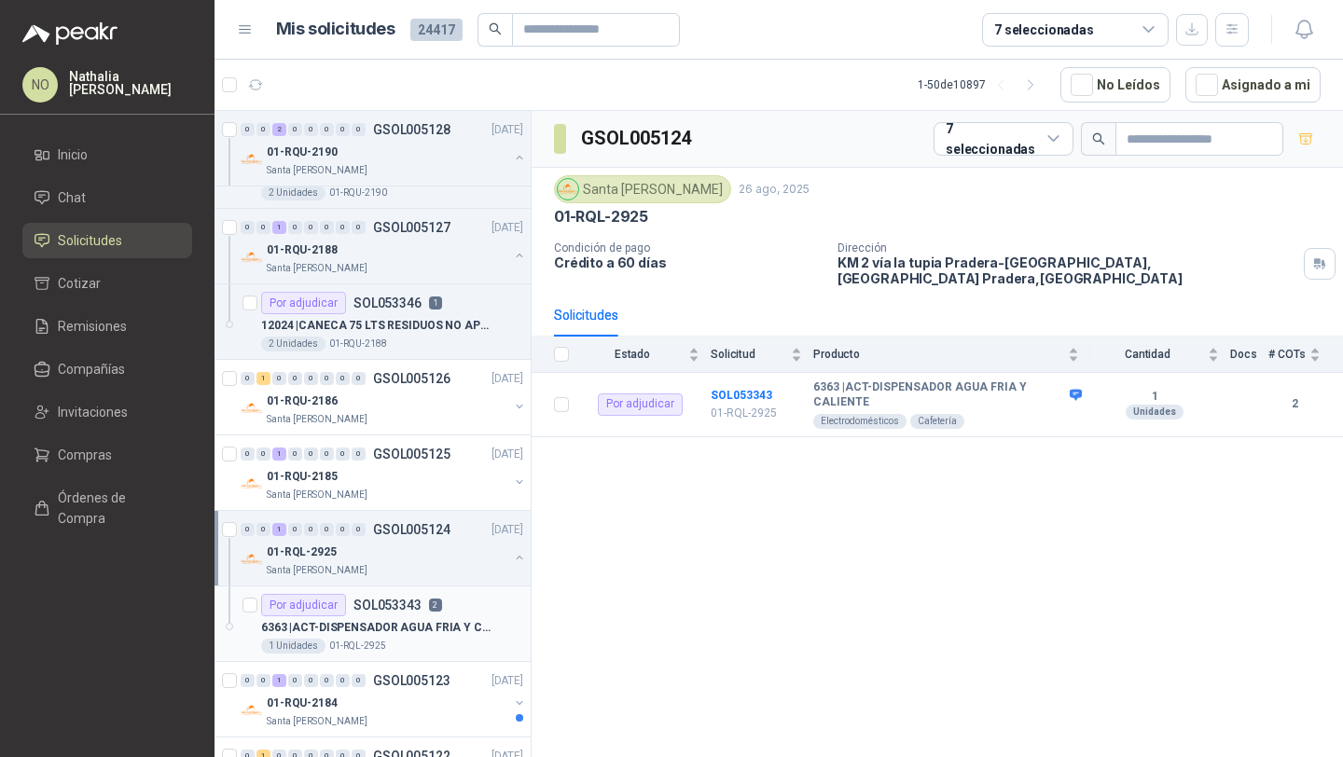
click at [436, 609] on p "2" at bounding box center [435, 605] width 13 height 13
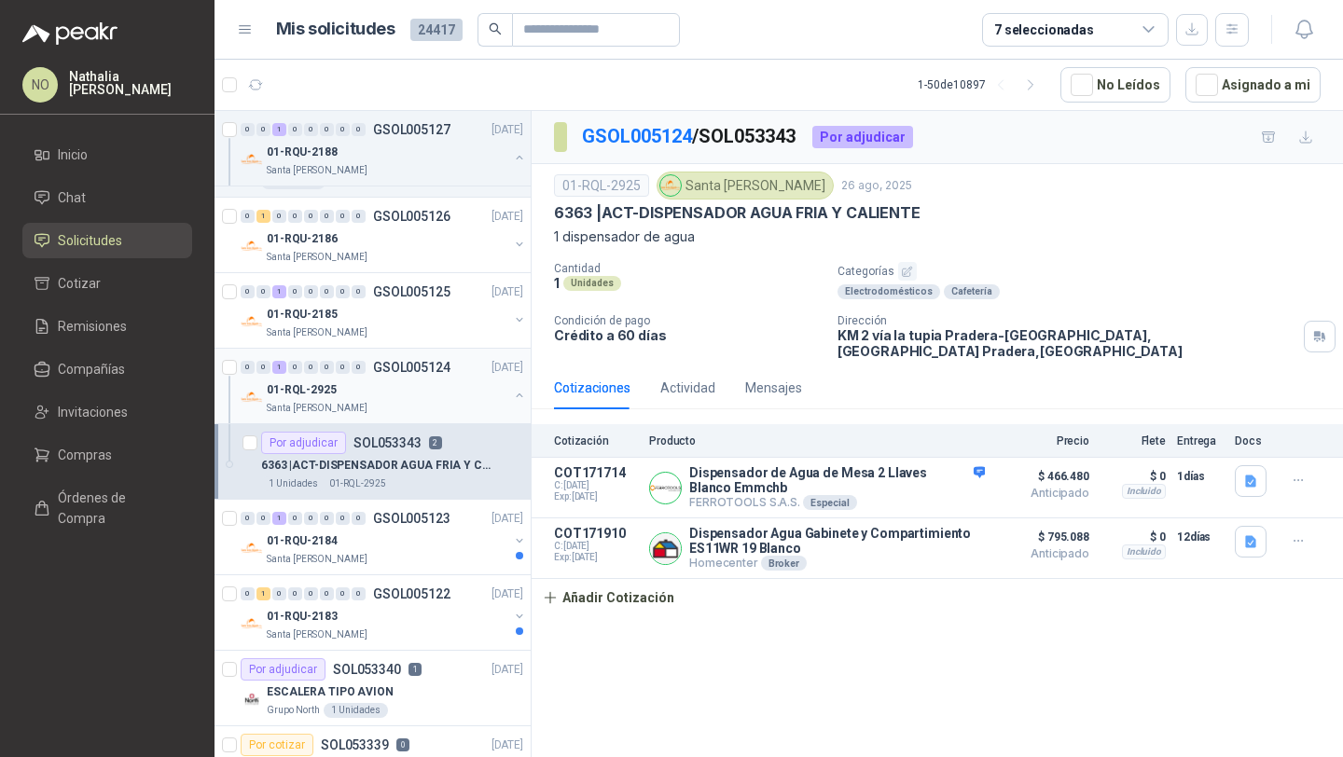
scroll to position [1342, 0]
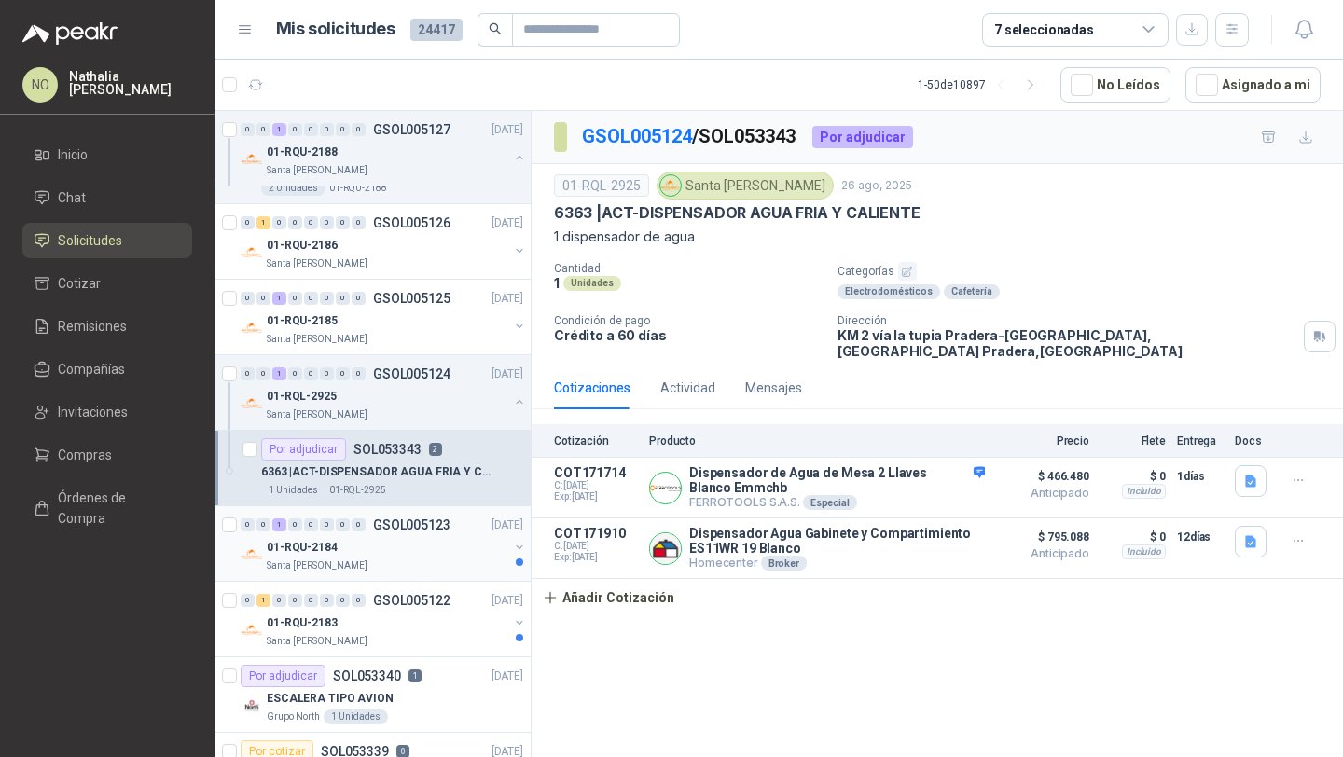
click at [421, 542] on div "01-RQU-2184" at bounding box center [388, 547] width 242 height 22
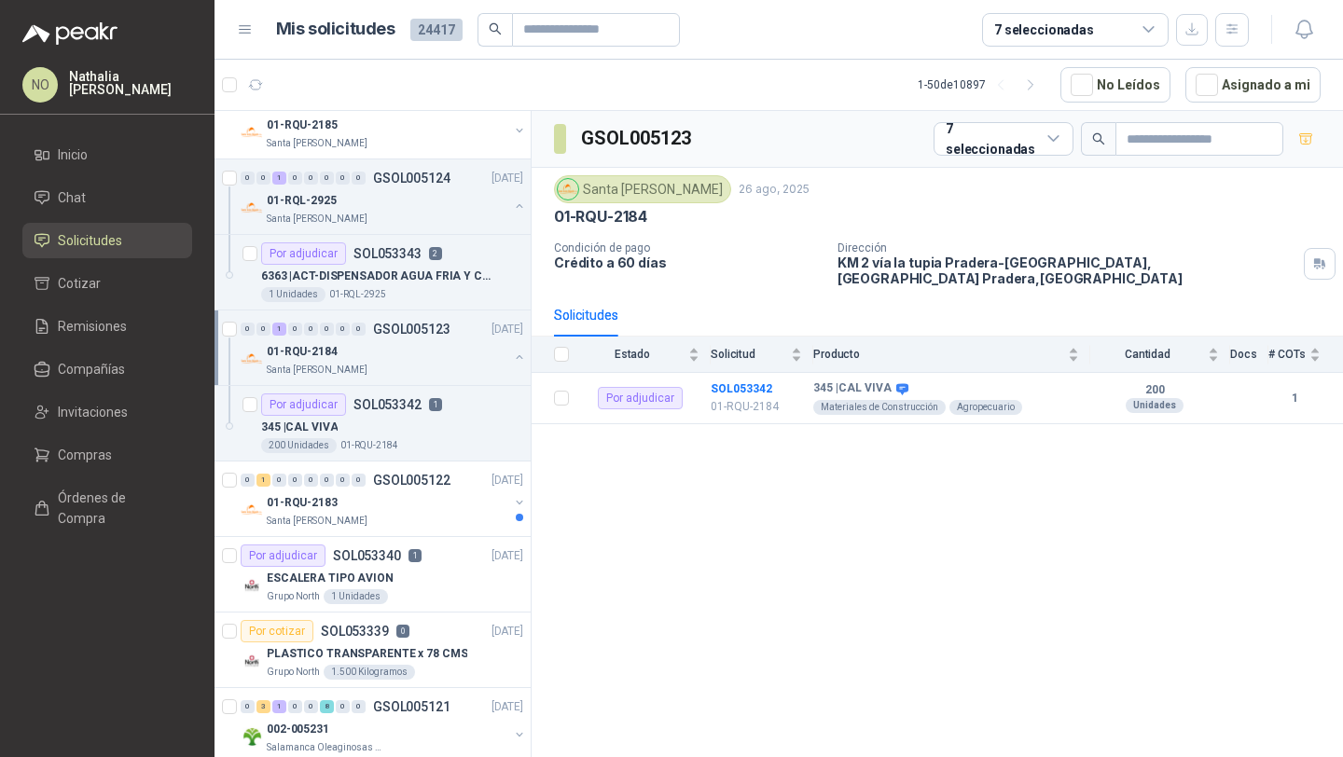
scroll to position [1533, 0]
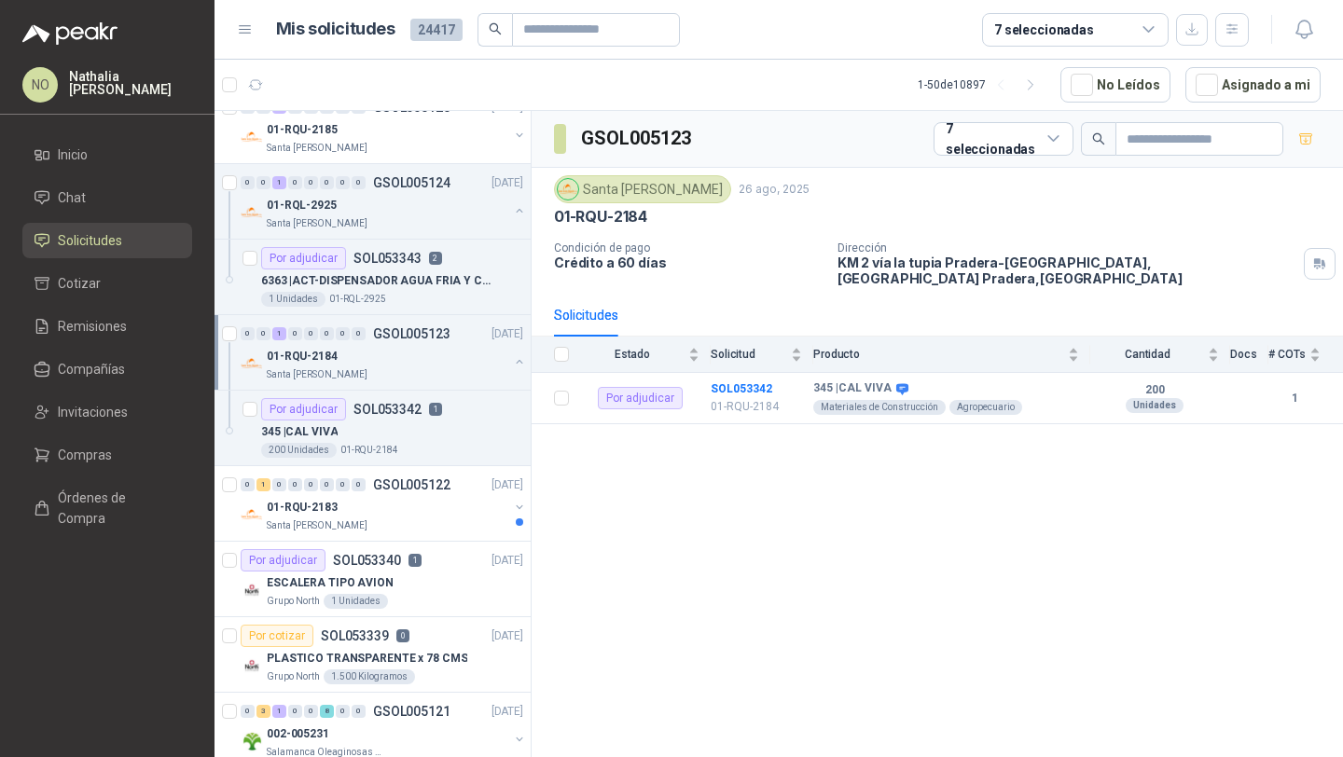
click at [421, 542] on article "Por adjudicar SOL053340 1 26/08/25 ESCALERA TIPO AVION Grupo North 1 Unidades" at bounding box center [372, 580] width 316 height 76
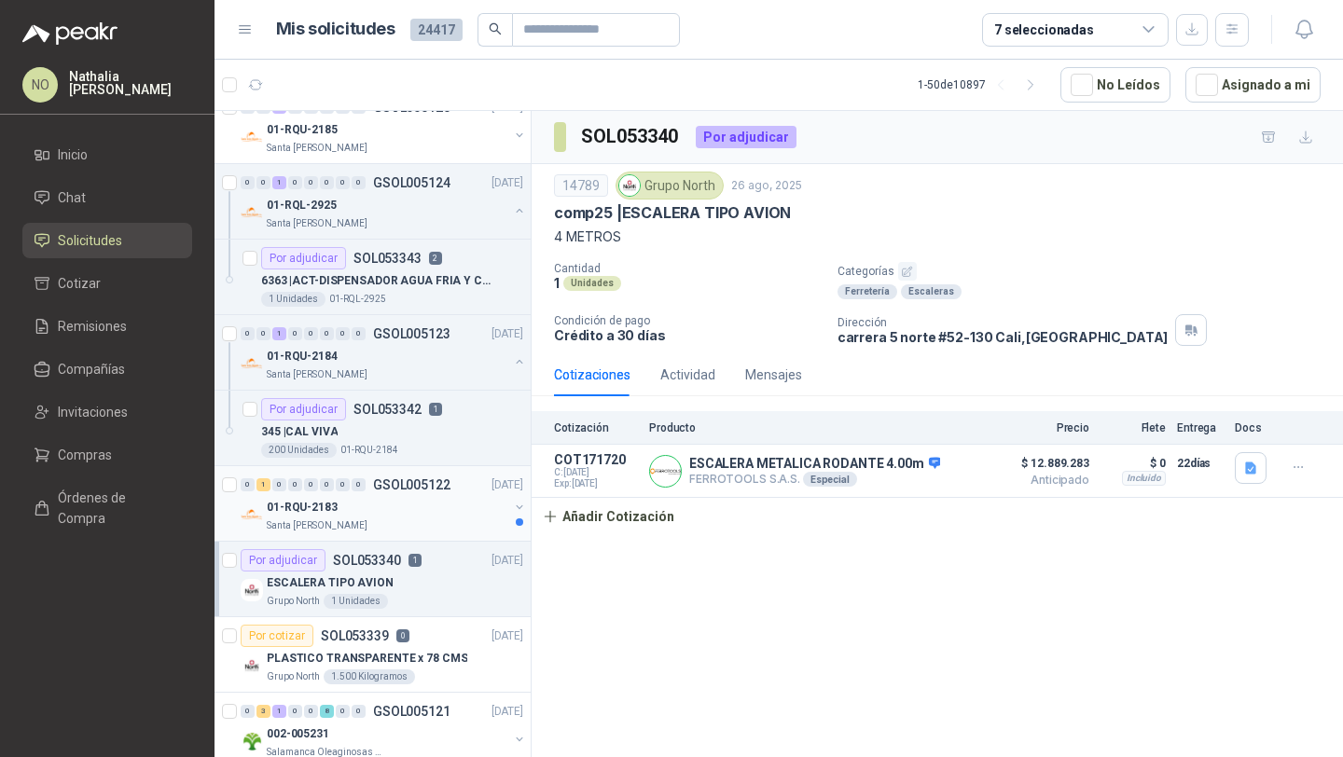
click at [439, 504] on div "01-RQU-2183" at bounding box center [388, 507] width 242 height 22
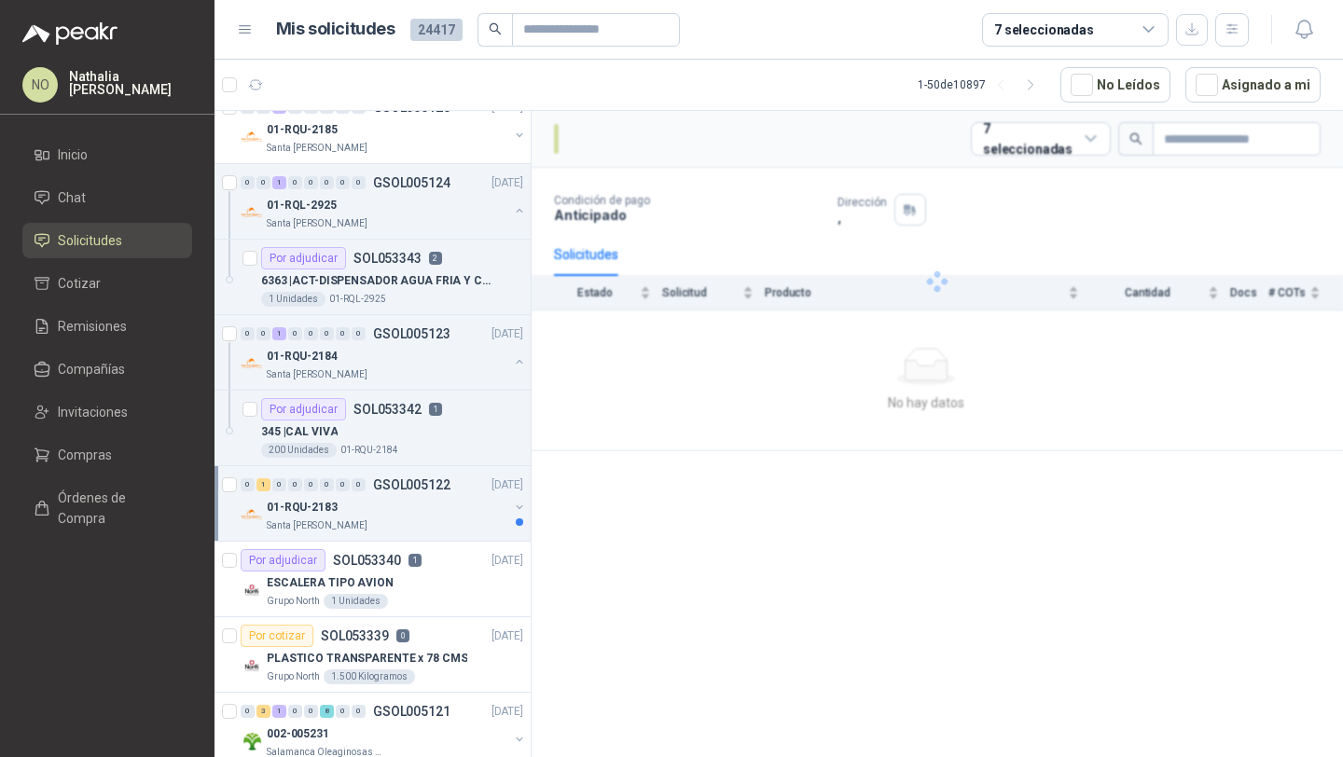
click at [439, 504] on div "01-RQU-2183" at bounding box center [388, 507] width 242 height 22
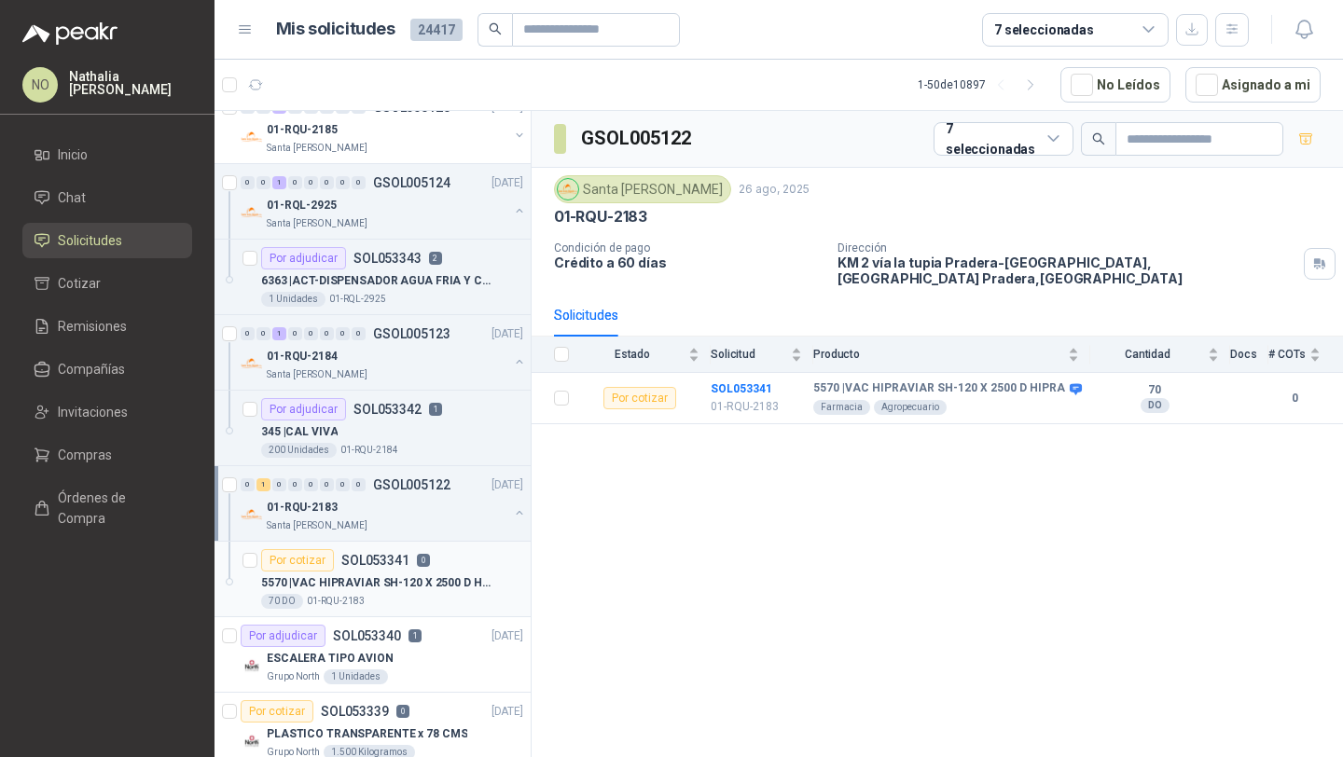
scroll to position [1751, 0]
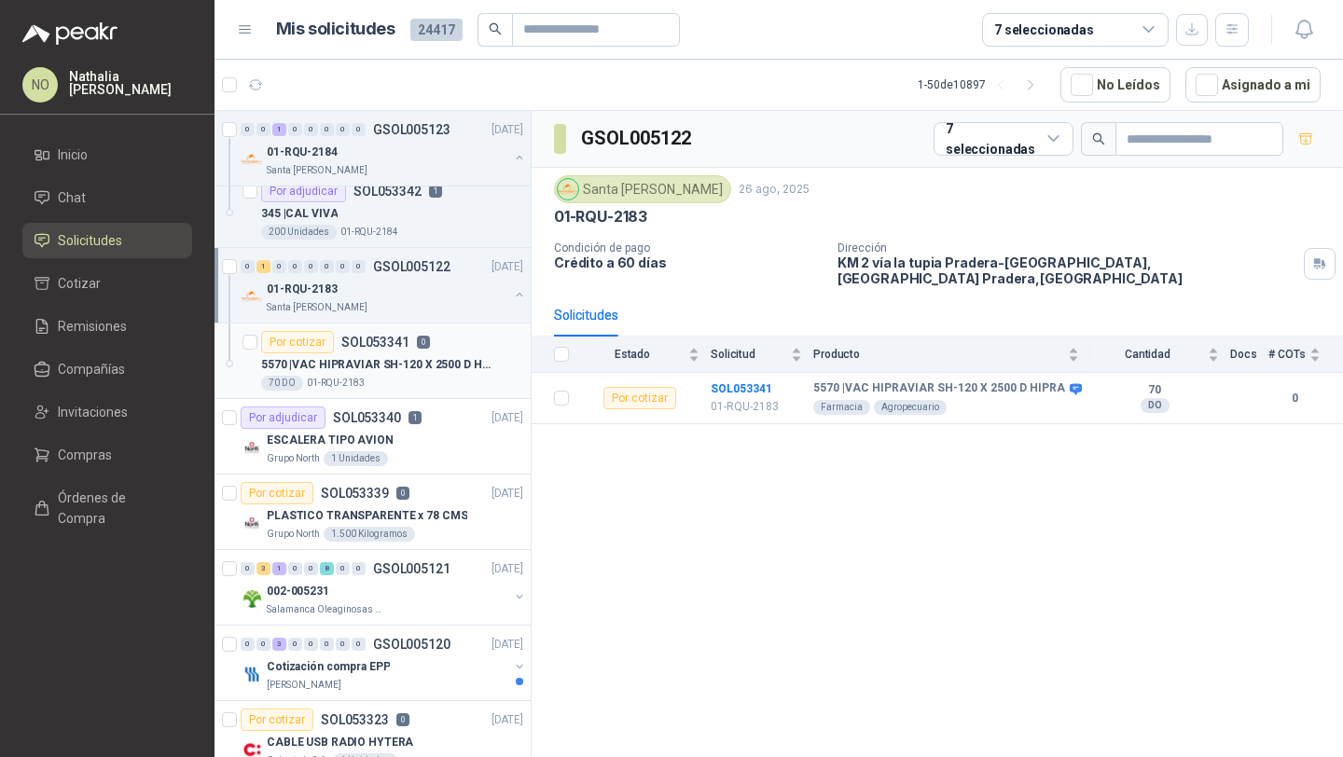
click at [407, 578] on div "0 3 1 0 0 8 0 0 GSOL005121 25/08/25" at bounding box center [384, 569] width 286 height 22
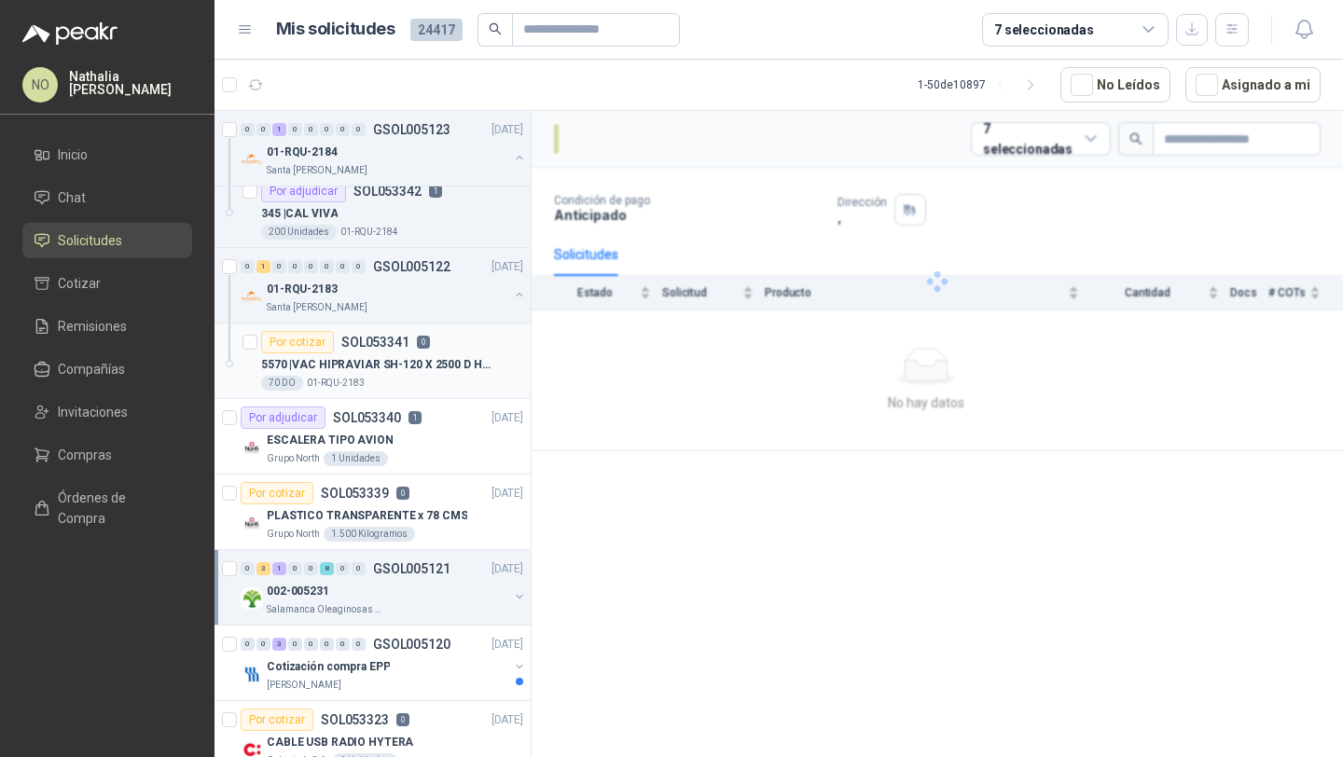
click at [407, 578] on div "0 3 1 0 0 8 0 0 GSOL005121 25/08/25" at bounding box center [384, 569] width 286 height 22
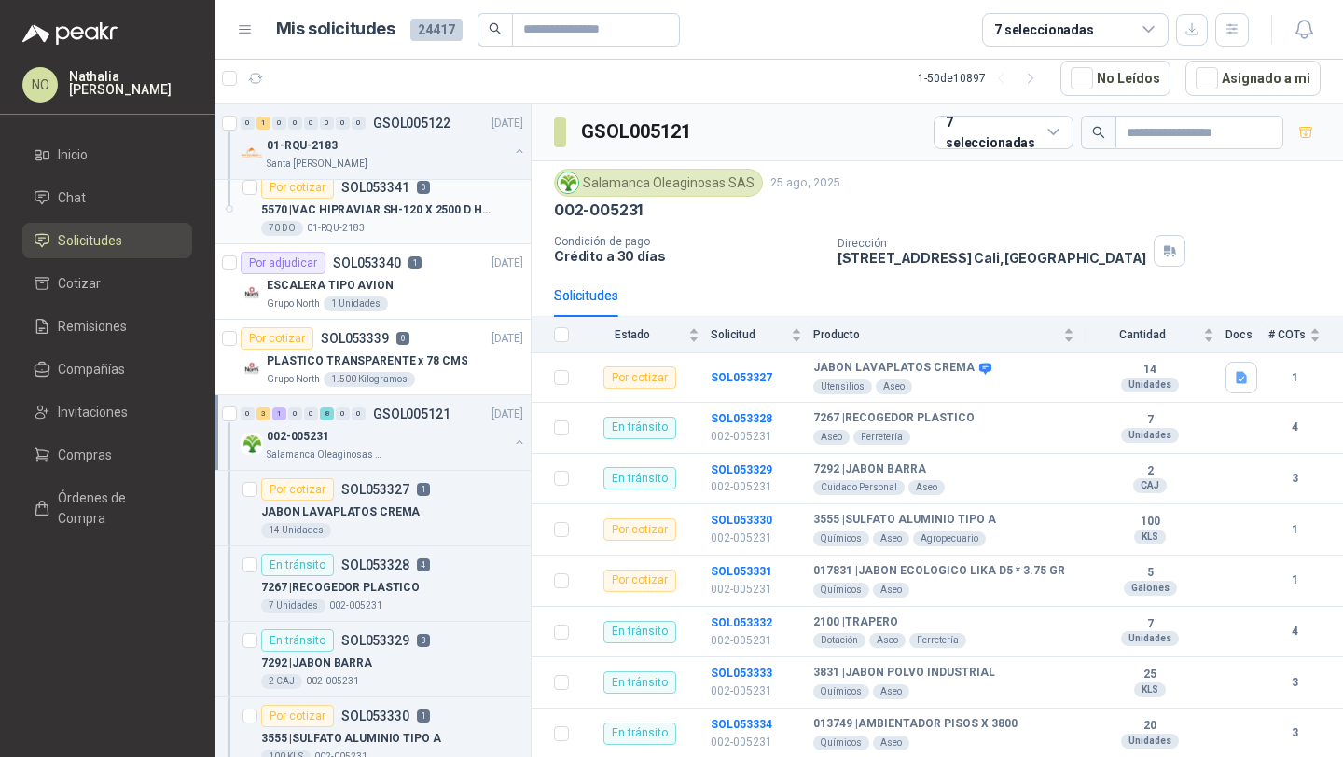
scroll to position [1940, 0]
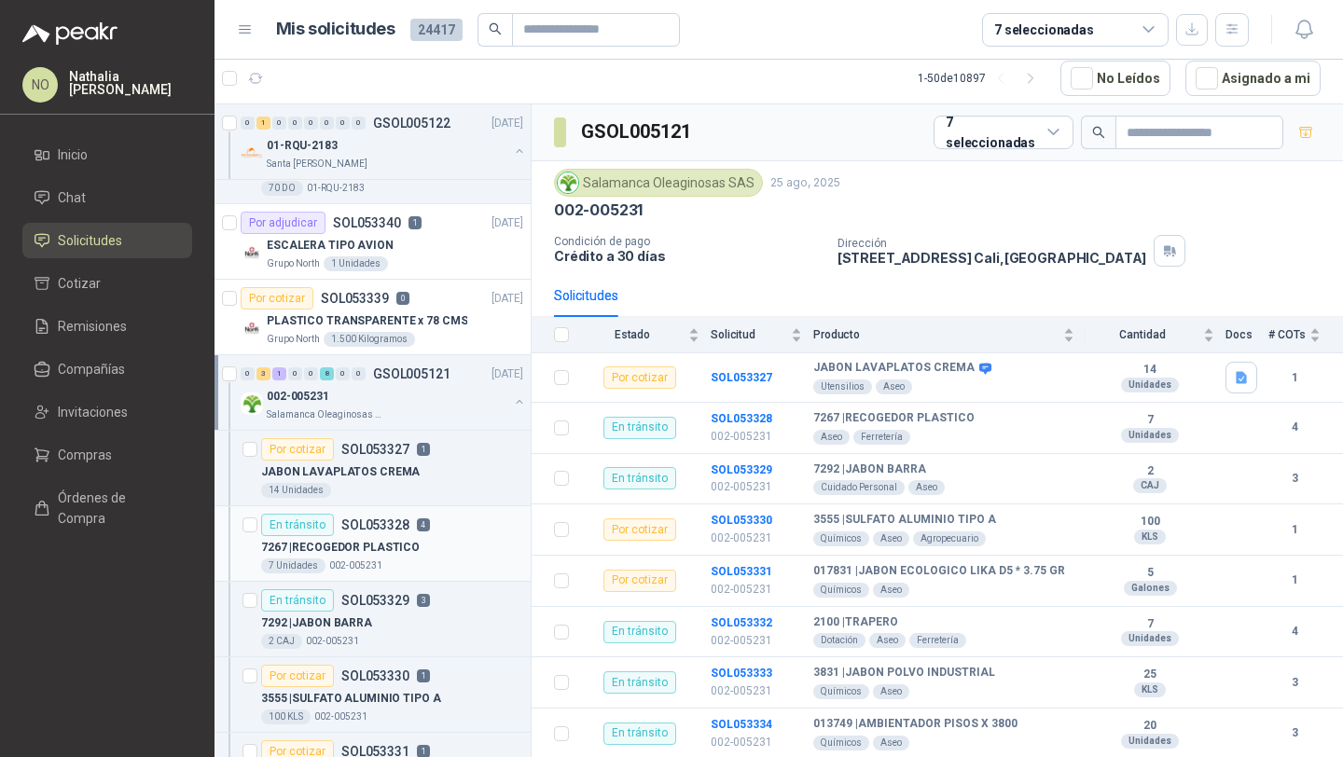
click at [407, 565] on div "7 Unidades 002-005231" at bounding box center [392, 566] width 262 height 15
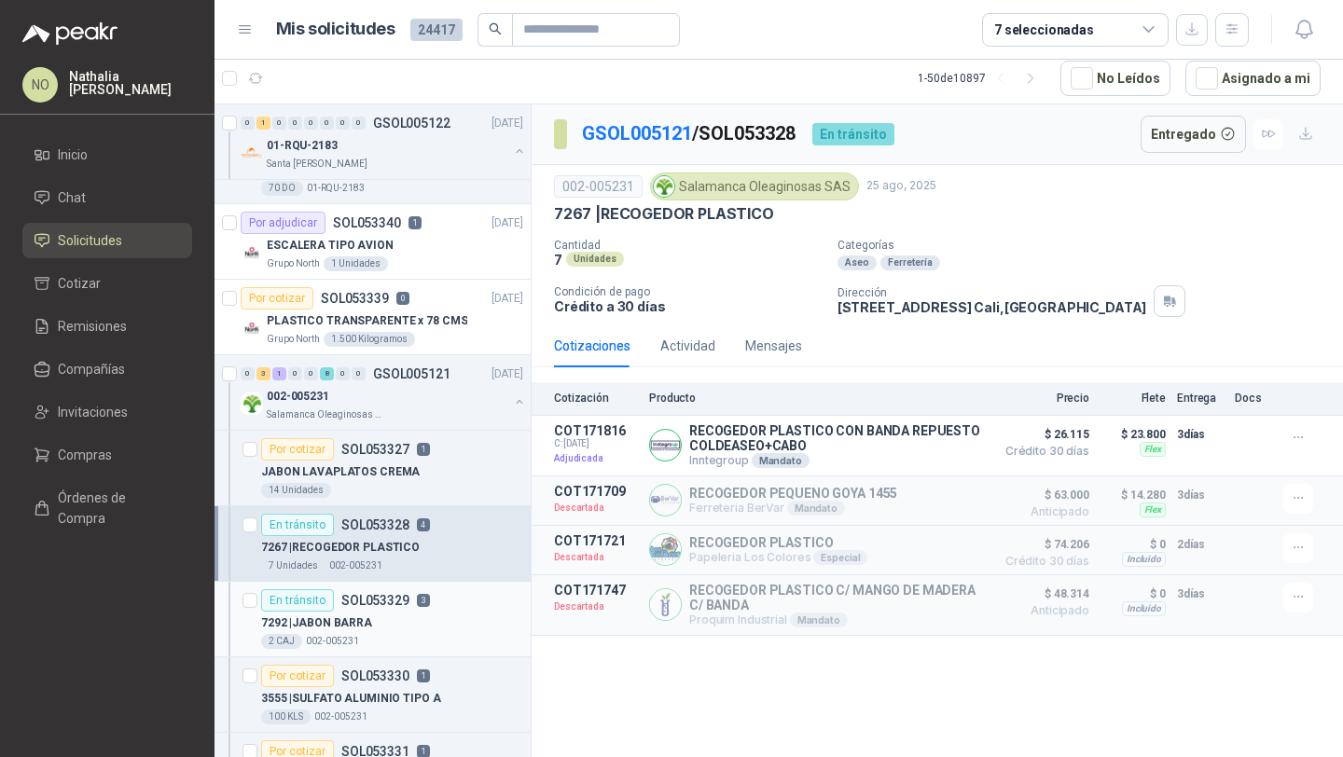
click at [398, 624] on div "7292 | JABON BARRA" at bounding box center [392, 623] width 262 height 22
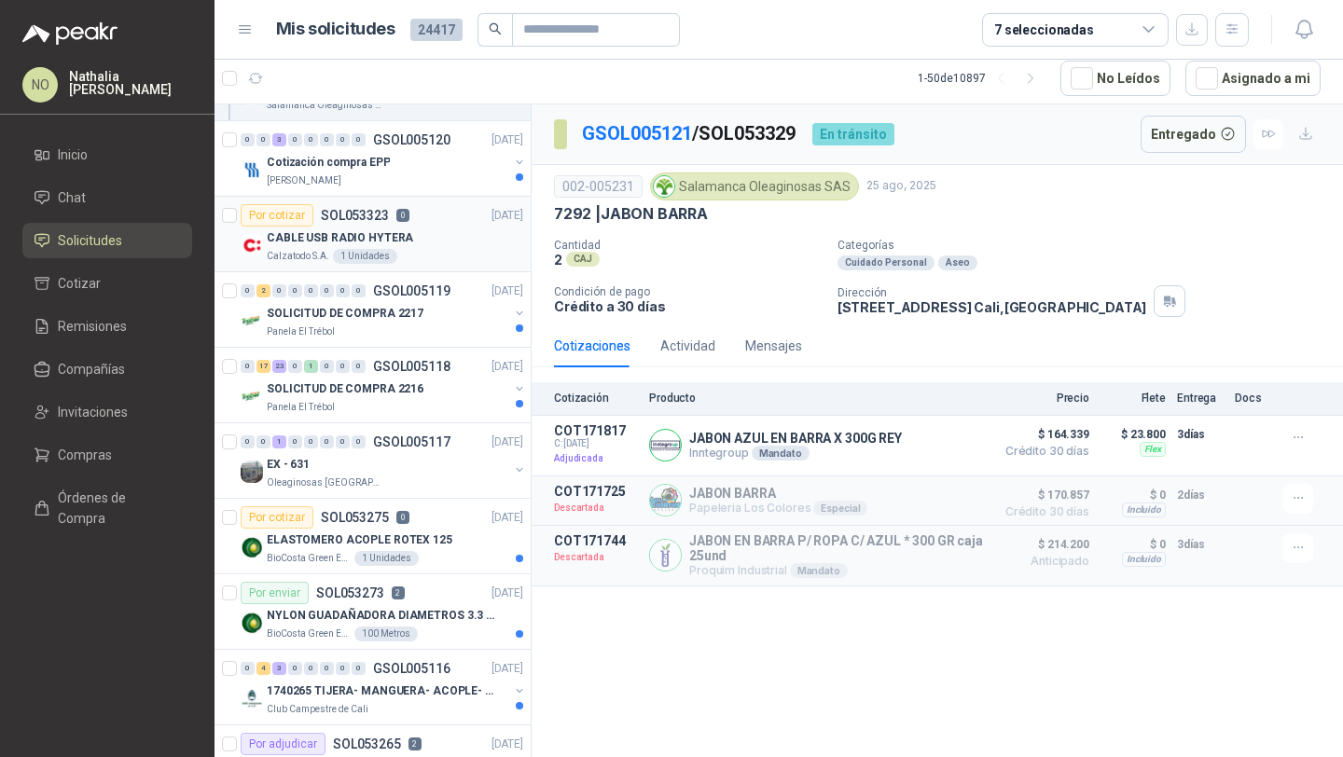
scroll to position [3155, 0]
click at [414, 457] on div "EX - 631" at bounding box center [388, 465] width 242 height 22
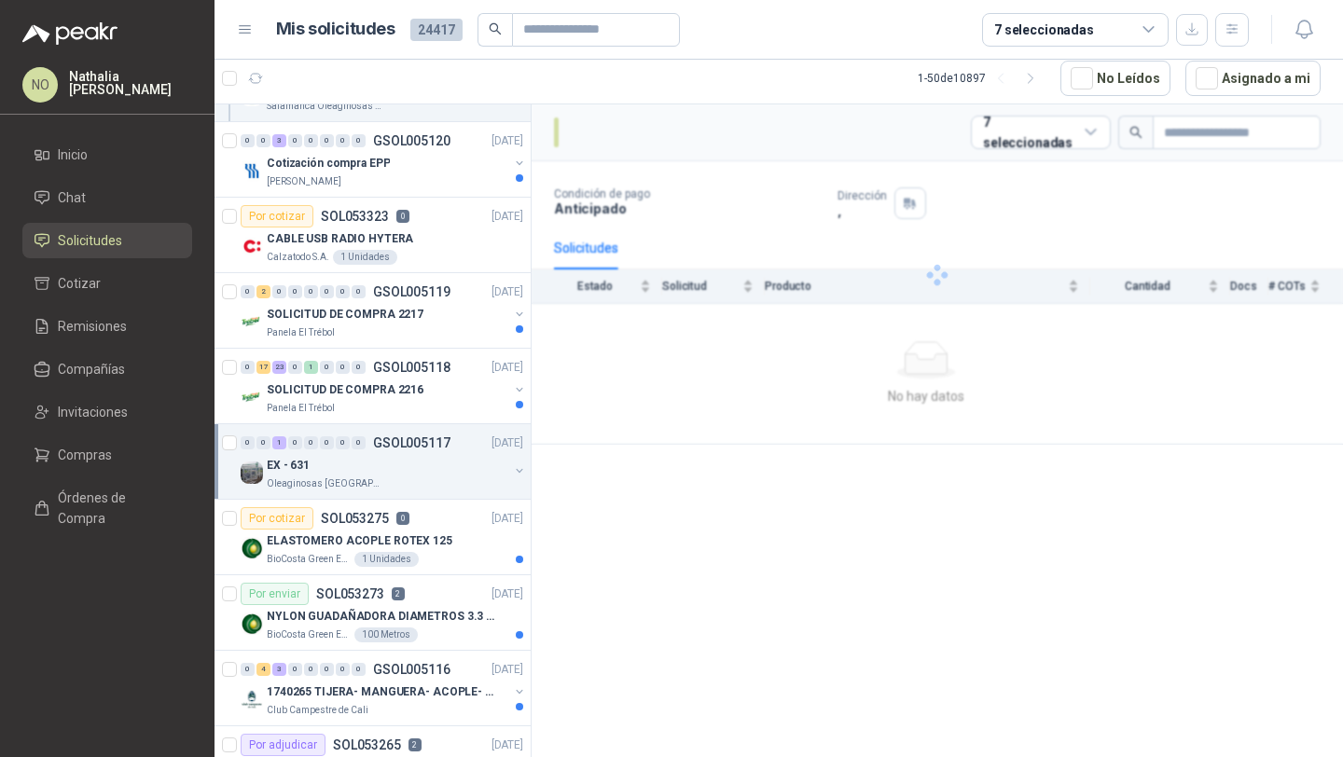
click at [414, 457] on div "EX - 631" at bounding box center [388, 465] width 242 height 22
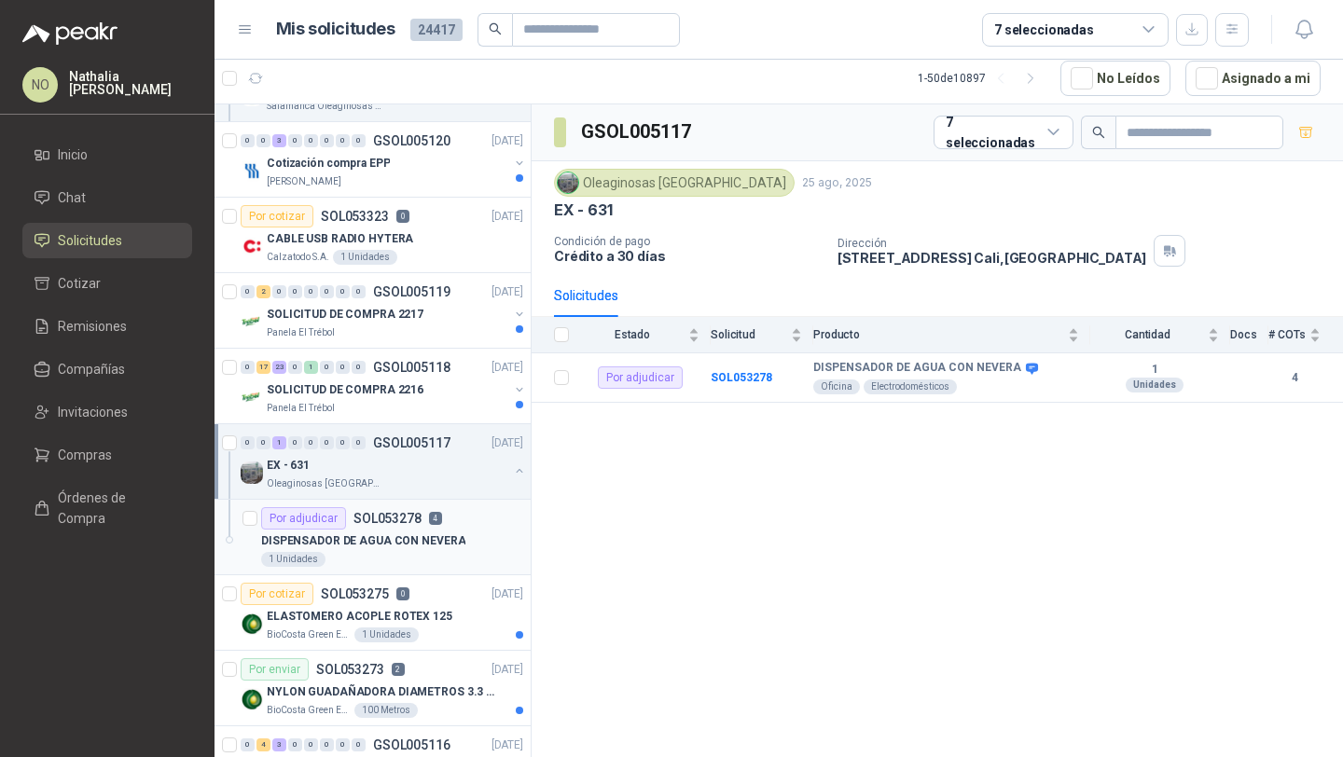
click at [410, 538] on p "DISPENSADOR DE AGUA CON NEVERA" at bounding box center [363, 541] width 204 height 18
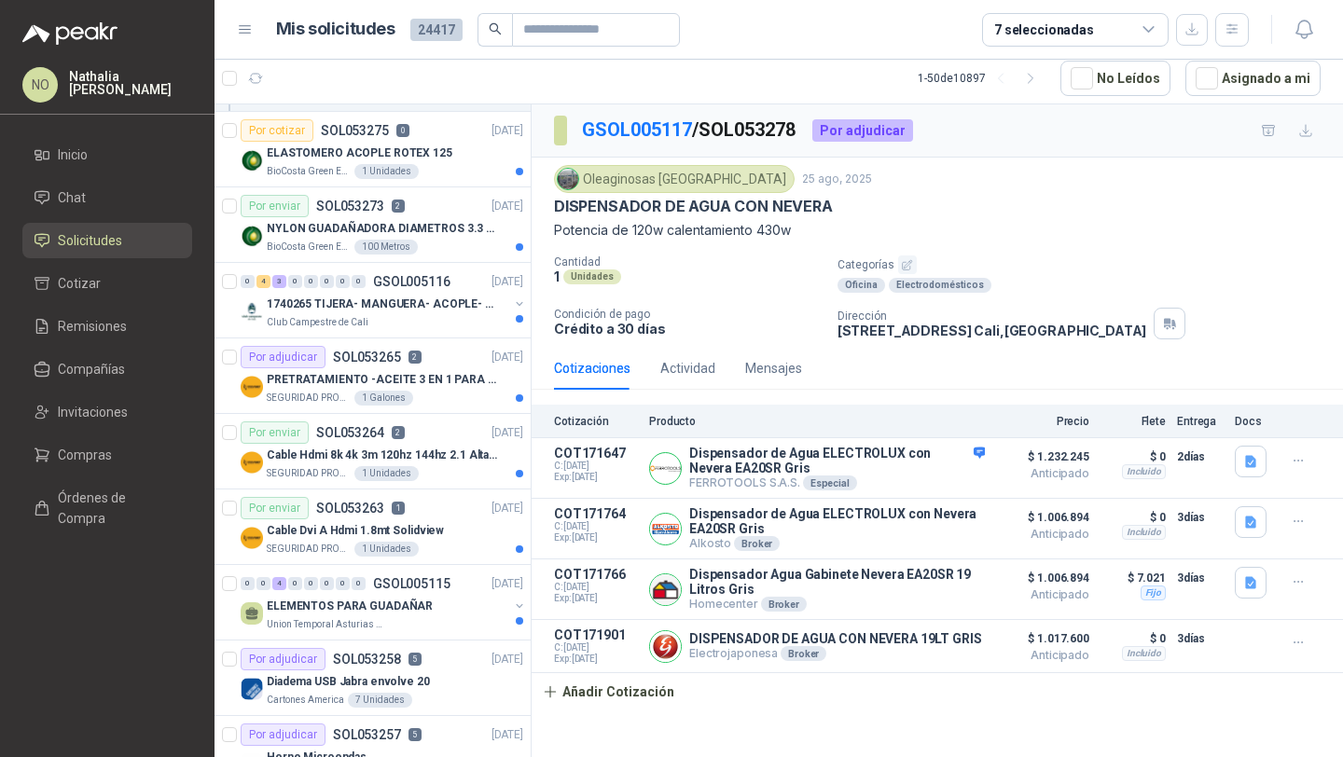
scroll to position [3621, 0]
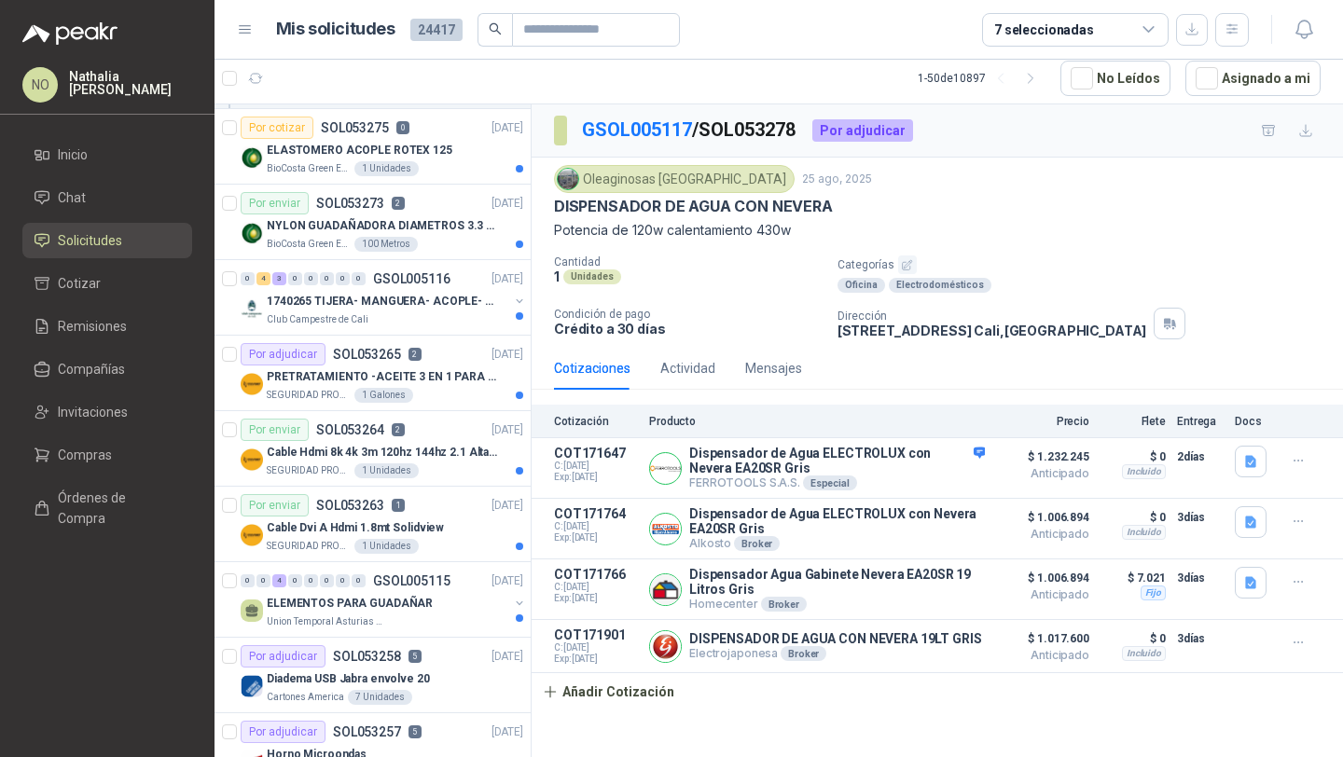
click at [410, 539] on div "SEGURIDAD PROVISER LTDA 1 Unidades" at bounding box center [395, 546] width 256 height 15
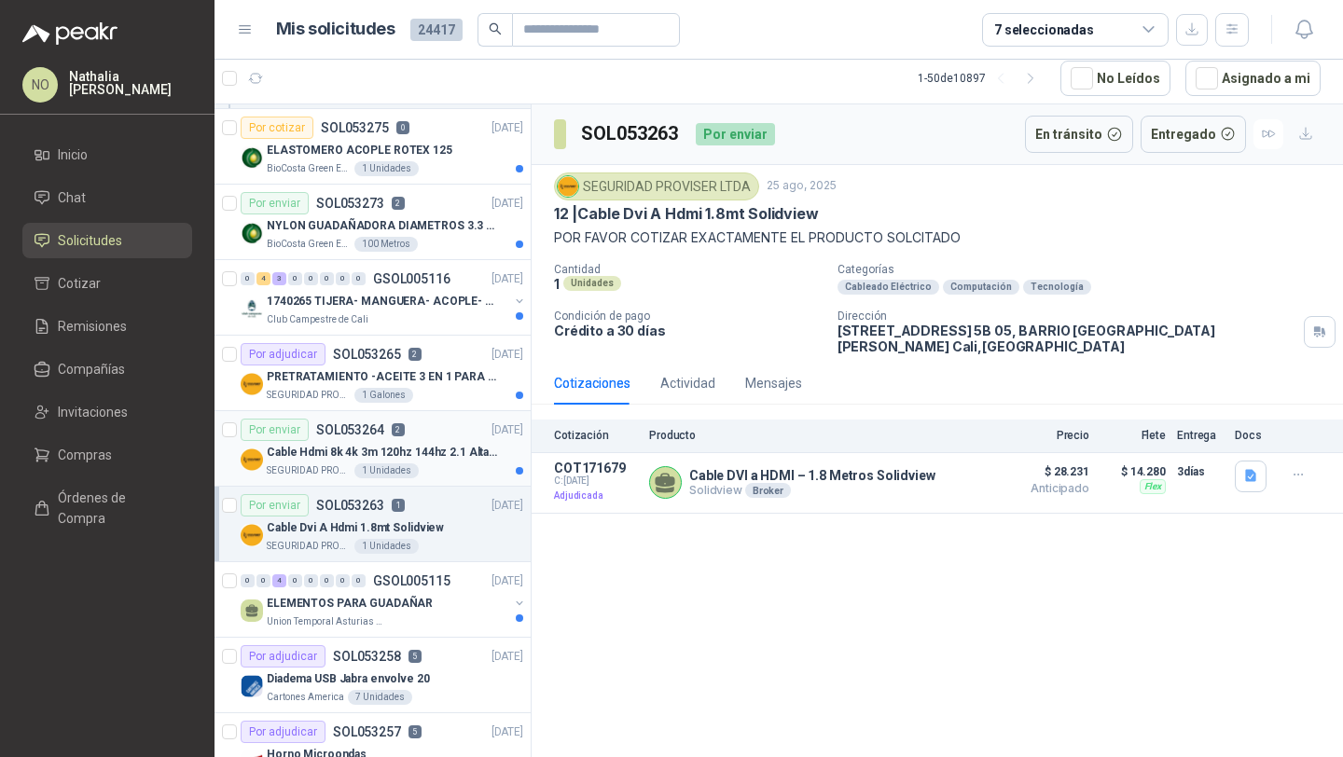
click at [428, 477] on div "SEGURIDAD PROVISER LTDA 1 Unidades" at bounding box center [395, 470] width 256 height 15
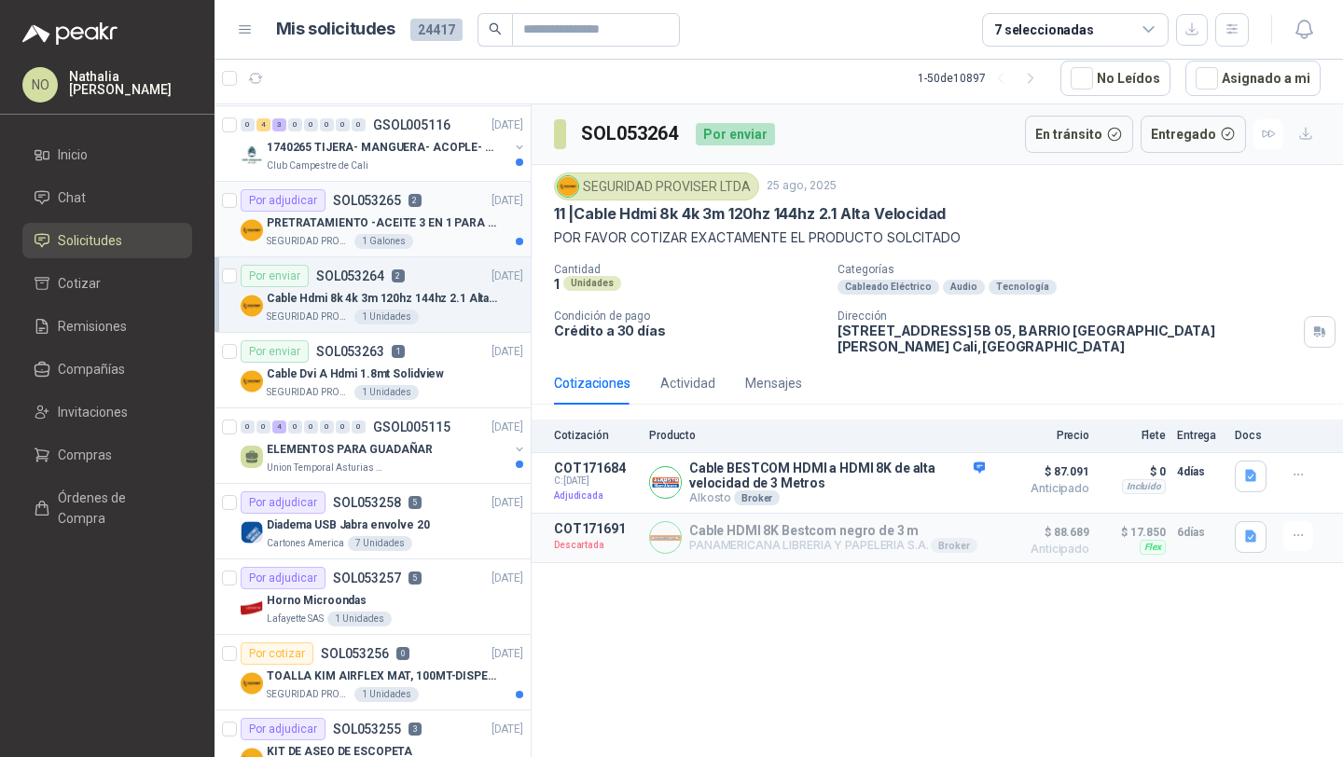
scroll to position [3791, 0]
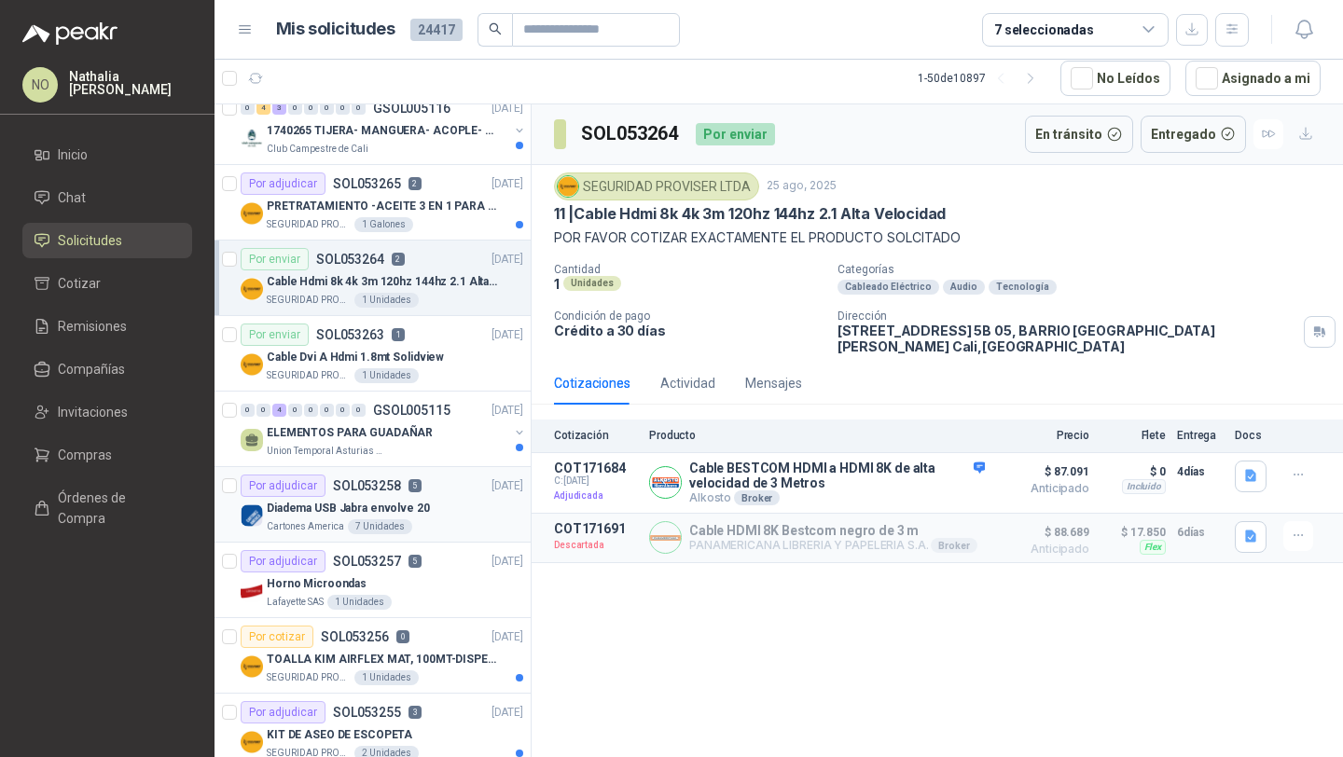
click at [404, 488] on div "Por adjudicar SOL053258 5" at bounding box center [331, 486] width 181 height 22
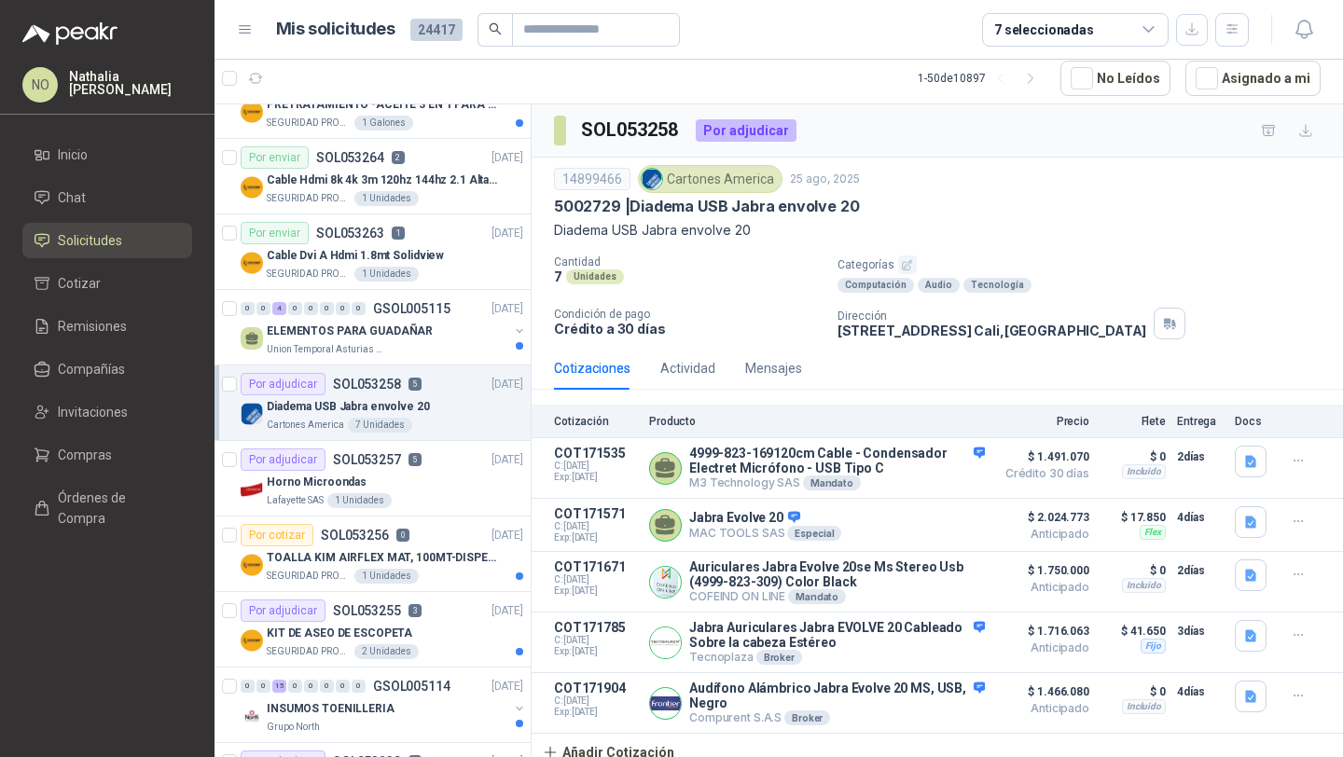
scroll to position [3894, 0]
click at [404, 488] on div "Horno Microondas" at bounding box center [395, 481] width 256 height 22
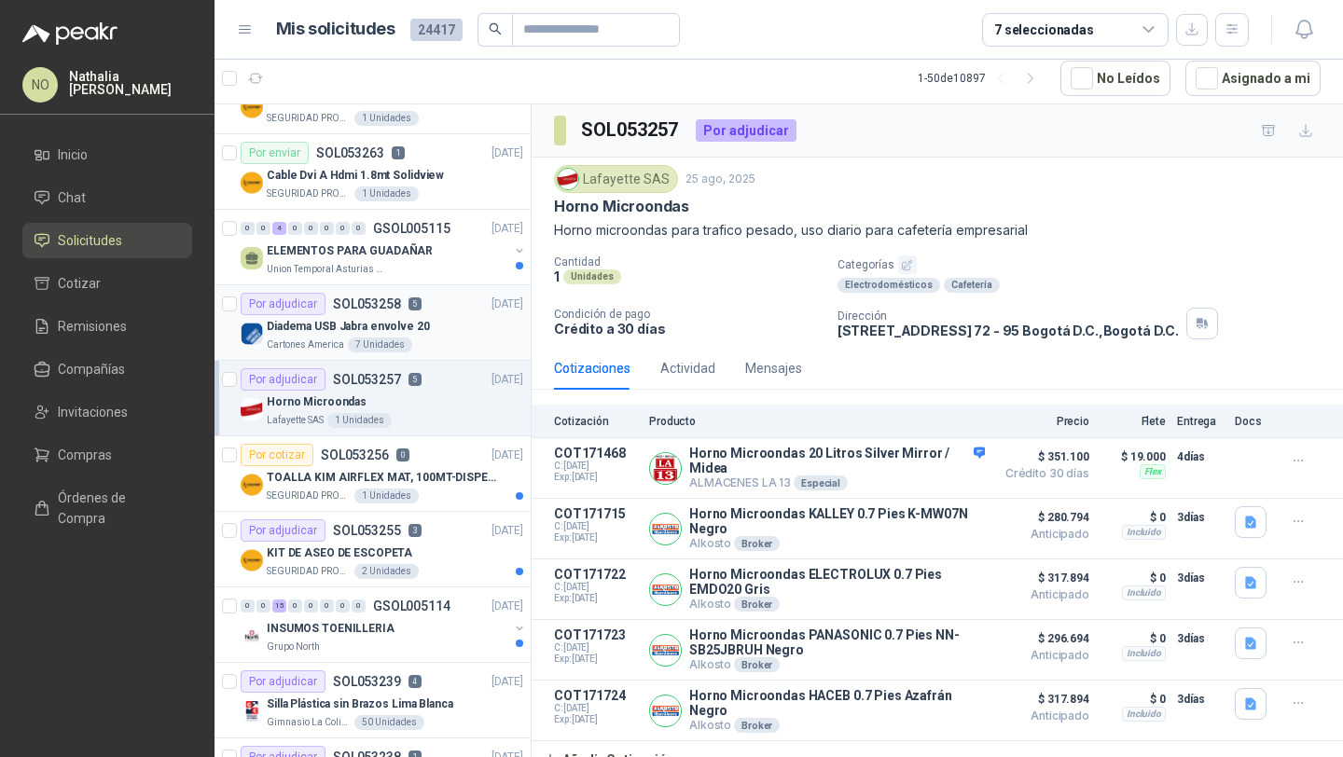
scroll to position [4009, 0]
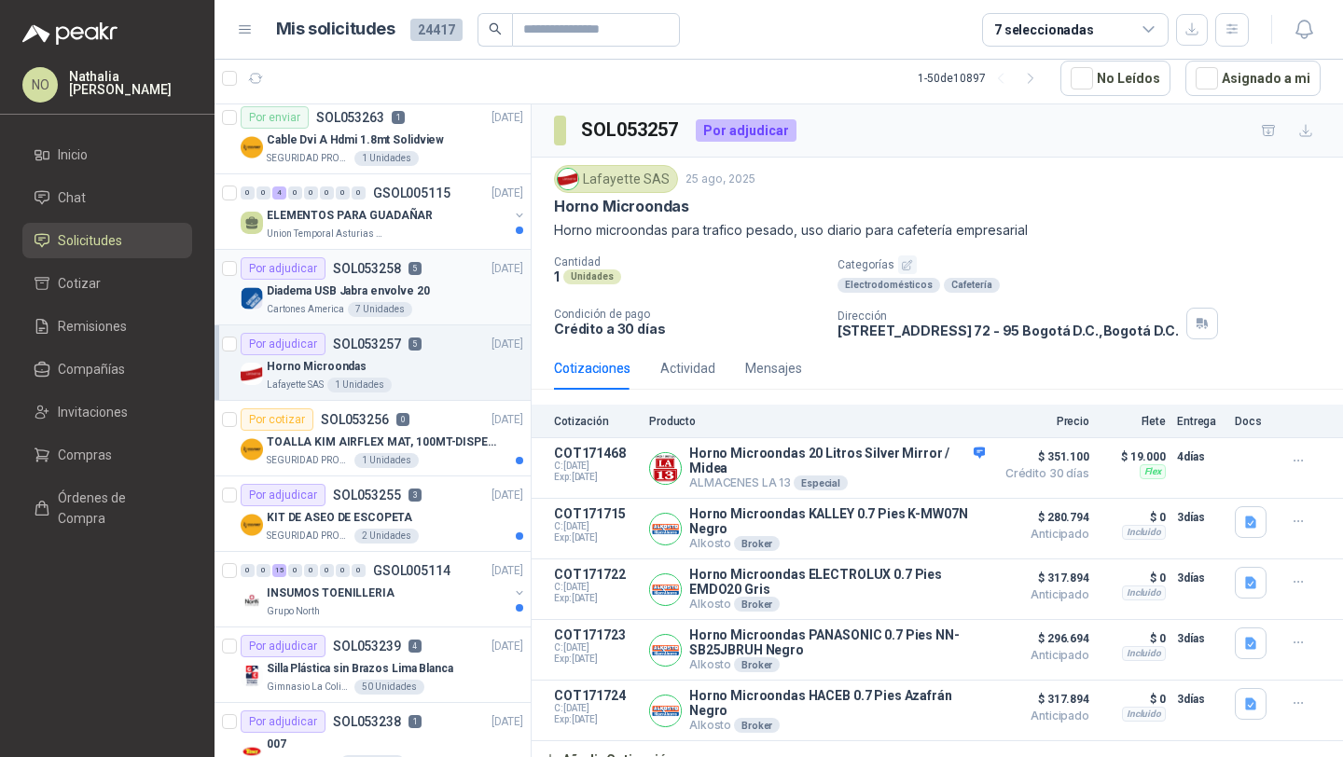
click at [404, 488] on div "Por adjudicar SOL053255 3" at bounding box center [331, 495] width 181 height 22
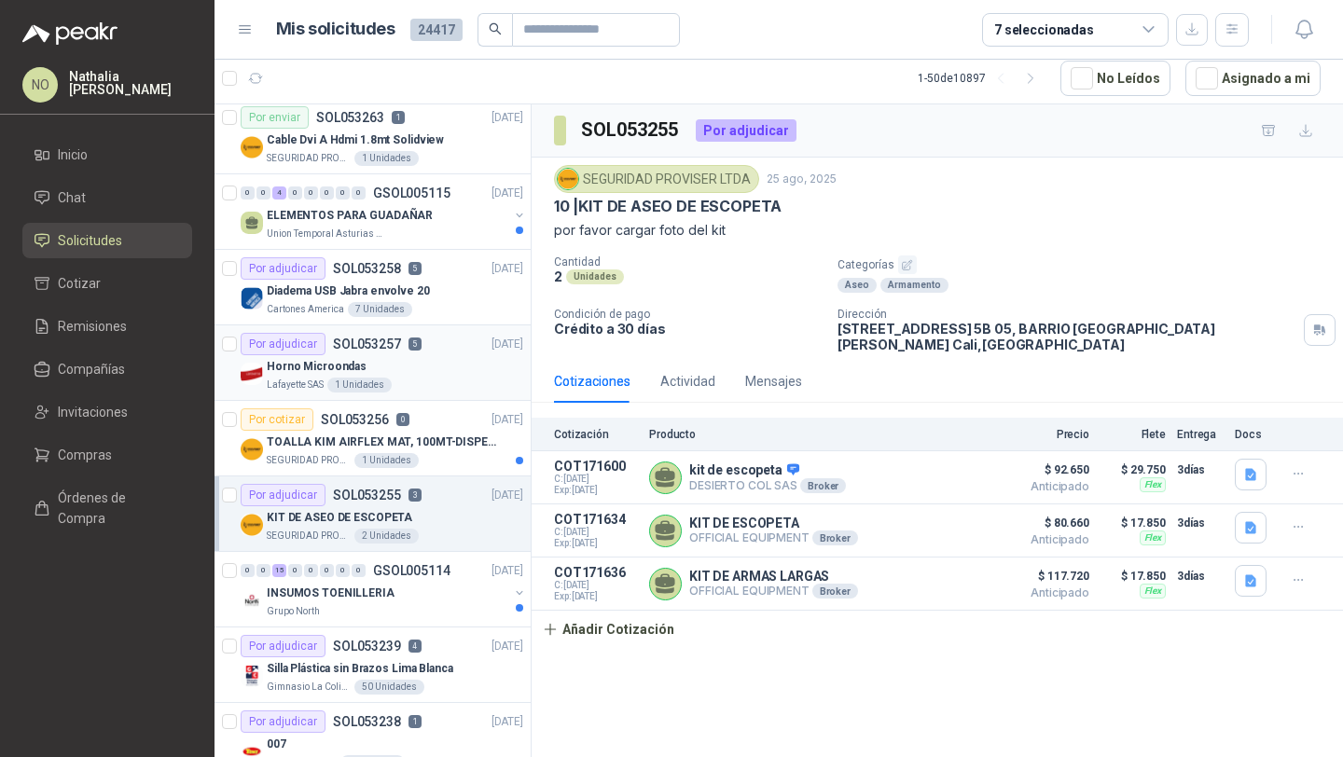
click at [420, 367] on div "Horno Microondas" at bounding box center [395, 366] width 256 height 22
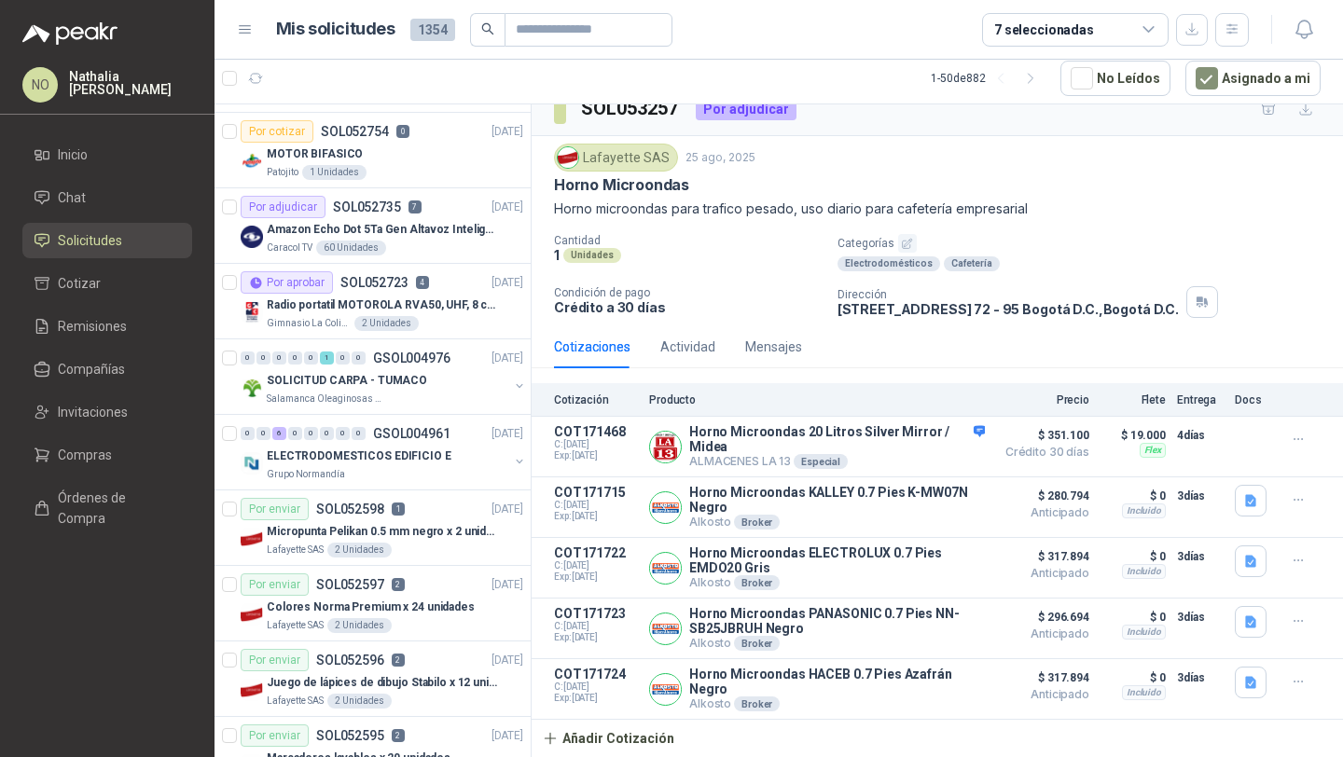
scroll to position [1277, 0]
click at [411, 263] on article "Por aprobar SOL052723 4 20/08/25 Radio portatil MOTOROLA RVA50, UHF, 8 canales,…" at bounding box center [372, 301] width 316 height 76
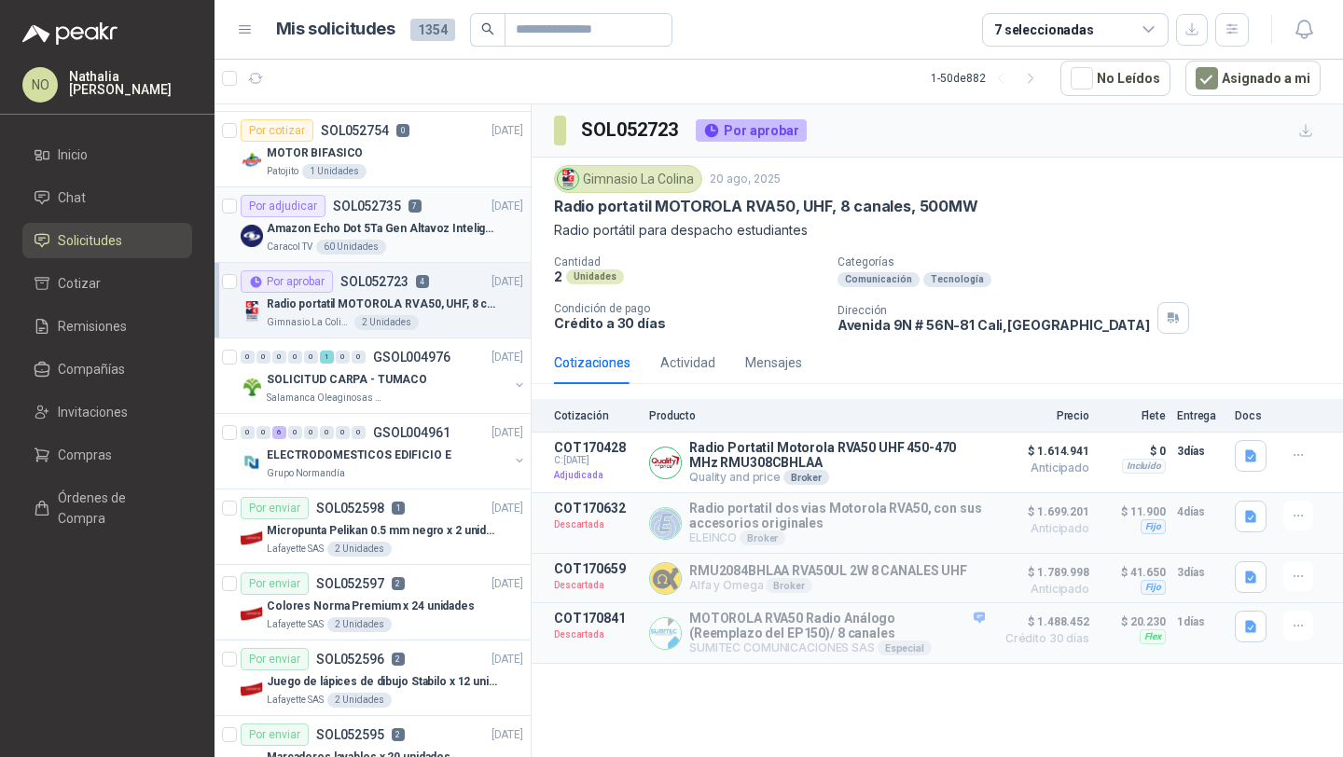
click at [423, 231] on p "Amazon Echo Dot 5Ta Gen Altavoz Inteligente Alexa Azul" at bounding box center [383, 229] width 232 height 18
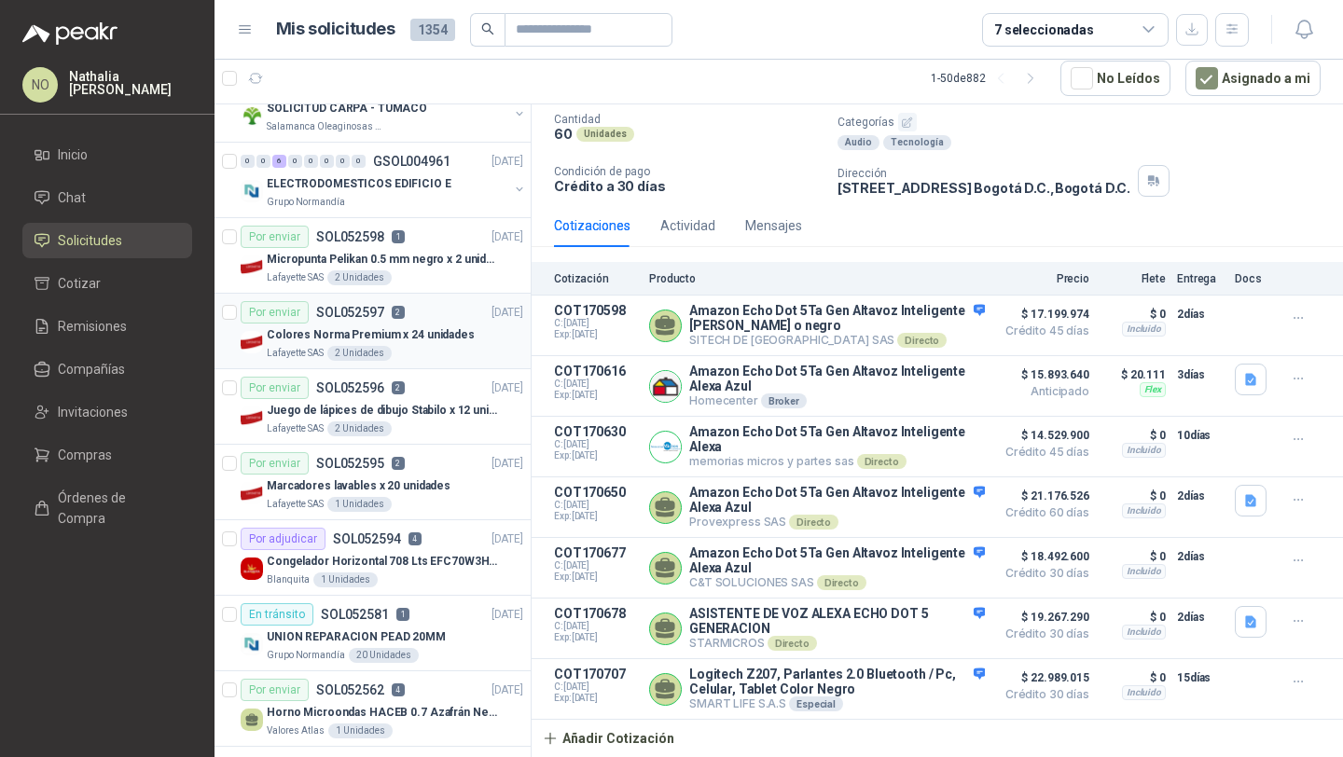
scroll to position [1547, 0]
click at [426, 543] on div "Por adjudicar SOL052594 4 19/08/25" at bounding box center [382, 540] width 283 height 22
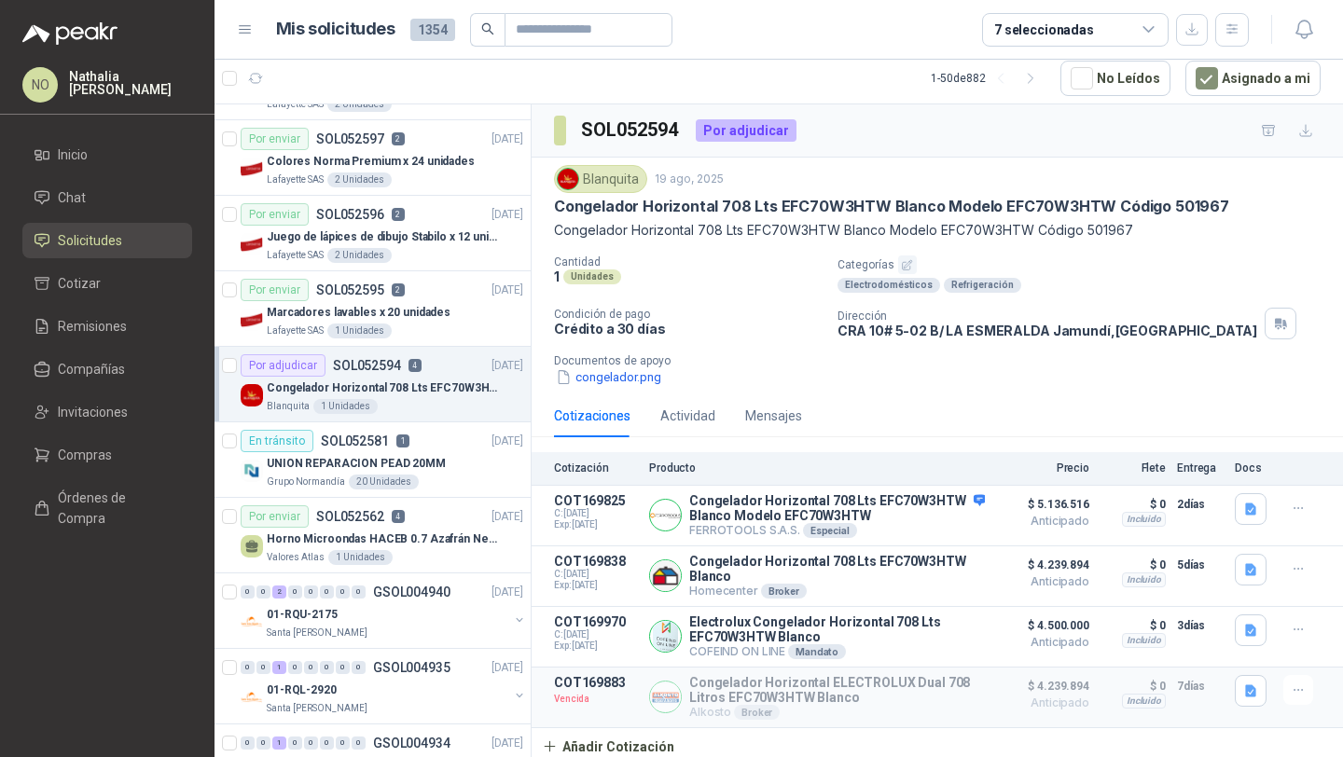
click at [426, 543] on p "Horno Microondas HACEB 0.7 Azafrán Negro" at bounding box center [383, 540] width 232 height 18
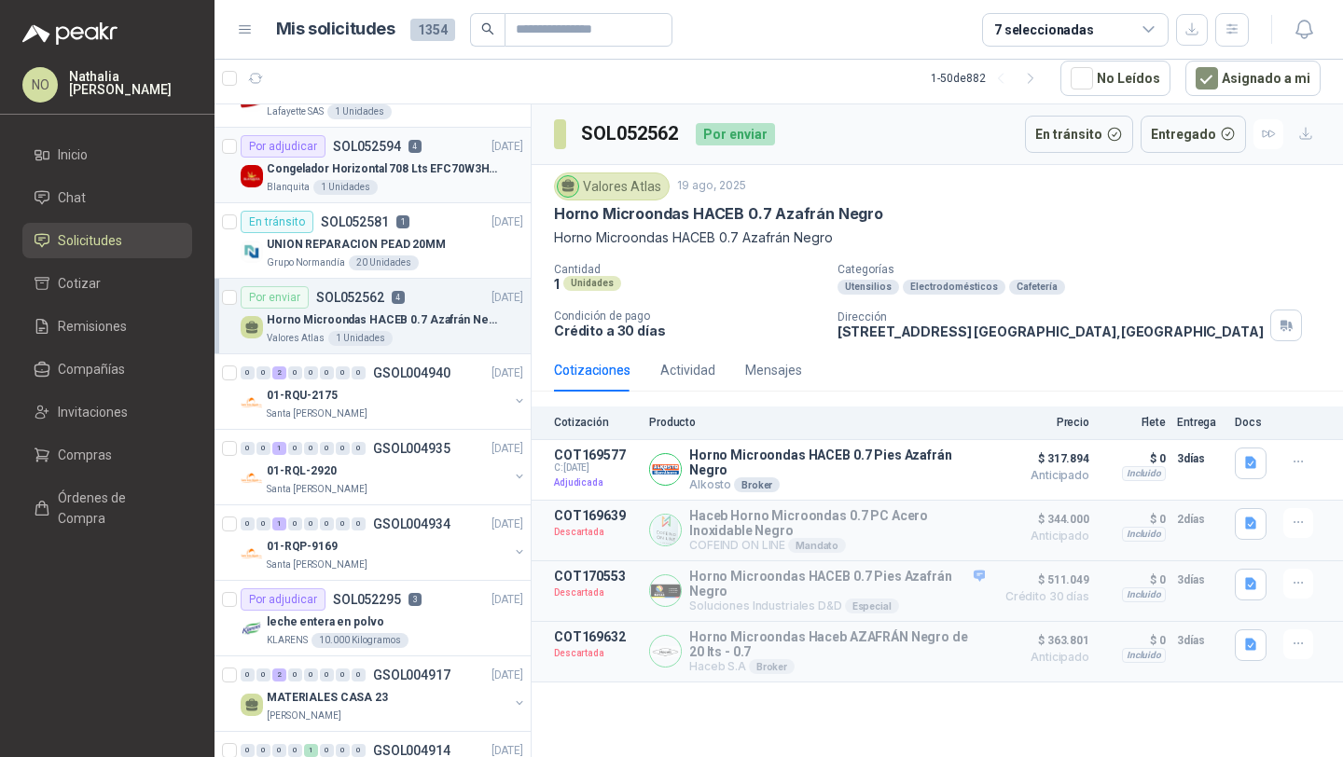
scroll to position [1945, 0]
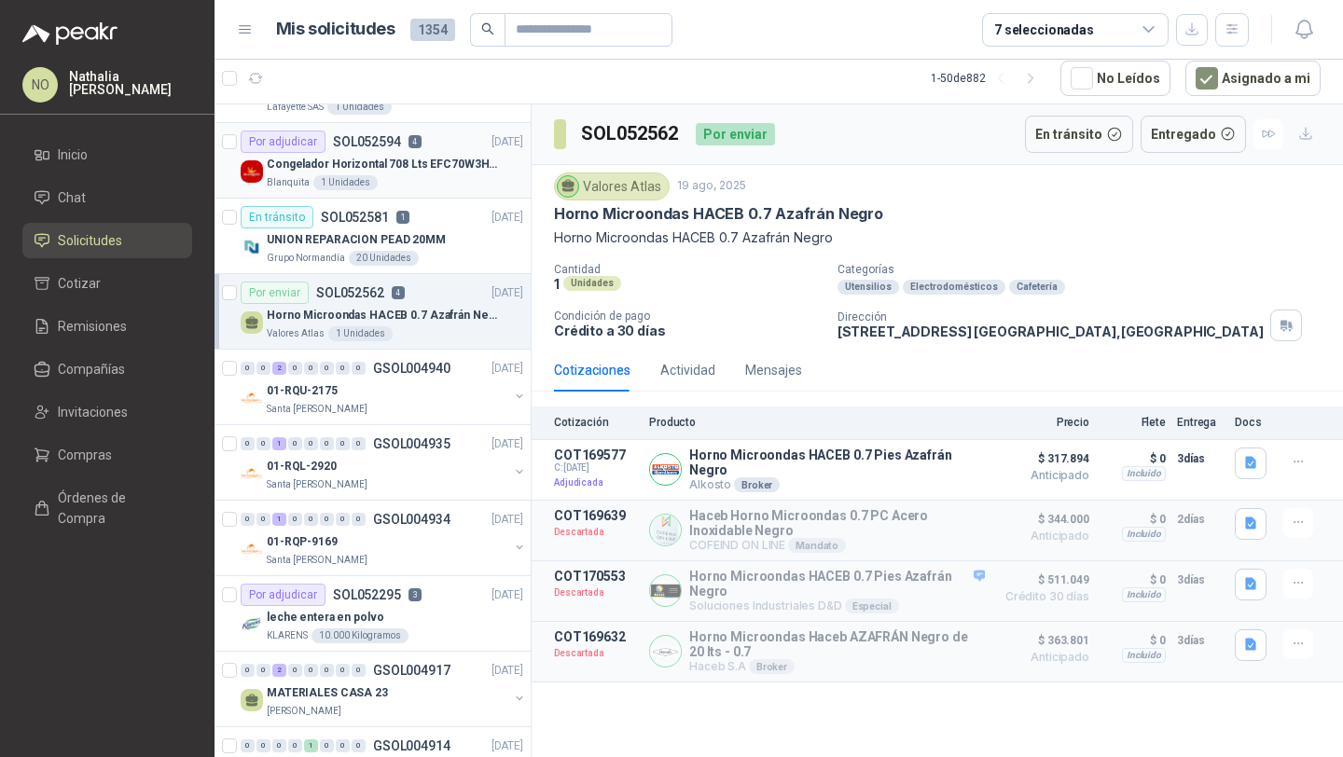
click at [426, 543] on div "01-RQP-9169" at bounding box center [388, 542] width 242 height 22
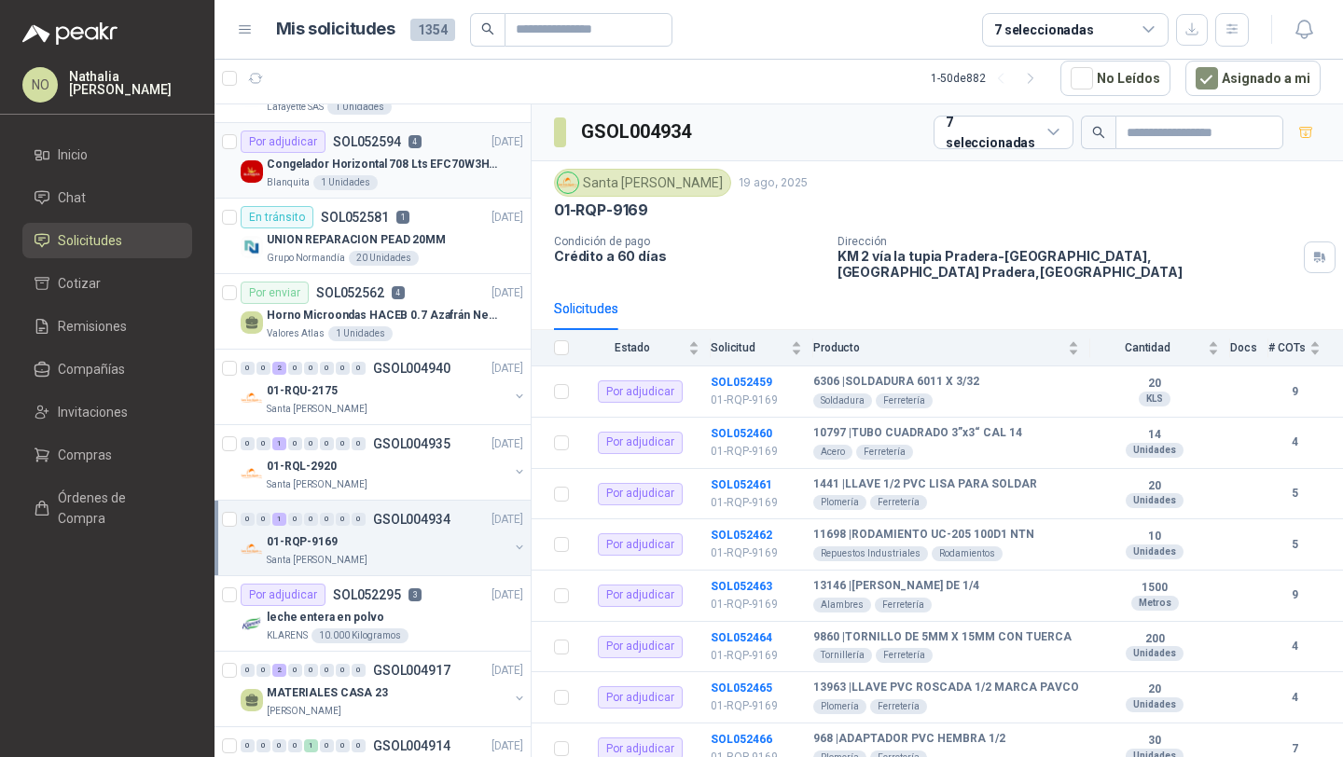
click at [426, 543] on div "01-RQP-9169" at bounding box center [388, 542] width 242 height 22
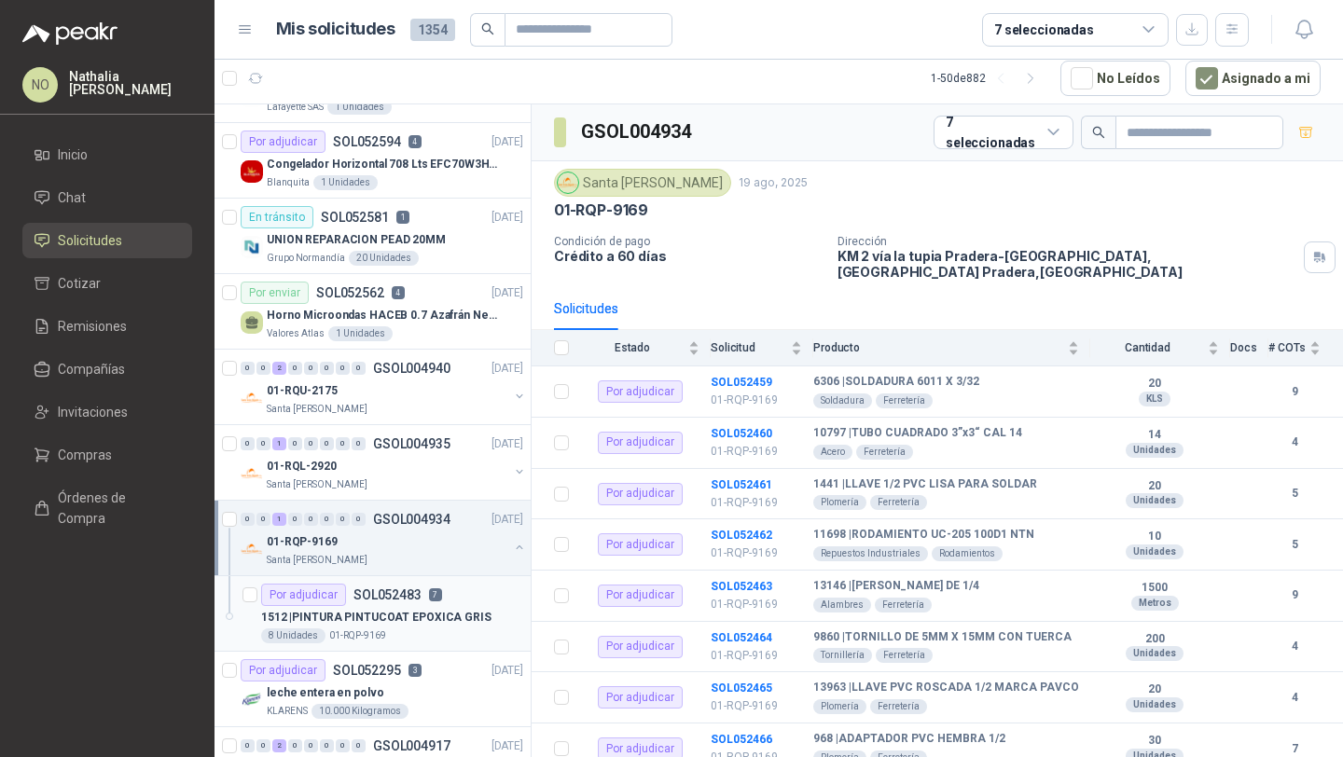
click at [420, 614] on p "1512 | PINTURA PINTUCOAT EPOXICA GRIS" at bounding box center [376, 618] width 230 height 18
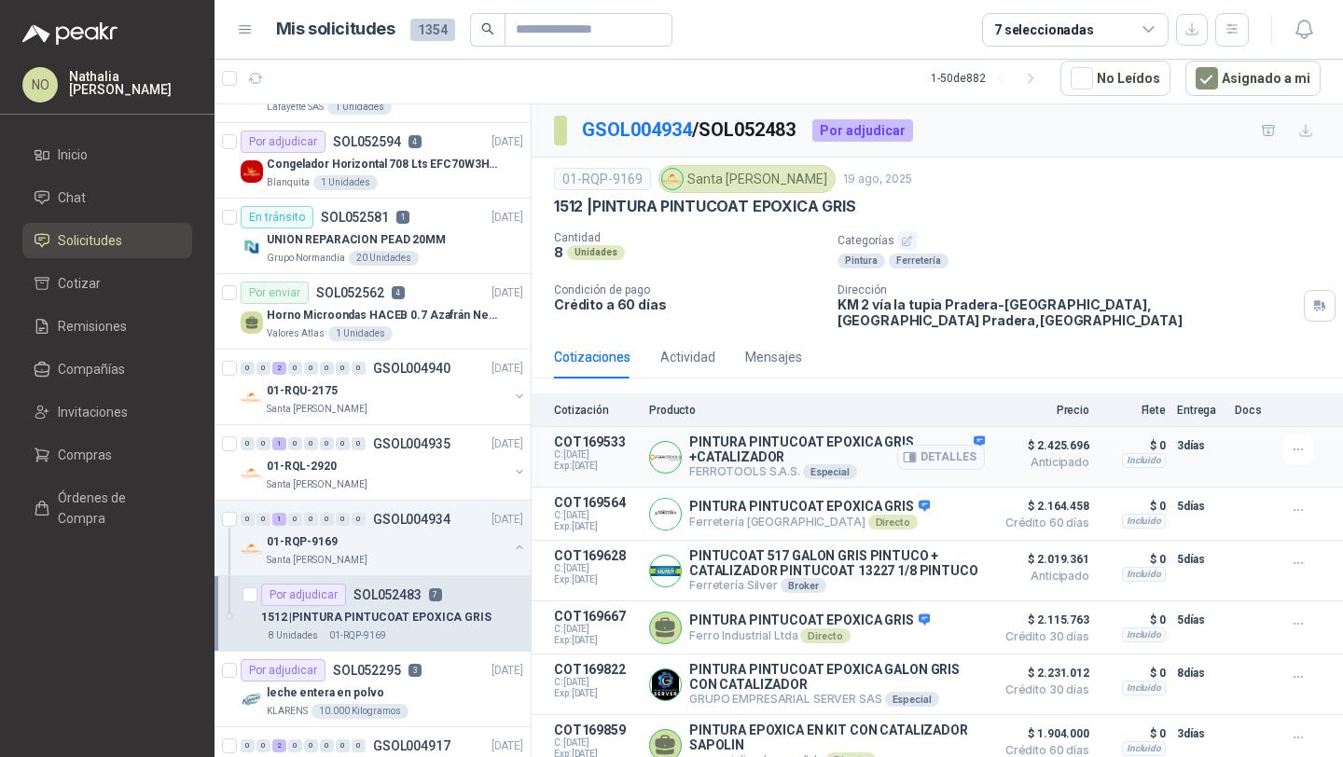
scroll to position [122, 0]
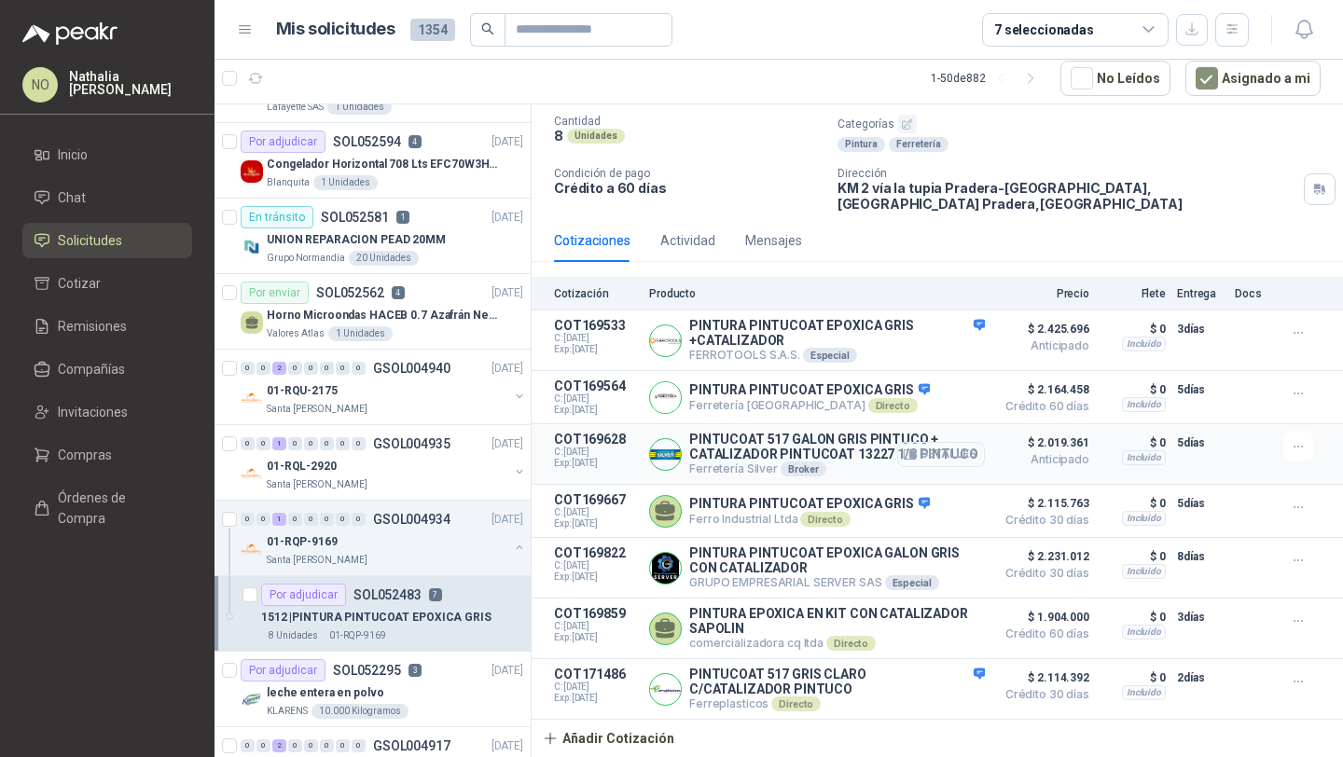
click at [935, 449] on button "Detalles" at bounding box center [941, 454] width 88 height 25
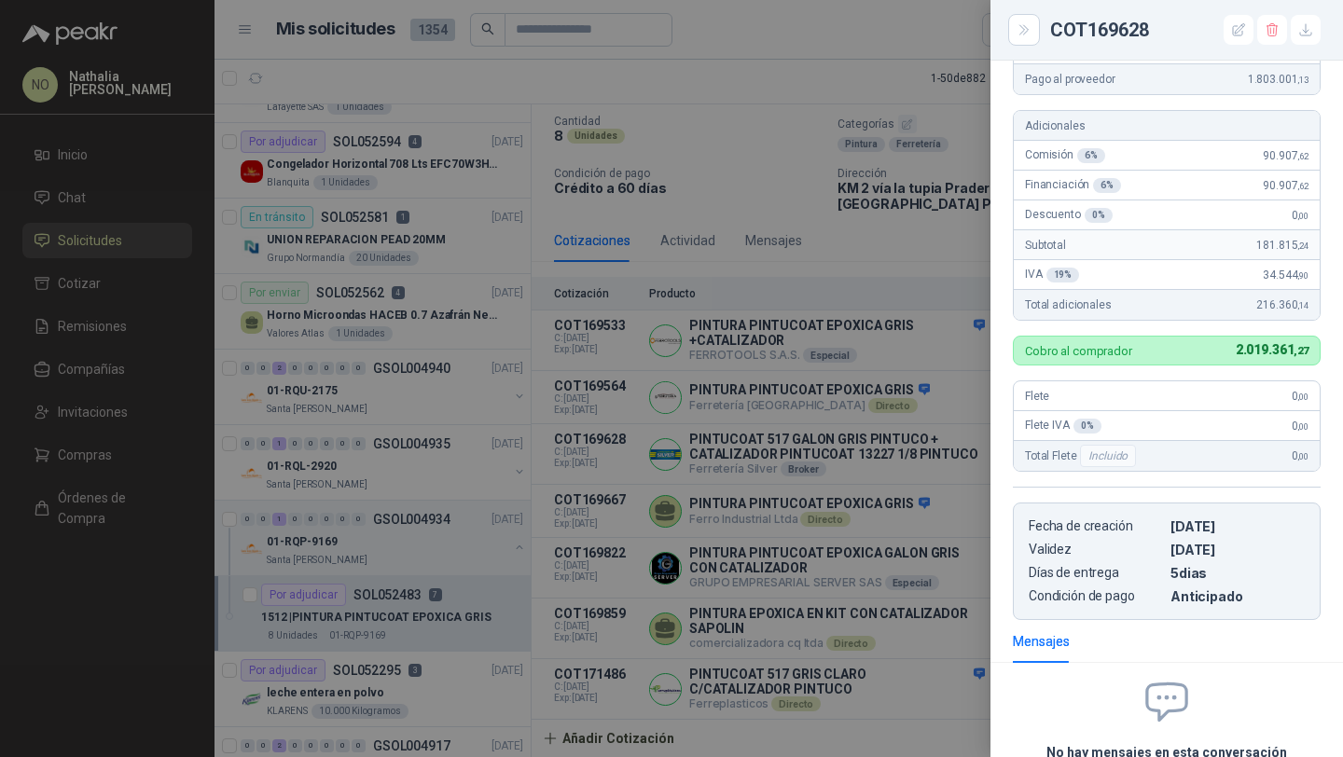
scroll to position [296, 0]
click at [889, 283] on div at bounding box center [671, 378] width 1343 height 757
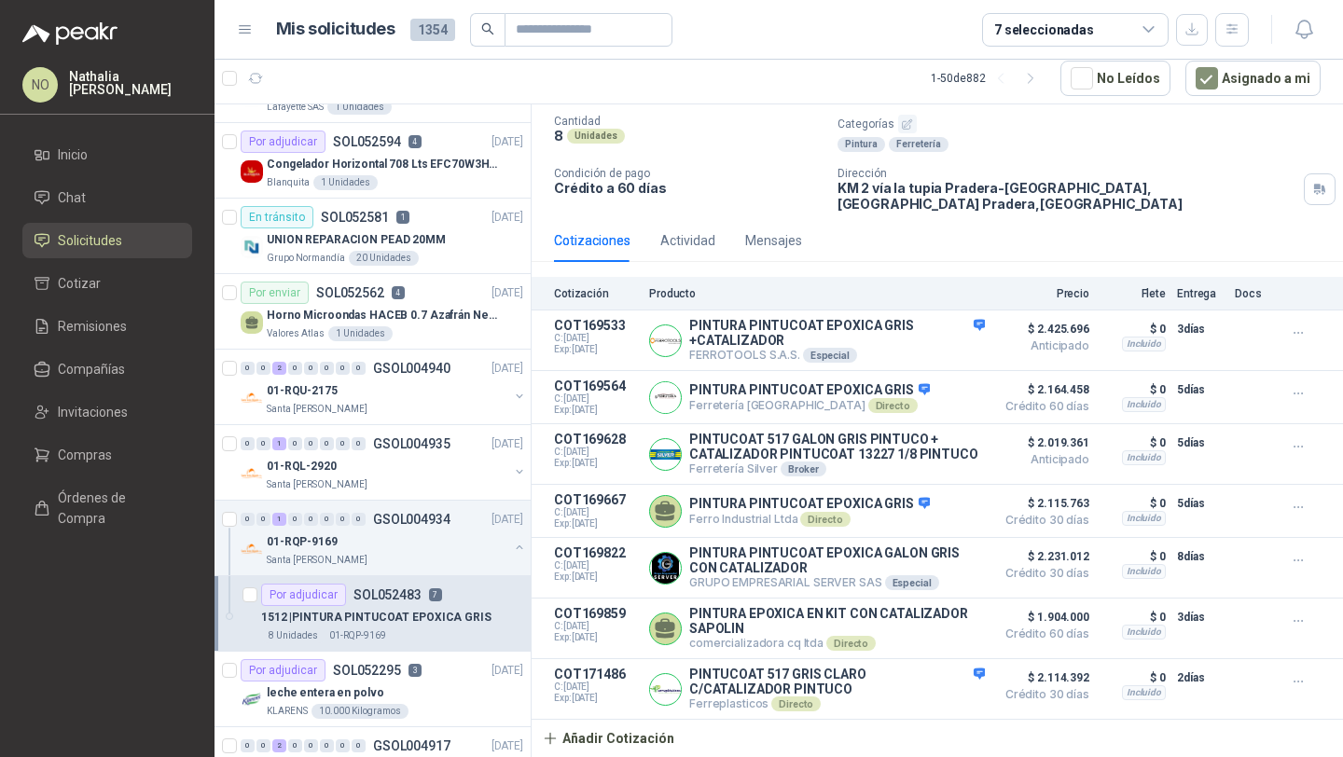
scroll to position [2052, 0]
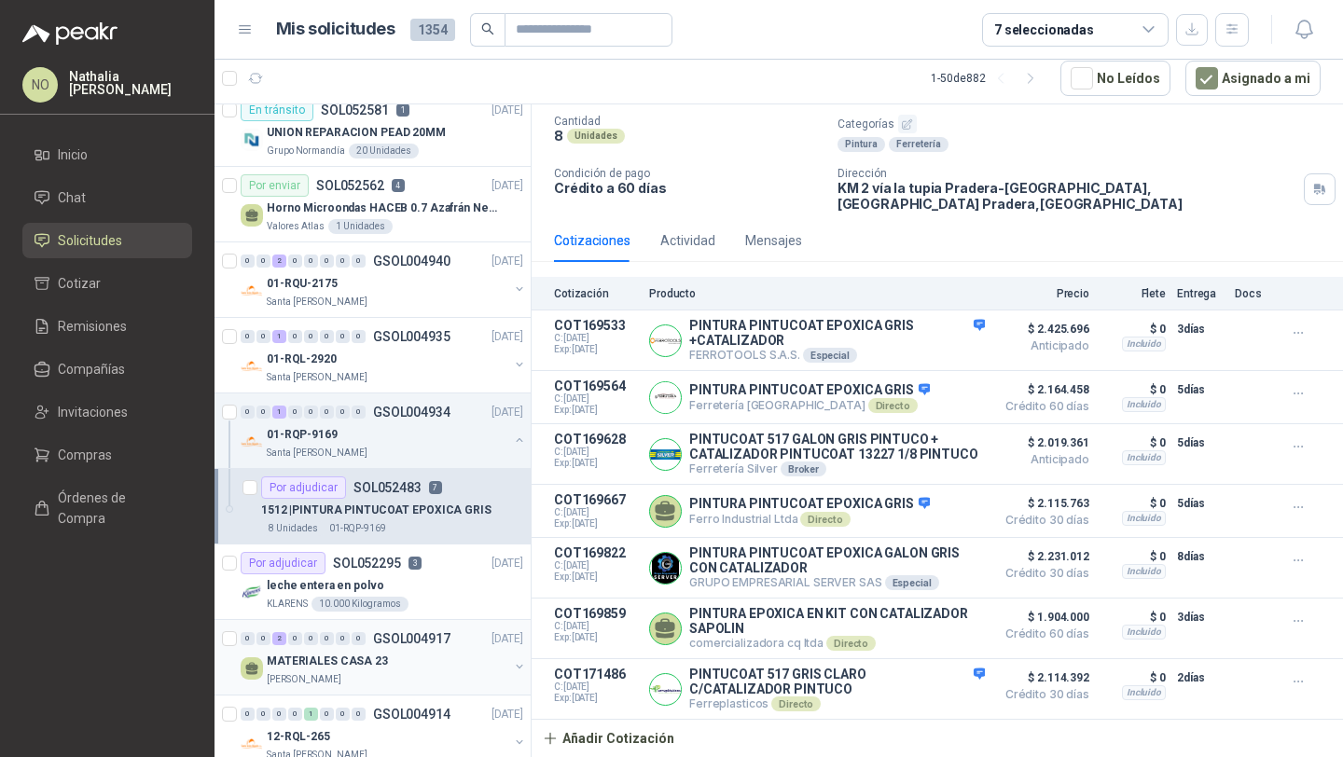
click at [434, 664] on div "MATERIALES CASA 23" at bounding box center [388, 661] width 242 height 22
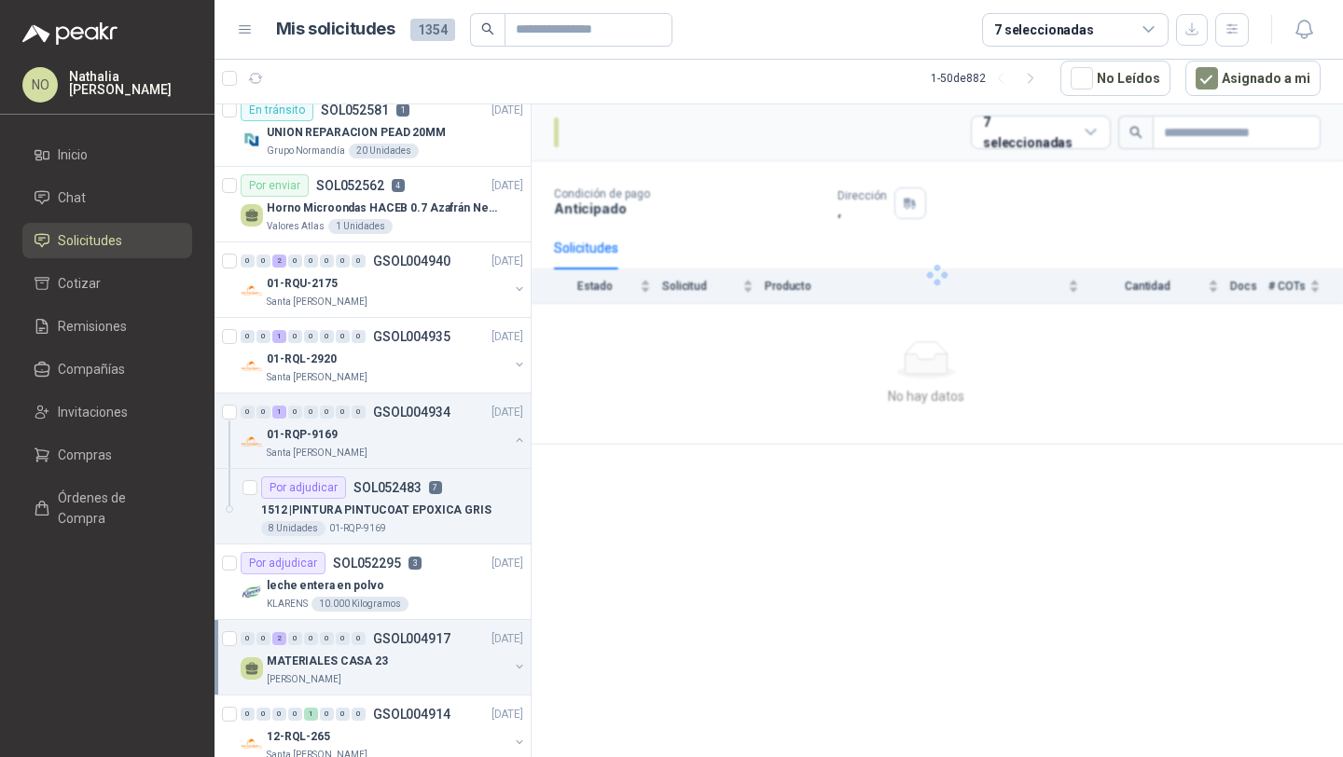
click at [434, 664] on div "MATERIALES CASA 23" at bounding box center [388, 661] width 242 height 22
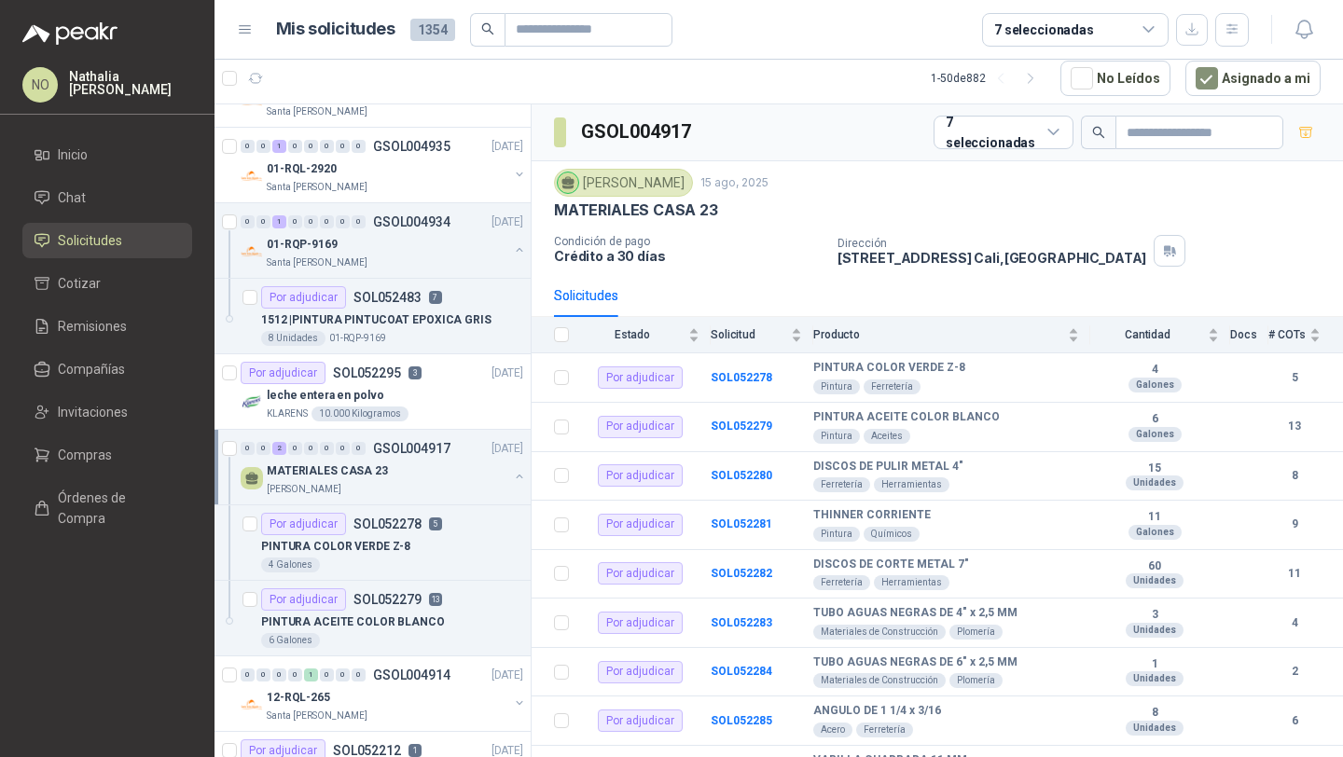
scroll to position [2254, 0]
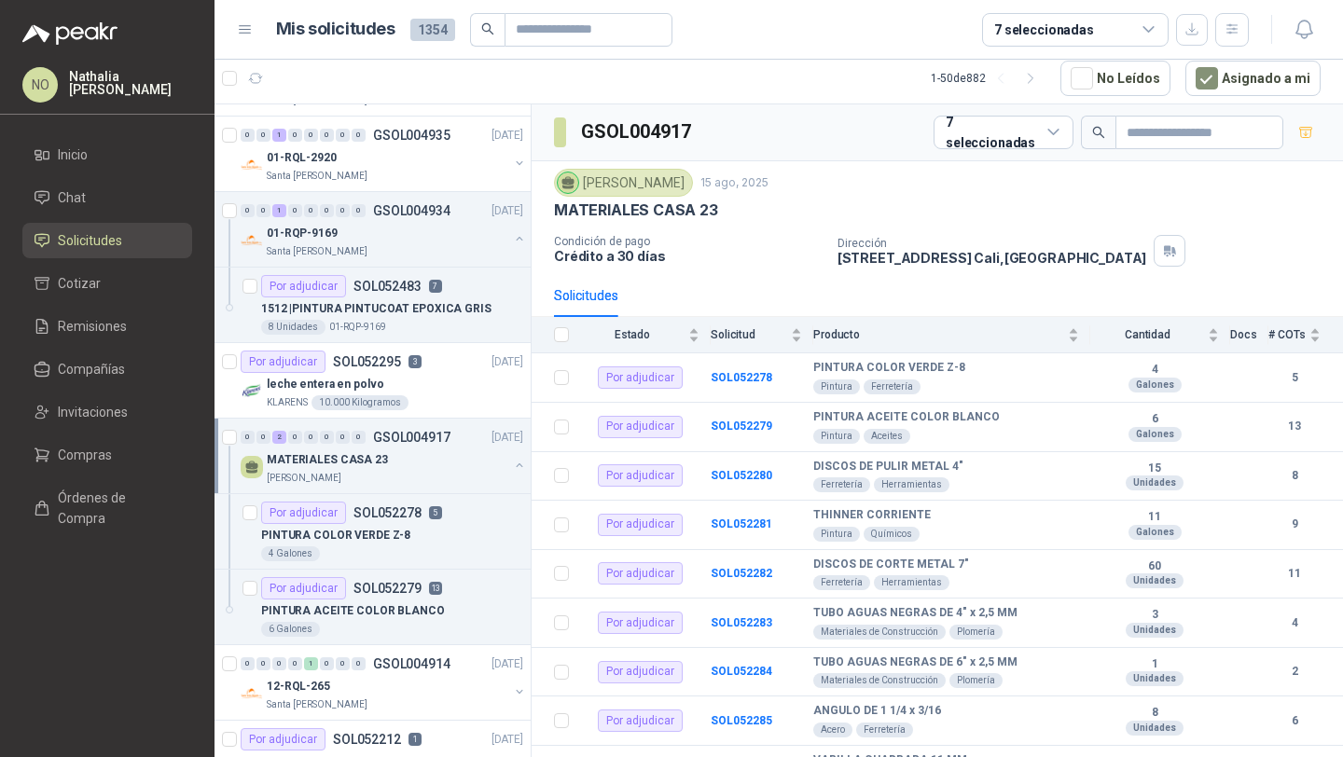
click at [434, 664] on p "GSOL004914" at bounding box center [411, 663] width 77 height 13
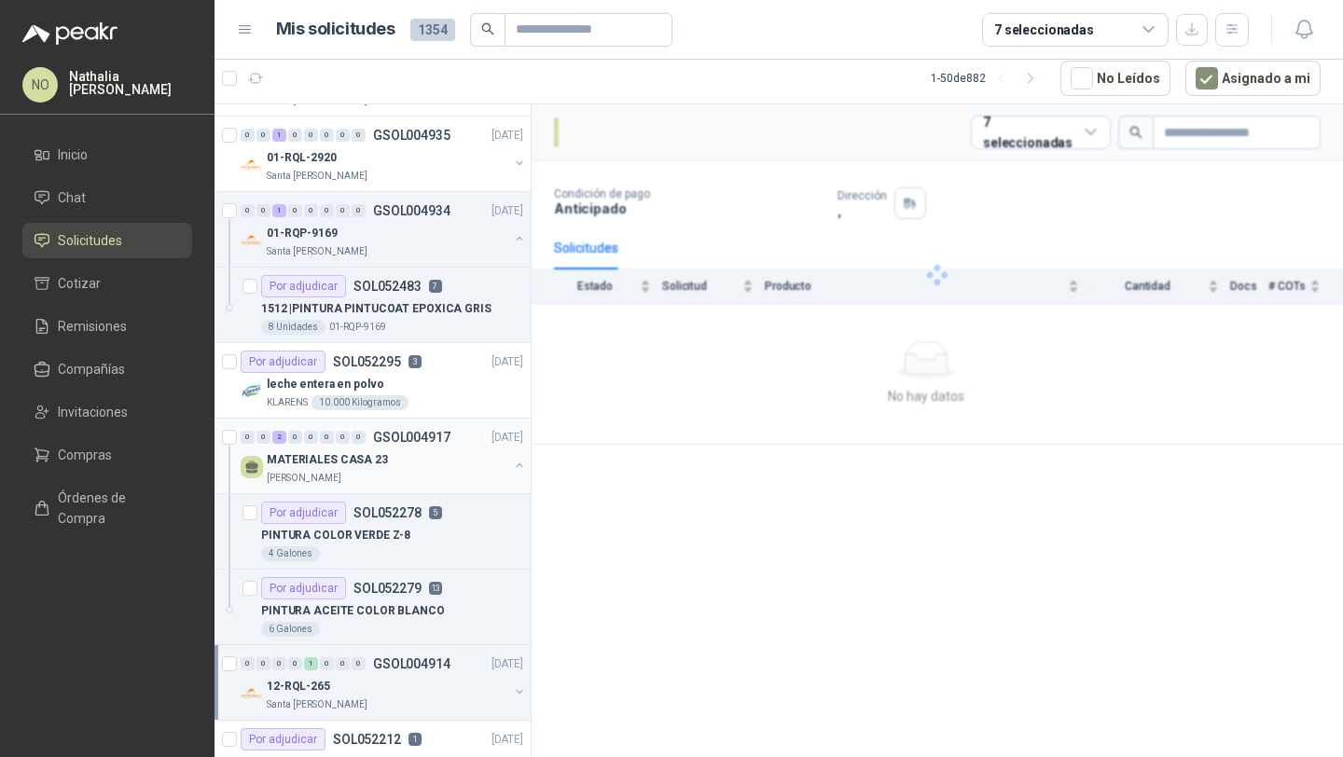
click at [434, 664] on p "GSOL004914" at bounding box center [411, 663] width 77 height 13
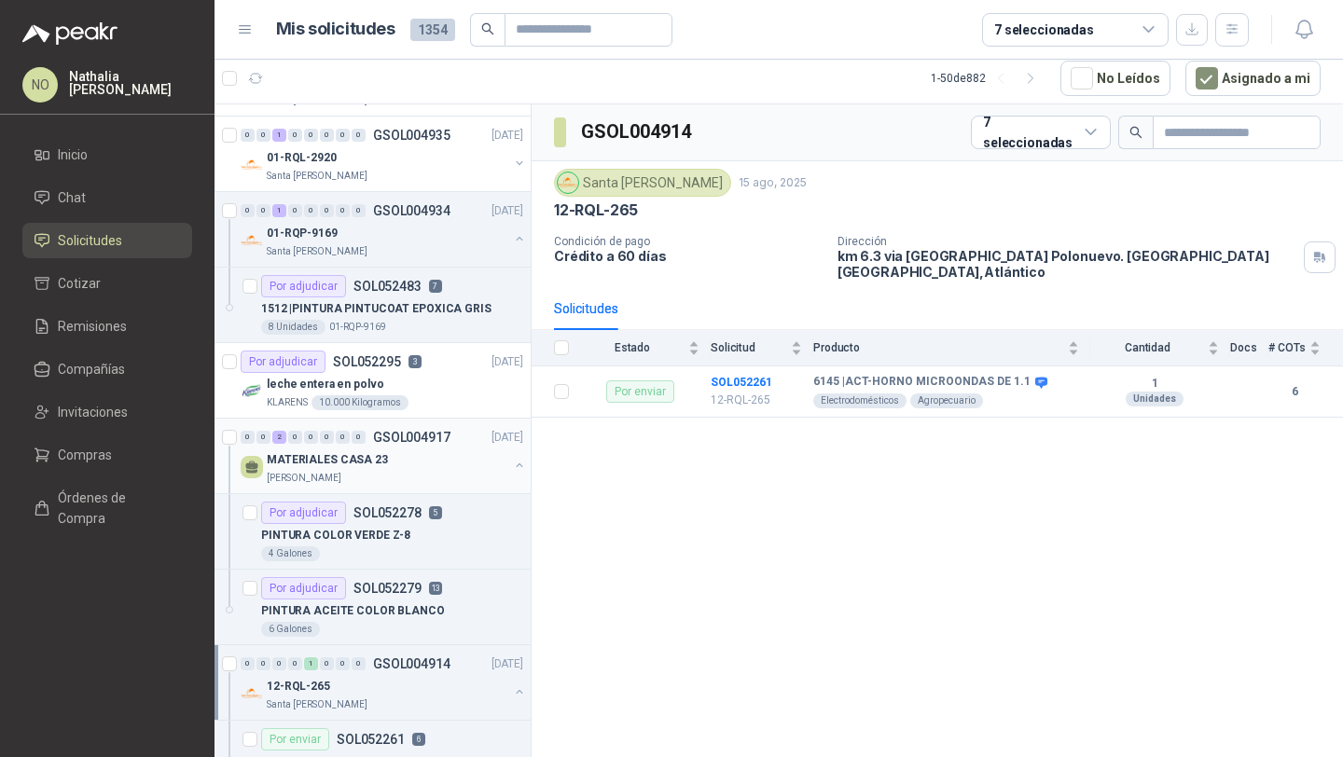
scroll to position [2368, 0]
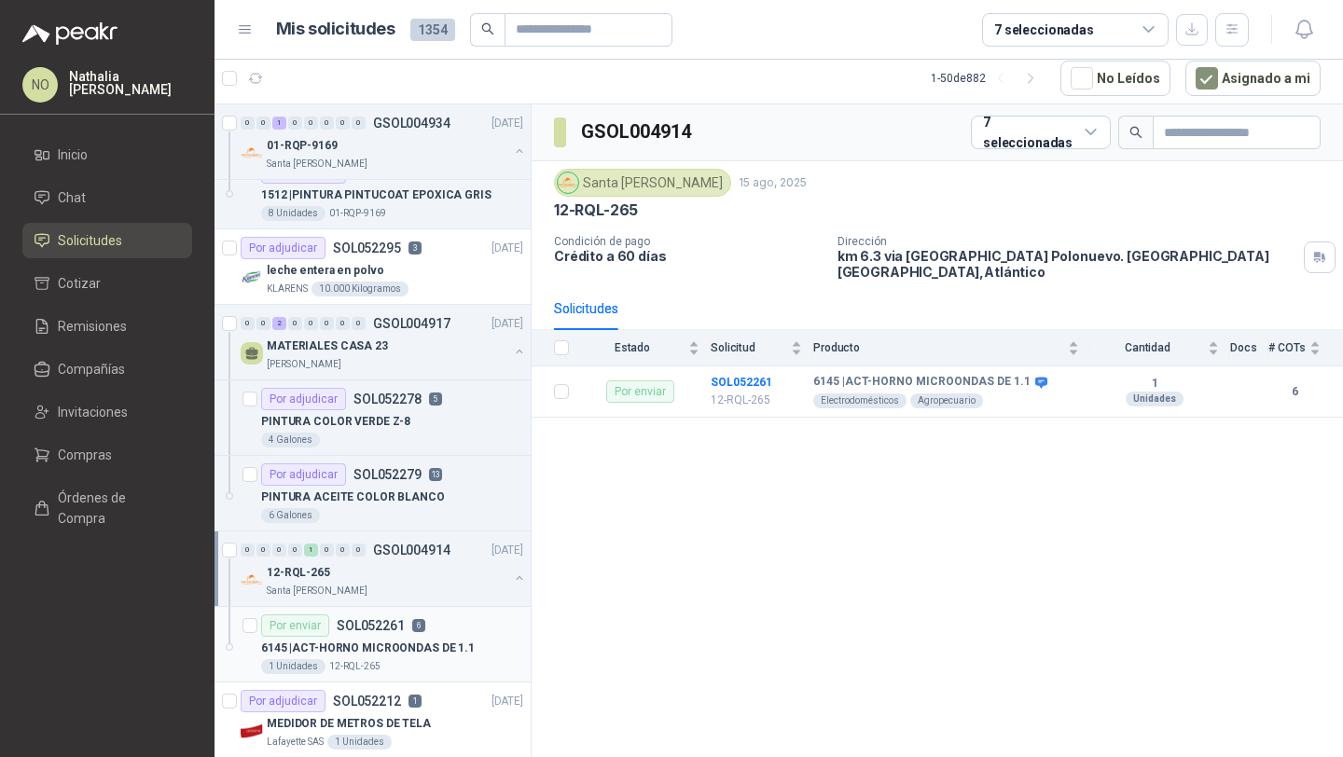
click at [434, 635] on div "Por enviar SOL052261 6" at bounding box center [392, 625] width 262 height 22
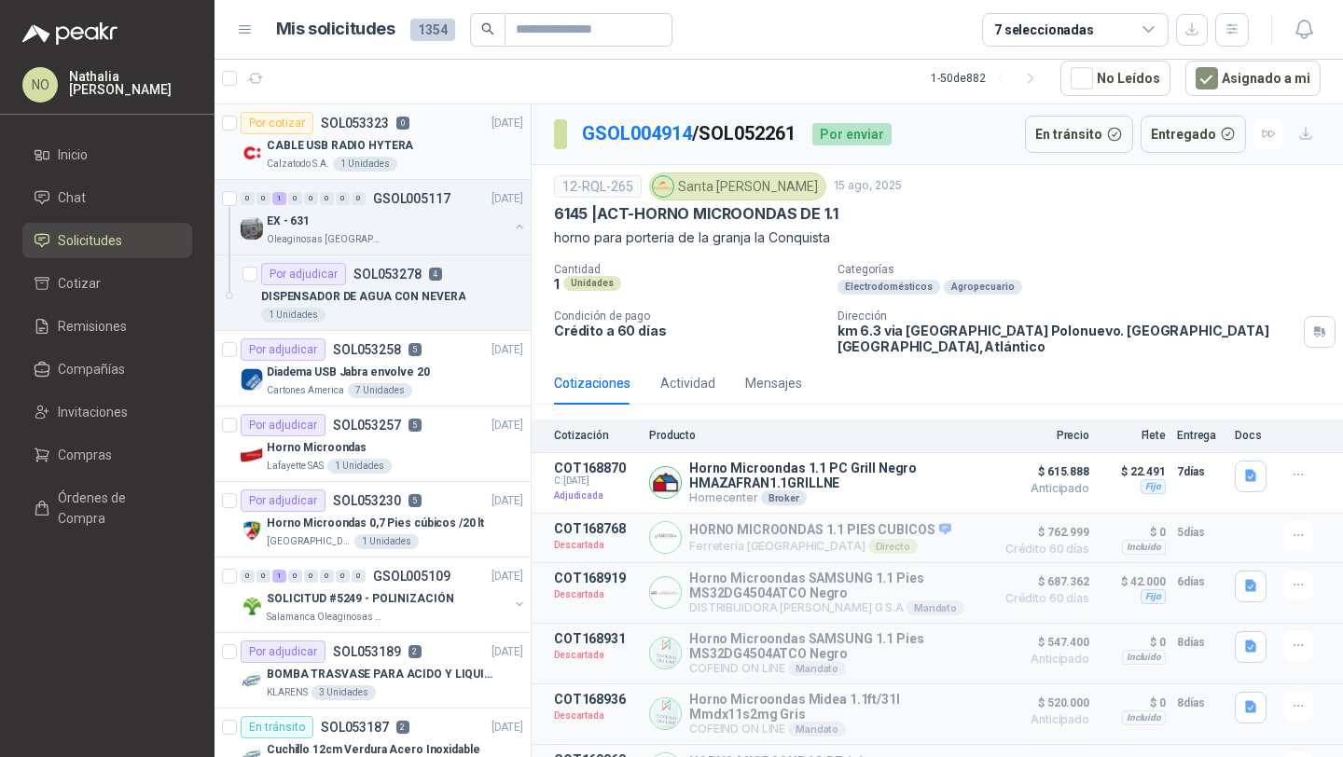
click at [407, 131] on div "Por cotizar SOL053323 0 25/08/25" at bounding box center [382, 123] width 283 height 22
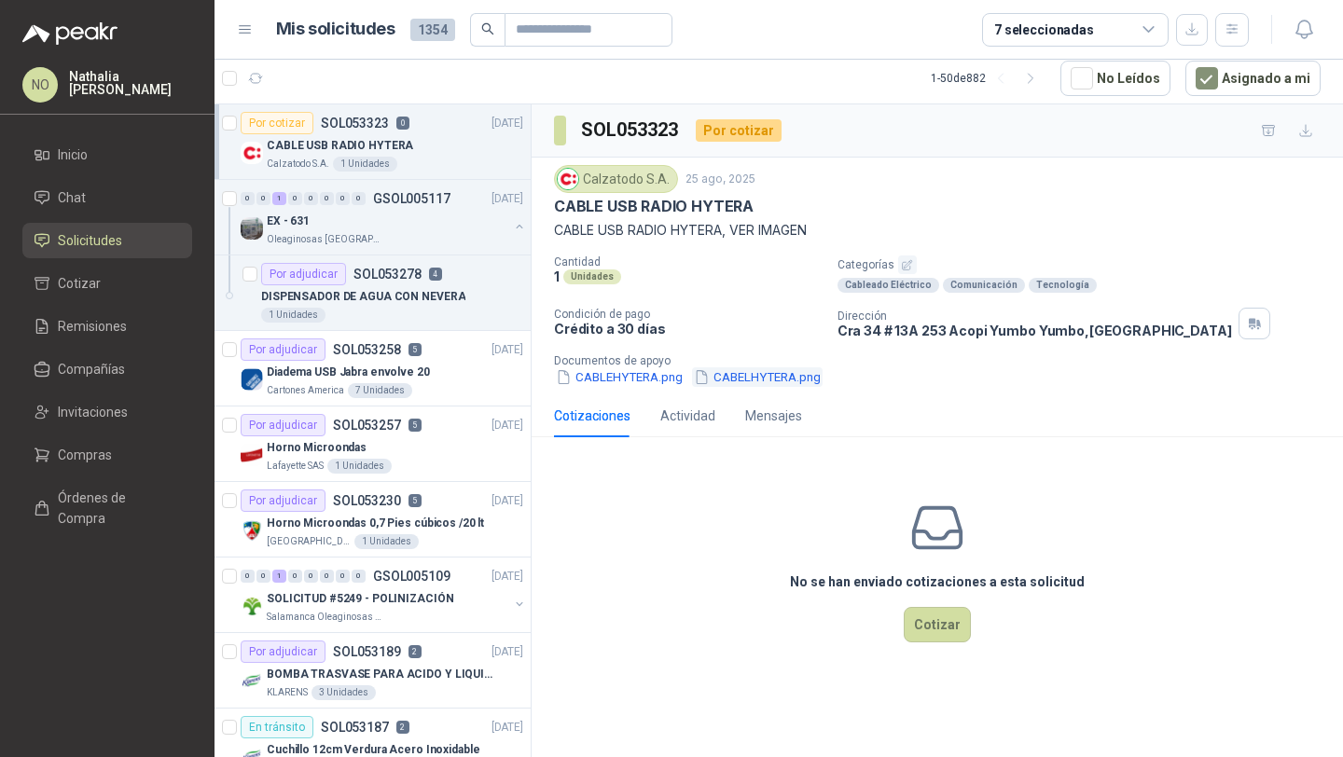
click at [760, 379] on button "CABELHYTERA.png" at bounding box center [757, 377] width 131 height 20
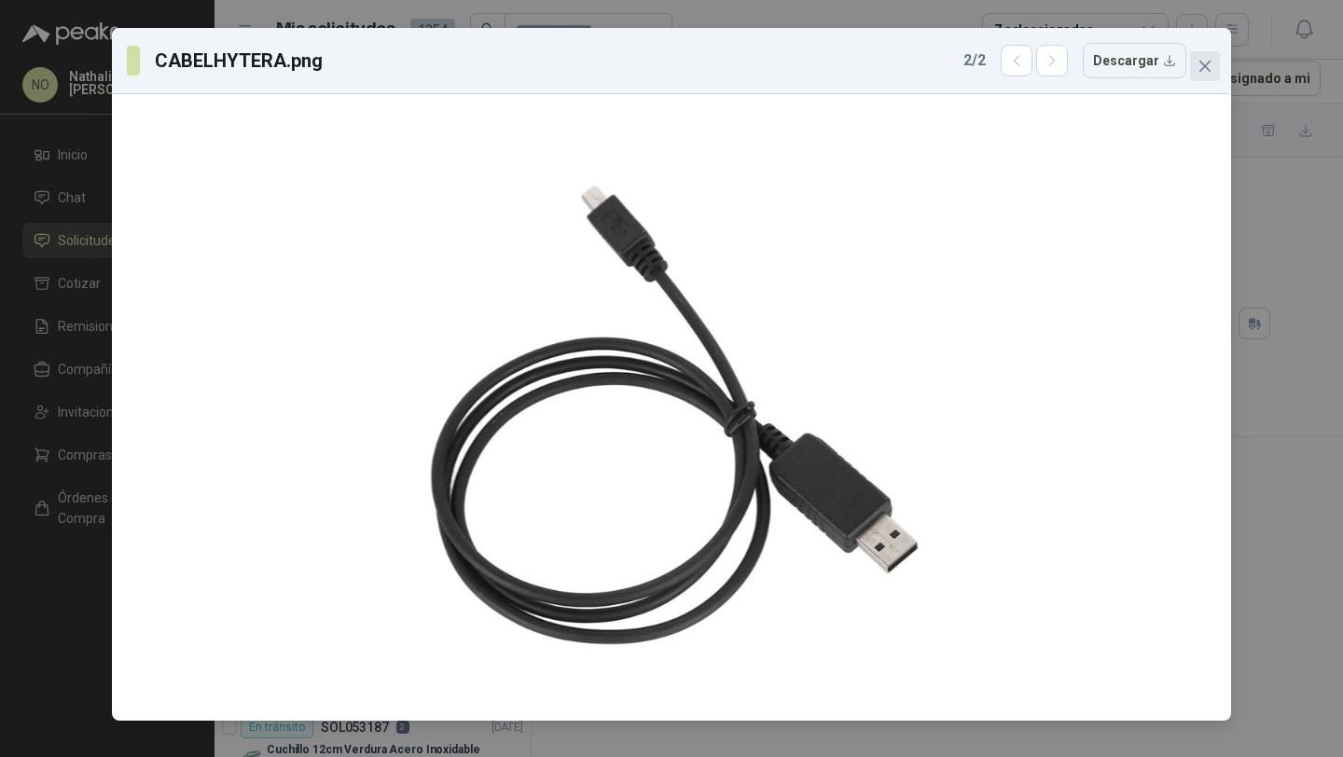
click at [1201, 69] on icon "close" at bounding box center [1204, 66] width 11 height 11
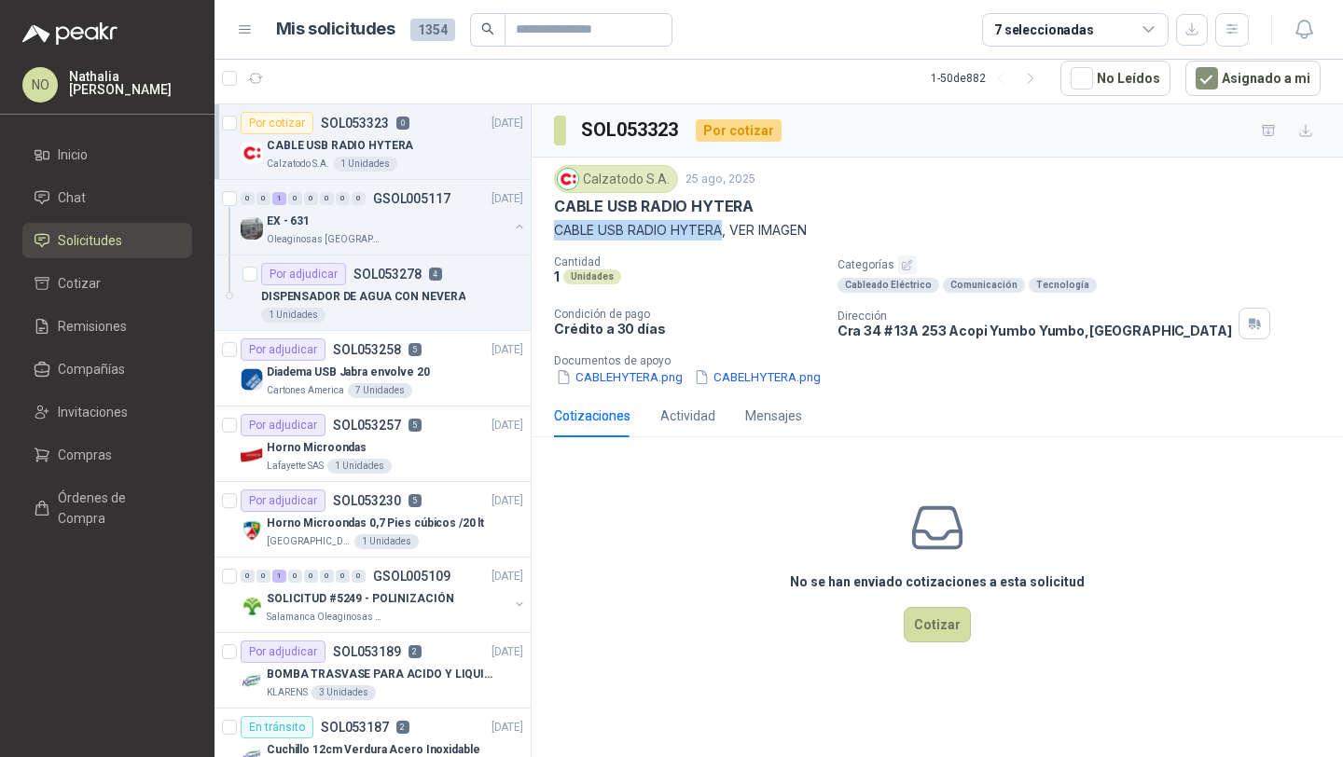
drag, startPoint x: 558, startPoint y: 232, endPoint x: 725, endPoint y: 225, distance: 168.0
click at [725, 225] on p "CABLE USB RADIO HYTERA, VER IMAGEN" at bounding box center [937, 230] width 766 height 21
copy p "CABLE USB RADIO HYTERA"
click at [597, 371] on button "CABLEHYTERA.png" at bounding box center [619, 377] width 131 height 20
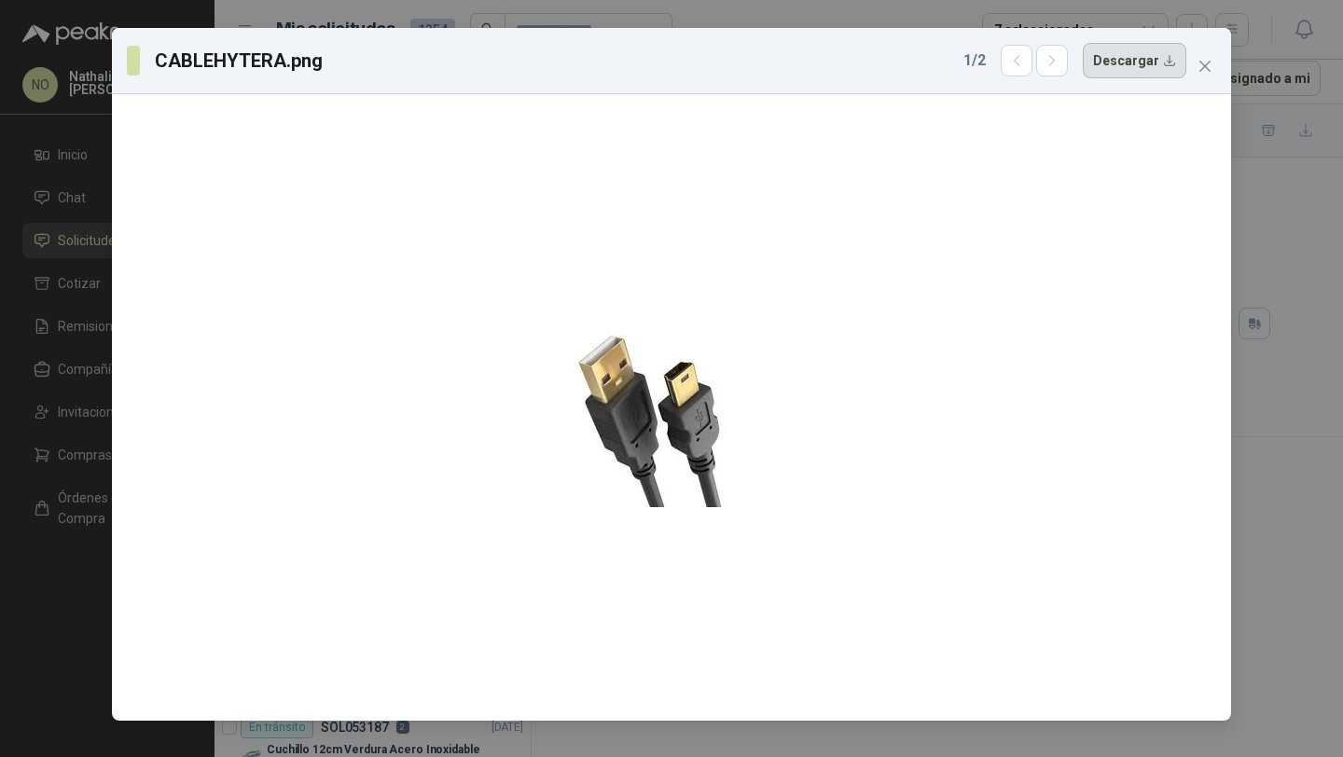
click at [1140, 48] on button "Descargar" at bounding box center [1135, 60] width 104 height 35
click at [1206, 69] on icon "close" at bounding box center [1204, 66] width 15 height 15
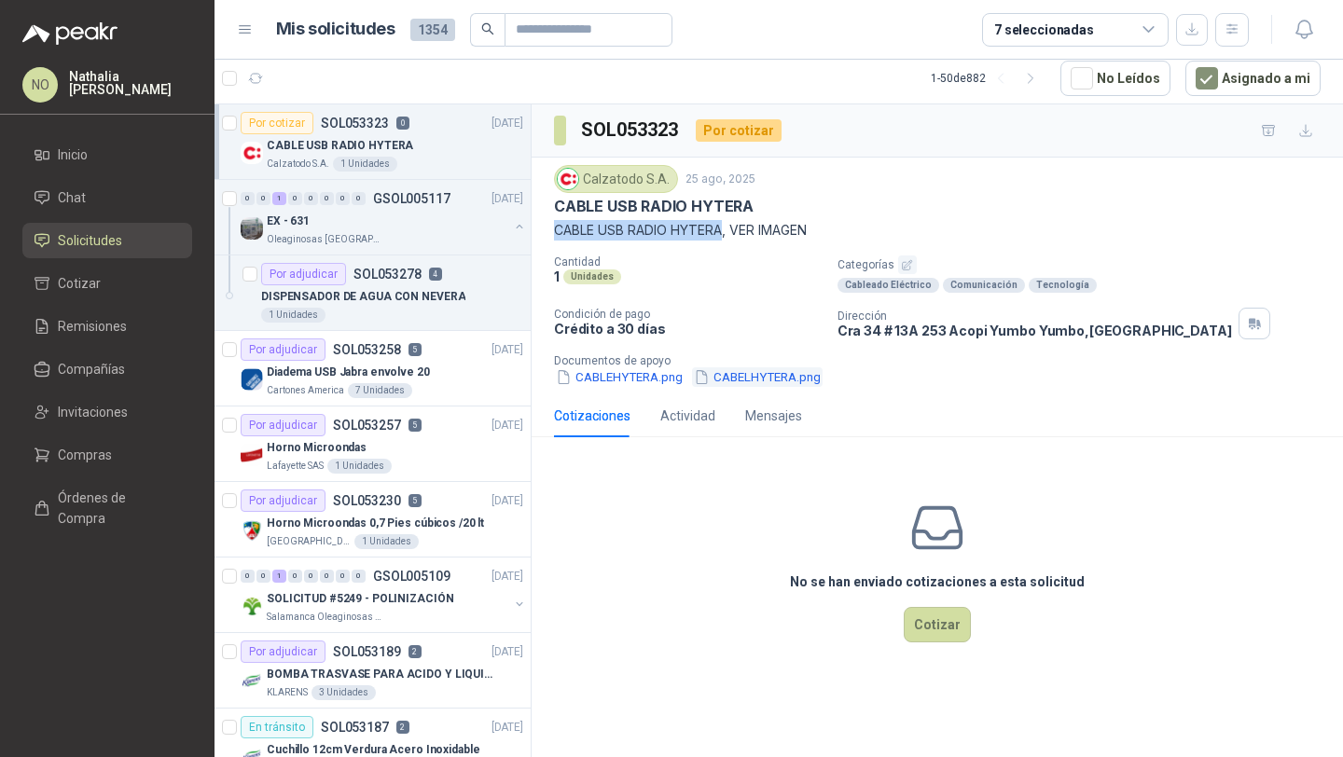
click at [767, 377] on button "CABELHYTERA.png" at bounding box center [757, 377] width 131 height 20
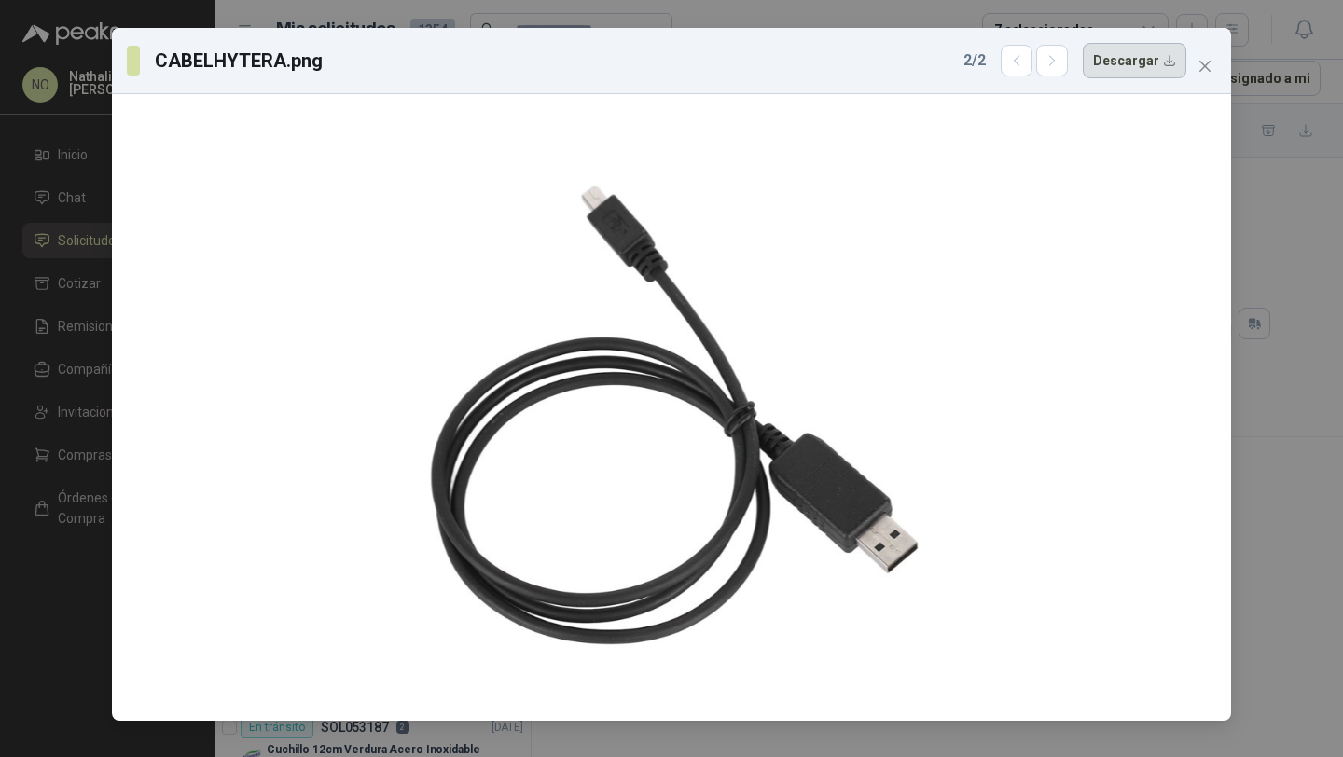
click at [1151, 60] on button "Descargar" at bounding box center [1135, 60] width 104 height 35
click at [1200, 67] on icon "close" at bounding box center [1204, 66] width 15 height 15
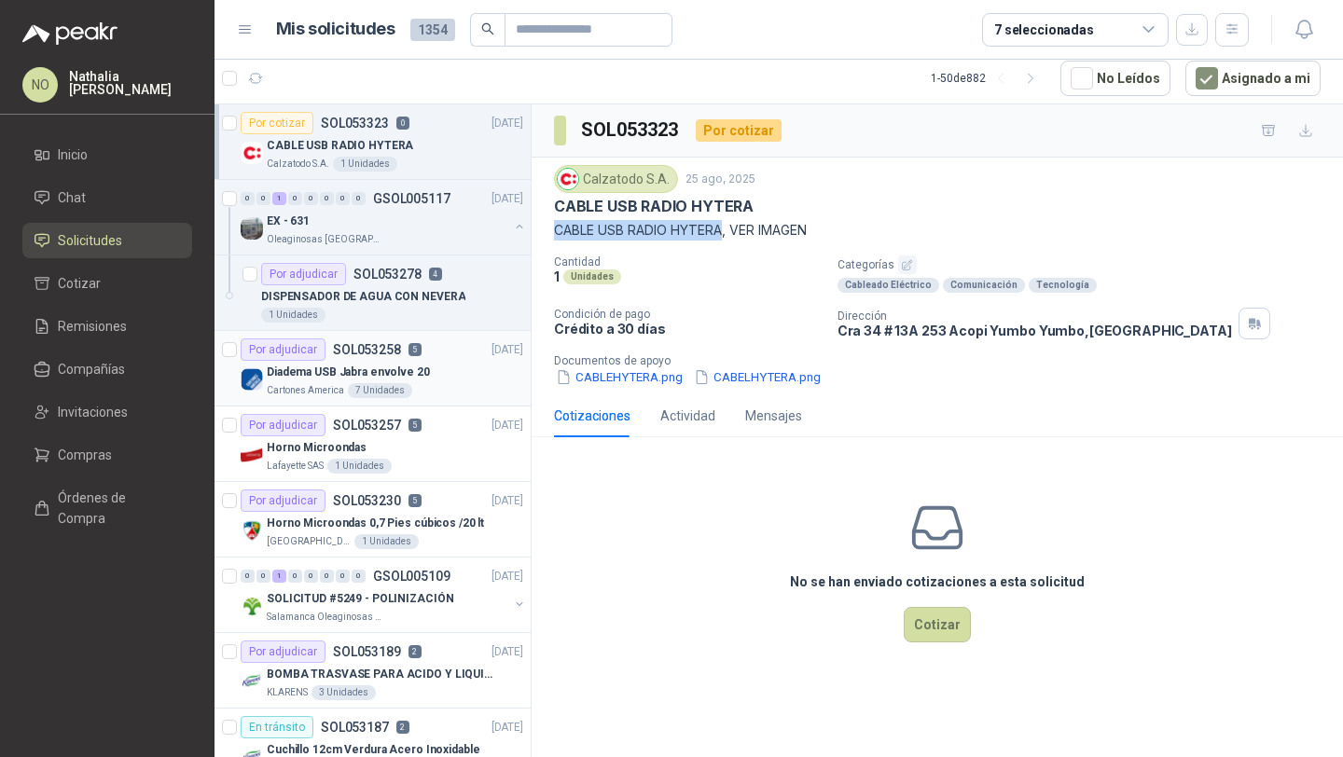
click at [406, 381] on div "Diadema USB Jabra envolve 20" at bounding box center [395, 372] width 256 height 22
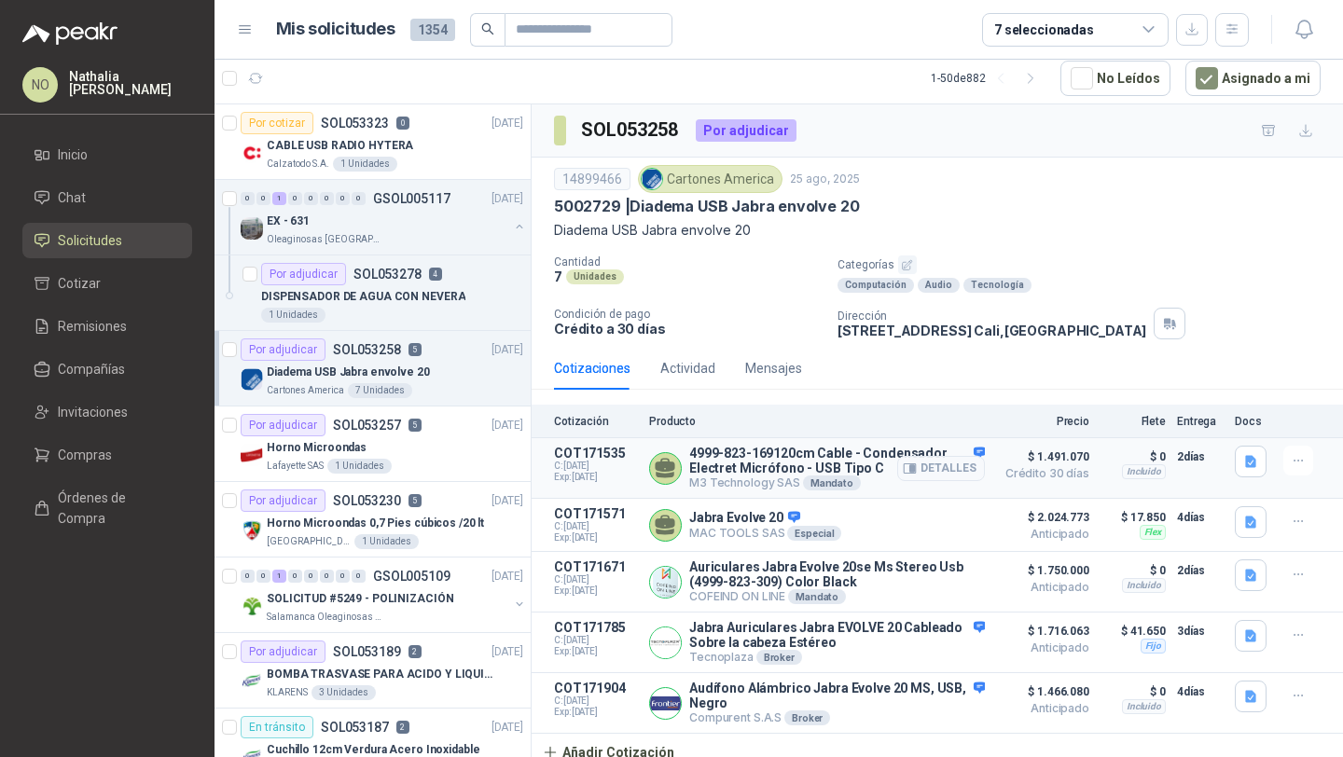
scroll to position [18, 0]
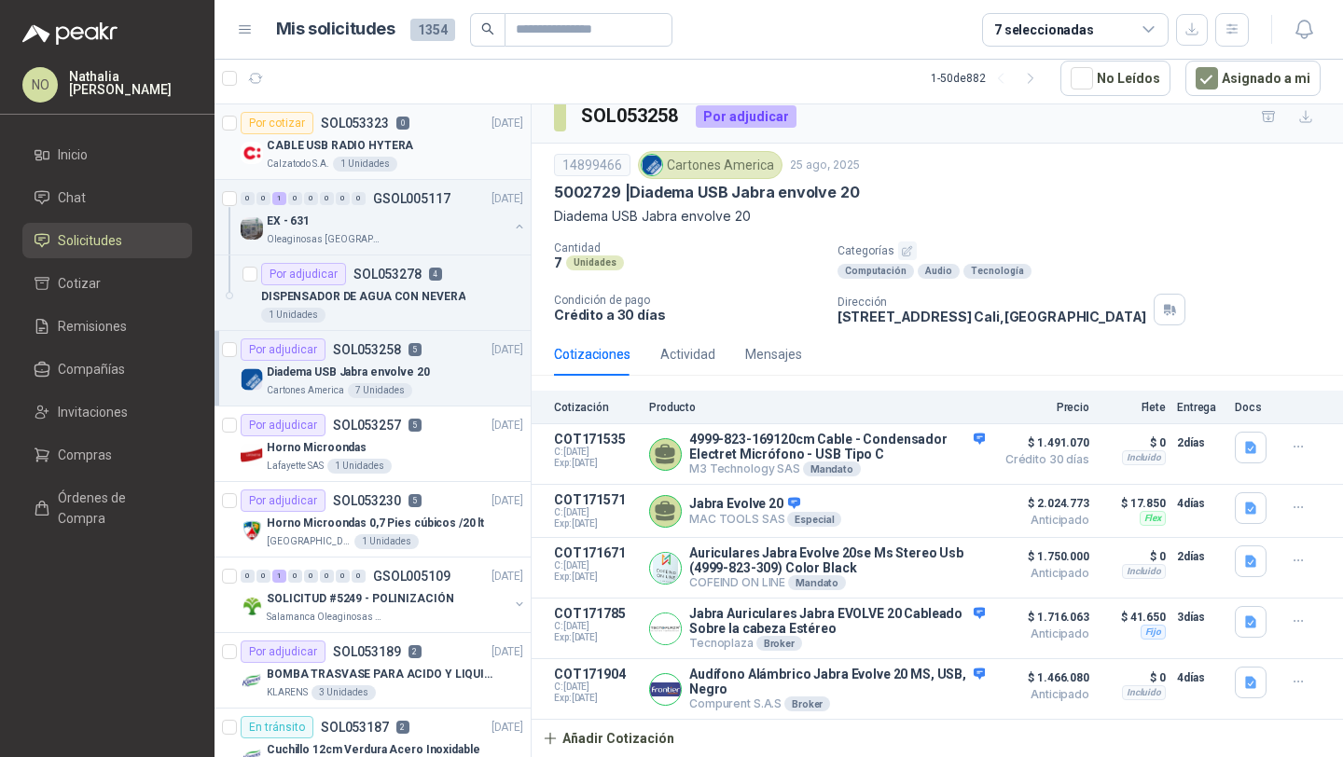
click at [483, 147] on div "CABLE USB RADIO HYTERA" at bounding box center [395, 145] width 256 height 22
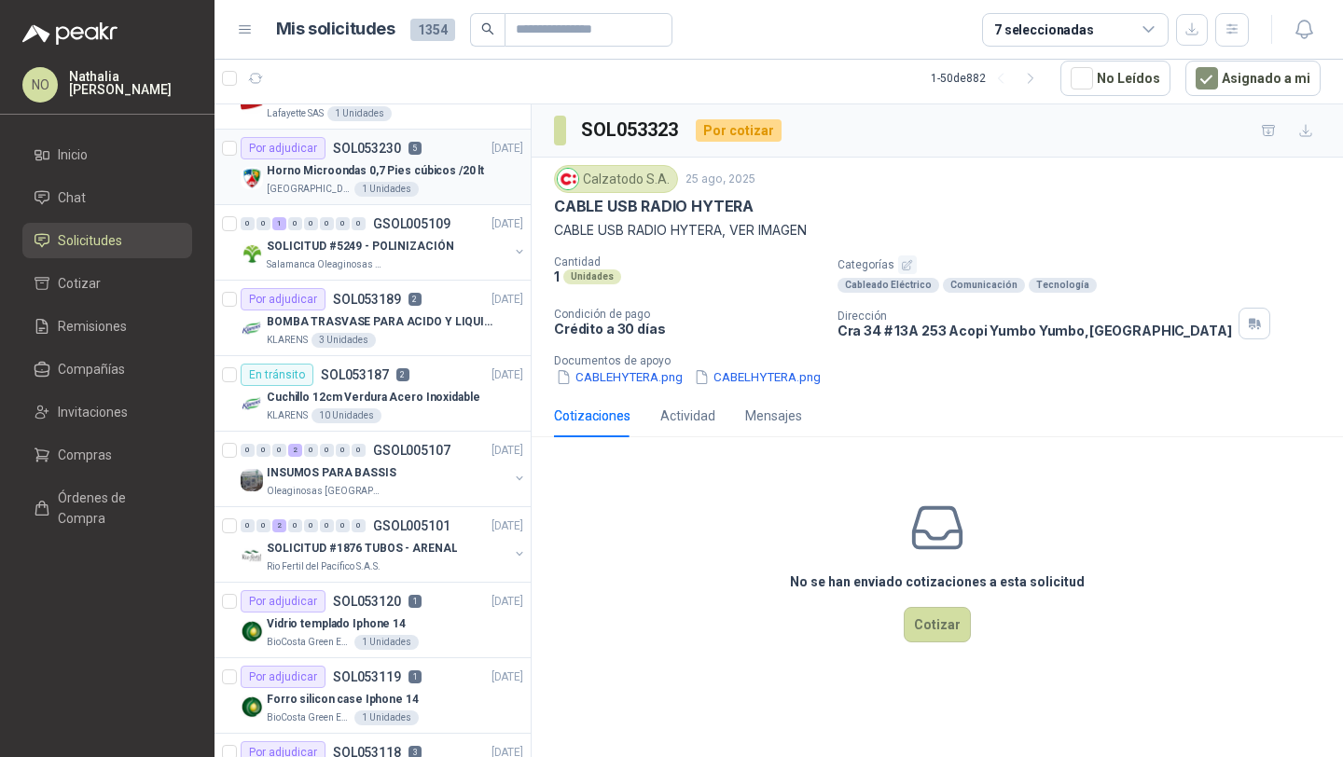
scroll to position [355, 0]
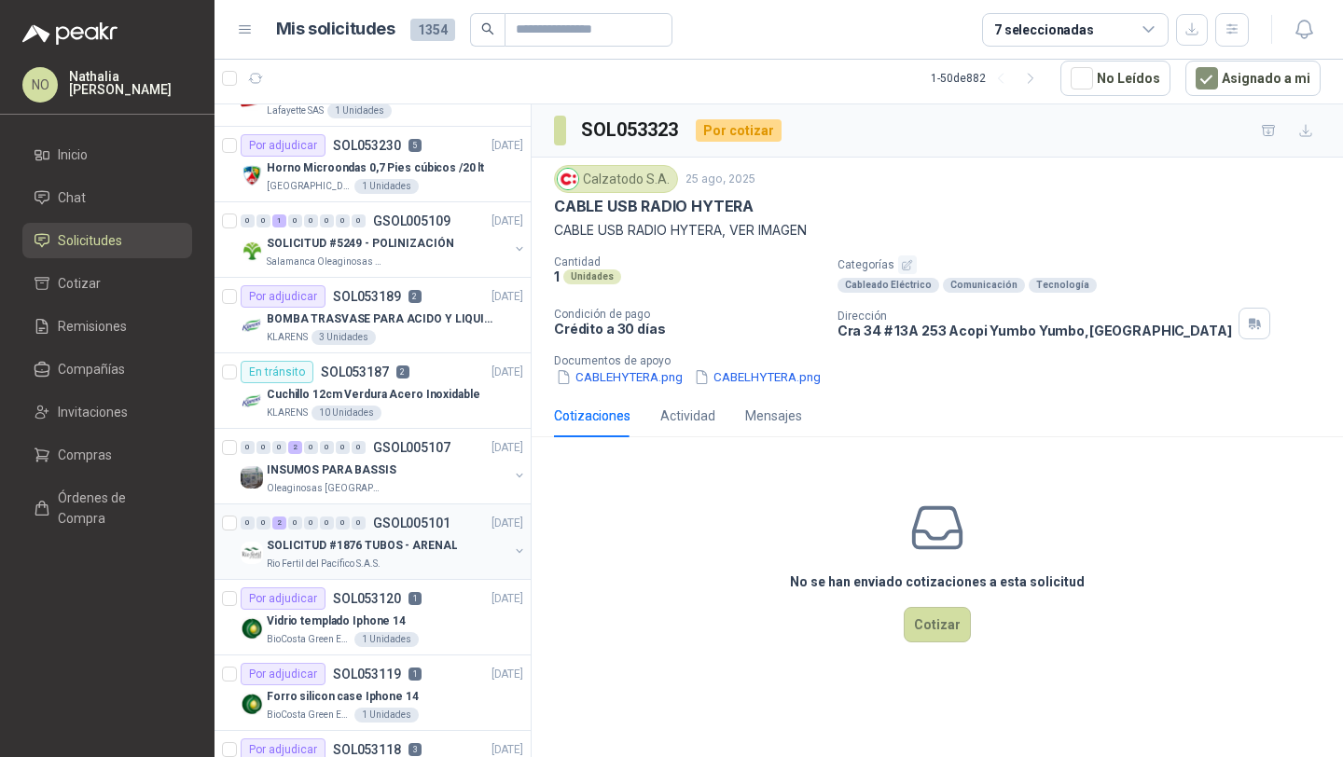
click at [420, 544] on p "SOLICITUD #1876 TUBOS - ARENAL" at bounding box center [362, 546] width 190 height 18
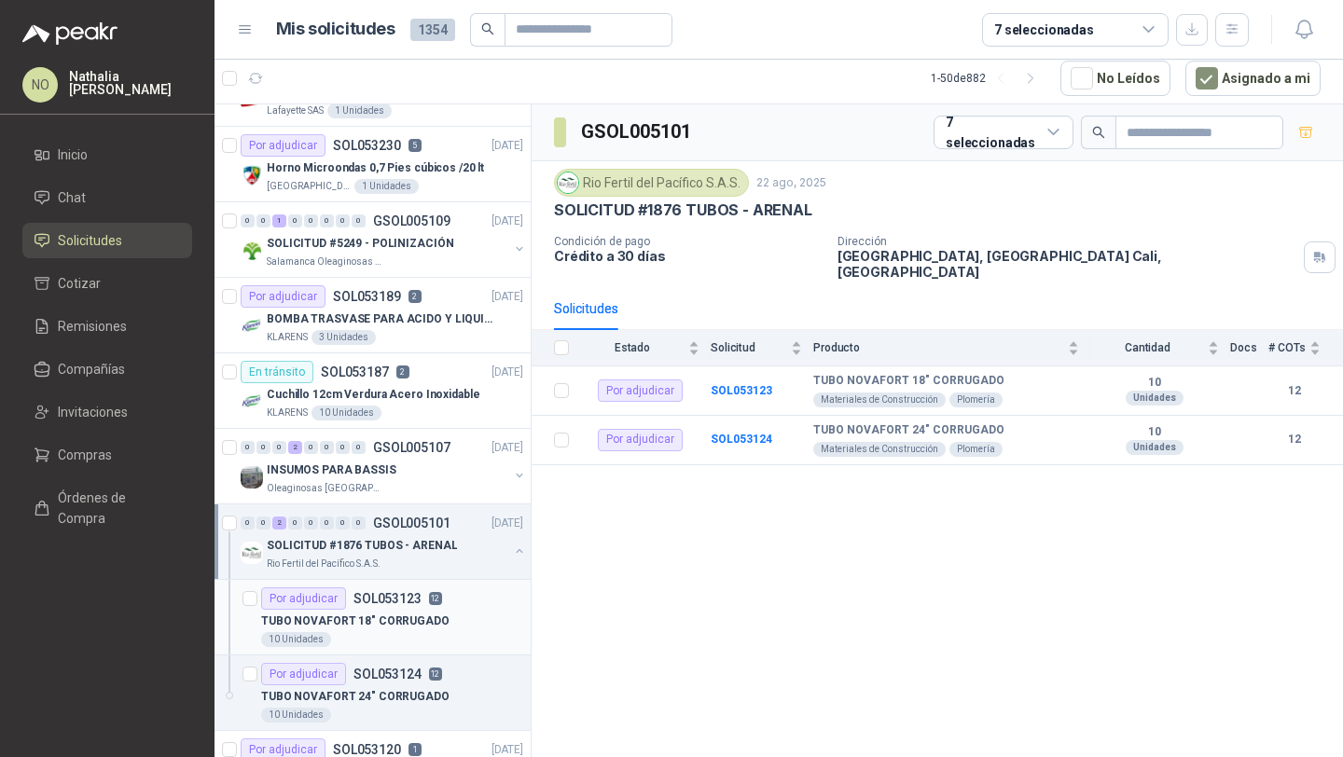
click at [397, 620] on p "TUBO NOVAFORT 18" CORRUGADO" at bounding box center [355, 622] width 188 height 18
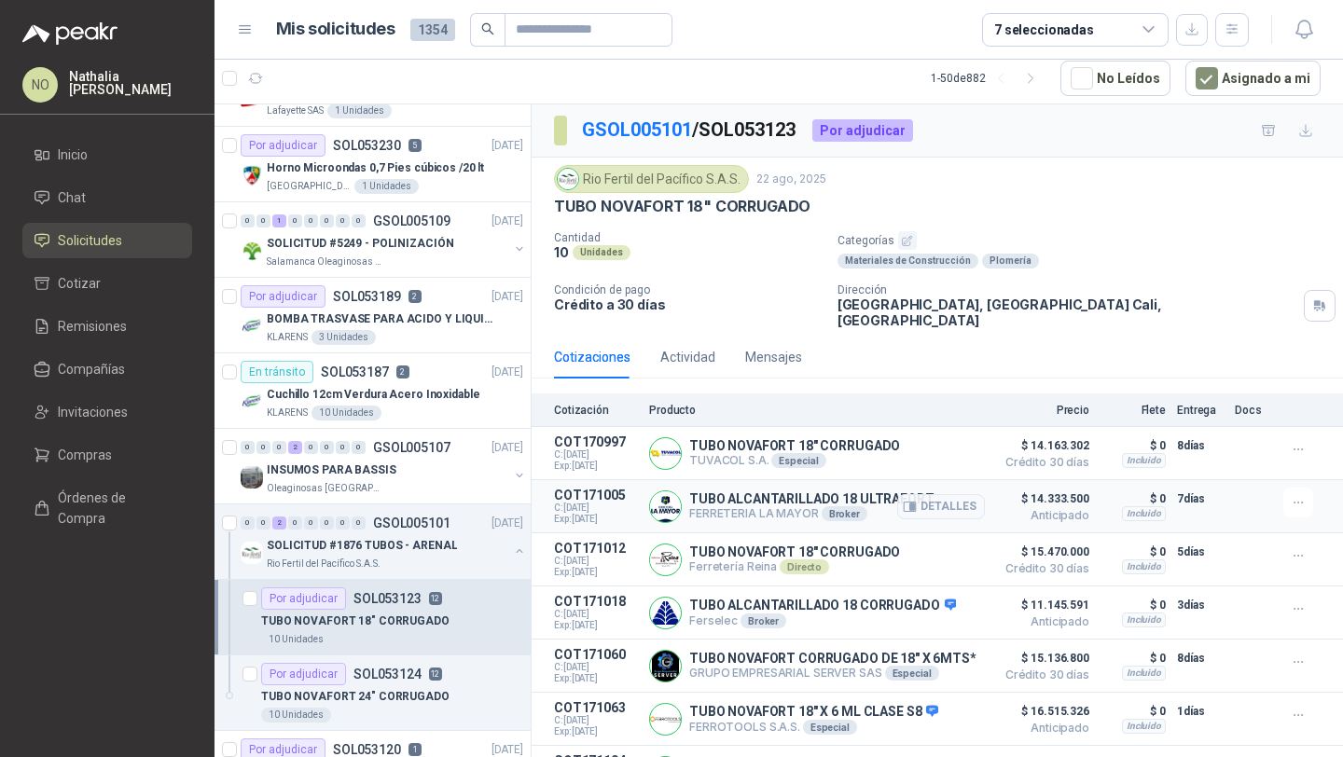
scroll to position [338, 0]
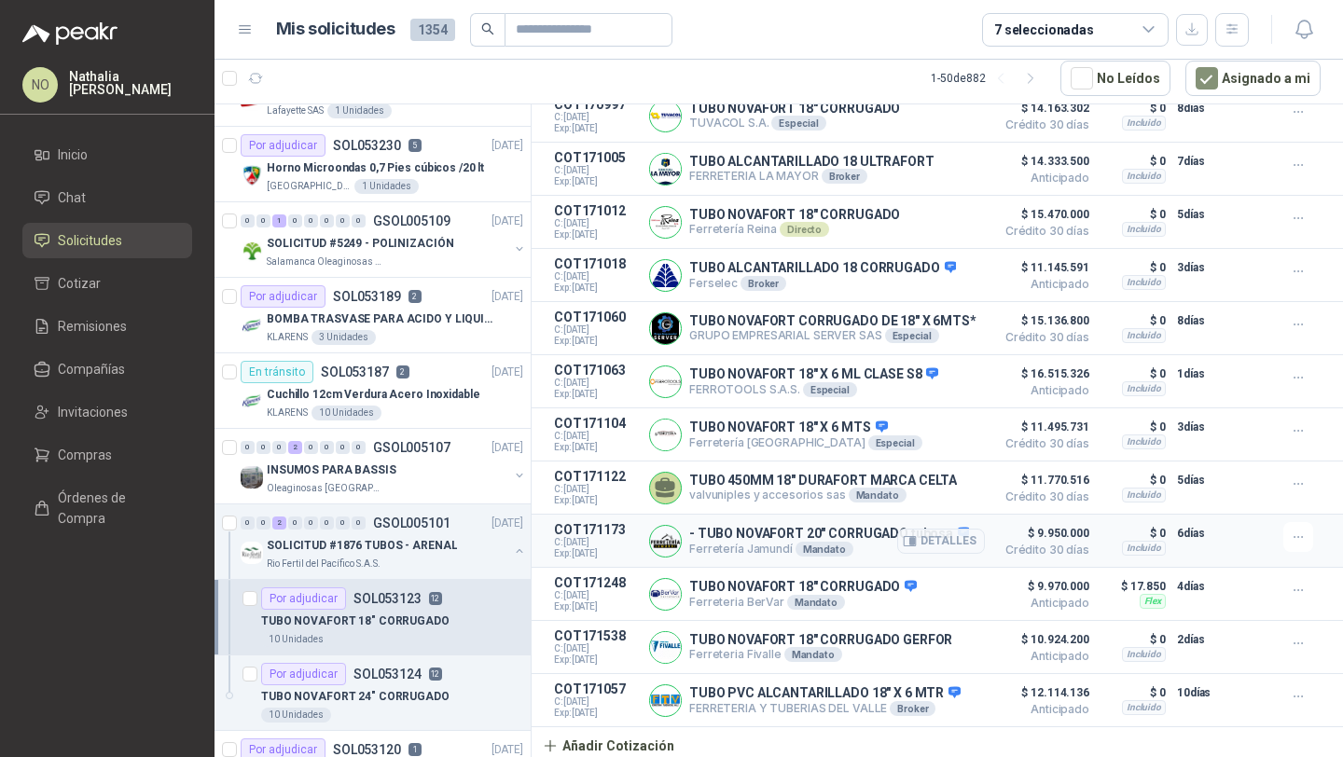
click at [951, 522] on div "Detalles" at bounding box center [941, 540] width 88 height 37
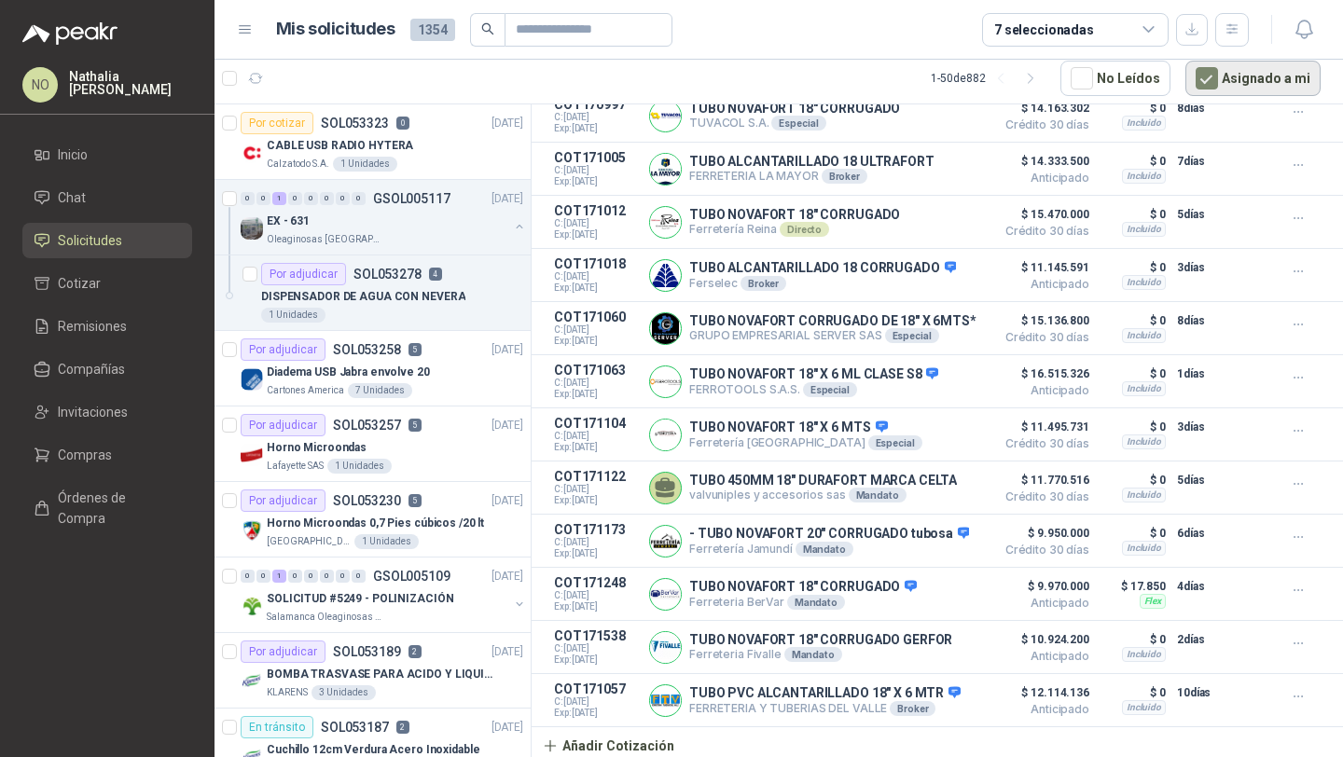
click at [1258, 62] on button "Asignado a mi" at bounding box center [1252, 78] width 135 height 35
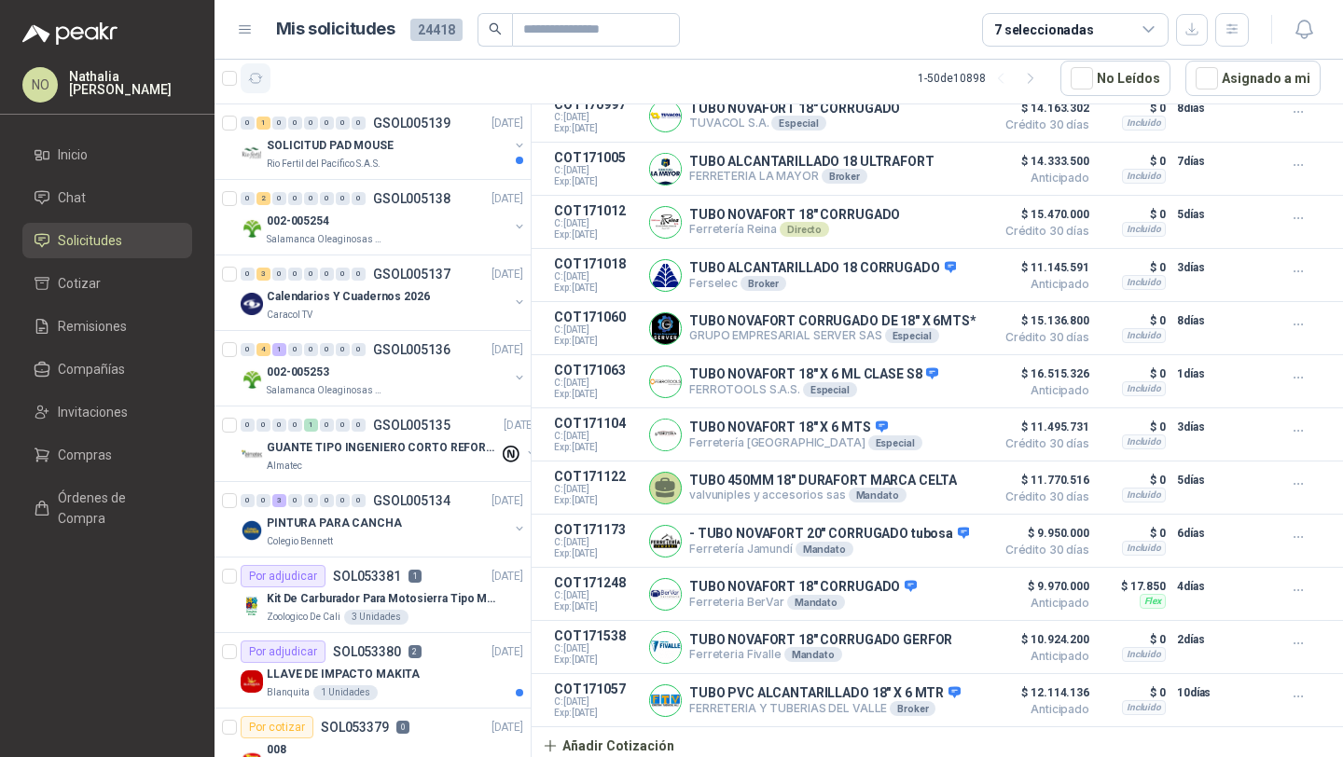
click at [261, 86] on icon "button" at bounding box center [256, 79] width 16 height 16
click at [445, 149] on div "SOLICITUD PAD MOUSE" at bounding box center [388, 145] width 242 height 22
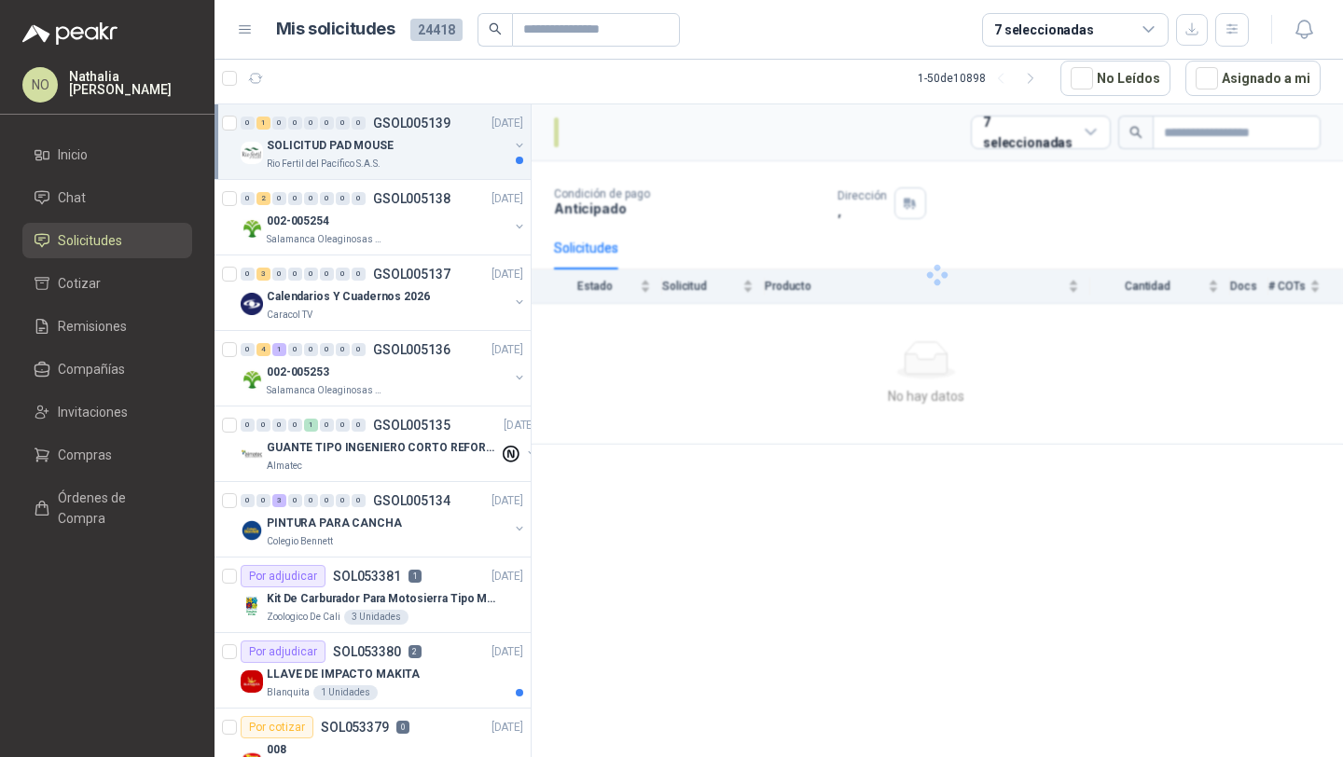
click at [445, 149] on div "SOLICITUD PAD MOUSE" at bounding box center [388, 145] width 242 height 22
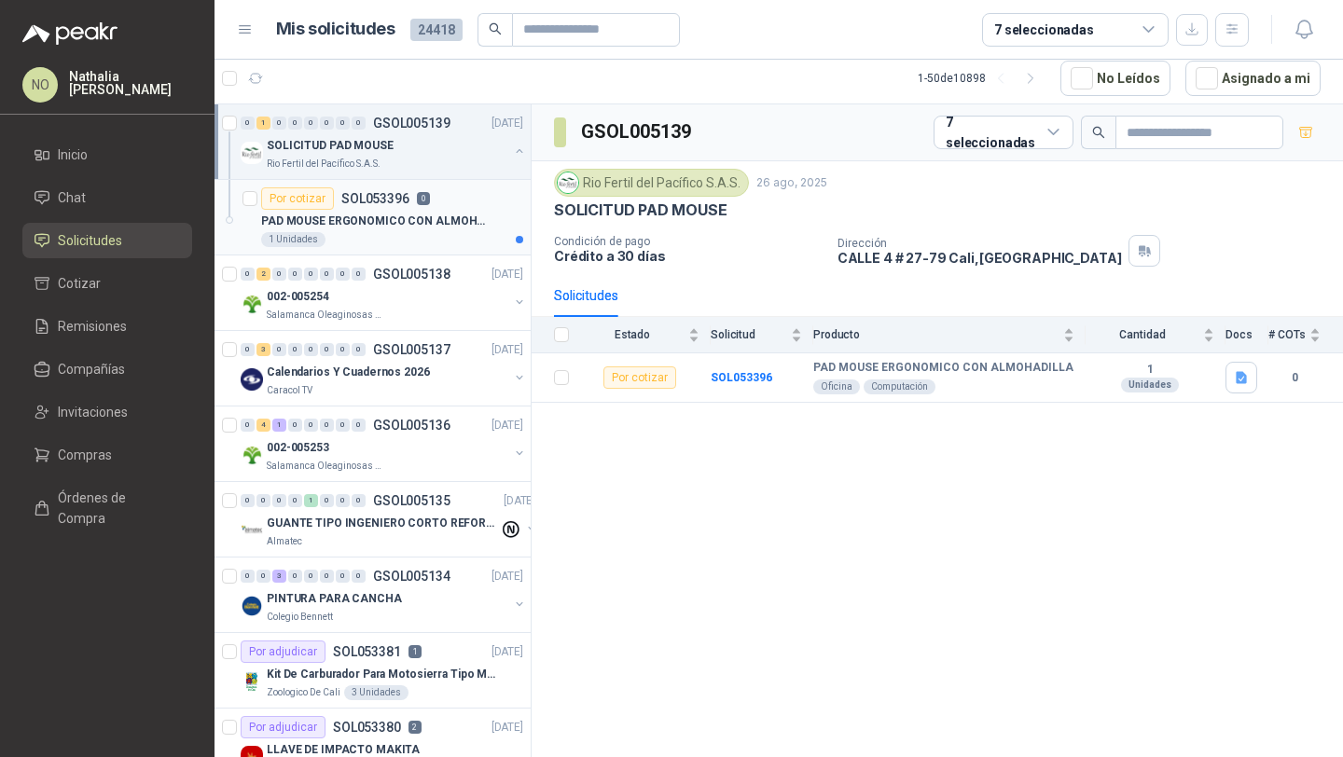
click at [429, 221] on p "PAD MOUSE ERGONOMICO CON ALMOHADILLA" at bounding box center [377, 222] width 232 height 18
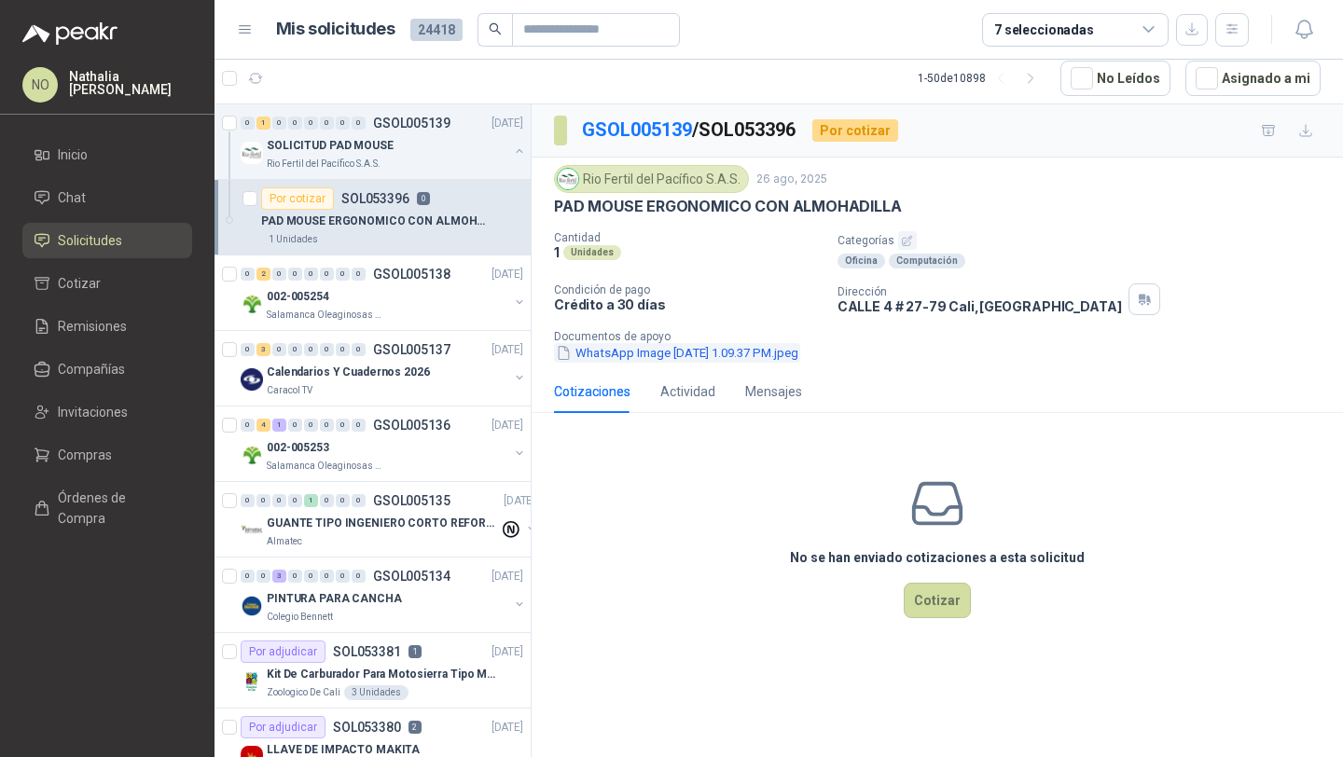
click at [727, 356] on button "WhatsApp Image [DATE] 1.09.37 PM.jpeg" at bounding box center [677, 353] width 246 height 20
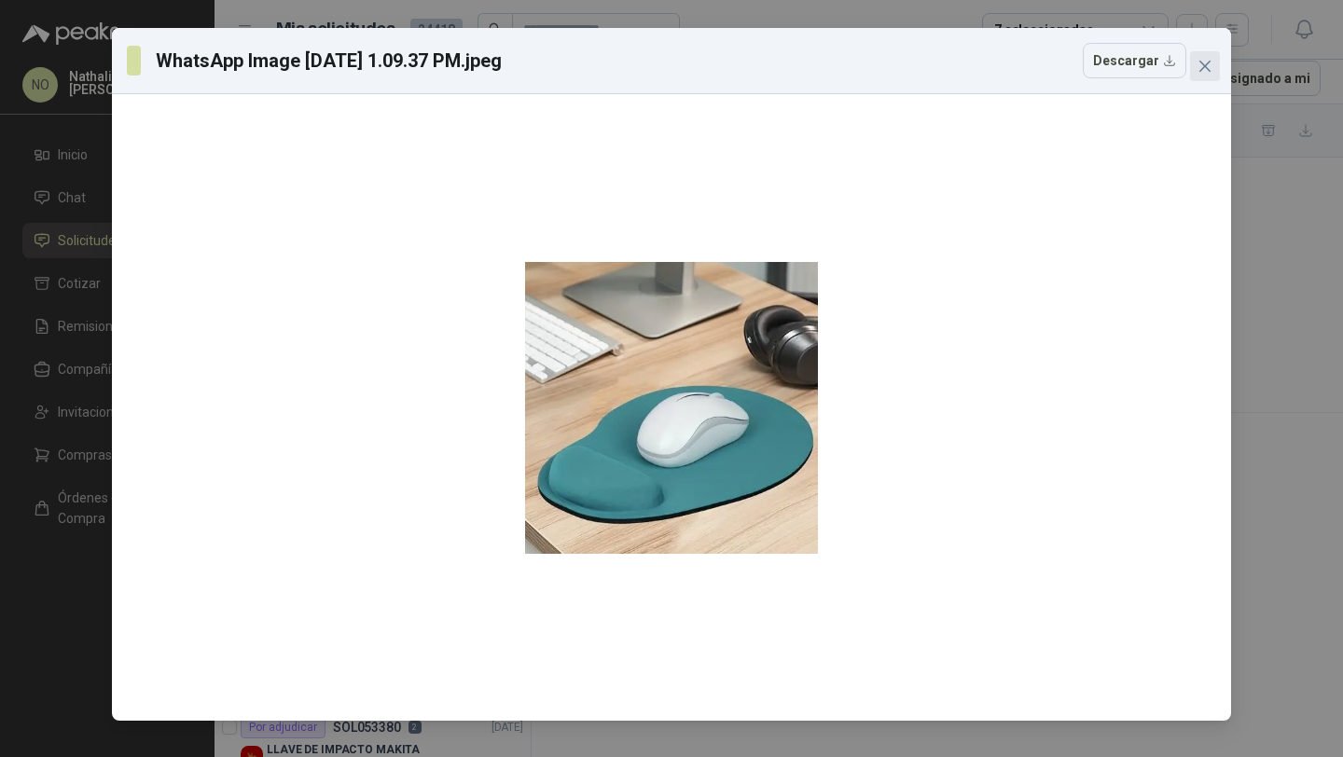
click at [1199, 73] on icon "close" at bounding box center [1204, 66] width 15 height 15
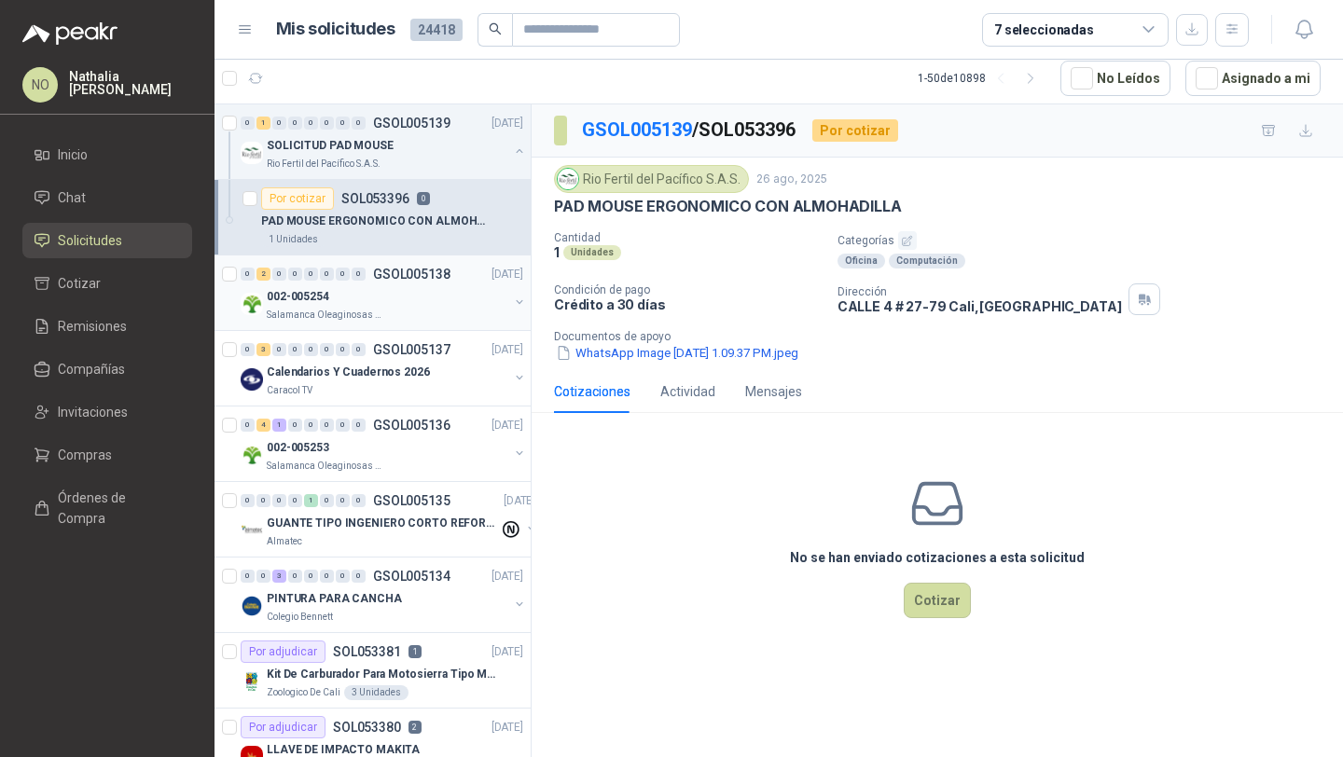
click at [408, 310] on div "Salamanca Oleaginosas SAS" at bounding box center [388, 315] width 242 height 15
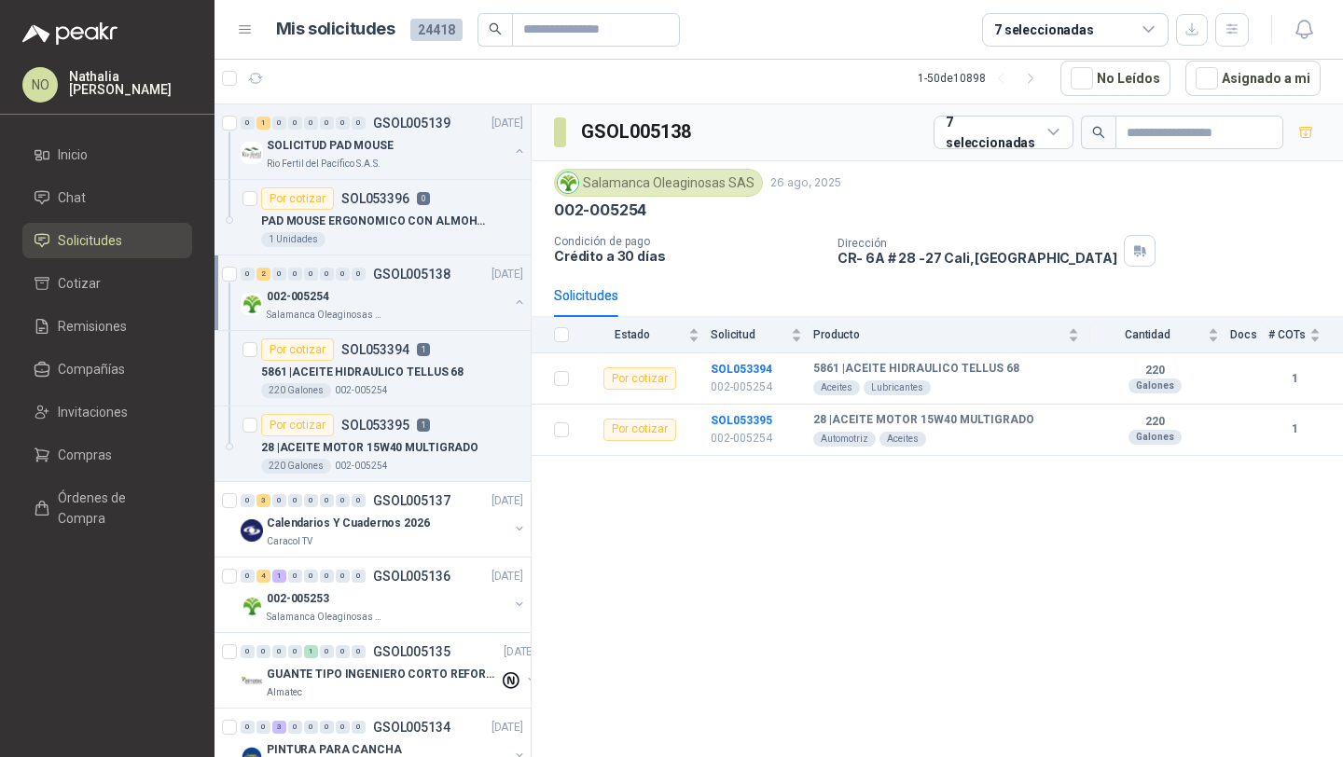
click at [408, 310] on div "Salamanca Oleaginosas SAS" at bounding box center [388, 315] width 242 height 15
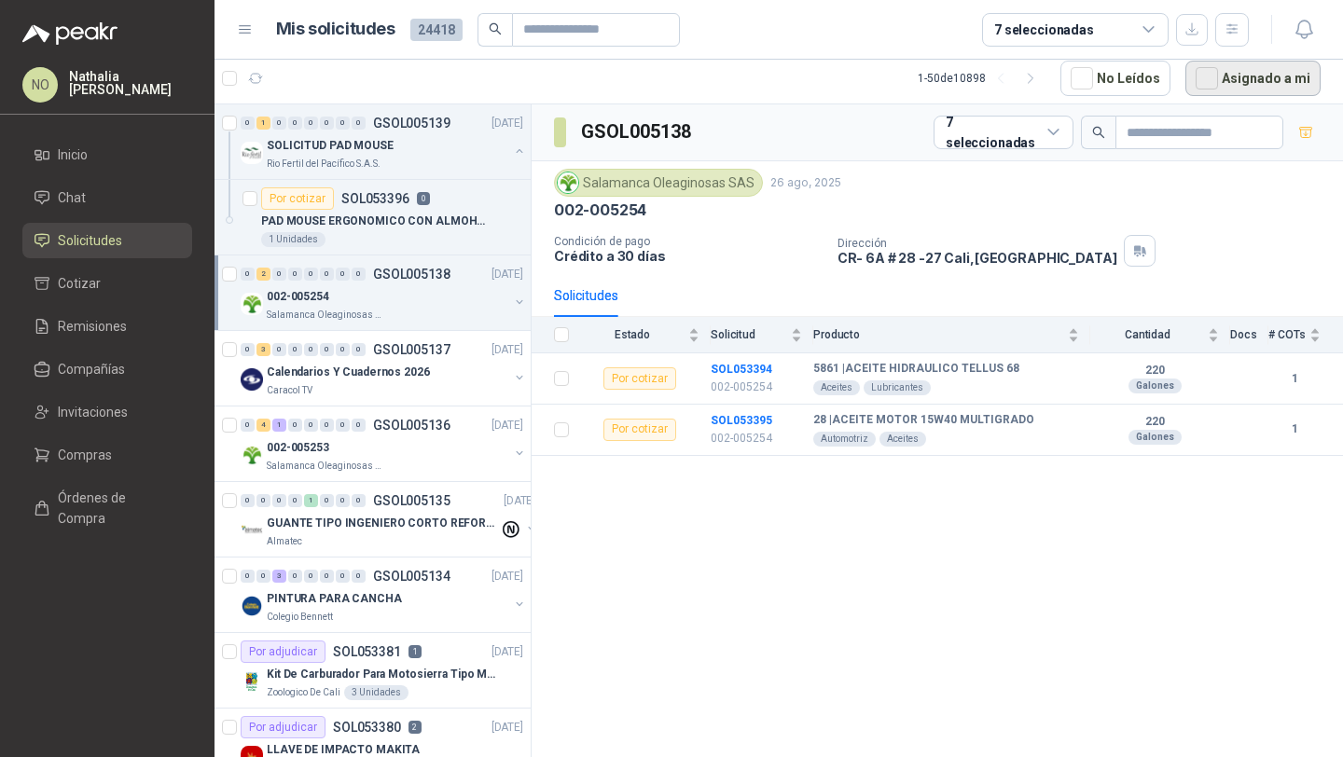
click at [1283, 81] on button "Asignado a mi" at bounding box center [1252, 78] width 135 height 35
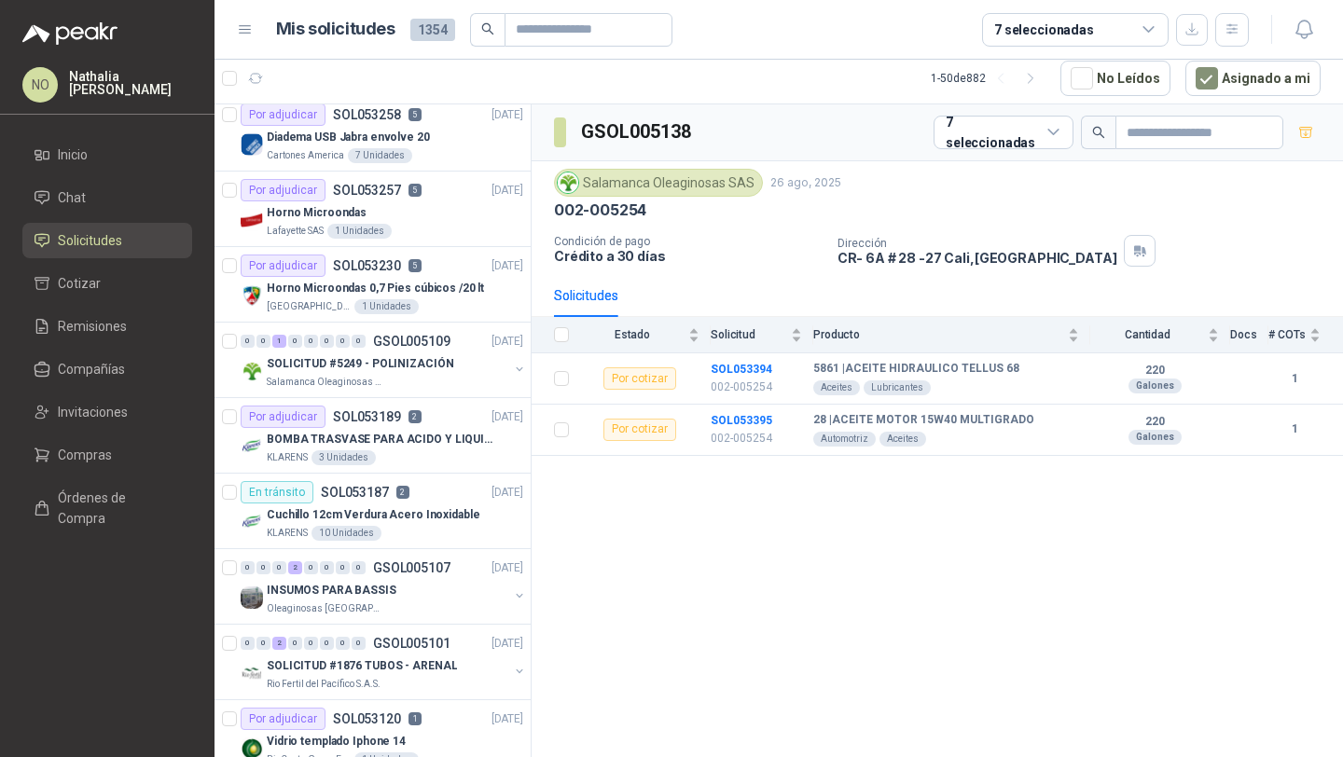
scroll to position [465, 0]
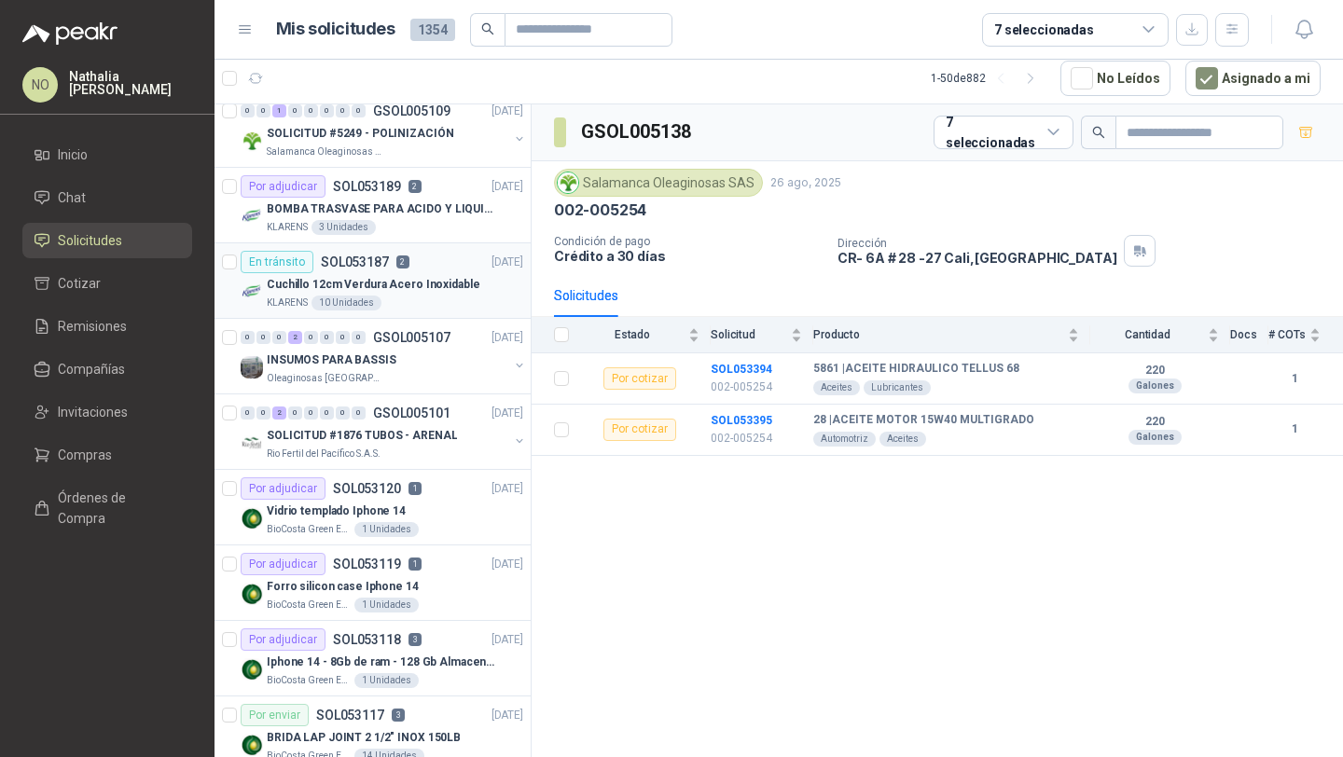
click at [396, 282] on p "Cuchillo 12cm Verdura Acero Inoxidable" at bounding box center [373, 285] width 213 height 18
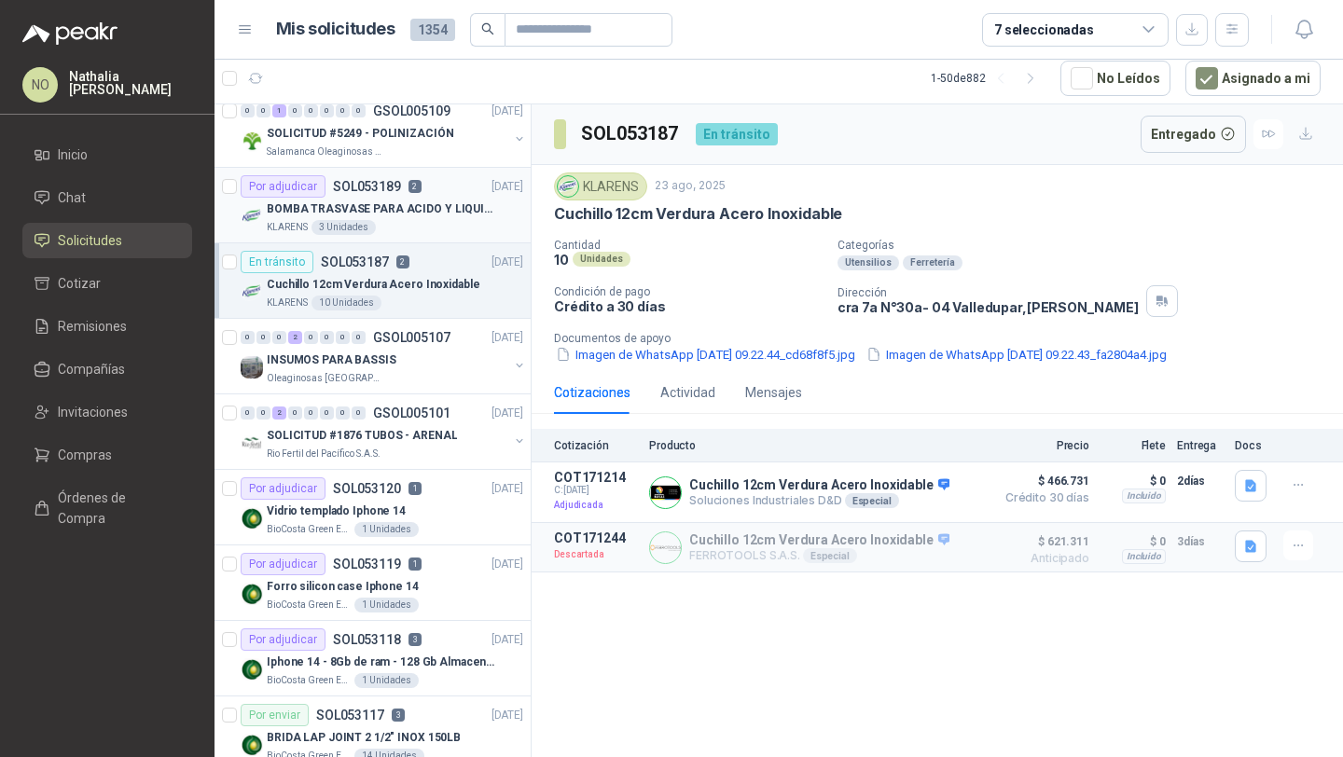
click at [449, 215] on p "BOMBA TRASVASE PARA ACIDO Y LIQUIDOS CORROSIVO" at bounding box center [383, 209] width 232 height 18
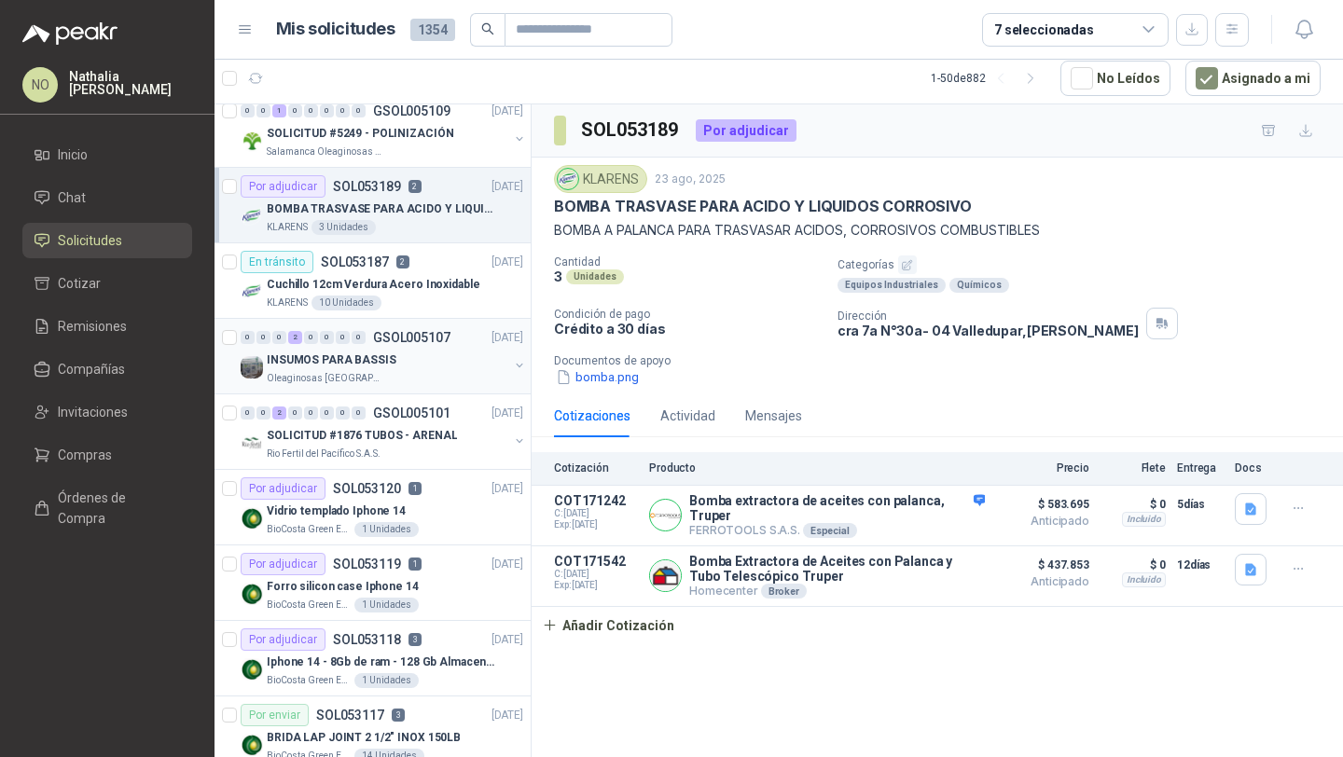
click at [422, 380] on div "Oleaginosas [GEOGRAPHIC_DATA][PERSON_NAME]" at bounding box center [388, 378] width 242 height 15
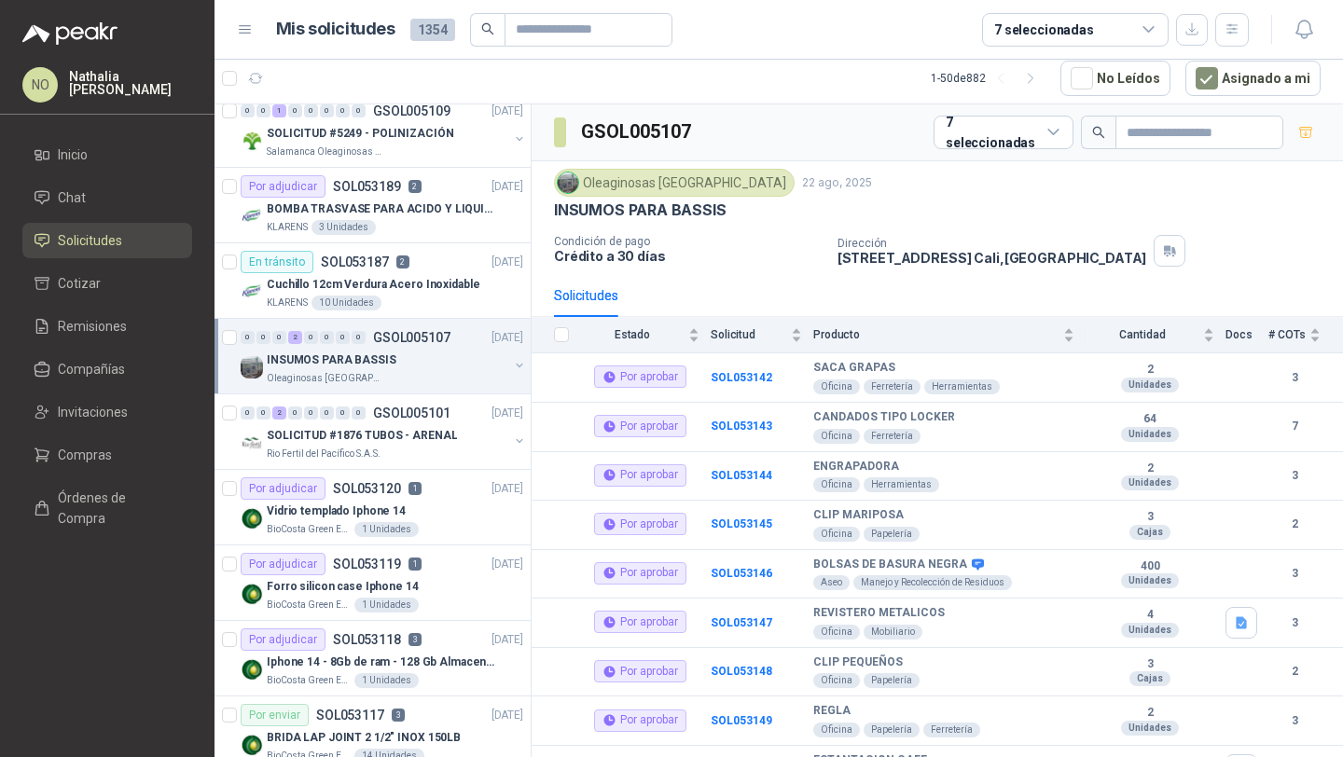
click at [422, 380] on div "Oleaginosas [GEOGRAPHIC_DATA][PERSON_NAME]" at bounding box center [388, 378] width 242 height 15
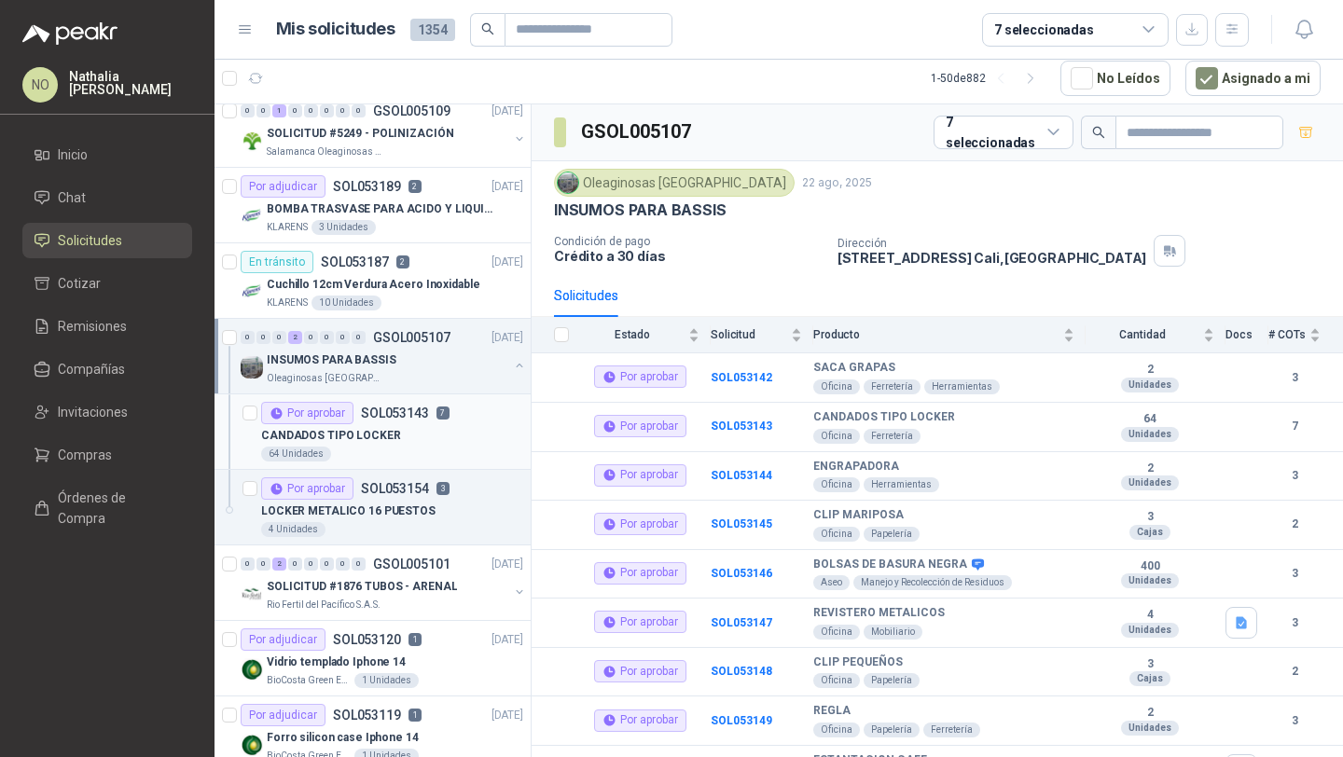
click at [417, 429] on div "CANDADOS TIPO LOCKER" at bounding box center [392, 435] width 262 height 22
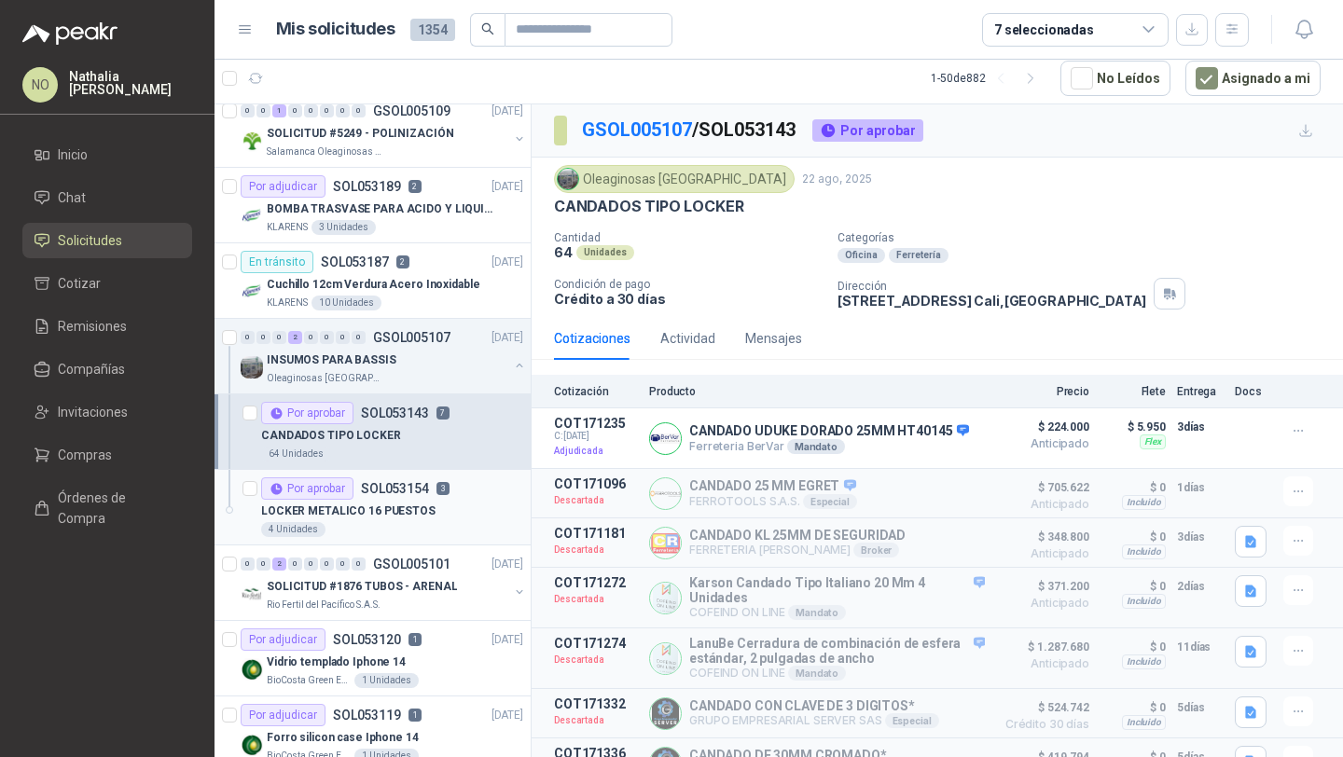
click at [407, 505] on p "LOCKER METALICO 16 PUESTOS" at bounding box center [348, 512] width 174 height 18
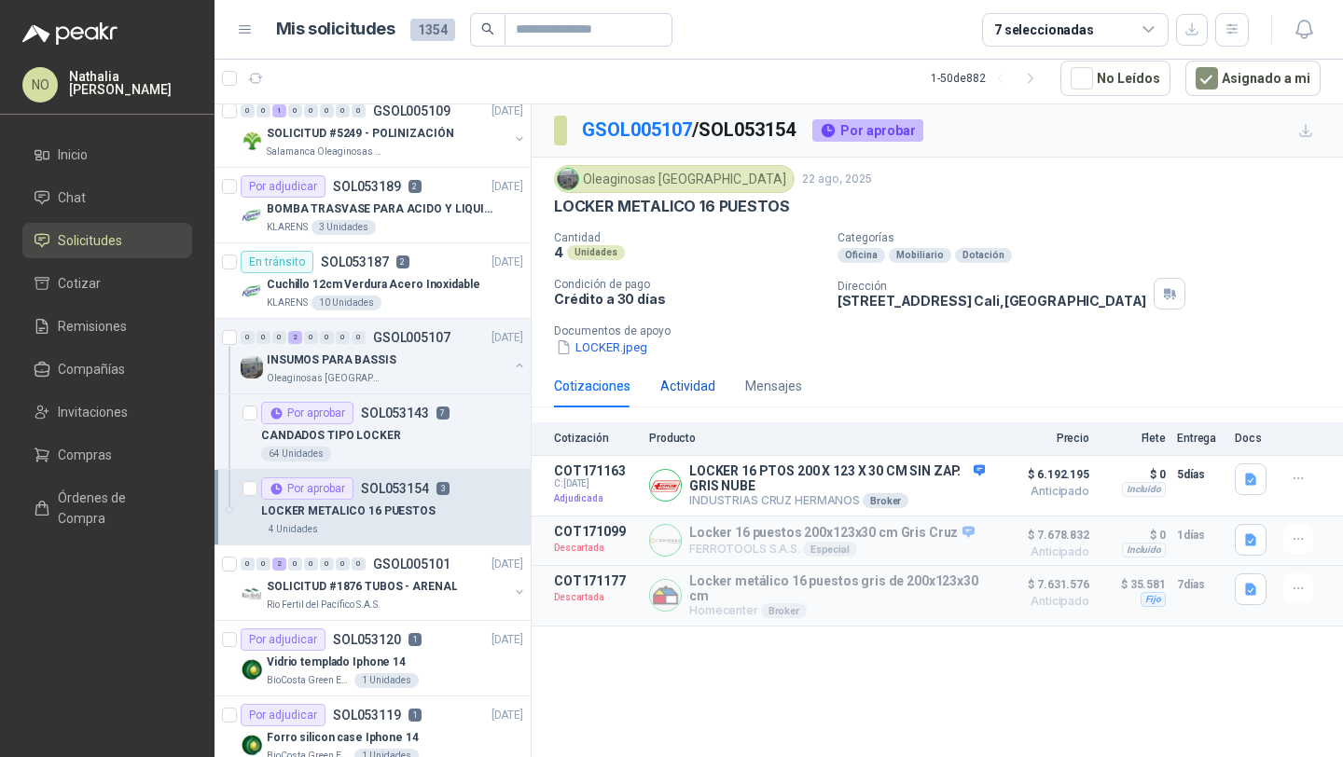
click at [683, 384] on div "Actividad" at bounding box center [687, 386] width 55 height 21
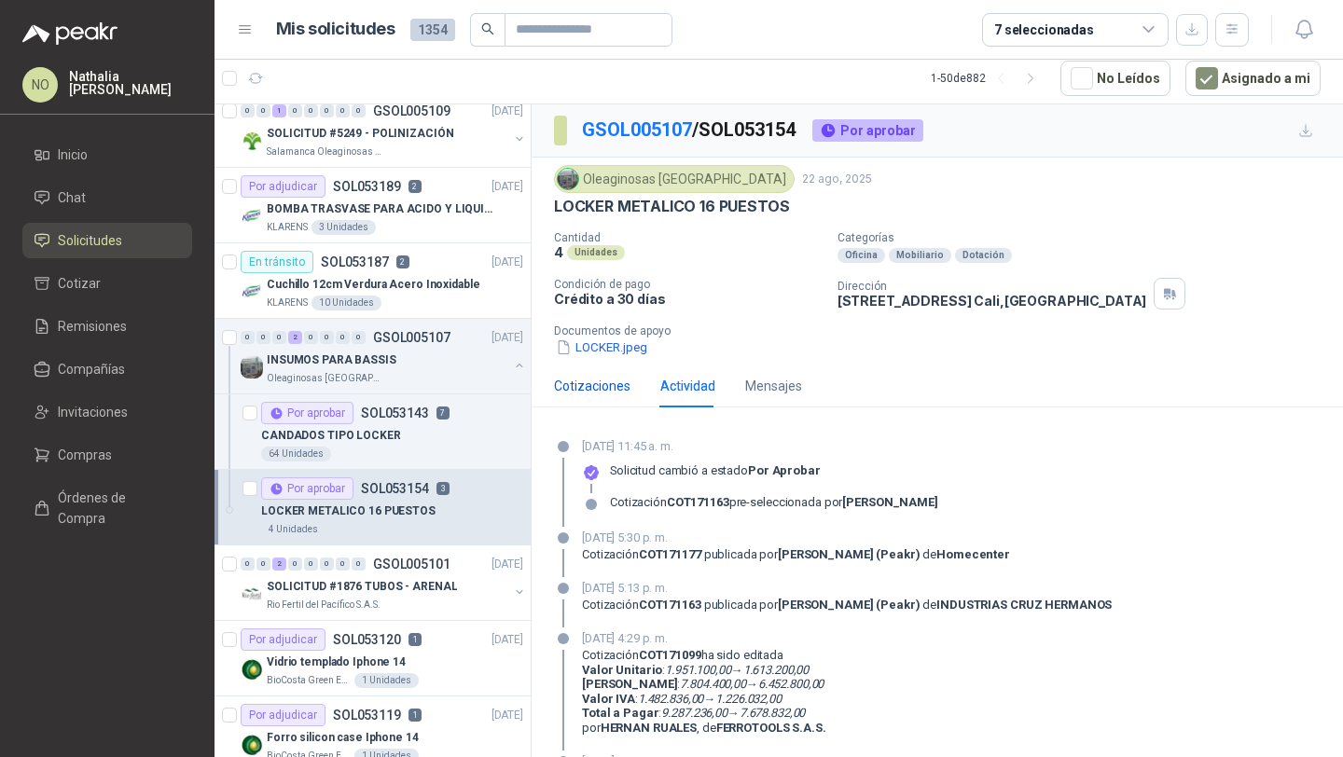
click at [605, 384] on div "Cotizaciones" at bounding box center [592, 386] width 76 height 21
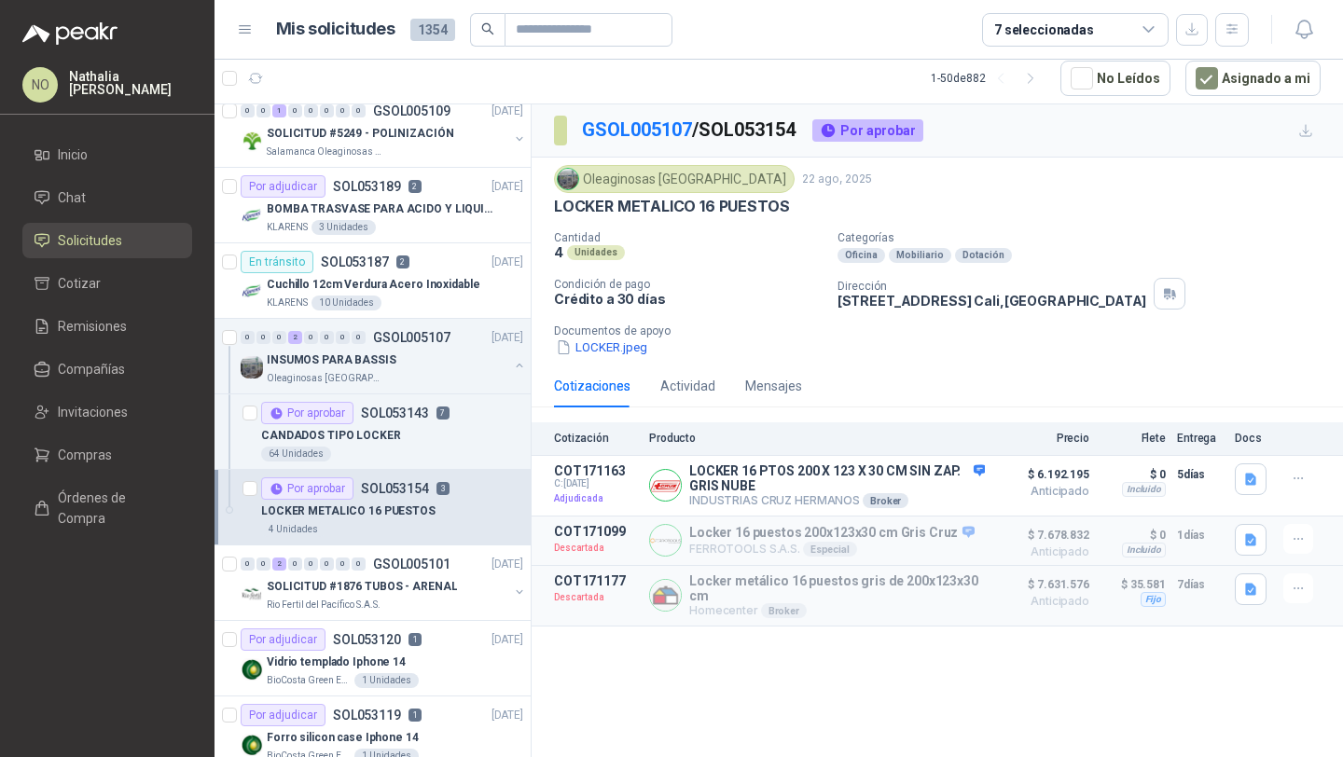
scroll to position [571, 0]
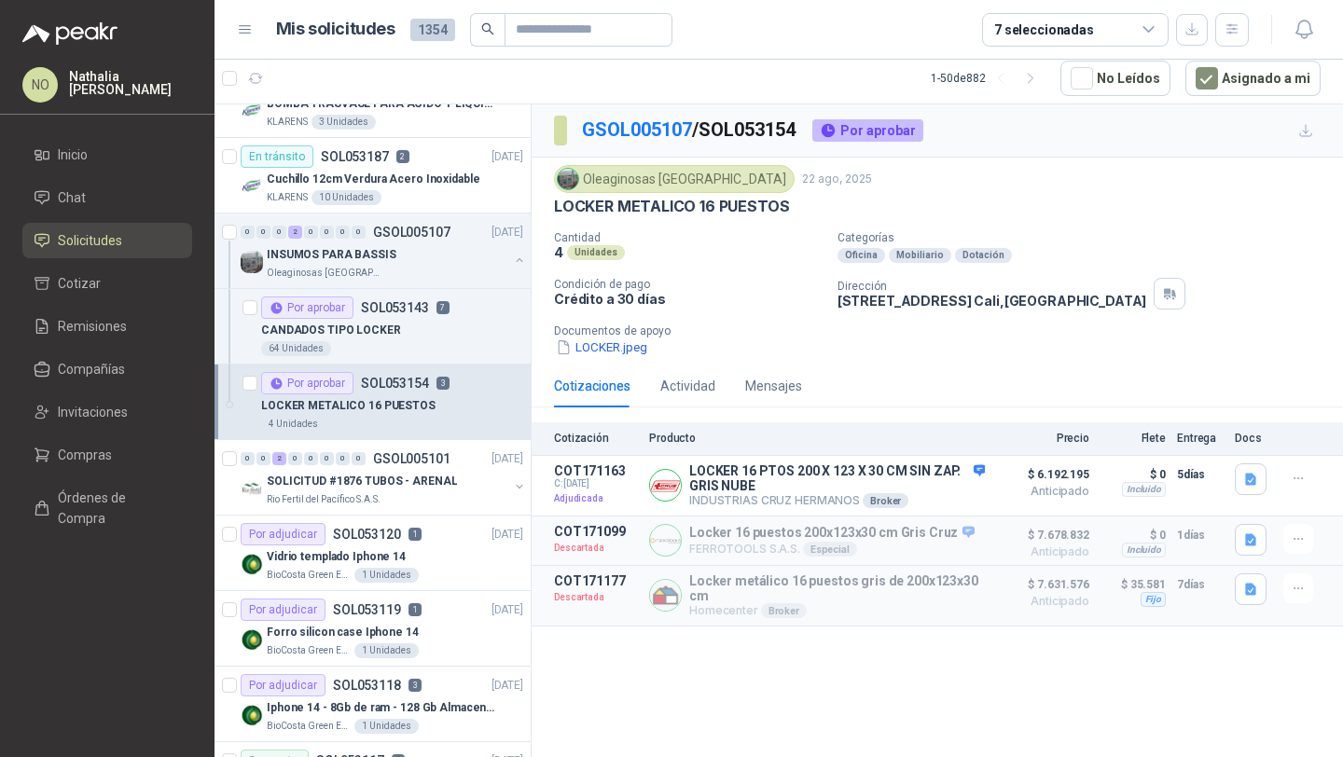
click at [402, 477] on p "SOLICITUD #1876 TUBOS - ARENAL" at bounding box center [362, 482] width 190 height 18
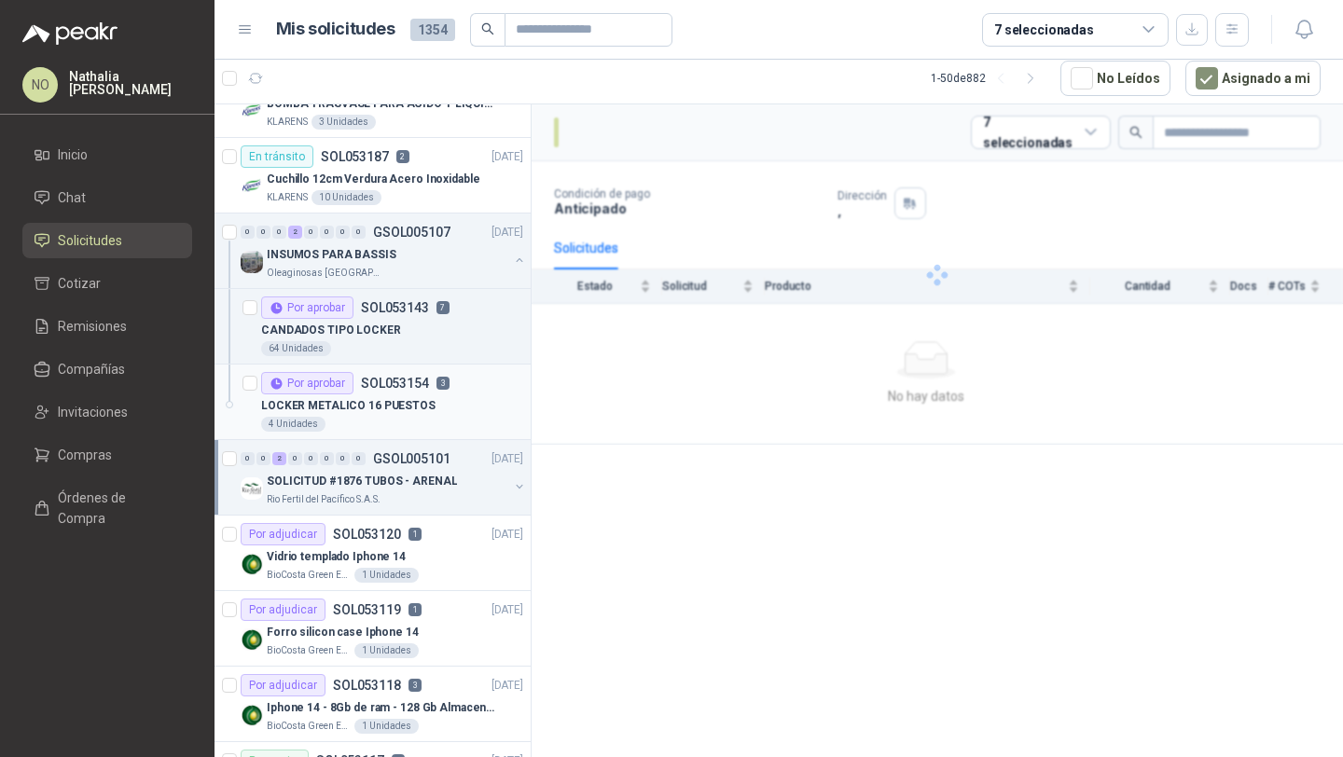
click at [402, 477] on p "SOLICITUD #1876 TUBOS - ARENAL" at bounding box center [362, 482] width 190 height 18
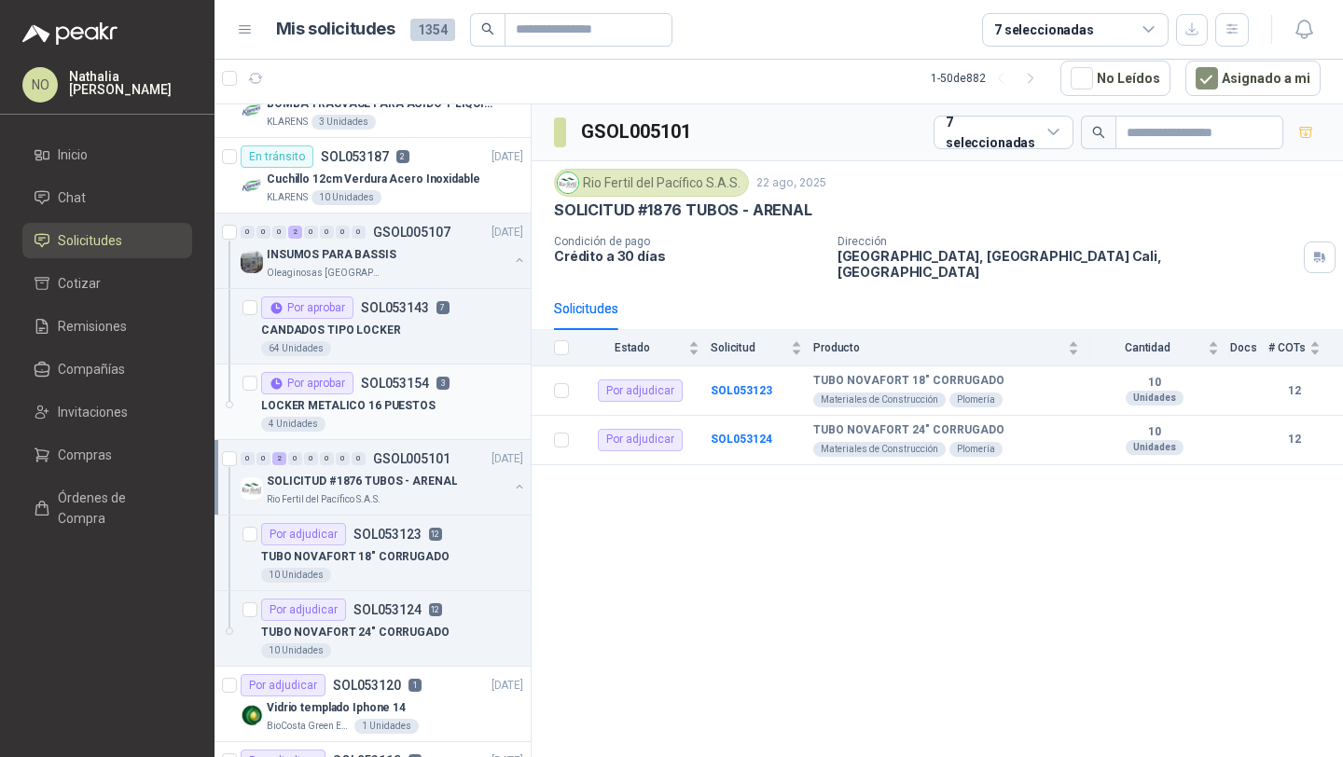
click at [402, 477] on p "SOLICITUD #1876 TUBOS - ARENAL" at bounding box center [362, 482] width 190 height 18
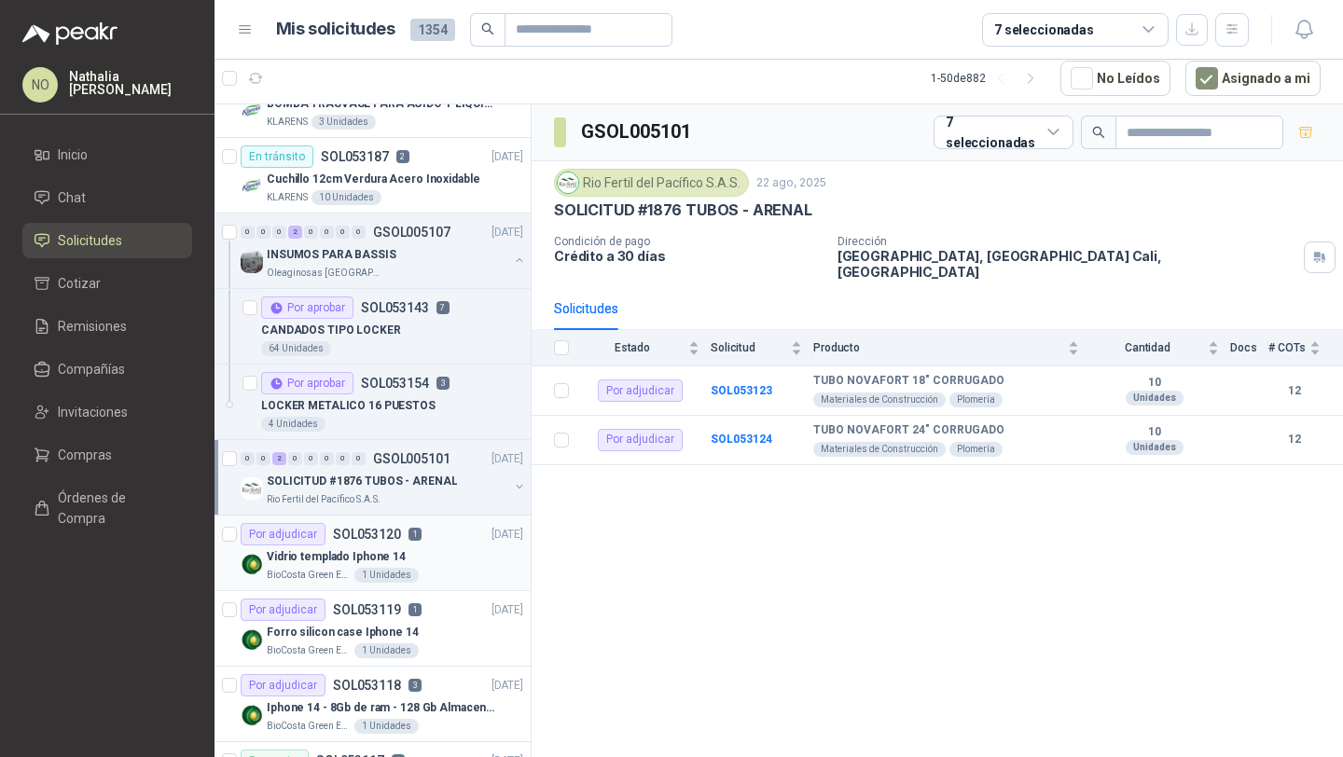
click at [395, 528] on p "SOL053120" at bounding box center [367, 534] width 68 height 13
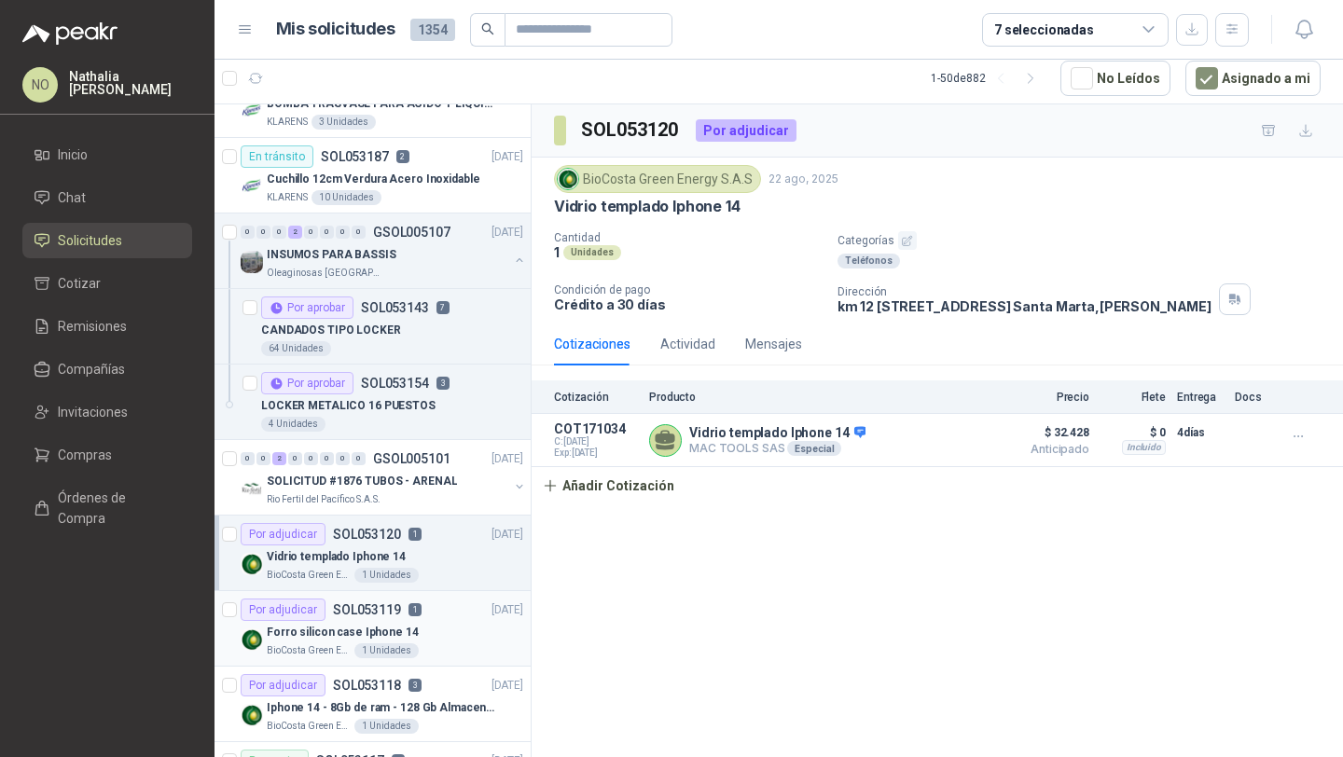
click at [381, 646] on div "1 Unidades" at bounding box center [386, 650] width 64 height 15
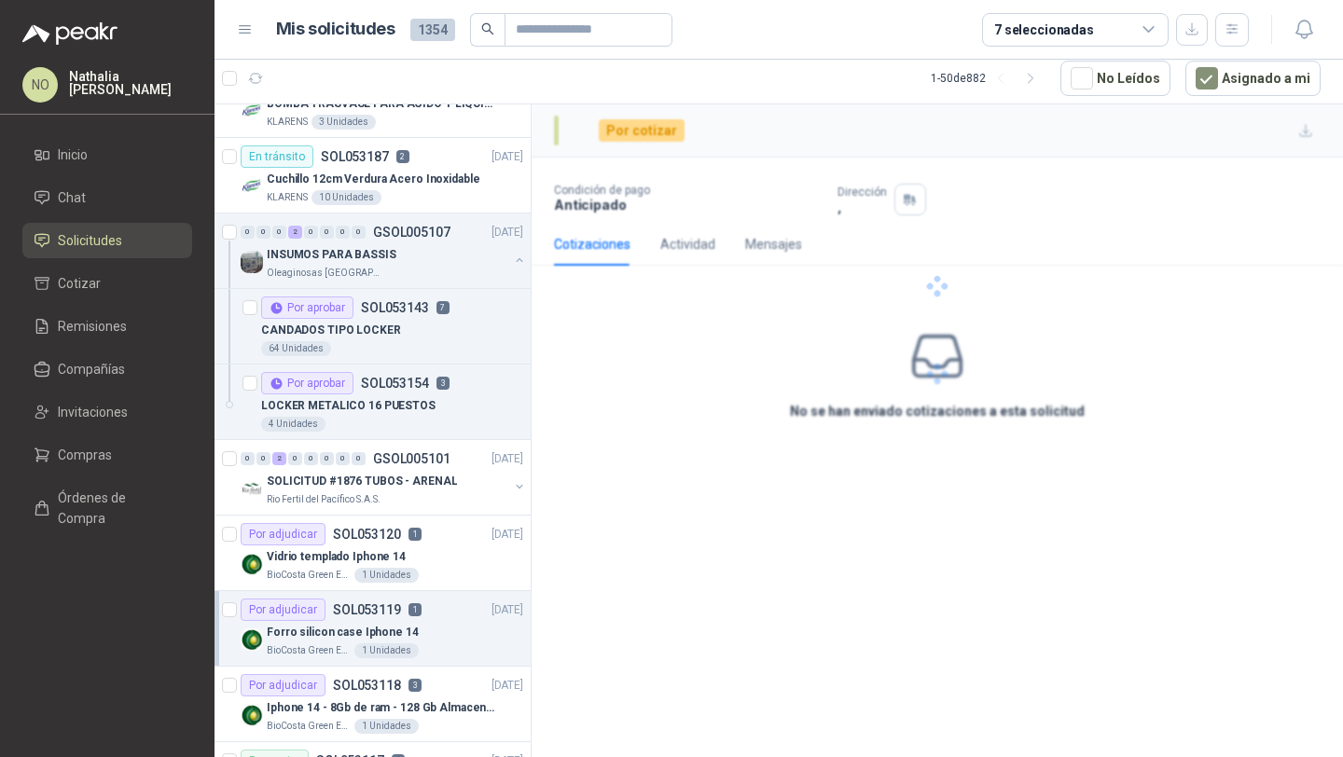
scroll to position [690, 0]
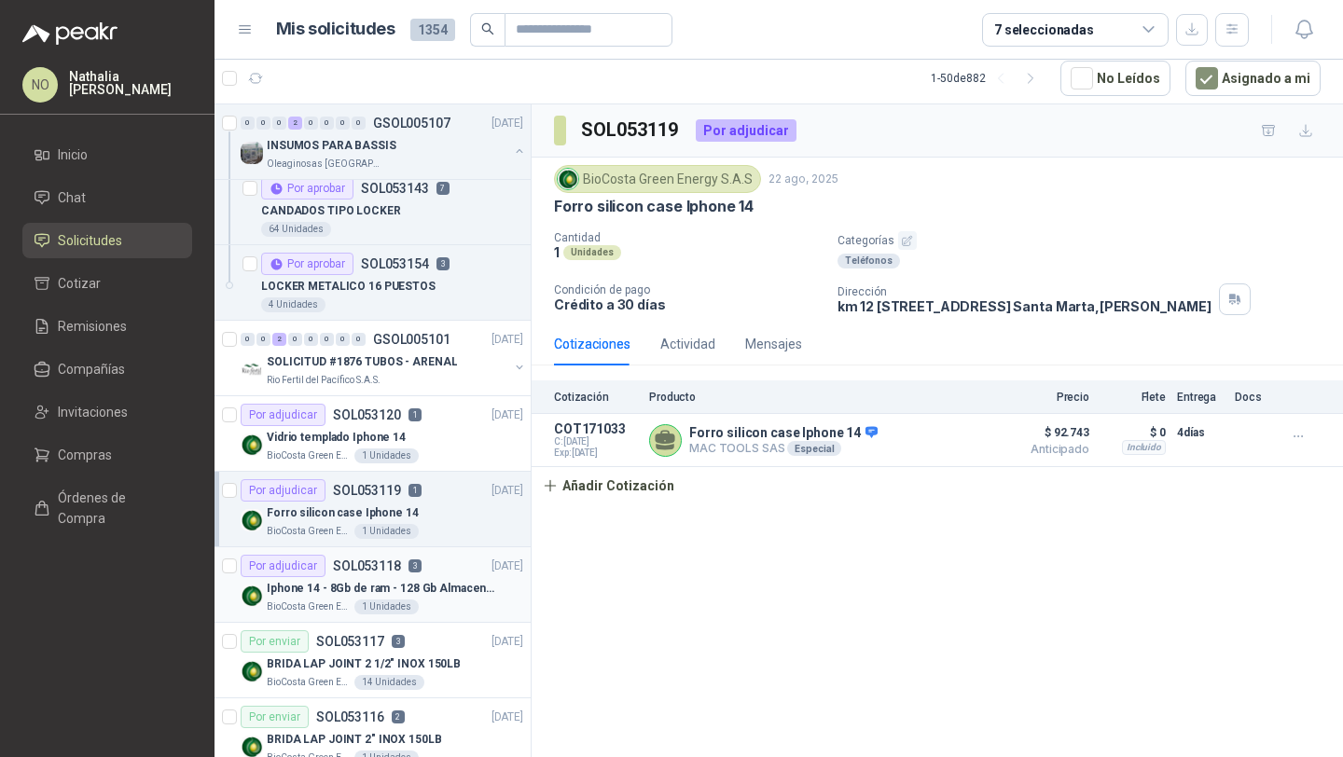
click at [427, 593] on p "Iphone 14 - 8Gb de ram - 128 Gb Almacenamiento" at bounding box center [383, 589] width 232 height 18
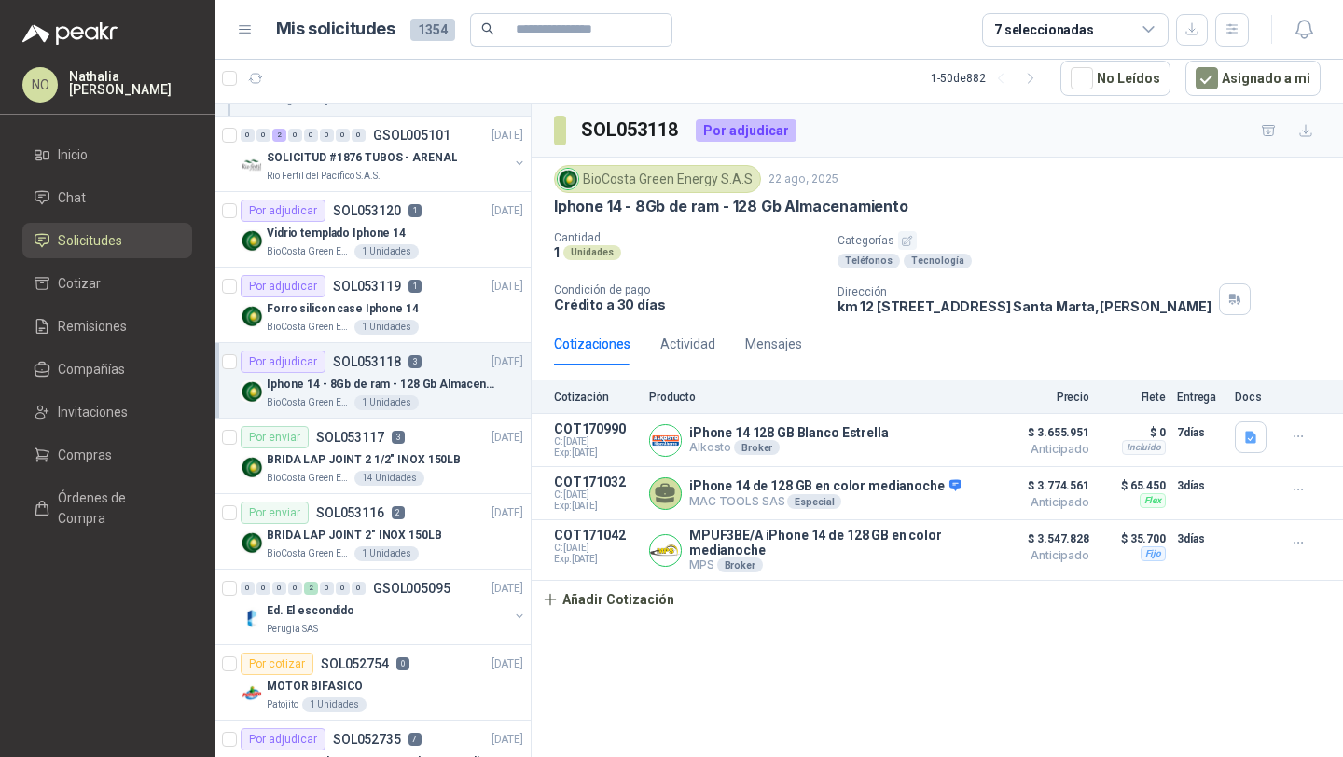
scroll to position [904, 0]
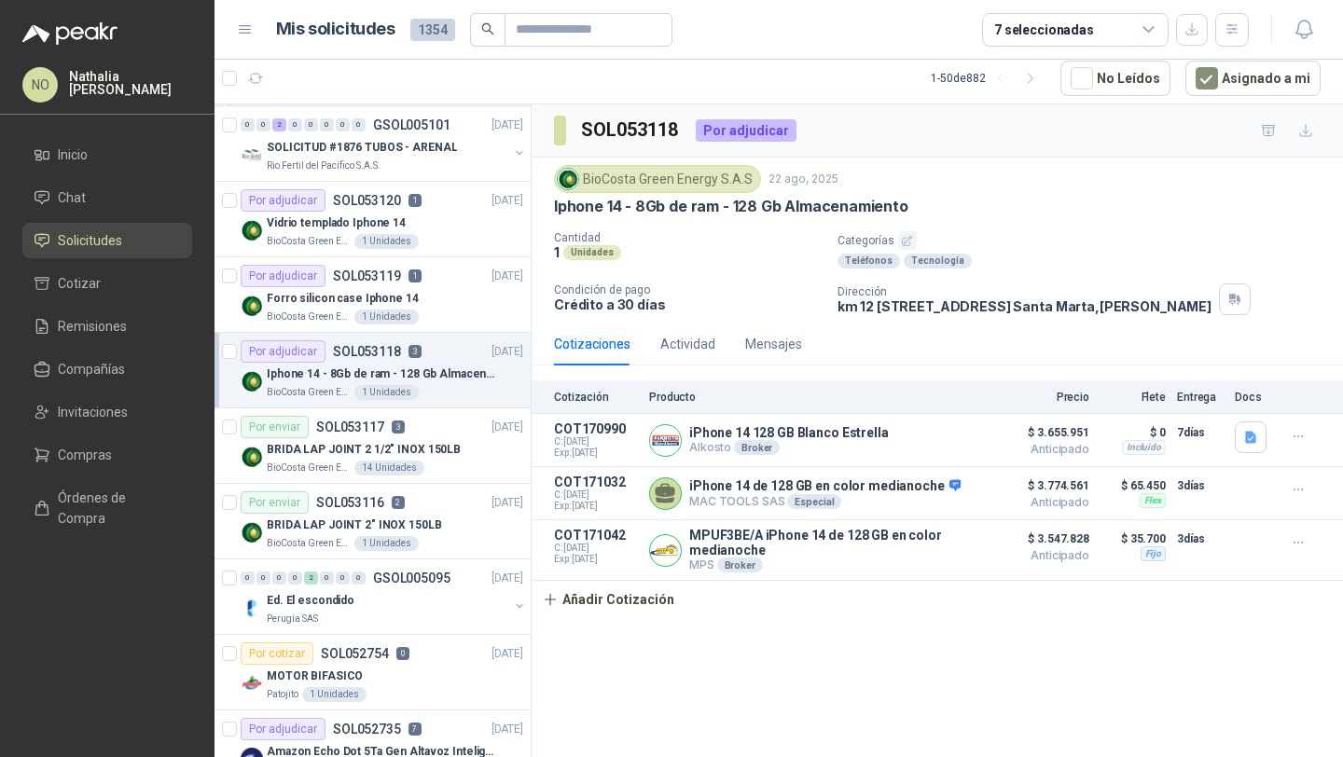
click at [427, 593] on div "Ed. El escondido" at bounding box center [388, 600] width 242 height 22
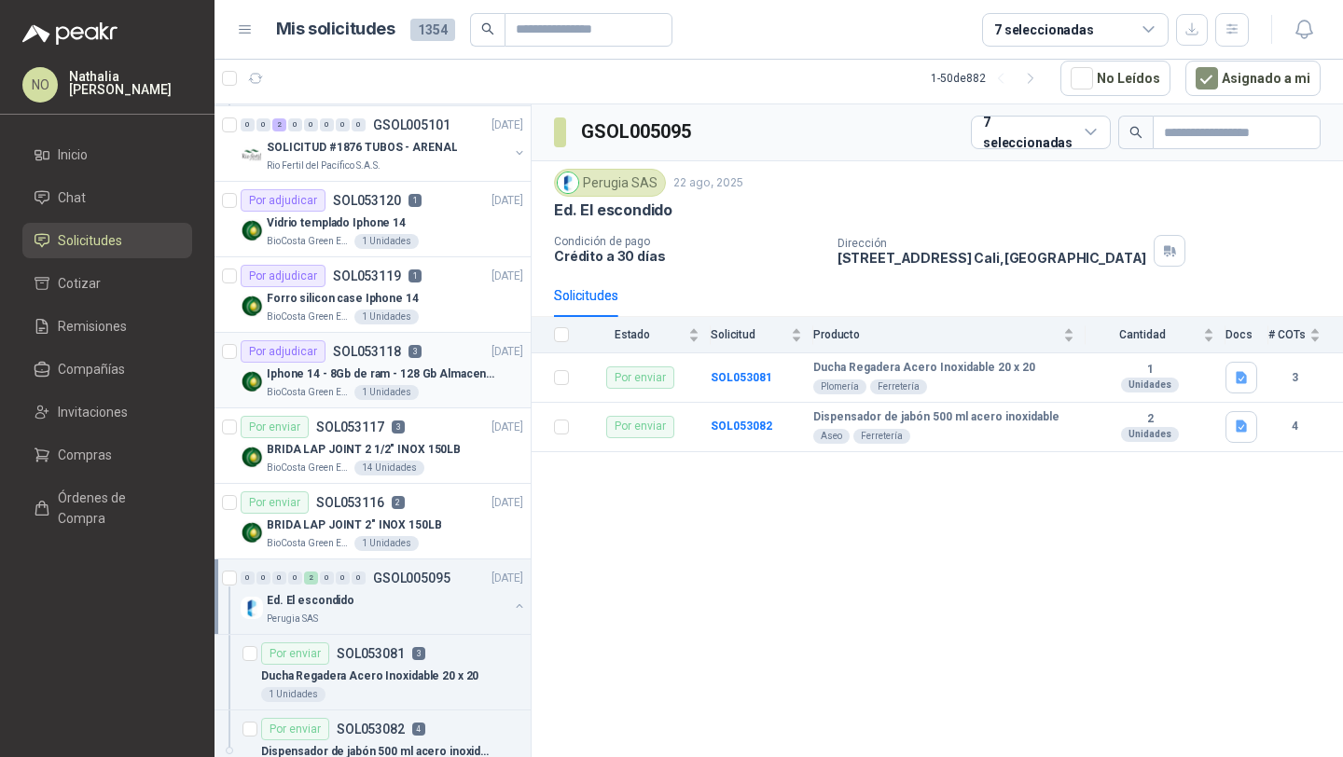
click at [427, 593] on div "Ed. El escondido" at bounding box center [388, 600] width 242 height 22
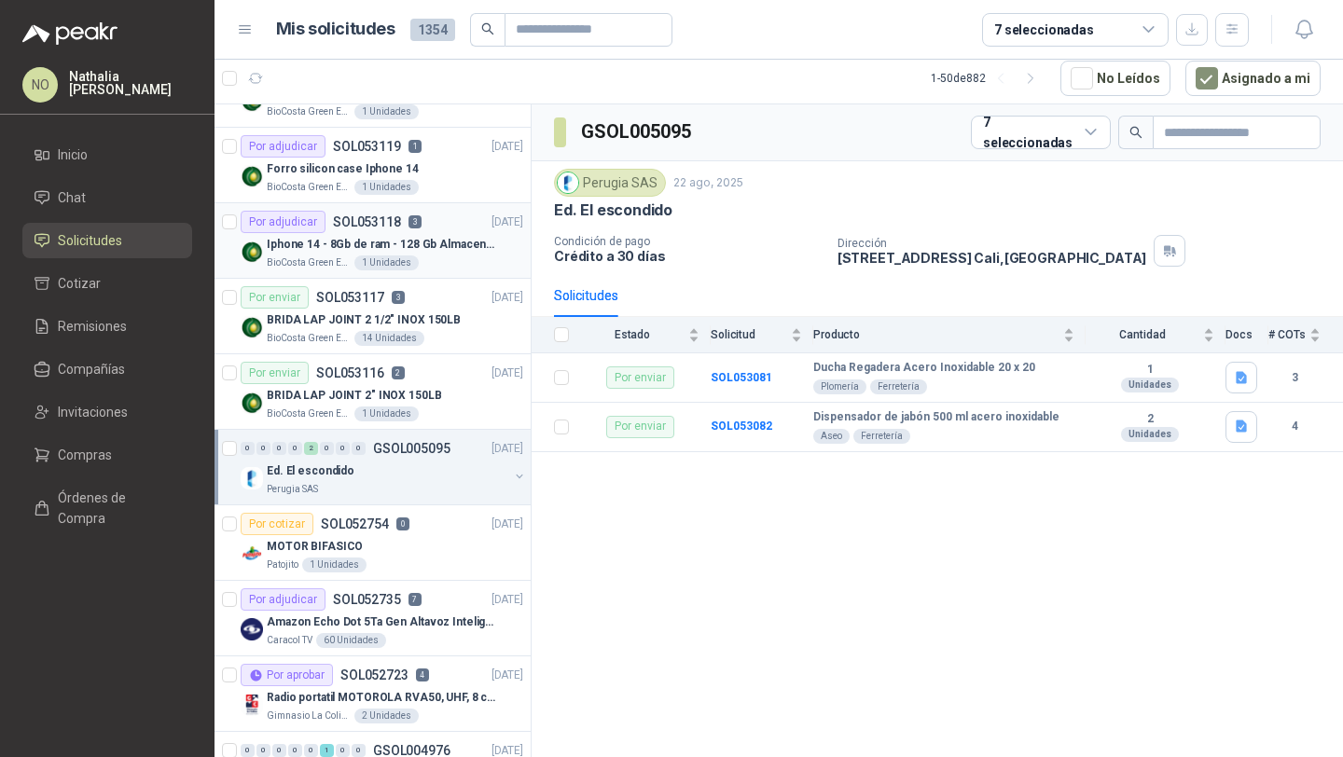
scroll to position [1036, 0]
click at [427, 593] on div "Por adjudicar SOL052735 7 20/08/25" at bounding box center [382, 598] width 283 height 22
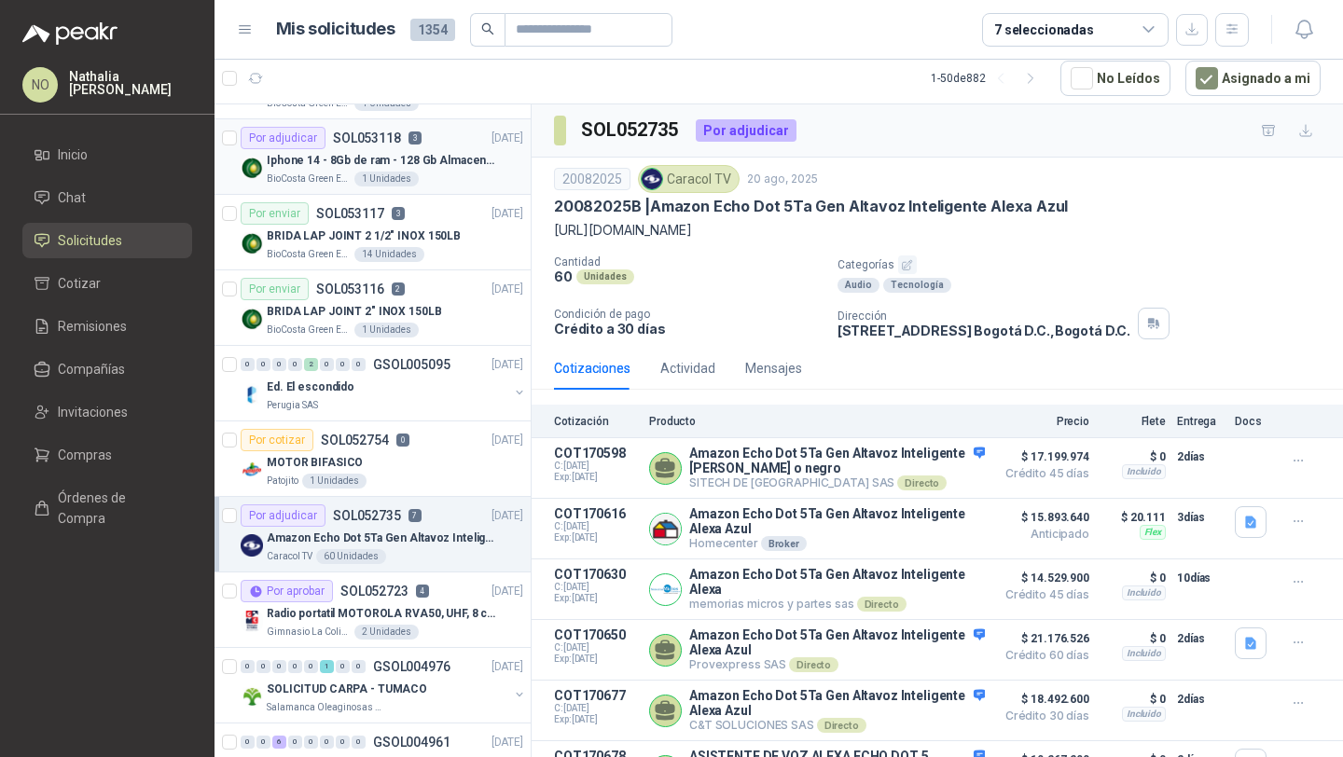
click at [427, 593] on p "4" at bounding box center [422, 591] width 13 height 13
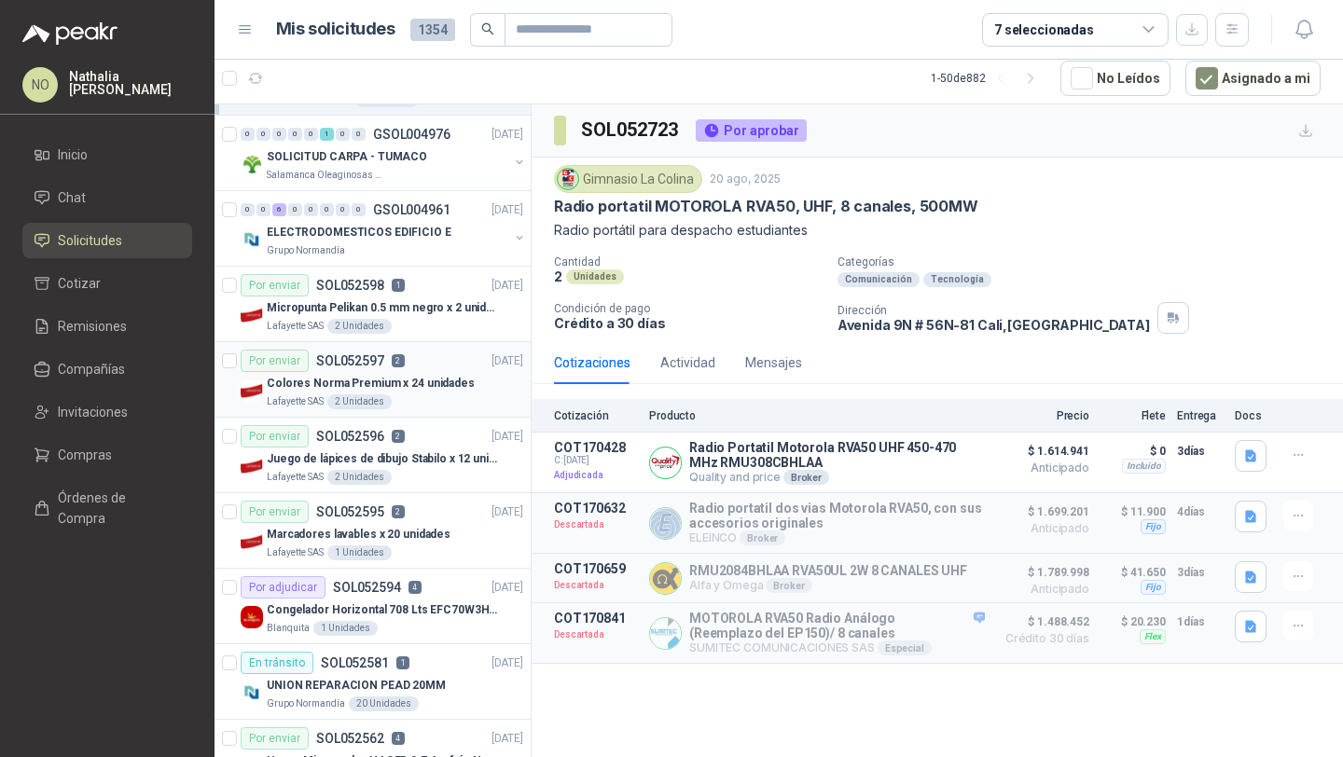
scroll to position [1649, 0]
click at [406, 606] on p "Congelador Horizontal 708 Lts EFC70W3HTW Blanco Modelo EFC70W3HTW Código 501967" at bounding box center [383, 612] width 232 height 18
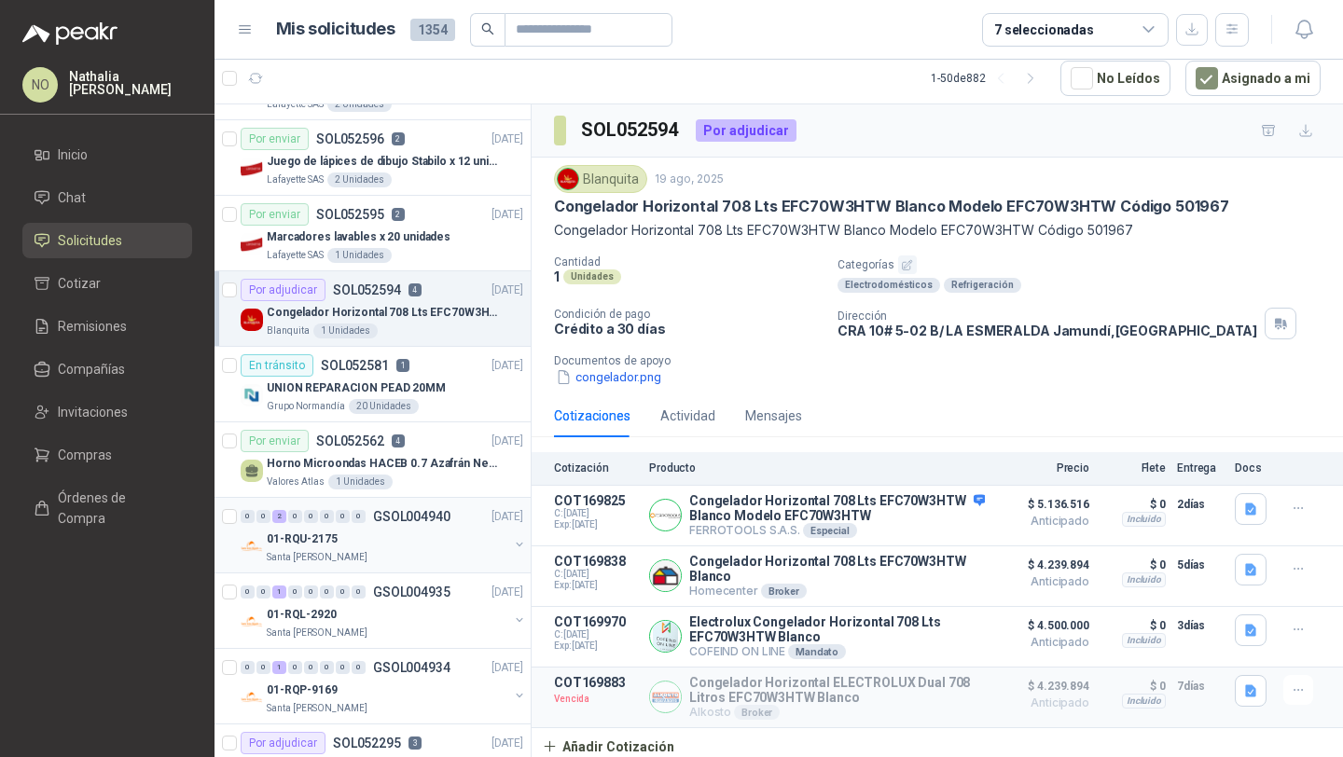
scroll to position [1984, 0]
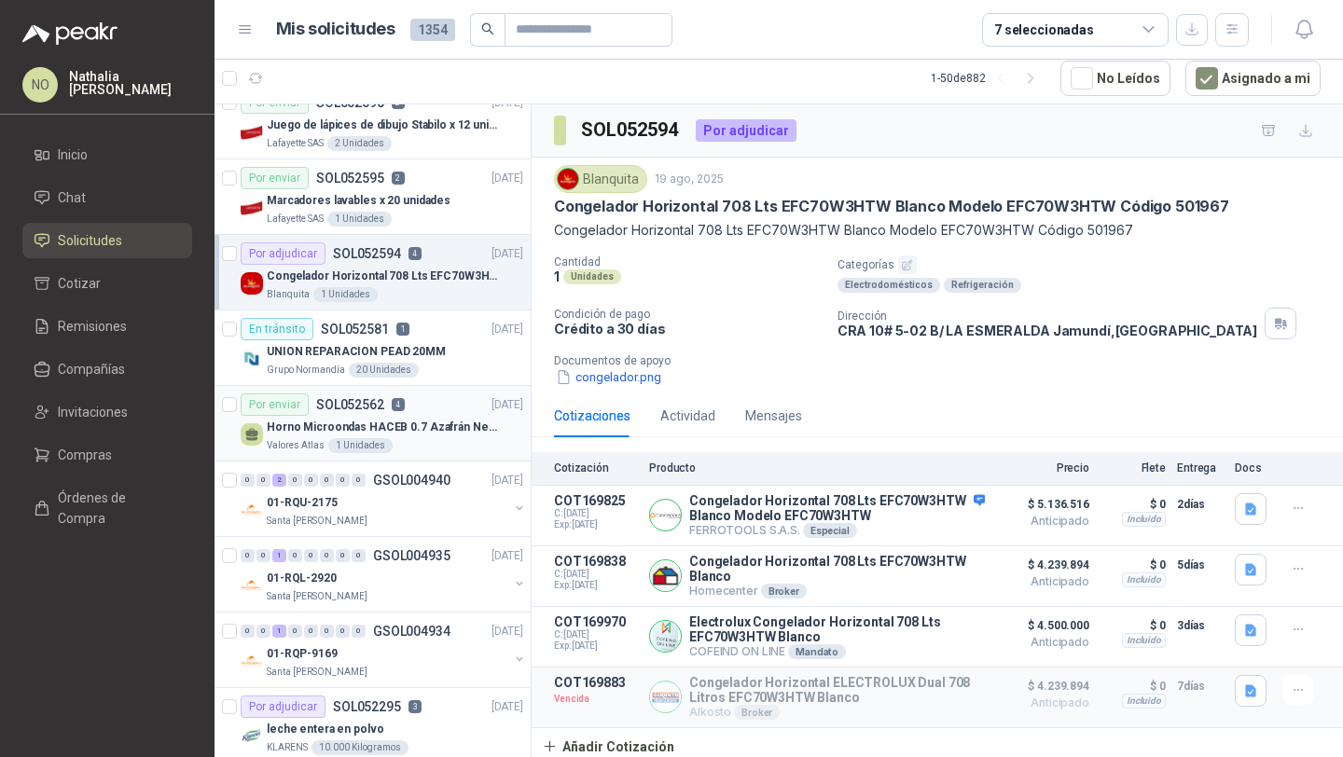
click at [444, 454] on article "Por enviar SOL052562 4 19/08/25 Horno Microondas HACEB 0.7 Azafrán Negro Valore…" at bounding box center [372, 424] width 316 height 76
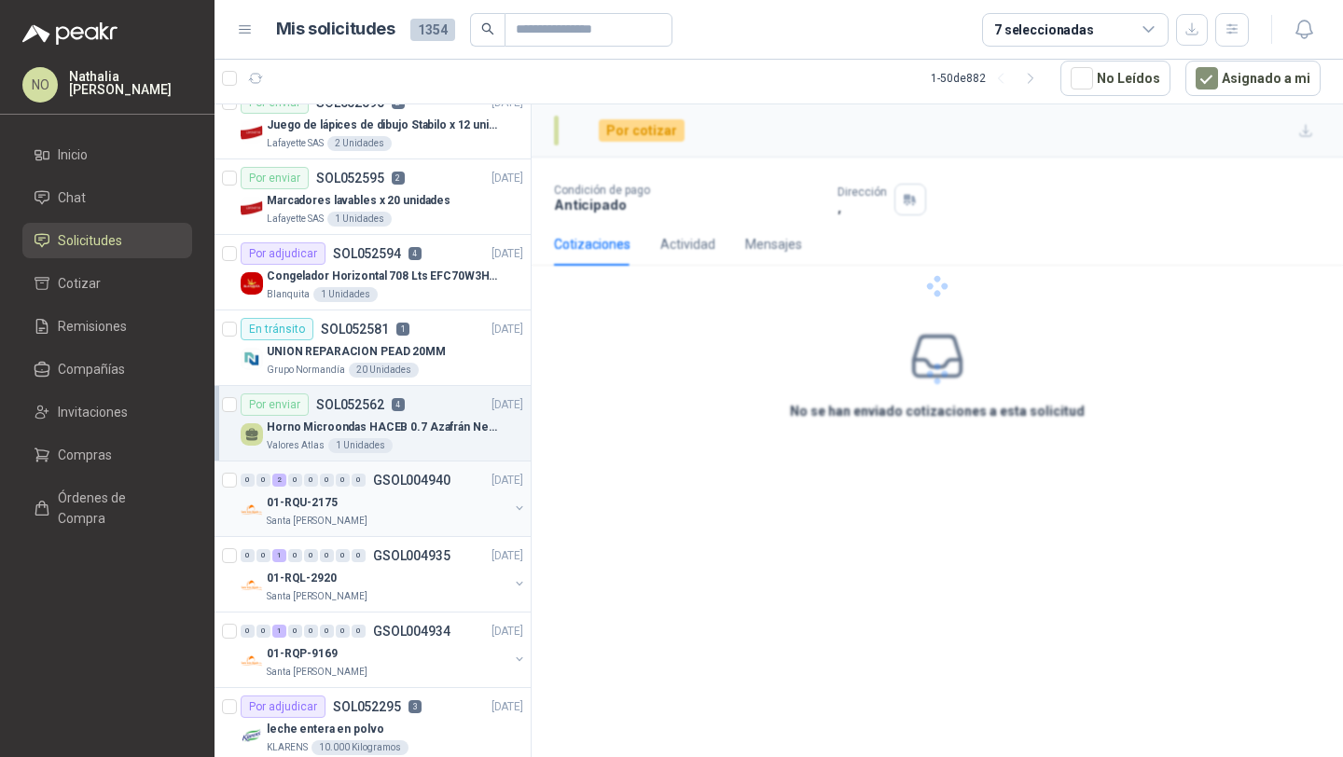
click at [444, 503] on div "01-RQU-2175" at bounding box center [388, 502] width 242 height 22
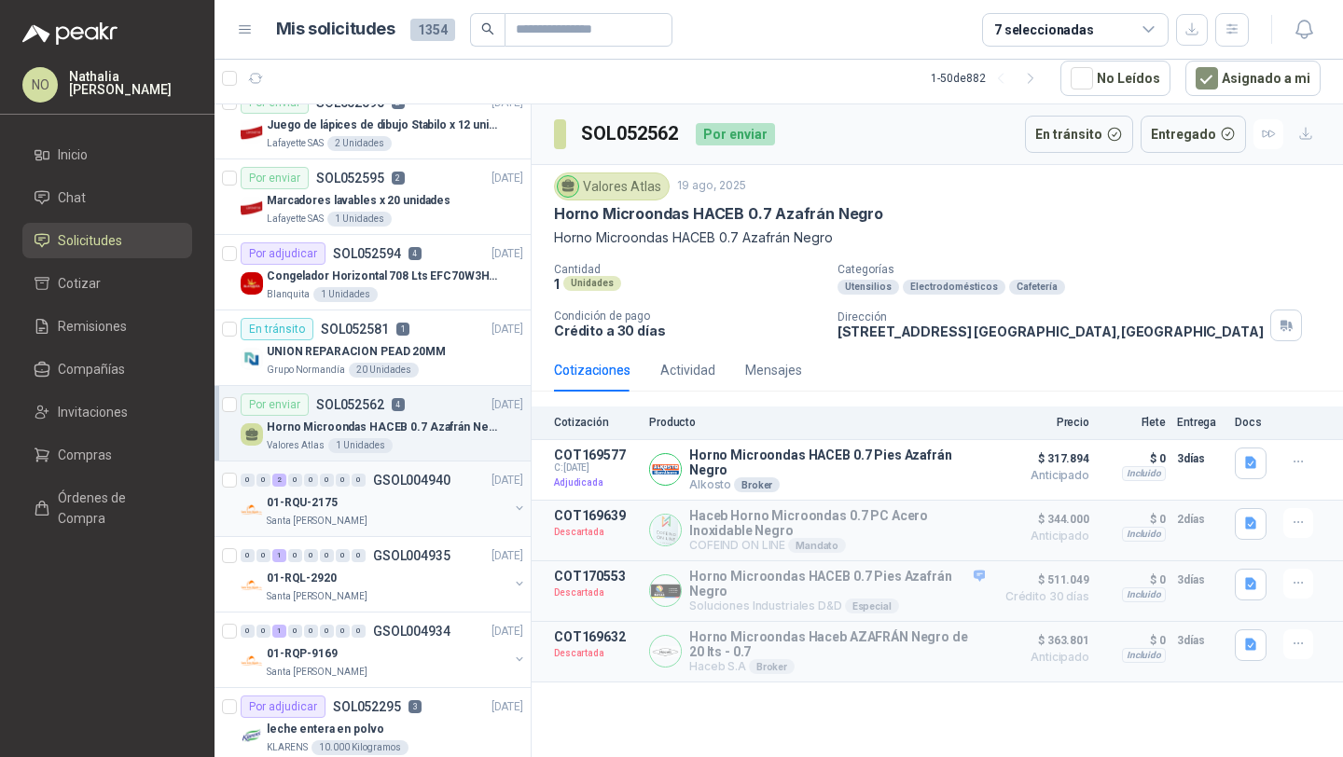
click at [444, 503] on div "01-RQU-2175" at bounding box center [388, 502] width 242 height 22
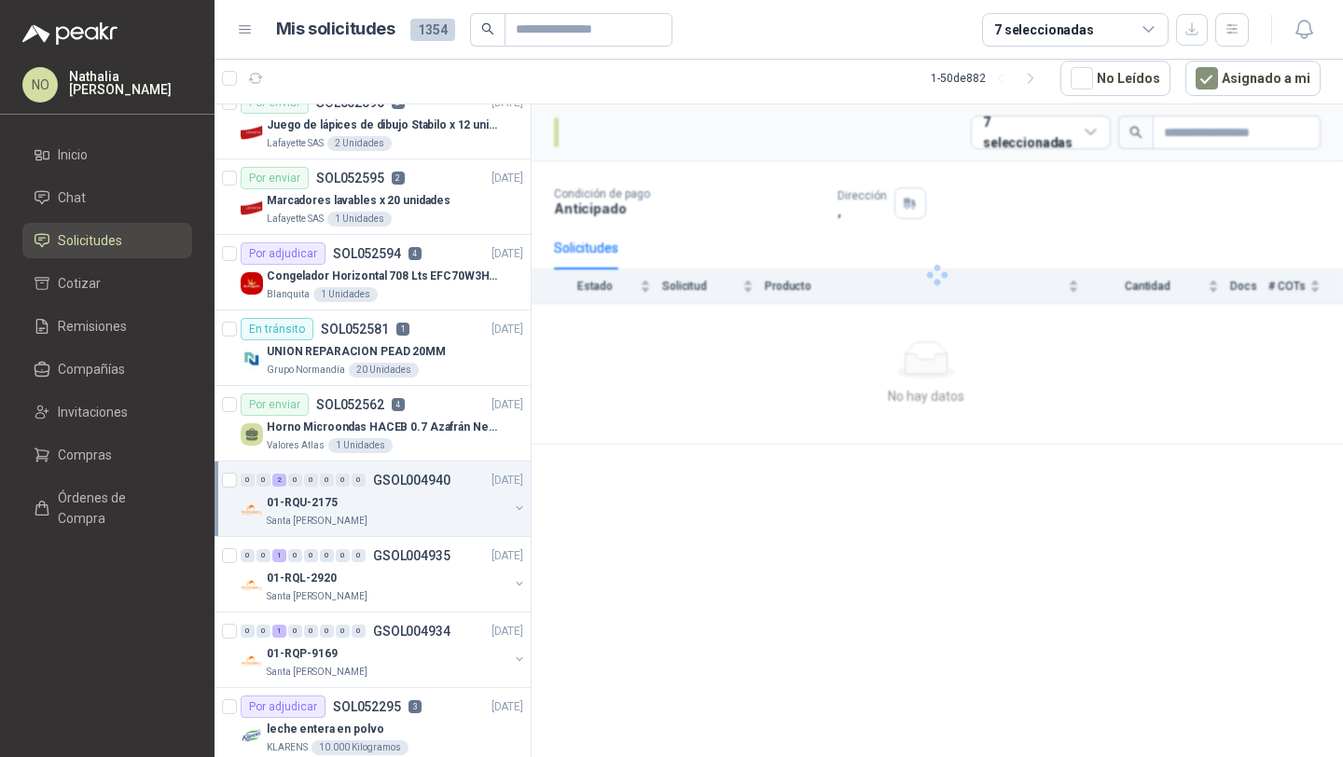
click at [444, 503] on div "01-RQU-2175" at bounding box center [388, 502] width 242 height 22
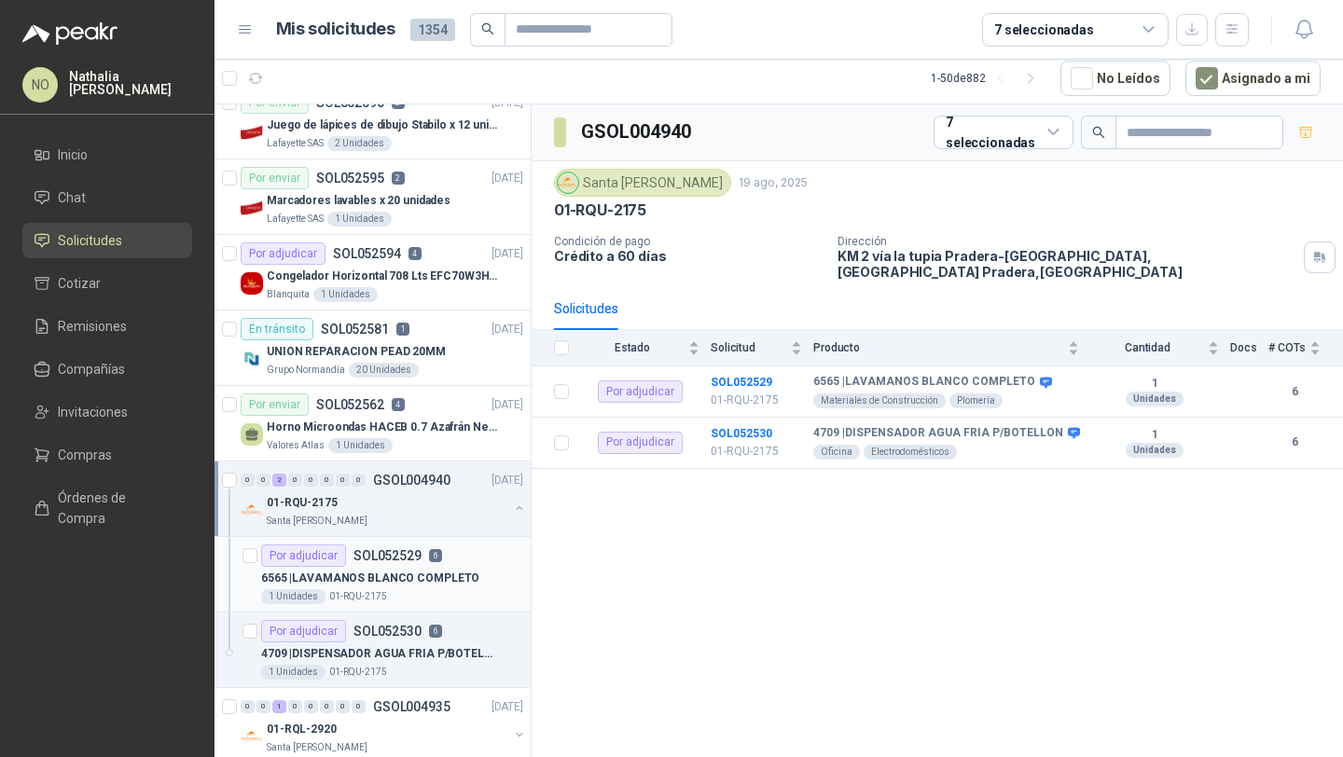
click at [436, 560] on p "6" at bounding box center [435, 555] width 13 height 13
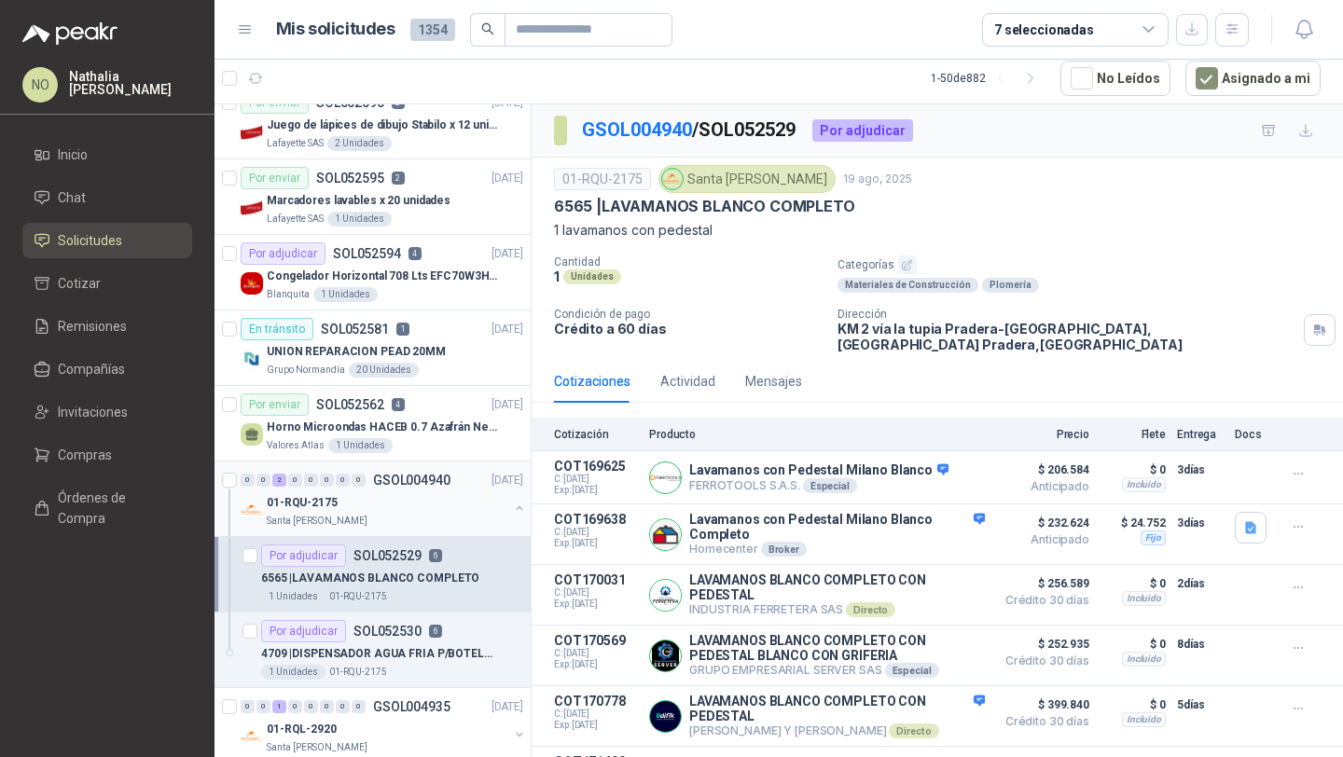
click at [428, 496] on div "01-RQU-2175" at bounding box center [388, 502] width 242 height 22
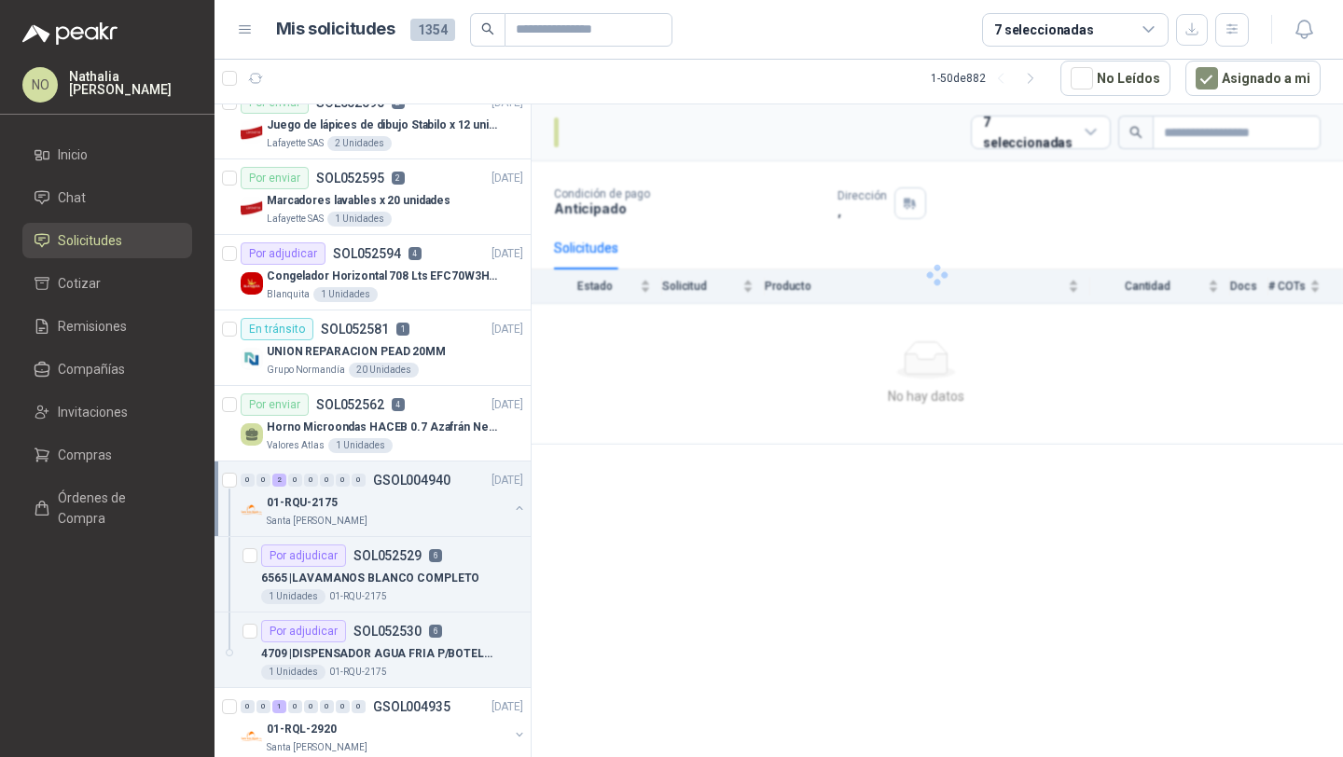
click at [428, 496] on div "01-RQU-2175" at bounding box center [388, 502] width 242 height 22
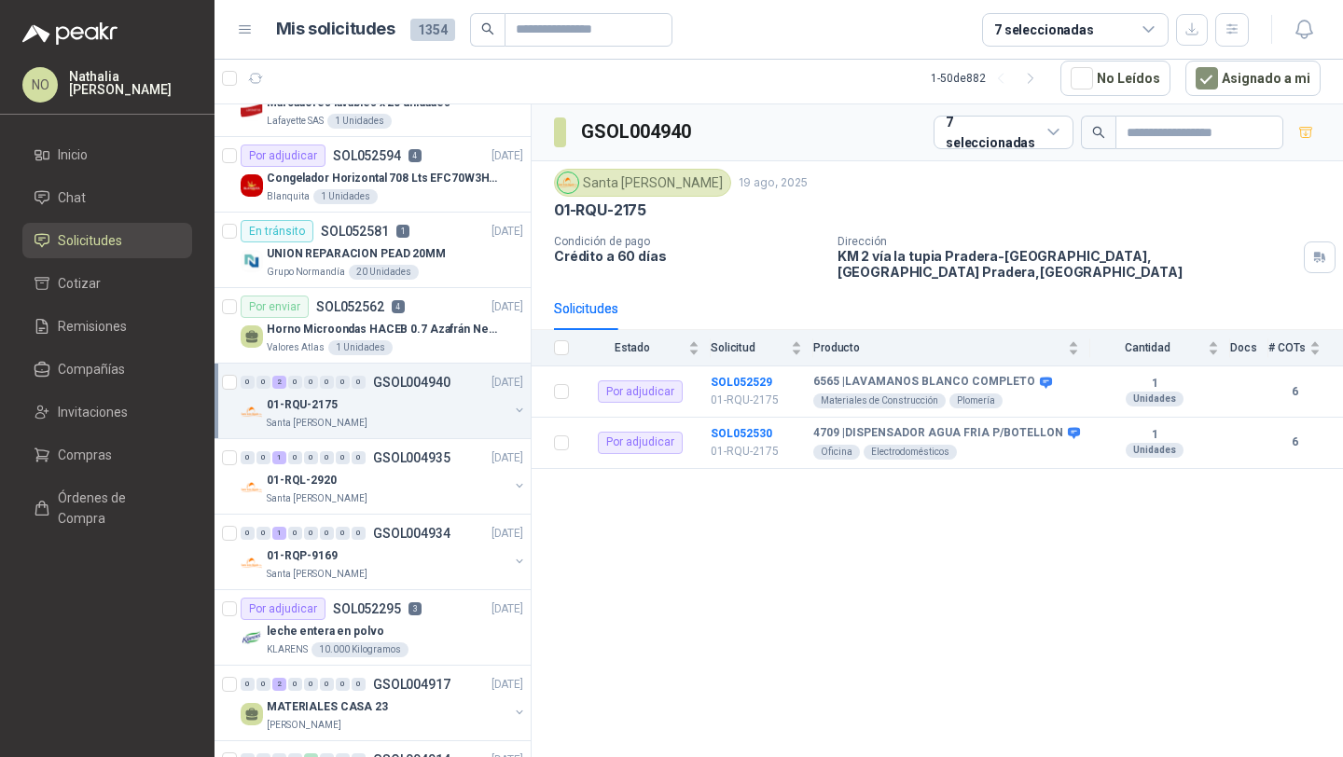
scroll to position [2083, 0]
click at [428, 496] on div "Santa [PERSON_NAME]" at bounding box center [388, 497] width 242 height 15
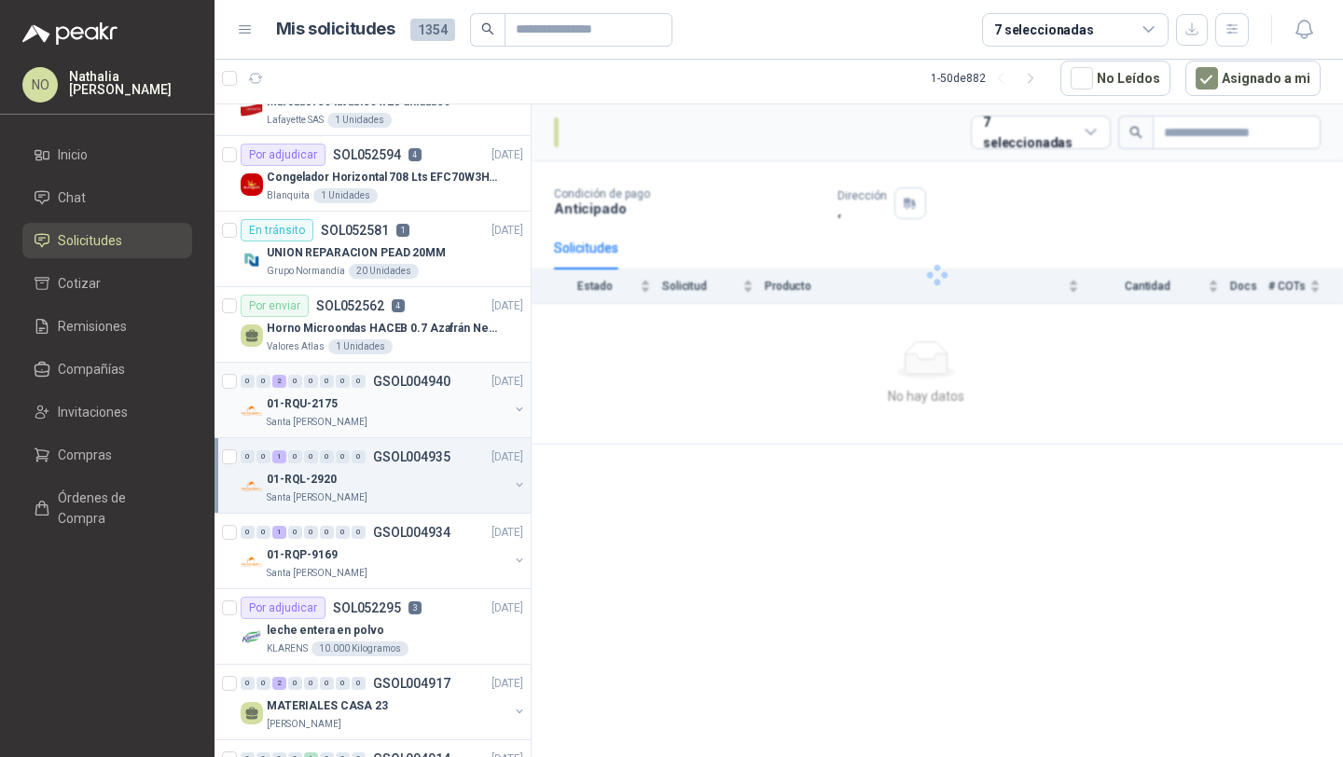
click at [428, 496] on div "Santa [PERSON_NAME]" at bounding box center [388, 497] width 242 height 15
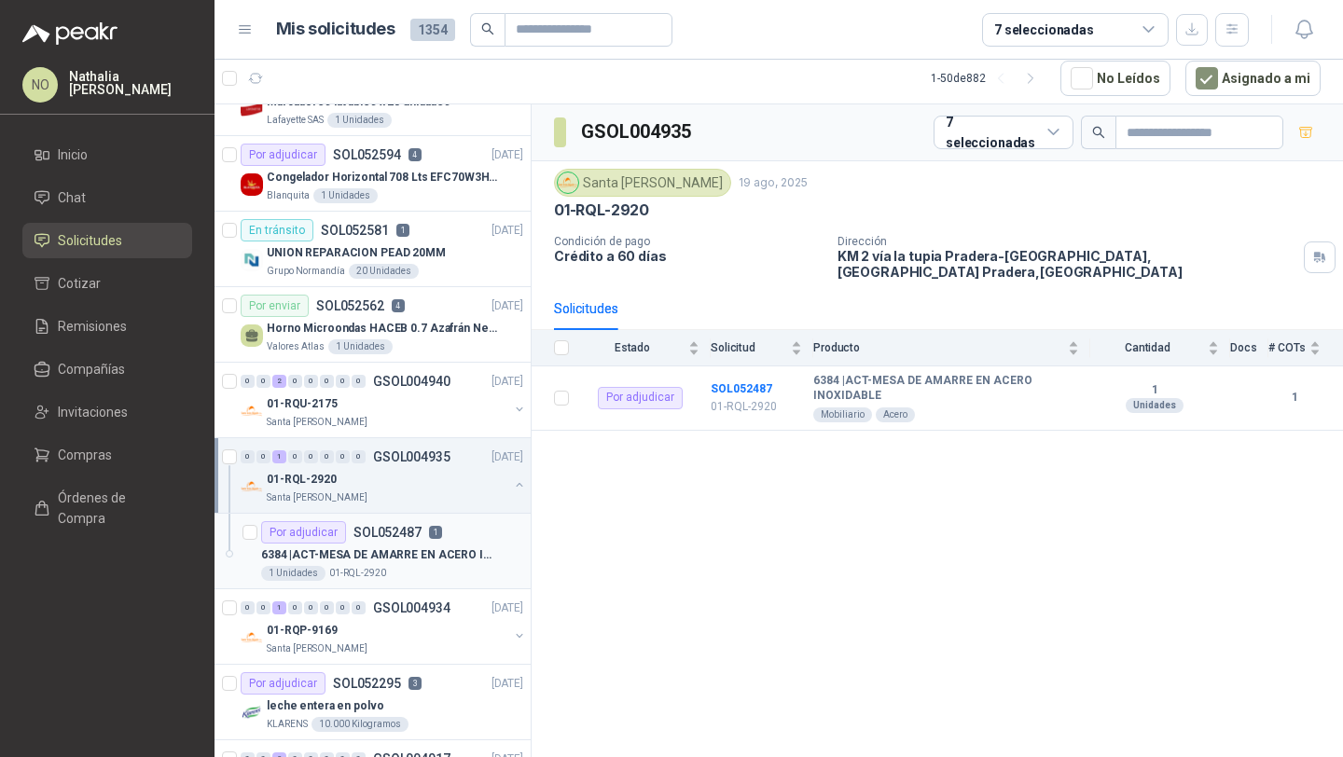
click at [425, 556] on p "6384 | ACT-MESA DE AMARRE EN ACERO INOXIDABLE" at bounding box center [377, 555] width 232 height 18
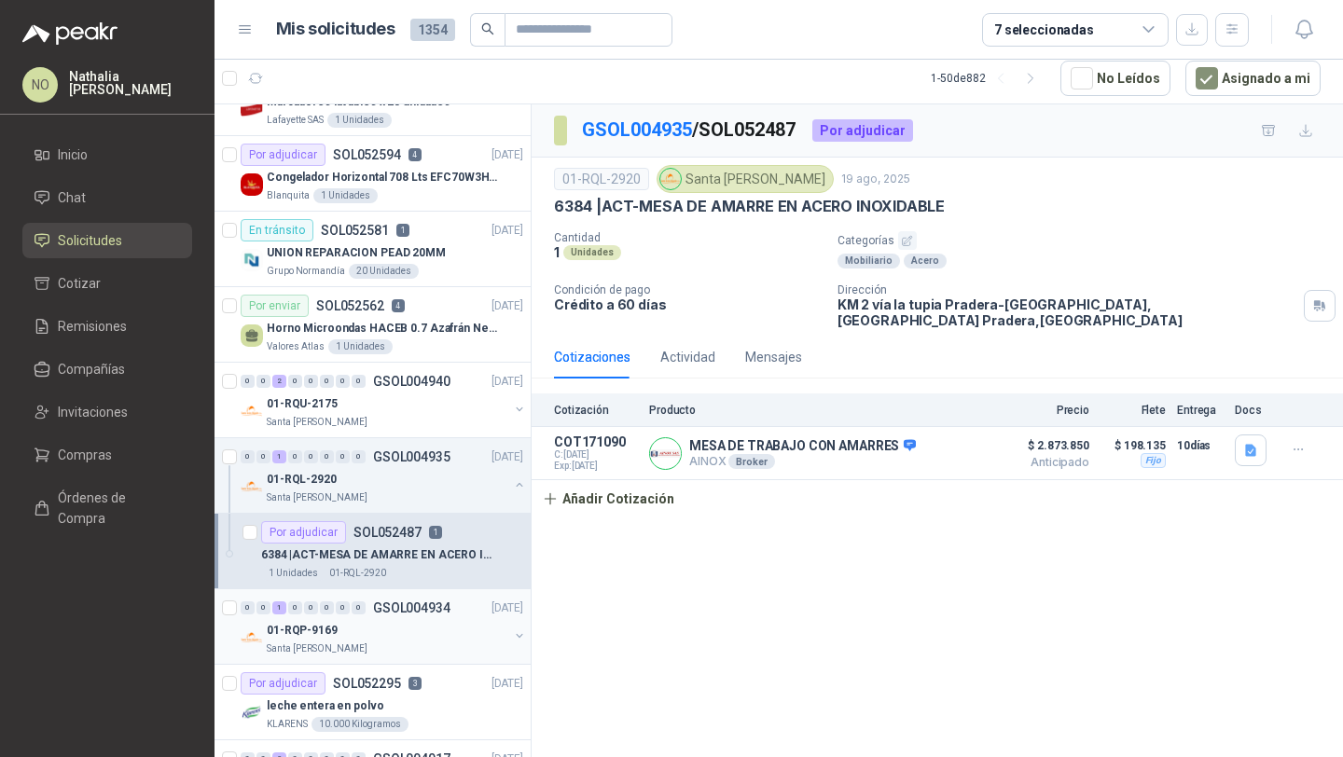
click at [413, 616] on div "0 0 1 0 0 0 0 0 GSOL004934 19/08/25" at bounding box center [384, 608] width 286 height 22
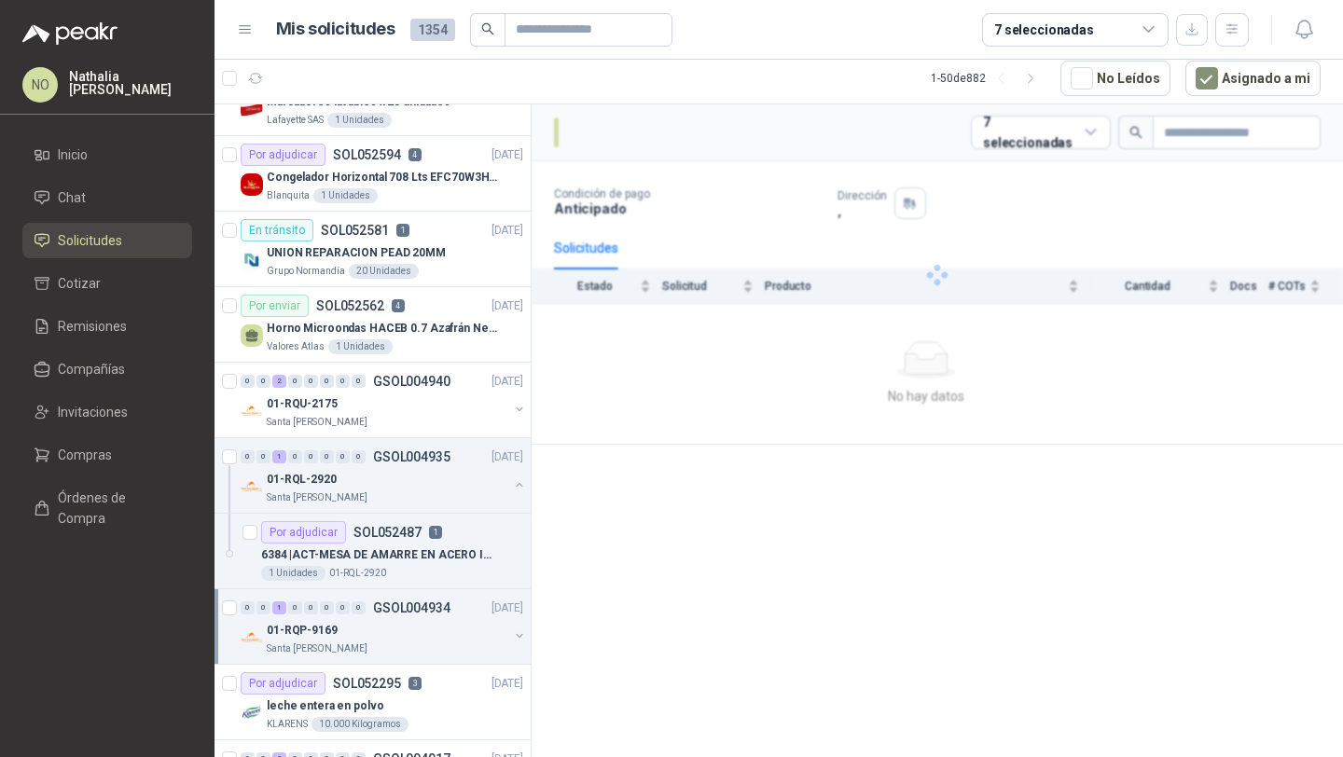
click at [413, 616] on div "0 0 1 0 0 0 0 0 GSOL004934 19/08/25" at bounding box center [384, 608] width 286 height 22
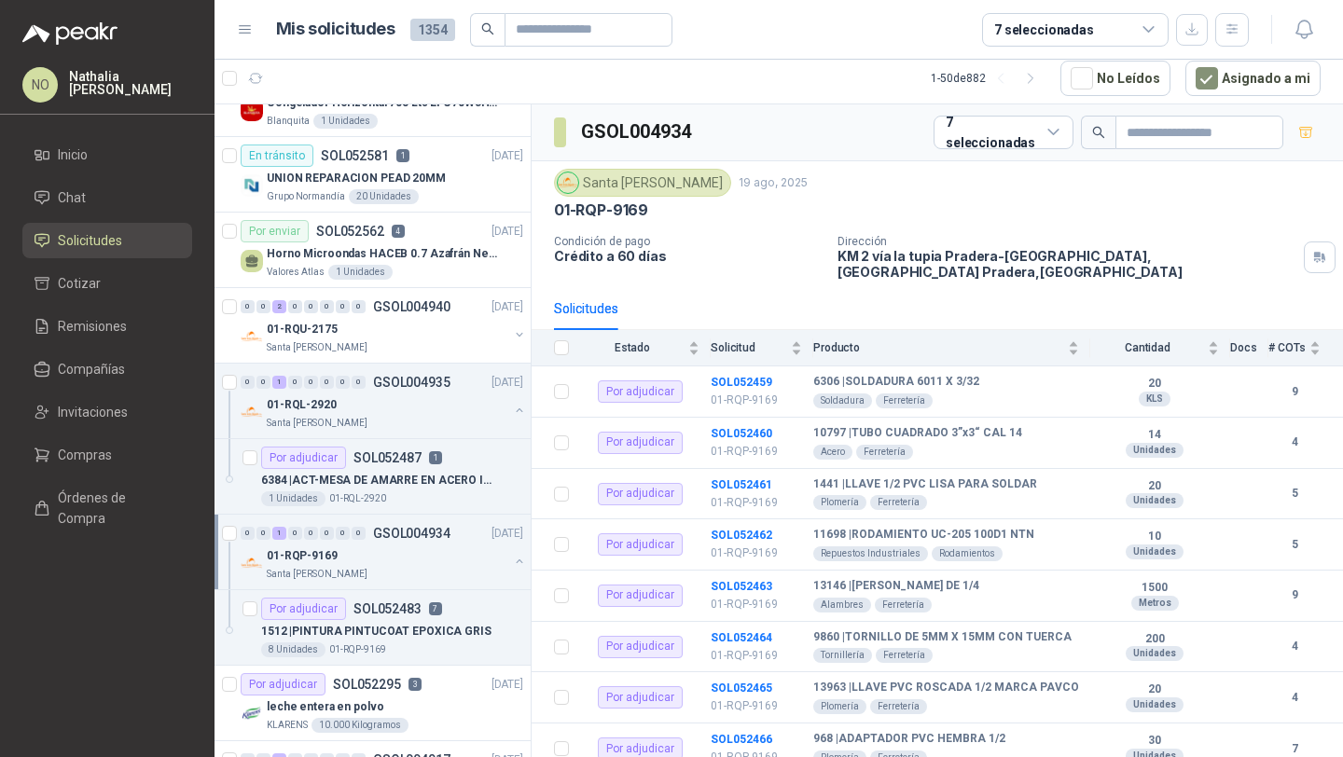
scroll to position [2174, 0]
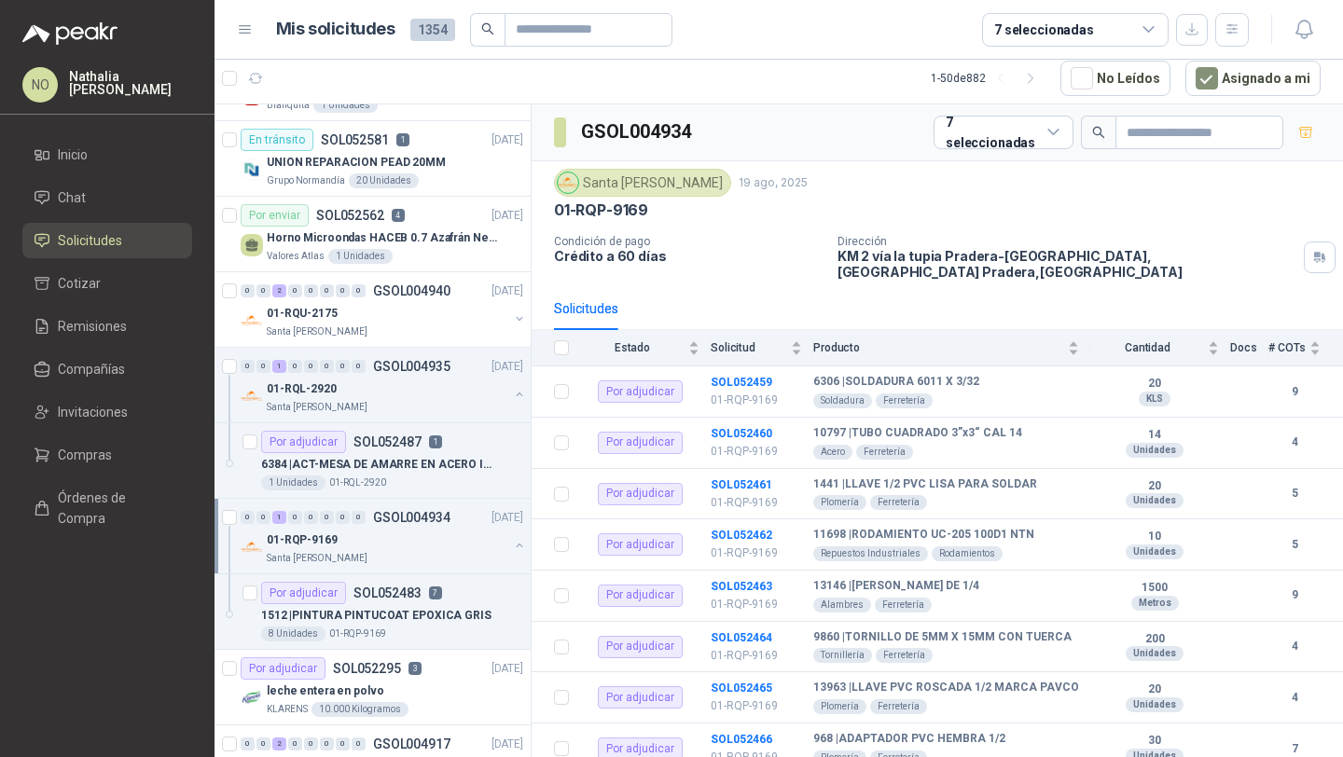
click at [413, 616] on p "1512 | PINTURA PINTUCOAT EPOXICA GRIS" at bounding box center [376, 616] width 230 height 18
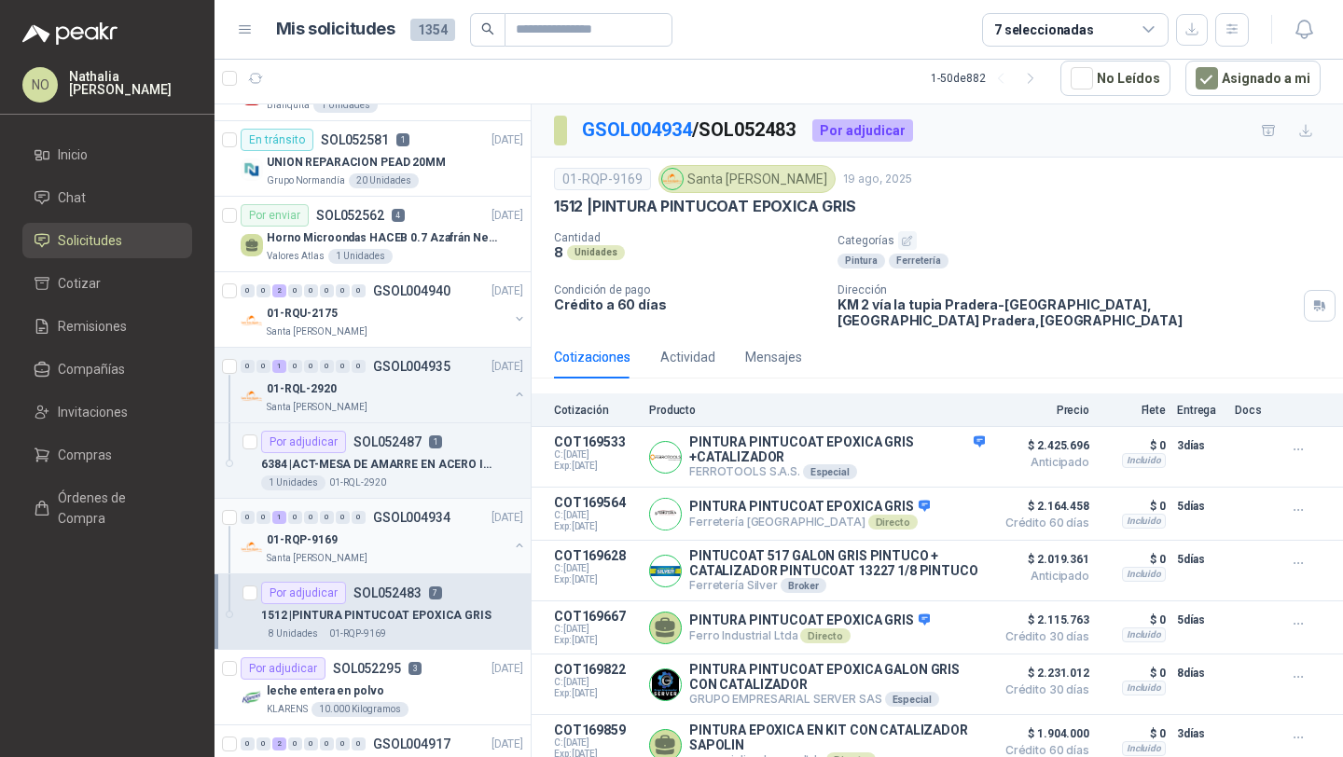
click at [421, 531] on div "01-RQP-9169" at bounding box center [388, 540] width 242 height 22
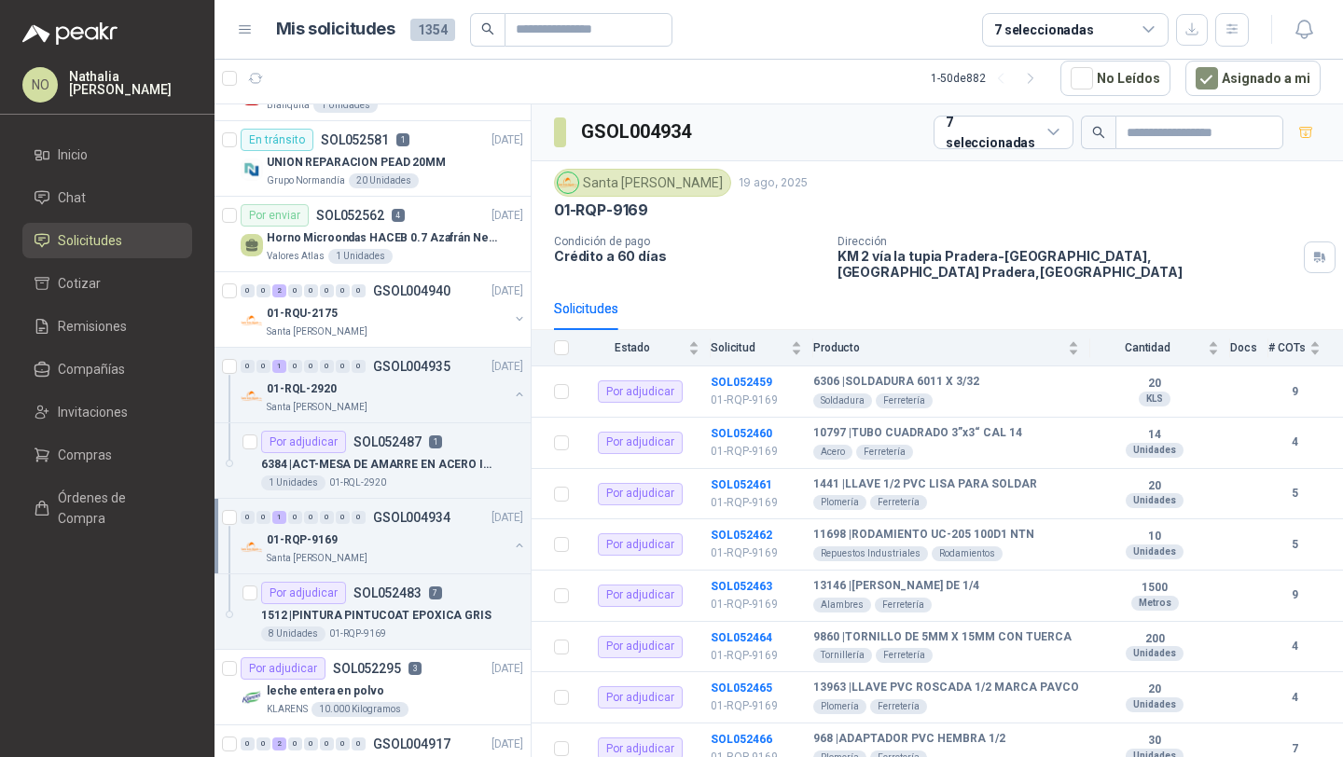
click at [421, 531] on div "01-RQP-9169" at bounding box center [388, 540] width 242 height 22
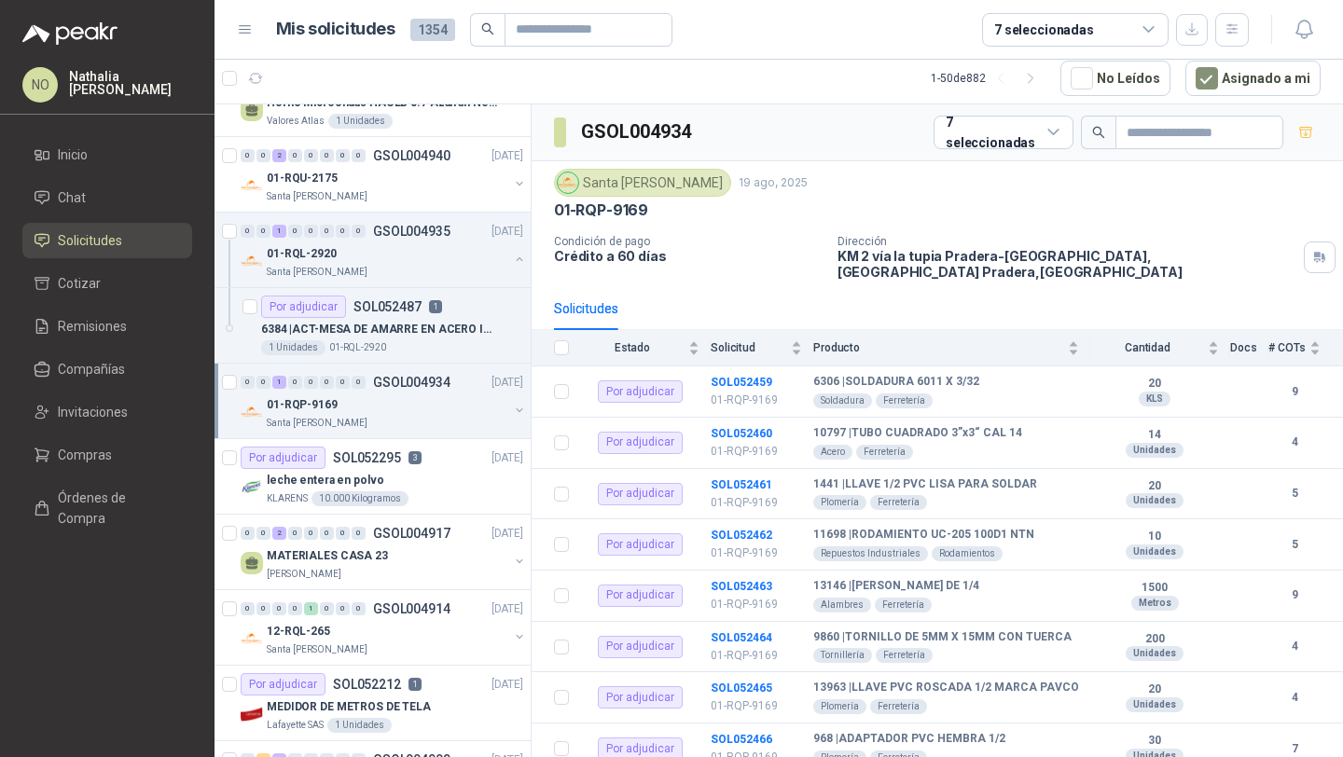
click at [421, 531] on p "GSOL004917" at bounding box center [411, 533] width 77 height 13
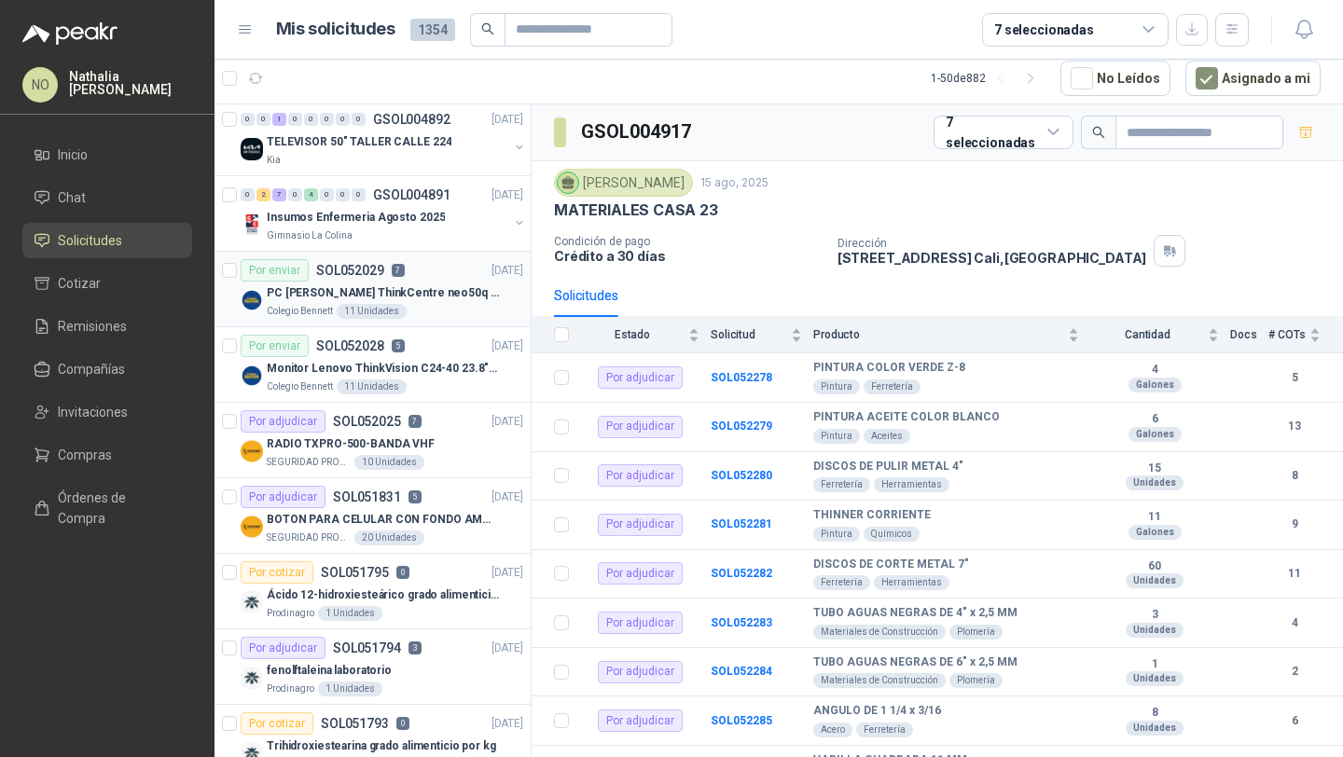
scroll to position [3199, 0]
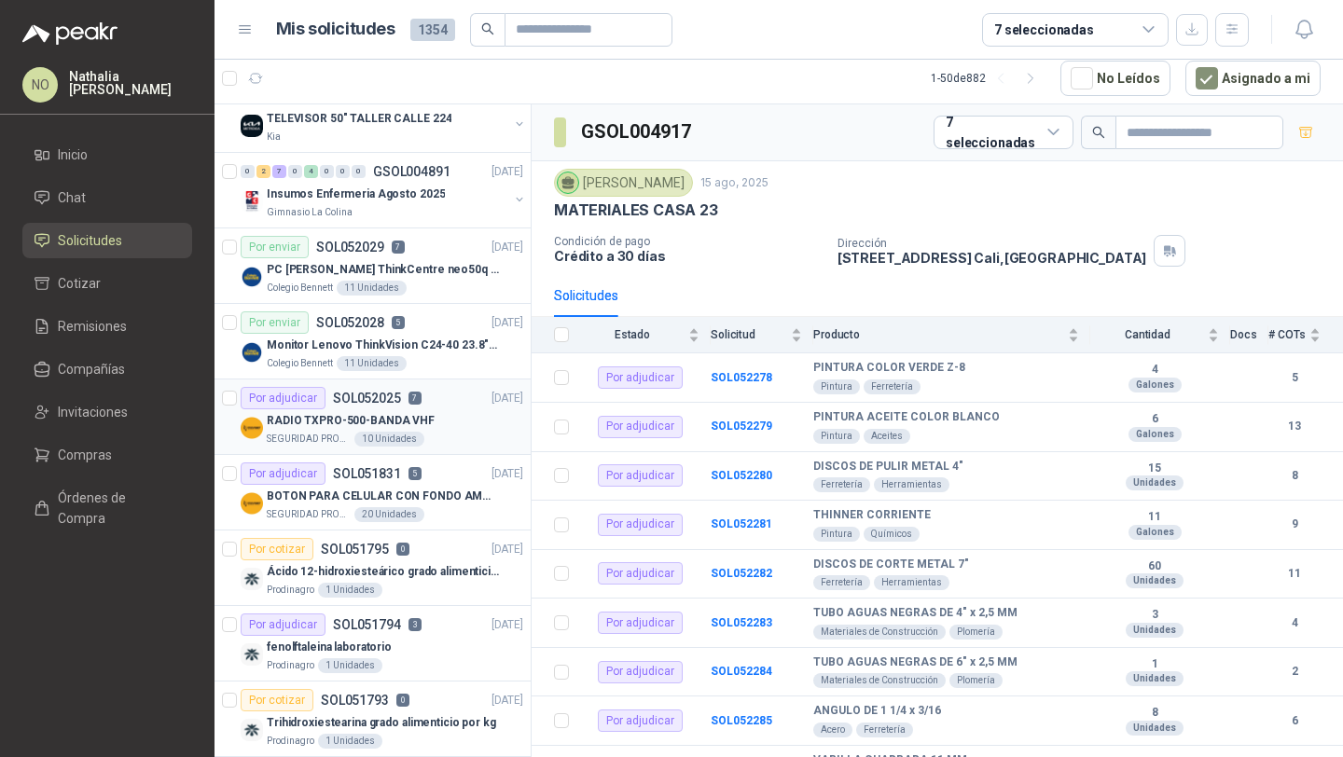
click at [431, 435] on div "SEGURIDAD PROVISER LTDA 10 Unidades" at bounding box center [395, 439] width 256 height 15
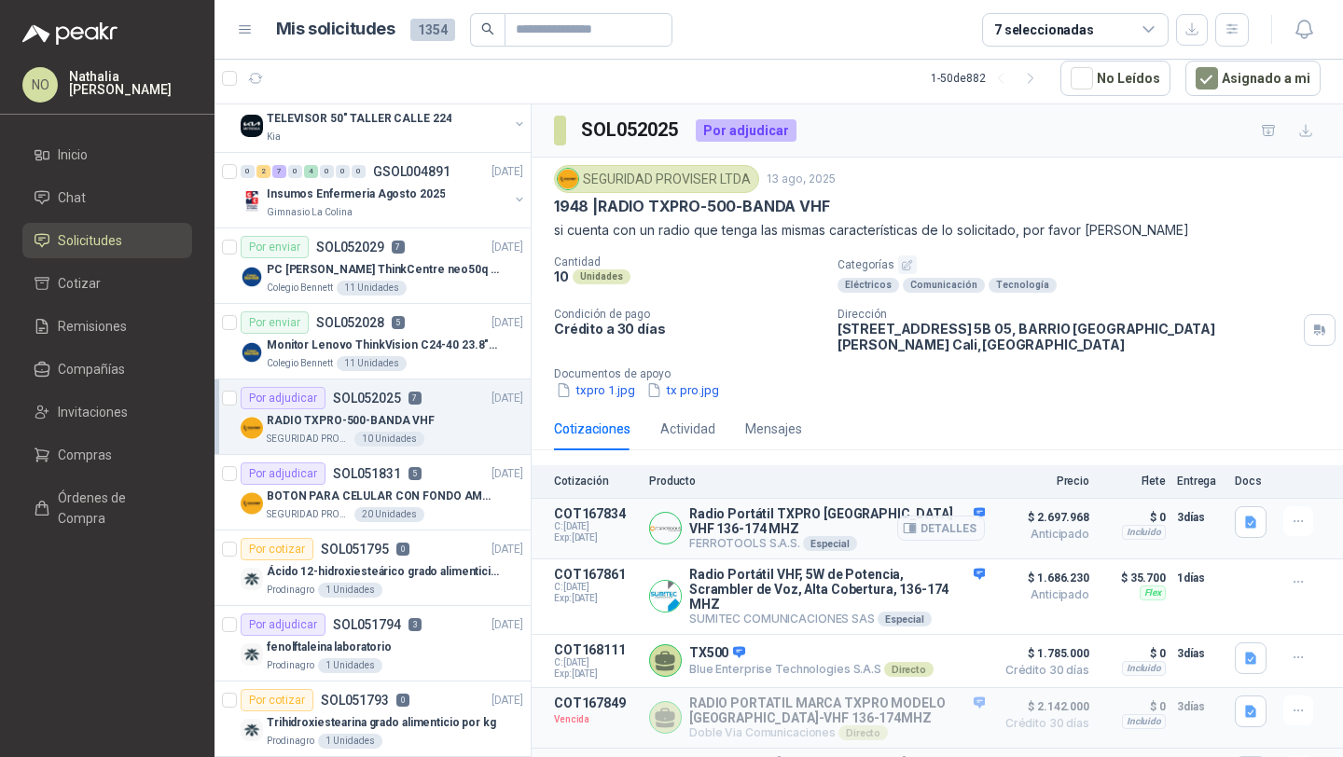
scroll to position [193, 0]
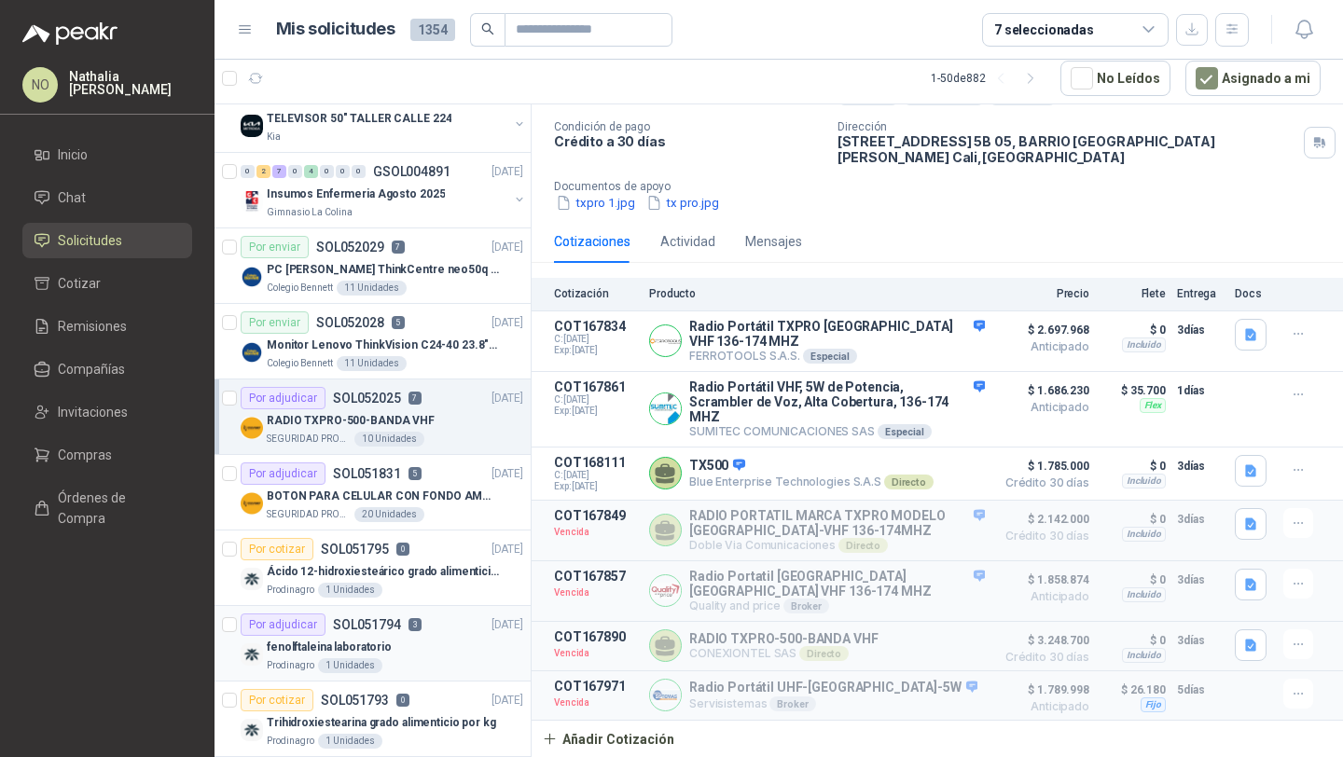
click at [435, 622] on div "Por adjudicar SOL051794 3 12/08/25" at bounding box center [382, 625] width 283 height 22
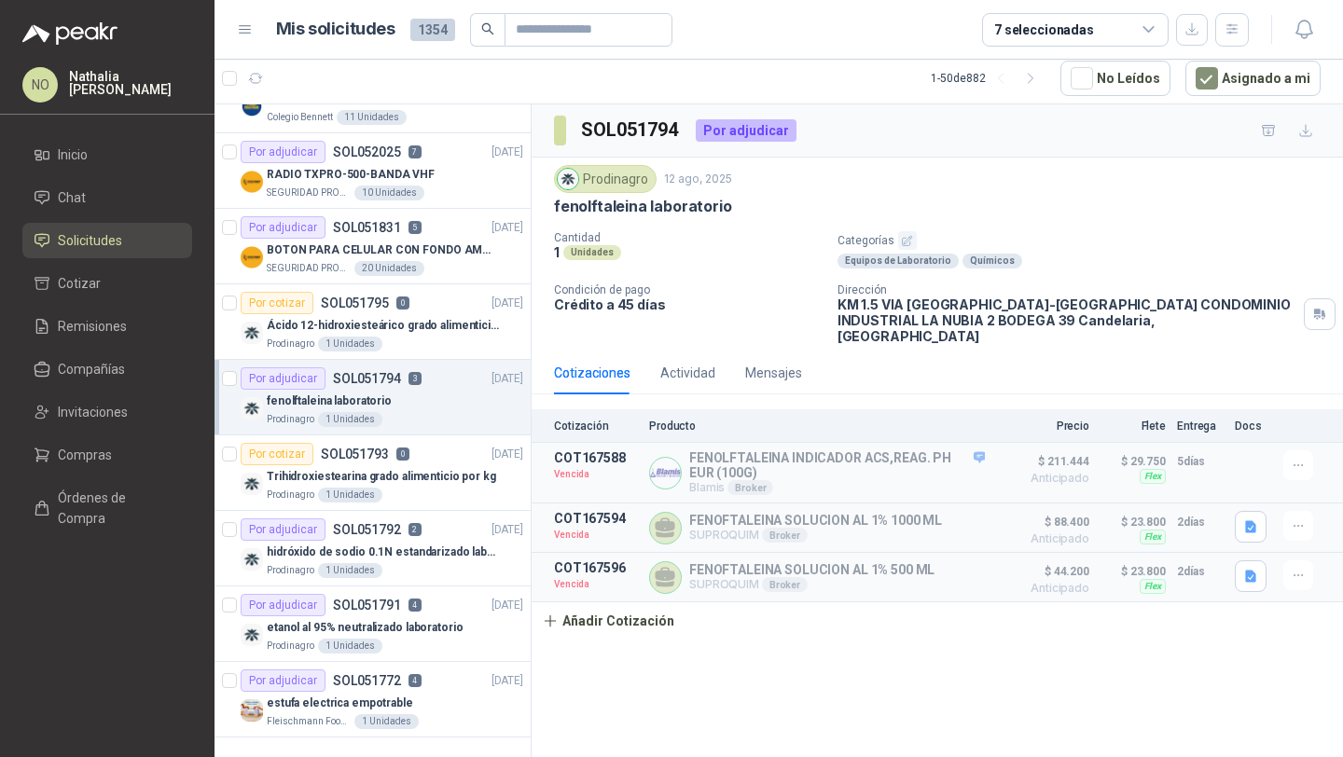
scroll to position [3447, 0]
click at [454, 697] on div "estufa electrica empotrable" at bounding box center [395, 701] width 256 height 22
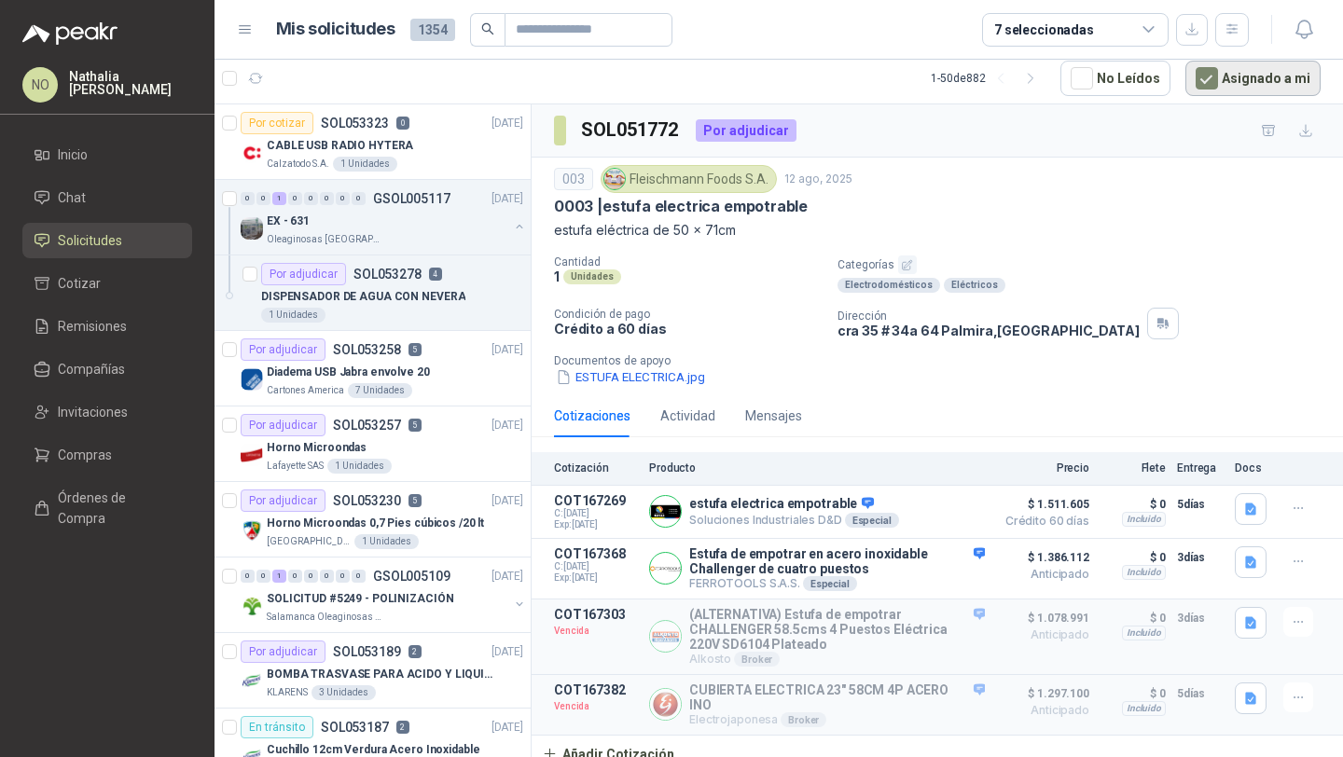
click at [1236, 74] on button "Asignado a mi" at bounding box center [1252, 78] width 135 height 35
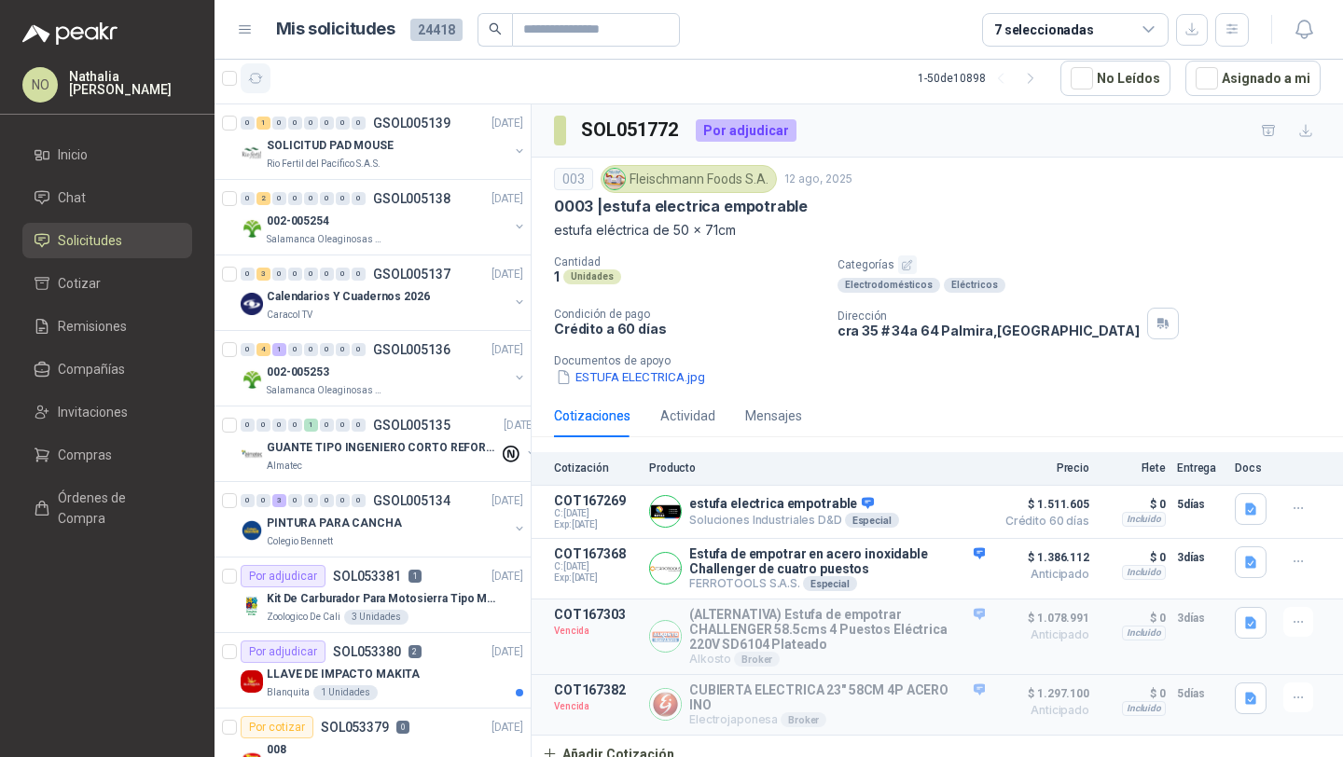
click at [258, 76] on icon "button" at bounding box center [256, 78] width 14 height 9
click at [393, 429] on p "GSOL005135" at bounding box center [411, 425] width 77 height 13
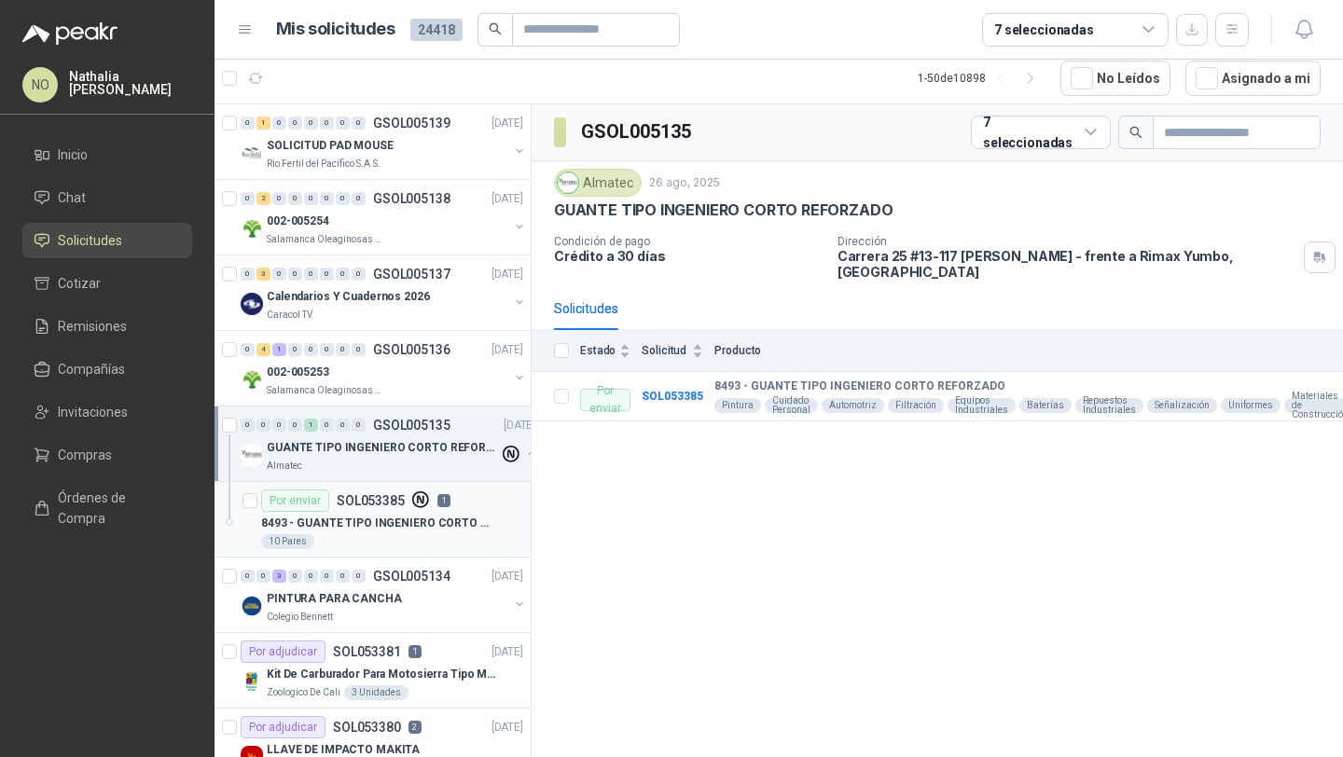
click at [382, 537] on div "10 Pares" at bounding box center [392, 541] width 262 height 15
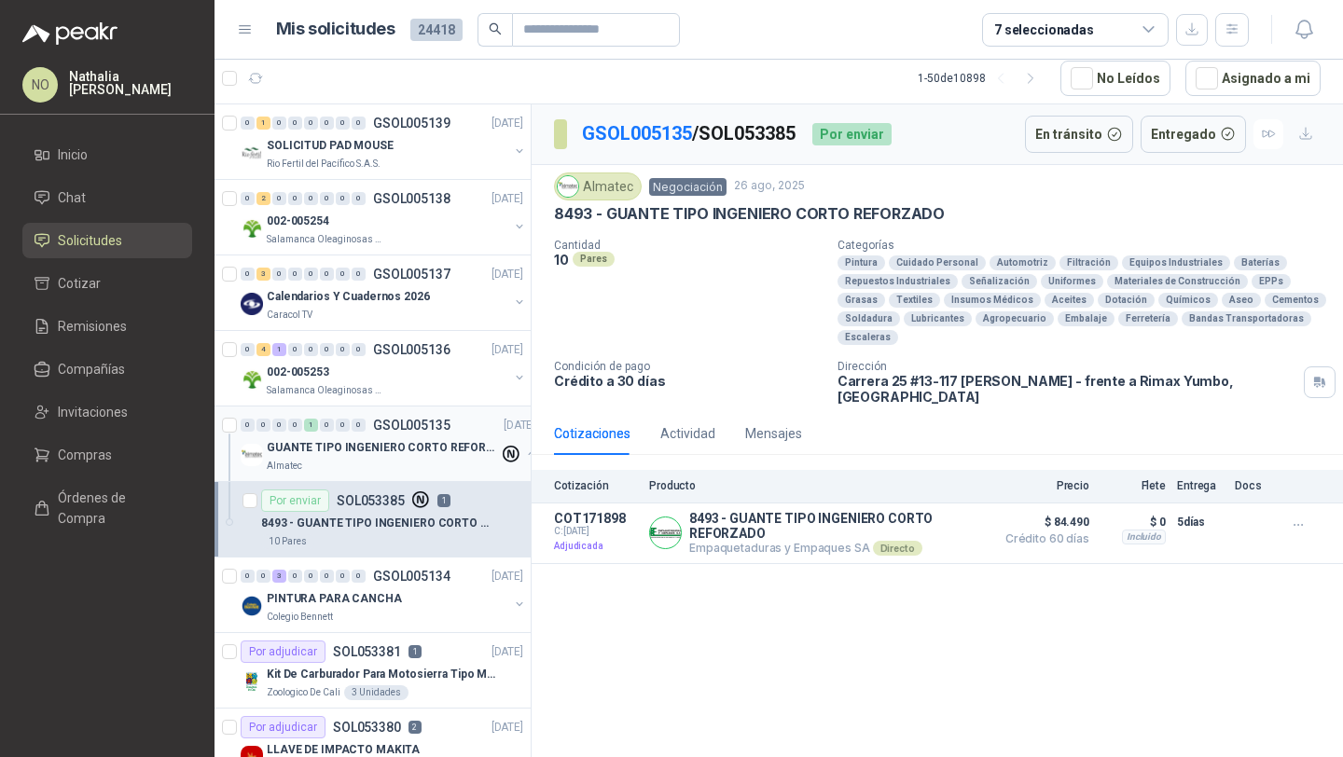
click at [404, 424] on p "GSOL005135" at bounding box center [411, 425] width 77 height 13
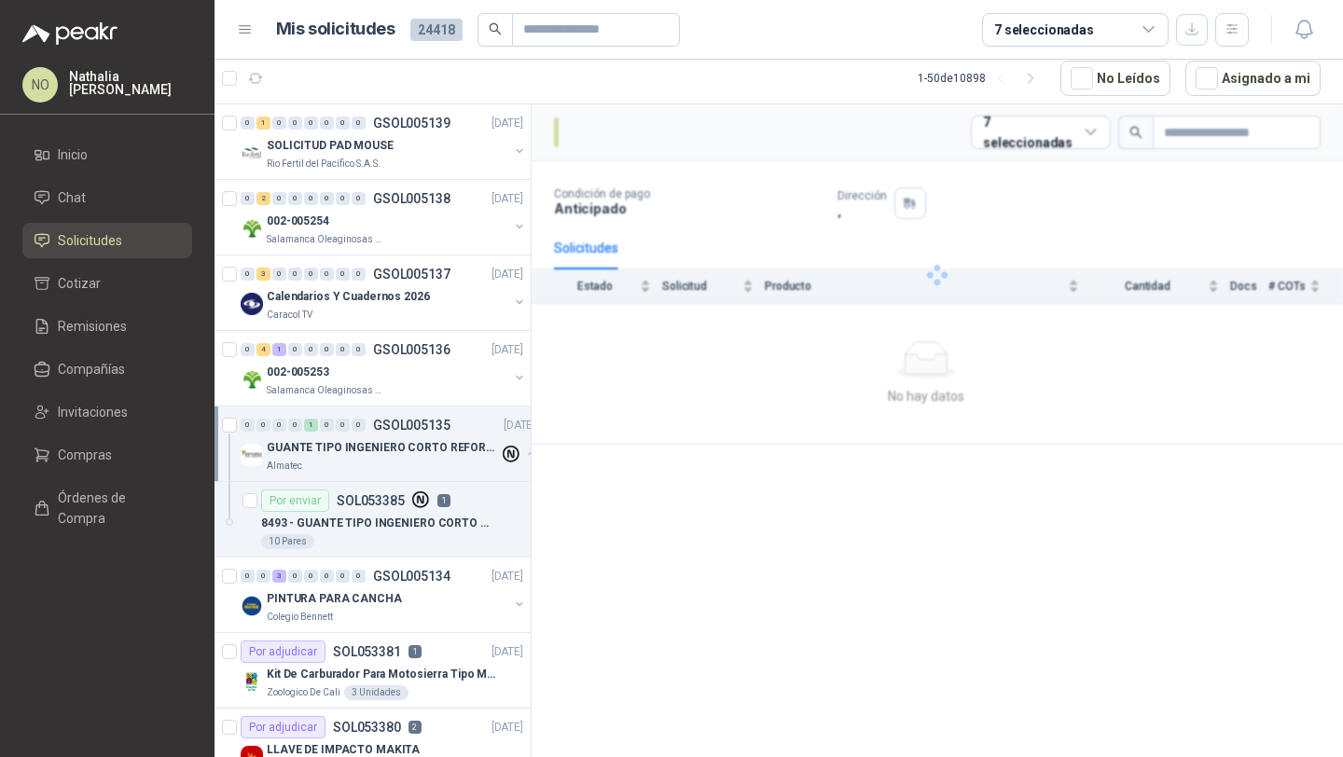
click at [404, 424] on p "GSOL005135" at bounding box center [411, 425] width 77 height 13
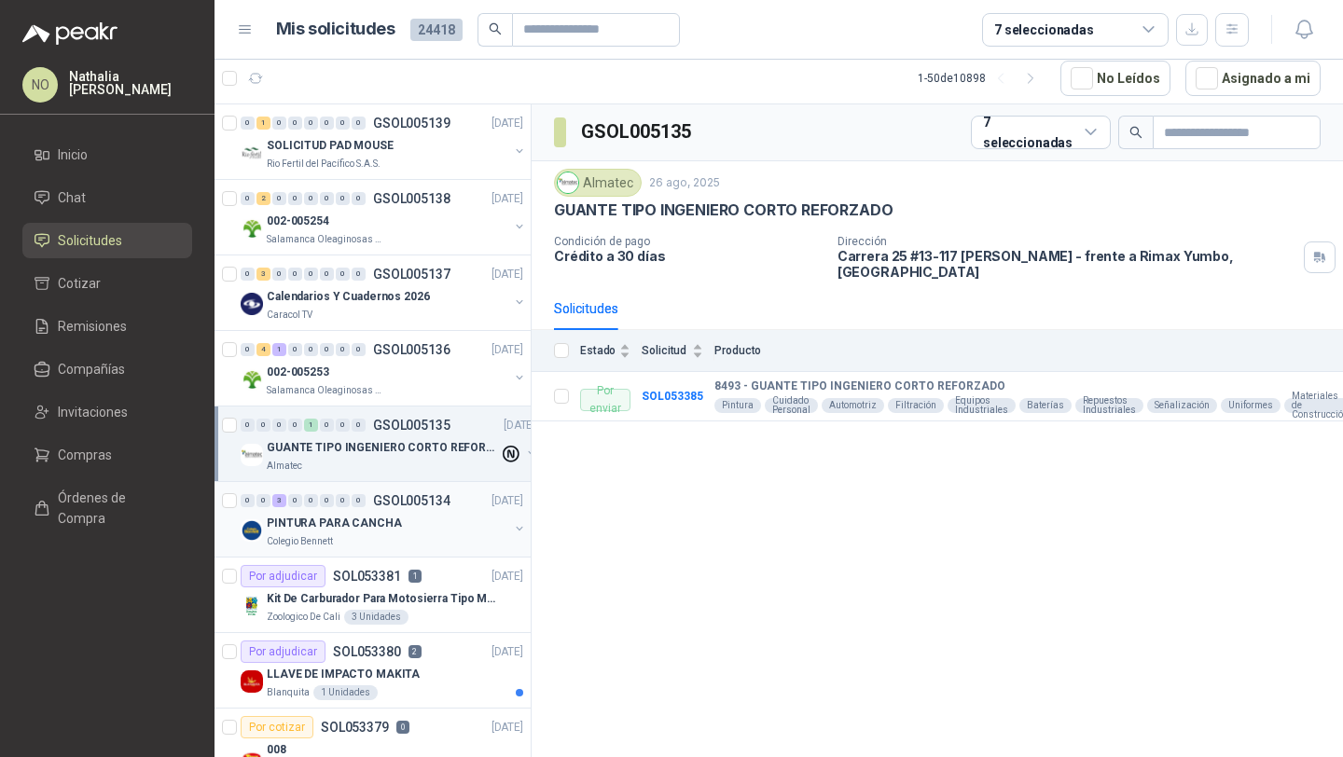
click at [423, 508] on div "0 0 3 0 0 0 0 0 GSOL005134 26/08/25" at bounding box center [384, 501] width 286 height 22
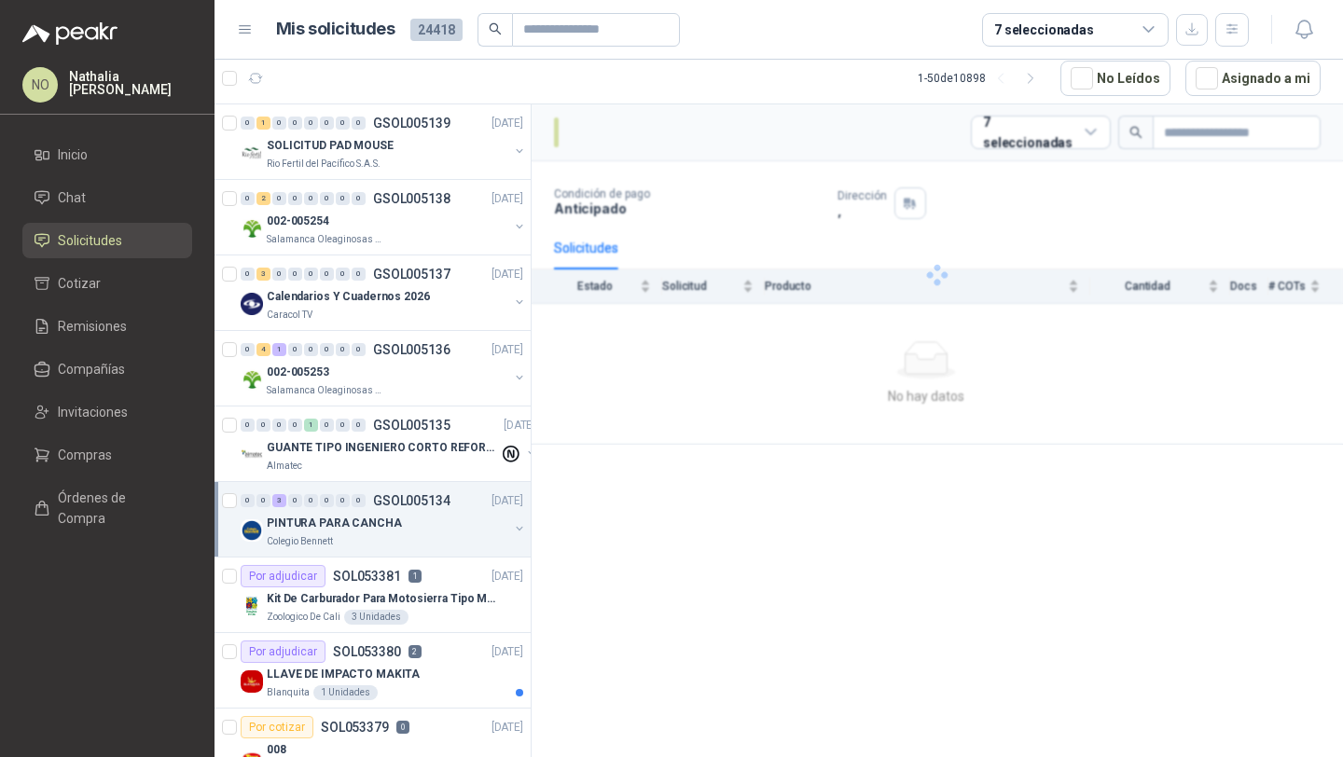
click at [423, 508] on div "0 0 3 0 0 0 0 0 GSOL005134 26/08/25" at bounding box center [384, 501] width 286 height 22
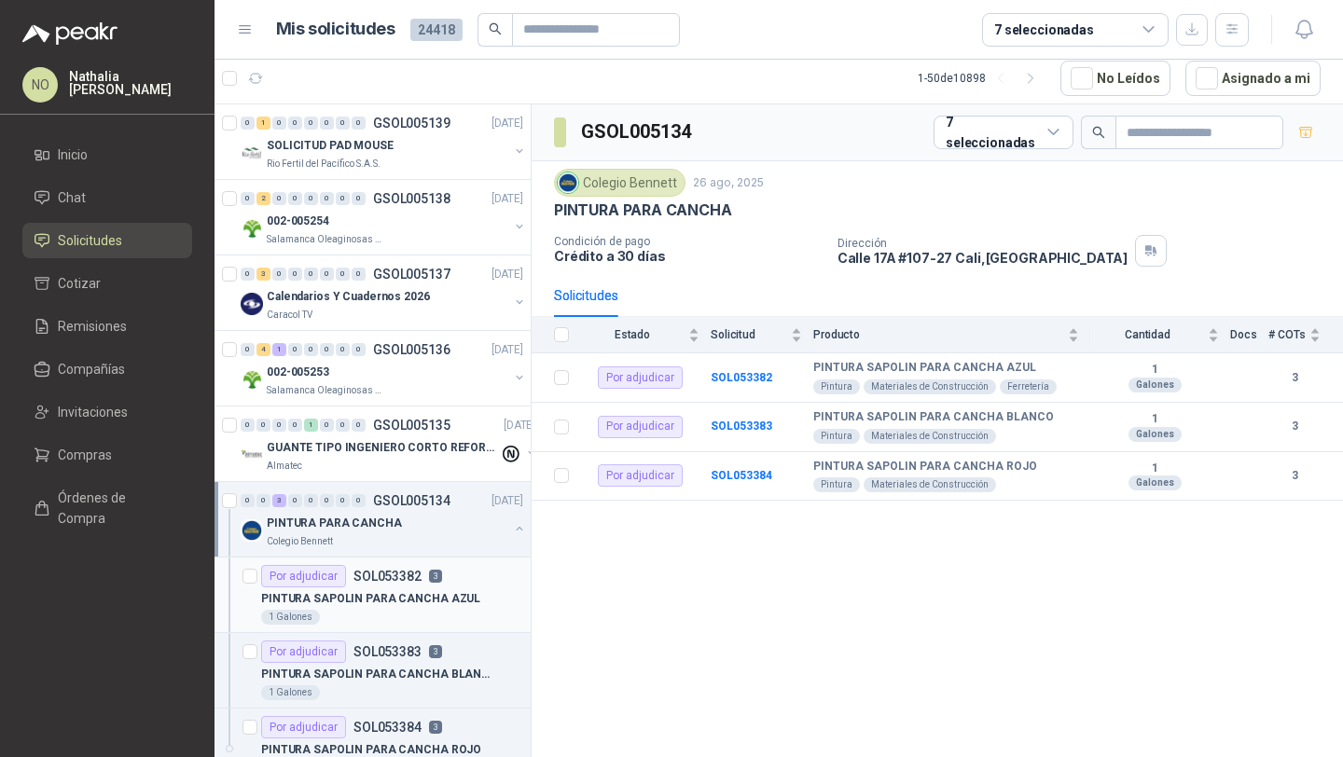
click at [411, 601] on p "PINTURA SAPOLIN PARA CANCHA AZUL" at bounding box center [370, 599] width 219 height 18
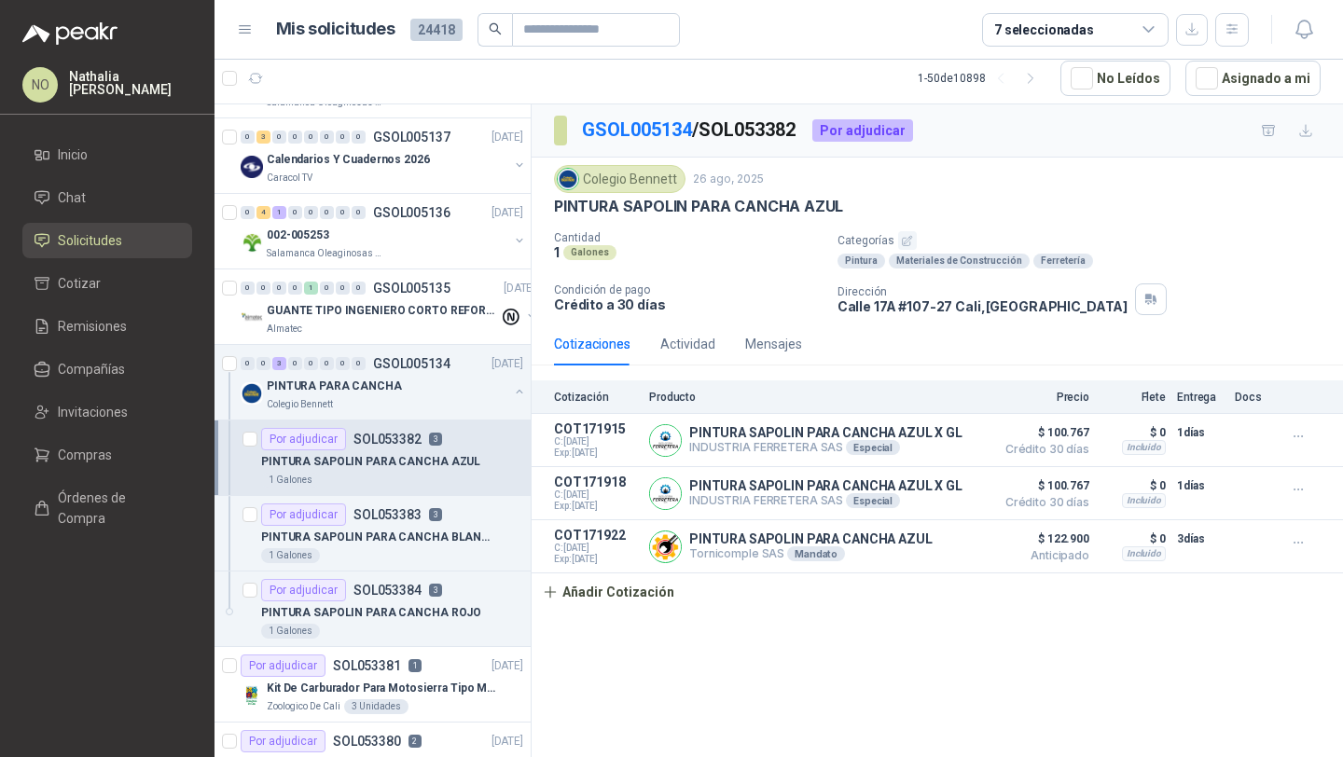
scroll to position [140, 0]
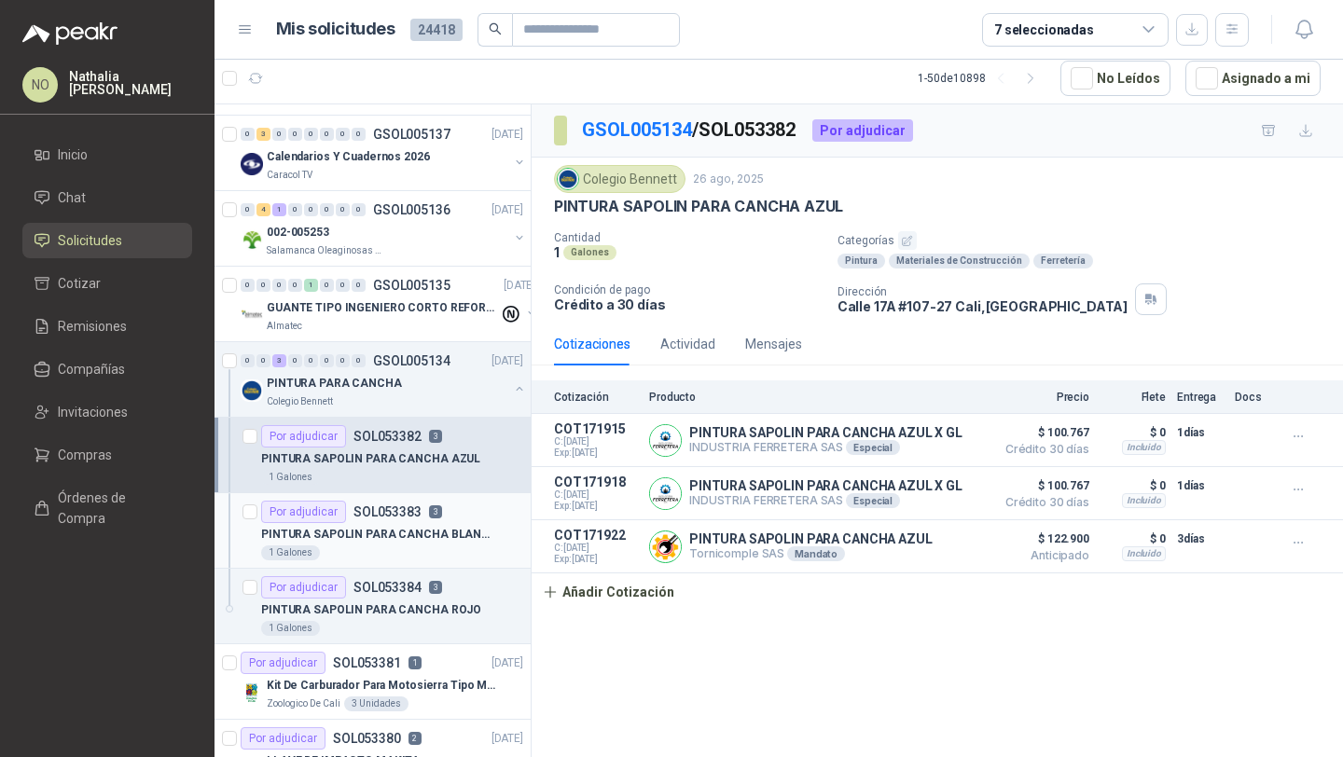
click at [406, 527] on p "PINTURA SAPOLIN PARA CANCHA BLANCO" at bounding box center [377, 535] width 232 height 18
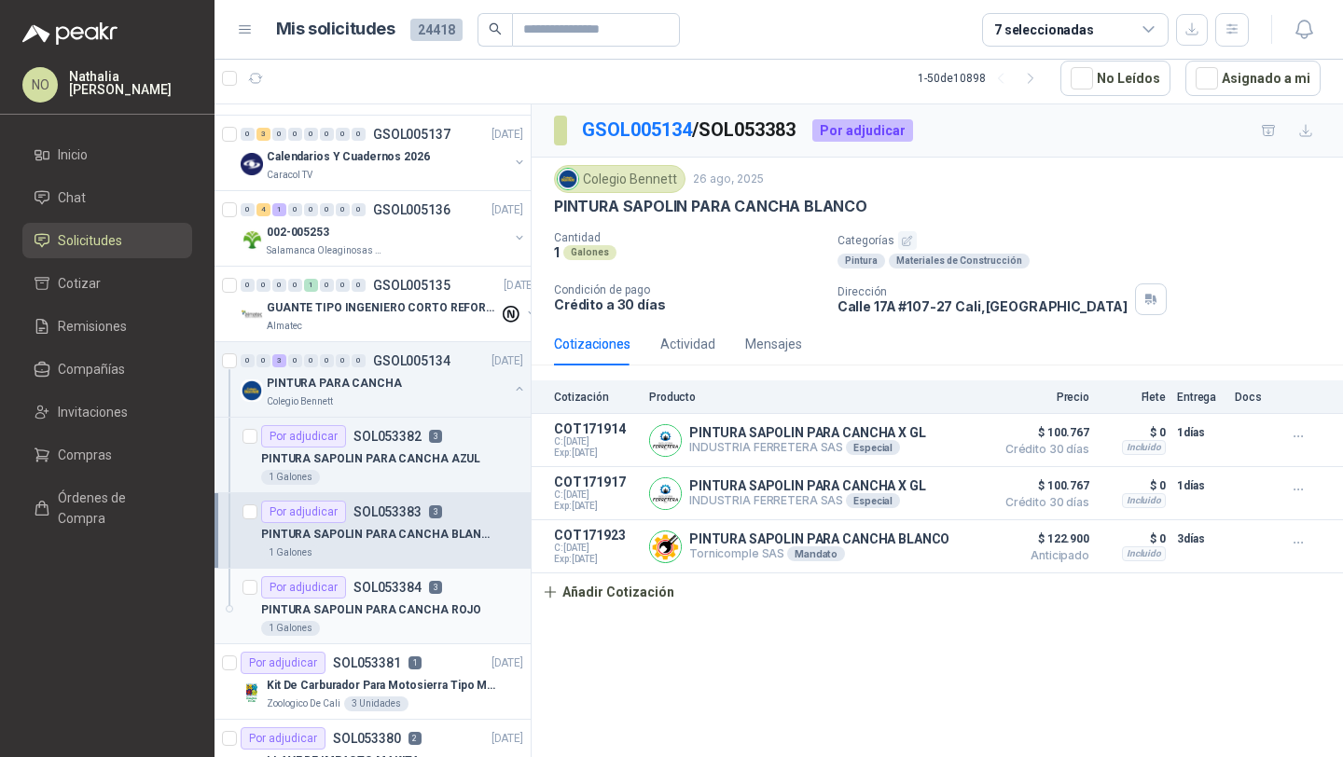
click at [397, 616] on p "PINTURA SAPOLIN PARA CANCHA ROJO" at bounding box center [371, 610] width 220 height 18
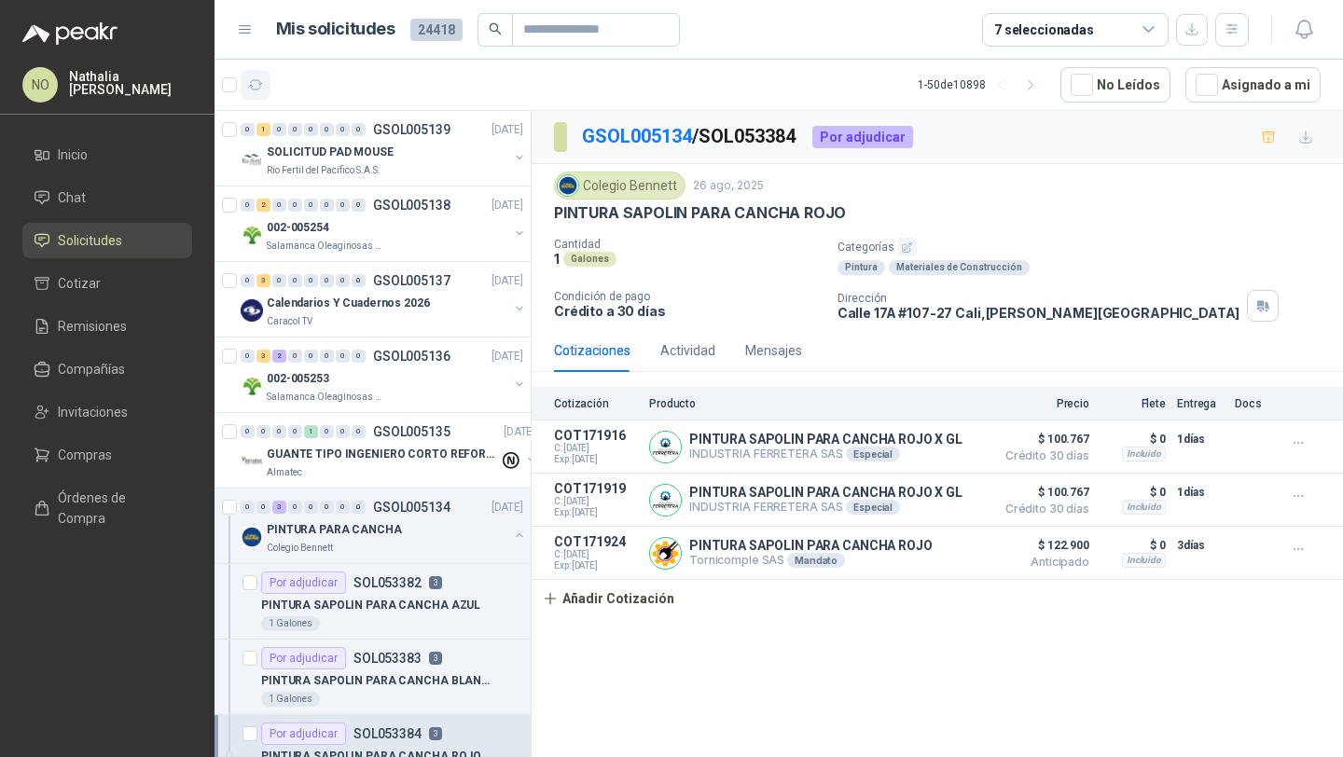
click at [246, 84] on button "button" at bounding box center [256, 85] width 30 height 30
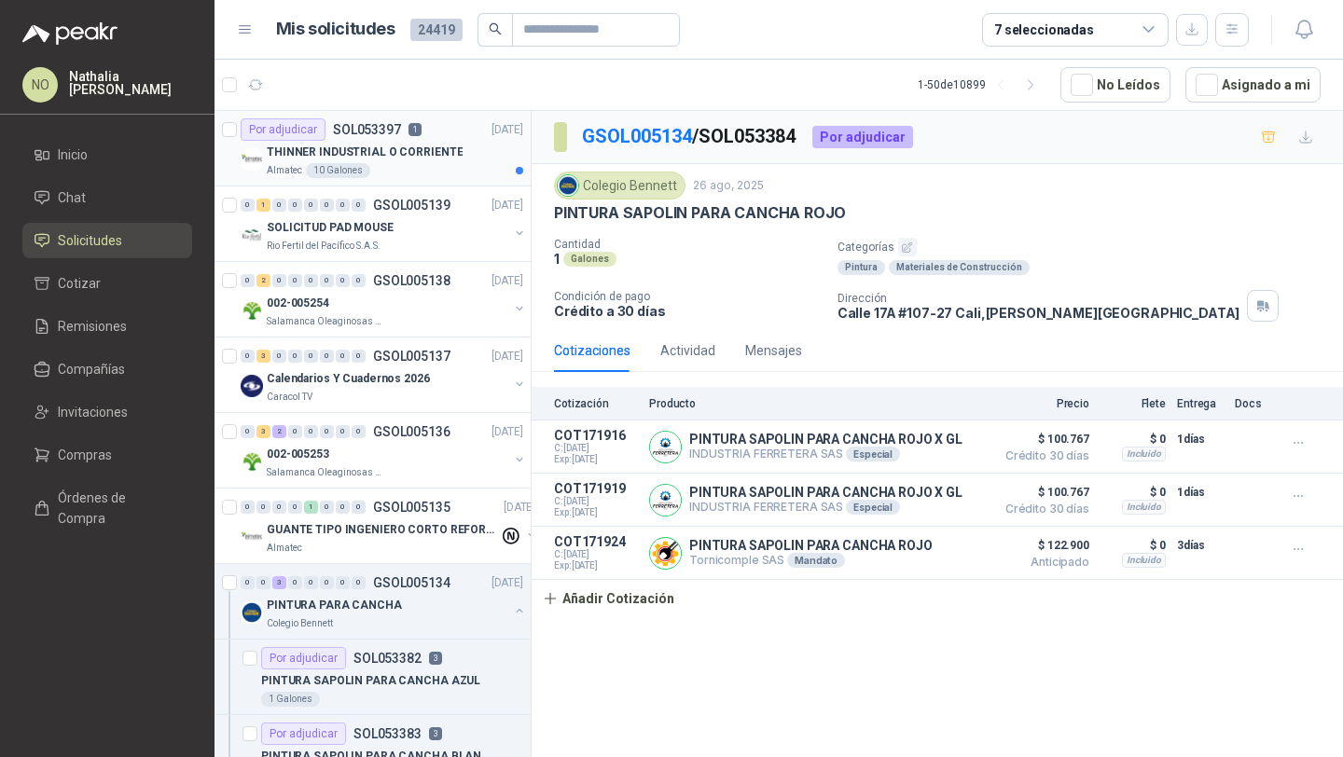
click at [433, 165] on div "Almatec 10 Galones" at bounding box center [395, 170] width 256 height 15
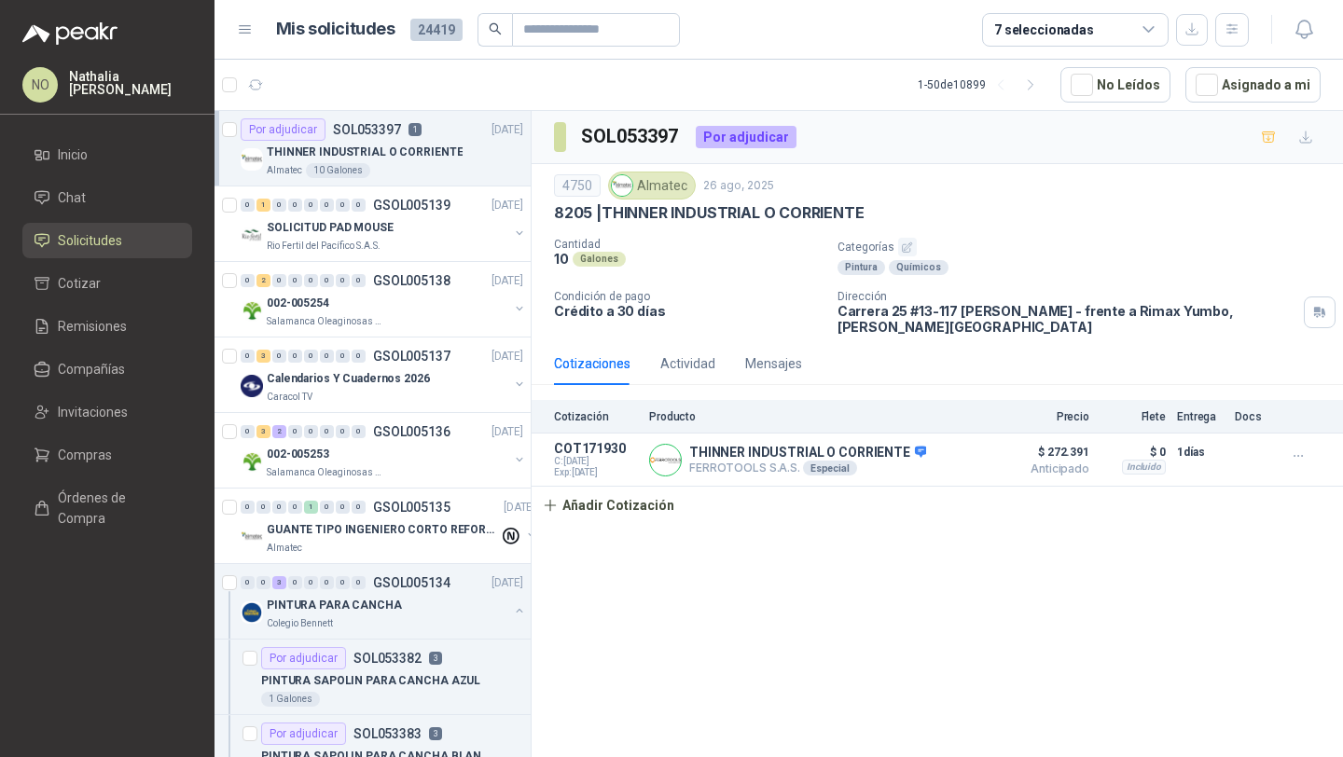
click at [433, 152] on p "THINNER INDUSTRIAL O CORRIENTE" at bounding box center [365, 153] width 196 height 18
click at [394, 265] on div "0 2 0 0 0 0 0 0 GSOL005138 26/08/25 002-005254 Salamanca Oleaginosas SAS" at bounding box center [372, 300] width 316 height 76
click at [420, 227] on div "SOLICITUD PAD MOUSE" at bounding box center [388, 227] width 242 height 22
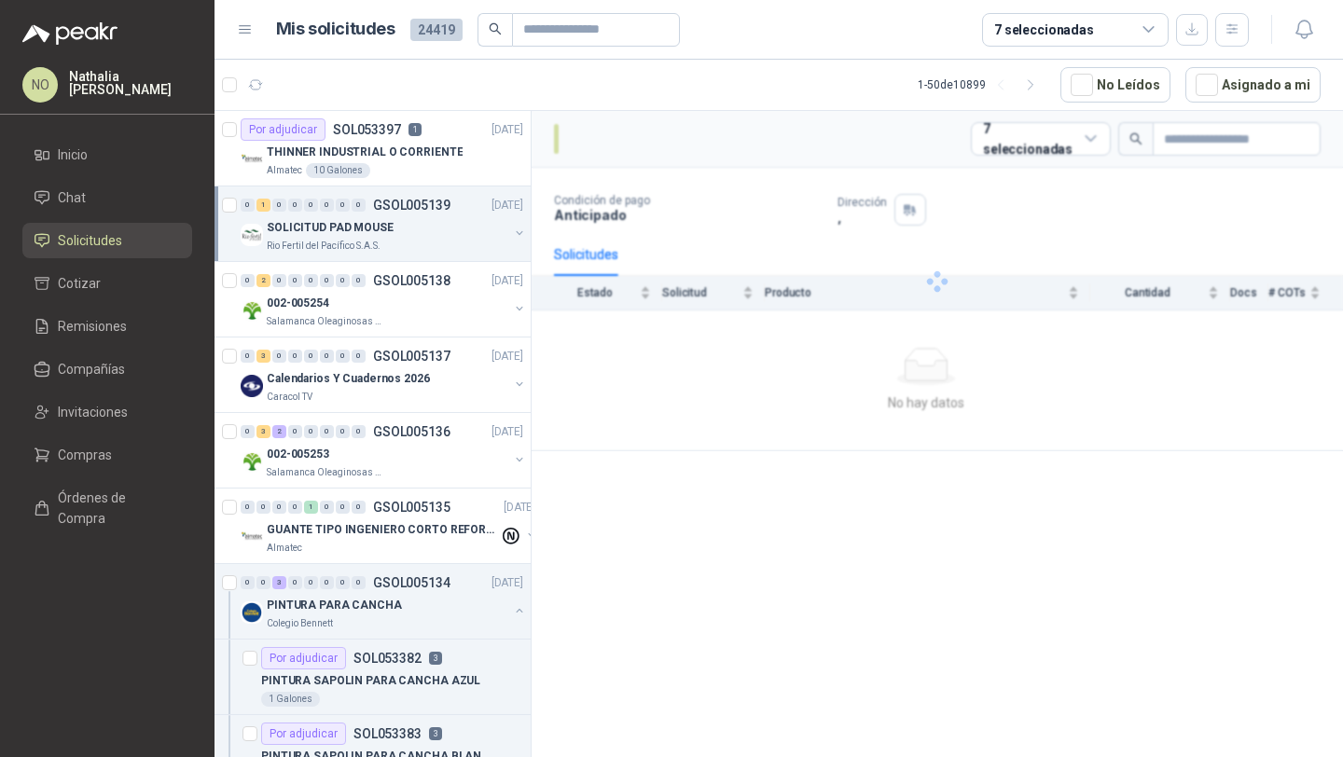
click at [420, 227] on div "SOLICITUD PAD MOUSE" at bounding box center [388, 227] width 242 height 22
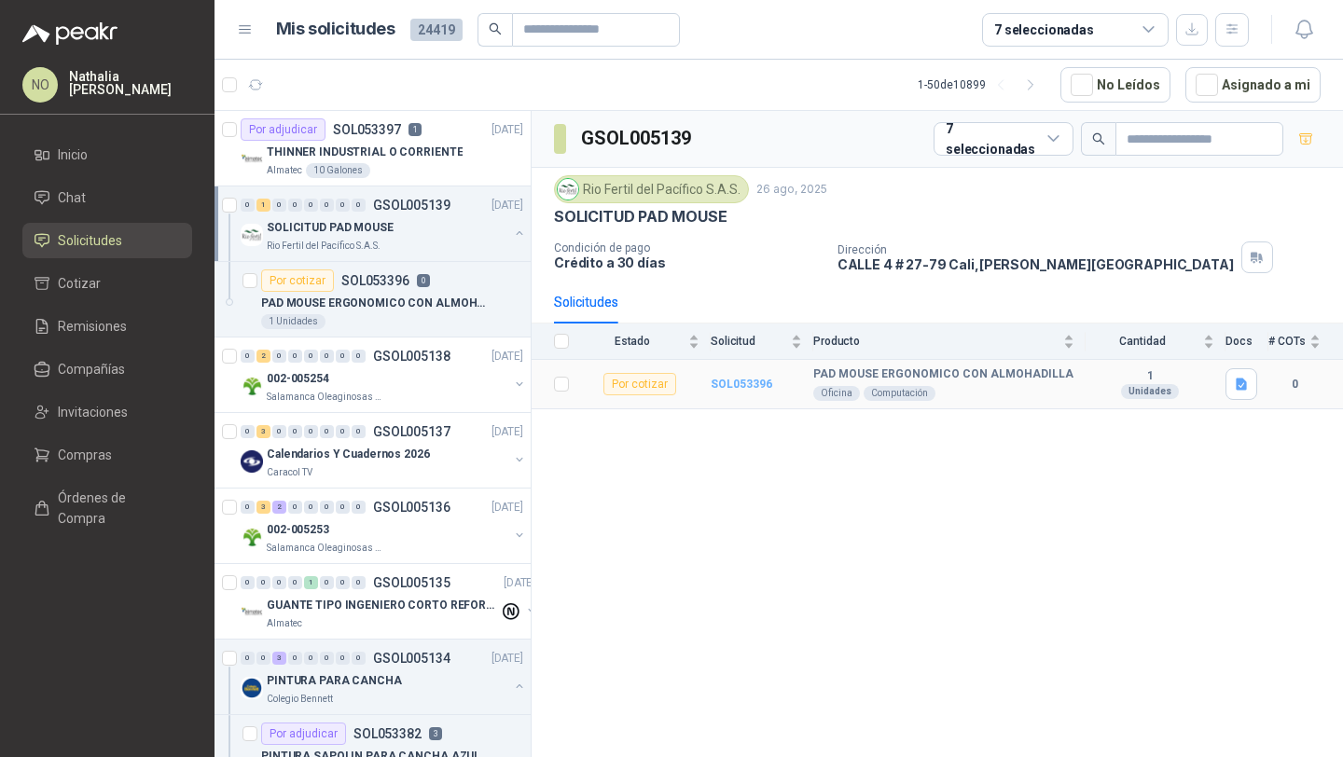
click at [734, 380] on b "SOL053396" at bounding box center [742, 384] width 62 height 13
